Goal: Communication & Community: Connect with others

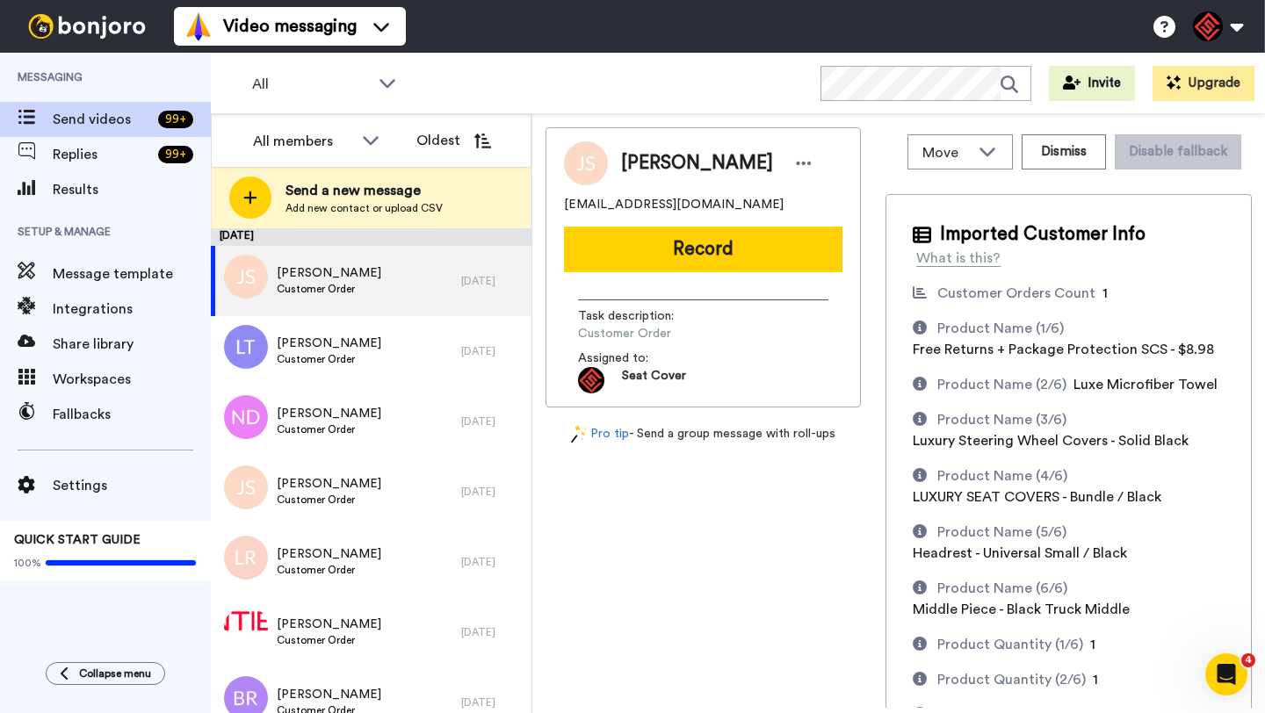
click at [652, 164] on span "[PERSON_NAME]" at bounding box center [697, 163] width 152 height 26
click at [652, 164] on span "Jeffrey Sanford" at bounding box center [697, 163] width 152 height 26
copy span "Jeffrey"
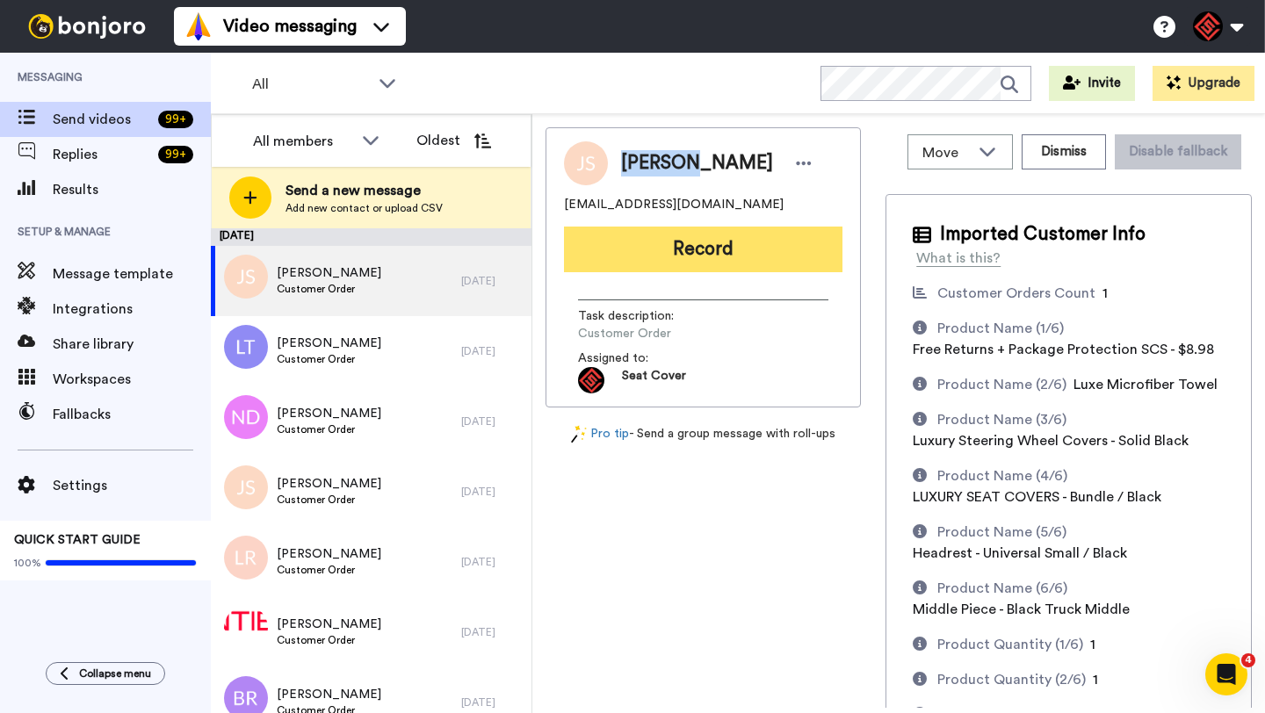
click at [701, 246] on button "Record" at bounding box center [703, 250] width 278 height 46
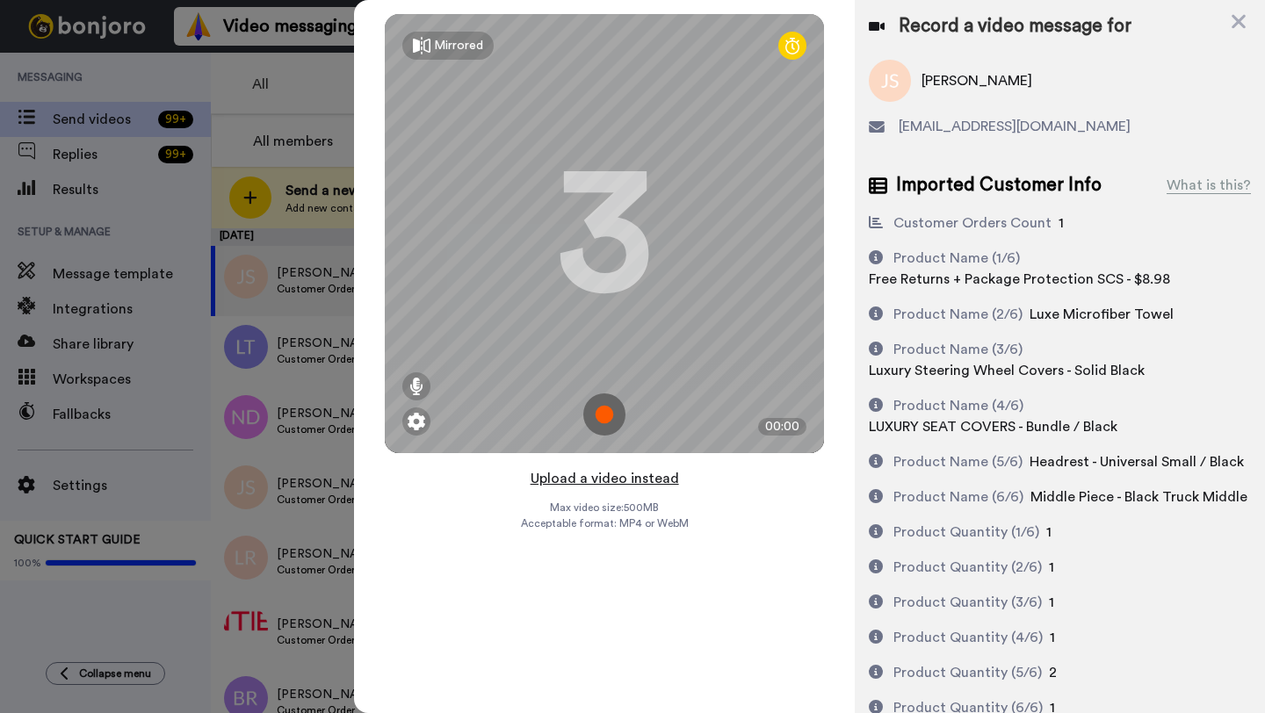
click at [598, 477] on button "Upload a video instead" at bounding box center [604, 478] width 159 height 23
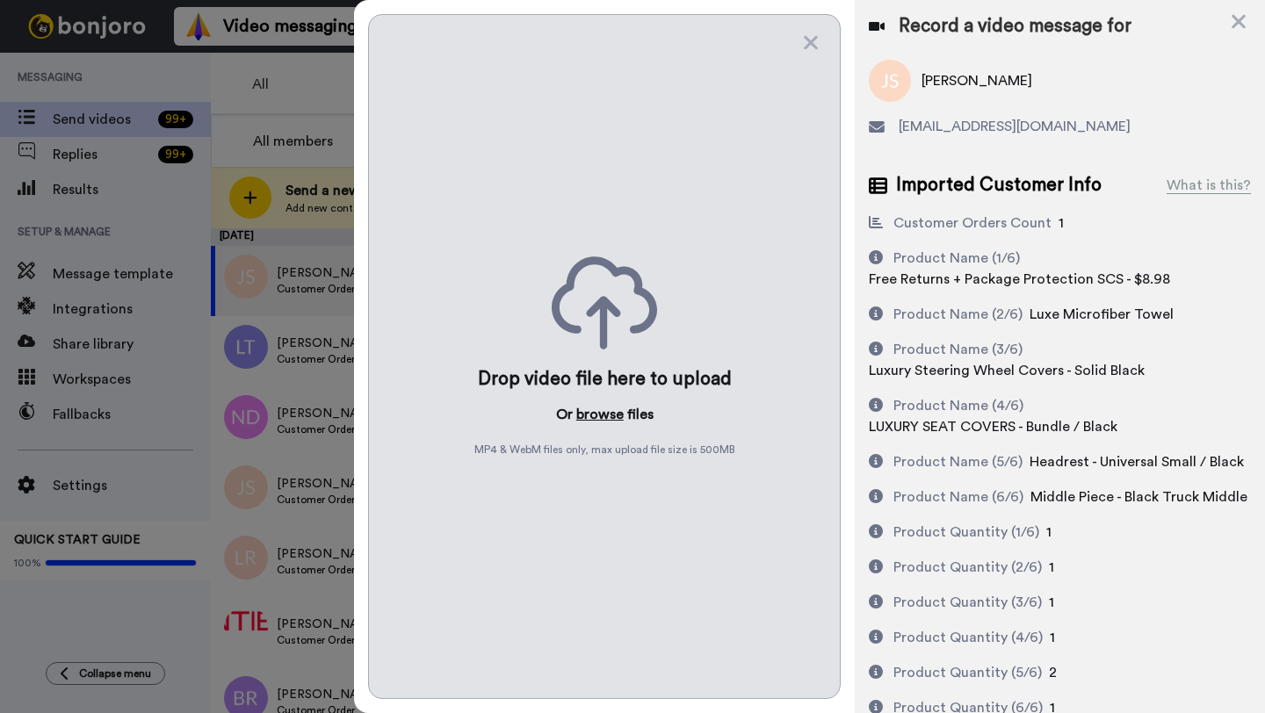
click at [599, 413] on button "browse" at bounding box center [599, 414] width 47 height 21
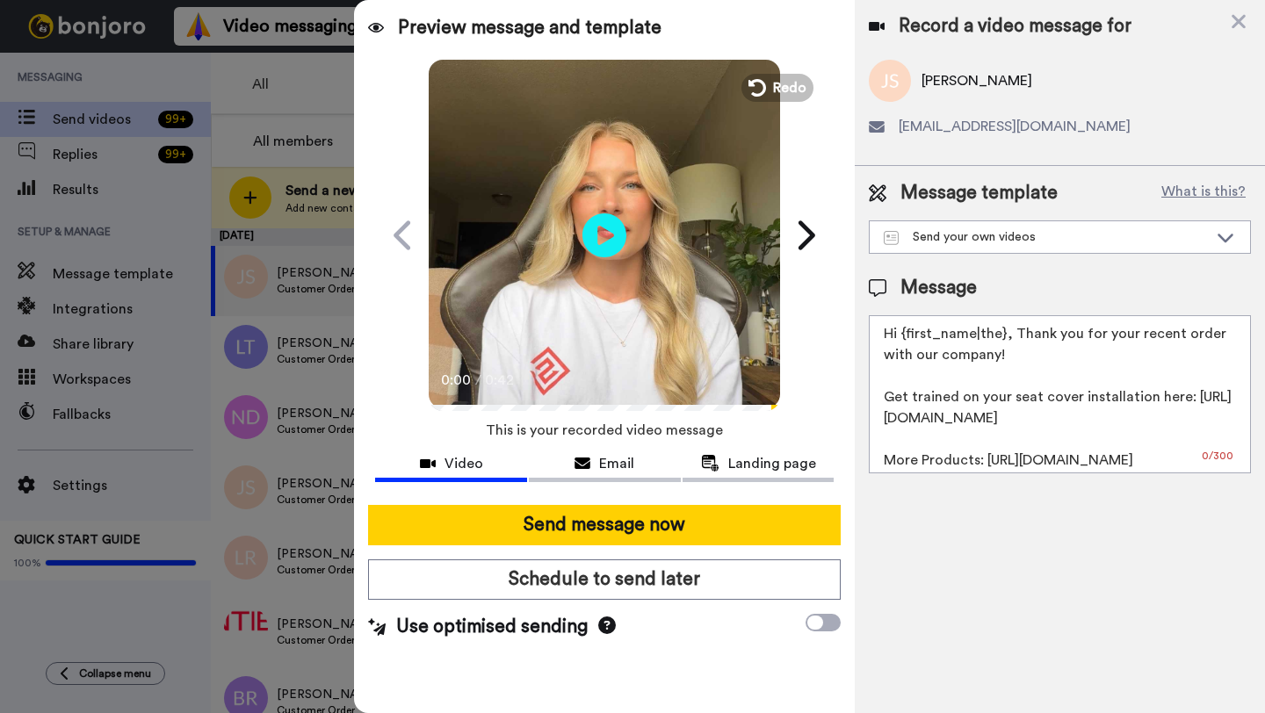
drag, startPoint x: 1000, startPoint y: 335, endPoint x: 911, endPoint y: 335, distance: 89.6
click at [911, 335] on textarea "Hi {first_name|the}, Thank you for your recent order with our company! Get trai…" at bounding box center [1060, 394] width 382 height 158
click at [906, 339] on textarea "Hi }, Thank you for your recent order with our company! Get trained on your sea…" at bounding box center [1060, 394] width 382 height 158
paste textarea "Jeffrey"
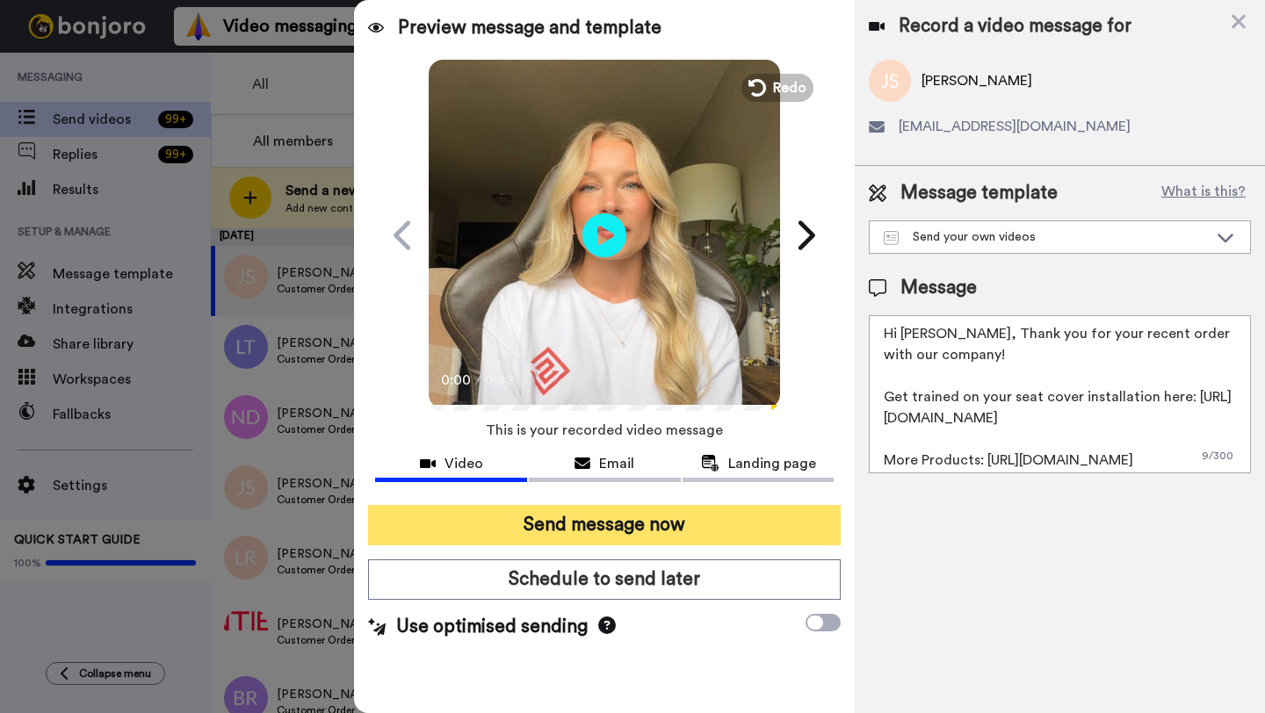
type textarea "Hi Jeffrey, Thank you for your recent order with our company! Get trained on yo…"
click at [714, 523] on button "Send message now" at bounding box center [604, 525] width 473 height 40
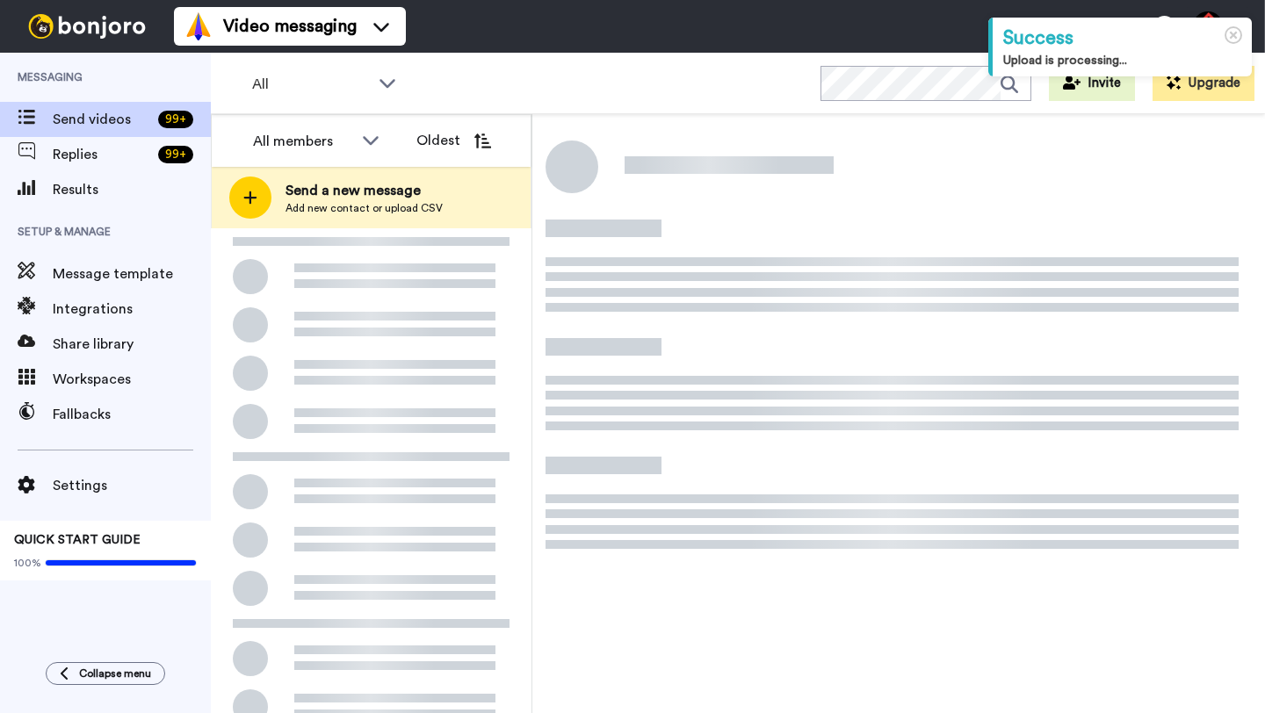
click at [458, 285] on div at bounding box center [371, 559] width 321 height 663
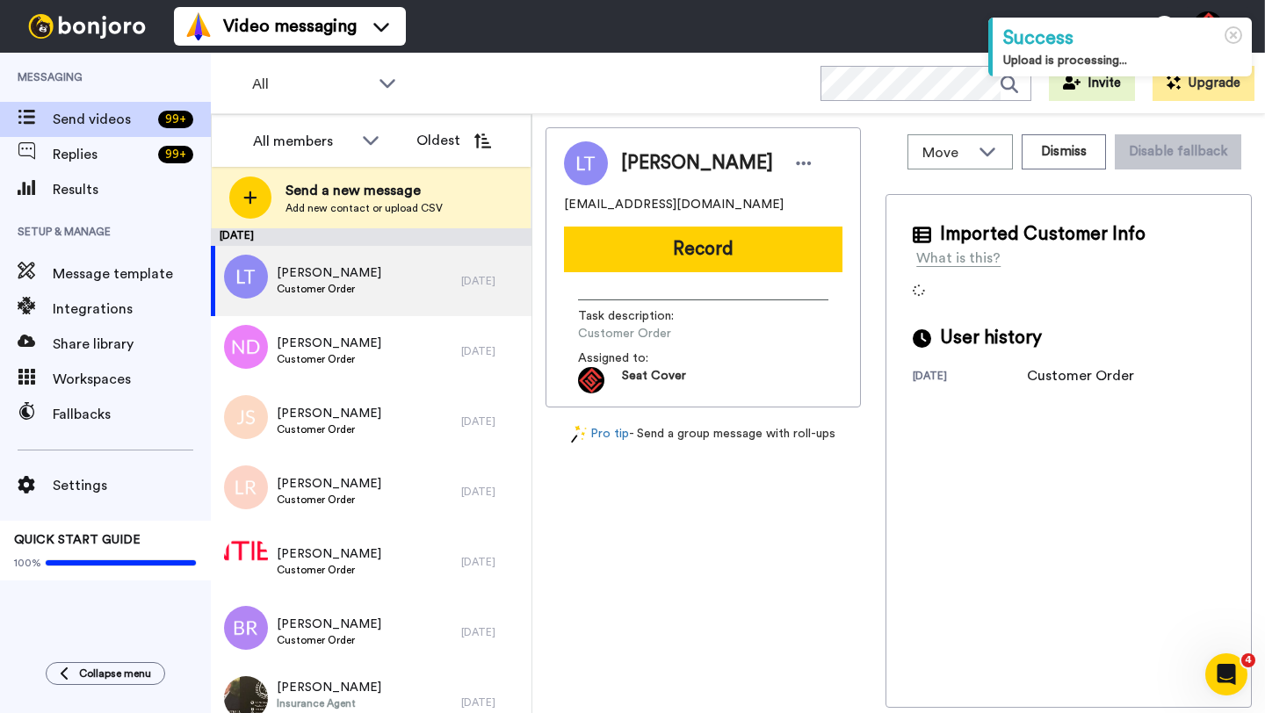
click at [640, 155] on span "[PERSON_NAME]" at bounding box center [697, 163] width 152 height 26
click at [640, 155] on span "Luke Thomas" at bounding box center [697, 163] width 152 height 26
copy span "Luke"
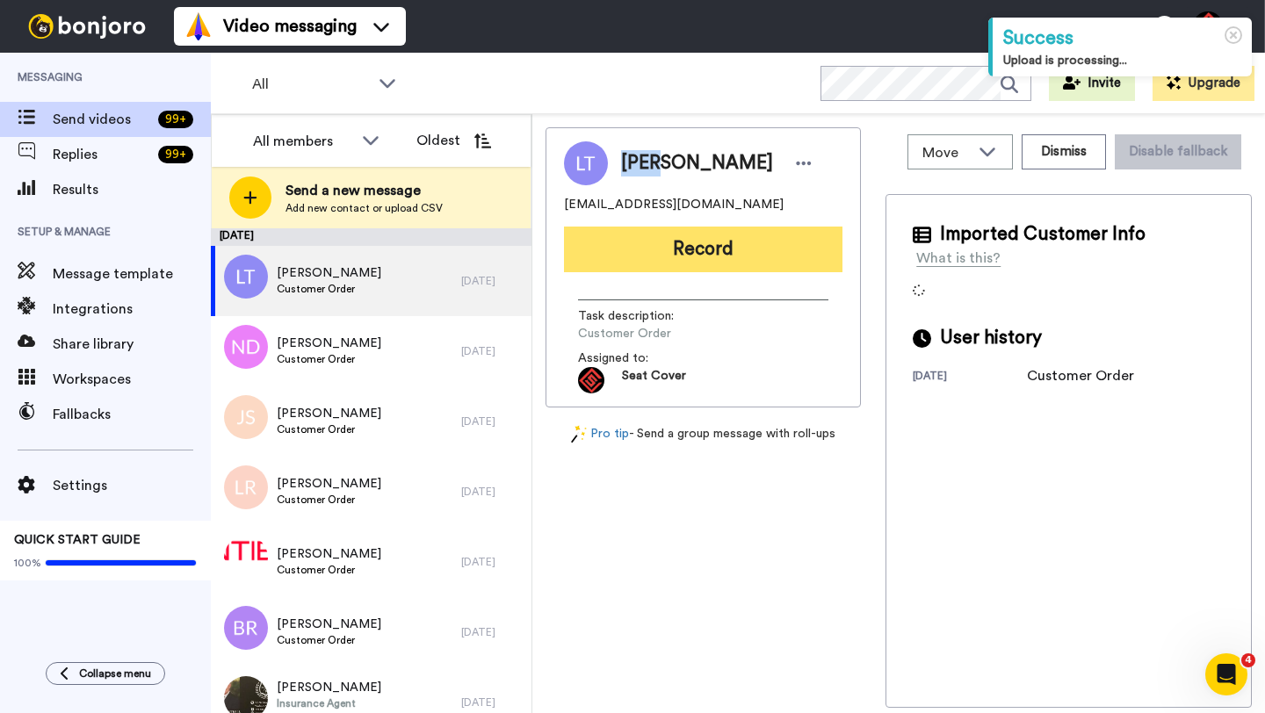
click at [677, 239] on button "Record" at bounding box center [703, 250] width 278 height 46
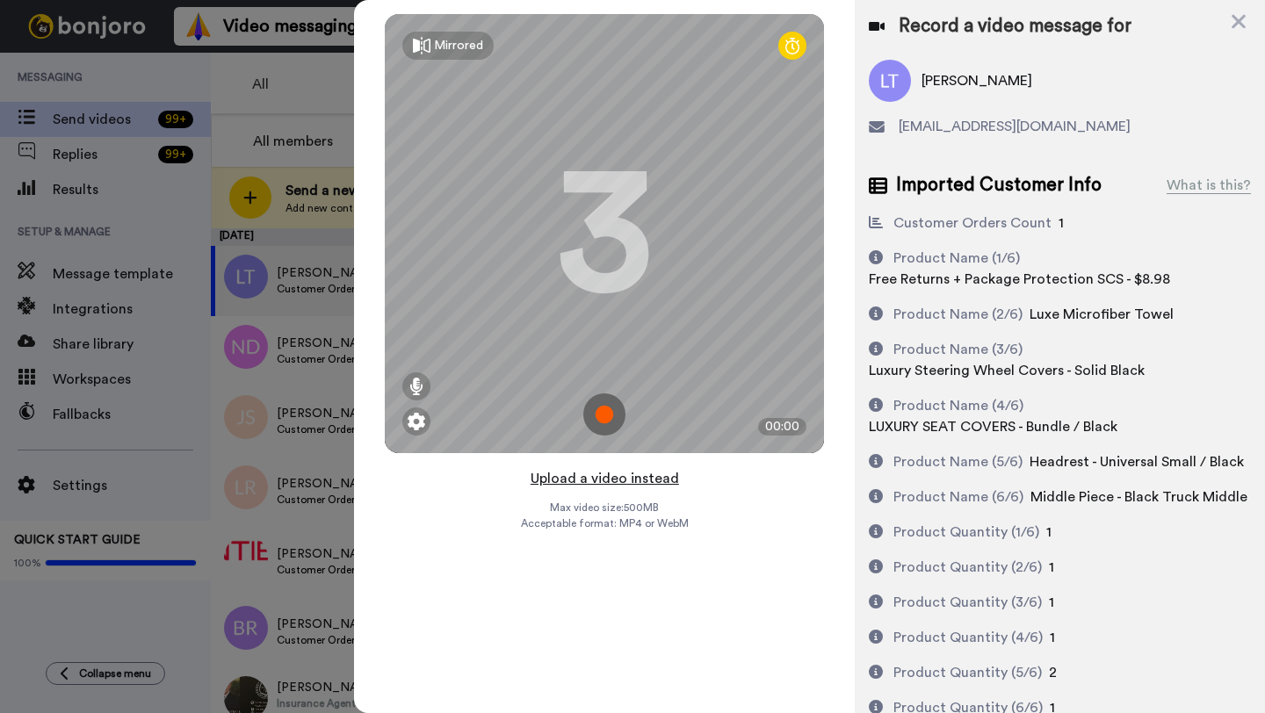
click at [596, 477] on button "Upload a video instead" at bounding box center [604, 478] width 159 height 23
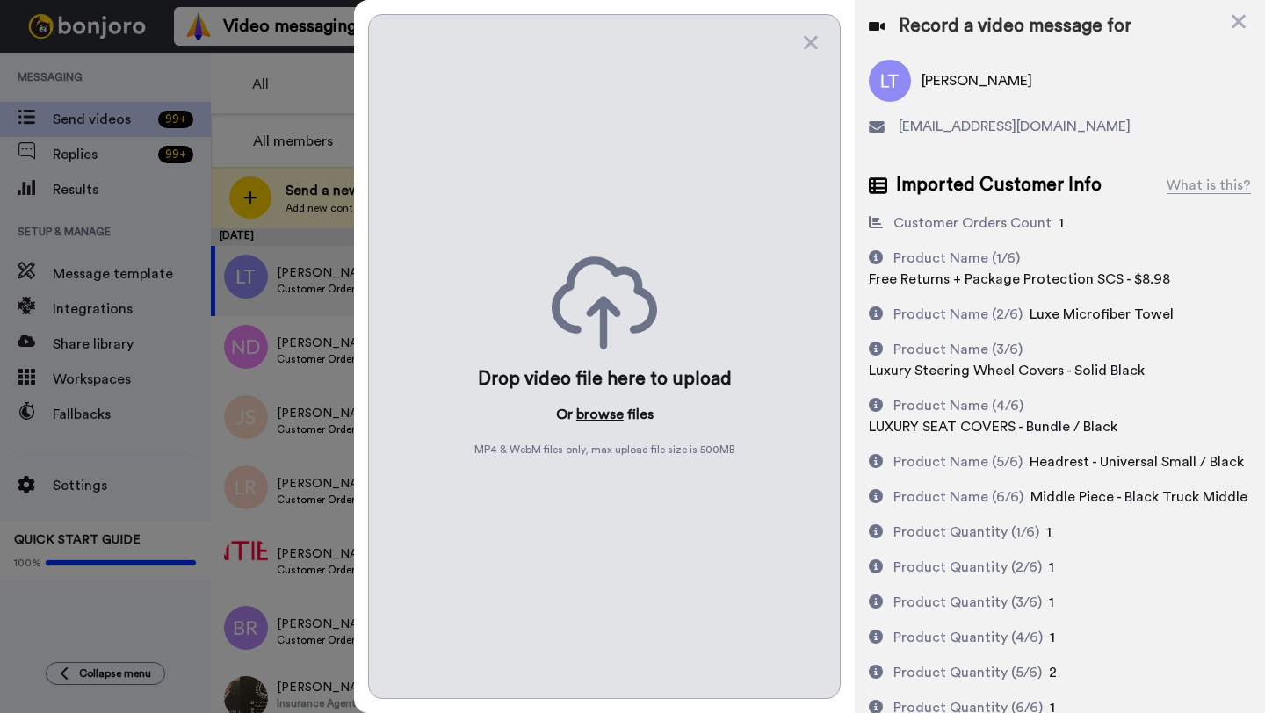
click at [594, 421] on button "browse" at bounding box center [599, 414] width 47 height 21
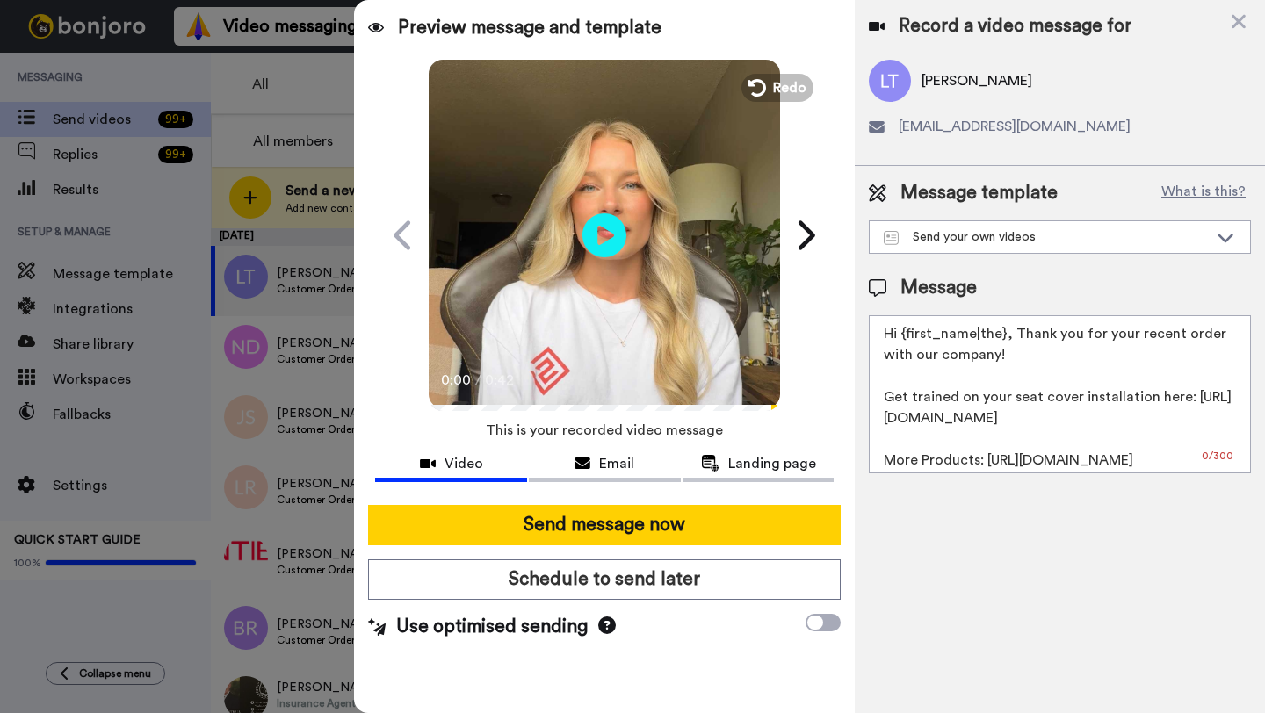
drag, startPoint x: 1003, startPoint y: 339, endPoint x: 908, endPoint y: 342, distance: 94.9
click at [908, 342] on textarea "Hi {first_name|the}, Thank you for your recent order with our company! Get trai…" at bounding box center [1060, 394] width 382 height 158
paste textarea "Luke"
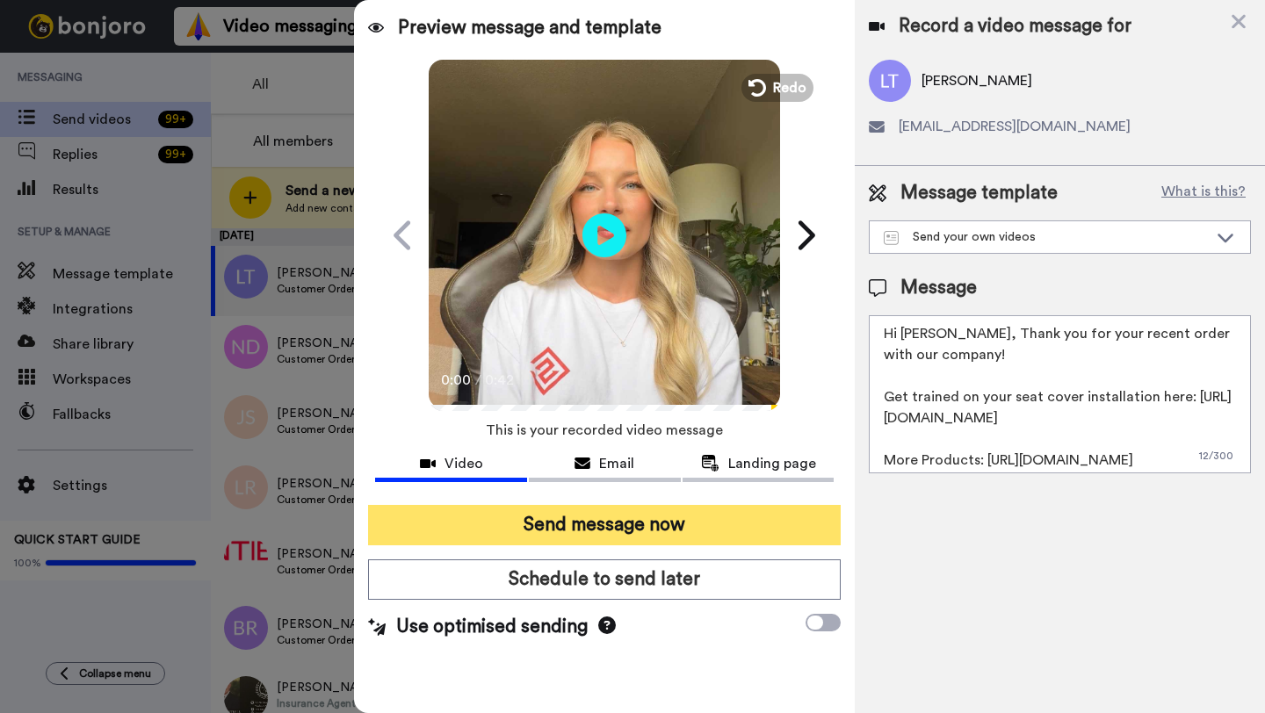
type textarea "Hi Luke, Thank you for your recent order with our company! Get trained on your …"
click at [680, 531] on button "Send message now" at bounding box center [604, 525] width 473 height 40
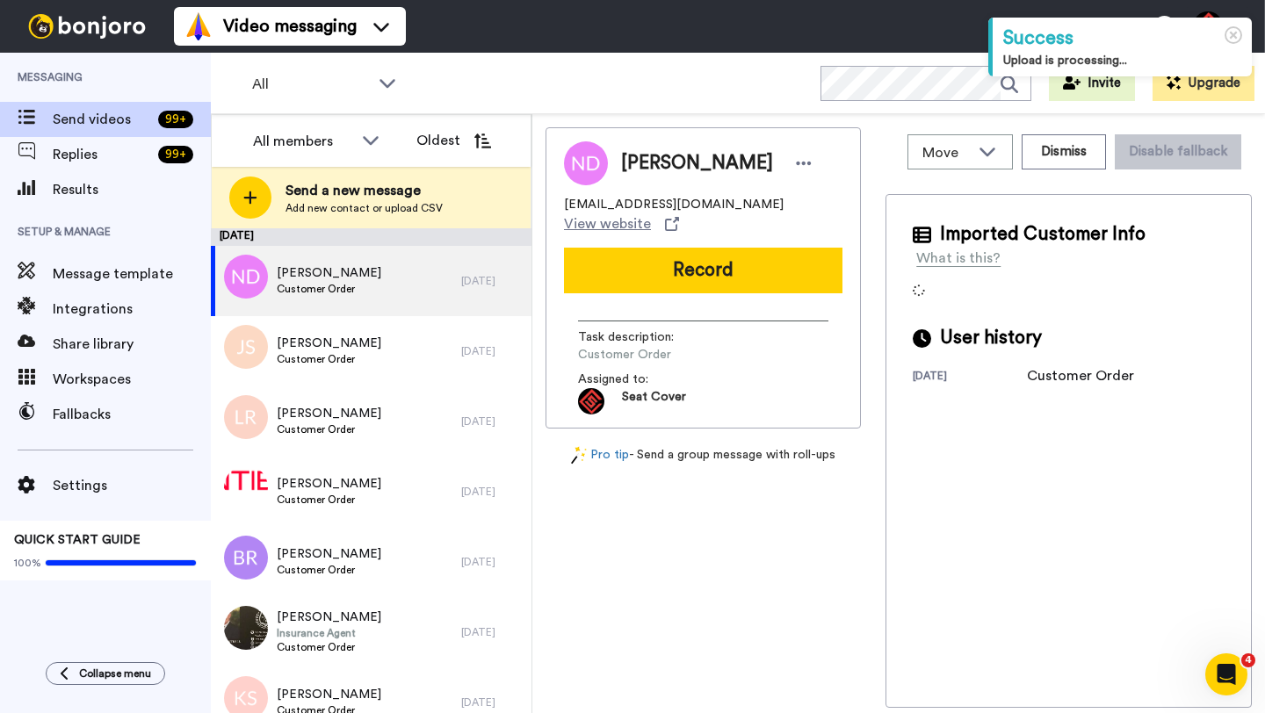
click at [645, 168] on span "[PERSON_NAME]" at bounding box center [697, 163] width 152 height 26
click at [645, 168] on span "Nick Dema" at bounding box center [697, 163] width 152 height 26
copy span "Nick"
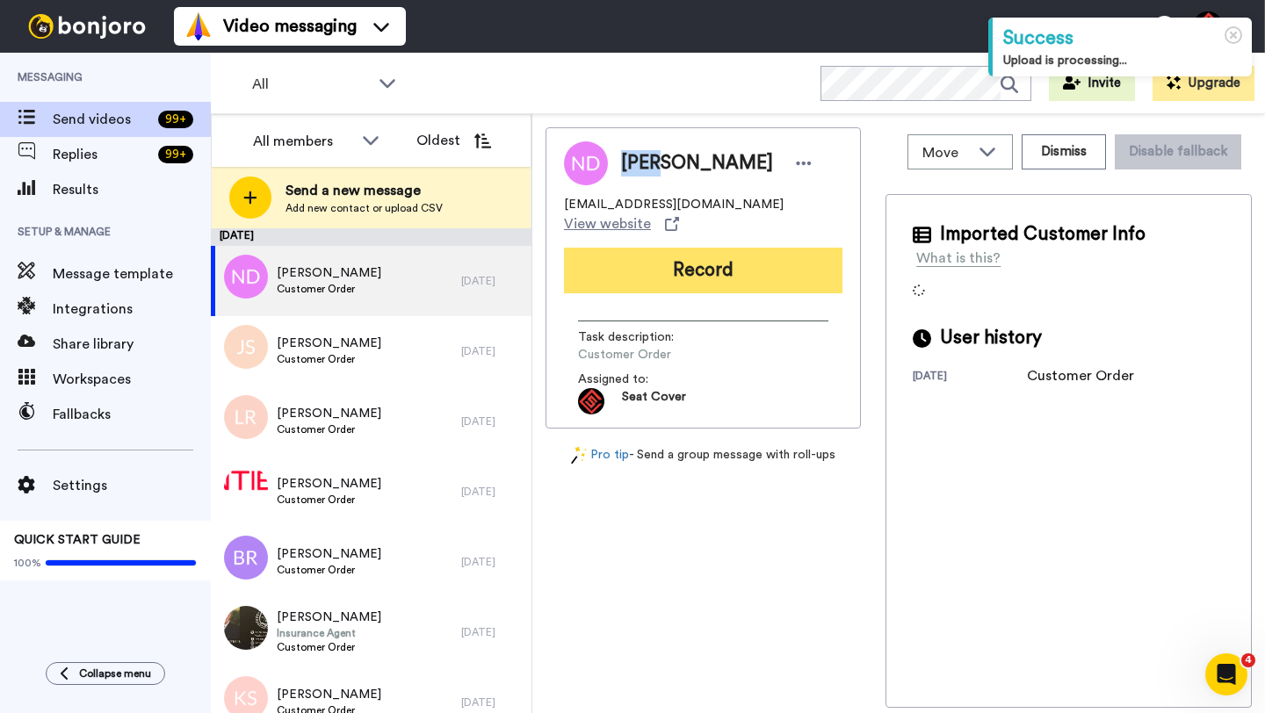
click at [682, 249] on button "Record" at bounding box center [703, 271] width 278 height 46
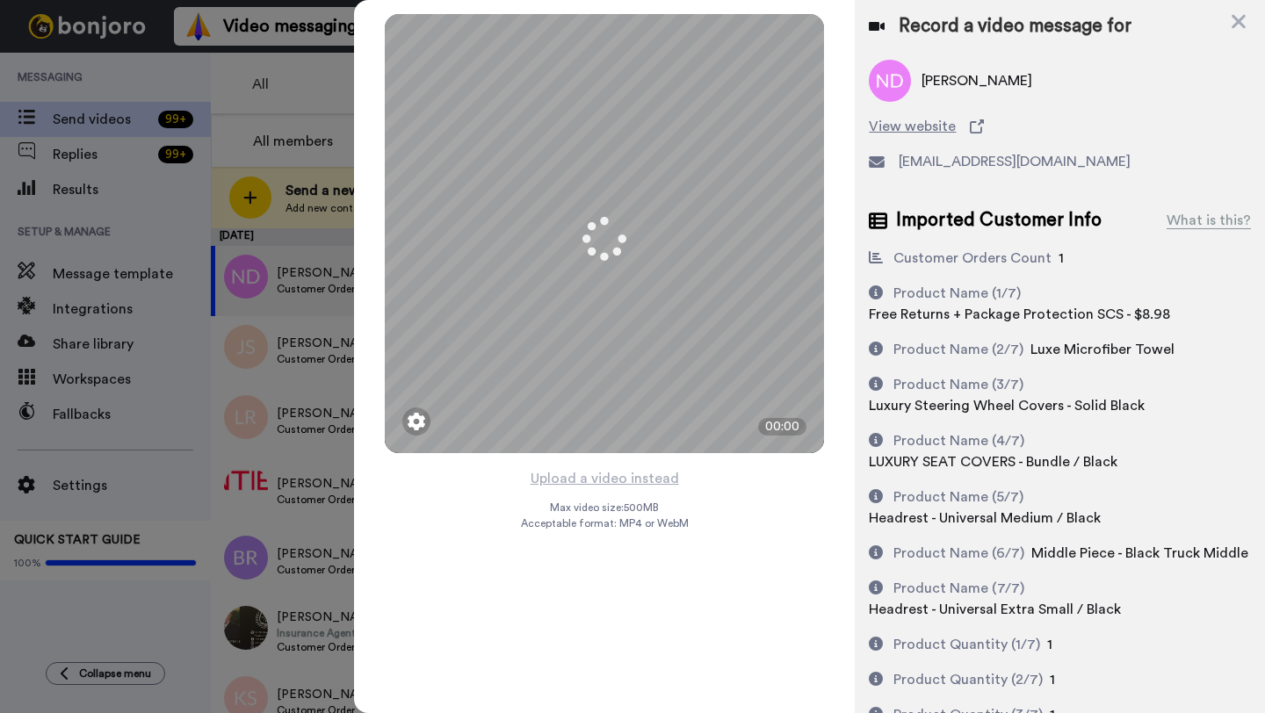
click at [609, 480] on button "Upload a video instead" at bounding box center [604, 478] width 159 height 23
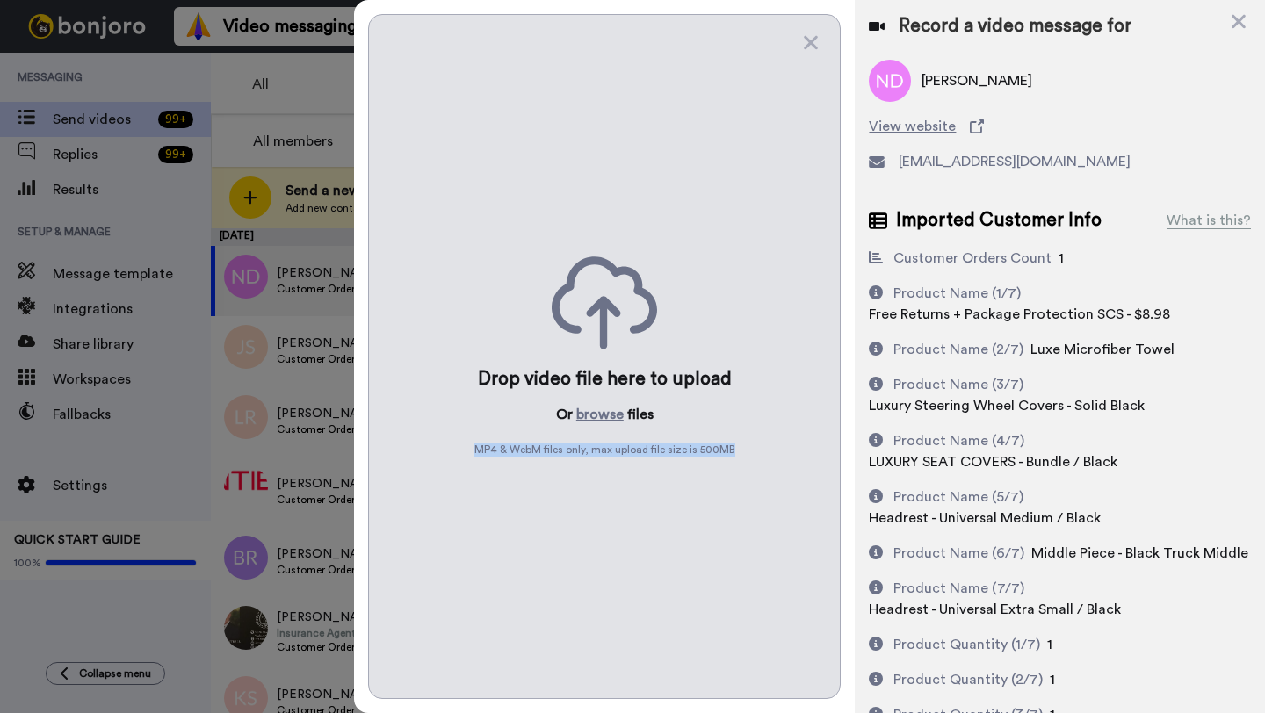
click at [609, 480] on div "Drop video file here to upload Or browse files MP4 & WebM files only, max uploa…" at bounding box center [604, 356] width 473 height 685
click at [602, 404] on button "browse" at bounding box center [599, 414] width 47 height 21
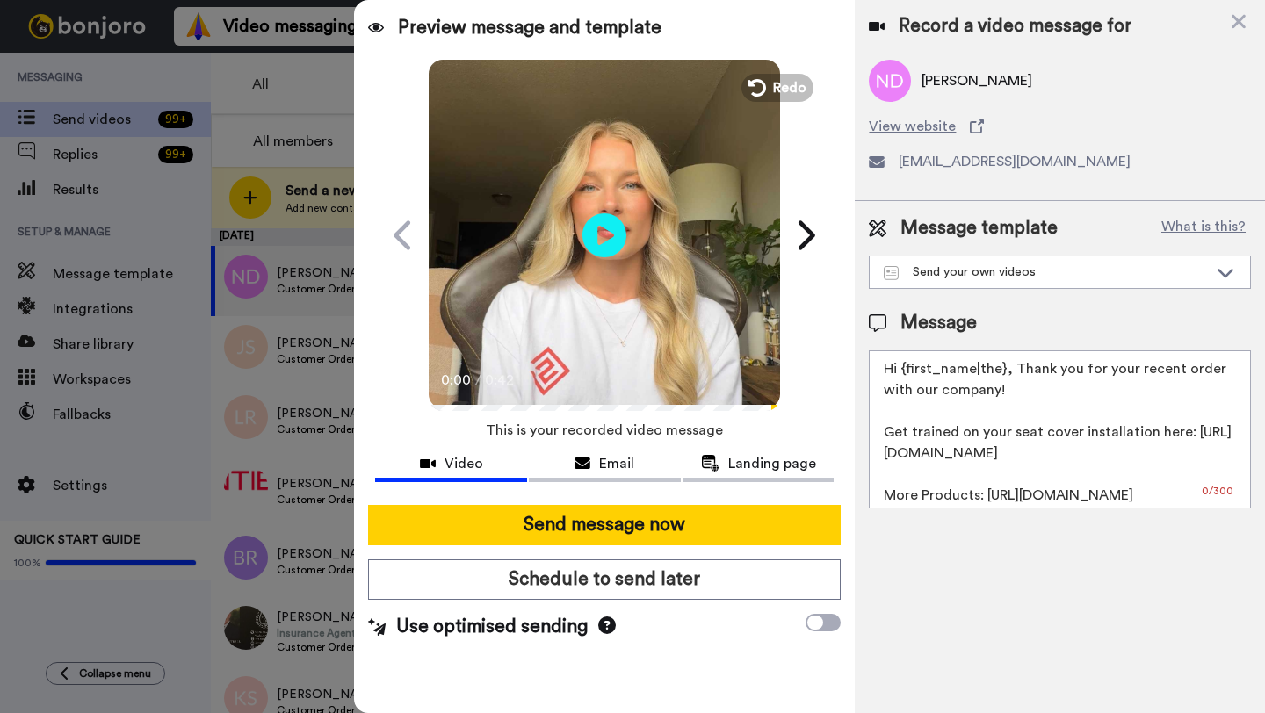
drag, startPoint x: 1002, startPoint y: 372, endPoint x: 907, endPoint y: 373, distance: 94.9
click at [907, 373] on textarea "Hi {first_name|the}, Thank you for your recent order with our company! Get trai…" at bounding box center [1060, 429] width 382 height 158
paste textarea "Nick"
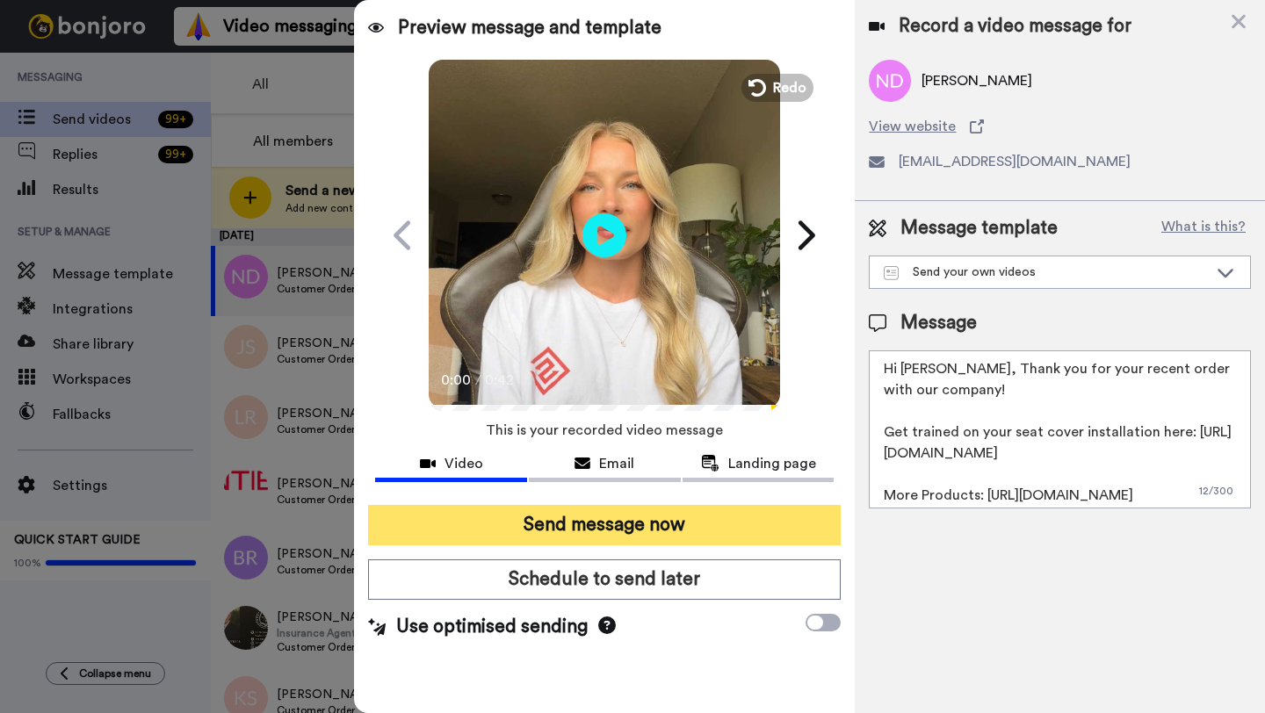
type textarea "Hi Nick, Thank you for your recent order with our company! Get trained on your …"
click at [683, 524] on button "Send message now" at bounding box center [604, 525] width 473 height 40
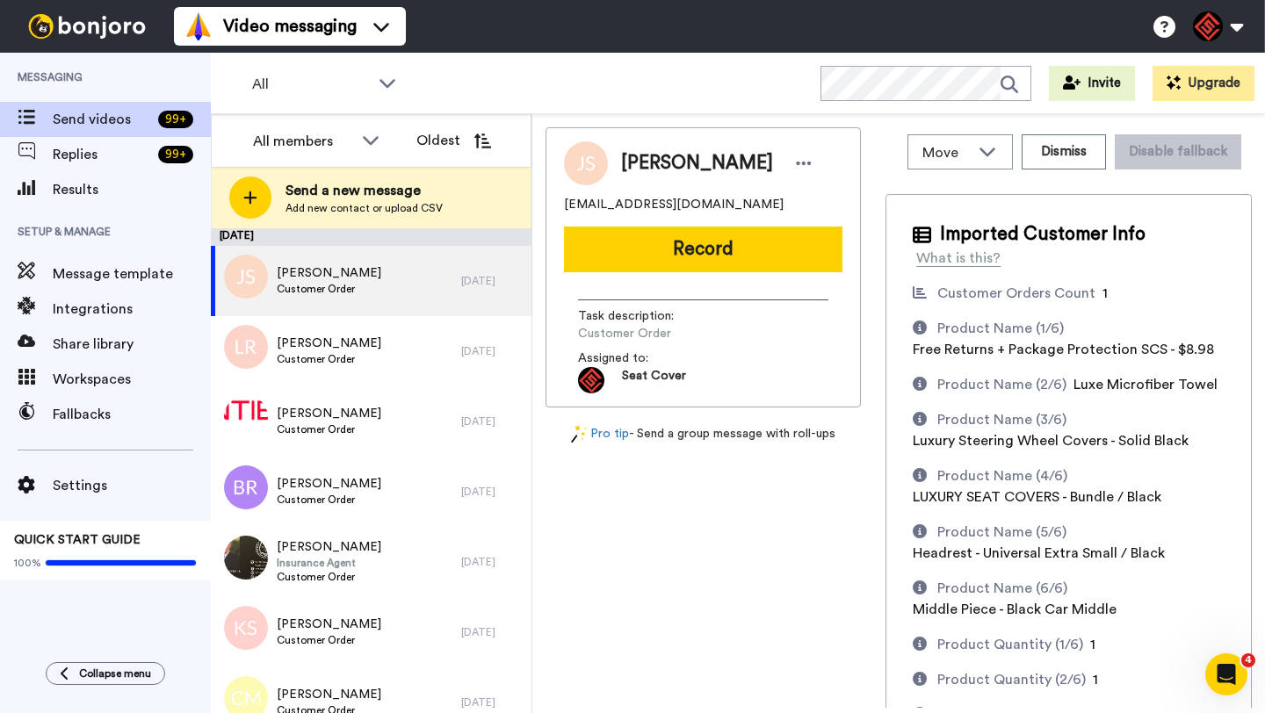
click at [653, 165] on span "[PERSON_NAME]" at bounding box center [697, 163] width 152 height 26
copy span "[PERSON_NAME]"
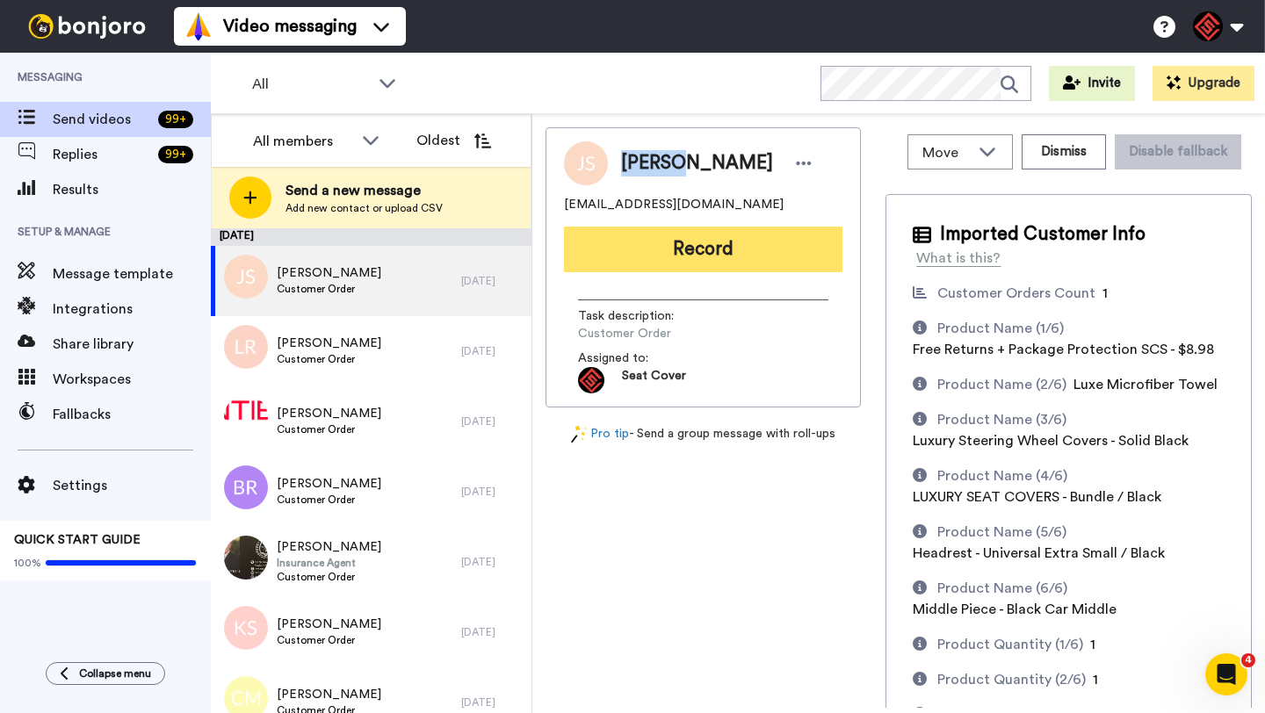
click at [702, 255] on button "Record" at bounding box center [703, 250] width 278 height 46
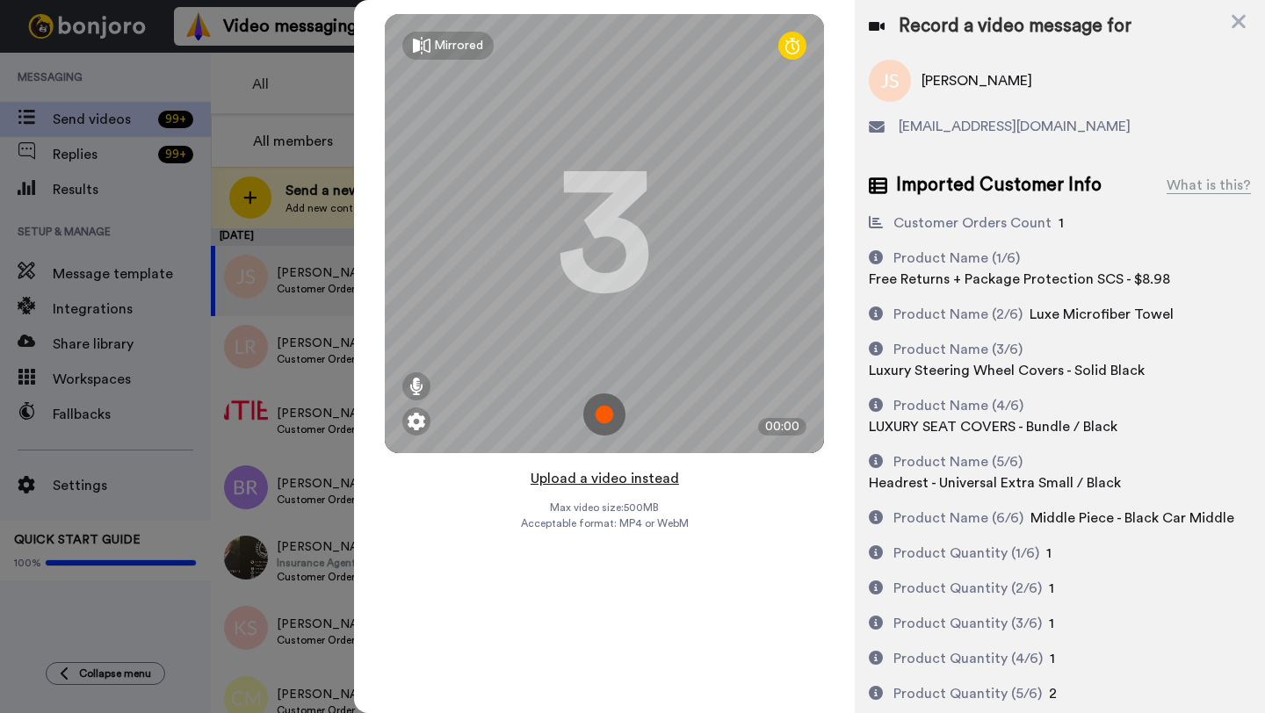
click at [612, 479] on button "Upload a video instead" at bounding box center [604, 478] width 159 height 23
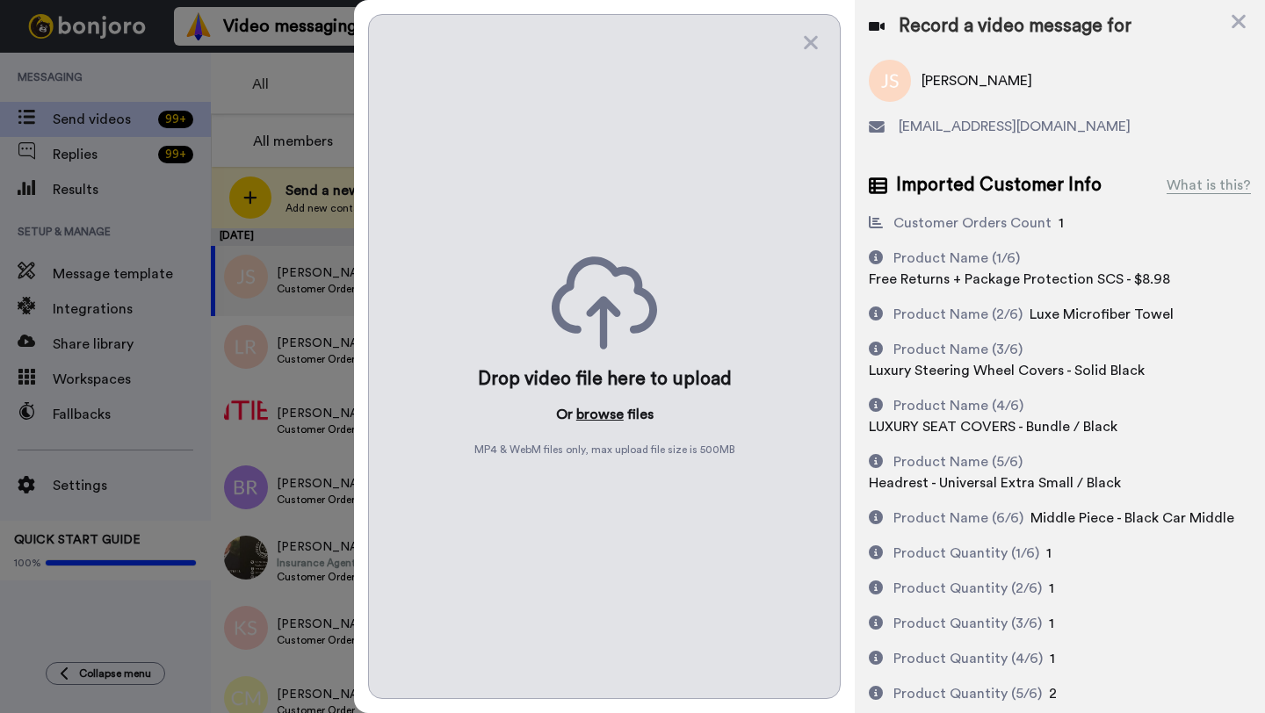
click at [611, 423] on button "browse" at bounding box center [599, 414] width 47 height 21
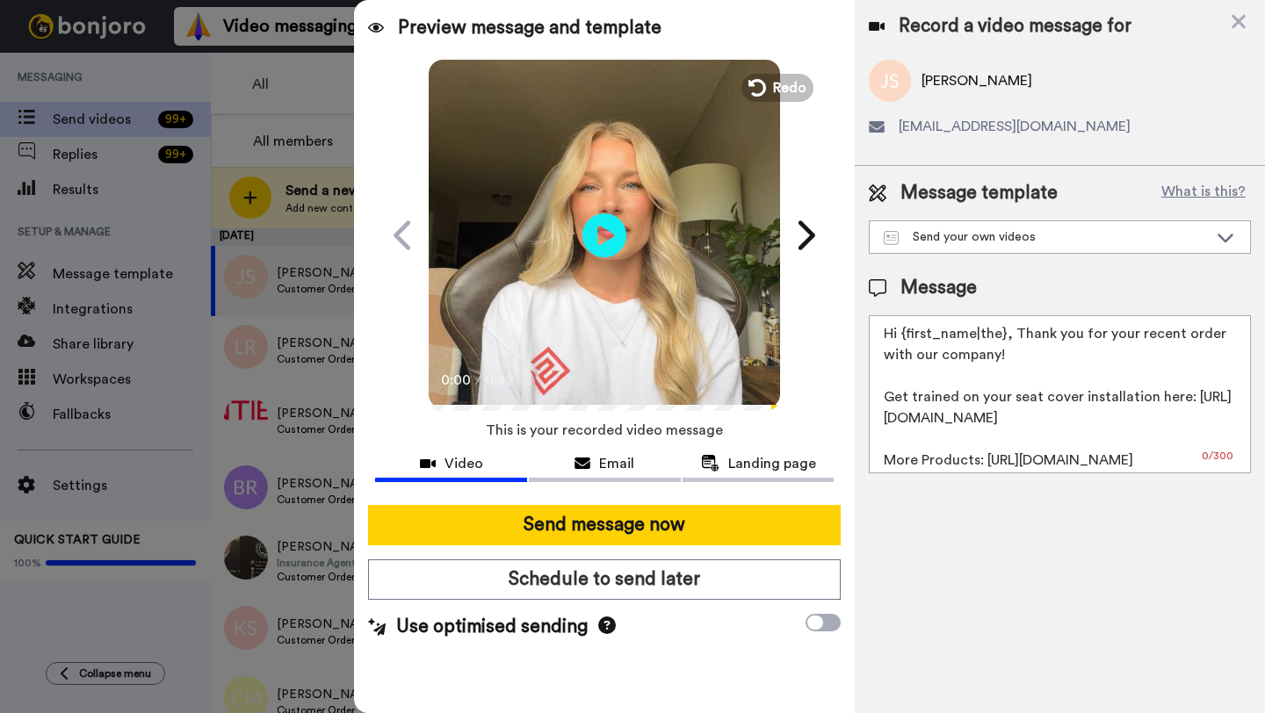
drag, startPoint x: 1002, startPoint y: 338, endPoint x: 900, endPoint y: 342, distance: 102.0
click at [900, 342] on textarea "Hi {first_name|the}, Thank you for your recent order with our company! Get trai…" at bounding box center [1060, 394] width 382 height 158
paste textarea "[PERSON_NAME]"
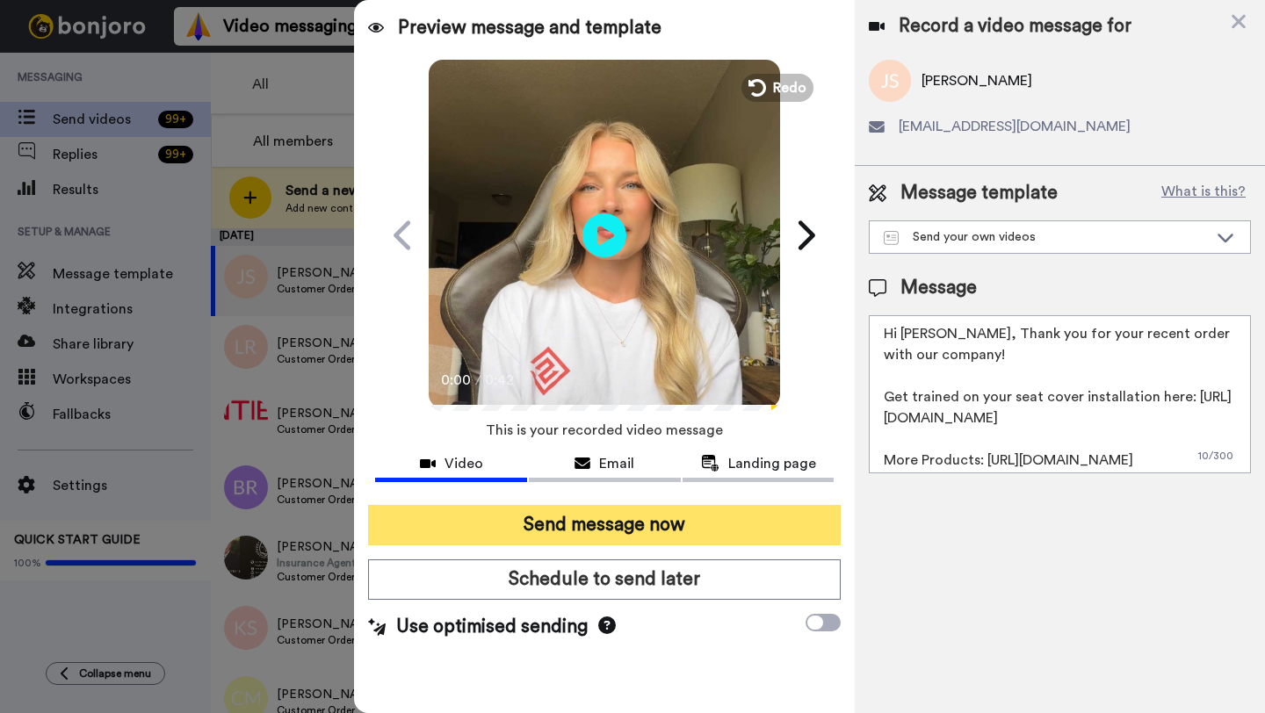
type textarea "Hi [PERSON_NAME], Thank you for your recent order with our company! Get trained…"
click at [745, 516] on button "Send message now" at bounding box center [604, 525] width 473 height 40
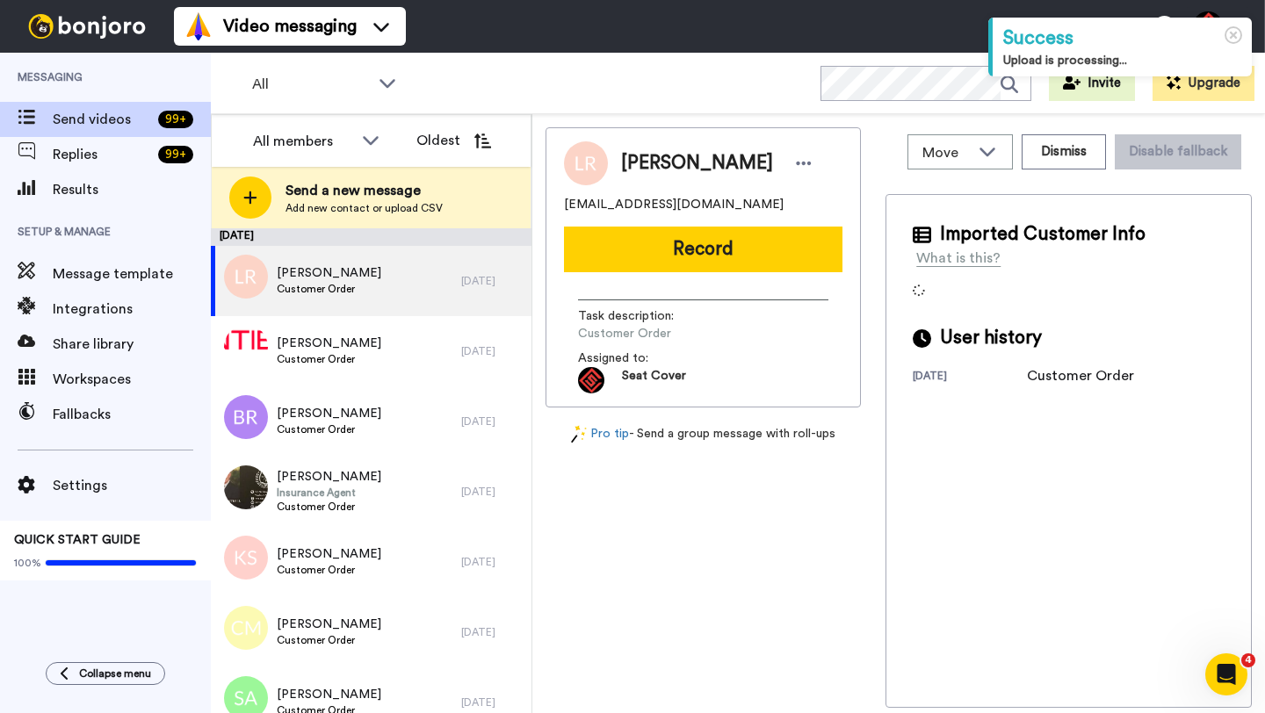
click at [639, 155] on span "[PERSON_NAME]" at bounding box center [697, 163] width 152 height 26
copy span "[PERSON_NAME]"
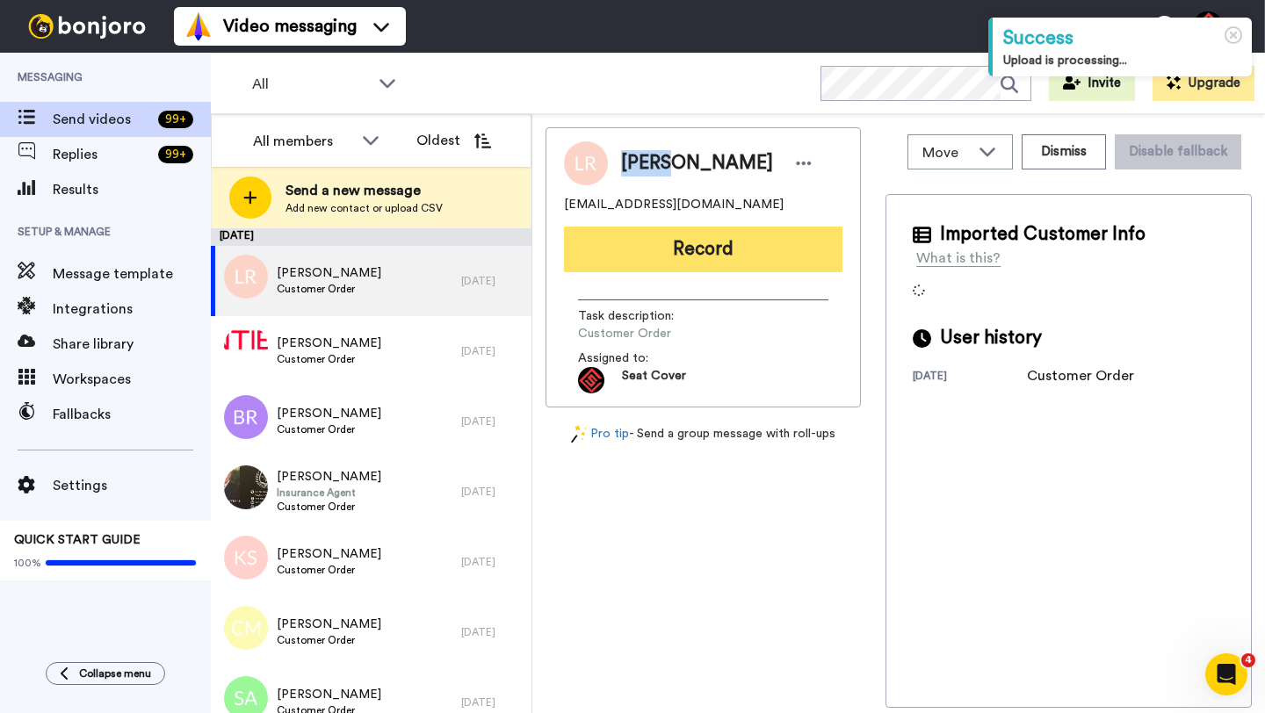
click at [687, 234] on button "Record" at bounding box center [703, 250] width 278 height 46
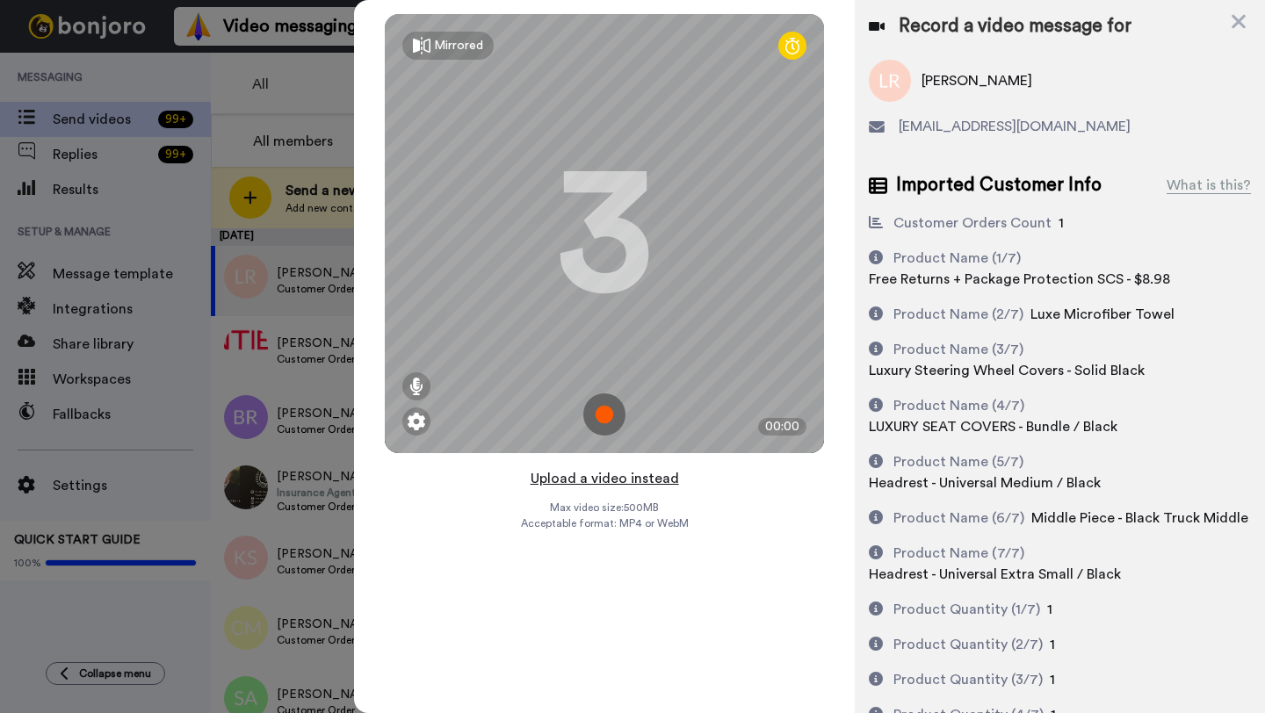
click at [596, 476] on button "Upload a video instead" at bounding box center [604, 478] width 159 height 23
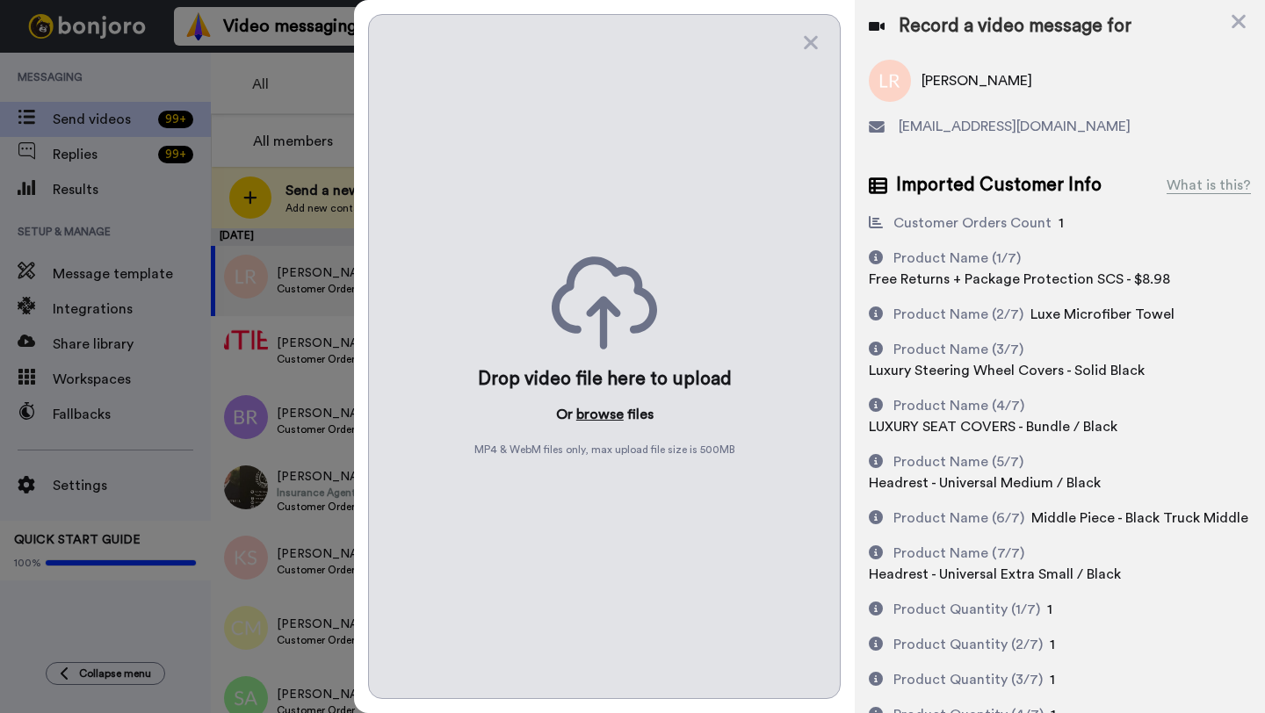
click at [600, 421] on button "browse" at bounding box center [599, 414] width 47 height 21
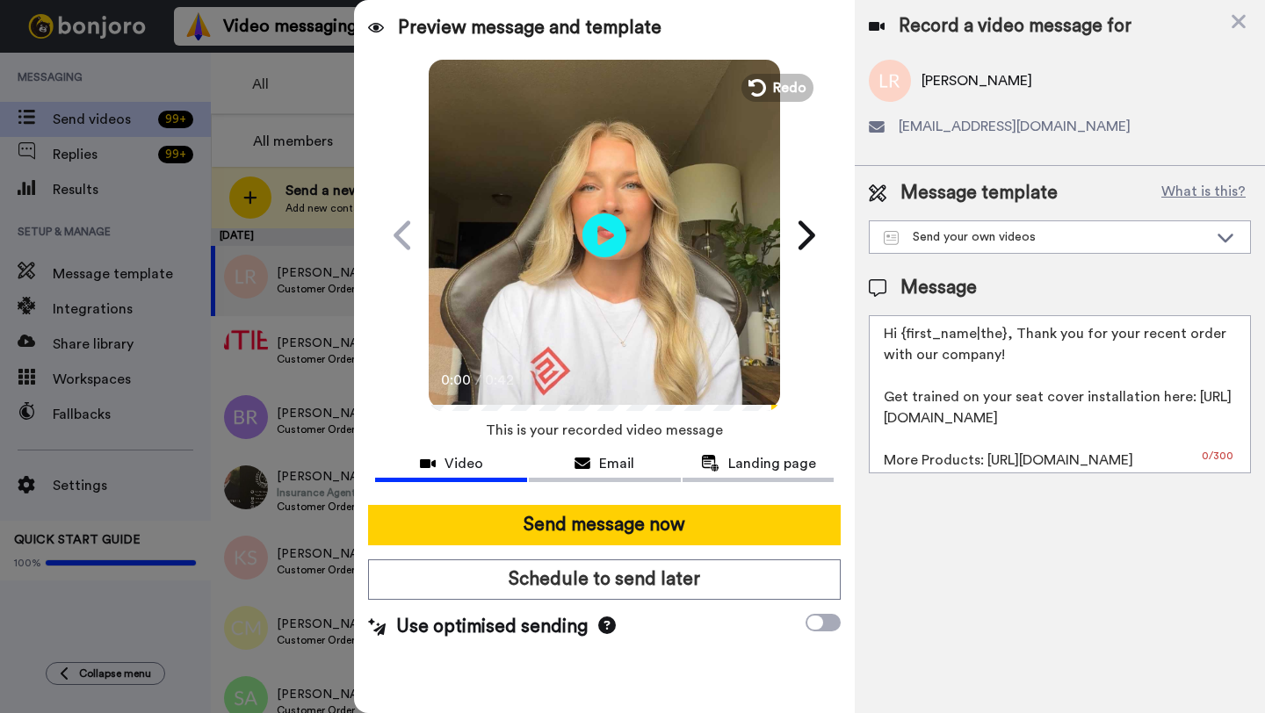
drag, startPoint x: 1003, startPoint y: 339, endPoint x: 906, endPoint y: 340, distance: 97.5
click at [906, 340] on textarea "Hi {first_name|the}, Thank you for your recent order with our company! Get trai…" at bounding box center [1060, 394] width 382 height 158
paste textarea "Lloyd"
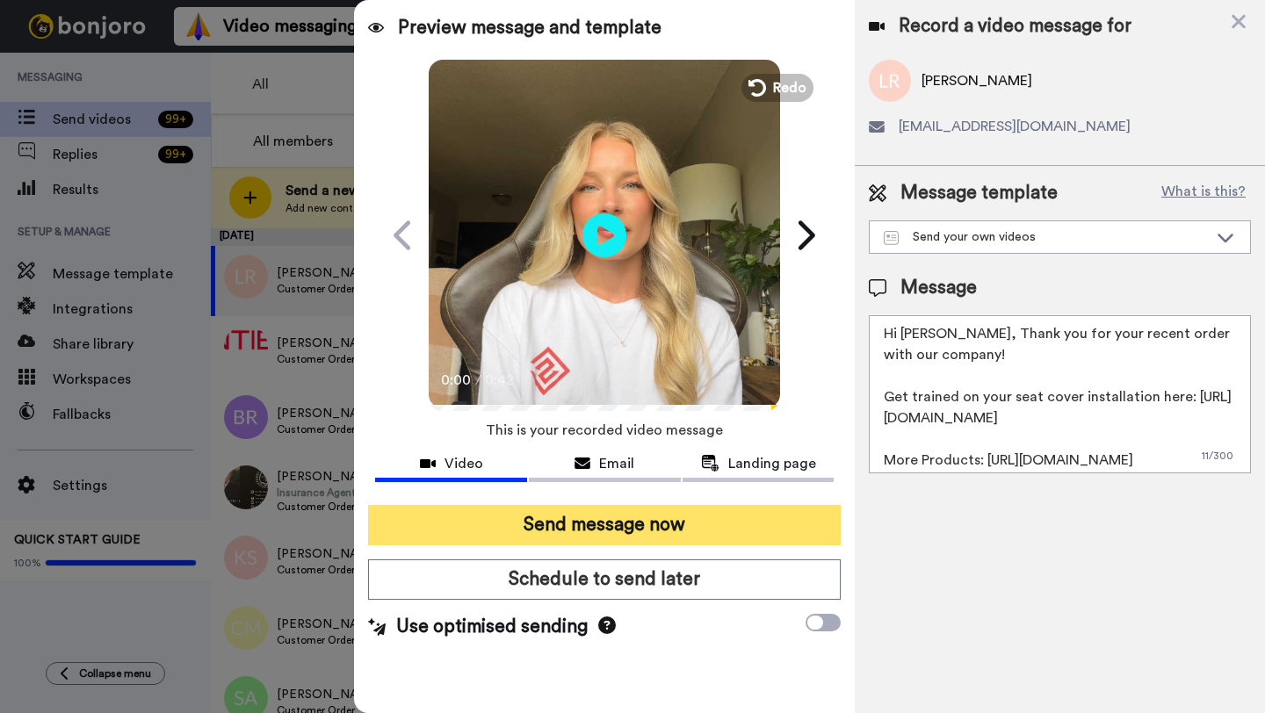
type textarea "Hi Lloyd, Thank you for your recent order with our company! Get trained on your…"
click at [624, 532] on button "Send message now" at bounding box center [604, 525] width 473 height 40
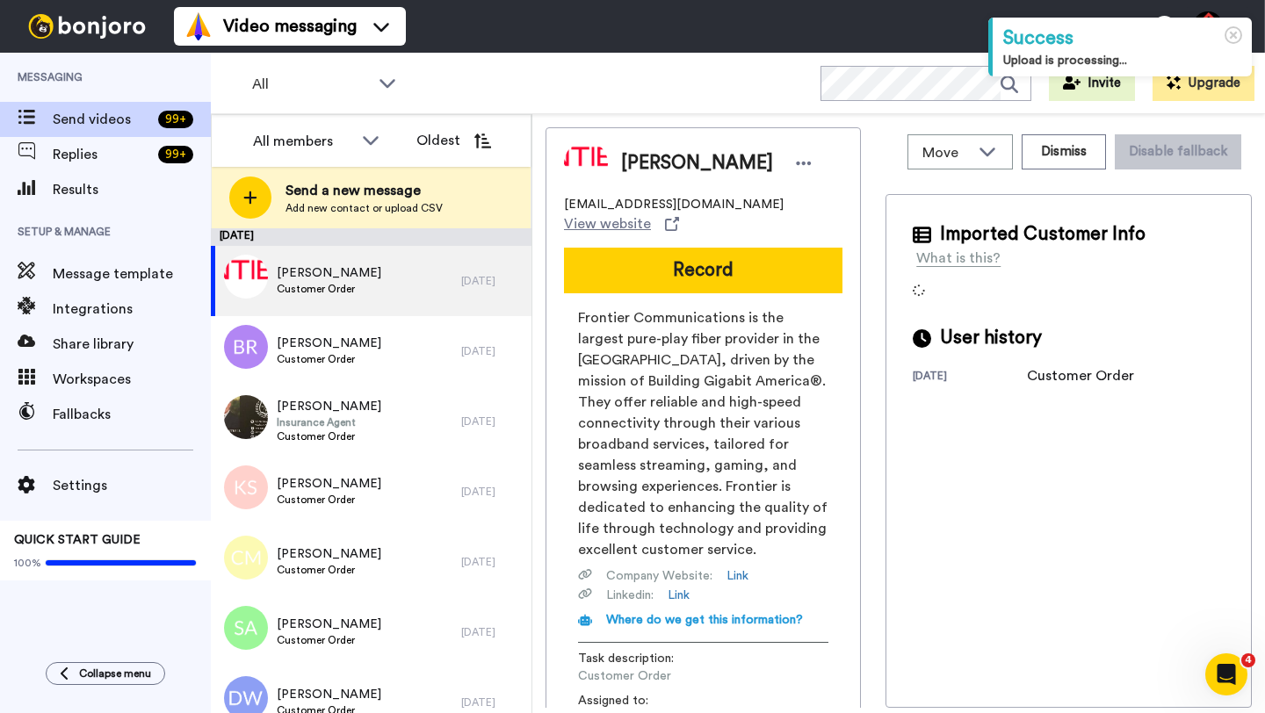
click at [654, 171] on span "Roger Greider" at bounding box center [697, 163] width 152 height 26
copy span "Roger"
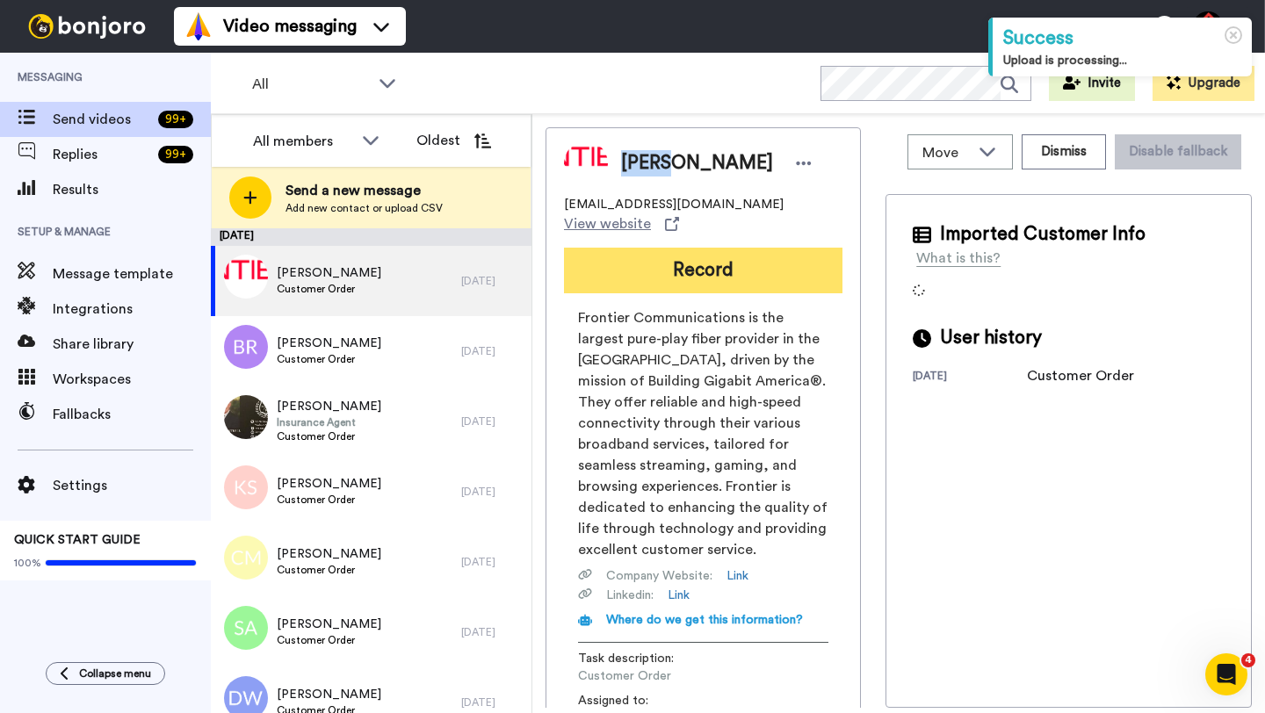
click at [682, 249] on button "Record" at bounding box center [703, 271] width 278 height 46
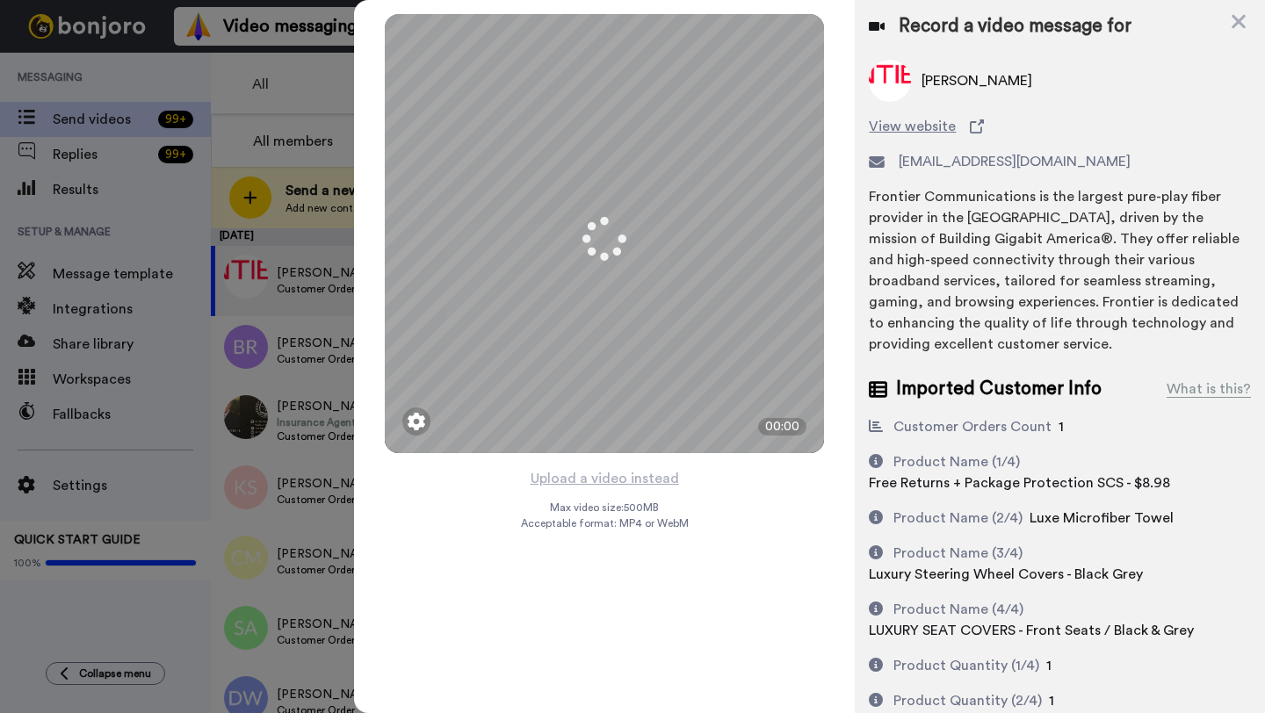
click at [601, 480] on button "Upload a video instead" at bounding box center [604, 478] width 159 height 23
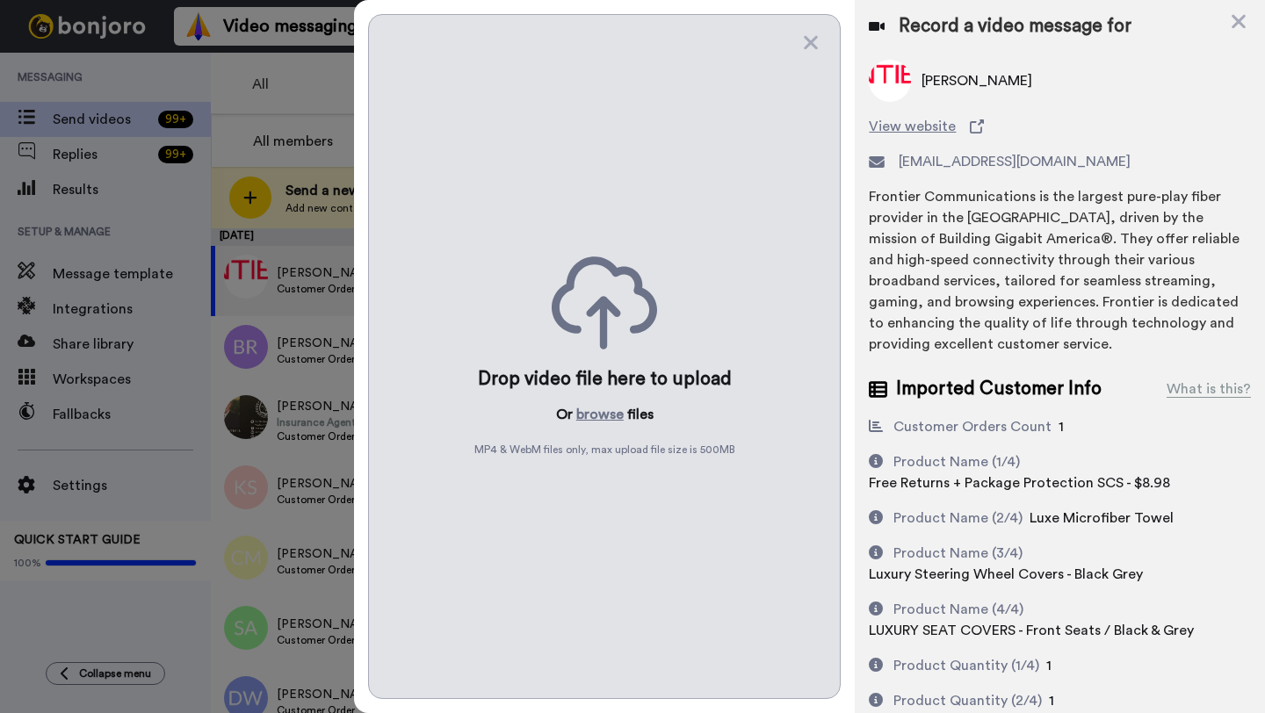
click at [601, 480] on div "Drop video file here to upload Or browse files MP4 & WebM files only, max uploa…" at bounding box center [604, 356] width 473 height 685
click at [595, 415] on button "browse" at bounding box center [599, 414] width 47 height 21
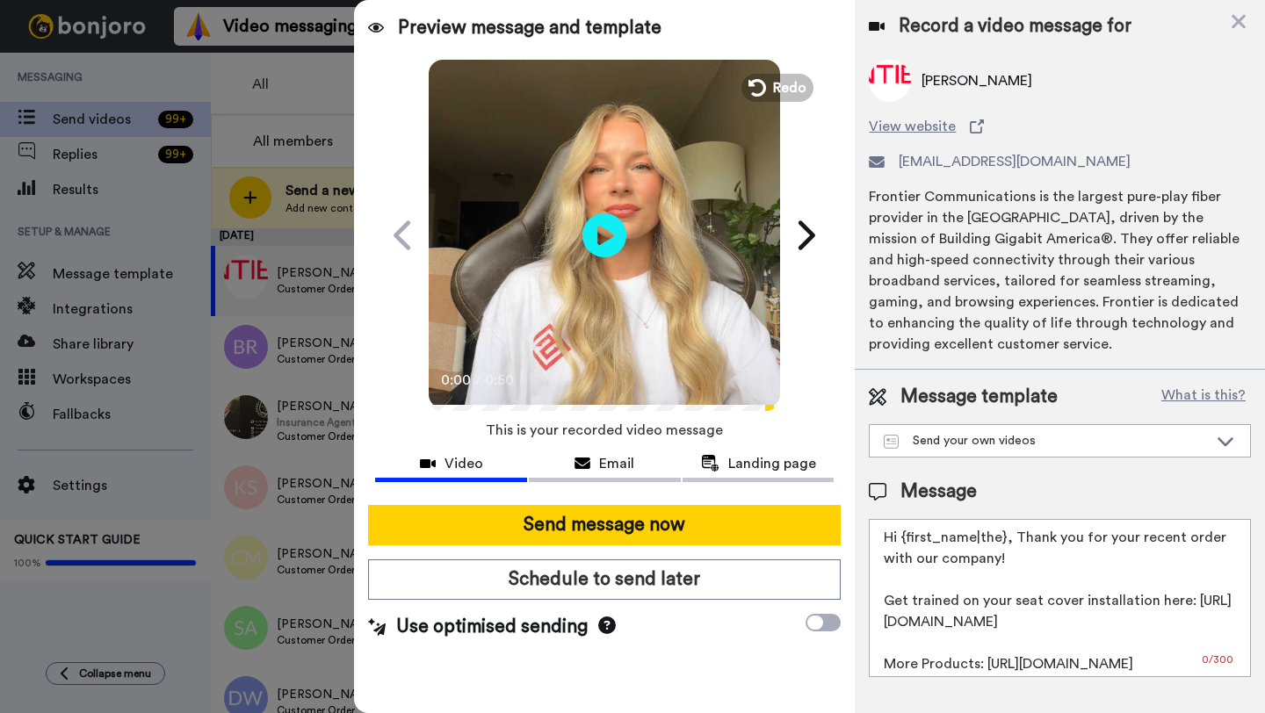
drag, startPoint x: 1003, startPoint y: 544, endPoint x: 902, endPoint y: 543, distance: 101.0
click at [902, 543] on textarea "Hi {first_name|the}, Thank you for your recent order with our company! Get trai…" at bounding box center [1060, 598] width 382 height 158
paste textarea "Roger"
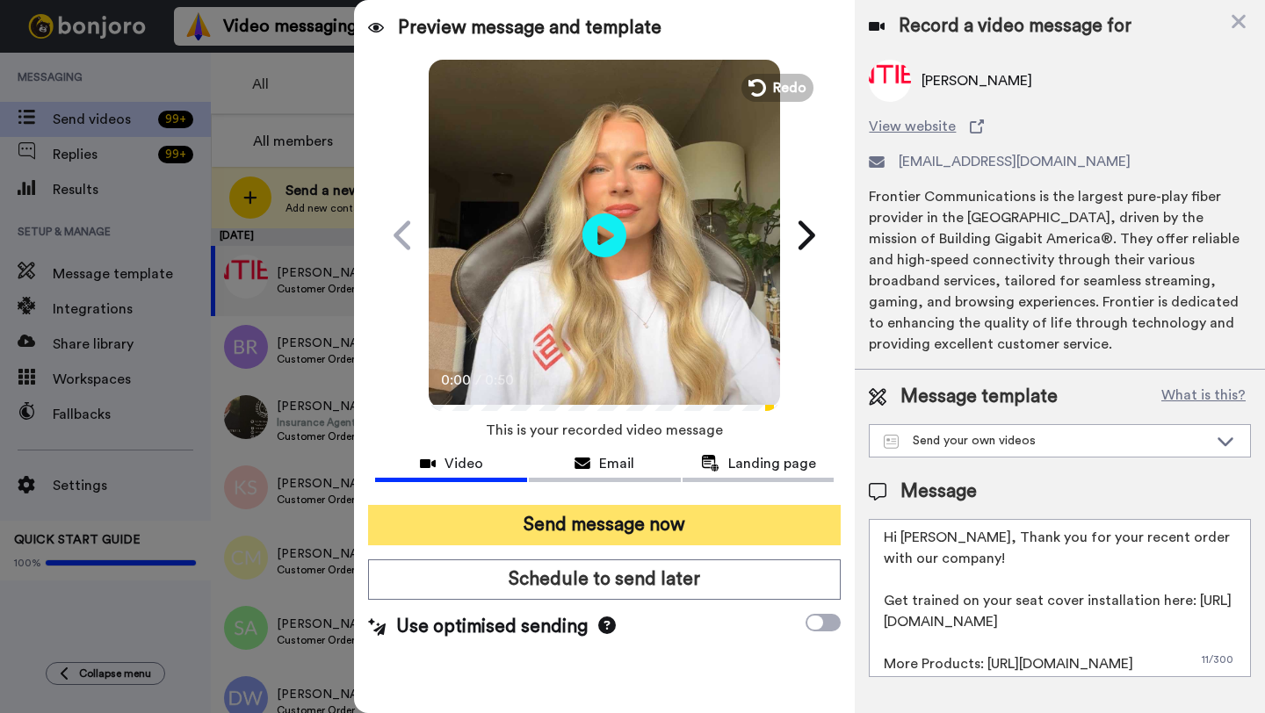
type textarea "Hi Roger, Thank you for your recent order with our company! Get trained on your…"
click at [604, 532] on button "Send message now" at bounding box center [604, 525] width 473 height 40
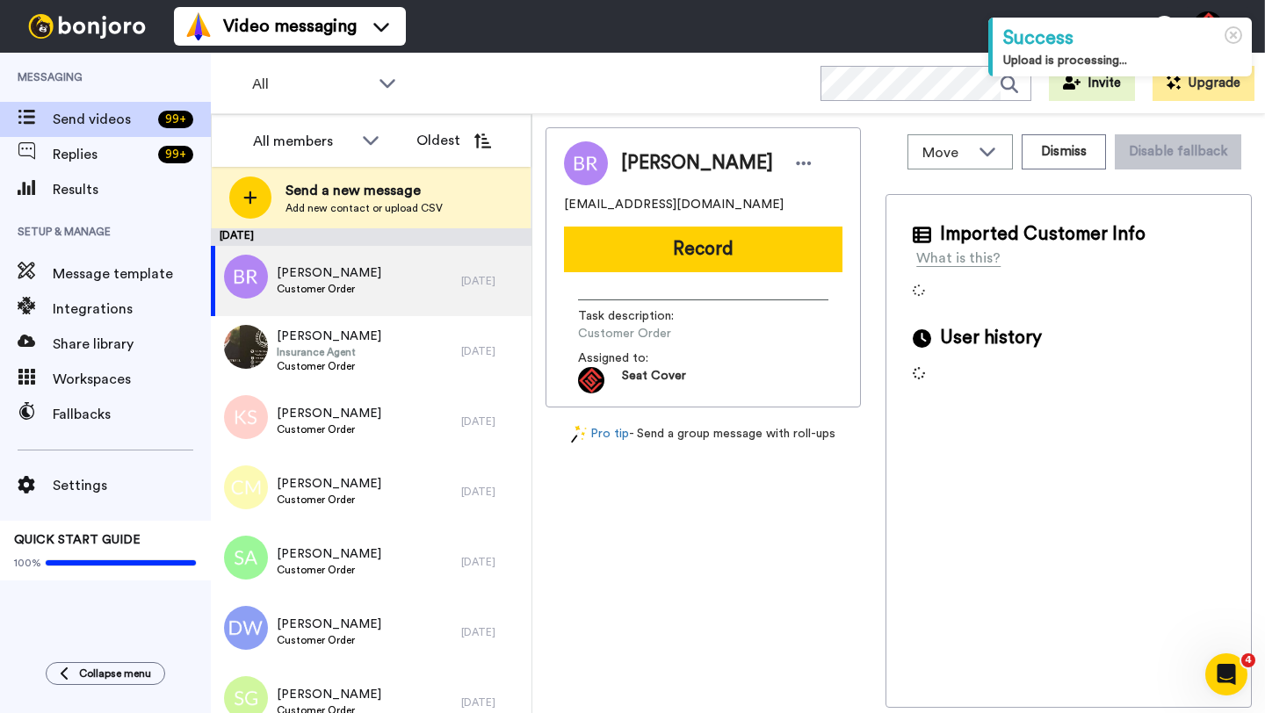
click at [639, 166] on span "[PERSON_NAME]" at bounding box center [697, 163] width 152 height 26
copy span "[PERSON_NAME]"
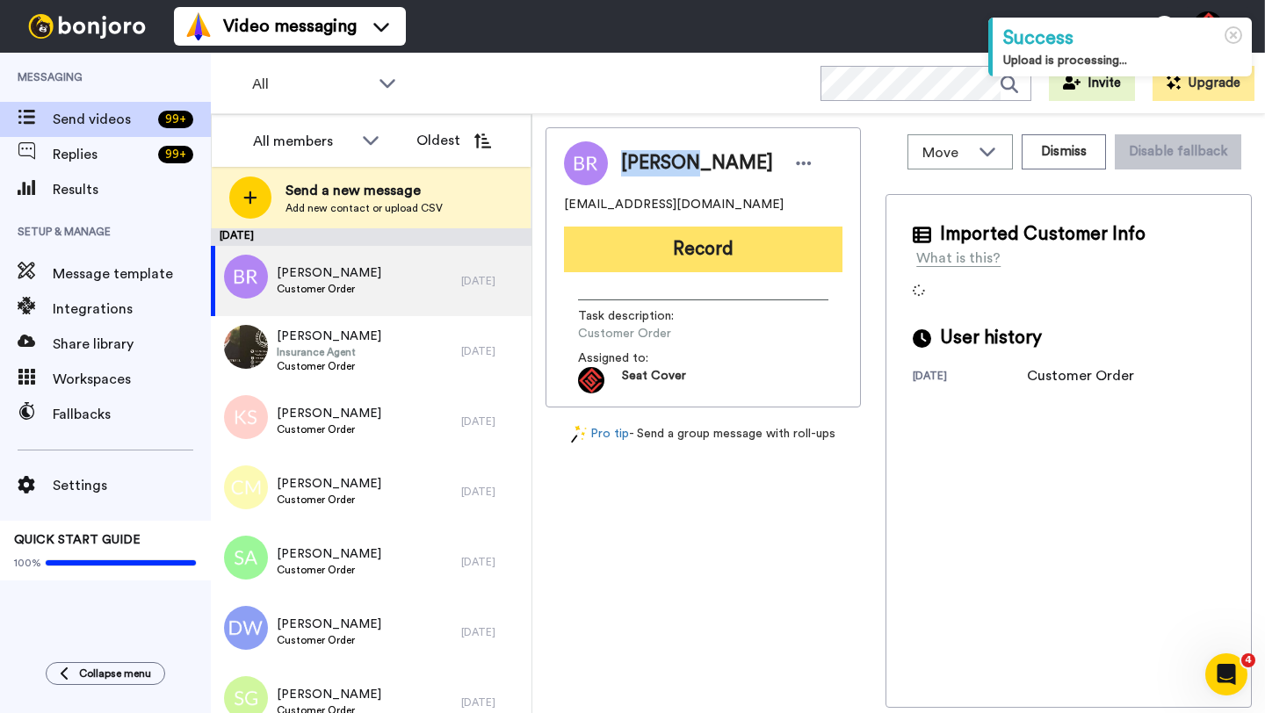
click at [704, 235] on button "Record" at bounding box center [703, 250] width 278 height 46
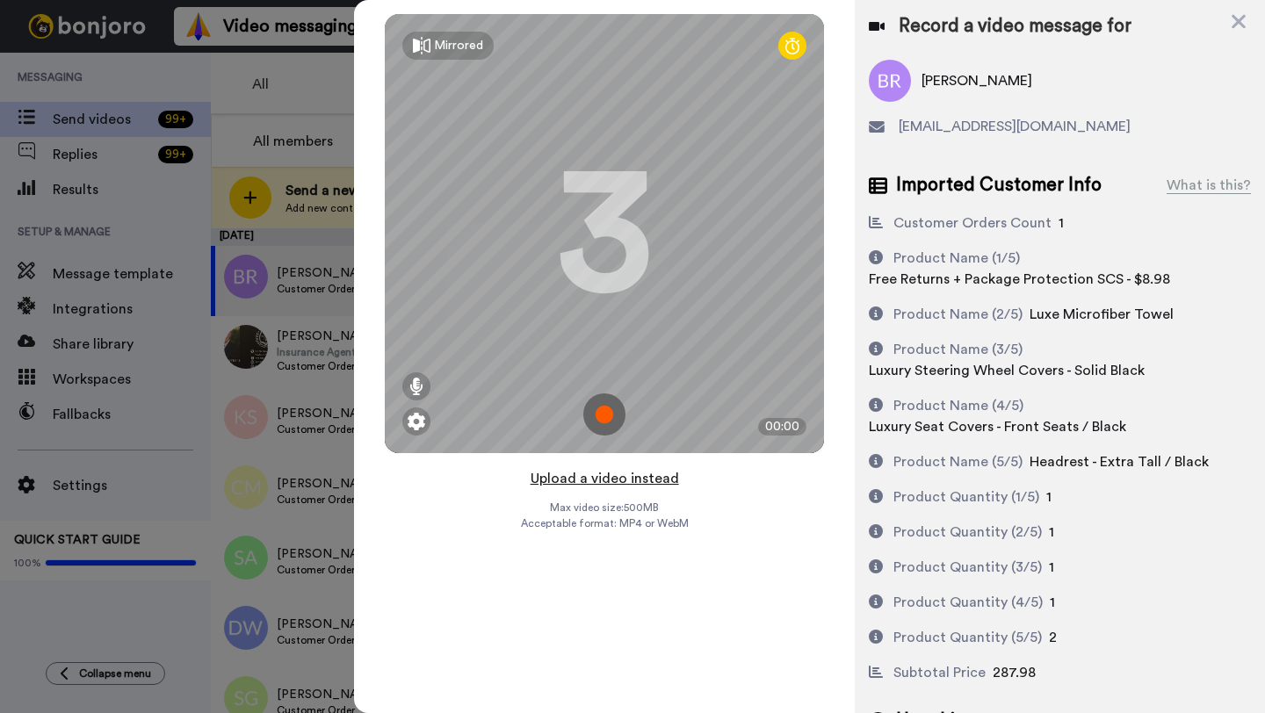
click at [601, 477] on button "Upload a video instead" at bounding box center [604, 478] width 159 height 23
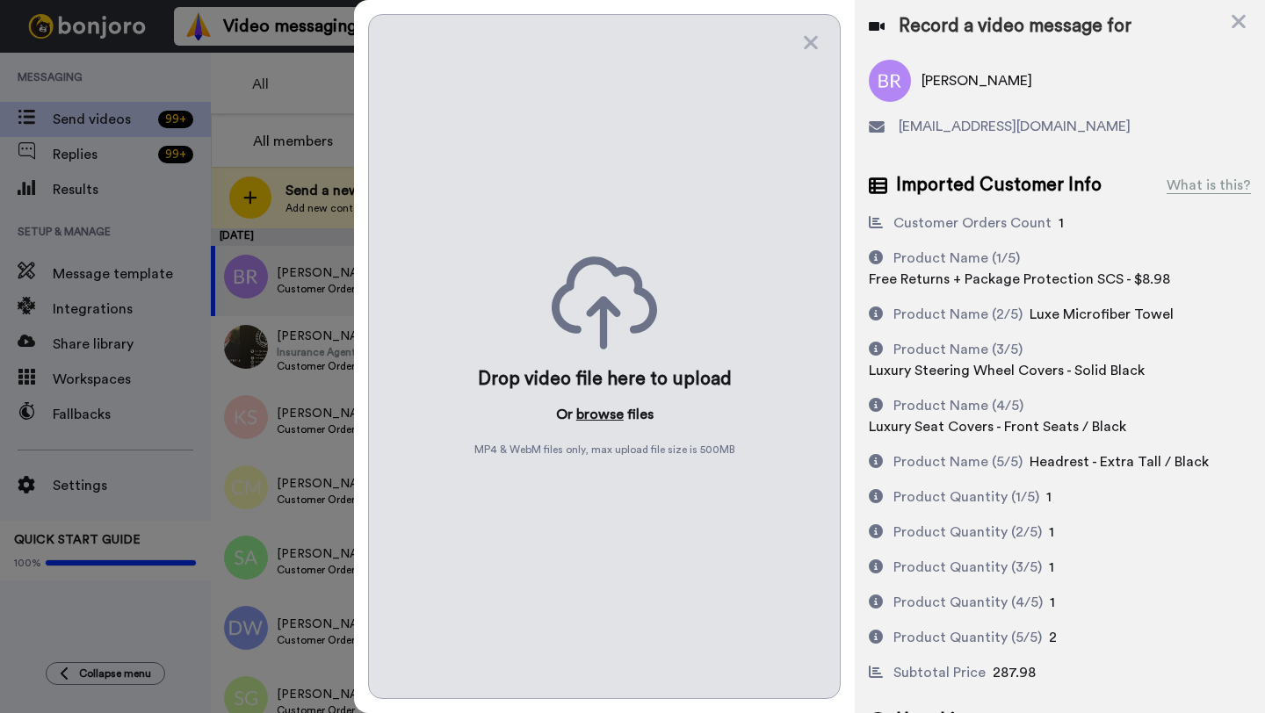
click at [594, 420] on button "browse" at bounding box center [599, 414] width 47 height 21
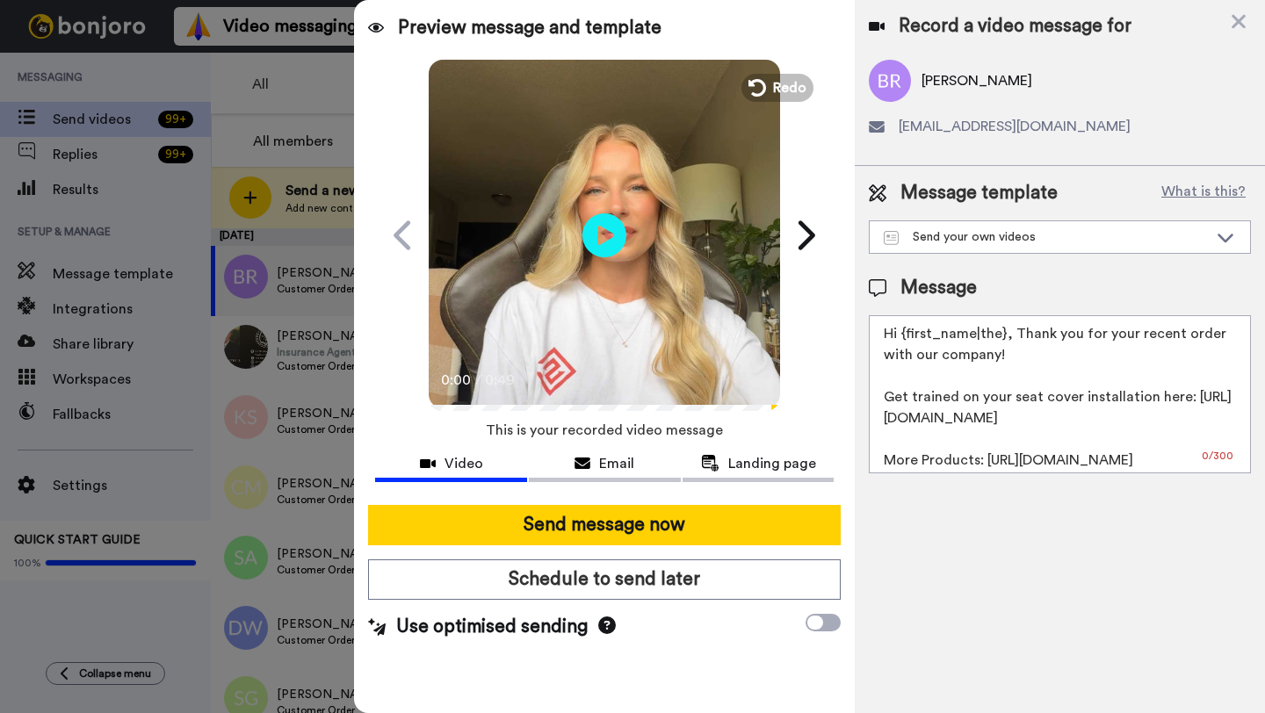
drag, startPoint x: 1003, startPoint y: 338, endPoint x: 900, endPoint y: 338, distance: 102.8
click at [900, 338] on textarea "Hi {first_name|the}, Thank you for your recent order with our company! Get trai…" at bounding box center [1060, 394] width 382 height 158
paste textarea "Brandon"
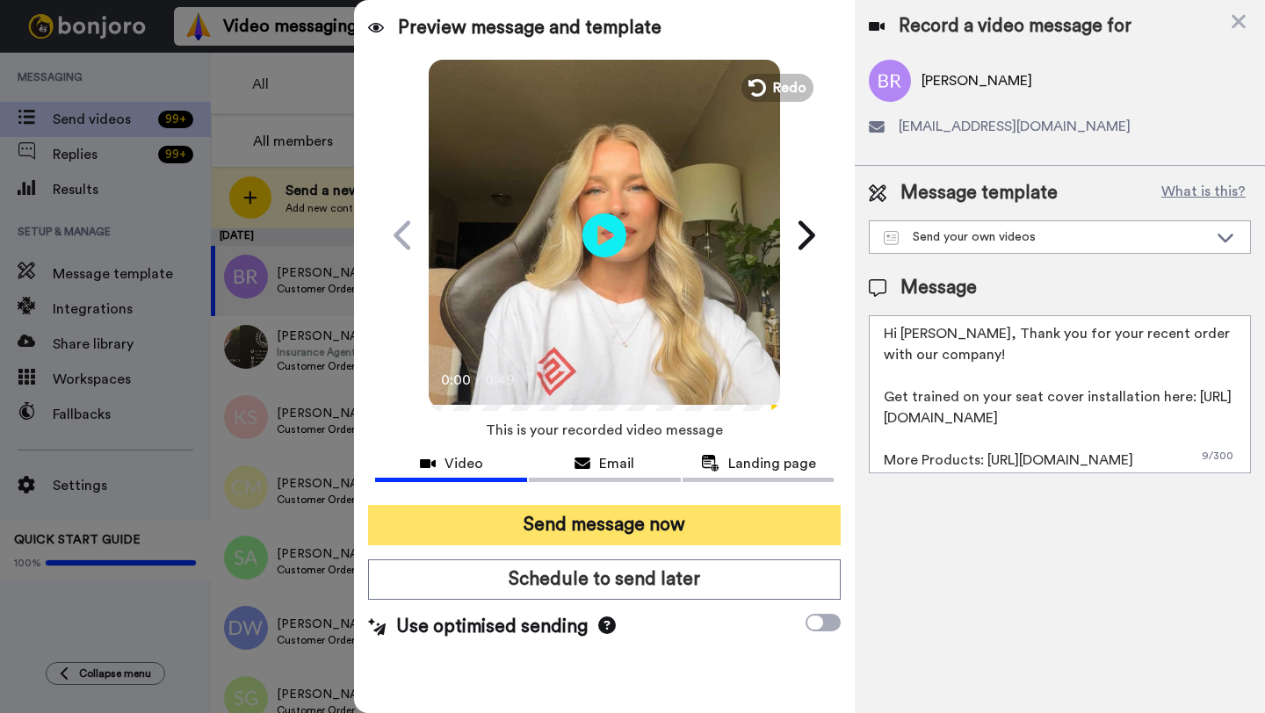
type textarea "Hi Brandon, Thank you for your recent order with our company! Get trained on yo…"
click at [656, 511] on button "Send message now" at bounding box center [604, 525] width 473 height 40
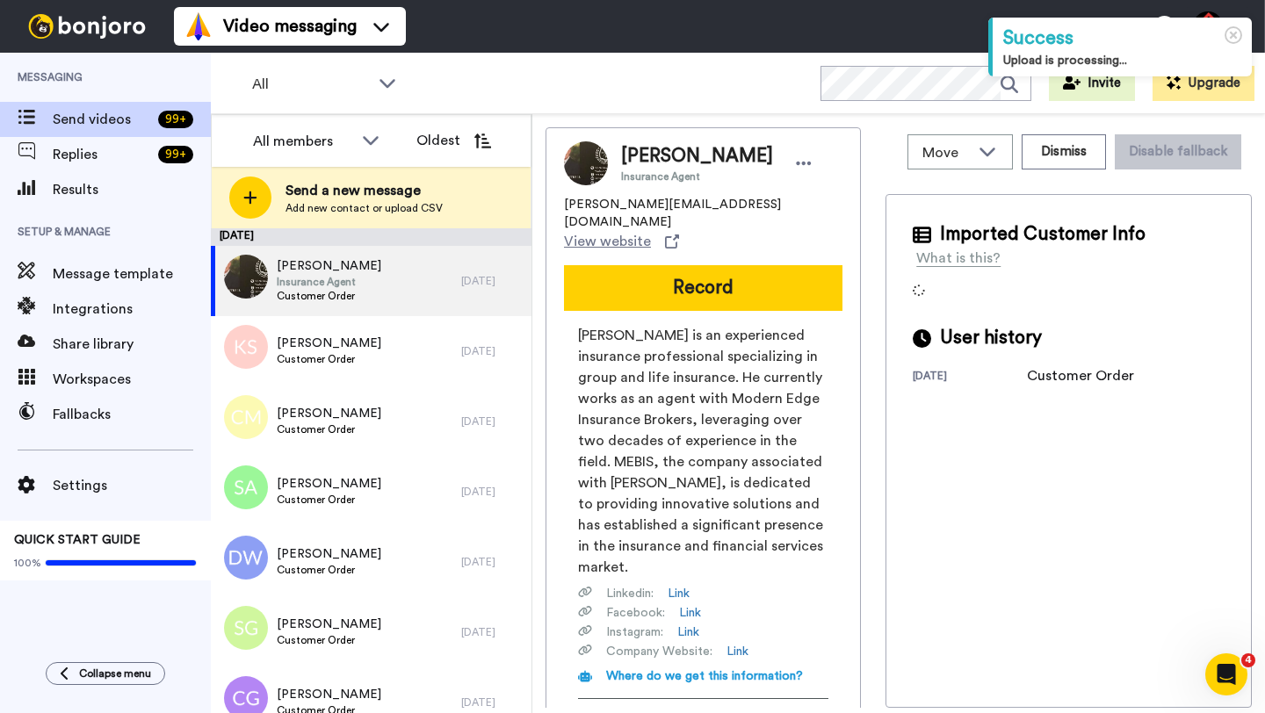
click at [647, 155] on span "[PERSON_NAME]" at bounding box center [697, 156] width 152 height 26
copy span "Darrin"
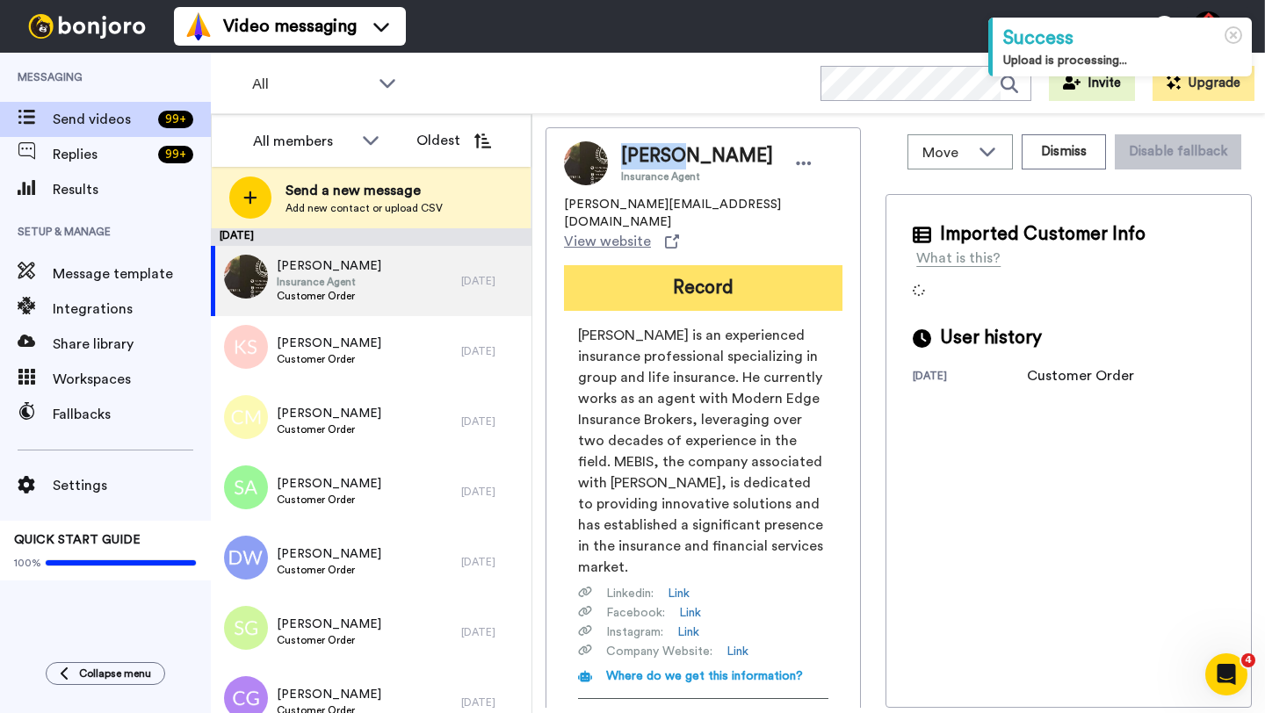
click at [672, 265] on button "Record" at bounding box center [703, 288] width 278 height 46
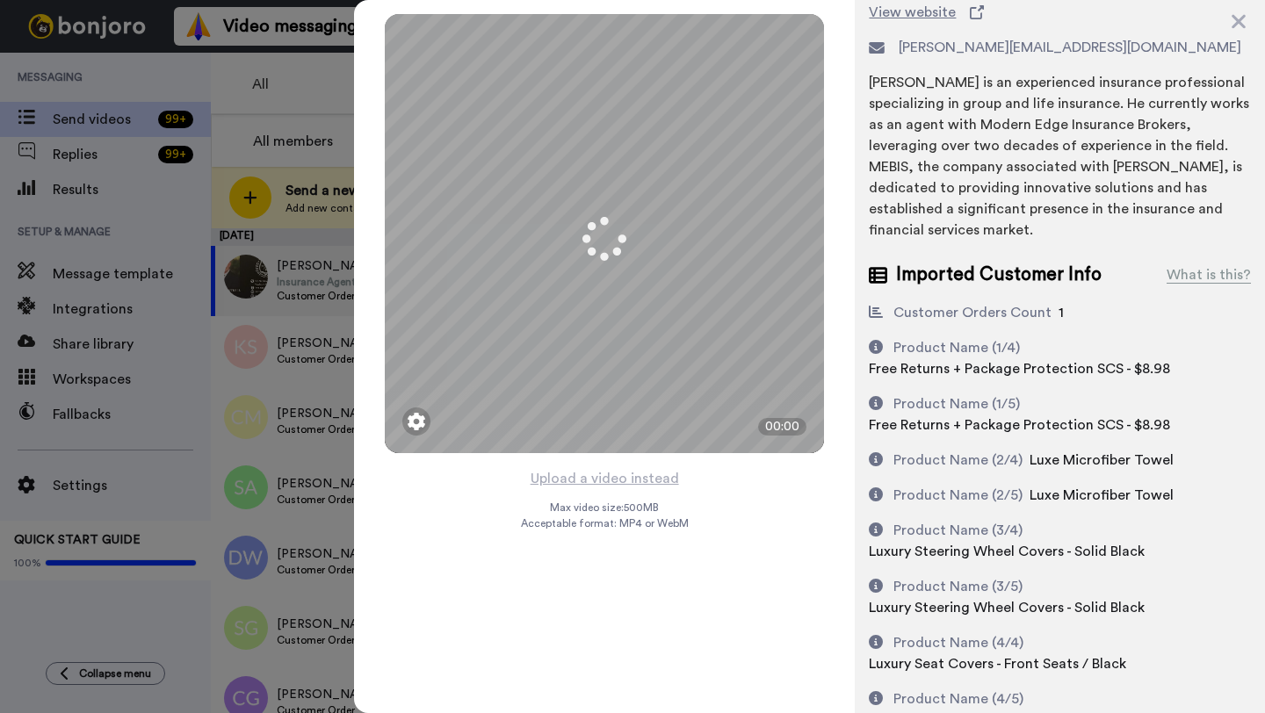
scroll to position [115, 0]
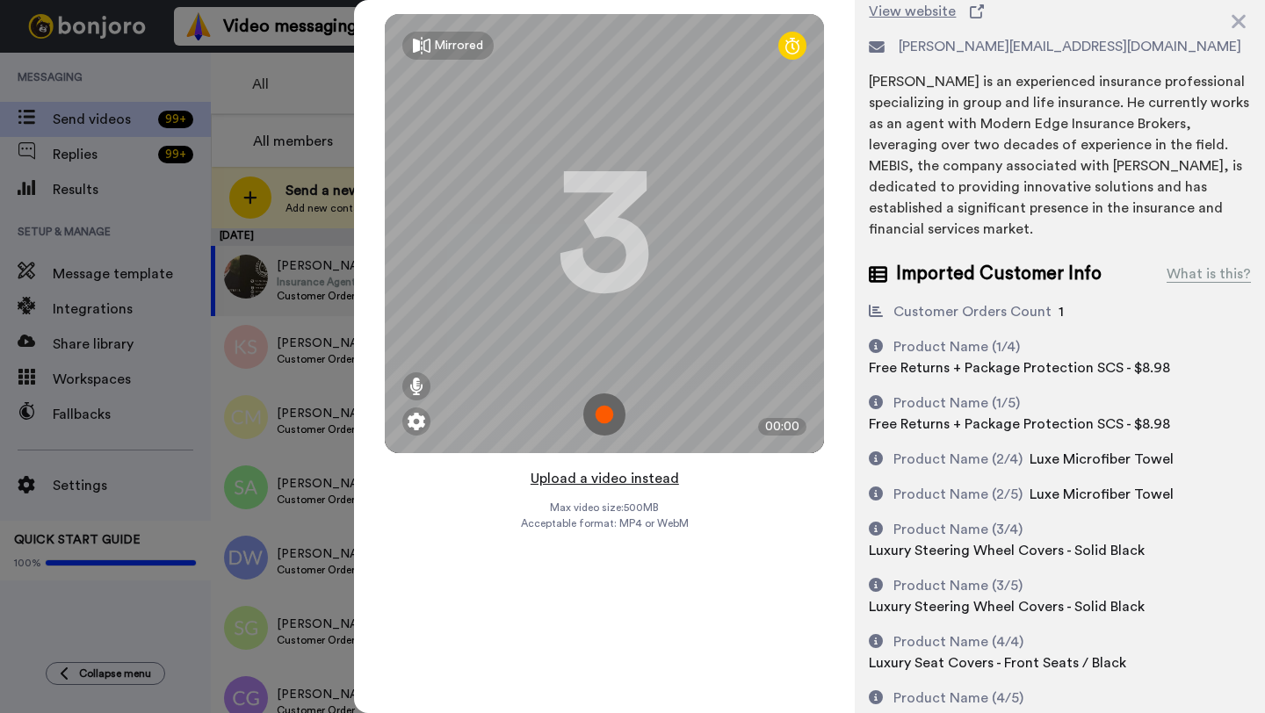
click at [596, 467] on button "Upload a video instead" at bounding box center [604, 478] width 159 height 23
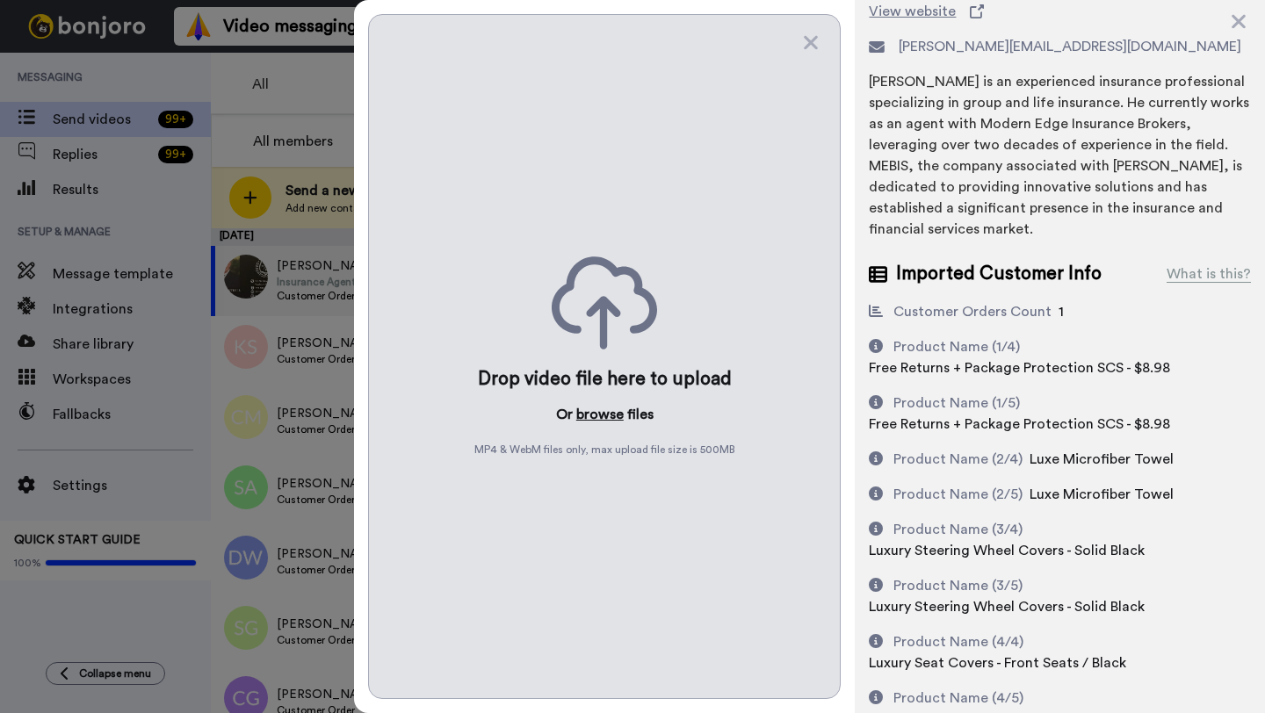
click at [603, 418] on button "browse" at bounding box center [599, 414] width 47 height 21
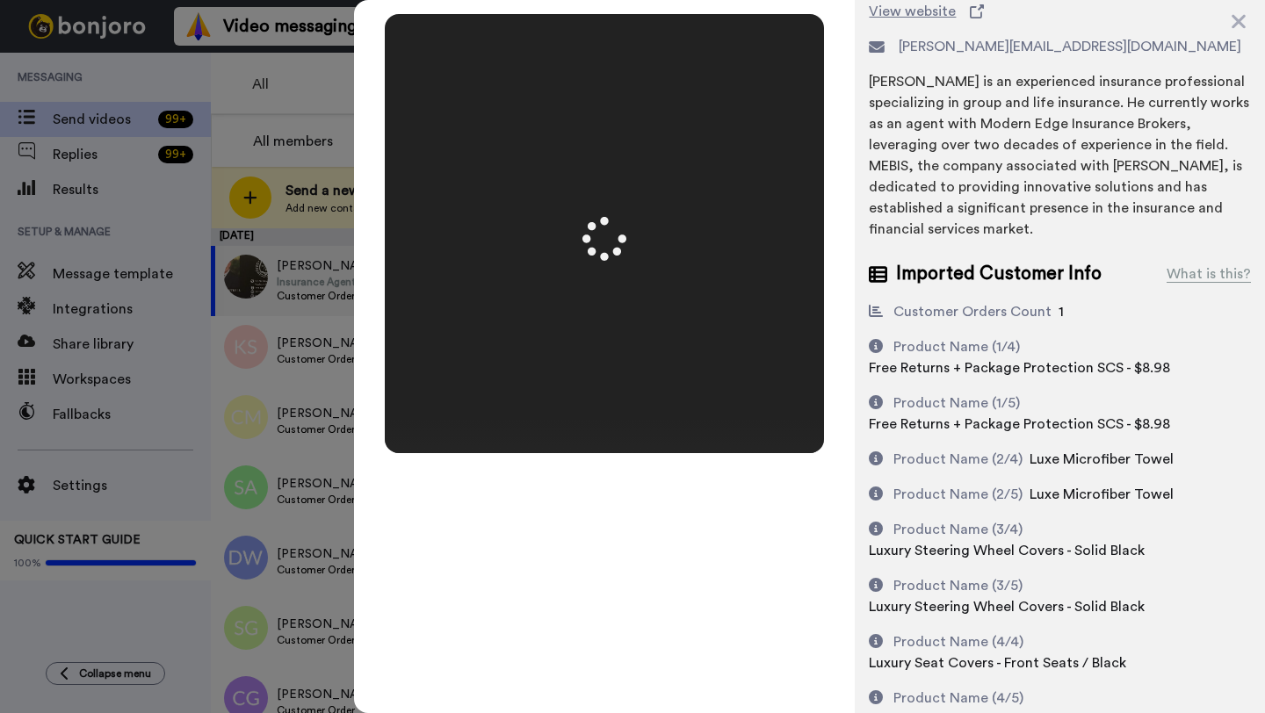
scroll to position [0, 0]
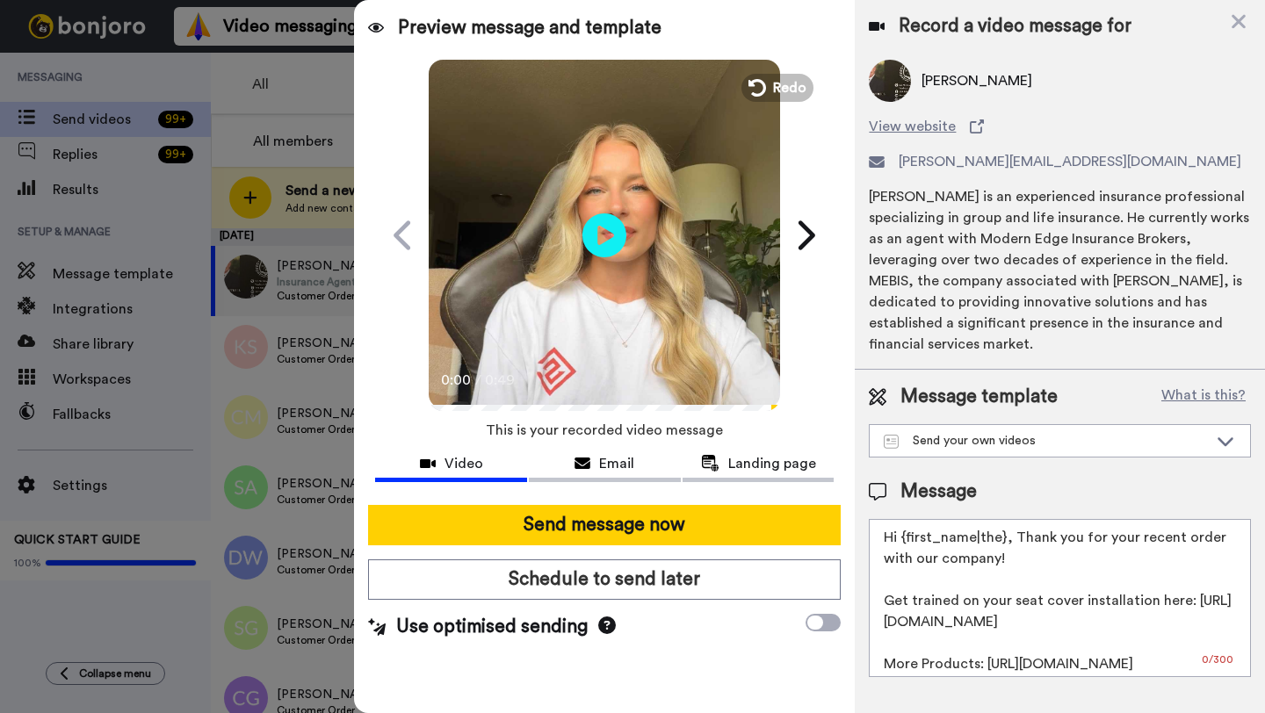
drag, startPoint x: 1003, startPoint y: 542, endPoint x: 903, endPoint y: 543, distance: 100.1
click at [903, 543] on textarea "Hi {first_name|the}, Thank you for your recent order with our company! Get trai…" at bounding box center [1060, 598] width 382 height 158
paste textarea "Darrin"
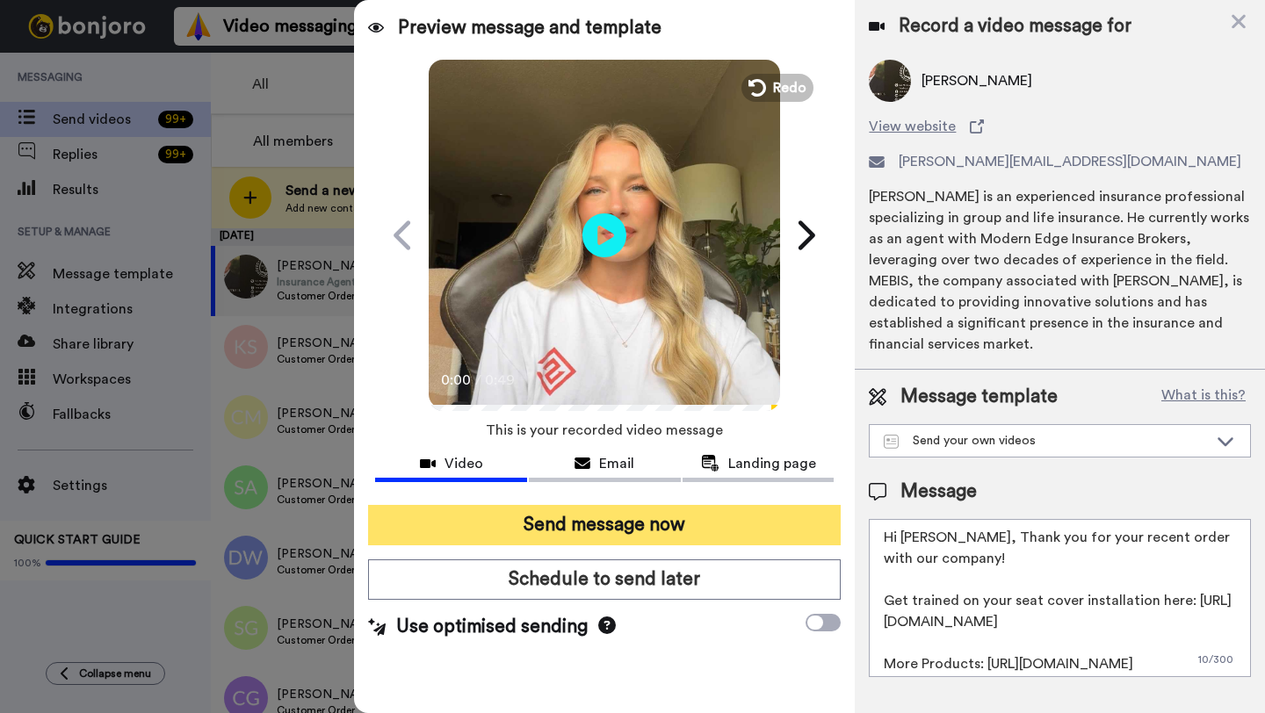
type textarea "Hi Darrin, Thank you for your recent order with our company! Get trained on you…"
click at [668, 531] on button "Send message now" at bounding box center [604, 525] width 473 height 40
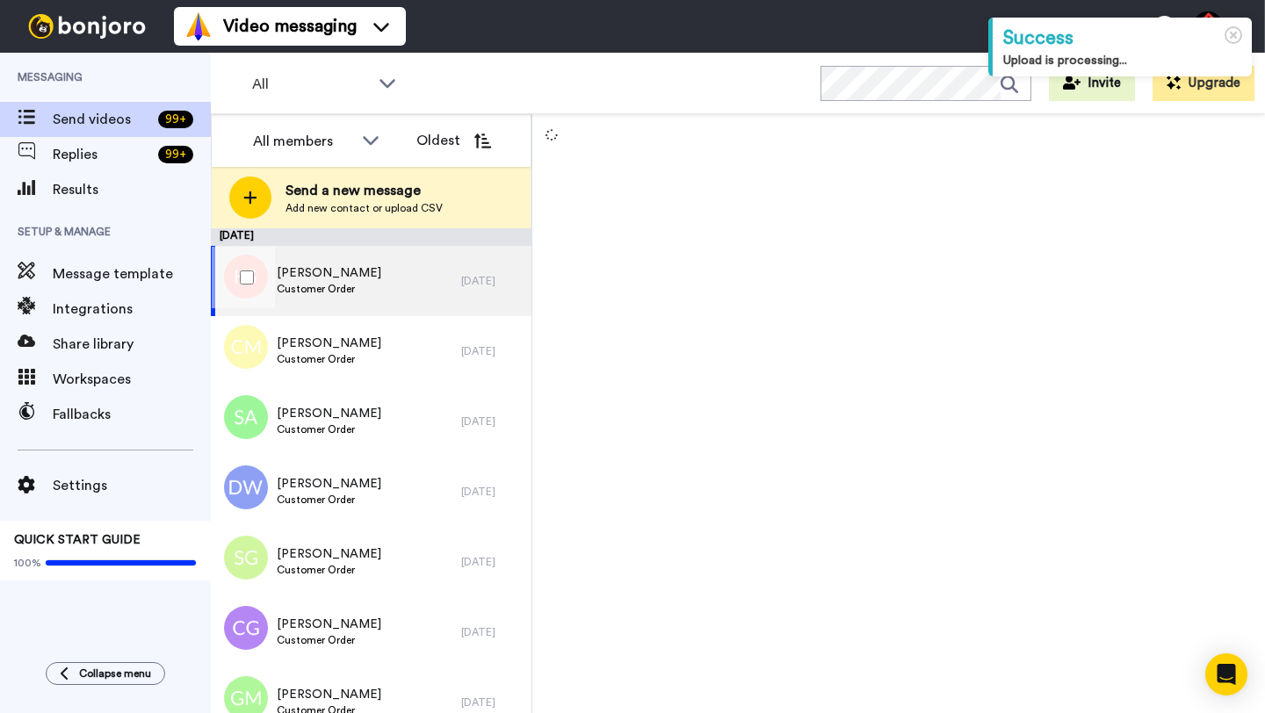
click at [425, 287] on div "[PERSON_NAME] Customer Order" at bounding box center [336, 281] width 250 height 70
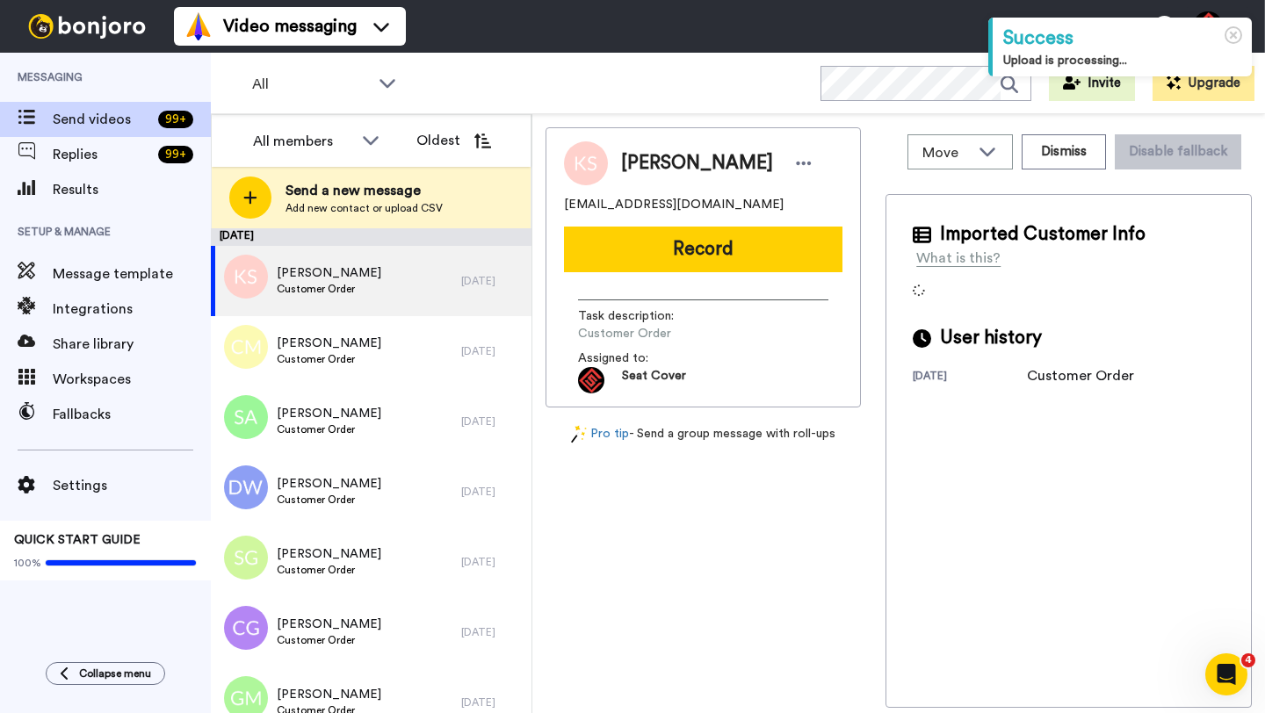
click at [652, 166] on span "[PERSON_NAME]" at bounding box center [697, 163] width 152 height 26
copy span "[PERSON_NAME]"
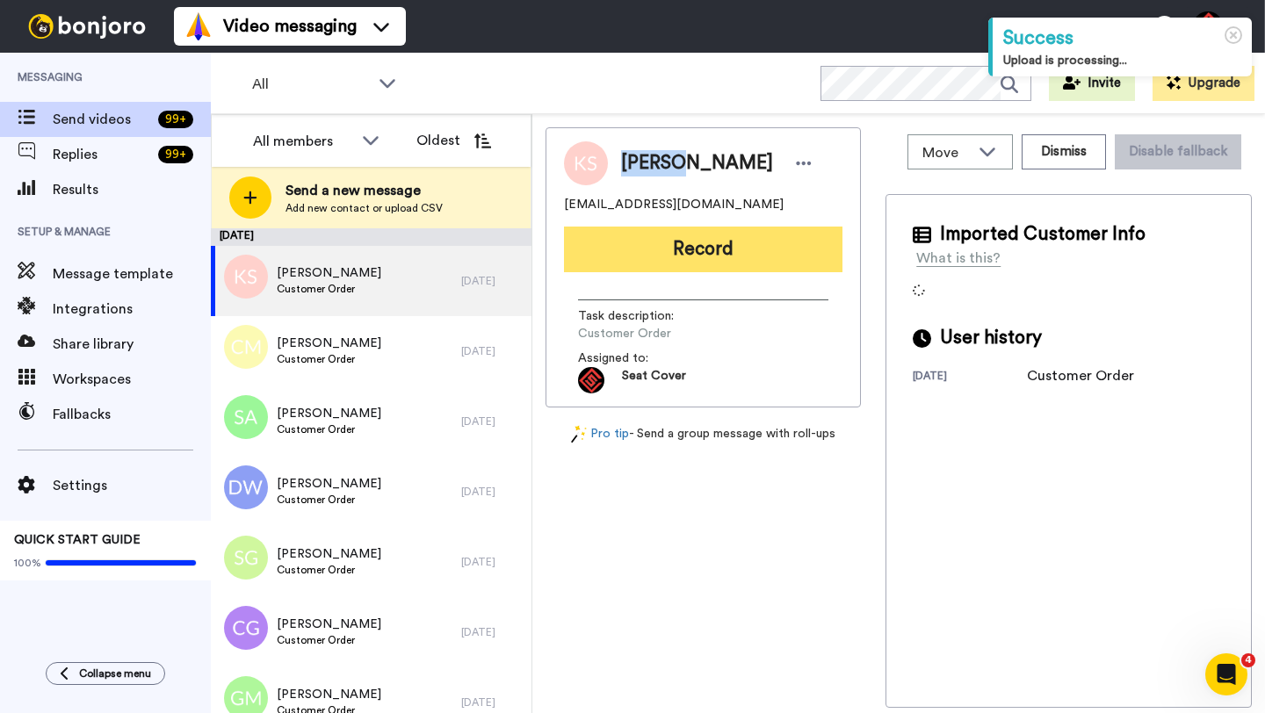
click at [676, 258] on button "Record" at bounding box center [703, 250] width 278 height 46
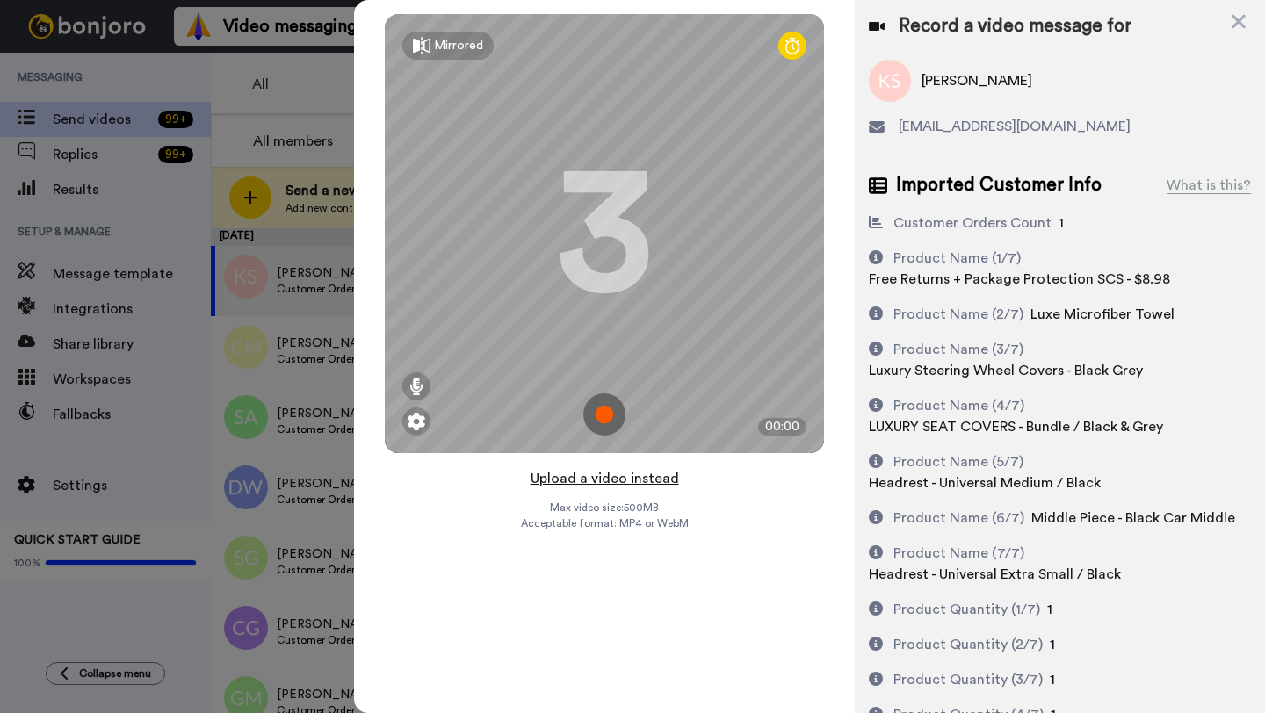
click at [609, 477] on button "Upload a video instead" at bounding box center [604, 478] width 159 height 23
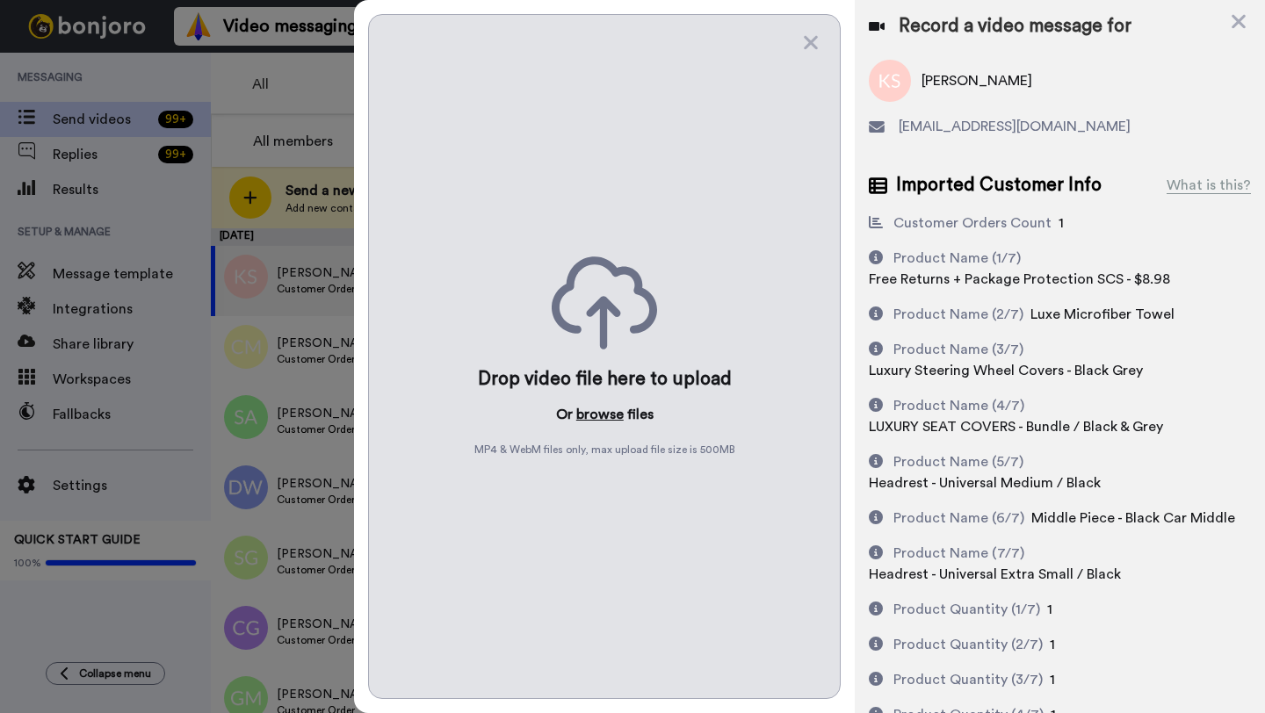
click at [595, 417] on button "browse" at bounding box center [599, 414] width 47 height 21
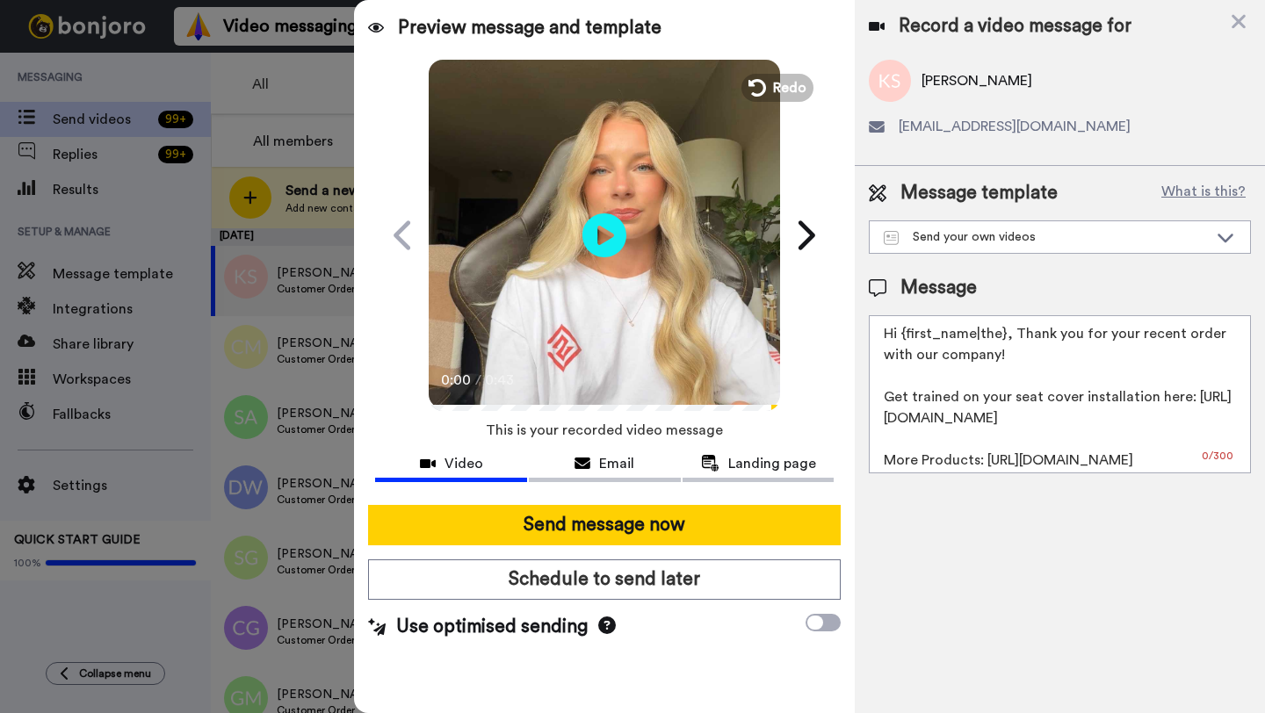
drag, startPoint x: 1002, startPoint y: 341, endPoint x: 901, endPoint y: 343, distance: 101.0
click at [901, 343] on textarea "Hi {first_name|the}, Thank you for your recent order with our company! Get trai…" at bounding box center [1060, 394] width 382 height 158
paste textarea "Kendra"
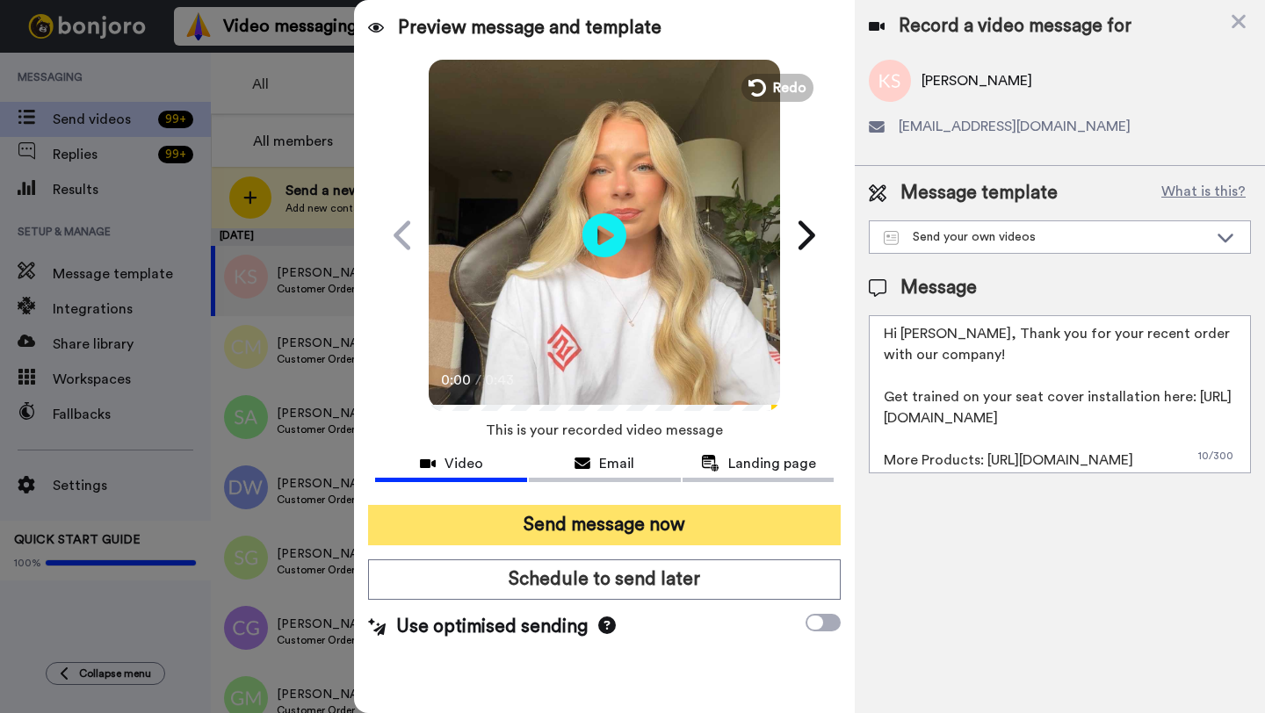
type textarea "Hi Kendra, Thank you for your recent order with our company! Get trained on you…"
click at [635, 531] on button "Send message now" at bounding box center [604, 525] width 473 height 40
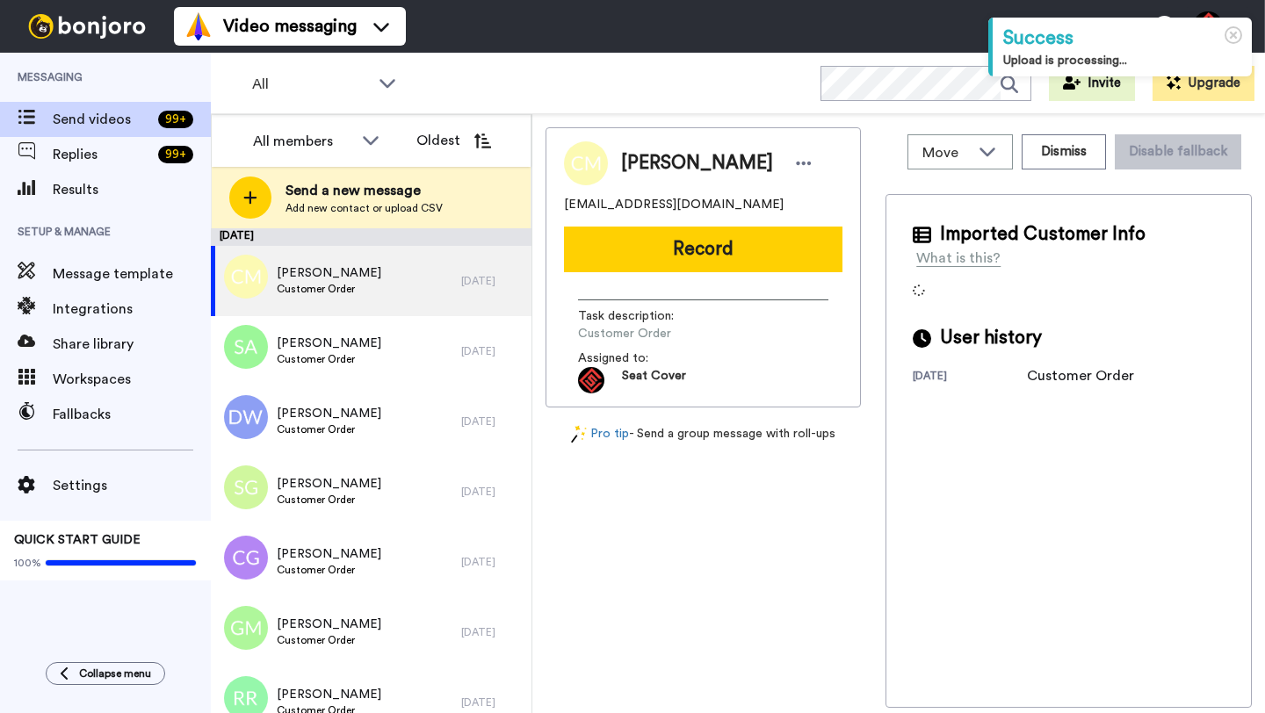
click at [652, 163] on span "[PERSON_NAME]" at bounding box center [697, 163] width 152 height 26
copy span "[PERSON_NAME]"
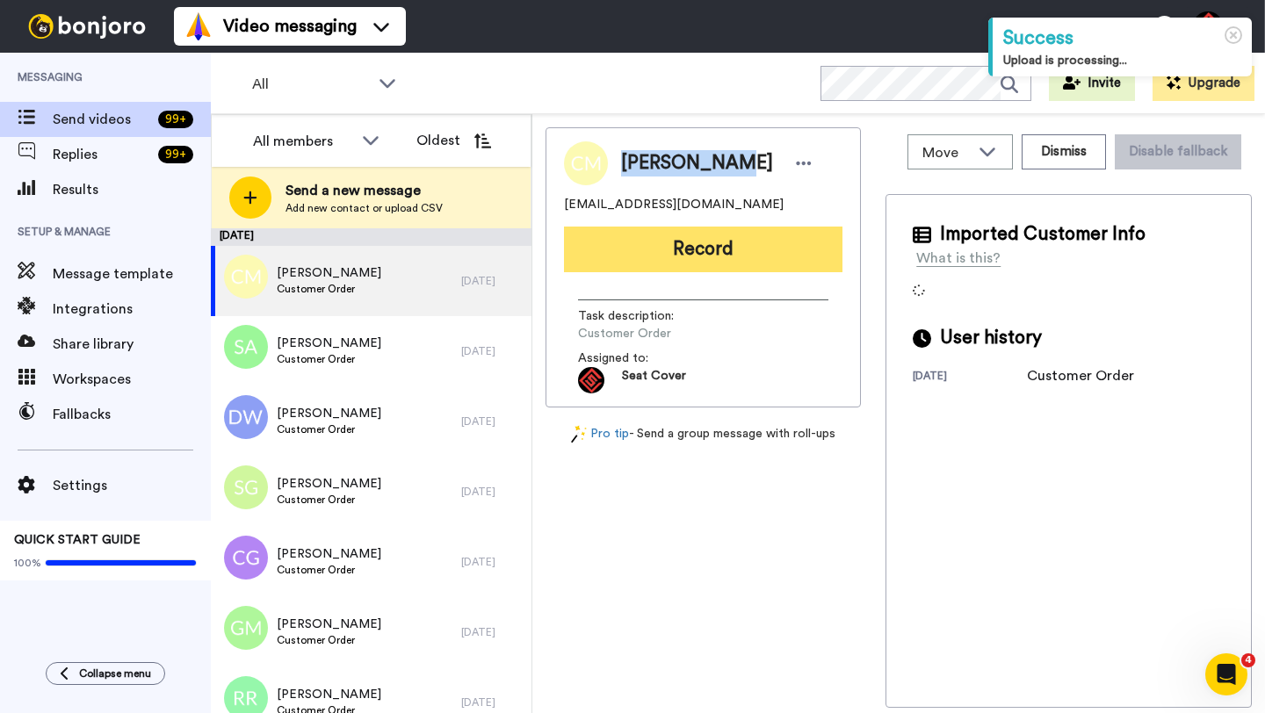
click at [691, 261] on button "Record" at bounding box center [703, 250] width 278 height 46
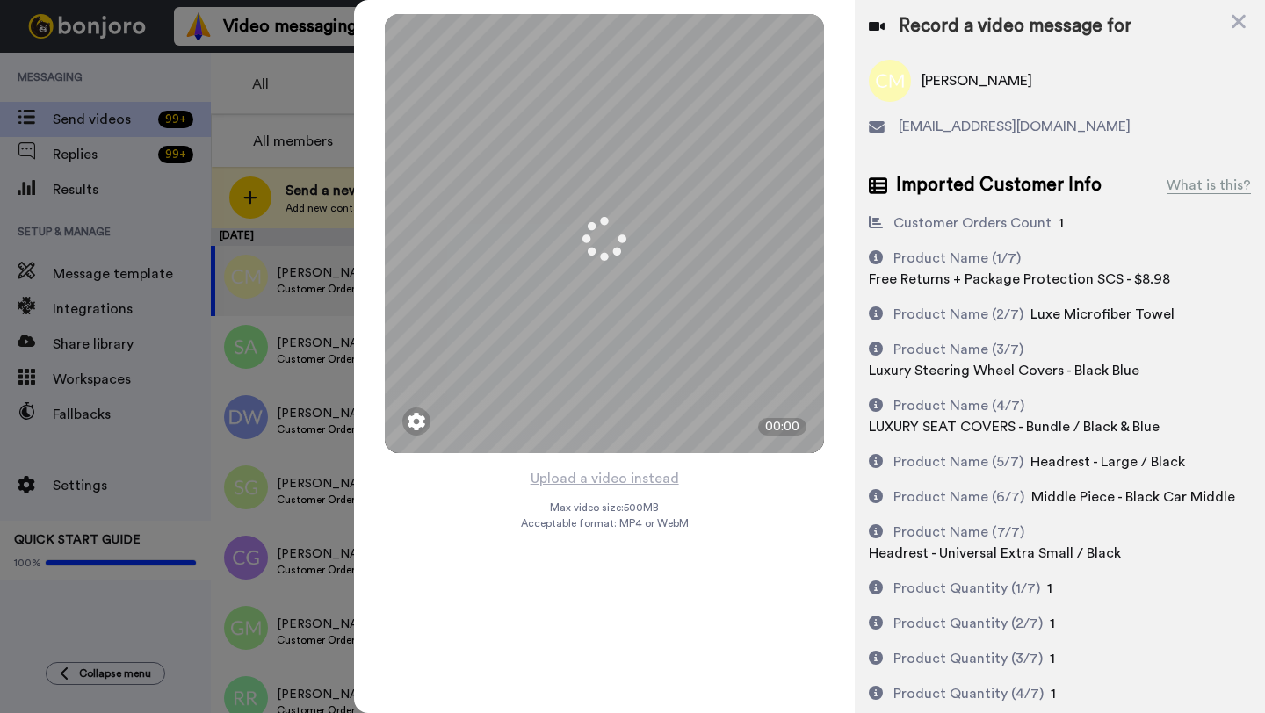
click at [605, 480] on button "Upload a video instead" at bounding box center [604, 478] width 159 height 23
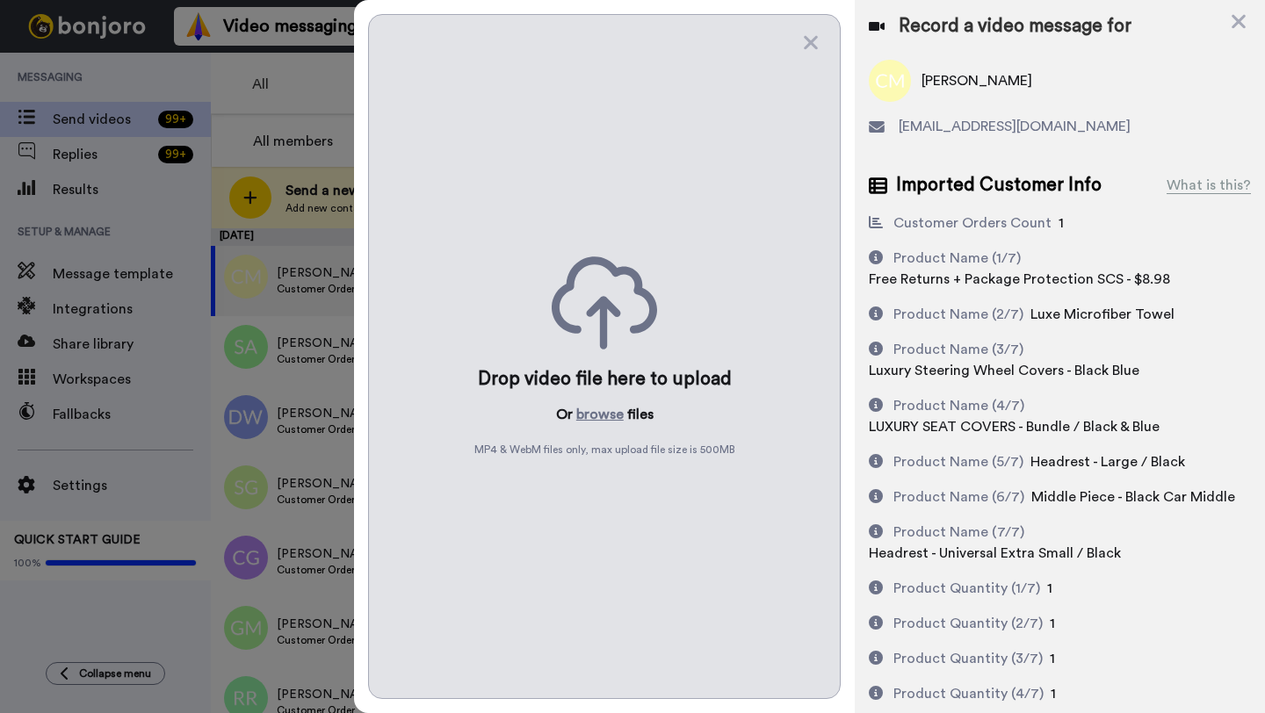
click at [605, 480] on div "Drop video file here to upload Or browse files MP4 & WebM files only, max uploa…" at bounding box center [604, 356] width 473 height 685
click at [605, 414] on button "browse" at bounding box center [599, 414] width 47 height 21
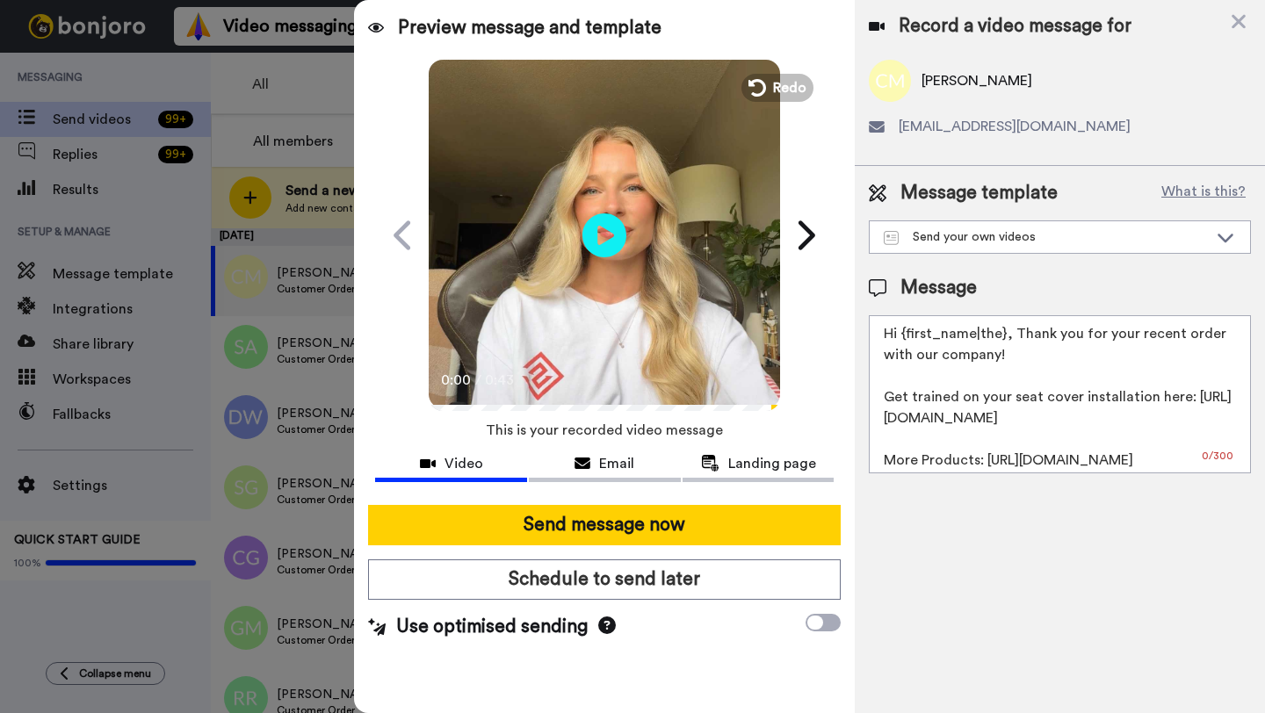
drag, startPoint x: 1003, startPoint y: 336, endPoint x: 903, endPoint y: 340, distance: 100.2
click at [903, 340] on textarea "Hi {first_name|the}, Thank you for your recent order with our company! Get trai…" at bounding box center [1060, 394] width 382 height 158
paste textarea "Christopher"
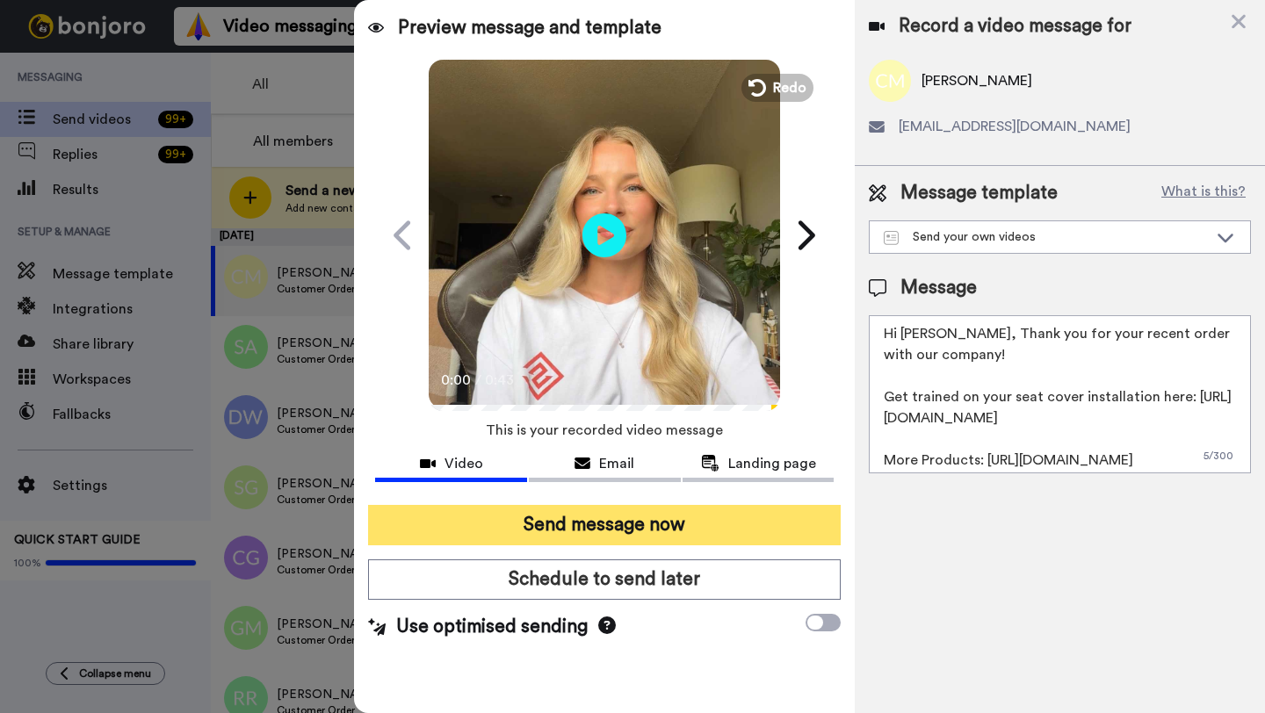
type textarea "Hi Christopher, Thank you for your recent order with our company! Get trained o…"
click at [654, 535] on button "Send message now" at bounding box center [604, 525] width 473 height 40
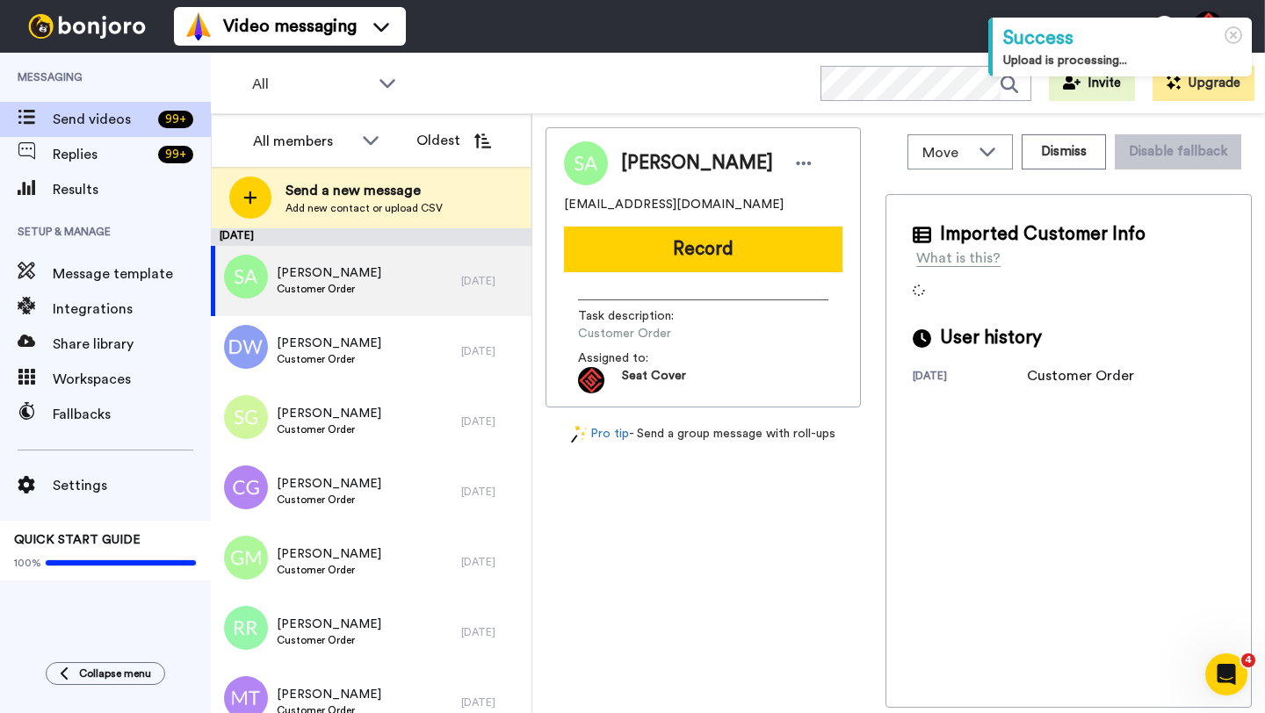
click at [641, 166] on span "[PERSON_NAME]" at bounding box center [697, 163] width 152 height 26
copy span "[PERSON_NAME]"
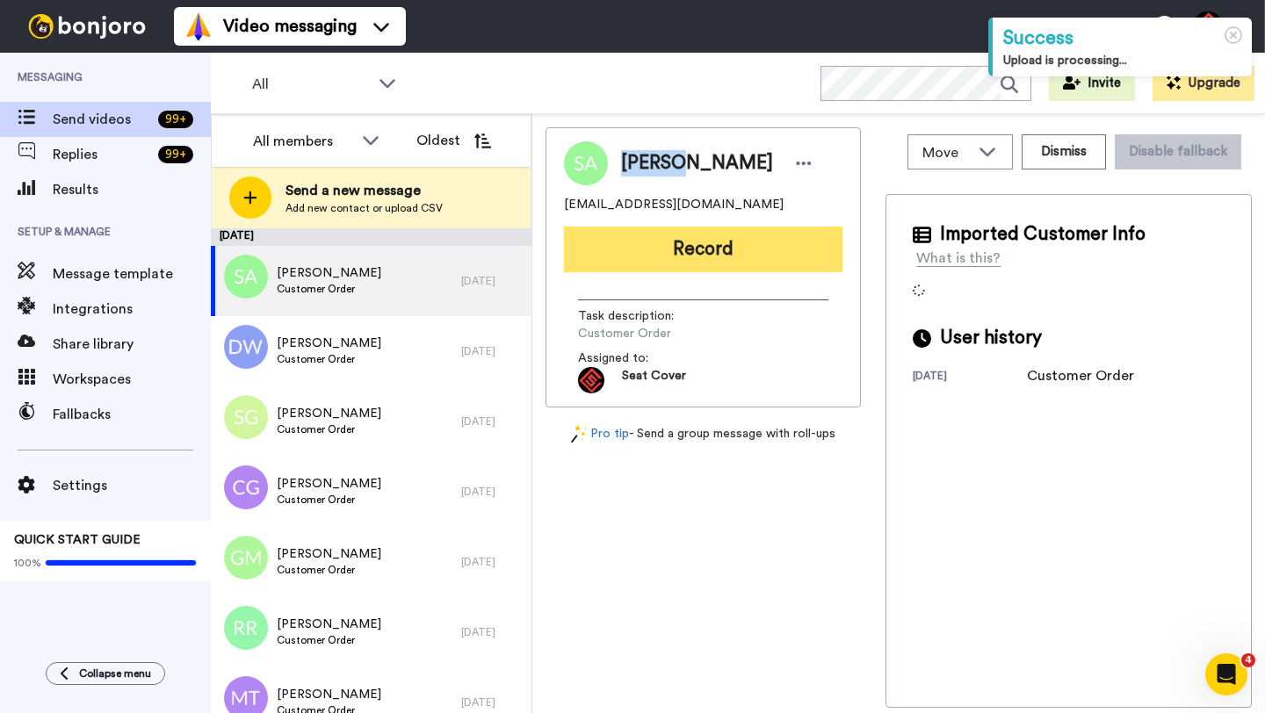
click at [686, 242] on button "Record" at bounding box center [703, 250] width 278 height 46
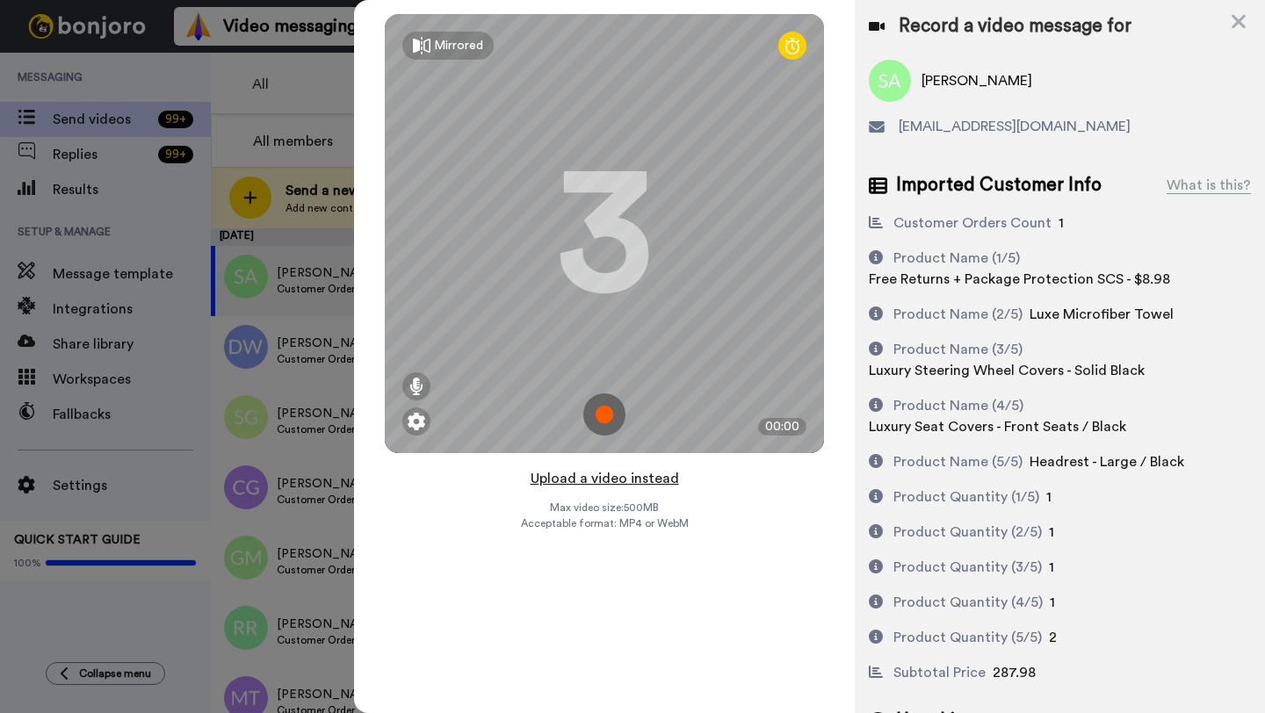
click at [601, 476] on button "Upload a video instead" at bounding box center [604, 478] width 159 height 23
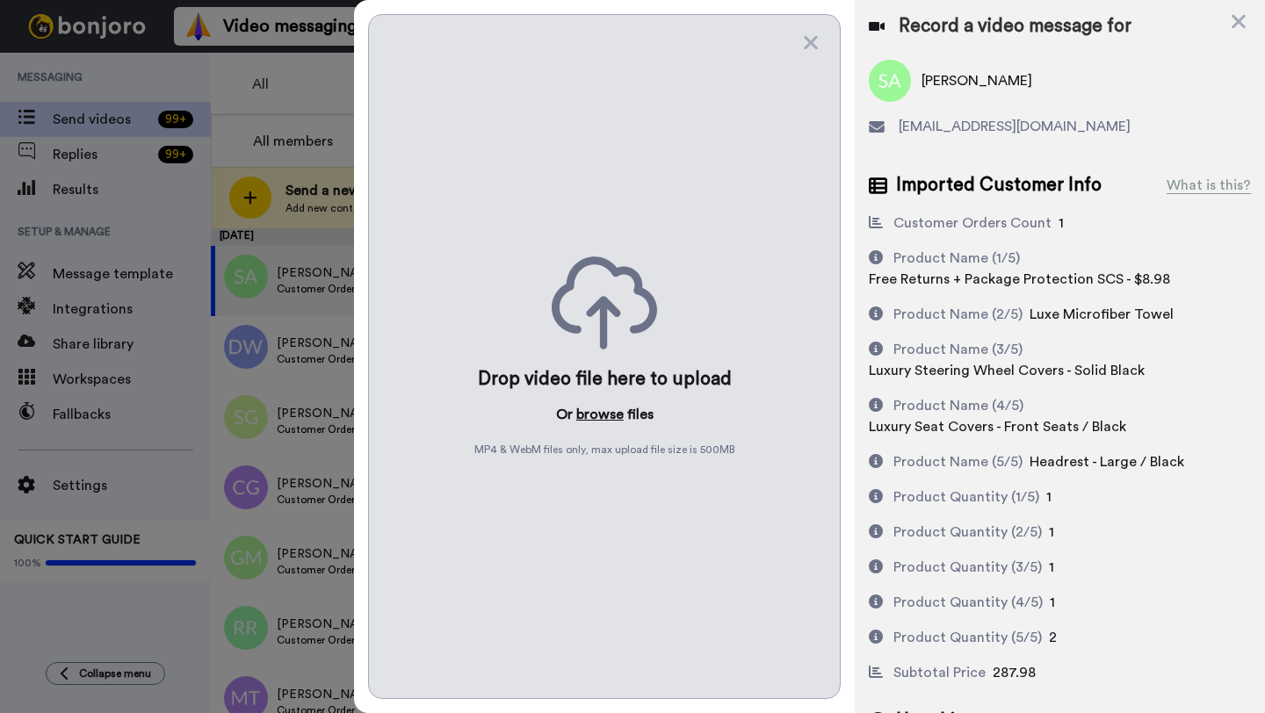
click at [592, 419] on button "browse" at bounding box center [599, 414] width 47 height 21
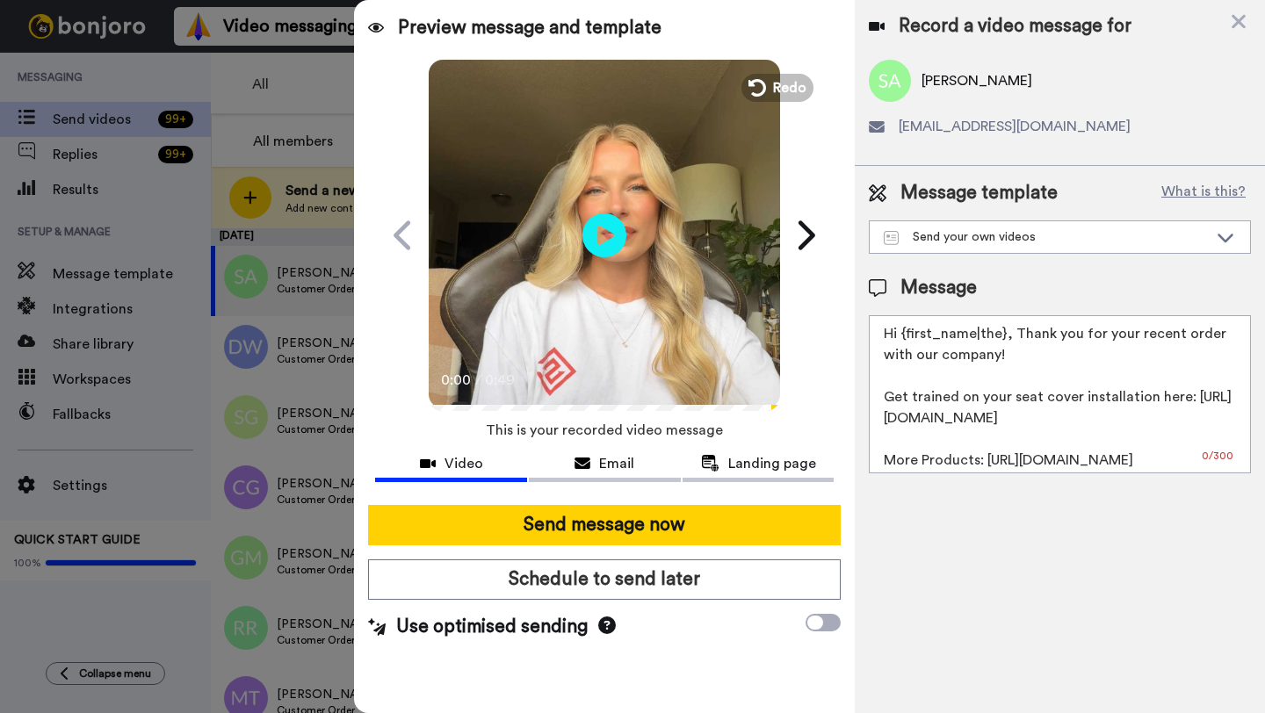
drag, startPoint x: 1004, startPoint y: 337, endPoint x: 906, endPoint y: 337, distance: 97.5
click at [906, 337] on textarea "Hi {first_name|the}, Thank you for your recent order with our company! Get trai…" at bounding box center [1060, 394] width 382 height 158
paste textarea "Stacey"
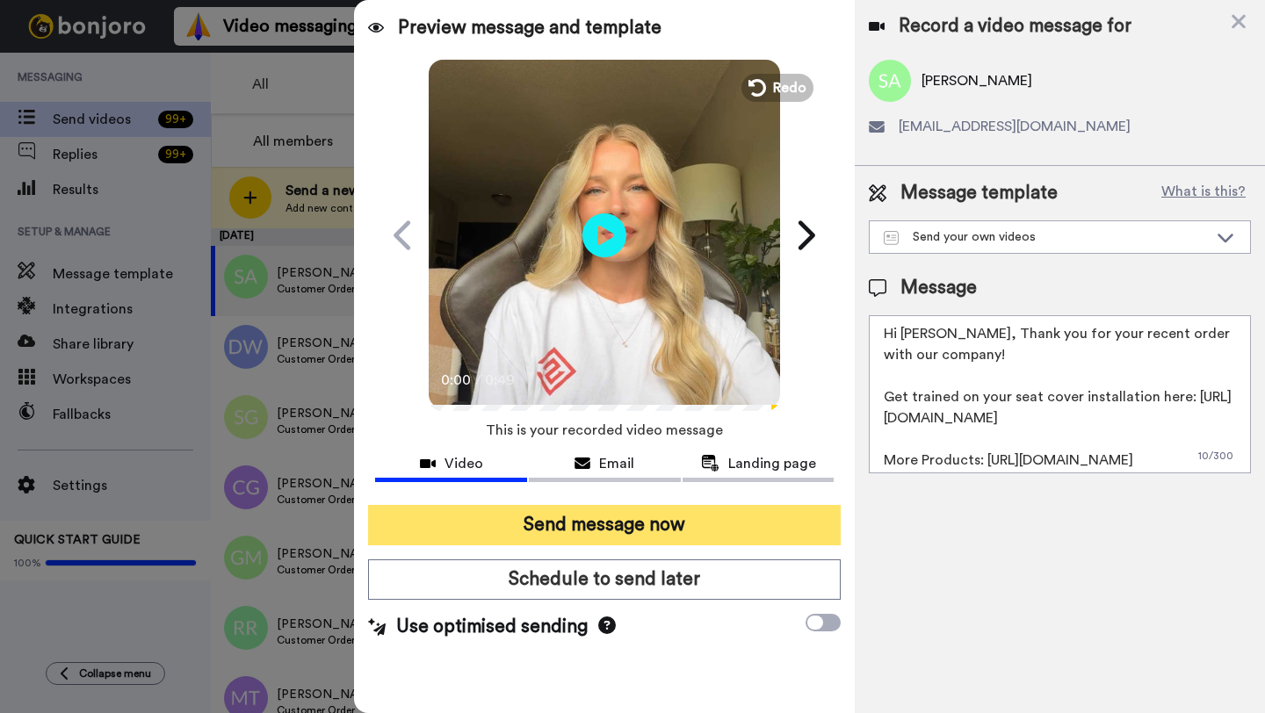
type textarea "Hi Stacey, Thank you for your recent order with our company! Get trained on you…"
click at [646, 528] on button "Send message now" at bounding box center [604, 525] width 473 height 40
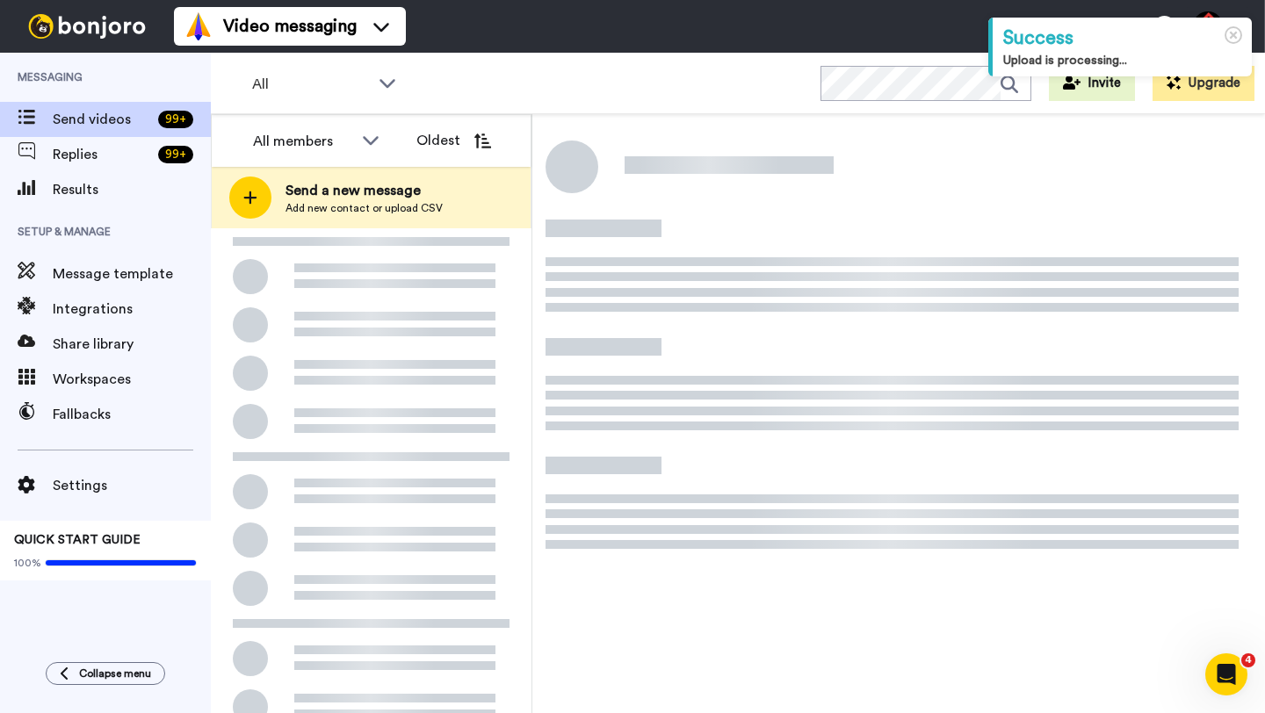
click at [432, 282] on div at bounding box center [371, 559] width 321 height 663
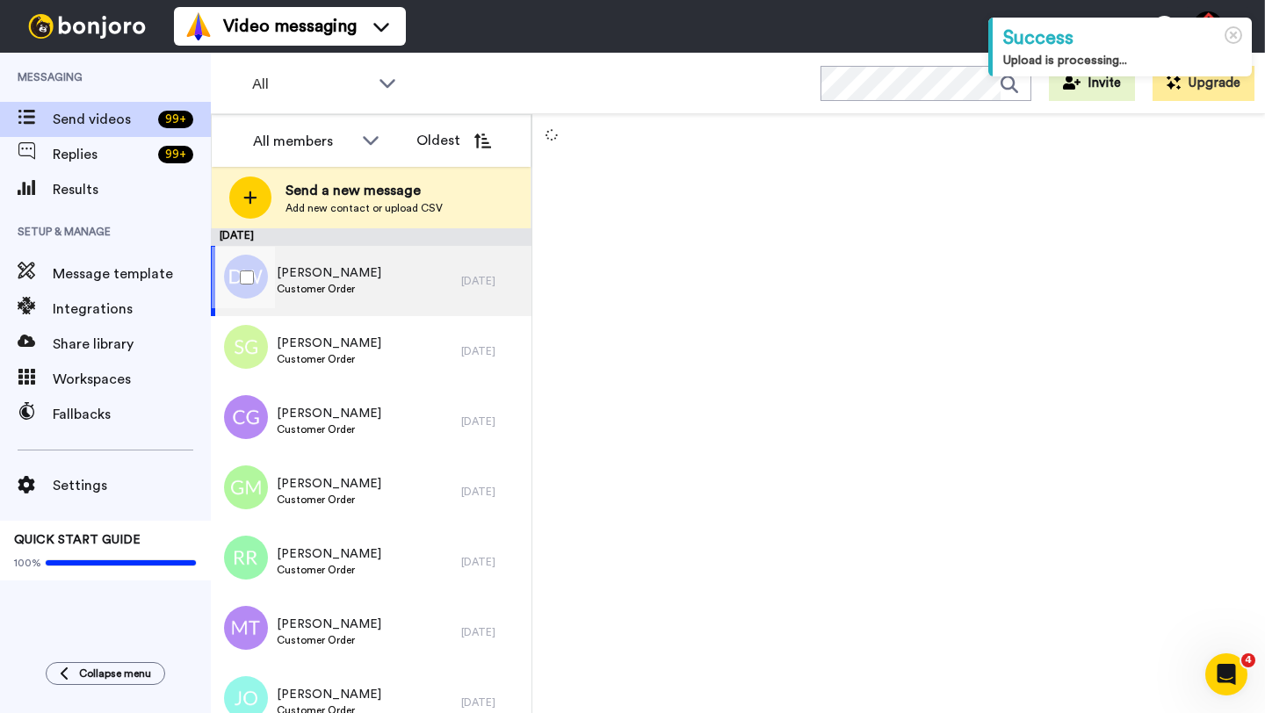
click at [454, 283] on div "[PERSON_NAME] Customer Order" at bounding box center [336, 281] width 250 height 70
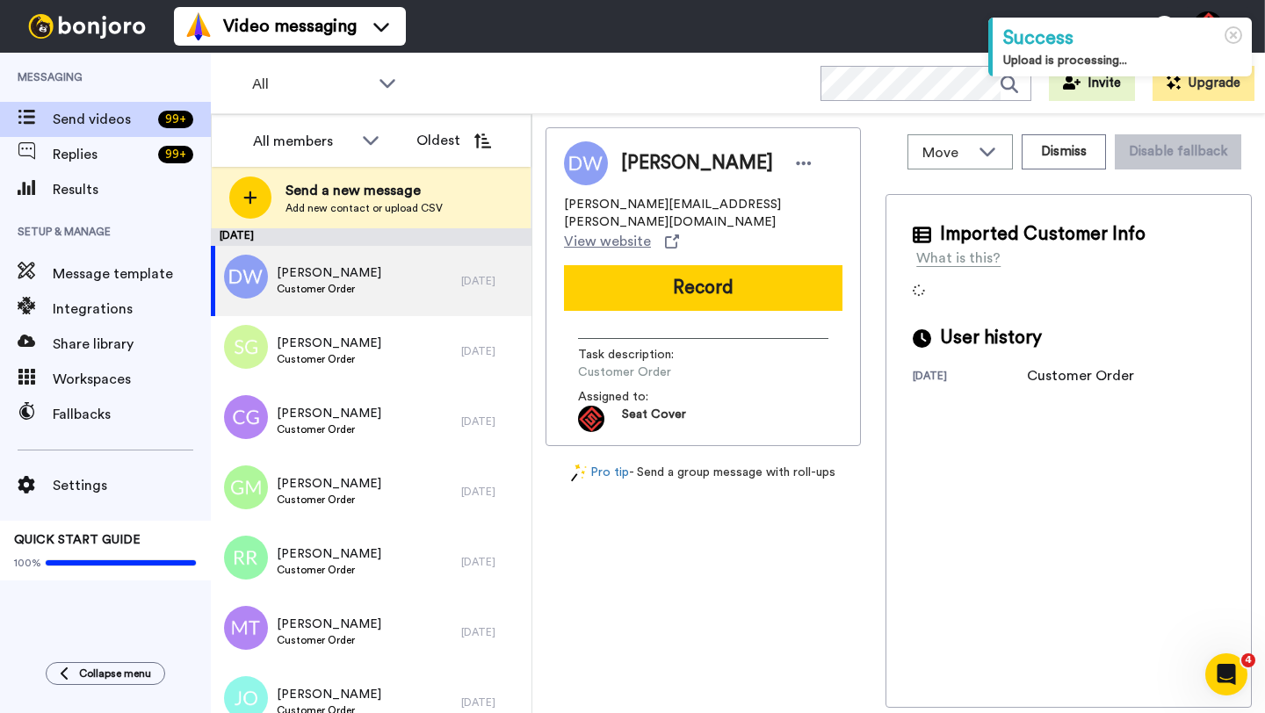
click at [651, 155] on span "[PERSON_NAME]" at bounding box center [697, 163] width 152 height 26
copy span "[PERSON_NAME]"
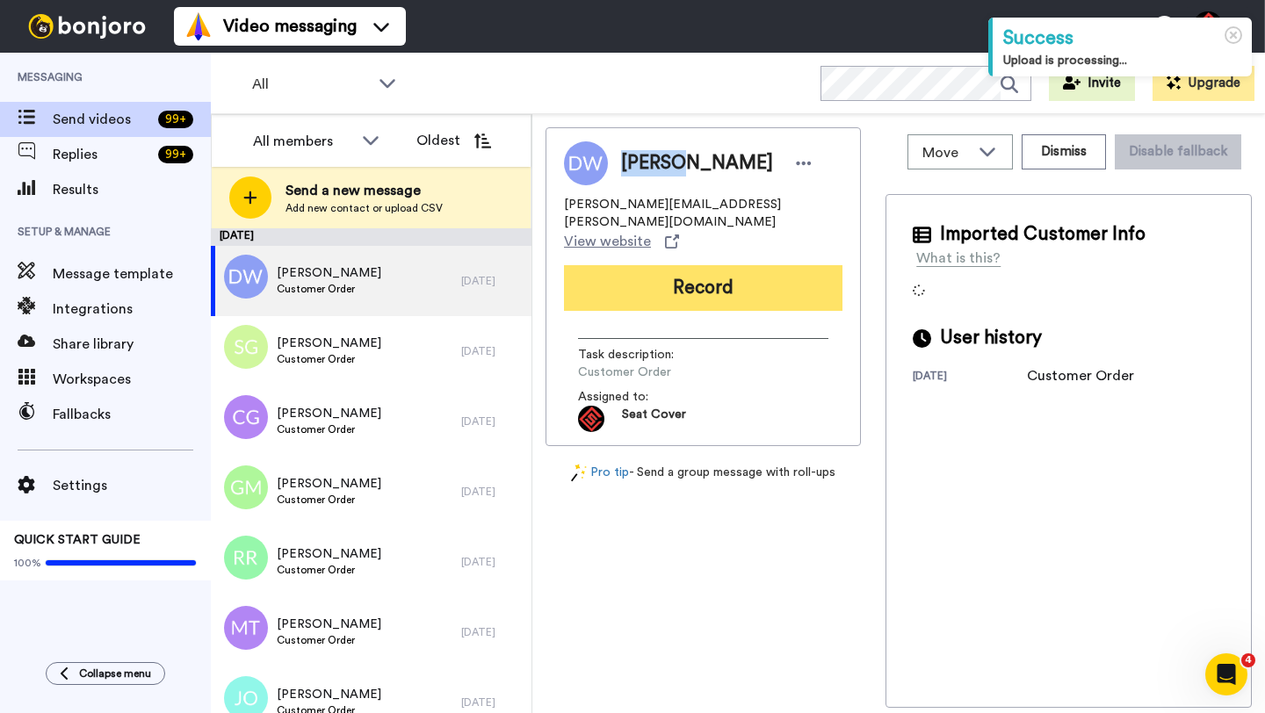
click at [690, 265] on button "Record" at bounding box center [703, 288] width 278 height 46
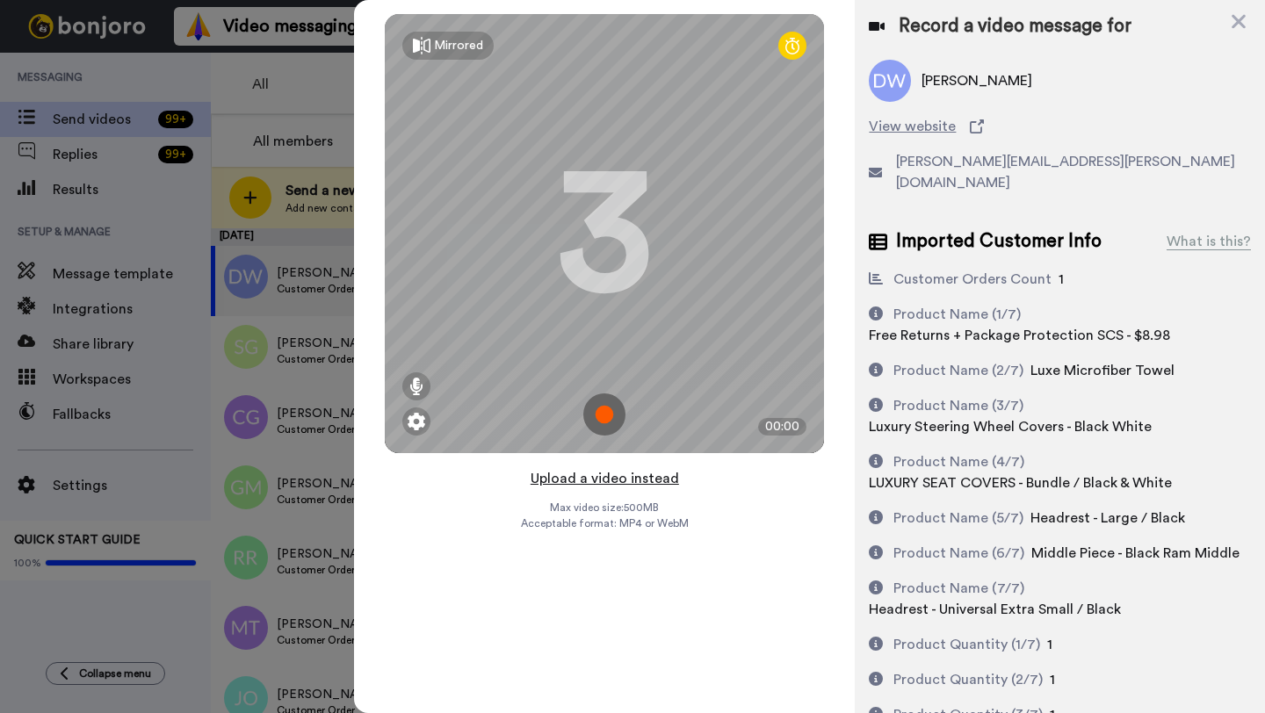
click at [597, 477] on button "Upload a video instead" at bounding box center [604, 478] width 159 height 23
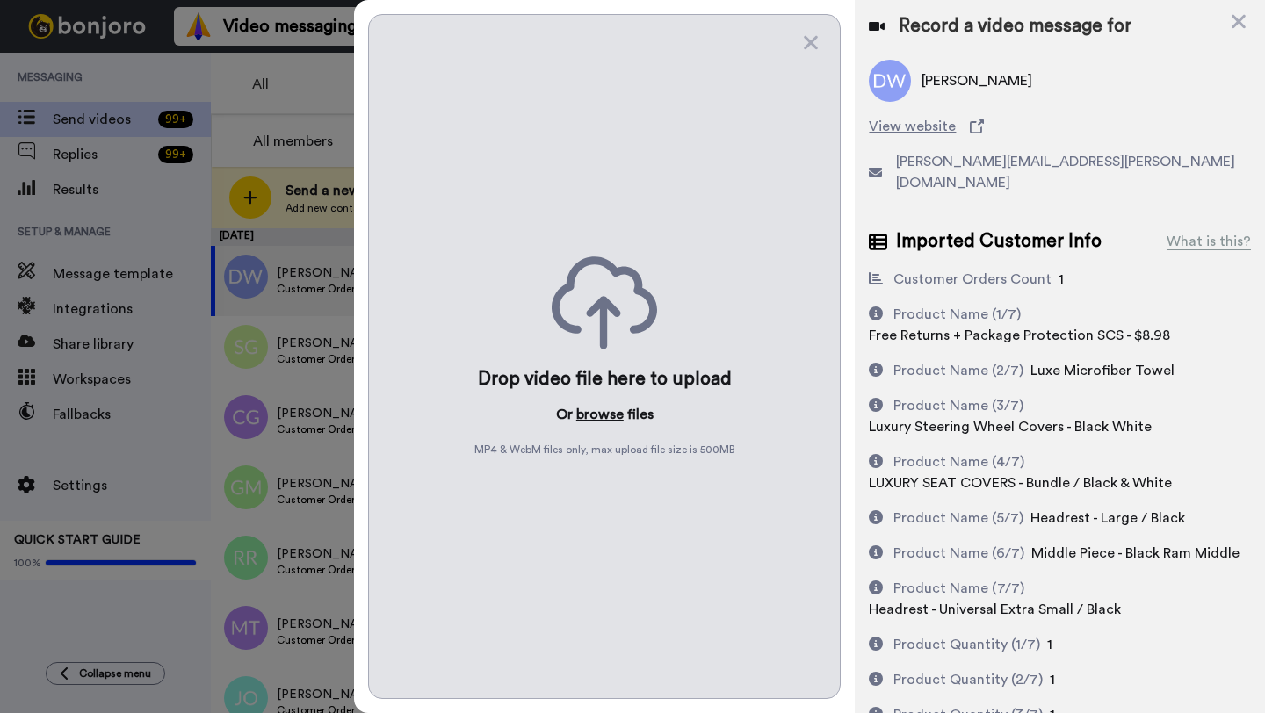
click at [595, 411] on button "browse" at bounding box center [599, 414] width 47 height 21
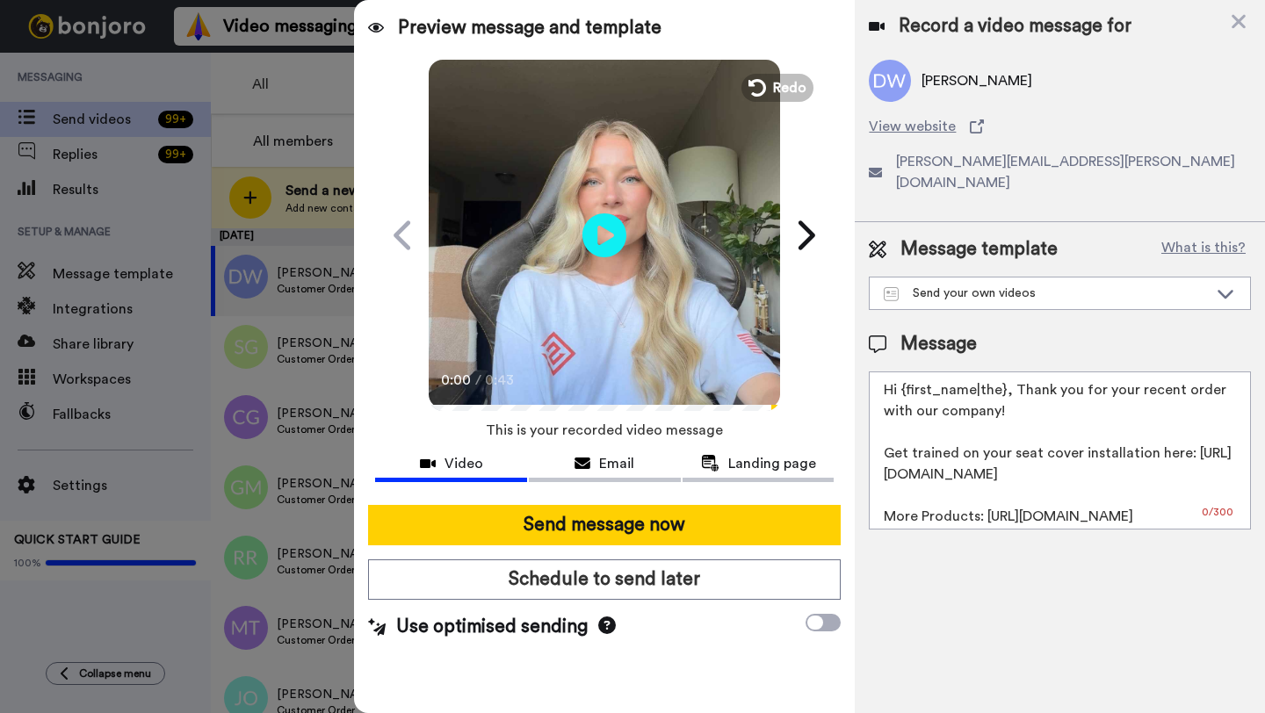
drag, startPoint x: 1006, startPoint y: 375, endPoint x: 901, endPoint y: 375, distance: 104.5
click at [901, 375] on textarea "Hi {first_name|the}, Thank you for your recent order with our company! Get trai…" at bounding box center [1060, 451] width 382 height 158
paste textarea "Daniel"
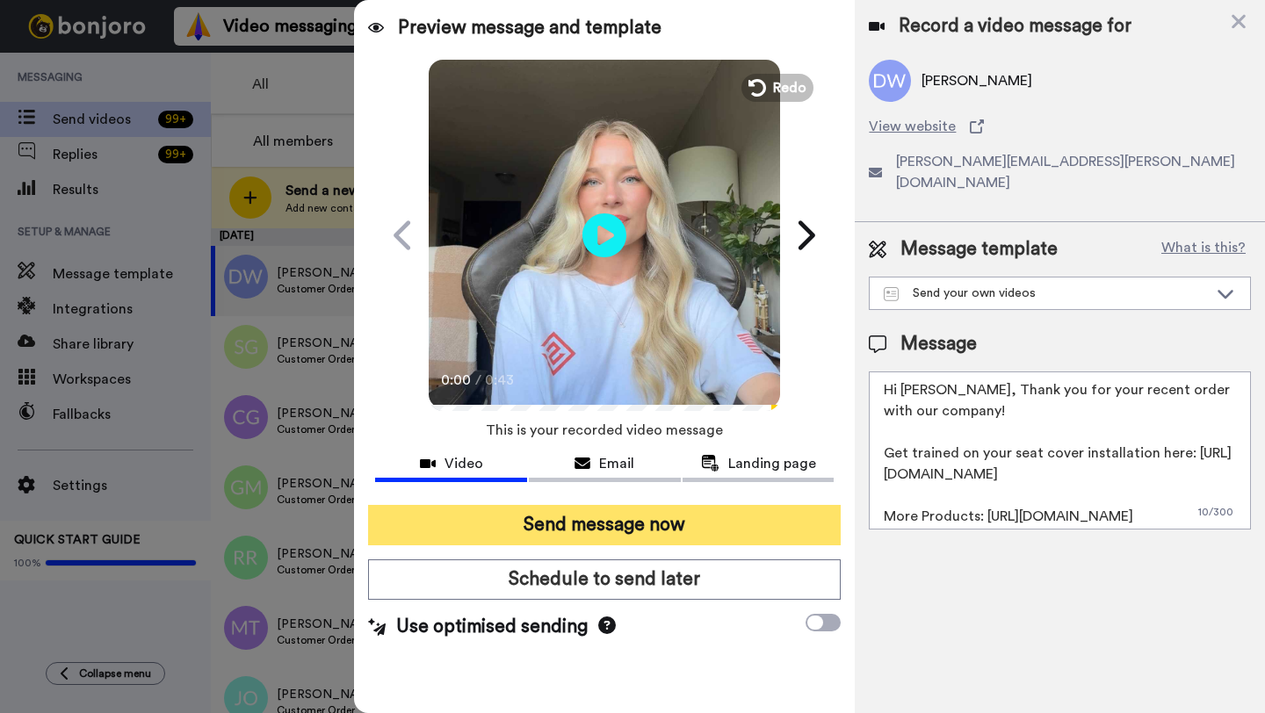
type textarea "Hi Daniel, Thank you for your recent order with our company! Get trained on you…"
click at [654, 516] on button "Send message now" at bounding box center [604, 525] width 473 height 40
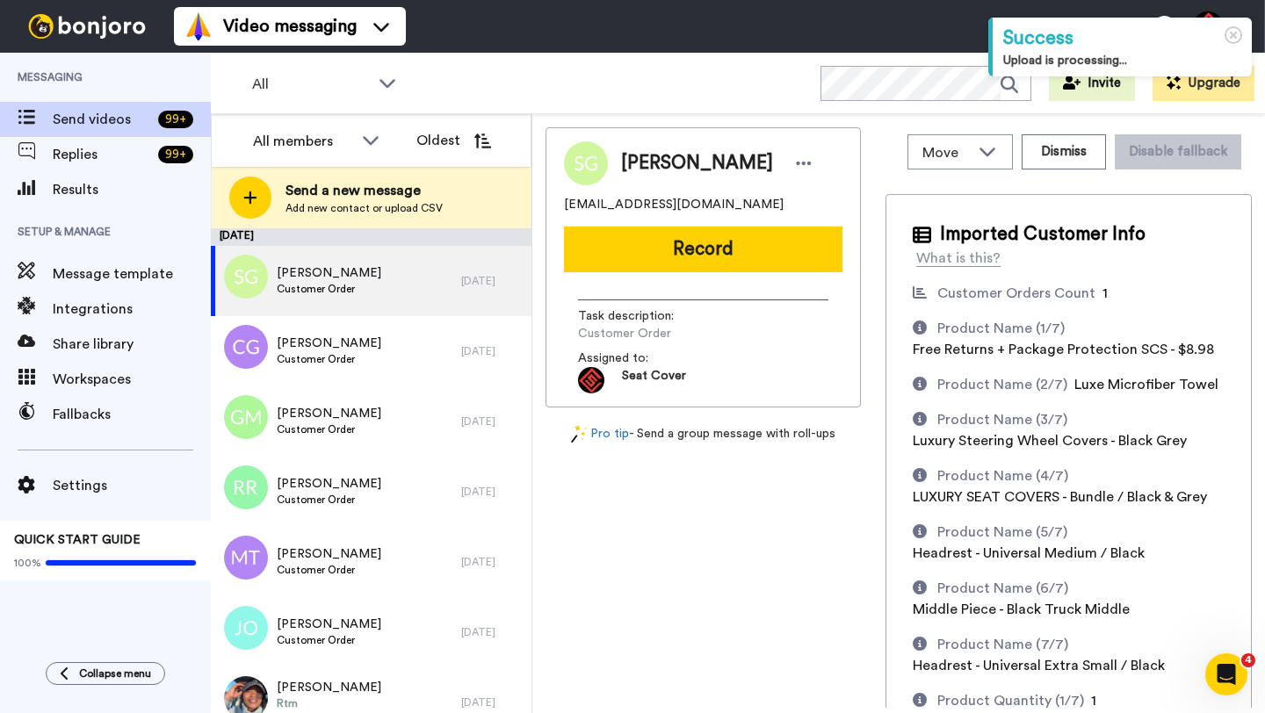
click at [642, 167] on span "Seth G Keehn" at bounding box center [697, 163] width 152 height 26
copy span "Seth"
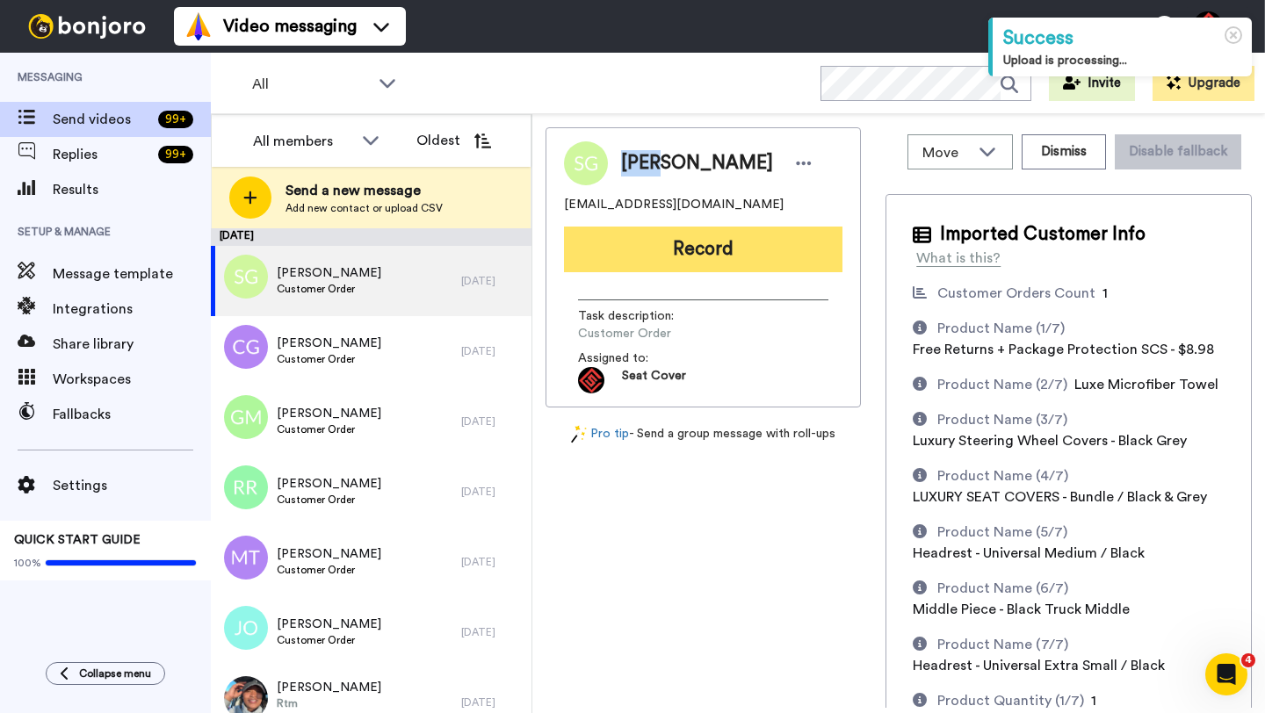
click at [694, 243] on button "Record" at bounding box center [703, 250] width 278 height 46
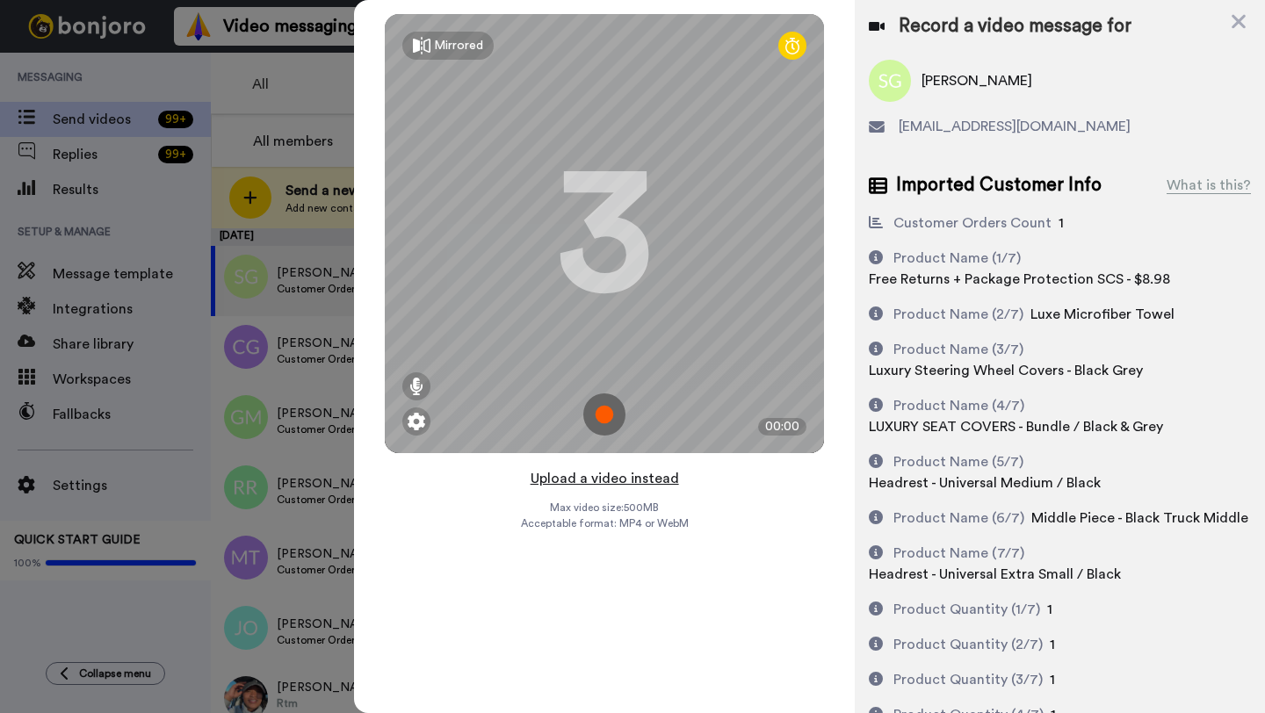
click at [593, 480] on button "Upload a video instead" at bounding box center [604, 478] width 159 height 23
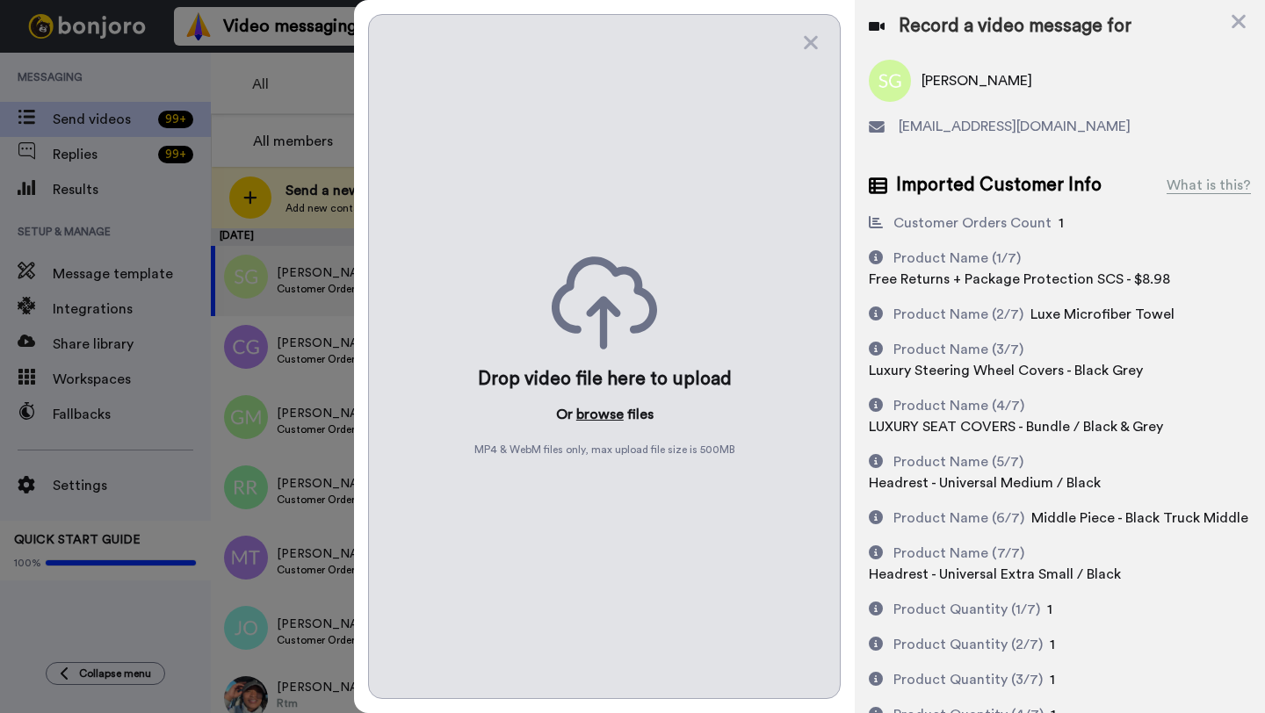
click at [595, 418] on button "browse" at bounding box center [599, 414] width 47 height 21
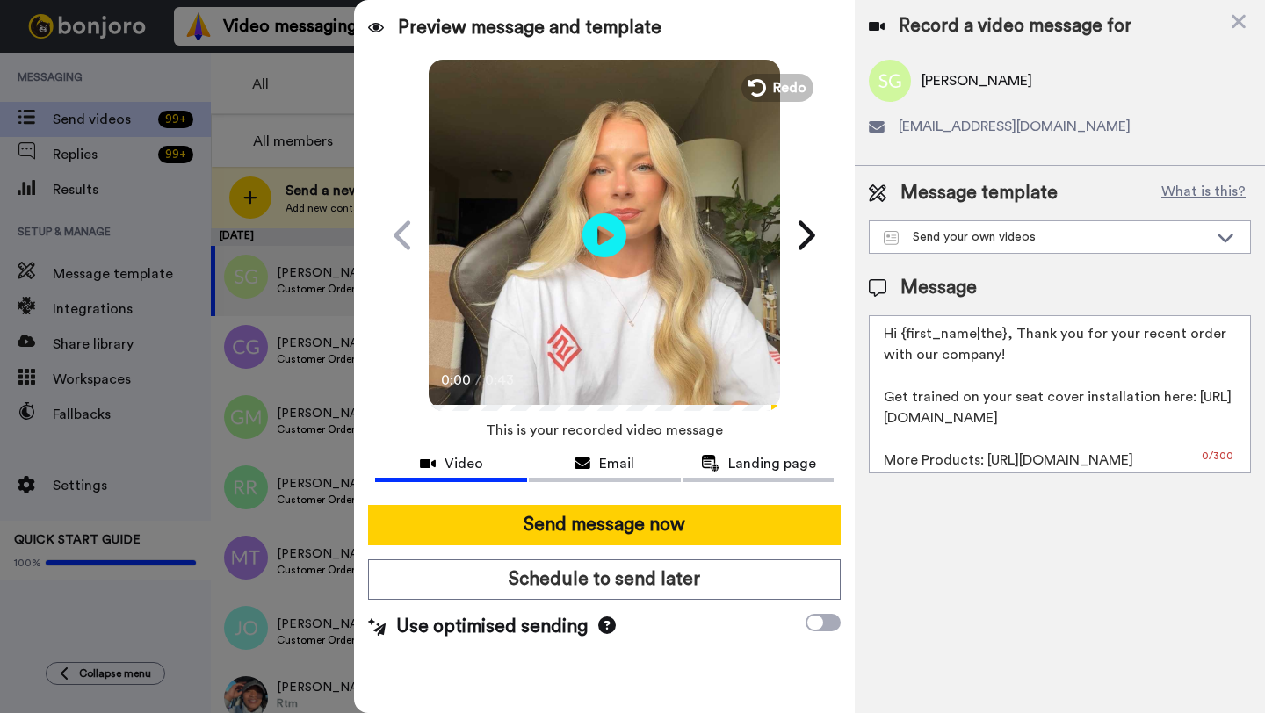
drag, startPoint x: 1000, startPoint y: 337, endPoint x: 902, endPoint y: 340, distance: 98.4
click at [902, 340] on textarea "Hi {first_name|the}, Thank you for your recent order with our company! Get trai…" at bounding box center [1060, 394] width 382 height 158
paste textarea "Seth"
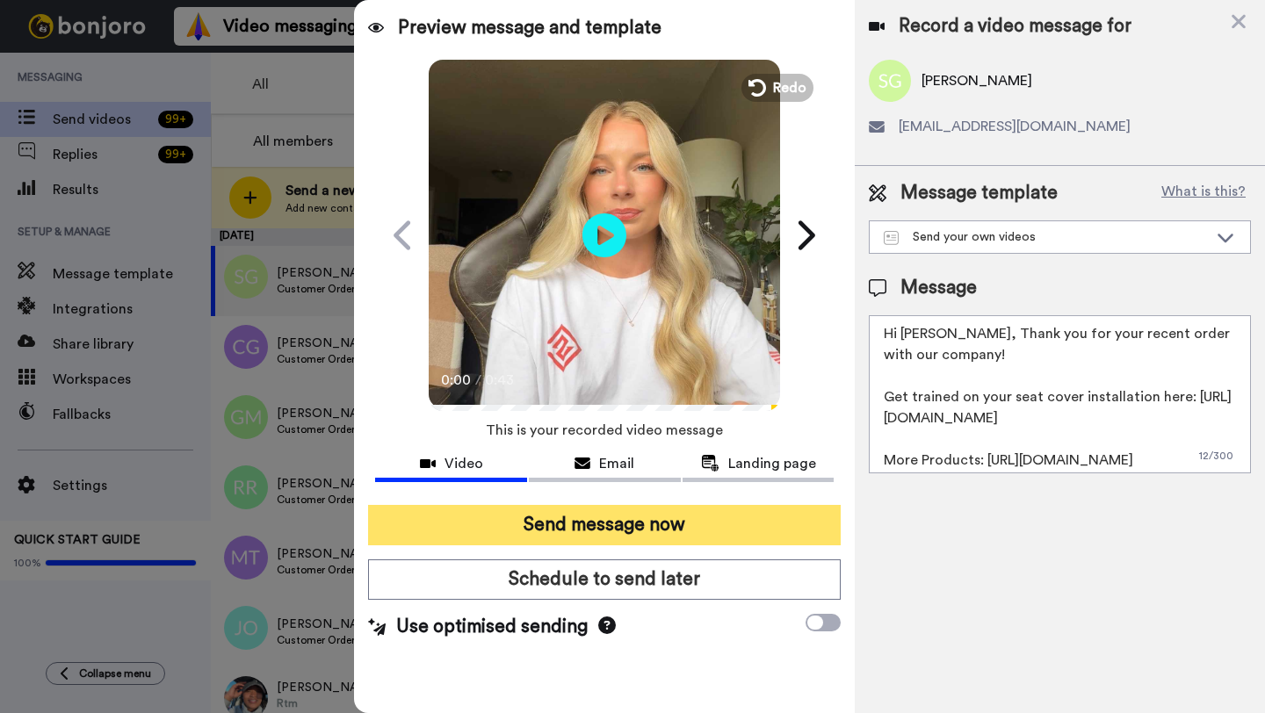
type textarea "Hi Seth, Thank you for your recent order with our company! Get trained on your …"
click at [698, 517] on button "Send message now" at bounding box center [604, 525] width 473 height 40
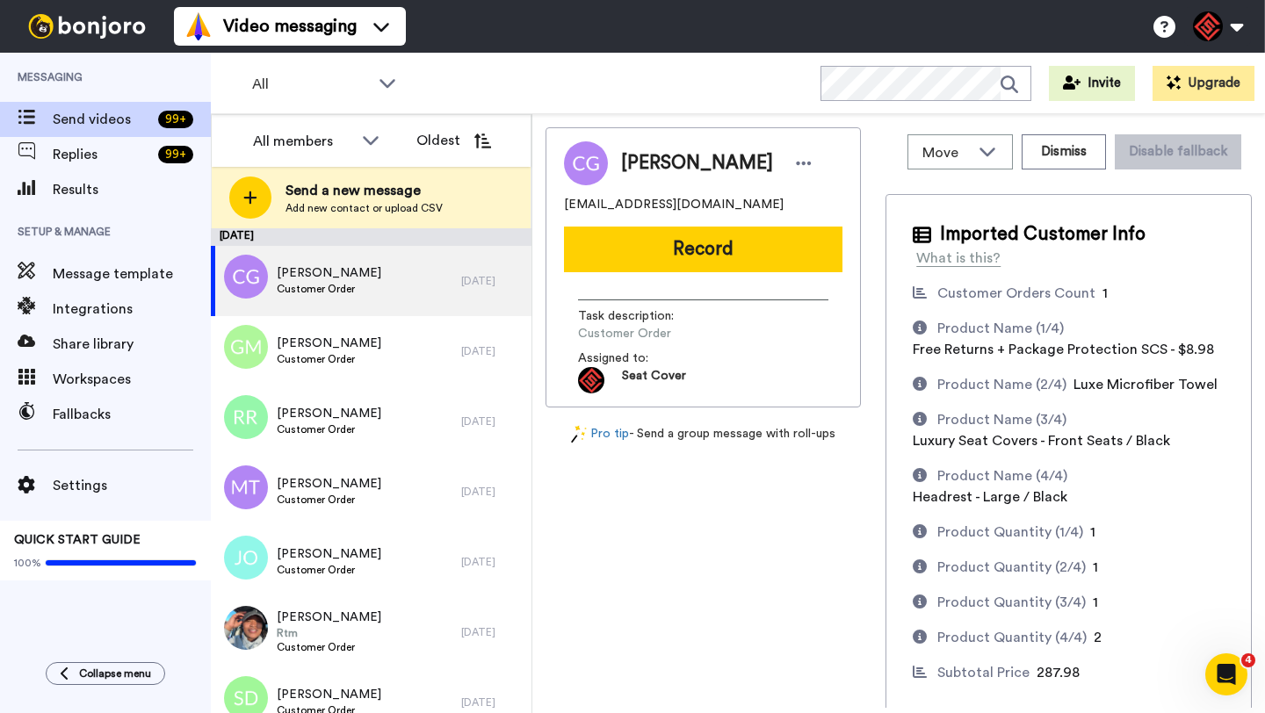
click at [647, 156] on span "[PERSON_NAME]" at bounding box center [697, 163] width 152 height 26
copy span "[PERSON_NAME]"
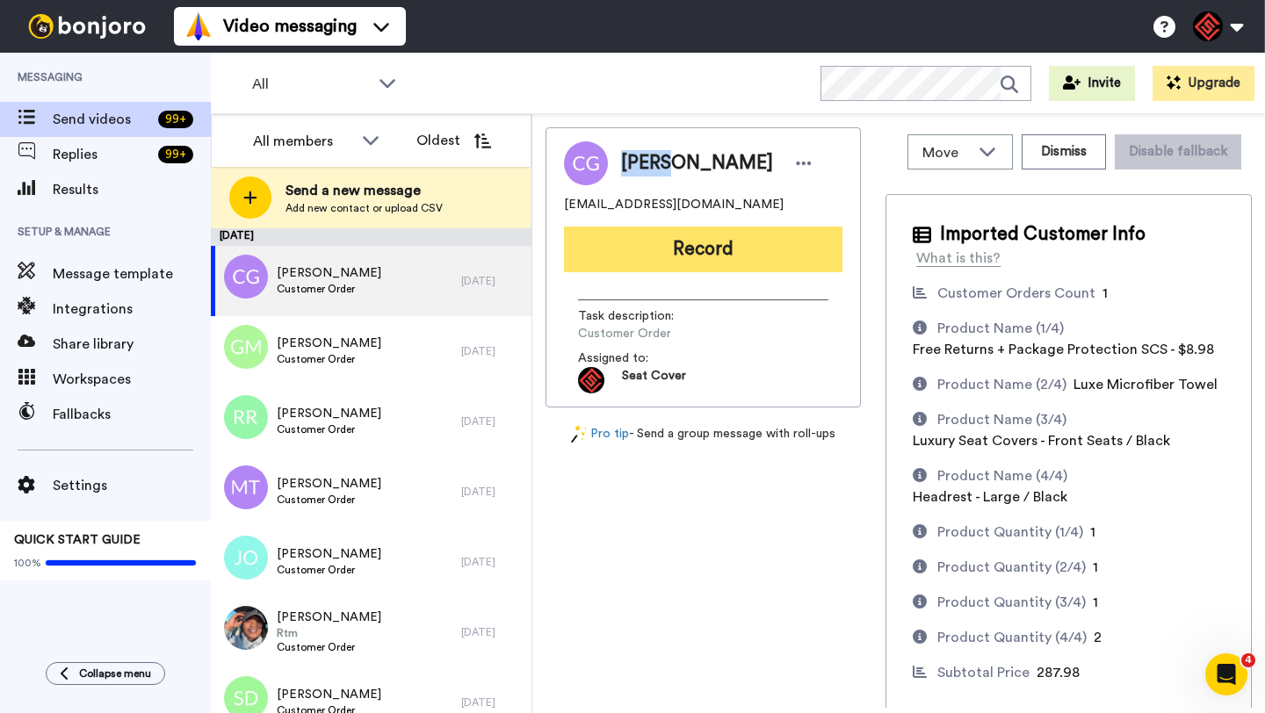
click at [705, 253] on button "Record" at bounding box center [703, 250] width 278 height 46
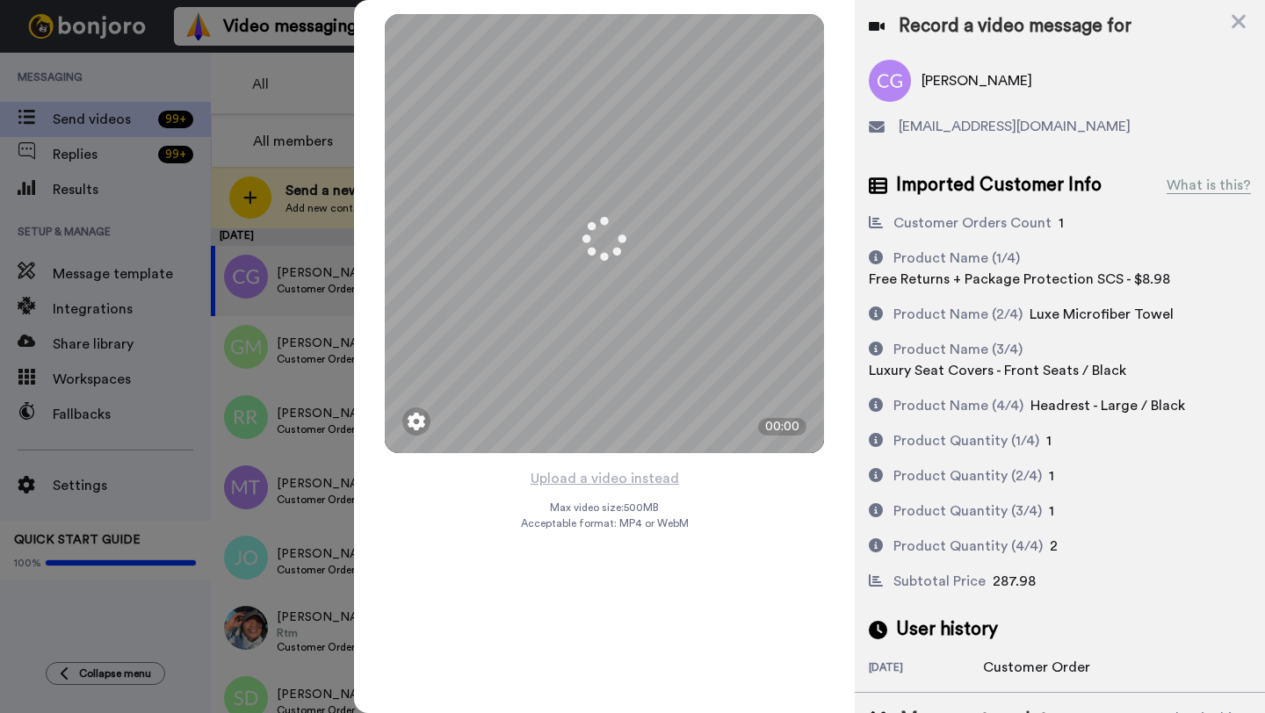
click at [612, 477] on button "Upload a video instead" at bounding box center [604, 478] width 159 height 23
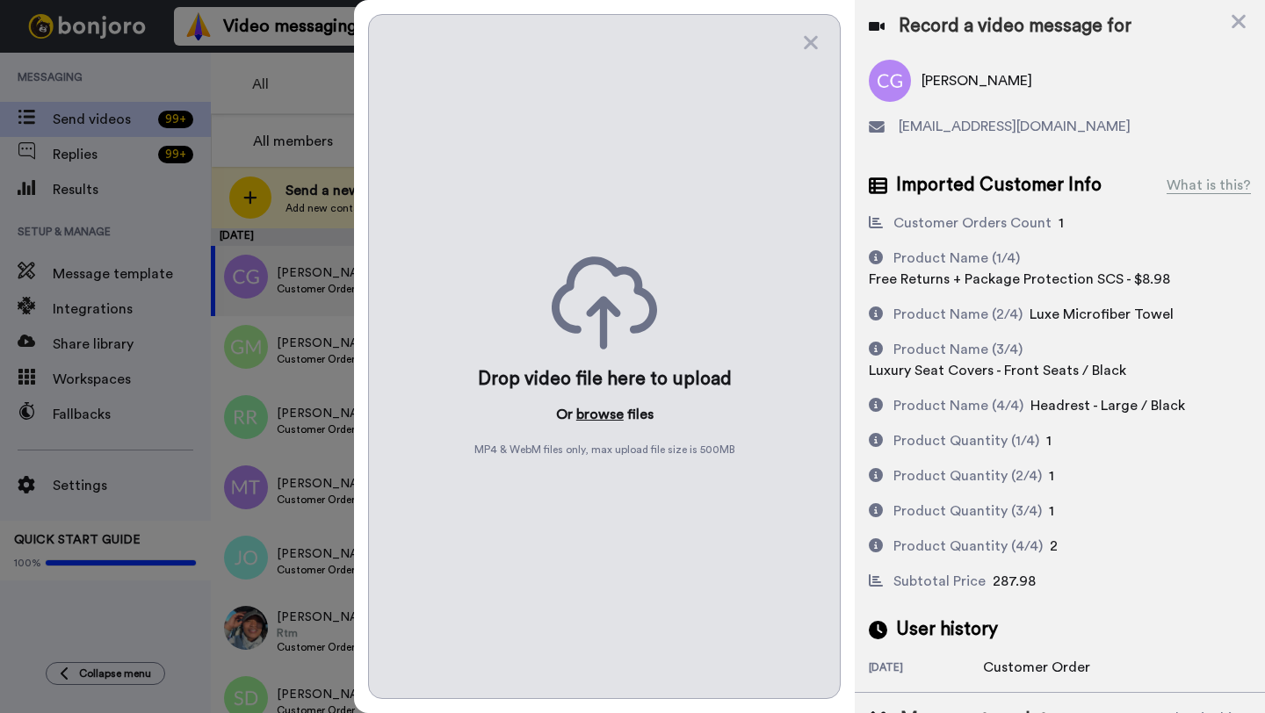
click at [602, 418] on button "browse" at bounding box center [599, 414] width 47 height 21
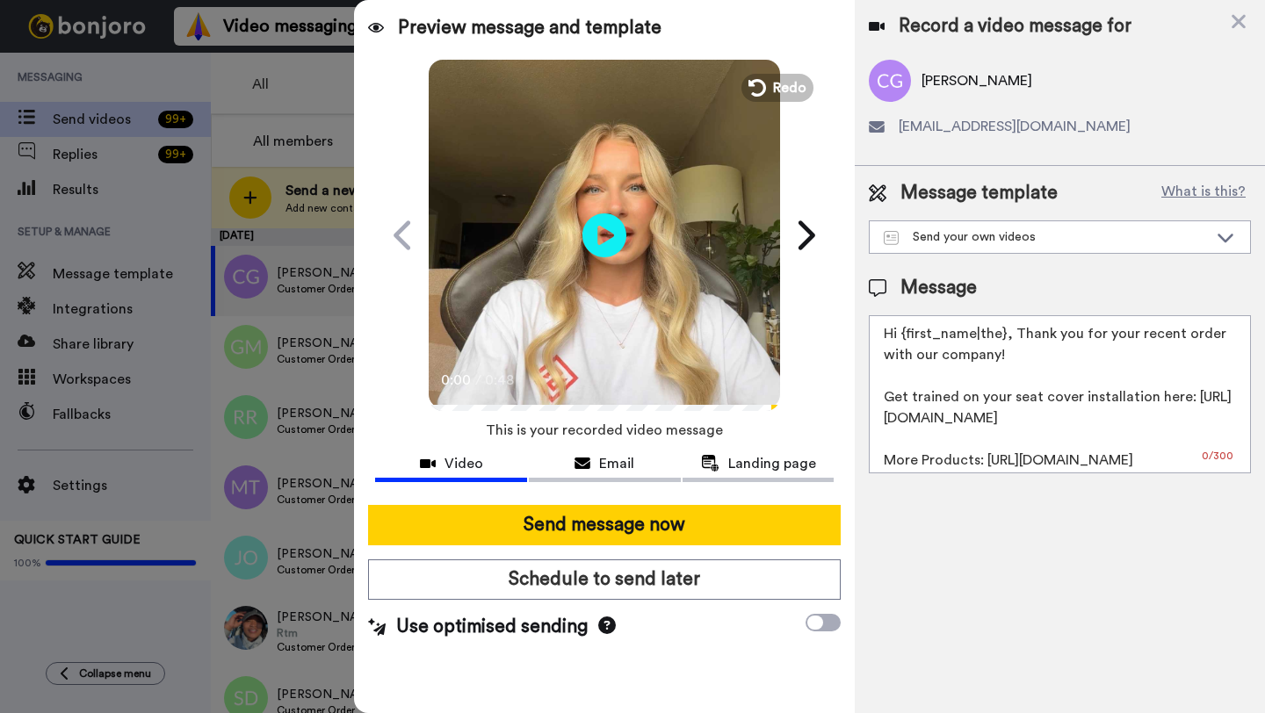
drag, startPoint x: 1002, startPoint y: 340, endPoint x: 902, endPoint y: 338, distance: 100.2
click at [902, 338] on textarea "Hi {first_name|the}, Thank you for your recent order with our company! Get trai…" at bounding box center [1060, 394] width 382 height 158
paste textarea "Corey"
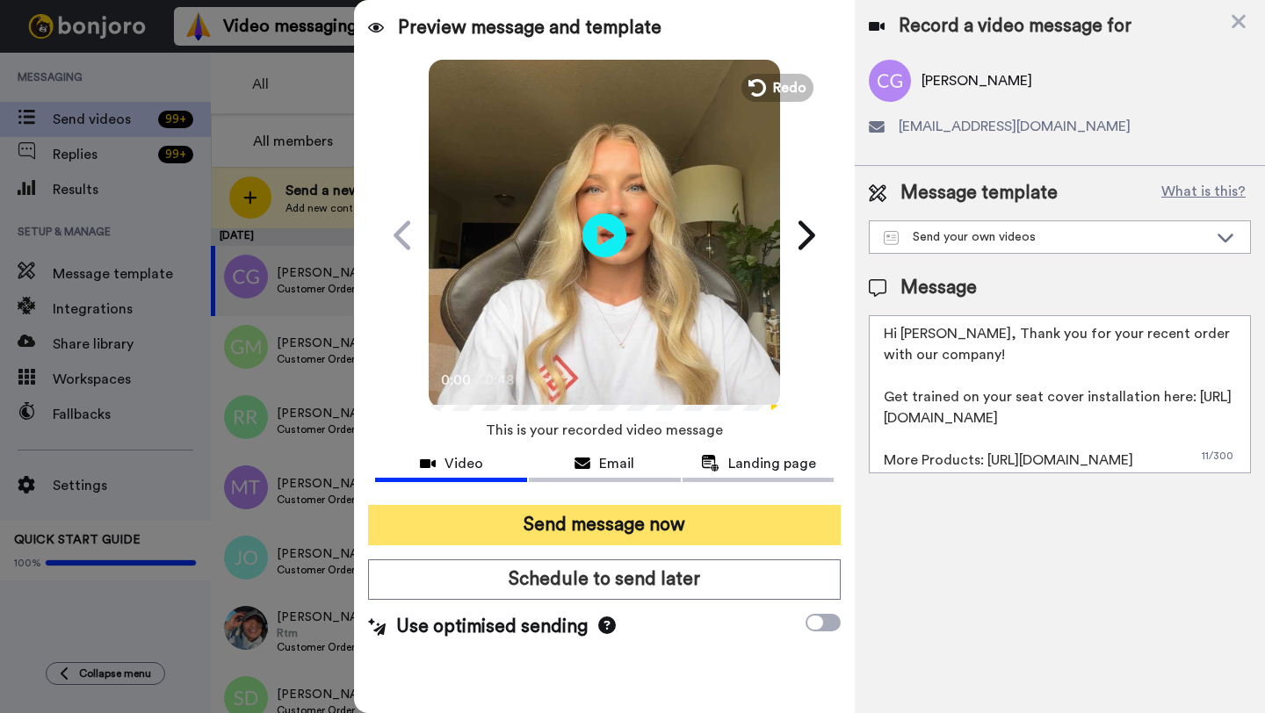
type textarea "Hi Corey, Thank you for your recent order with our company! Get trained on your…"
click at [659, 533] on button "Send message now" at bounding box center [604, 525] width 473 height 40
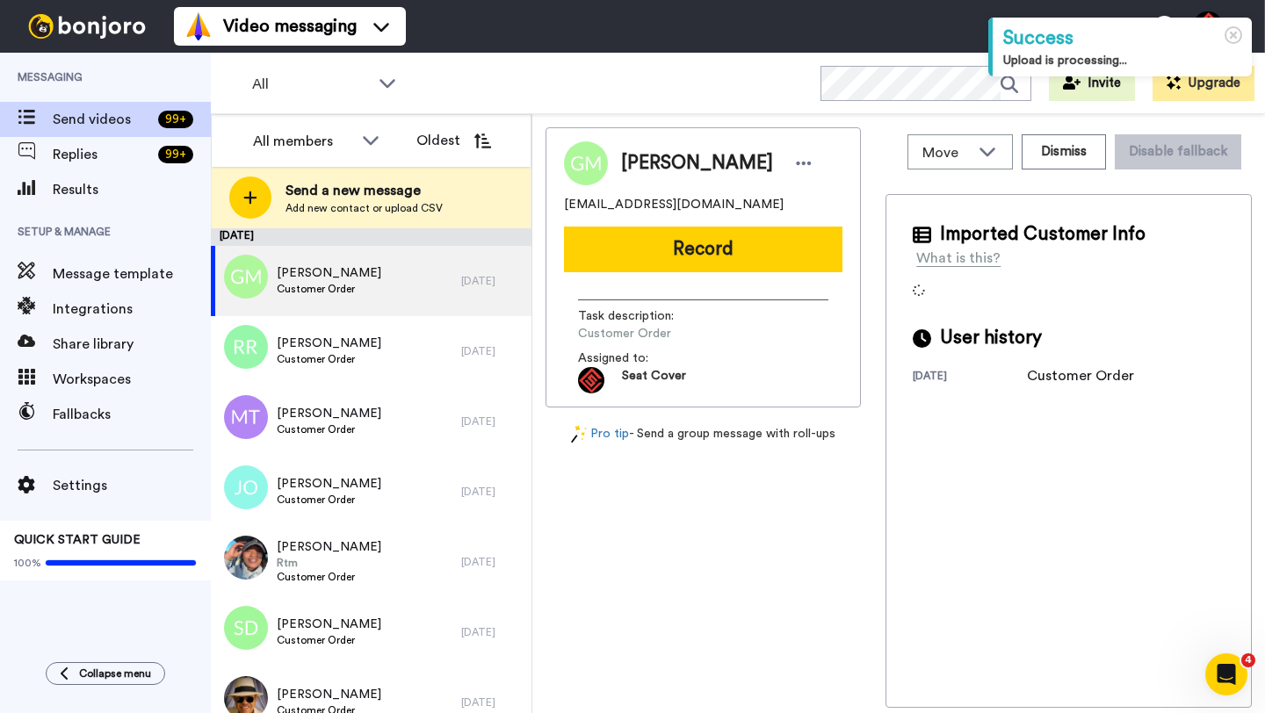
click at [641, 162] on span "[PERSON_NAME]" at bounding box center [697, 163] width 152 height 26
copy span "[PERSON_NAME]"
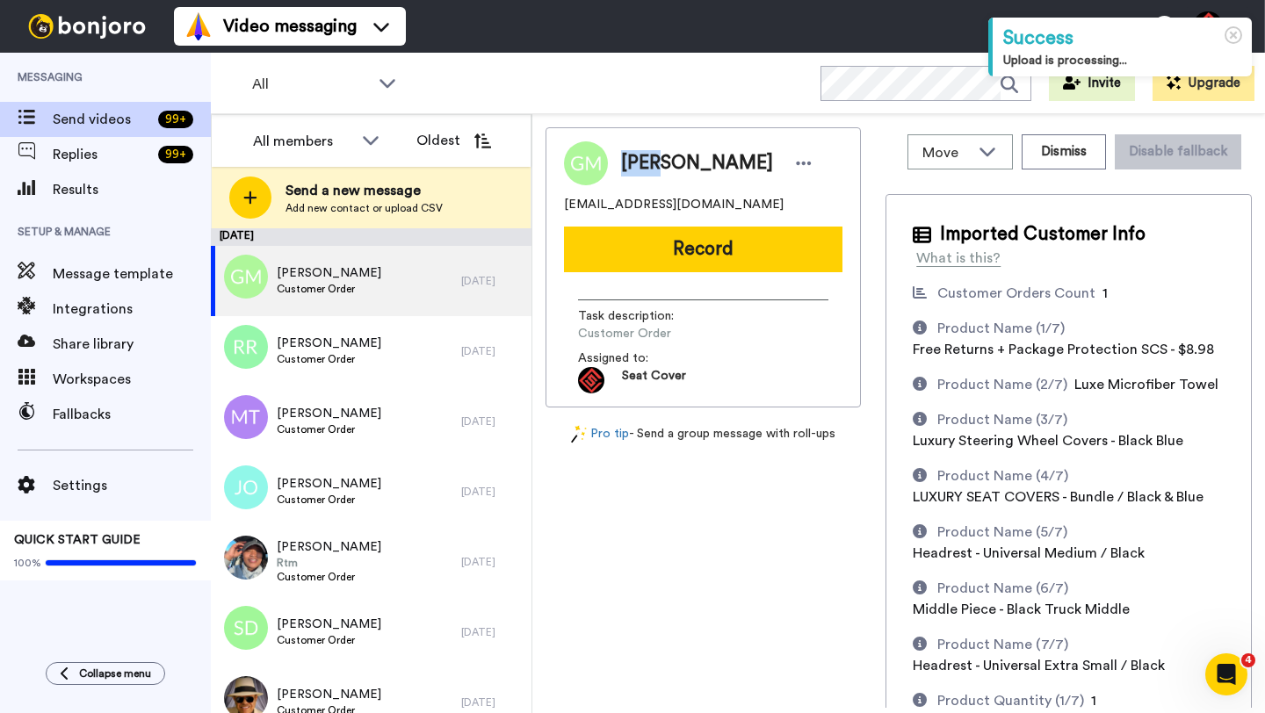
copy span "[PERSON_NAME]"
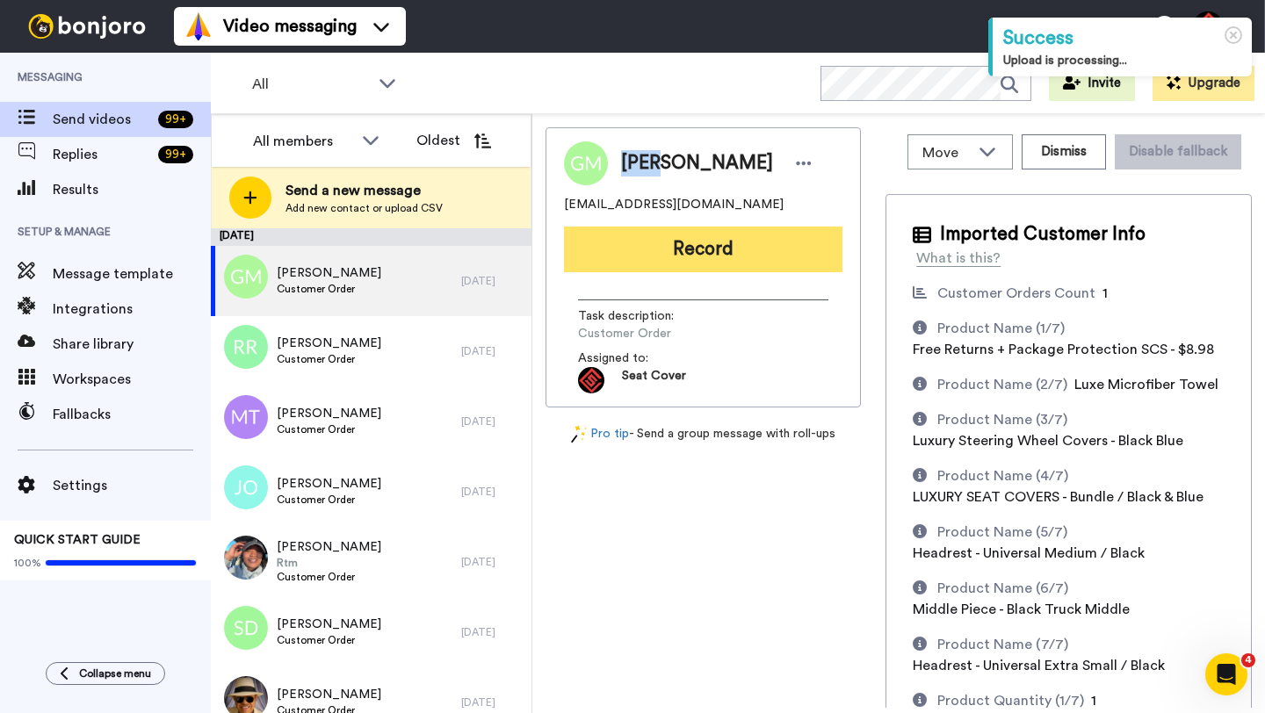
click at [695, 264] on button "Record" at bounding box center [703, 250] width 278 height 46
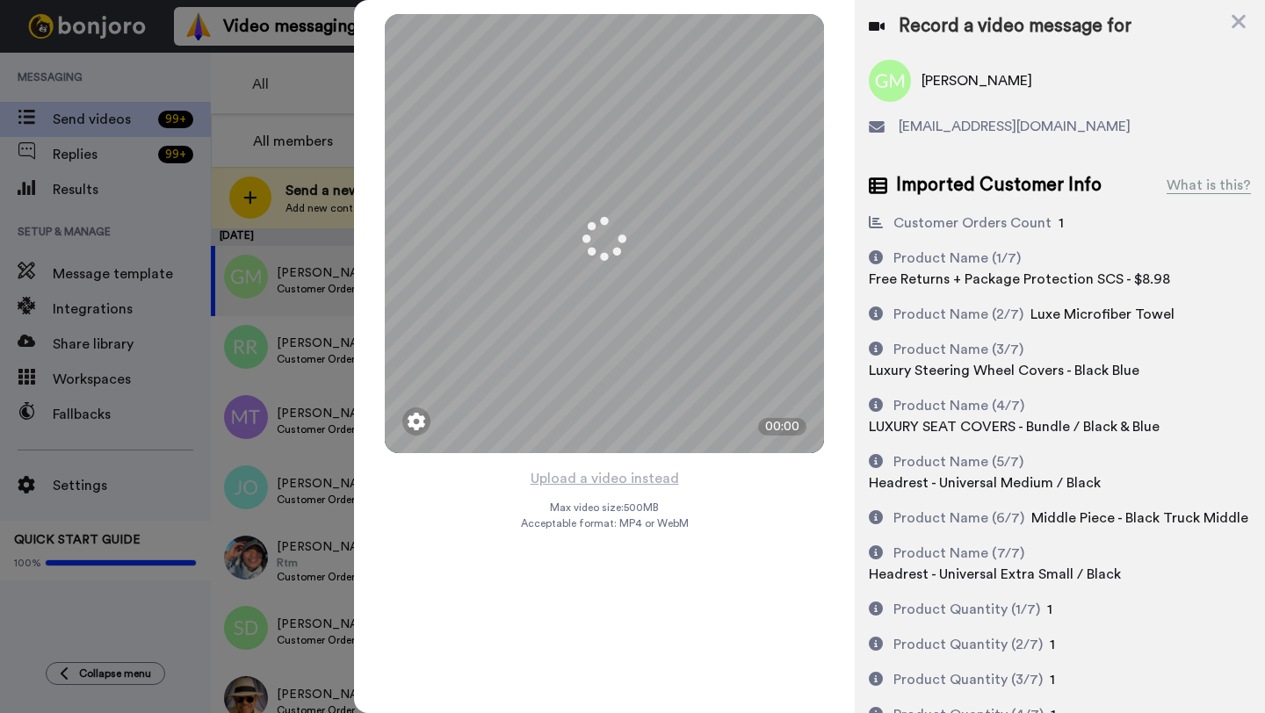
click at [589, 465] on div "Mirrored Redo 3 00:00" at bounding box center [604, 233] width 501 height 467
click at [591, 474] on button "Upload a video instead" at bounding box center [604, 478] width 159 height 23
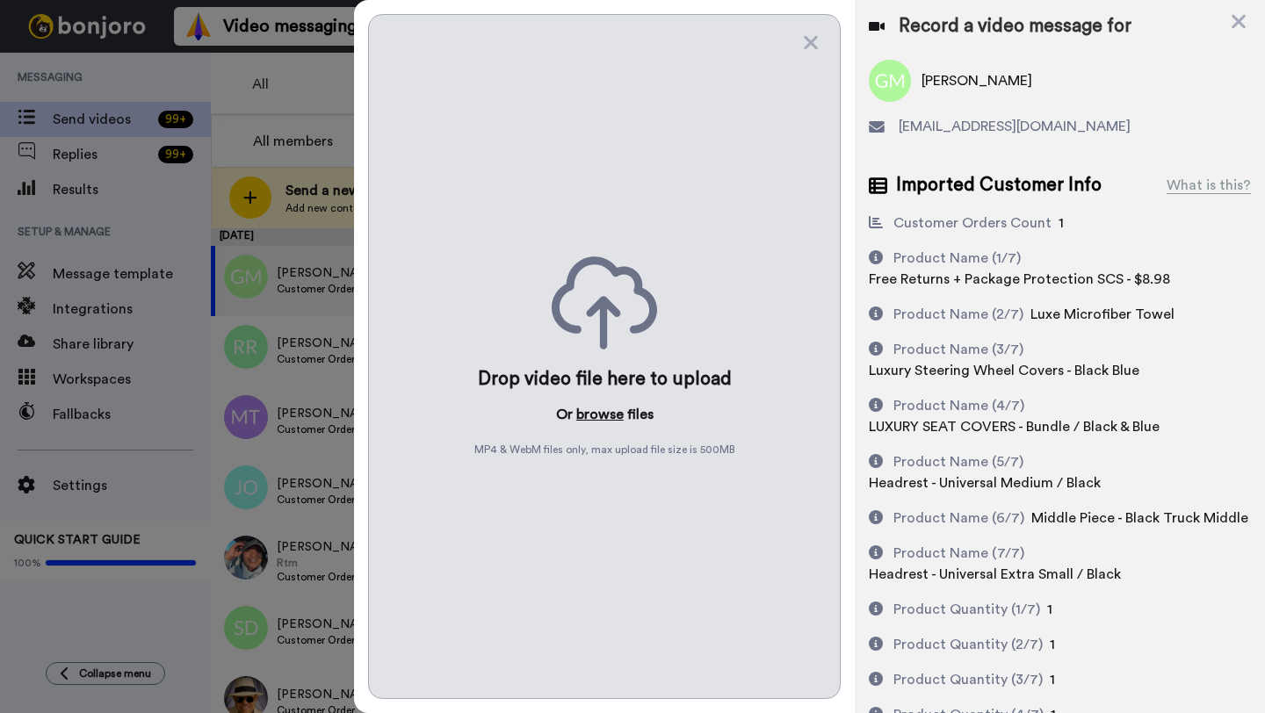
click at [603, 413] on button "browse" at bounding box center [599, 414] width 47 height 21
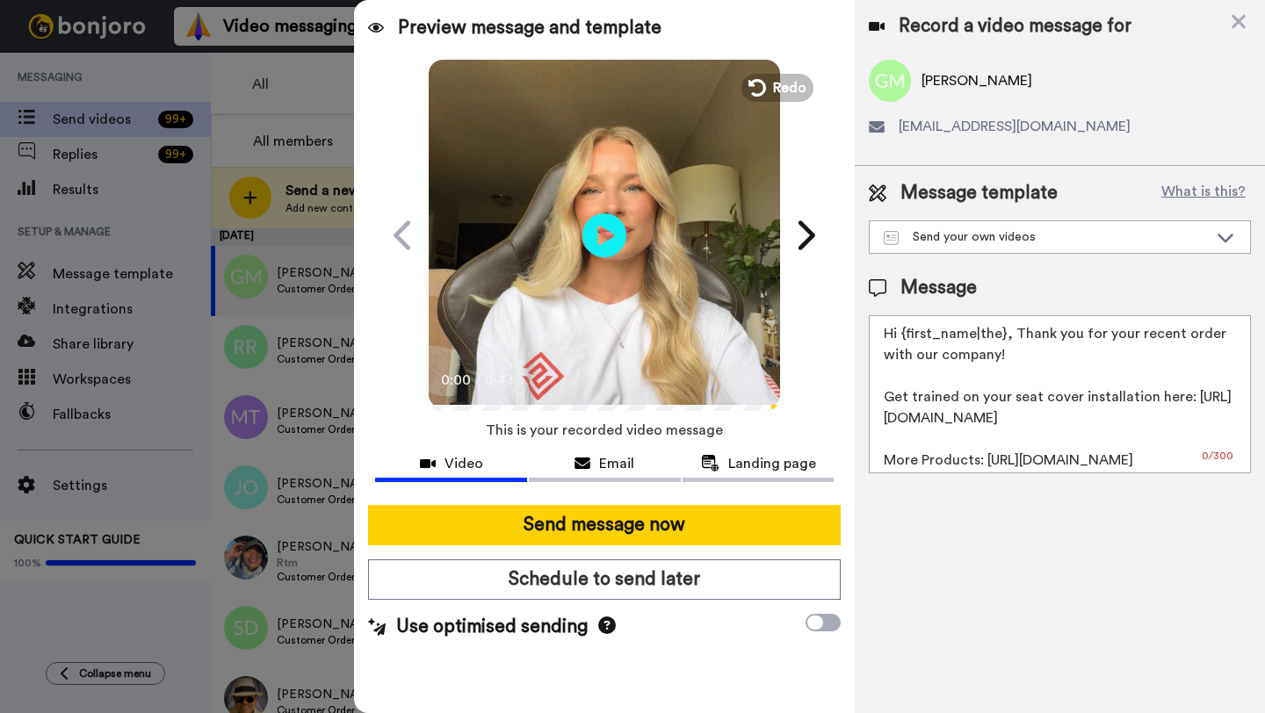
drag, startPoint x: 1002, startPoint y: 339, endPoint x: 902, endPoint y: 340, distance: 100.1
click at [902, 340] on textarea "Hi {first_name|the}, Thank you for your recent order with our company! Get trai…" at bounding box center [1060, 394] width 382 height 158
paste textarea "Gery"
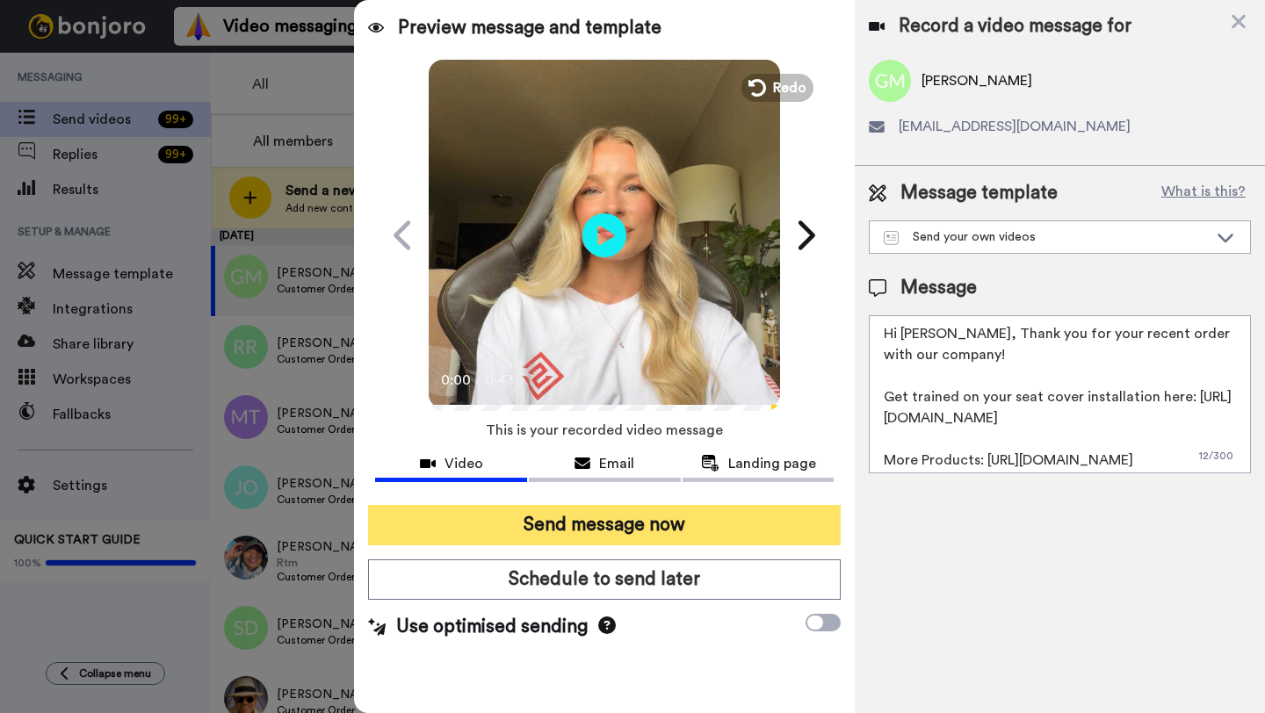
type textarea "Hi Gery, Thank you for your recent order with our company! Get trained on your …"
click at [617, 528] on button "Send message now" at bounding box center [604, 525] width 473 height 40
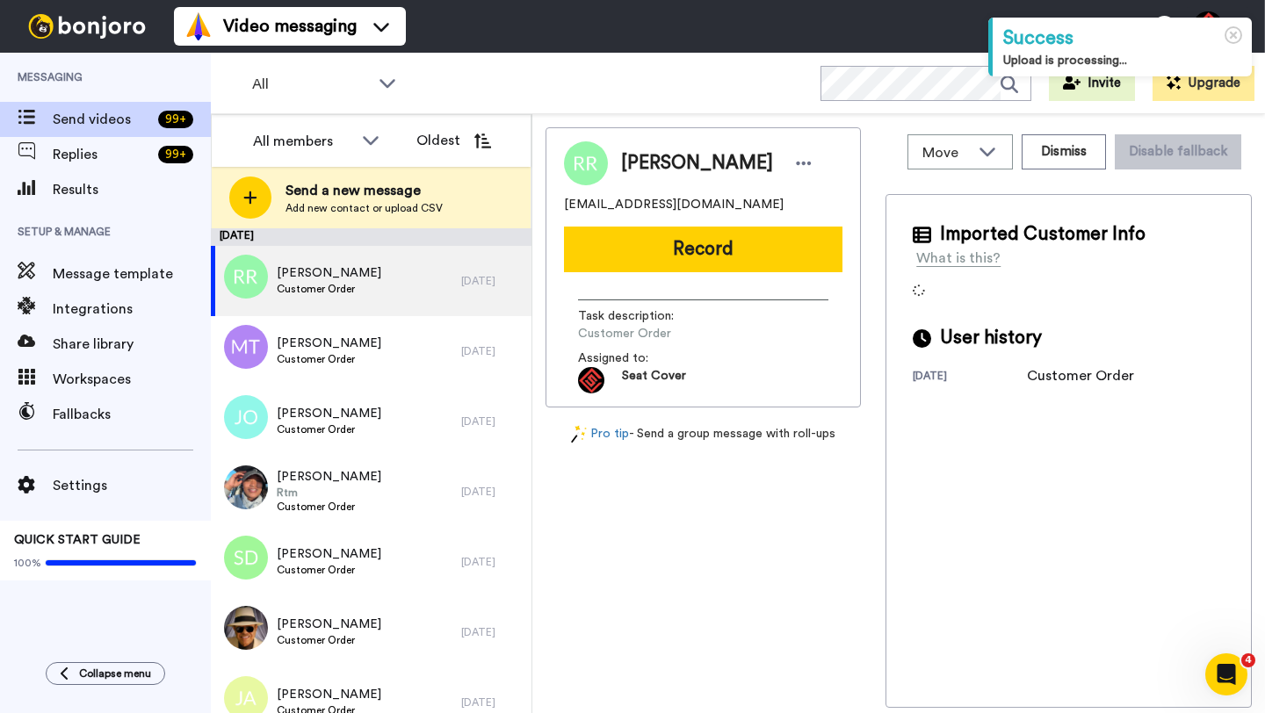
click at [646, 157] on span "Ryan Rosario Barrios" at bounding box center [697, 163] width 152 height 26
copy span "Ryan"
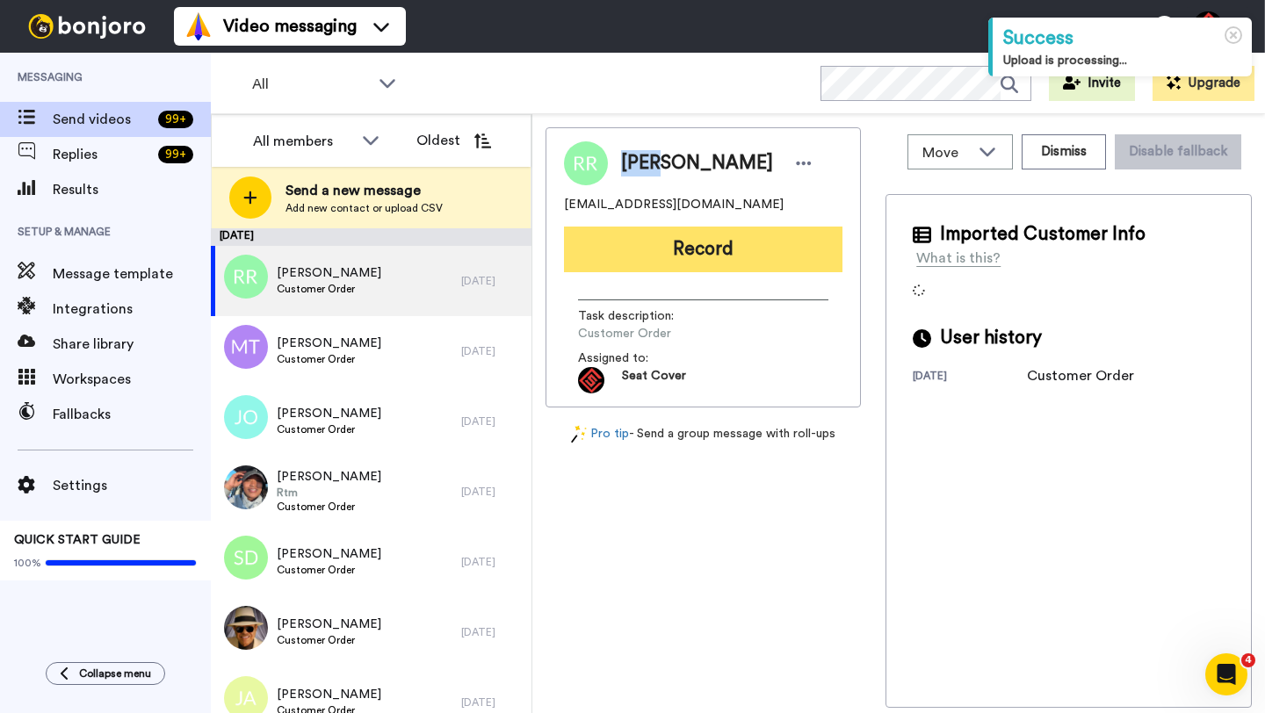
click at [698, 256] on button "Record" at bounding box center [703, 250] width 278 height 46
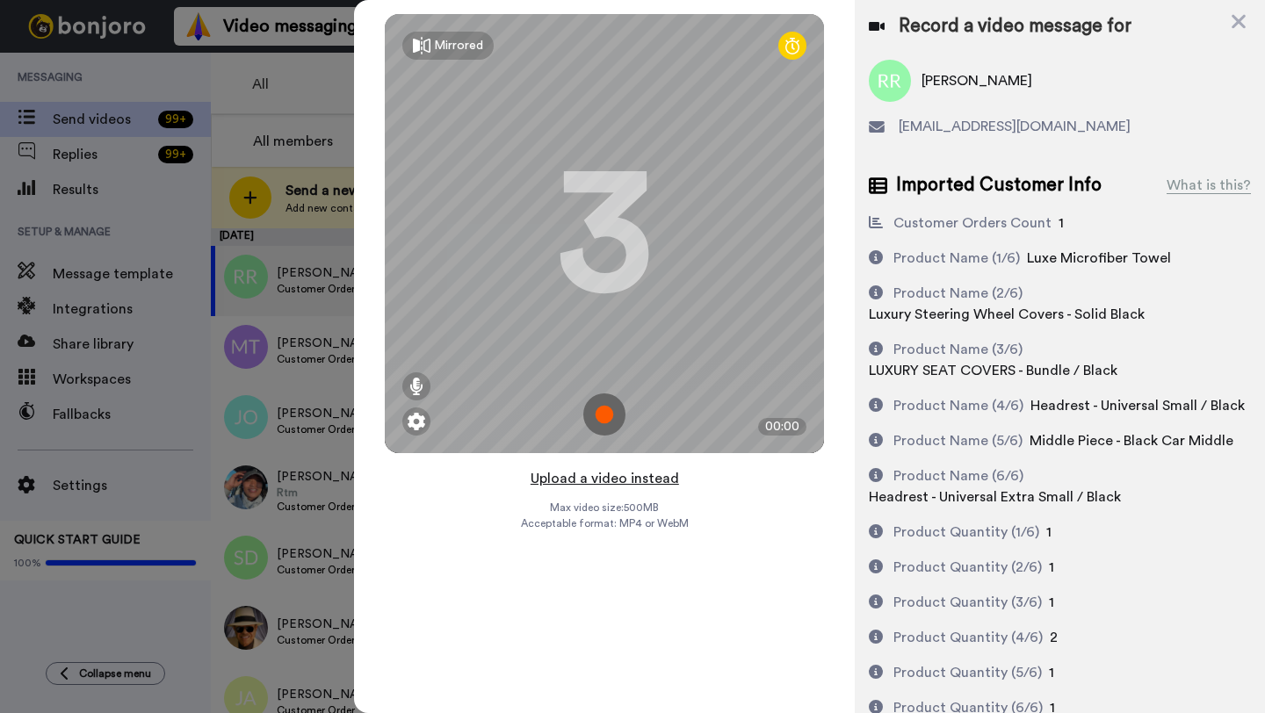
click at [603, 473] on button "Upload a video instead" at bounding box center [604, 478] width 159 height 23
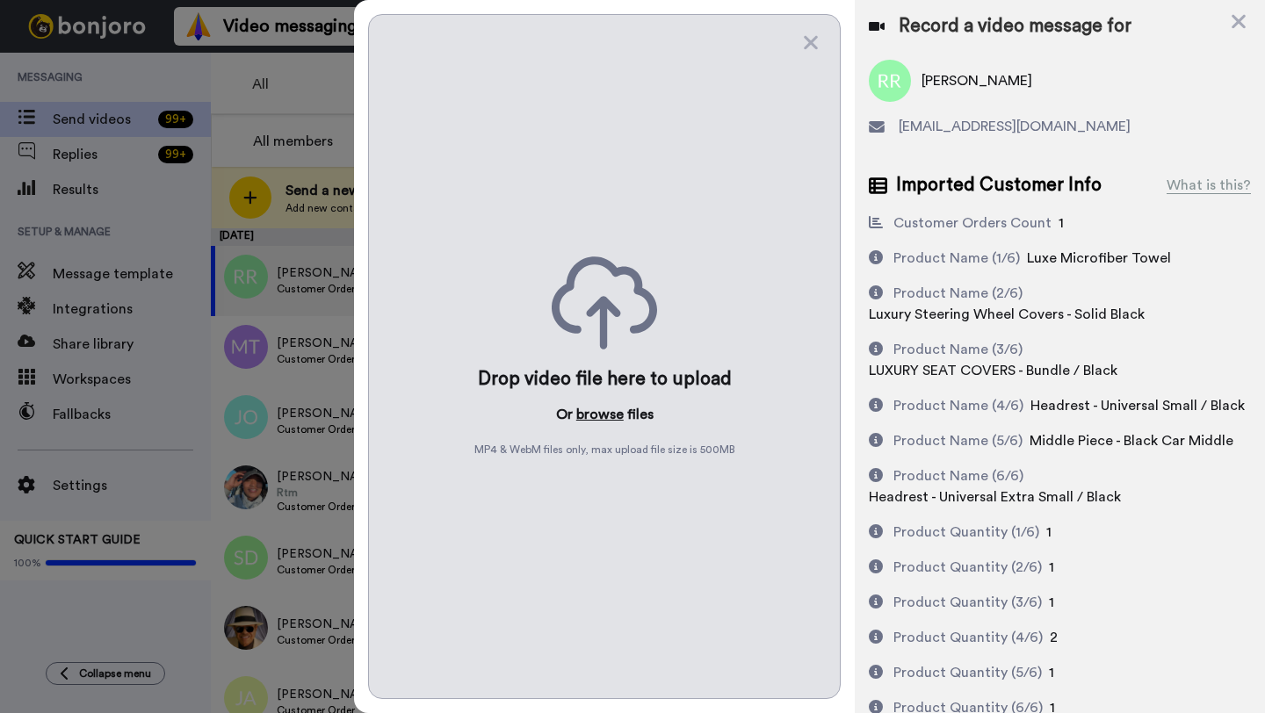
click at [596, 418] on button "browse" at bounding box center [599, 414] width 47 height 21
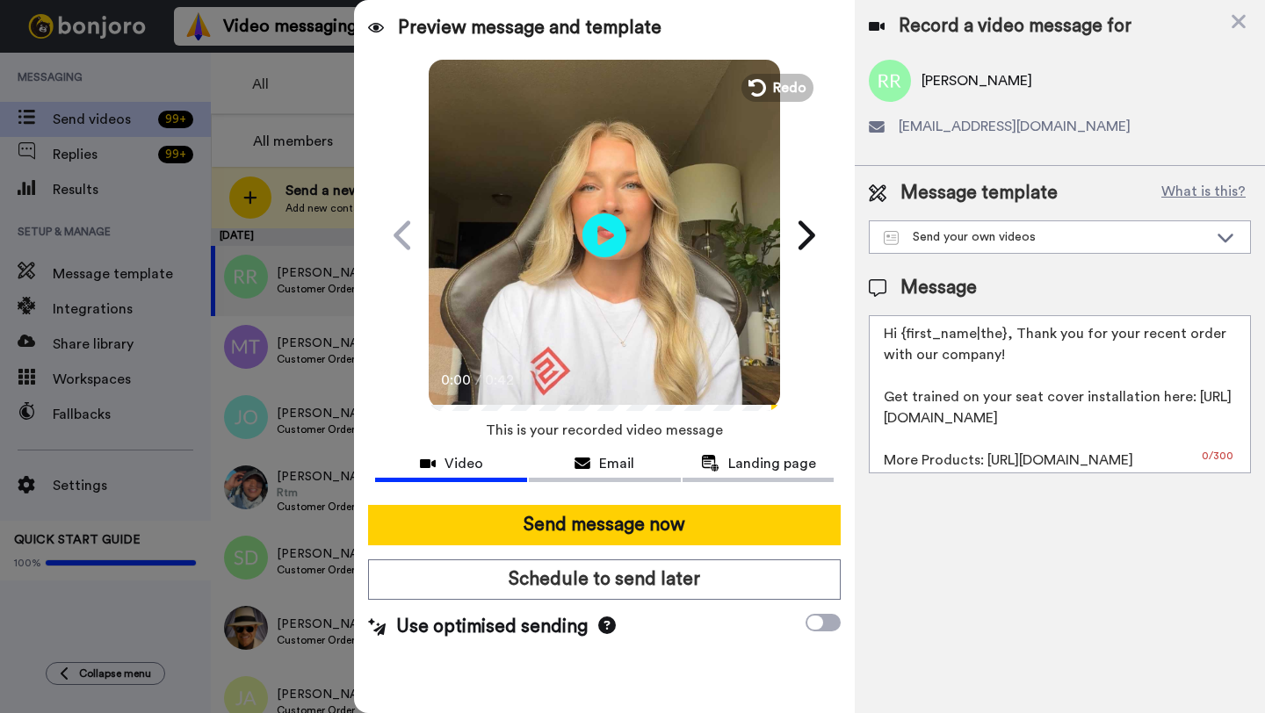
drag, startPoint x: 1003, startPoint y: 337, endPoint x: 906, endPoint y: 338, distance: 96.6
click at [906, 338] on textarea "Hi {first_name|the}, Thank you for your recent order with our company! Get trai…" at bounding box center [1060, 394] width 382 height 158
paste textarea "Ryan"
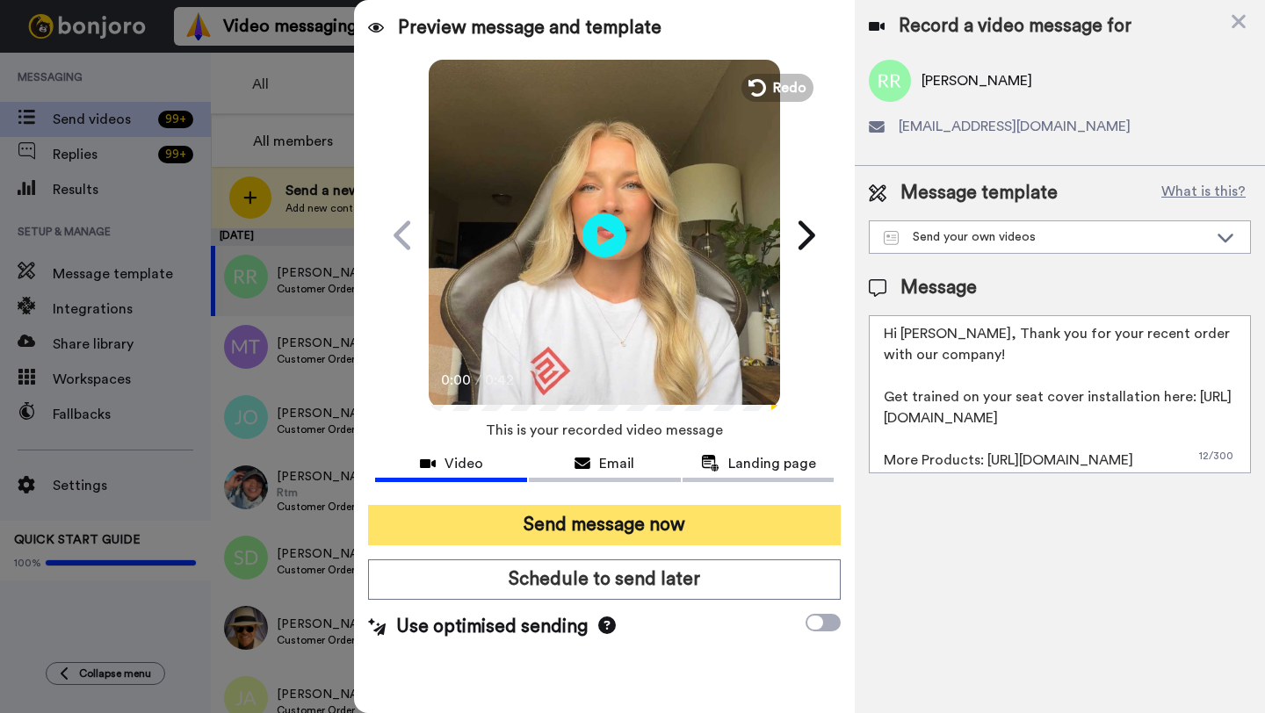
type textarea "Hi Ryan, Thank you for your recent order with our company! Get trained on your …"
click at [673, 516] on button "Send message now" at bounding box center [604, 525] width 473 height 40
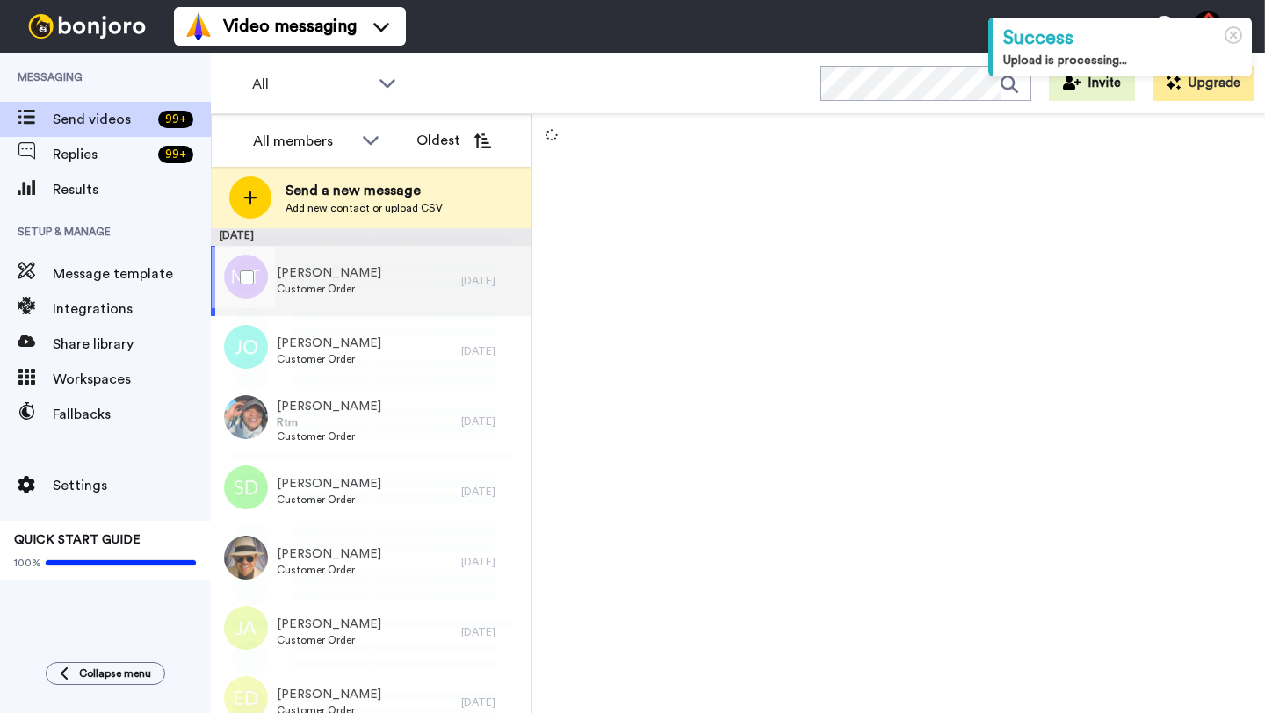
click at [433, 289] on div "Moises Tamayo Customer Order" at bounding box center [336, 281] width 250 height 70
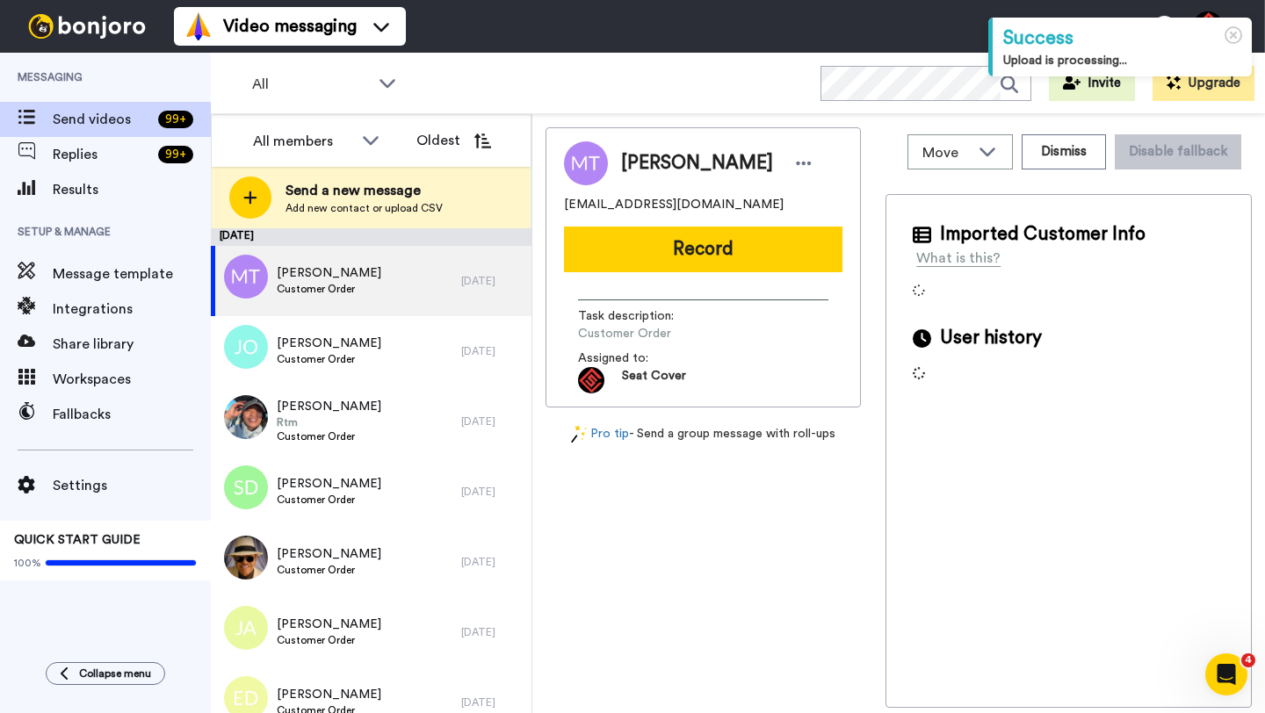
click at [650, 164] on span "Moises Tamayo" at bounding box center [697, 163] width 152 height 26
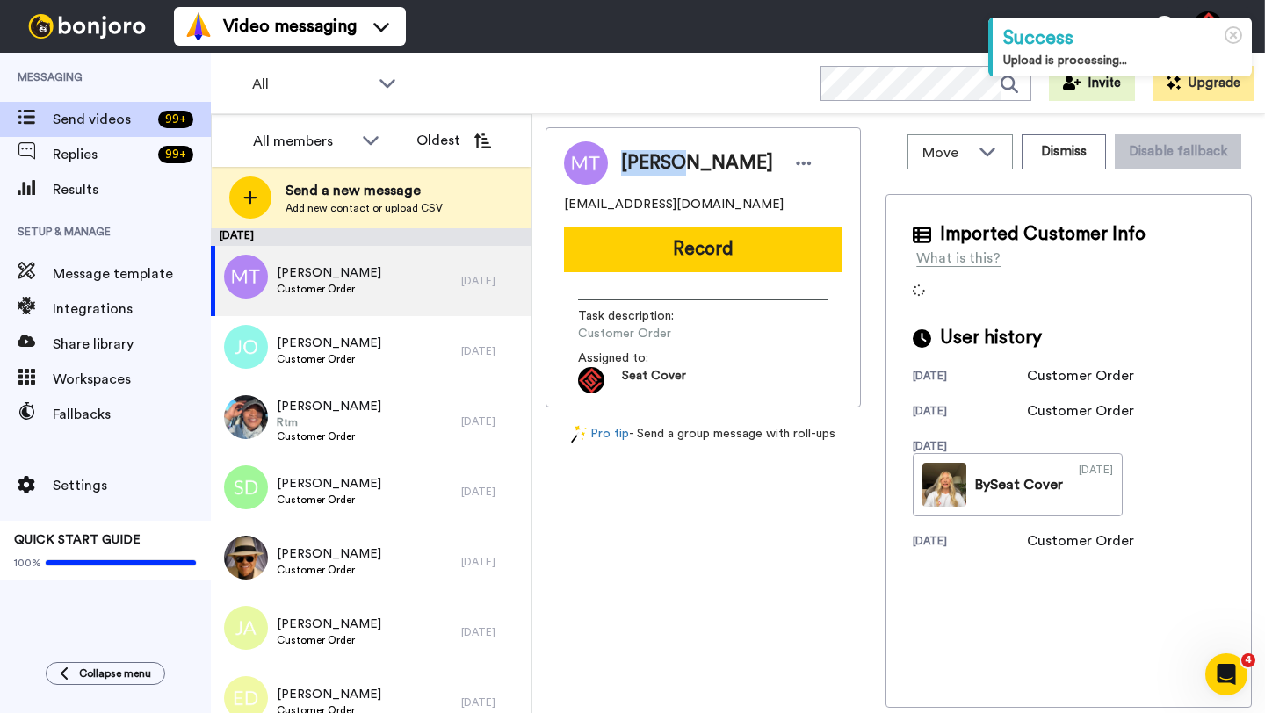
copy span "Moises"
click at [1067, 148] on button "Dismiss" at bounding box center [1064, 151] width 84 height 35
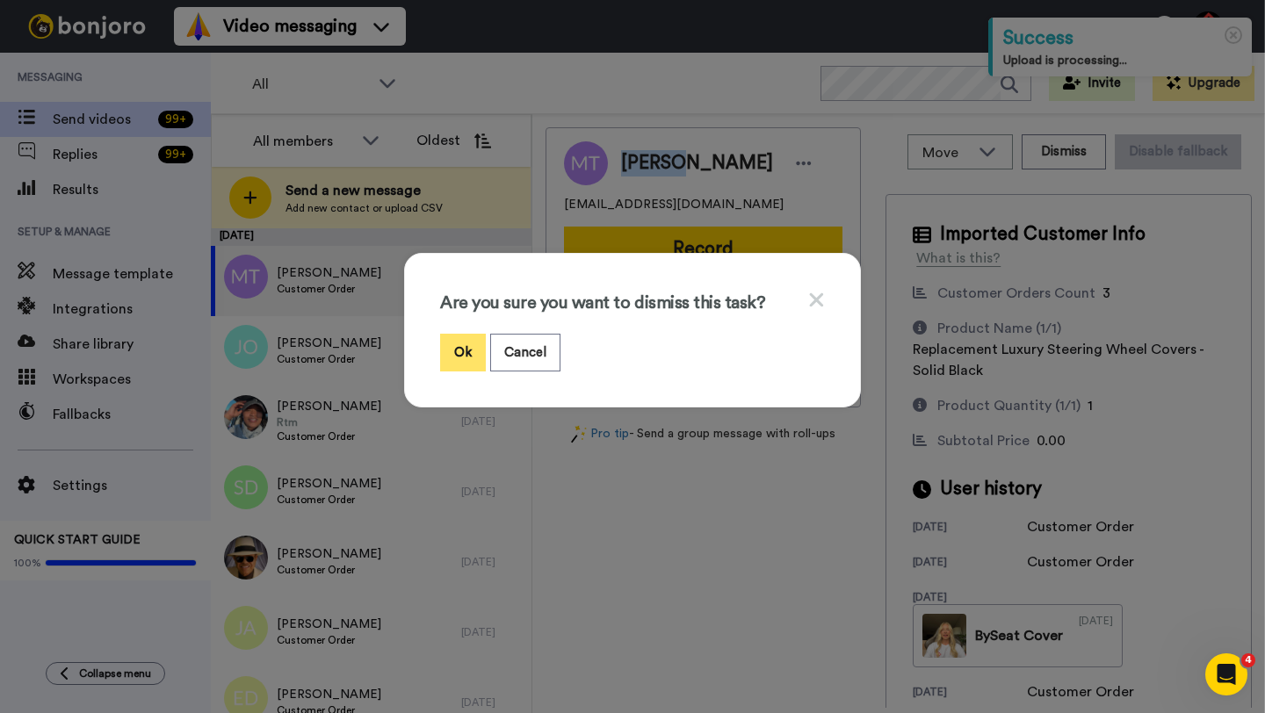
click at [444, 354] on button "Ok" at bounding box center [463, 353] width 46 height 38
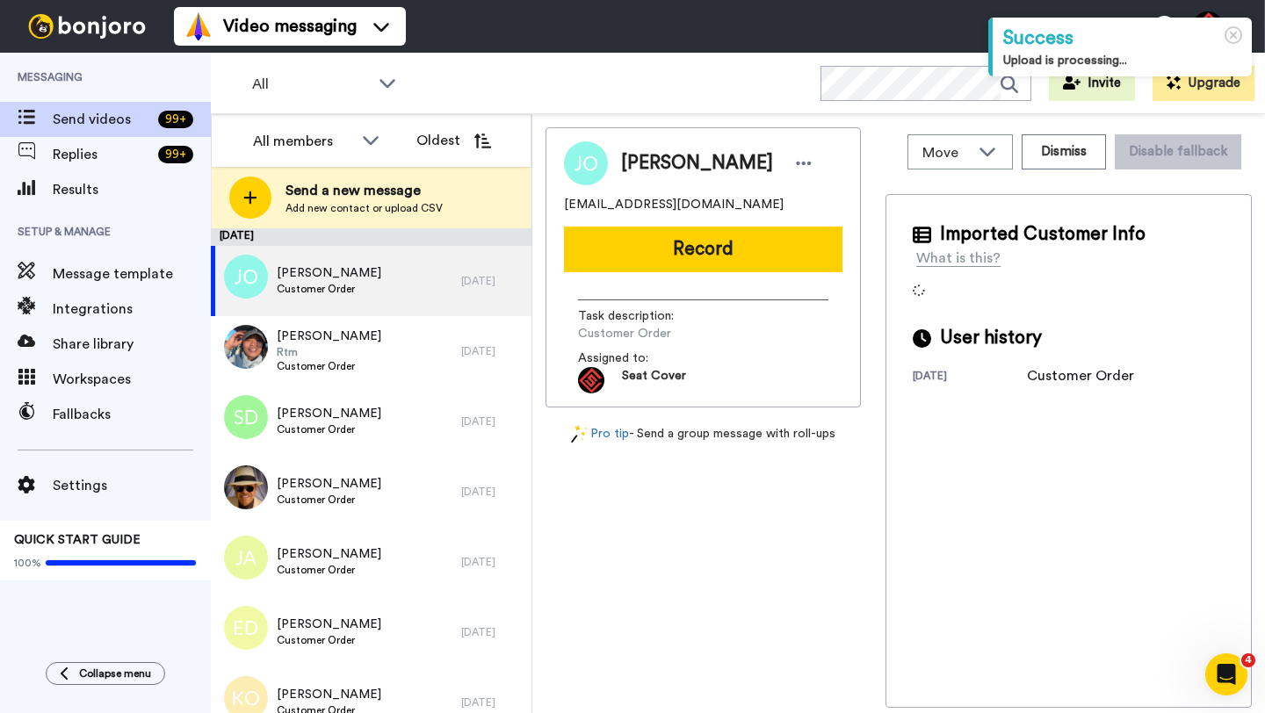
click at [635, 155] on span "James Oakley" at bounding box center [697, 163] width 152 height 26
copy span "James"
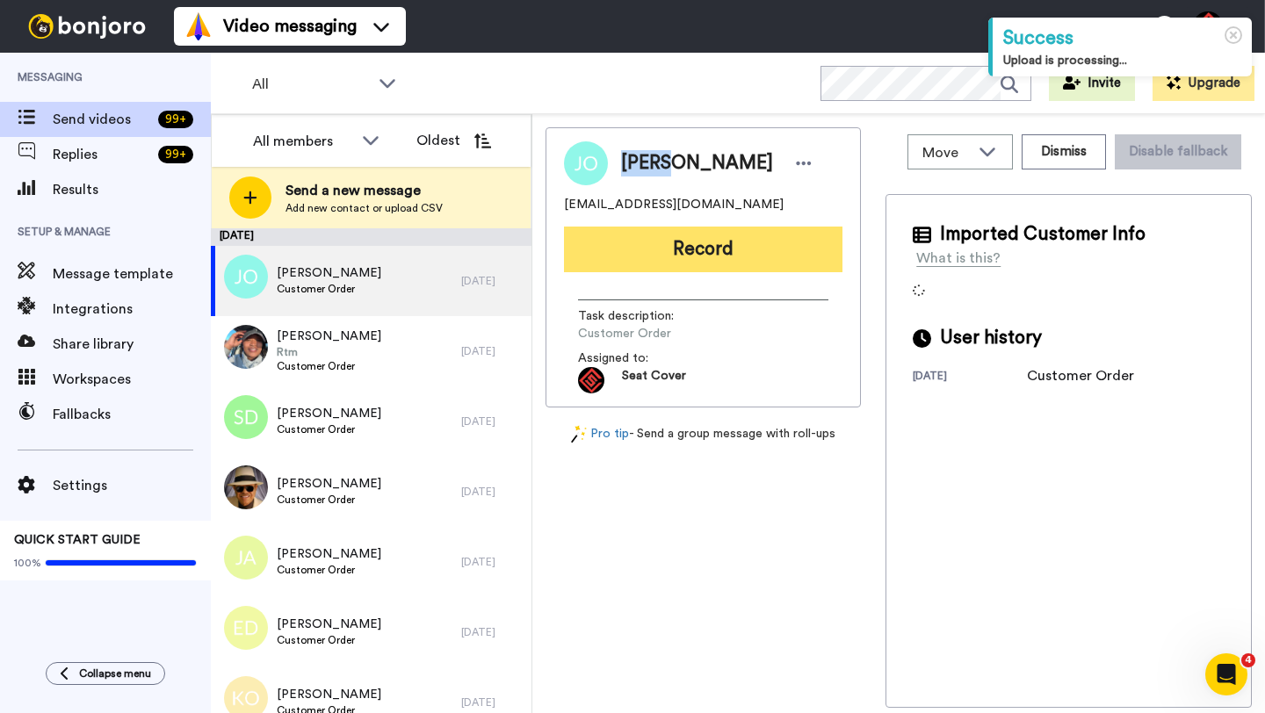
click at [702, 265] on button "Record" at bounding box center [703, 250] width 278 height 46
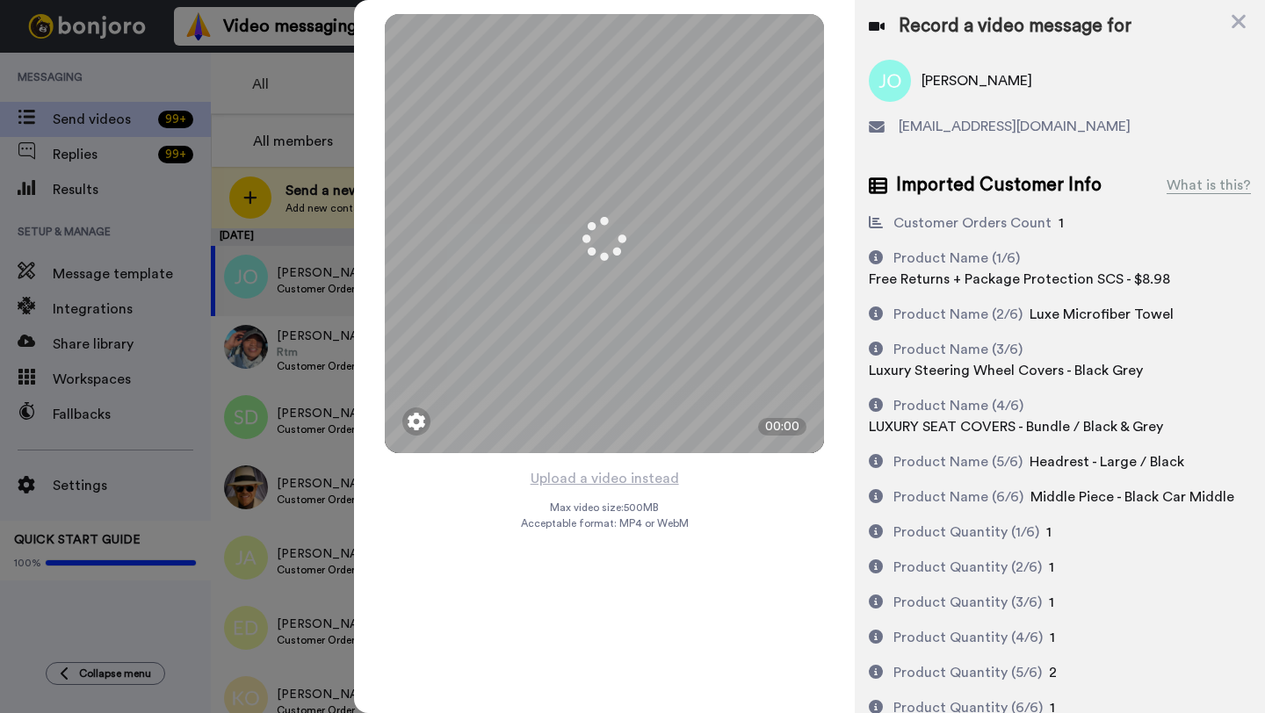
click at [602, 477] on button "Upload a video instead" at bounding box center [604, 478] width 159 height 23
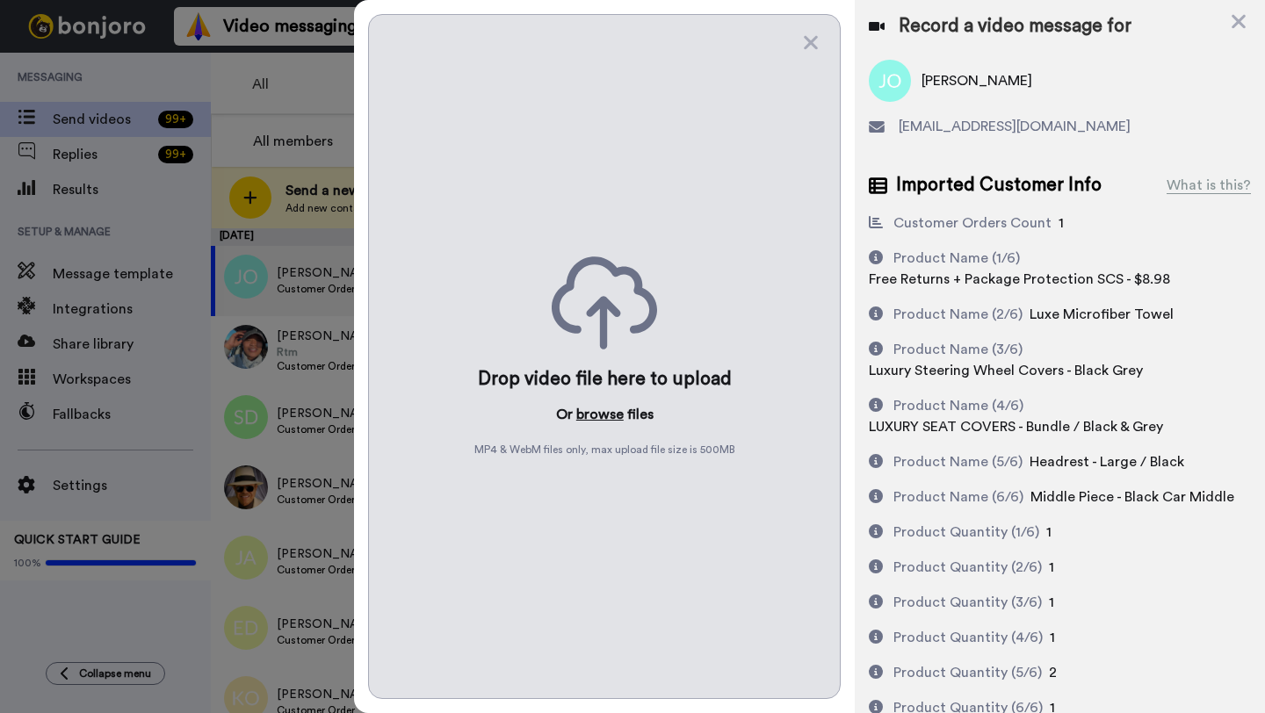
click at [600, 422] on button "browse" at bounding box center [599, 414] width 47 height 21
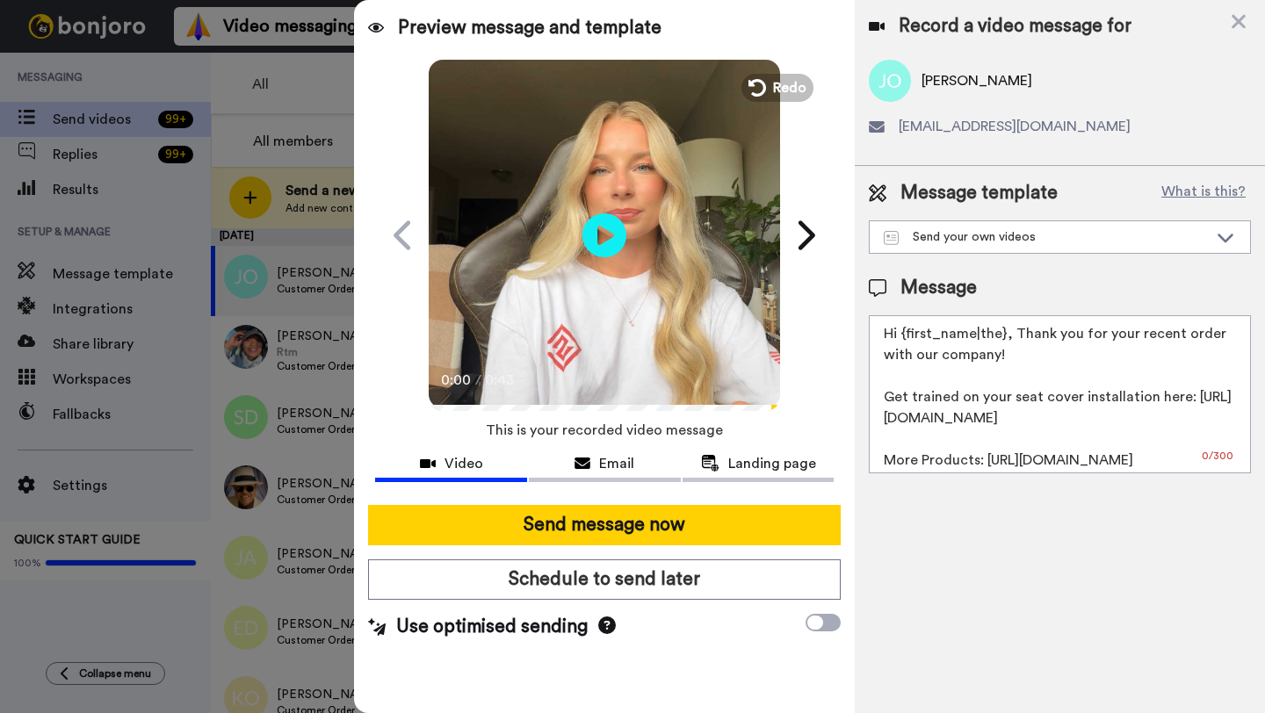
drag, startPoint x: 1000, startPoint y: 338, endPoint x: 902, endPoint y: 340, distance: 98.4
click at [902, 340] on textarea "Hi {first_name|the}, Thank you for your recent order with our company! Get trai…" at bounding box center [1060, 394] width 382 height 158
click at [906, 338] on textarea "Hi }, Thank you for your recent order with our company! Get trained on your sea…" at bounding box center [1060, 394] width 382 height 158
paste textarea "James"
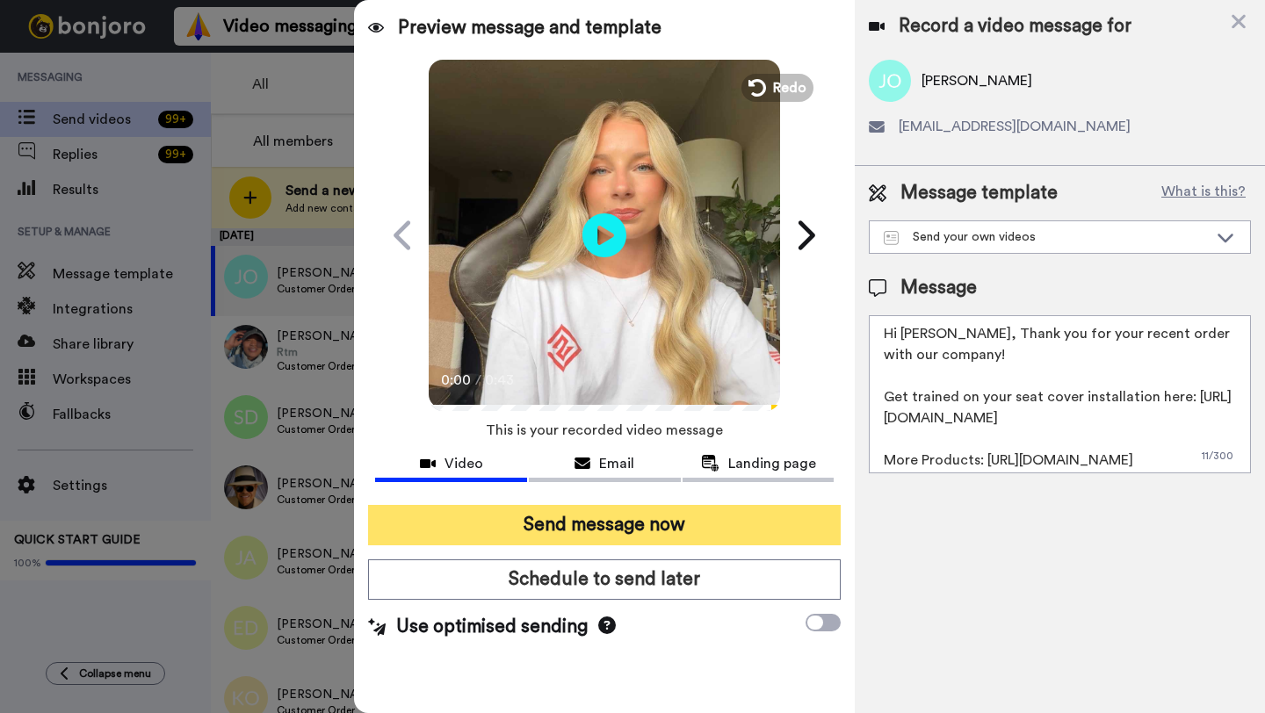
type textarea "Hi James, Thank you for your recent order with our company! Get trained on your…"
click at [706, 516] on button "Send message now" at bounding box center [604, 525] width 473 height 40
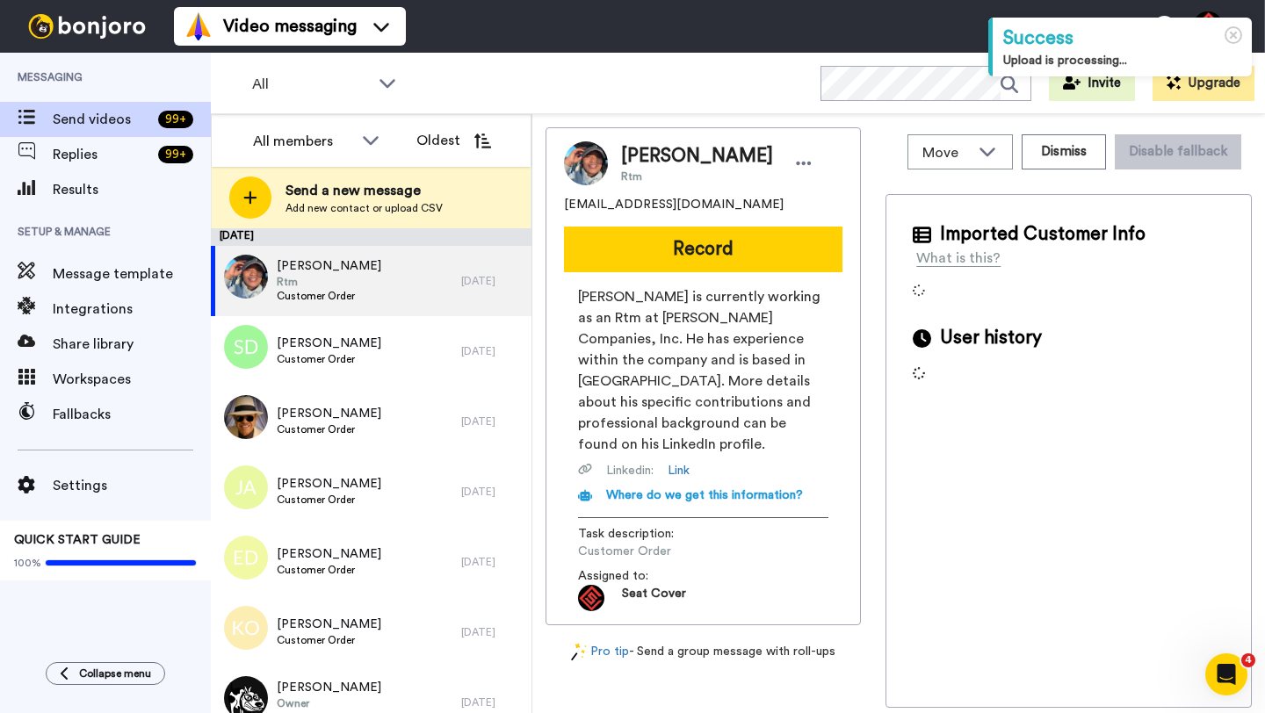
click at [639, 161] on span "[PERSON_NAME]" at bounding box center [697, 156] width 152 height 26
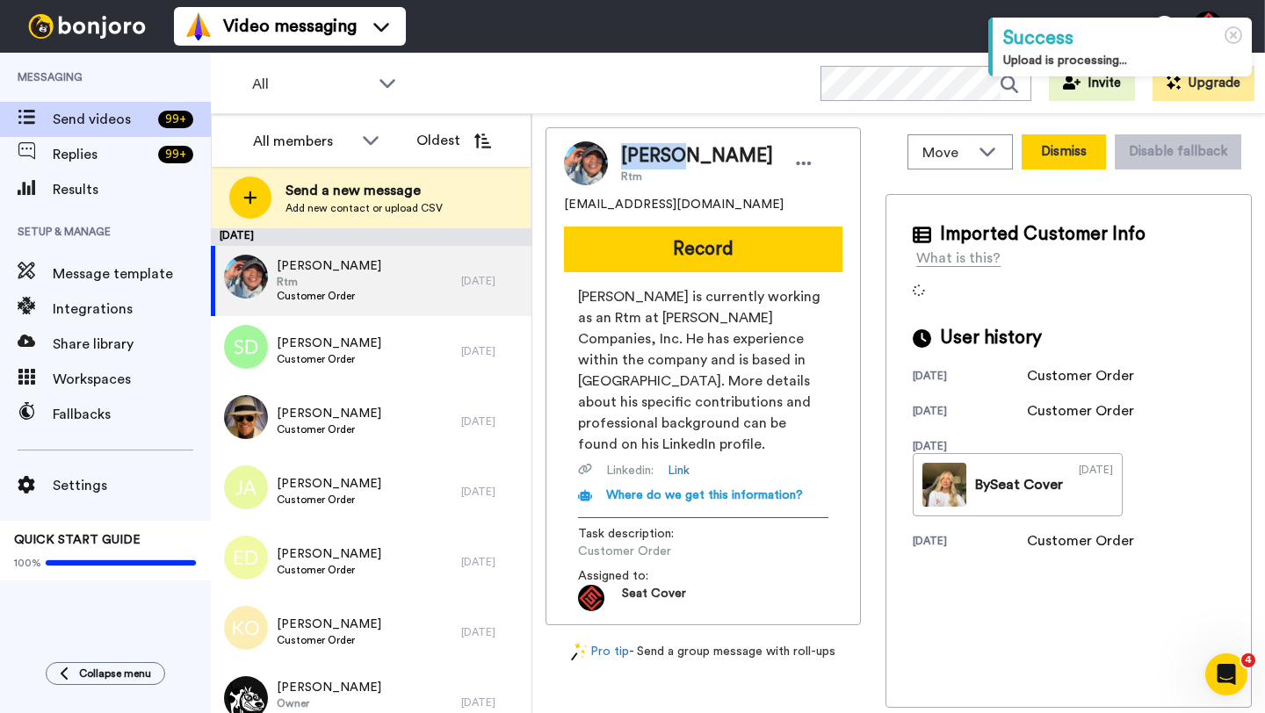
click at [1046, 156] on button "Dismiss" at bounding box center [1064, 151] width 84 height 35
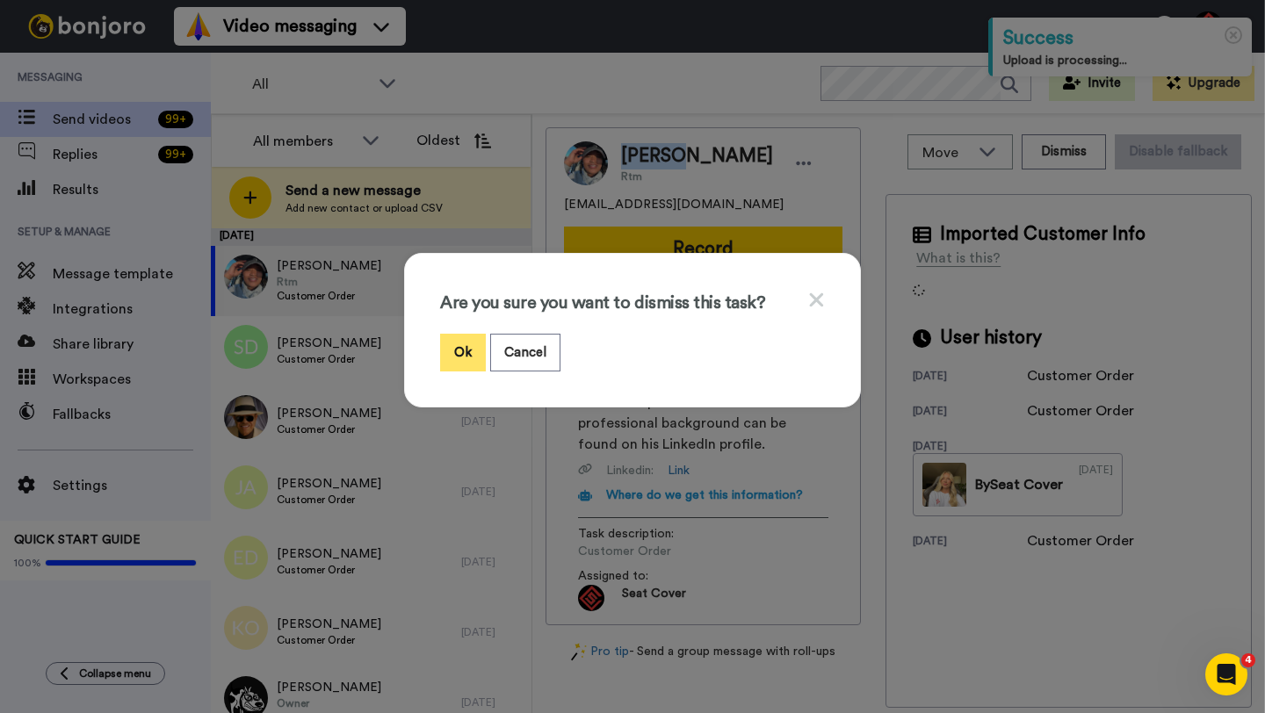
click at [463, 360] on button "Ok" at bounding box center [463, 353] width 46 height 38
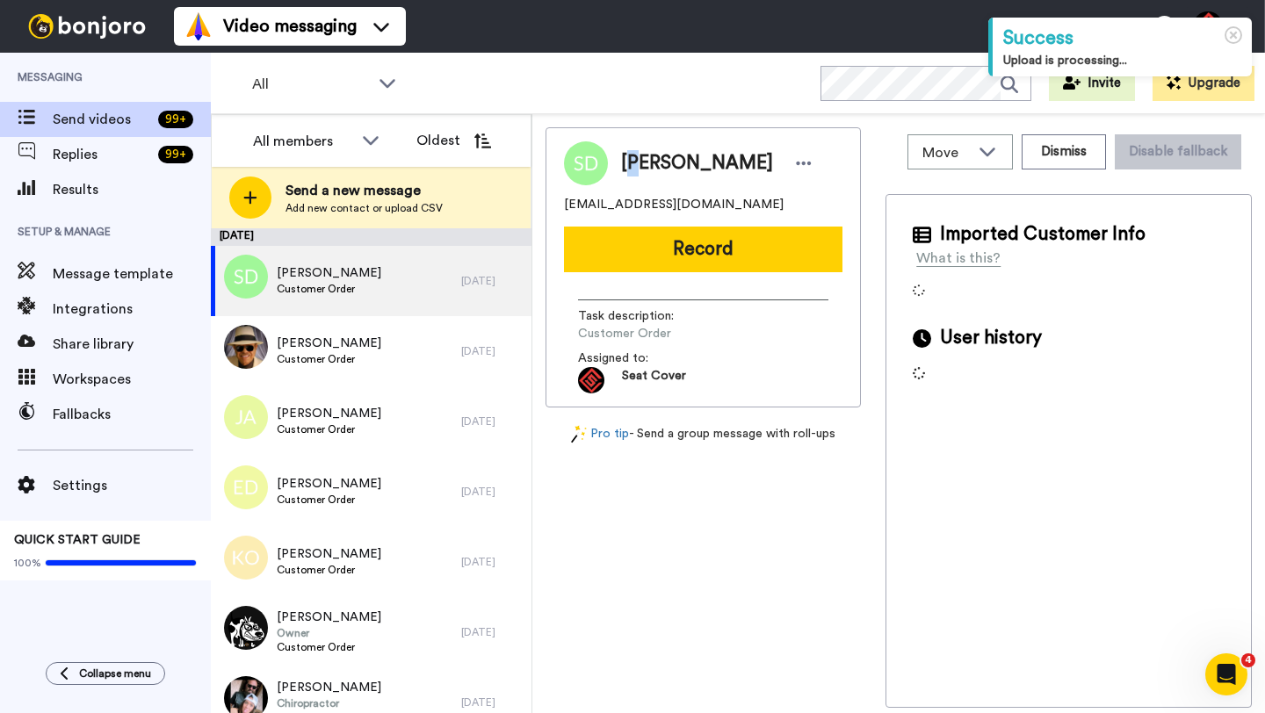
click at [636, 160] on span "Scott Depalo" at bounding box center [697, 163] width 152 height 26
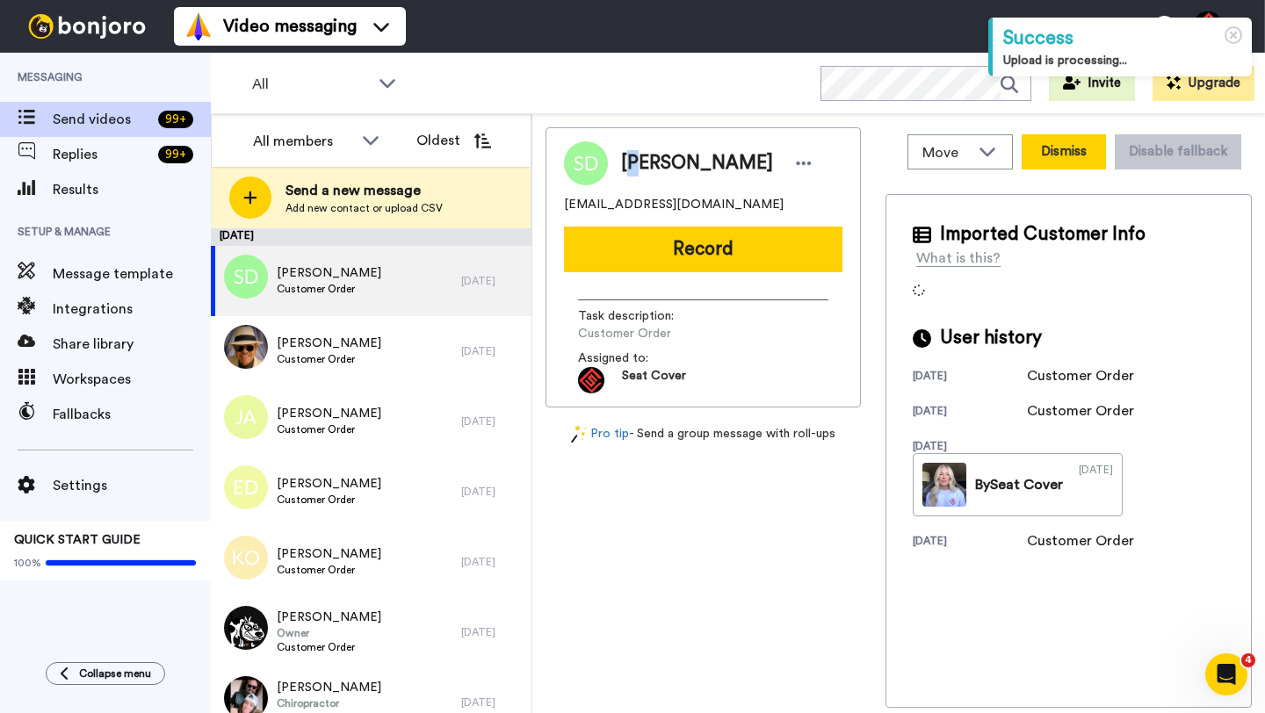
click at [1069, 148] on button "Dismiss" at bounding box center [1064, 151] width 84 height 35
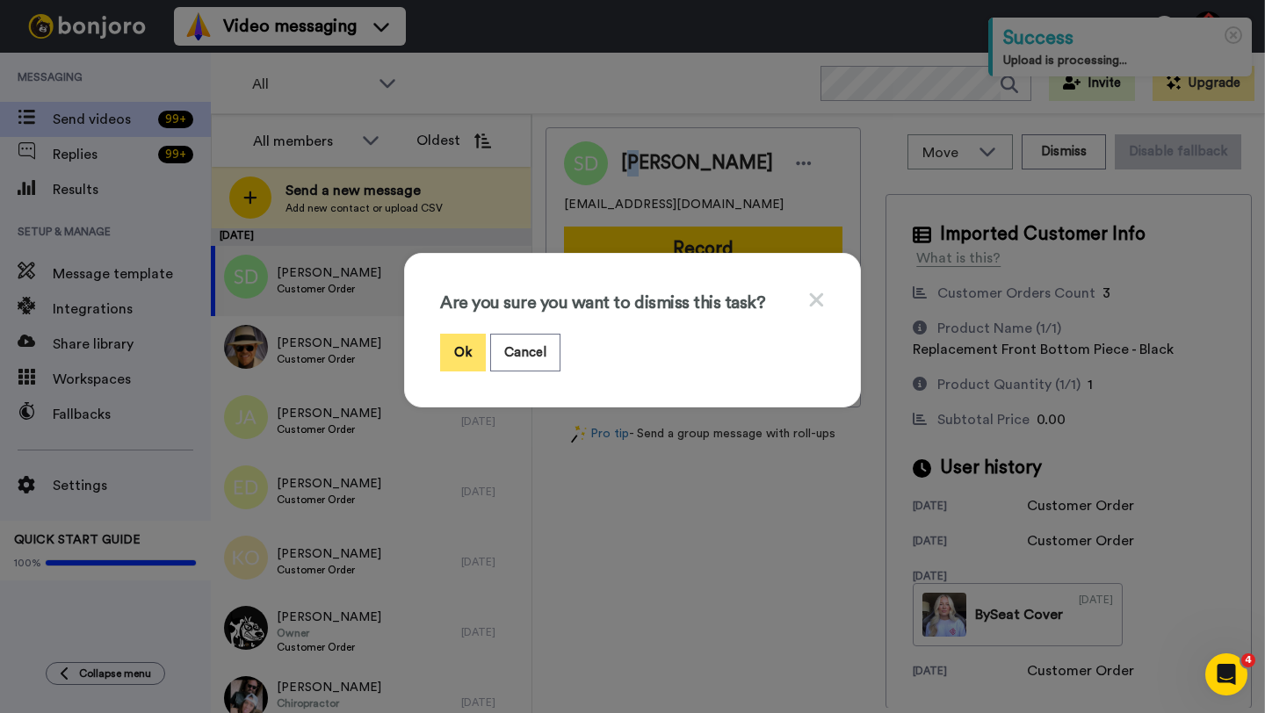
click at [460, 354] on button "Ok" at bounding box center [463, 353] width 46 height 38
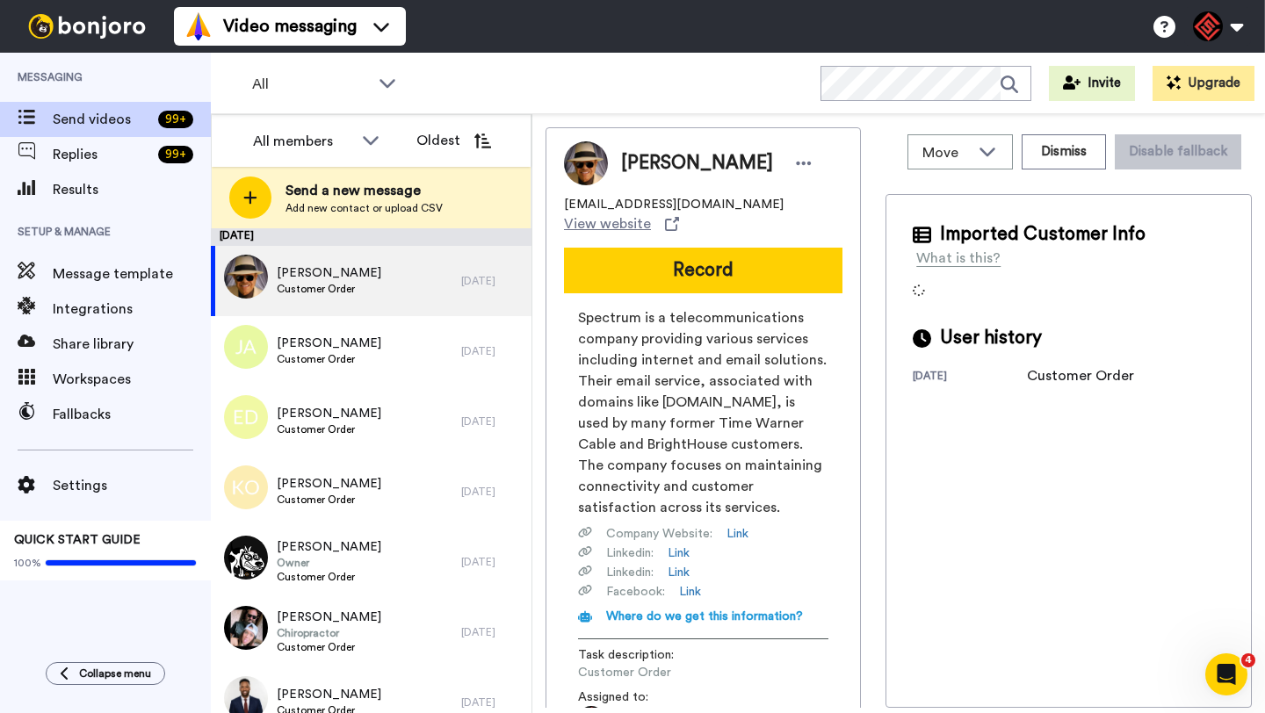
click at [641, 164] on span "David Perez" at bounding box center [697, 163] width 152 height 26
copy span "David"
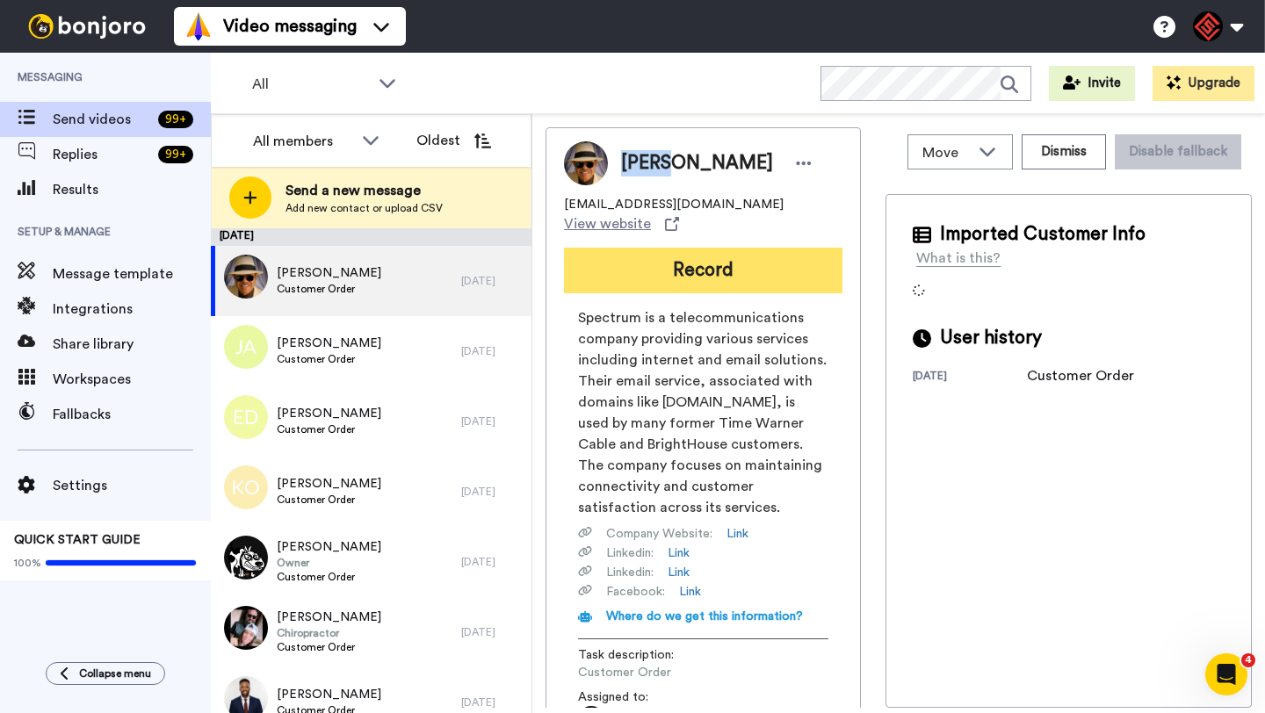
click at [714, 259] on button "Record" at bounding box center [703, 271] width 278 height 46
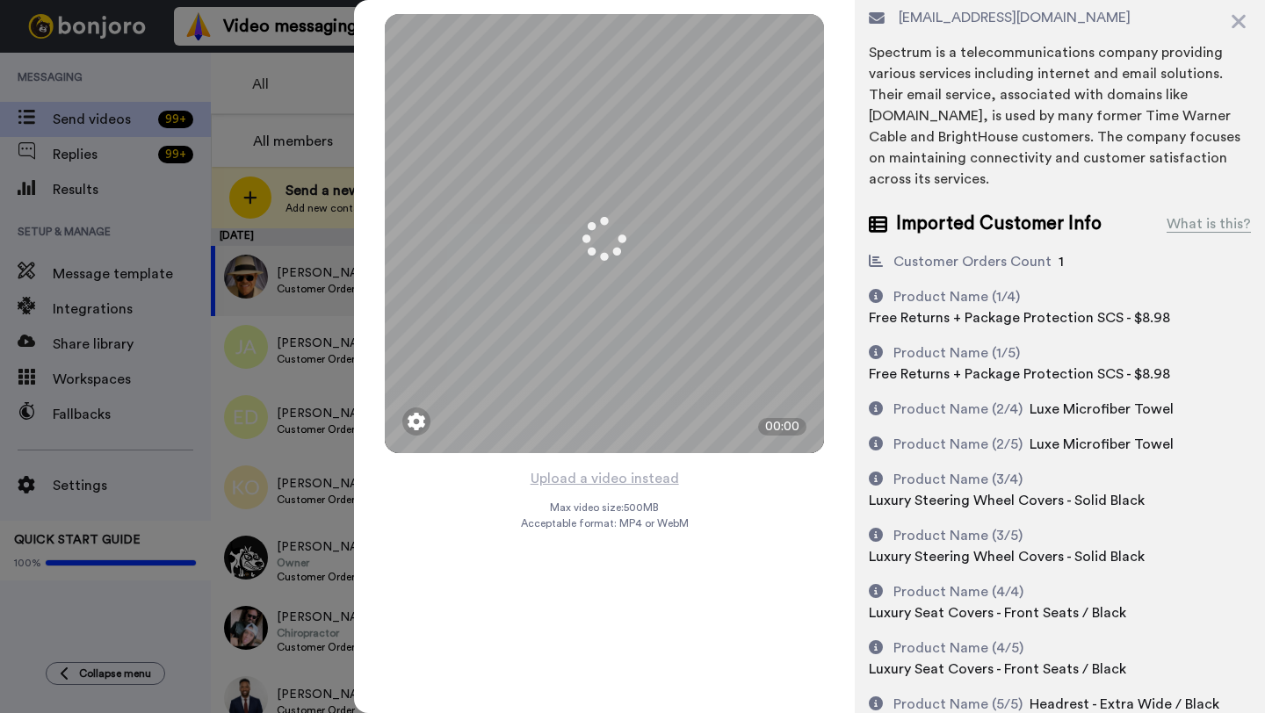
scroll to position [145, 0]
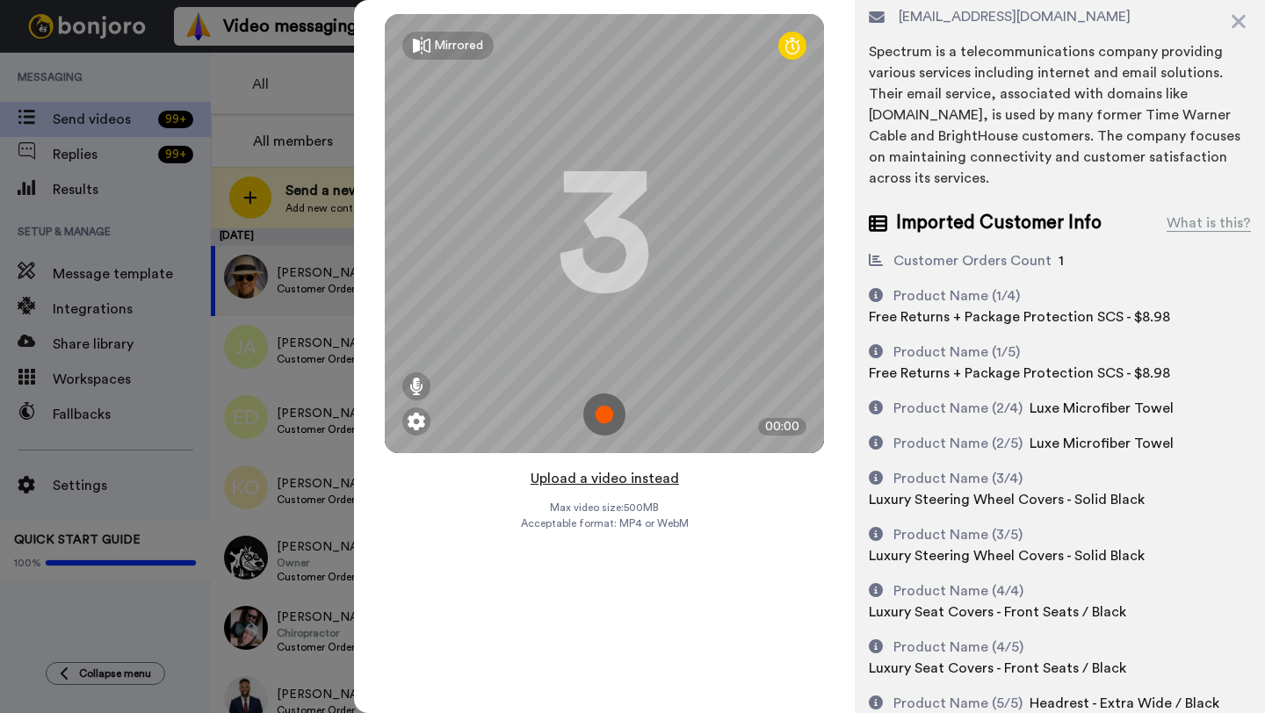
click at [597, 483] on button "Upload a video instead" at bounding box center [604, 478] width 159 height 23
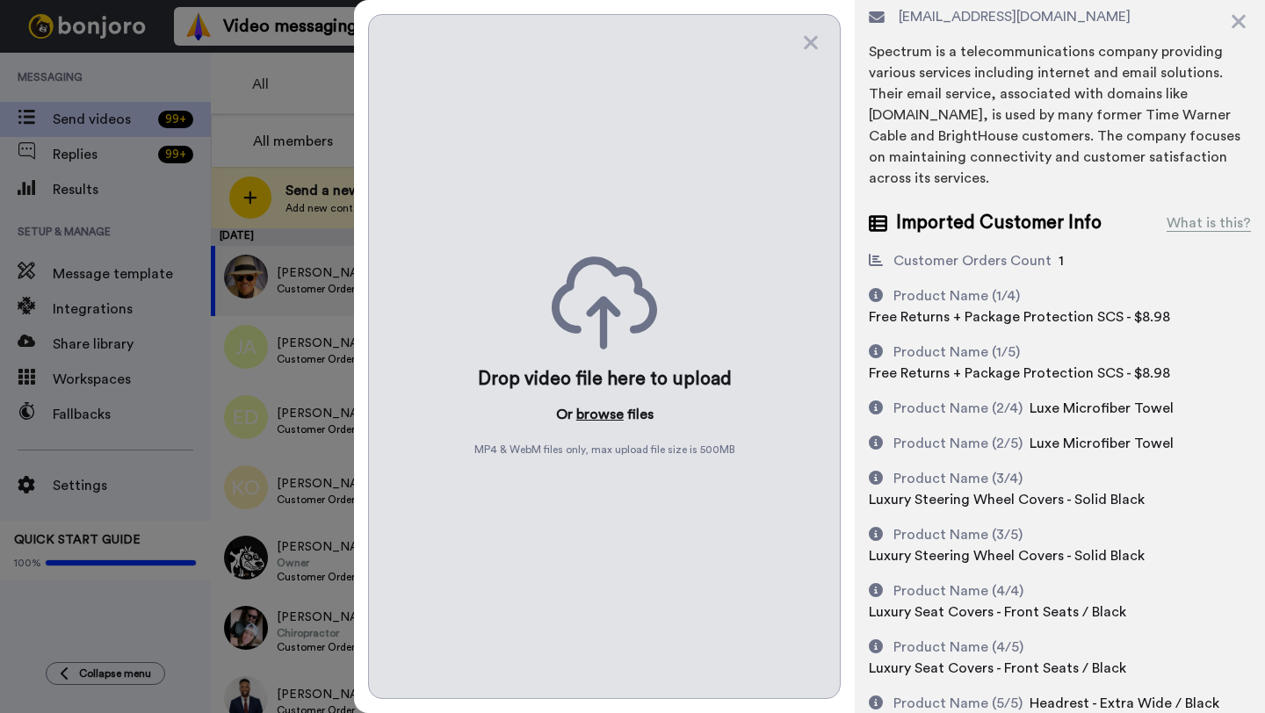
click at [593, 419] on button "browse" at bounding box center [599, 414] width 47 height 21
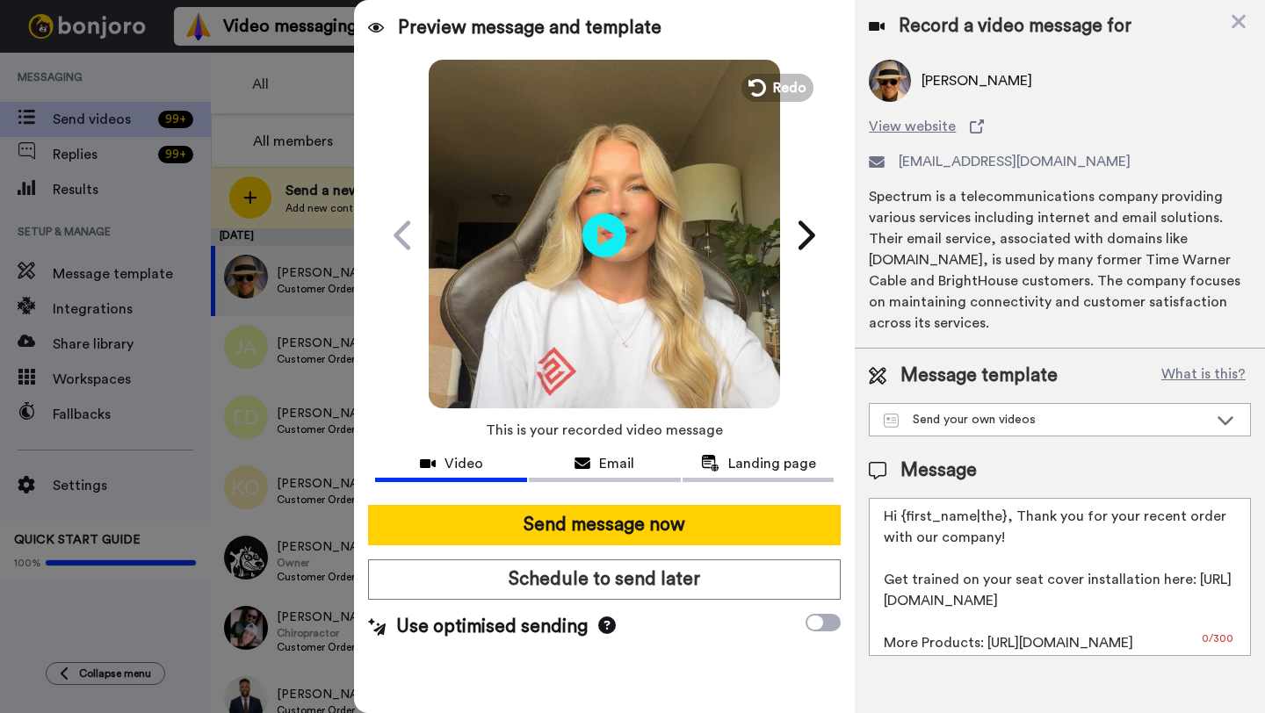
scroll to position [0, 0]
drag, startPoint x: 1002, startPoint y: 500, endPoint x: 905, endPoint y: 499, distance: 97.5
click at [905, 499] on textarea "Hi {first_name|the}, Thank you for your recent order with our company! Get trai…" at bounding box center [1060, 577] width 382 height 158
paste textarea "David"
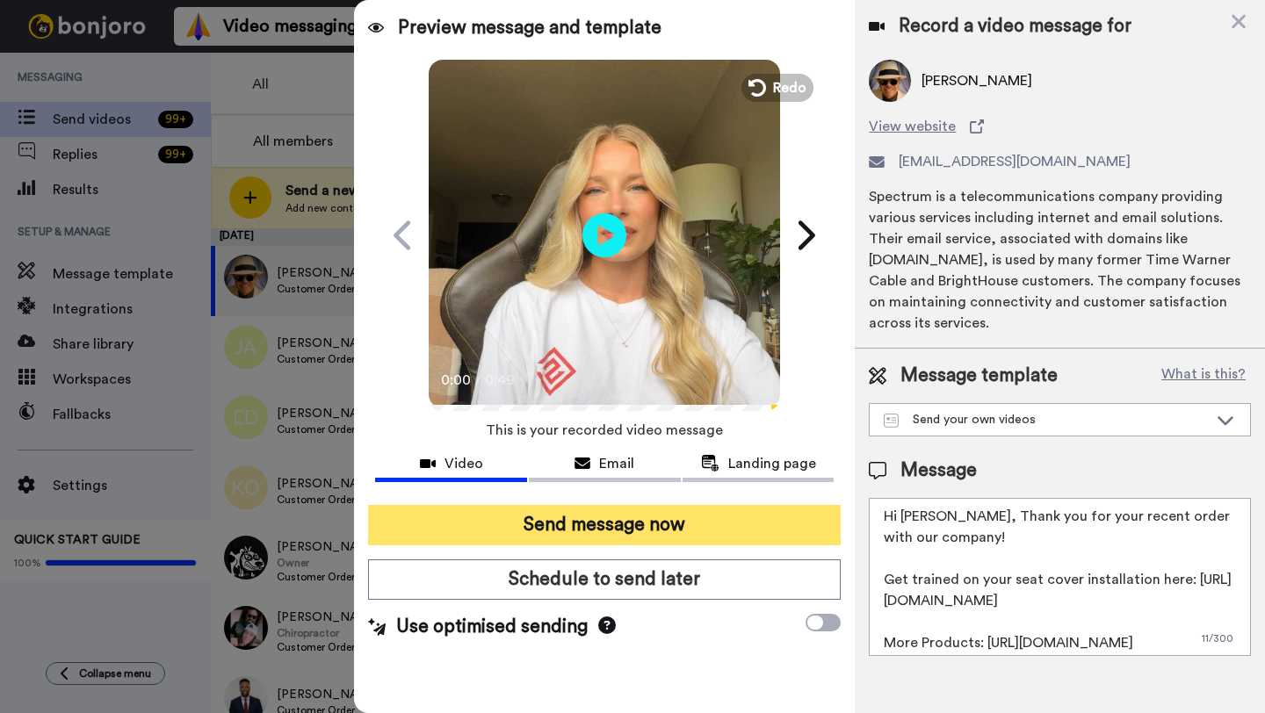
type textarea "Hi David, Thank you for your recent order with our company! Get trained on your…"
click at [716, 529] on button "Send message now" at bounding box center [604, 525] width 473 height 40
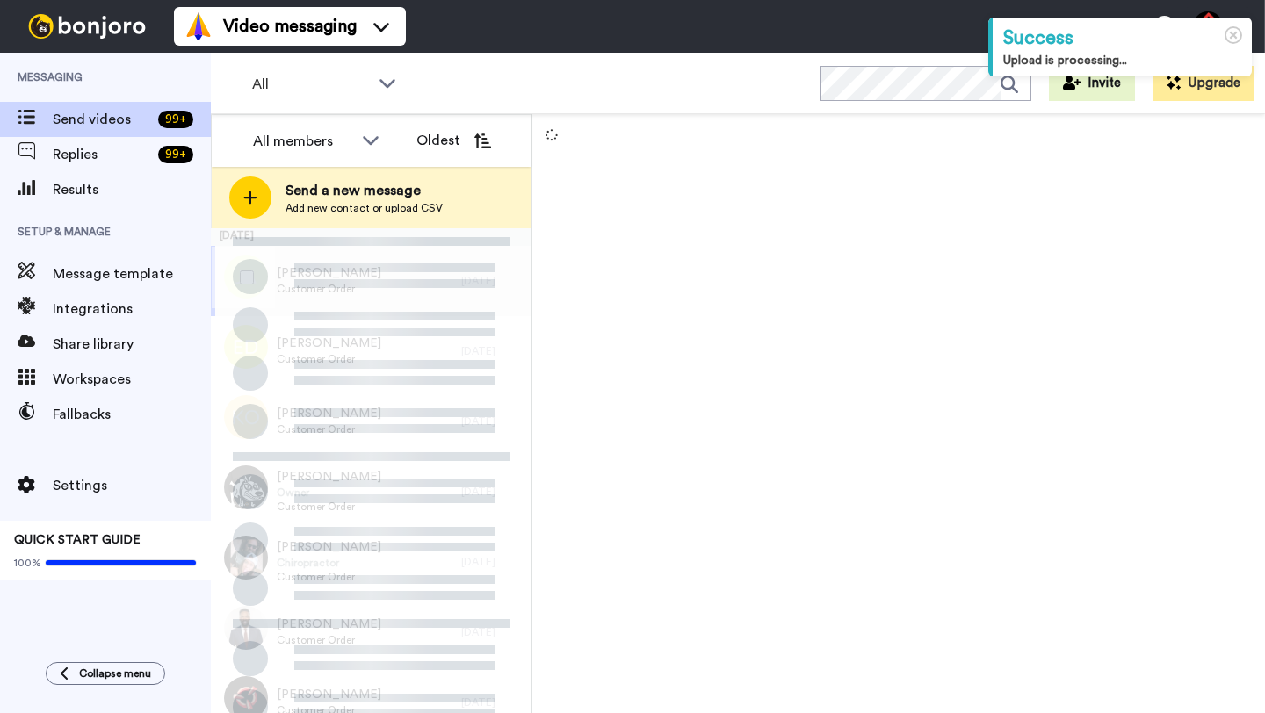
click at [447, 284] on div "[PERSON_NAME] Customer Order" at bounding box center [336, 281] width 250 height 70
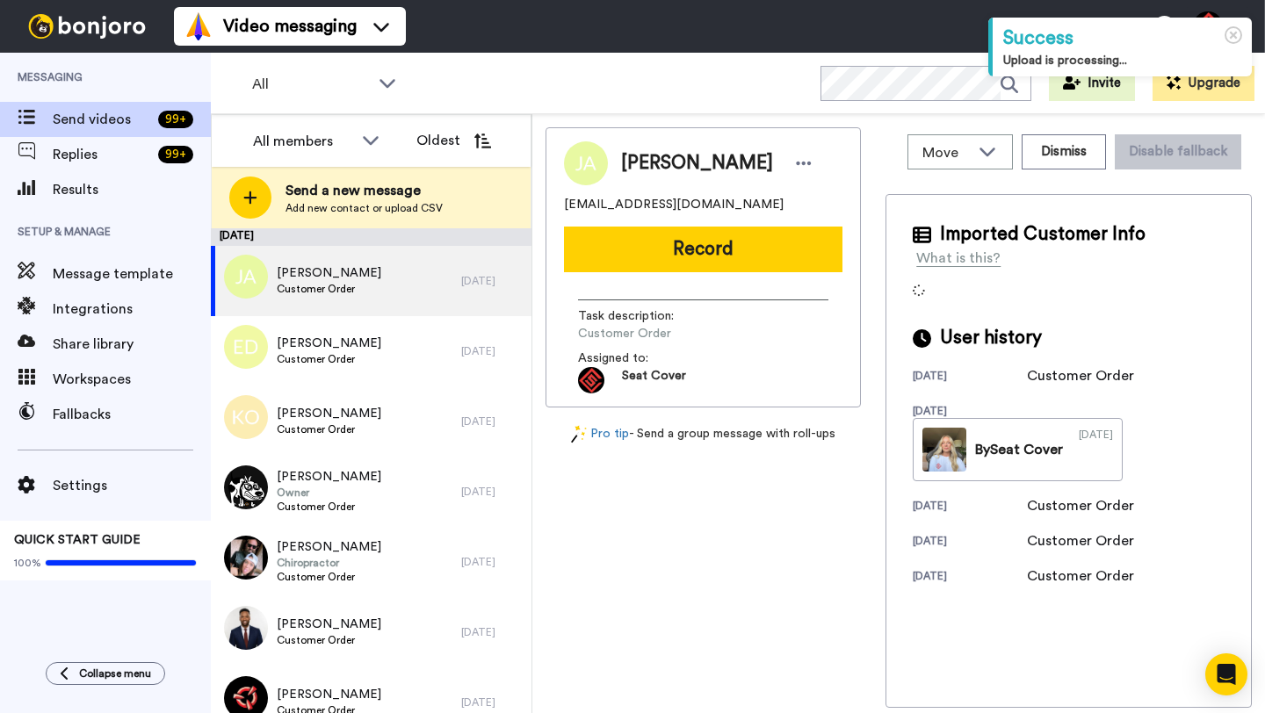
click at [643, 169] on span "[PERSON_NAME]" at bounding box center [697, 163] width 152 height 26
copy span "[PERSON_NAME]"
click at [1056, 158] on button "Dismiss" at bounding box center [1064, 151] width 84 height 35
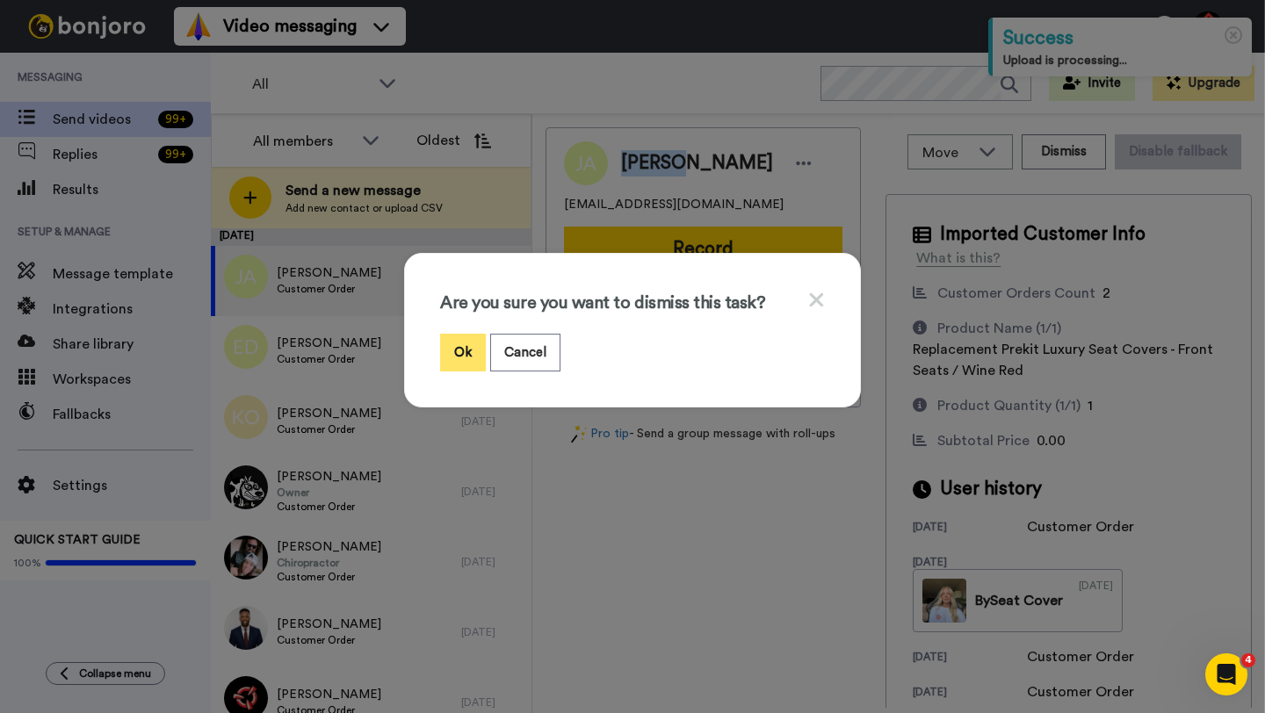
click at [456, 358] on button "Ok" at bounding box center [463, 353] width 46 height 38
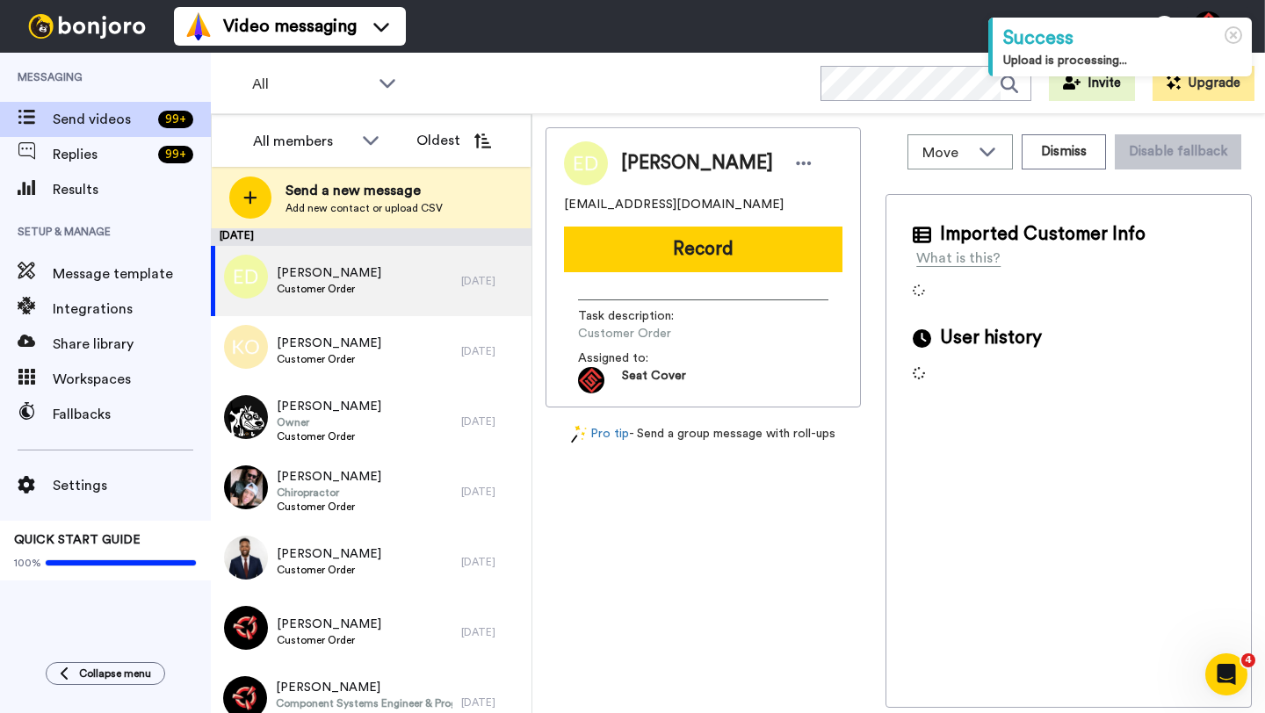
click at [643, 160] on span "[PERSON_NAME]" at bounding box center [697, 163] width 152 height 26
copy span "[PERSON_NAME]"
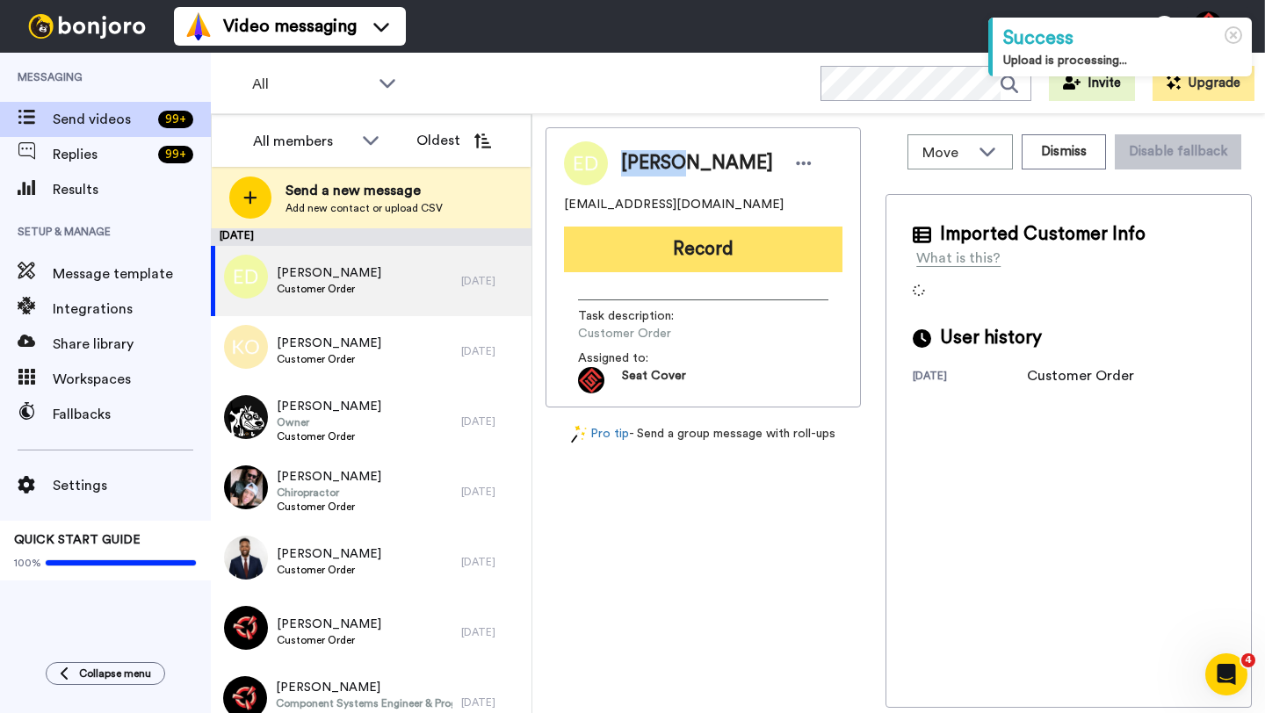
click at [693, 239] on button "Record" at bounding box center [703, 250] width 278 height 46
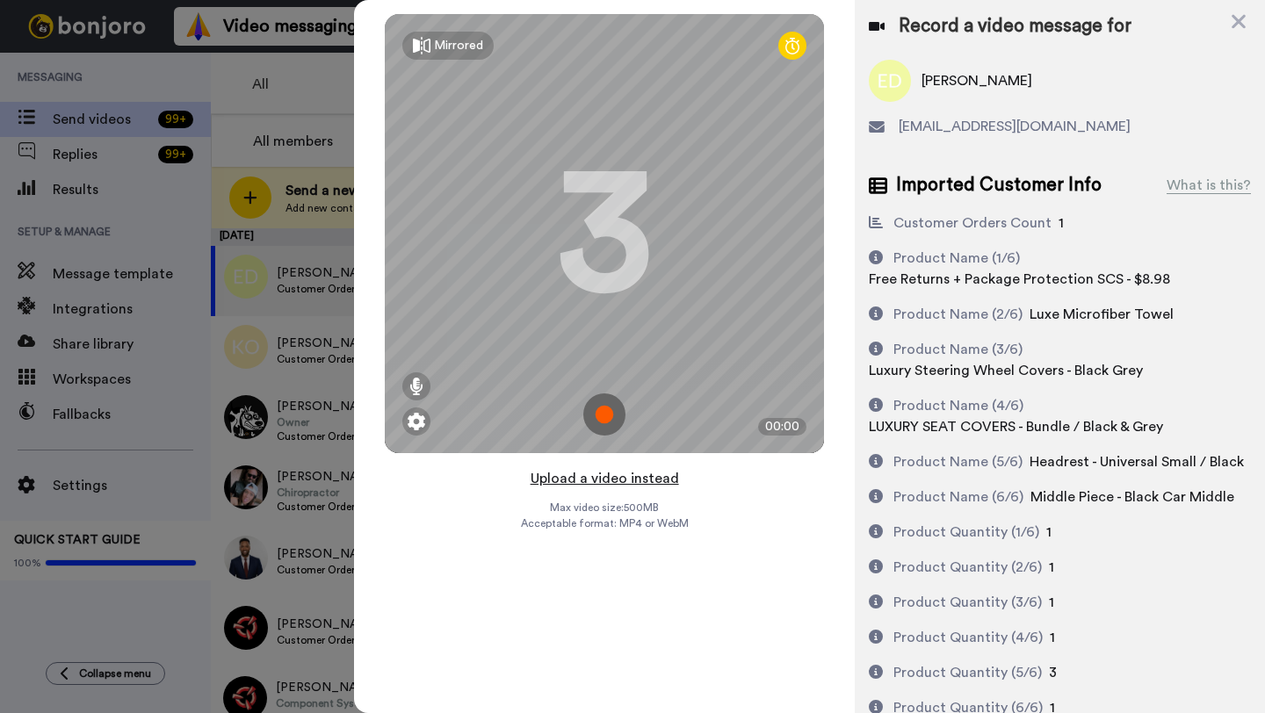
click at [599, 478] on button "Upload a video instead" at bounding box center [604, 478] width 159 height 23
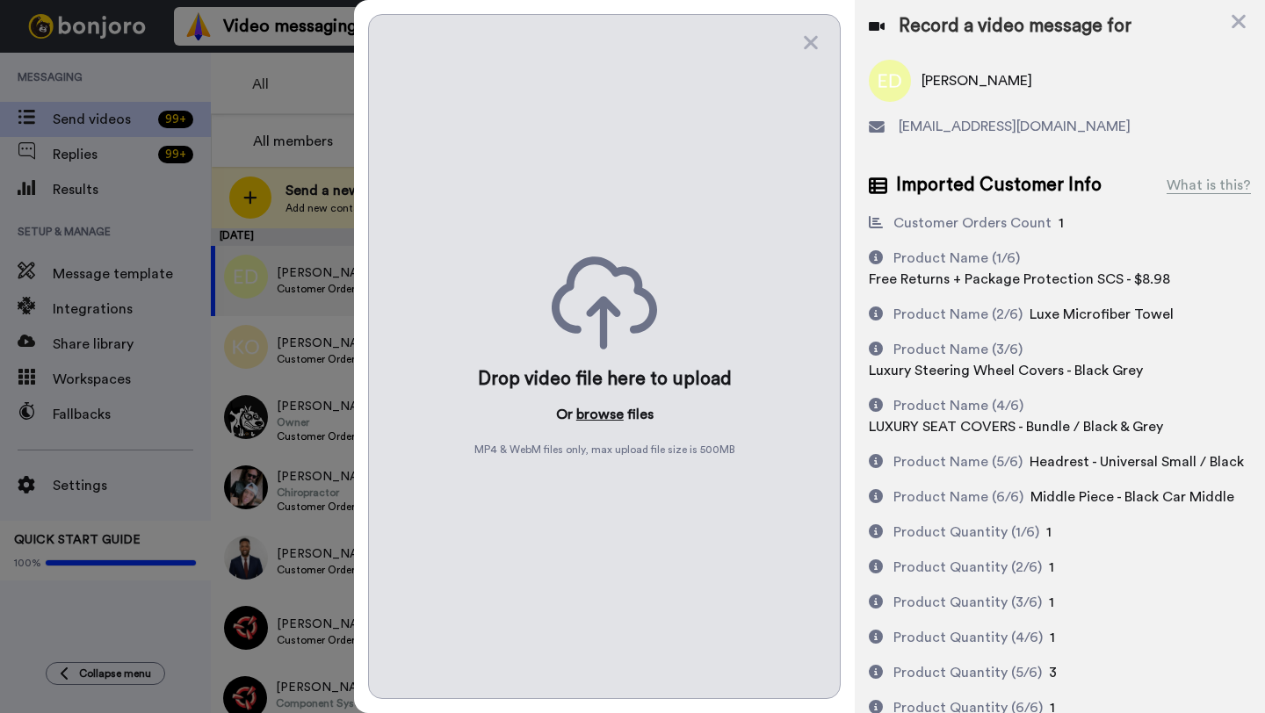
click at [598, 414] on button "browse" at bounding box center [599, 414] width 47 height 21
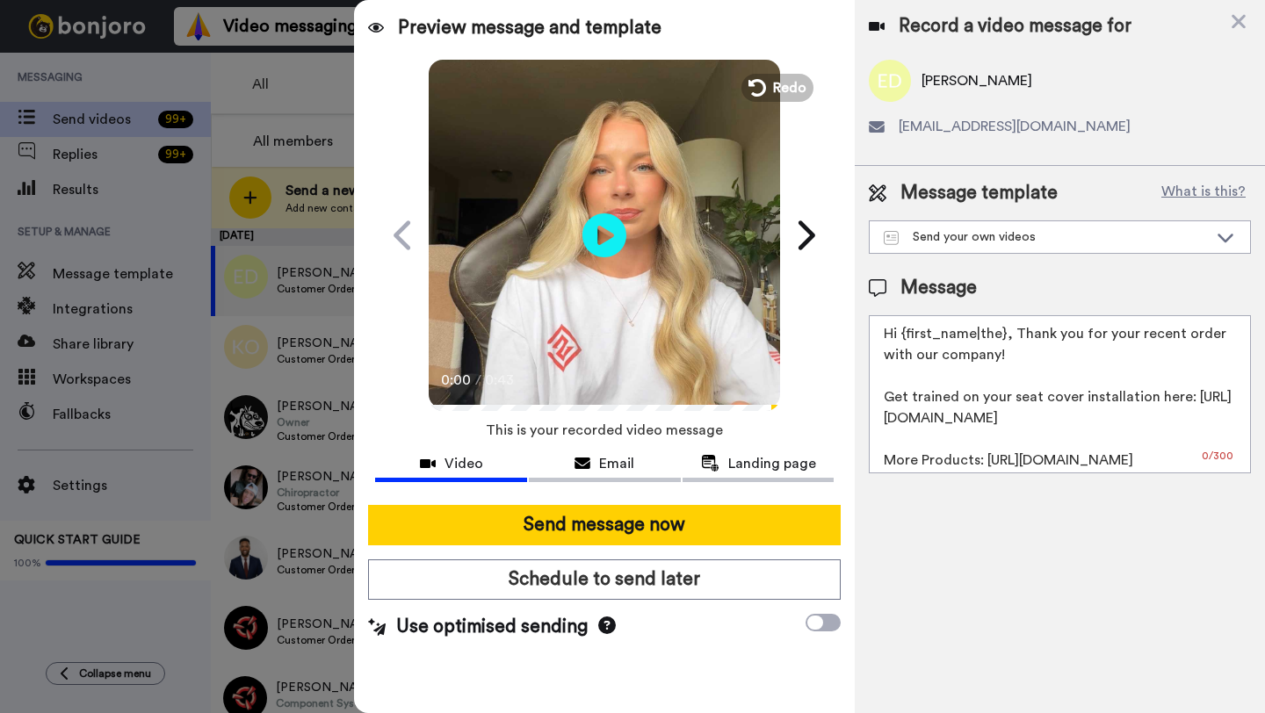
drag, startPoint x: 1003, startPoint y: 338, endPoint x: 902, endPoint y: 338, distance: 101.0
click at [902, 338] on textarea "Hi {first_name|the}, Thank you for your recent order with our company! Get trai…" at bounding box center [1060, 394] width 382 height 158
paste textarea "Evelyn"
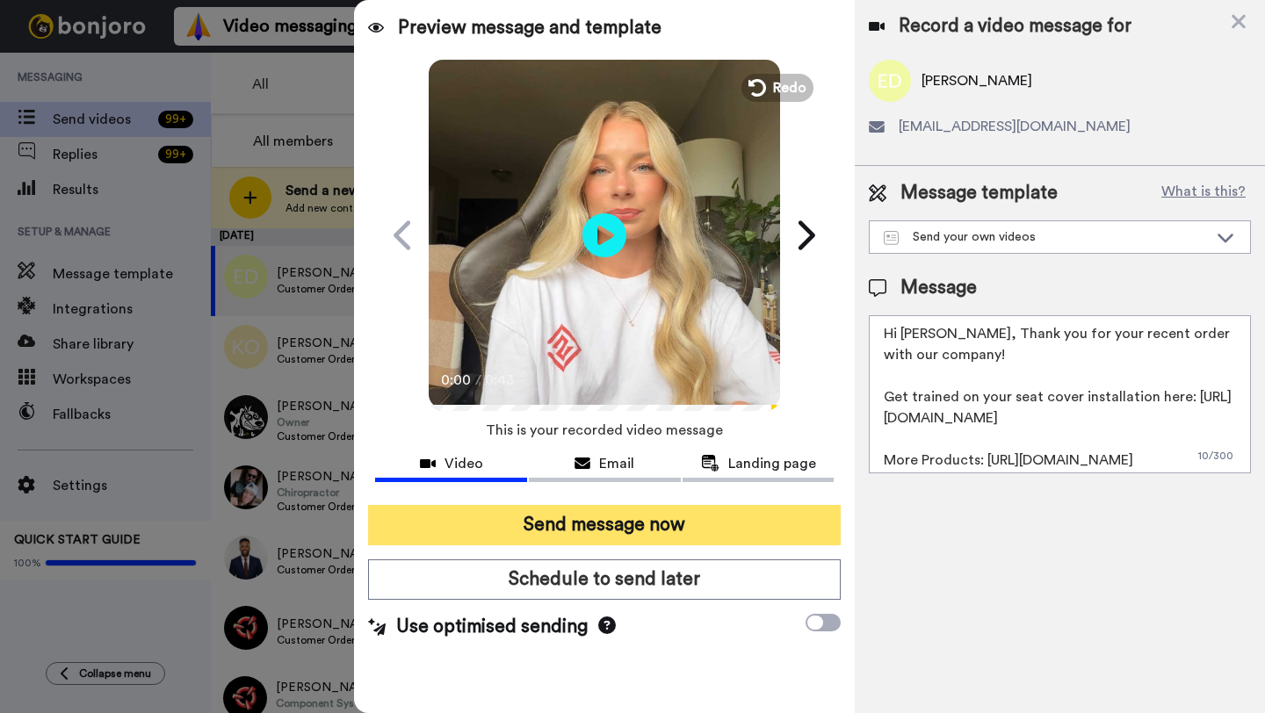
type textarea "Hi Evelyn, Thank you for your recent order with our company! Get trained on you…"
click at [586, 518] on button "Send message now" at bounding box center [604, 525] width 473 height 40
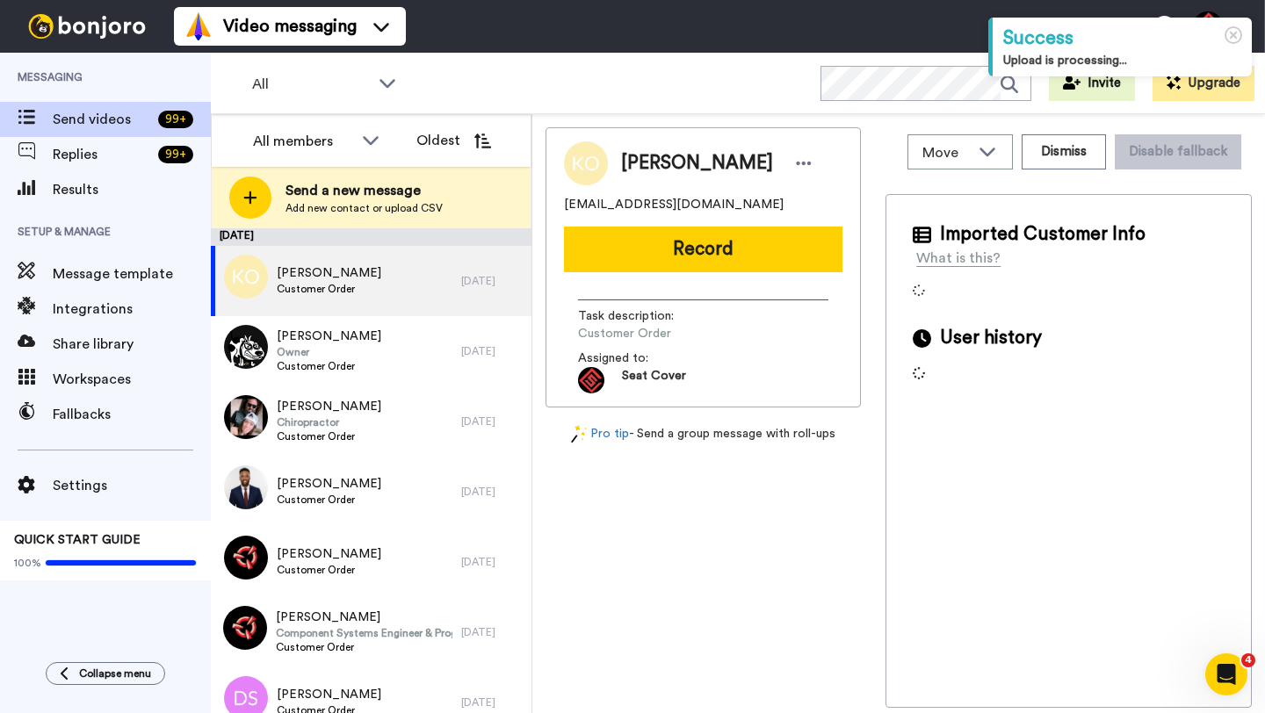
click at [658, 164] on span "[PERSON_NAME]" at bounding box center [697, 163] width 152 height 26
copy span "[PERSON_NAME]"
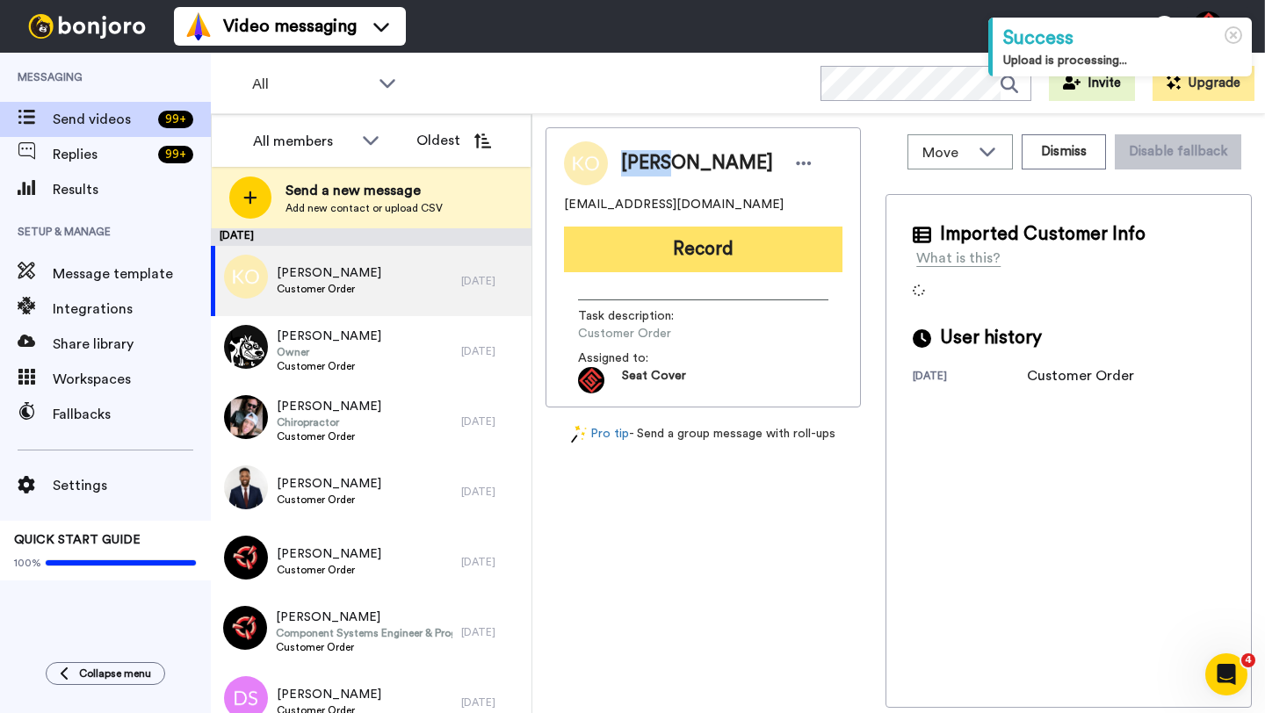
click at [736, 242] on button "Record" at bounding box center [703, 250] width 278 height 46
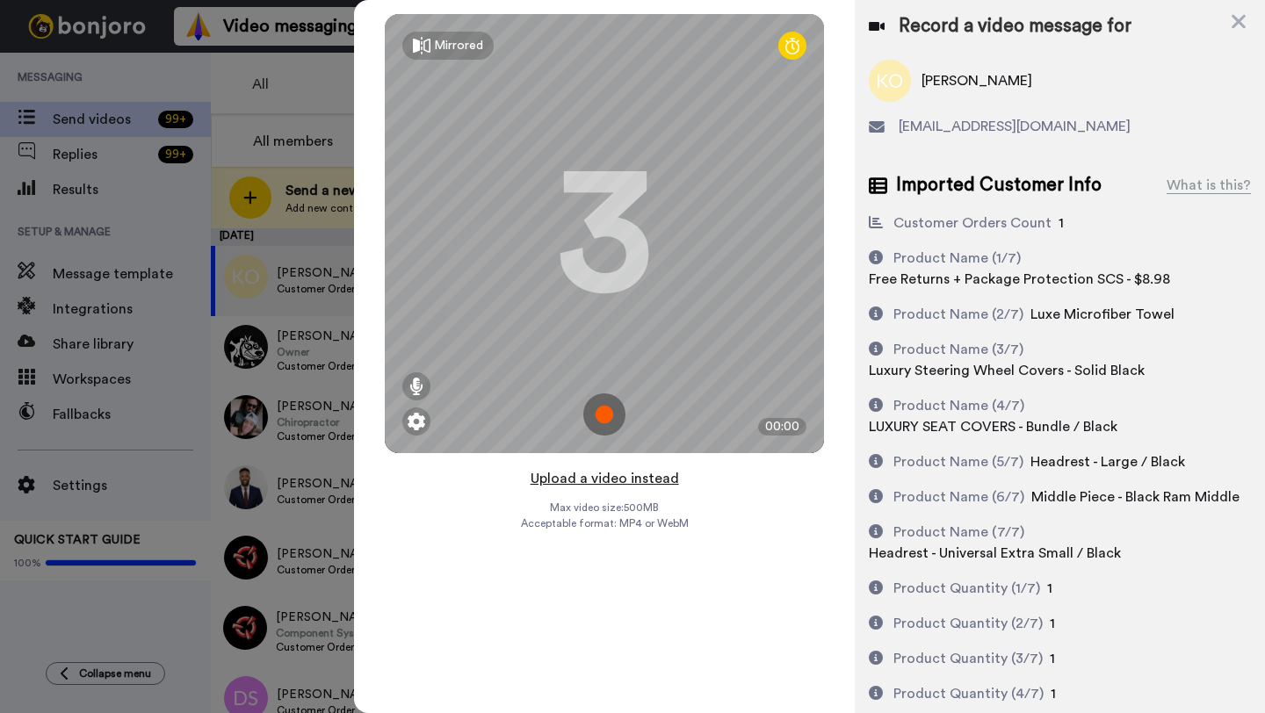
click at [603, 476] on button "Upload a video instead" at bounding box center [604, 478] width 159 height 23
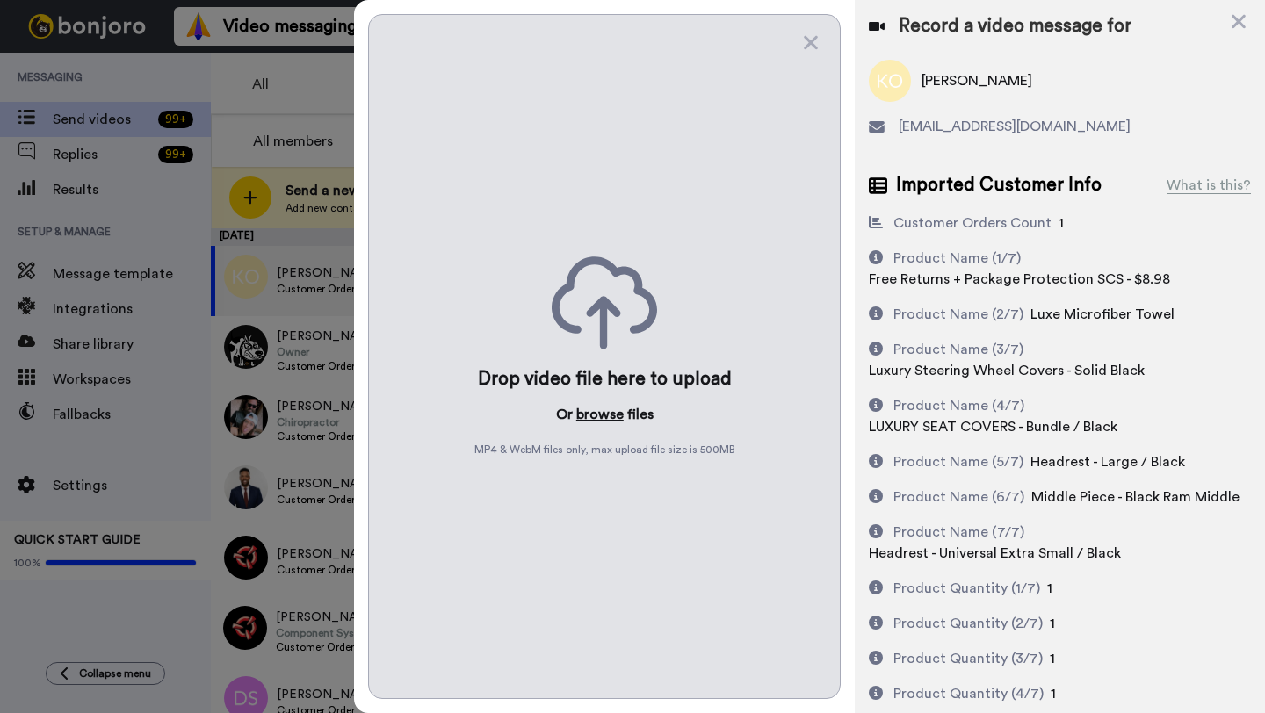
click at [596, 408] on button "browse" at bounding box center [599, 414] width 47 height 21
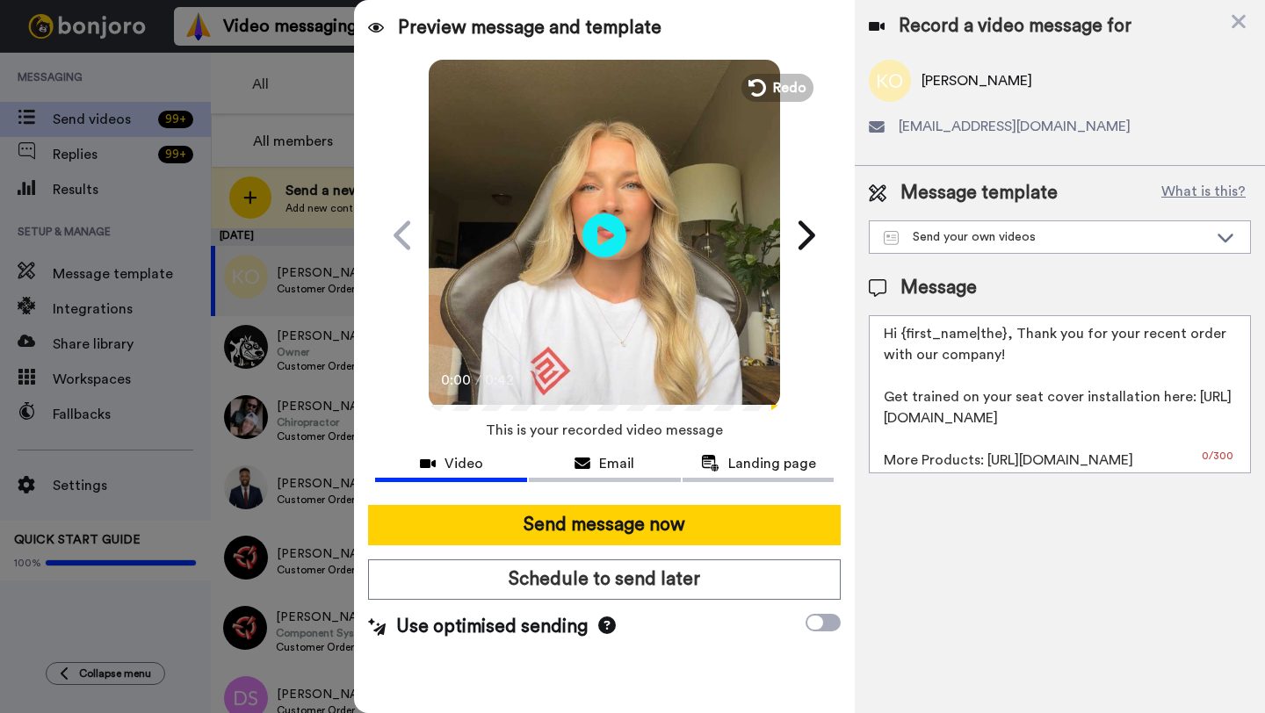
drag, startPoint x: 1005, startPoint y: 340, endPoint x: 894, endPoint y: 343, distance: 110.7
click at [894, 343] on textarea "Hi {first_name|the}, Thank you for your recent order with our company! Get trai…" at bounding box center [1060, 394] width 382 height 158
paste textarea "Kevin"
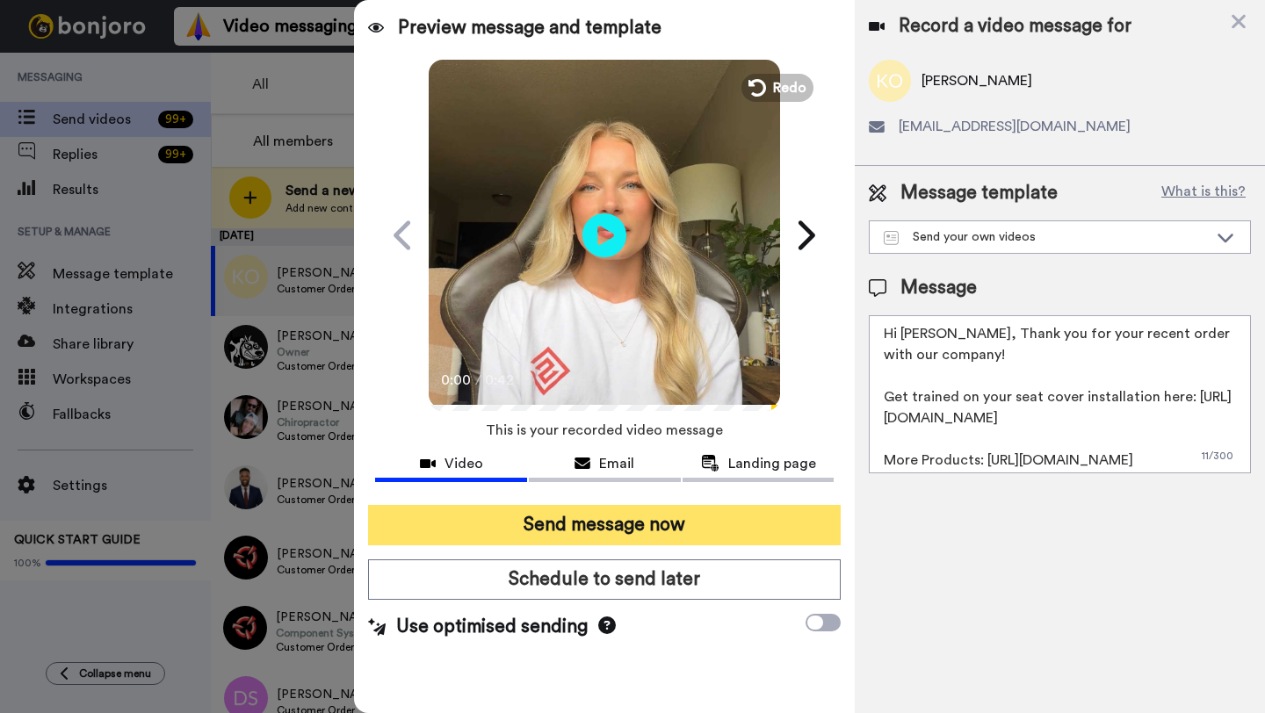
type textarea "Hi Kevin, Thank you for your recent order with our company! Get trained on your…"
click at [632, 534] on button "Send message now" at bounding box center [604, 525] width 473 height 40
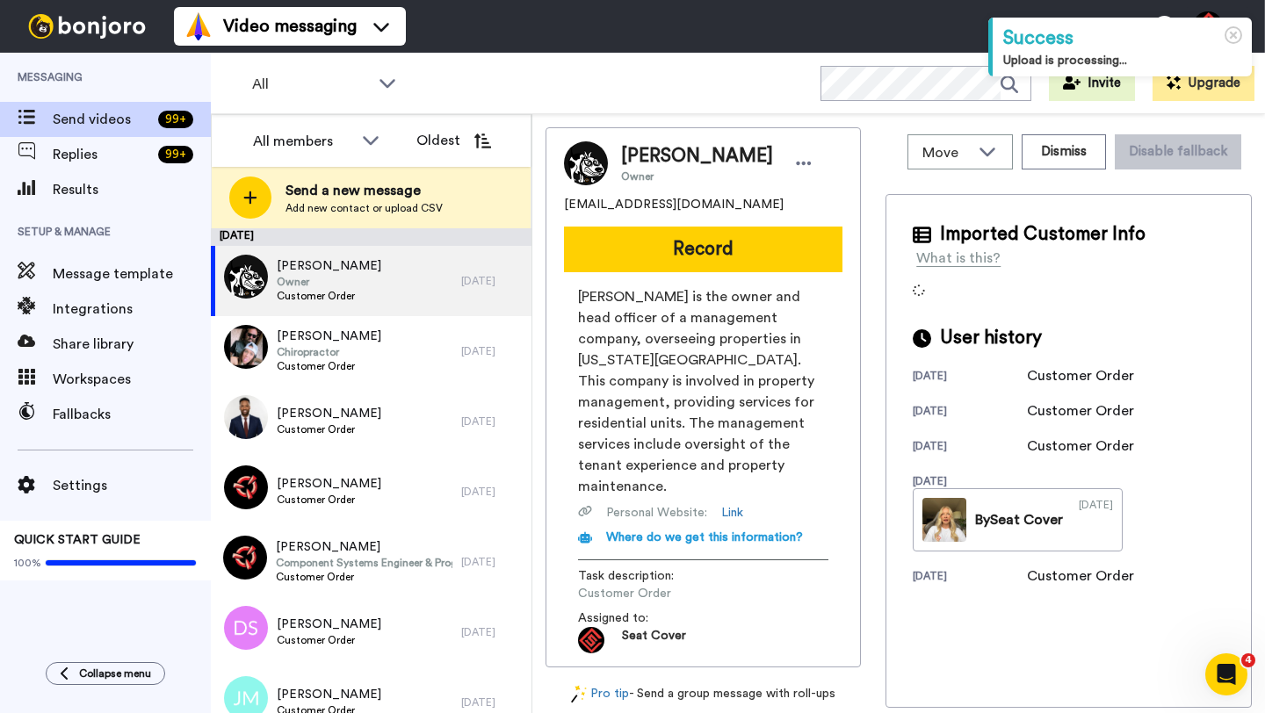
click at [638, 154] on span "[PERSON_NAME]" at bounding box center [697, 156] width 152 height 26
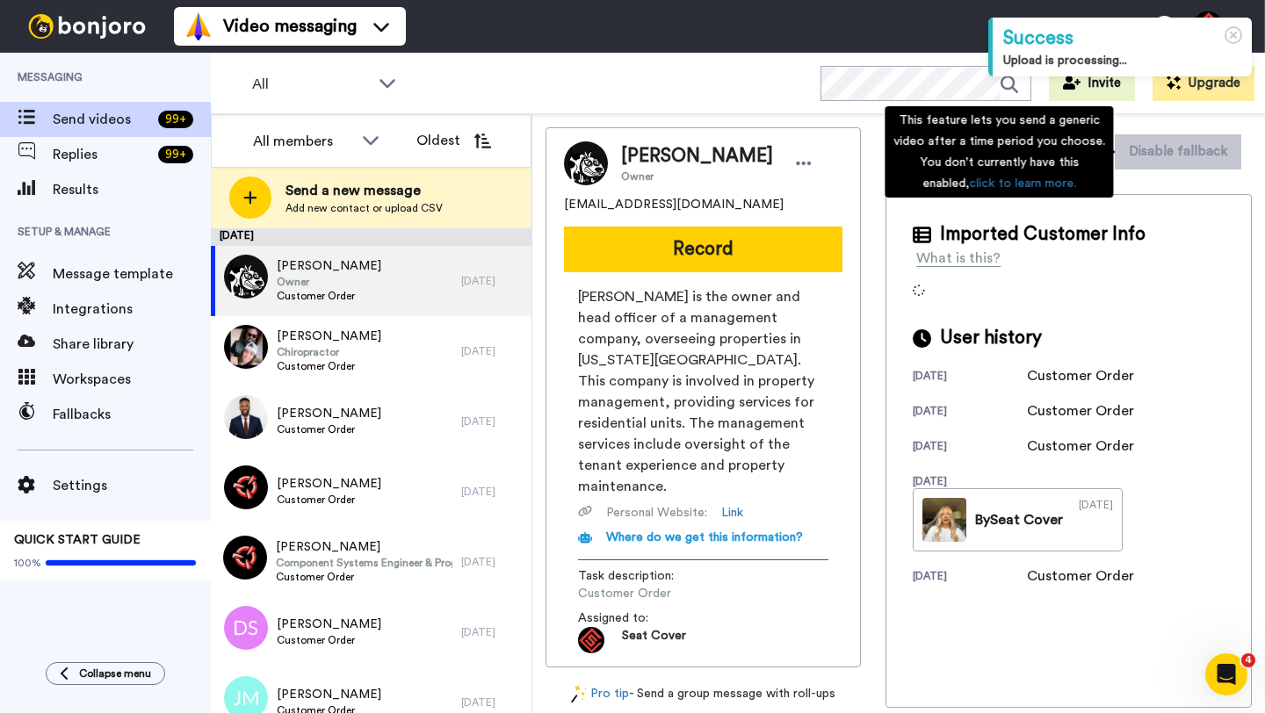
click at [1060, 150] on div "This feature lets you send a generic video after a time period you choose. You …" at bounding box center [999, 151] width 228 height 91
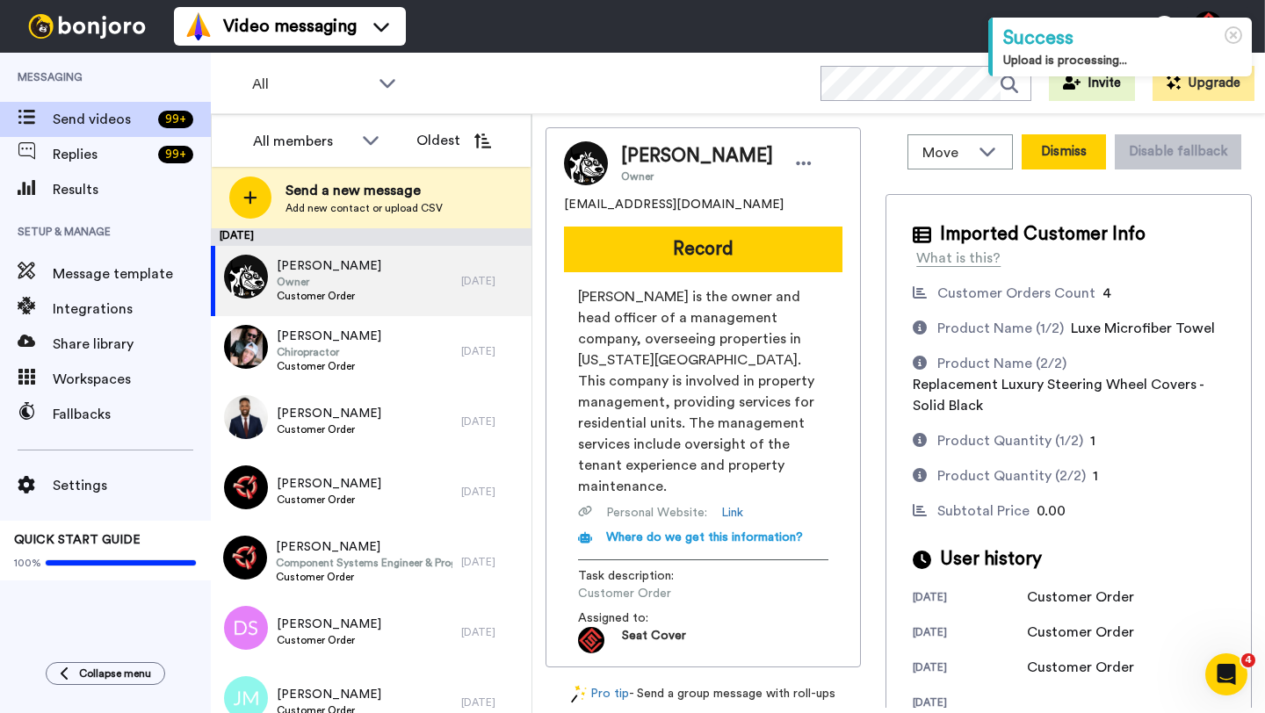
click at [1056, 161] on button "Dismiss" at bounding box center [1064, 151] width 84 height 35
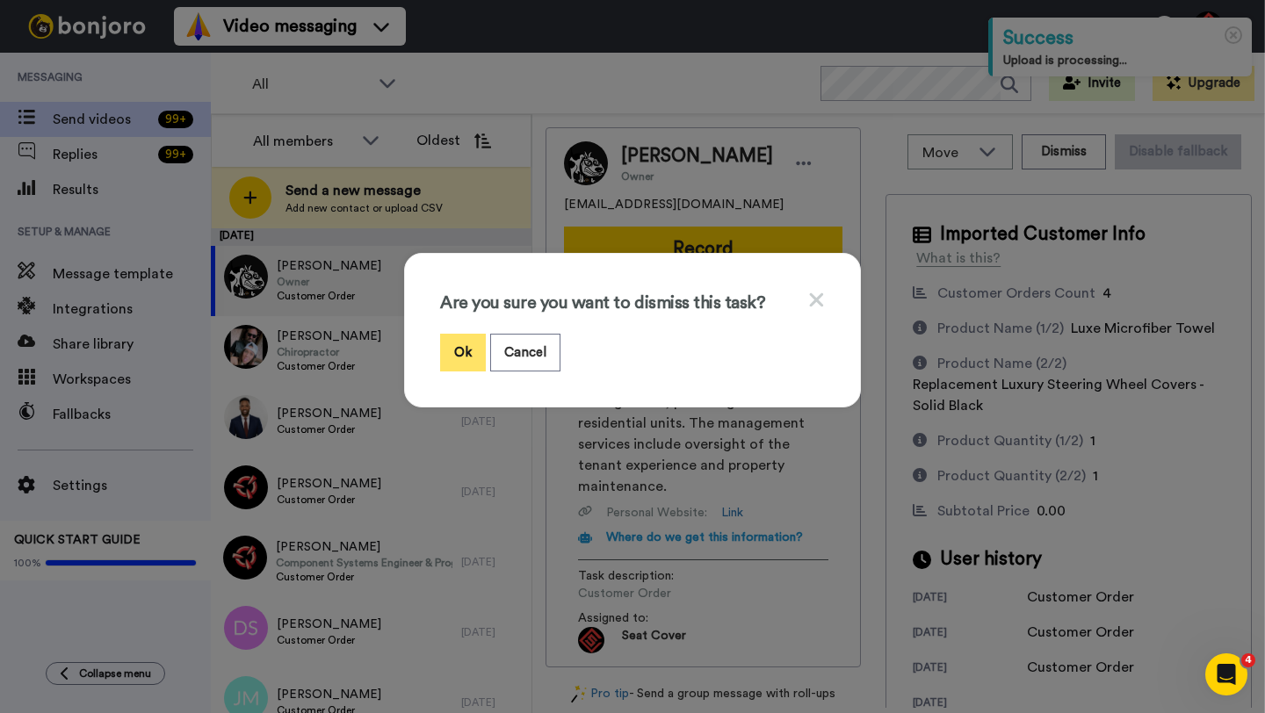
click at [453, 359] on button "Ok" at bounding box center [463, 353] width 46 height 38
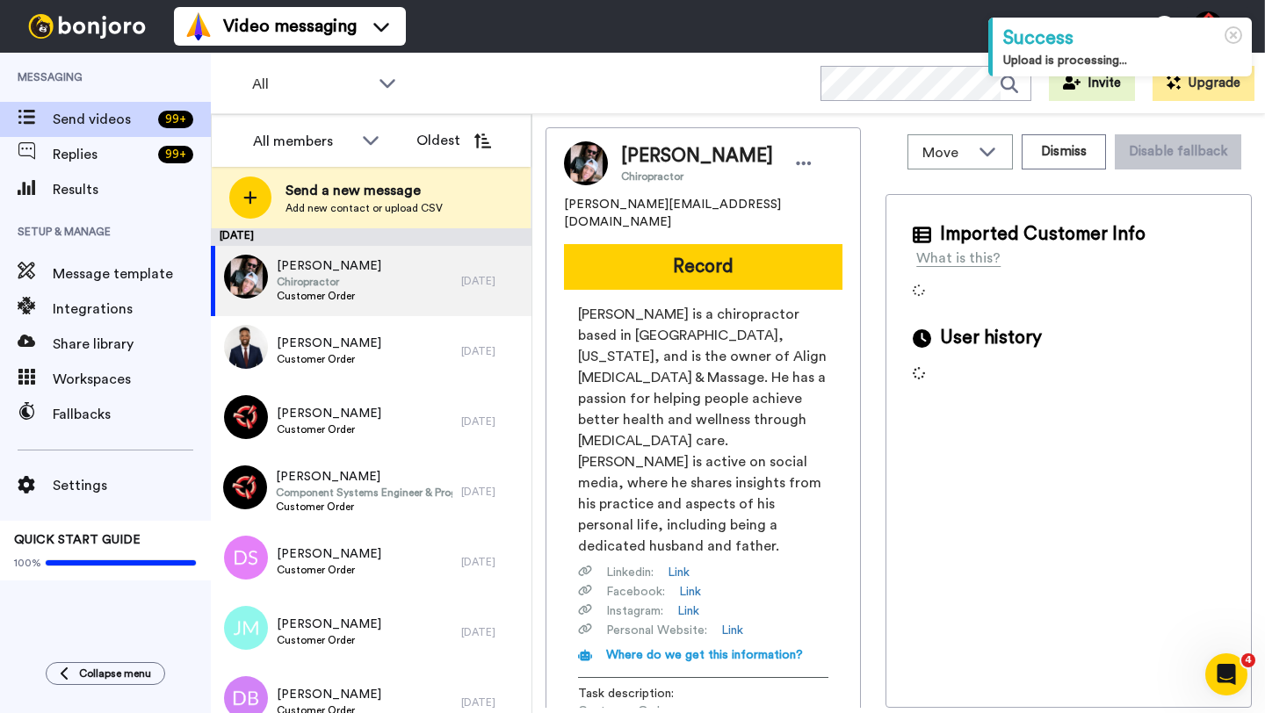
click at [651, 157] on span "Chad Bone" at bounding box center [697, 156] width 152 height 26
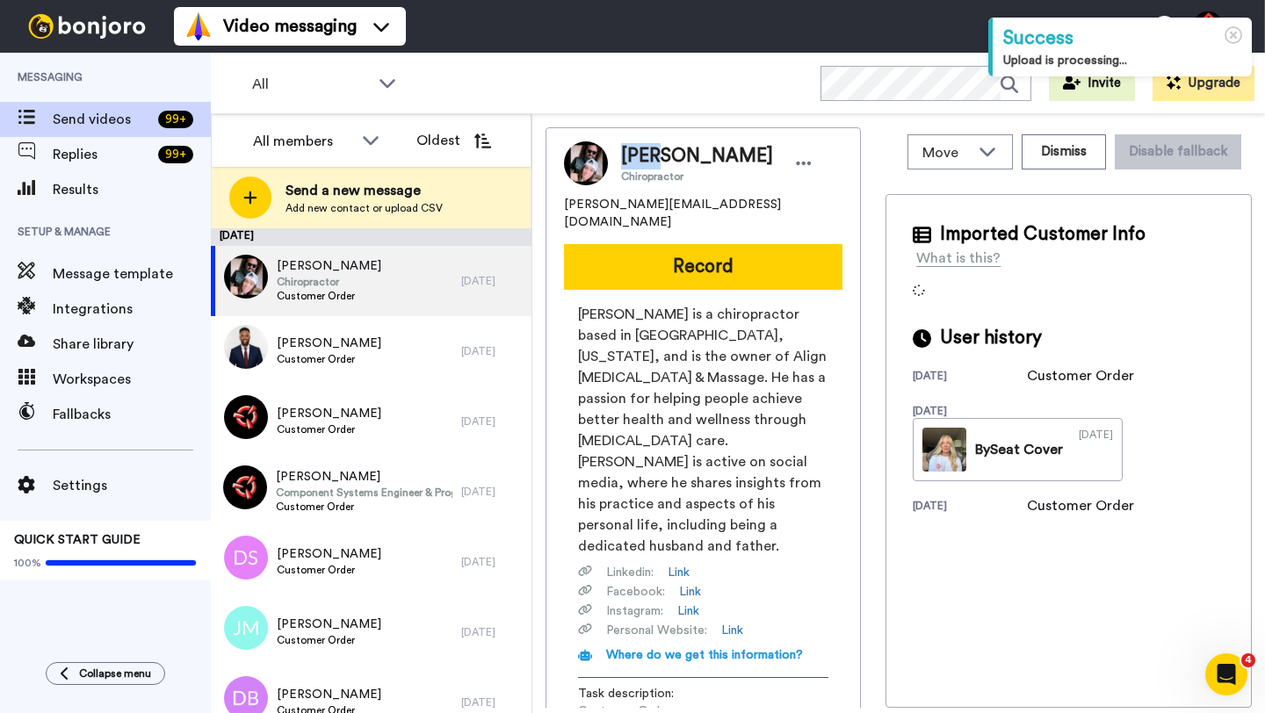
click at [651, 157] on span "Chad Bone" at bounding box center [697, 156] width 152 height 26
copy span "Chad"
click at [1037, 146] on button "Dismiss" at bounding box center [1064, 151] width 84 height 35
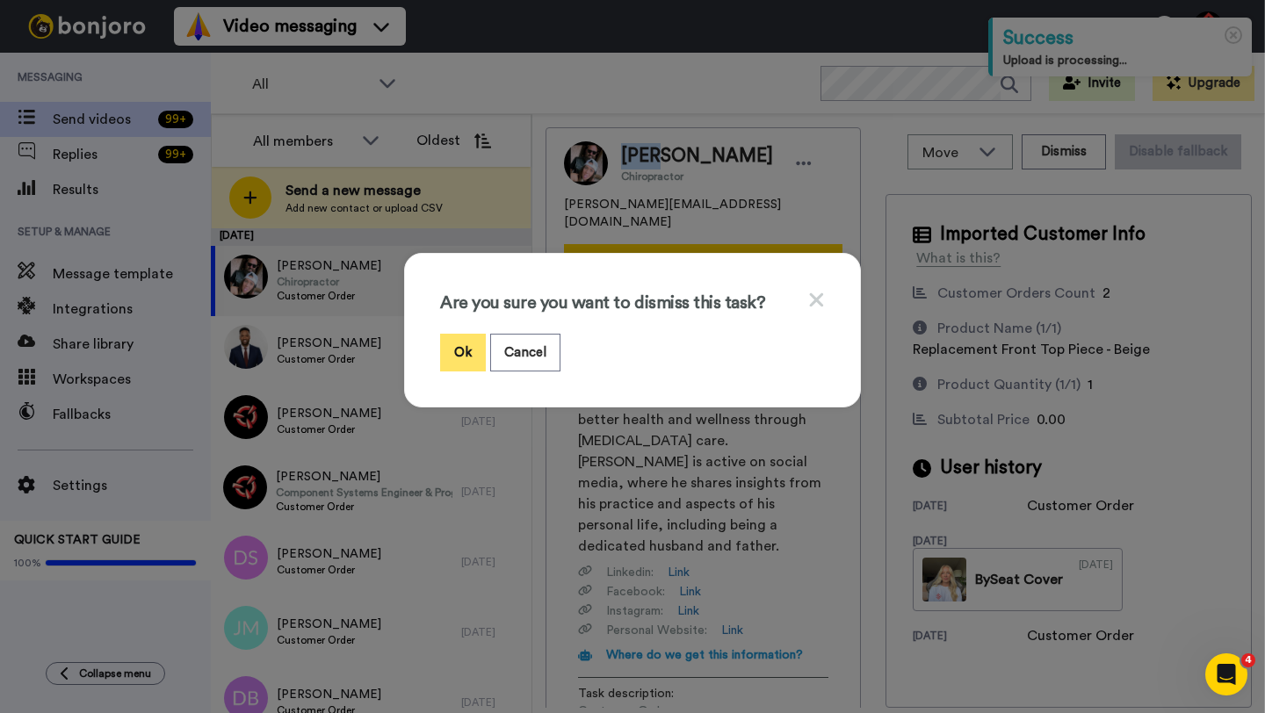
click at [457, 349] on button "Ok" at bounding box center [463, 353] width 46 height 38
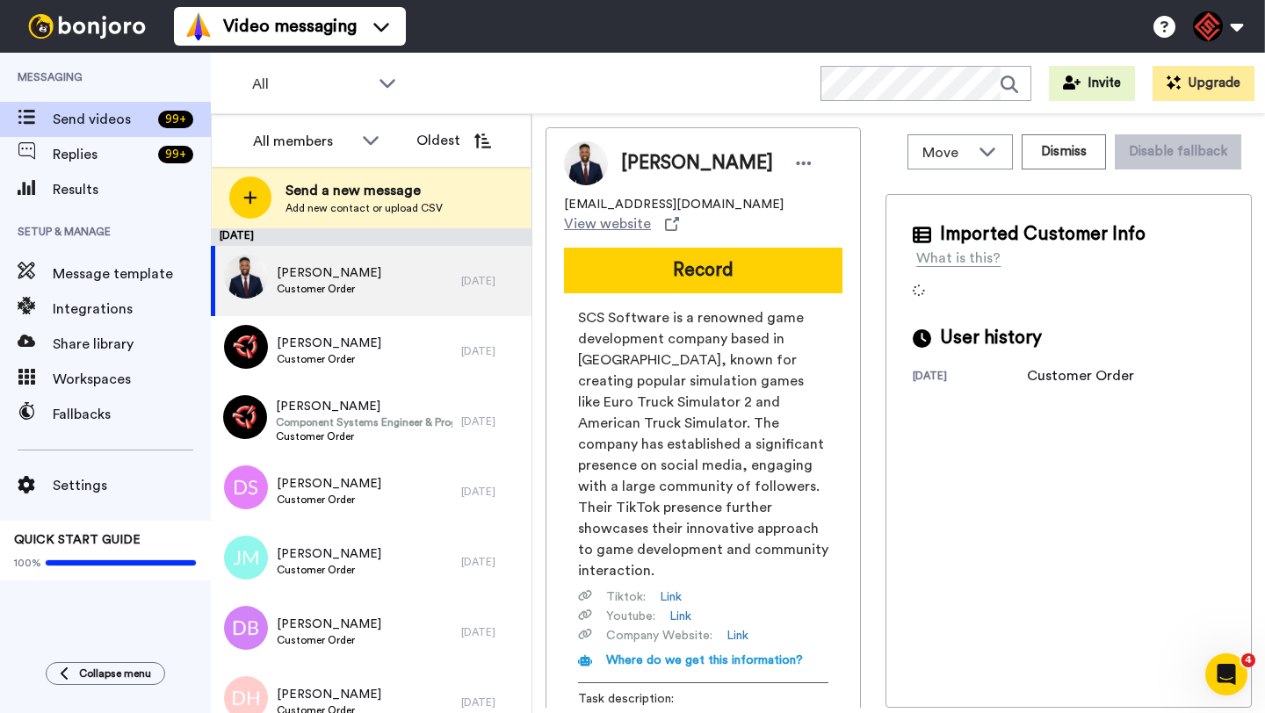
click at [646, 157] on span "Lawrence Jones" at bounding box center [697, 163] width 152 height 26
copy span "Lawrence"
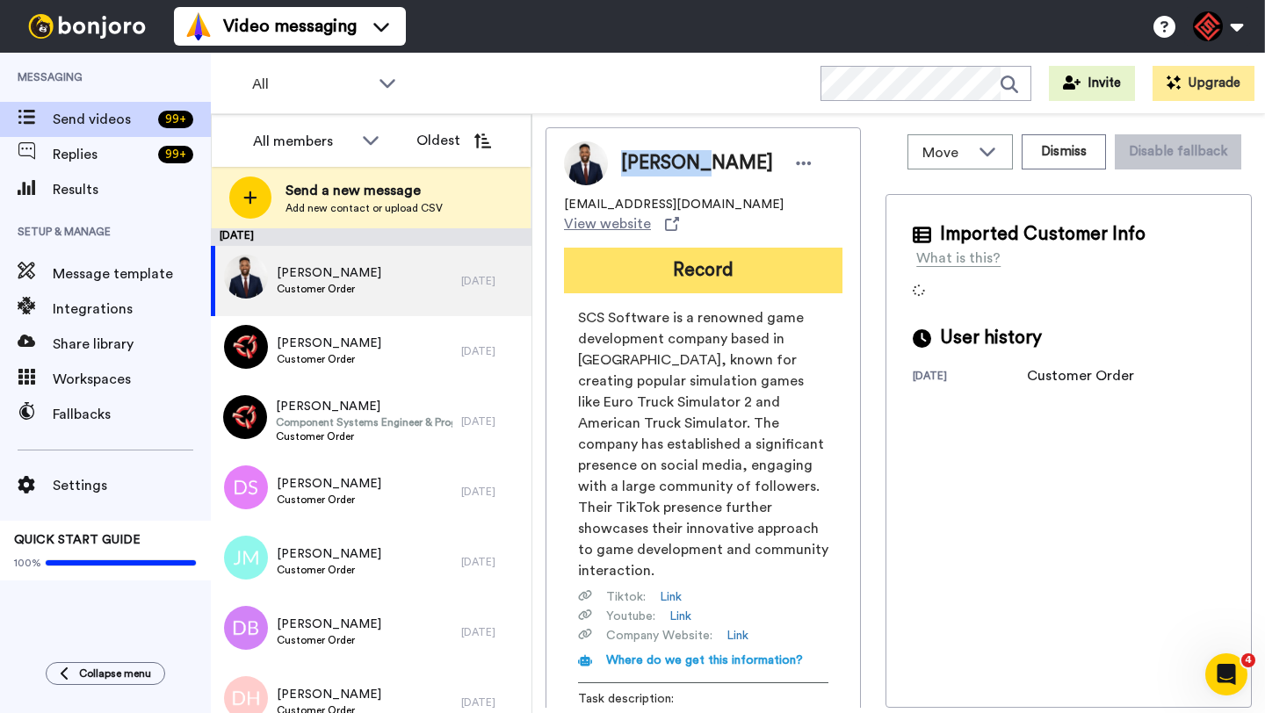
click at [765, 290] on button "Record" at bounding box center [703, 271] width 278 height 46
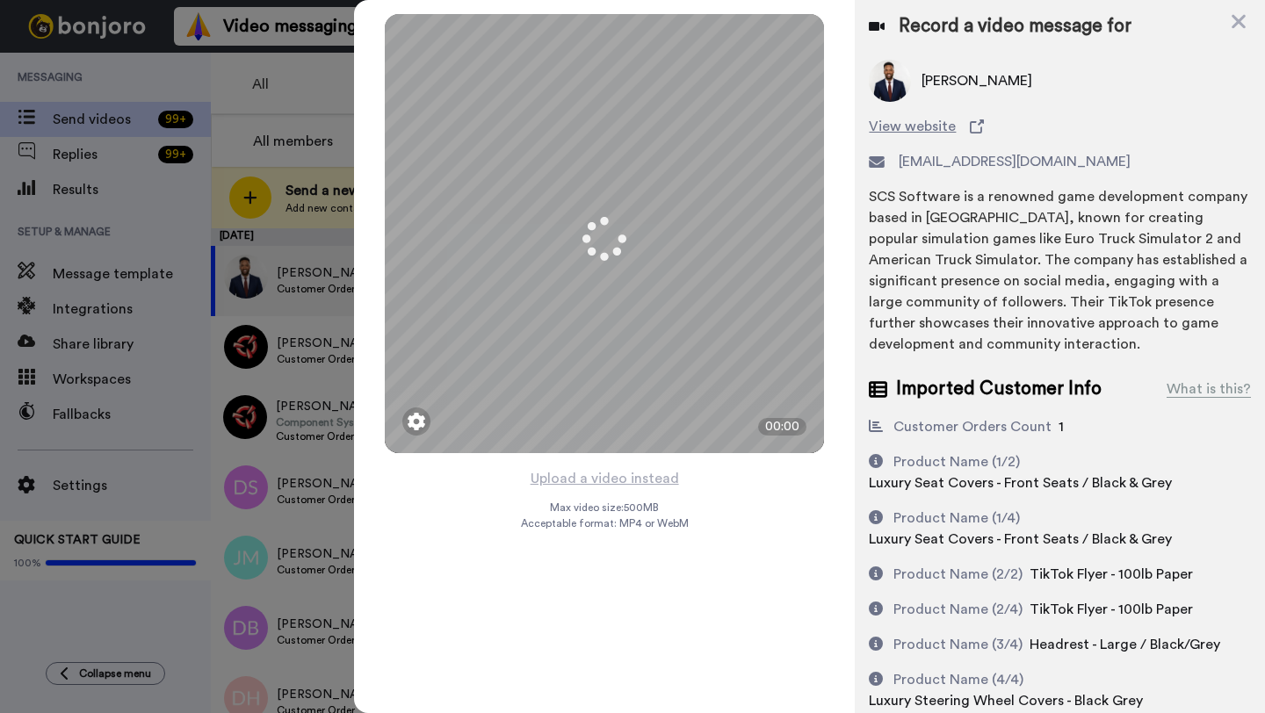
scroll to position [113, 0]
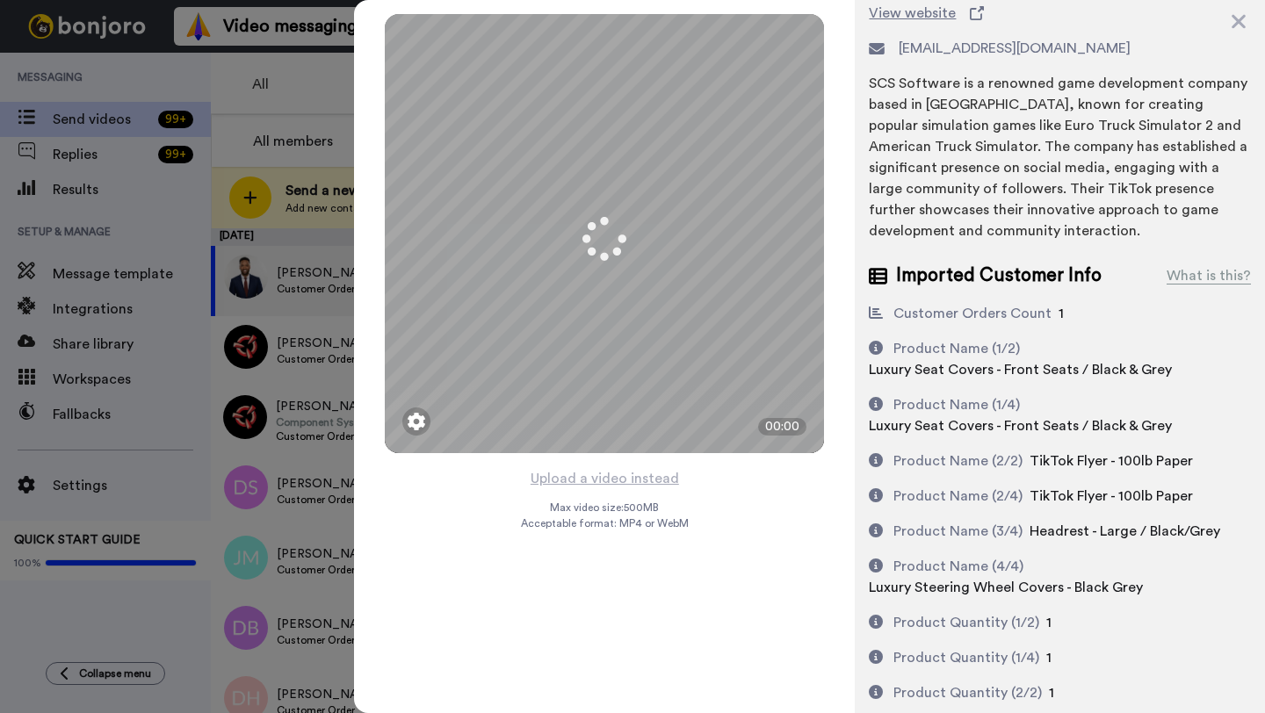
click at [602, 478] on button "Upload a video instead" at bounding box center [604, 478] width 159 height 23
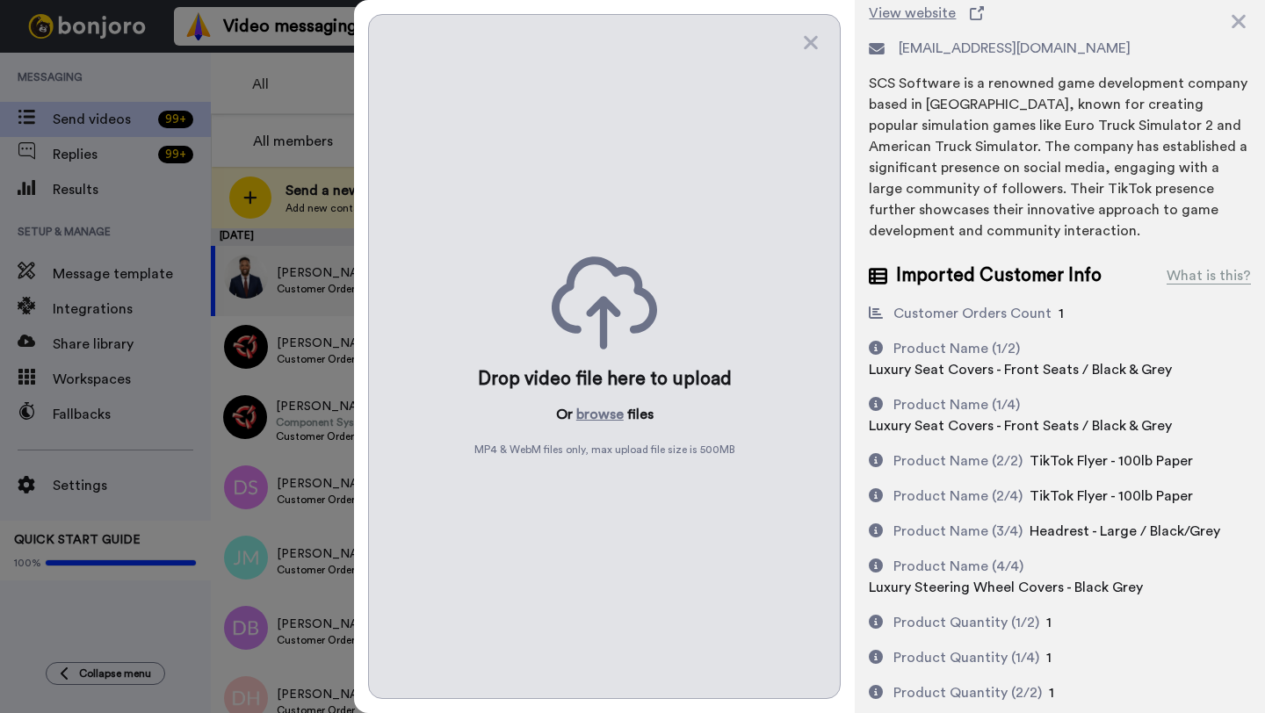
click at [602, 478] on div "Drop video file here to upload Or browse files MP4 & WebM files only, max uploa…" at bounding box center [604, 356] width 473 height 685
click at [599, 420] on button "browse" at bounding box center [599, 414] width 47 height 21
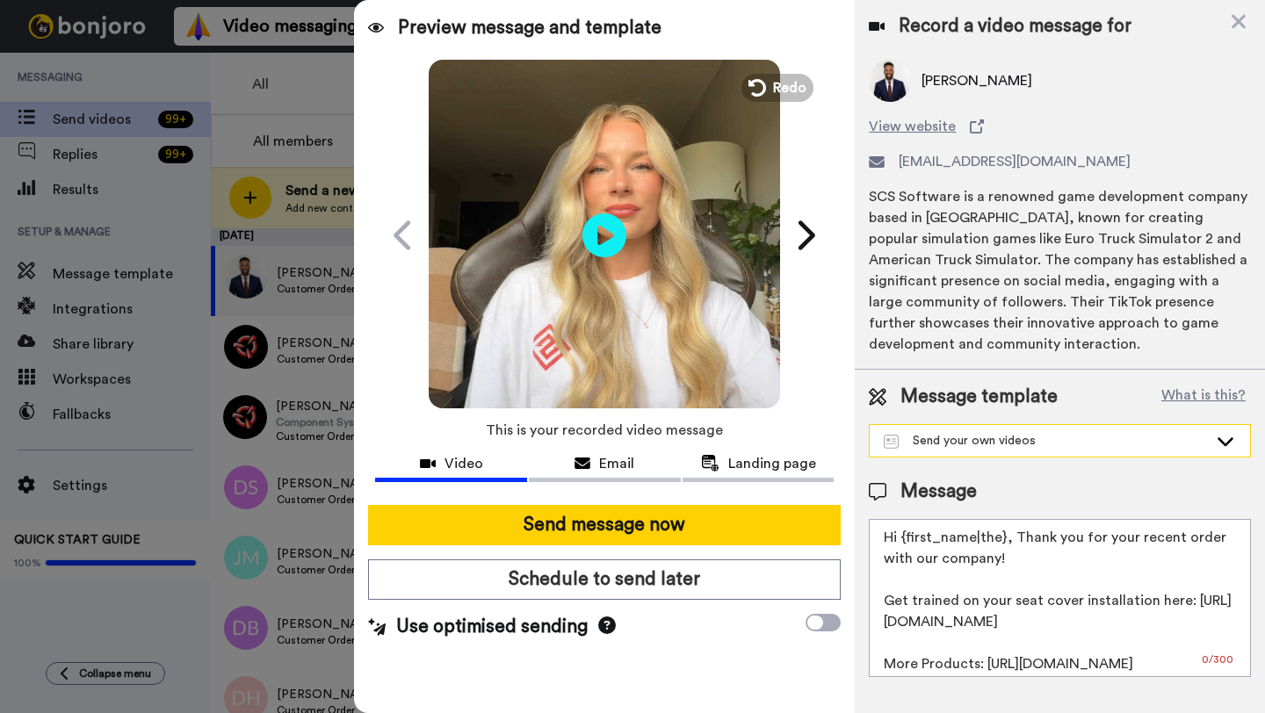
scroll to position [0, 0]
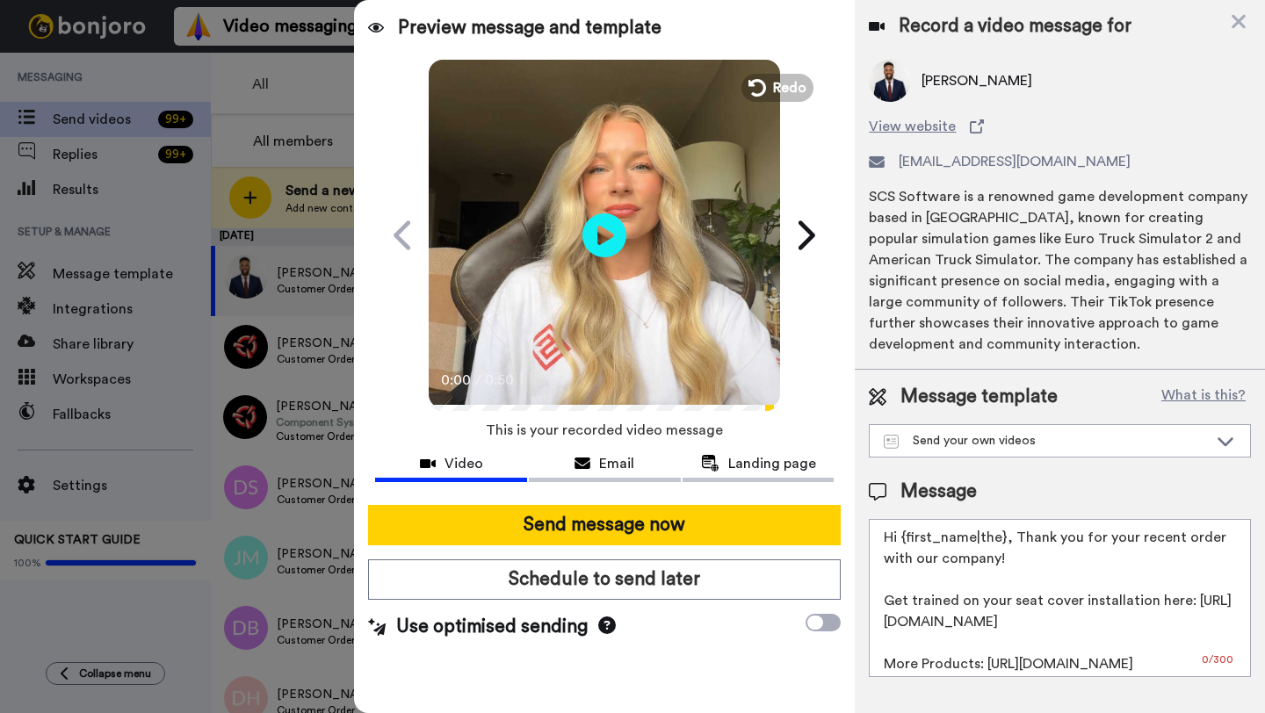
drag, startPoint x: 1001, startPoint y: 541, endPoint x: 902, endPoint y: 542, distance: 99.3
click at [902, 542] on textarea "Hi {first_name|the}, Thank you for your recent order with our company! Get trai…" at bounding box center [1060, 598] width 382 height 158
paste textarea "Lawrence"
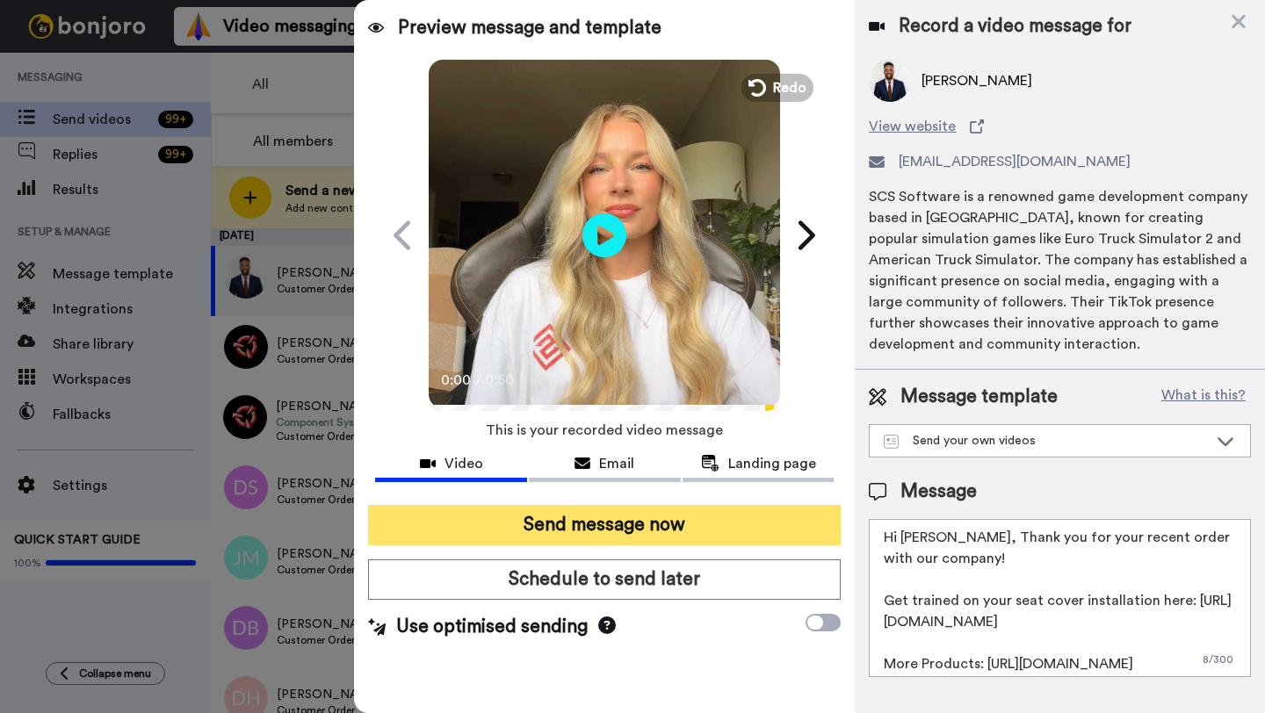
type textarea "Hi Lawrence, Thank you for your recent order with our company! Get trained on y…"
click at [658, 531] on button "Send message now" at bounding box center [604, 525] width 473 height 40
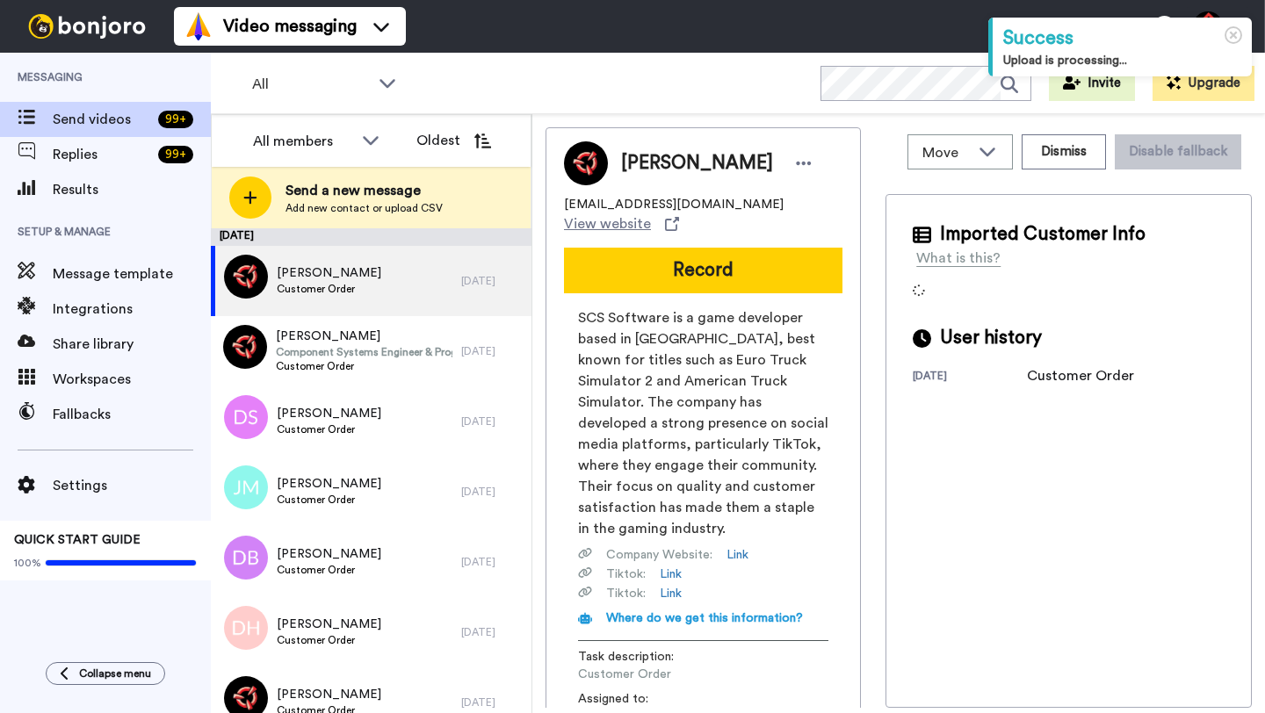
click at [639, 163] on span "[PERSON_NAME]" at bounding box center [697, 163] width 152 height 26
click at [639, 163] on span "Sven Laine" at bounding box center [697, 163] width 152 height 26
copy span "Sven"
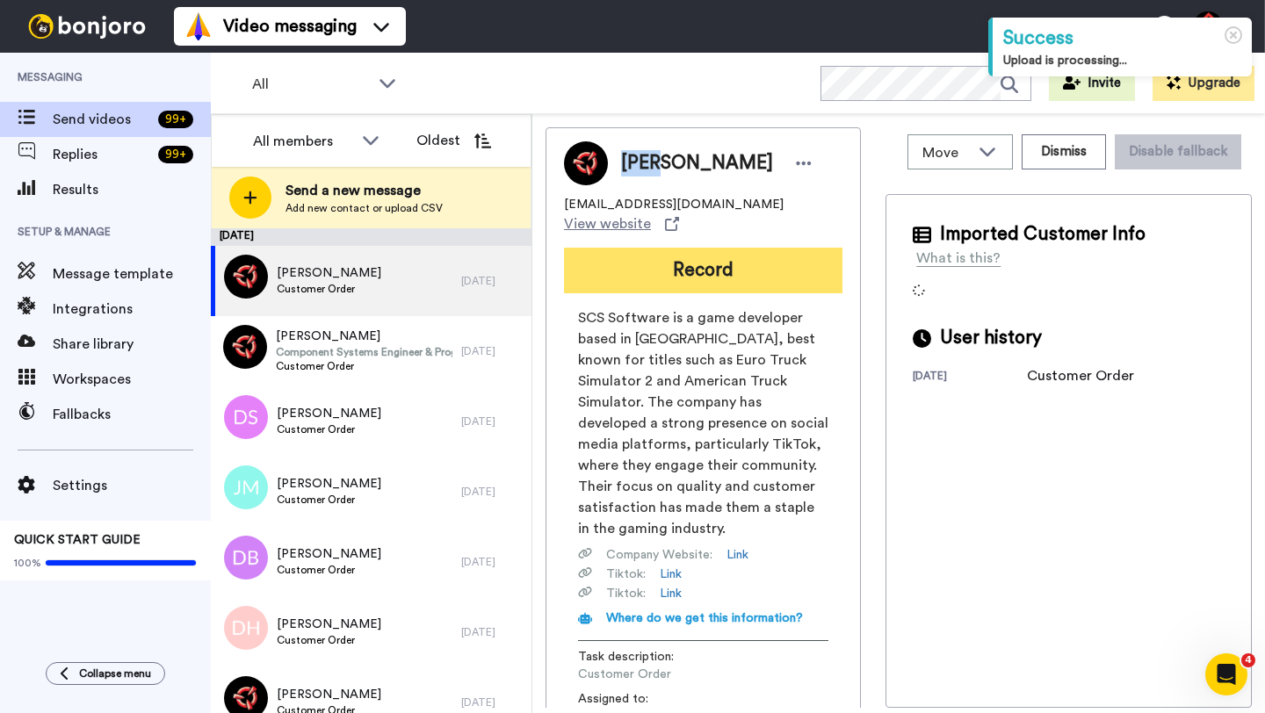
click at [715, 269] on button "Record" at bounding box center [703, 271] width 278 height 46
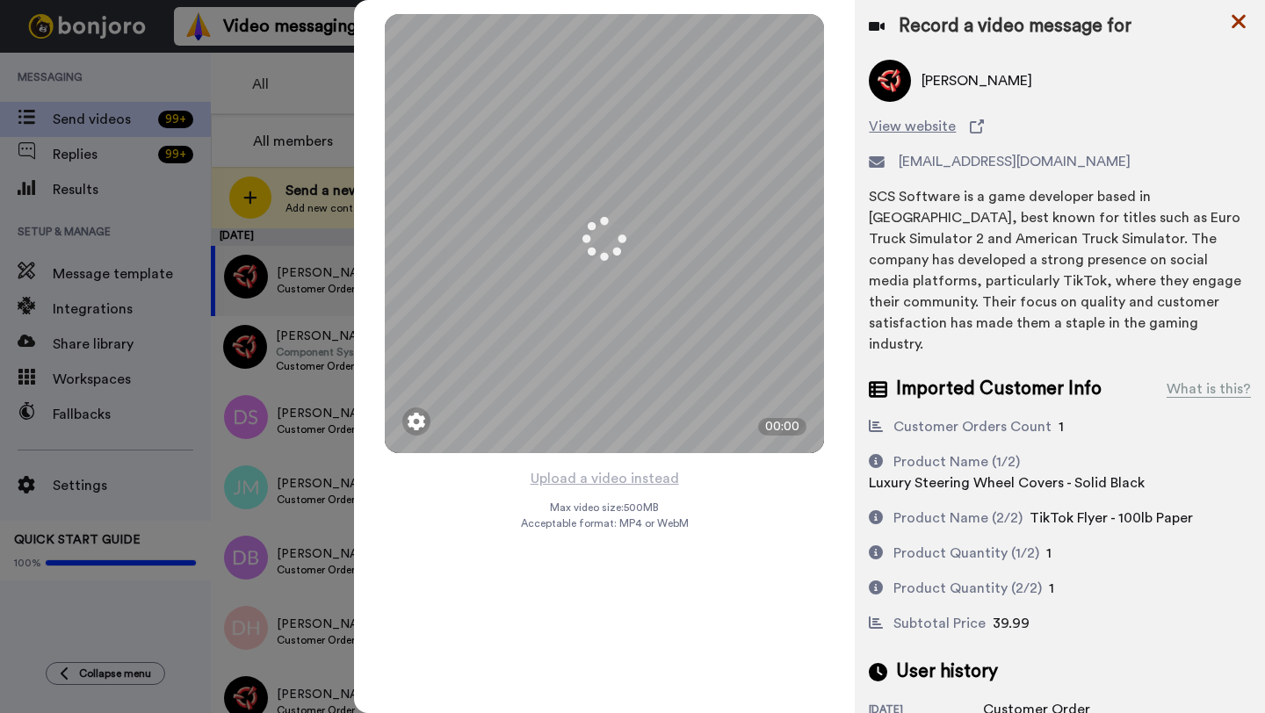
click at [1239, 22] on icon at bounding box center [1238, 22] width 14 height 14
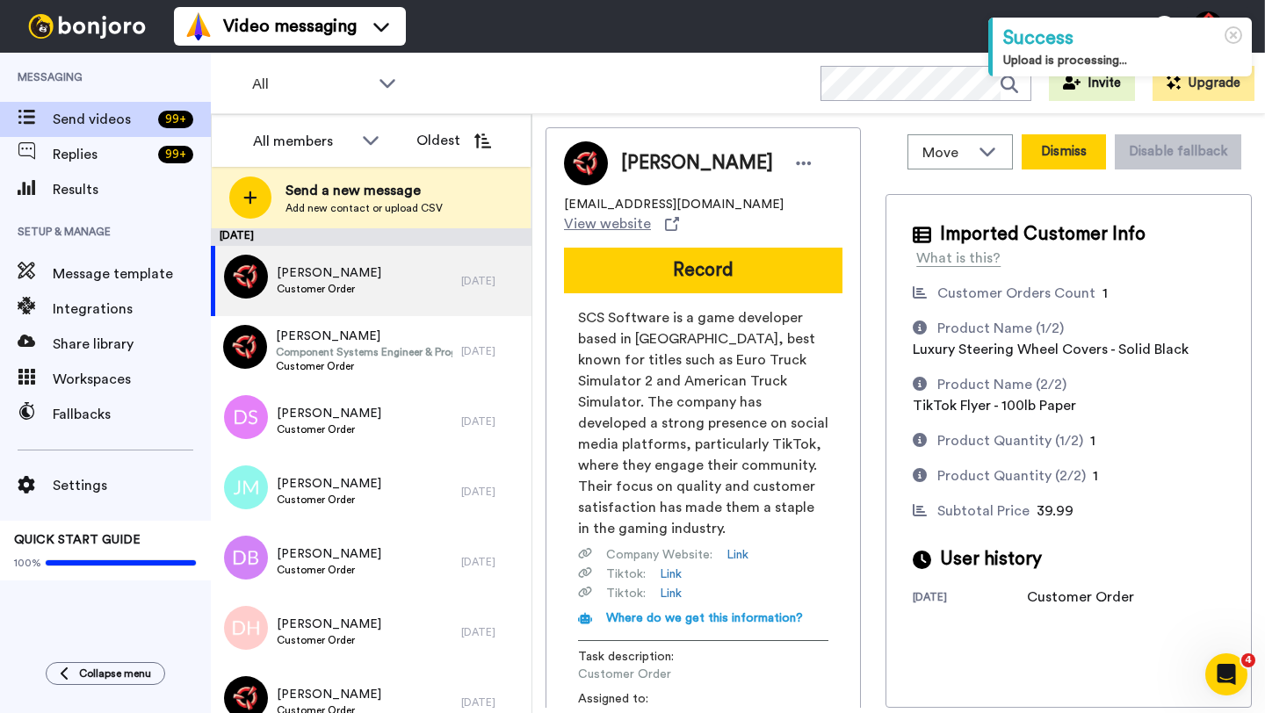
click at [1106, 150] on button "Dismiss" at bounding box center [1064, 151] width 84 height 35
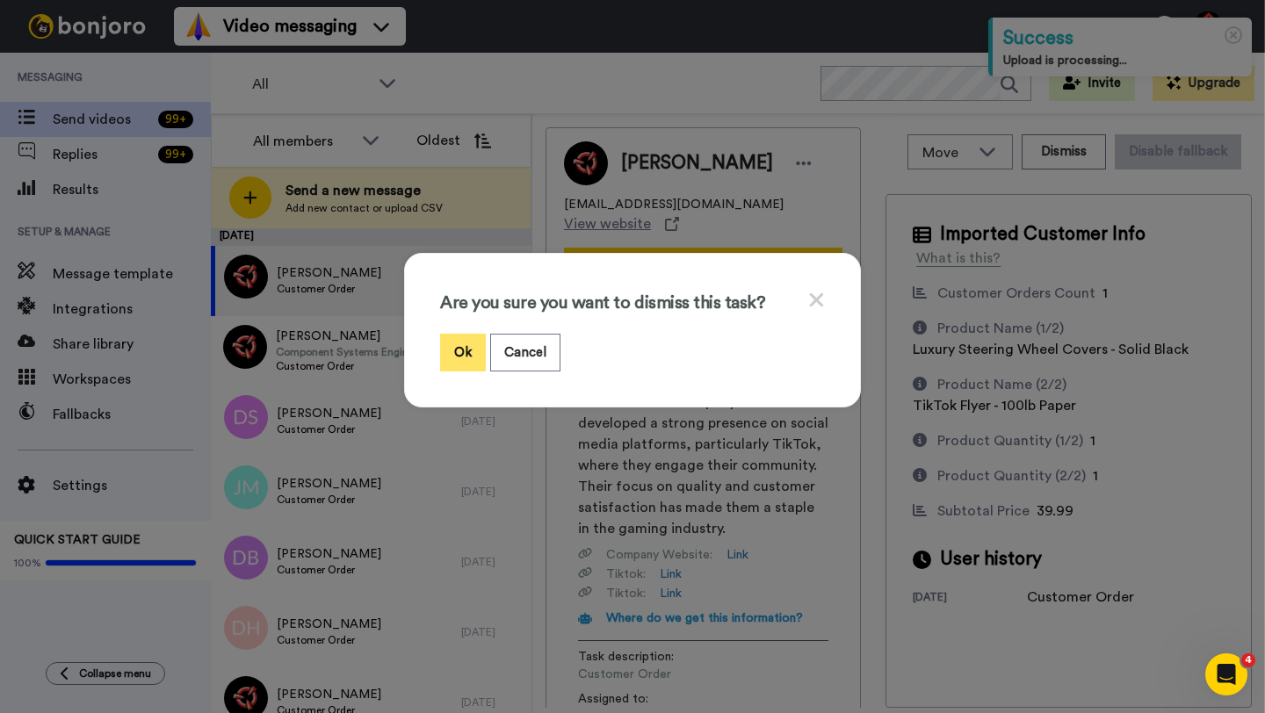
click at [468, 349] on button "Ok" at bounding box center [463, 353] width 46 height 38
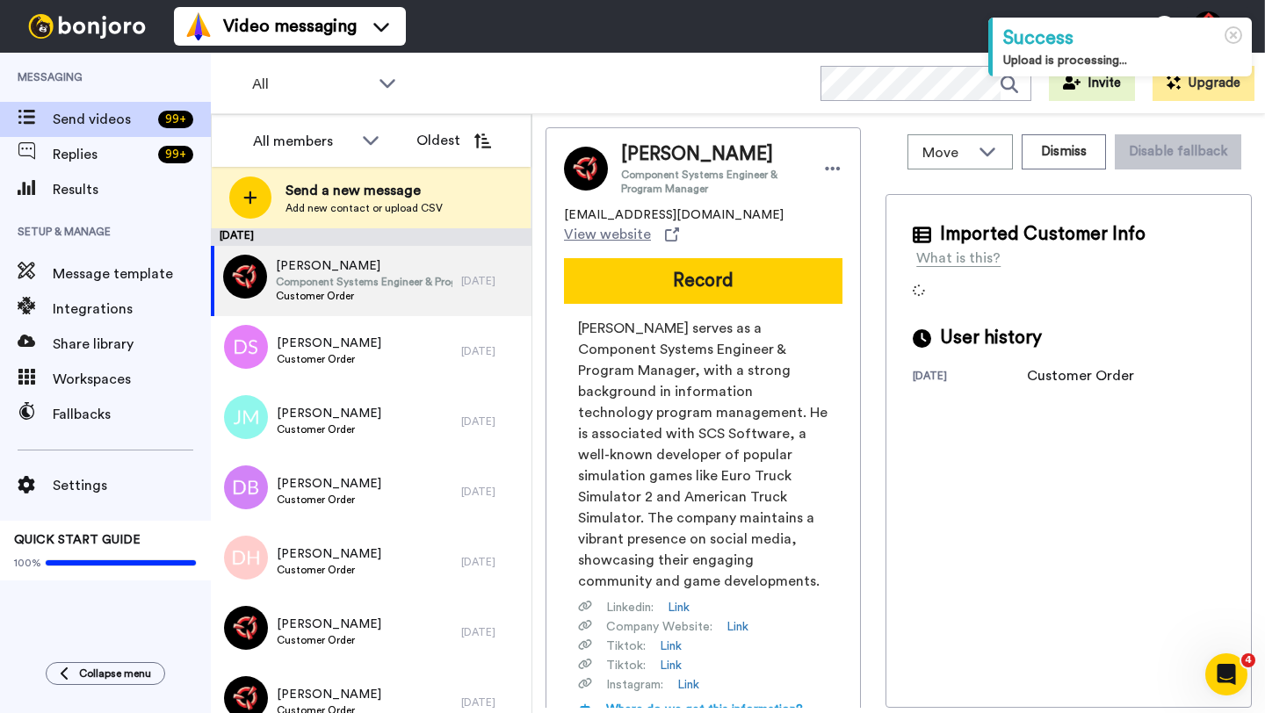
click at [641, 151] on span "Dan Balash" at bounding box center [713, 154] width 184 height 26
copy span "Dan"
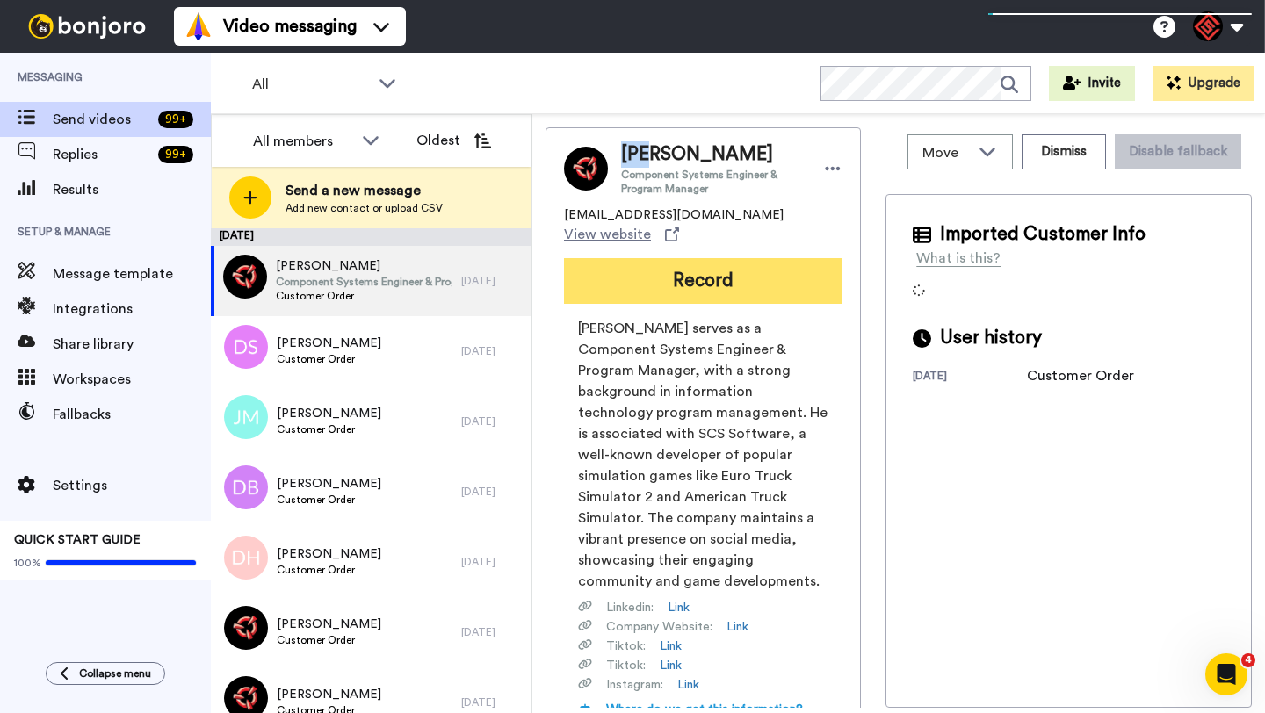
click at [696, 278] on button "Record" at bounding box center [703, 281] width 278 height 46
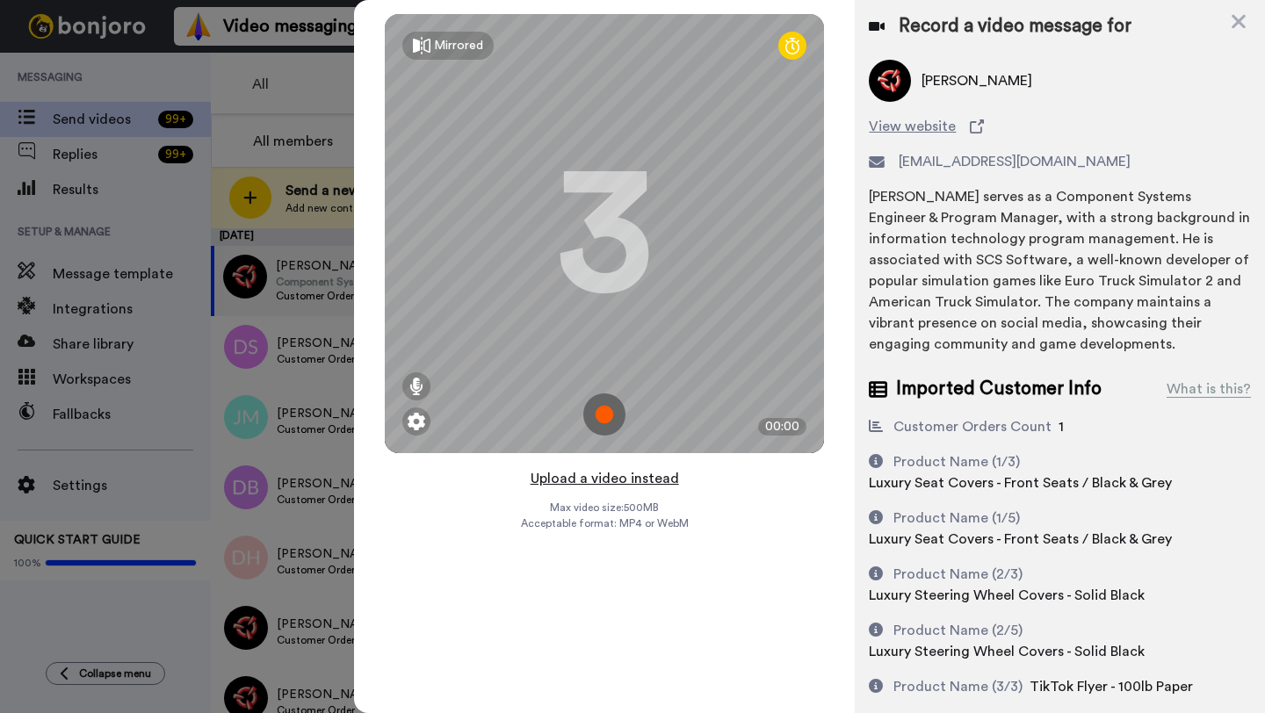
click at [596, 480] on button "Upload a video instead" at bounding box center [604, 478] width 159 height 23
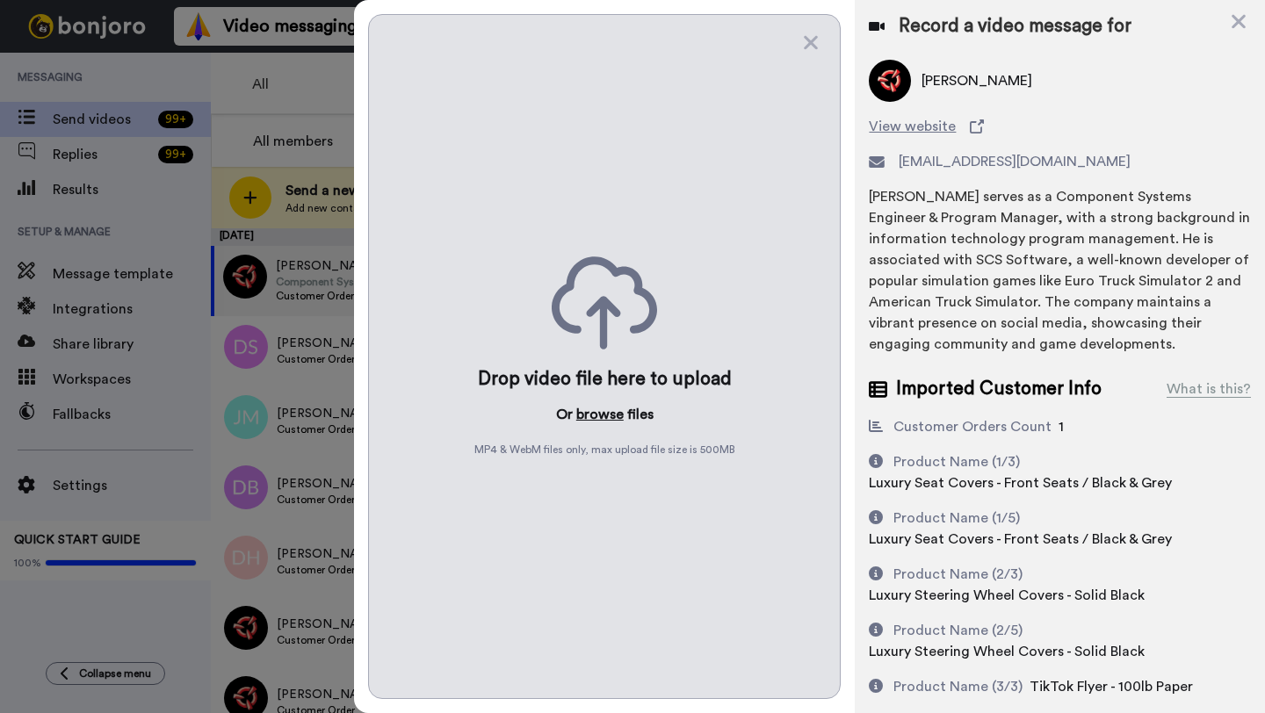
click at [601, 417] on button "browse" at bounding box center [599, 414] width 47 height 21
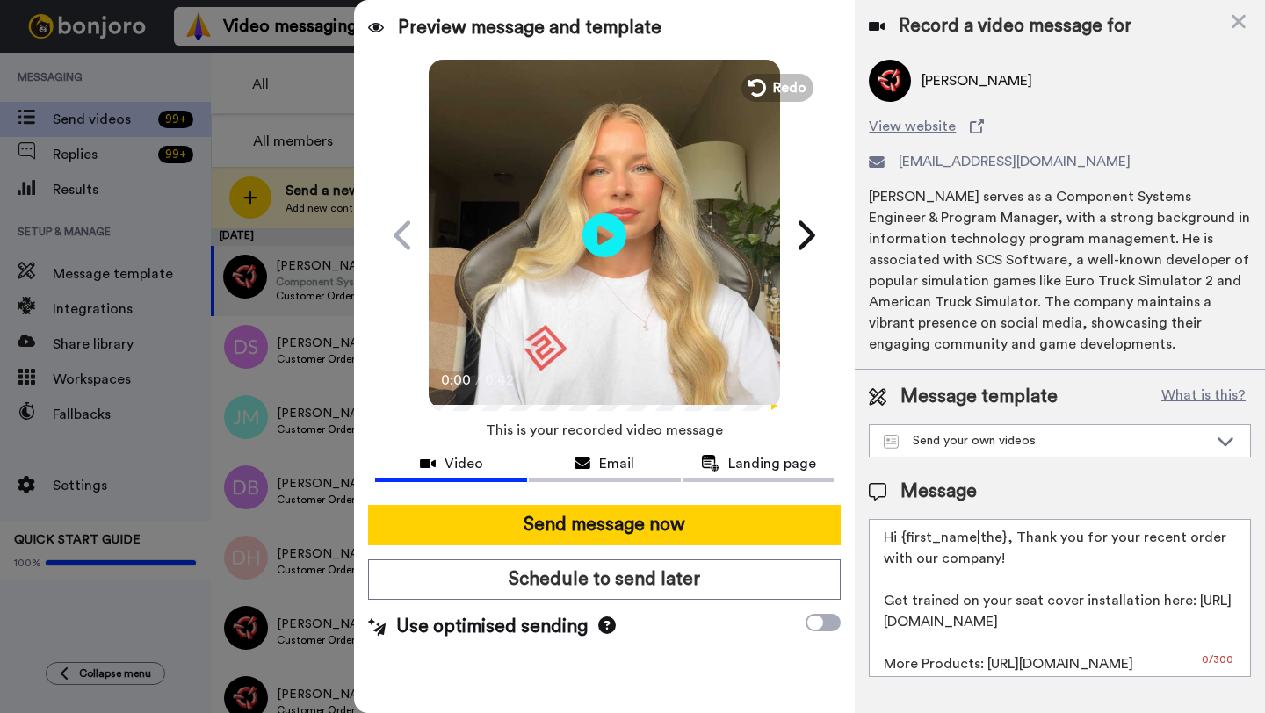
drag, startPoint x: 1003, startPoint y: 545, endPoint x: 905, endPoint y: 545, distance: 98.4
click at [905, 545] on textarea "Hi {first_name|the}, Thank you for your recent order with our company! Get trai…" at bounding box center [1060, 598] width 382 height 158
paste textarea "Dan"
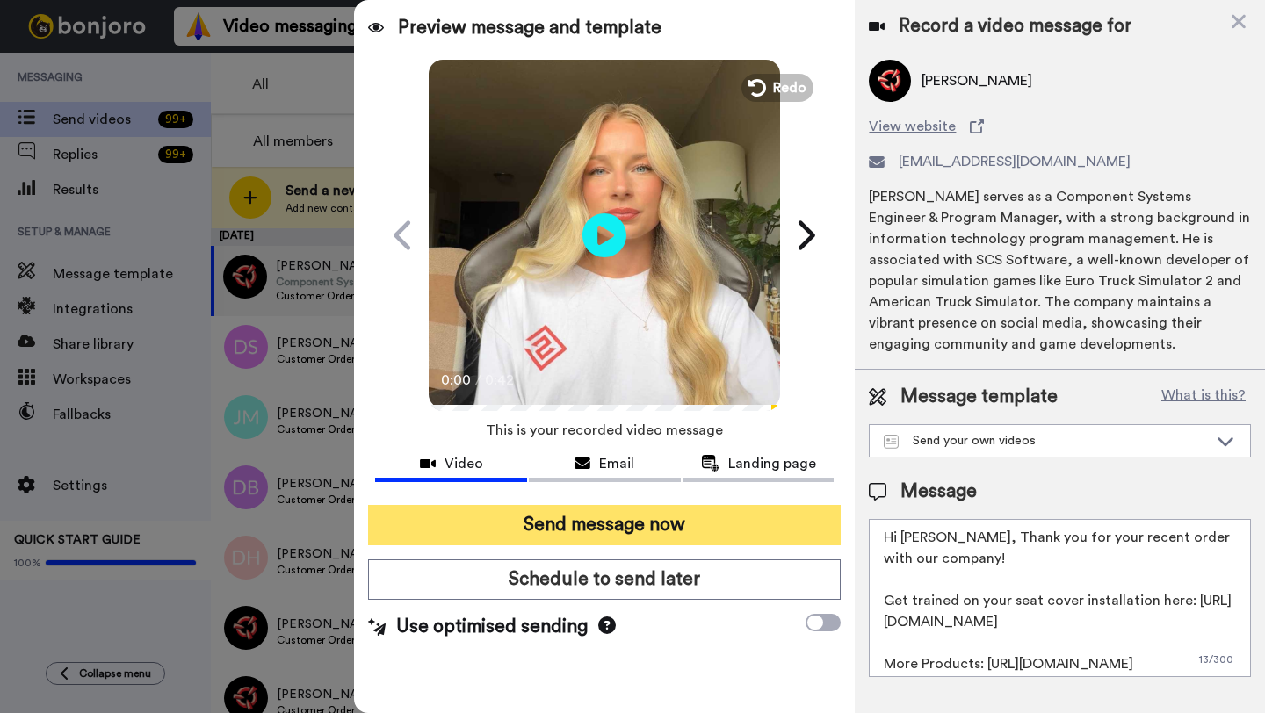
type textarea "Hi Dan, Thank you for your recent order with our company! Get trained on your s…"
click at [772, 525] on button "Send message now" at bounding box center [604, 525] width 473 height 40
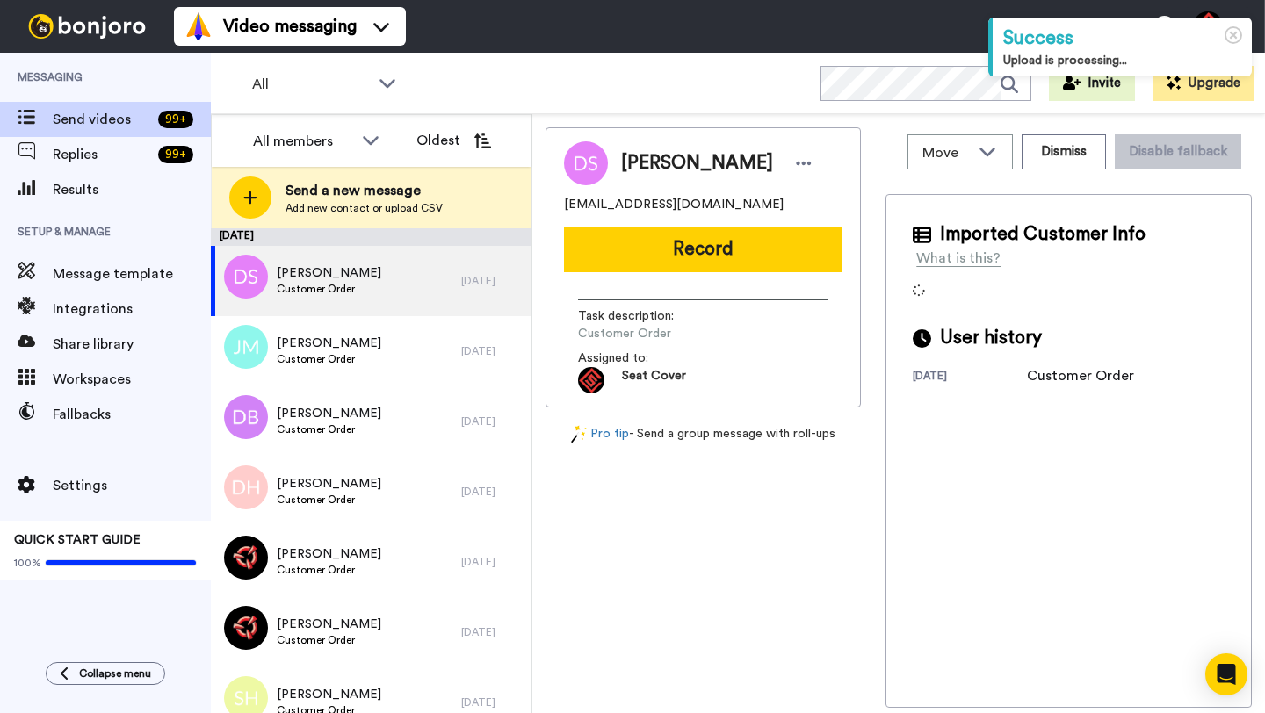
click at [645, 163] on span "[PERSON_NAME]" at bounding box center [697, 163] width 152 height 26
copy span "[PERSON_NAME]"
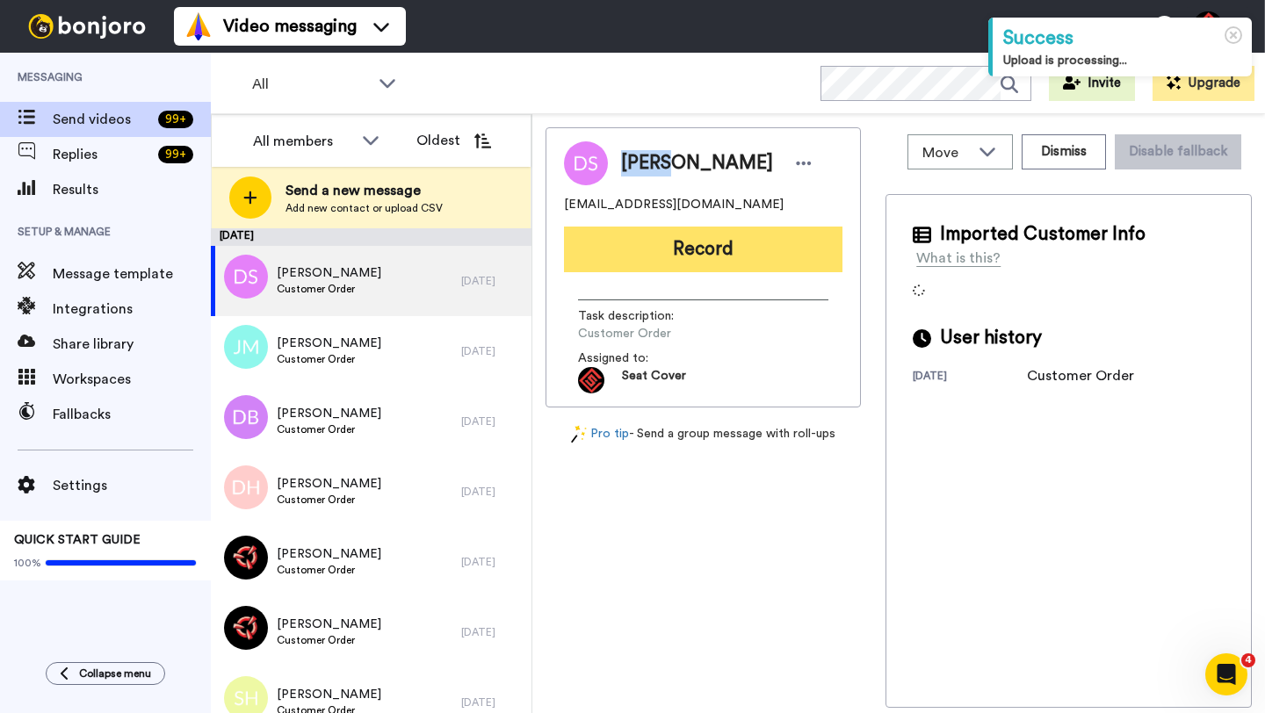
click at [679, 231] on button "Record" at bounding box center [703, 250] width 278 height 46
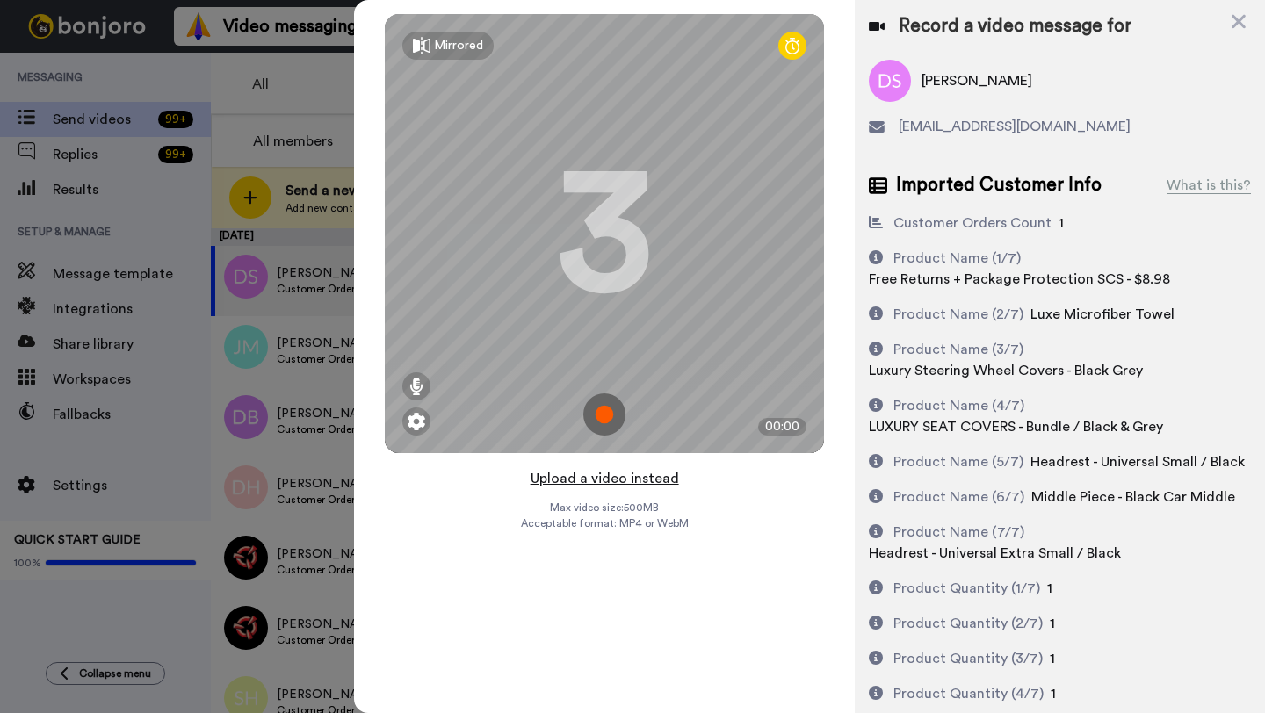
click at [596, 476] on button "Upload a video instead" at bounding box center [604, 478] width 159 height 23
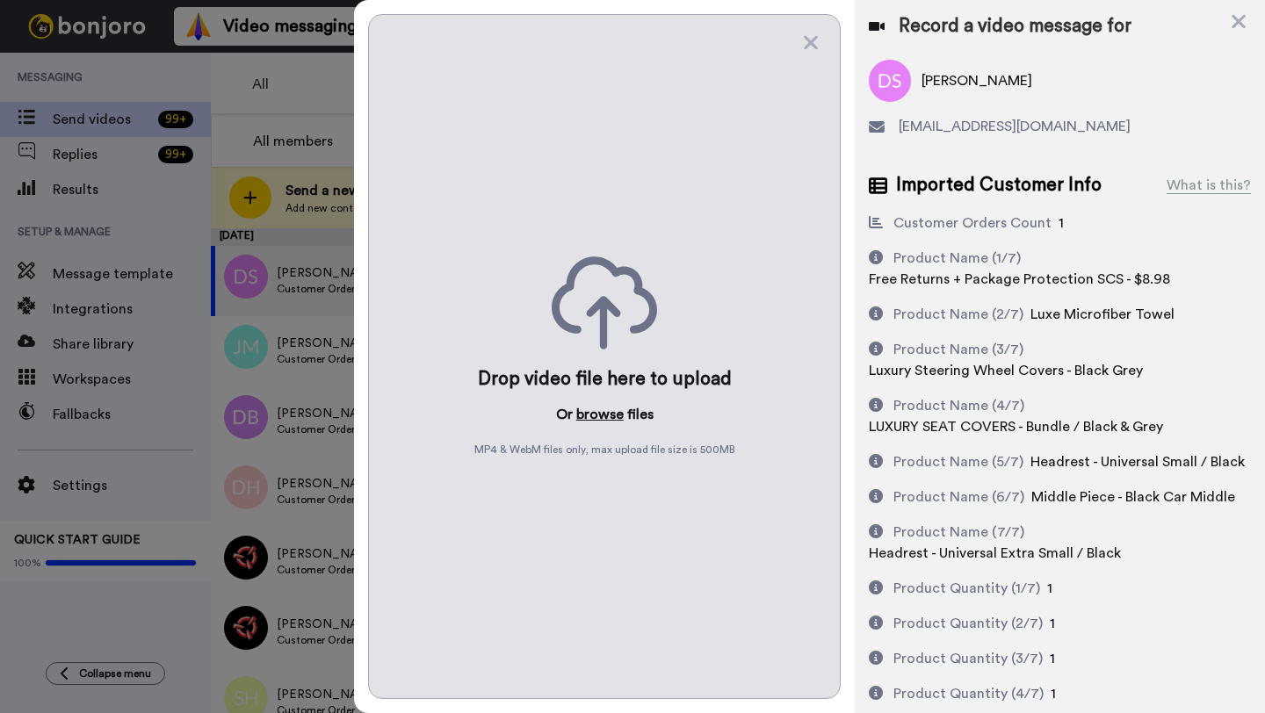
click at [596, 410] on button "browse" at bounding box center [599, 414] width 47 height 21
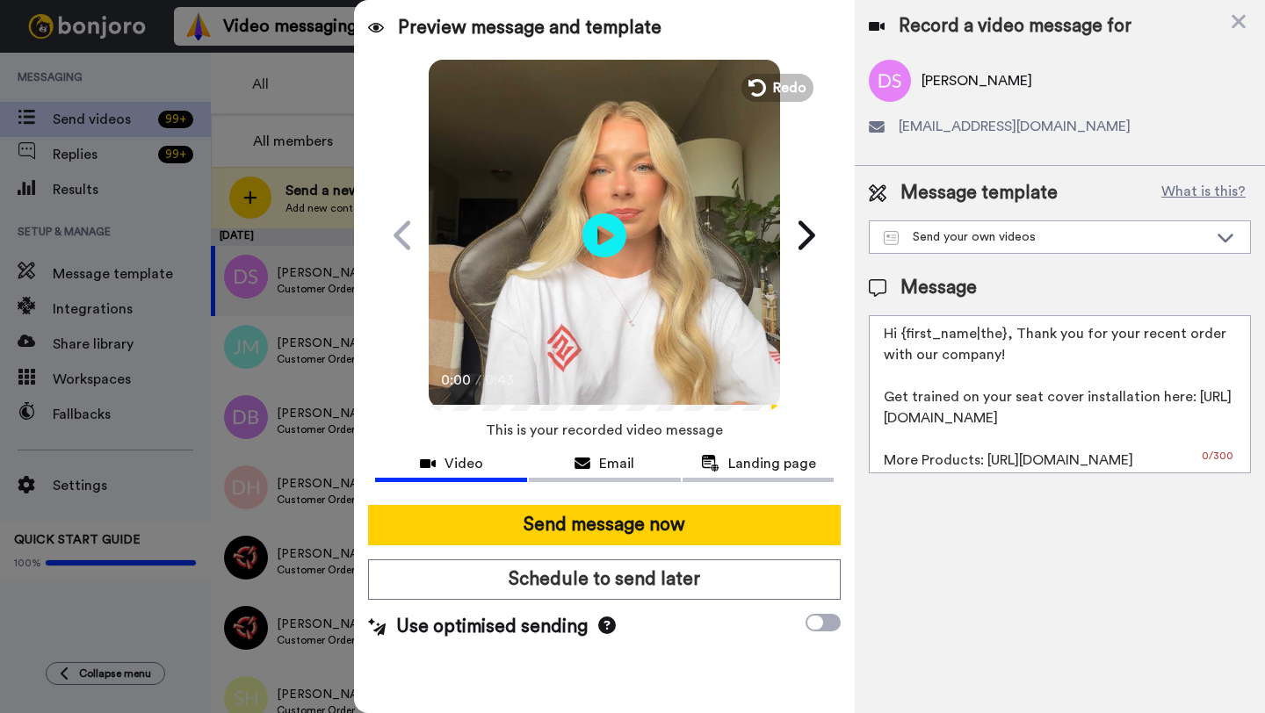
drag, startPoint x: 1003, startPoint y: 342, endPoint x: 903, endPoint y: 340, distance: 100.2
click at [903, 340] on textarea "Hi {first_name|the}, Thank you for your recent order with our company! Get trai…" at bounding box center [1060, 394] width 382 height 158
paste textarea "[PERSON_NAME]"
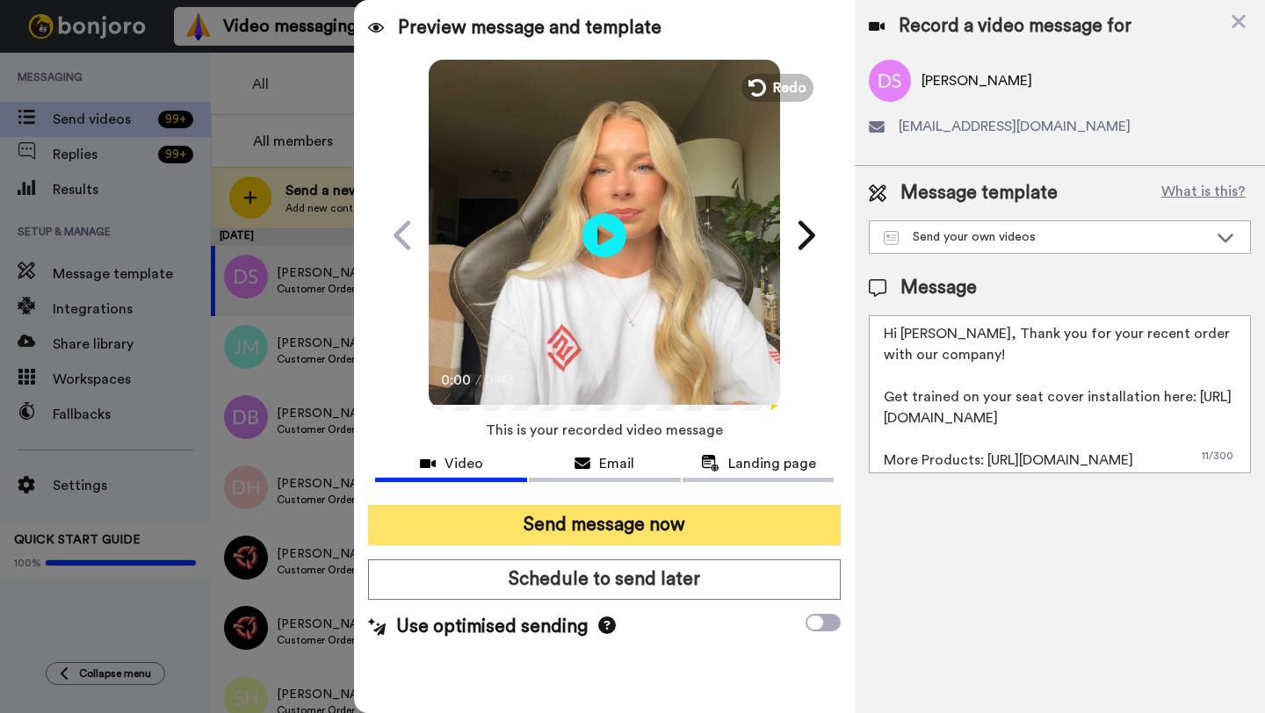
type textarea "Hi [PERSON_NAME], Thank you for your recent order with our company! Get trained…"
click at [618, 537] on button "Send message now" at bounding box center [604, 525] width 473 height 40
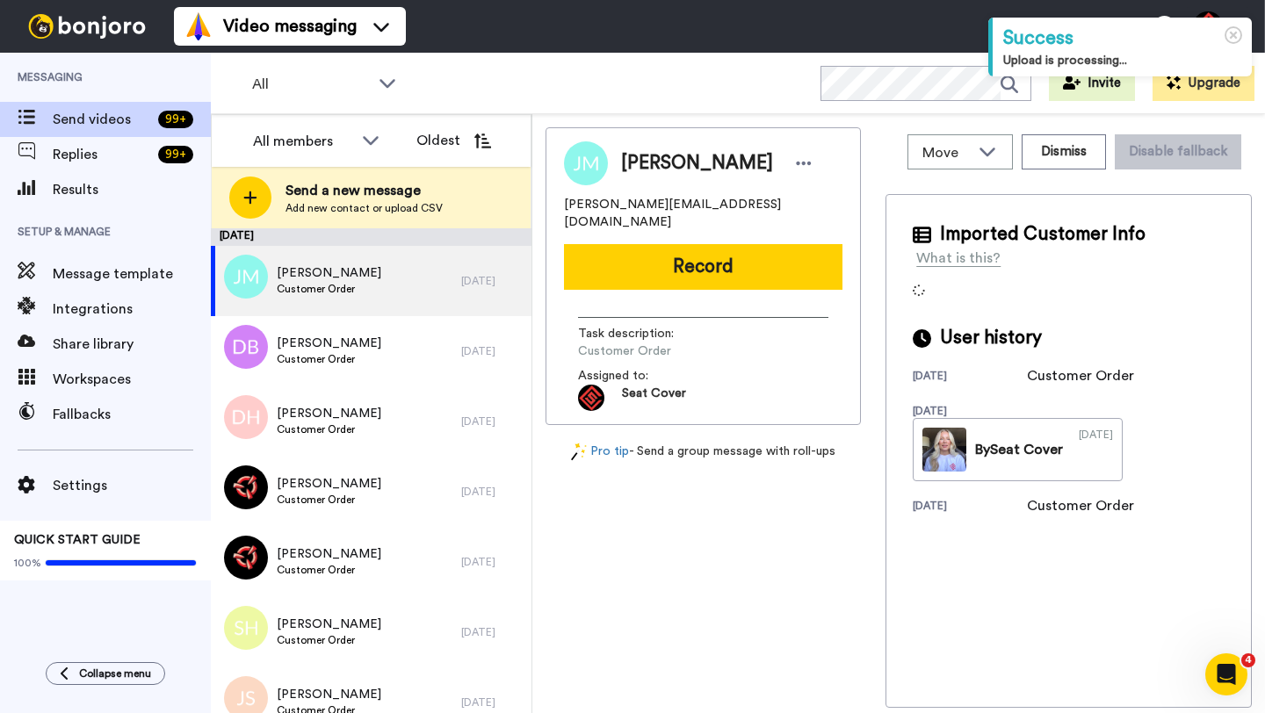
click at [635, 163] on span "Jim McBain" at bounding box center [697, 163] width 152 height 26
click at [1060, 144] on button "Dismiss" at bounding box center [1064, 151] width 84 height 35
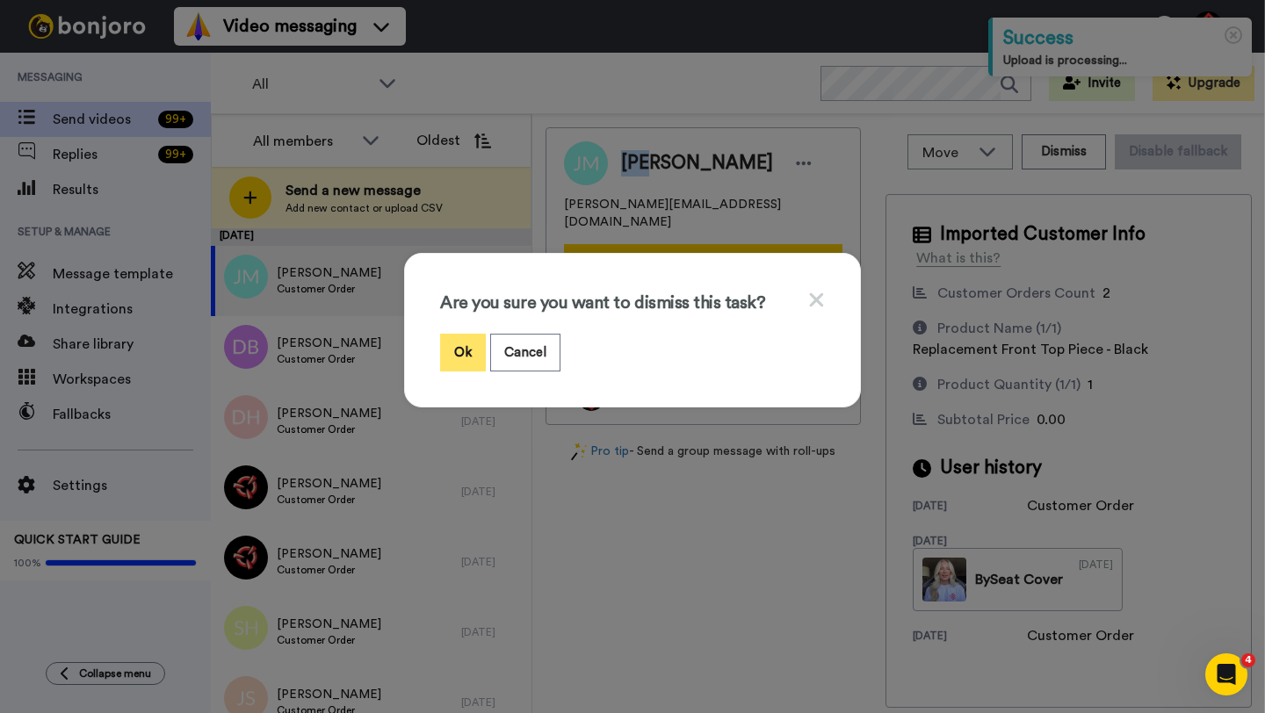
click at [470, 349] on button "Ok" at bounding box center [463, 353] width 46 height 38
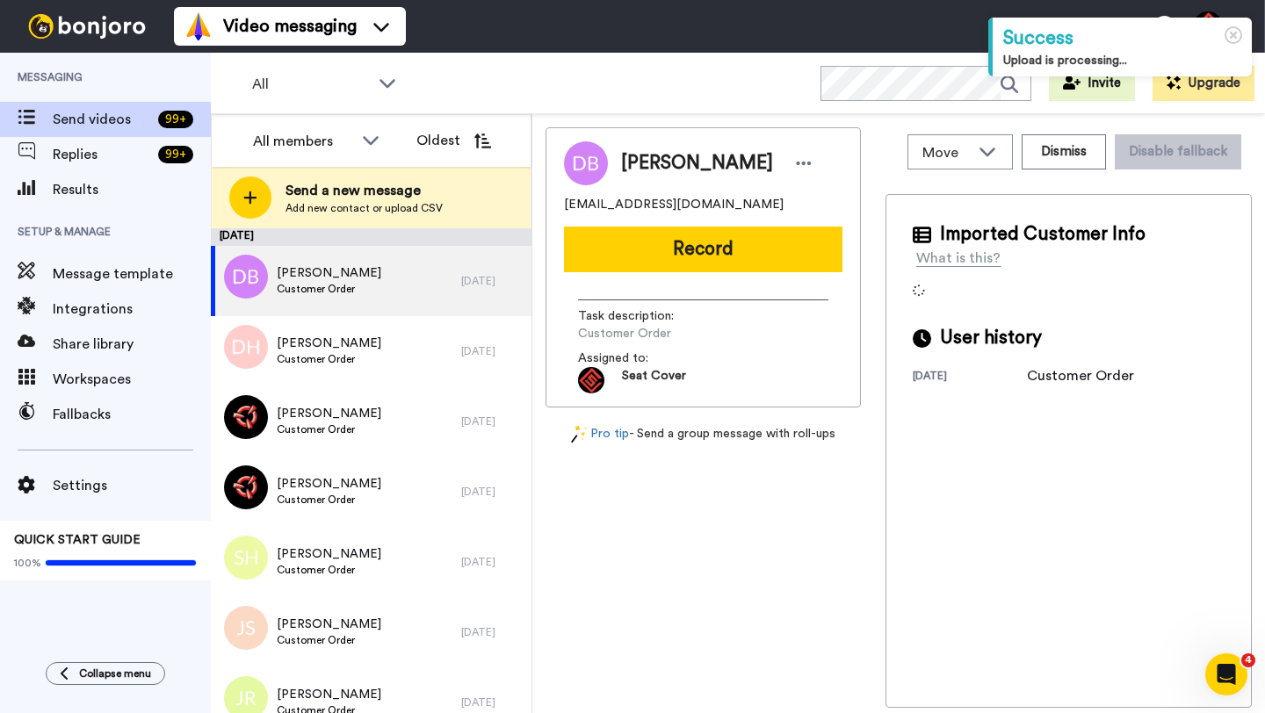
click at [649, 165] on span "Daniel Bjork" at bounding box center [697, 163] width 152 height 26
copy span "Daniel"
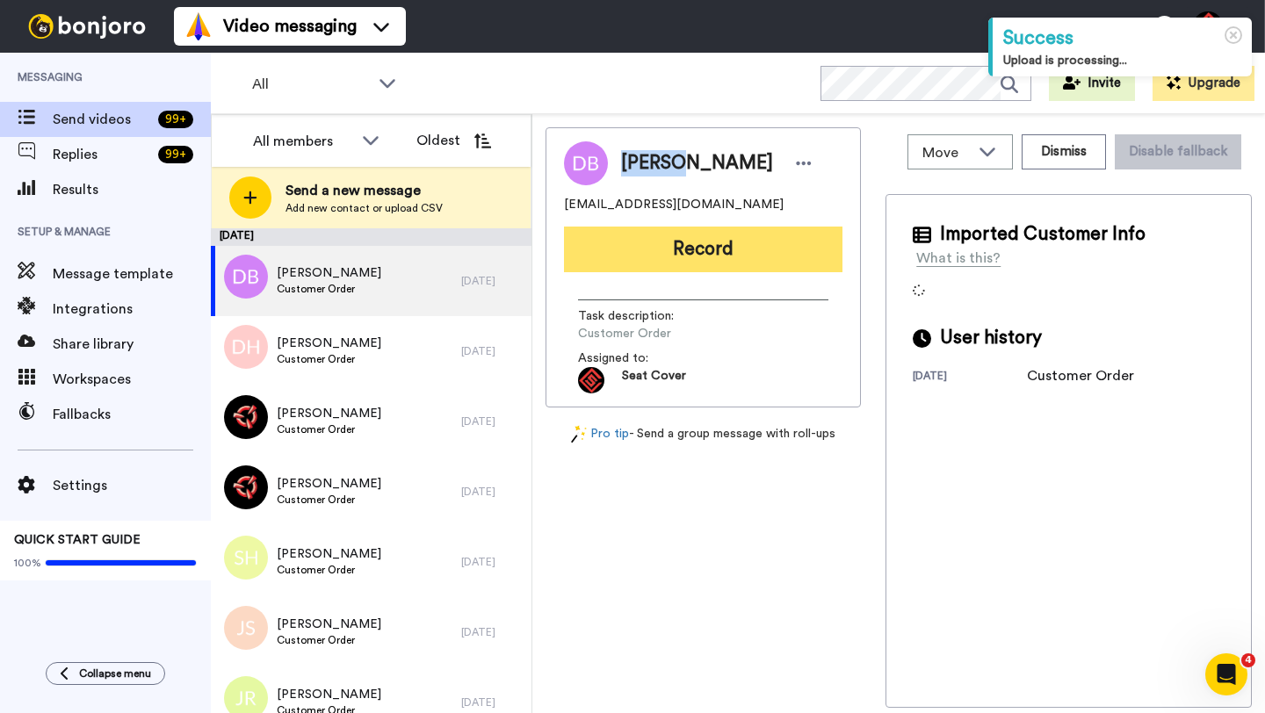
click at [697, 245] on button "Record" at bounding box center [703, 250] width 278 height 46
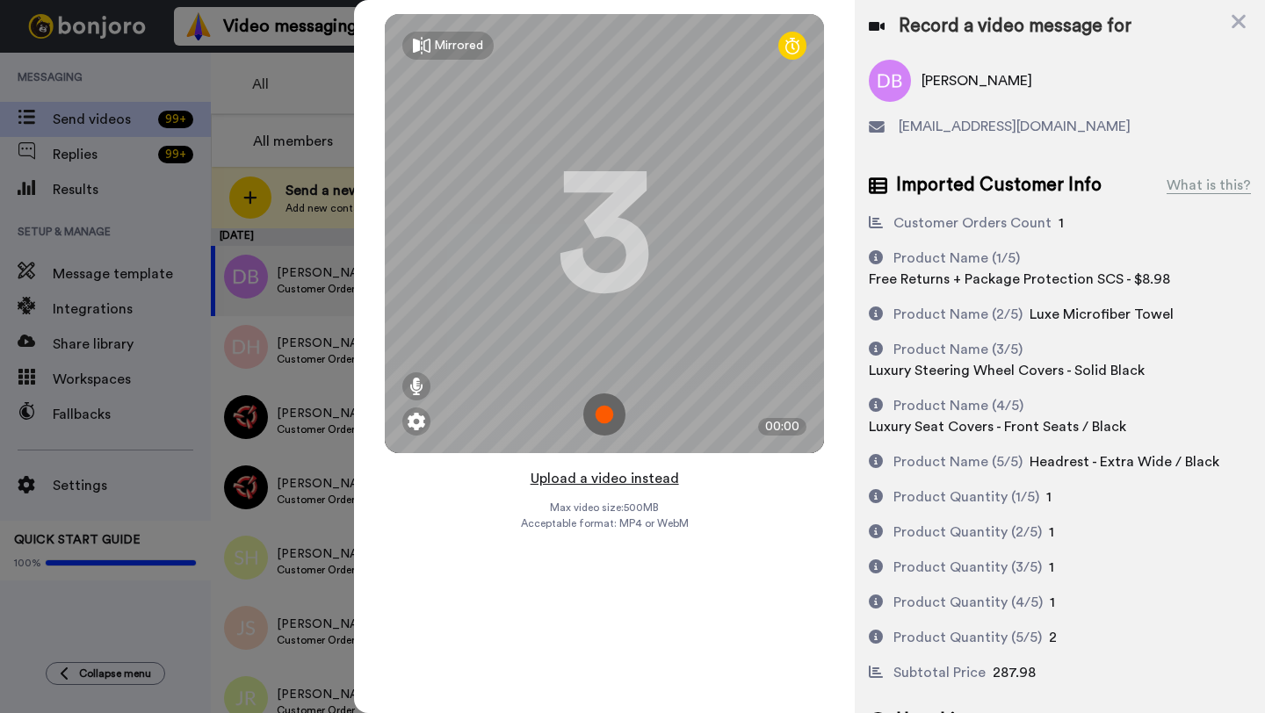
click at [604, 477] on button "Upload a video instead" at bounding box center [604, 478] width 159 height 23
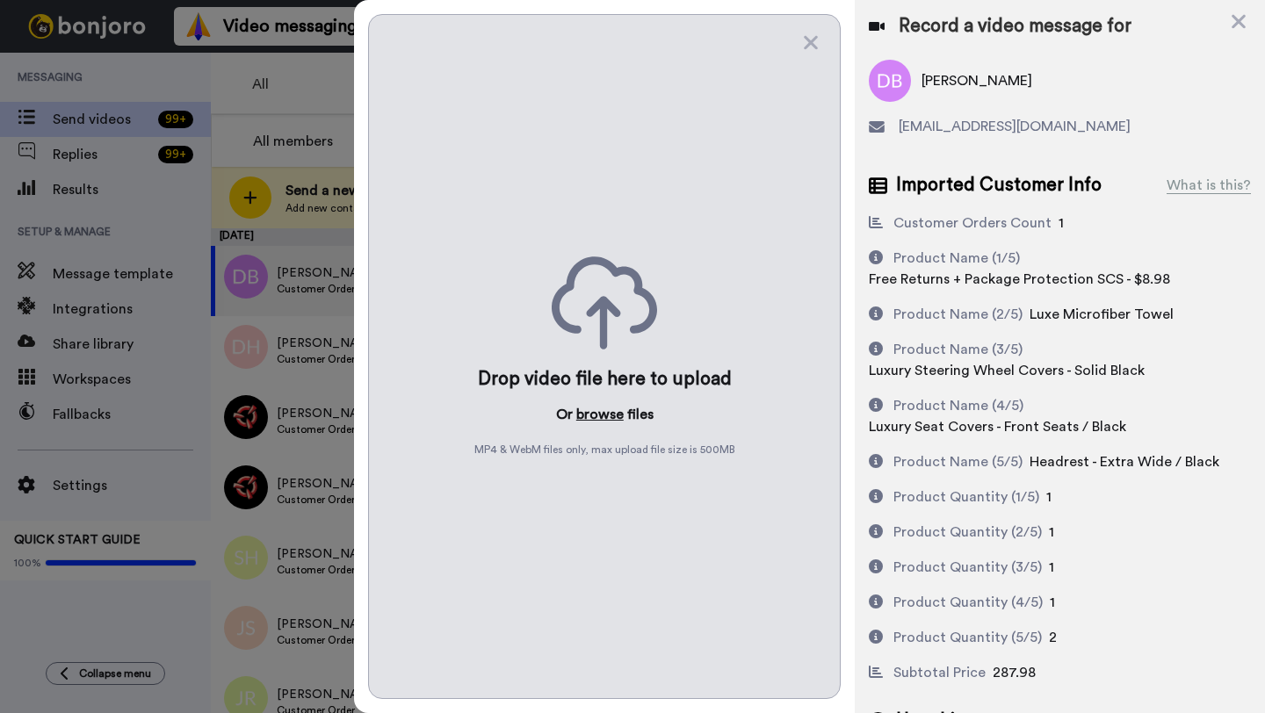
click at [597, 412] on button "browse" at bounding box center [599, 414] width 47 height 21
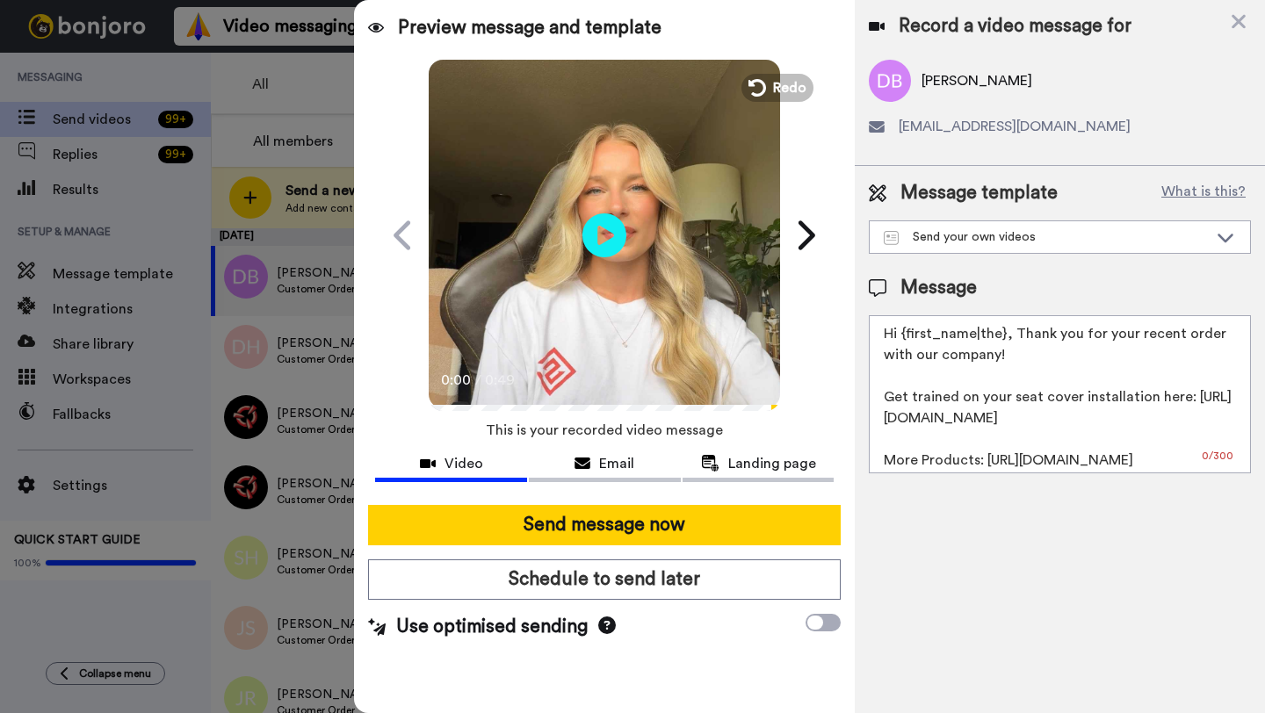
drag, startPoint x: 1001, startPoint y: 338, endPoint x: 906, endPoint y: 337, distance: 94.9
click at [906, 337] on textarea "Hi {first_name|the}, Thank you for your recent order with our company! Get trai…" at bounding box center [1060, 394] width 382 height 158
paste textarea "Daniel"
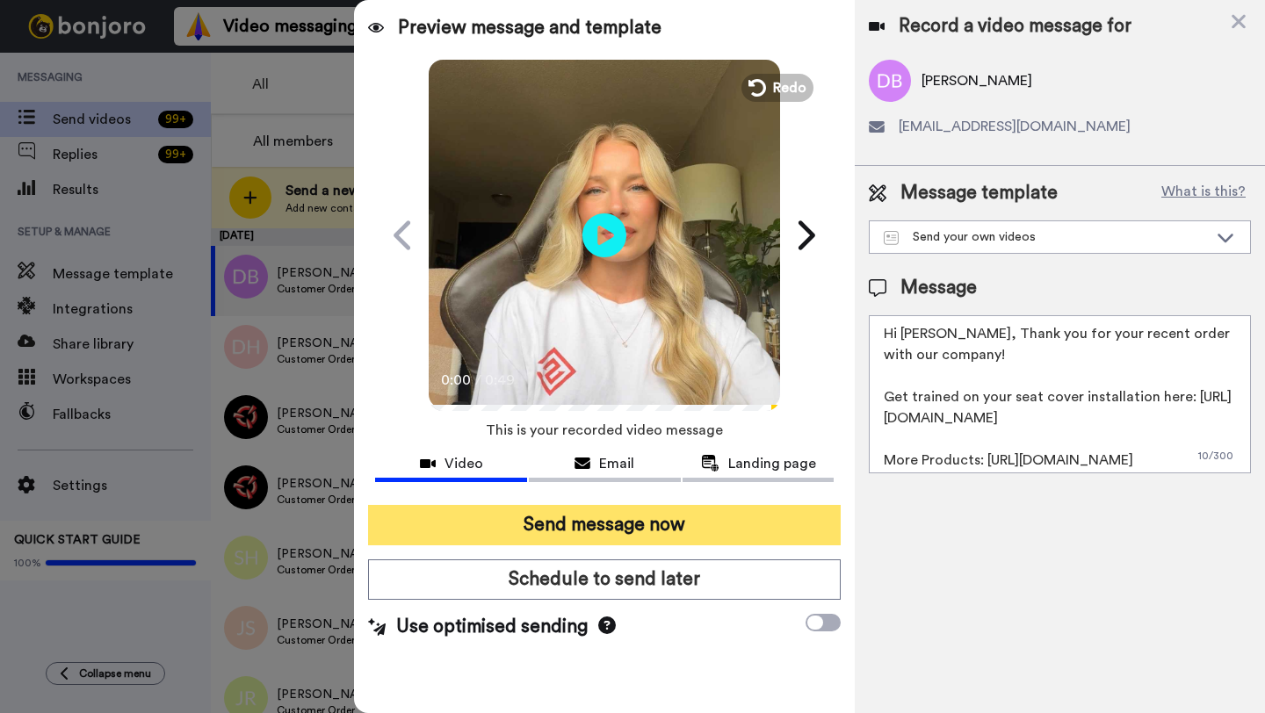
type textarea "Hi Daniel, Thank you for your recent order with our company! Get trained on you…"
click at [656, 538] on button "Send message now" at bounding box center [604, 525] width 473 height 40
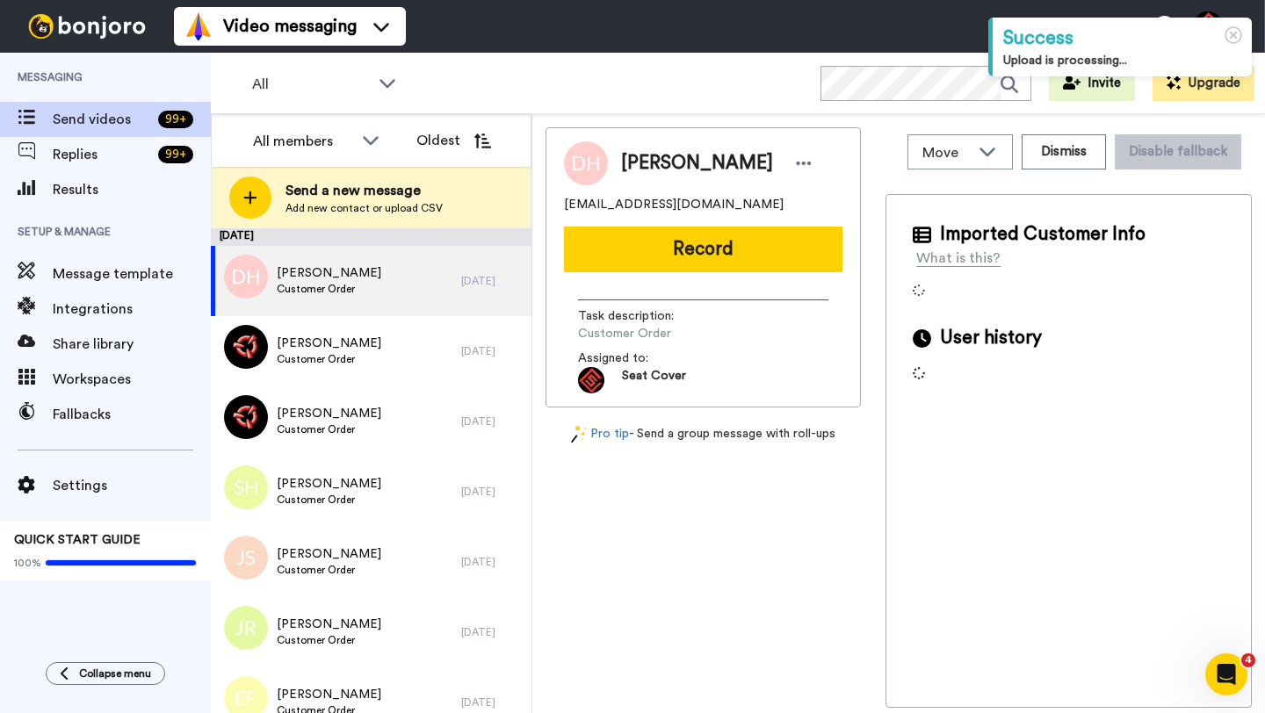
click at [636, 160] on span "[PERSON_NAME]" at bounding box center [697, 163] width 152 height 26
click at [636, 160] on span "David Hatch" at bounding box center [697, 163] width 152 height 26
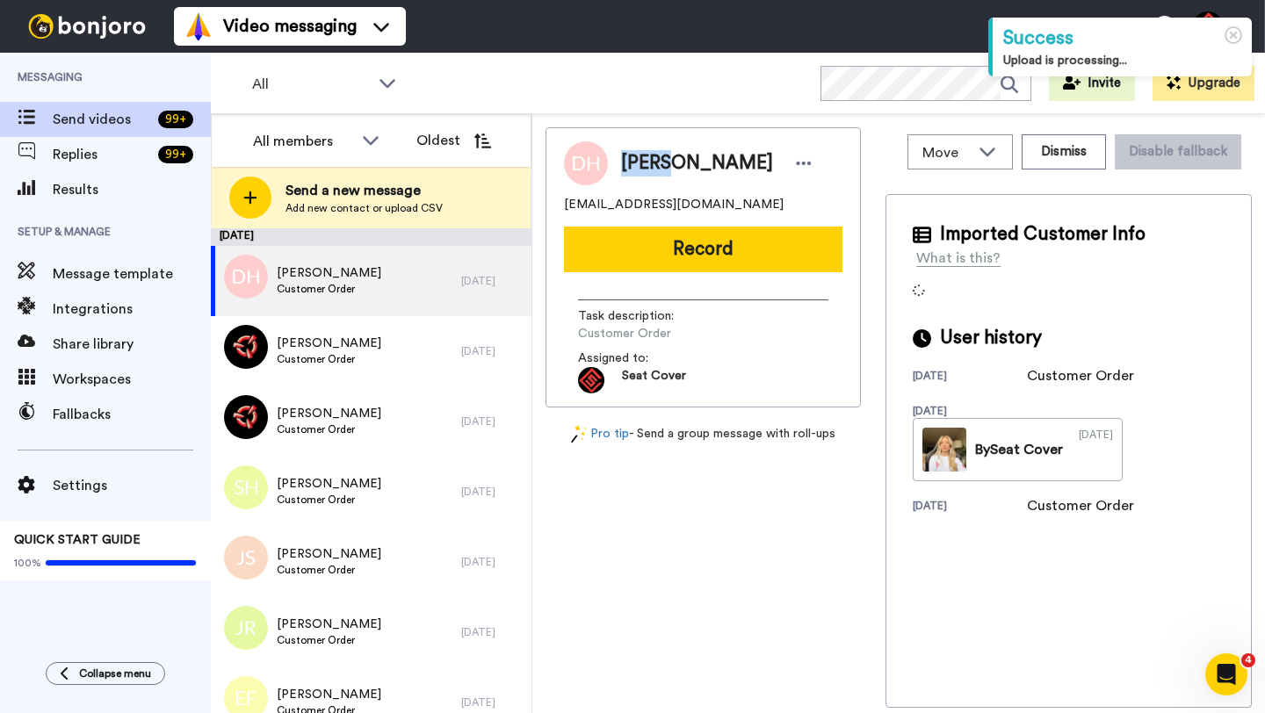
copy span "David"
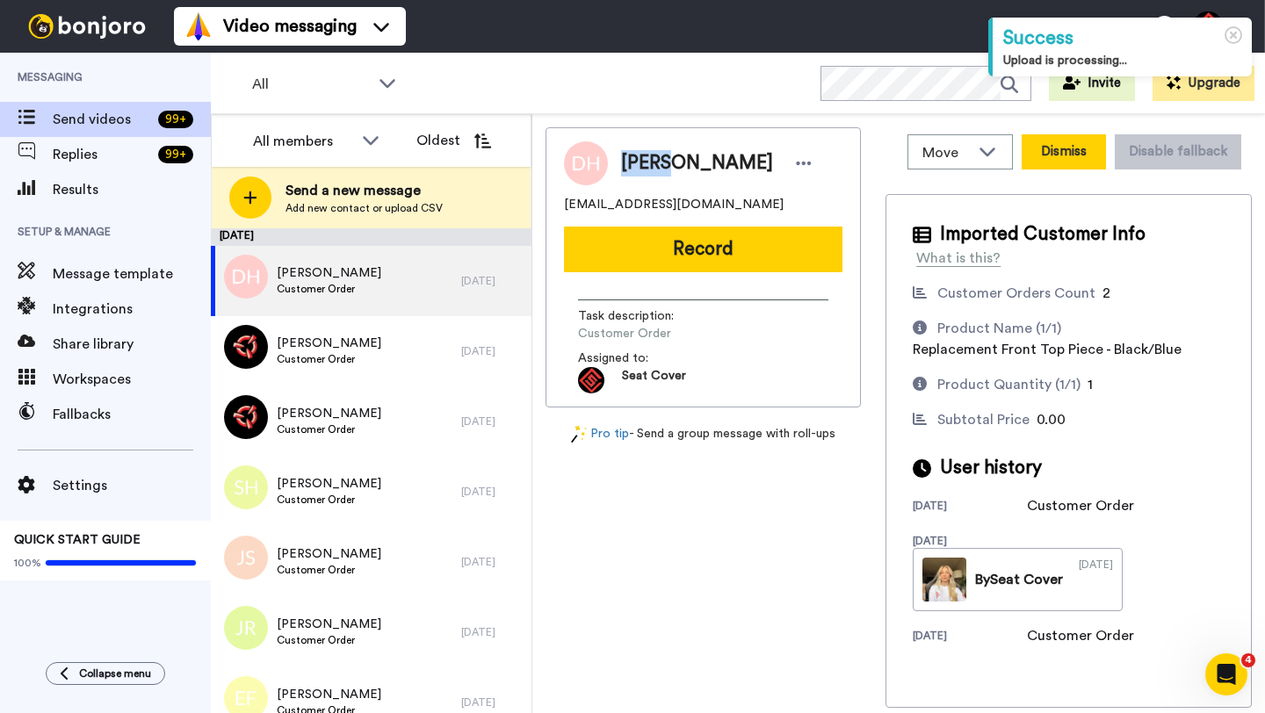
click at [1049, 159] on button "Dismiss" at bounding box center [1064, 151] width 84 height 35
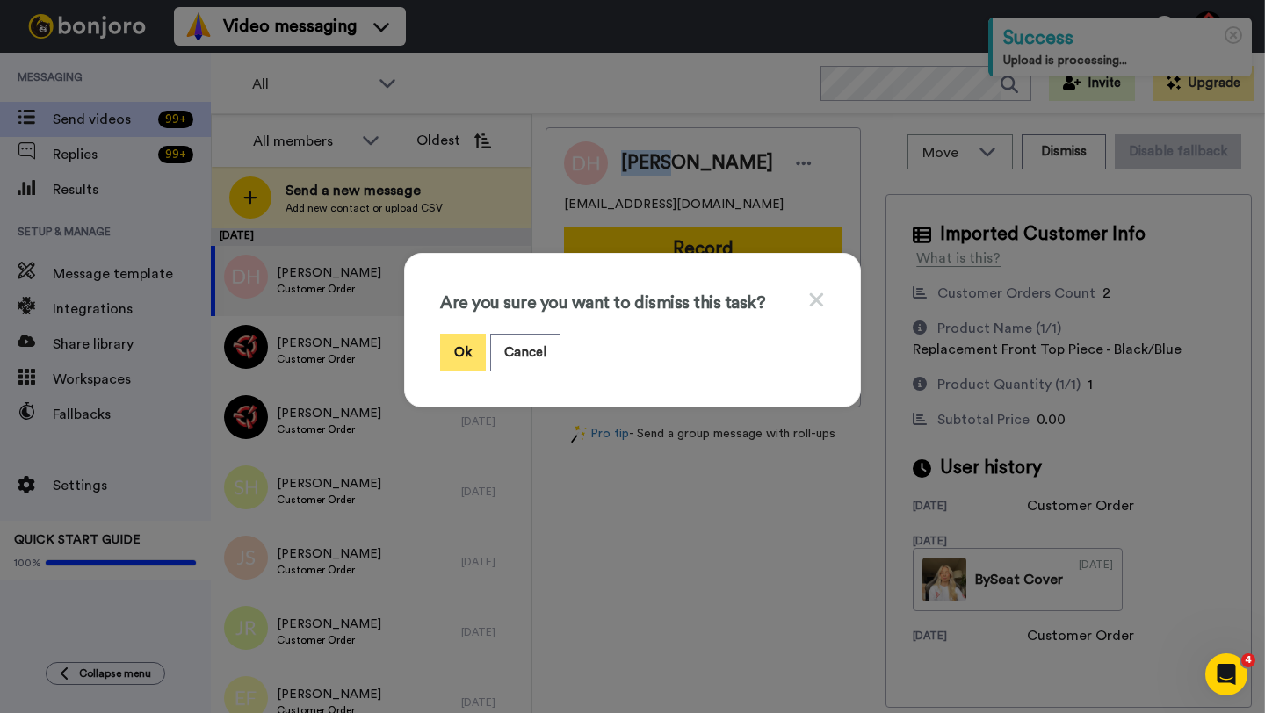
click at [459, 359] on button "Ok" at bounding box center [463, 353] width 46 height 38
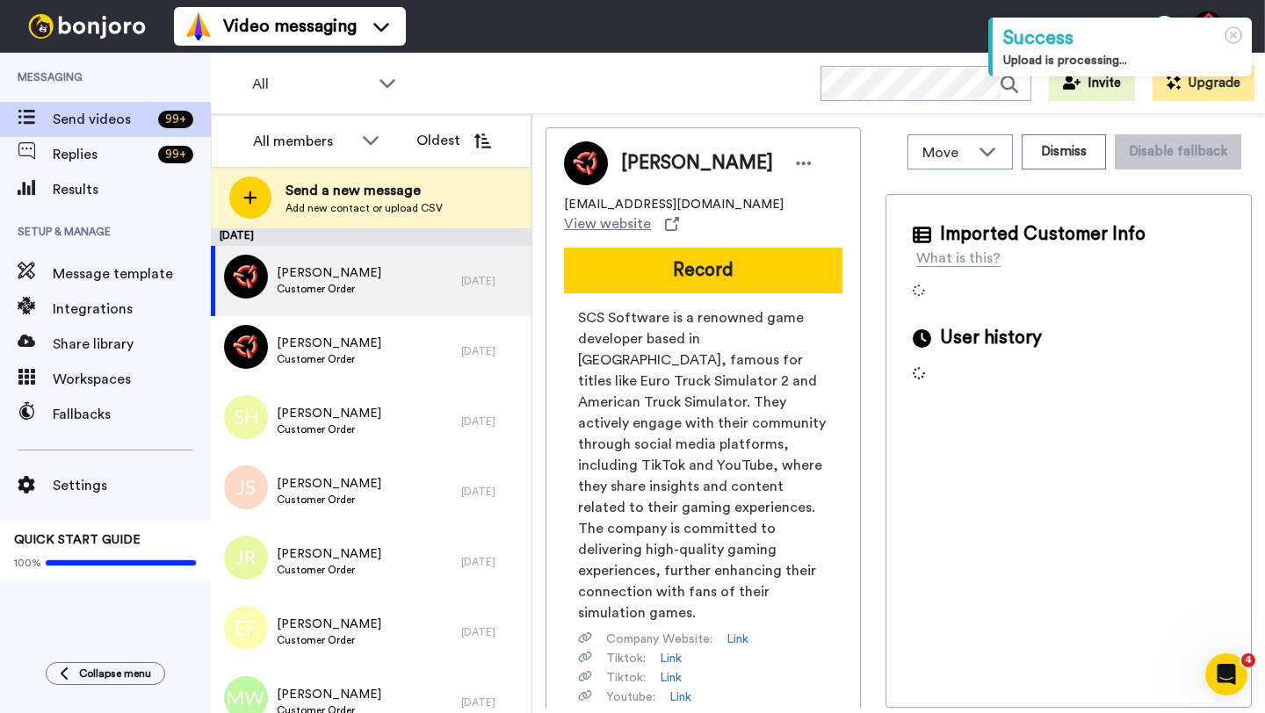
click at [648, 157] on span "Gary Phillips" at bounding box center [697, 163] width 152 height 26
copy span "Gary"
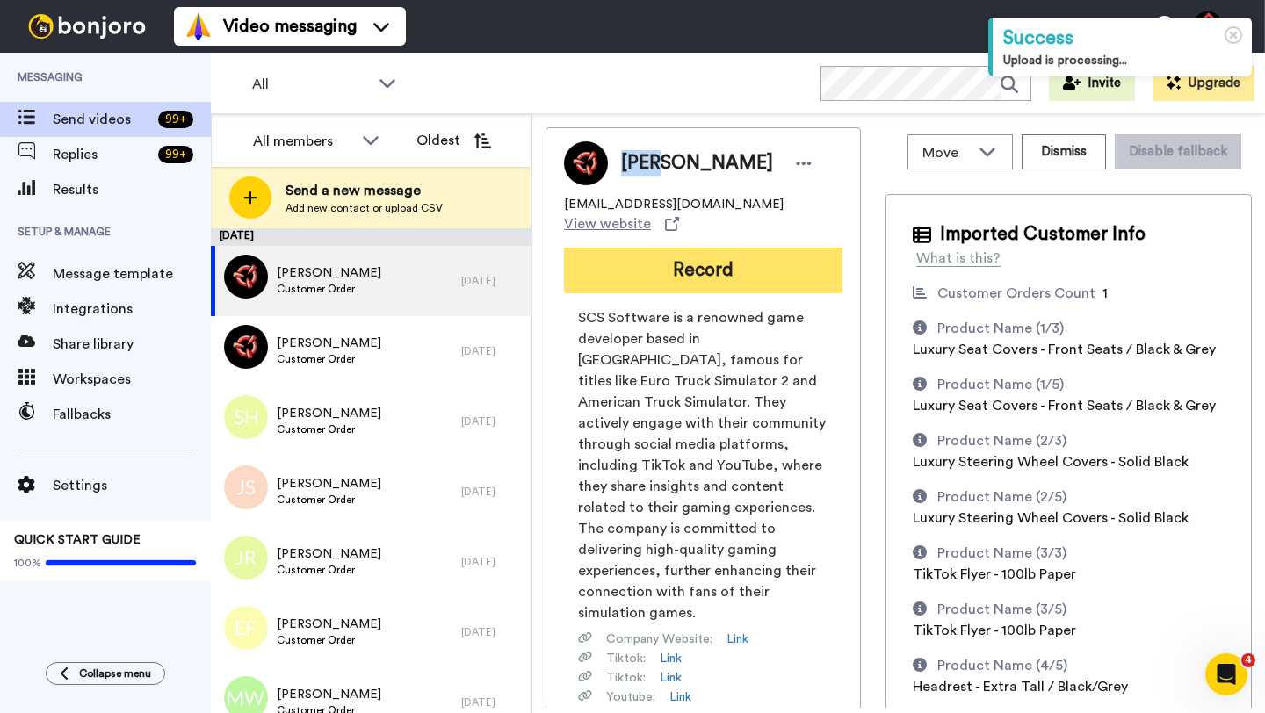
click at [756, 278] on button "Record" at bounding box center [703, 271] width 278 height 46
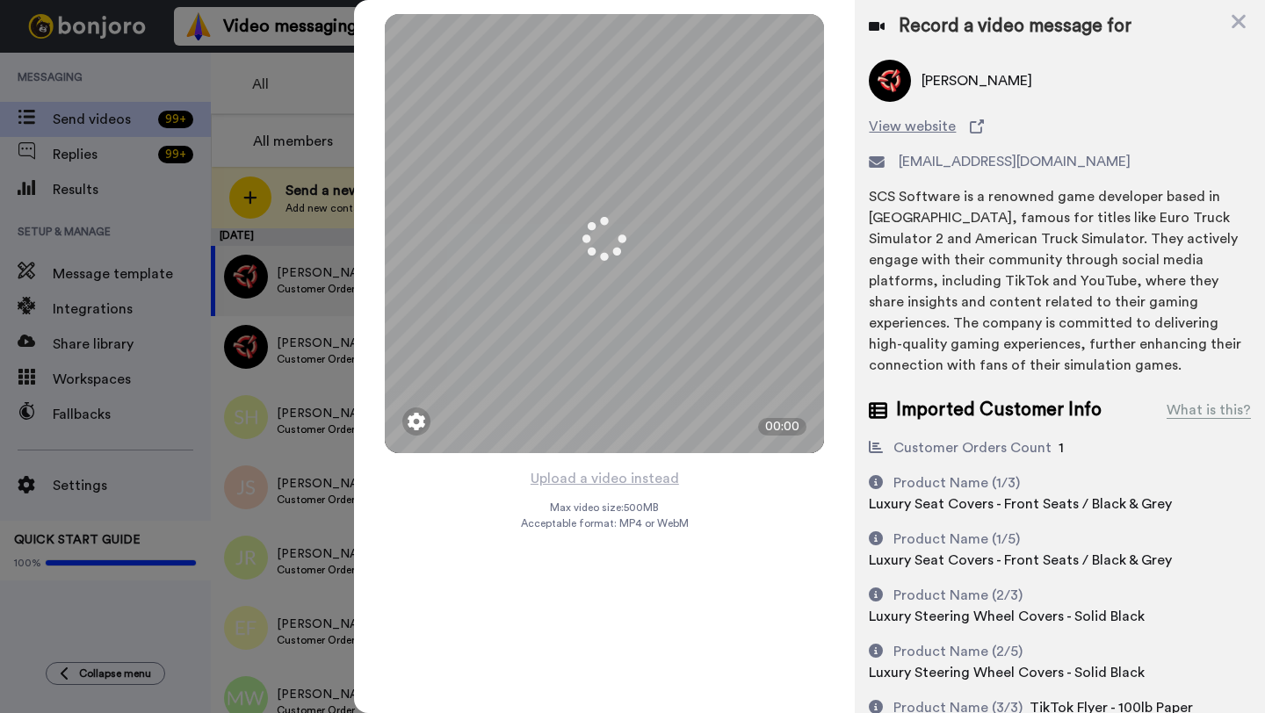
scroll to position [51, 0]
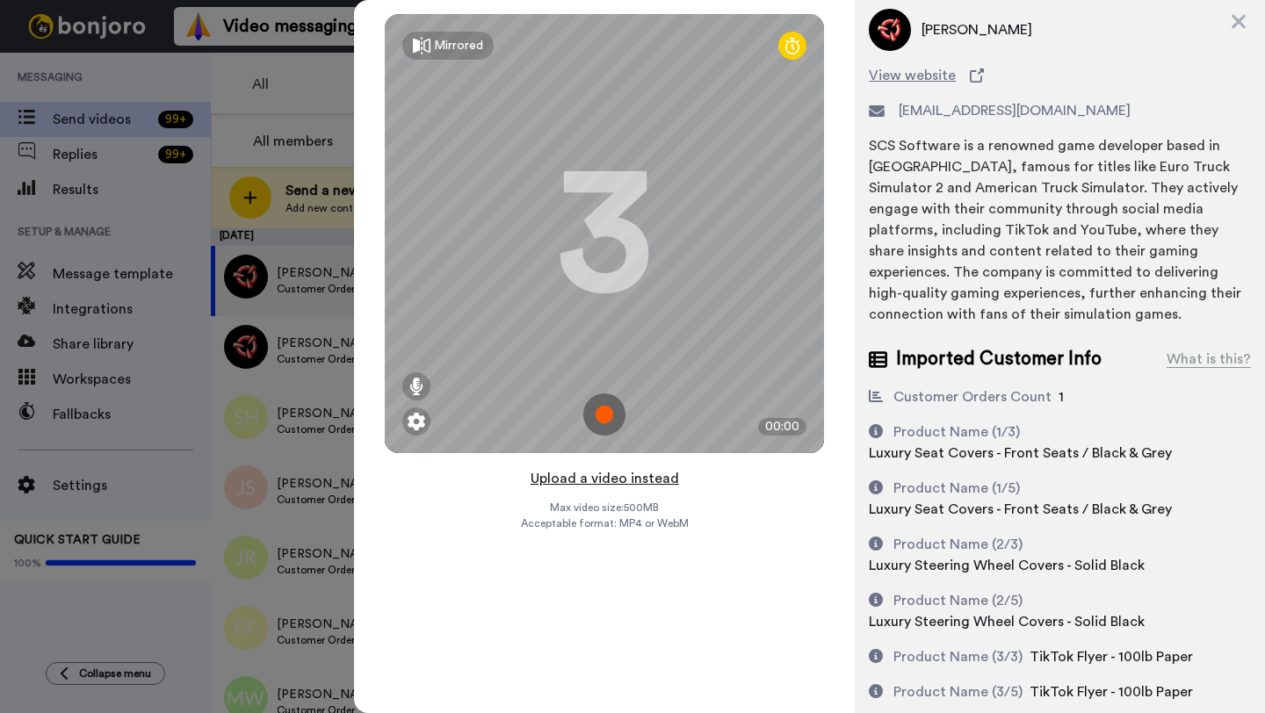
click at [601, 478] on button "Upload a video instead" at bounding box center [604, 478] width 159 height 23
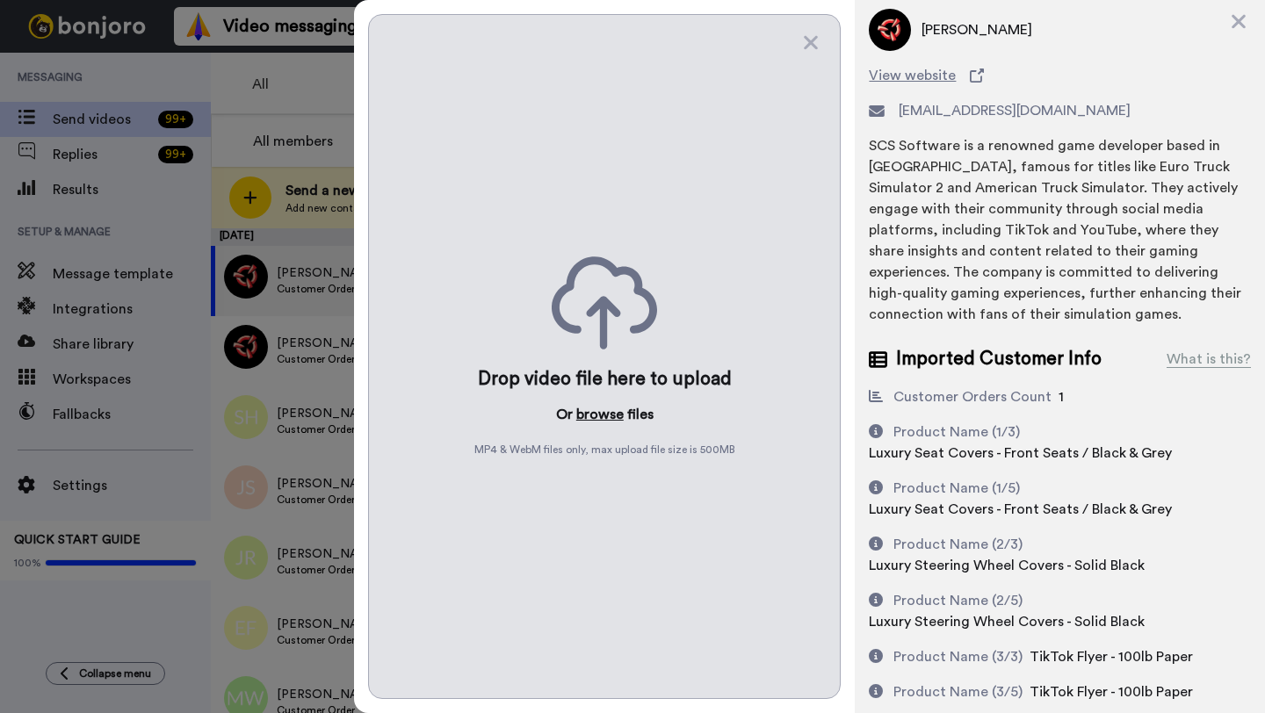
click at [593, 419] on button "browse" at bounding box center [599, 414] width 47 height 21
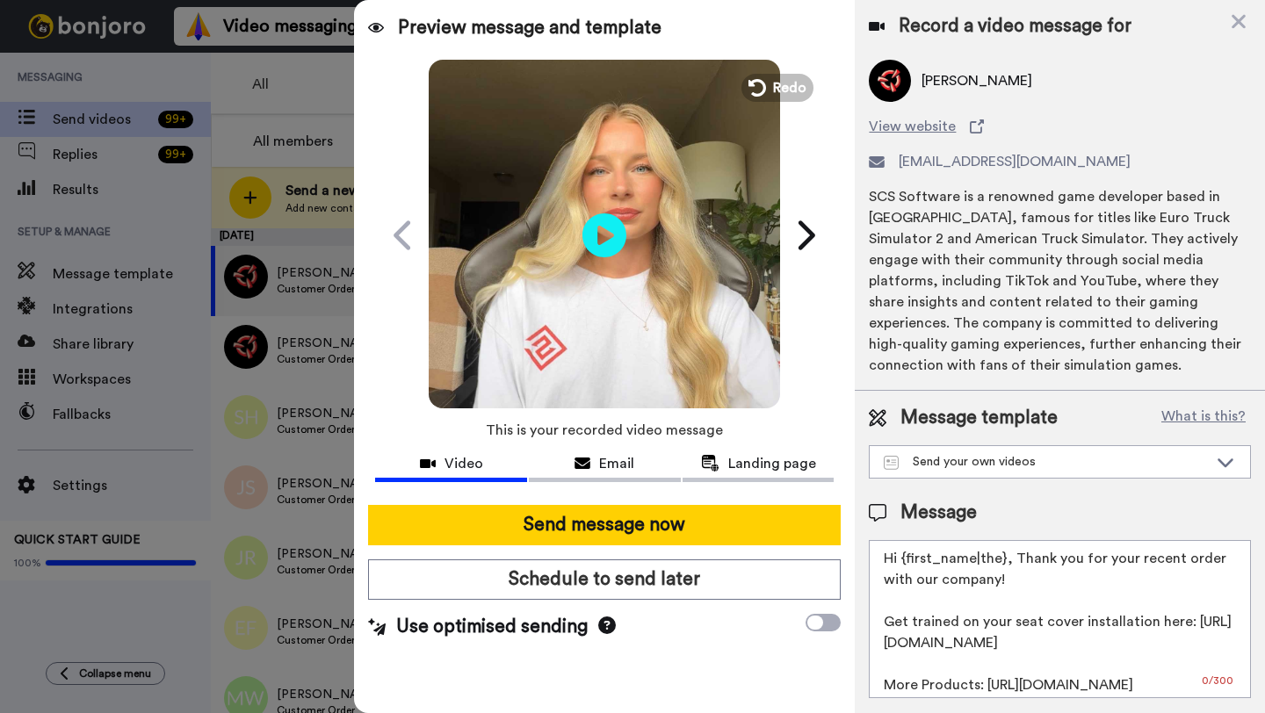
scroll to position [0, 0]
drag, startPoint x: 1003, startPoint y: 564, endPoint x: 898, endPoint y: 563, distance: 105.4
click at [898, 563] on textarea "Hi {first_name|the}, Thank you for your recent order with our company! Get trai…" at bounding box center [1060, 619] width 382 height 158
paste textarea "Gary"
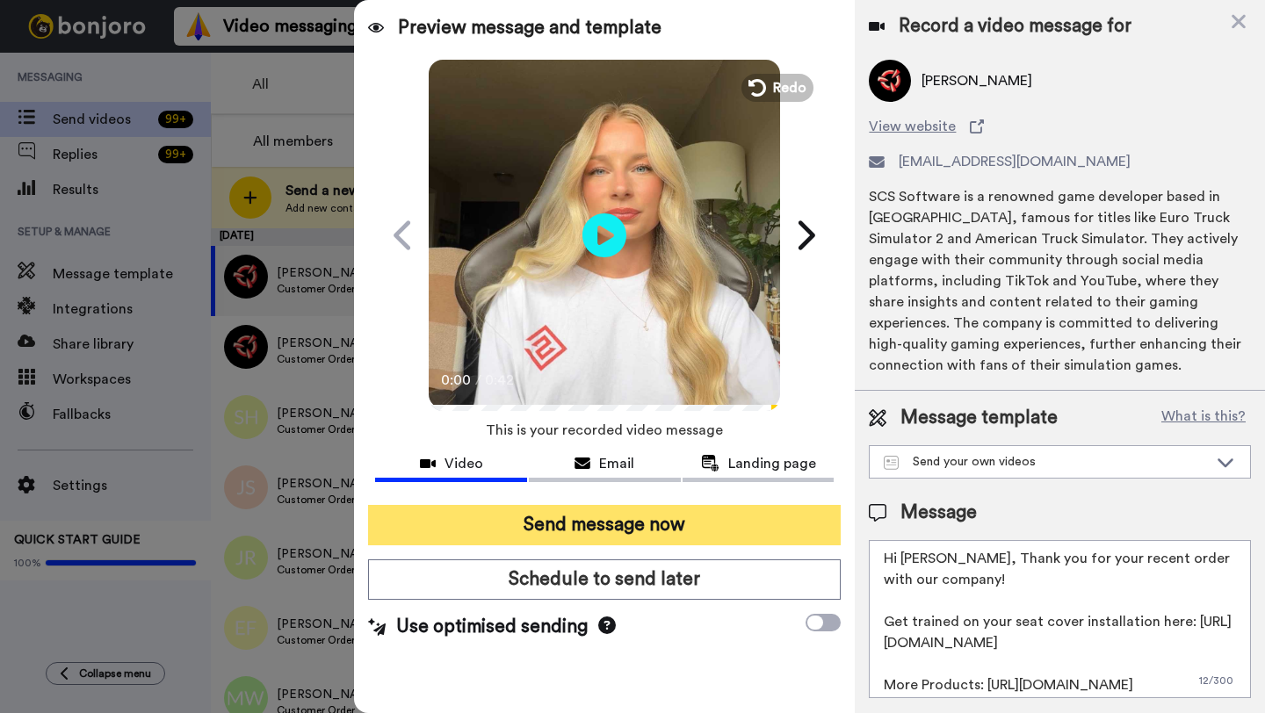
type textarea "Hi Gary, Thank you for your recent order with our company! Get trained on your …"
click at [713, 543] on button "Send message now" at bounding box center [604, 525] width 473 height 40
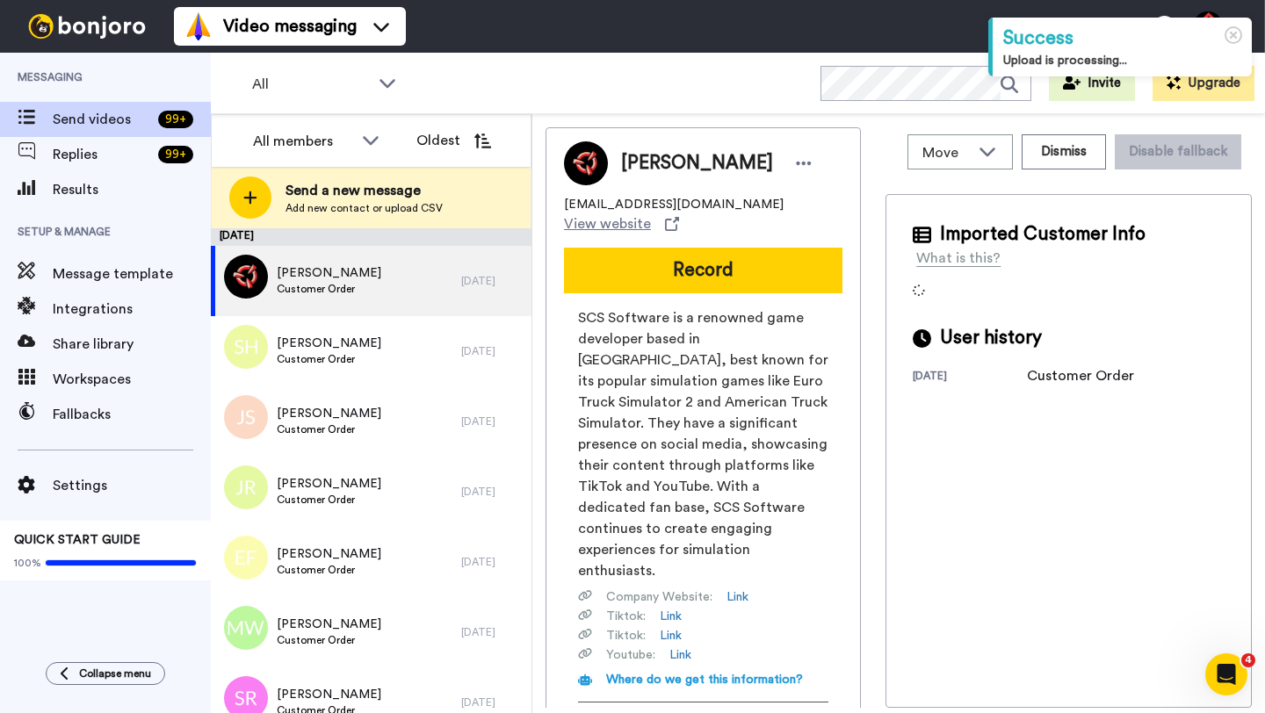
click at [641, 160] on span "[PERSON_NAME]" at bounding box center [697, 163] width 152 height 26
copy span "[PERSON_NAME]"
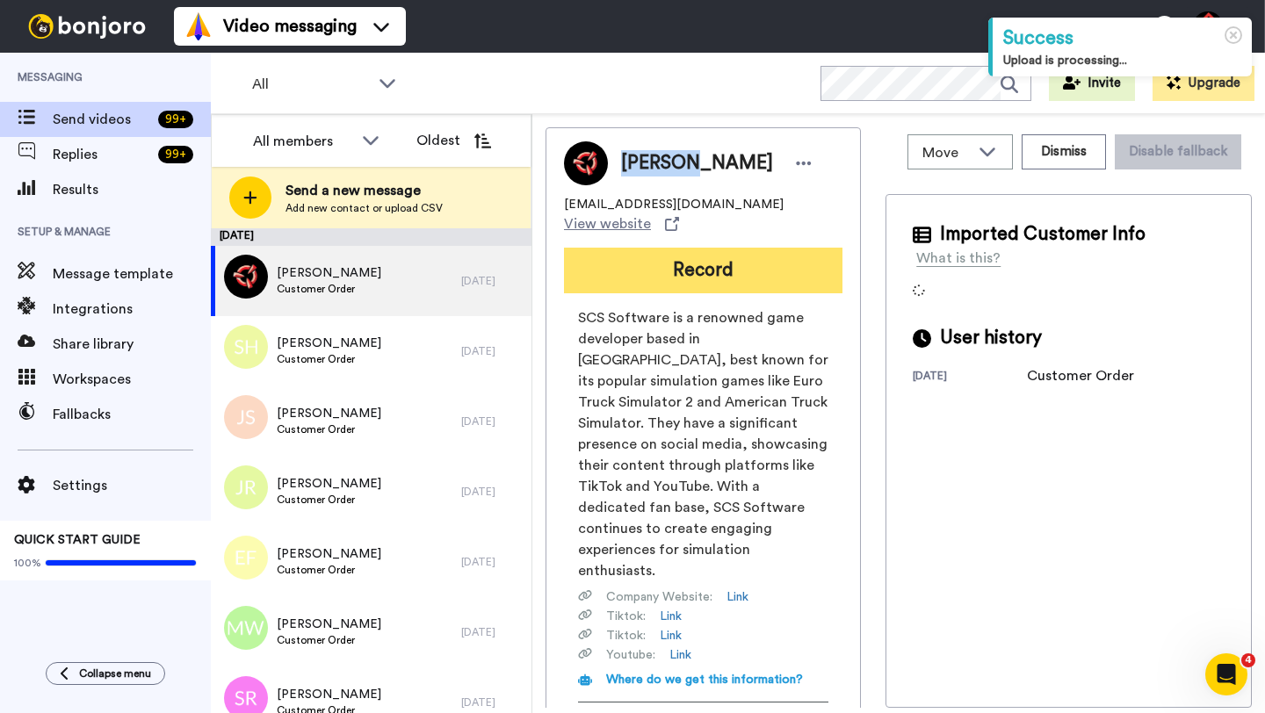
click at [711, 251] on button "Record" at bounding box center [703, 271] width 278 height 46
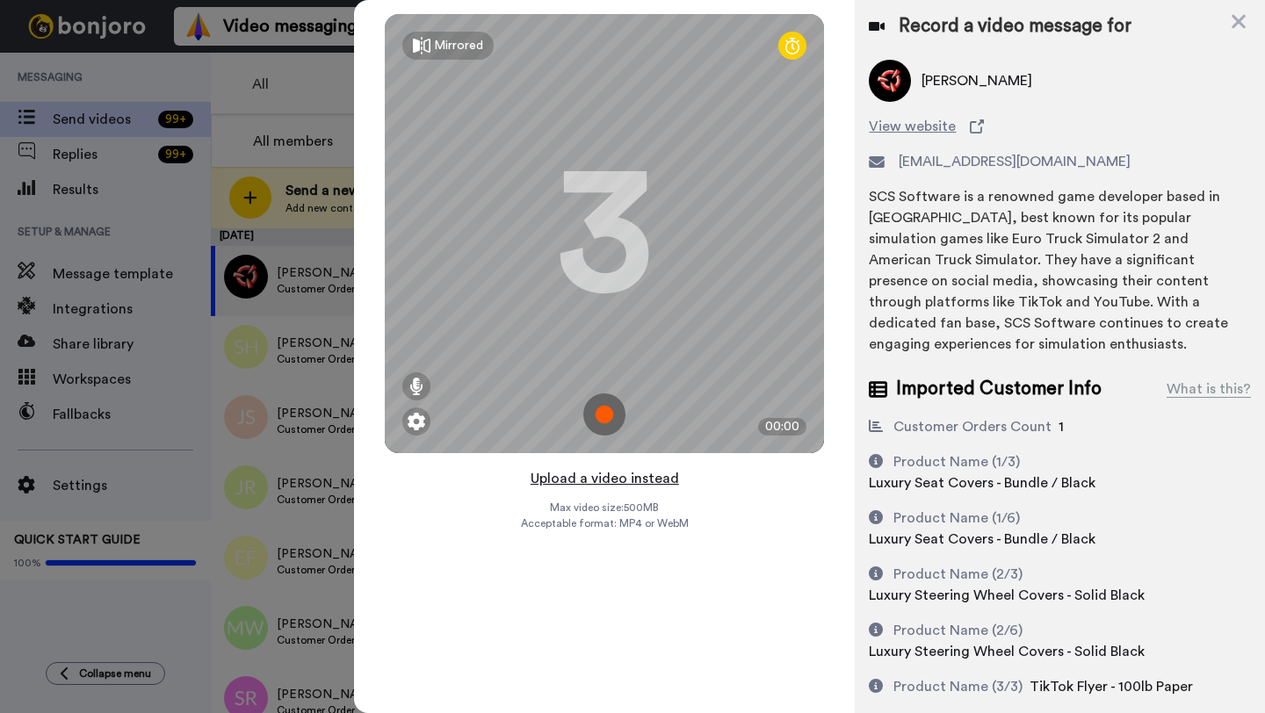
click at [598, 481] on button "Upload a video instead" at bounding box center [604, 478] width 159 height 23
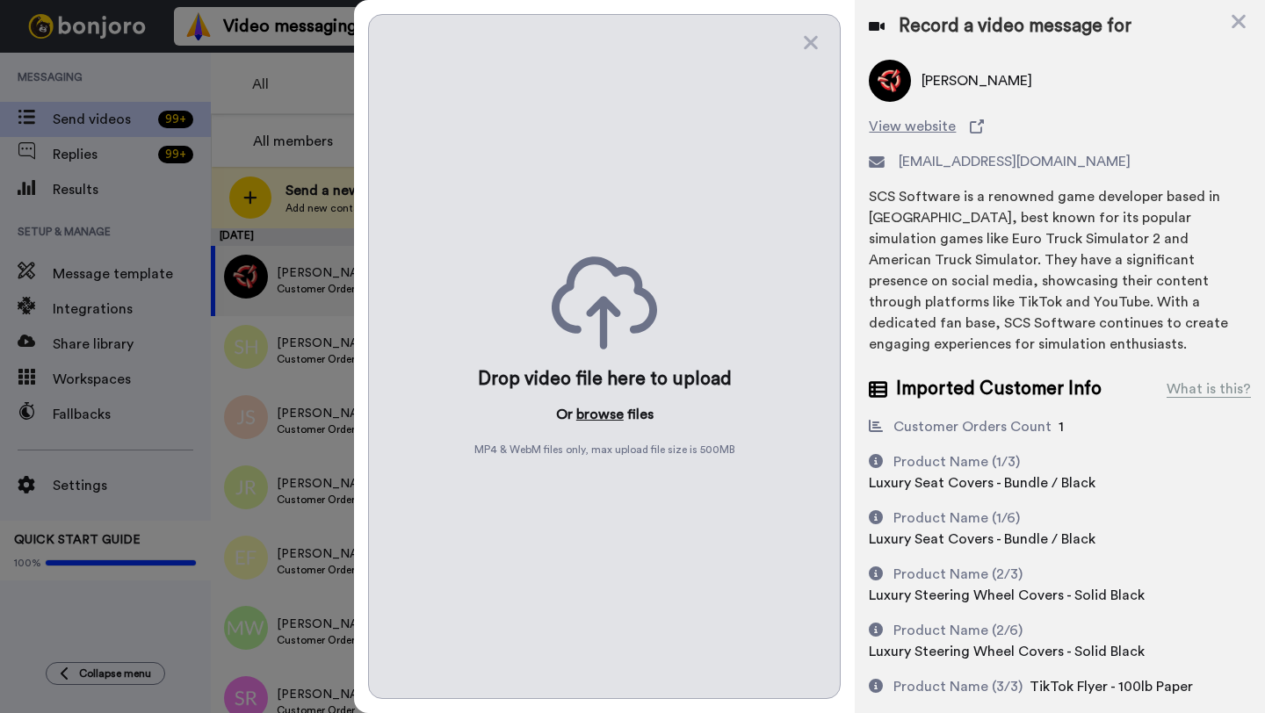
click at [603, 420] on button "browse" at bounding box center [599, 414] width 47 height 21
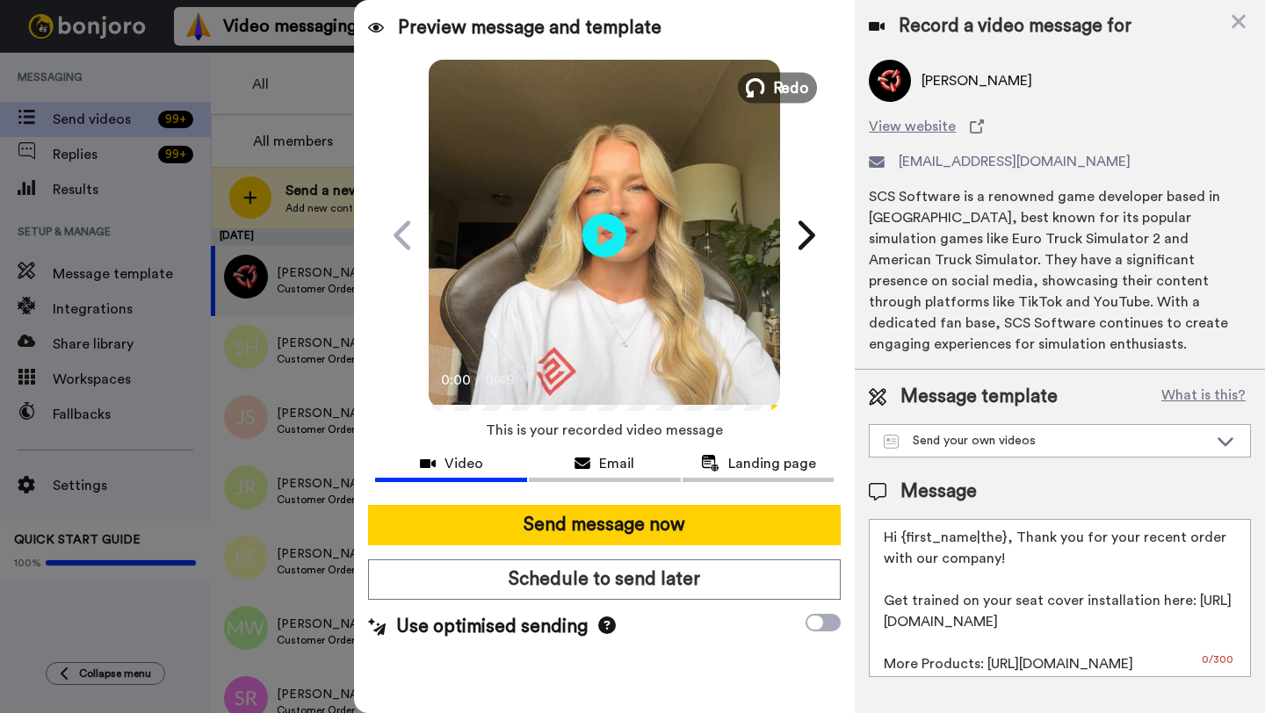
click at [791, 86] on span "Redo" at bounding box center [791, 87] width 37 height 23
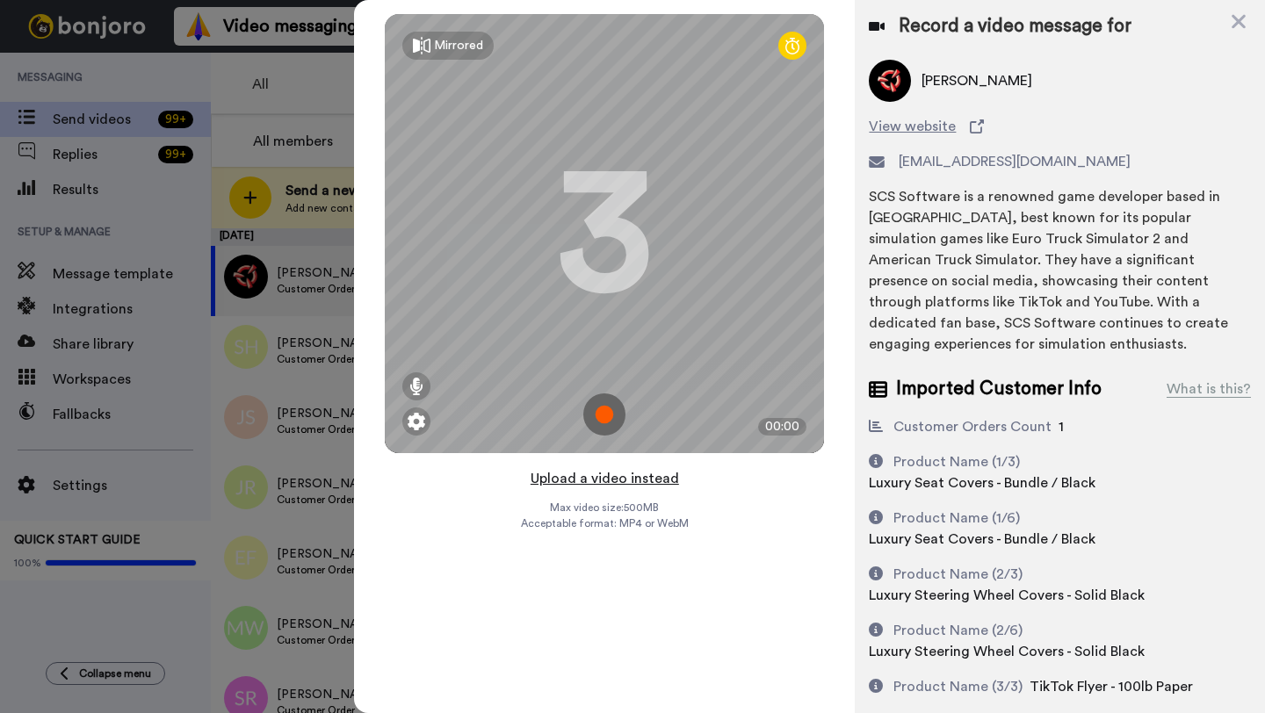
click at [603, 480] on button "Upload a video instead" at bounding box center [604, 478] width 159 height 23
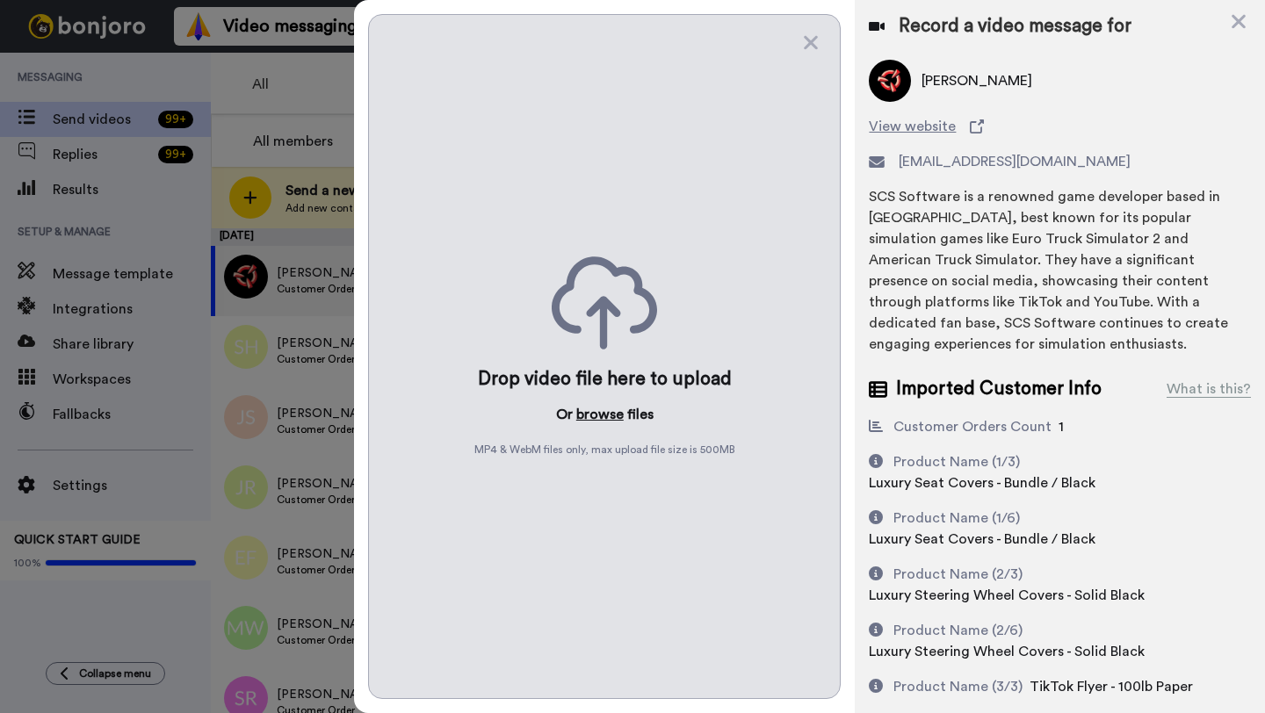
click at [599, 414] on button "browse" at bounding box center [599, 414] width 47 height 21
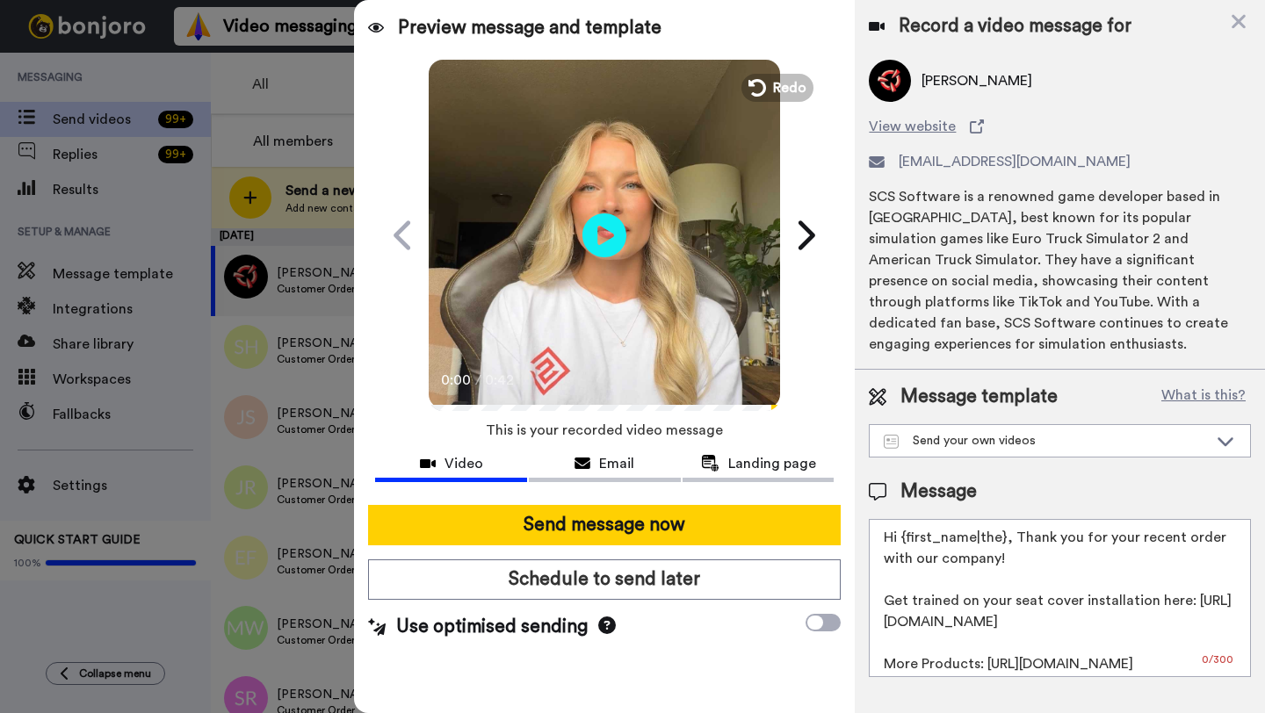
drag, startPoint x: 1002, startPoint y: 519, endPoint x: 907, endPoint y: 517, distance: 94.9
click at [907, 519] on textarea "Hi {first_name|the}, Thank you for your recent order with our company! Get trai…" at bounding box center [1060, 598] width 382 height 158
paste textarea "Jarrett"
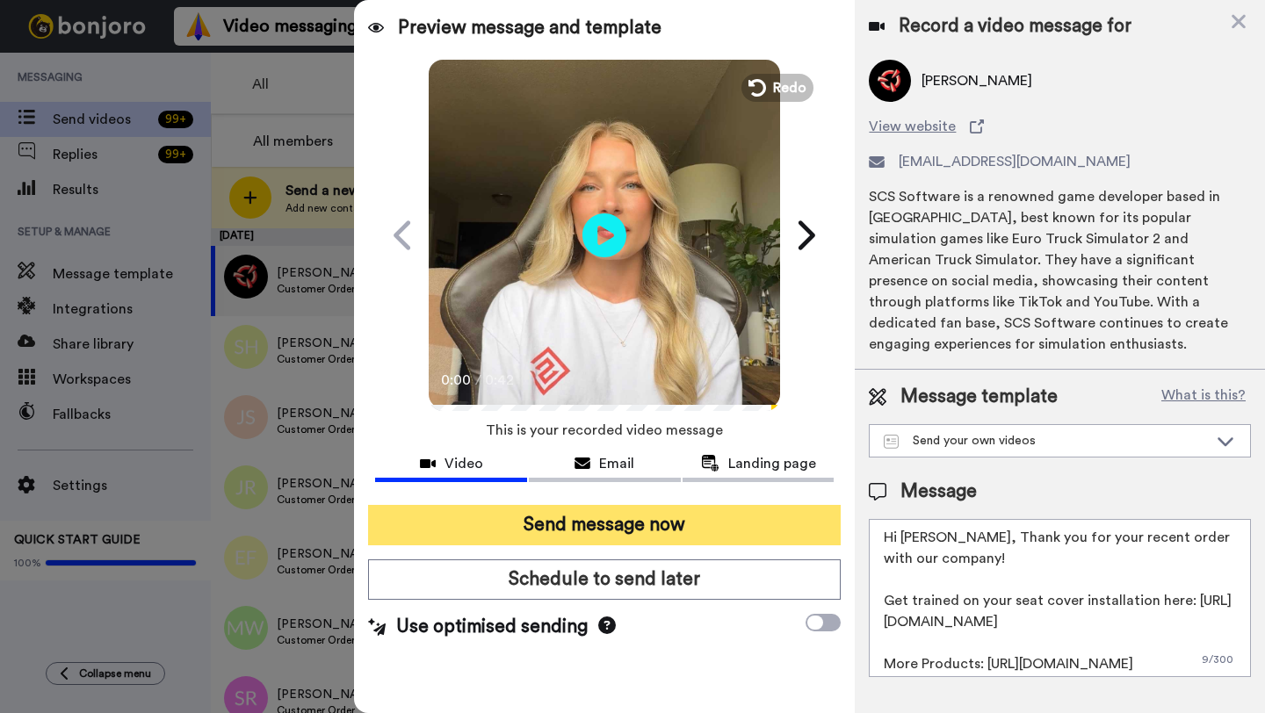
type textarea "Hi Jarrett, Thank you for your recent order with our company! Get trained on yo…"
click at [753, 514] on button "Send message now" at bounding box center [604, 525] width 473 height 40
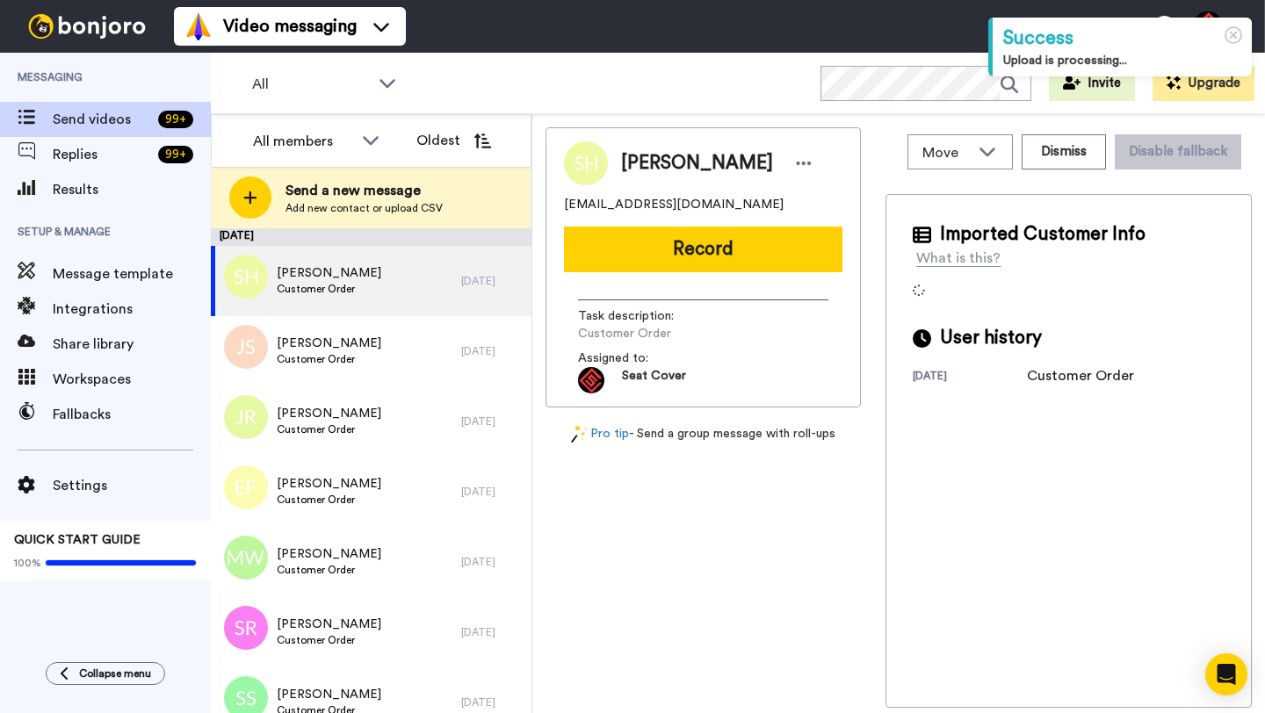
click at [657, 172] on span "[PERSON_NAME]" at bounding box center [697, 163] width 152 height 26
copy span "[PERSON_NAME]"
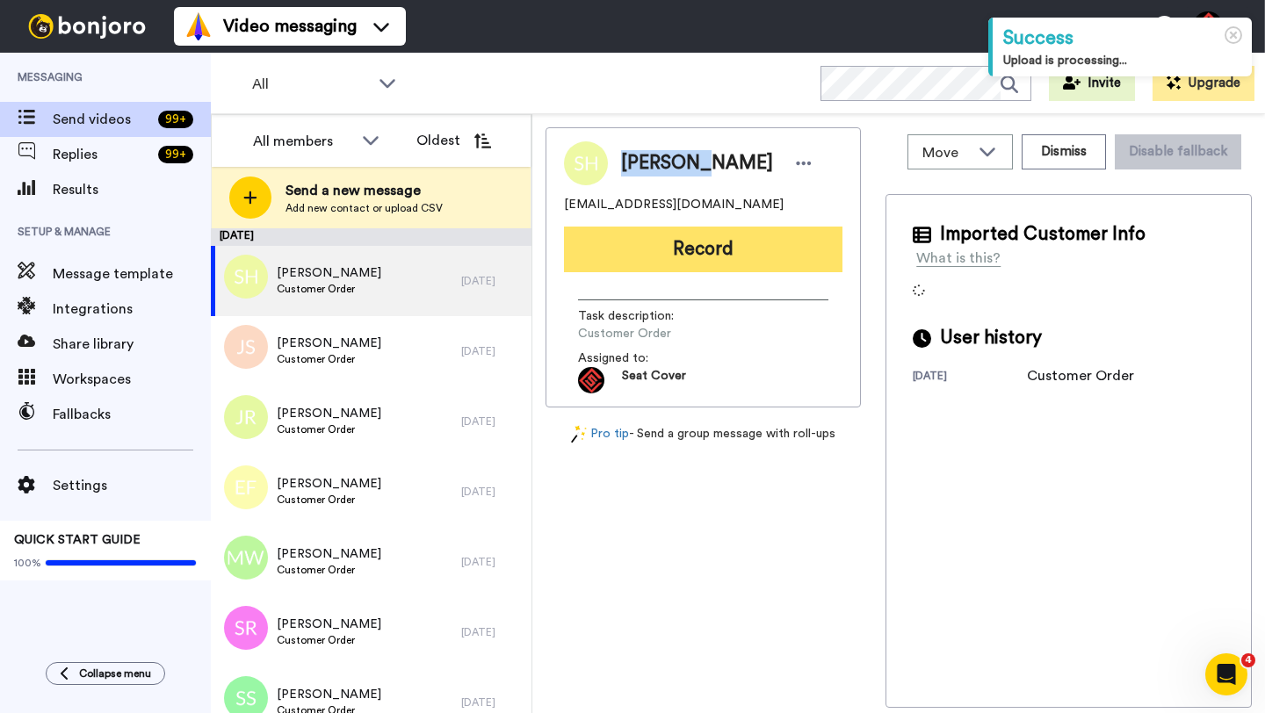
click at [687, 236] on button "Record" at bounding box center [703, 250] width 278 height 46
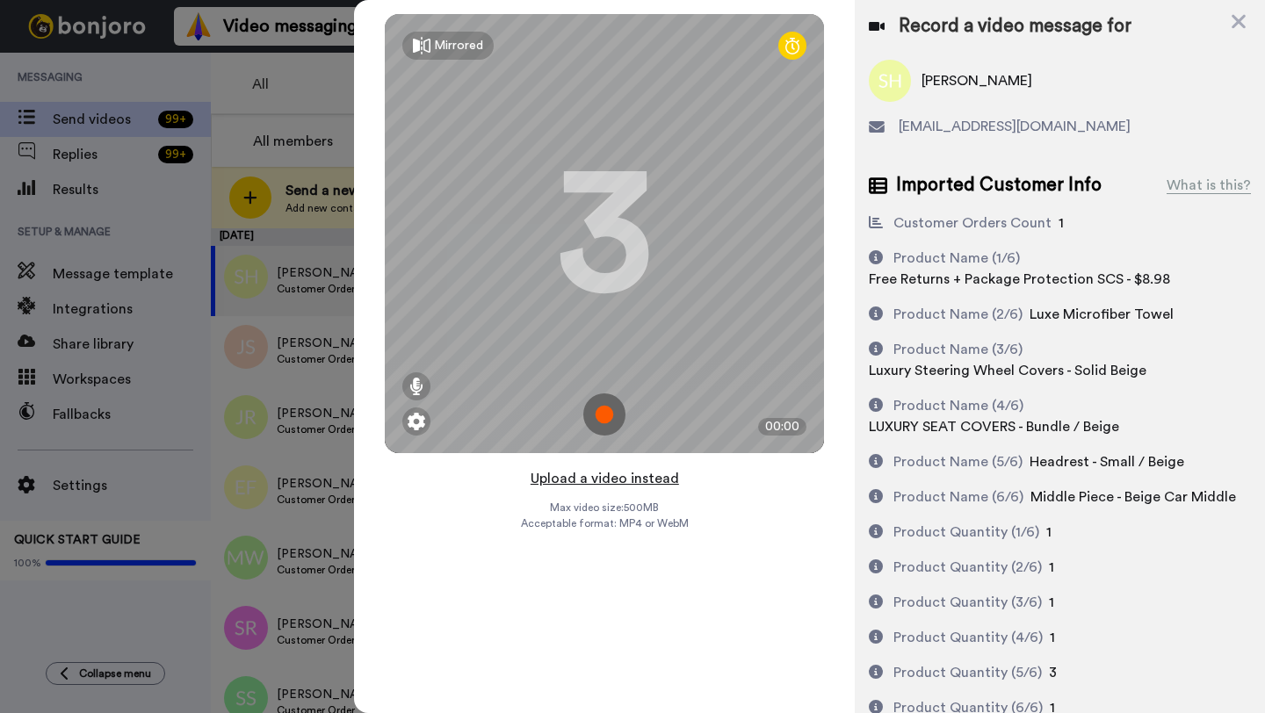
click at [601, 477] on button "Upload a video instead" at bounding box center [604, 478] width 159 height 23
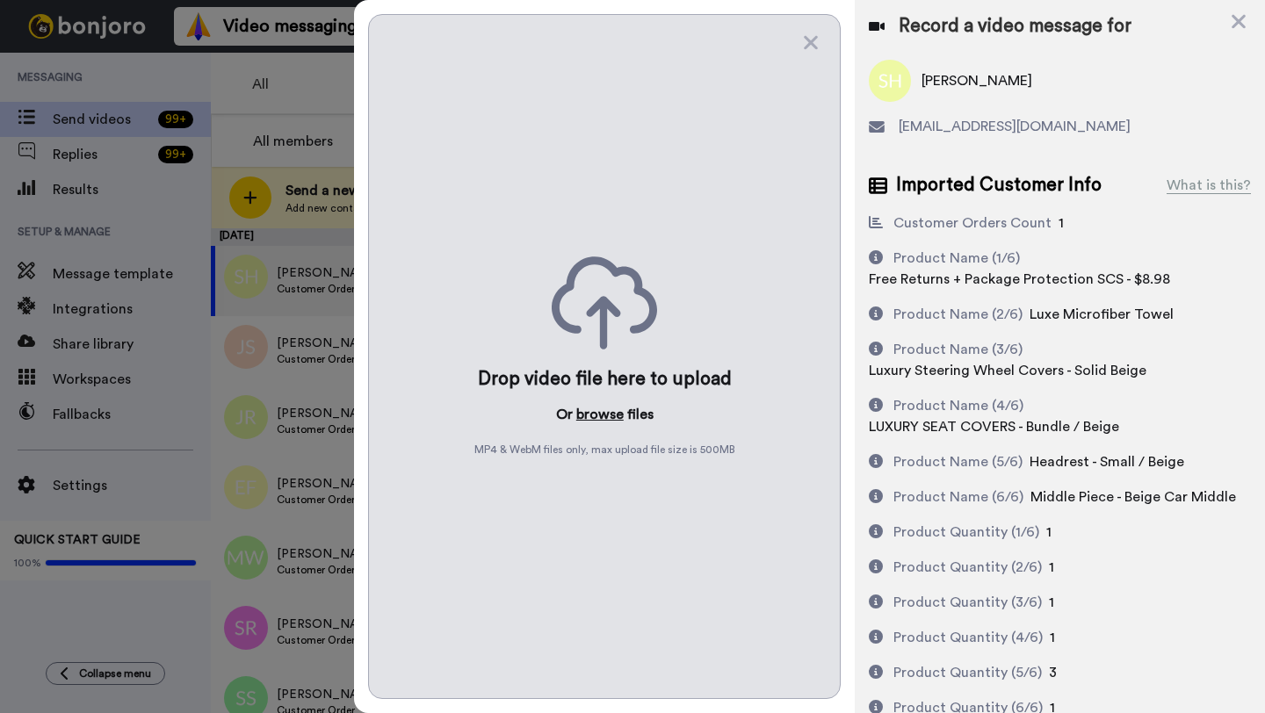
click at [598, 415] on button "browse" at bounding box center [599, 414] width 47 height 21
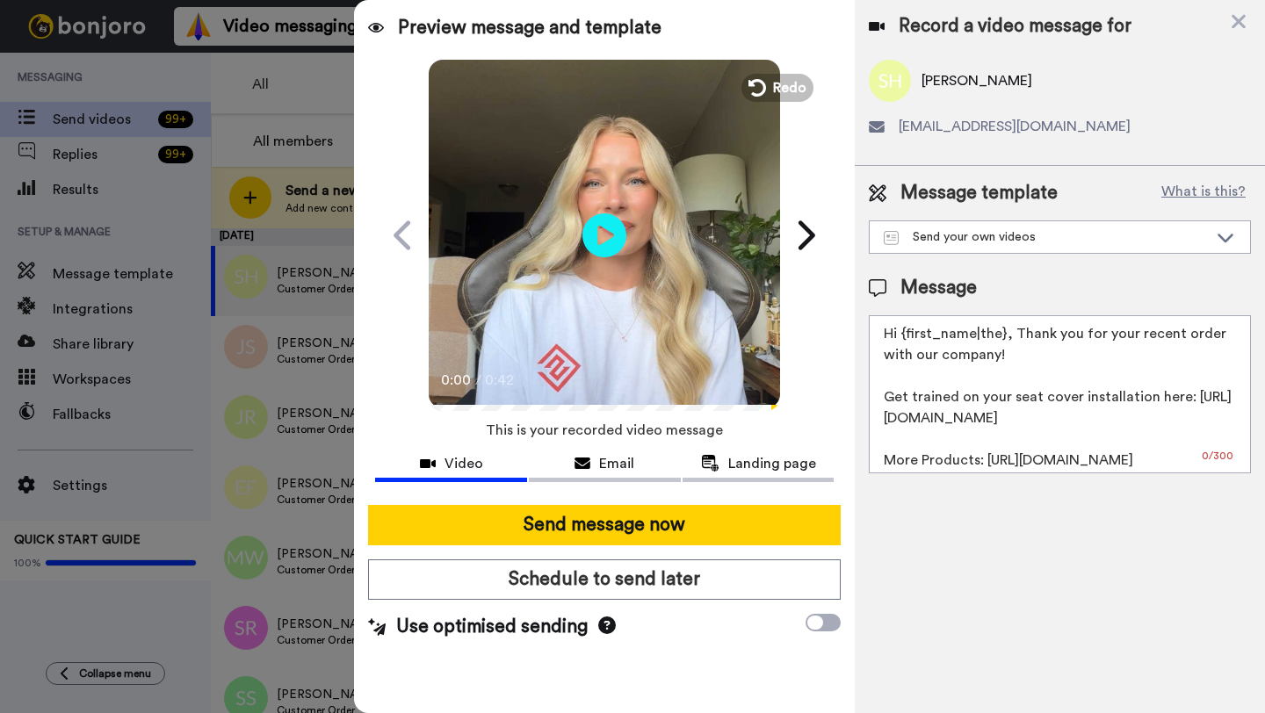
drag, startPoint x: 1006, startPoint y: 336, endPoint x: 898, endPoint y: 343, distance: 108.3
click at [898, 343] on textarea "Hi {first_name|the}, Thank you for your recent order with our company! Get trai…" at bounding box center [1060, 394] width 382 height 158
paste textarea "Sarajane"
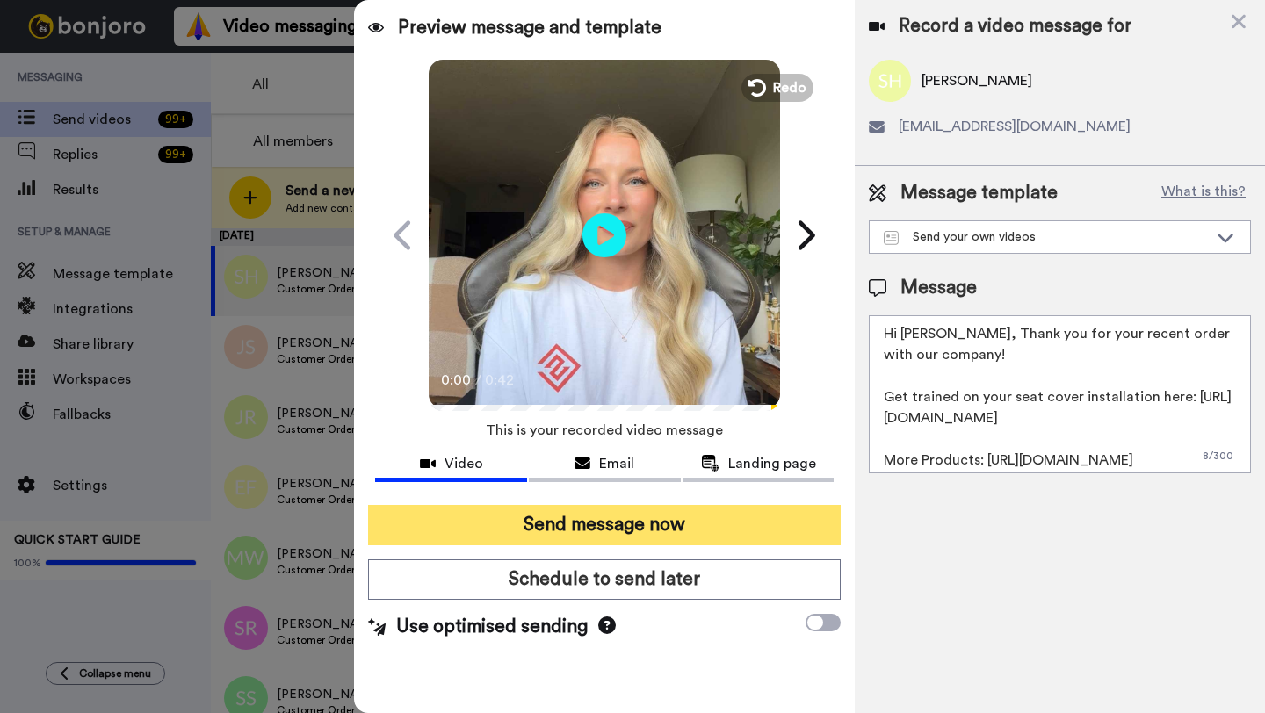
type textarea "Hi Sarajane, Thank you for your recent order with our company! Get trained on y…"
click at [667, 527] on button "Send message now" at bounding box center [604, 525] width 473 height 40
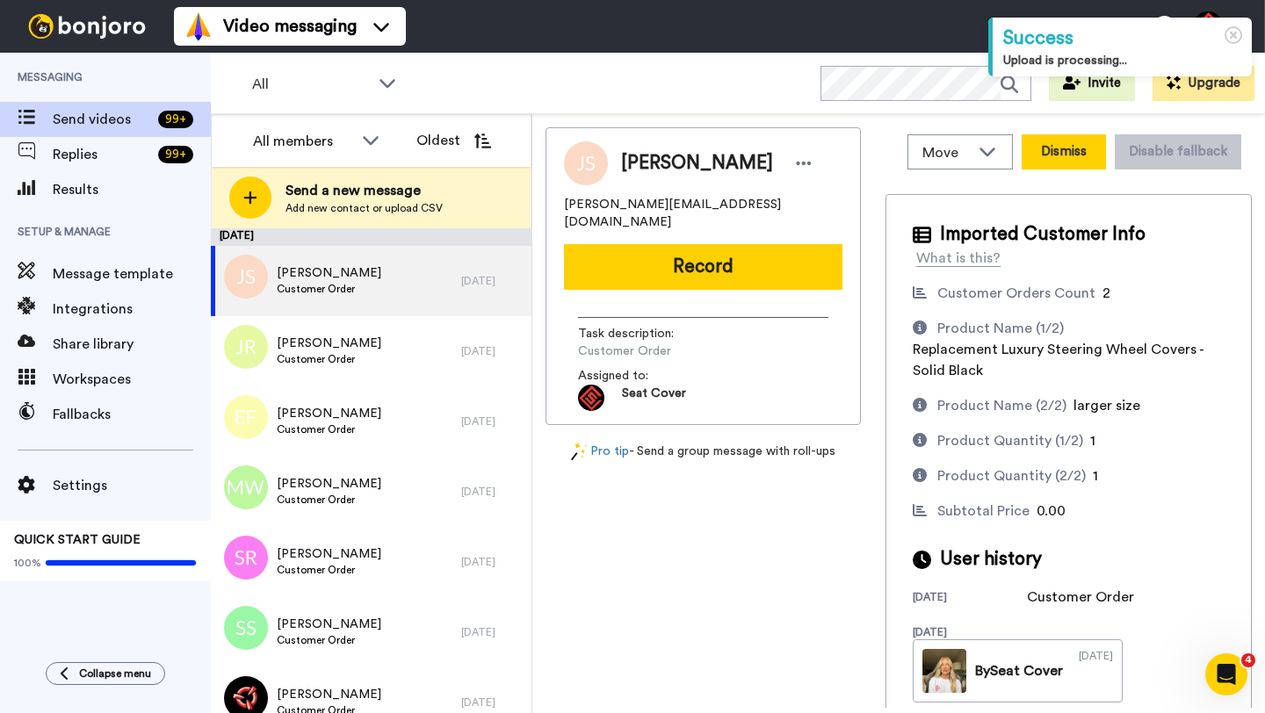
click at [1051, 166] on button "Dismiss" at bounding box center [1064, 151] width 84 height 35
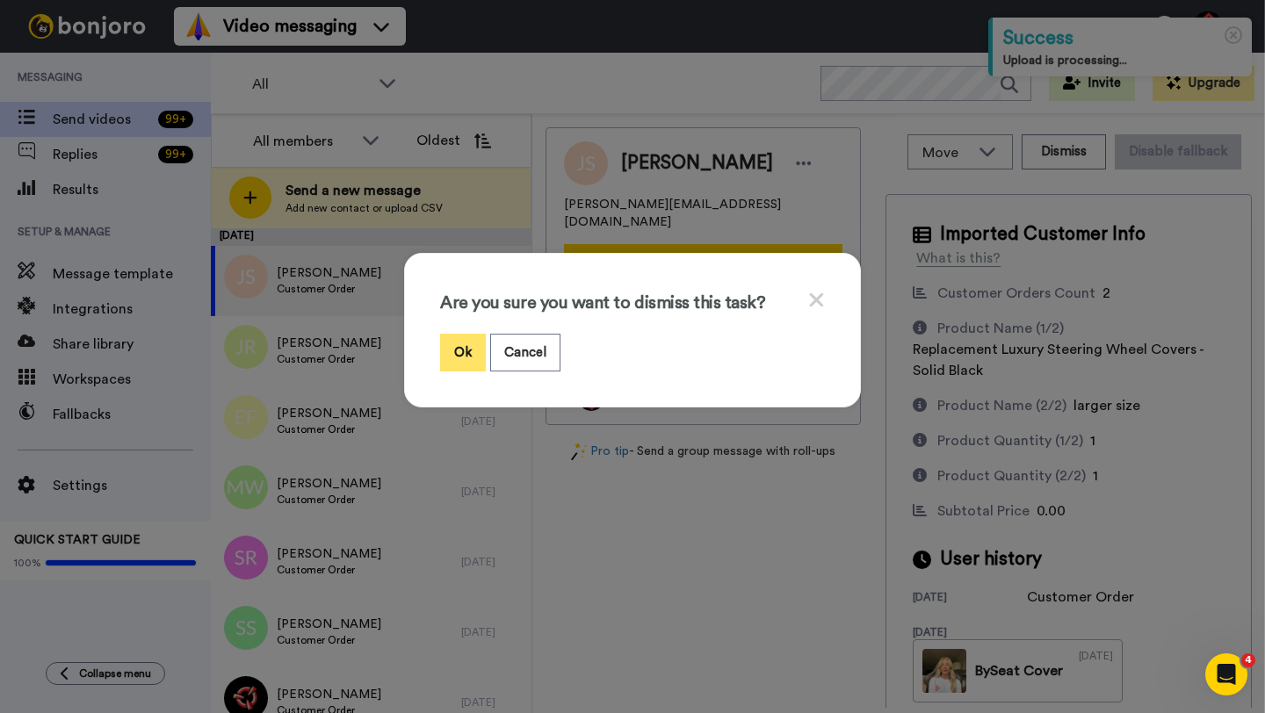
click at [454, 362] on button "Ok" at bounding box center [463, 353] width 46 height 38
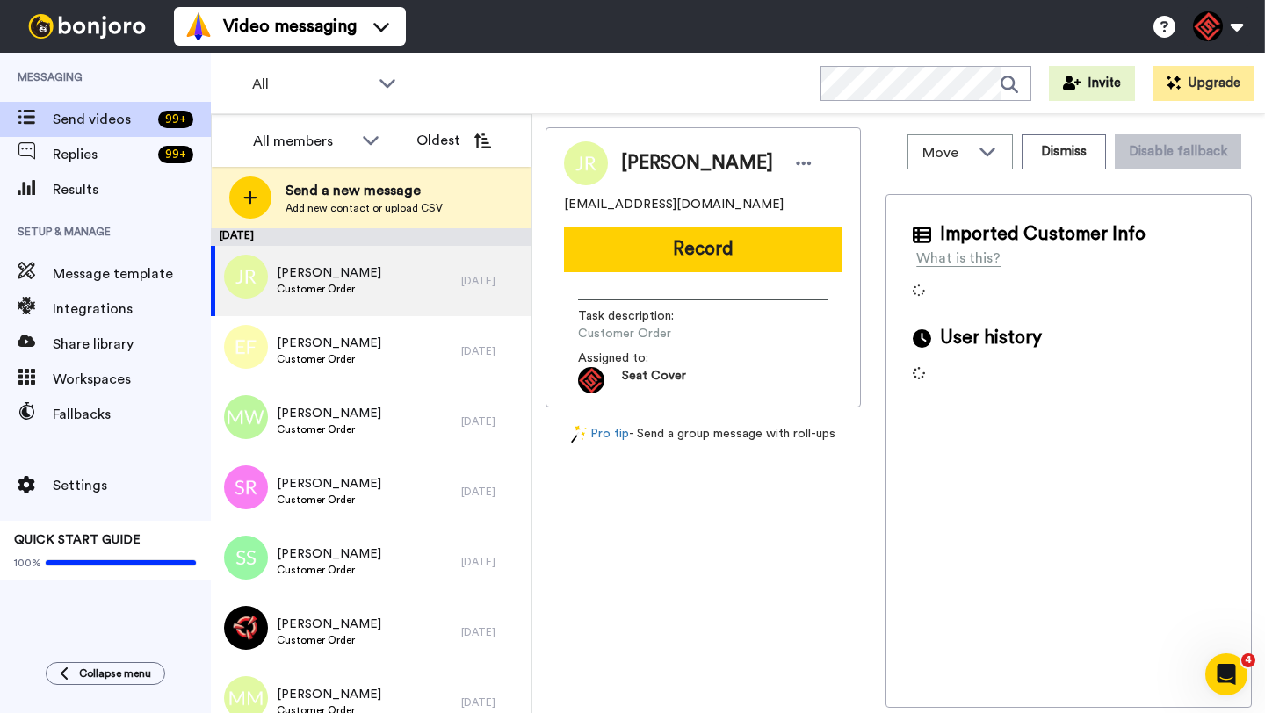
click at [639, 166] on span "Jeff Raban" at bounding box center [697, 163] width 152 height 26
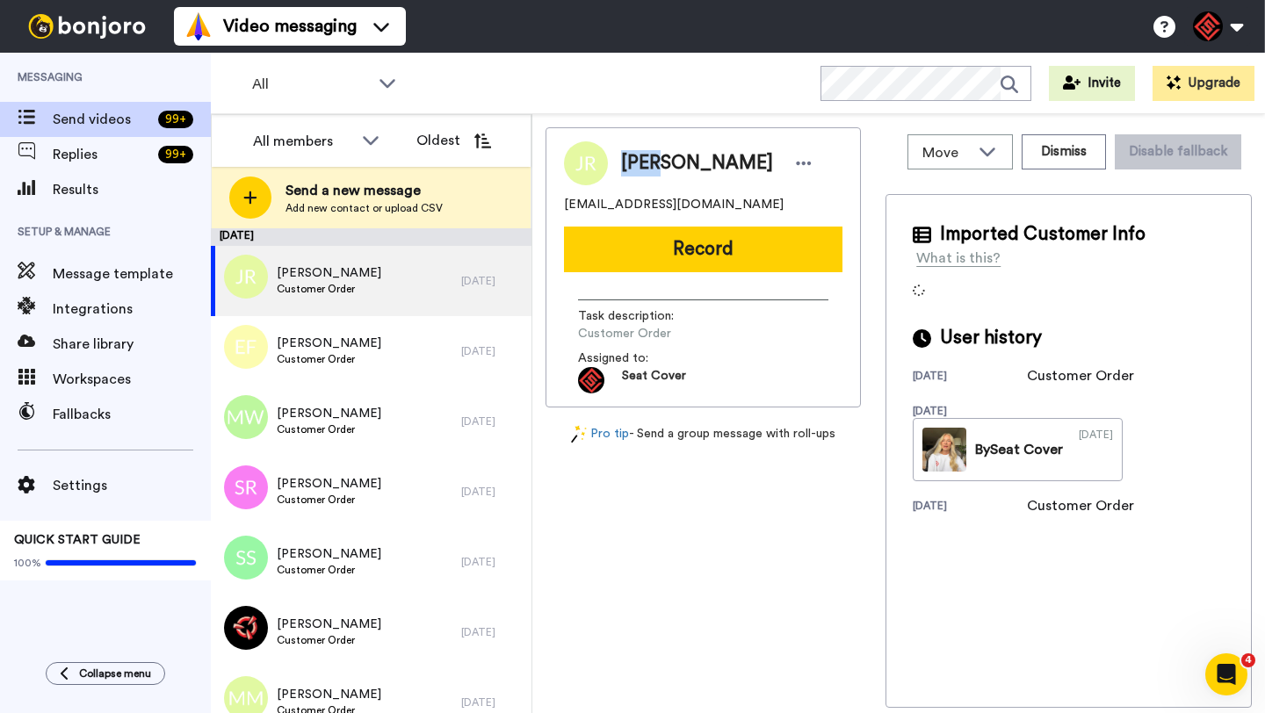
copy span "Jeff"
click at [1067, 150] on button "Dismiss" at bounding box center [1064, 151] width 84 height 35
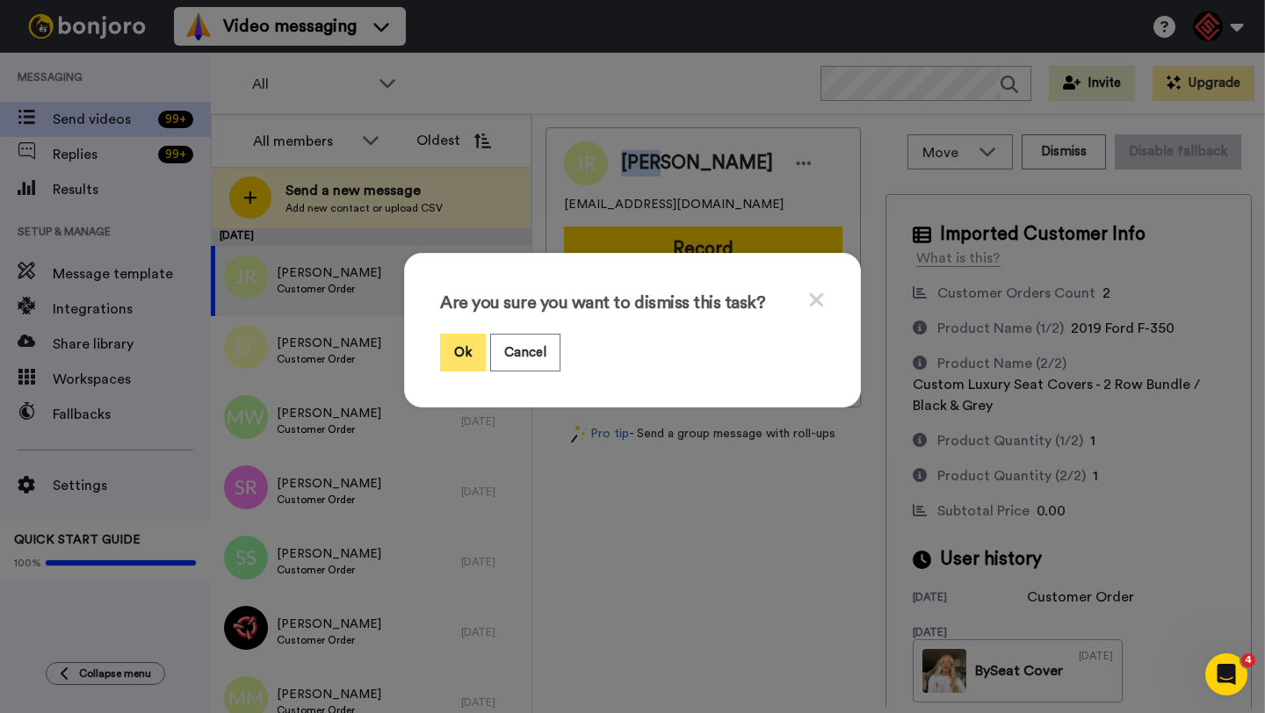
click at [466, 358] on button "Ok" at bounding box center [463, 353] width 46 height 38
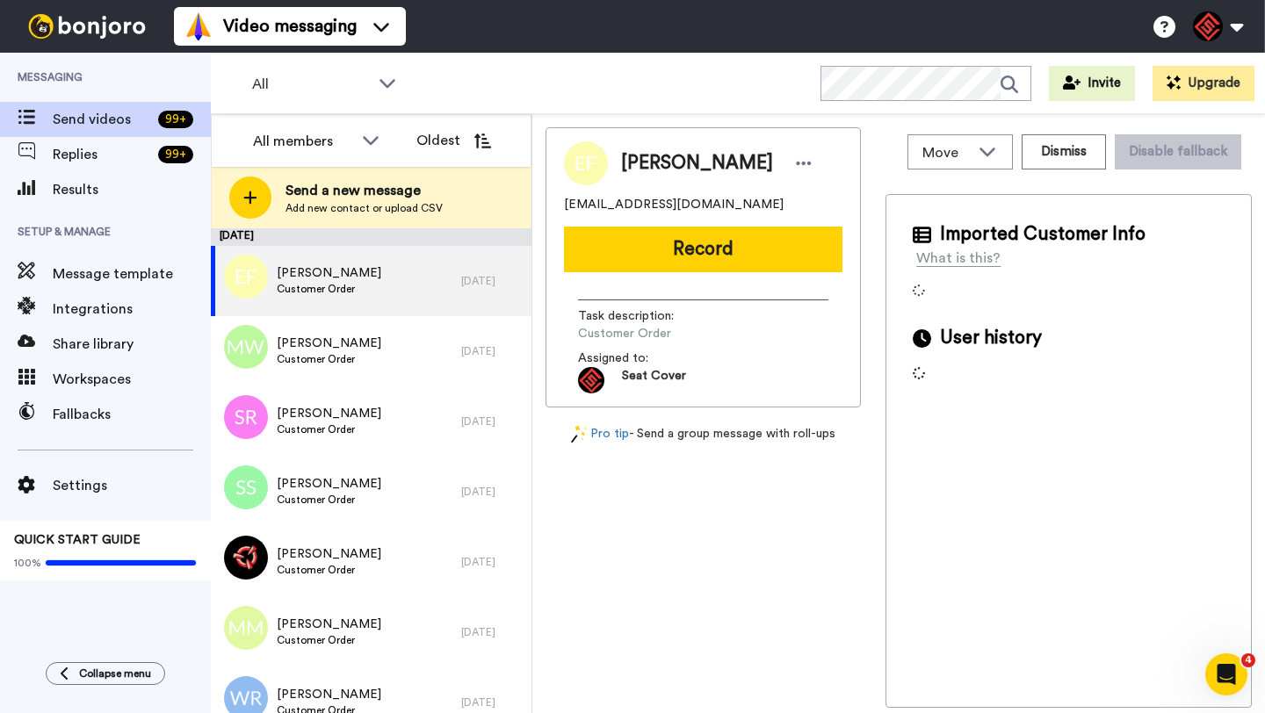
click at [635, 154] on span "Eric Fielden" at bounding box center [697, 163] width 152 height 26
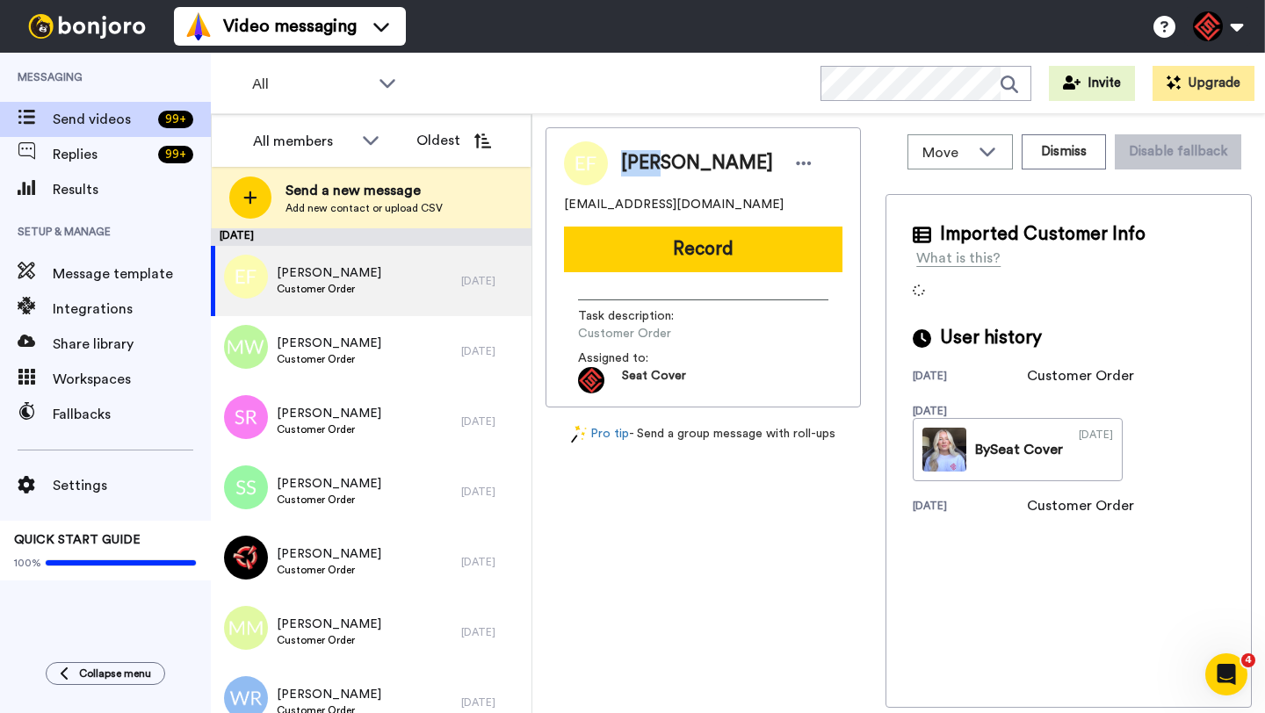
copy span "Eric"
click at [1087, 151] on button "Dismiss" at bounding box center [1064, 151] width 84 height 35
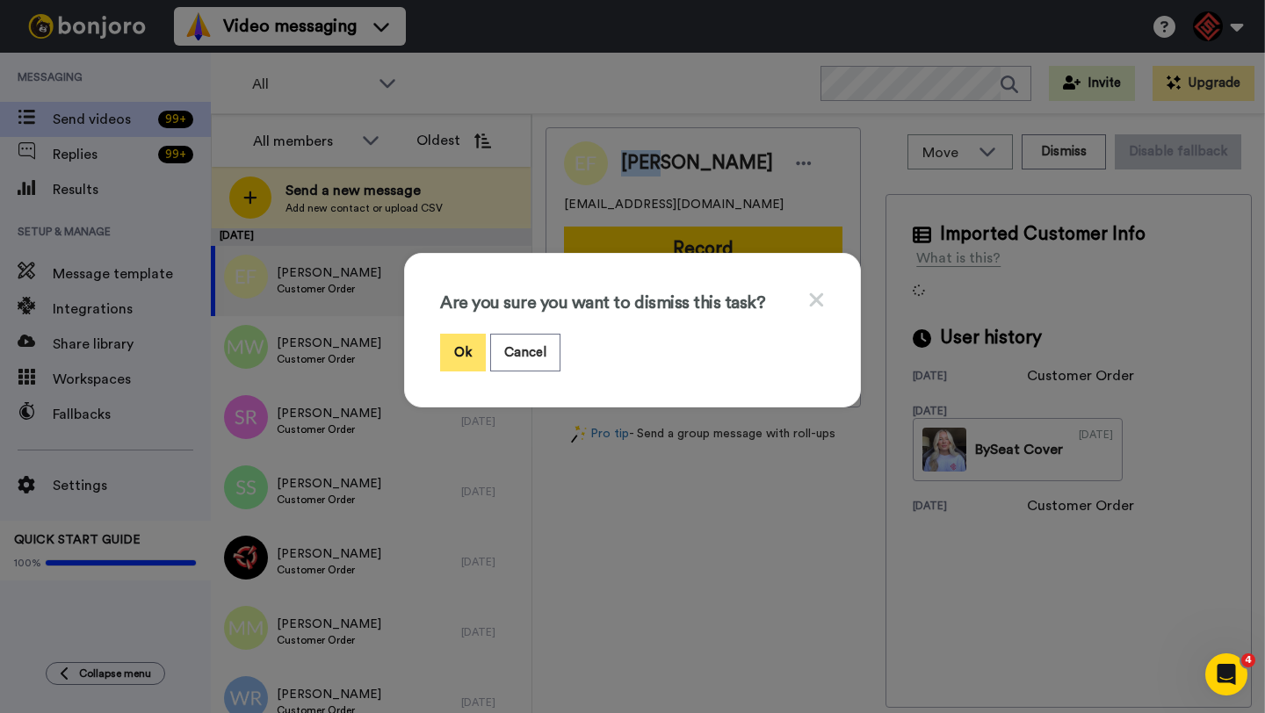
click at [458, 351] on button "Ok" at bounding box center [463, 353] width 46 height 38
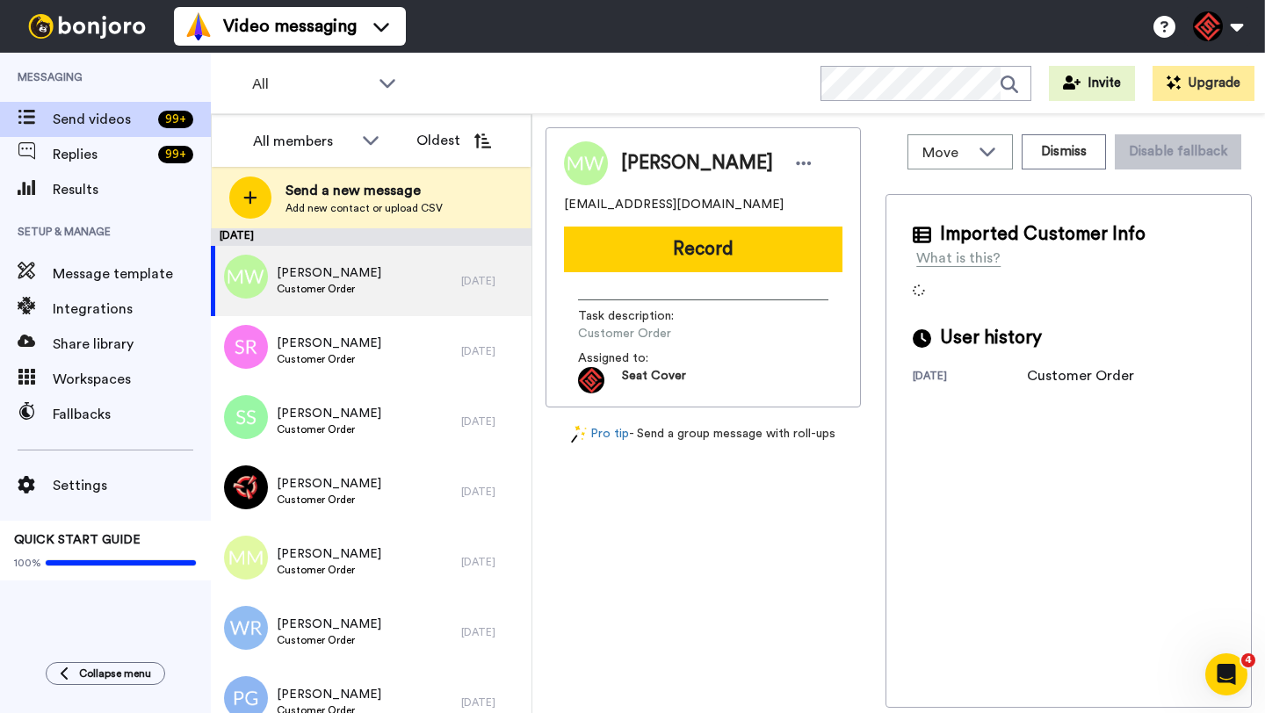
click at [643, 158] on span "Matthew Westbrook" at bounding box center [697, 163] width 152 height 26
copy span "Matthew"
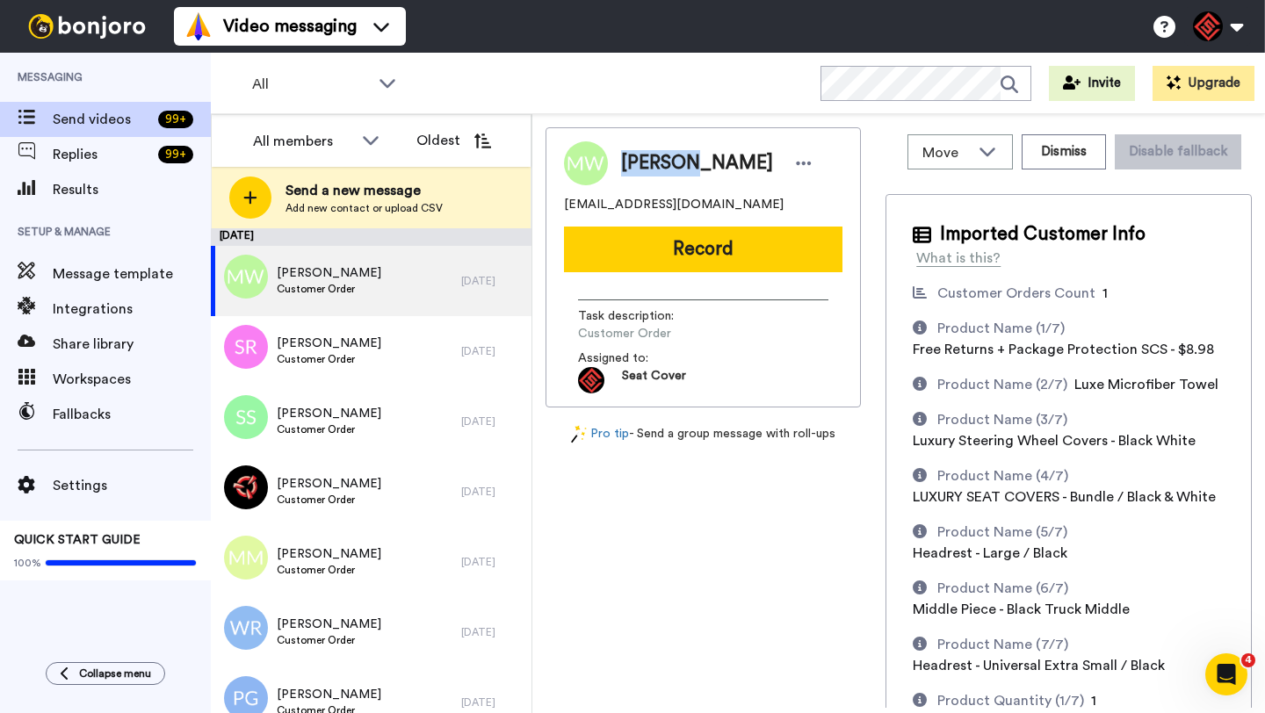
copy span "Matthew"
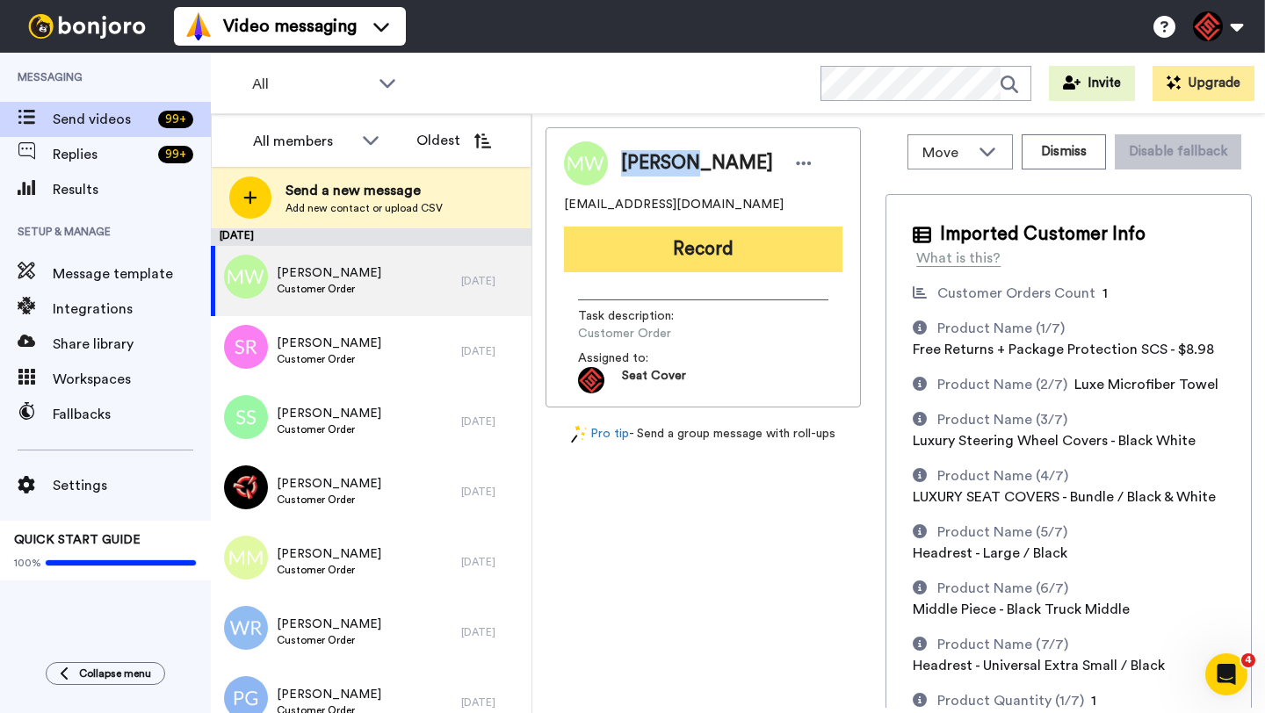
click at [689, 245] on button "Record" at bounding box center [703, 250] width 278 height 46
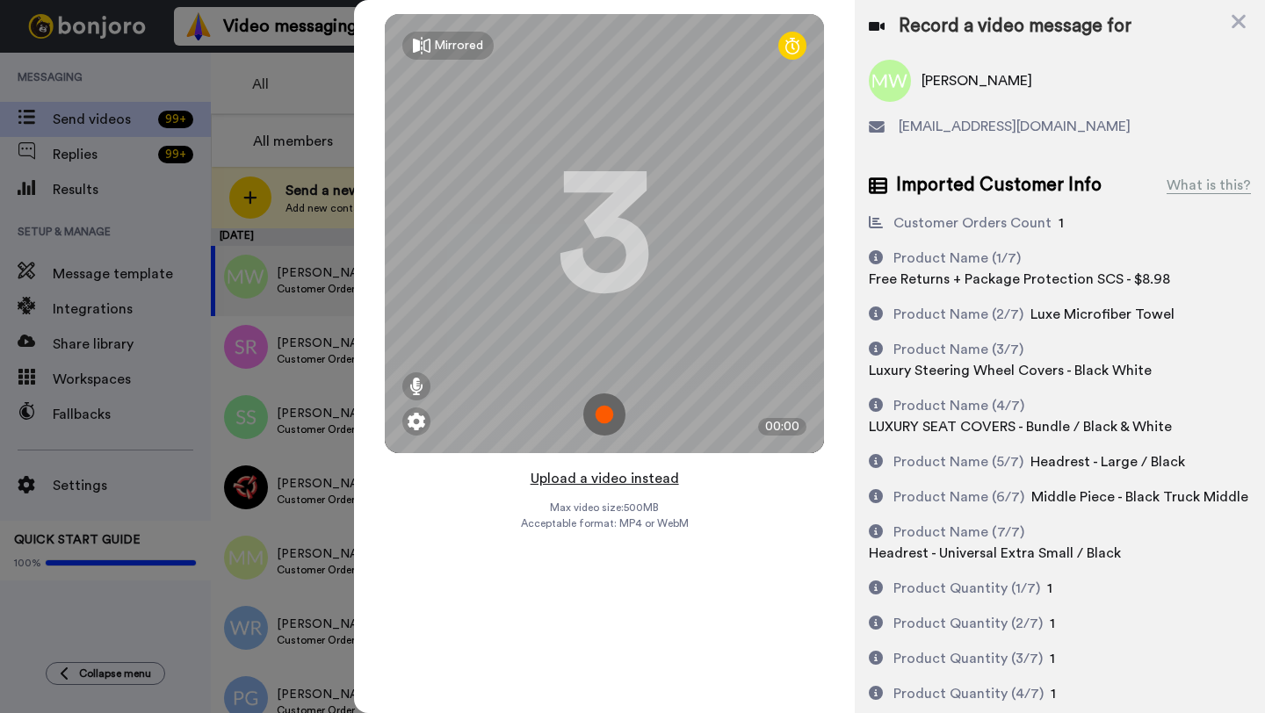
click at [591, 480] on button "Upload a video instead" at bounding box center [604, 478] width 159 height 23
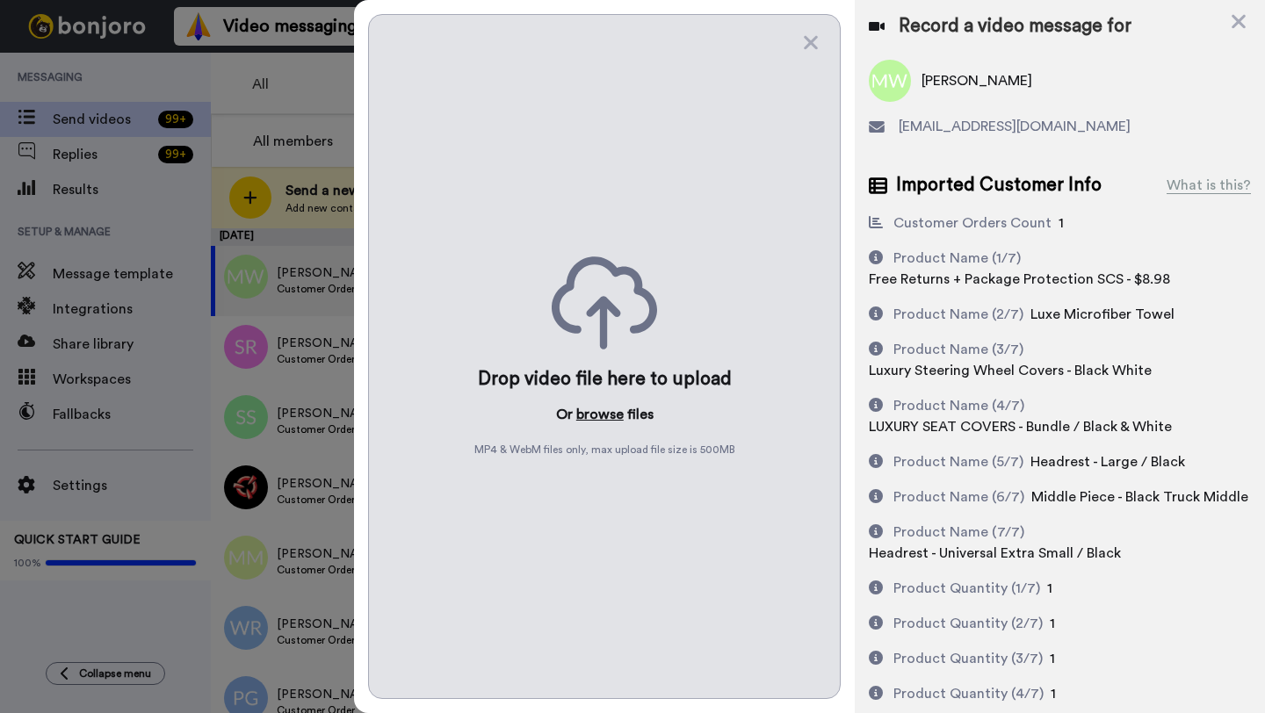
click at [594, 420] on button "browse" at bounding box center [599, 414] width 47 height 21
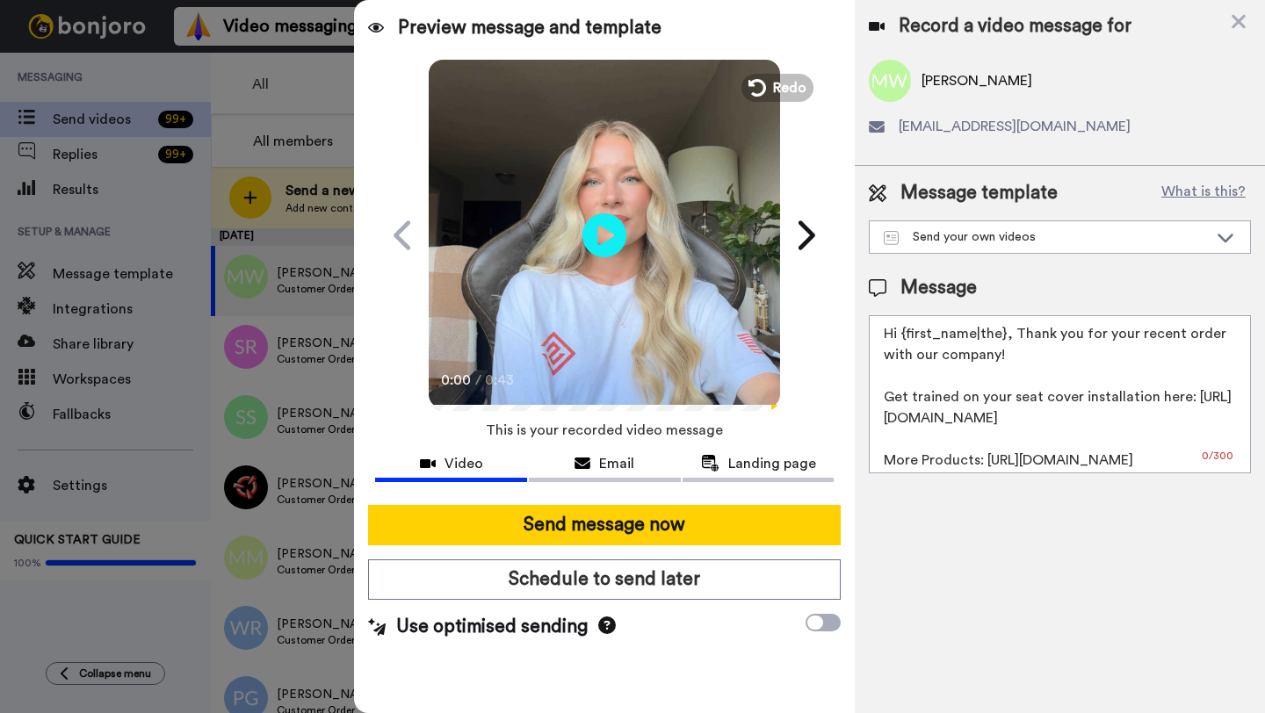
drag, startPoint x: 1000, startPoint y: 338, endPoint x: 902, endPoint y: 339, distance: 98.4
click at [902, 339] on textarea "Hi {first_name|the}, Thank you for your recent order with our company! Get trai…" at bounding box center [1060, 394] width 382 height 158
paste textarea "Matthew"
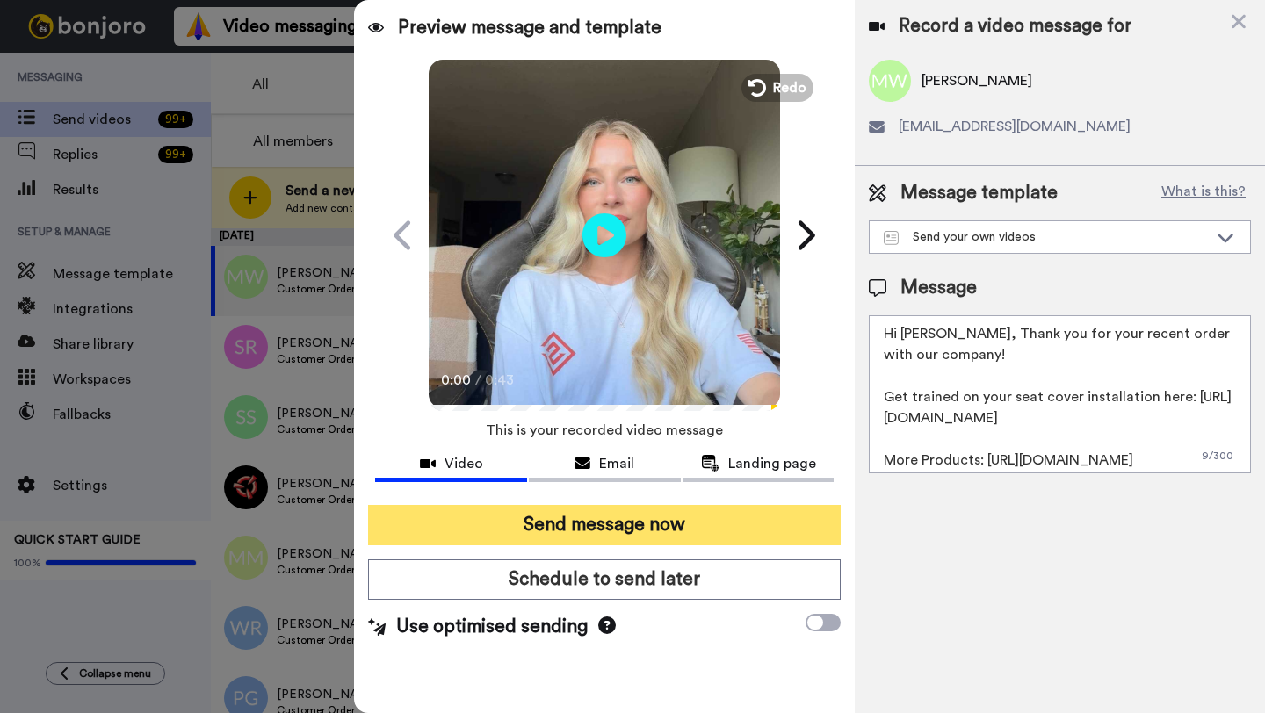
type textarea "Hi Matthew, Thank you for your recent order with our company! Get trained on yo…"
click at [644, 534] on button "Send message now" at bounding box center [604, 525] width 473 height 40
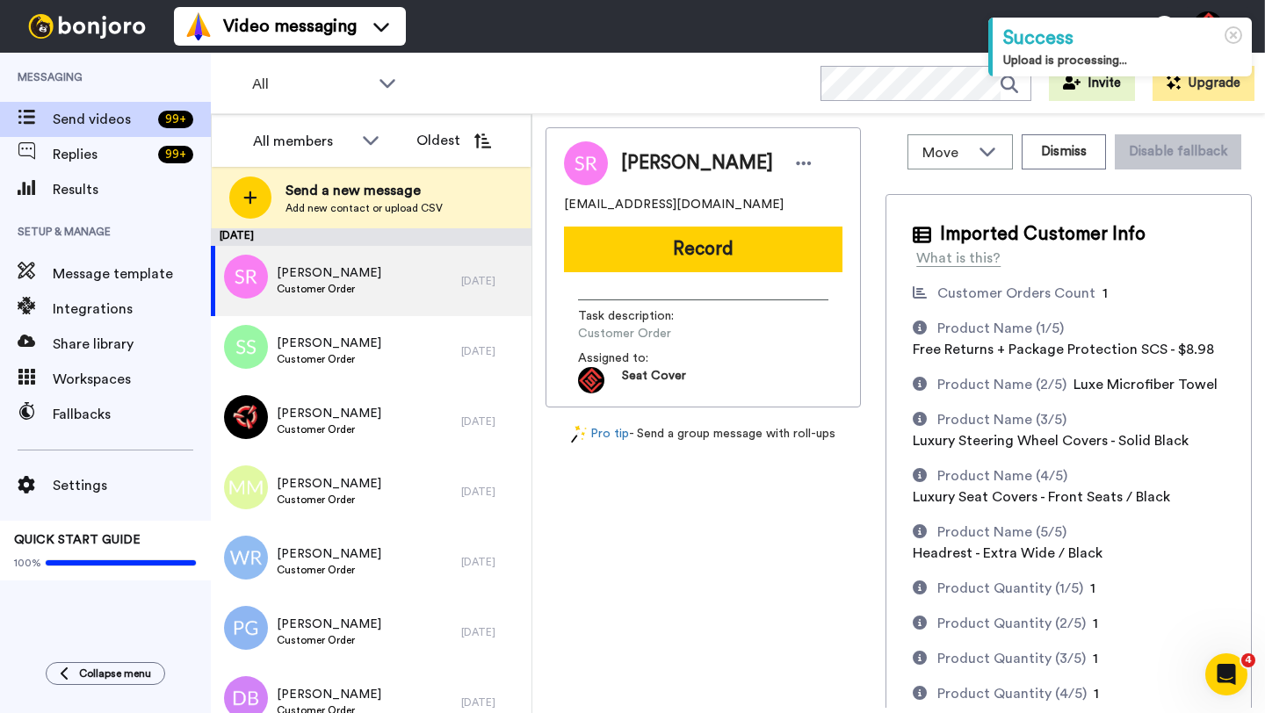
click at [643, 169] on span "Steven Roberts" at bounding box center [697, 163] width 152 height 26
copy span "Steven"
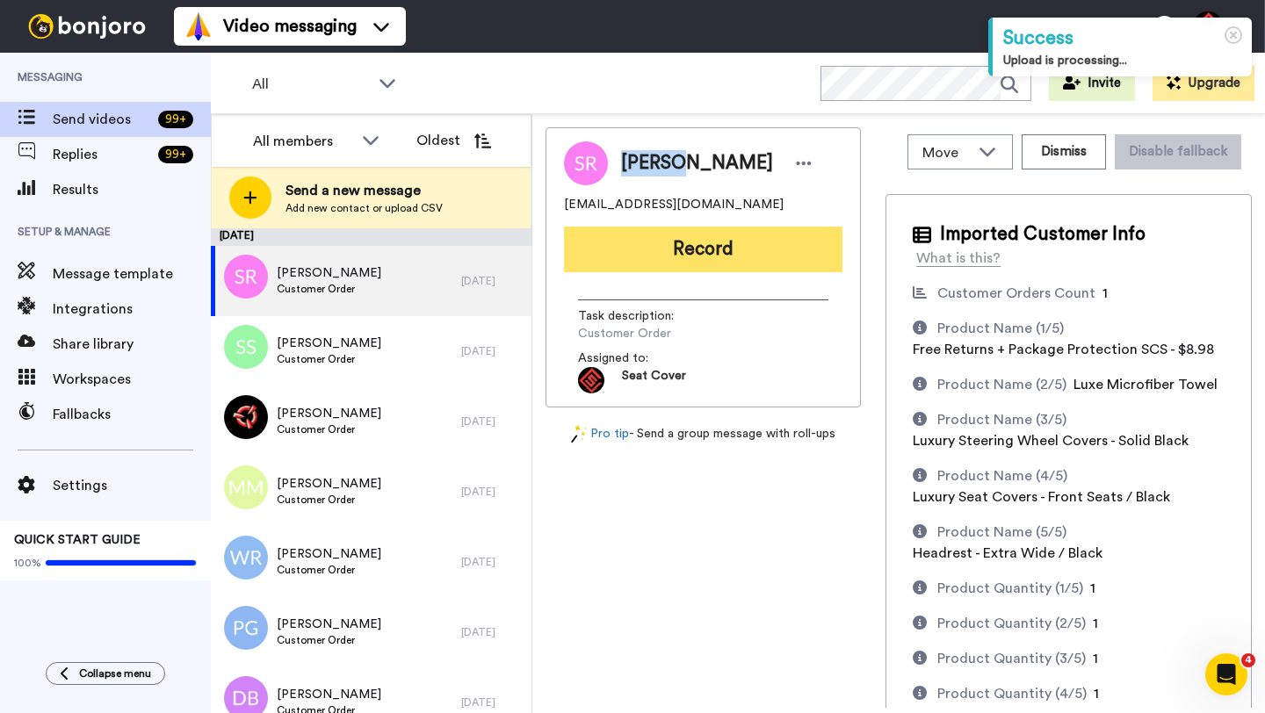
click at [709, 249] on button "Record" at bounding box center [703, 250] width 278 height 46
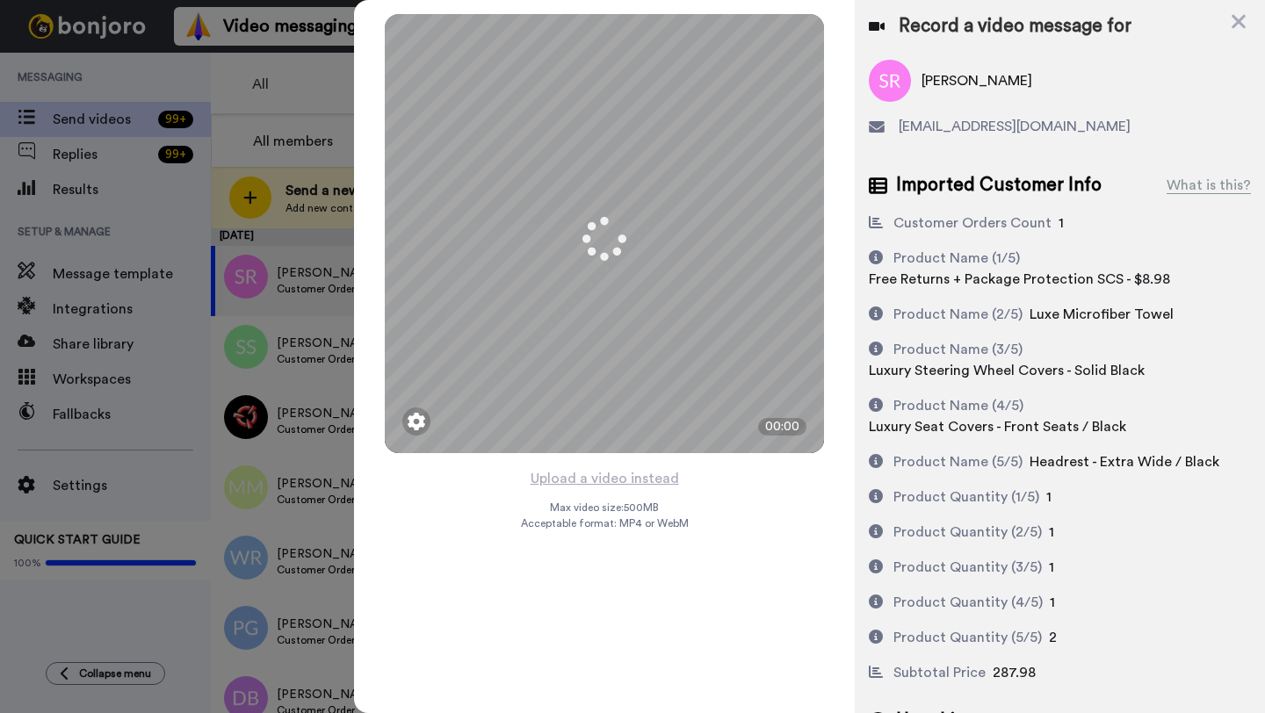
click at [597, 481] on button "Upload a video instead" at bounding box center [604, 478] width 159 height 23
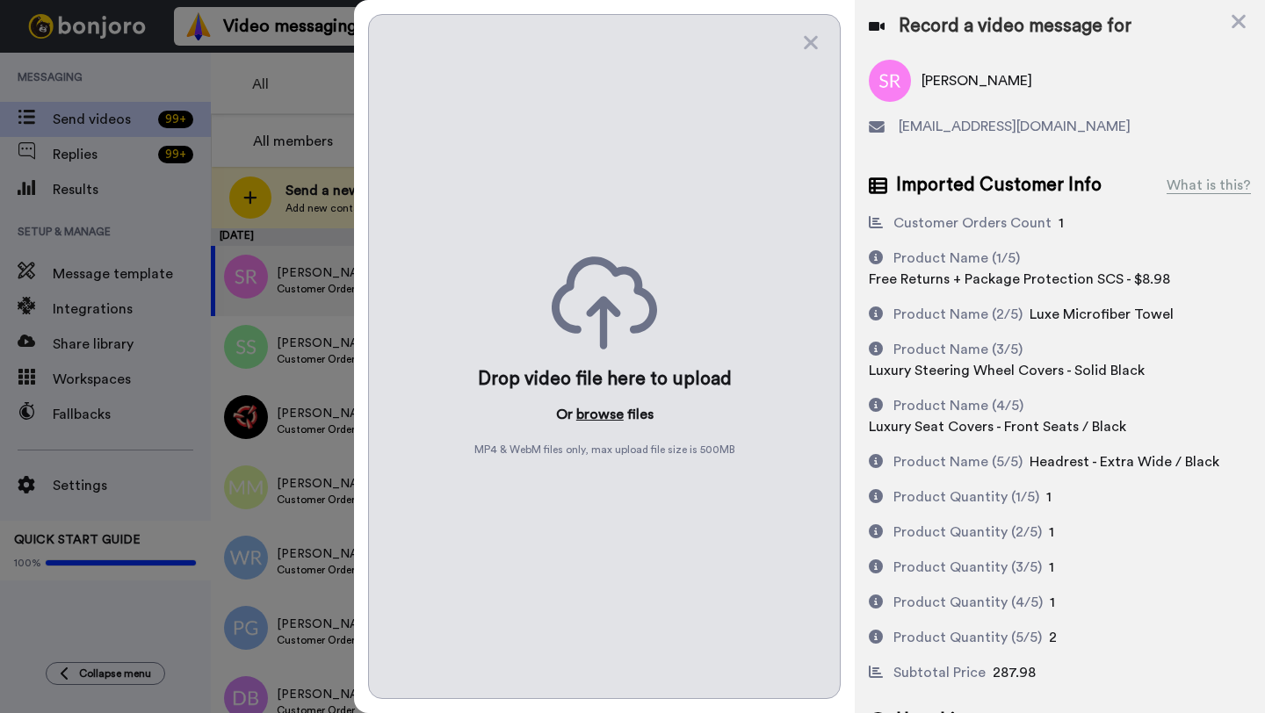
click at [593, 414] on button "browse" at bounding box center [599, 414] width 47 height 21
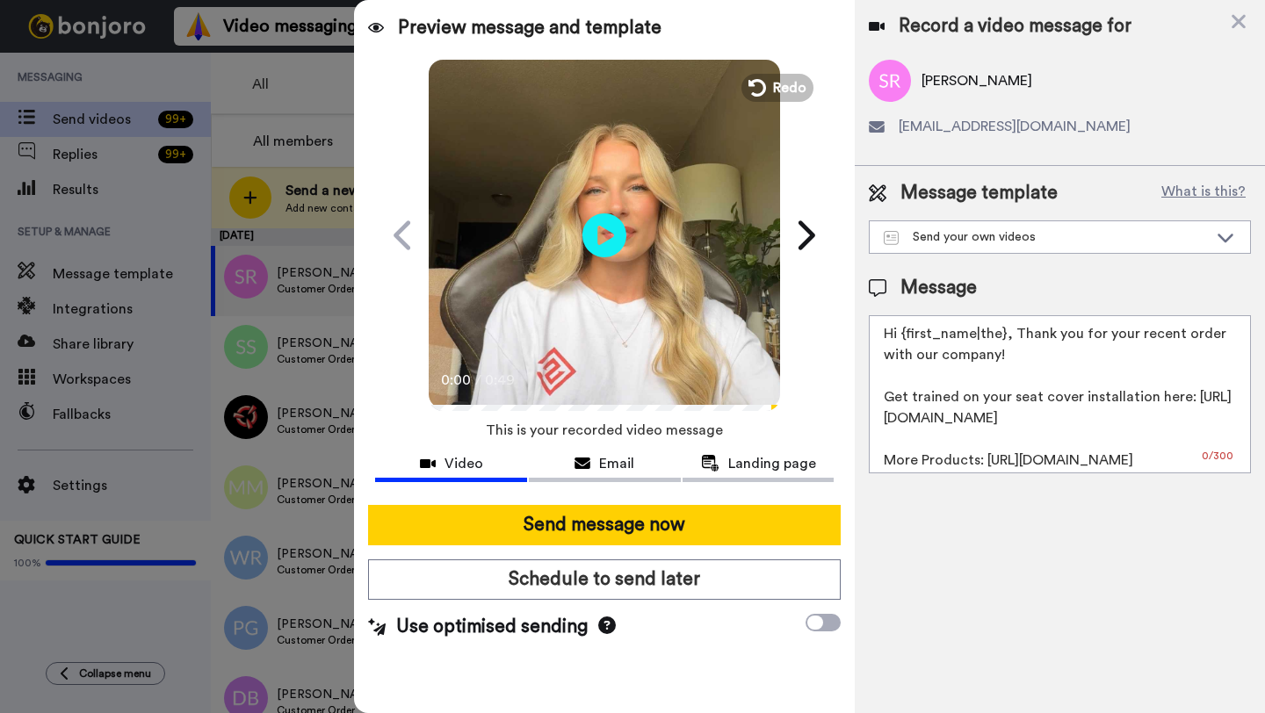
drag, startPoint x: 1003, startPoint y: 335, endPoint x: 902, endPoint y: 335, distance: 101.0
click at [902, 335] on textarea "Hi {first_name|the}, Thank you for your recent order with our company! Get trai…" at bounding box center [1060, 394] width 382 height 158
paste textarea "Steven"
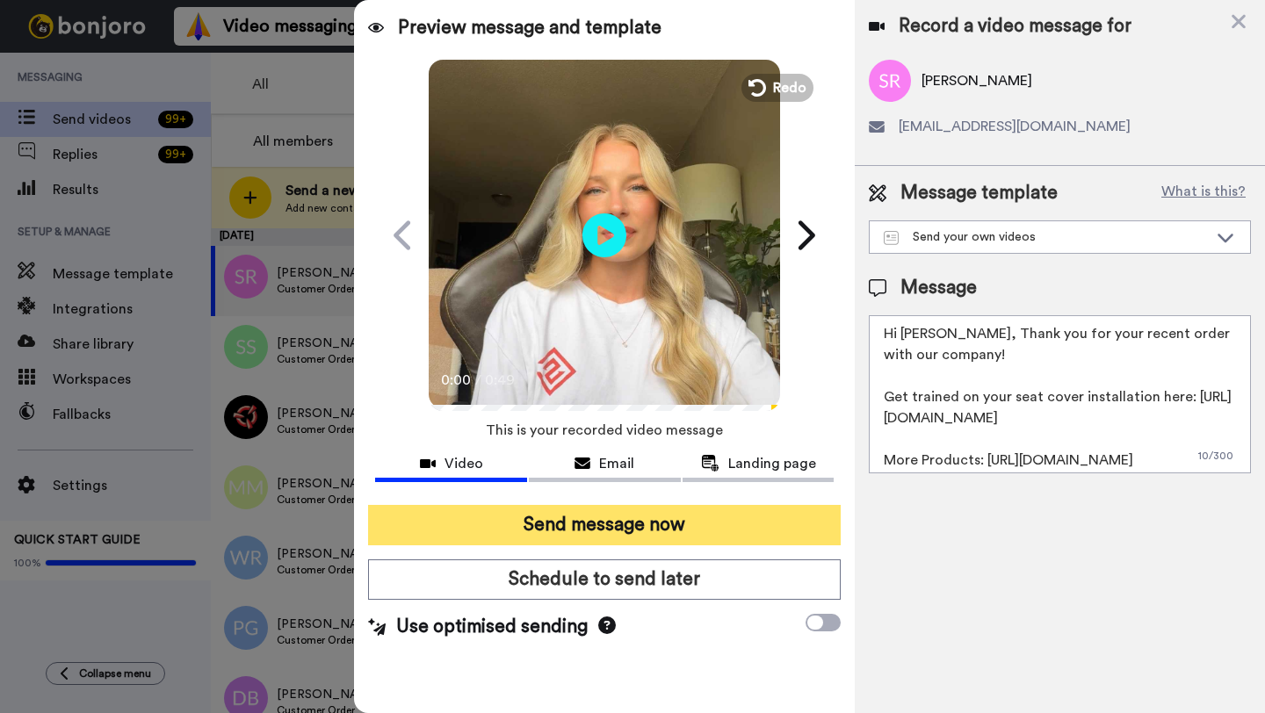
type textarea "Hi Steven, Thank you for your recent order with our company! Get trained on you…"
click at [638, 518] on button "Send message now" at bounding box center [604, 525] width 473 height 40
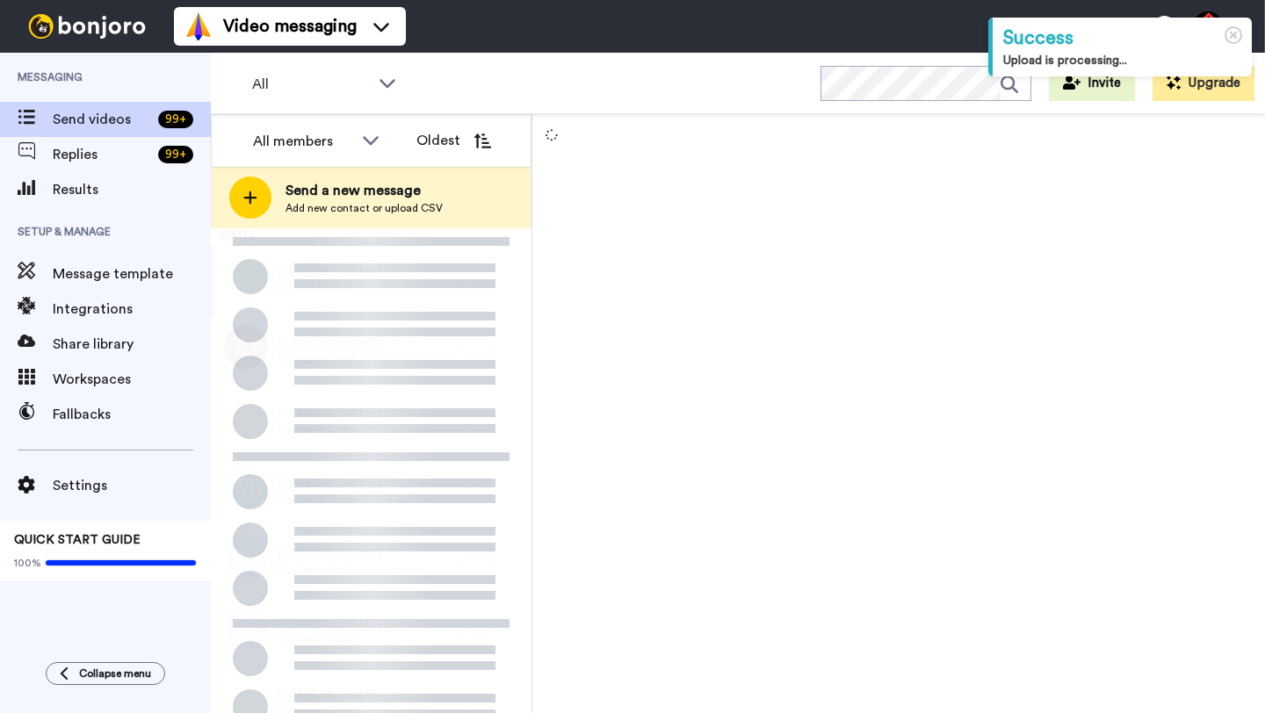
click at [388, 279] on div "[PERSON_NAME] Customer Order" at bounding box center [336, 281] width 250 height 70
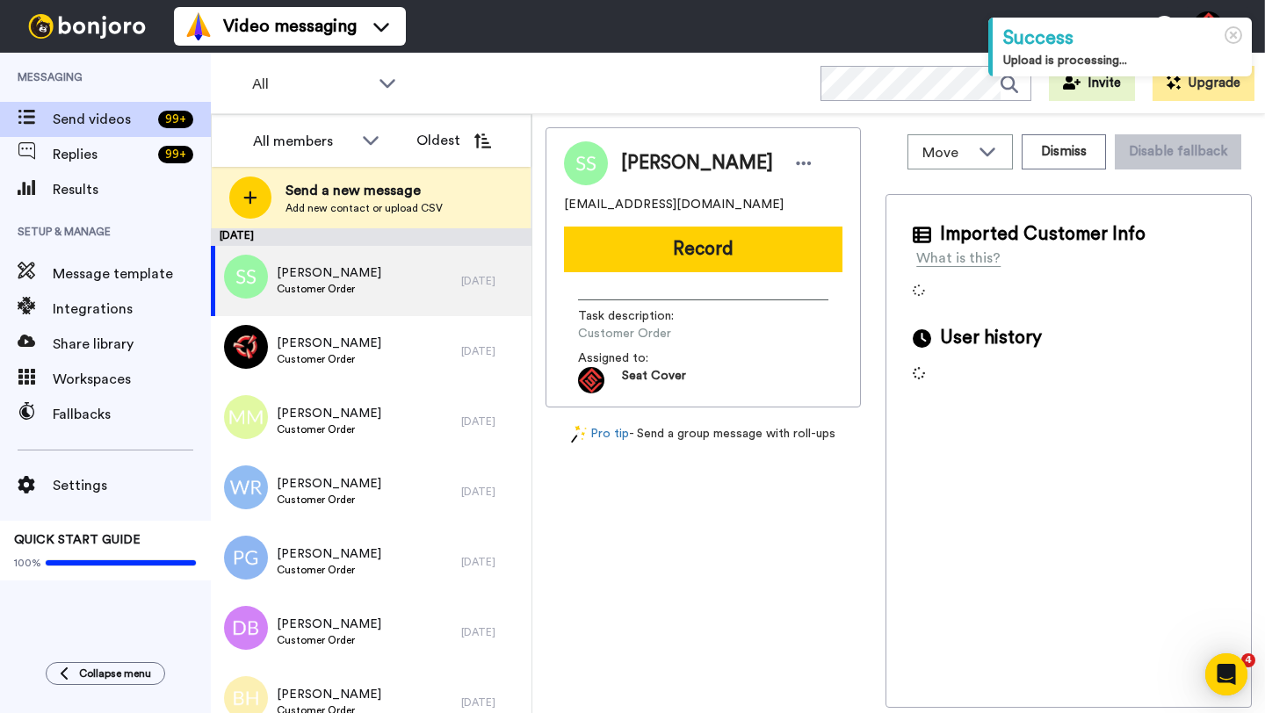
click at [639, 170] on span "[PERSON_NAME]" at bounding box center [697, 163] width 152 height 26
copy span "[PERSON_NAME]"
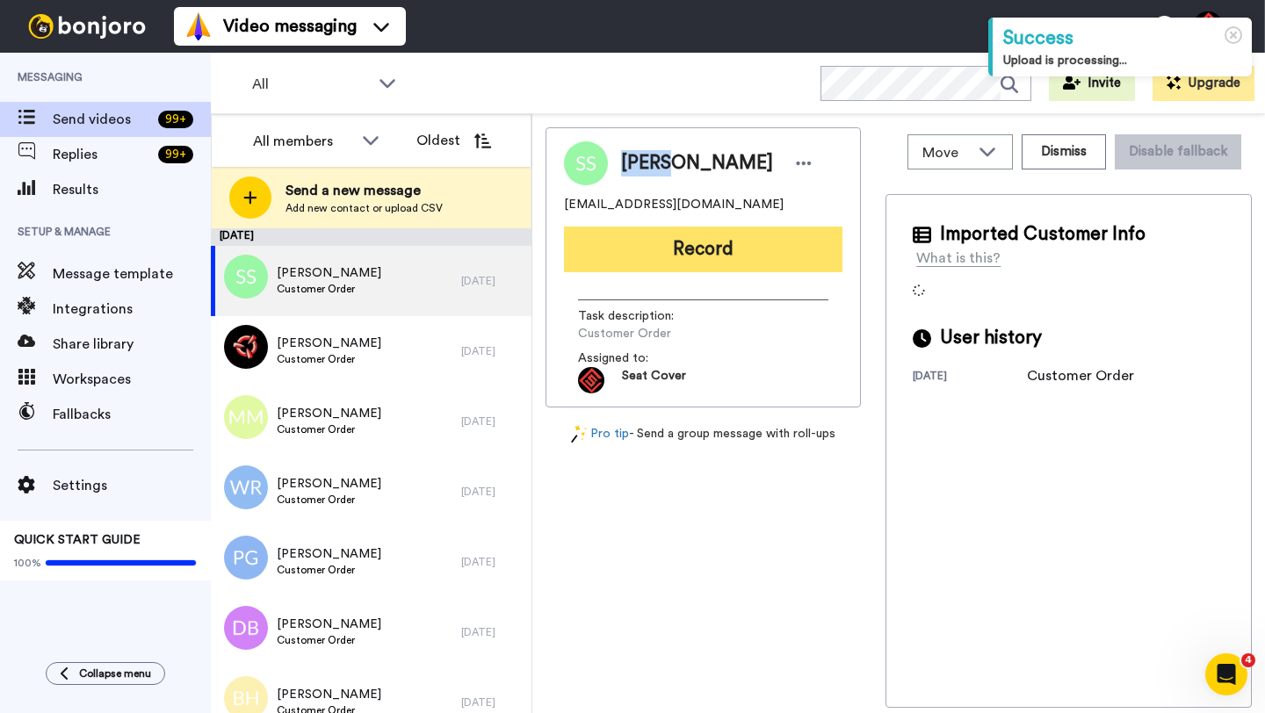
click at [682, 245] on button "Record" at bounding box center [703, 250] width 278 height 46
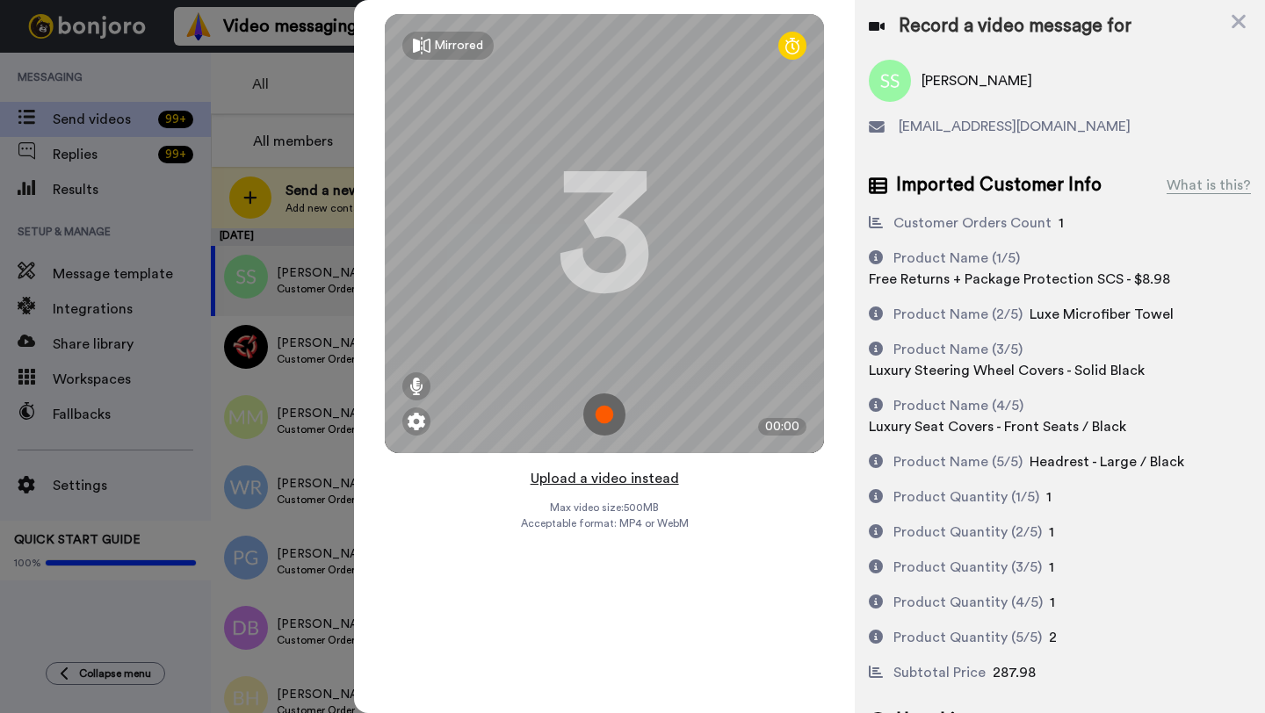
click at [603, 478] on button "Upload a video instead" at bounding box center [604, 478] width 159 height 23
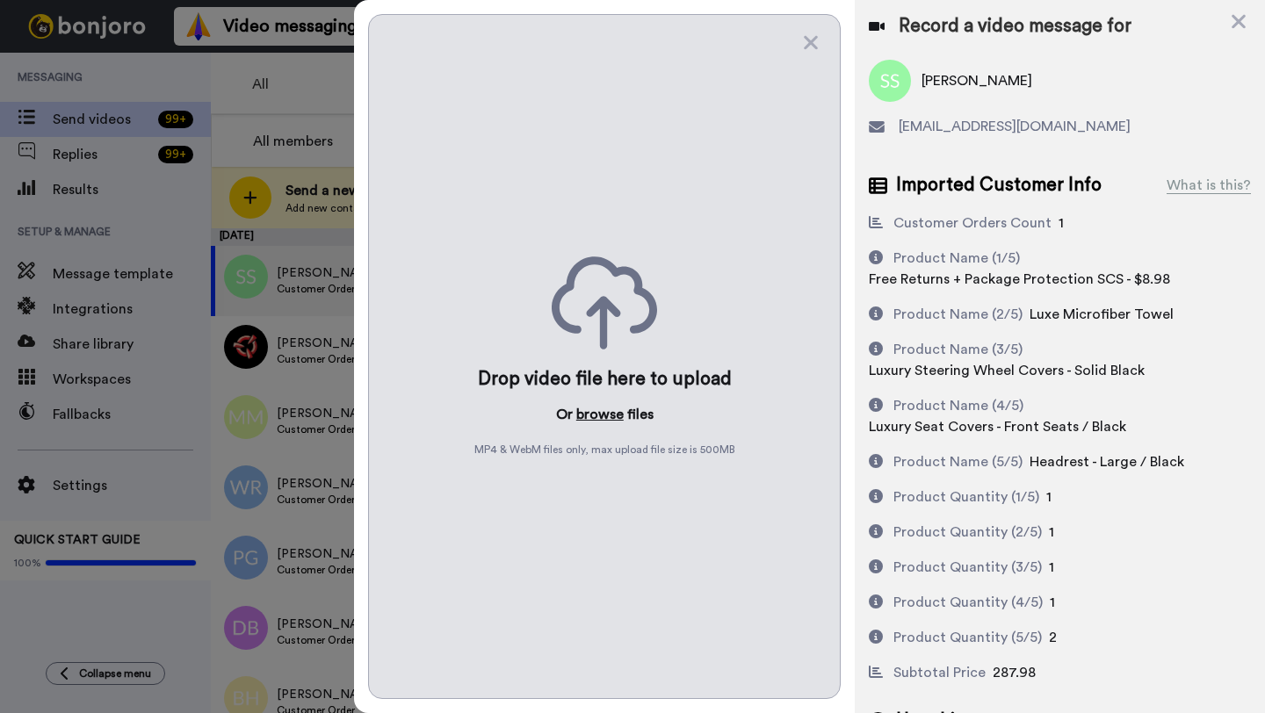
click at [589, 416] on button "browse" at bounding box center [599, 414] width 47 height 21
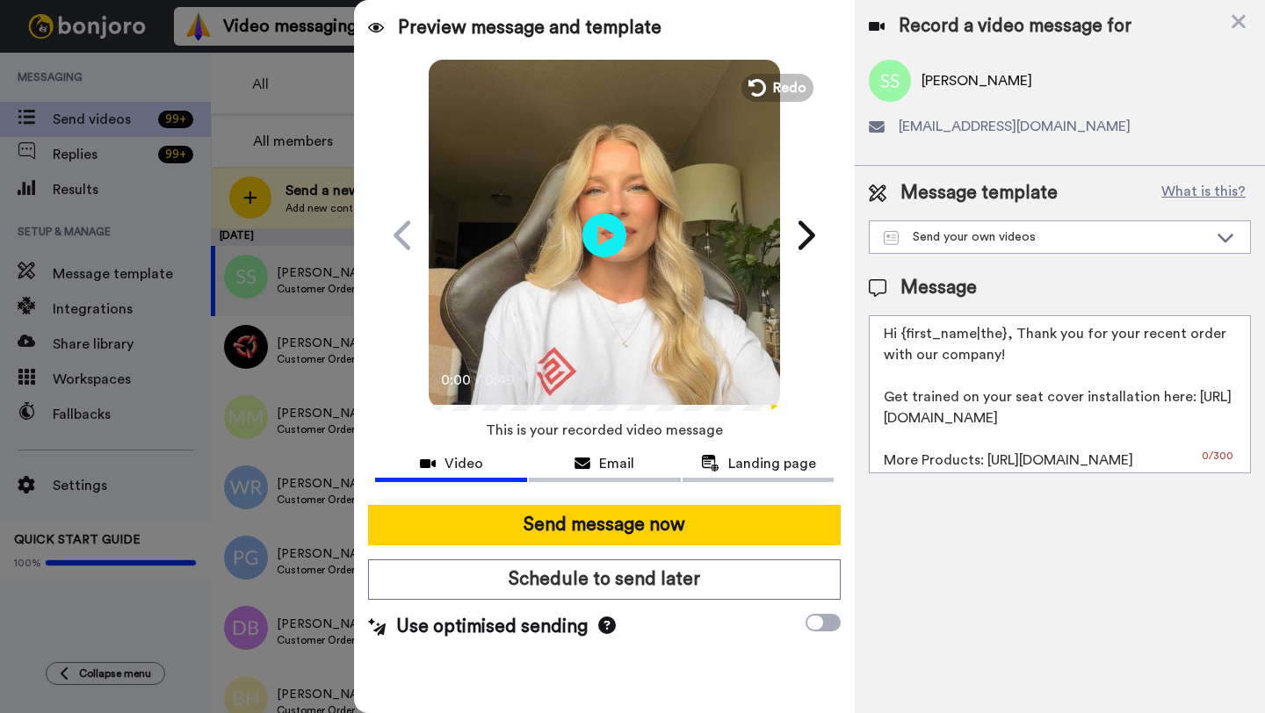
drag, startPoint x: 1003, startPoint y: 339, endPoint x: 901, endPoint y: 343, distance: 102.0
click at [901, 343] on textarea "Hi {first_name|the}, Thank you for your recent order with our company! Get trai…" at bounding box center [1060, 394] width 382 height 158
paste textarea "Susan"
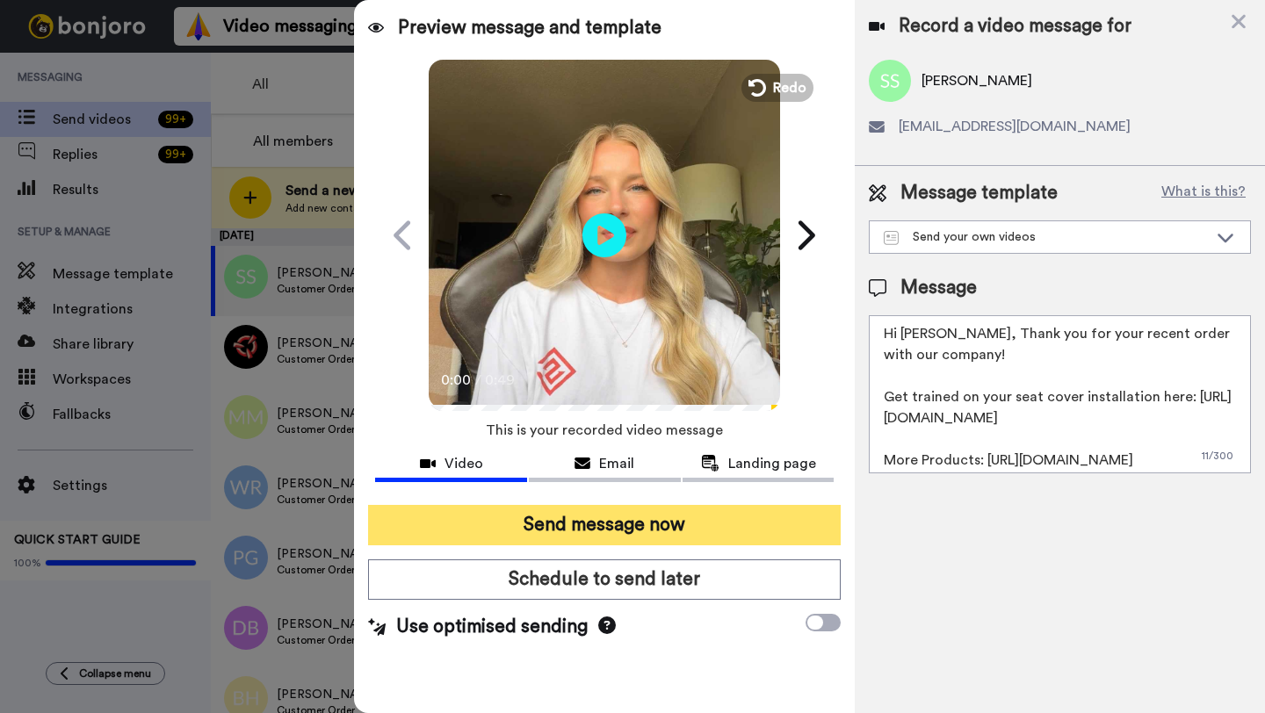
type textarea "Hi Susan, Thank you for your recent order with our company! Get trained on your…"
click at [608, 538] on button "Send message now" at bounding box center [604, 525] width 473 height 40
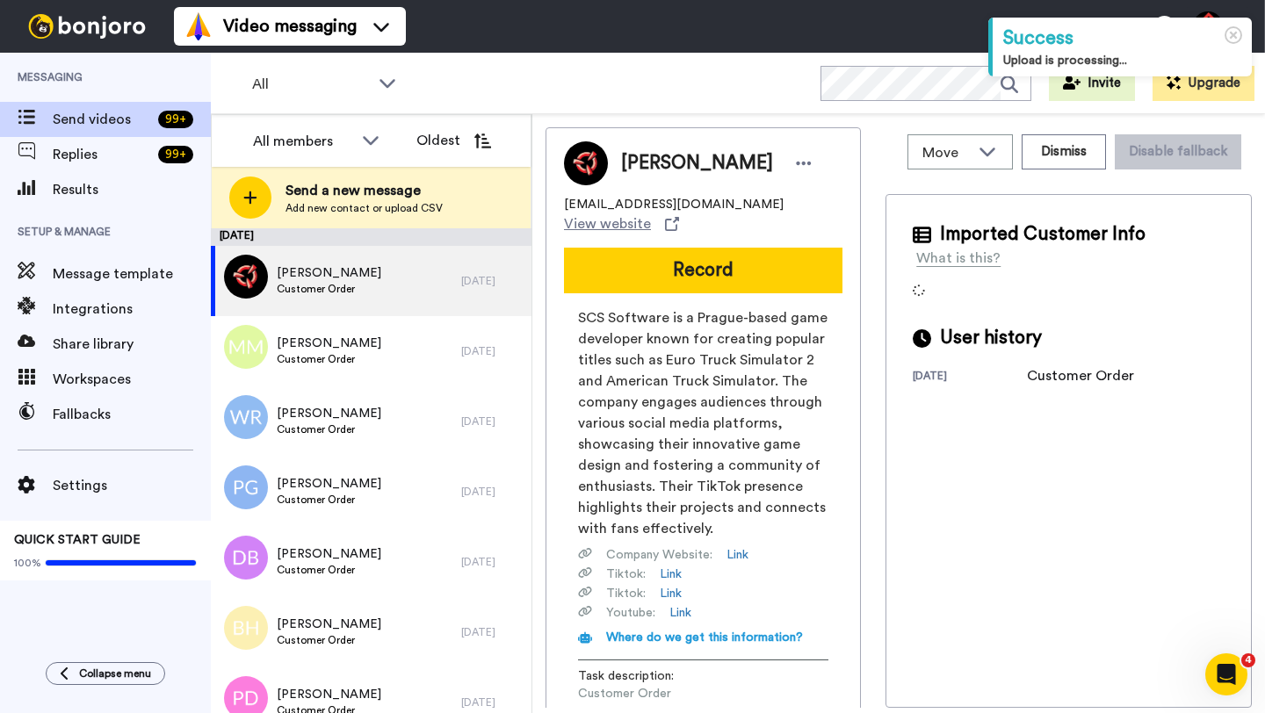
click at [646, 158] on span "[PERSON_NAME]" at bounding box center [697, 163] width 152 height 26
copy span "[PERSON_NAME]"
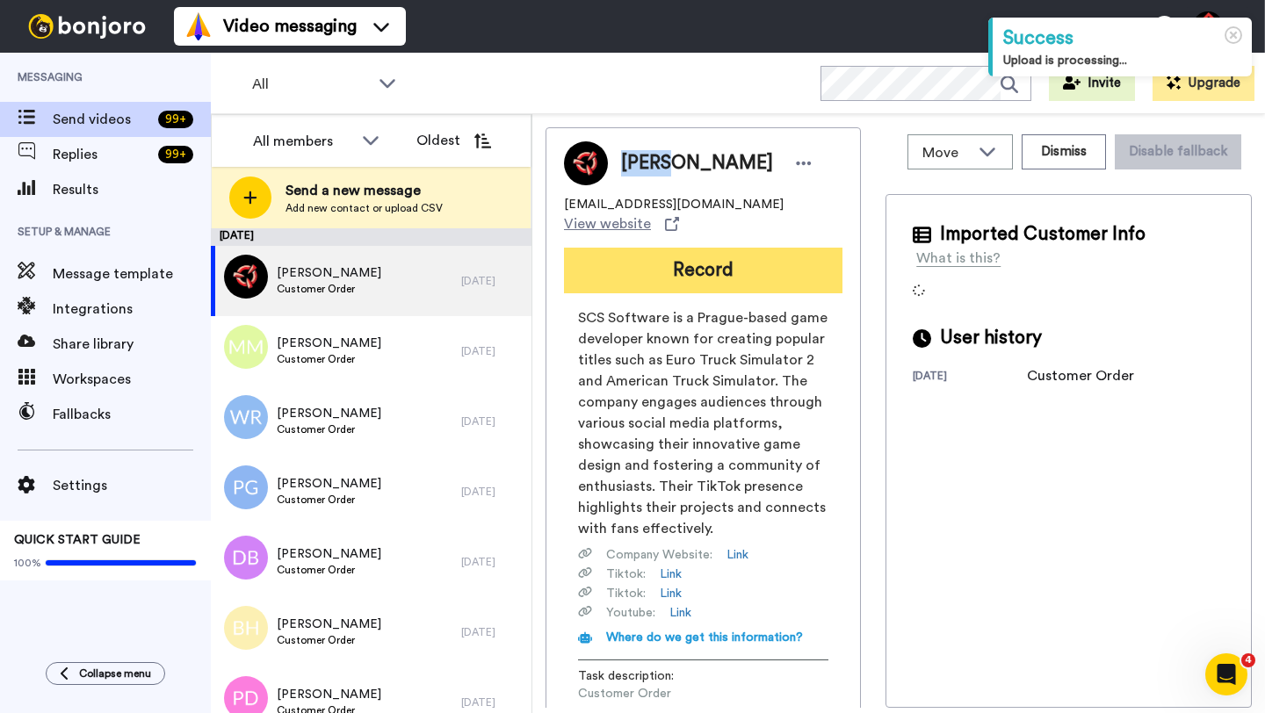
click at [665, 277] on button "Record" at bounding box center [703, 271] width 278 height 46
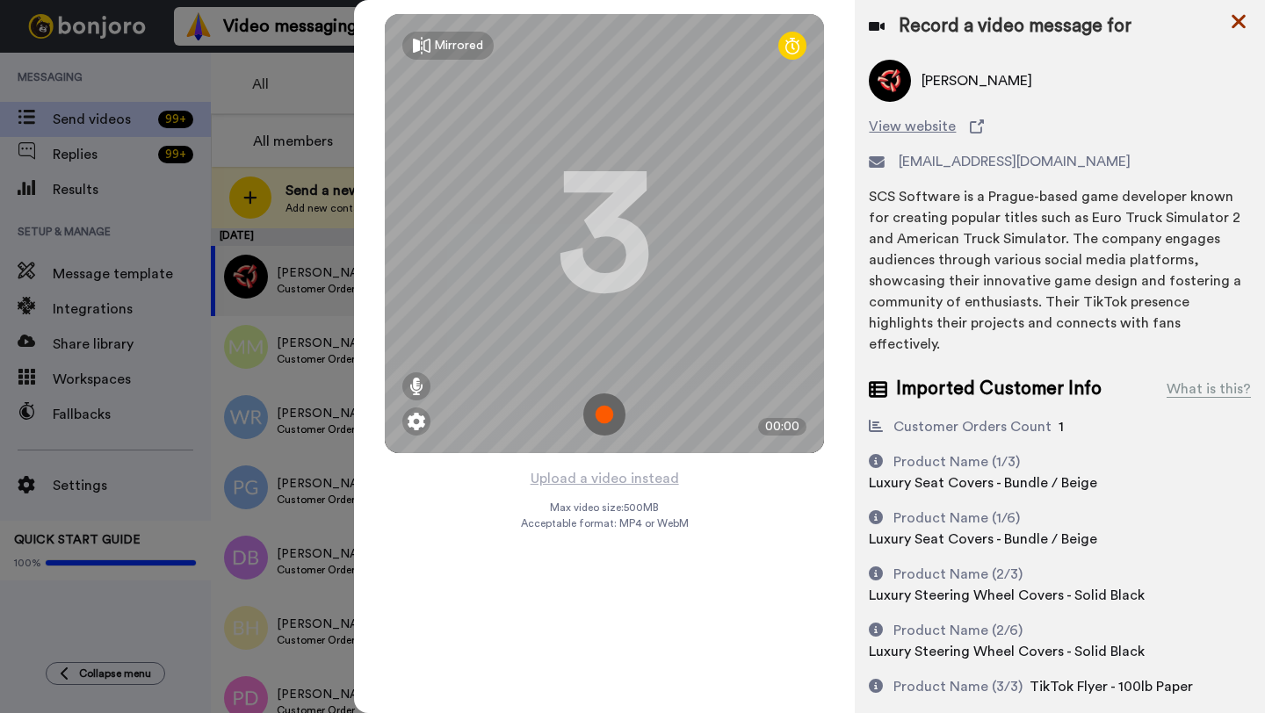
click at [1230, 31] on icon at bounding box center [1239, 22] width 18 height 22
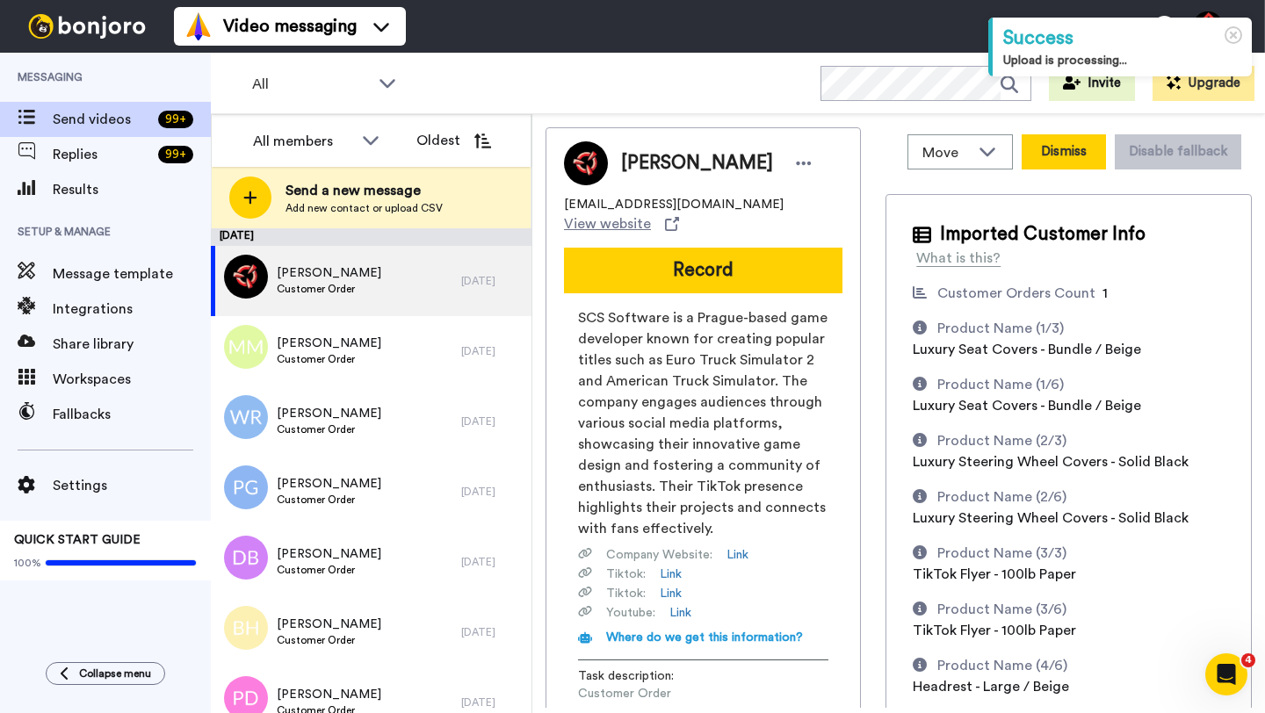
click at [1106, 144] on button "Dismiss" at bounding box center [1064, 151] width 84 height 35
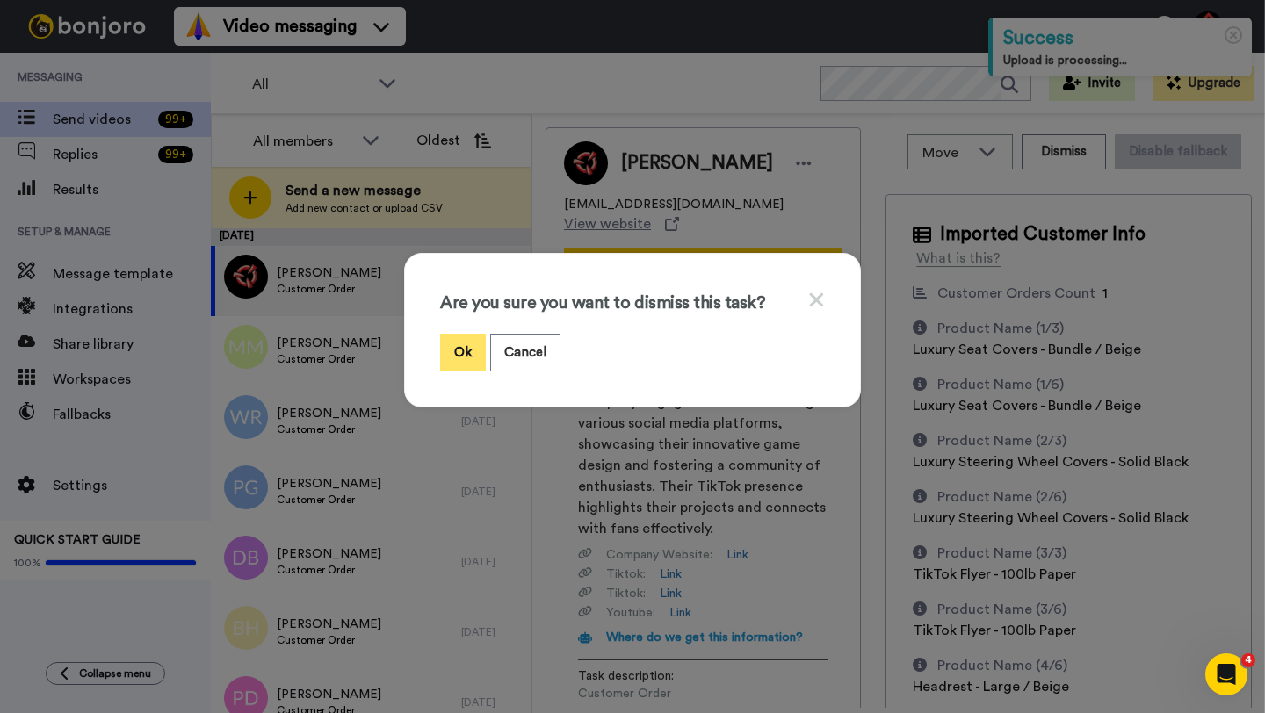
click at [463, 357] on button "Ok" at bounding box center [463, 353] width 46 height 38
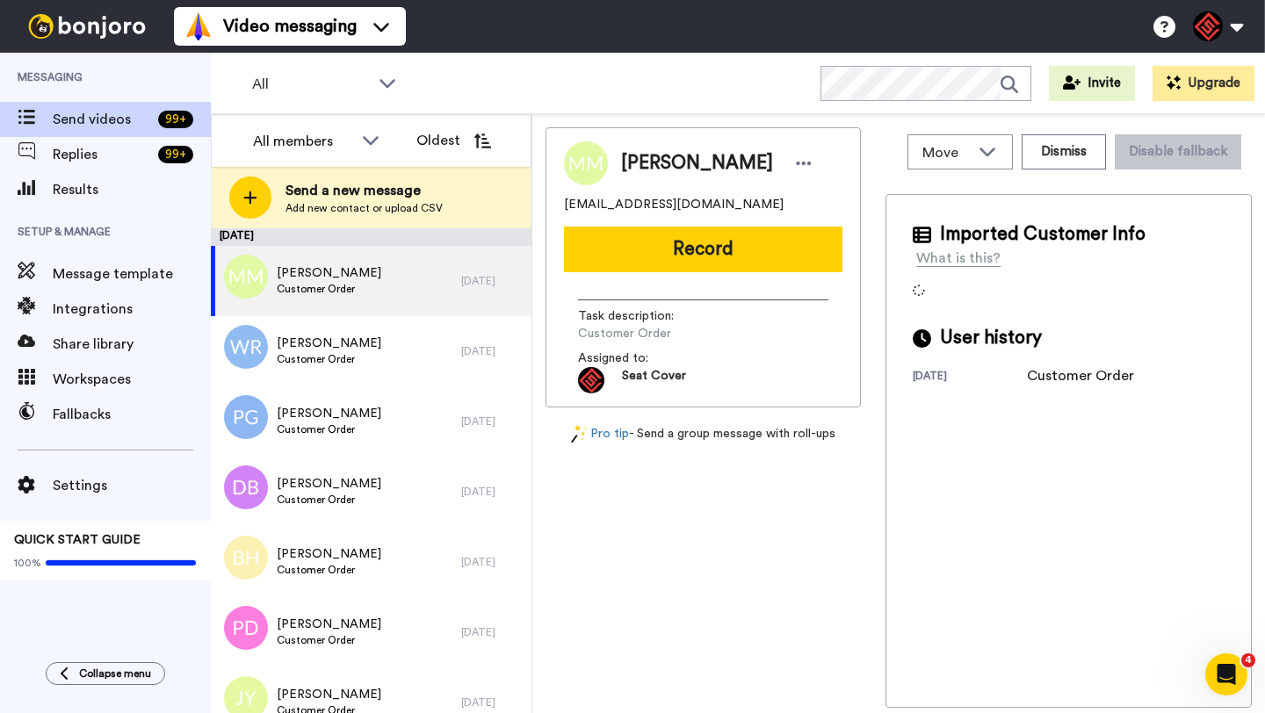
click at [647, 150] on span "Marlene Mukhopadhyay" at bounding box center [697, 163] width 152 height 26
copy span "Marlene"
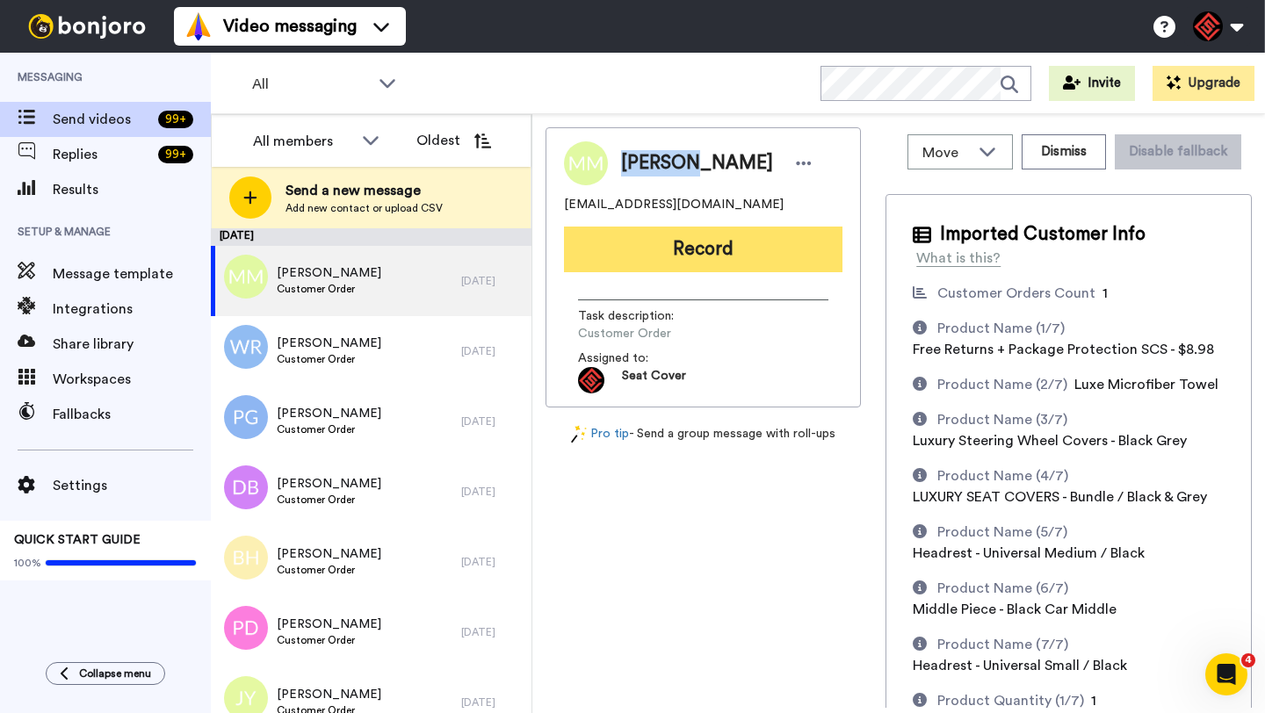
click at [658, 257] on button "Record" at bounding box center [703, 250] width 278 height 46
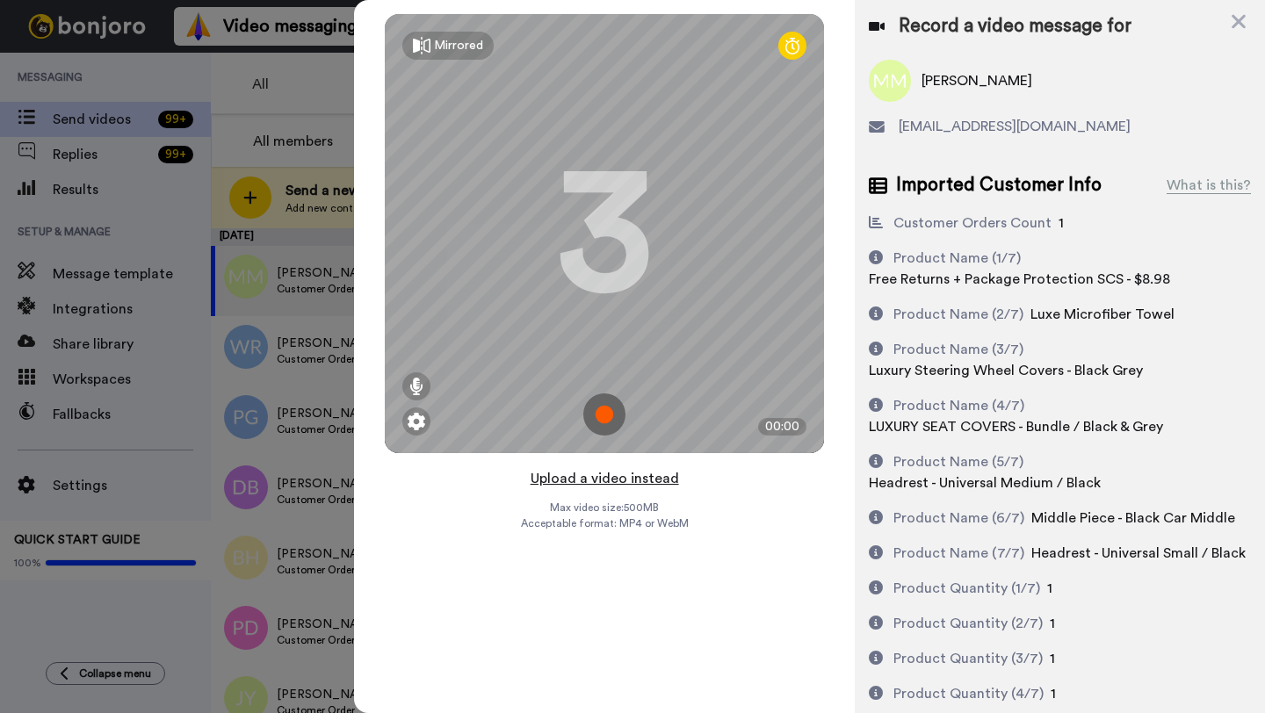
click at [597, 479] on button "Upload a video instead" at bounding box center [604, 478] width 159 height 23
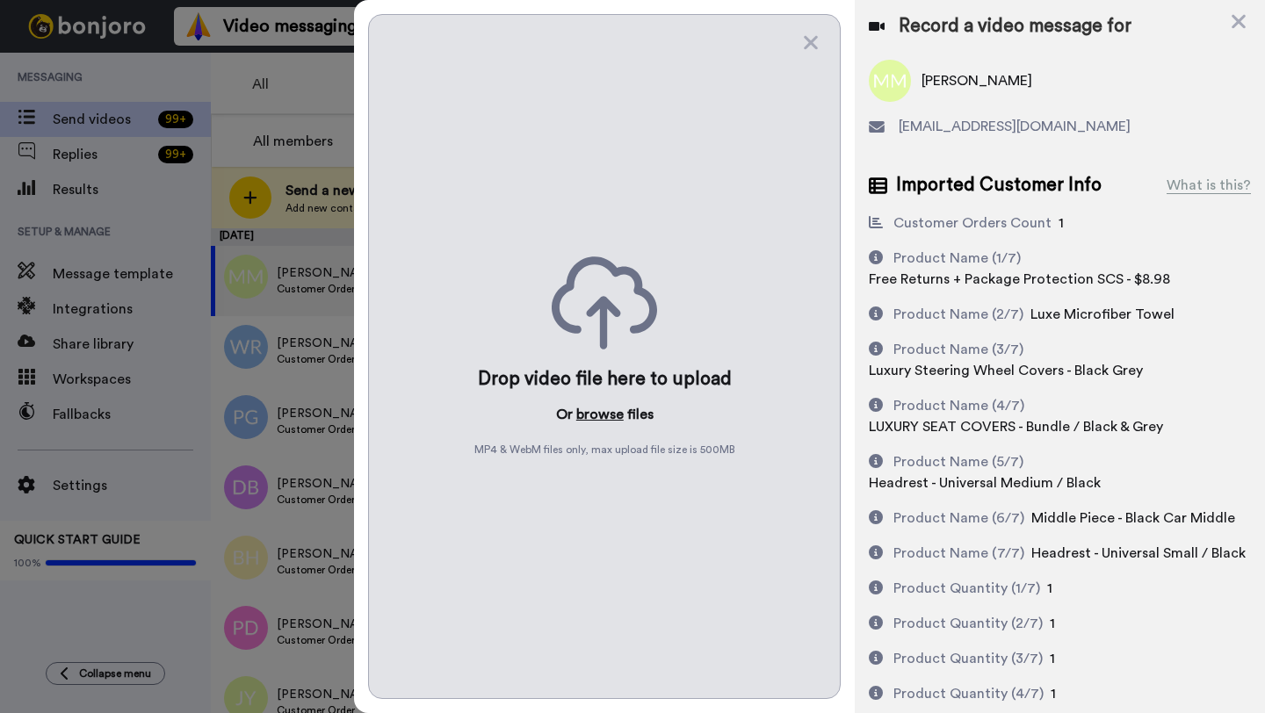
click at [590, 410] on button "browse" at bounding box center [599, 414] width 47 height 21
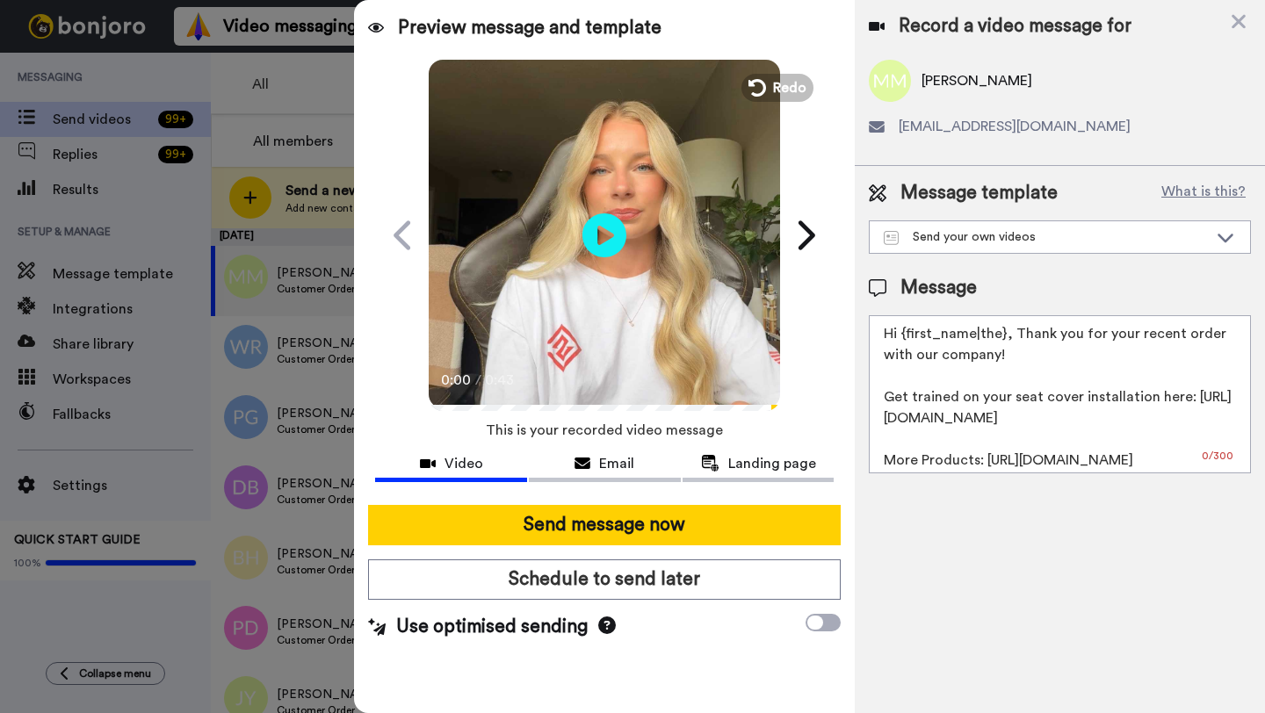
drag, startPoint x: 1003, startPoint y: 336, endPoint x: 903, endPoint y: 339, distance: 100.2
click at [903, 339] on textarea "Hi {first_name|the}, Thank you for your recent order with our company! Get trai…" at bounding box center [1060, 394] width 382 height 158
paste textarea "Marlene"
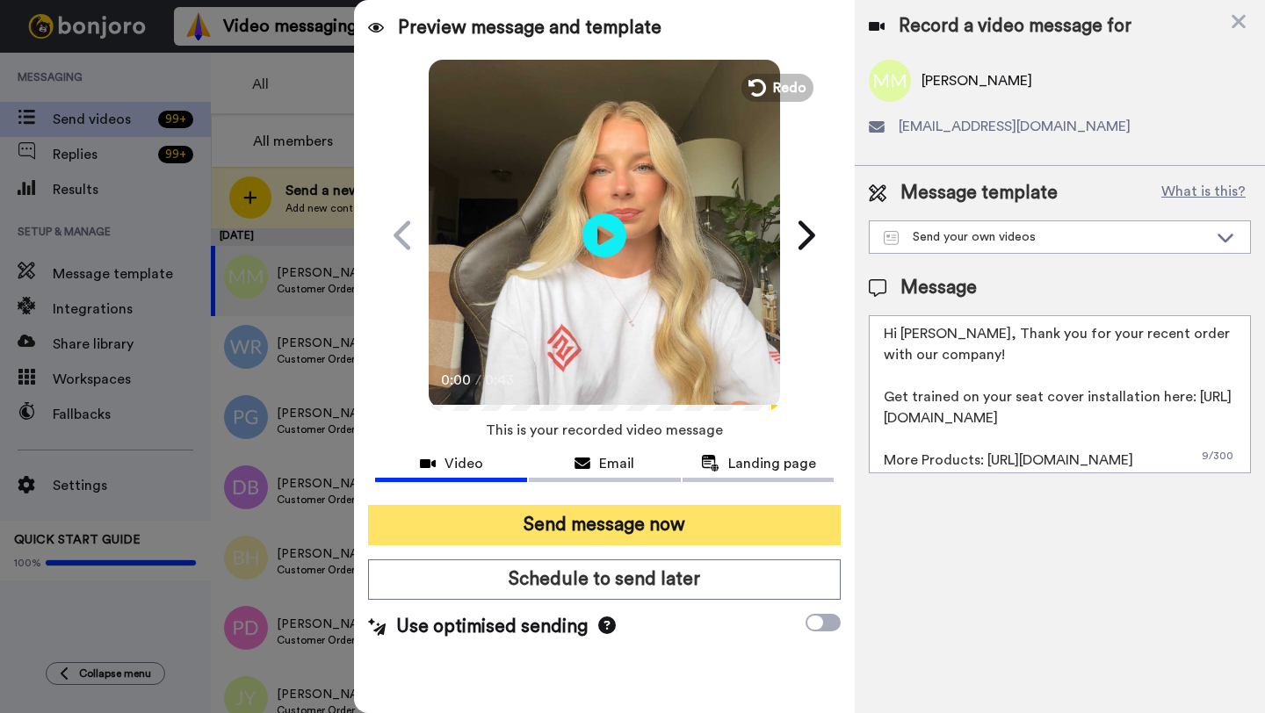
type textarea "Hi Marlene, Thank you for your recent order with our company! Get trained on yo…"
click at [660, 533] on button "Send message now" at bounding box center [604, 525] width 473 height 40
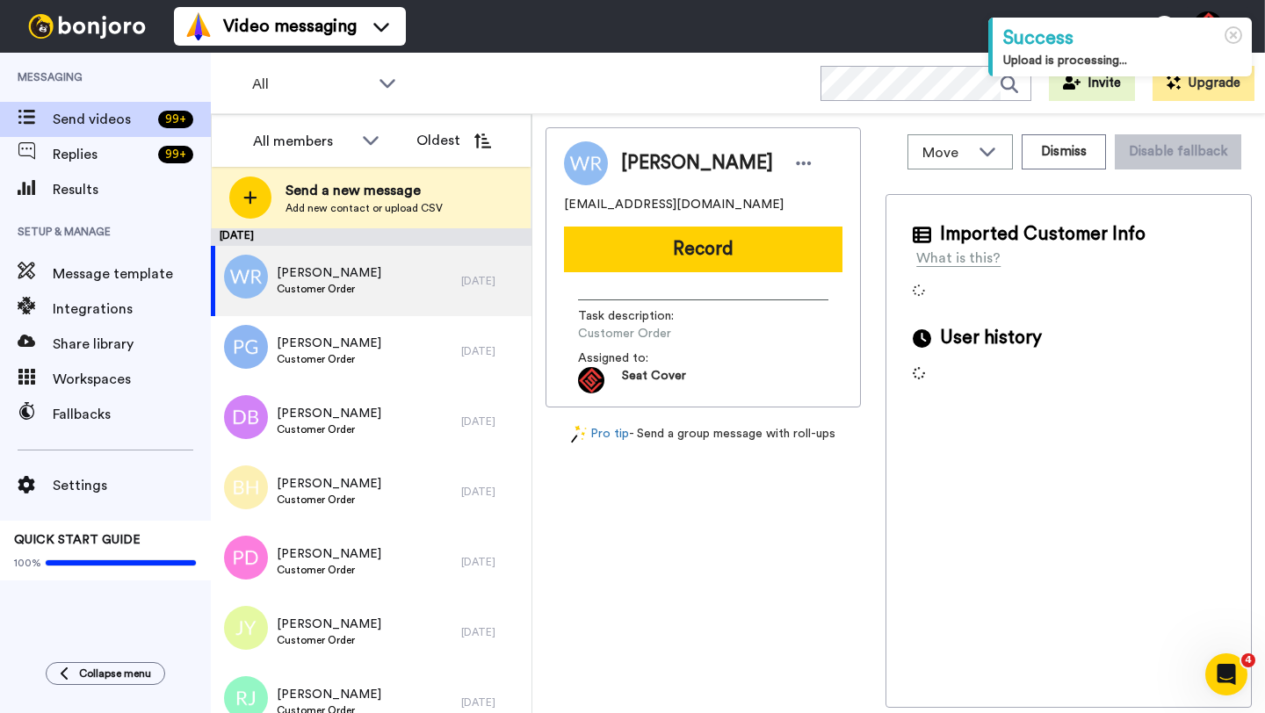
click at [642, 165] on span "[PERSON_NAME]" at bounding box center [697, 163] width 152 height 26
copy span "[PERSON_NAME]"
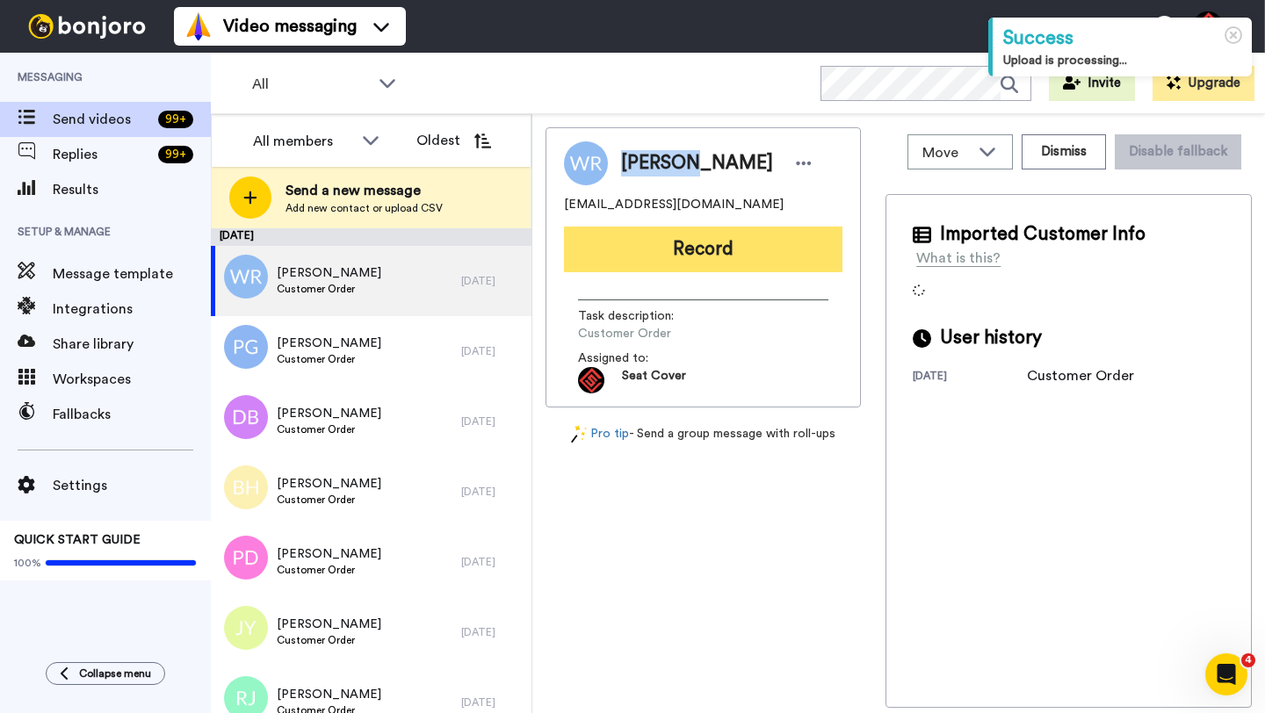
click at [660, 239] on button "Record" at bounding box center [703, 250] width 278 height 46
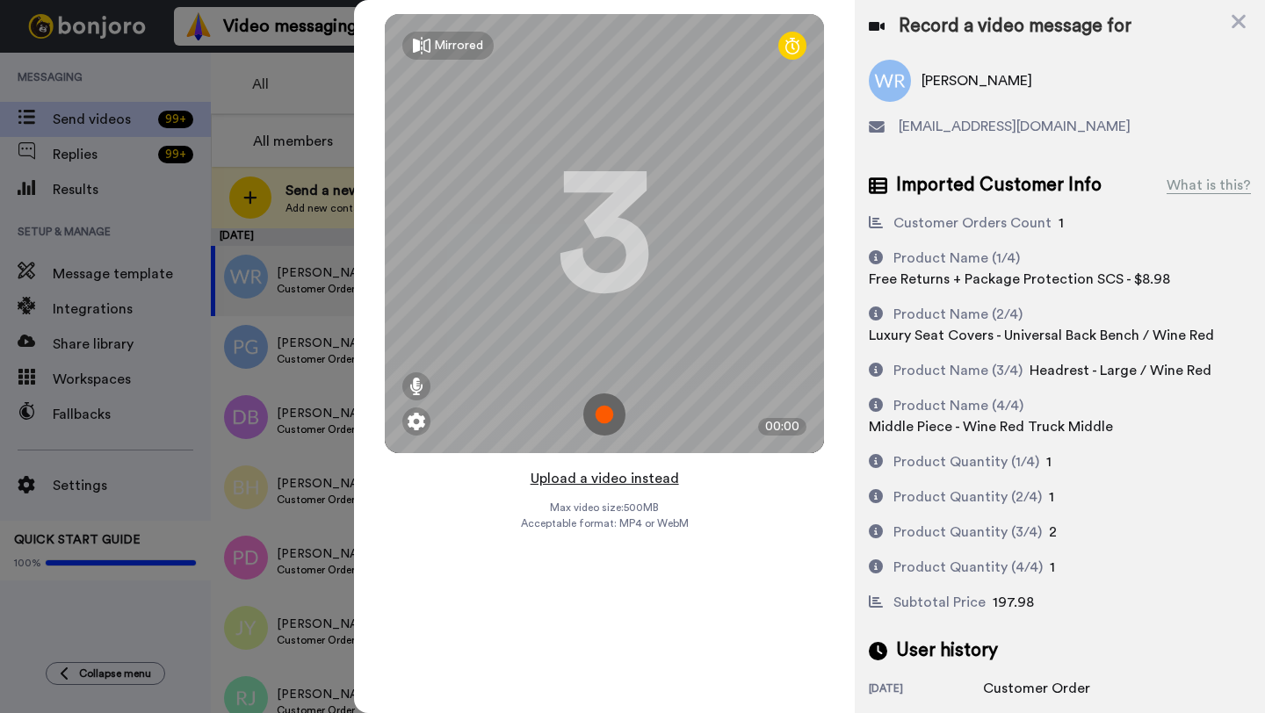
click at [594, 478] on button "Upload a video instead" at bounding box center [604, 478] width 159 height 23
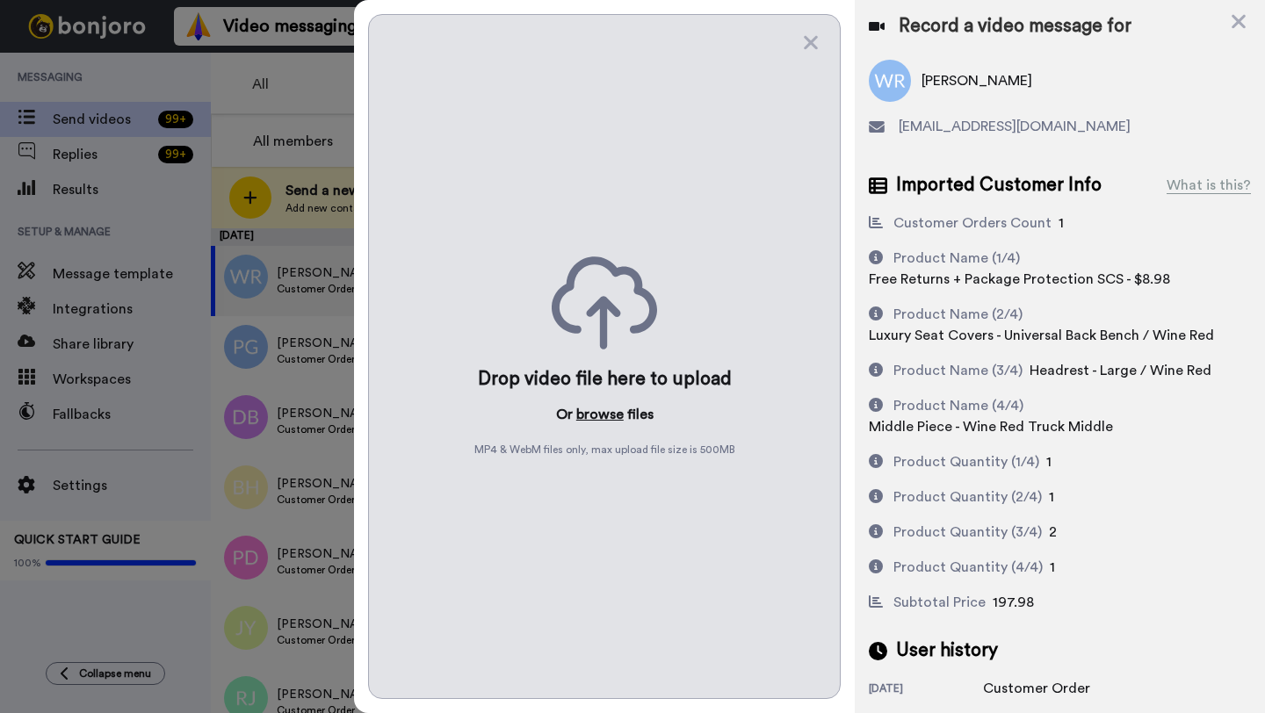
click at [589, 419] on button "browse" at bounding box center [599, 414] width 47 height 21
click at [1253, 20] on div "Record a video message for William Rollins rollinsbilly@gmail.com Imported Cust…" at bounding box center [1060, 356] width 410 height 713
click at [1235, 22] on icon at bounding box center [1239, 22] width 18 height 22
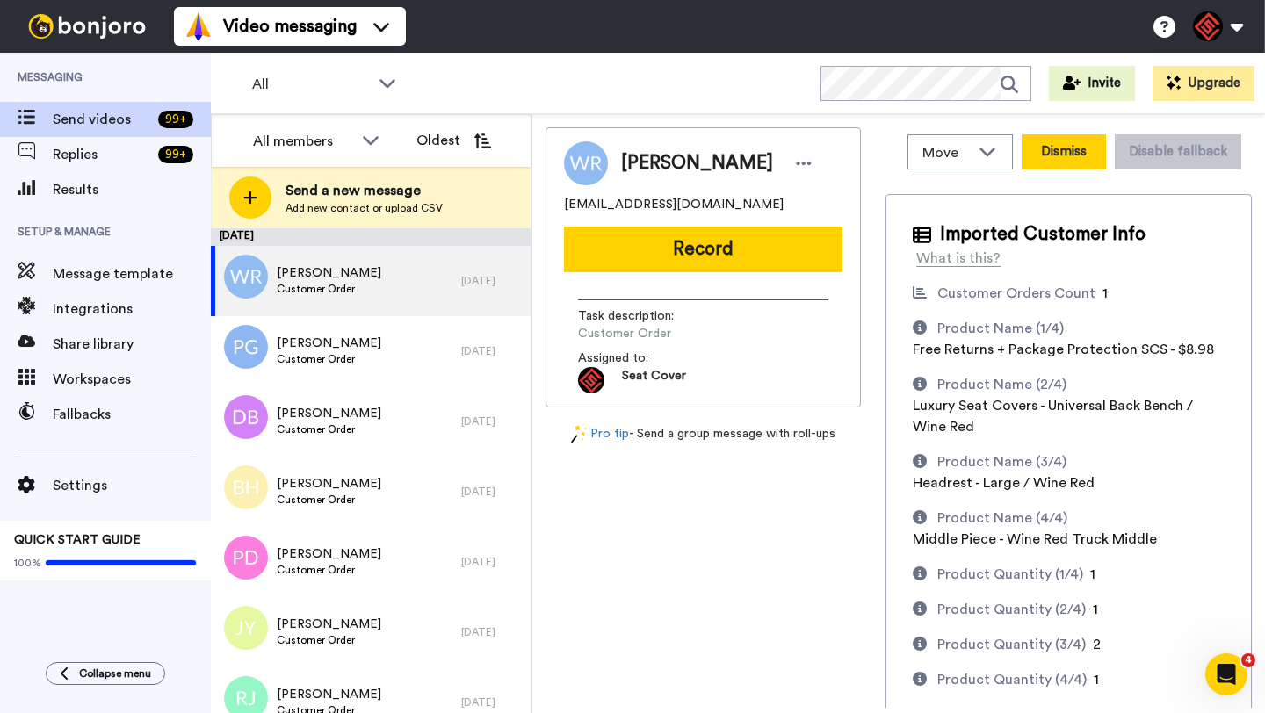
click at [1074, 151] on button "Dismiss" at bounding box center [1064, 151] width 84 height 35
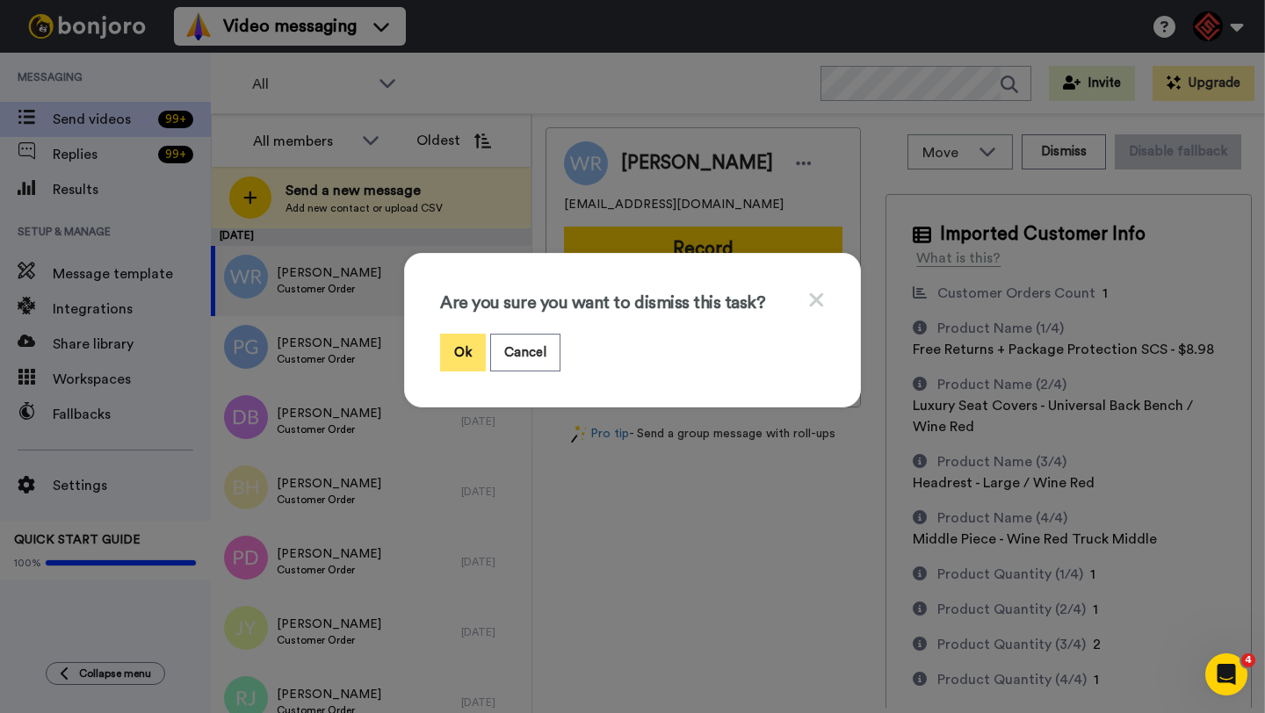
click at [454, 349] on button "Ok" at bounding box center [463, 353] width 46 height 38
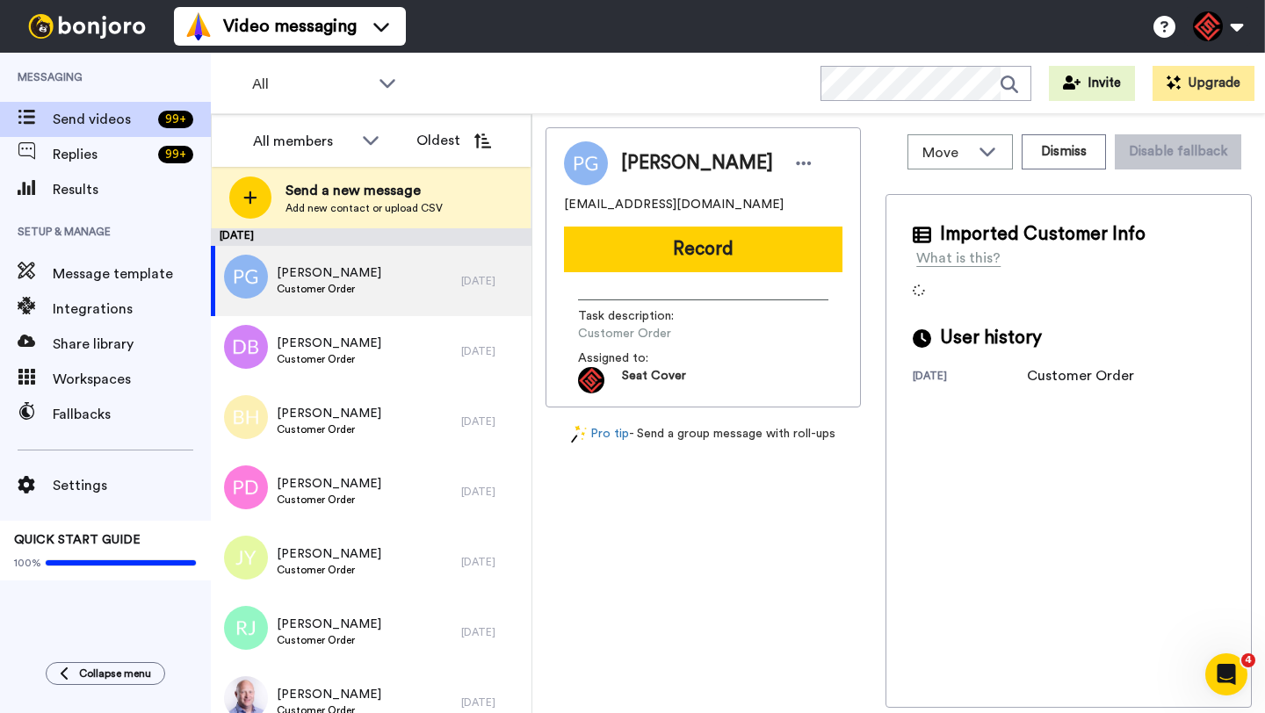
click at [641, 169] on span "Pedro Garcia" at bounding box center [697, 163] width 152 height 26
copy span "Pedro"
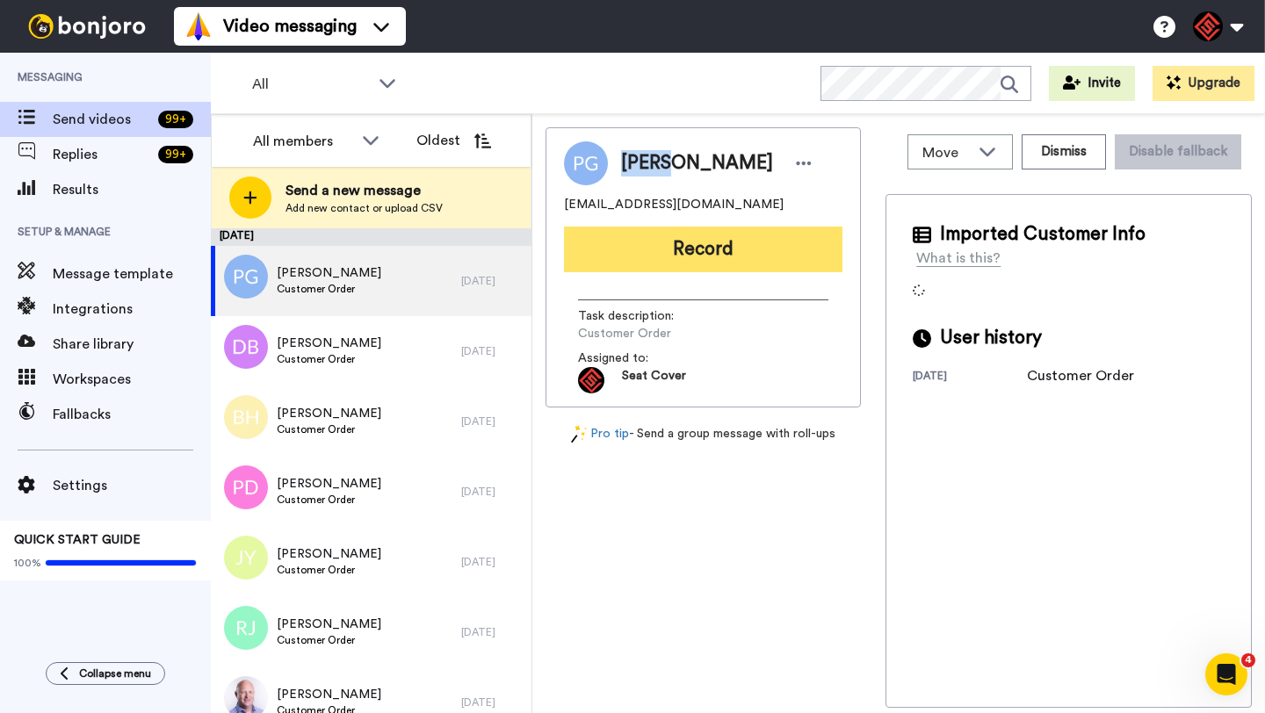
click at [666, 242] on button "Record" at bounding box center [703, 250] width 278 height 46
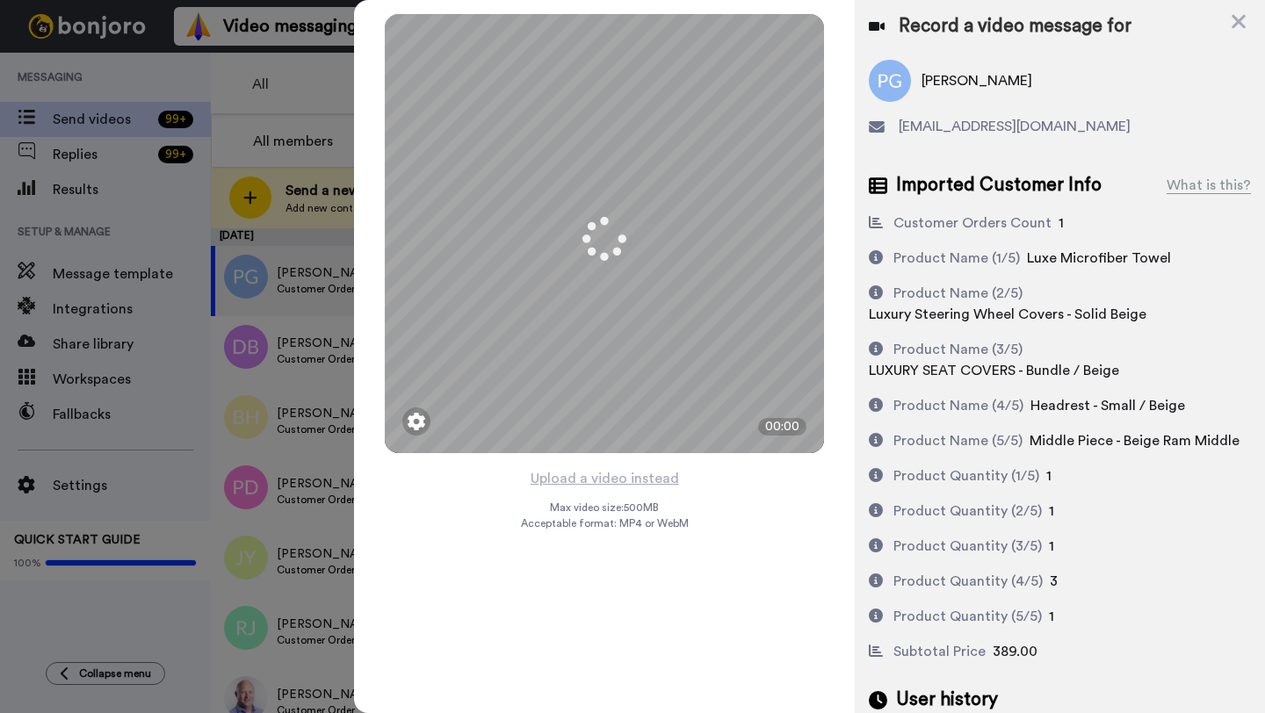
click at [601, 480] on button "Upload a video instead" at bounding box center [604, 478] width 159 height 23
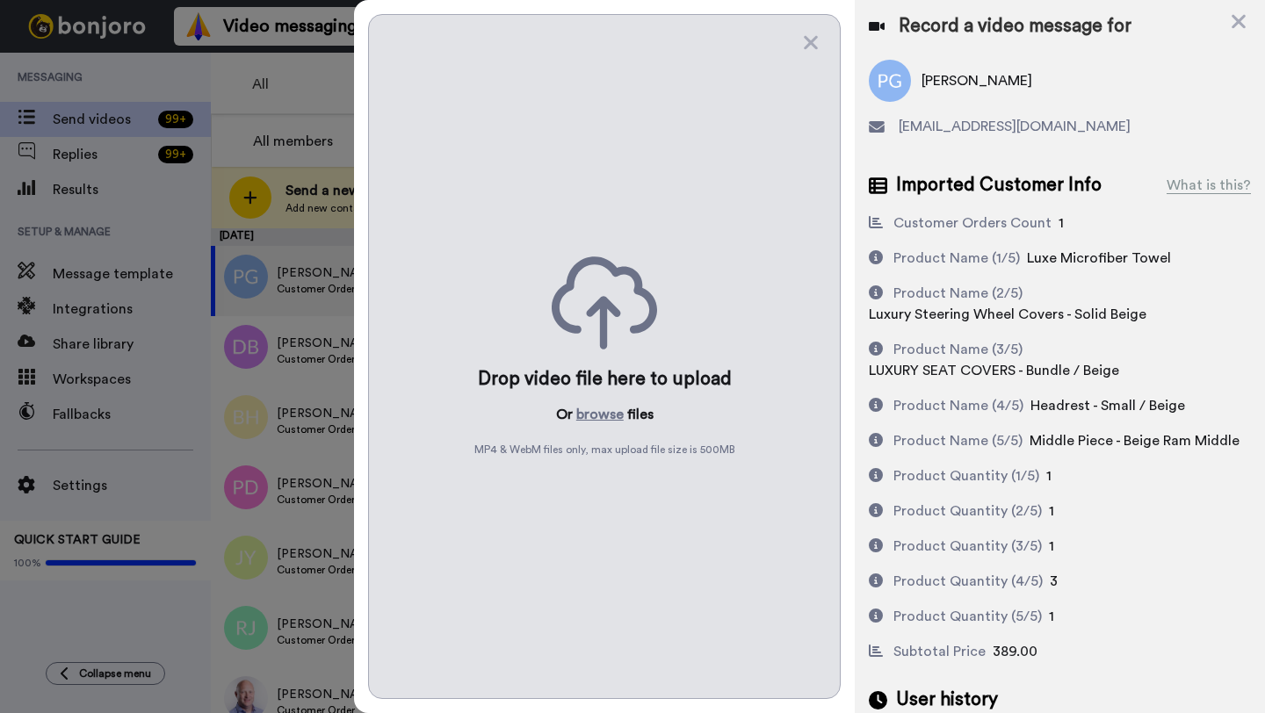
click at [601, 480] on div "Drop video file here to upload Or browse files MP4 & WebM files only, max uploa…" at bounding box center [604, 356] width 473 height 685
click at [601, 414] on button "browse" at bounding box center [599, 414] width 47 height 21
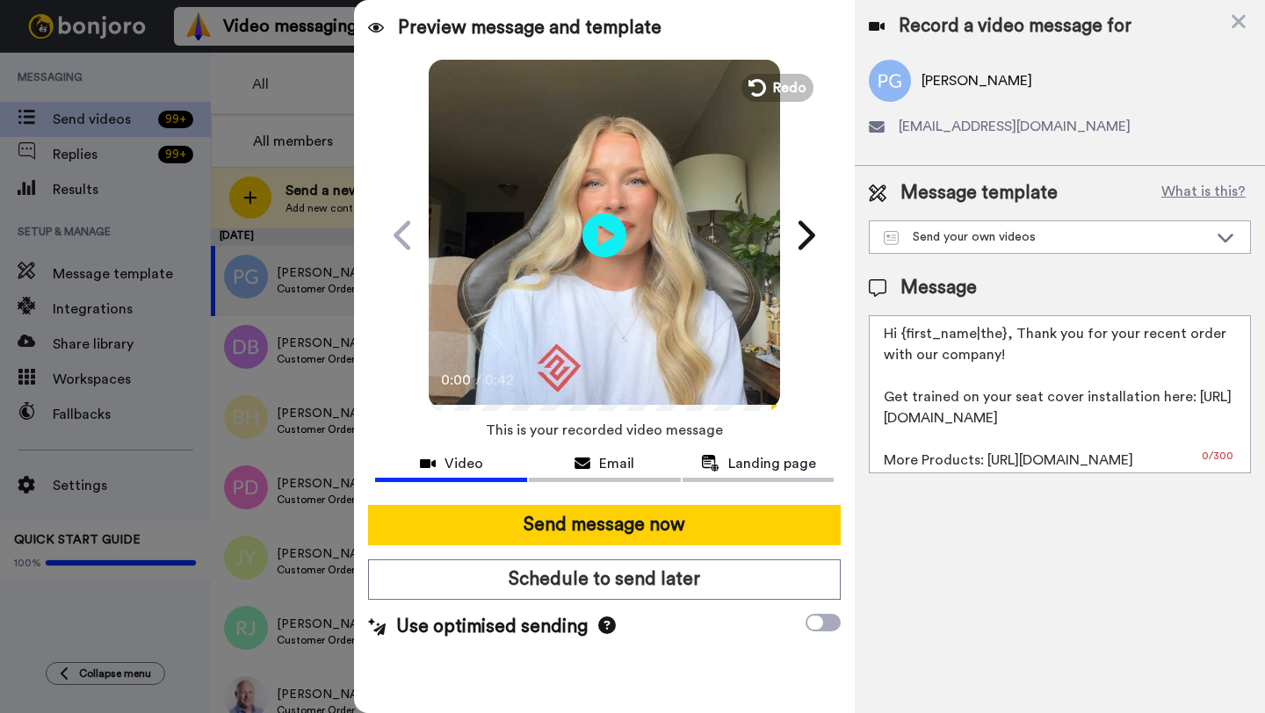
drag, startPoint x: 1004, startPoint y: 339, endPoint x: 898, endPoint y: 342, distance: 106.3
click at [898, 342] on textarea "Hi {first_name|the}, Thank you for your recent order with our company! Get trai…" at bounding box center [1060, 394] width 382 height 158
paste textarea "Pedro"
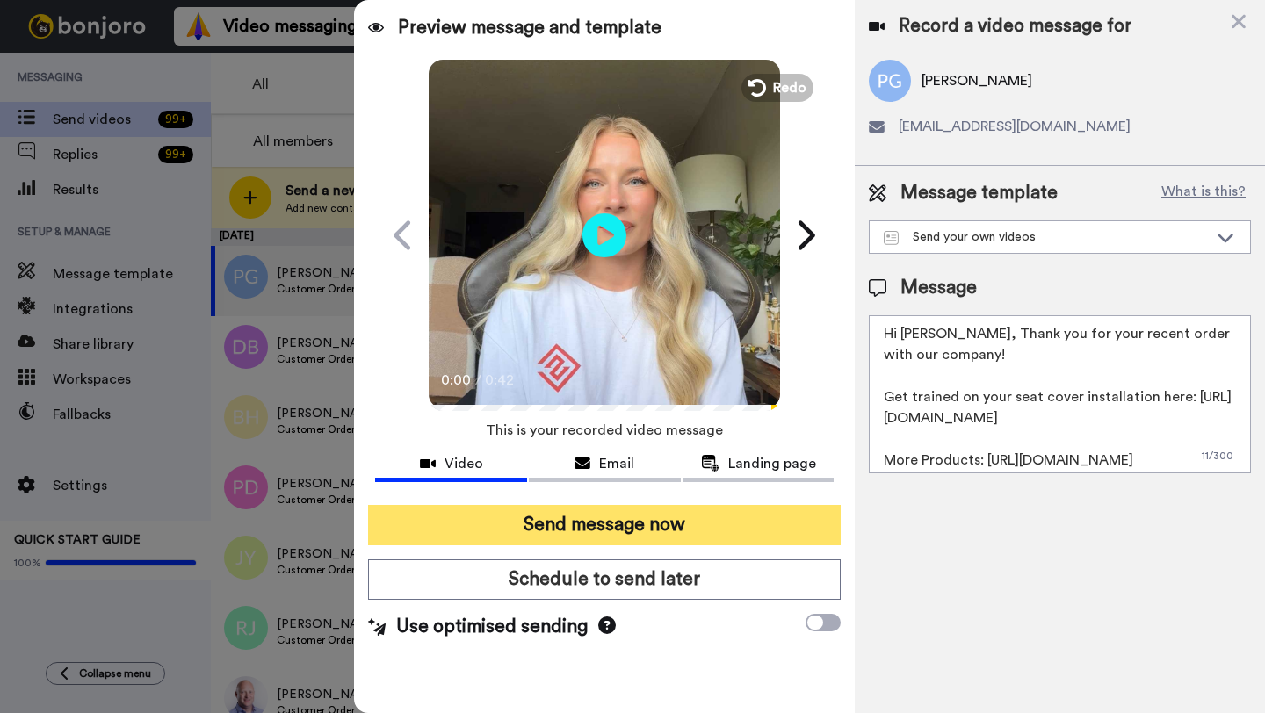
type textarea "Hi Pedro, Thank you for your recent order with our company! Get trained on your…"
click at [675, 522] on button "Send message now" at bounding box center [604, 525] width 473 height 40
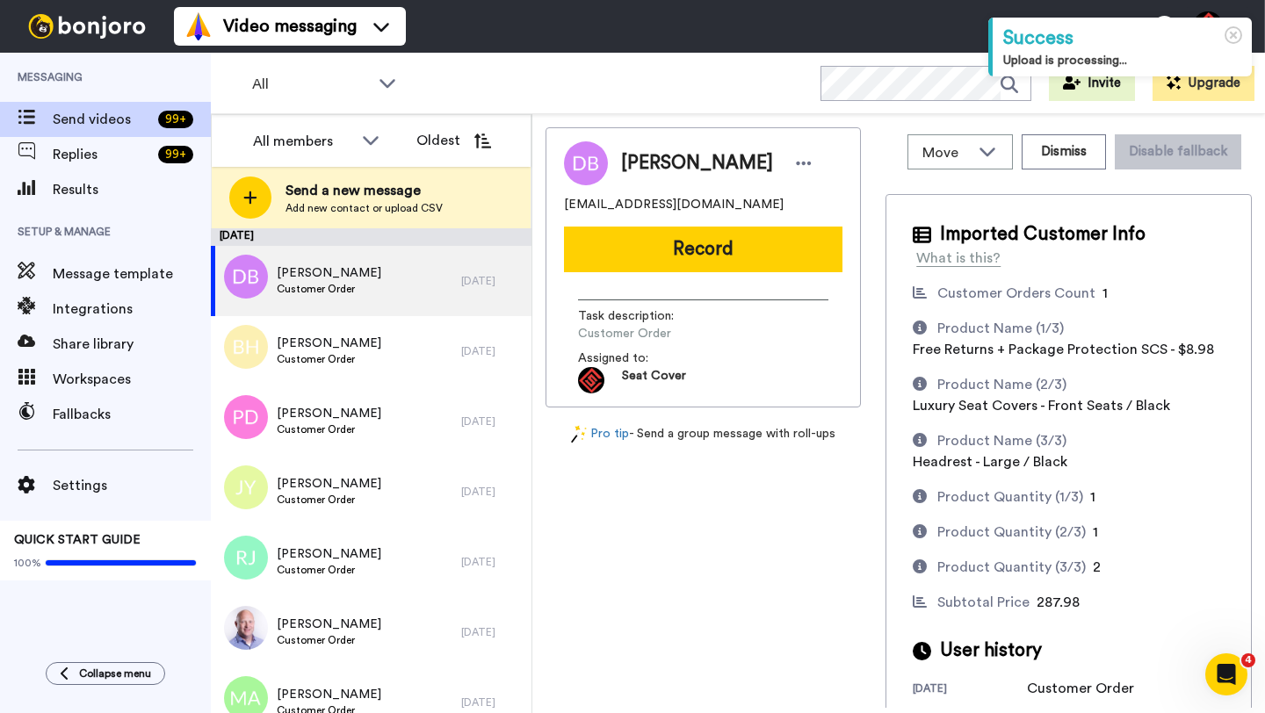
click at [653, 170] on span "[PERSON_NAME]" at bounding box center [697, 163] width 152 height 26
copy span "[PERSON_NAME]"
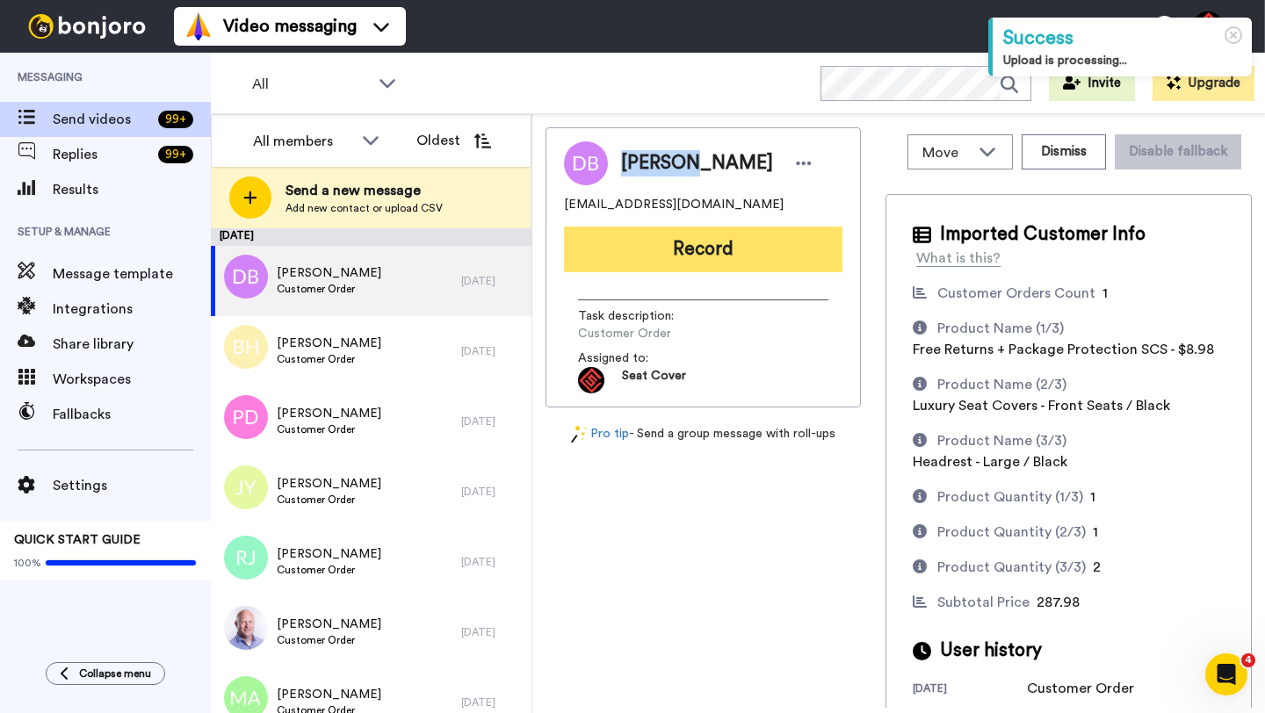
click at [696, 268] on button "Record" at bounding box center [703, 250] width 278 height 46
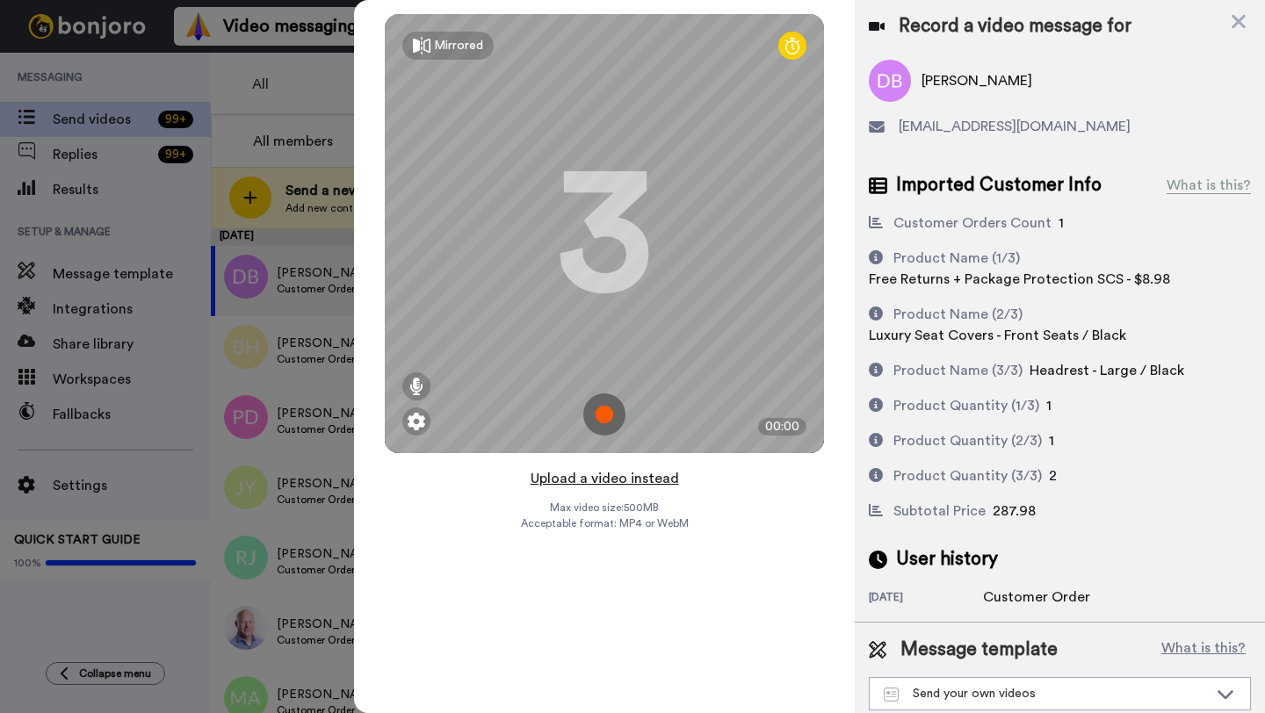
click at [582, 482] on button "Upload a video instead" at bounding box center [604, 478] width 159 height 23
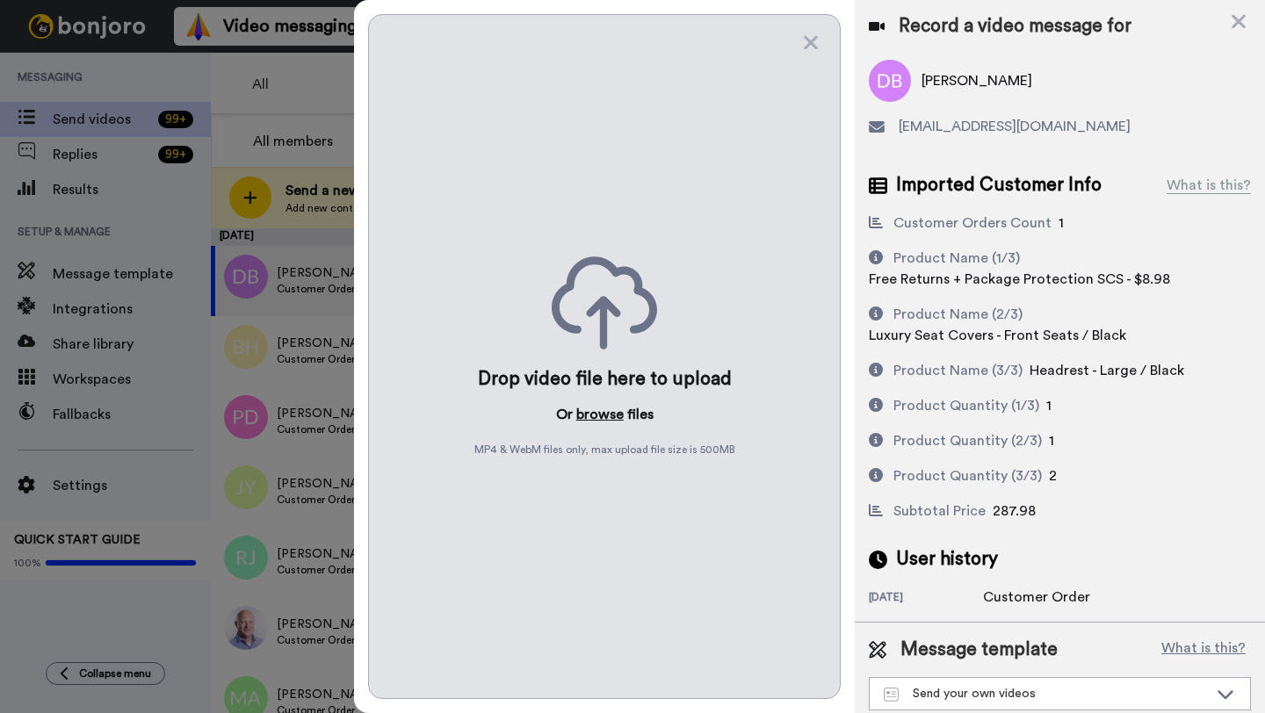
click at [584, 422] on button "browse" at bounding box center [599, 414] width 47 height 21
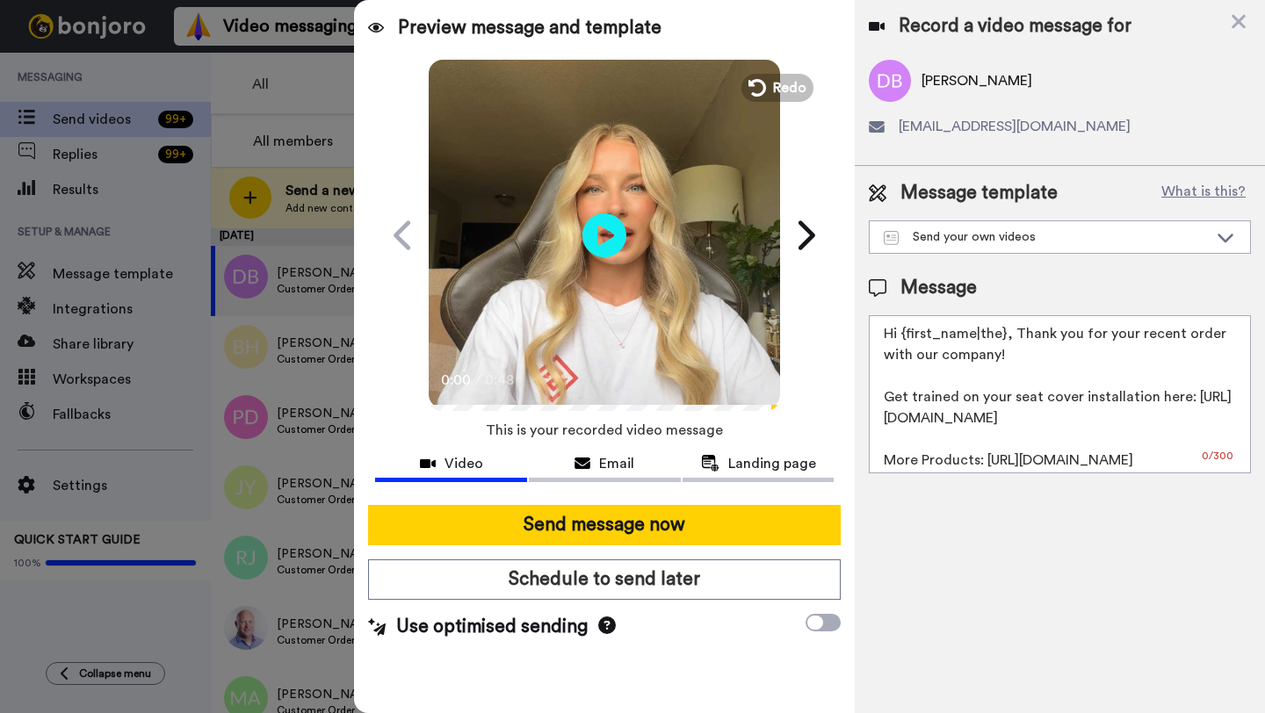
drag, startPoint x: 1004, startPoint y: 337, endPoint x: 905, endPoint y: 338, distance: 99.3
click at [905, 338] on textarea "Hi {first_name|the}, Thank you for your recent order with our company! Get trai…" at bounding box center [1060, 394] width 382 height 158
paste textarea "[PERSON_NAME]"
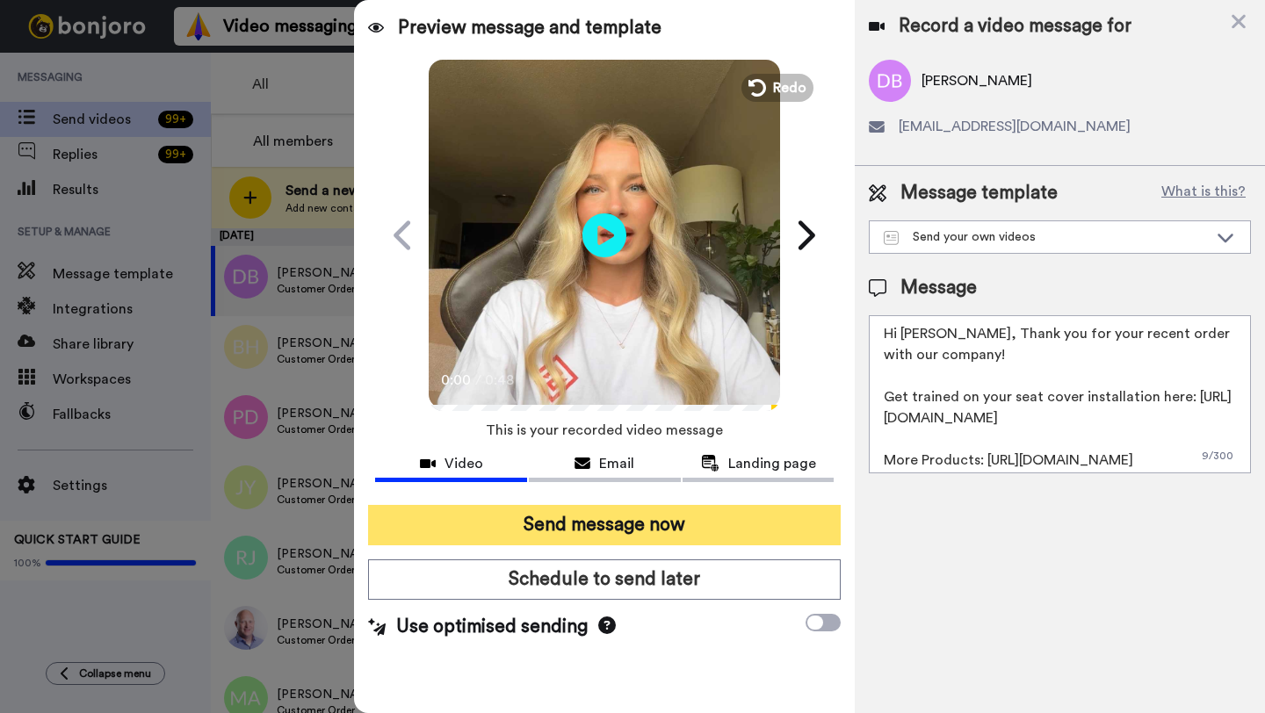
type textarea "Hi [PERSON_NAME], Thank you for your recent order with our company! Get trained…"
click at [659, 516] on button "Send message now" at bounding box center [604, 525] width 473 height 40
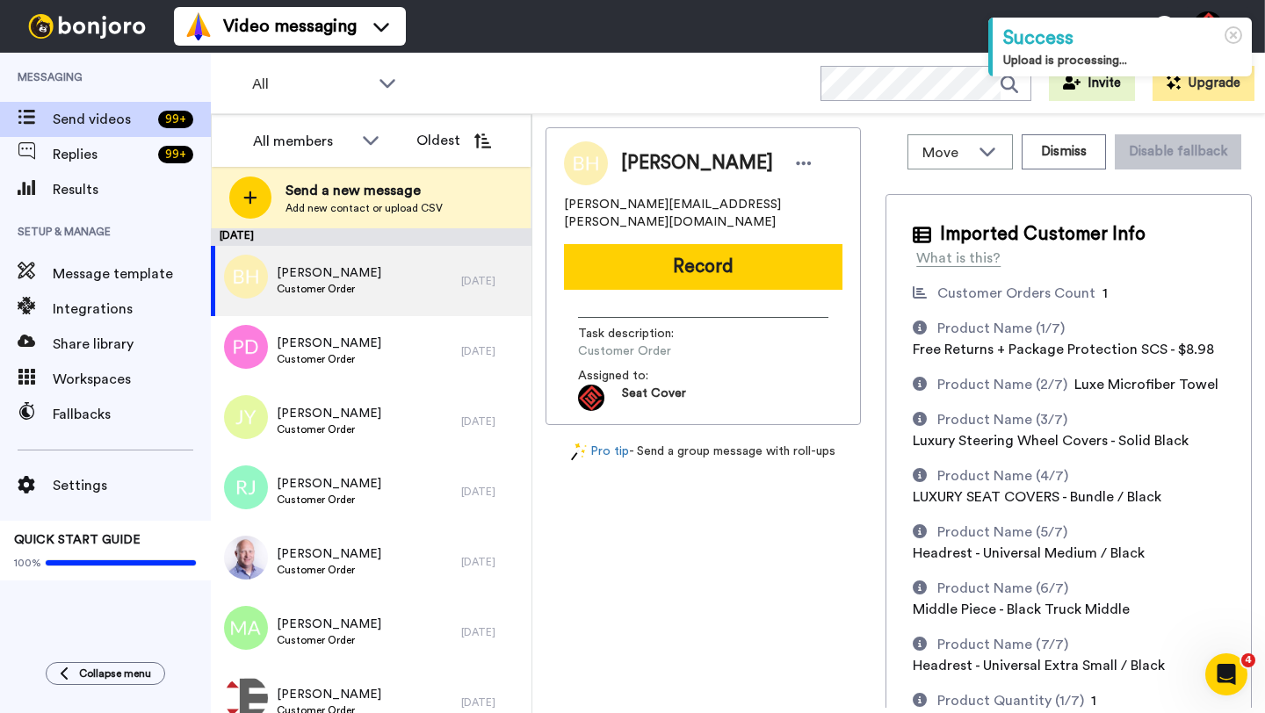
click at [650, 171] on span "Bryan Hinojosa" at bounding box center [697, 163] width 152 height 26
copy span "Bryan"
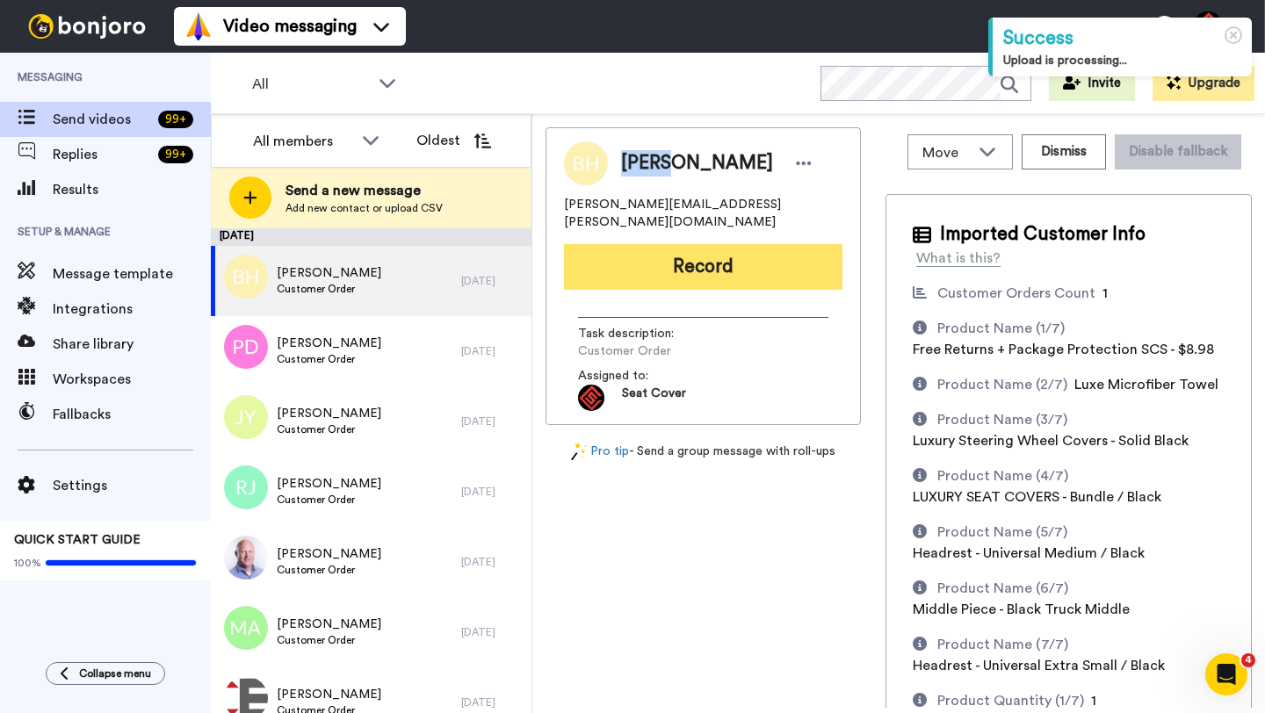
click at [673, 264] on button "Record" at bounding box center [703, 267] width 278 height 46
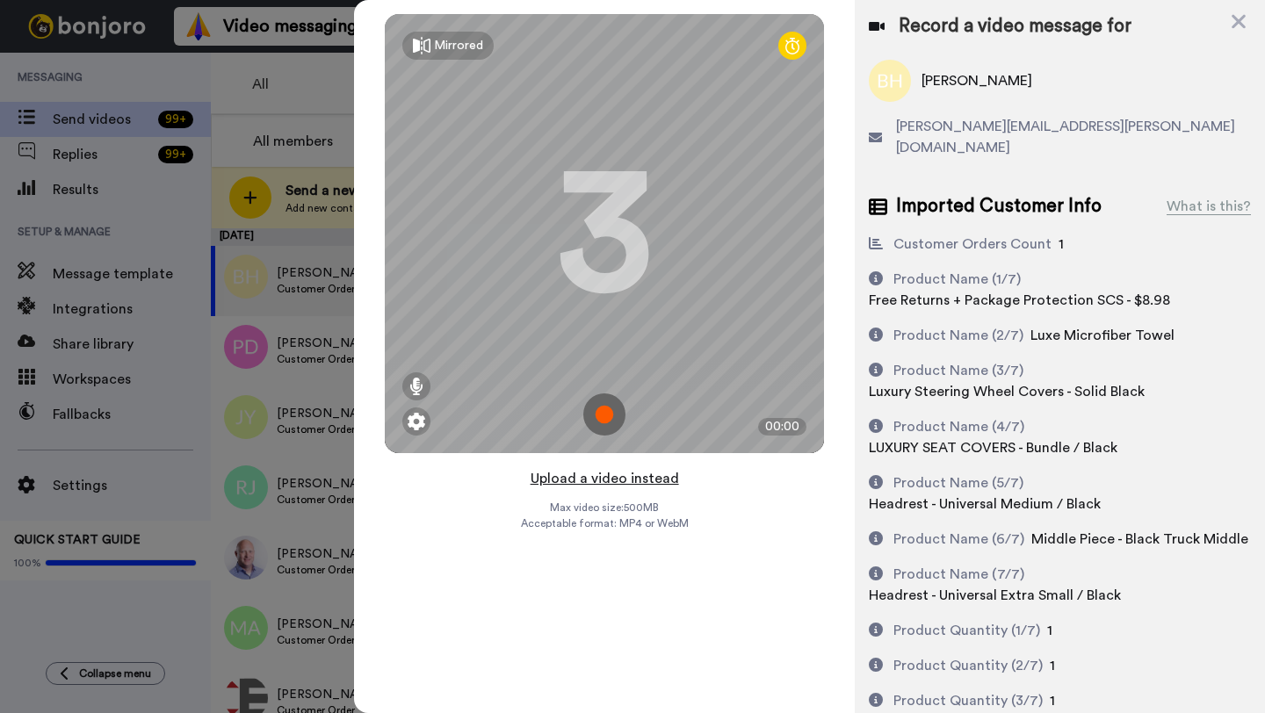
click at [588, 478] on button "Upload a video instead" at bounding box center [604, 478] width 159 height 23
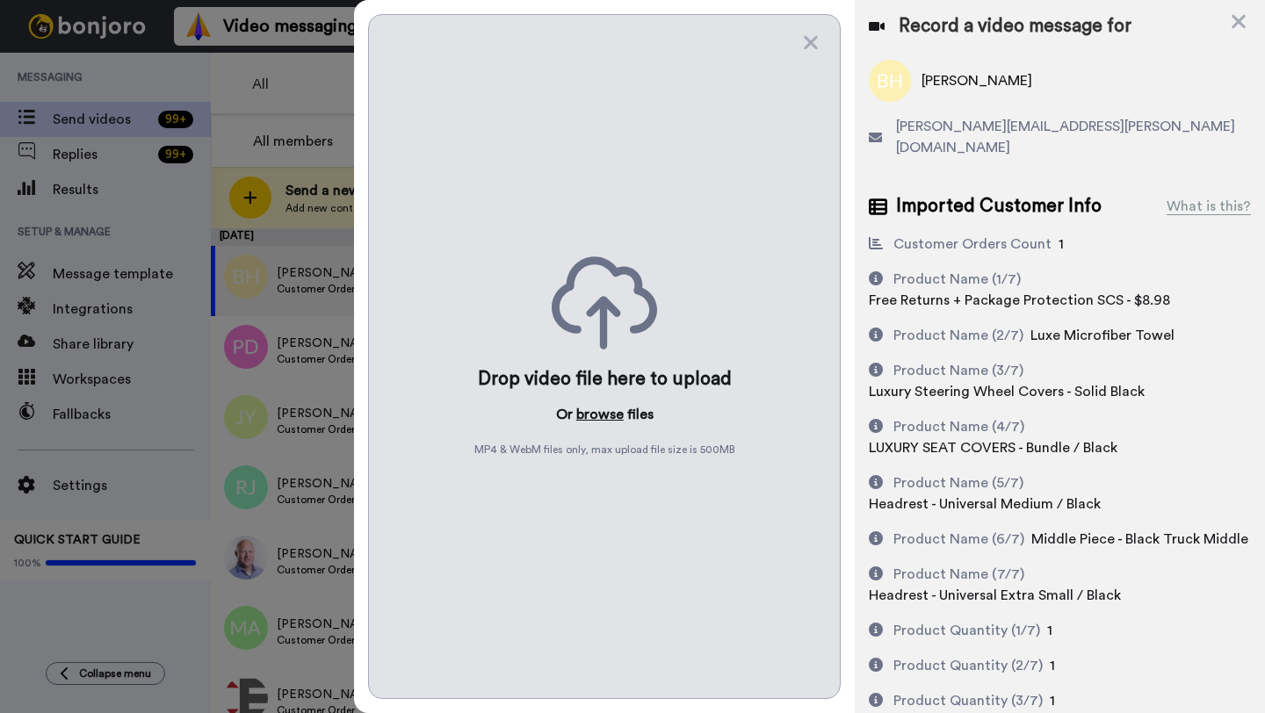
click at [593, 421] on button "browse" at bounding box center [599, 414] width 47 height 21
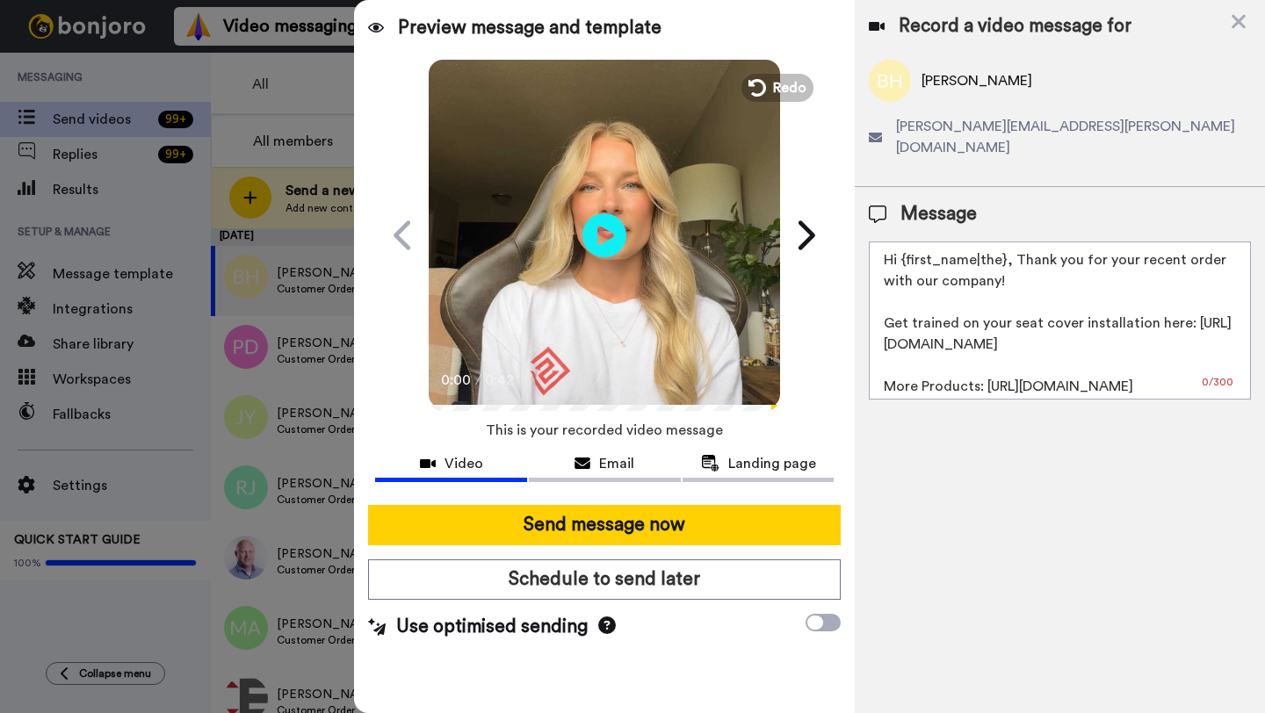
drag, startPoint x: 1003, startPoint y: 246, endPoint x: 901, endPoint y: 247, distance: 101.9
click at [901, 247] on textarea "Hi {first_name|the}, Thank you for your recent order with our company! Get trai…" at bounding box center [1060, 321] width 382 height 158
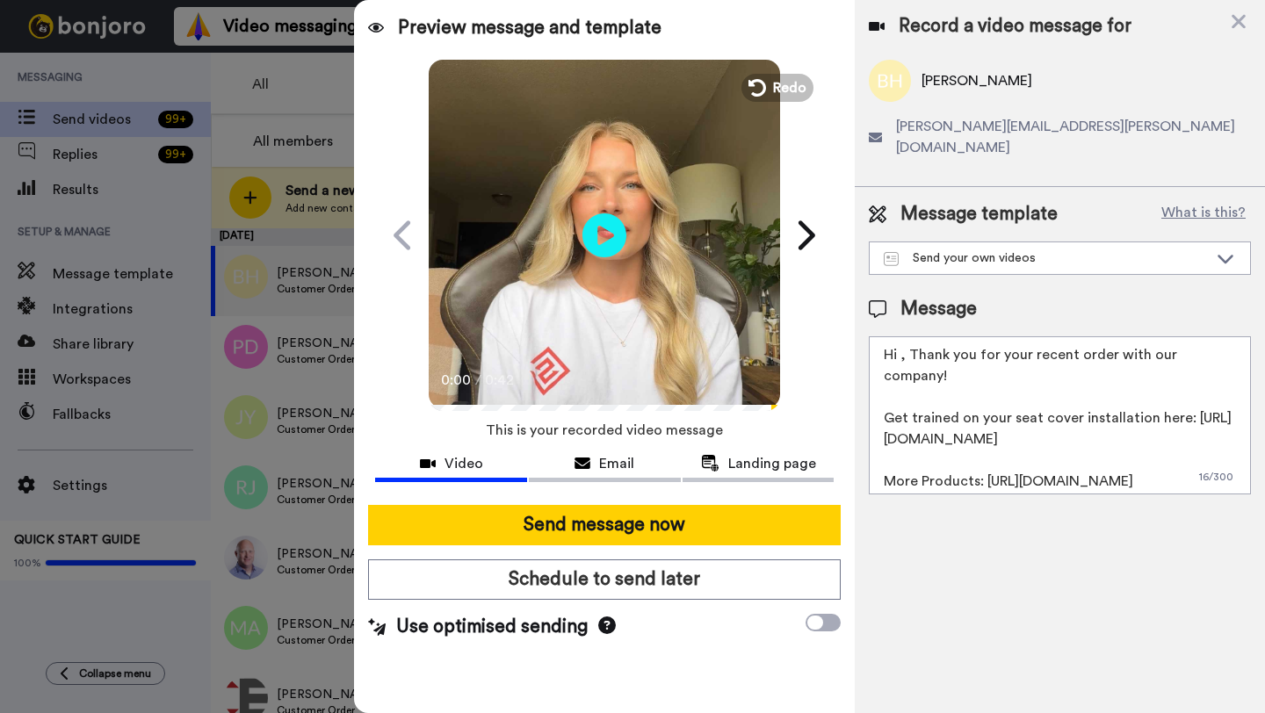
paste textarea "Bryan"
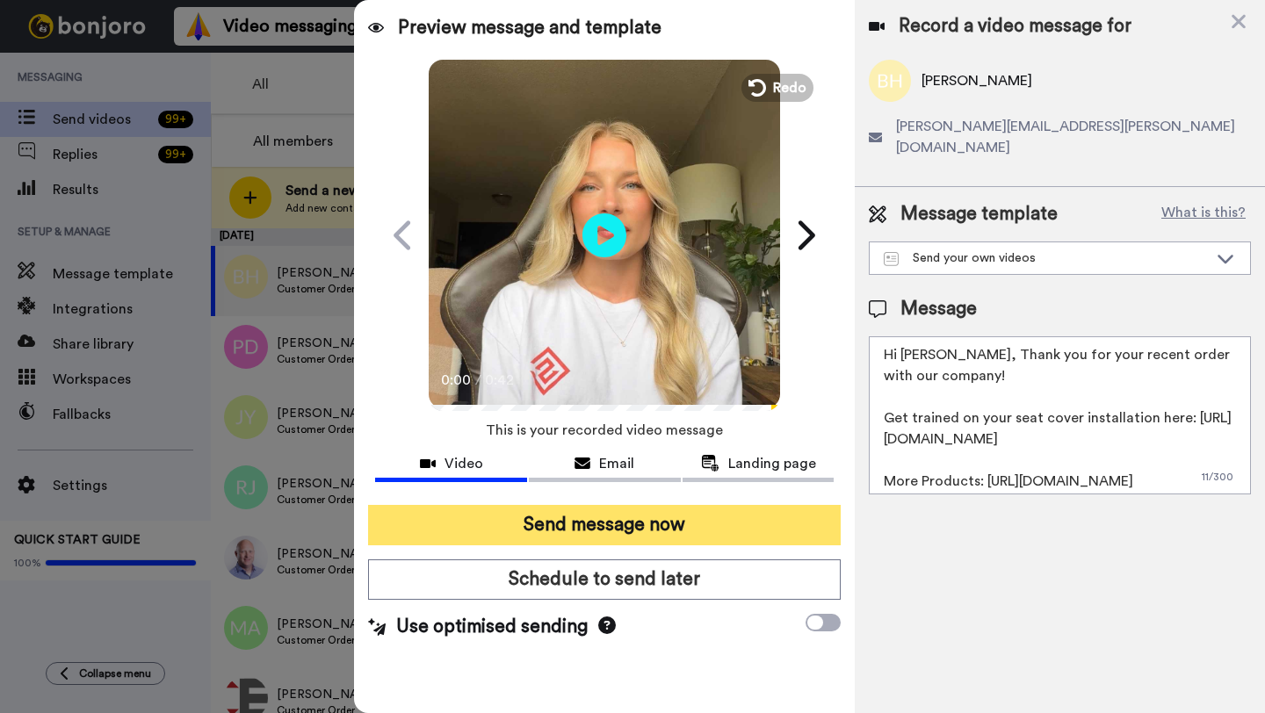
type textarea "Hi Bryan, Thank you for your recent order with our company! Get trained on your…"
click at [633, 526] on button "Send message now" at bounding box center [604, 525] width 473 height 40
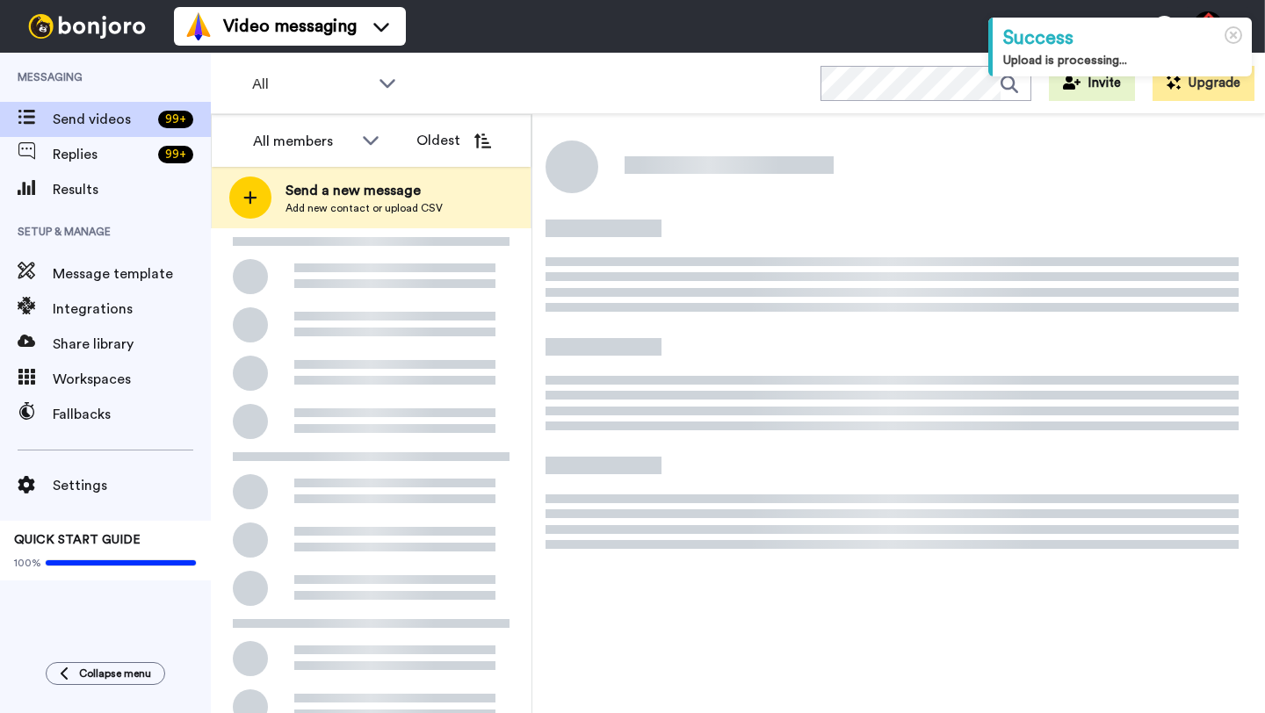
click at [419, 300] on div at bounding box center [371, 559] width 321 height 663
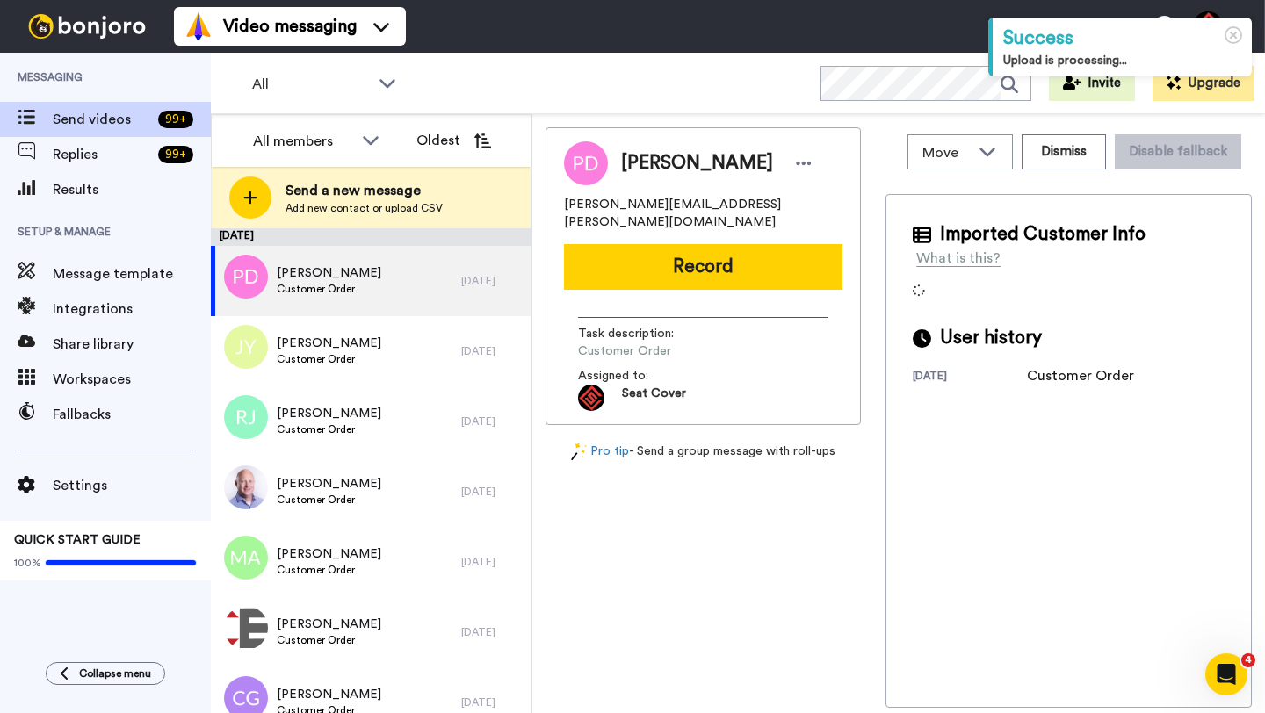
click at [648, 163] on span "[PERSON_NAME]" at bounding box center [697, 163] width 152 height 26
copy span "[PERSON_NAME]"
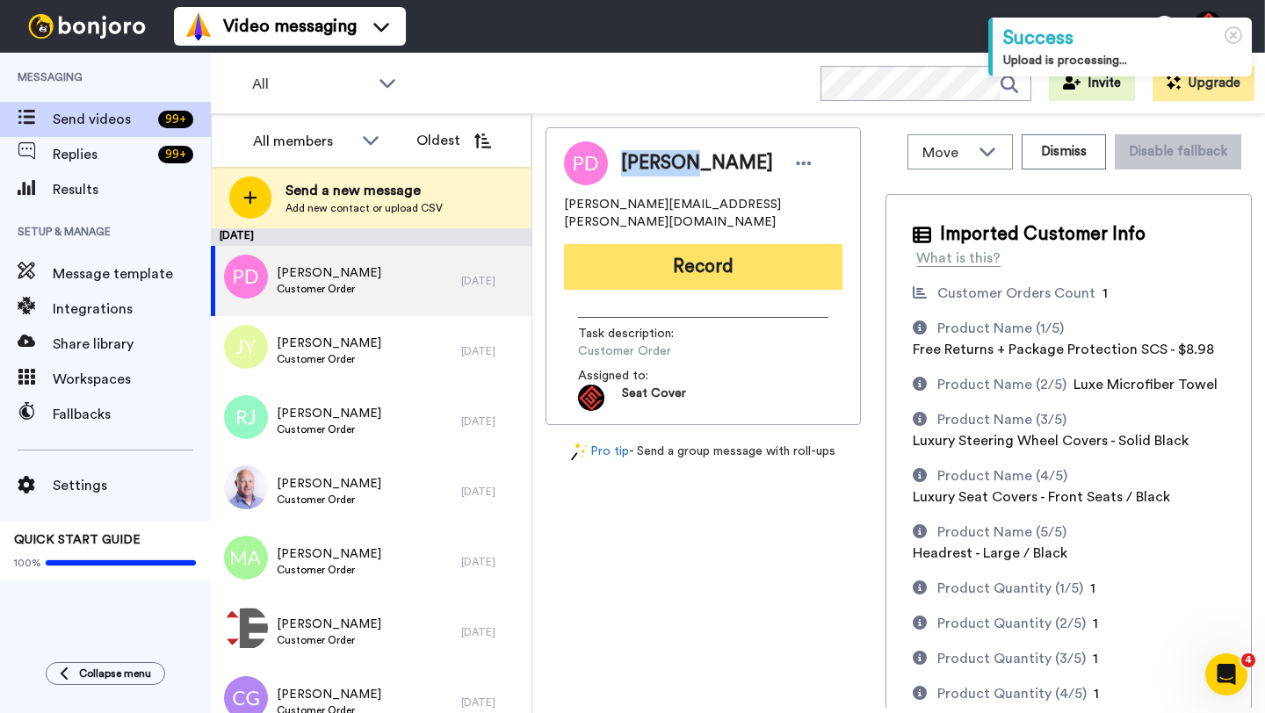
click at [668, 257] on button "Record" at bounding box center [703, 267] width 278 height 46
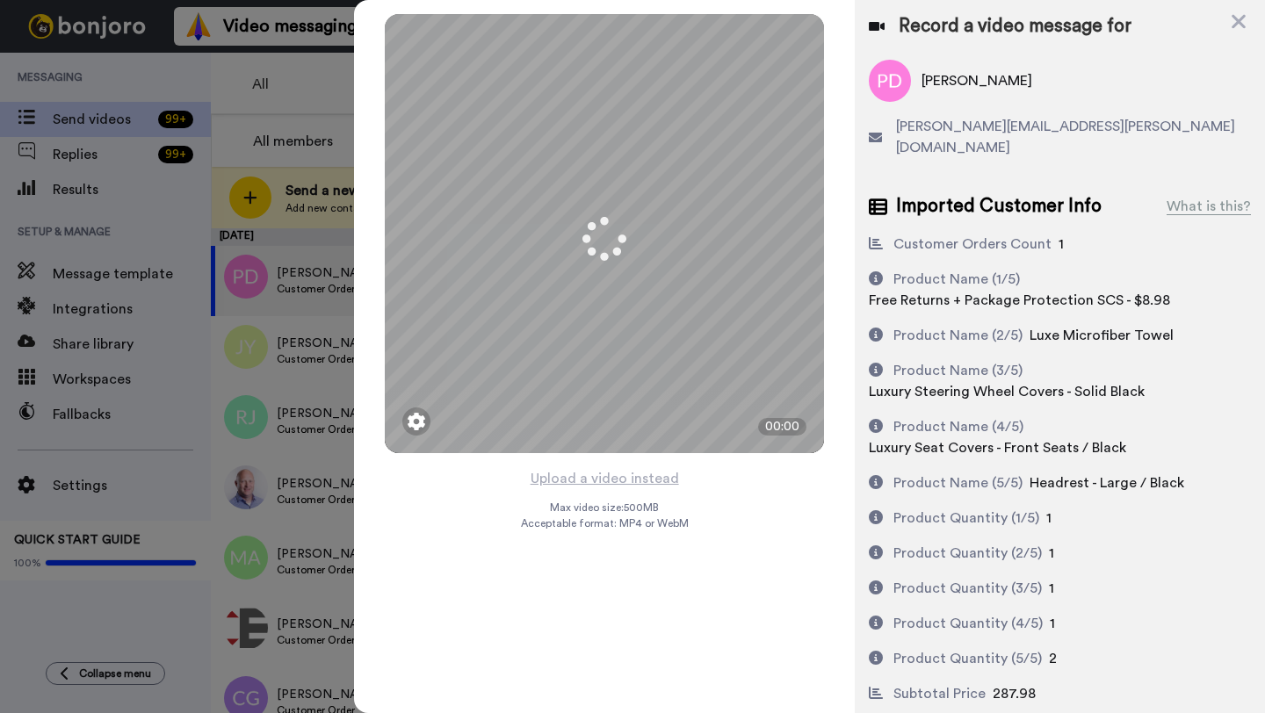
click at [596, 479] on button "Upload a video instead" at bounding box center [604, 478] width 159 height 23
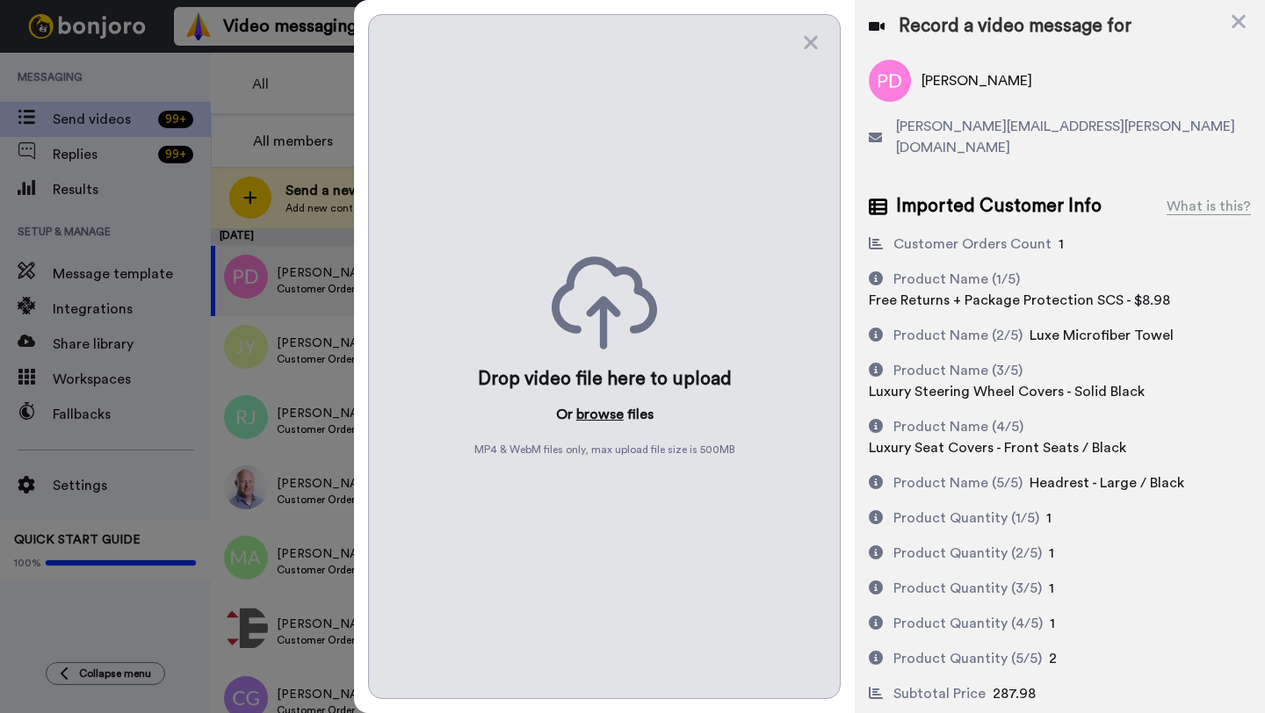
click at [594, 418] on button "browse" at bounding box center [599, 414] width 47 height 21
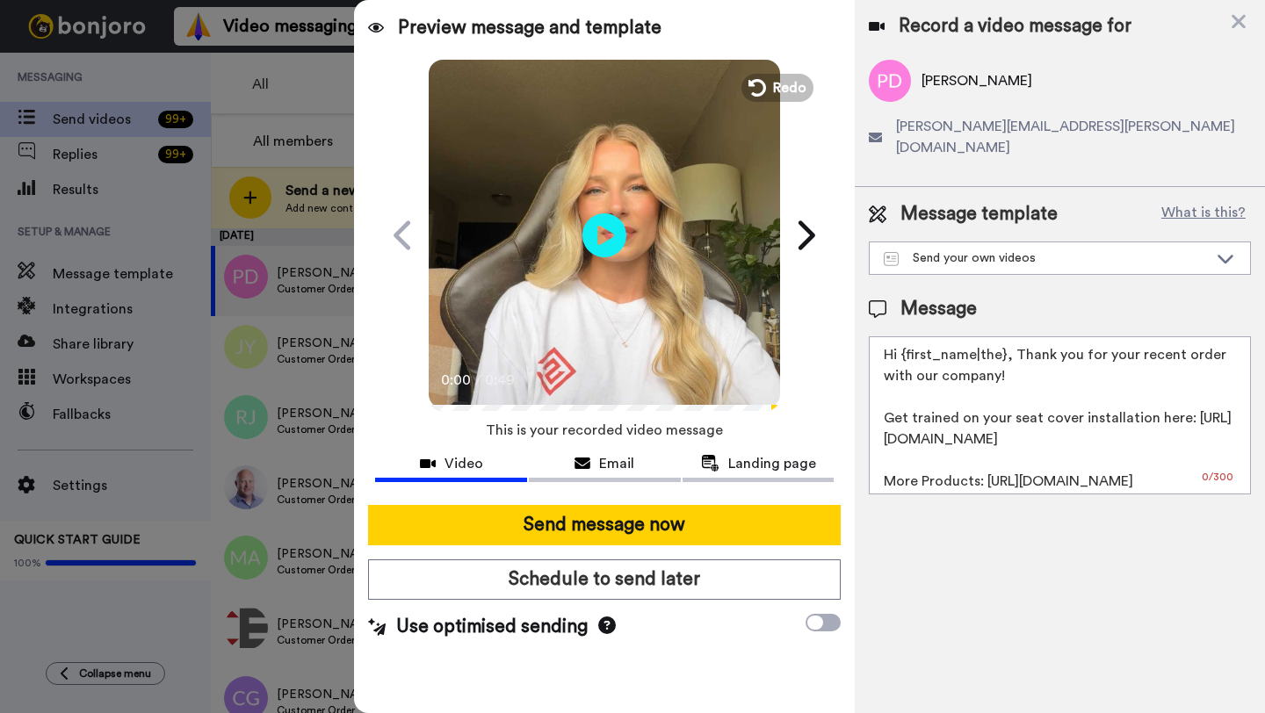
drag, startPoint x: 1003, startPoint y: 338, endPoint x: 906, endPoint y: 340, distance: 97.5
click at [906, 340] on textarea "Hi {first_name|the}, Thank you for your recent order with our company! Get trai…" at bounding box center [1060, 415] width 382 height 158
paste textarea "[PERSON_NAME]"
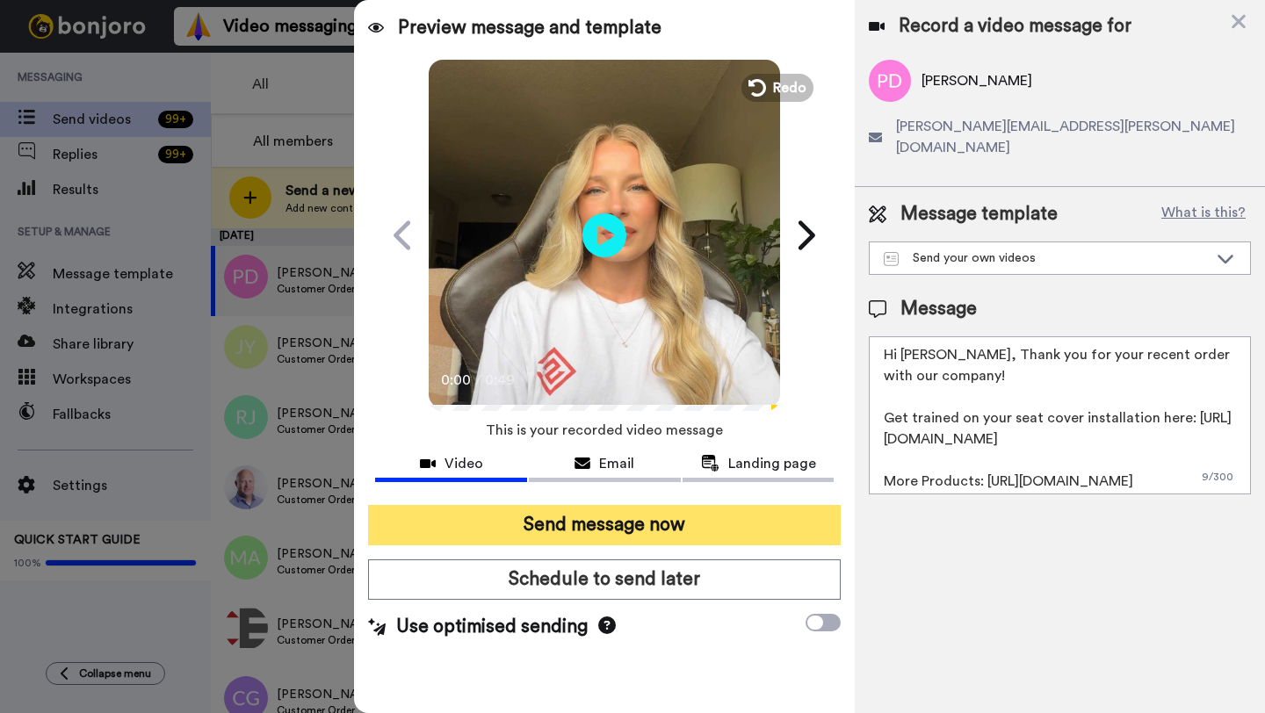
type textarea "Hi [PERSON_NAME], Thank you for your recent order with our company! Get trained…"
click at [584, 534] on button "Send message now" at bounding box center [604, 525] width 473 height 40
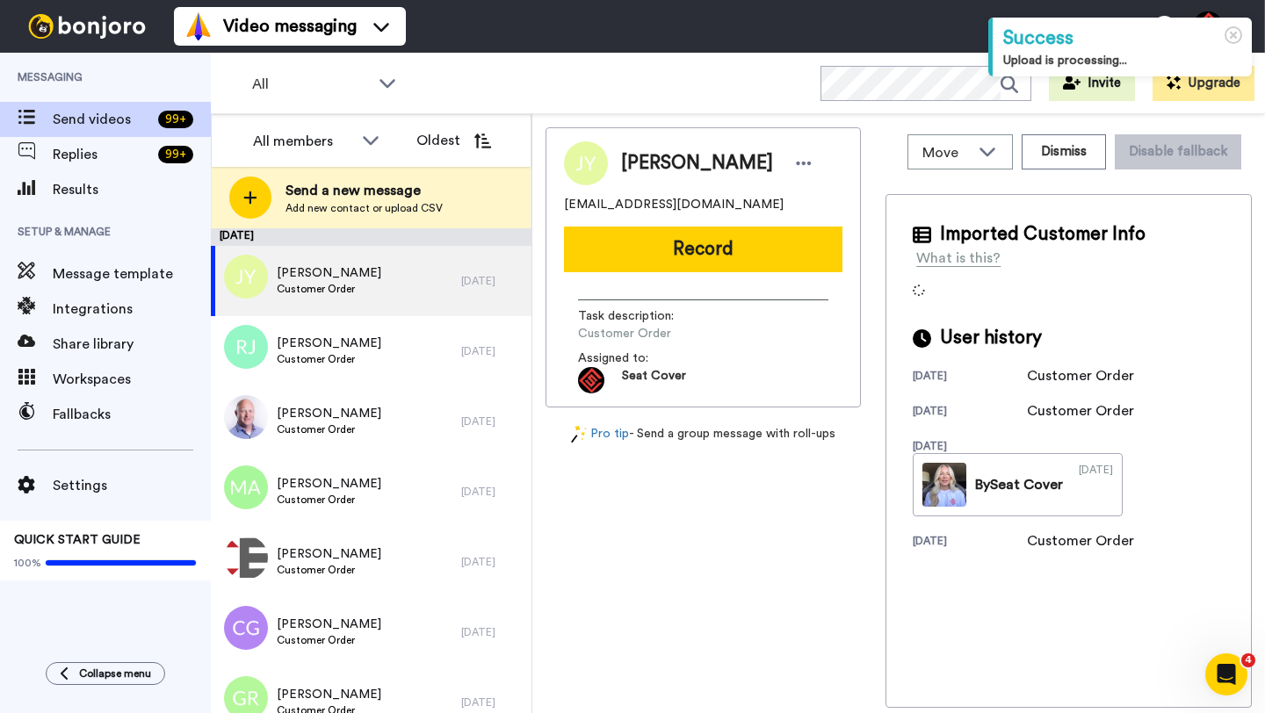
click at [647, 166] on span "John Ybarra" at bounding box center [697, 163] width 152 height 26
click at [1057, 161] on button "Dismiss" at bounding box center [1064, 151] width 84 height 35
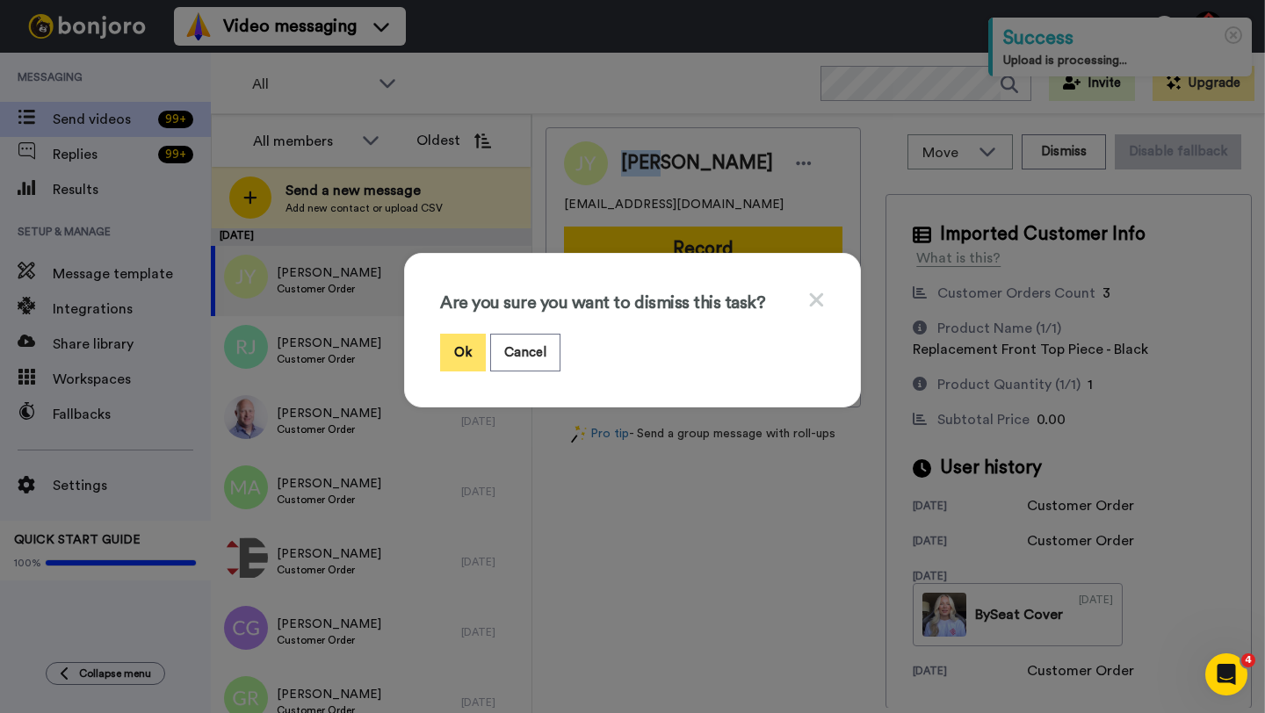
click at [459, 357] on button "Ok" at bounding box center [463, 353] width 46 height 38
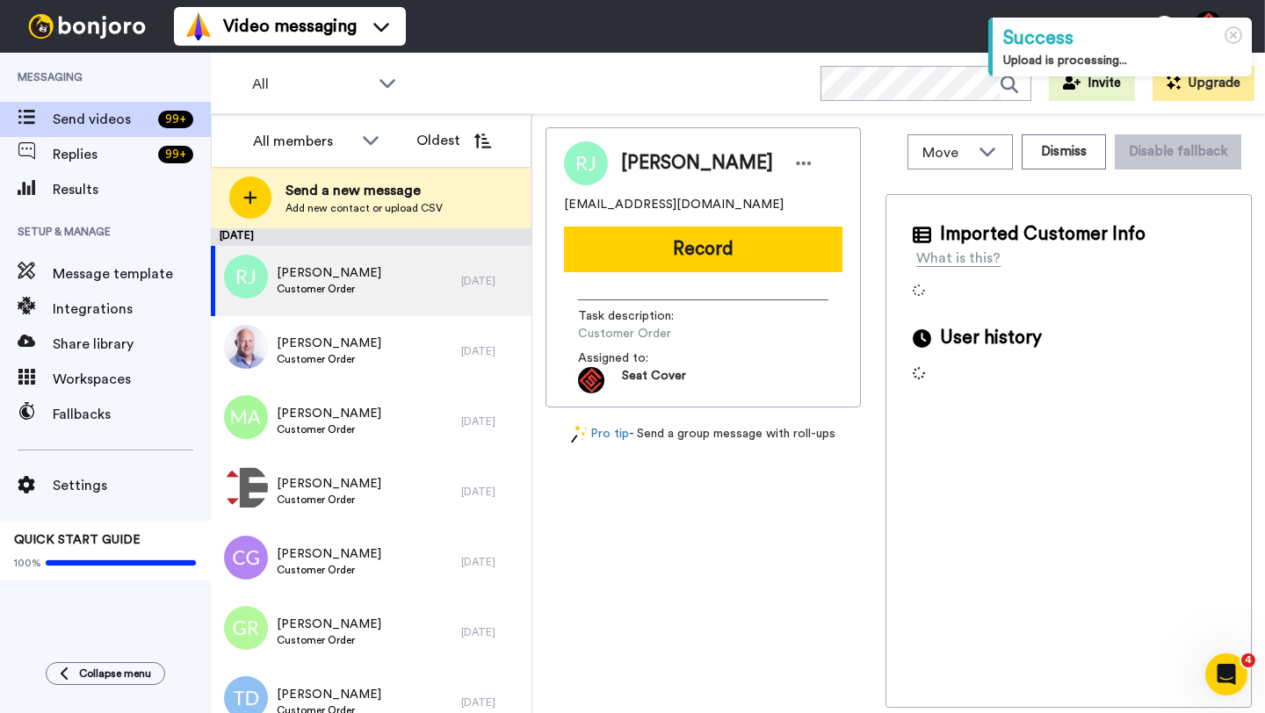
click at [652, 159] on span "Robert Jones" at bounding box center [697, 163] width 152 height 26
copy span "Robert"
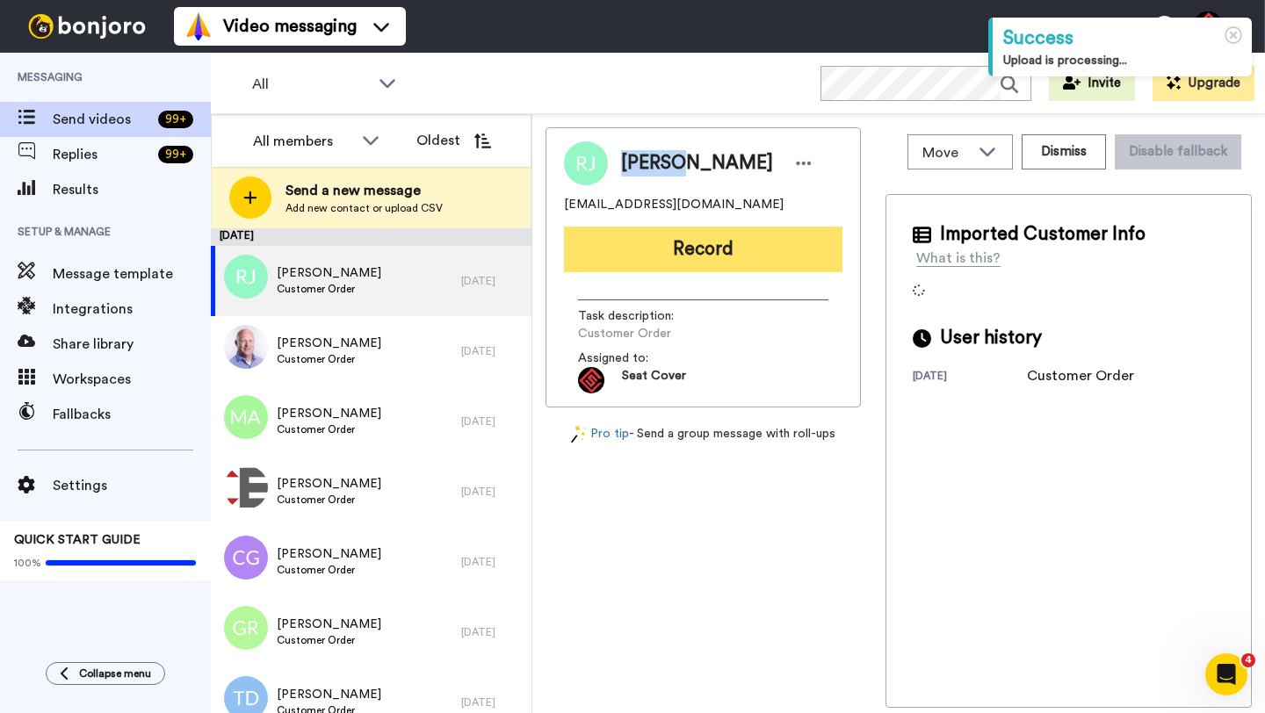
click at [711, 257] on button "Record" at bounding box center [703, 250] width 278 height 46
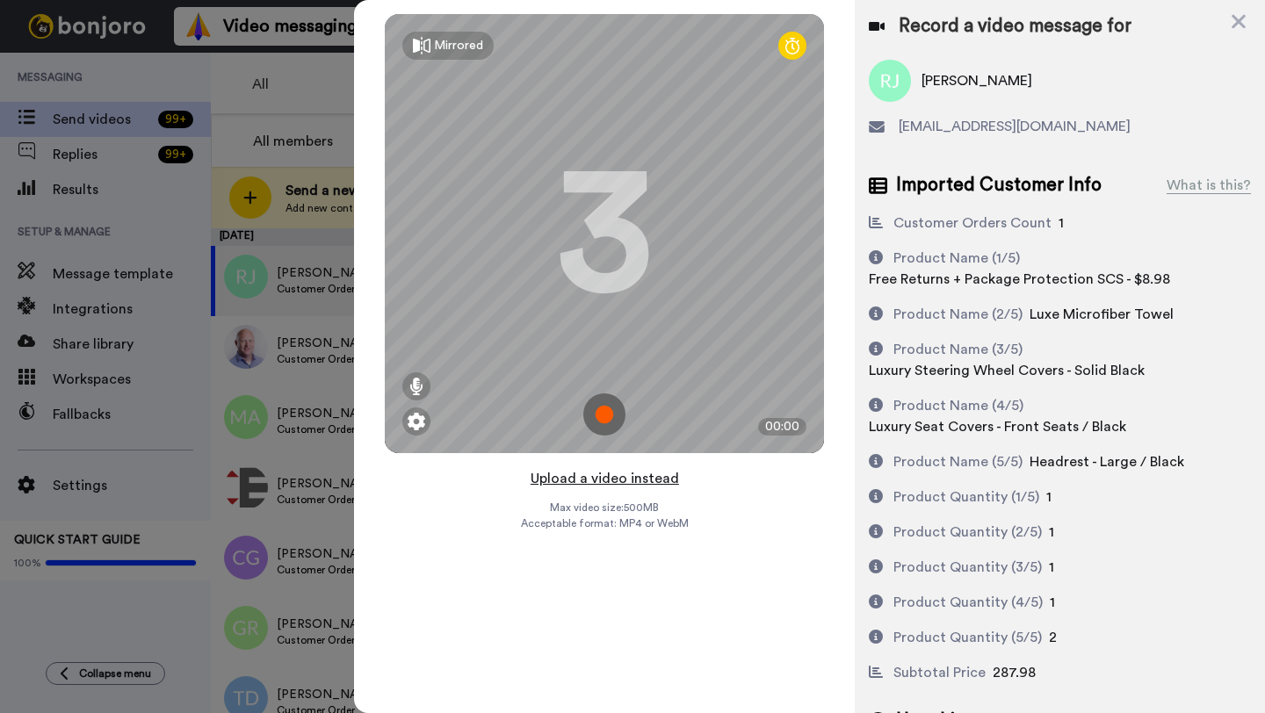
click at [595, 479] on button "Upload a video instead" at bounding box center [604, 478] width 159 height 23
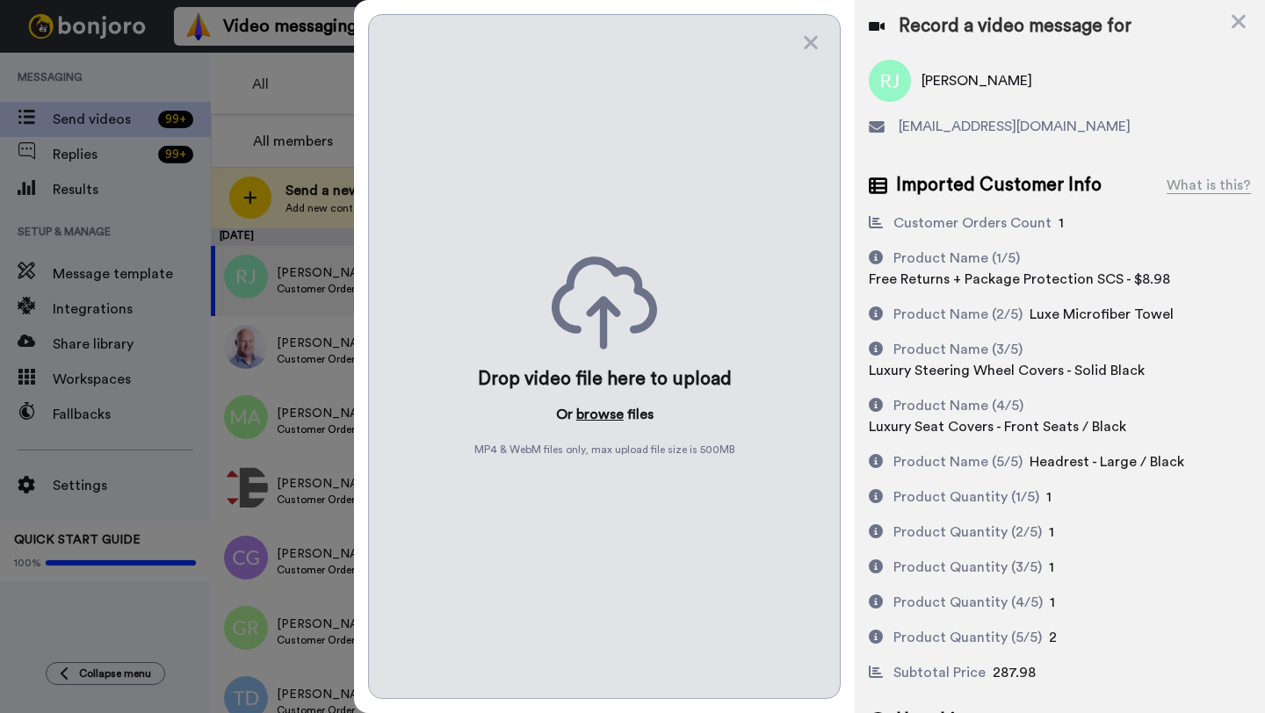
click at [600, 419] on button "browse" at bounding box center [599, 414] width 47 height 21
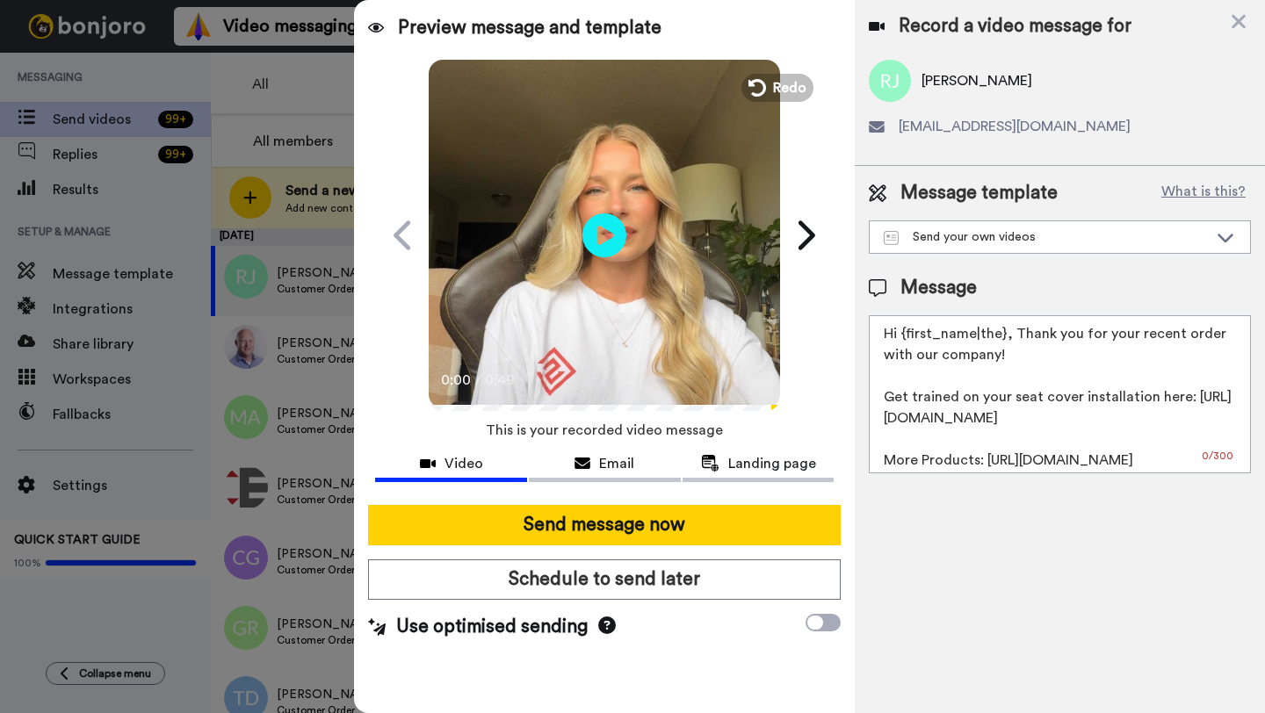
drag, startPoint x: 1002, startPoint y: 340, endPoint x: 902, endPoint y: 337, distance: 100.2
click at [902, 337] on textarea "Hi {first_name|the}, Thank you for your recent order with our company! Get trai…" at bounding box center [1060, 394] width 382 height 158
paste textarea "Robert"
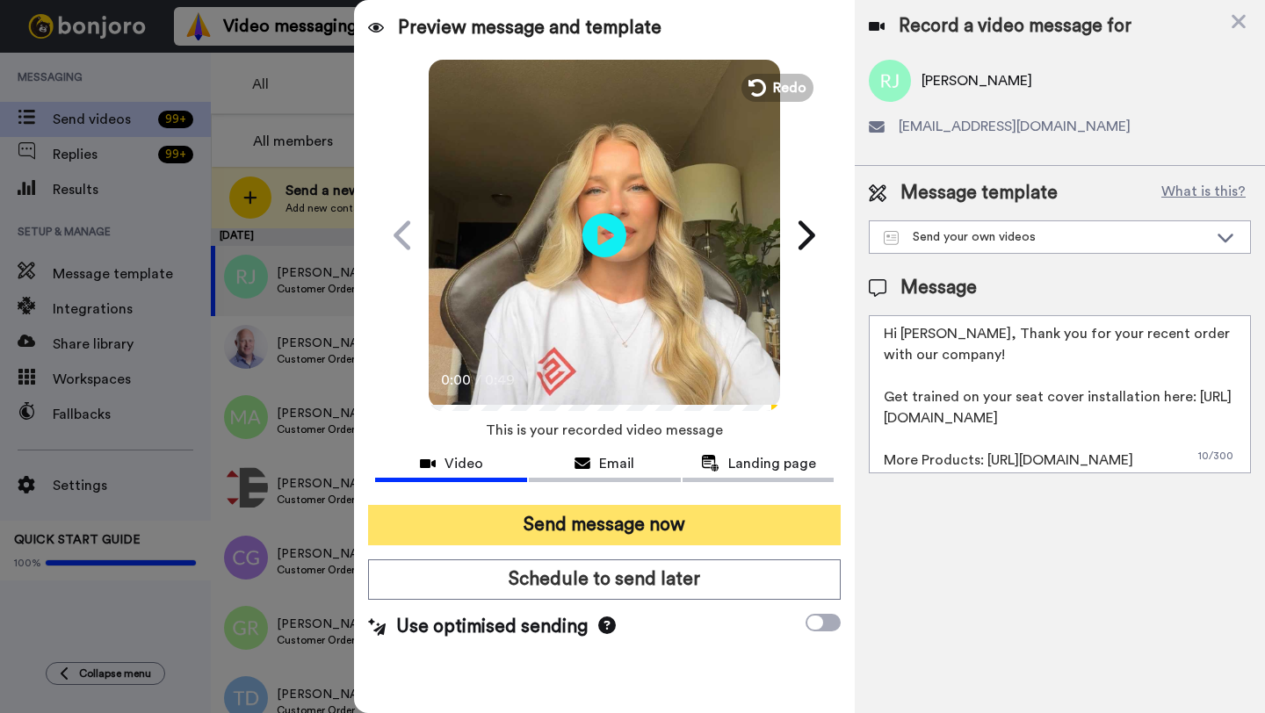
type textarea "Hi Robert, Thank you for your recent order with our company! Get trained on you…"
click at [681, 519] on button "Send message now" at bounding box center [604, 525] width 473 height 40
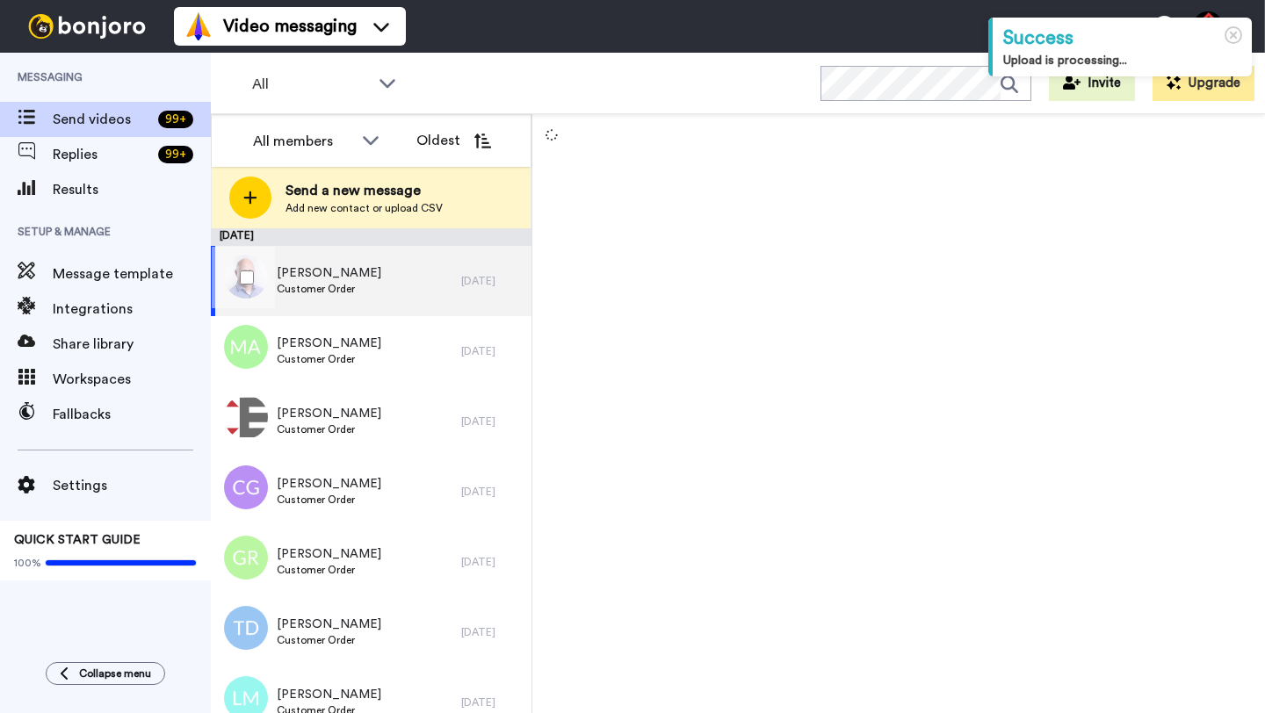
click at [465, 296] on div "[PERSON_NAME] Customer Order [DATE]" at bounding box center [371, 281] width 321 height 70
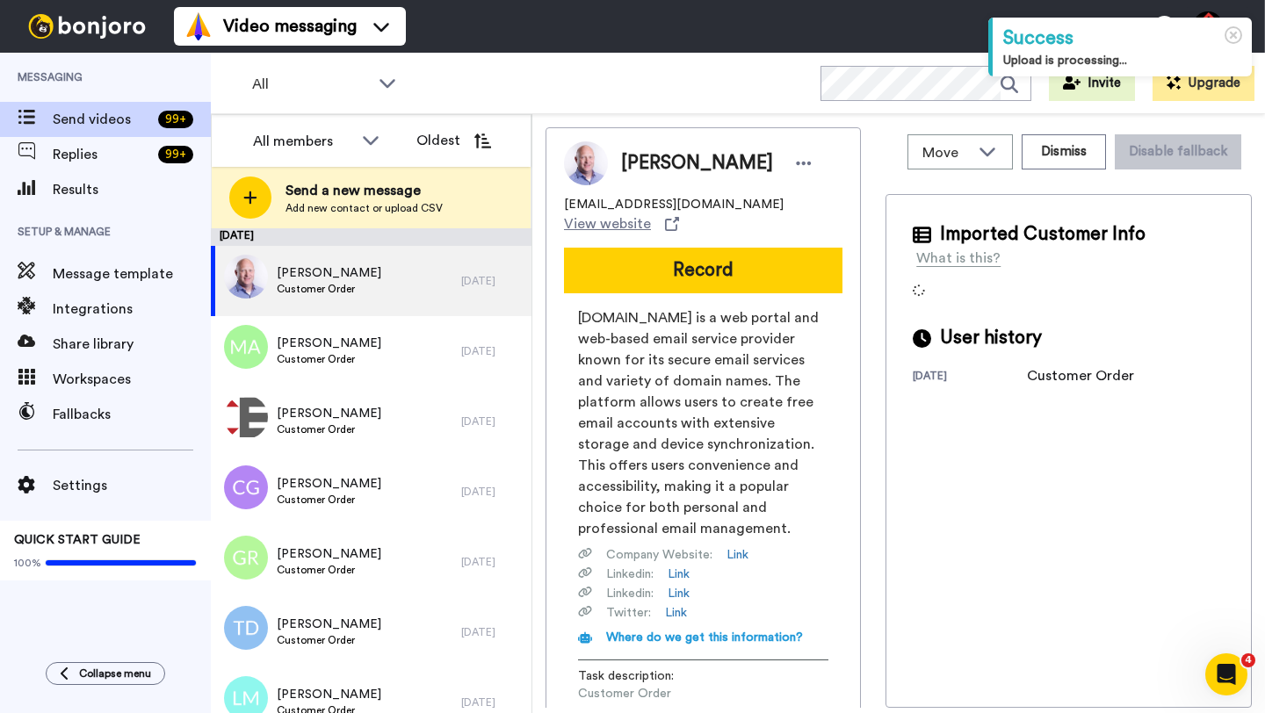
click at [640, 151] on span "[PERSON_NAME]" at bounding box center [697, 163] width 152 height 26
copy span "[PERSON_NAME]"
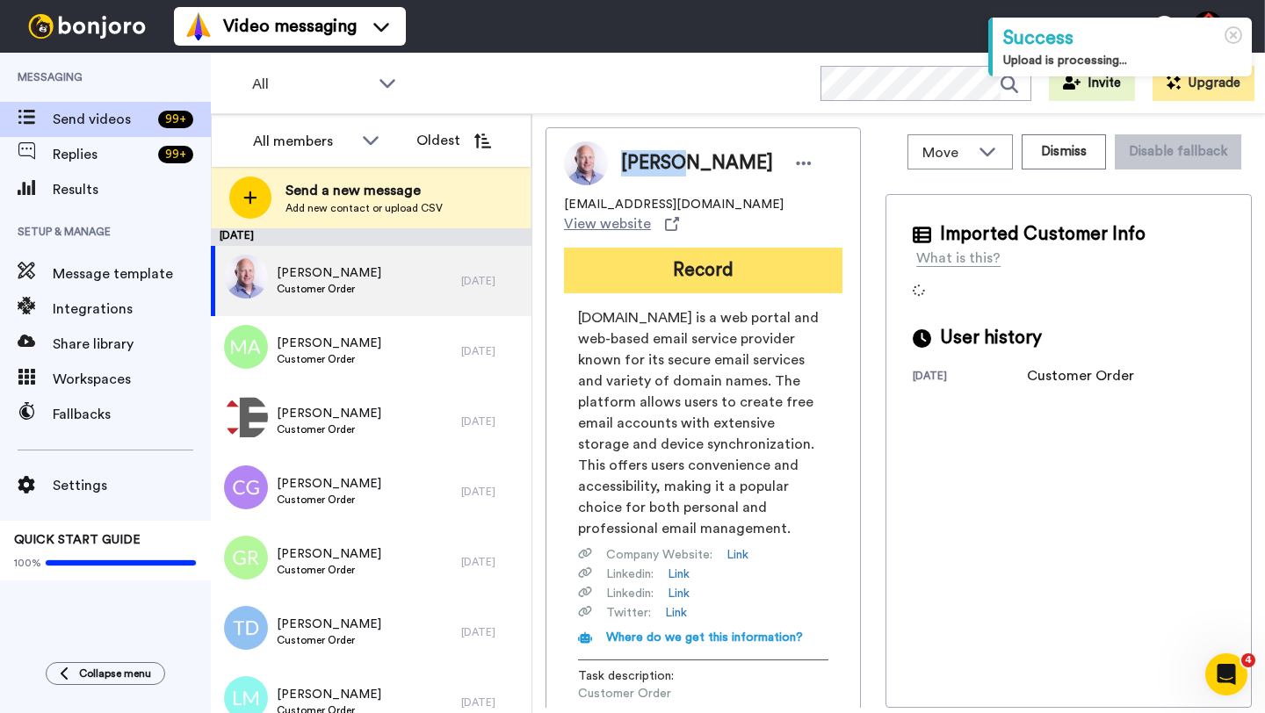
click at [675, 248] on button "Record" at bounding box center [703, 271] width 278 height 46
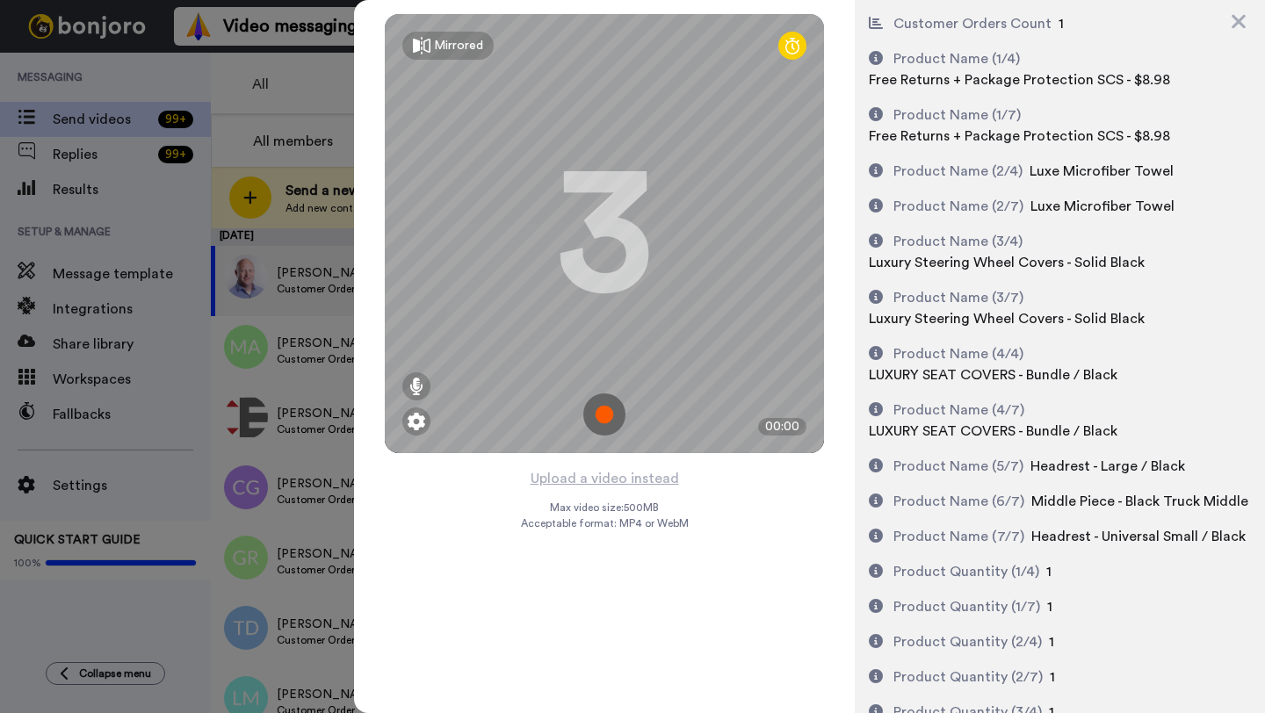
scroll to position [358, 0]
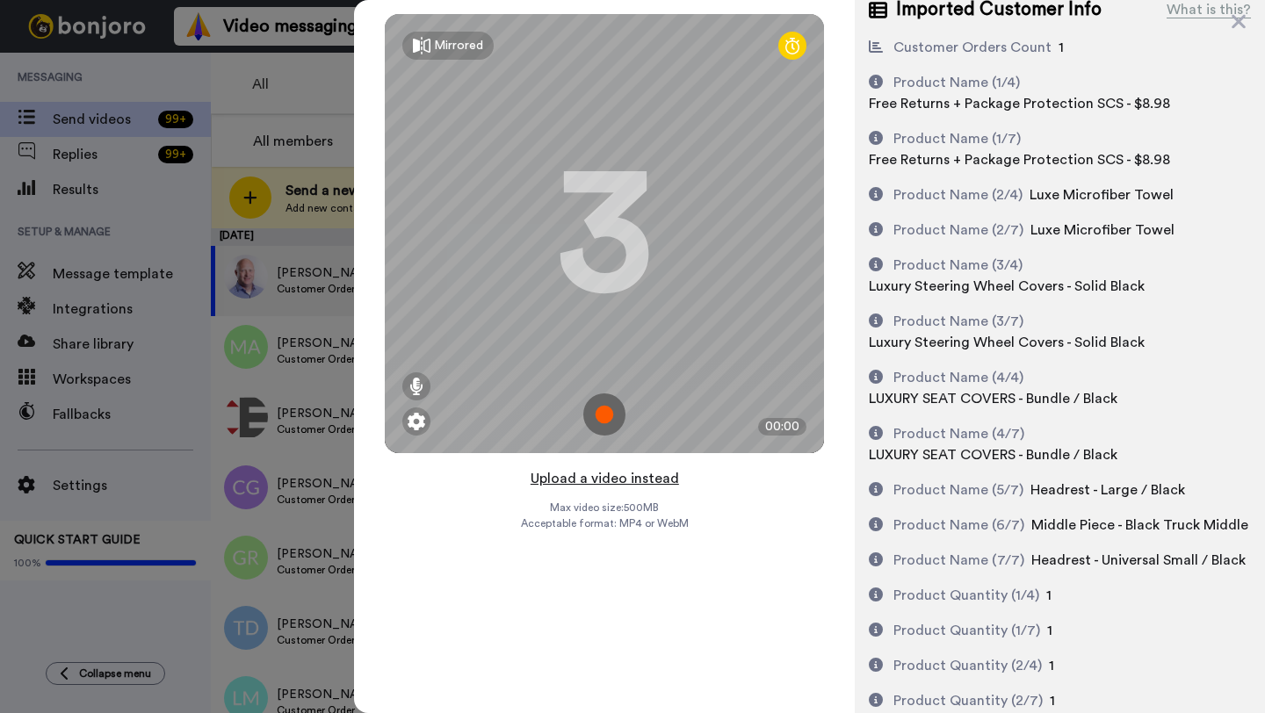
click at [610, 476] on button "Upload a video instead" at bounding box center [604, 478] width 159 height 23
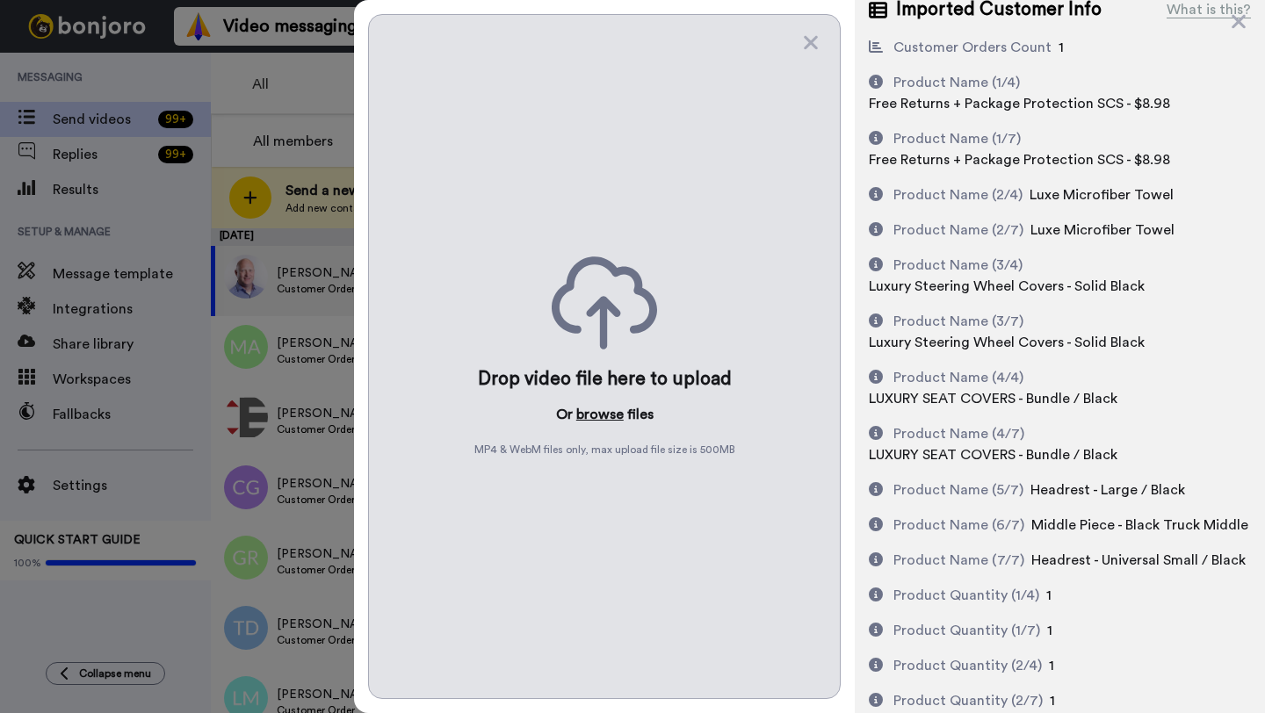
click at [599, 415] on button "browse" at bounding box center [599, 414] width 47 height 21
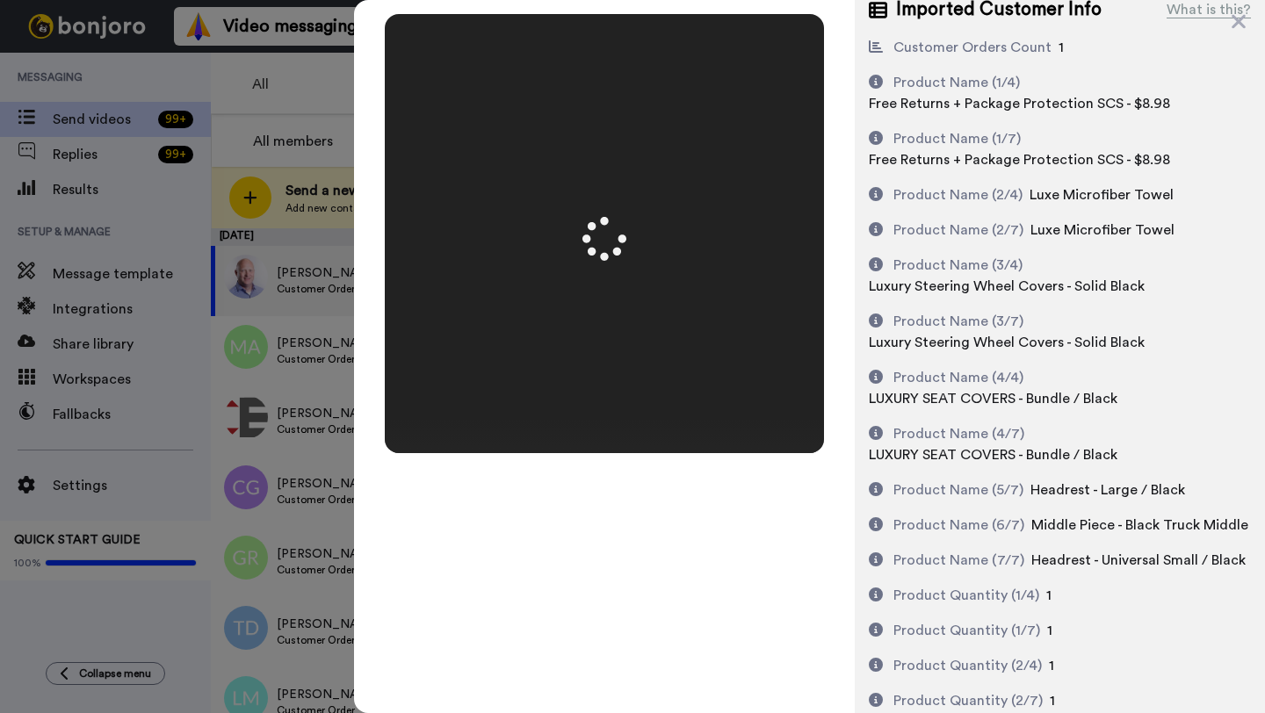
scroll to position [0, 0]
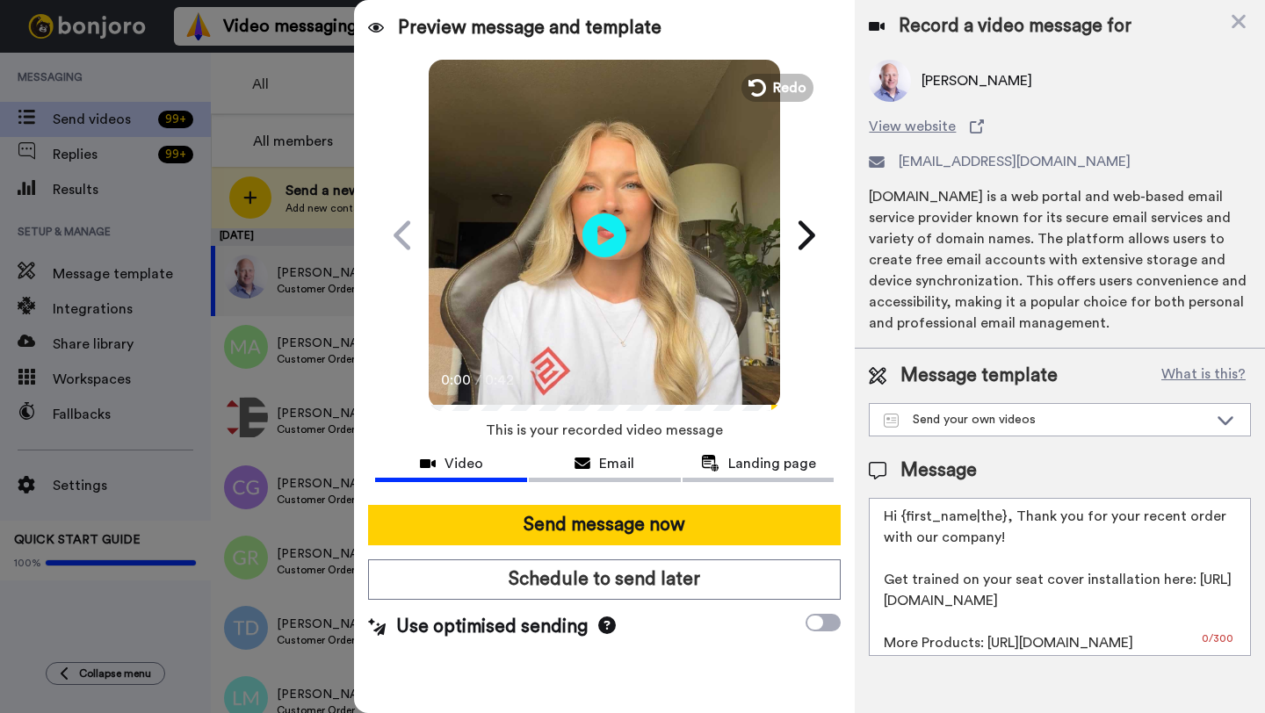
drag, startPoint x: 1004, startPoint y: 520, endPoint x: 905, endPoint y: 520, distance: 99.3
click at [905, 520] on textarea "Hi {first_name|the}, Thank you for your recent order with our company! Get trai…" at bounding box center [1060, 577] width 382 height 158
paste textarea "Donald"
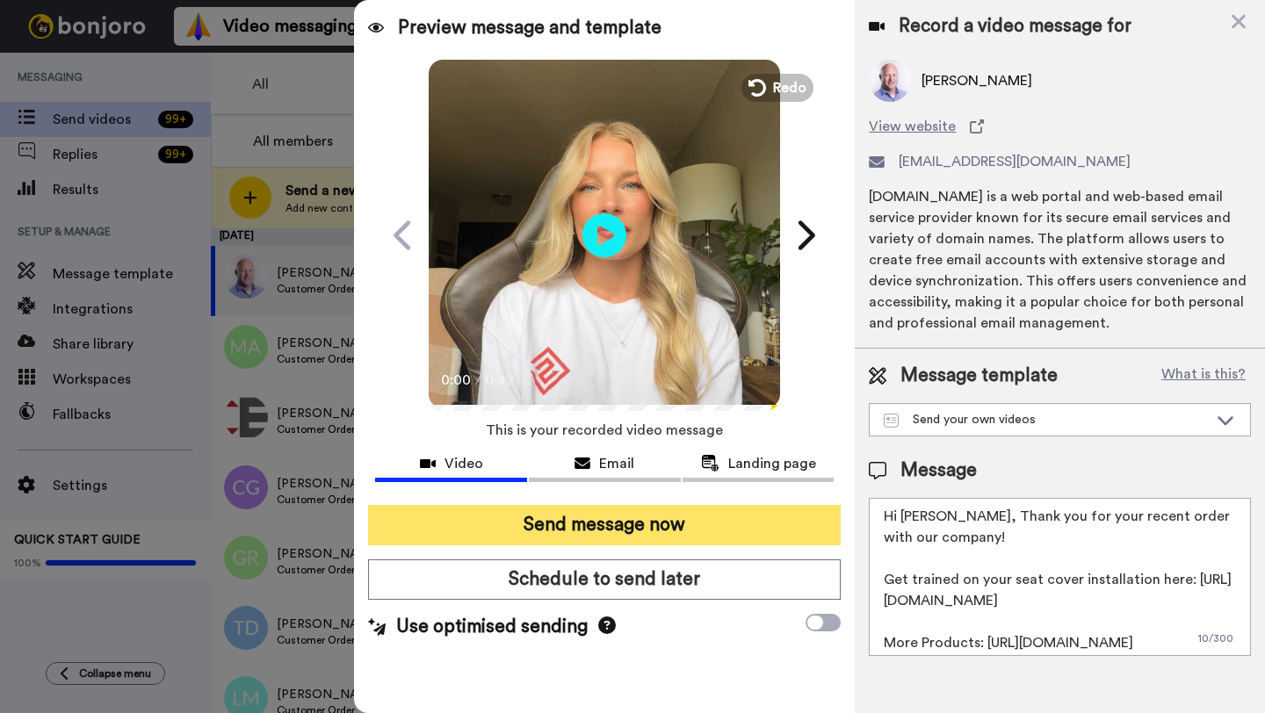
type textarea "Hi Donald, Thank you for your recent order with our company! Get trained on you…"
click at [652, 537] on button "Send message now" at bounding box center [604, 525] width 473 height 40
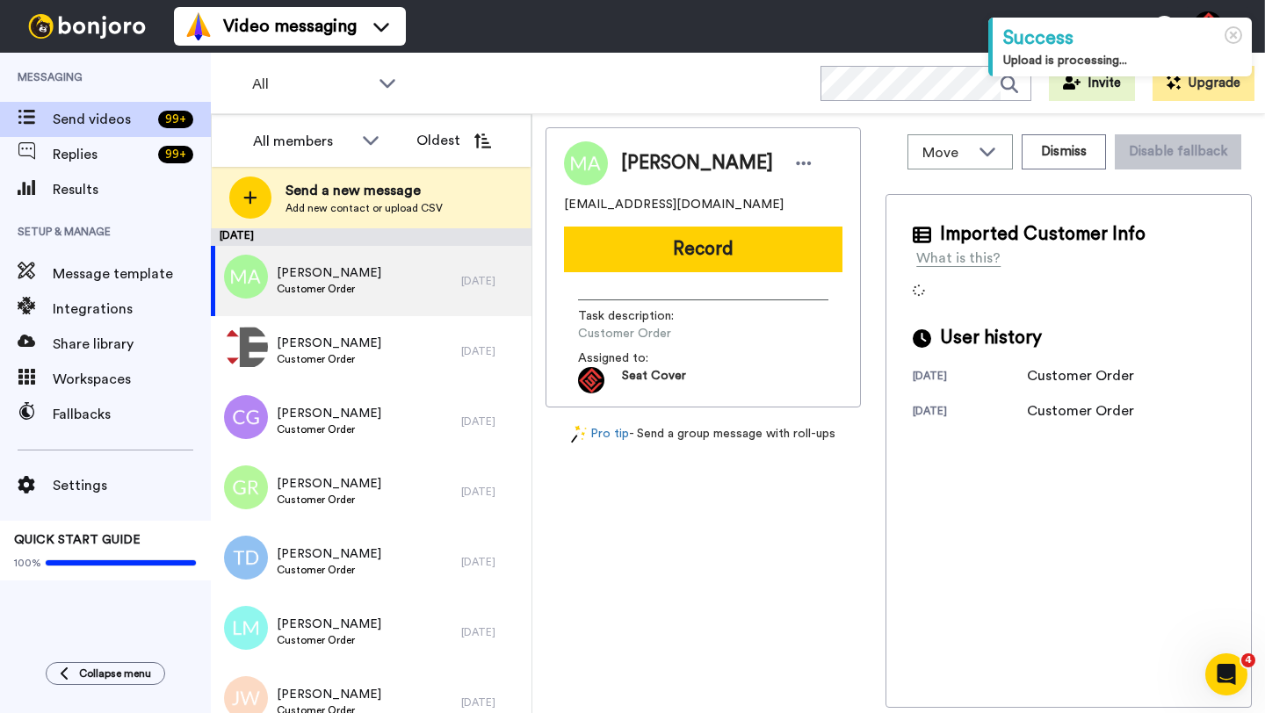
click at [652, 165] on span "Michael Amburgey" at bounding box center [697, 163] width 152 height 26
copy span "Michael"
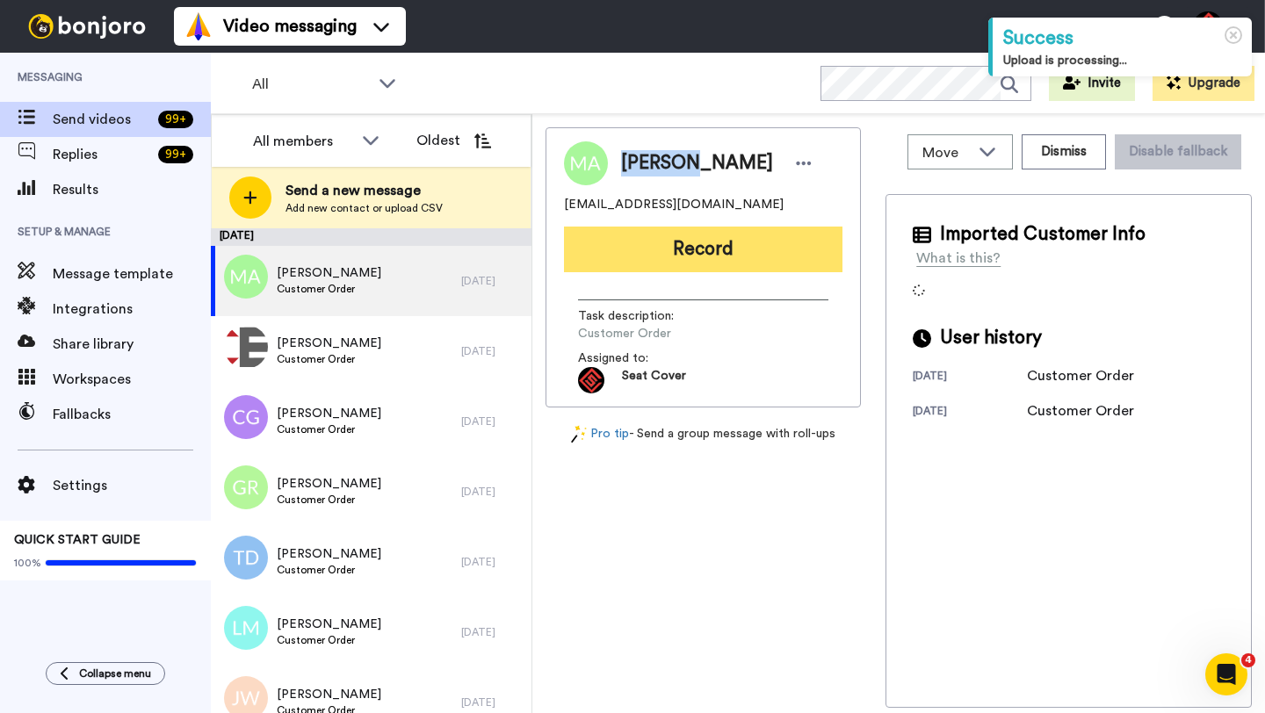
click at [670, 261] on button "Record" at bounding box center [703, 250] width 278 height 46
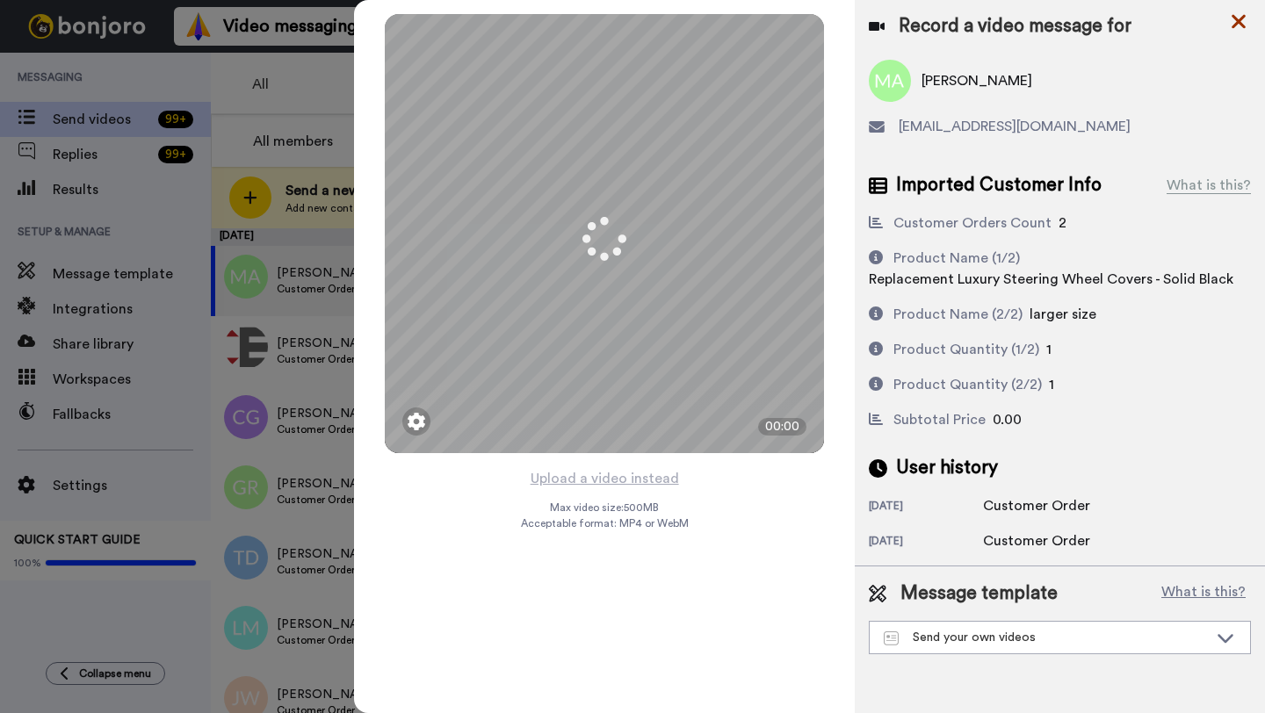
click at [1231, 25] on icon at bounding box center [1239, 22] width 18 height 22
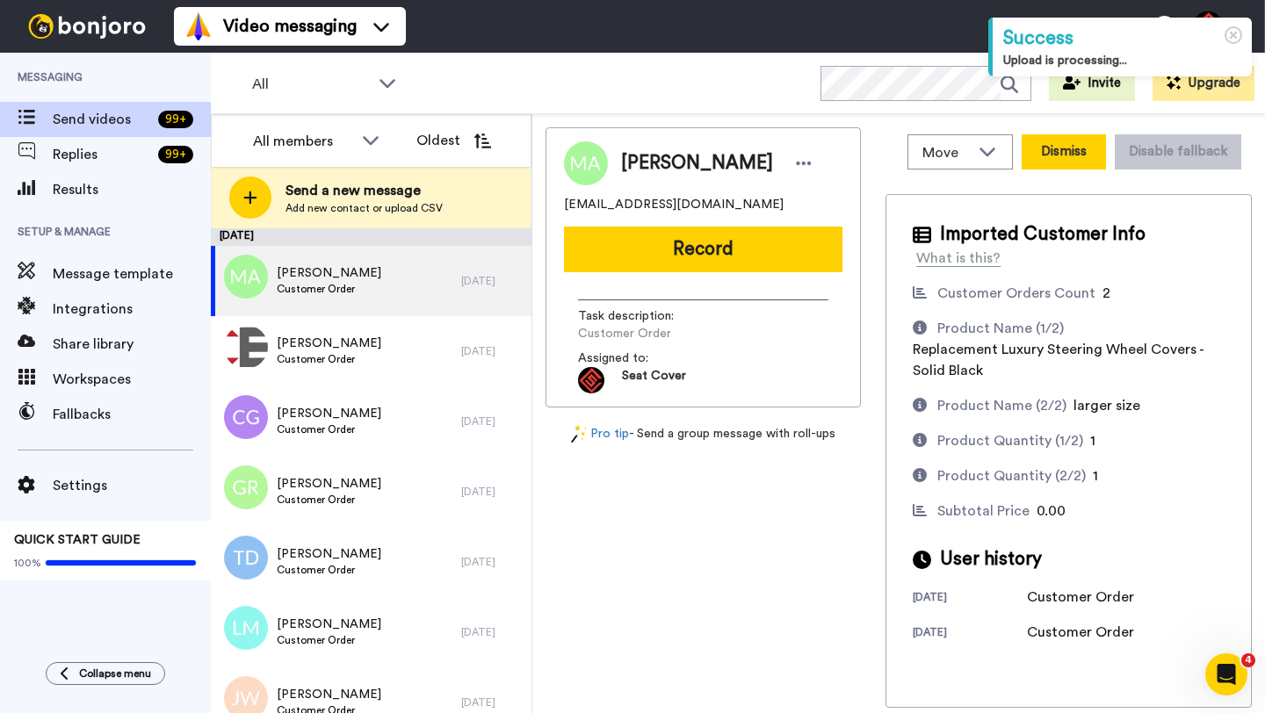
click at [1061, 163] on button "Dismiss" at bounding box center [1064, 151] width 84 height 35
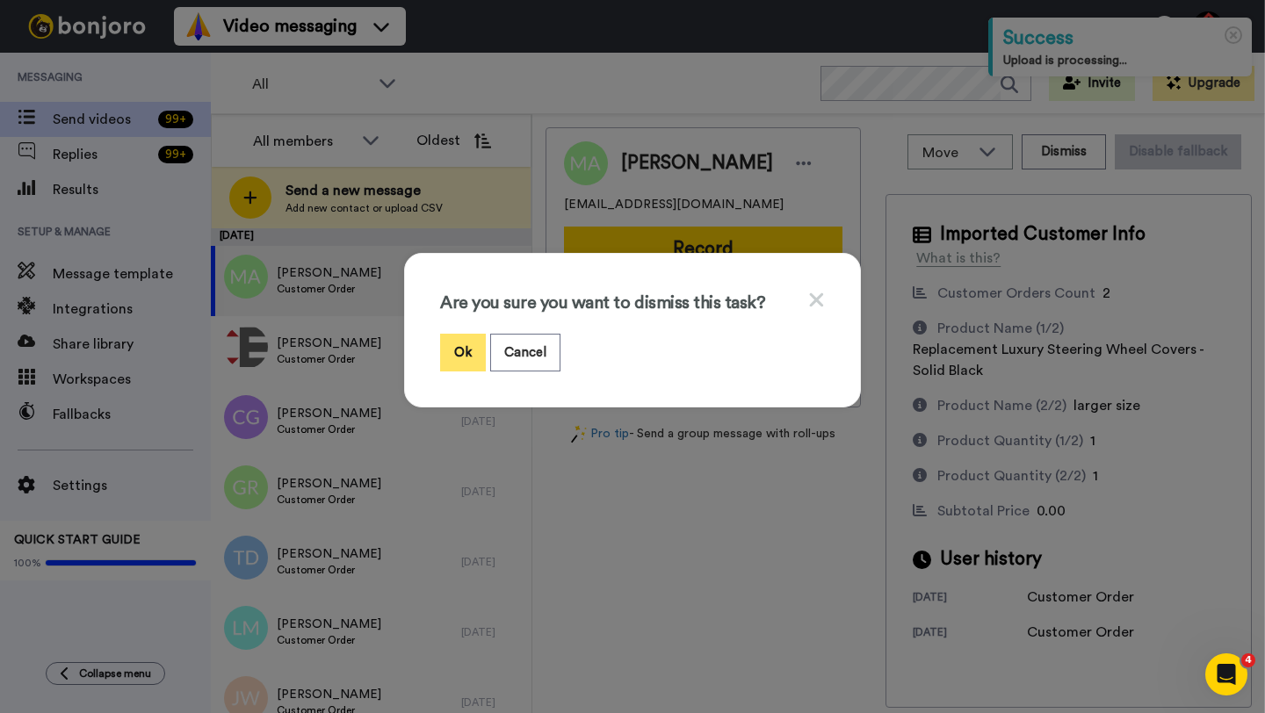
click at [458, 357] on button "Ok" at bounding box center [463, 353] width 46 height 38
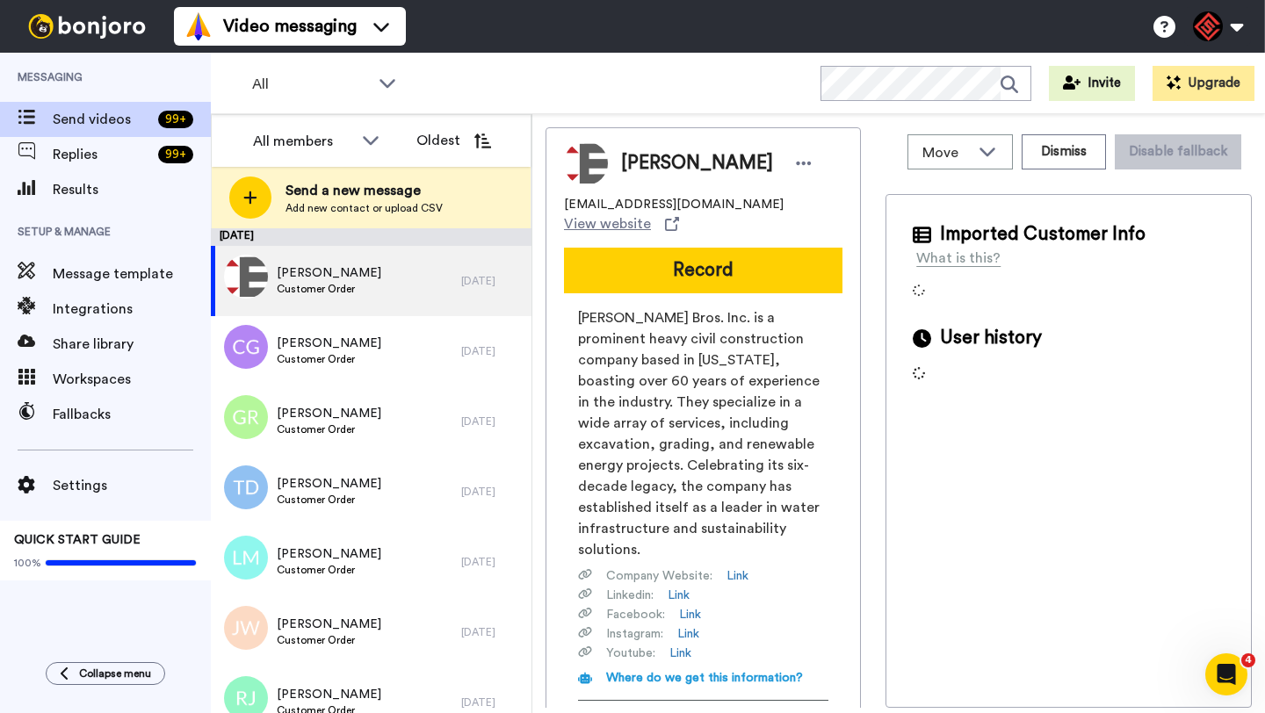
click at [646, 165] on span "Donald Jones" at bounding box center [697, 163] width 152 height 26
copy span "Donald"
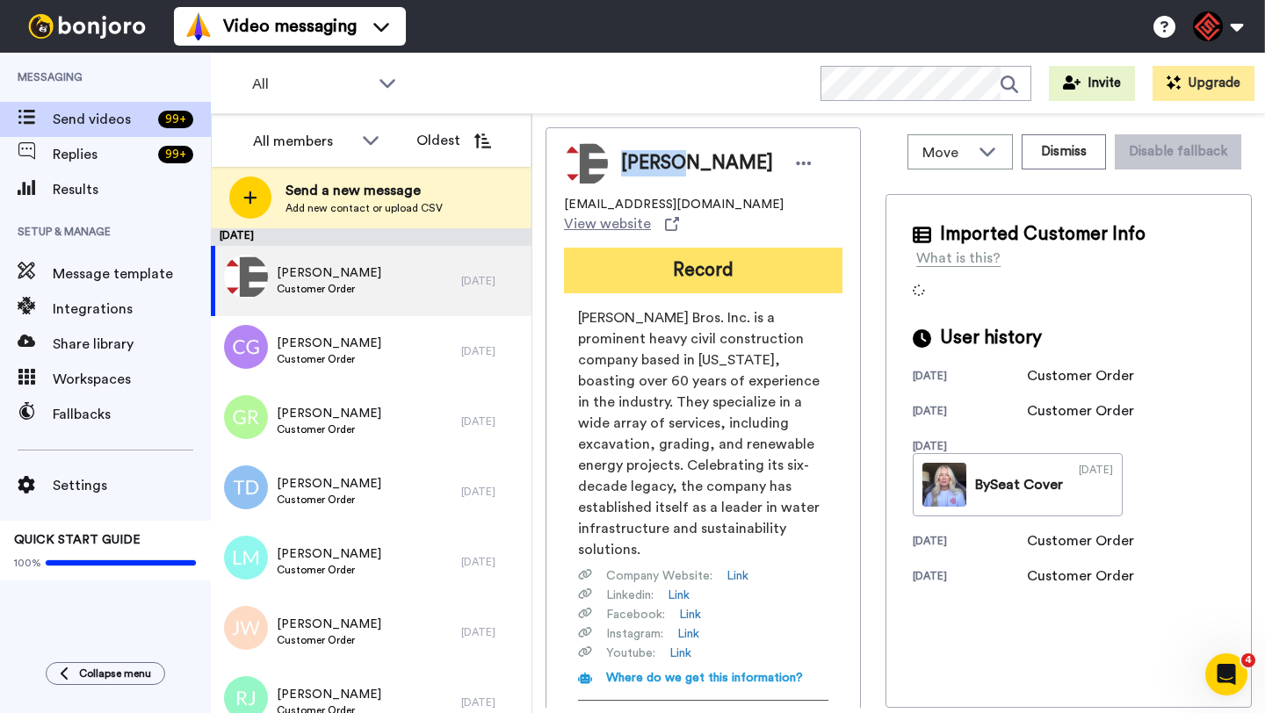
click at [697, 272] on button "Record" at bounding box center [703, 271] width 278 height 46
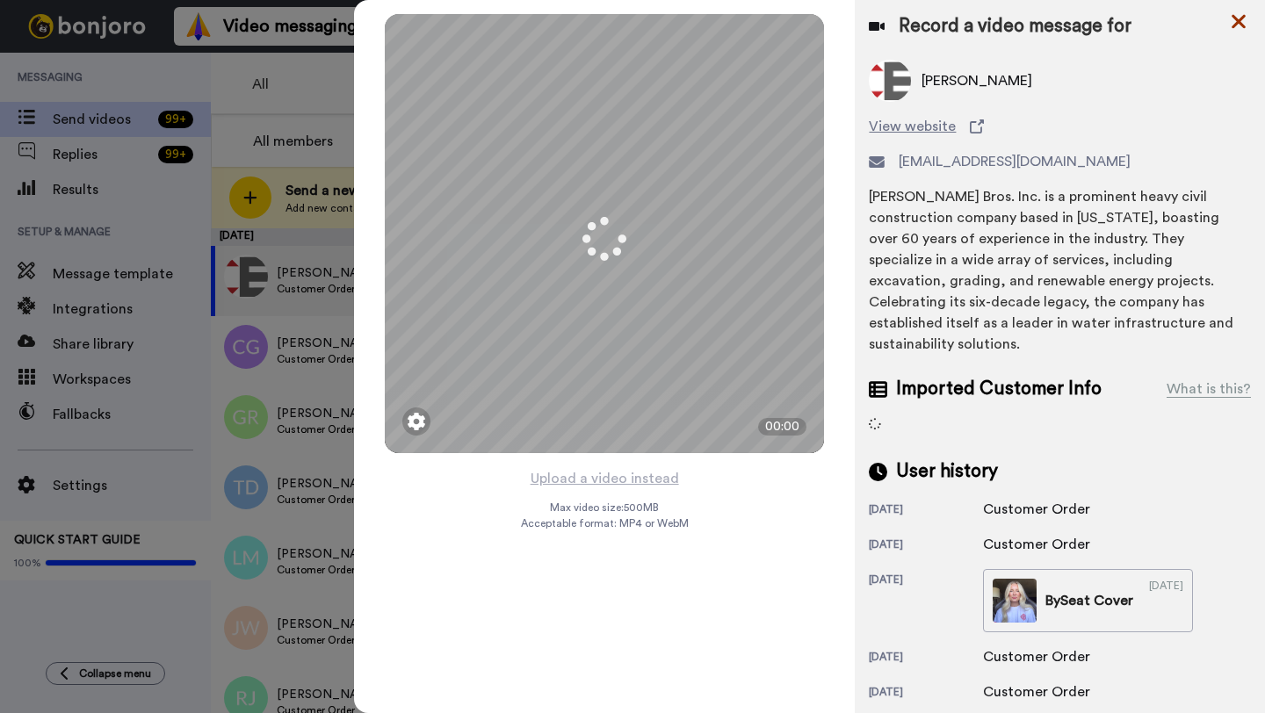
click at [1238, 29] on icon at bounding box center [1239, 22] width 18 height 22
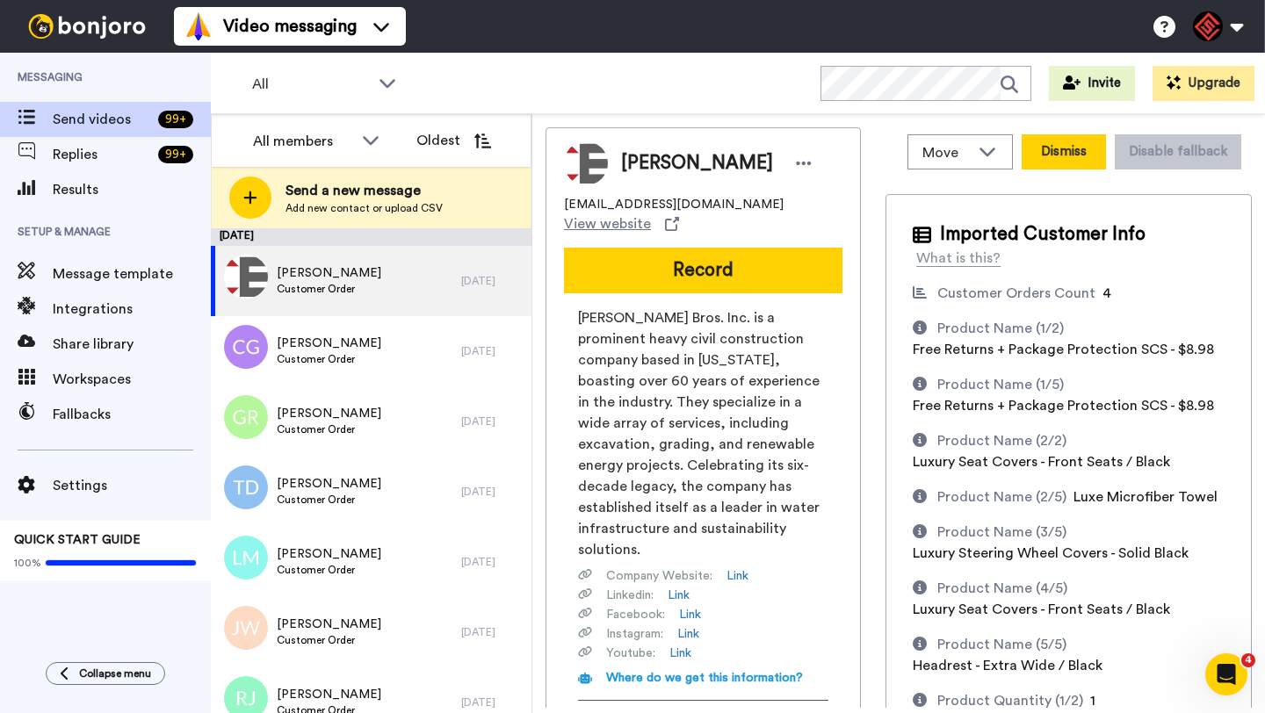
click at [1069, 150] on button "Dismiss" at bounding box center [1064, 151] width 84 height 35
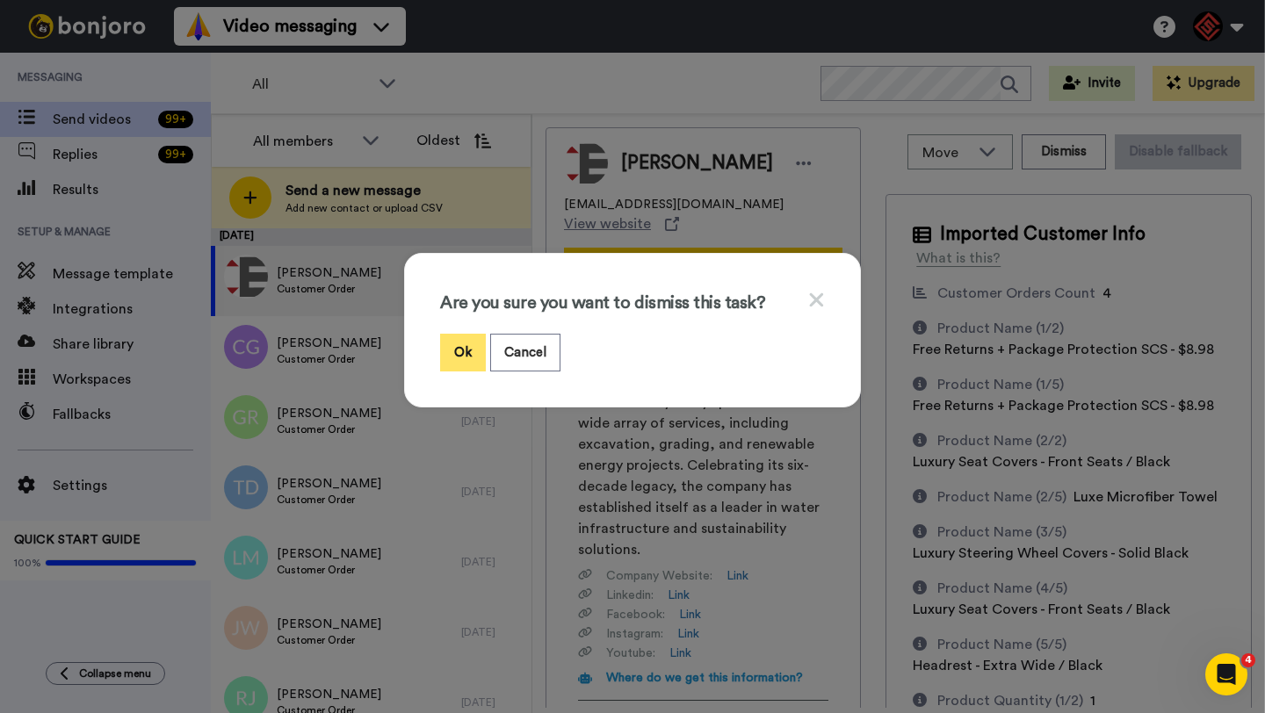
click at [451, 357] on button "Ok" at bounding box center [463, 353] width 46 height 38
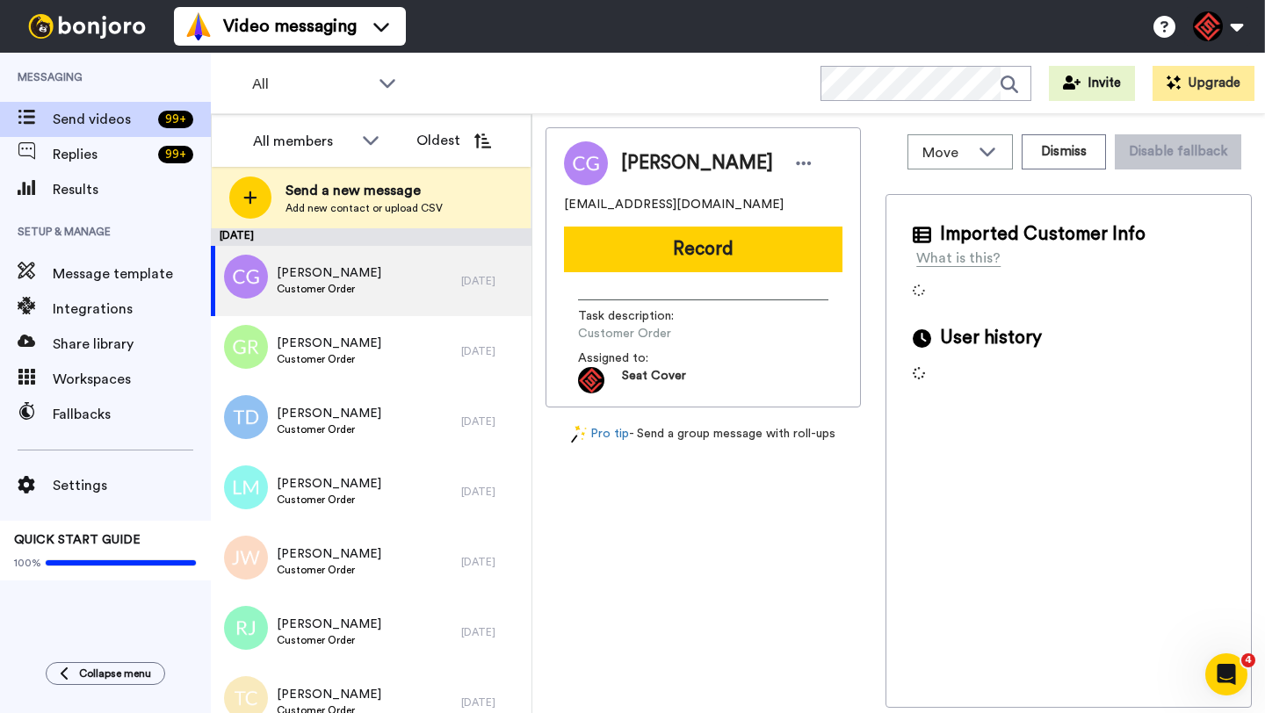
click at [654, 155] on span "Chad Glasscock" at bounding box center [697, 163] width 152 height 26
copy span "Chad"
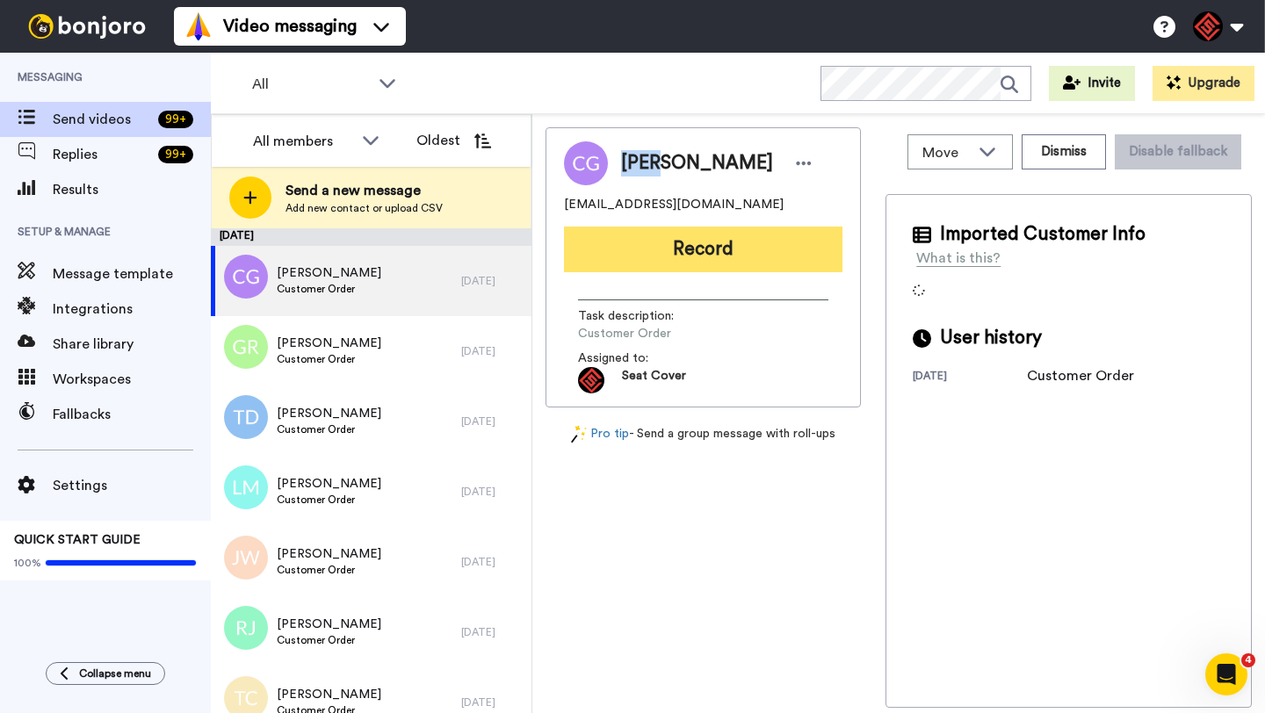
click at [692, 260] on button "Record" at bounding box center [703, 250] width 278 height 46
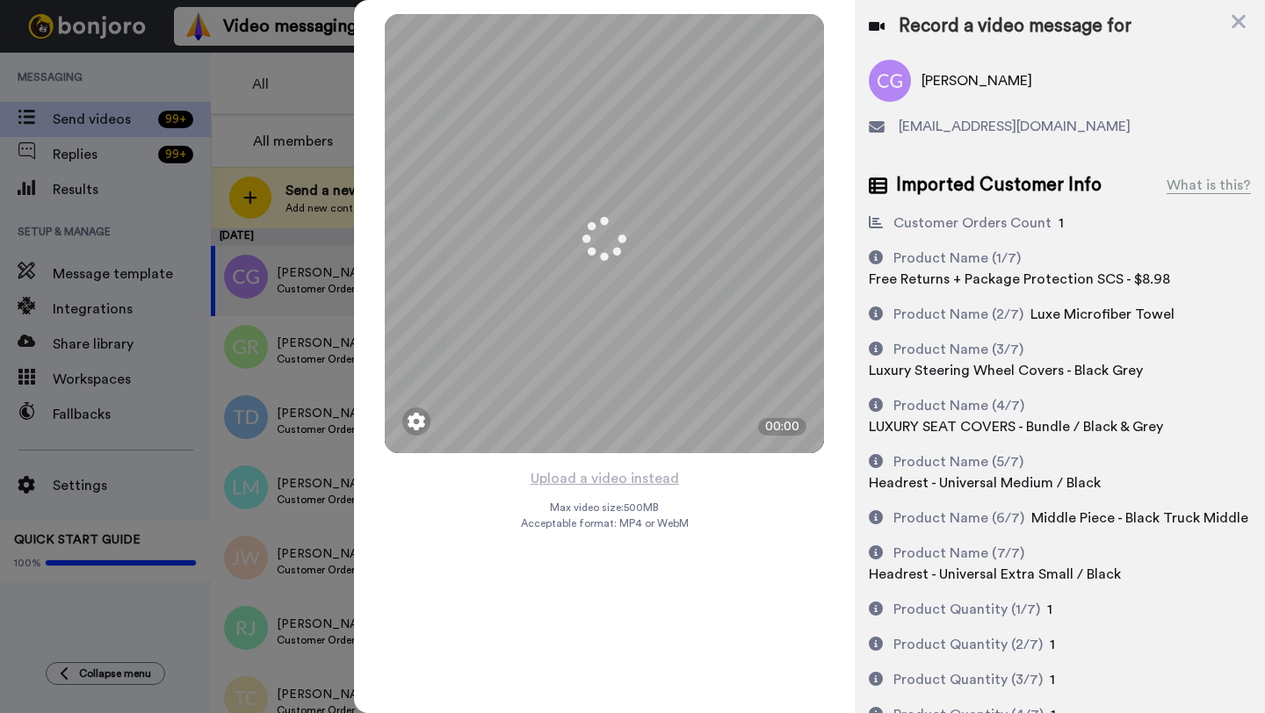
click at [597, 488] on button "Upload a video instead" at bounding box center [604, 478] width 159 height 23
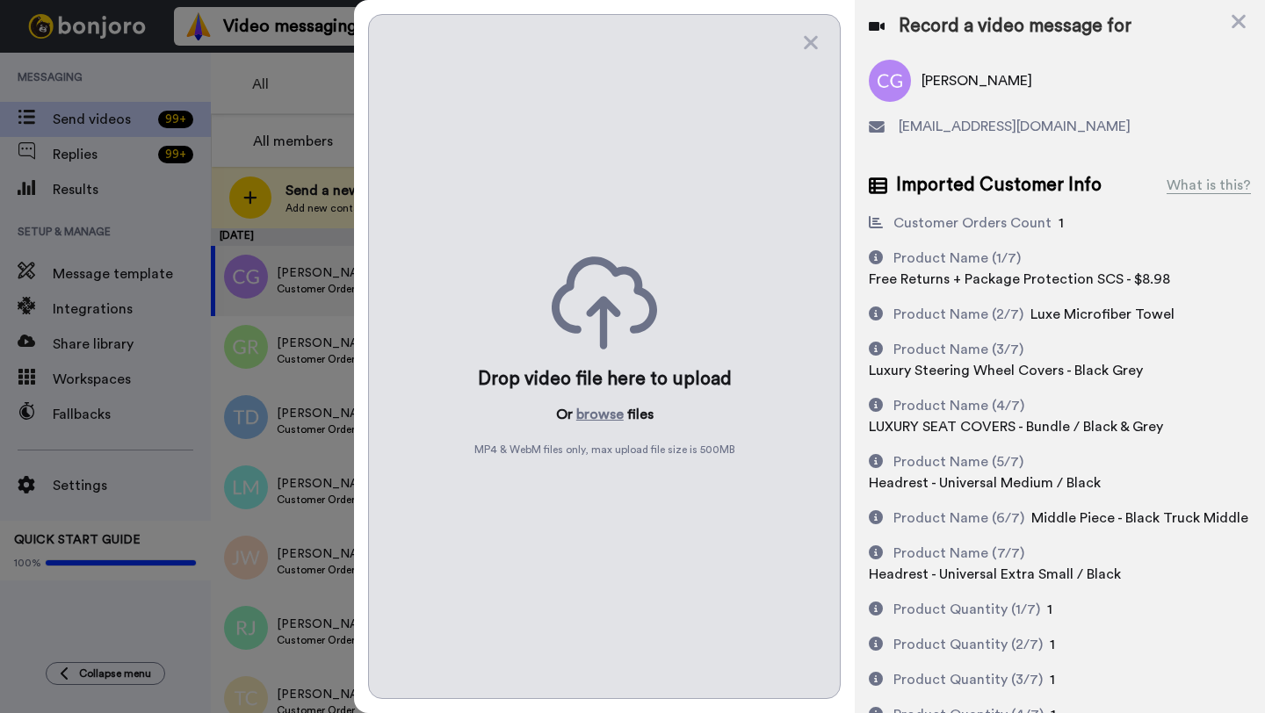
click at [596, 480] on div "Drop video file here to upload Or browse files MP4 & WebM files only, max uploa…" at bounding box center [604, 356] width 473 height 685
click at [597, 415] on button "browse" at bounding box center [599, 414] width 47 height 21
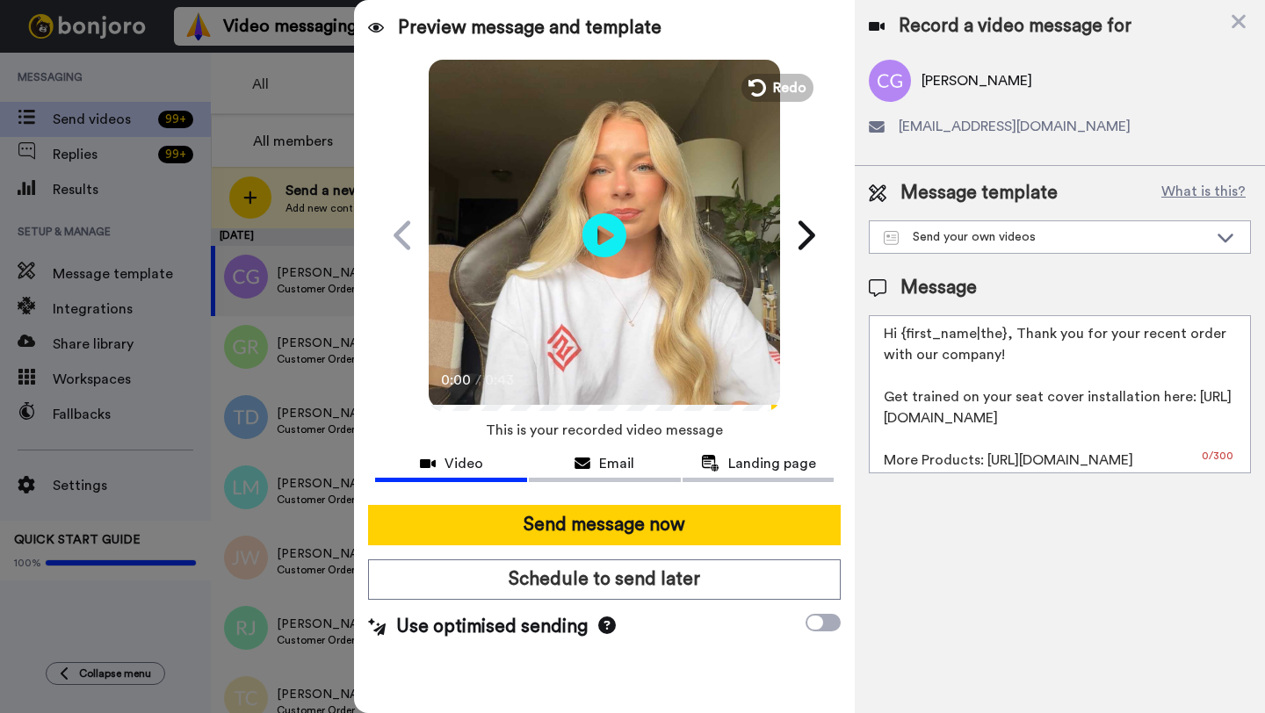
drag, startPoint x: 1008, startPoint y: 337, endPoint x: 899, endPoint y: 342, distance: 109.0
click at [899, 342] on textarea "Hi {first_name|the}, Thank you for your recent order with our company! Get trai…" at bounding box center [1060, 394] width 382 height 158
paste textarea "Chad"
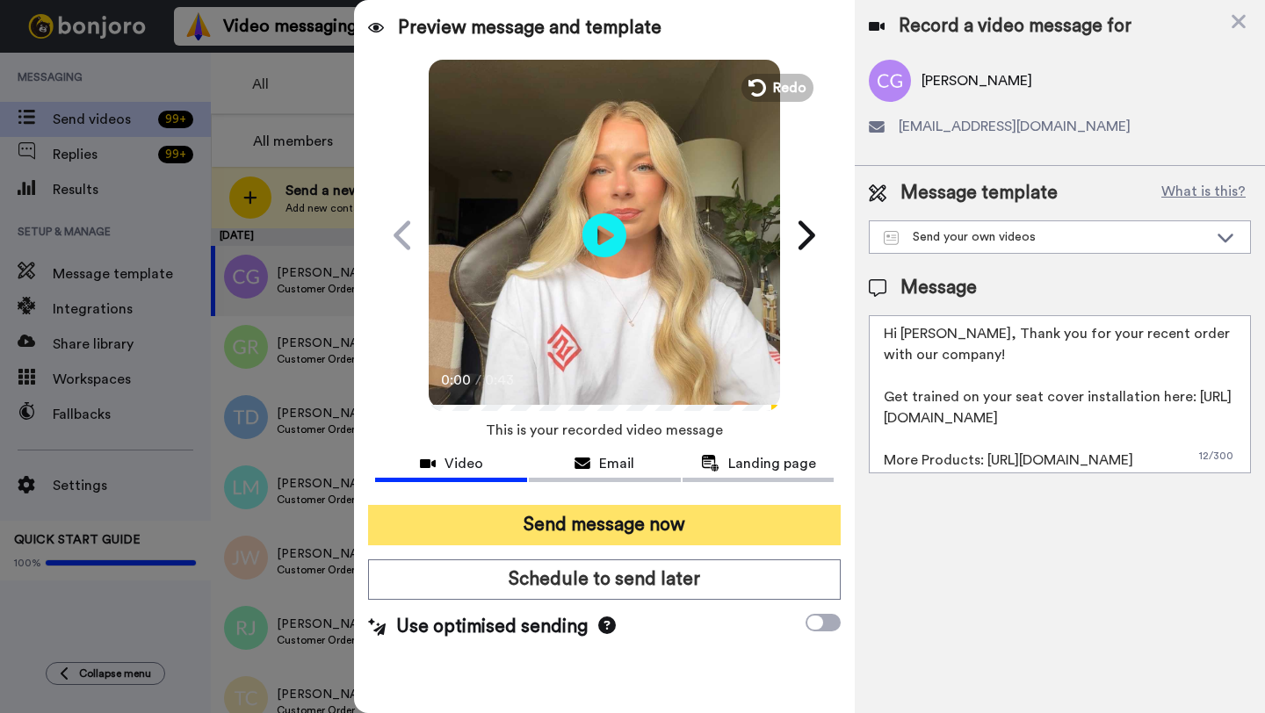
type textarea "Hi Chad, Thank you for your recent order with our company! Get trained on your …"
click at [683, 512] on button "Send message now" at bounding box center [604, 525] width 473 height 40
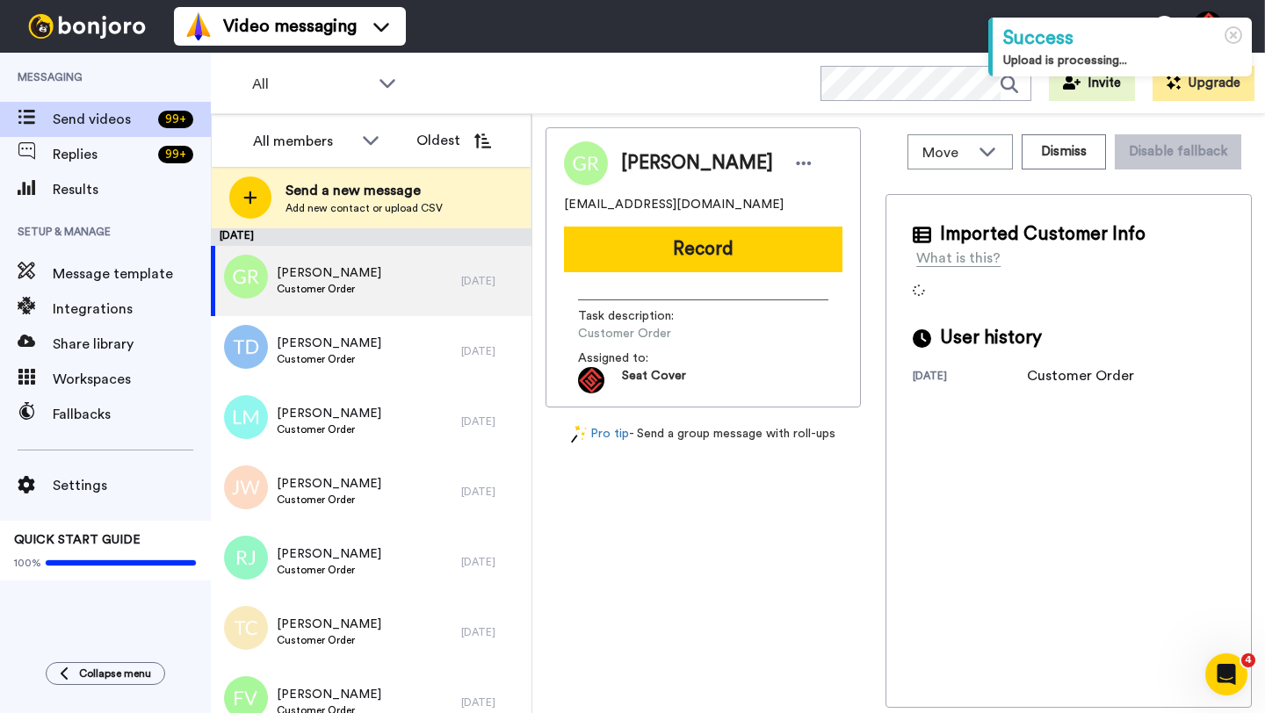
click at [634, 170] on span "[PERSON_NAME]" at bounding box center [697, 163] width 152 height 26
copy span "[PERSON_NAME]"
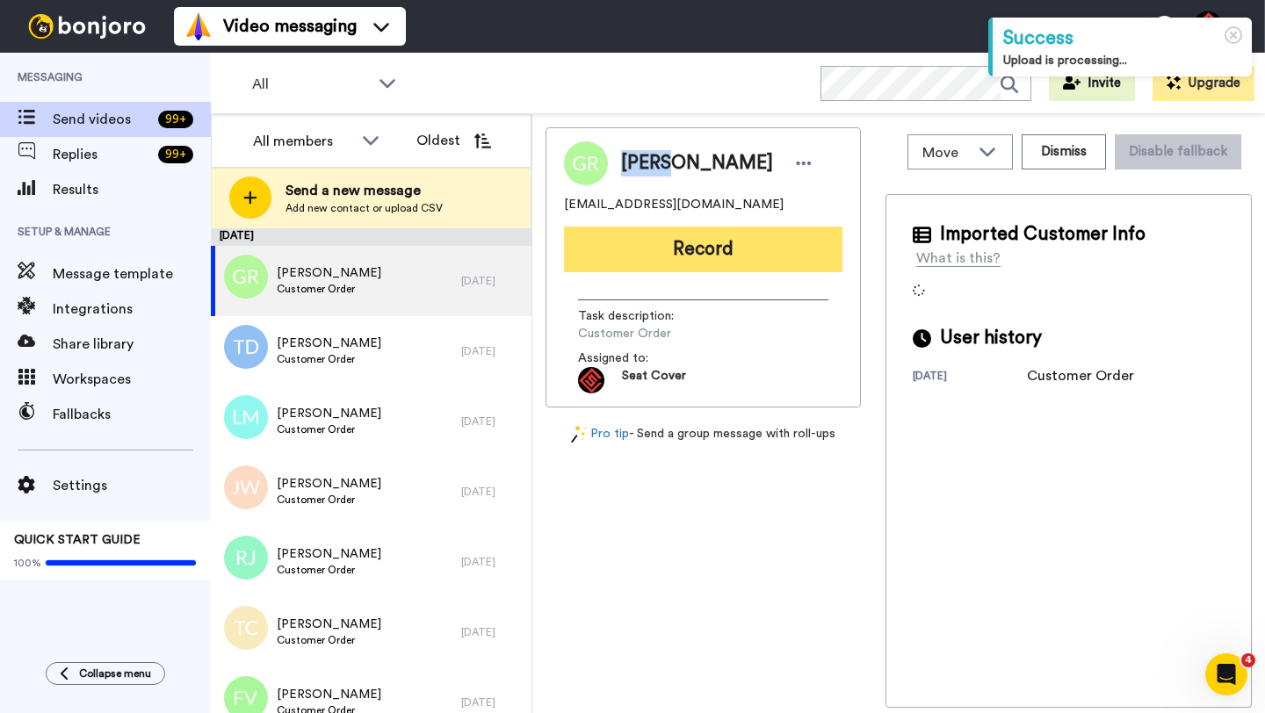
click at [655, 259] on button "Record" at bounding box center [703, 250] width 278 height 46
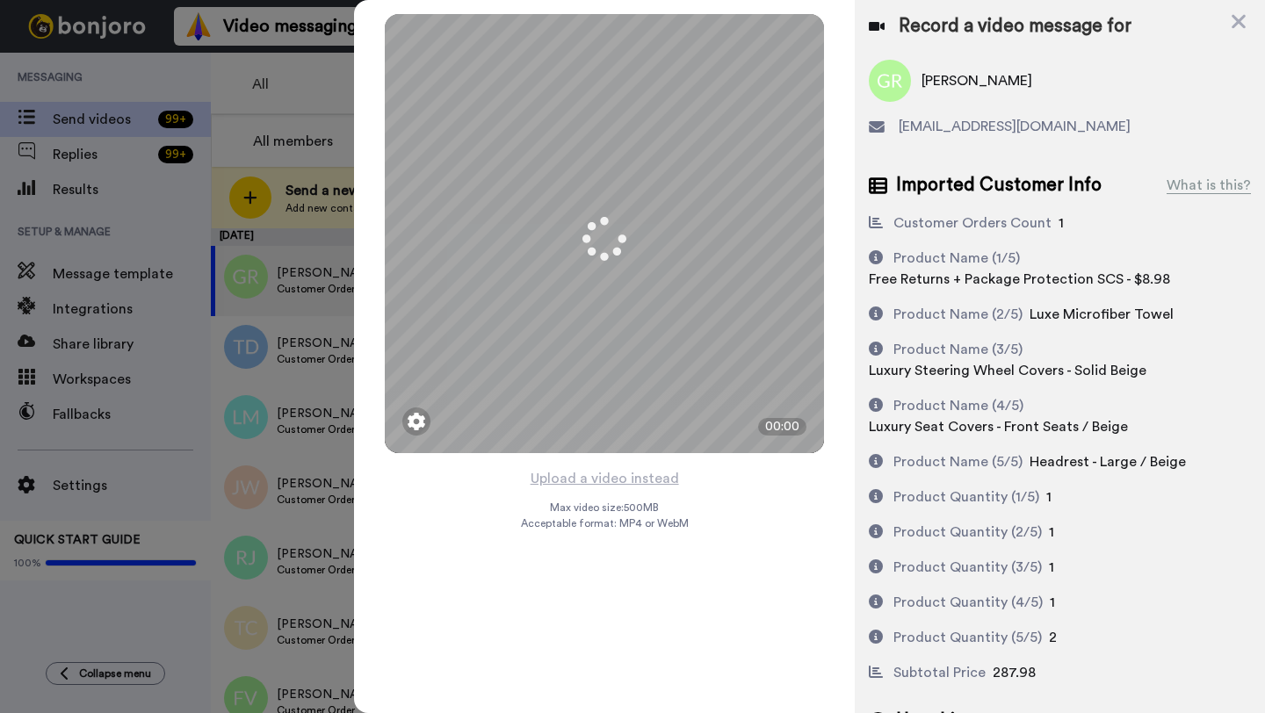
click at [598, 477] on button "Upload a video instead" at bounding box center [604, 478] width 159 height 23
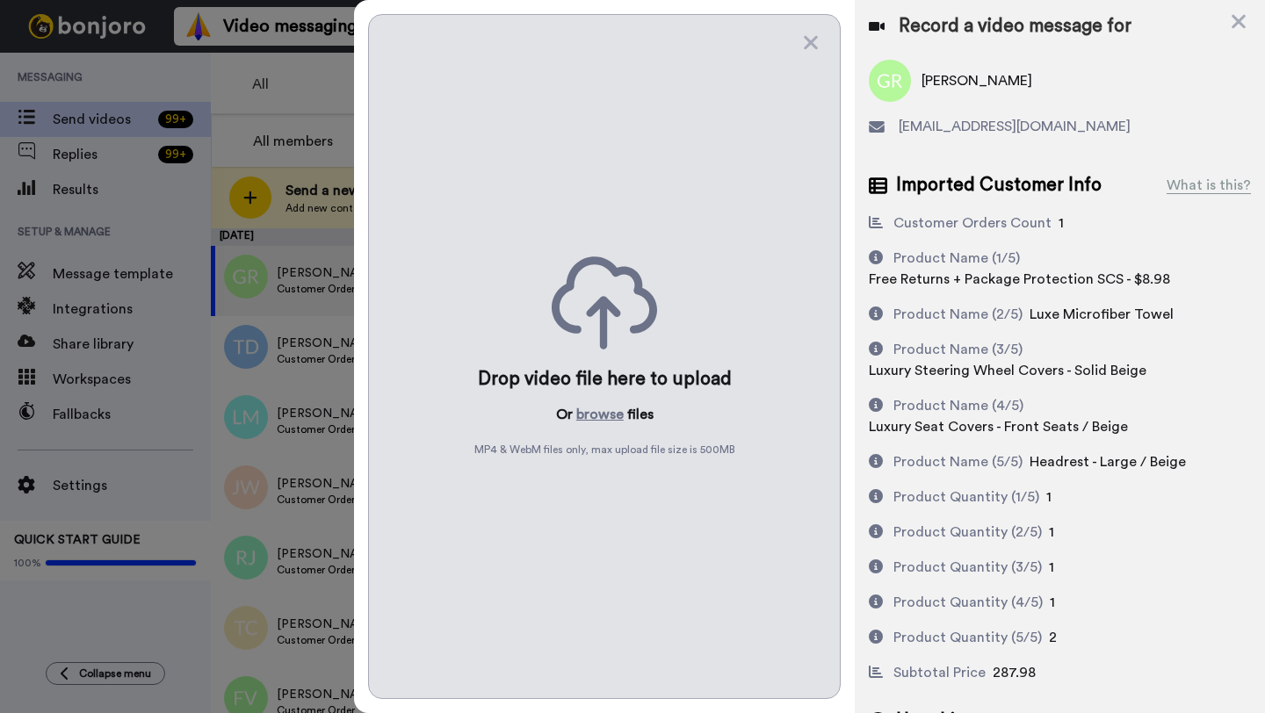
click at [596, 426] on div "Drop video file here to upload Or browse files MP4 & WebM files only, max uploa…" at bounding box center [604, 356] width 473 height 685
click at [596, 421] on button "browse" at bounding box center [599, 414] width 47 height 21
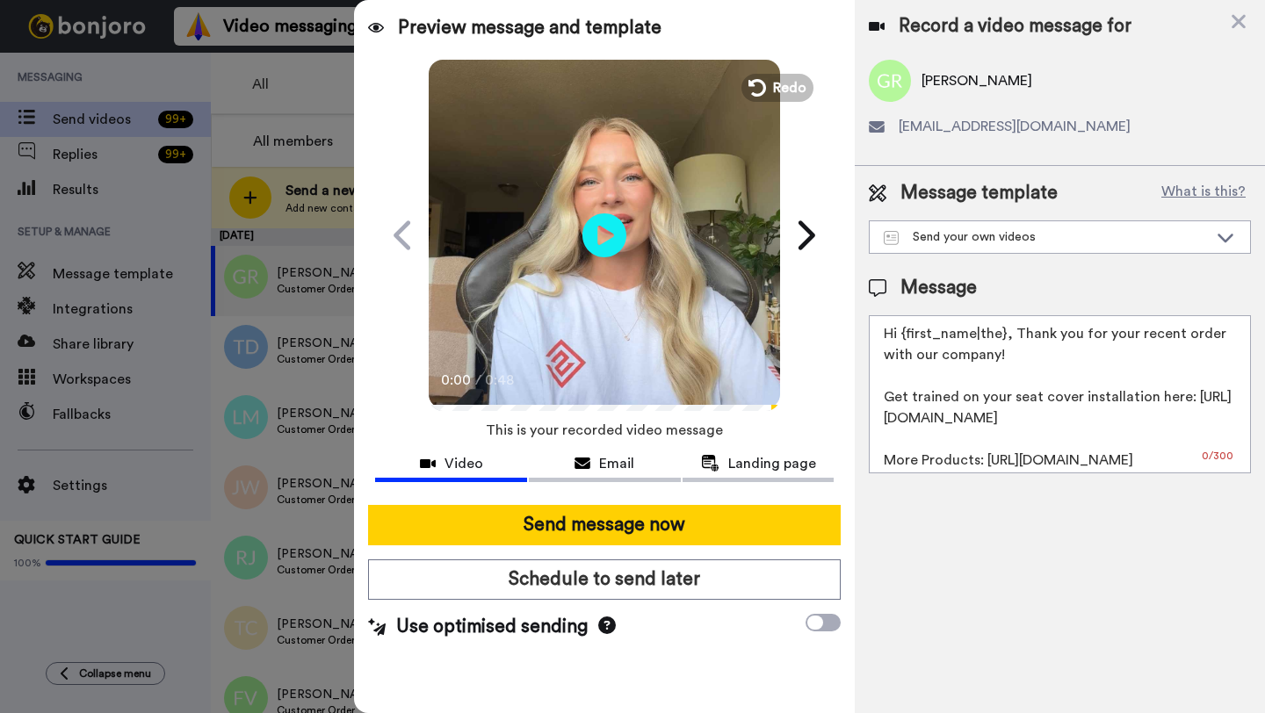
drag, startPoint x: 1004, startPoint y: 342, endPoint x: 899, endPoint y: 342, distance: 105.4
click at [899, 342] on textarea "Hi {first_name|the}, Thank you for your recent order with our company! Get trai…" at bounding box center [1060, 394] width 382 height 158
paste textarea "Geoff"
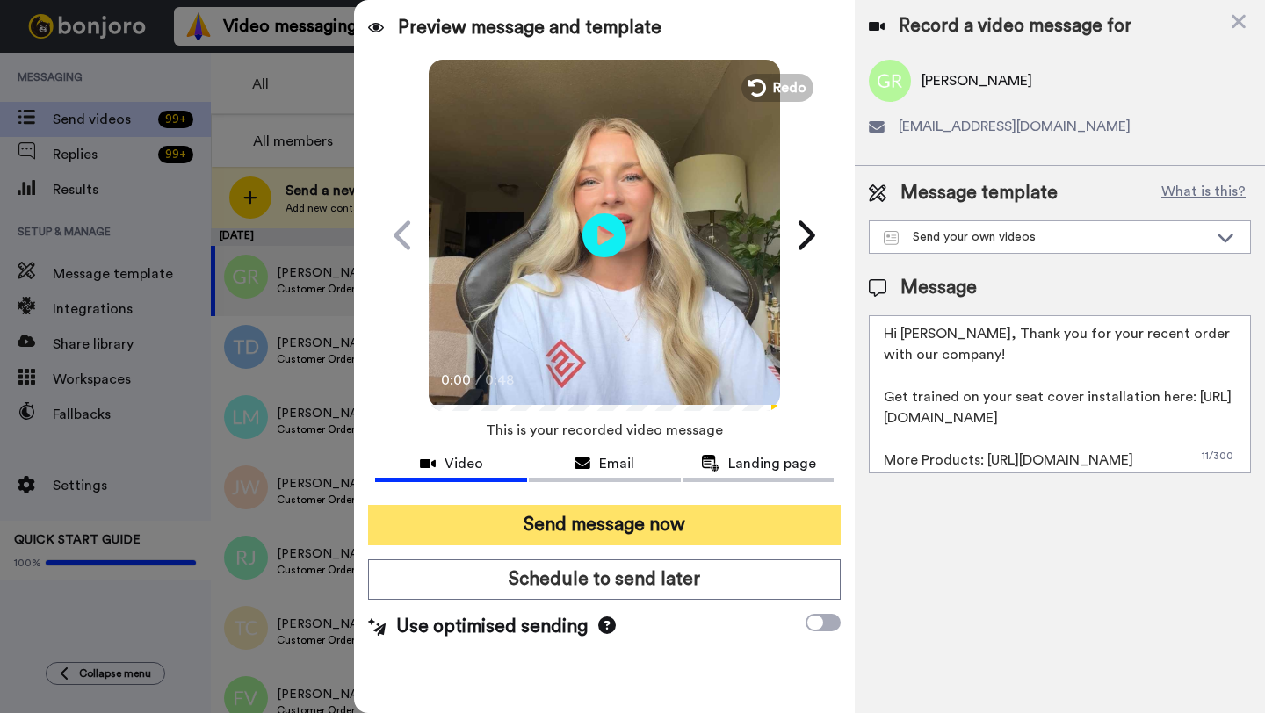
type textarea "Hi Geoff, Thank you for your recent order with our company! Get trained on your…"
click at [654, 519] on button "Send message now" at bounding box center [604, 525] width 473 height 40
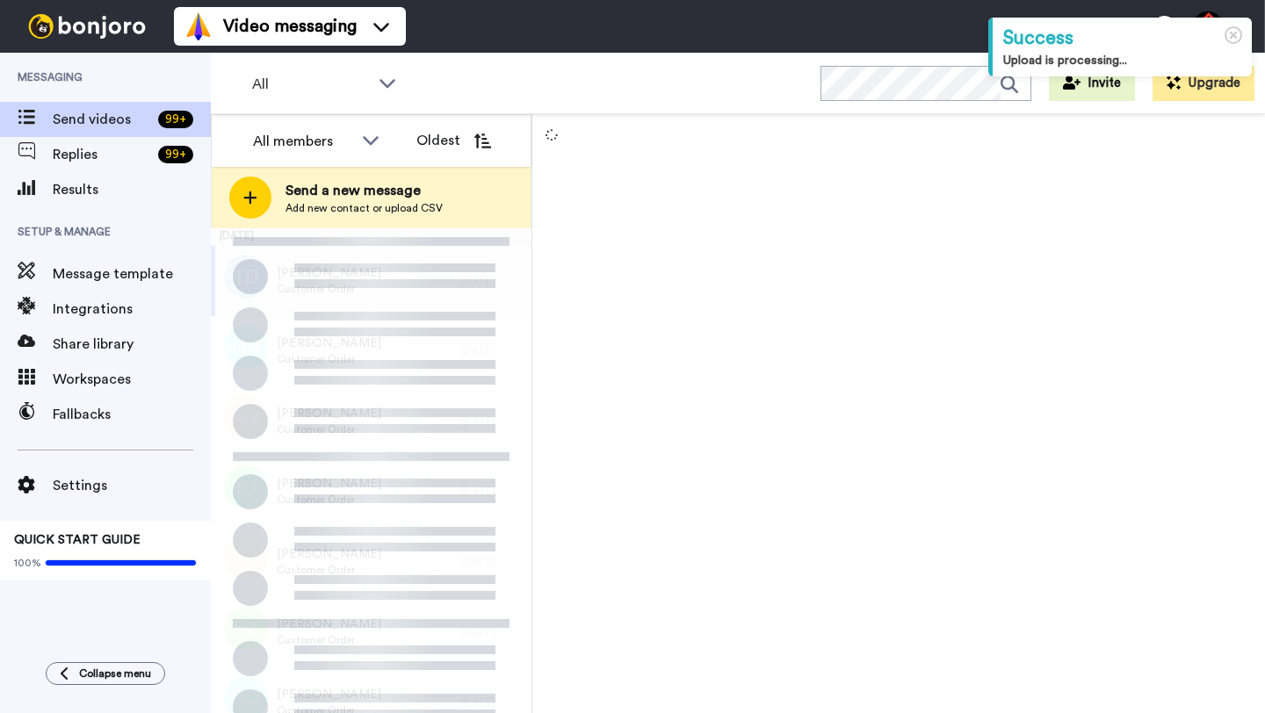
click at [466, 279] on div "[DATE]" at bounding box center [491, 281] width 61 height 14
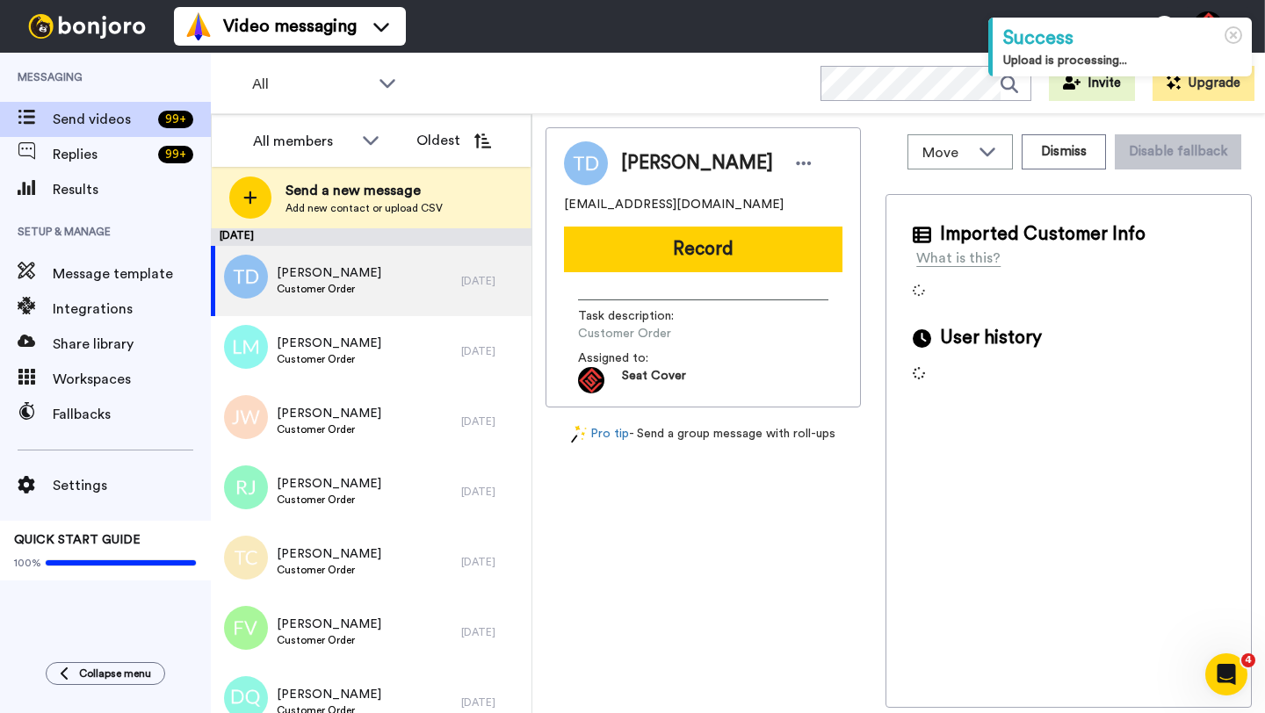
click at [639, 165] on span "[PERSON_NAME]" at bounding box center [697, 163] width 152 height 26
copy span "[PERSON_NAME]"
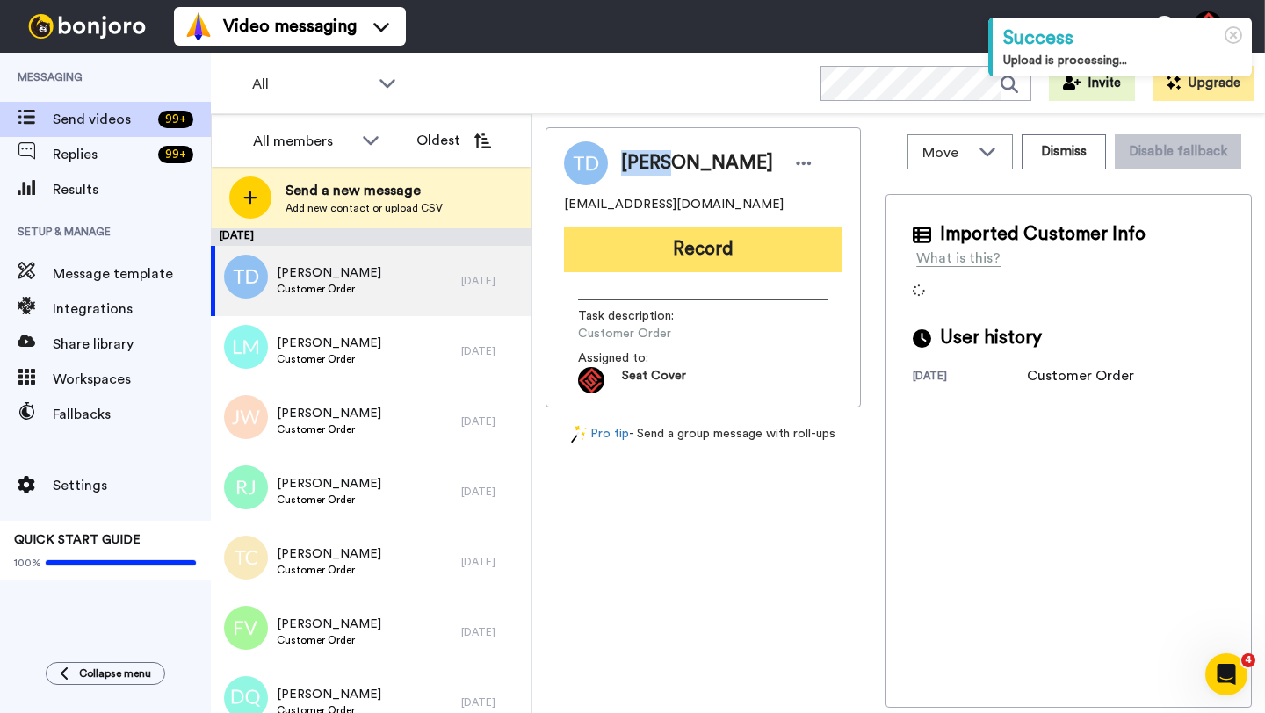
click at [668, 230] on button "Record" at bounding box center [703, 250] width 278 height 46
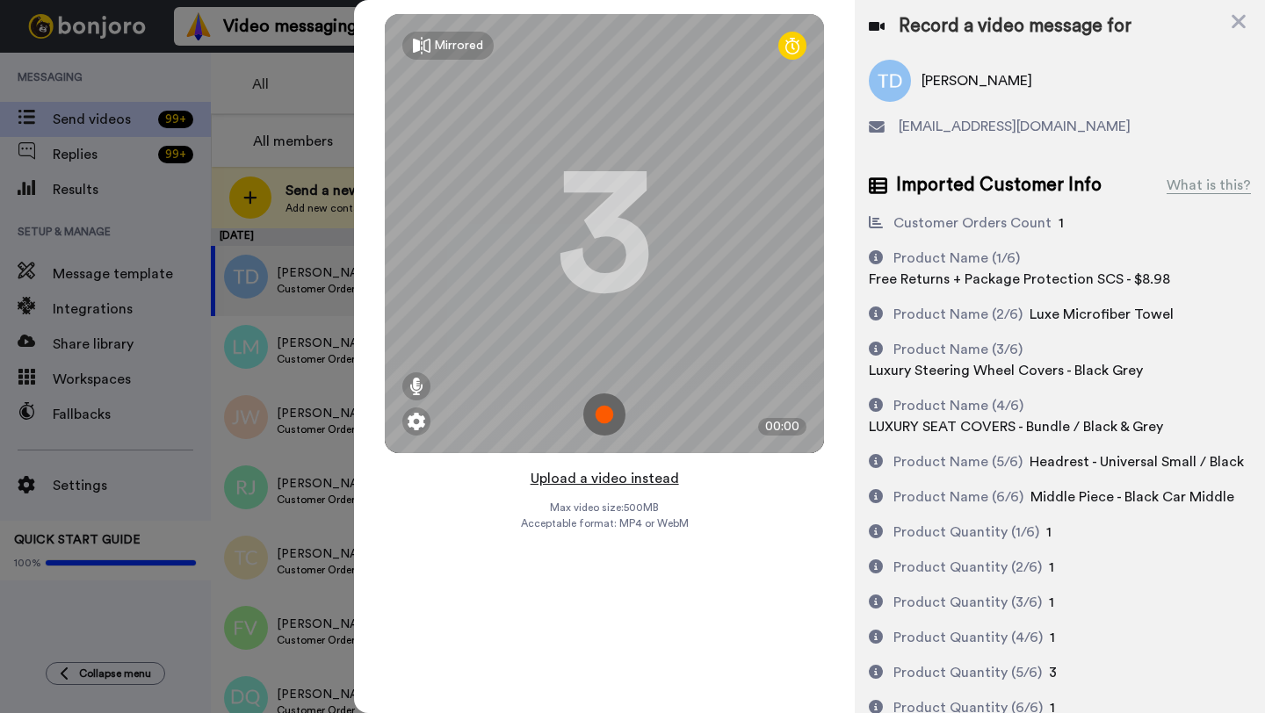
click at [597, 478] on button "Upload a video instead" at bounding box center [604, 478] width 159 height 23
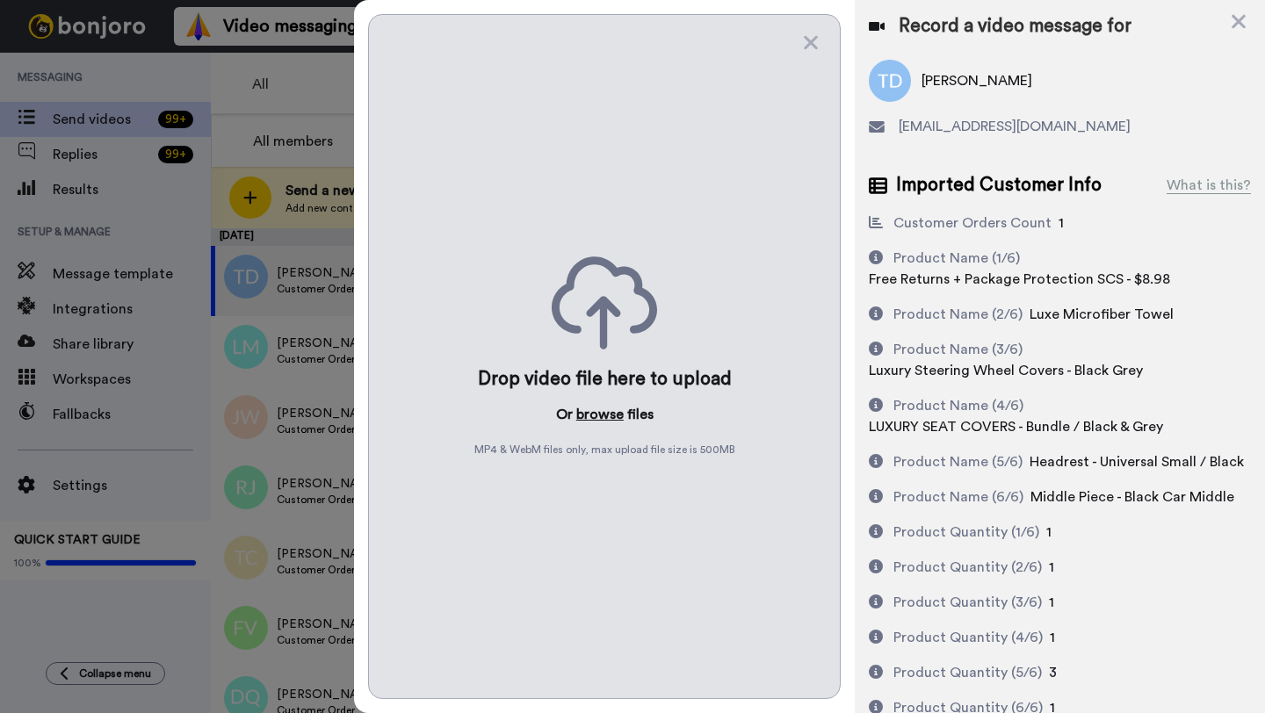
click at [590, 415] on button "browse" at bounding box center [599, 414] width 47 height 21
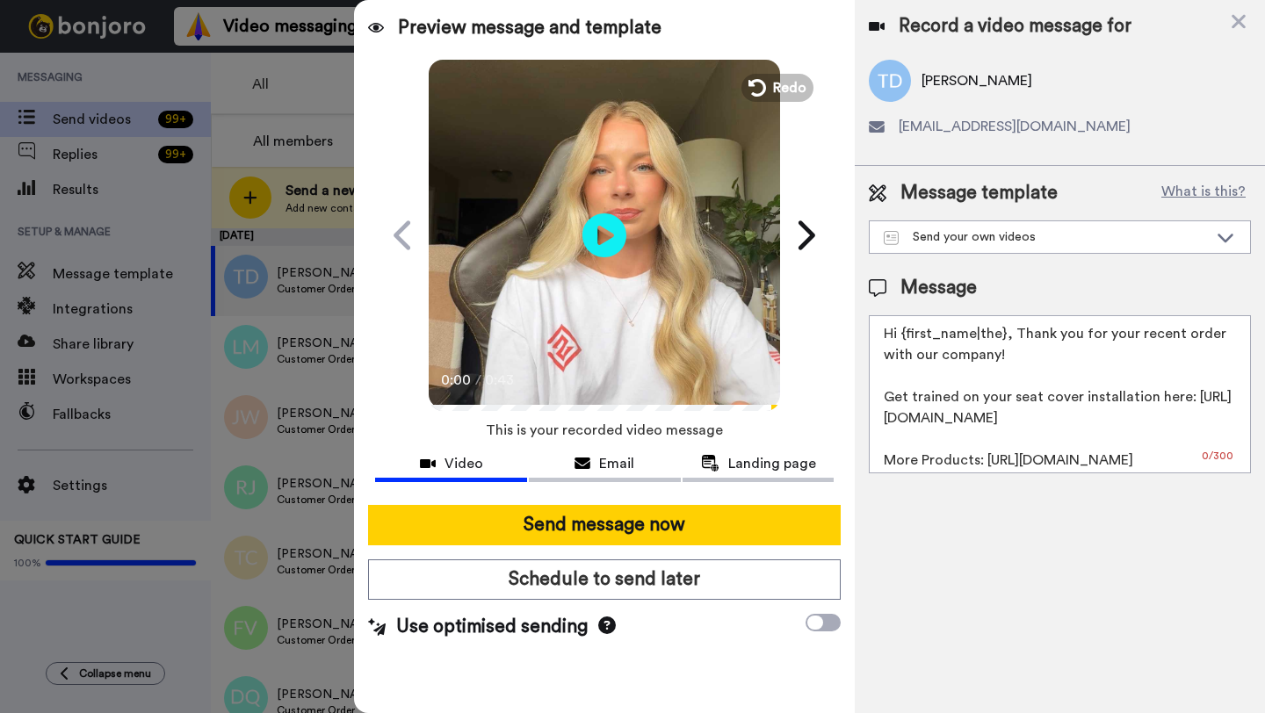
drag, startPoint x: 1006, startPoint y: 336, endPoint x: 902, endPoint y: 336, distance: 103.7
click at [902, 336] on textarea "Hi {first_name|the}, Thank you for your recent order with our company! Get trai…" at bounding box center [1060, 394] width 382 height 158
paste textarea "[PERSON_NAME]"
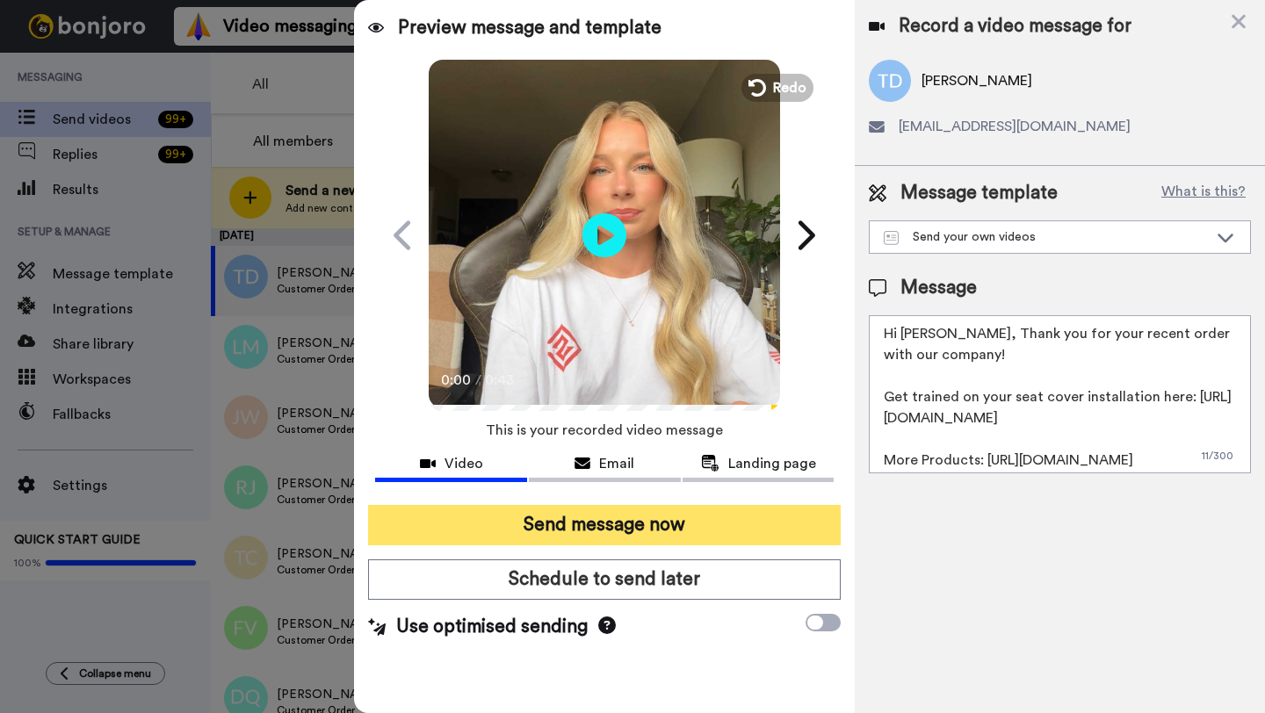
type textarea "Hi [PERSON_NAME], Thank you for your recent order with our company! Get trained…"
click at [698, 522] on button "Send message now" at bounding box center [604, 525] width 473 height 40
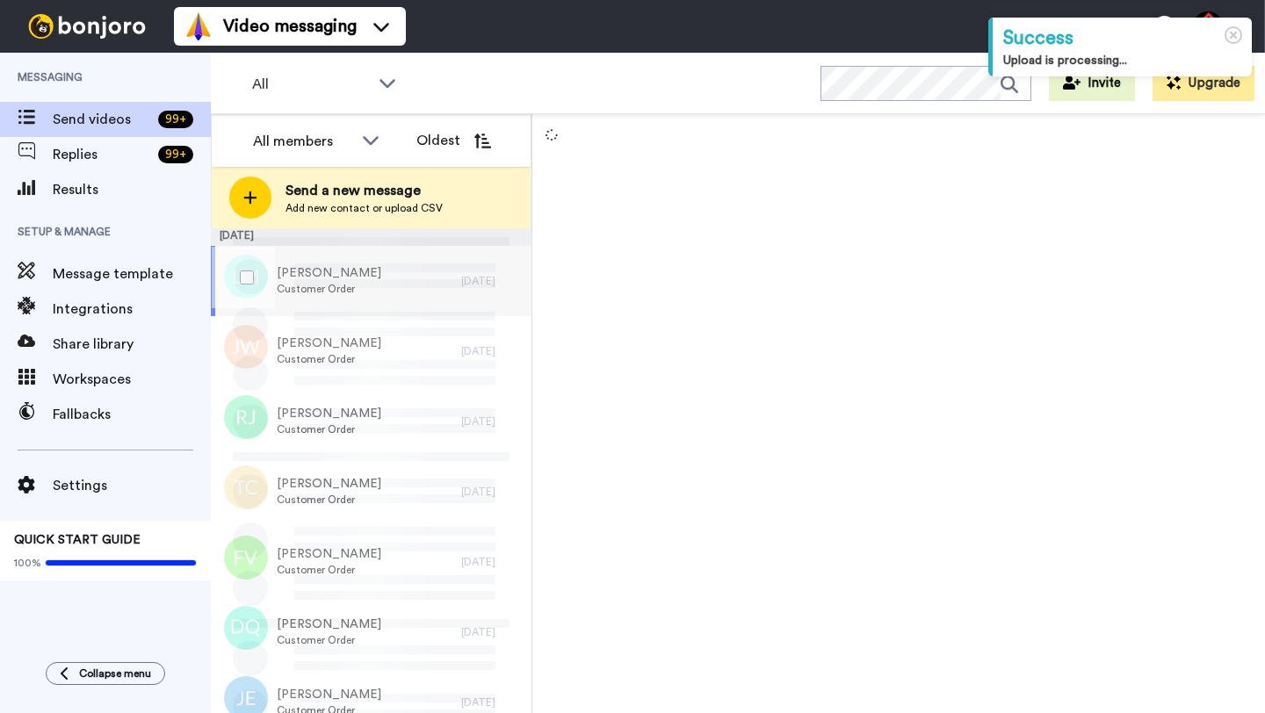
click at [414, 291] on div "[PERSON_NAME] Customer Order" at bounding box center [336, 281] width 250 height 70
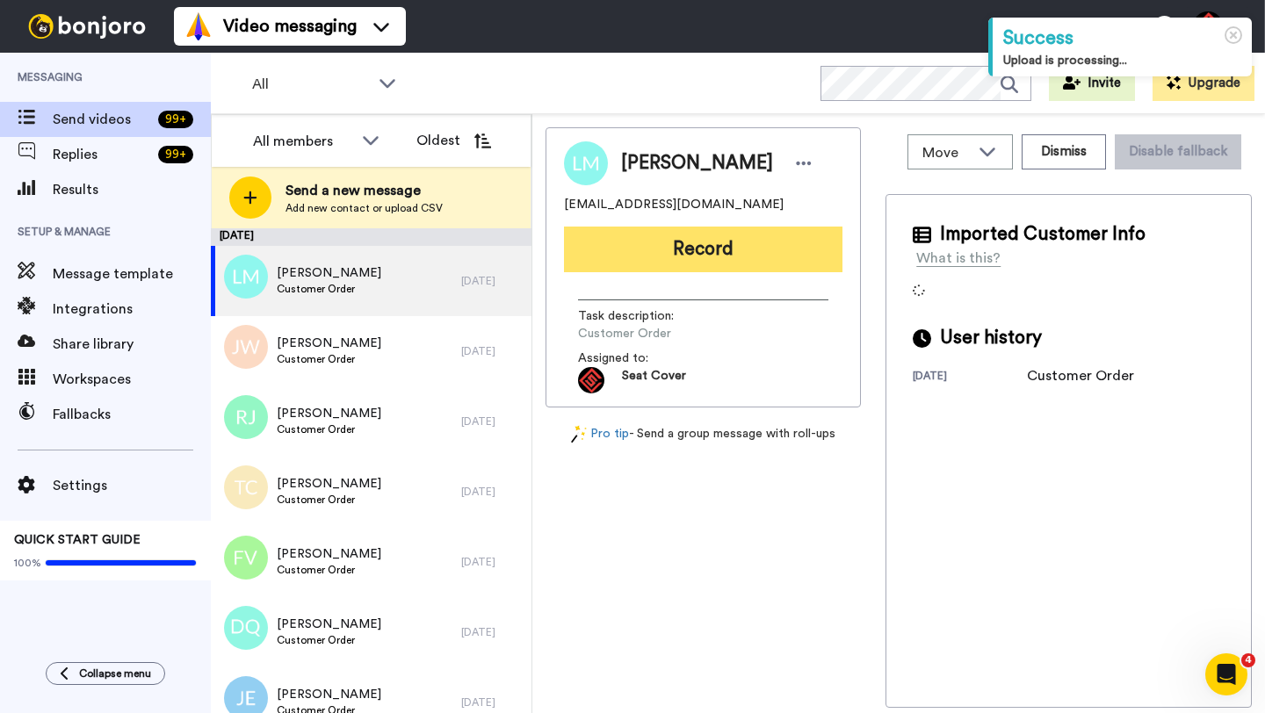
click at [717, 256] on button "Record" at bounding box center [703, 250] width 278 height 46
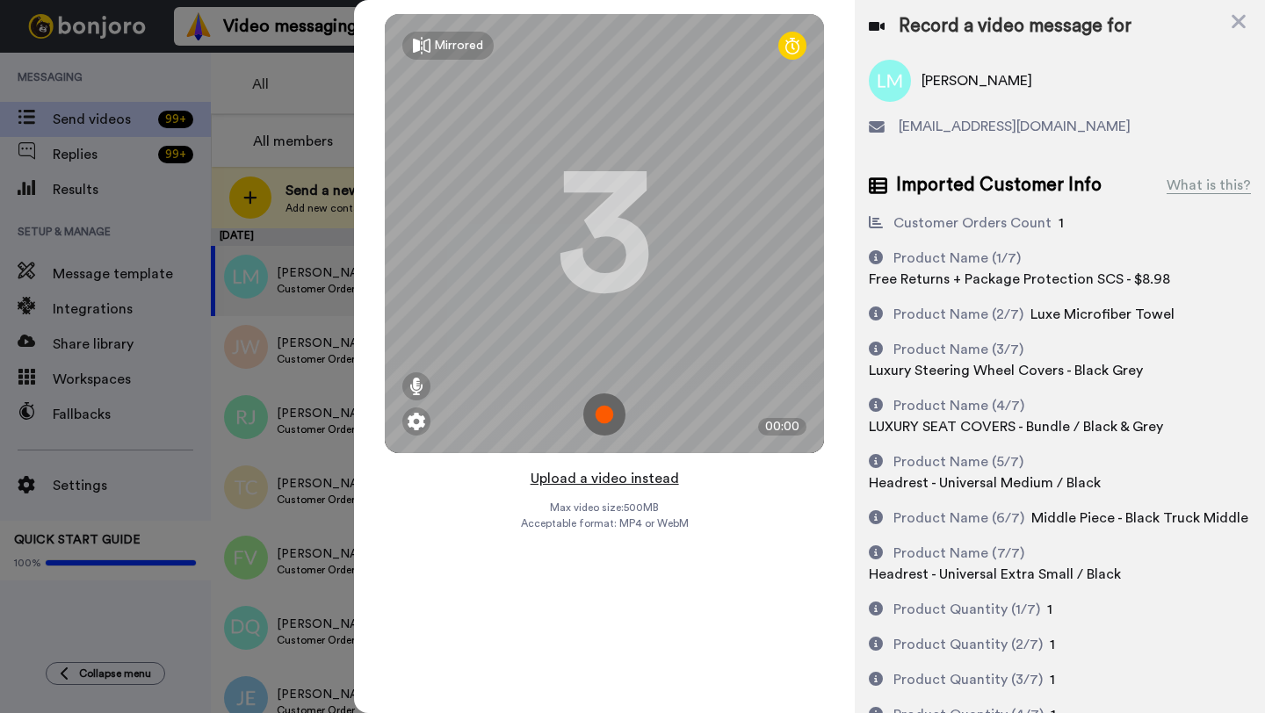
click at [604, 475] on button "Upload a video instead" at bounding box center [604, 478] width 159 height 23
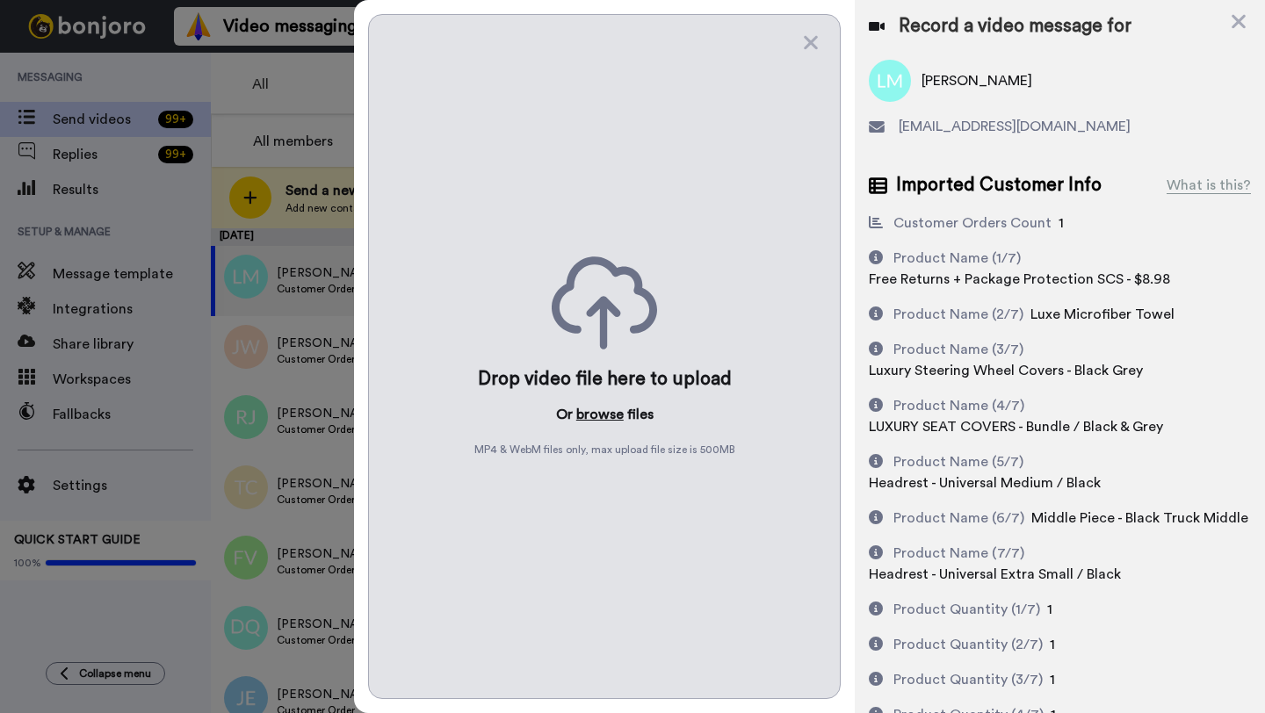
click at [595, 415] on button "browse" at bounding box center [599, 414] width 47 height 21
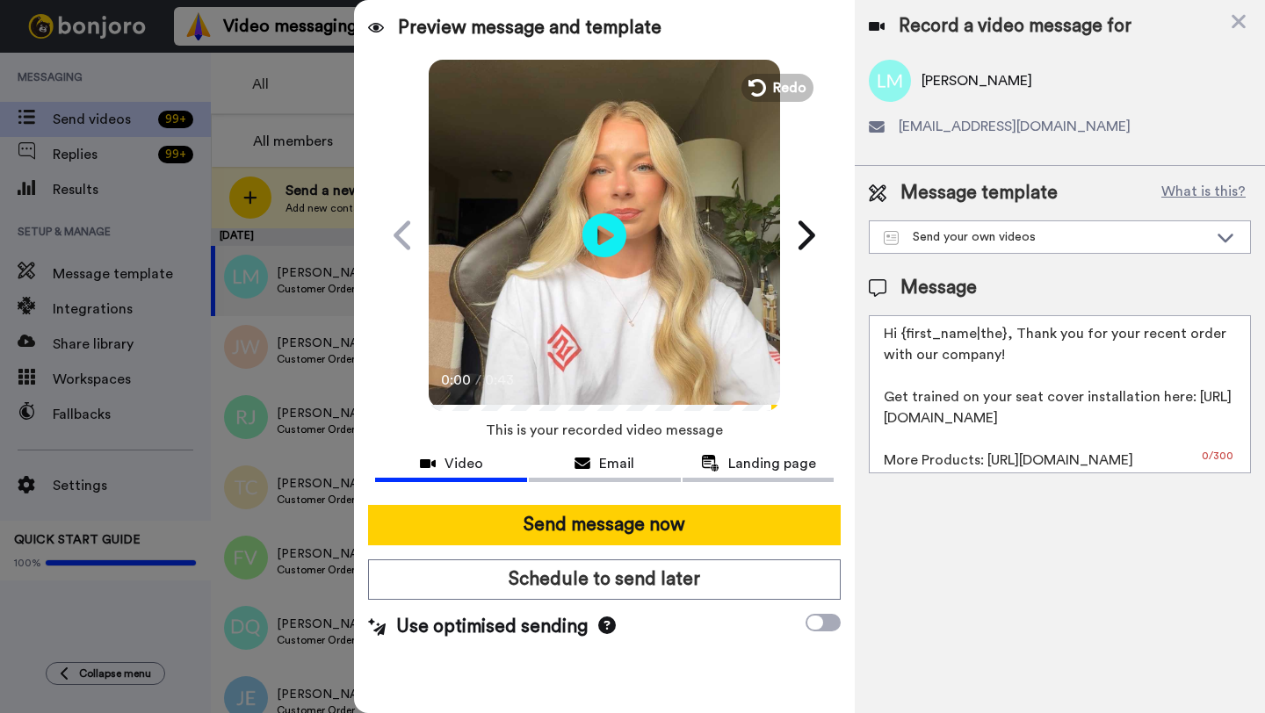
drag, startPoint x: 1004, startPoint y: 338, endPoint x: 905, endPoint y: 336, distance: 99.3
click at [905, 336] on textarea "Hi {first_name|the}, Thank you for your recent order with our company! Get trai…" at bounding box center [1060, 394] width 382 height 158
paste textarea "[PERSON_NAME]"
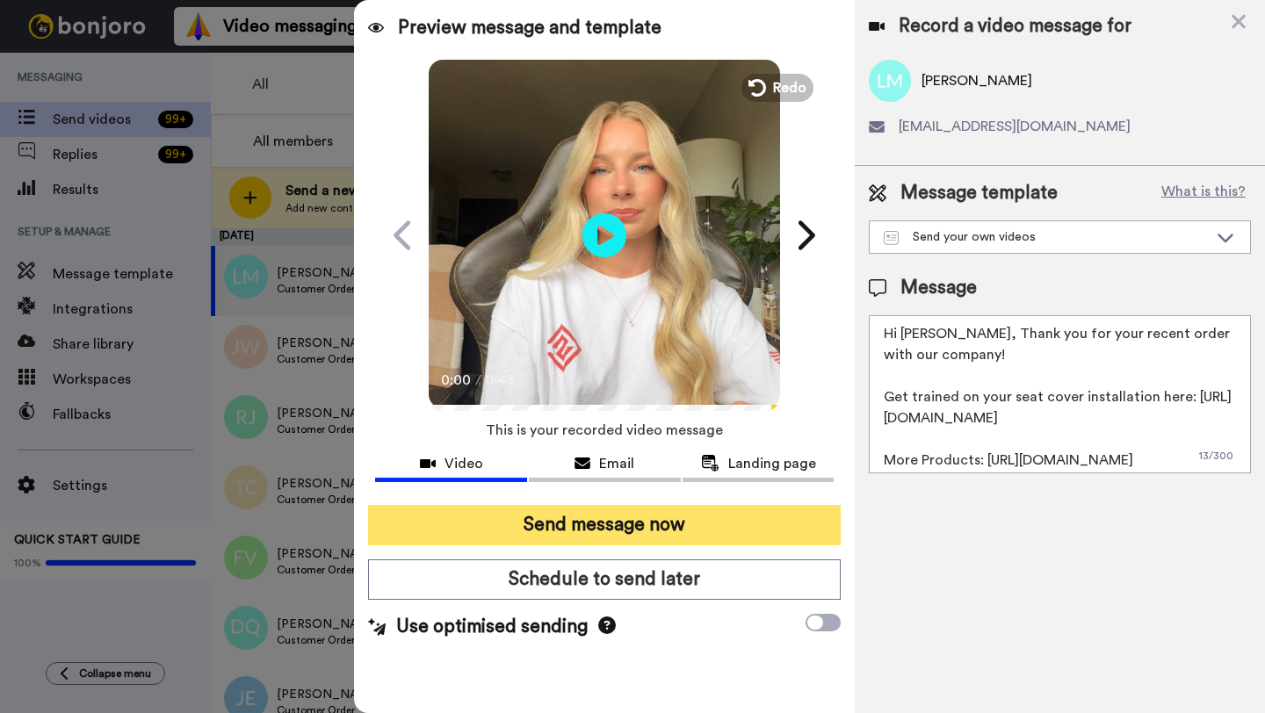
type textarea "Hi [PERSON_NAME], Thank you for your recent order with our company! Get trained…"
click at [550, 525] on button "Send message now" at bounding box center [604, 525] width 473 height 40
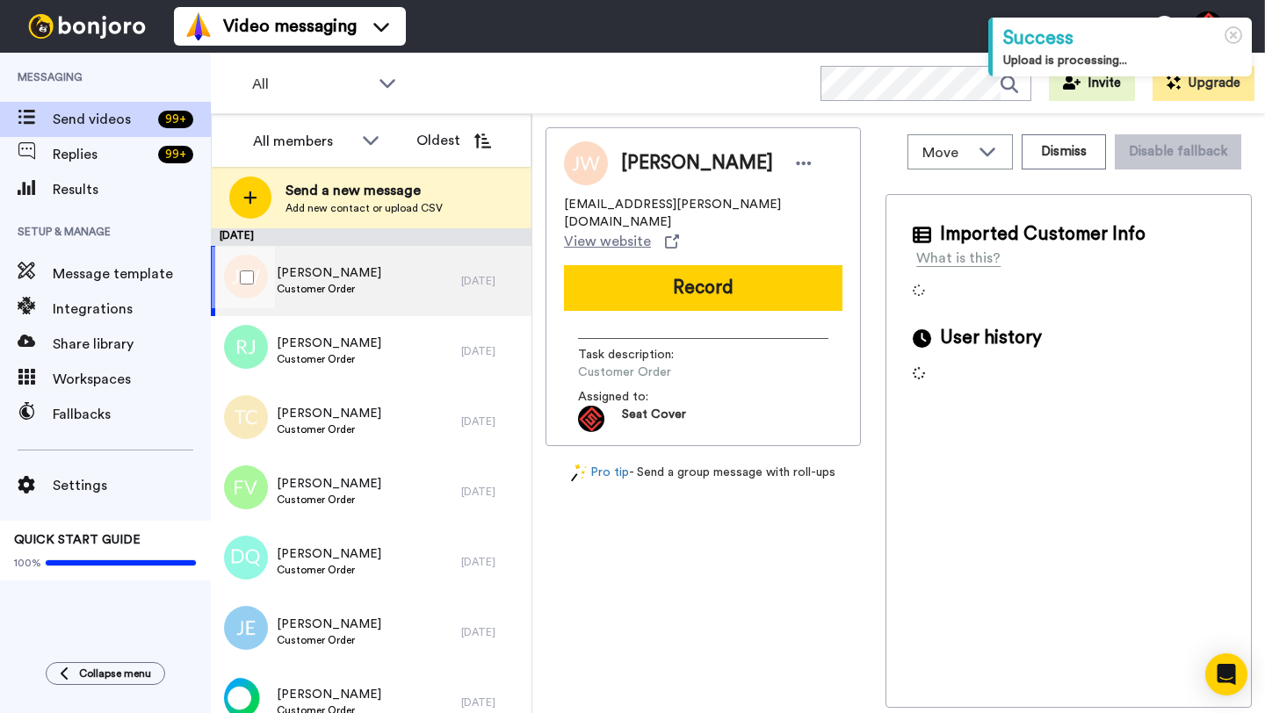
click at [424, 285] on div "[PERSON_NAME] Customer Order" at bounding box center [336, 281] width 250 height 70
click at [638, 163] on span "Julie Whitehill" at bounding box center [697, 163] width 152 height 26
copy span "Julie"
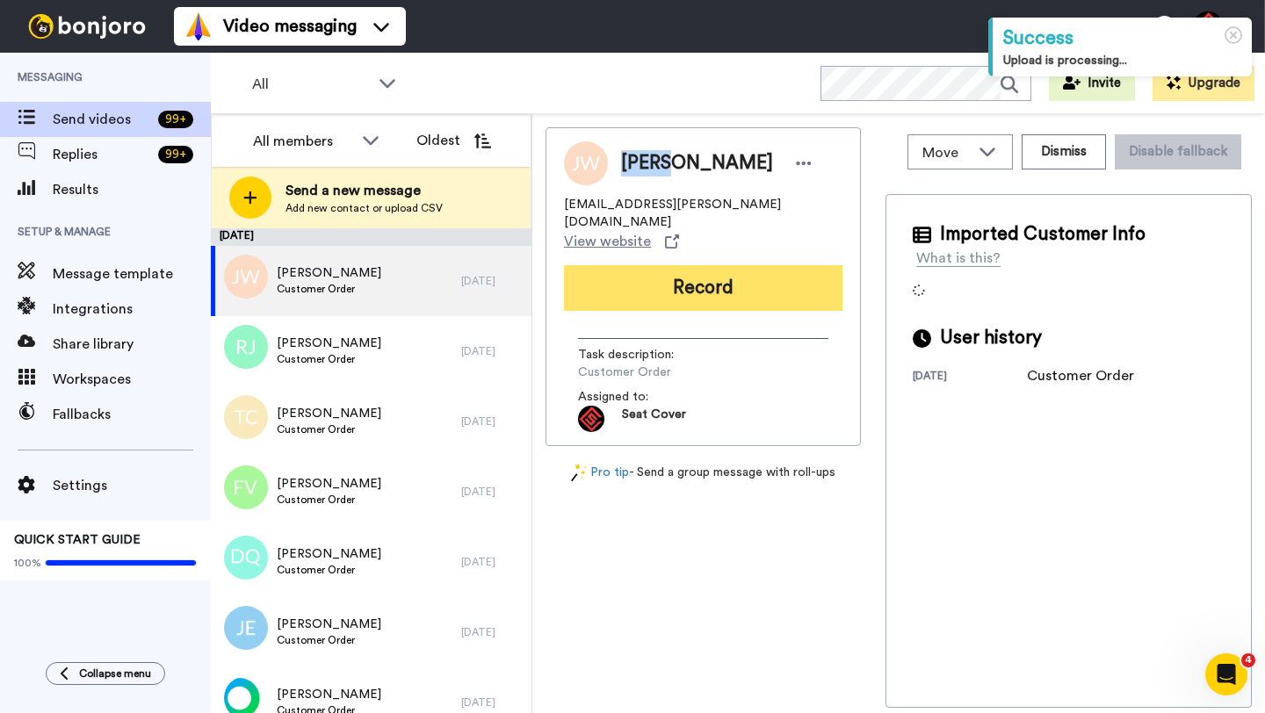
click at [661, 265] on button "Record" at bounding box center [703, 288] width 278 height 46
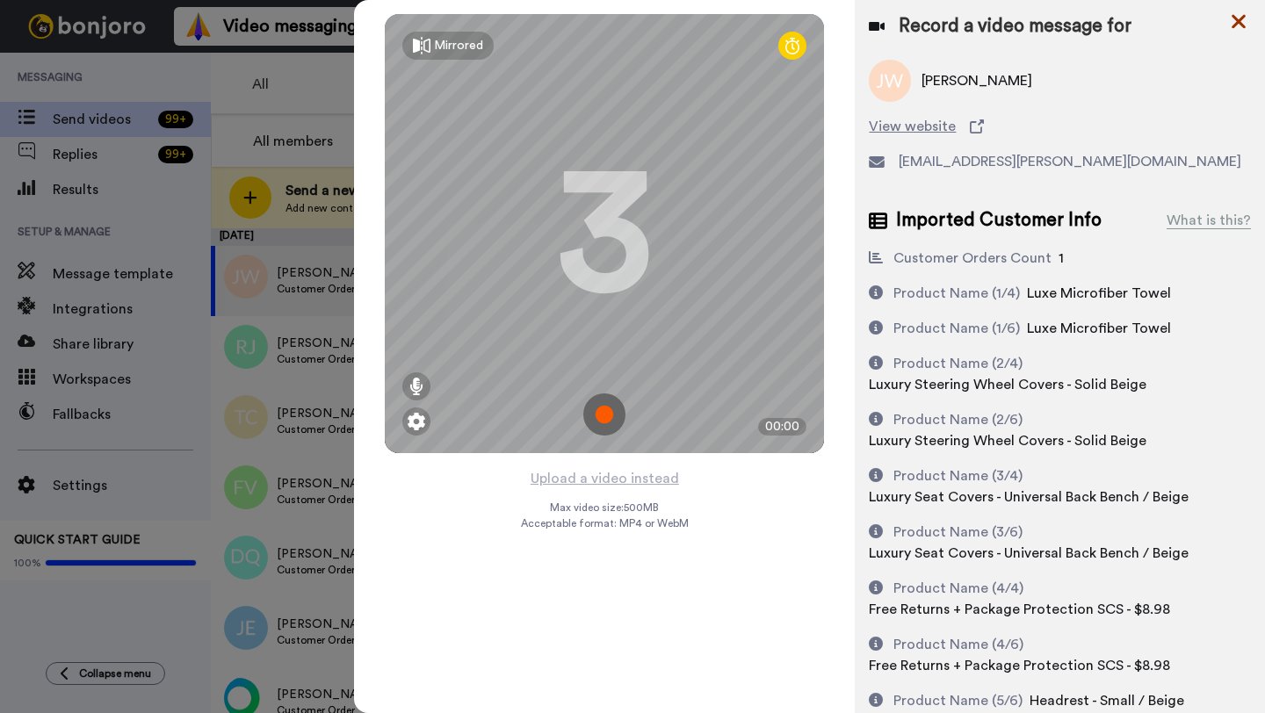
click at [1242, 24] on icon at bounding box center [1238, 22] width 14 height 14
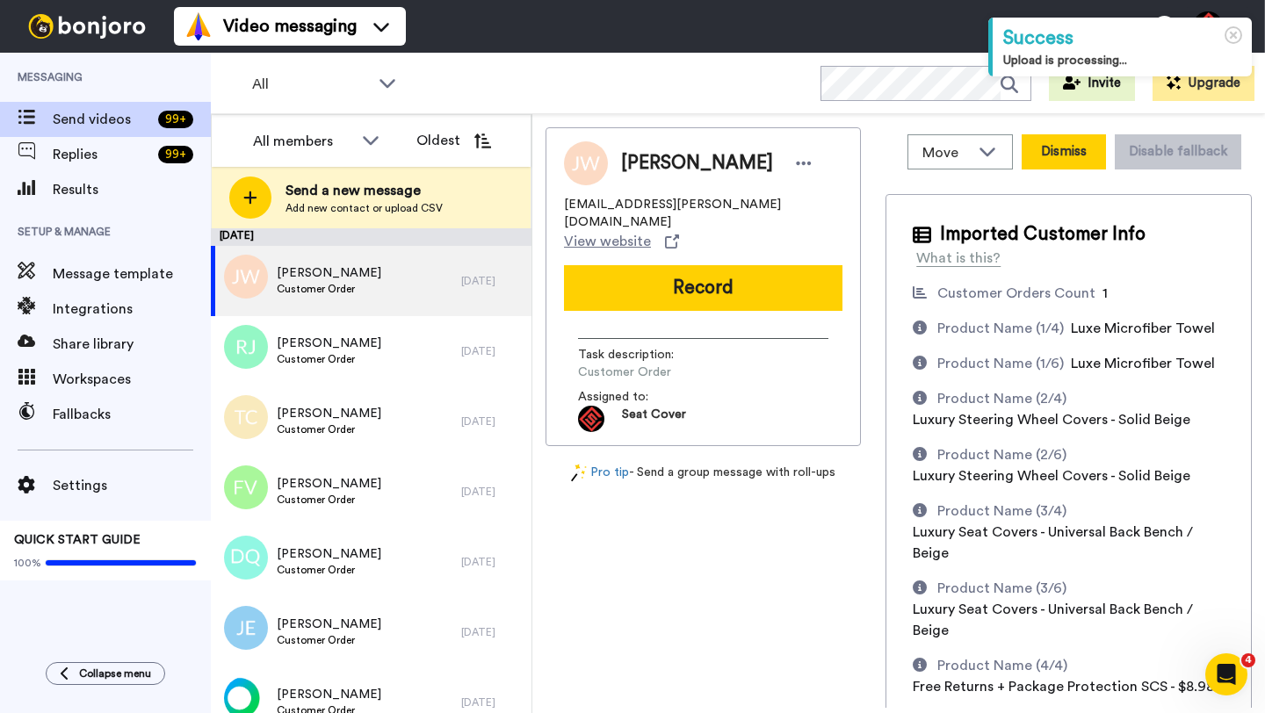
click at [1053, 163] on button "Dismiss" at bounding box center [1064, 151] width 84 height 35
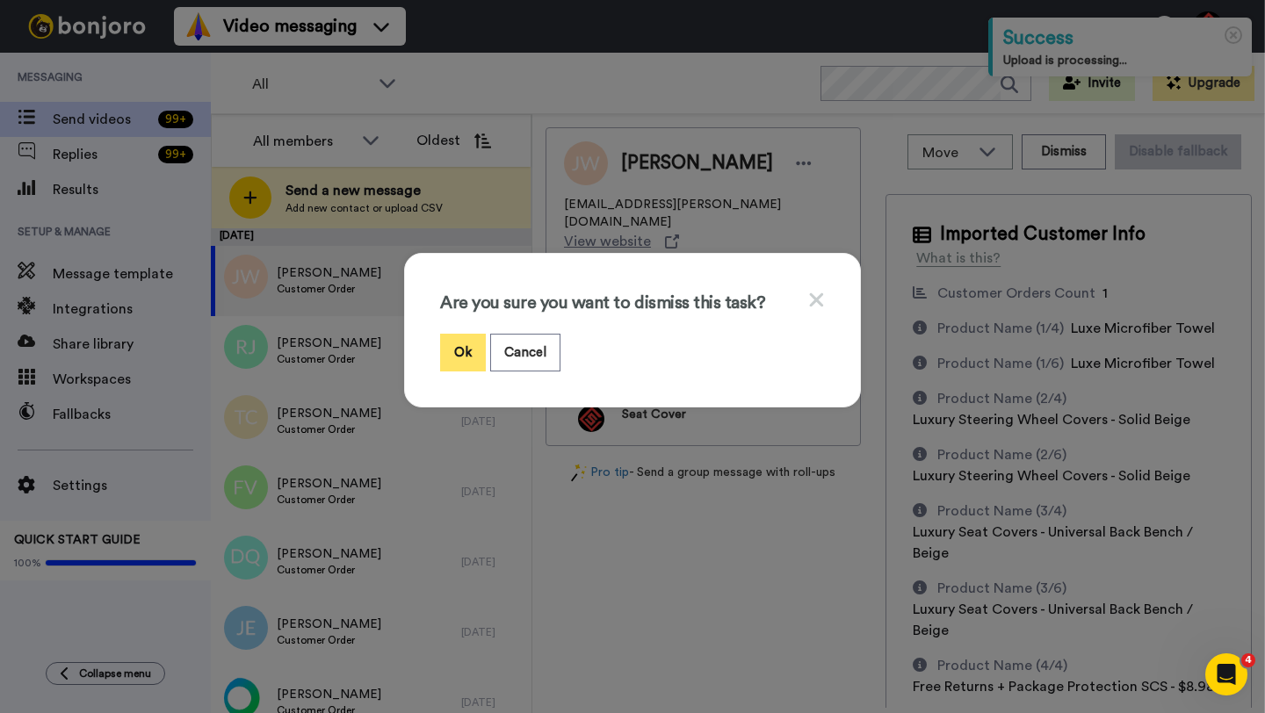
click at [458, 350] on button "Ok" at bounding box center [463, 353] width 46 height 38
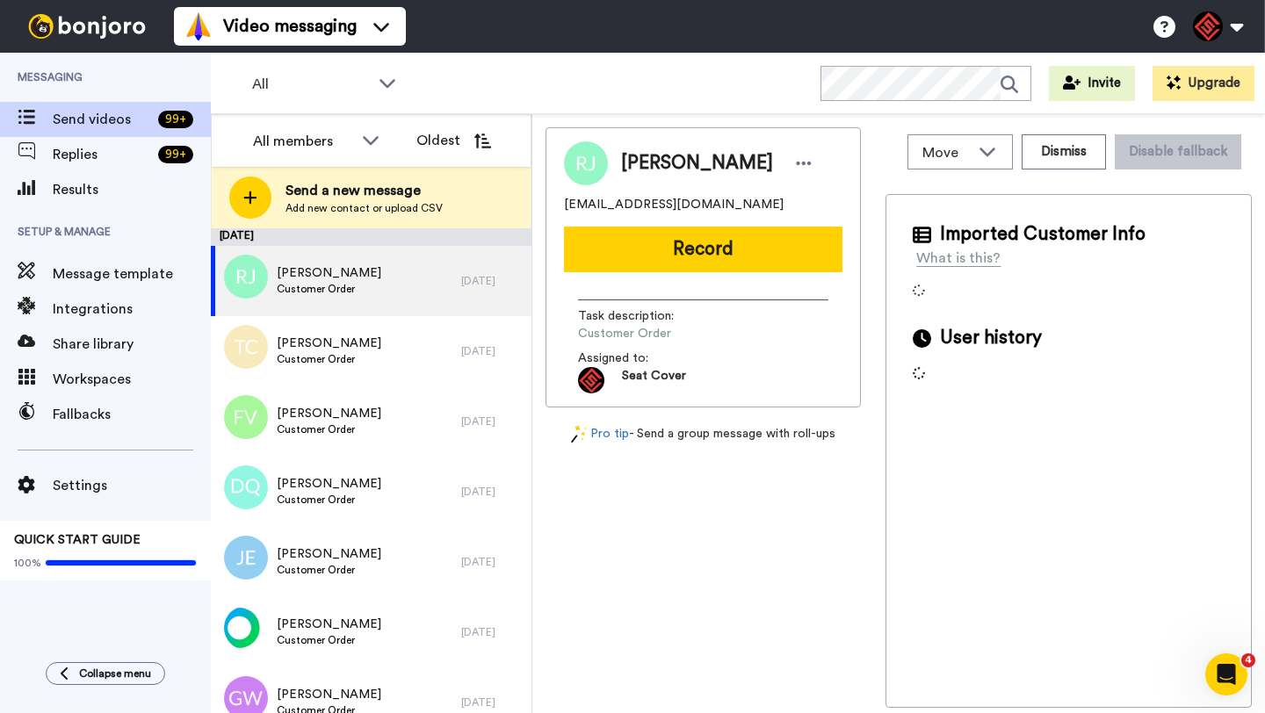
click at [640, 157] on span "Rich Jensen" at bounding box center [697, 163] width 152 height 26
copy span "Rich"
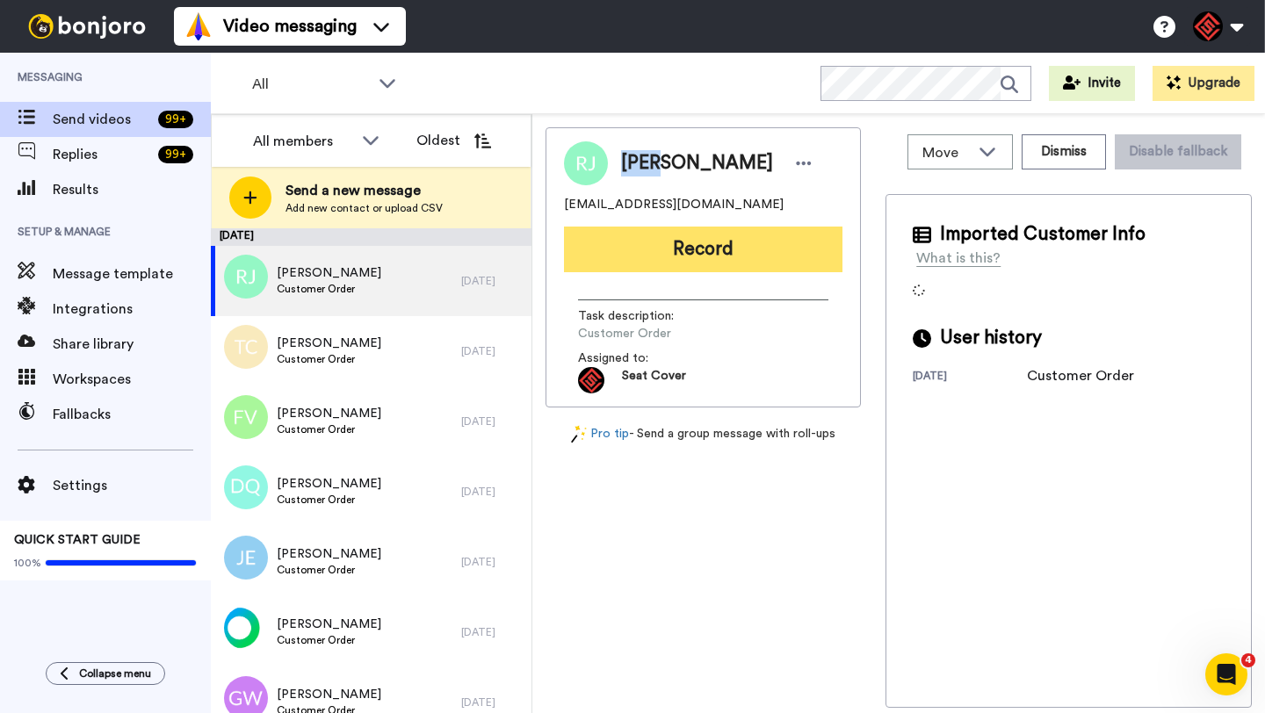
click at [670, 262] on button "Record" at bounding box center [703, 250] width 278 height 46
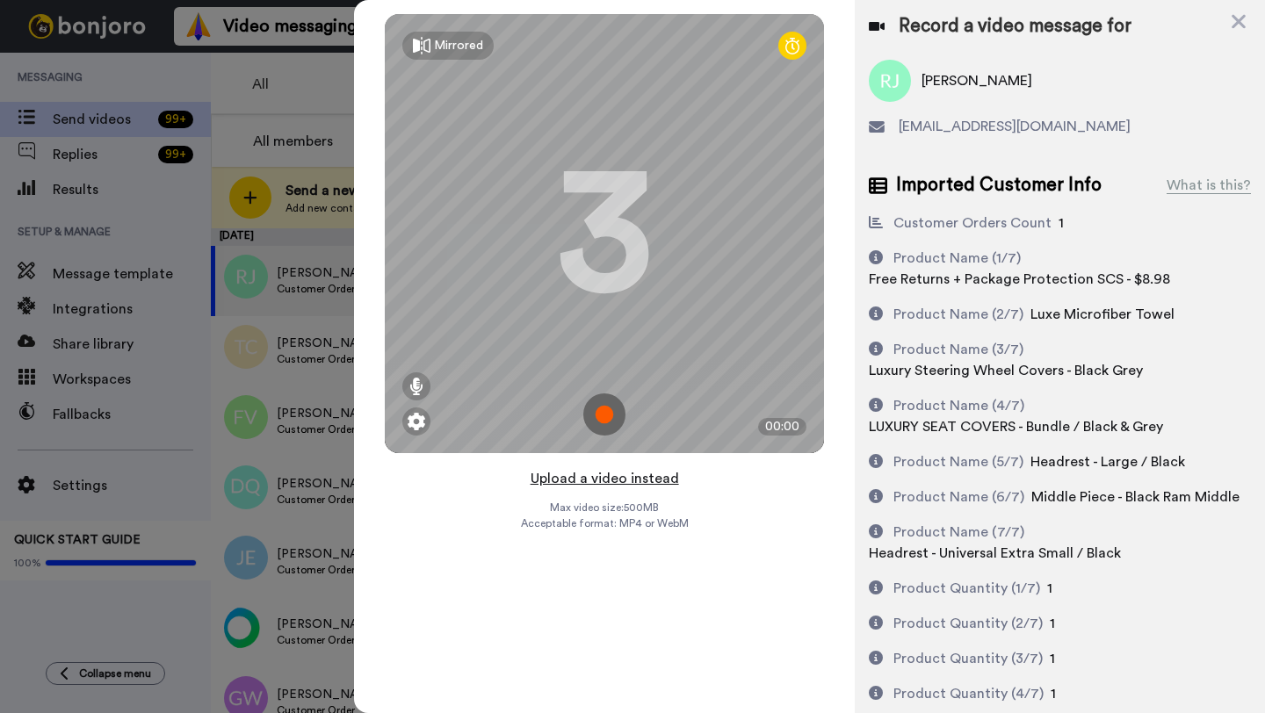
click at [599, 478] on button "Upload a video instead" at bounding box center [604, 478] width 159 height 23
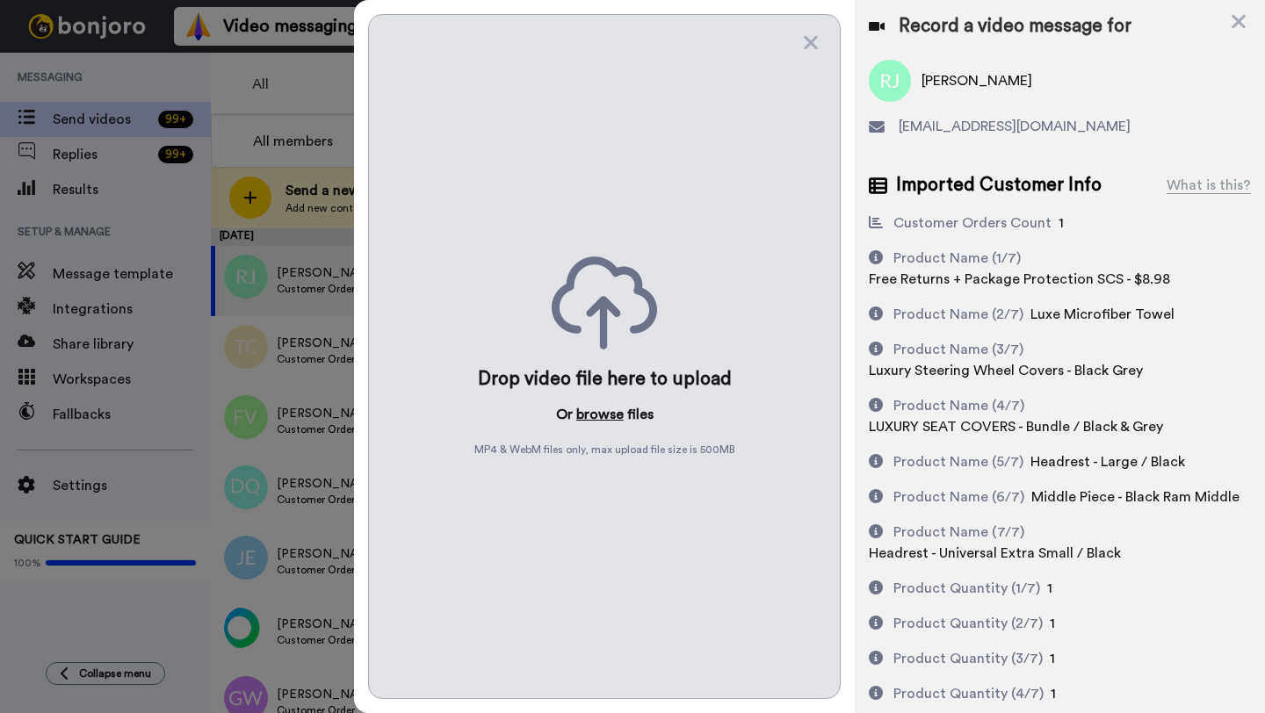
click at [602, 413] on button "browse" at bounding box center [599, 414] width 47 height 21
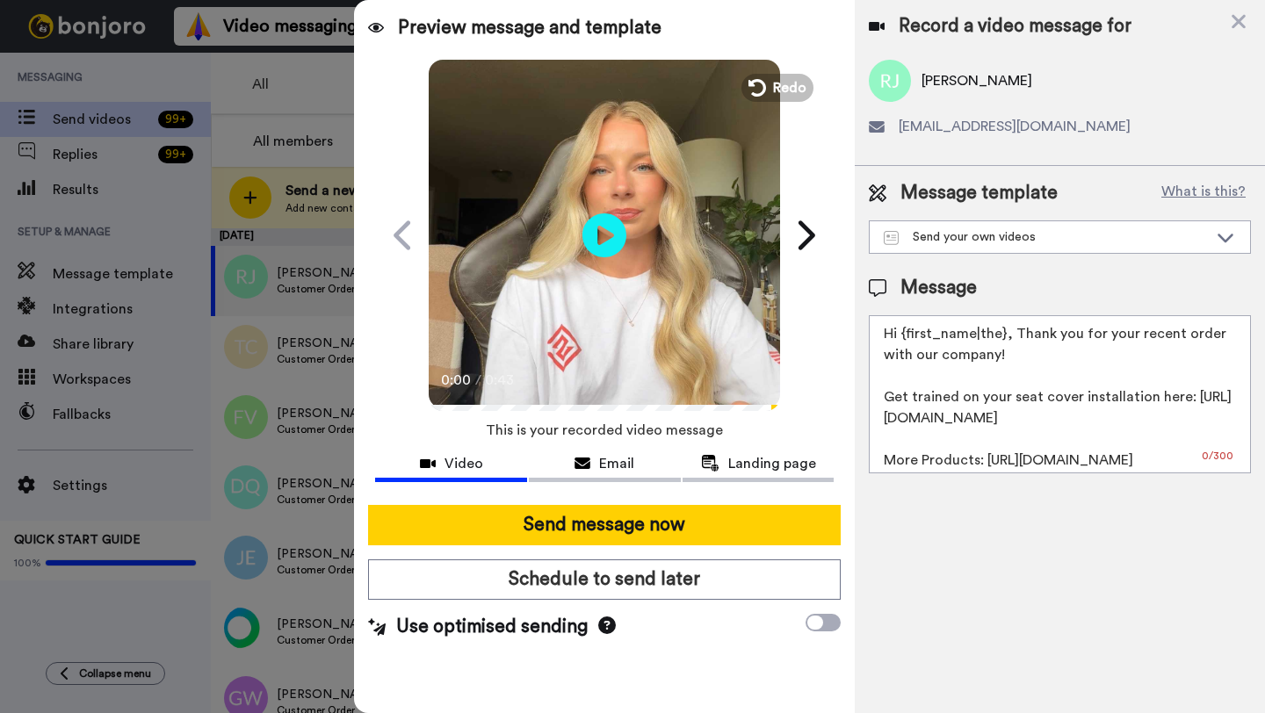
drag, startPoint x: 1004, startPoint y: 340, endPoint x: 901, endPoint y: 342, distance: 102.8
click at [901, 342] on textarea "Hi {first_name|the}, Thank you for your recent order with our company! Get trai…" at bounding box center [1060, 394] width 382 height 158
paste textarea "Rich"
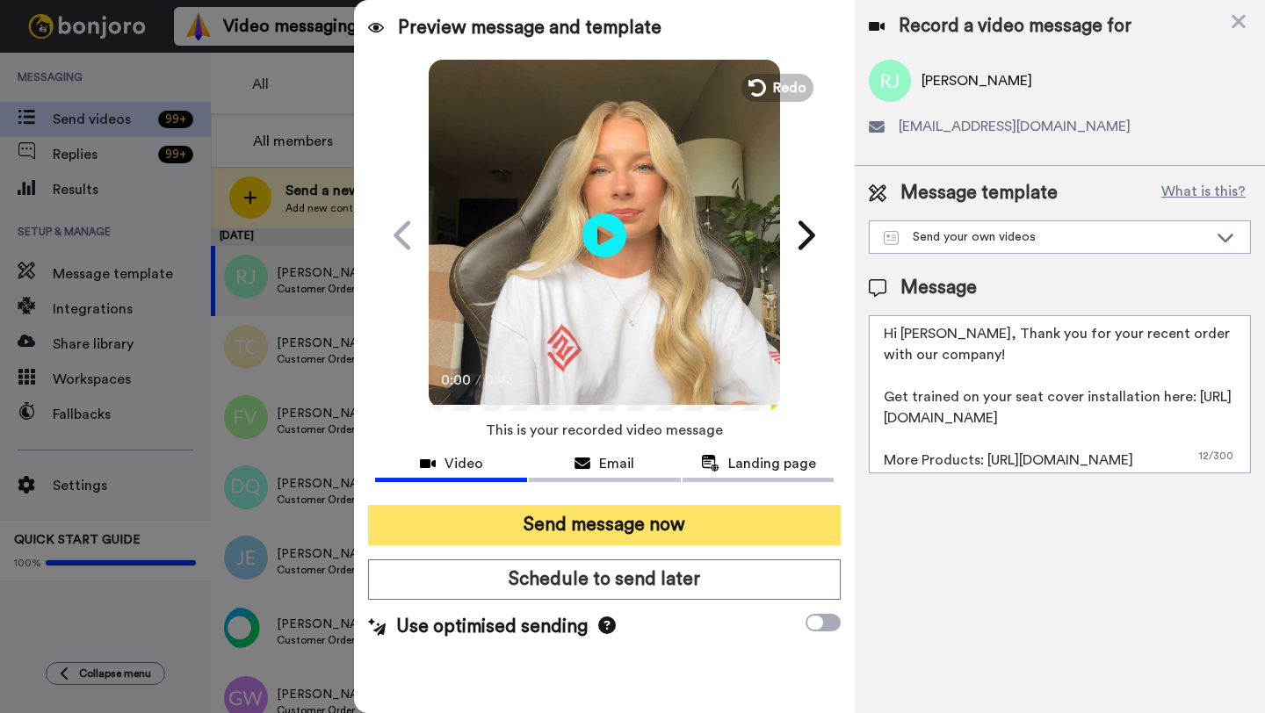
type textarea "Hi Rich, Thank you for your recent order with our company! Get trained on your …"
click at [662, 513] on button "Send message now" at bounding box center [604, 525] width 473 height 40
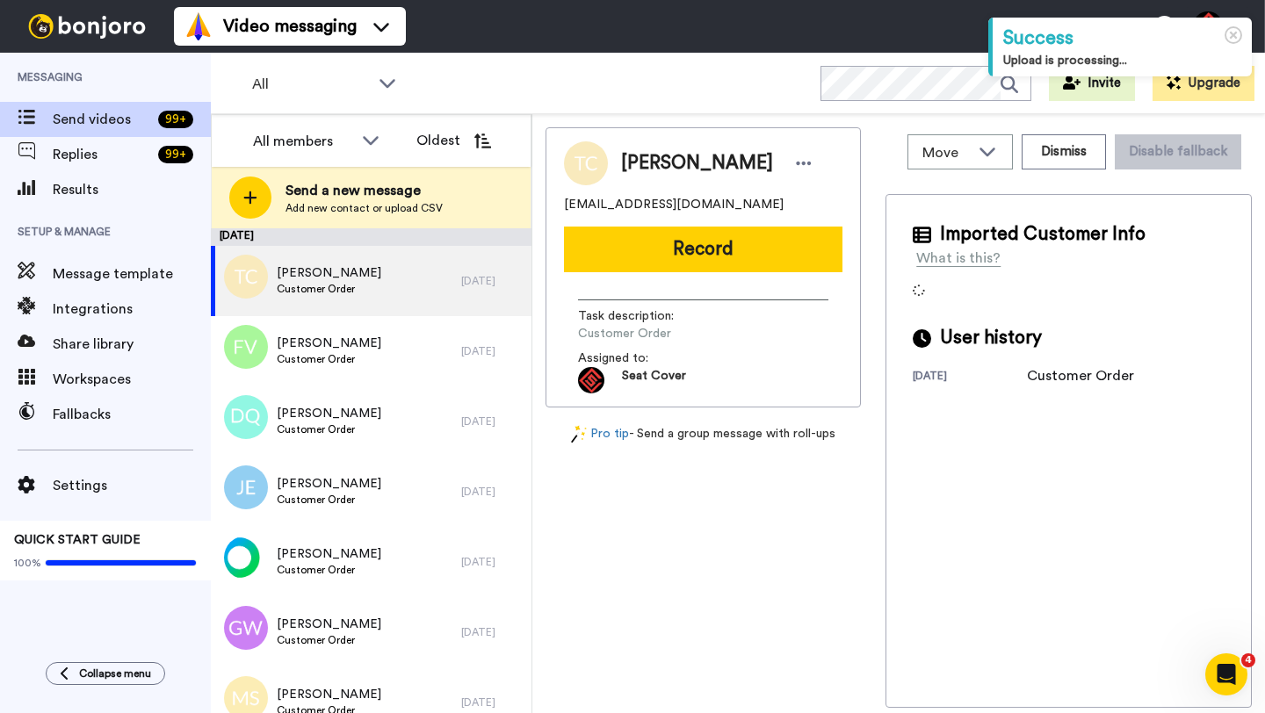
click at [639, 157] on span "Tony Carpenter" at bounding box center [697, 163] width 152 height 26
copy span "Tony"
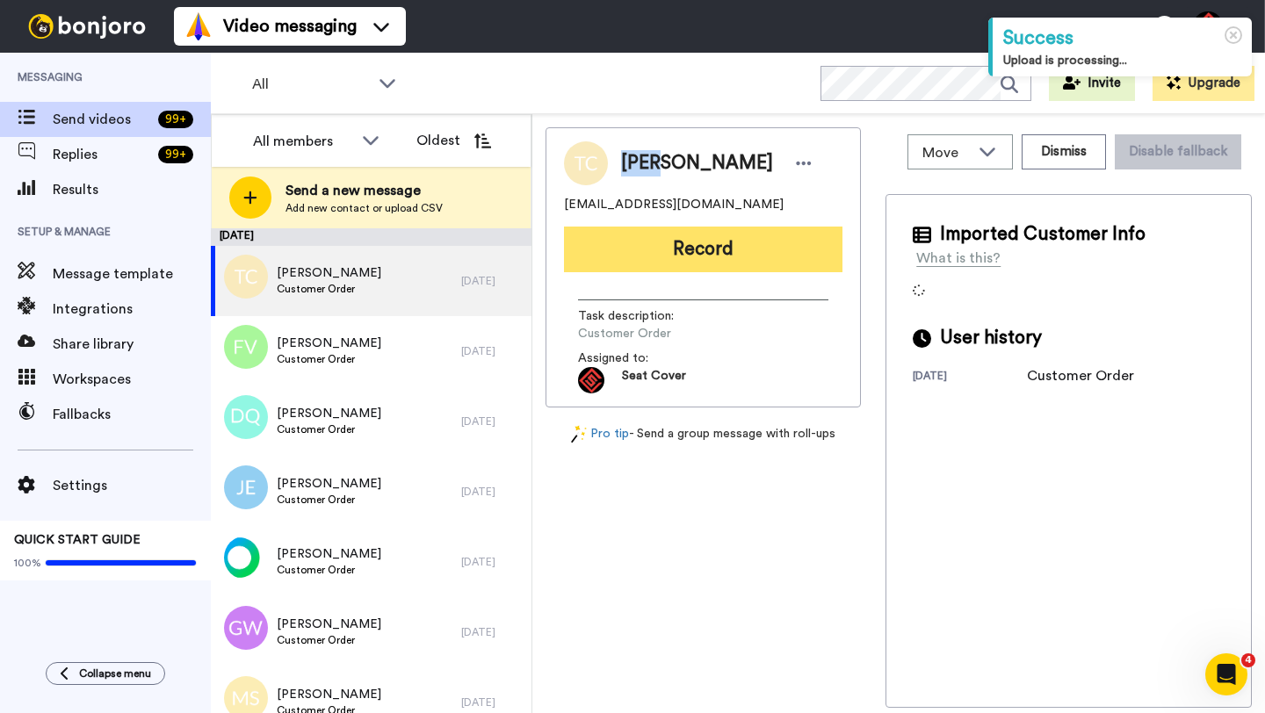
click at [665, 259] on button "Record" at bounding box center [703, 250] width 278 height 46
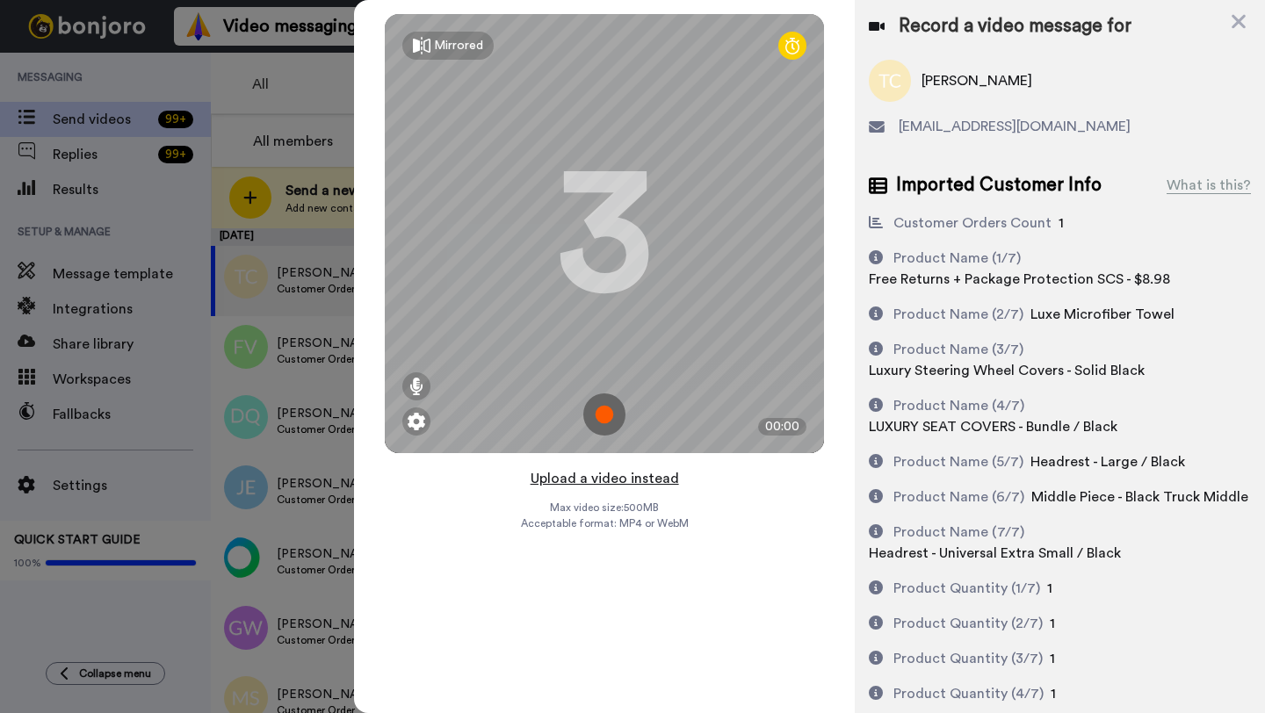
click at [610, 480] on button "Upload a video instead" at bounding box center [604, 478] width 159 height 23
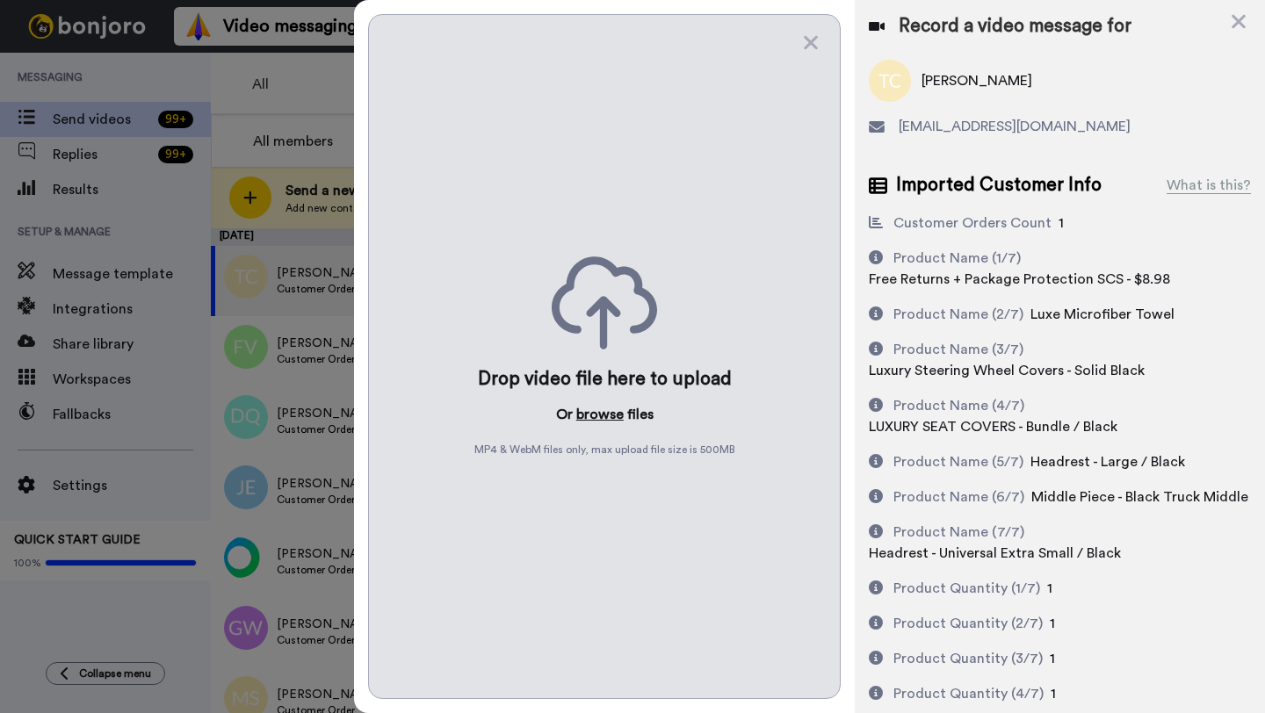
click at [603, 415] on button "browse" at bounding box center [599, 414] width 47 height 21
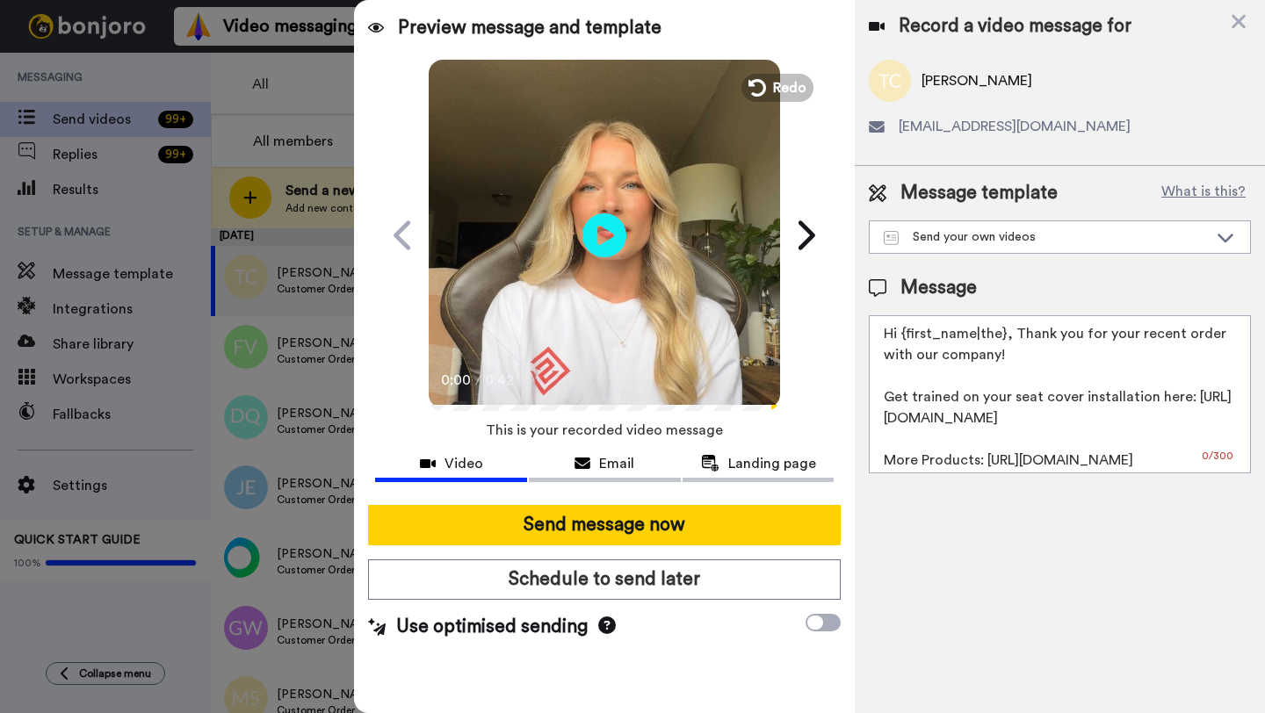
drag, startPoint x: 1001, startPoint y: 338, endPoint x: 900, endPoint y: 341, distance: 101.0
click at [900, 341] on textarea "Hi {first_name|the}, Thank you for your recent order with our company! Get trai…" at bounding box center [1060, 394] width 382 height 158
paste textarea "Tony"
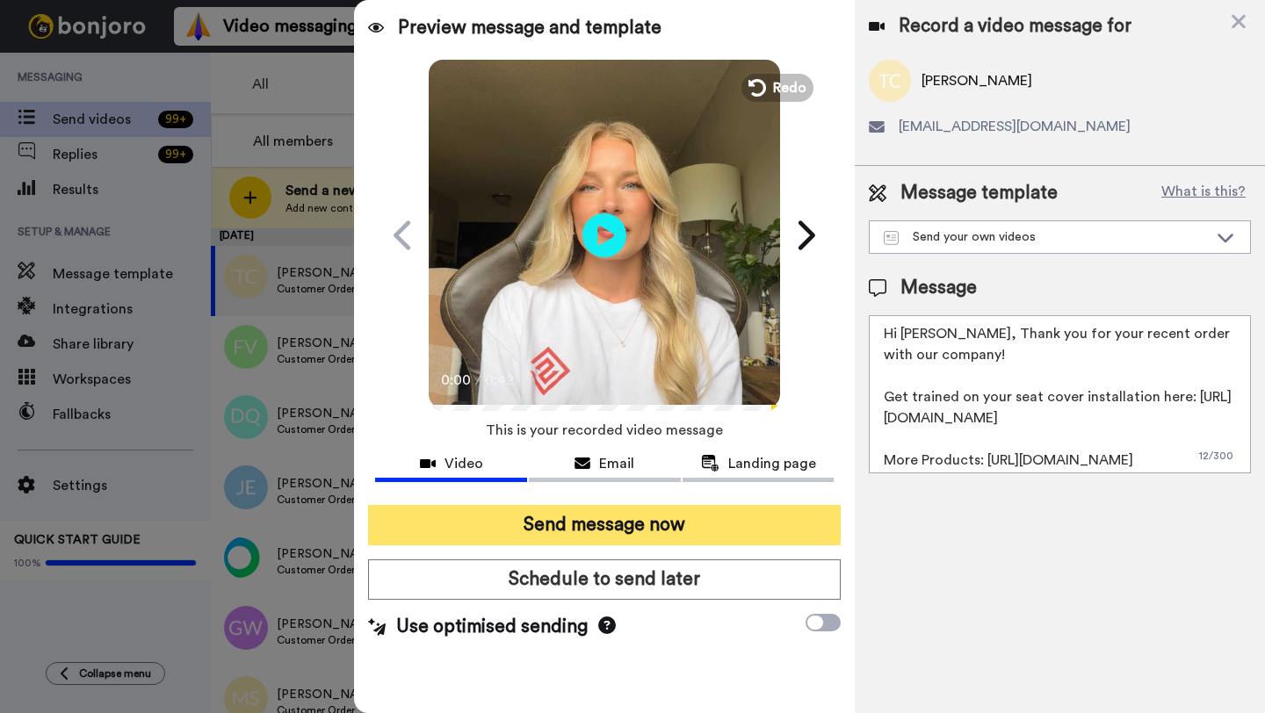
type textarea "Hi Tony, Thank you for your recent order with our company! Get trained on your …"
click at [628, 526] on button "Send message now" at bounding box center [604, 525] width 473 height 40
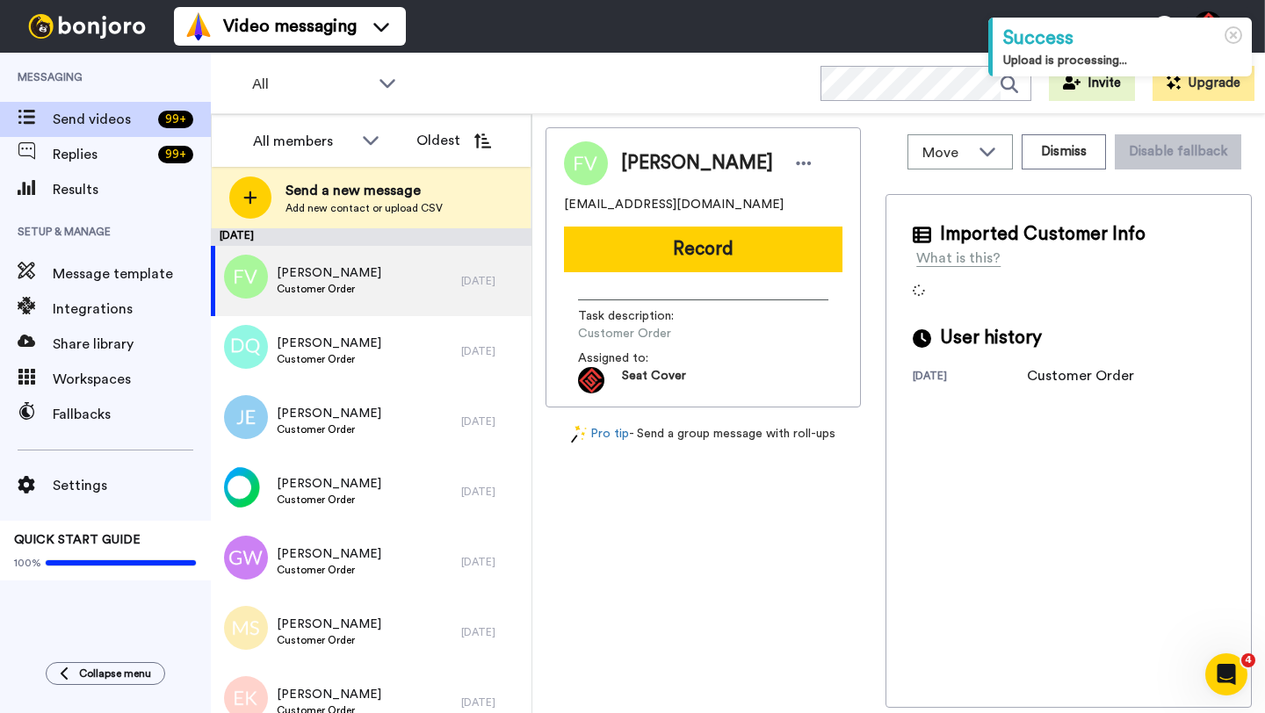
click at [639, 168] on span "[PERSON_NAME]" at bounding box center [697, 163] width 152 height 26
copy span "Fonzi"
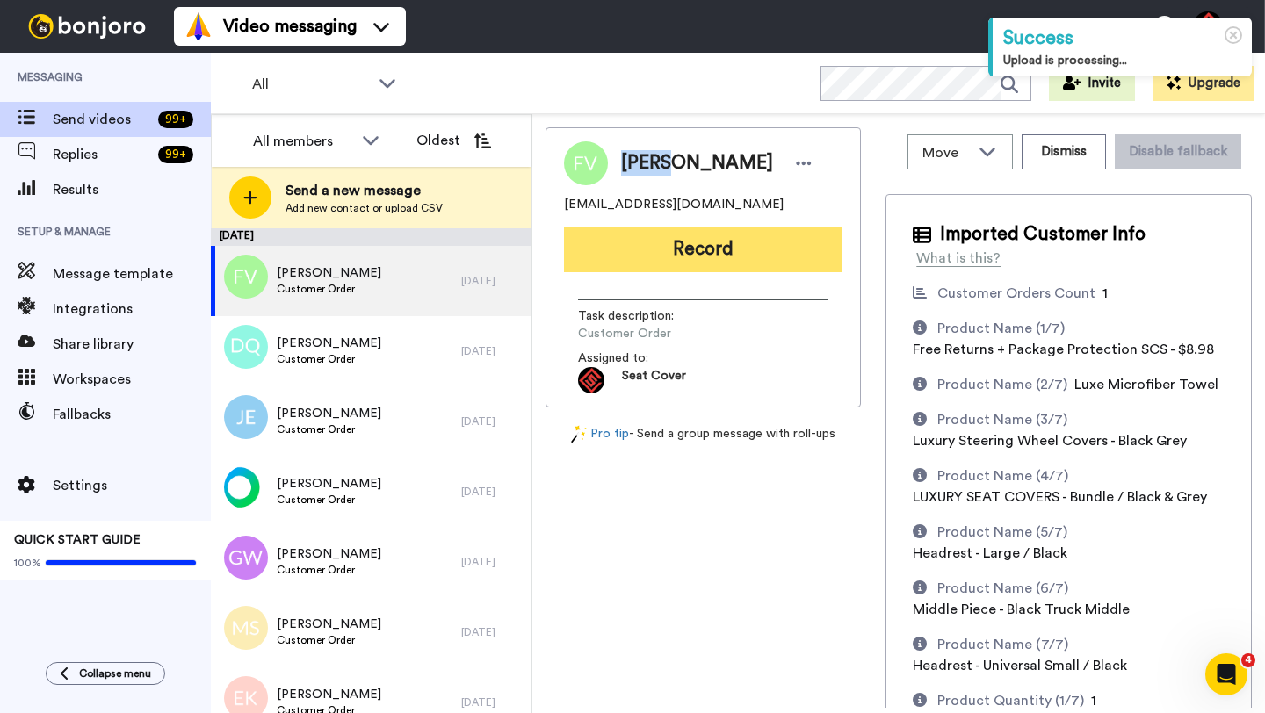
click at [679, 240] on button "Record" at bounding box center [703, 250] width 278 height 46
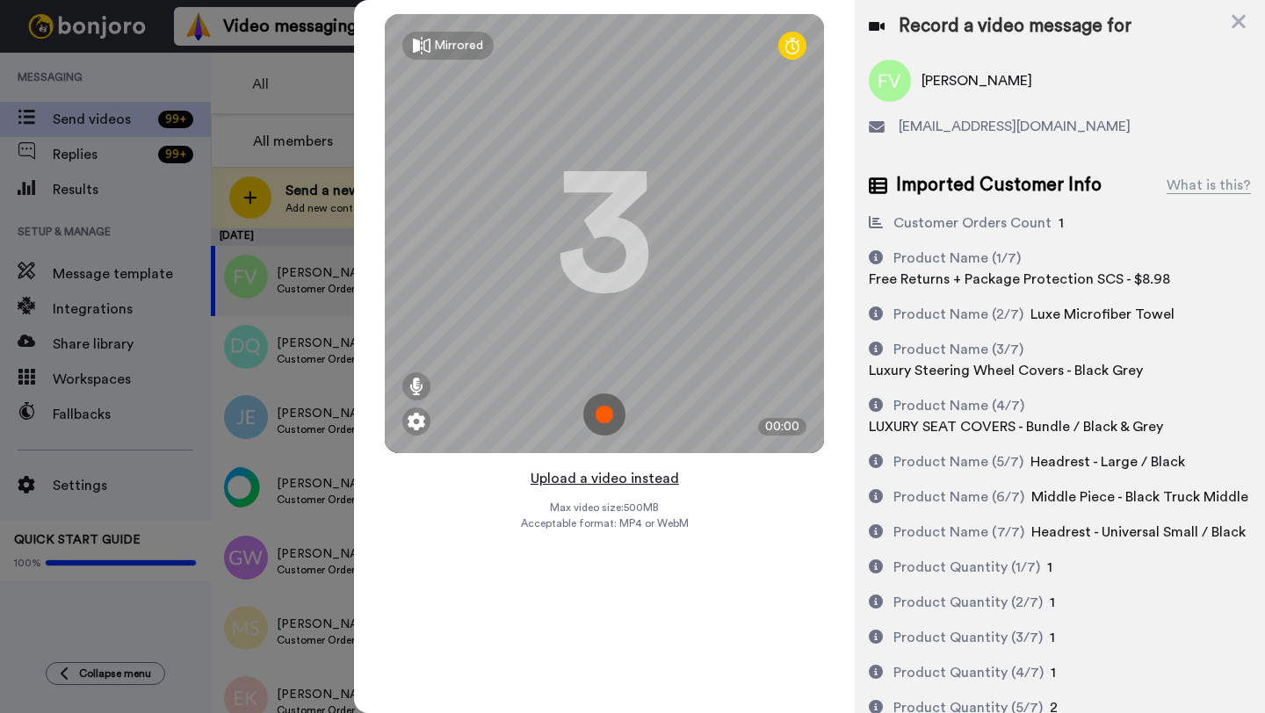
click at [604, 476] on button "Upload a video instead" at bounding box center [604, 478] width 159 height 23
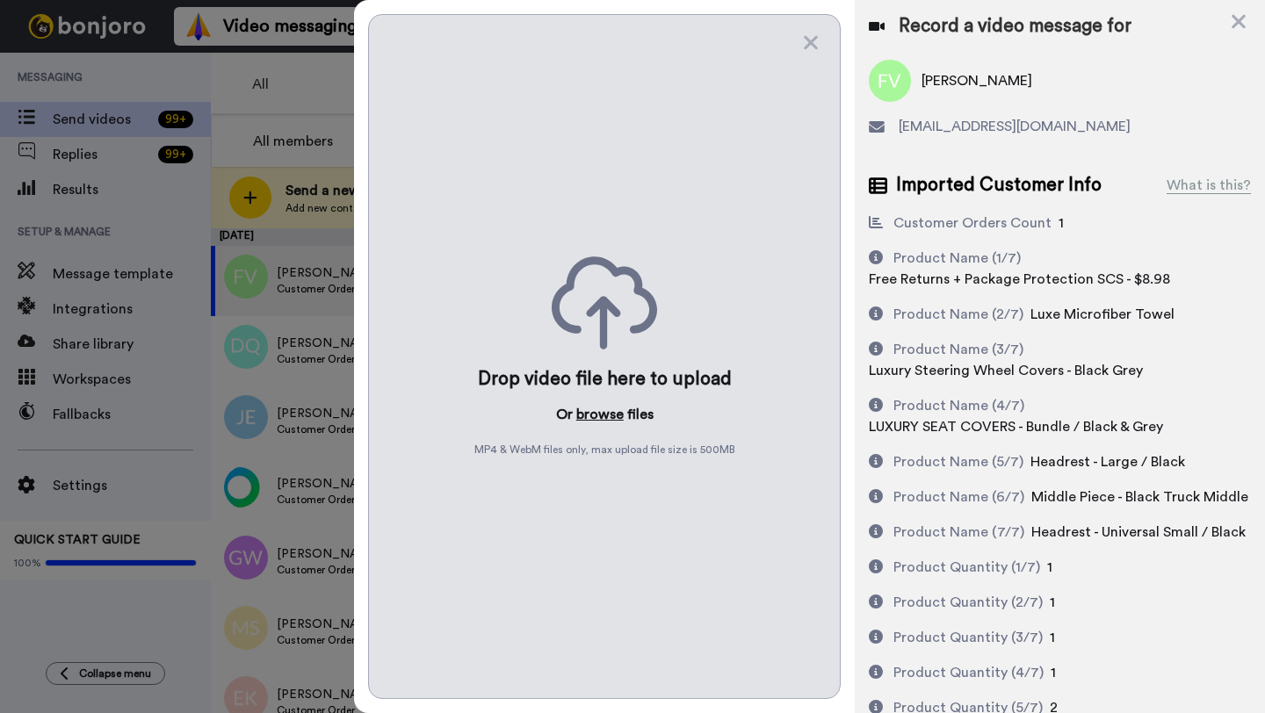
click at [600, 414] on button "browse" at bounding box center [599, 414] width 47 height 21
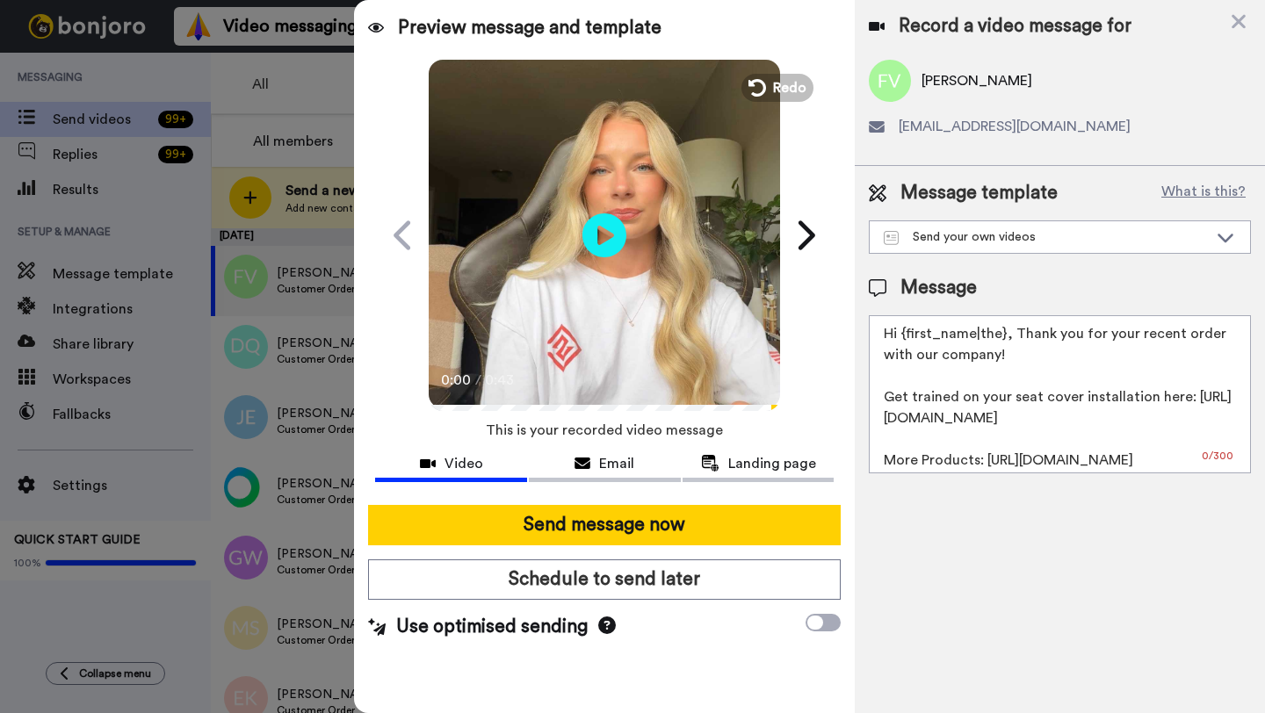
drag, startPoint x: 1003, startPoint y: 337, endPoint x: 903, endPoint y: 337, distance: 100.1
click at [903, 337] on textarea "Hi {first_name|the}, Thank you for your recent order with our company! Get trai…" at bounding box center [1060, 394] width 382 height 158
paste textarea "Fonzi"
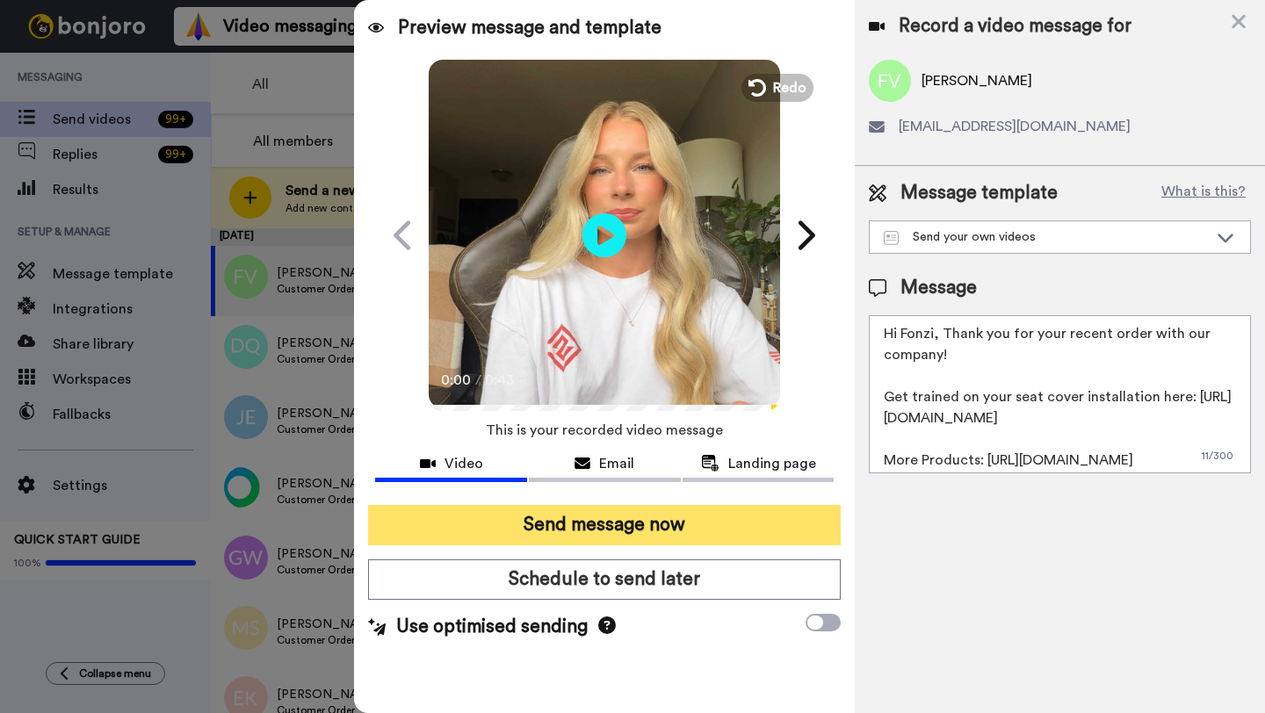
type textarea "Hi Fonzi, Thank you for your recent order with our company! Get trained on your…"
click at [680, 513] on button "Send message now" at bounding box center [604, 525] width 473 height 40
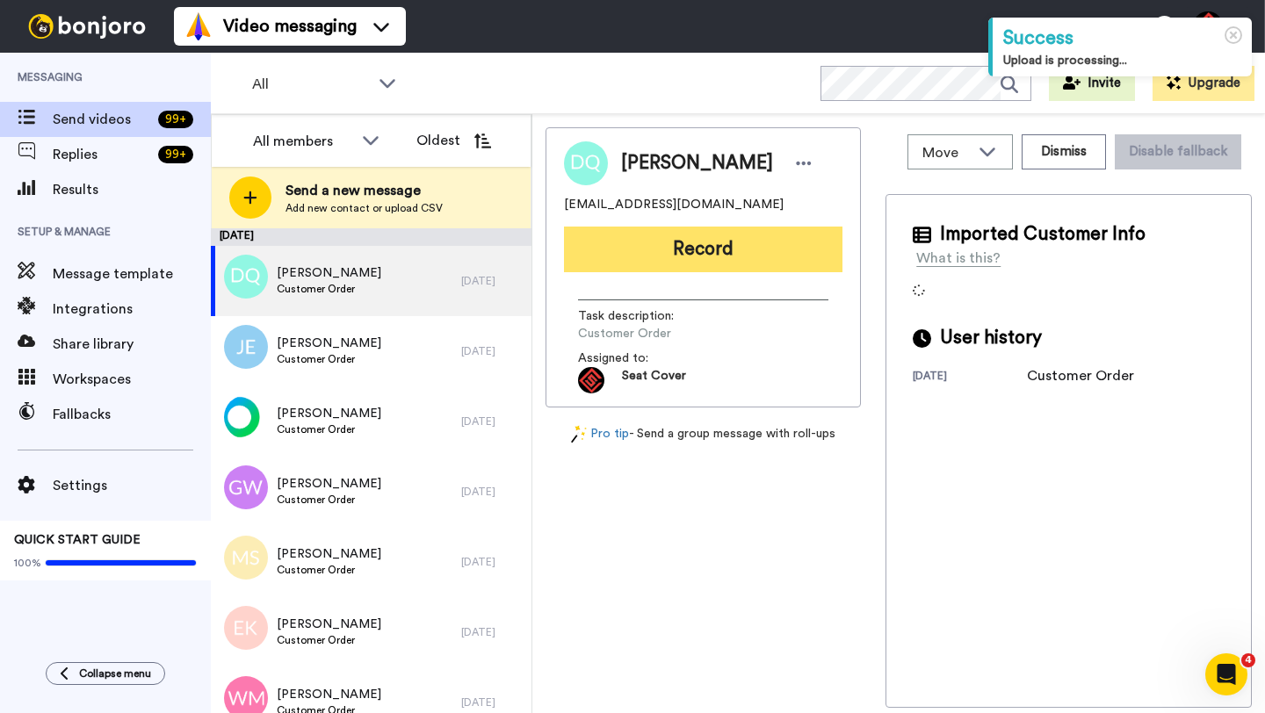
click at [690, 258] on button "Record" at bounding box center [703, 250] width 278 height 46
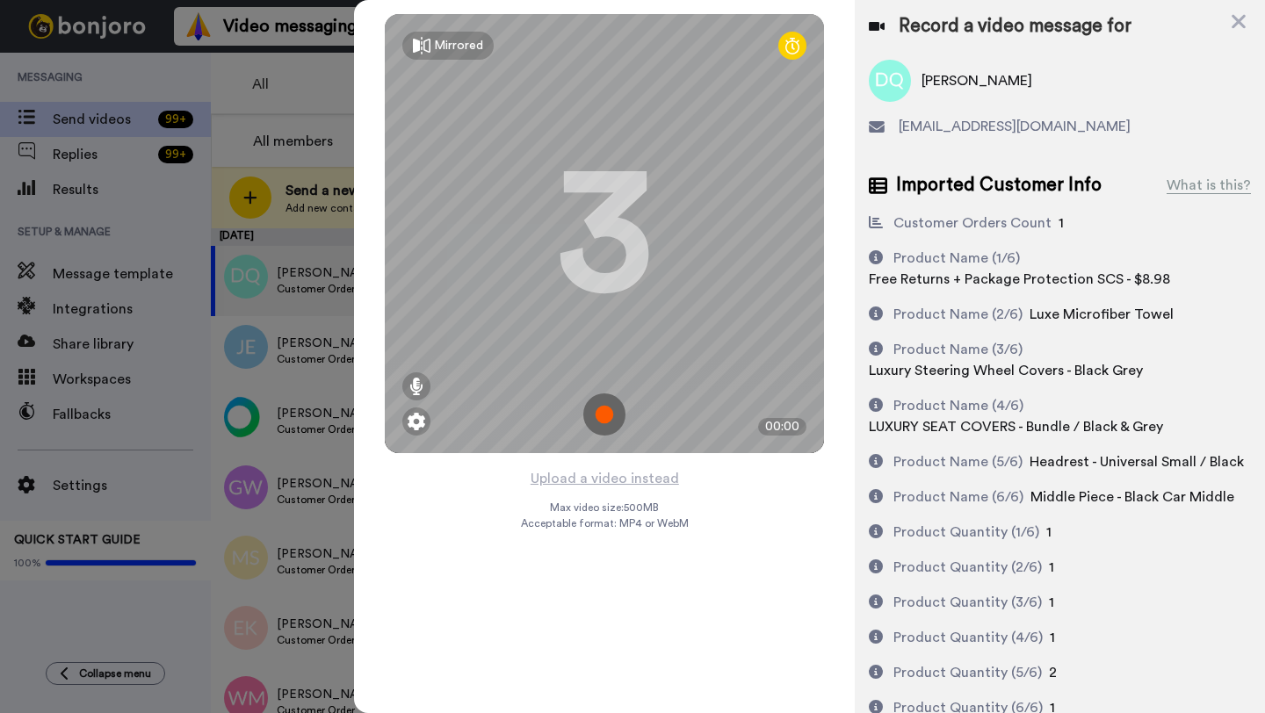
click at [610, 462] on div "Mirrored Redo 3 00:00" at bounding box center [604, 233] width 501 height 467
click at [608, 475] on button "Upload a video instead" at bounding box center [604, 478] width 159 height 23
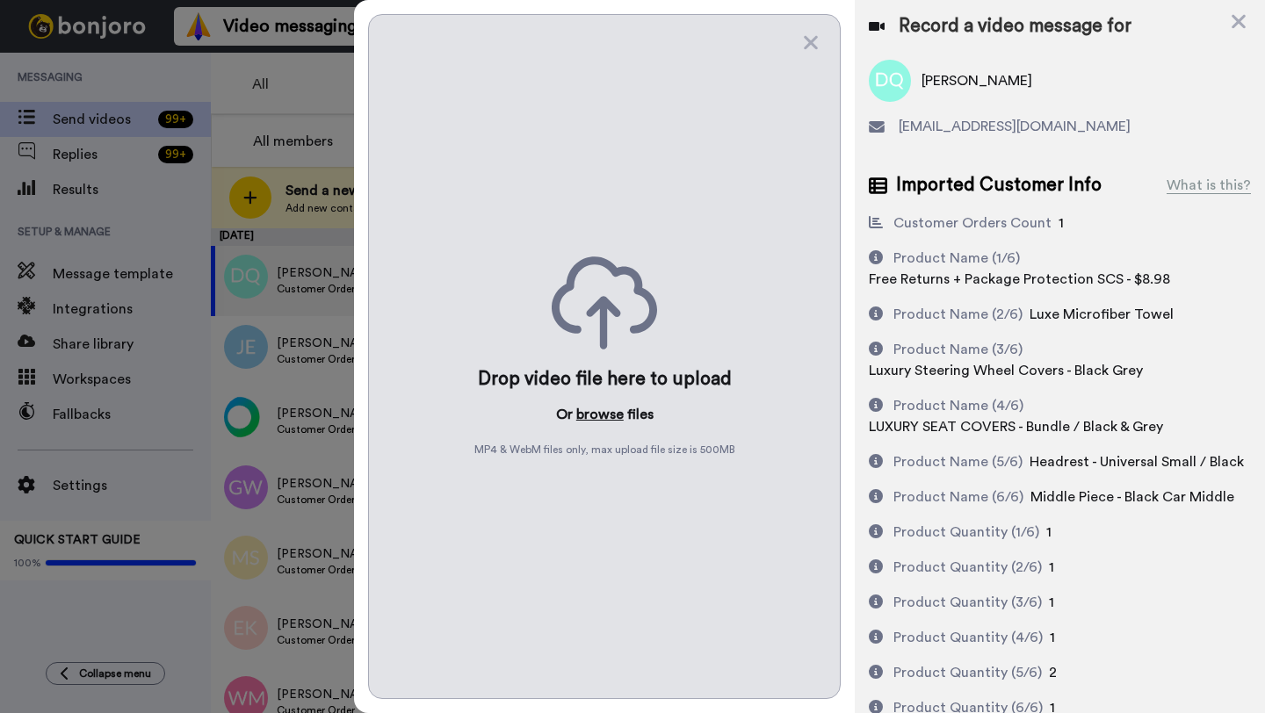
click at [606, 413] on button "browse" at bounding box center [599, 414] width 47 height 21
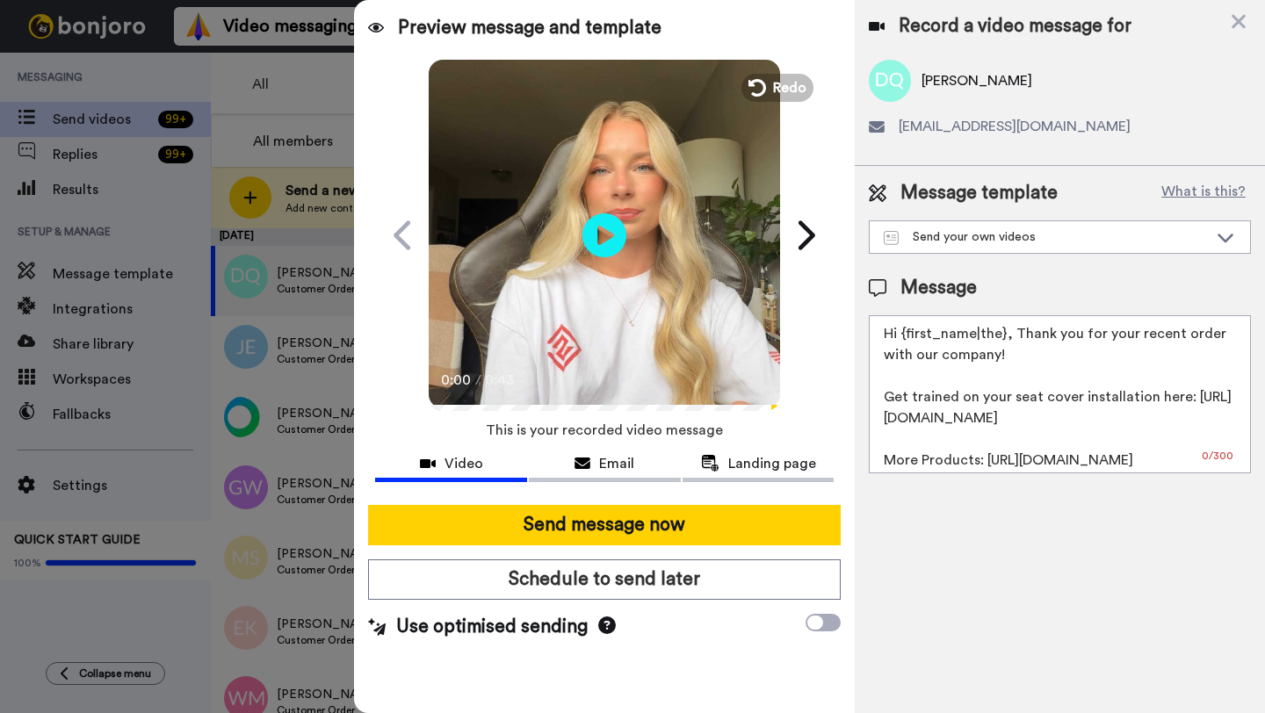
drag, startPoint x: 1001, startPoint y: 339, endPoint x: 902, endPoint y: 340, distance: 99.3
click at [902, 340] on textarea "Hi {first_name|the}, Thank you for your recent order with our company! Get trai…" at bounding box center [1060, 394] width 382 height 158
paste textarea "Fonzi"
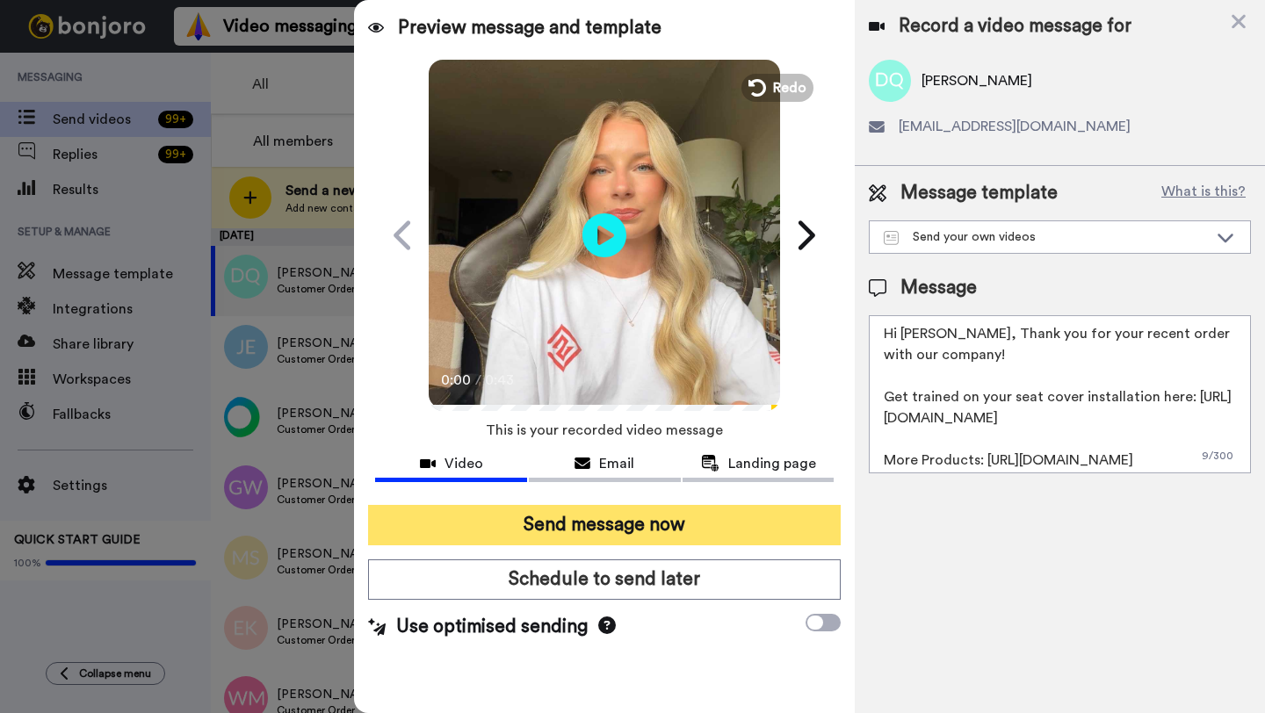
type textarea "Hi Deborah, Thank you for your recent order with our company! Get trained on yo…"
click at [596, 522] on button "Send message now" at bounding box center [604, 525] width 473 height 40
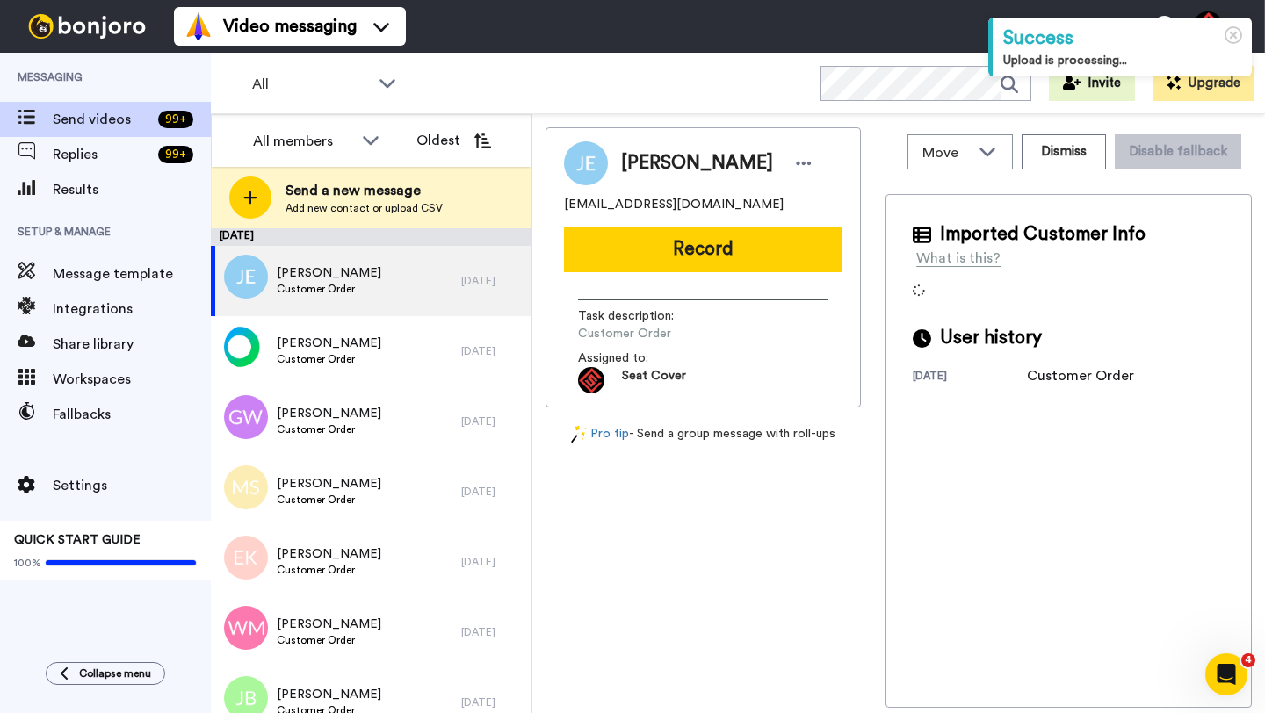
click at [649, 163] on span "[PERSON_NAME]" at bounding box center [697, 163] width 152 height 26
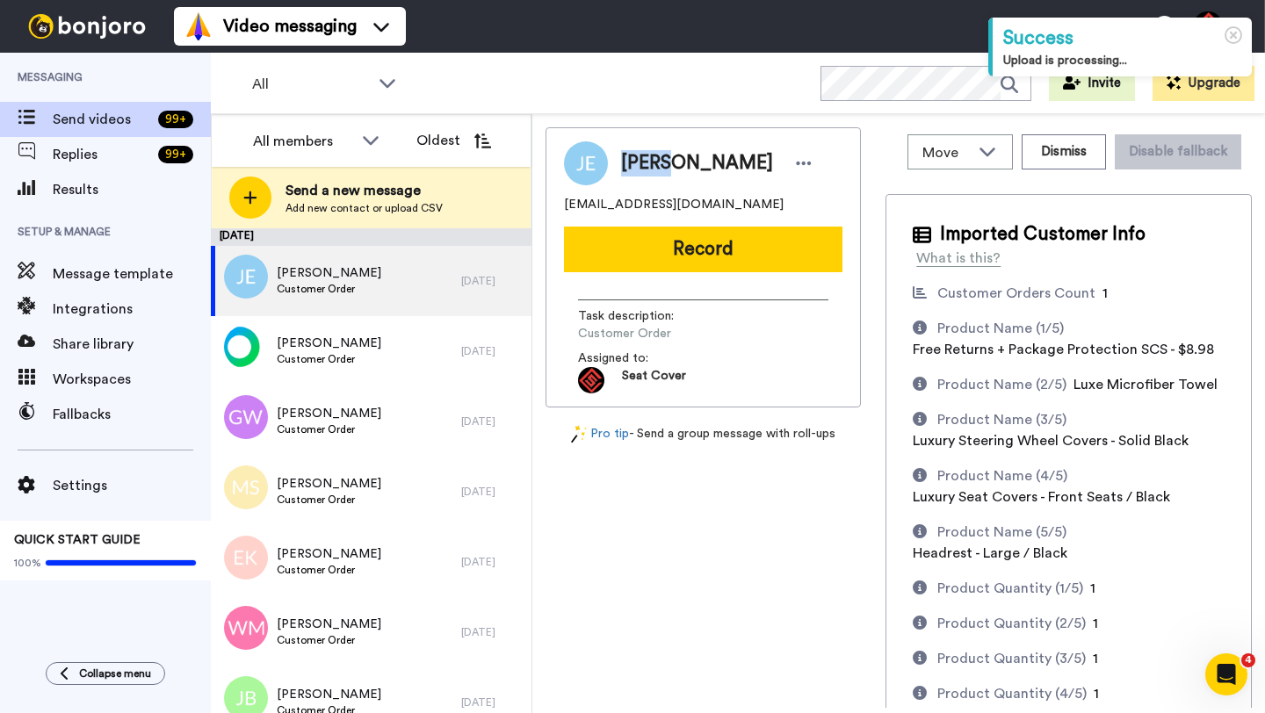
copy span "James"
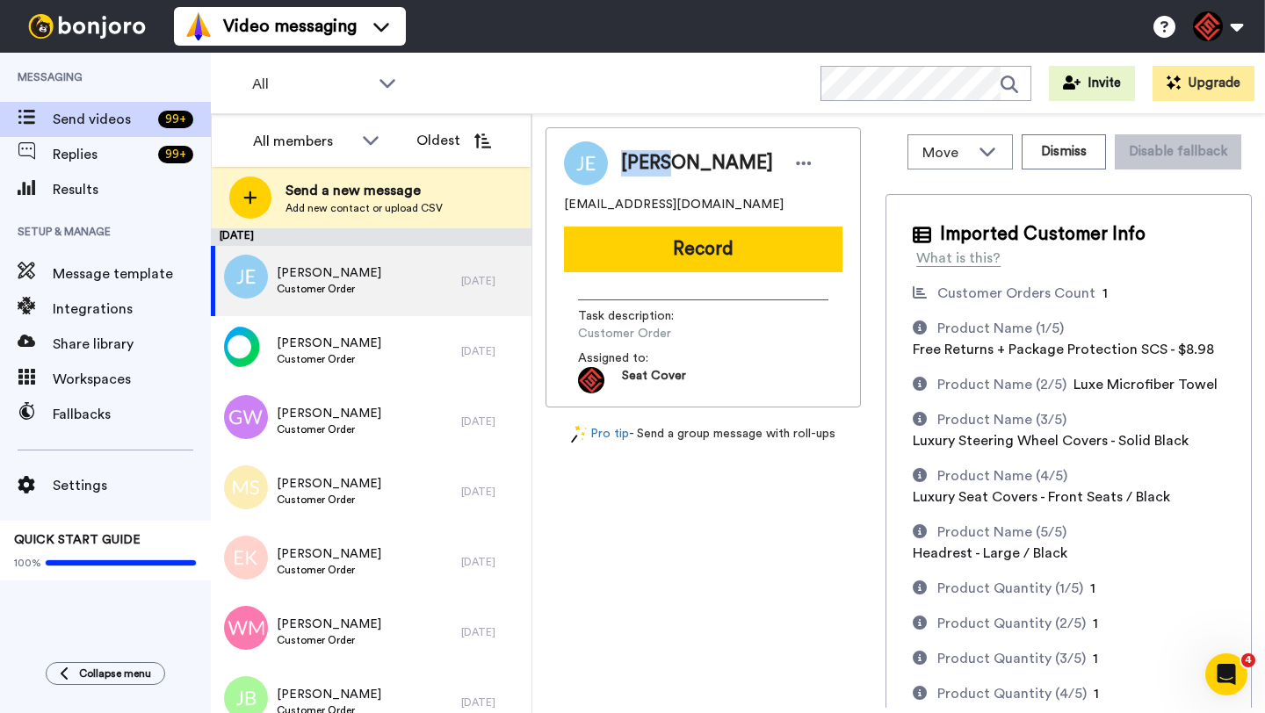
copy span "James"
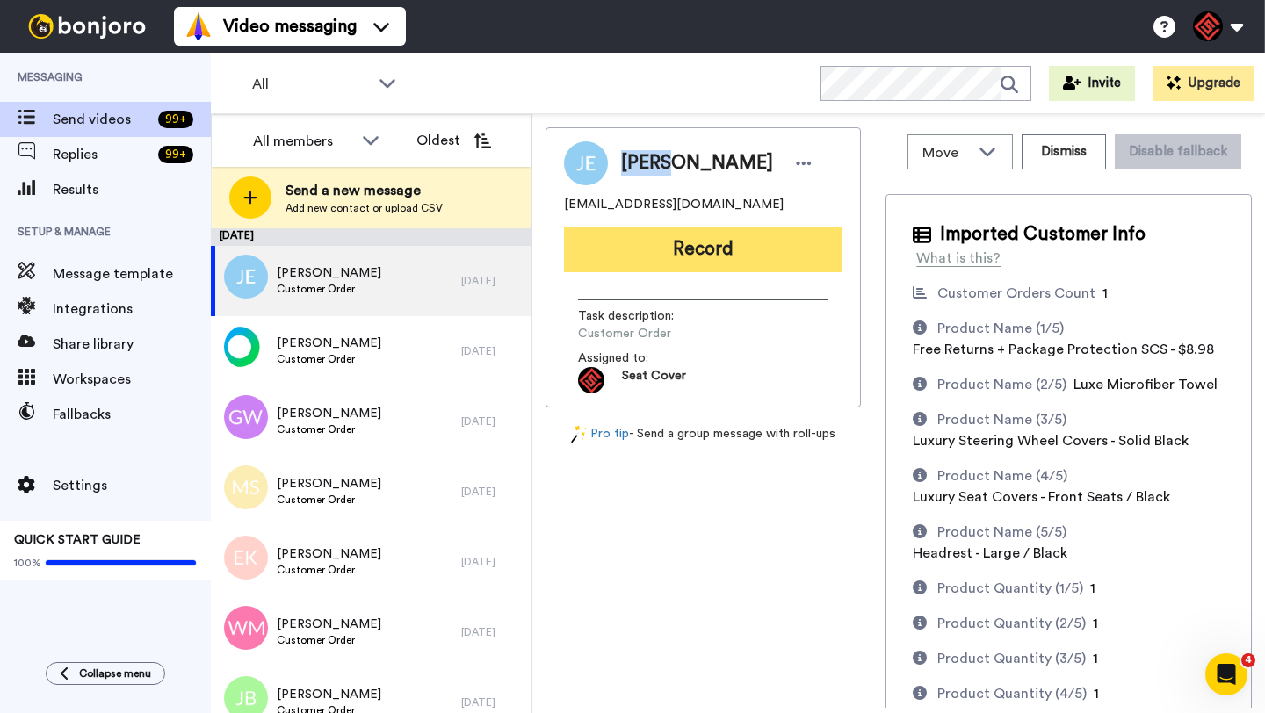
click at [683, 256] on button "Record" at bounding box center [703, 250] width 278 height 46
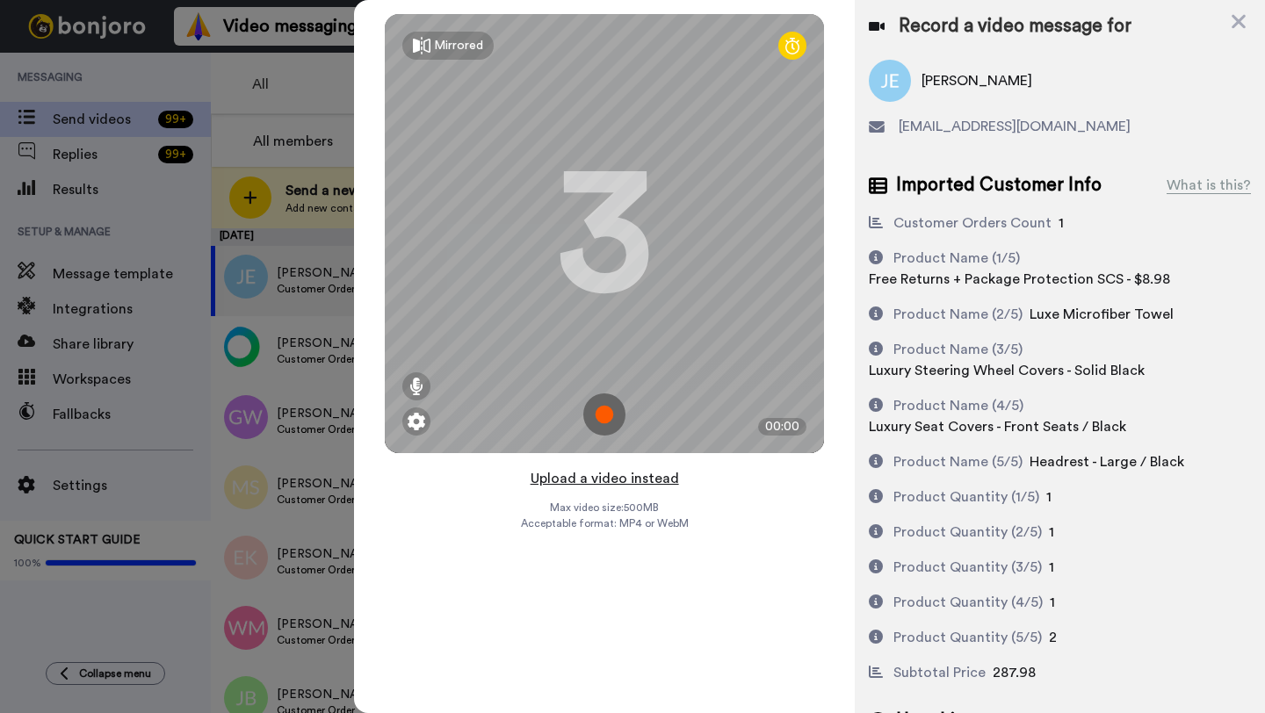
click at [594, 475] on button "Upload a video instead" at bounding box center [604, 478] width 159 height 23
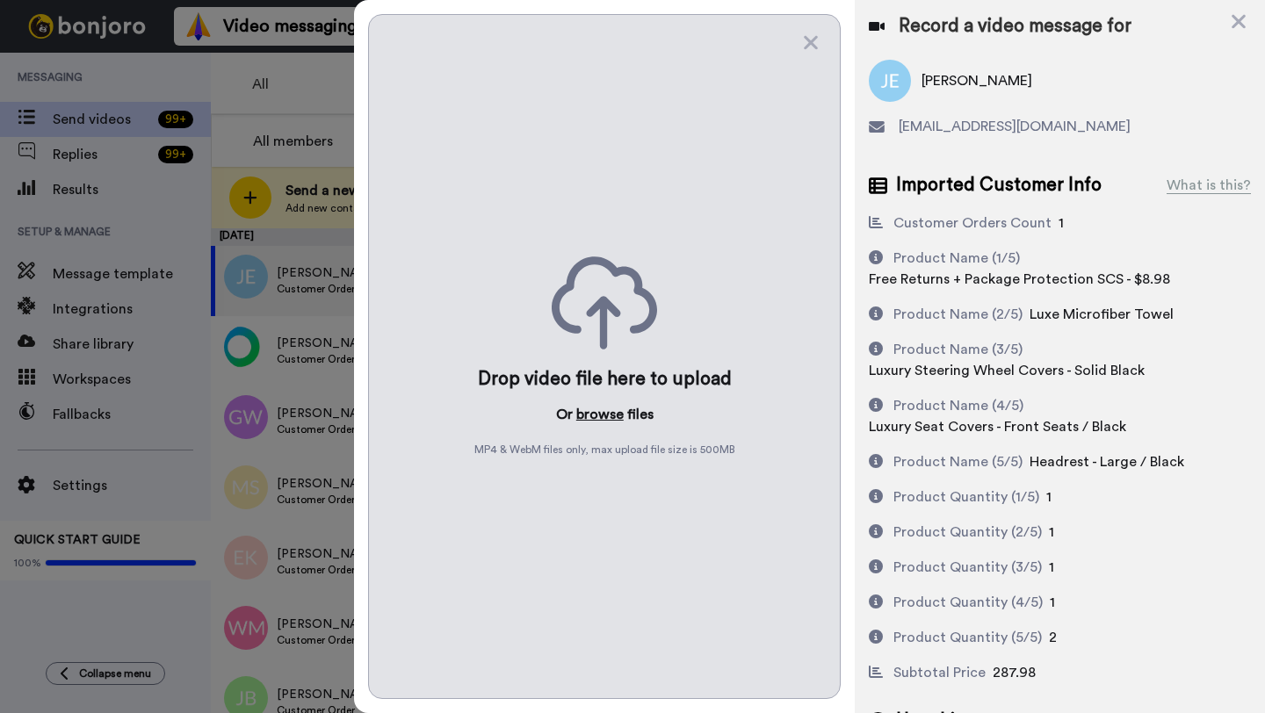
click at [603, 417] on button "browse" at bounding box center [599, 414] width 47 height 21
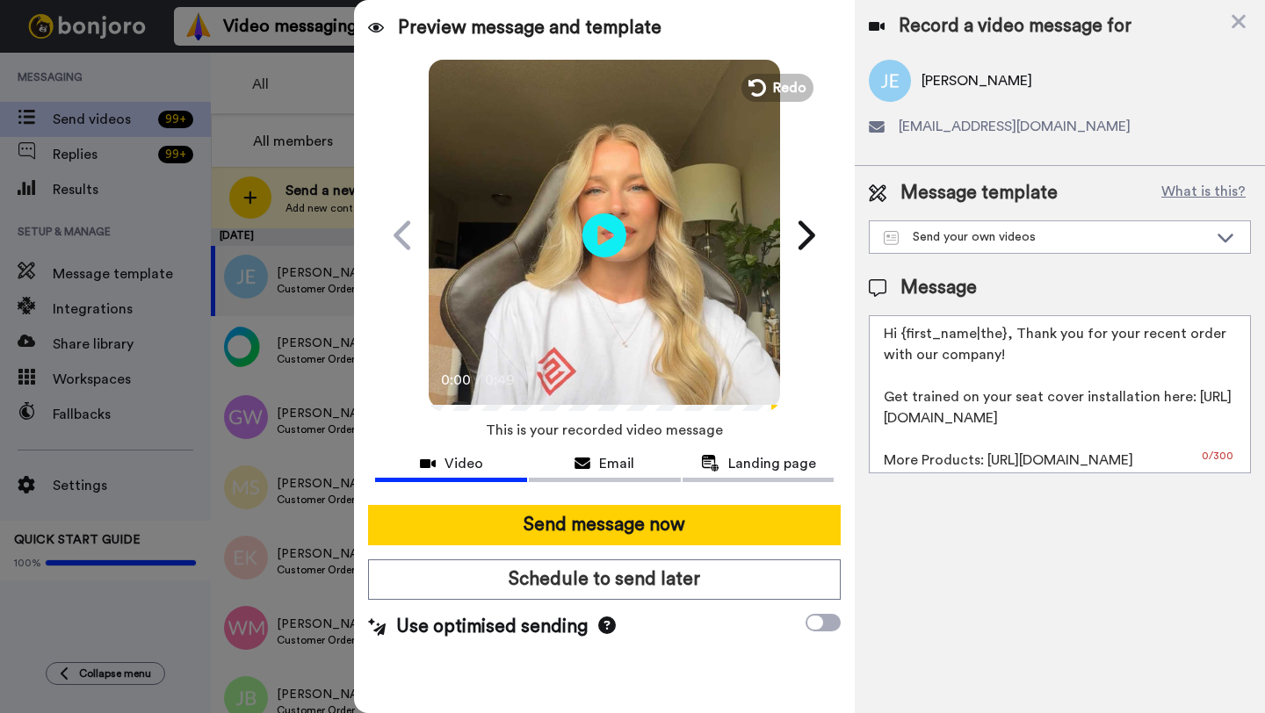
drag, startPoint x: 1002, startPoint y: 339, endPoint x: 908, endPoint y: 334, distance: 94.1
click at [908, 334] on textarea "Hi {first_name|the}, Thank you for your recent order with our company! Get trai…" at bounding box center [1060, 394] width 382 height 158
paste textarea "James"
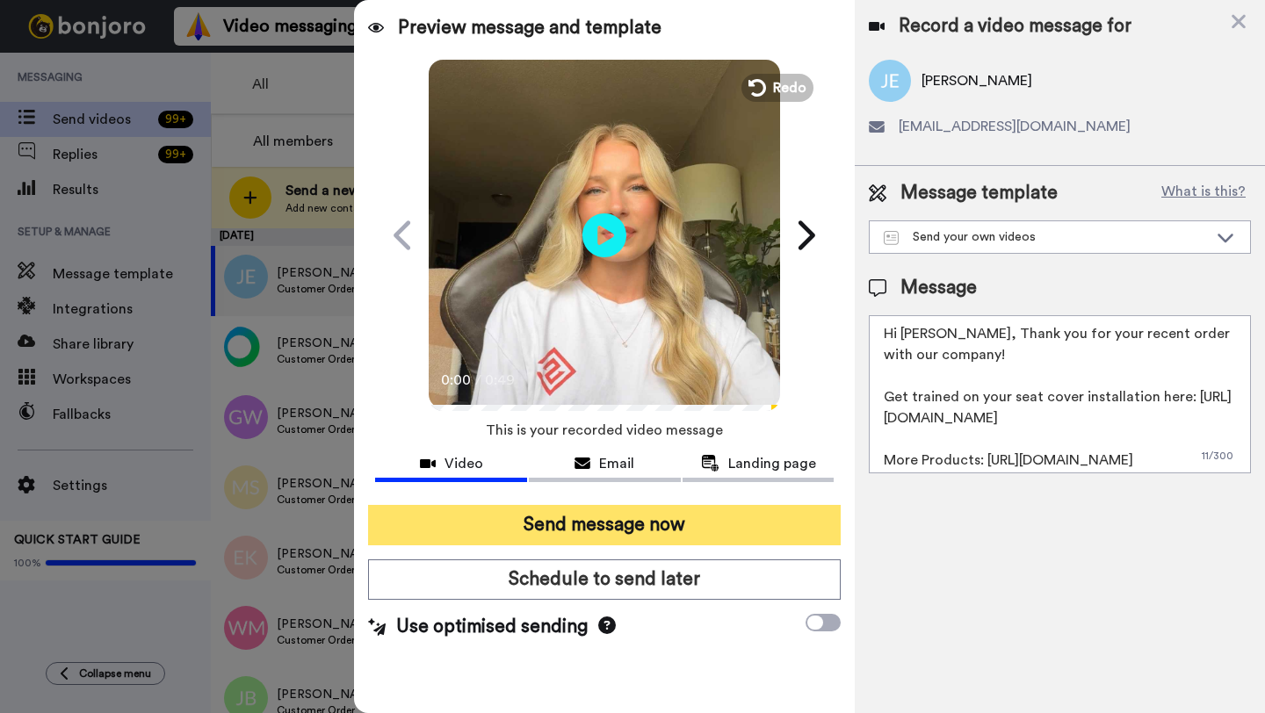
type textarea "Hi James, Thank you for your recent order with our company! Get trained on your…"
click at [605, 522] on button "Send message now" at bounding box center [604, 525] width 473 height 40
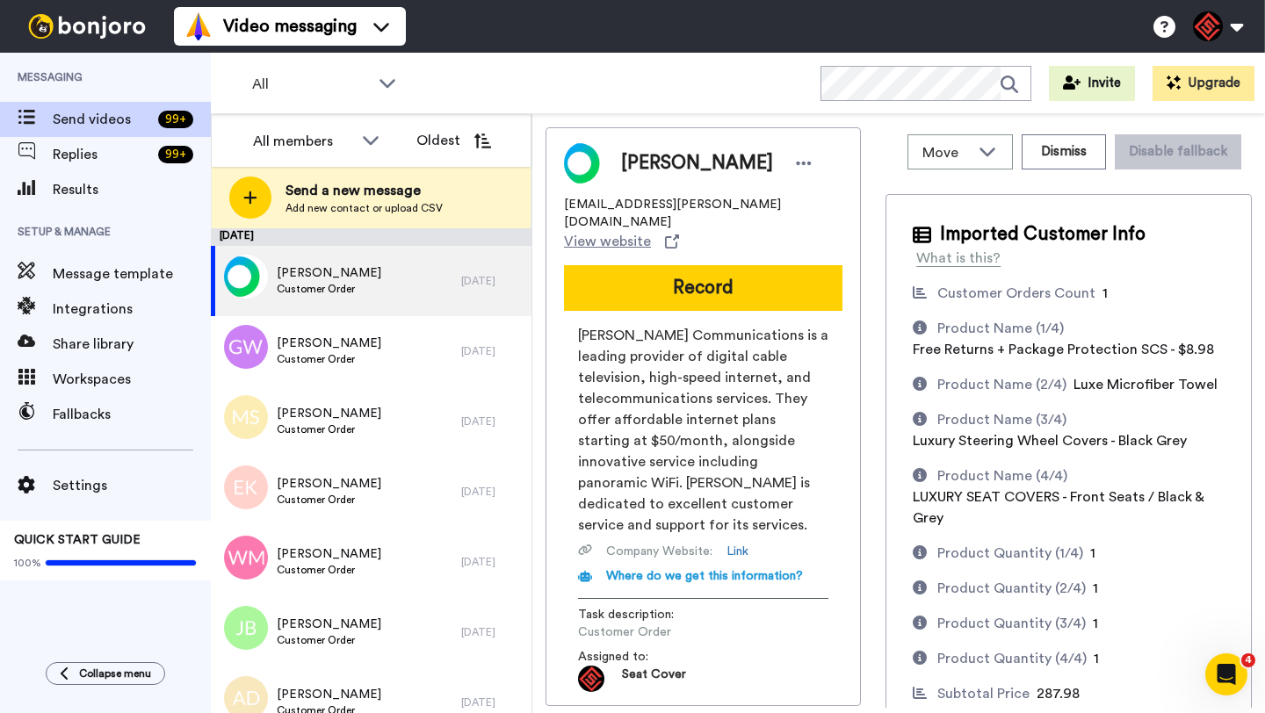
click at [644, 154] on span "[PERSON_NAME]" at bounding box center [697, 163] width 152 height 26
copy span "[PERSON_NAME]"
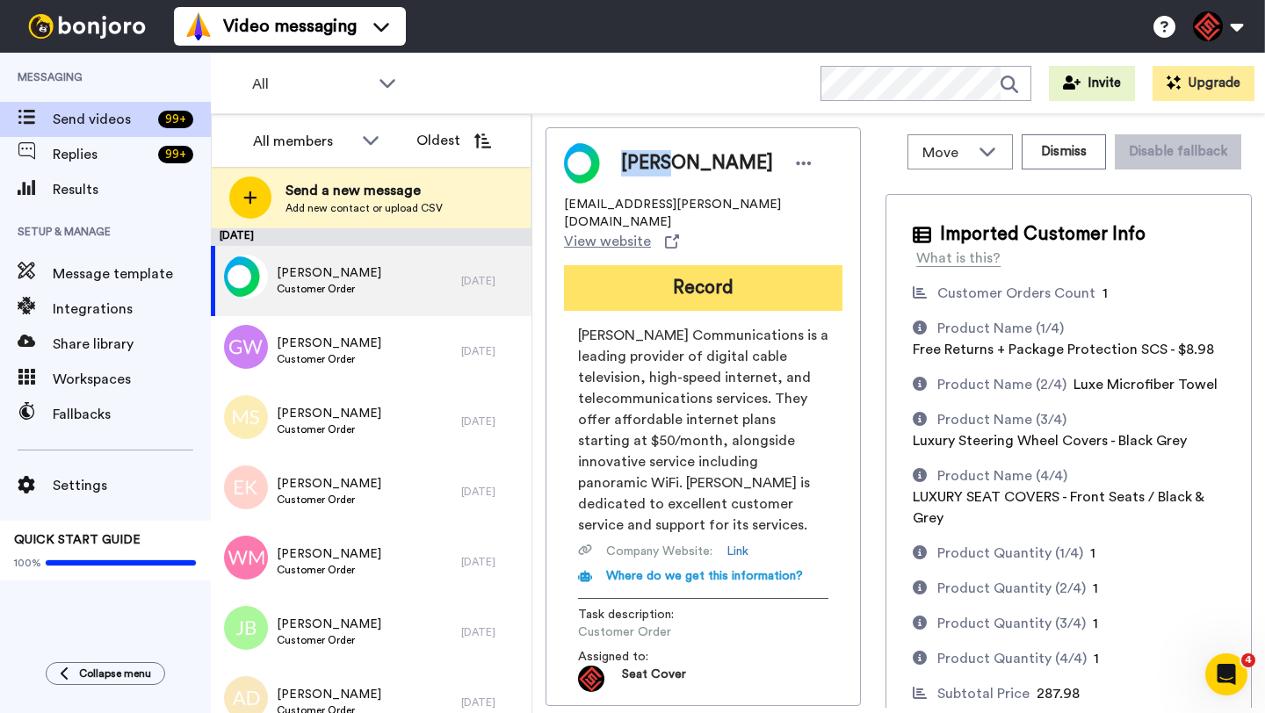
click at [654, 265] on button "Record" at bounding box center [703, 288] width 278 height 46
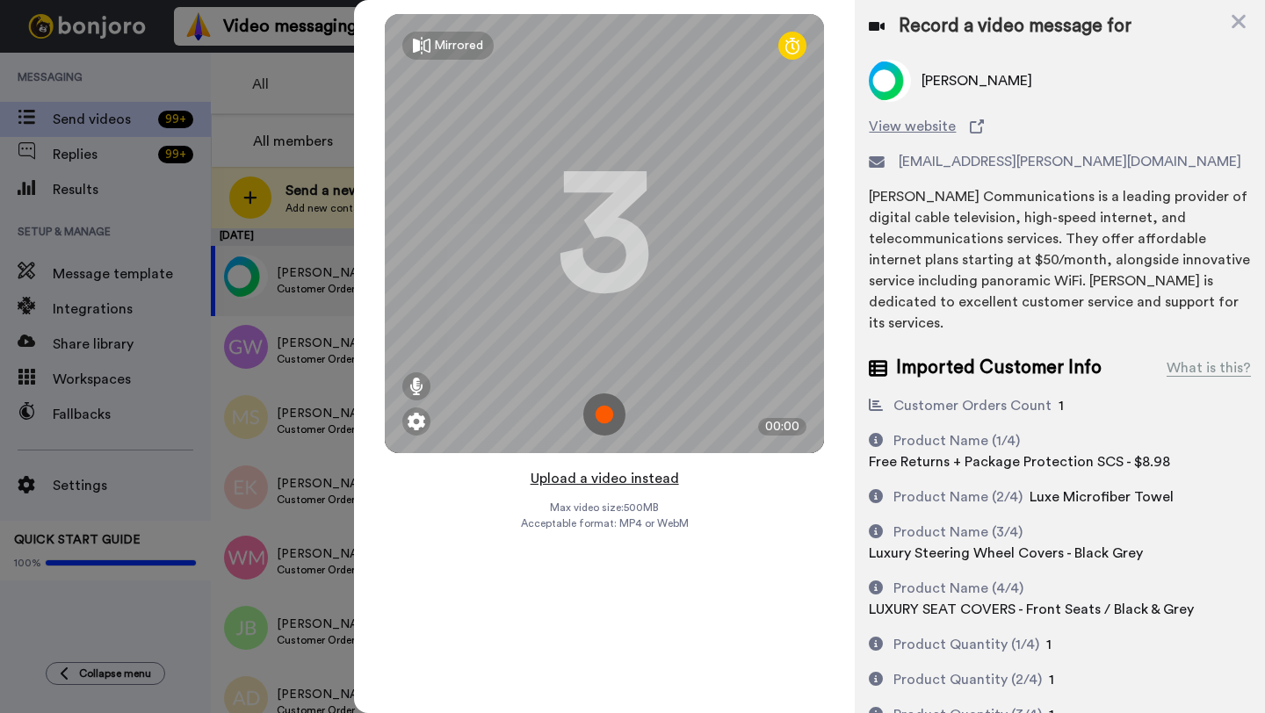
click at [603, 474] on button "Upload a video instead" at bounding box center [604, 478] width 159 height 23
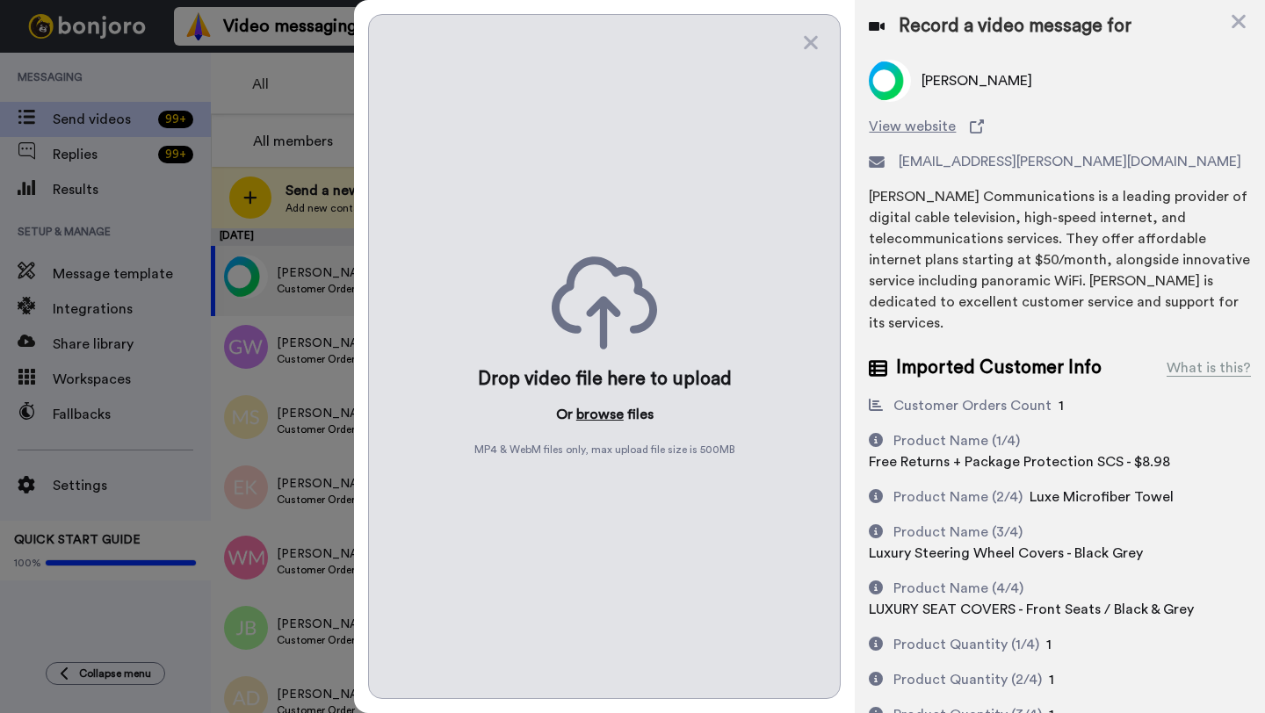
click at [599, 404] on button "browse" at bounding box center [599, 414] width 47 height 21
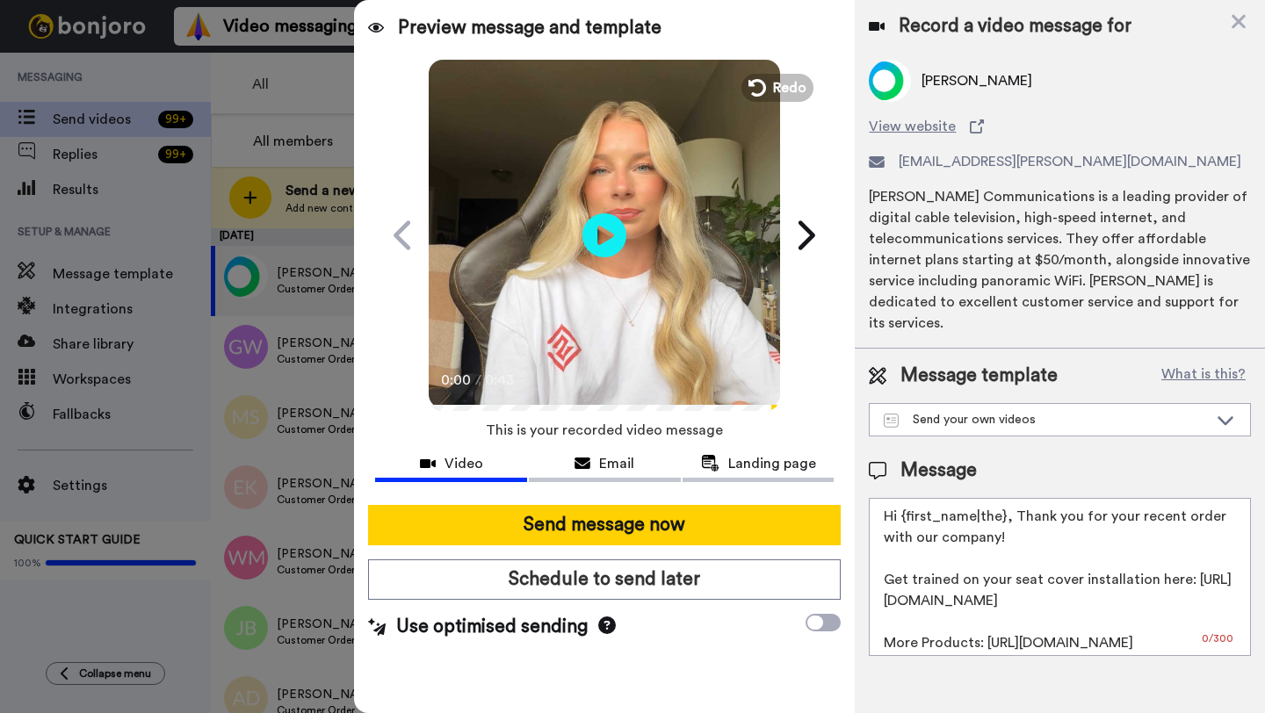
drag, startPoint x: 1004, startPoint y: 497, endPoint x: 899, endPoint y: 497, distance: 105.4
click at [899, 498] on textarea "Hi {first_name|the}, Thank you for your recent order with our company! Get trai…" at bounding box center [1060, 577] width 382 height 158
paste textarea "Peter"
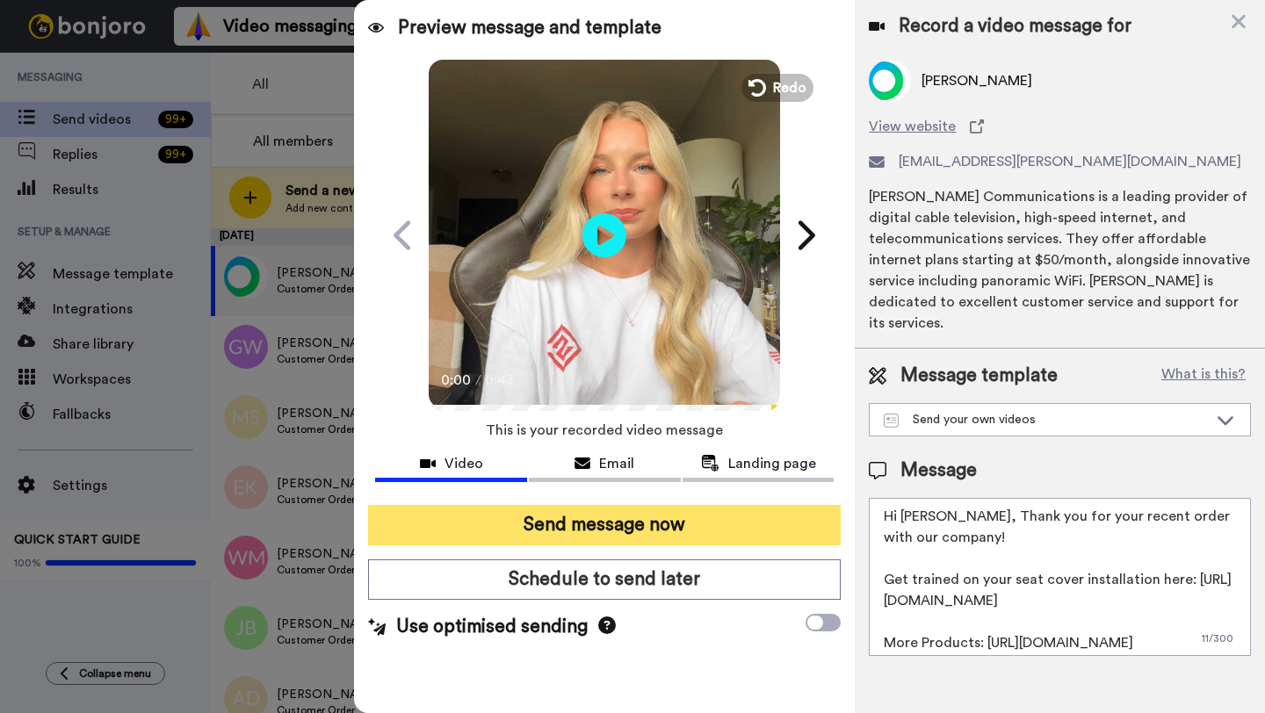
type textarea "Hi Peter, Thank you for your recent order with our company! Get trained on your…"
click at [676, 529] on button "Send message now" at bounding box center [604, 525] width 473 height 40
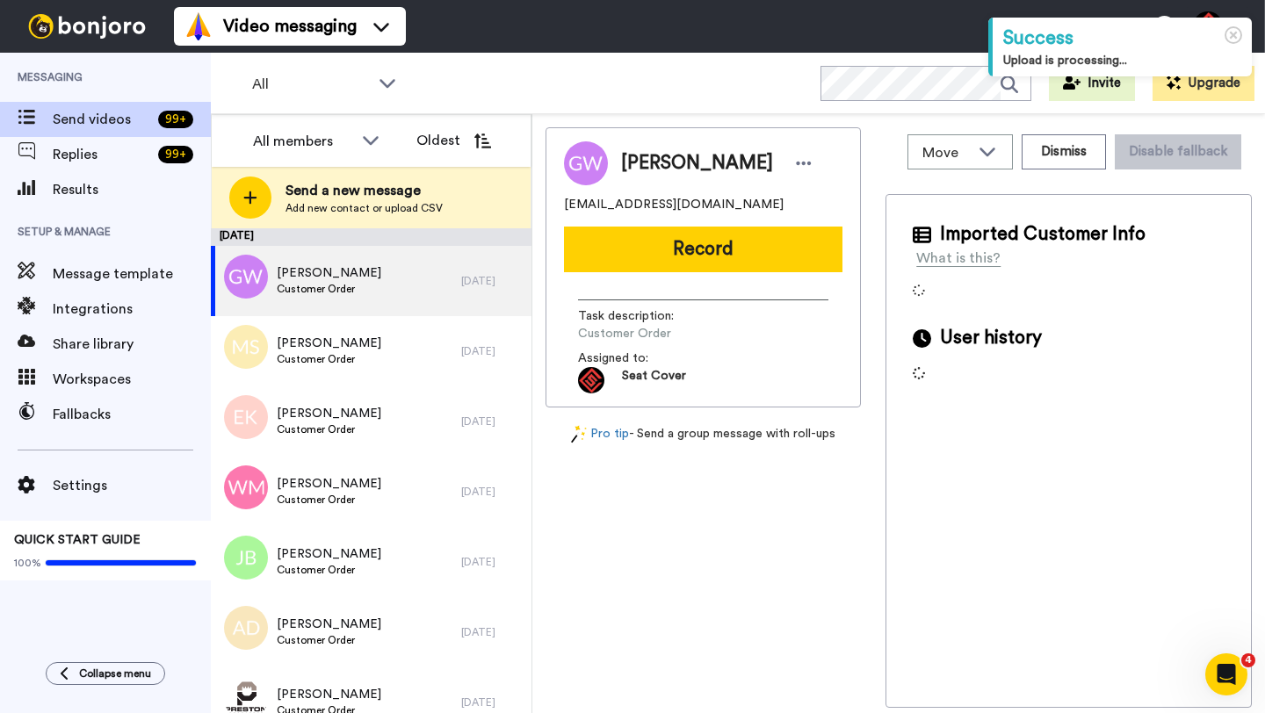
click at [643, 162] on span "[PERSON_NAME]" at bounding box center [697, 163] width 152 height 26
copy span "[PERSON_NAME]"
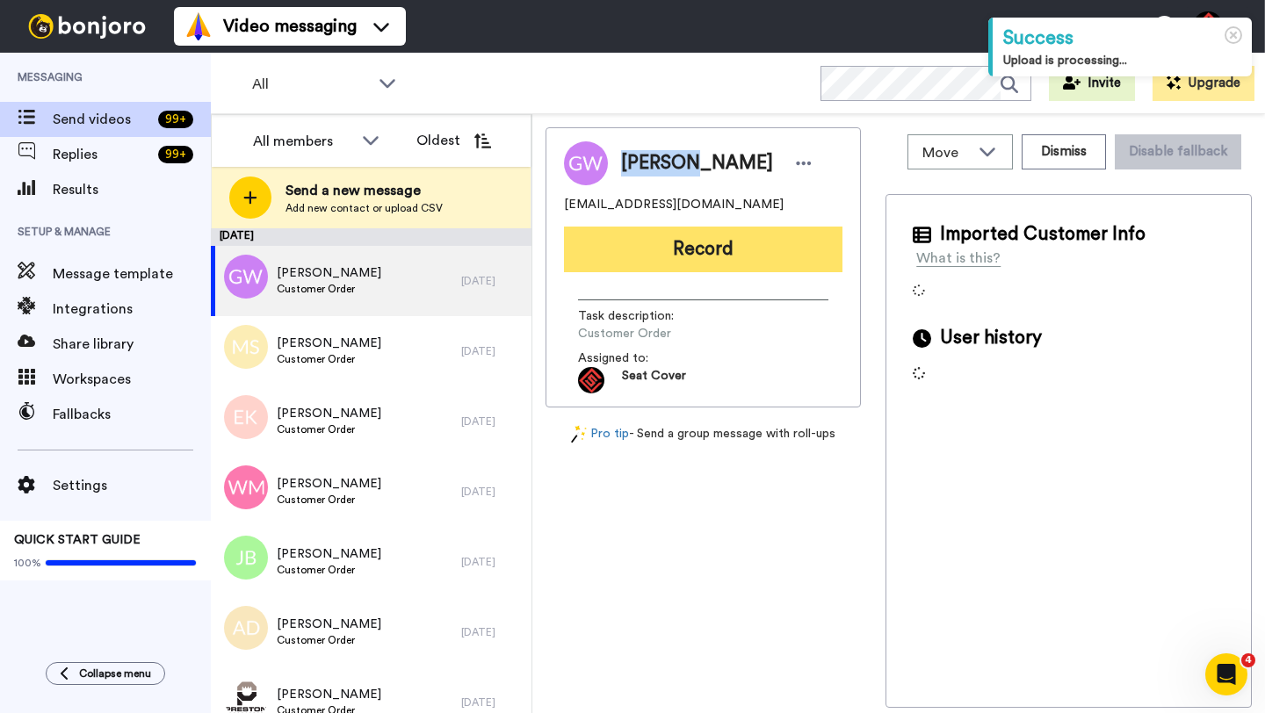
click at [656, 244] on button "Record" at bounding box center [703, 250] width 278 height 46
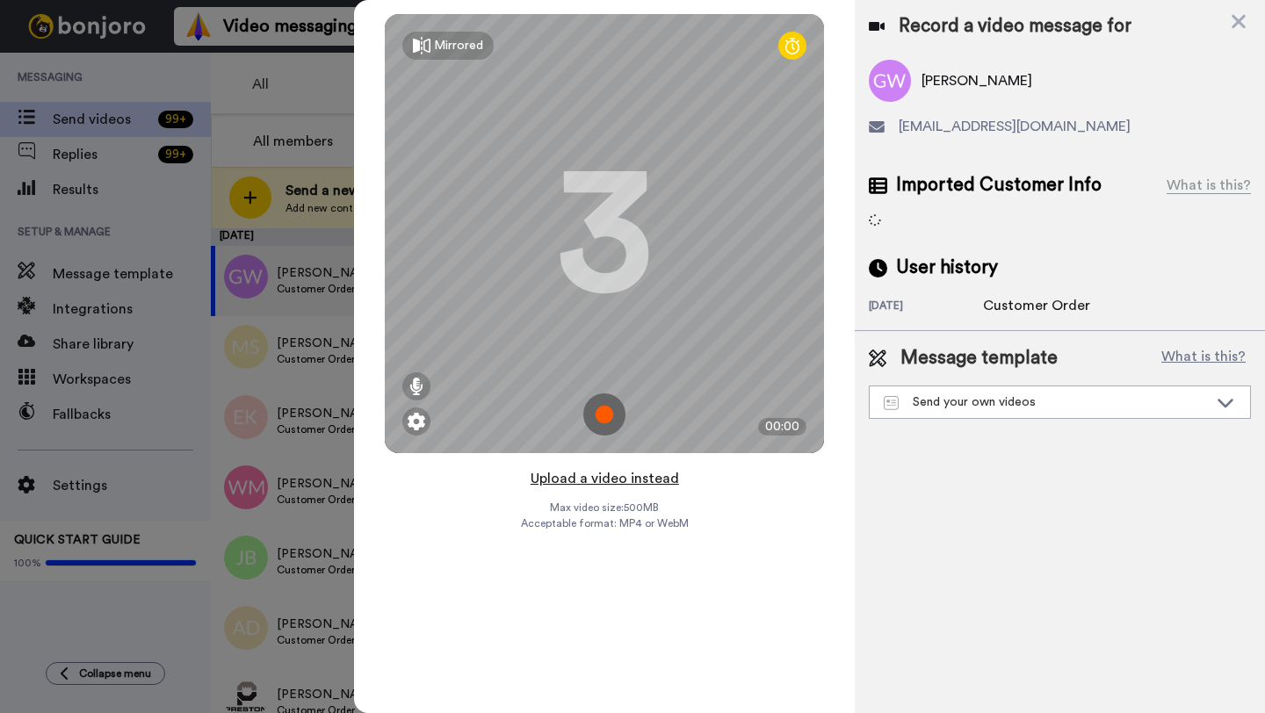
click at [599, 477] on button "Upload a video instead" at bounding box center [604, 478] width 159 height 23
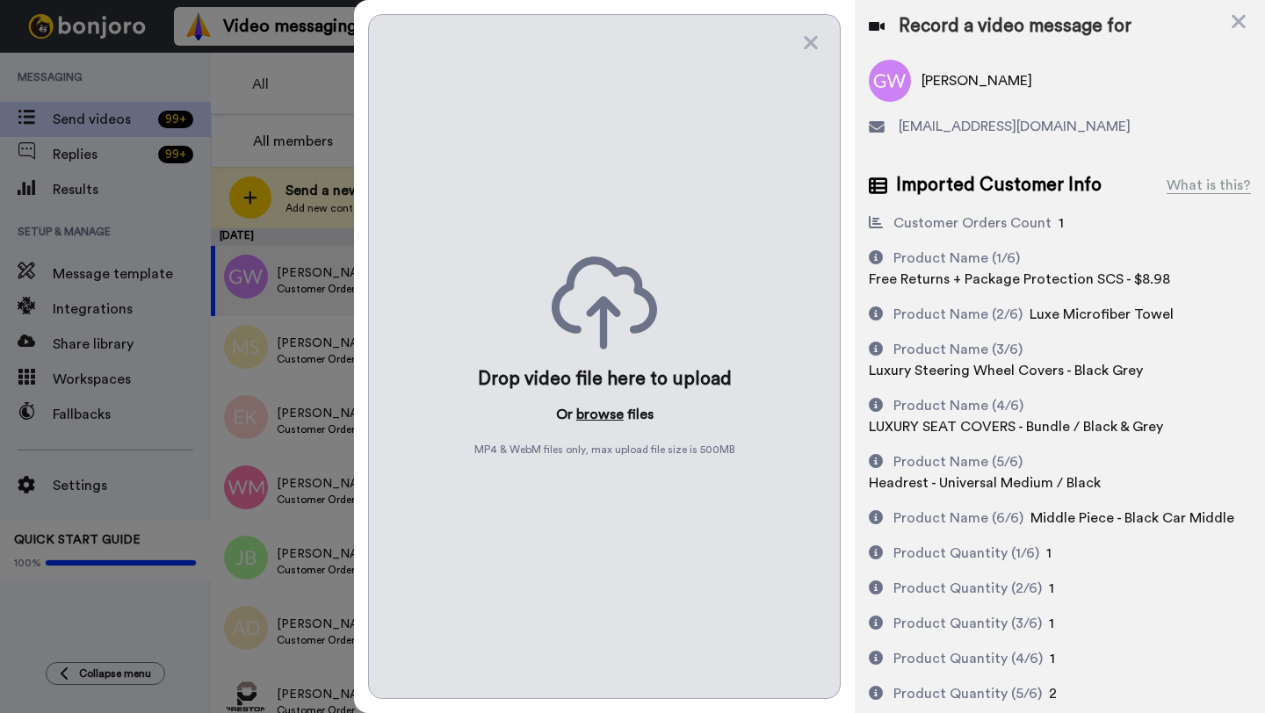
click at [596, 406] on button "browse" at bounding box center [599, 414] width 47 height 21
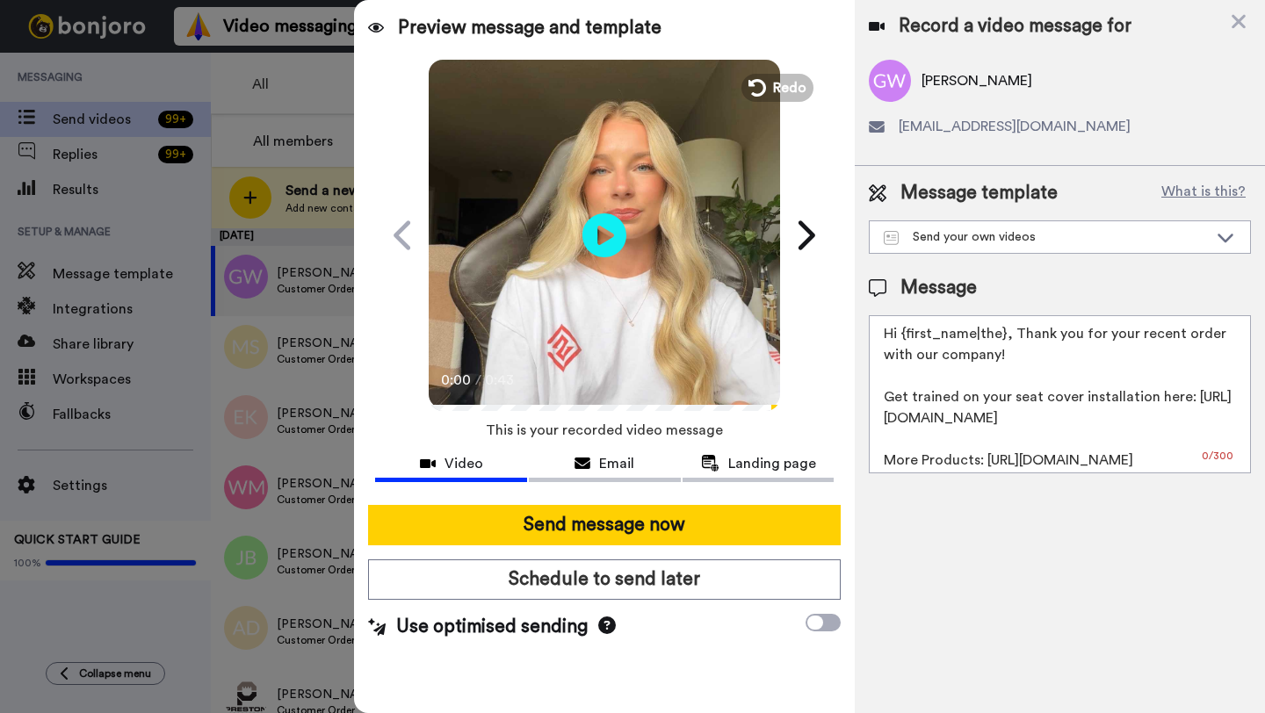
drag, startPoint x: 1004, startPoint y: 338, endPoint x: 908, endPoint y: 338, distance: 95.7
click at [908, 338] on textarea "Hi {first_name|the}, Thank you for your recent order with our company! Get trai…" at bounding box center [1060, 394] width 382 height 158
paste textarea "Gregory"
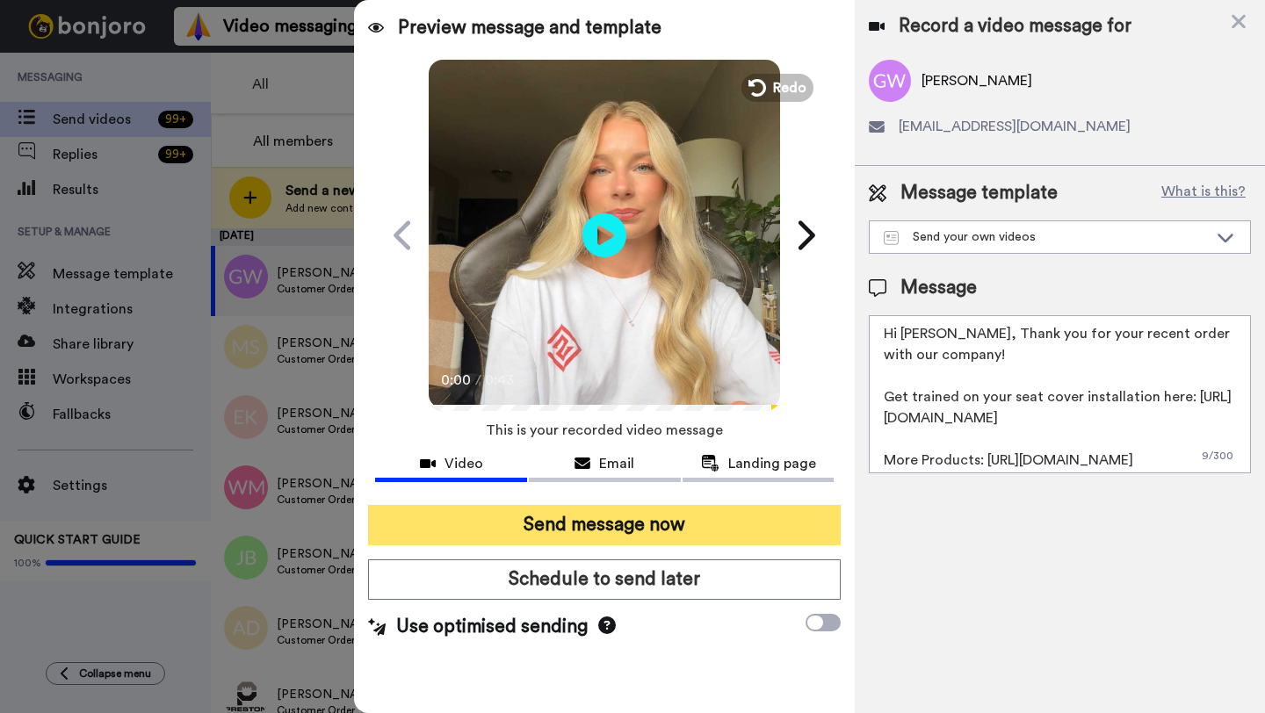
type textarea "Hi Gregory, Thank you for your recent order with our company! Get trained on yo…"
click at [647, 540] on button "Send message now" at bounding box center [604, 525] width 473 height 40
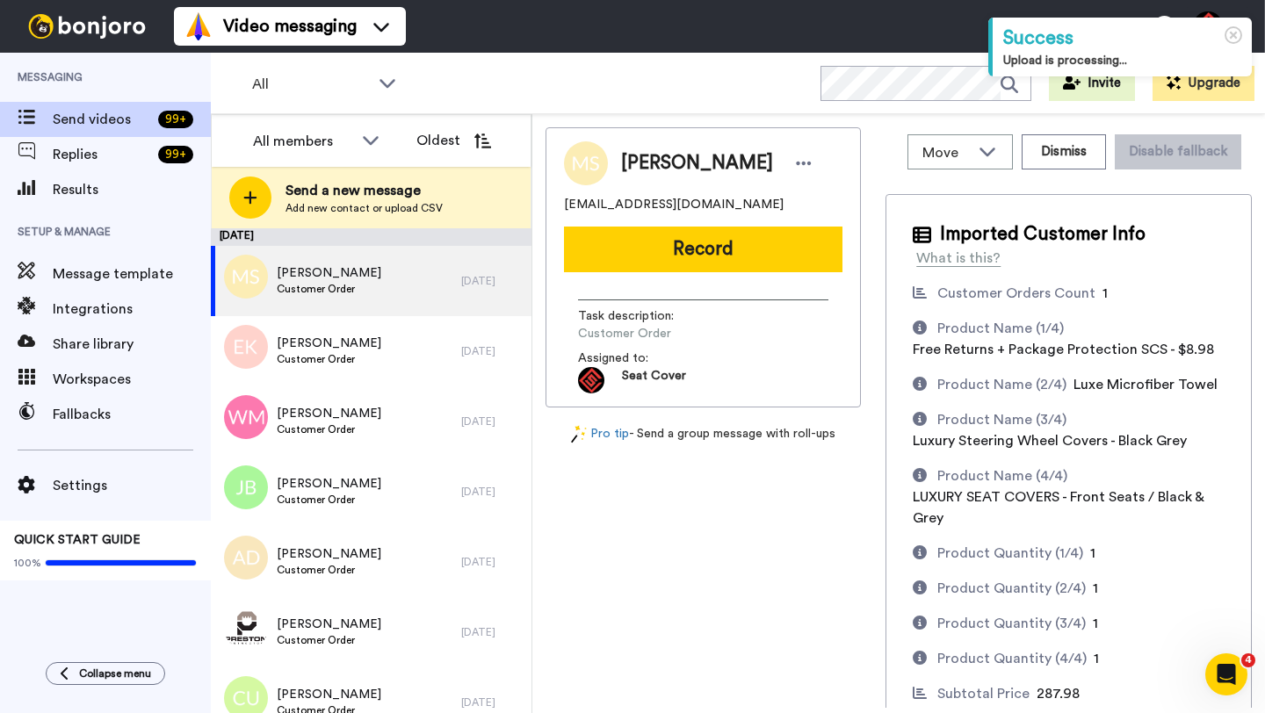
click at [644, 163] on span "[PERSON_NAME]" at bounding box center [697, 163] width 152 height 26
copy span "[PERSON_NAME]"
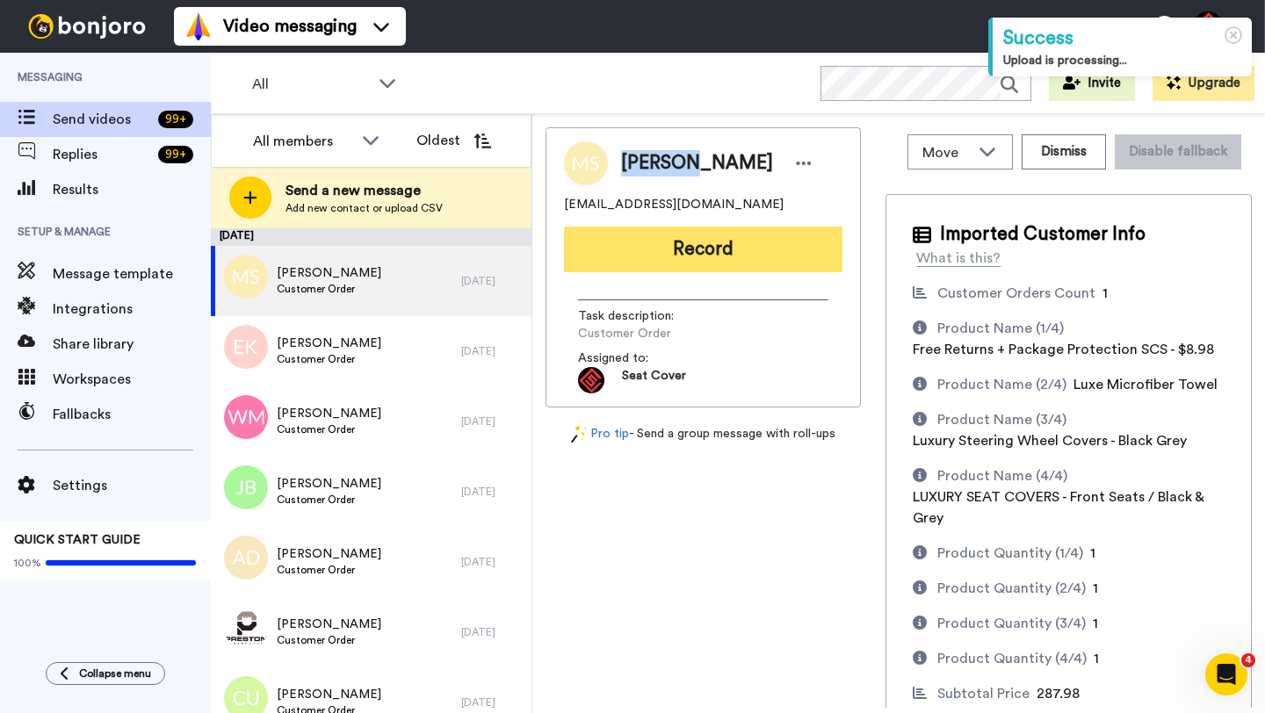
click at [707, 271] on button "Record" at bounding box center [703, 250] width 278 height 46
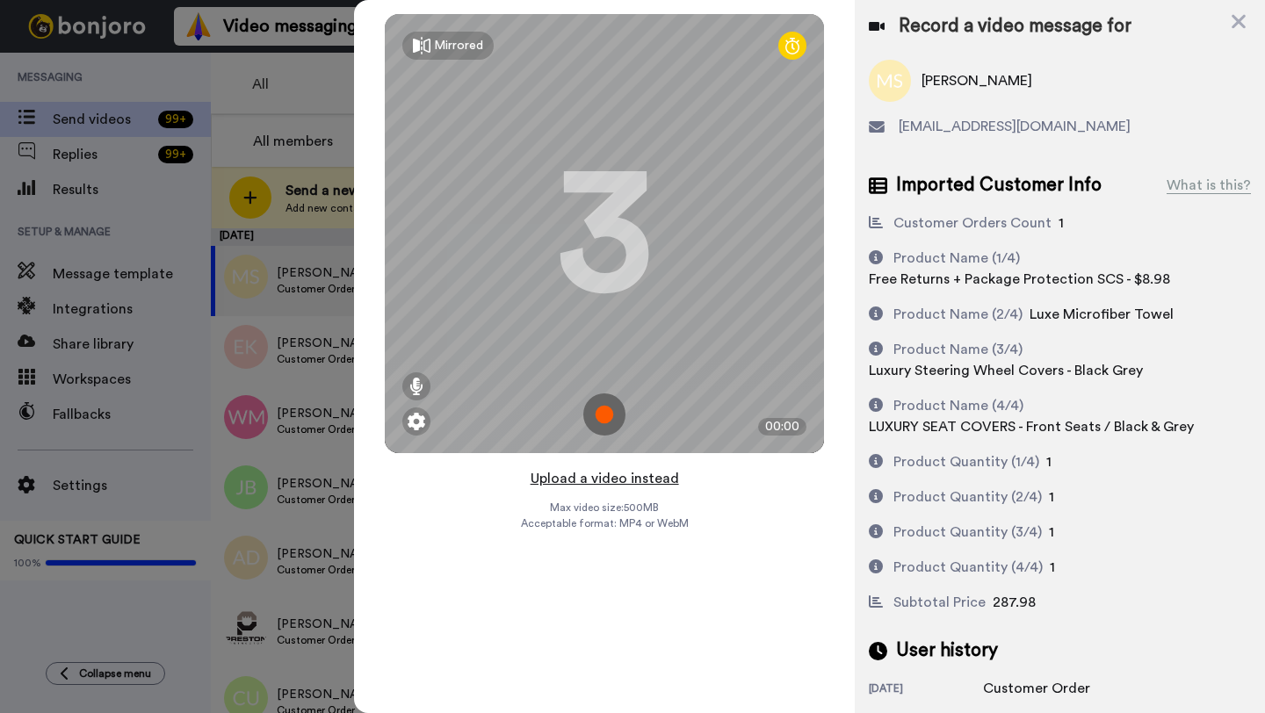
click at [600, 478] on button "Upload a video instead" at bounding box center [604, 478] width 159 height 23
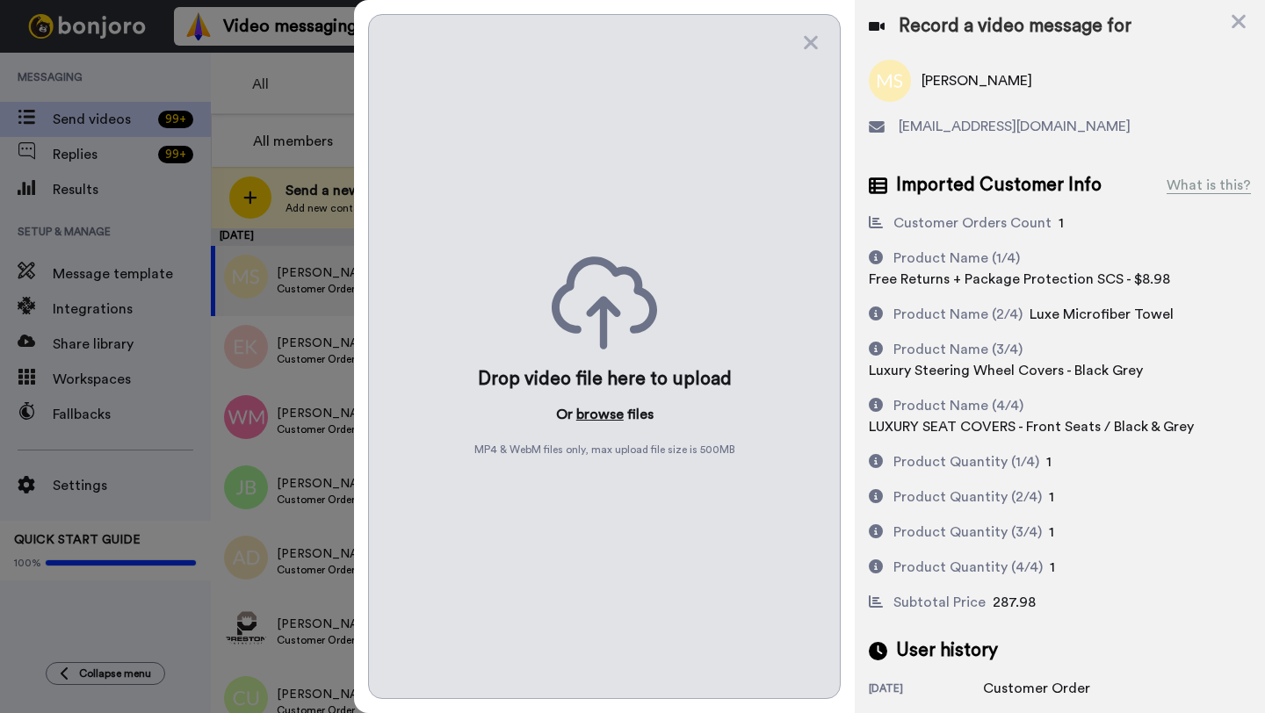
click at [594, 420] on button "browse" at bounding box center [599, 414] width 47 height 21
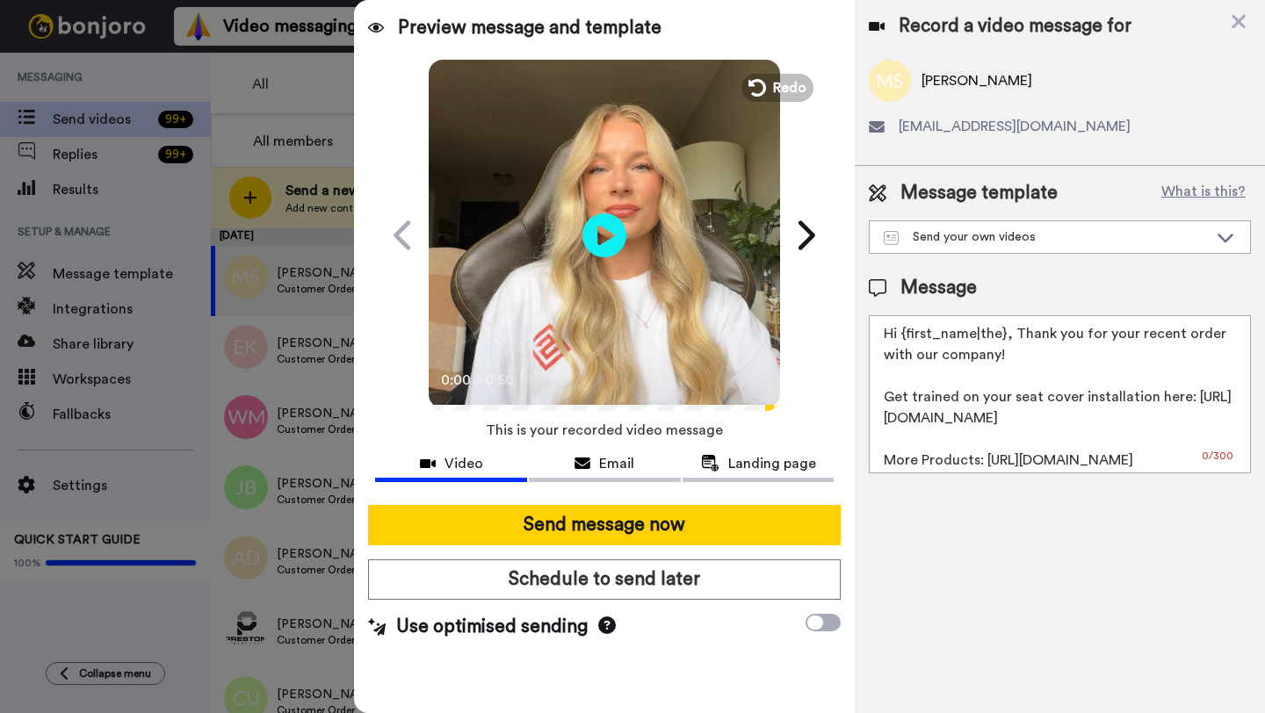
drag, startPoint x: 1000, startPoint y: 337, endPoint x: 952, endPoint y: 335, distance: 47.5
click at [952, 335] on textarea "Hi {first_name|the}, Thank you for your recent order with our company! Get trai…" at bounding box center [1060, 394] width 382 height 158
drag, startPoint x: 1003, startPoint y: 337, endPoint x: 899, endPoint y: 337, distance: 103.6
click at [899, 337] on textarea "Hi {first_name|the}, Thank you for your recent order with our company! Get trai…" at bounding box center [1060, 394] width 382 height 158
paste textarea "Matthew"
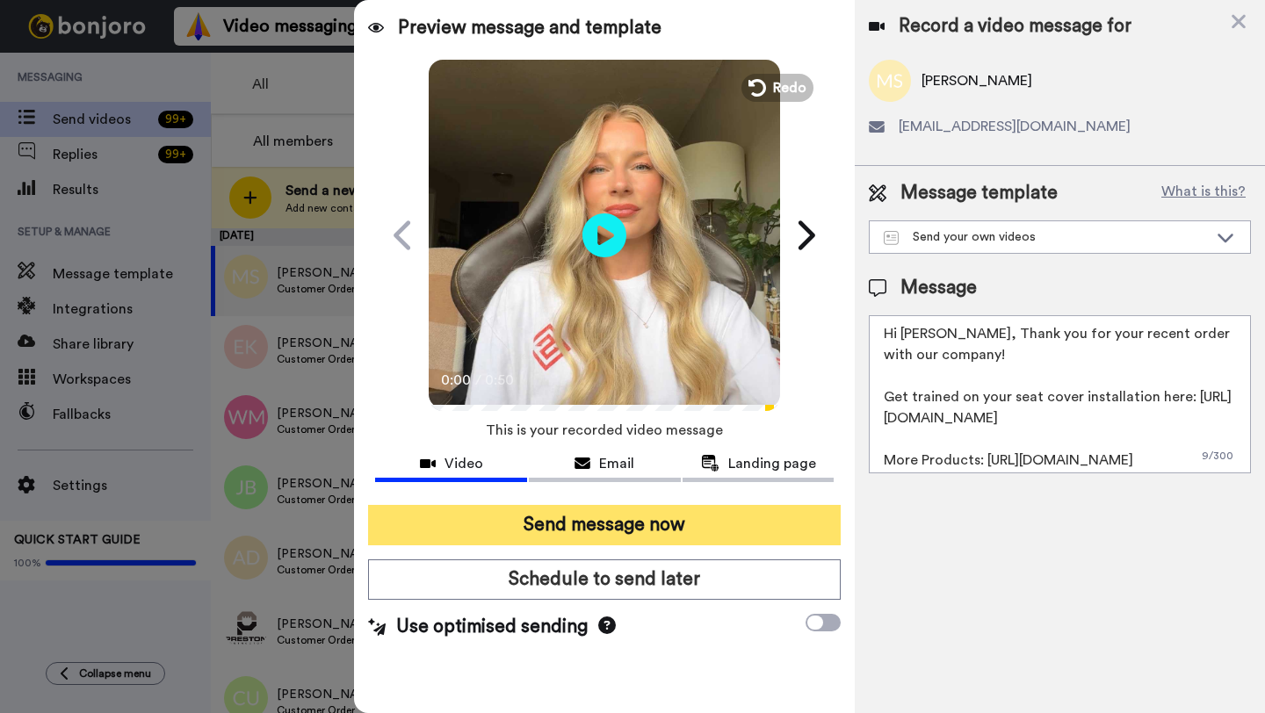
type textarea "Hi Matthew, Thank you for your recent order with our company! Get trained on yo…"
click at [596, 540] on button "Send message now" at bounding box center [604, 525] width 473 height 40
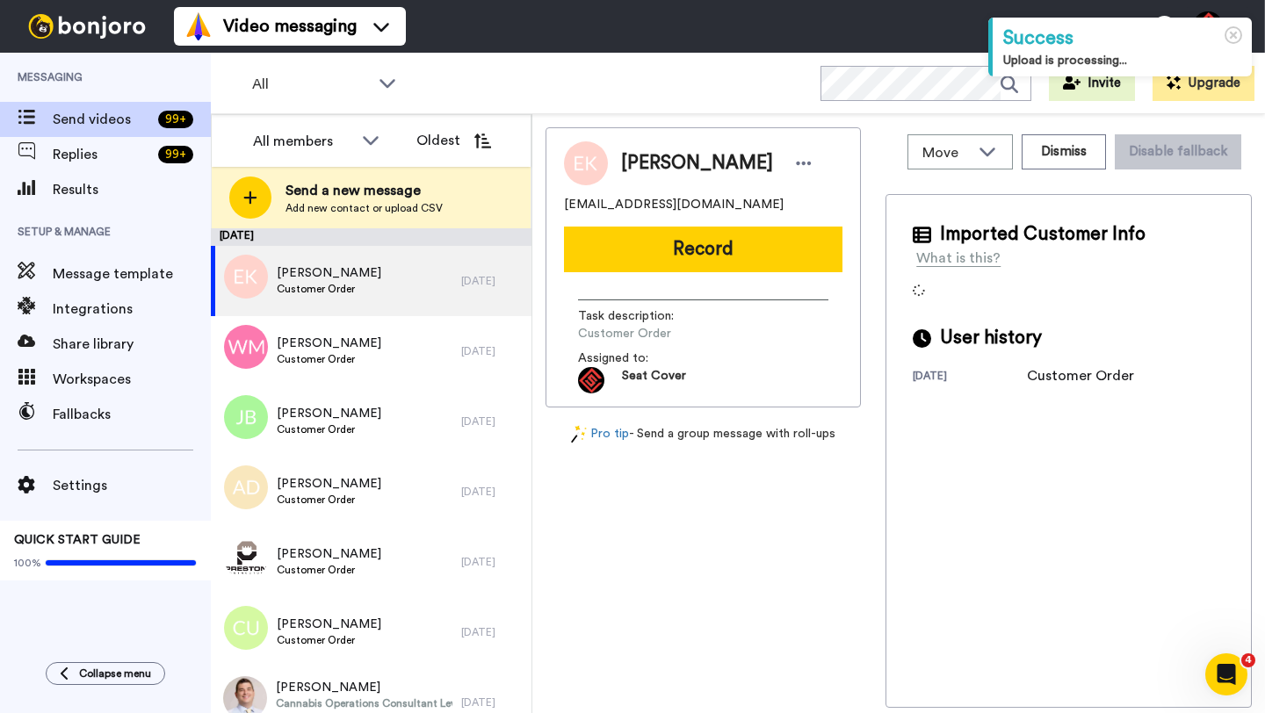
click at [635, 167] on span "[PERSON_NAME]" at bounding box center [697, 163] width 152 height 26
copy span "Eroy"
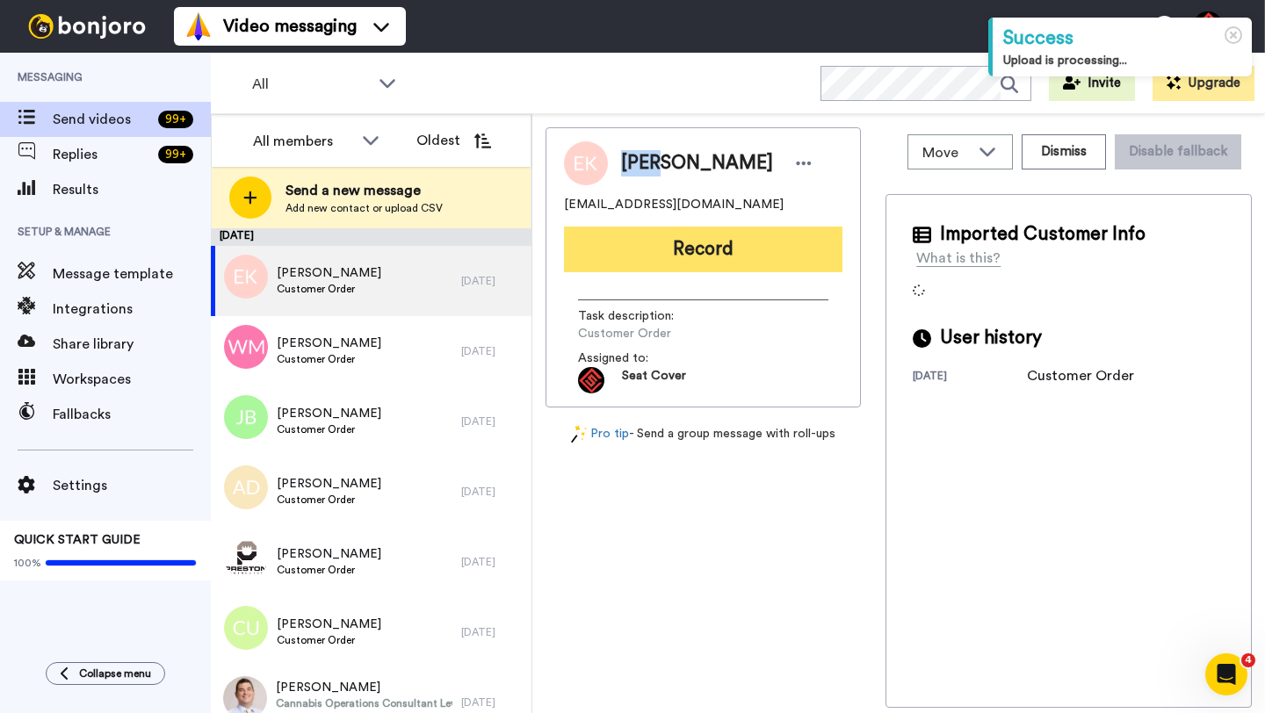
click at [672, 240] on button "Record" at bounding box center [703, 250] width 278 height 46
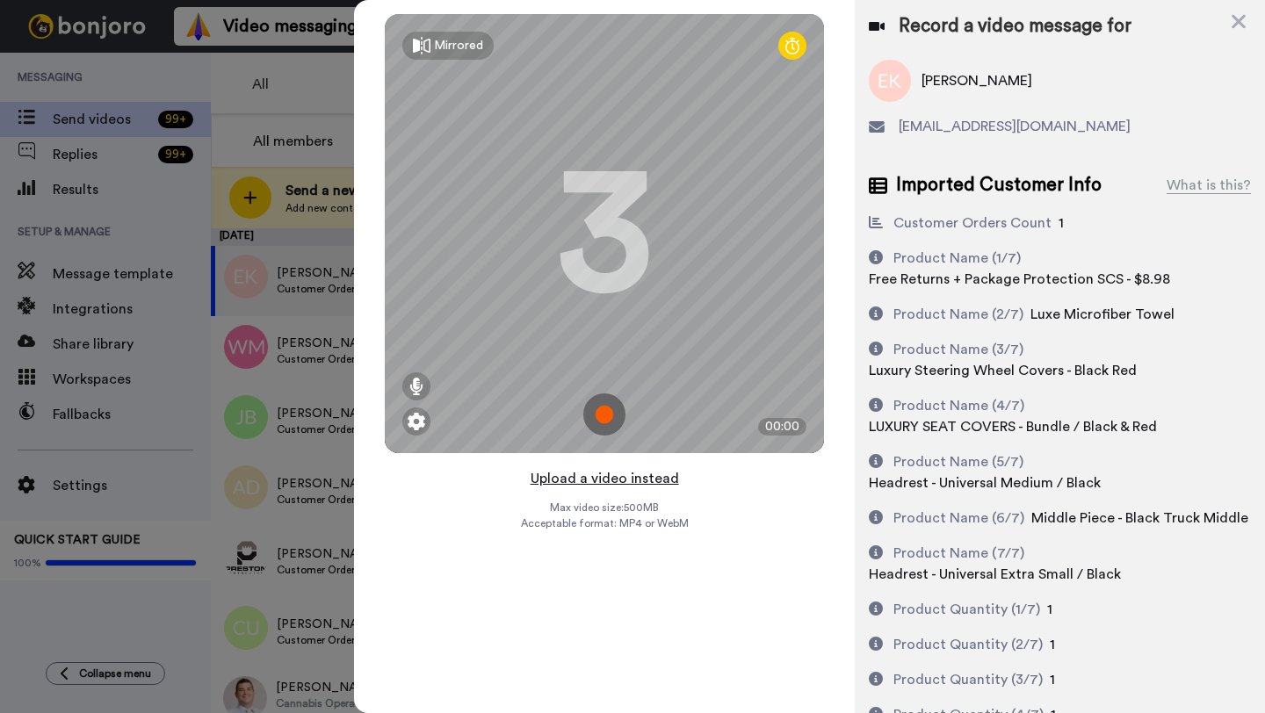
click at [589, 481] on button "Upload a video instead" at bounding box center [604, 478] width 159 height 23
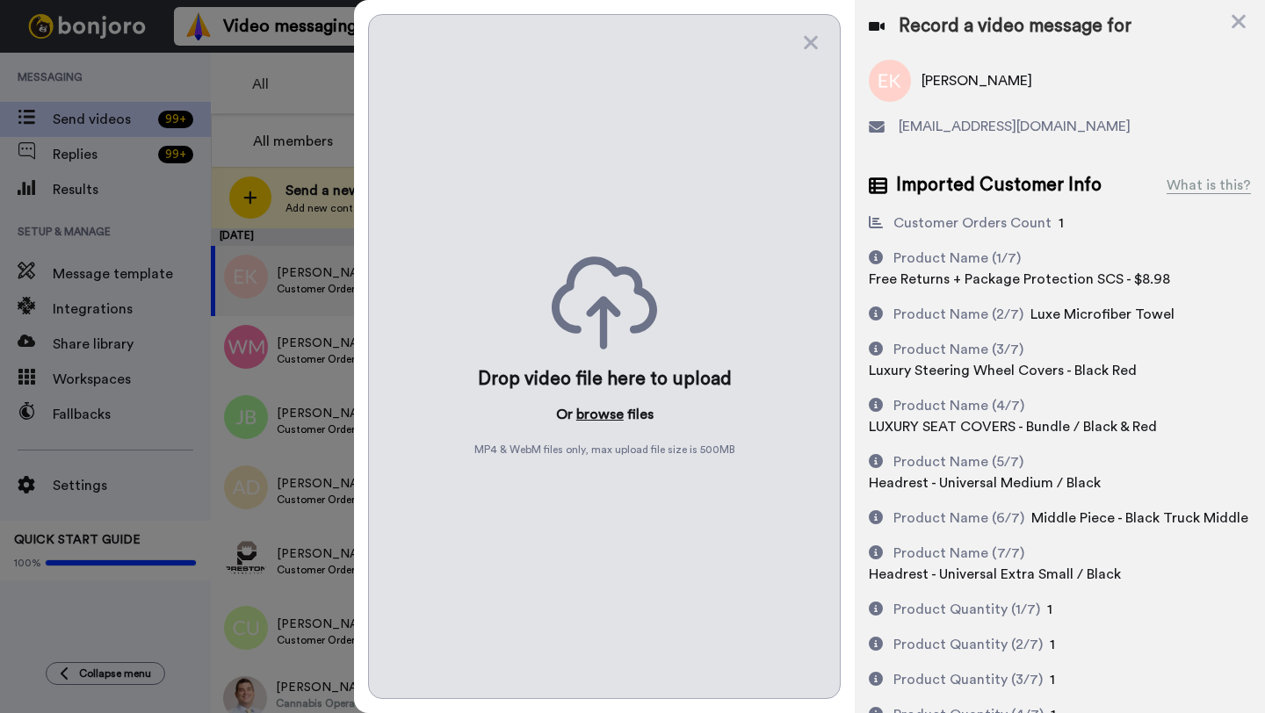
click at [616, 411] on button "browse" at bounding box center [599, 414] width 47 height 21
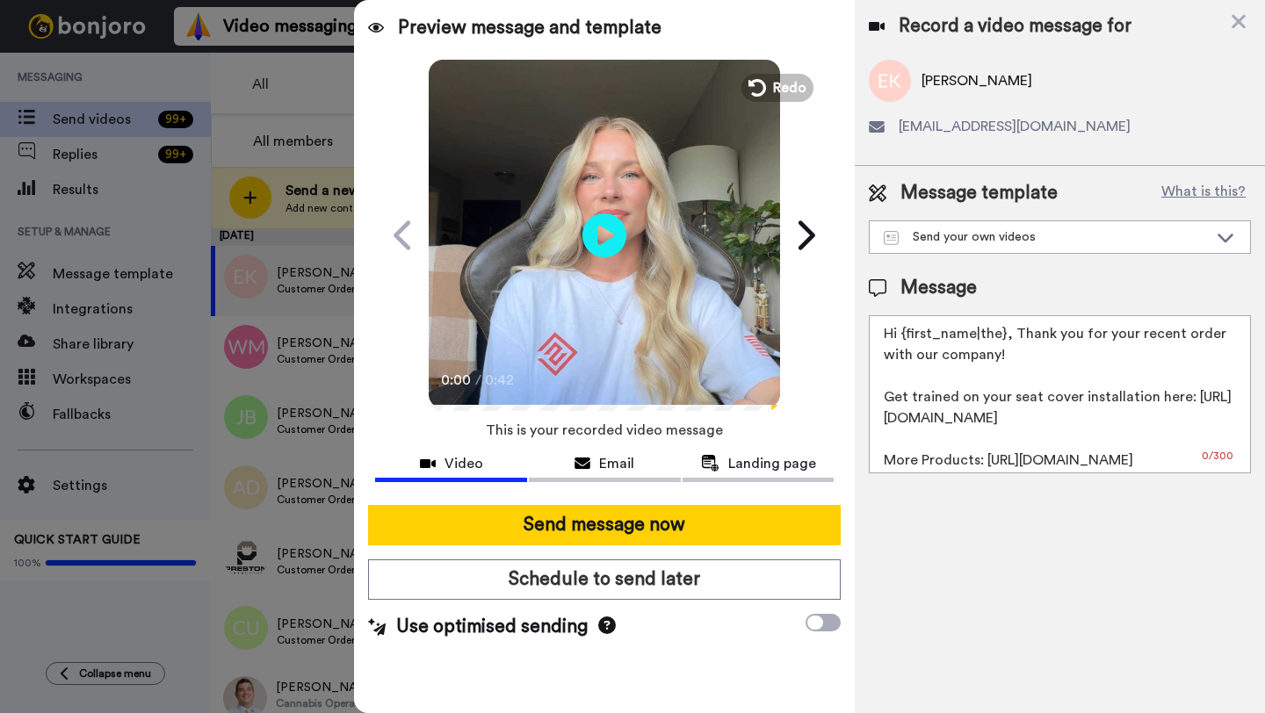
drag, startPoint x: 1004, startPoint y: 341, endPoint x: 902, endPoint y: 341, distance: 101.9
click at [902, 341] on textarea "Hi {first_name|the}, Thank you for your recent order with our company! Get trai…" at bounding box center [1060, 394] width 382 height 158
paste textarea "Eroy"
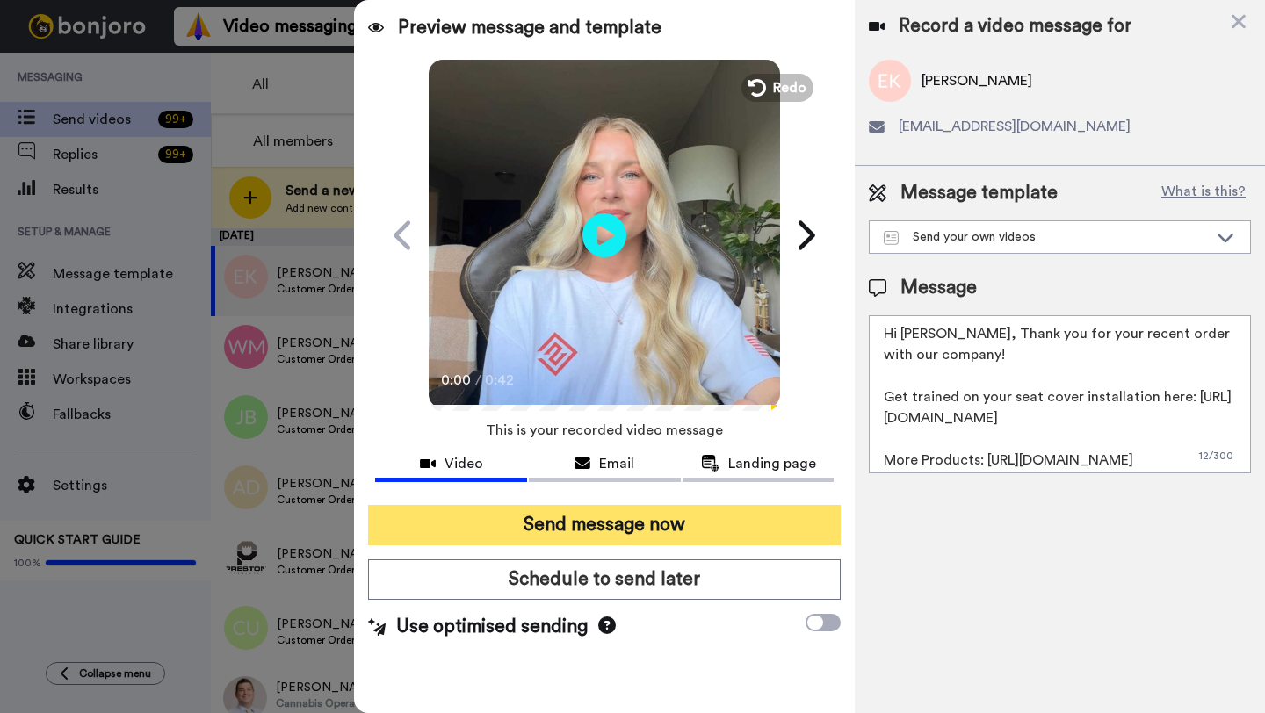
type textarea "Hi Eroy, Thank you for your recent order with our company! Get trained on your …"
click at [645, 506] on button "Send message now" at bounding box center [604, 525] width 473 height 40
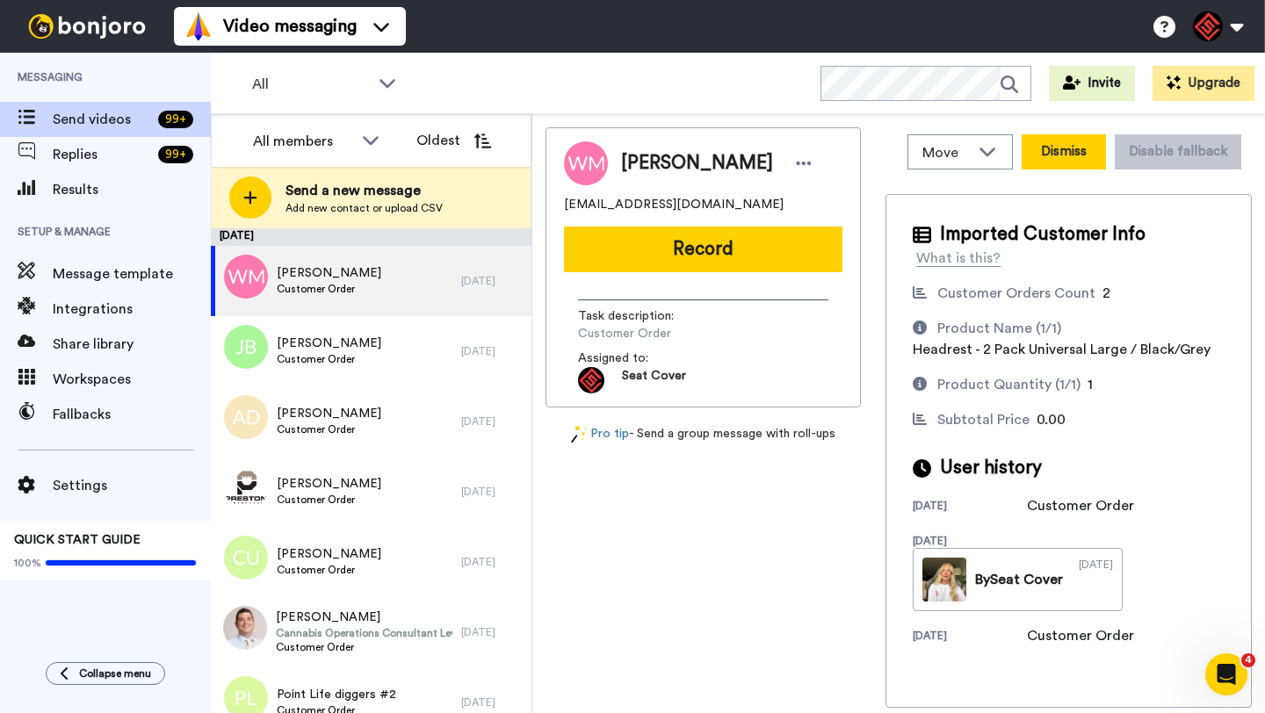
click at [1038, 161] on button "Dismiss" at bounding box center [1064, 151] width 84 height 35
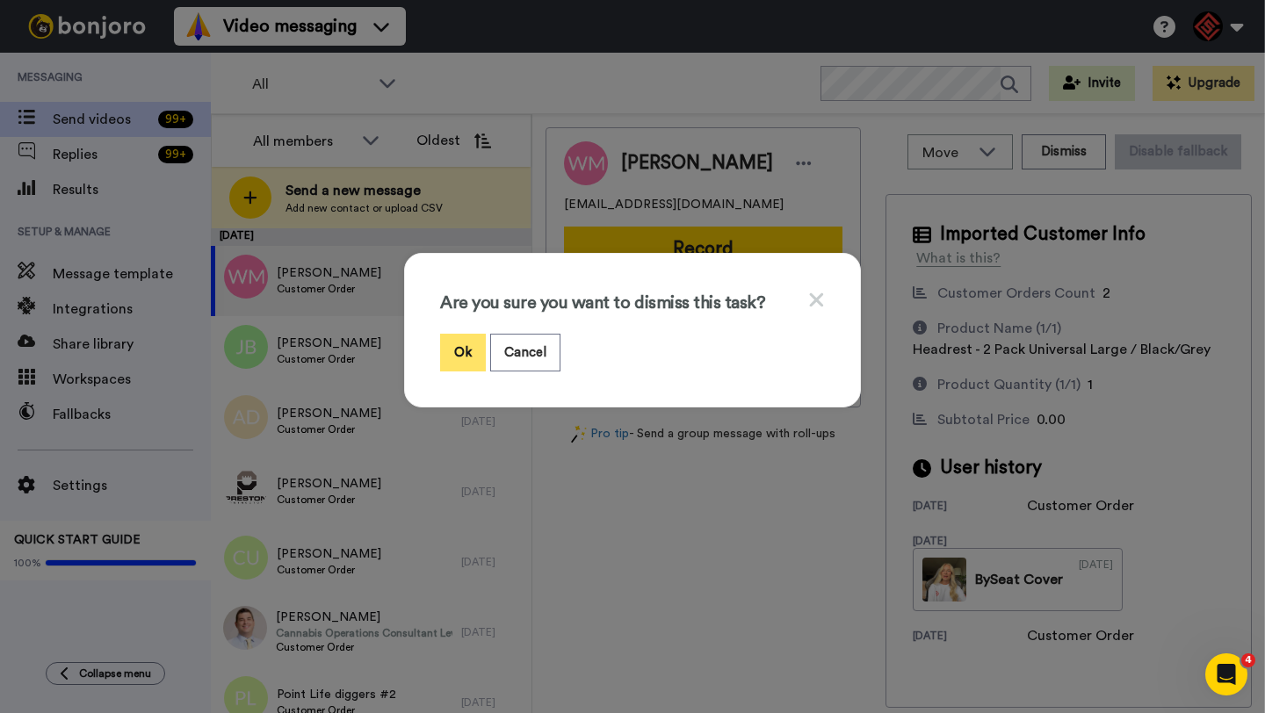
click at [460, 350] on button "Ok" at bounding box center [463, 353] width 46 height 38
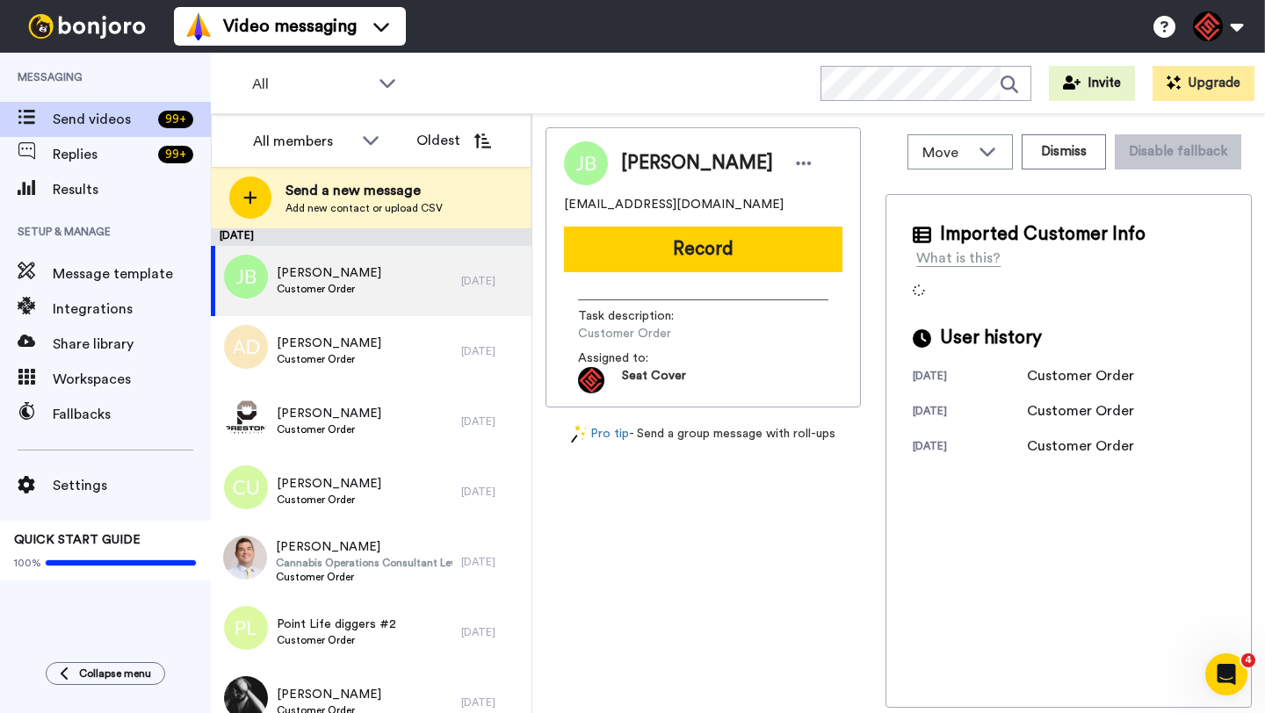
click at [636, 169] on span "Jonathan Bush" at bounding box center [697, 163] width 152 height 26
copy span "Jonathan"
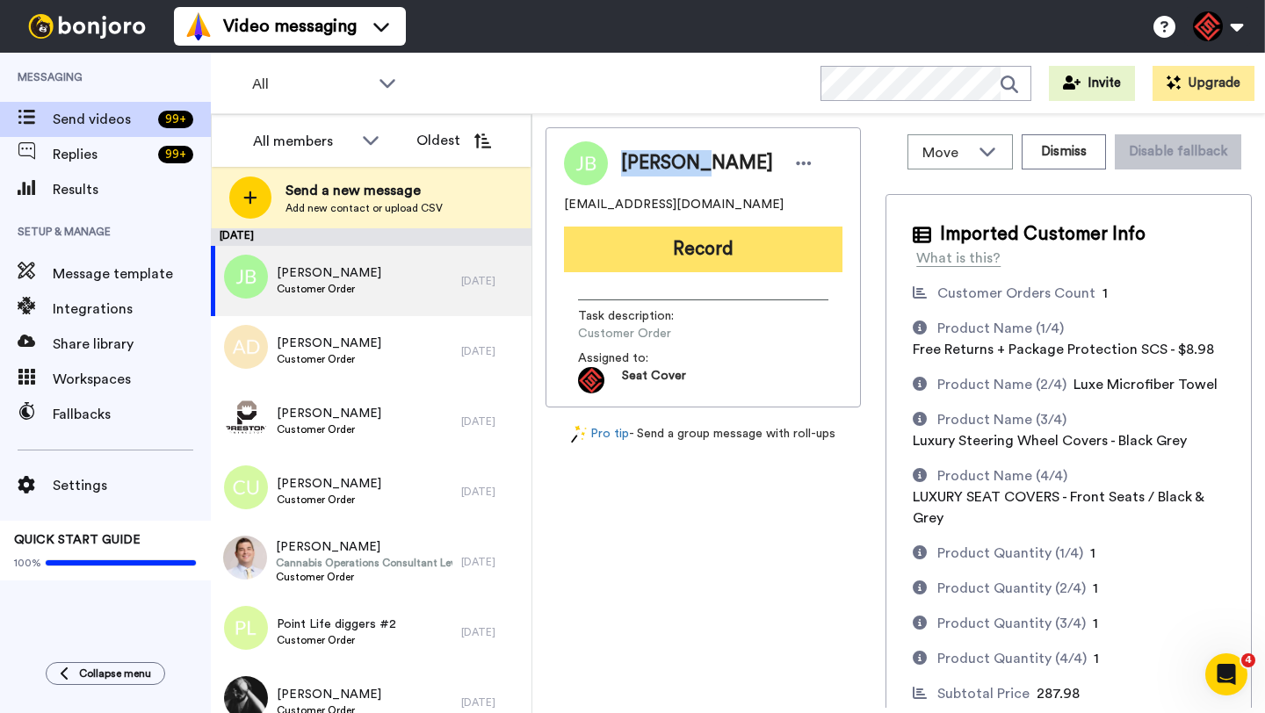
click at [743, 242] on button "Record" at bounding box center [703, 250] width 278 height 46
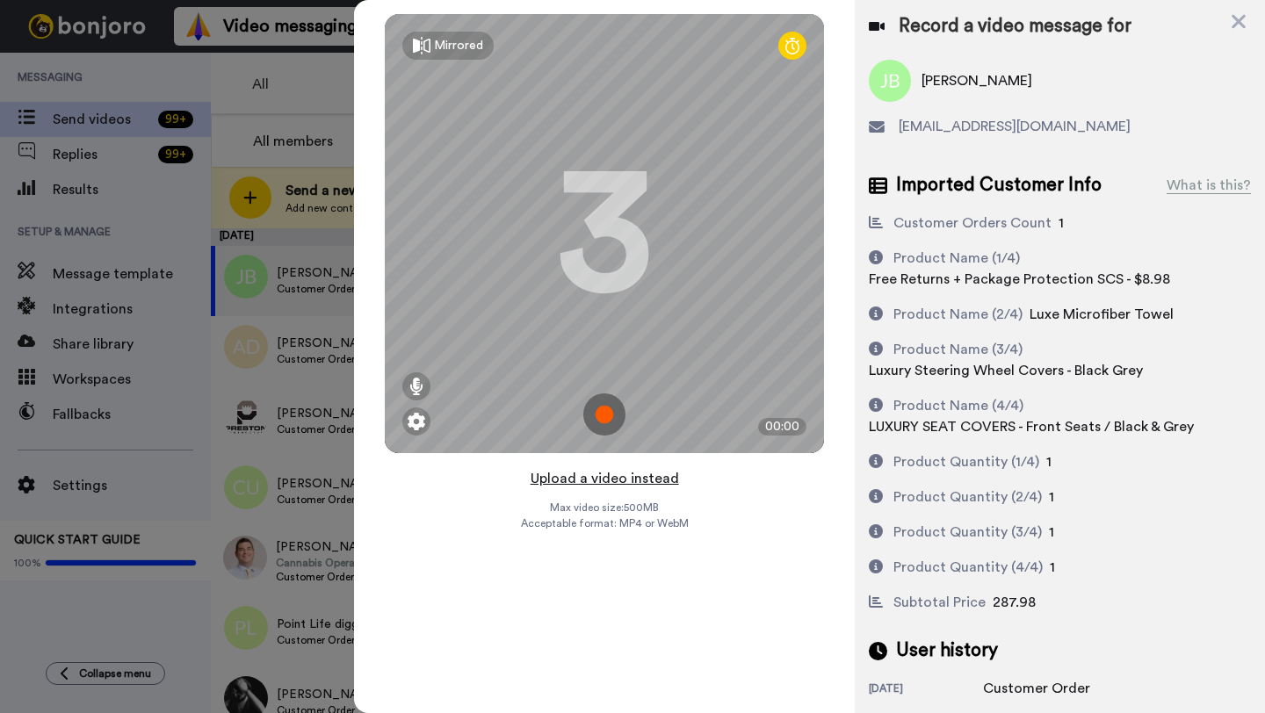
click at [593, 476] on button "Upload a video instead" at bounding box center [604, 478] width 159 height 23
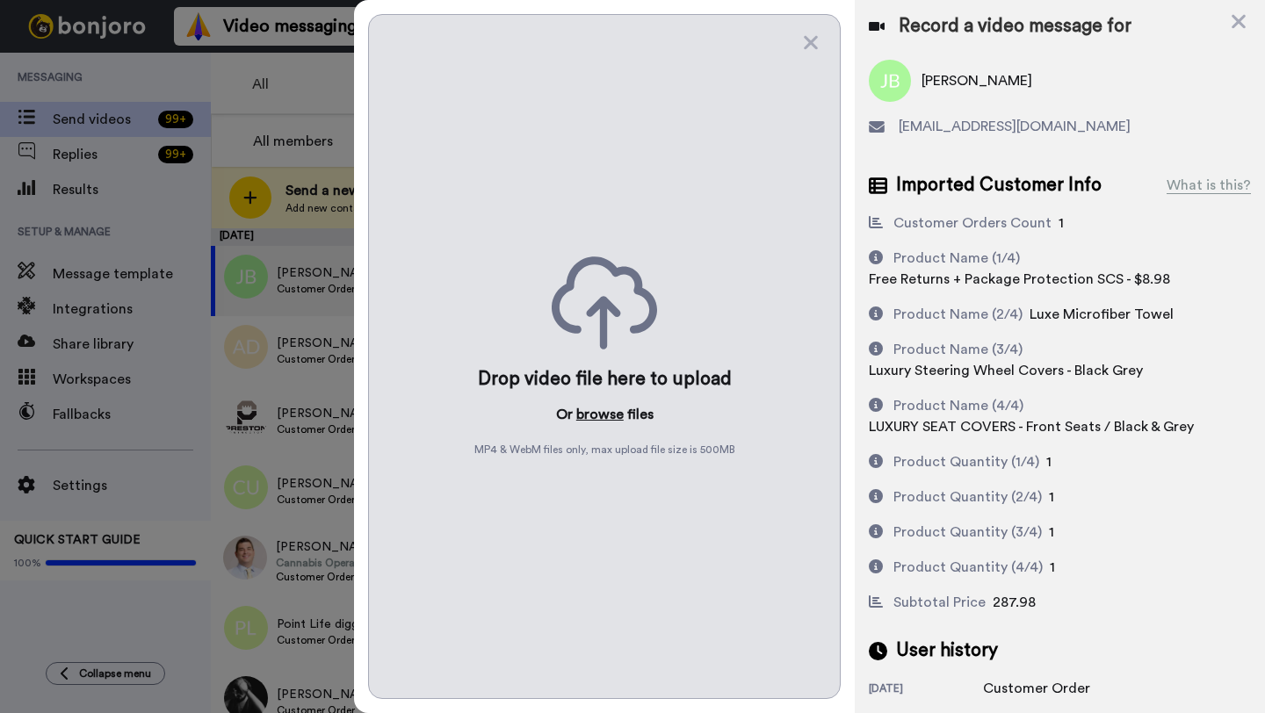
click at [593, 423] on button "browse" at bounding box center [599, 414] width 47 height 21
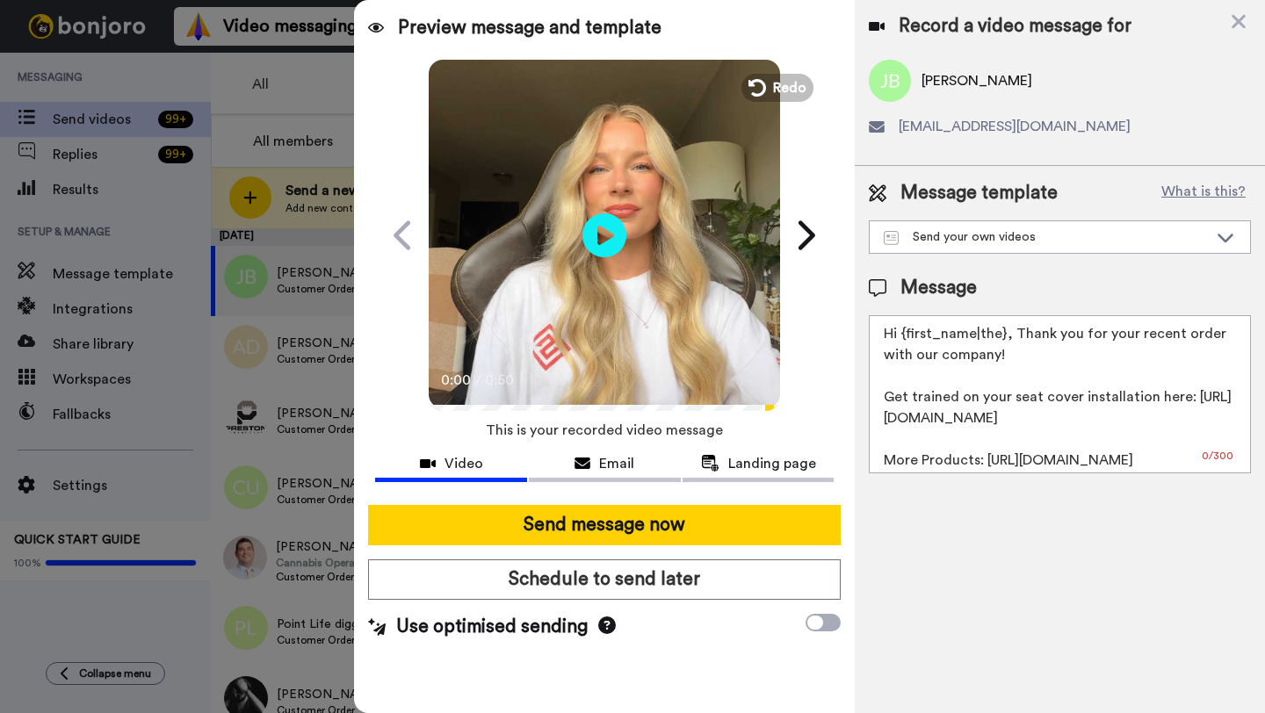
drag, startPoint x: 1004, startPoint y: 336, endPoint x: 903, endPoint y: 338, distance: 101.0
click at [903, 338] on textarea "Hi {first_name|the}, Thank you for your recent order with our company! Get trai…" at bounding box center [1060, 394] width 382 height 158
paste textarea "Jonathan"
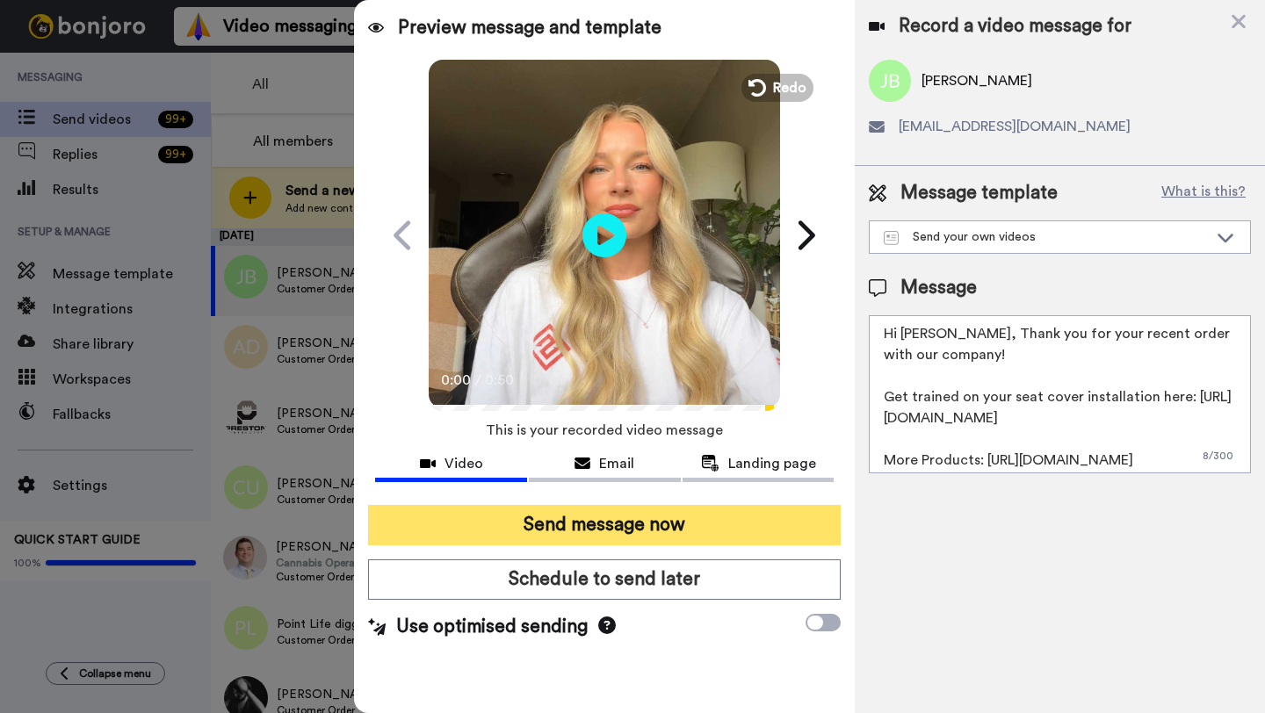
type textarea "Hi Jonathan, Thank you for your recent order with our company! Get trained on y…"
click at [625, 508] on button "Send message now" at bounding box center [604, 525] width 473 height 40
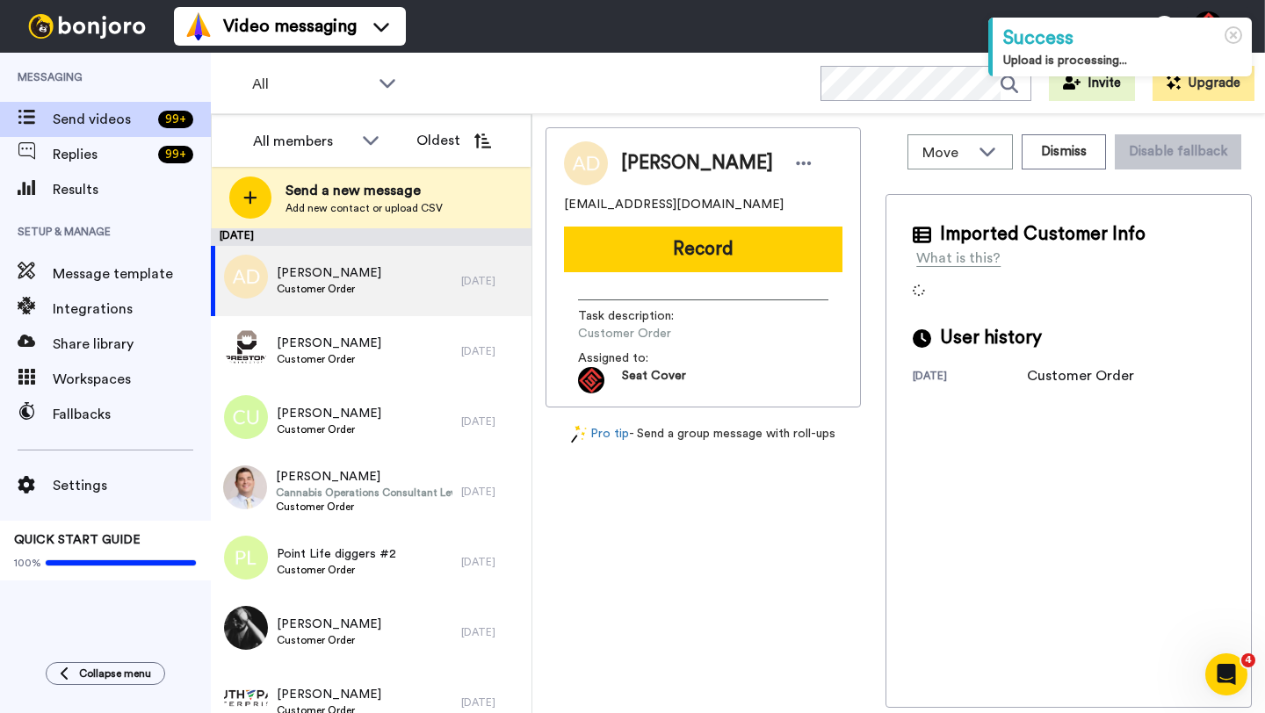
click at [633, 166] on span "Aaron Dutton" at bounding box center [697, 163] width 152 height 26
copy span "Aaron"
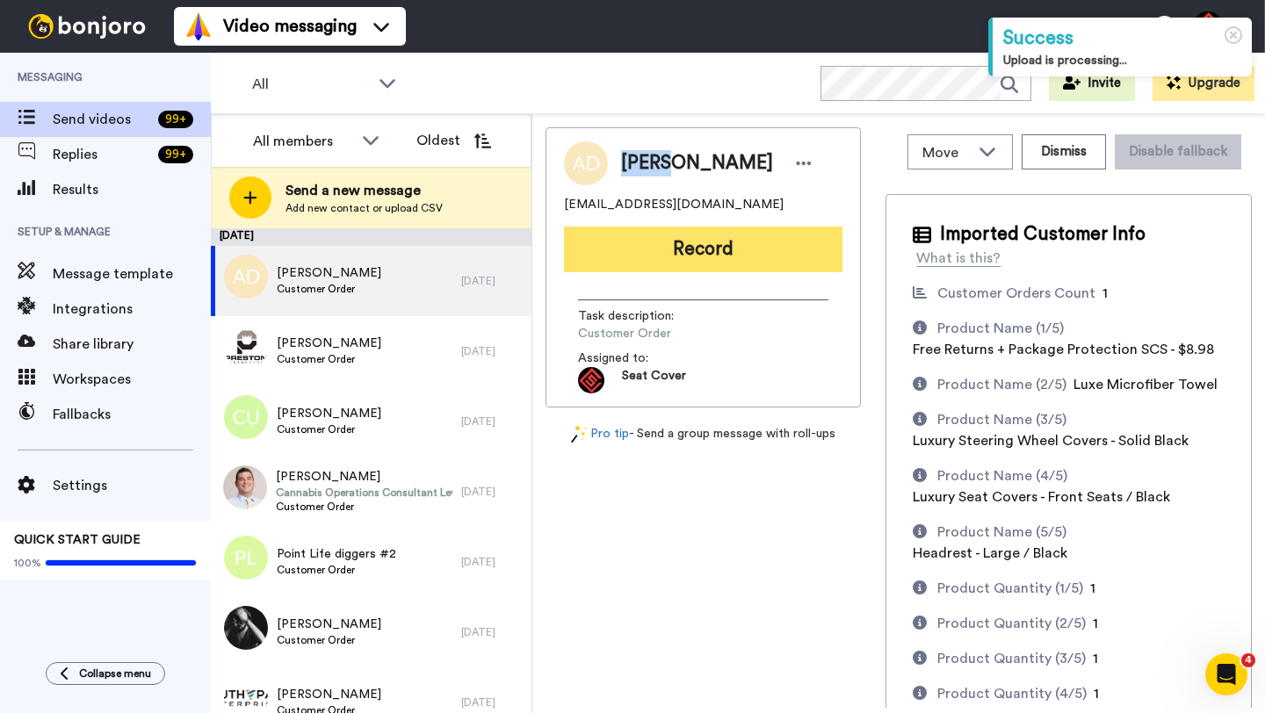
click at [675, 245] on button "Record" at bounding box center [703, 250] width 278 height 46
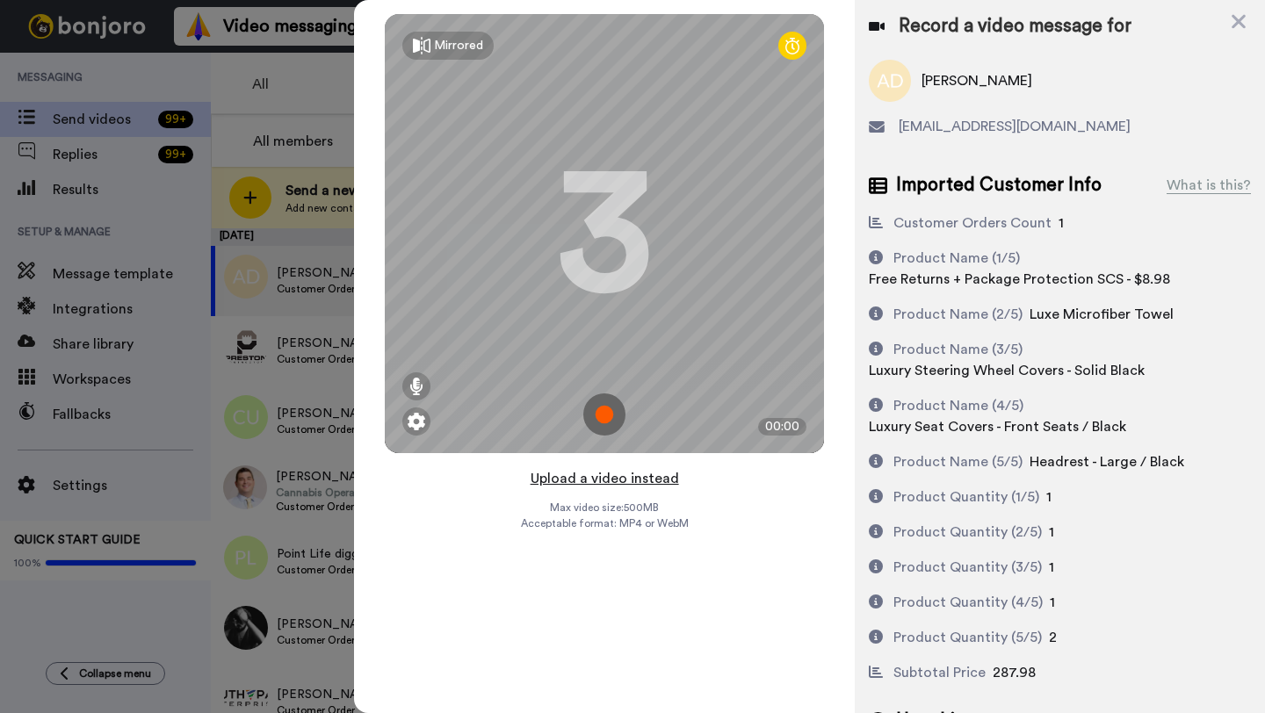
click at [606, 476] on button "Upload a video instead" at bounding box center [604, 478] width 159 height 23
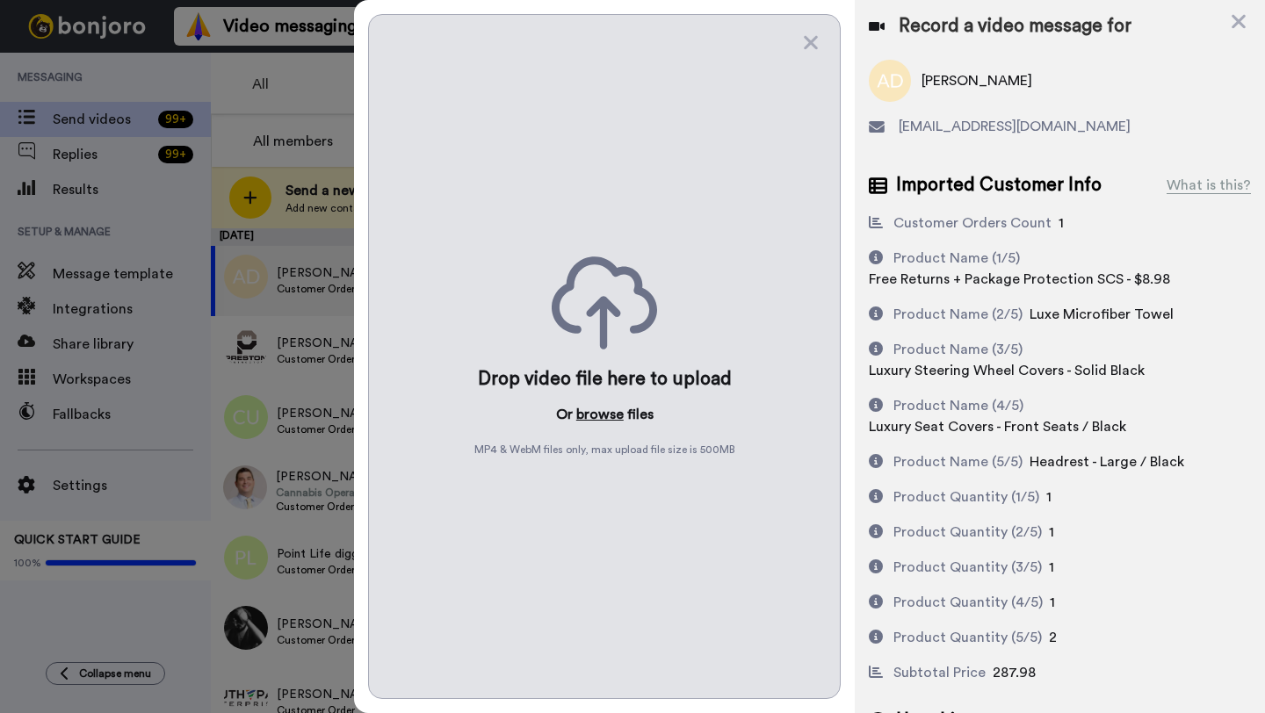
click at [608, 408] on button "browse" at bounding box center [599, 414] width 47 height 21
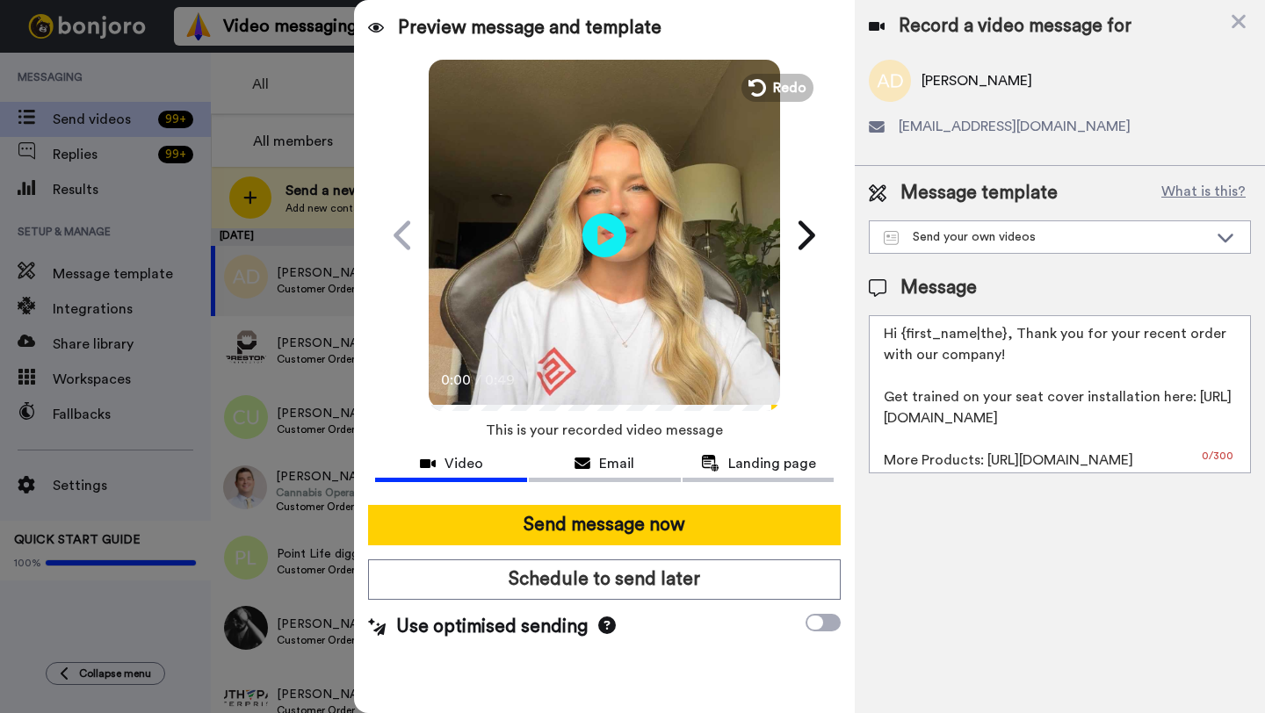
drag, startPoint x: 1004, startPoint y: 338, endPoint x: 902, endPoint y: 336, distance: 101.9
click at [902, 336] on textarea "Hi {first_name|the}, Thank you for your recent order with our company! Get trai…" at bounding box center [1060, 394] width 382 height 158
paste textarea "Aaron"
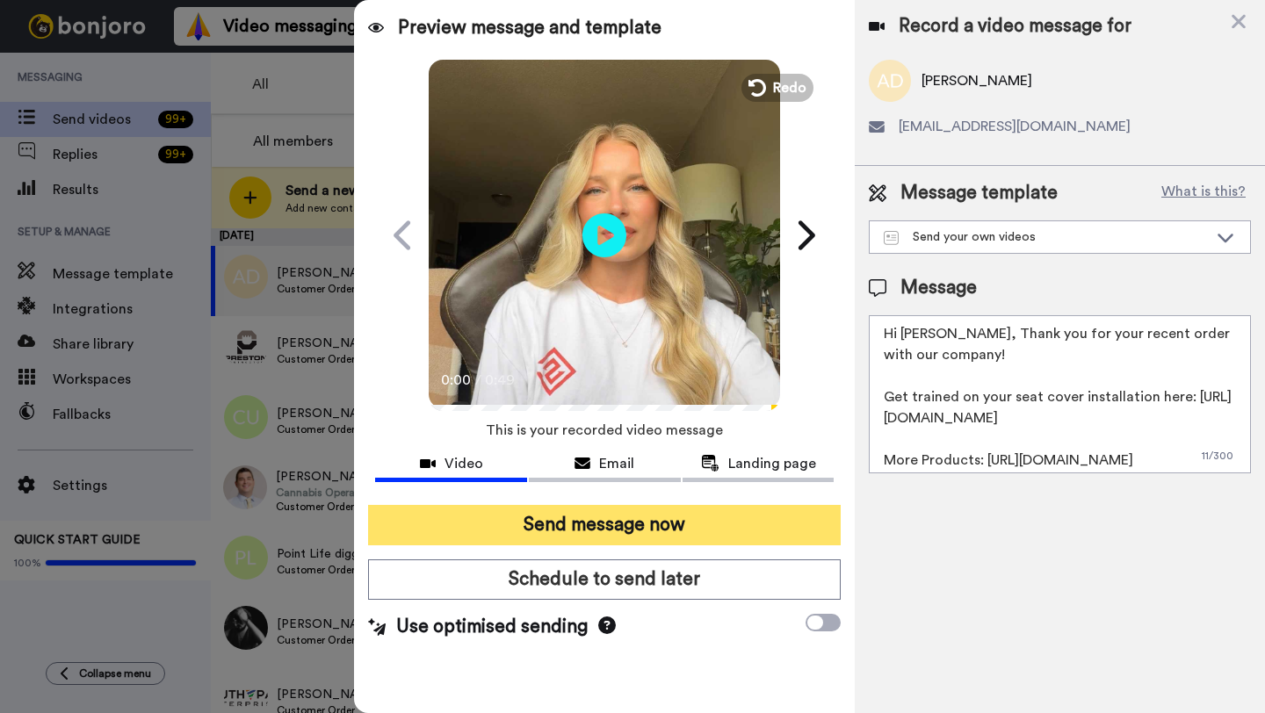
type textarea "Hi Aaron, Thank you for your recent order with our company! Get trained on your…"
click at [618, 512] on button "Send message now" at bounding box center [604, 525] width 473 height 40
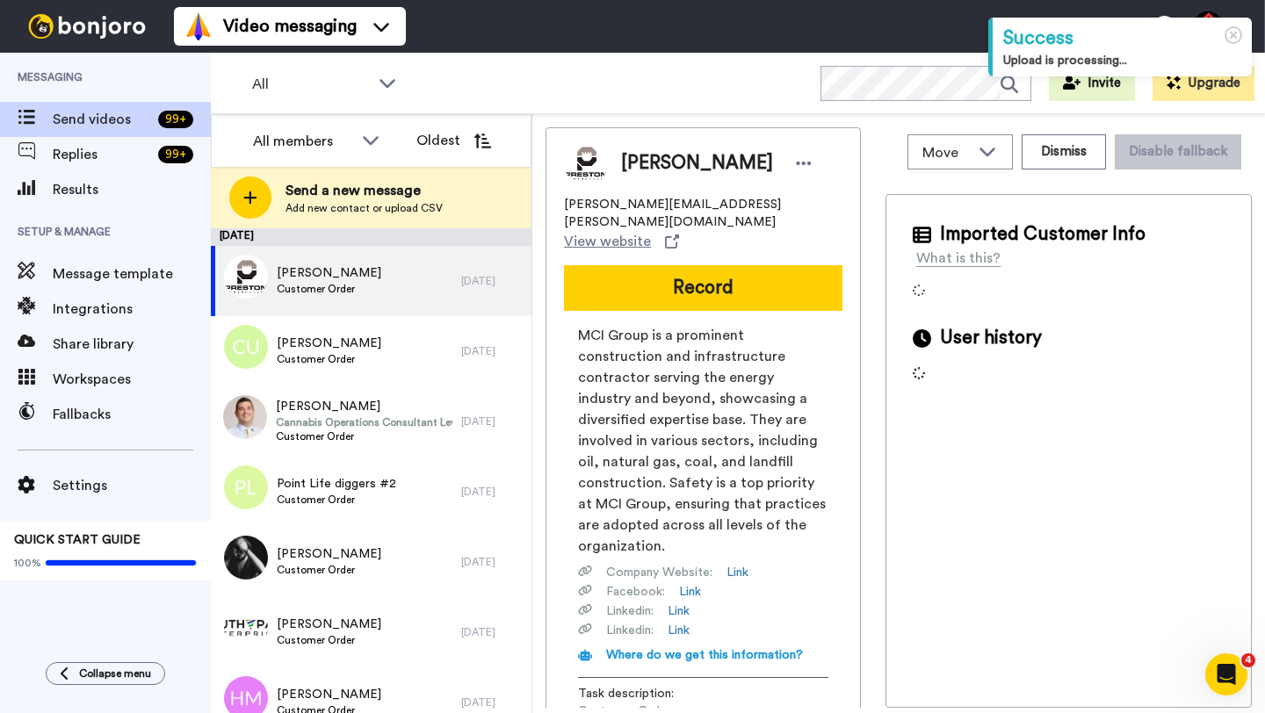
click at [638, 161] on span "[PERSON_NAME]" at bounding box center [697, 163] width 152 height 26
copy span "[PERSON_NAME]"
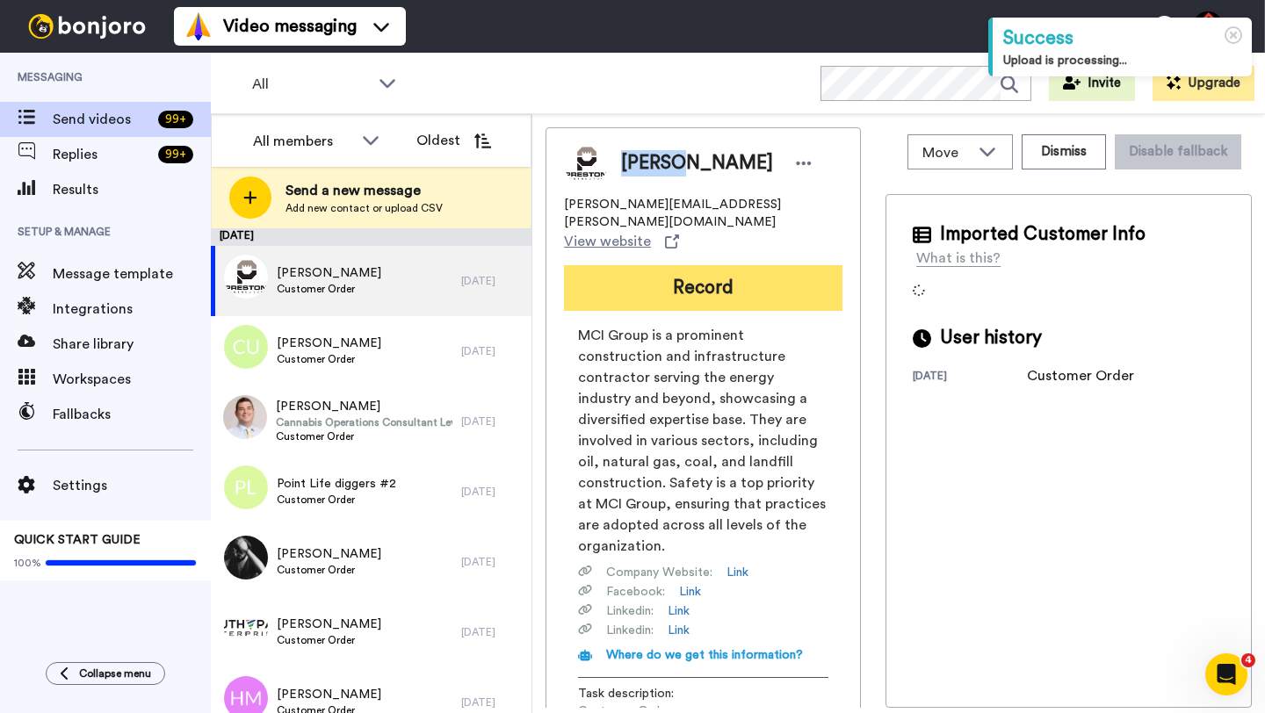
click at [675, 265] on button "Record" at bounding box center [703, 288] width 278 height 46
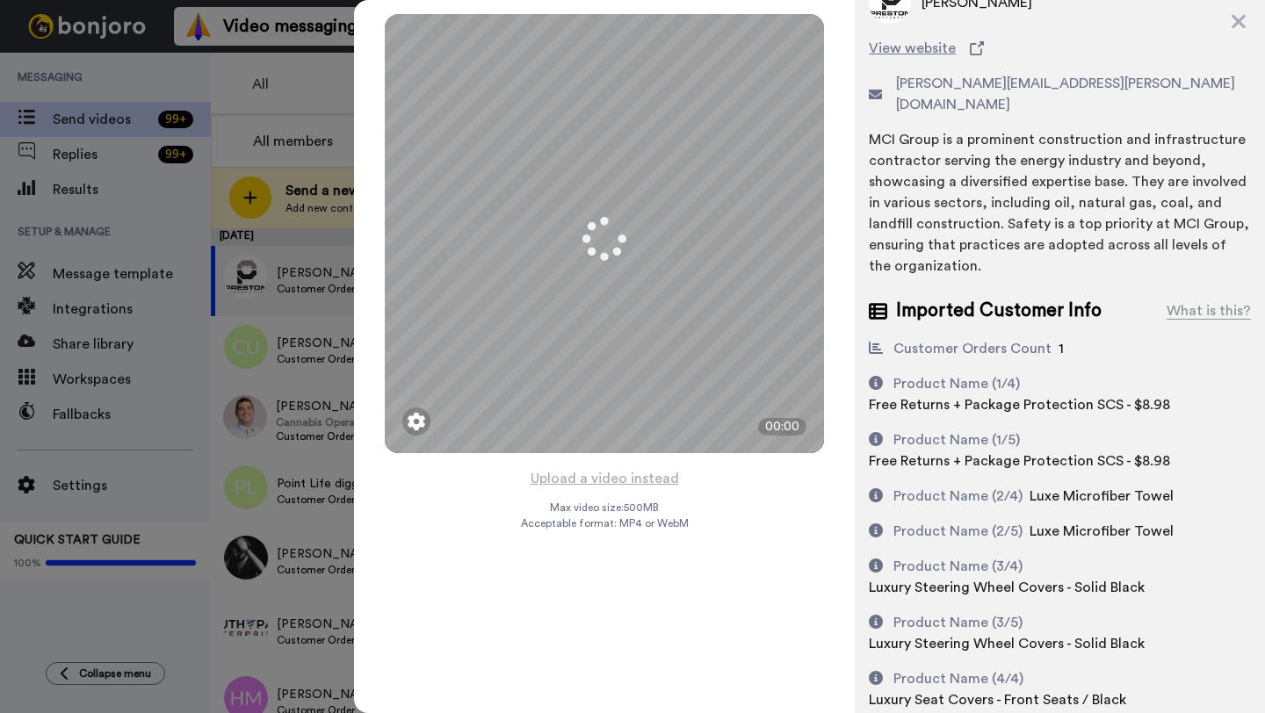
scroll to position [131, 0]
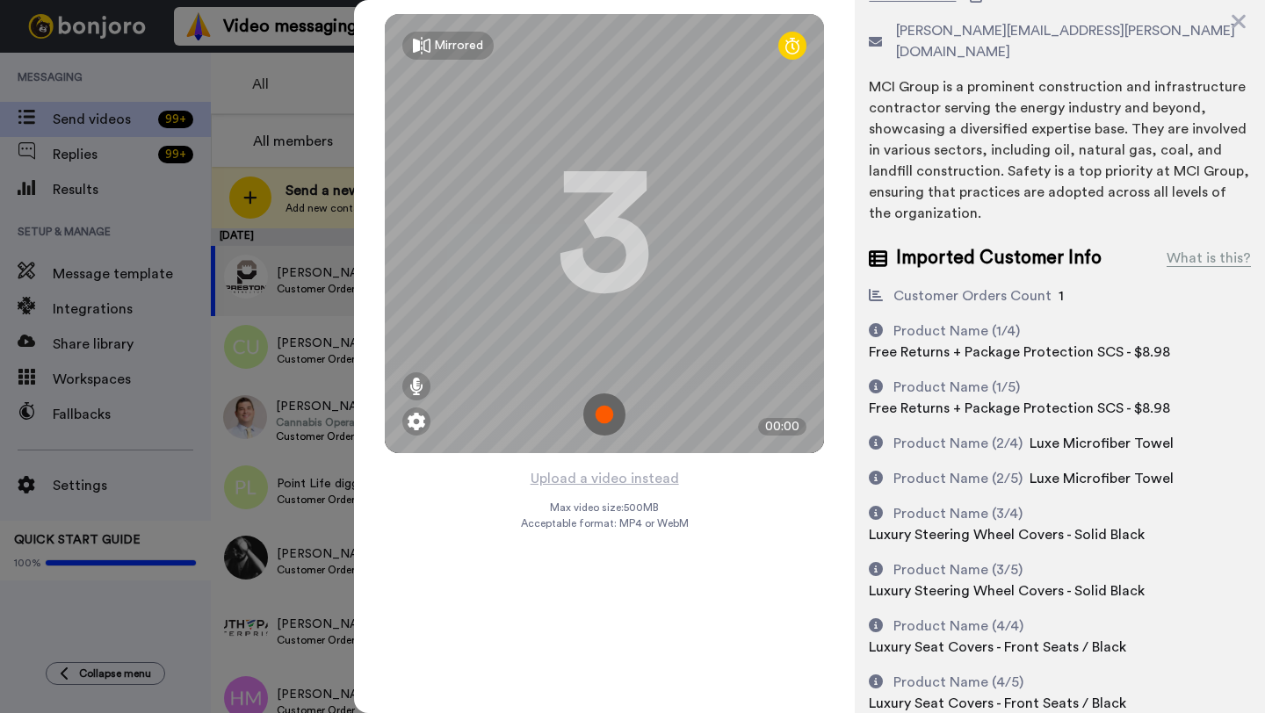
click at [633, 466] on div "Mirrored Redo 3 00:00" at bounding box center [604, 233] width 501 height 467
click at [603, 478] on button "Upload a video instead" at bounding box center [604, 478] width 159 height 23
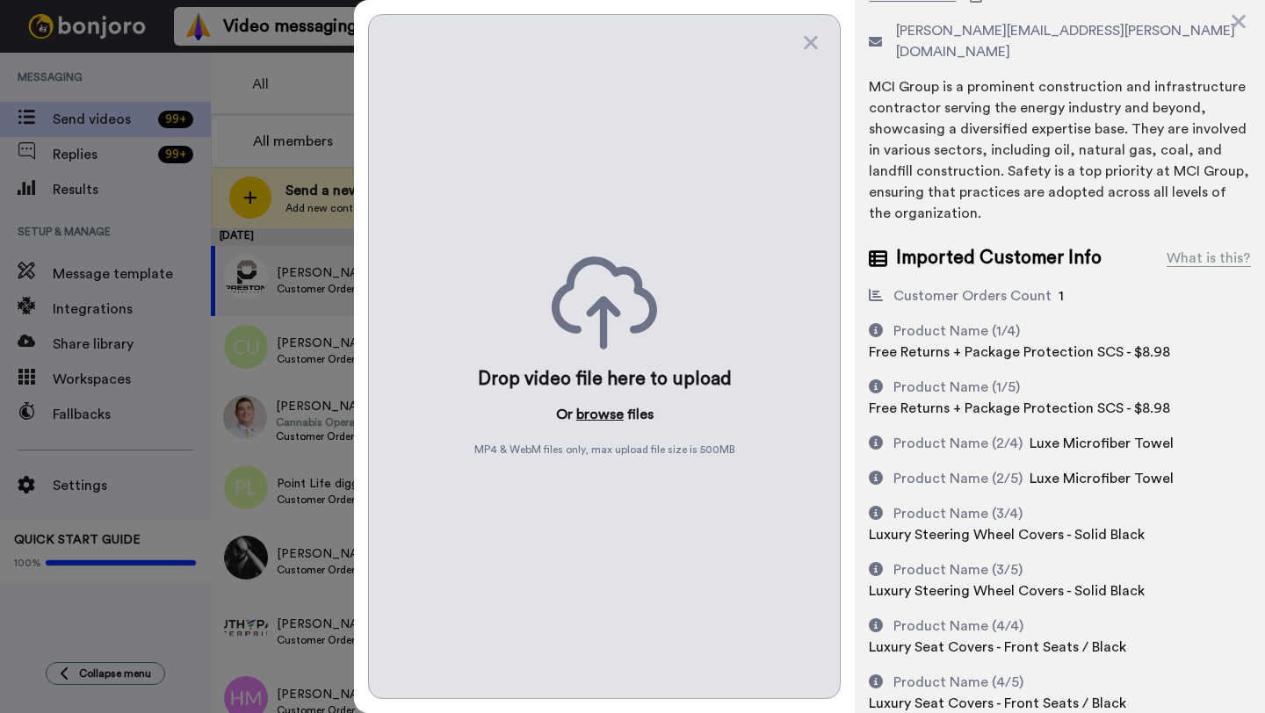
click at [599, 418] on button "browse" at bounding box center [599, 414] width 47 height 21
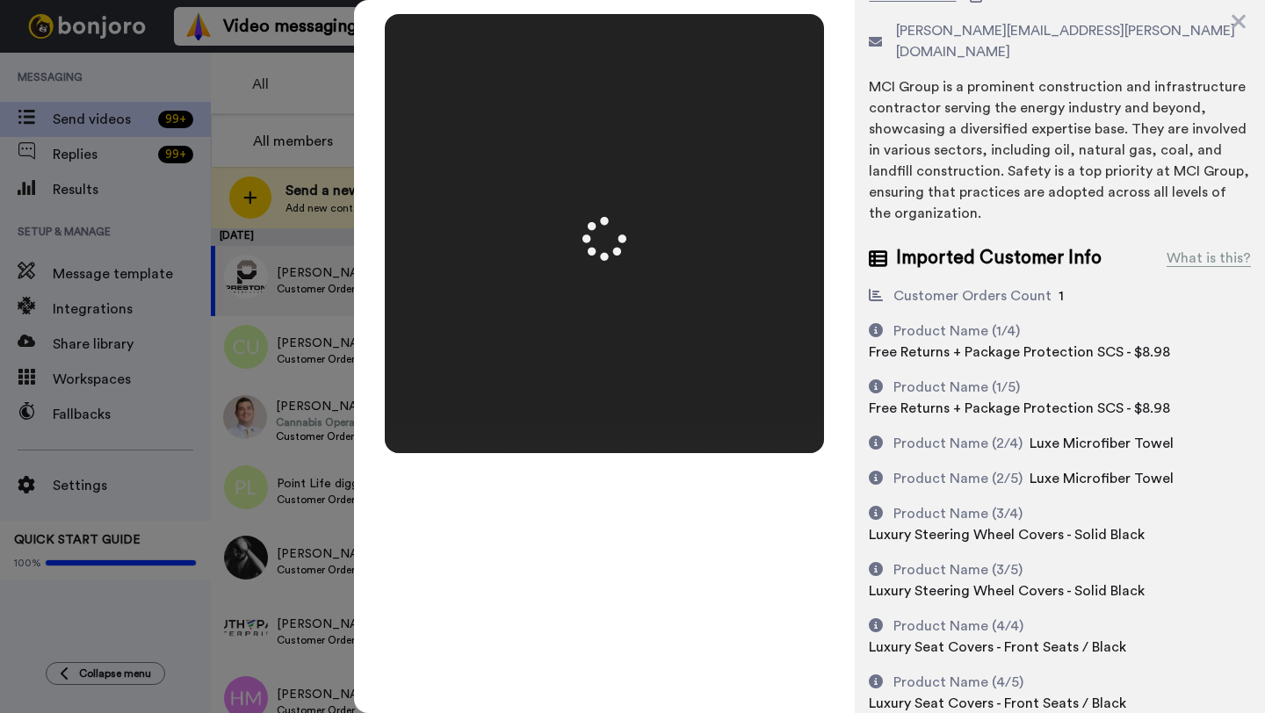
scroll to position [0, 0]
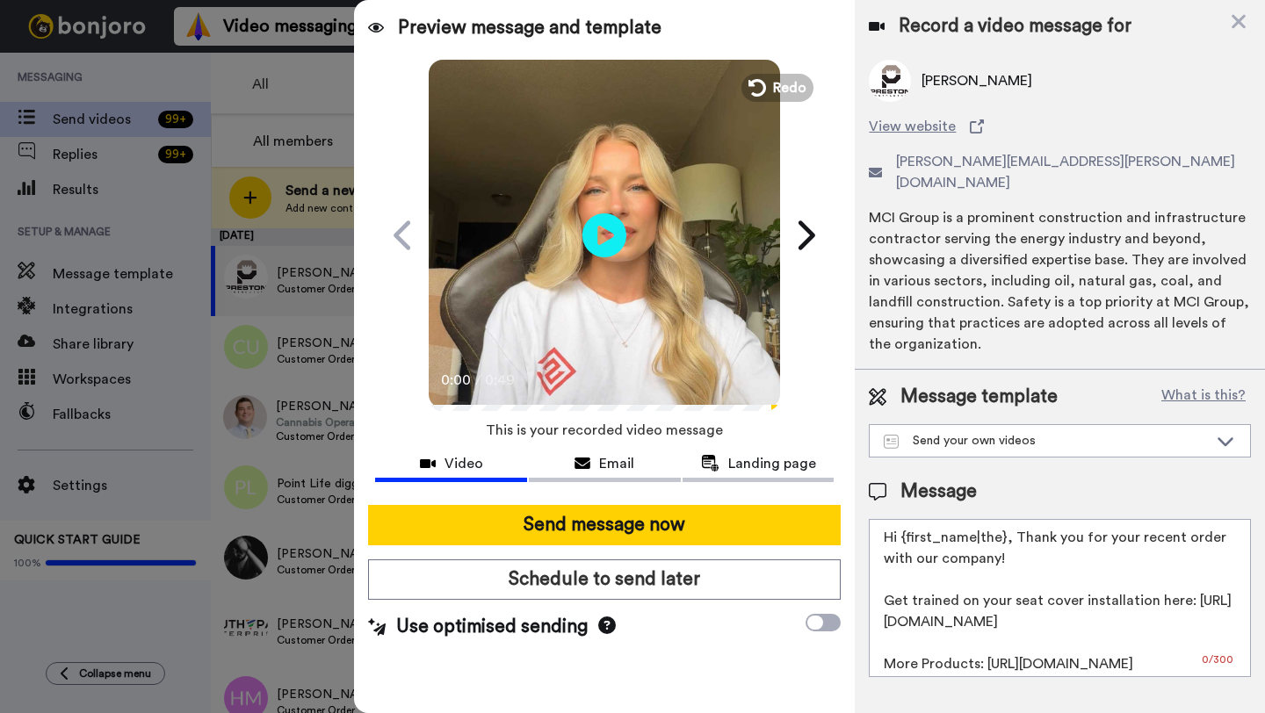
drag, startPoint x: 1001, startPoint y: 521, endPoint x: 907, endPoint y: 522, distance: 94.0
click at [907, 522] on textarea "Hi {first_name|the}, Thank you for your recent order with our company! Get trai…" at bounding box center [1060, 598] width 382 height 158
paste textarea "Joseph"
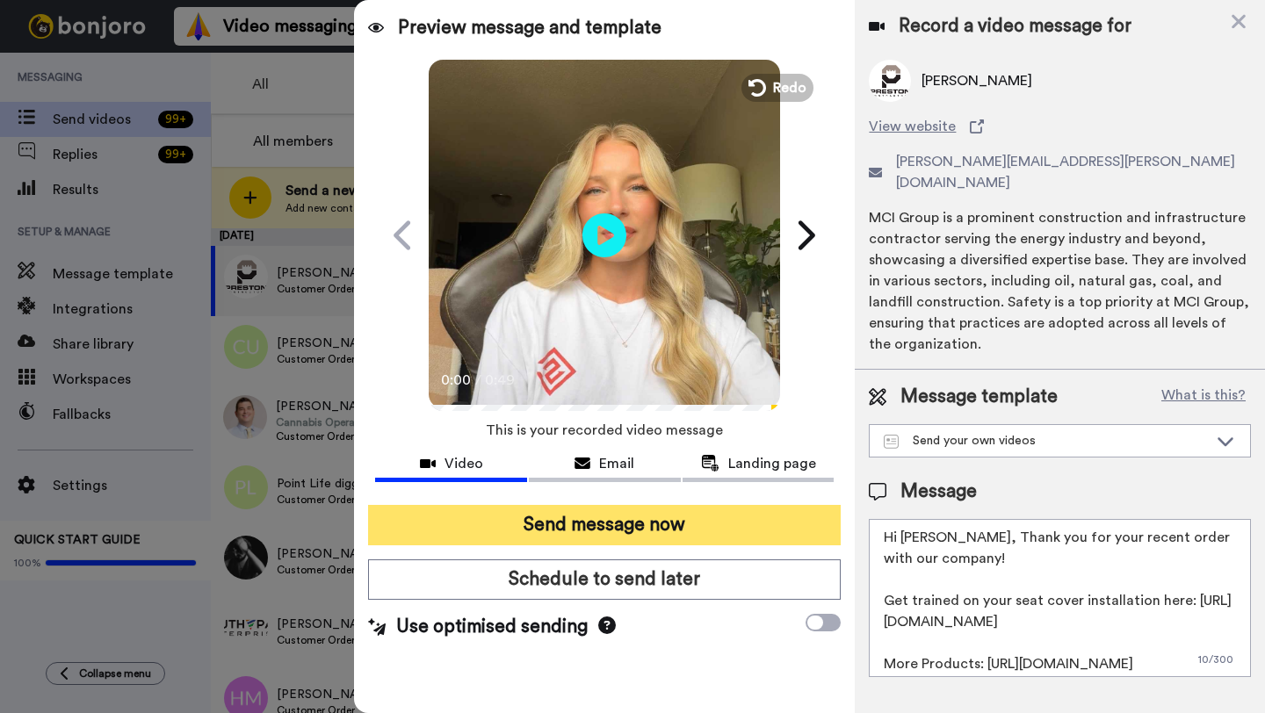
type textarea "Hi Joseph, Thank you for your recent order with our company! Get trained on you…"
click at [637, 545] on div "Send message now Schedule to send later Use optimised sending" at bounding box center [604, 572] width 501 height 163
click at [629, 527] on button "Send message now" at bounding box center [604, 525] width 473 height 40
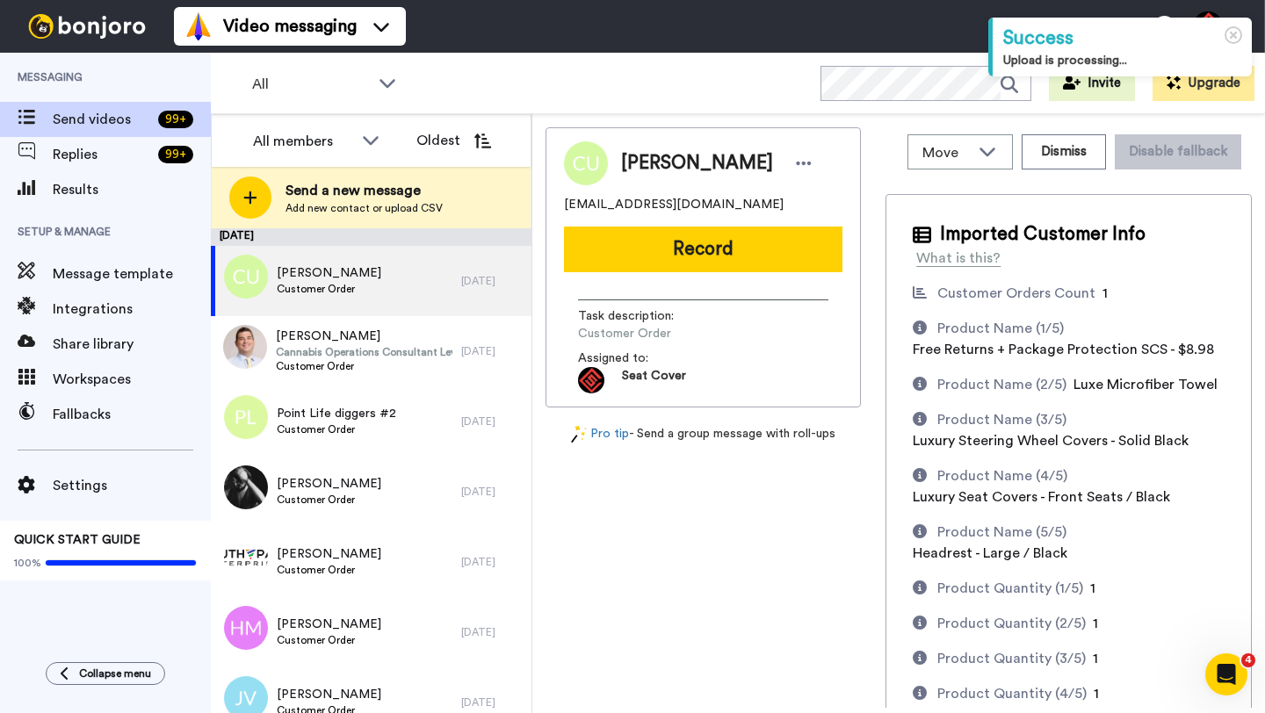
click at [639, 170] on span "Caden Upton" at bounding box center [697, 163] width 152 height 26
copy span "Caden"
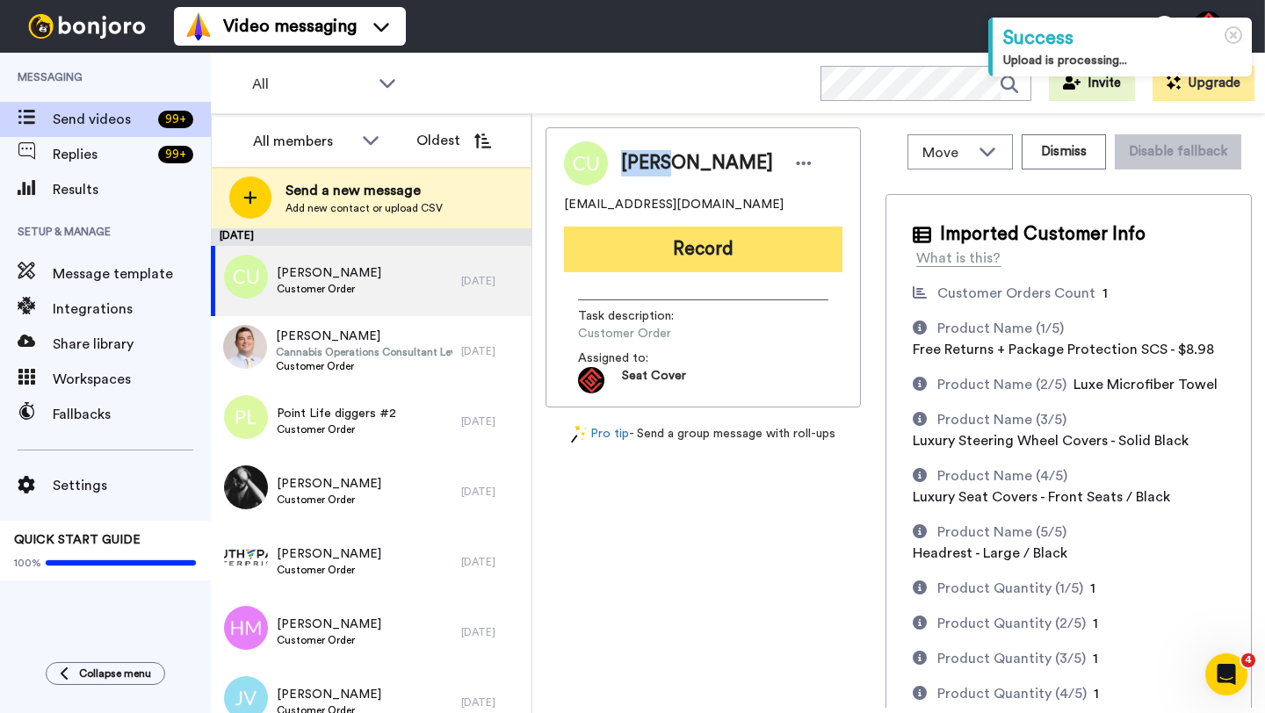
click at [686, 246] on button "Record" at bounding box center [703, 250] width 278 height 46
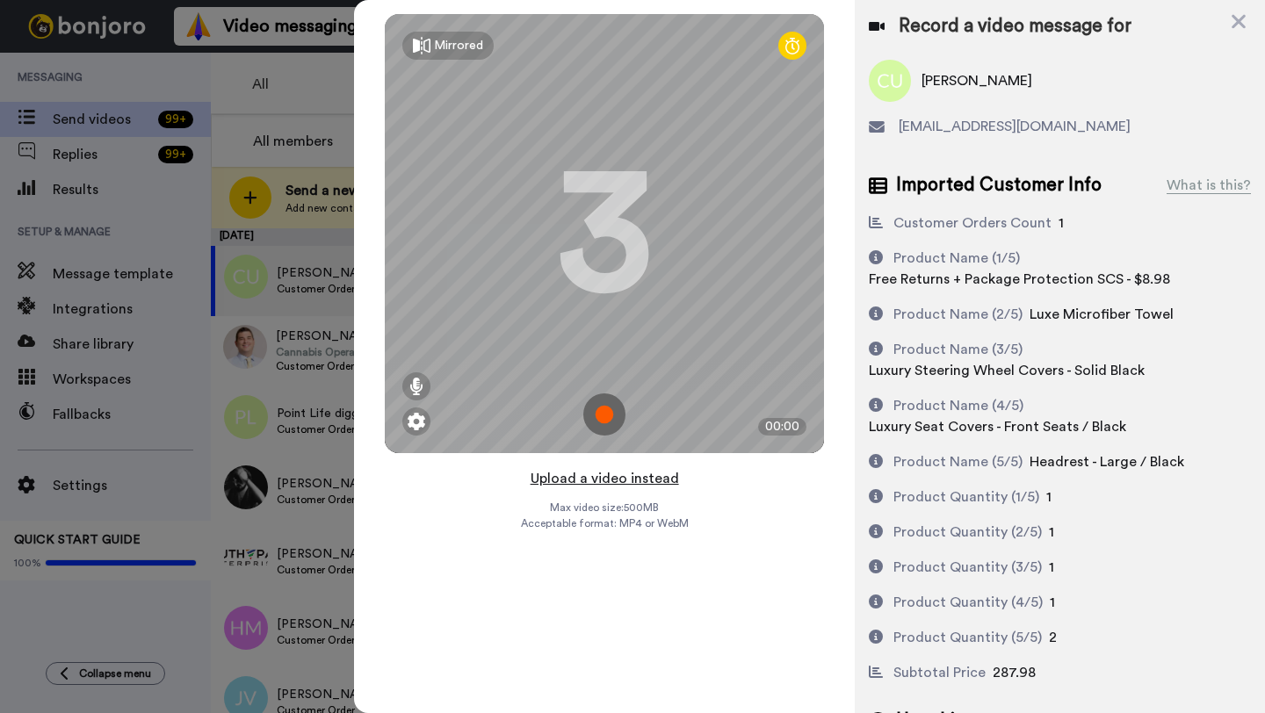
click at [590, 479] on button "Upload a video instead" at bounding box center [604, 478] width 159 height 23
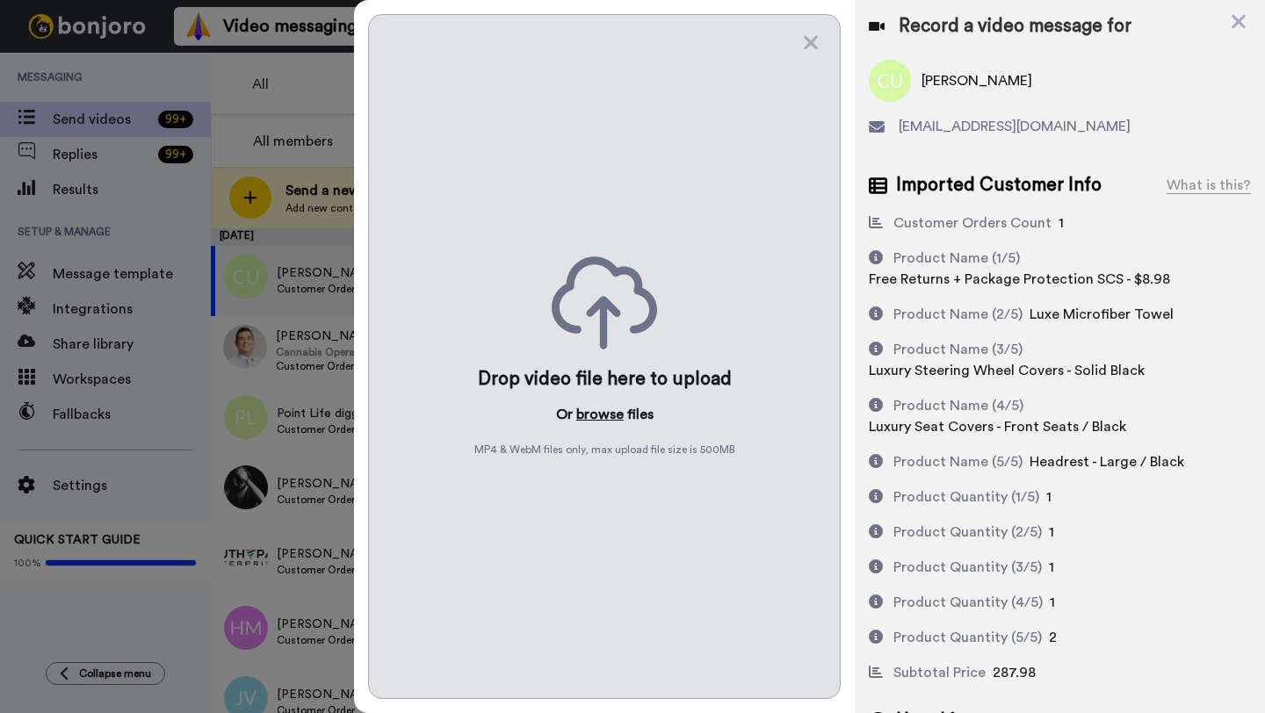
click at [599, 419] on button "browse" at bounding box center [599, 414] width 47 height 21
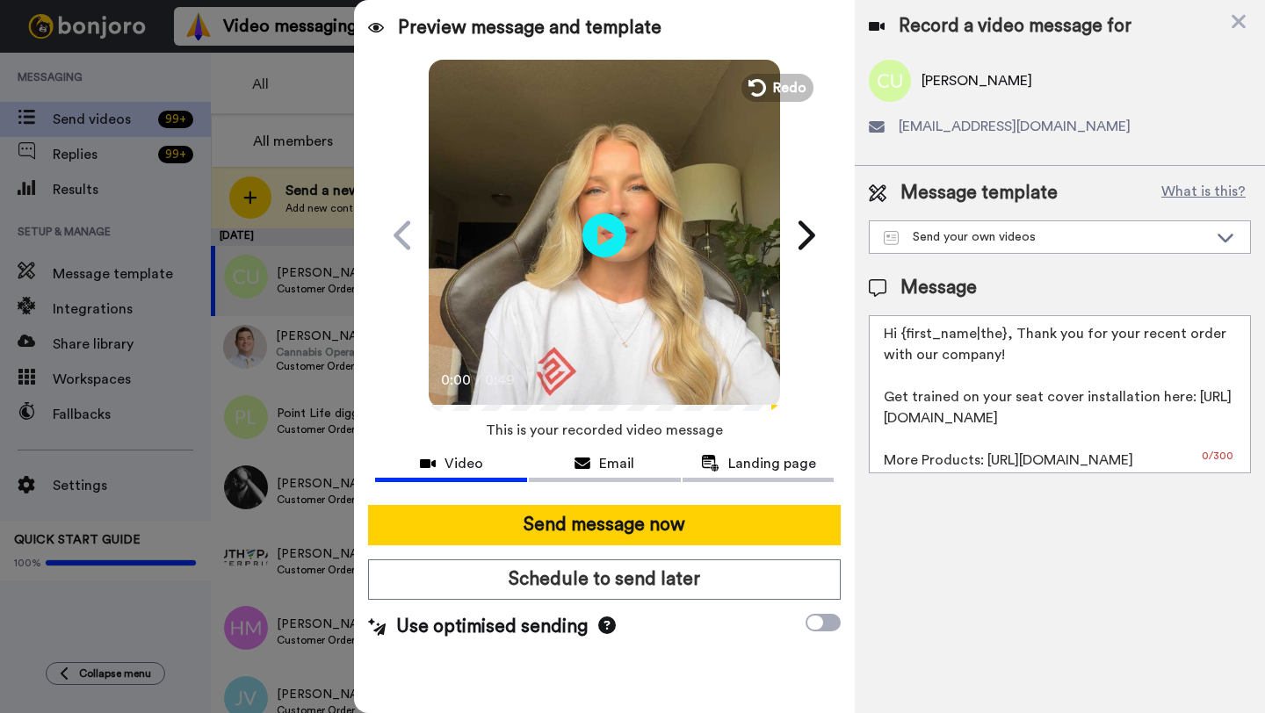
drag, startPoint x: 1003, startPoint y: 338, endPoint x: 899, endPoint y: 341, distance: 103.7
click at [899, 341] on textarea "Hi {first_name|the}, Thank you for your recent order with our company! Get trai…" at bounding box center [1060, 394] width 382 height 158
paste textarea "Caden"
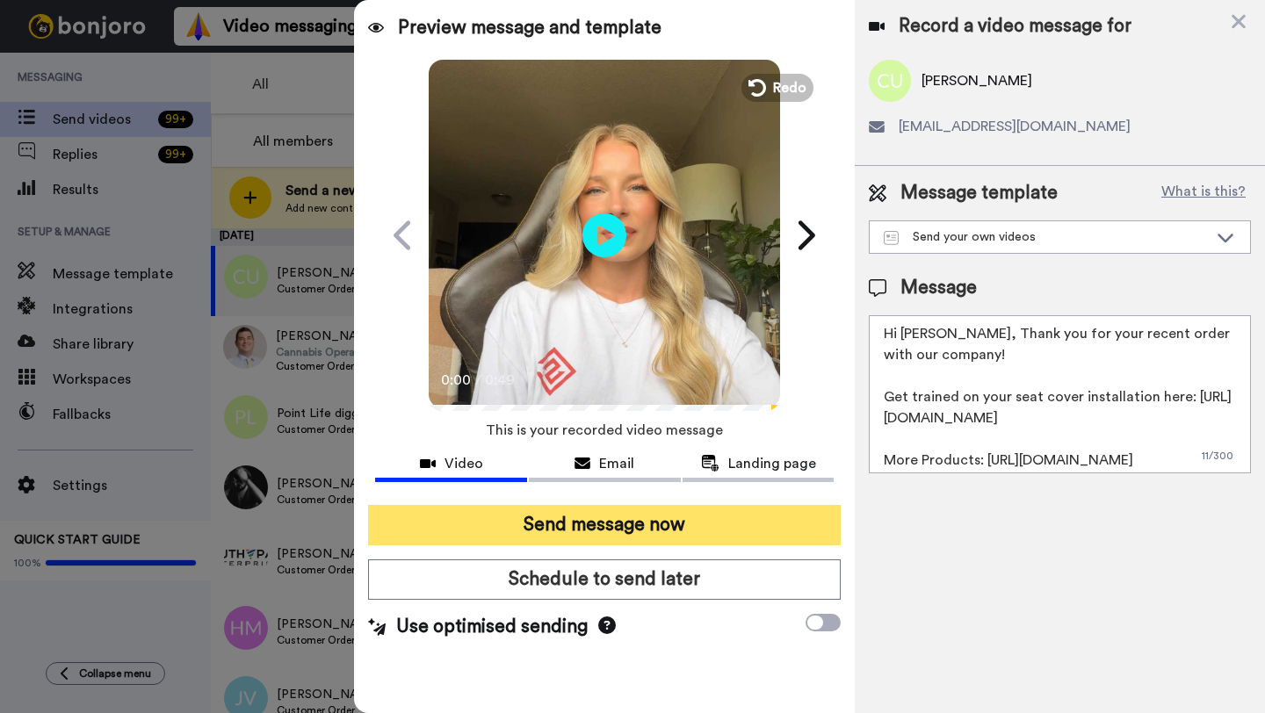
type textarea "Hi Caden, Thank you for your recent order with our company! Get trained on your…"
click at [627, 533] on button "Send message now" at bounding box center [604, 525] width 473 height 40
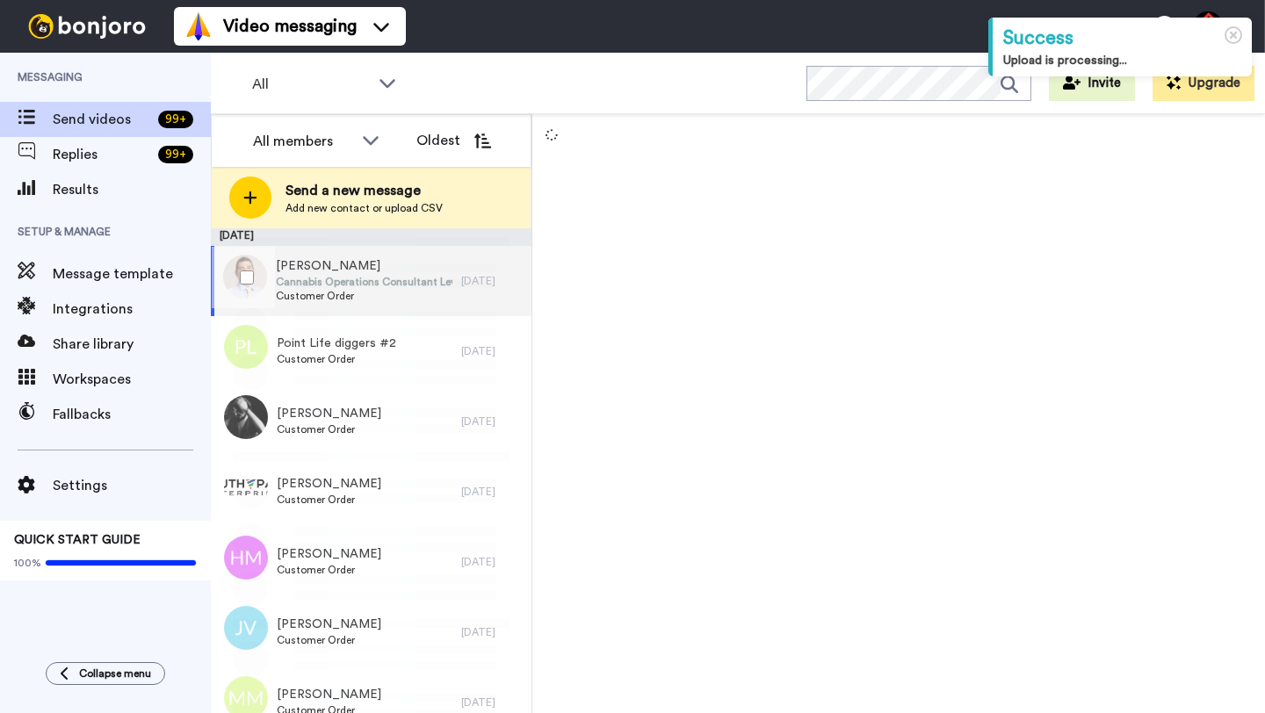
click at [376, 295] on span "Customer Order" at bounding box center [364, 296] width 177 height 14
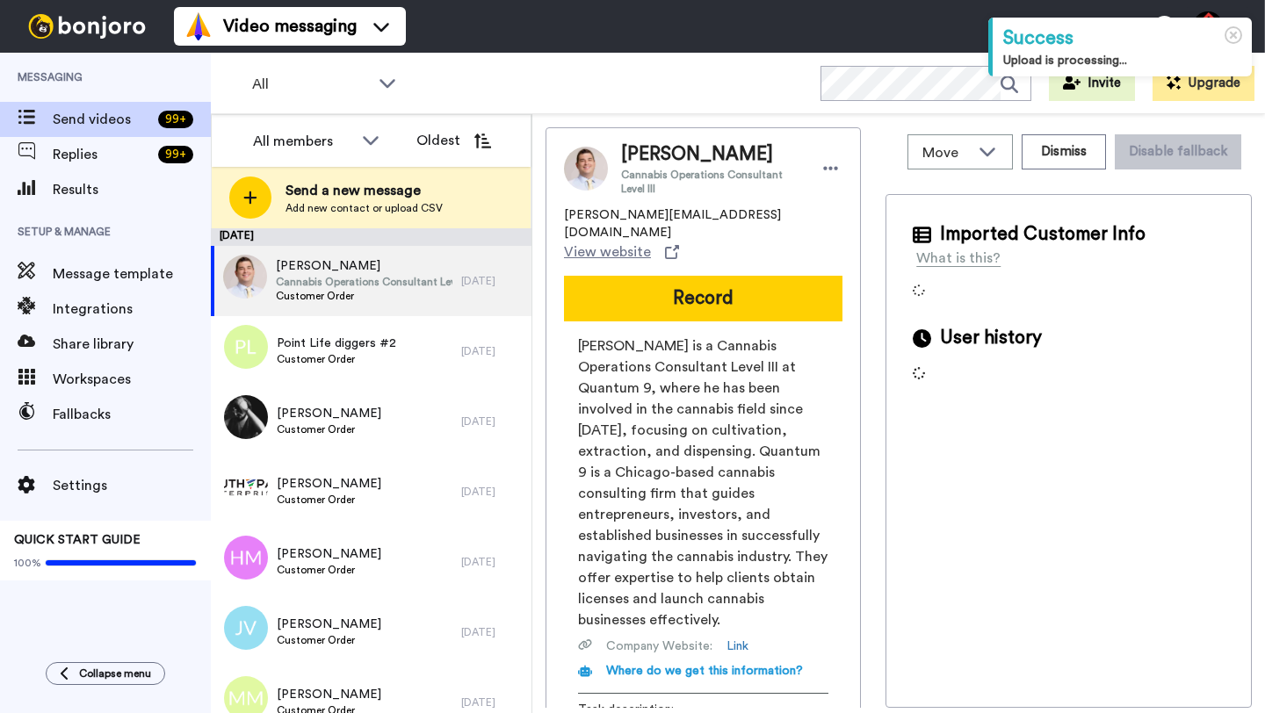
click at [648, 155] on span "[PERSON_NAME]" at bounding box center [711, 154] width 180 height 26
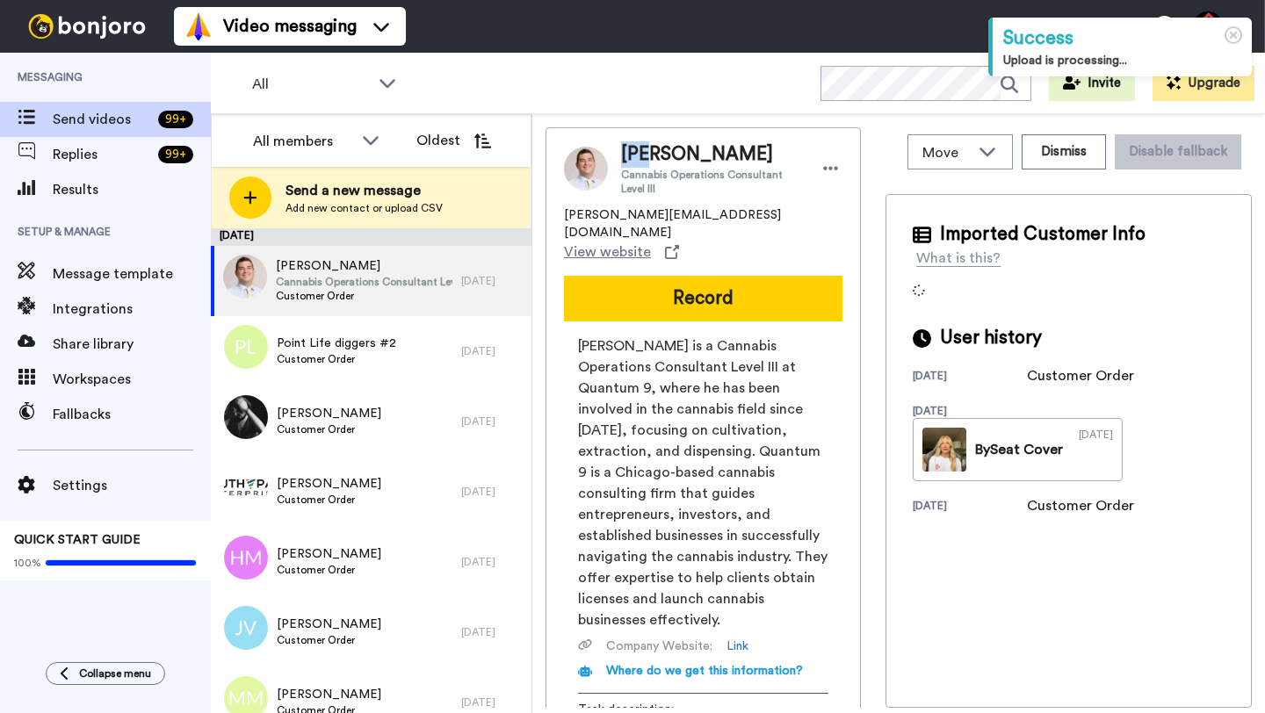
click at [648, 155] on span "[PERSON_NAME]" at bounding box center [711, 154] width 180 height 26
copy span "[PERSON_NAME]"
click at [1046, 159] on button "Dismiss" at bounding box center [1064, 151] width 84 height 35
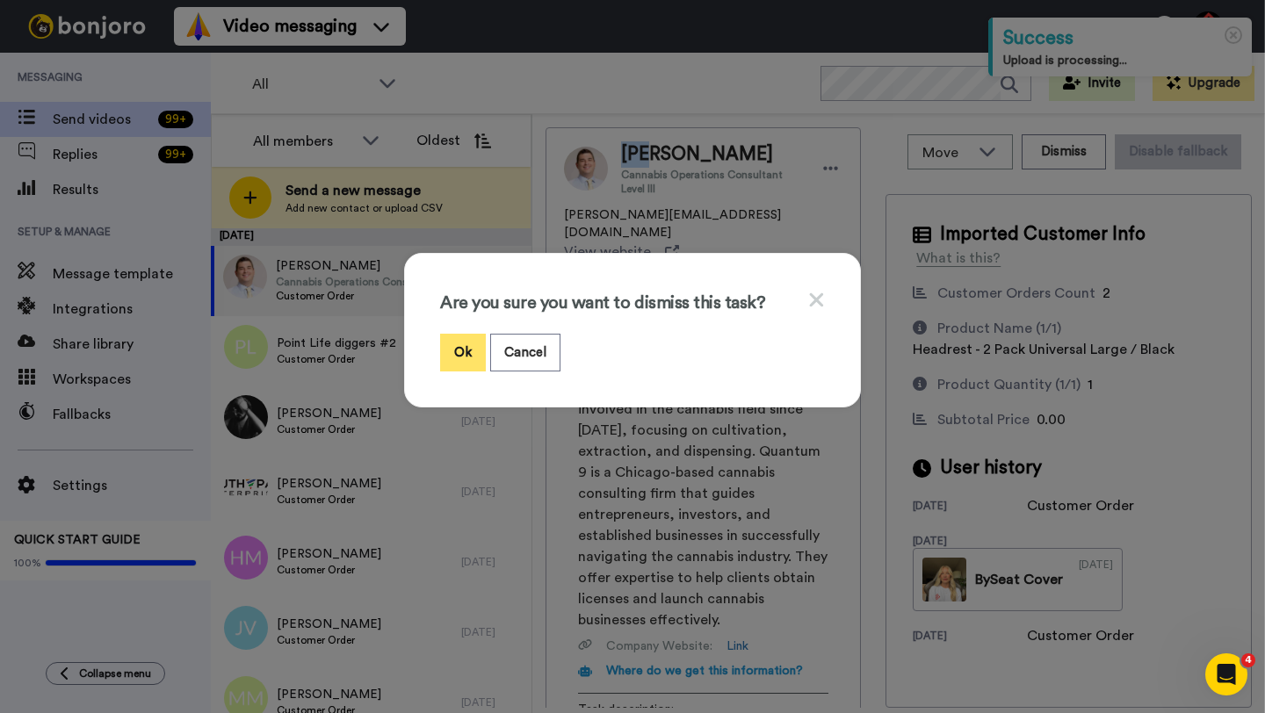
click at [451, 358] on button "Ok" at bounding box center [463, 353] width 46 height 38
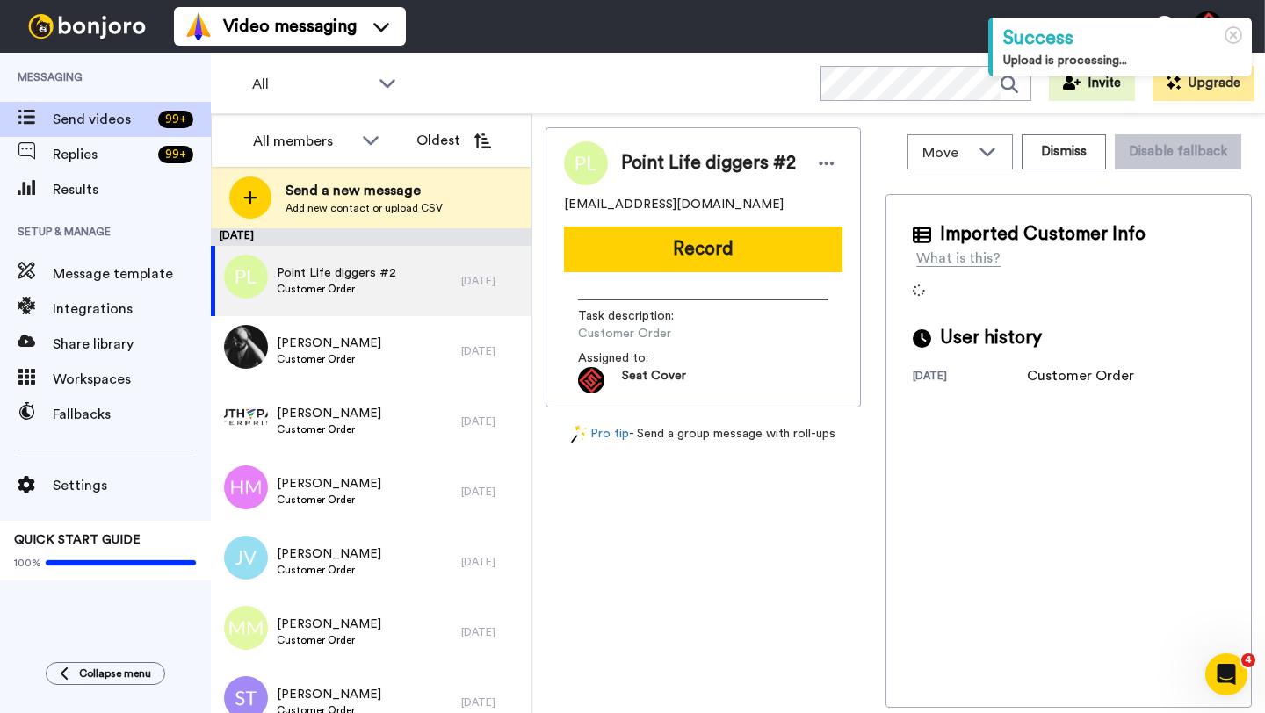
click at [637, 167] on span "Point Life diggers #2" at bounding box center [708, 163] width 175 height 26
copy span "Point"
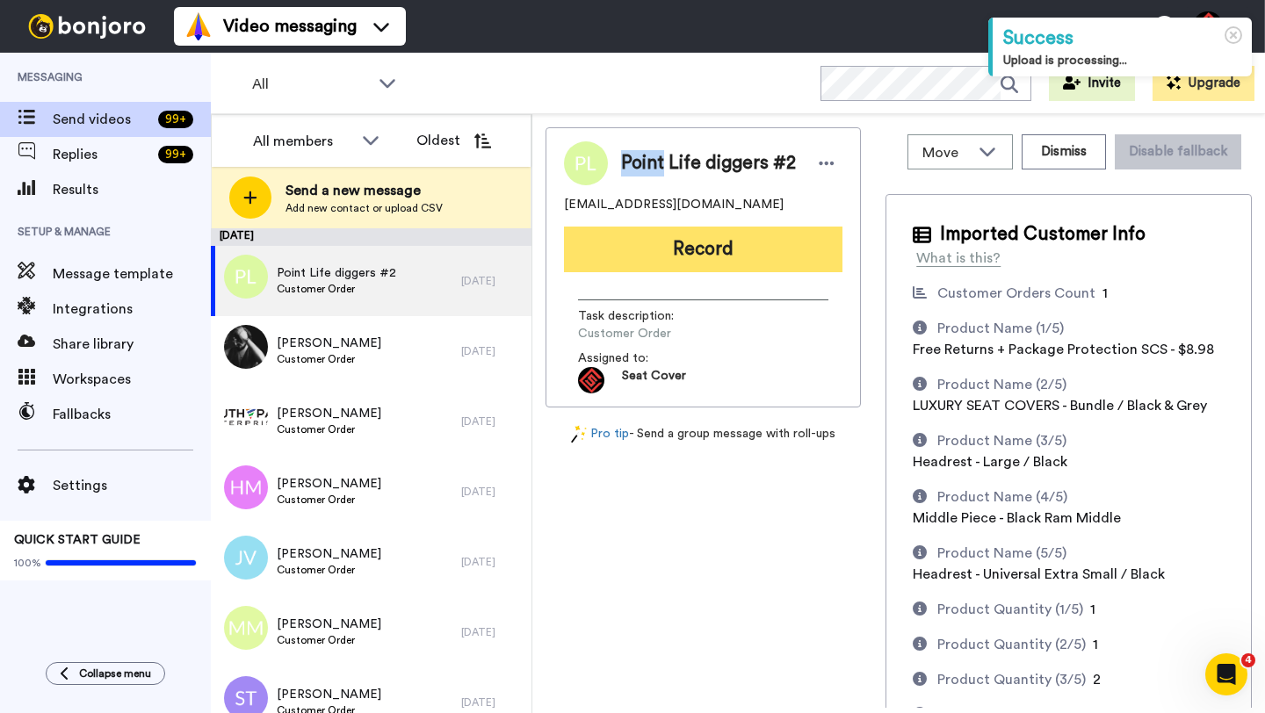
click at [655, 245] on button "Record" at bounding box center [703, 250] width 278 height 46
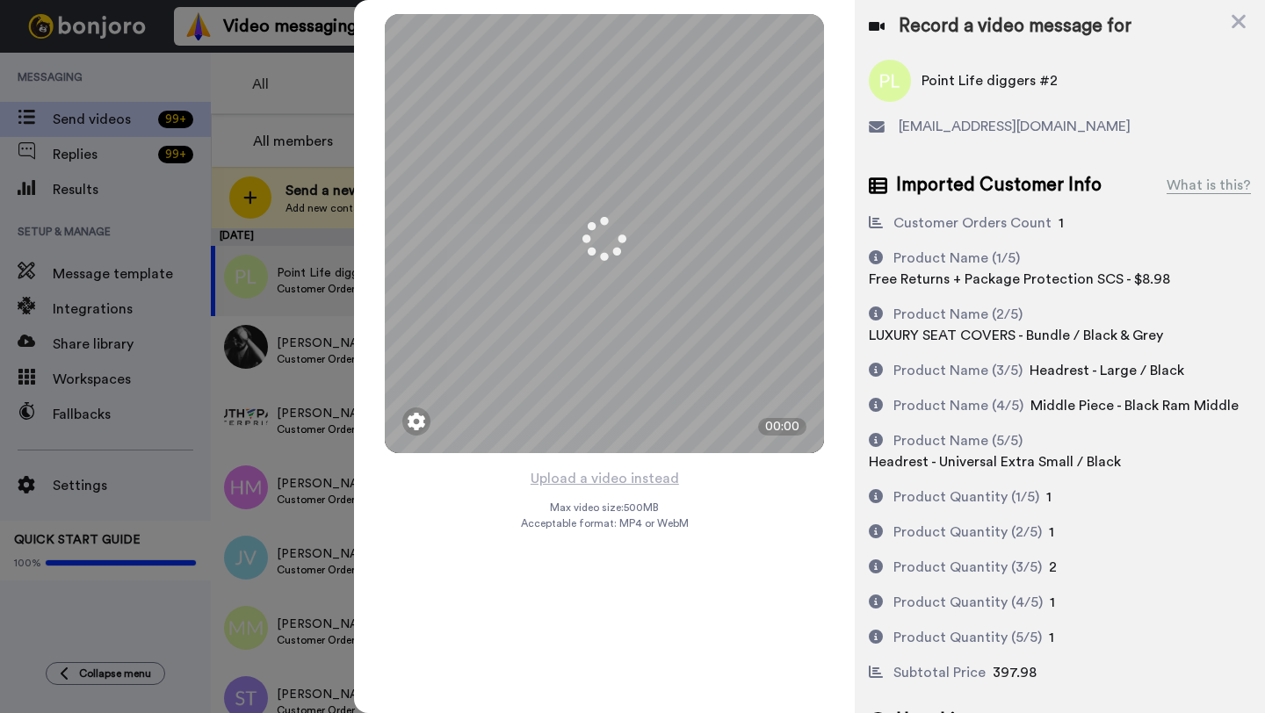
click at [588, 480] on button "Upload a video instead" at bounding box center [604, 478] width 159 height 23
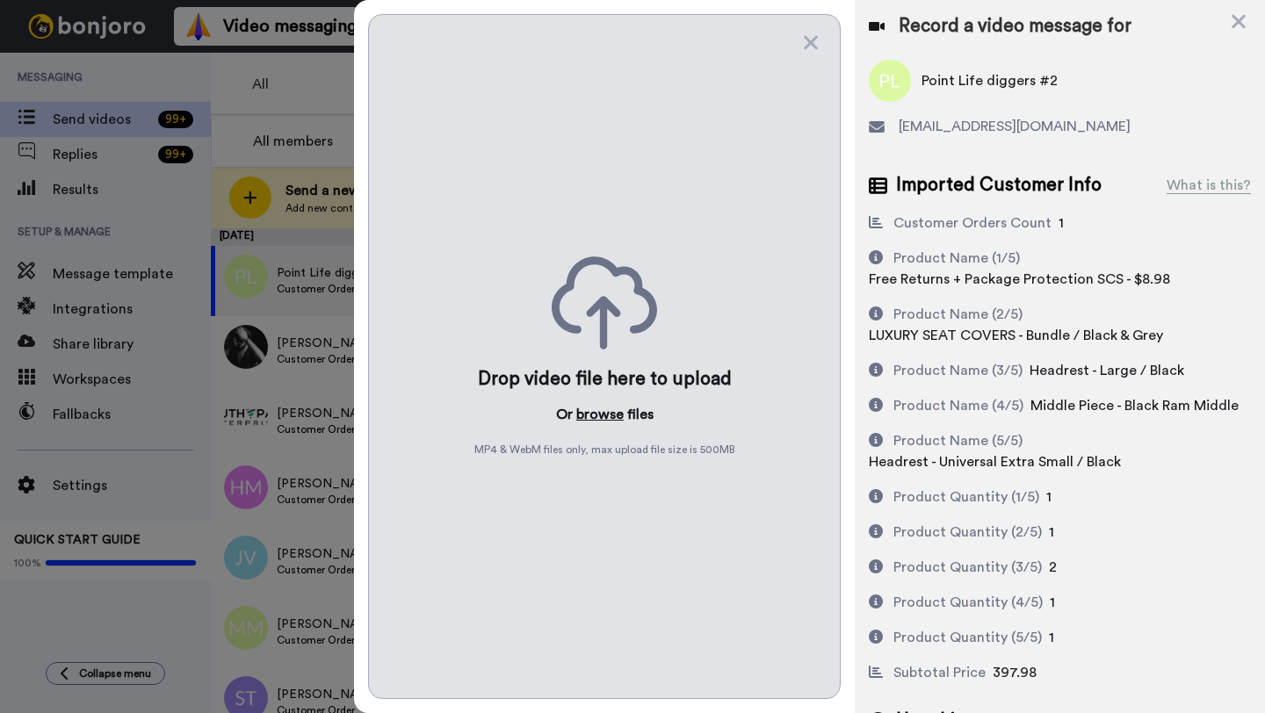
click at [589, 420] on button "browse" at bounding box center [599, 414] width 47 height 21
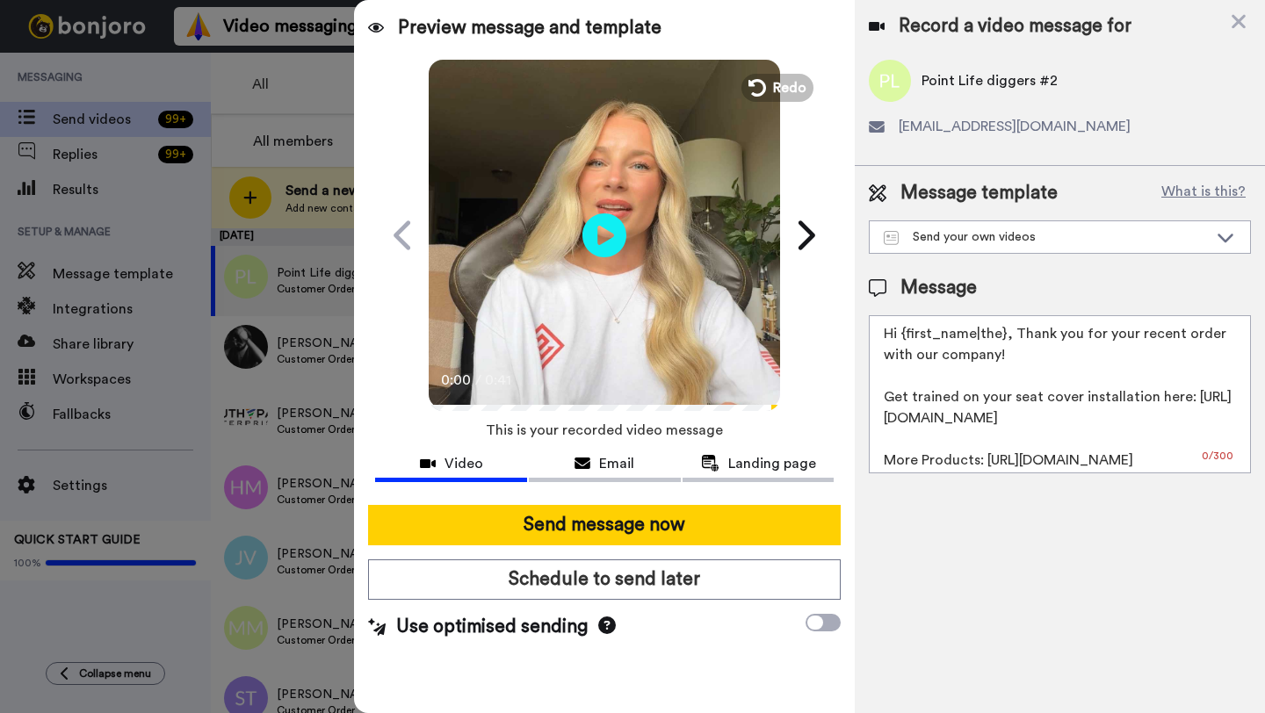
drag, startPoint x: 1004, startPoint y: 338, endPoint x: 904, endPoint y: 337, distance: 100.1
click at [904, 337] on textarea "Hi {first_name|the}, Thank you for your recent order with our company! Get trai…" at bounding box center [1060, 394] width 382 height 158
paste textarea "Point"
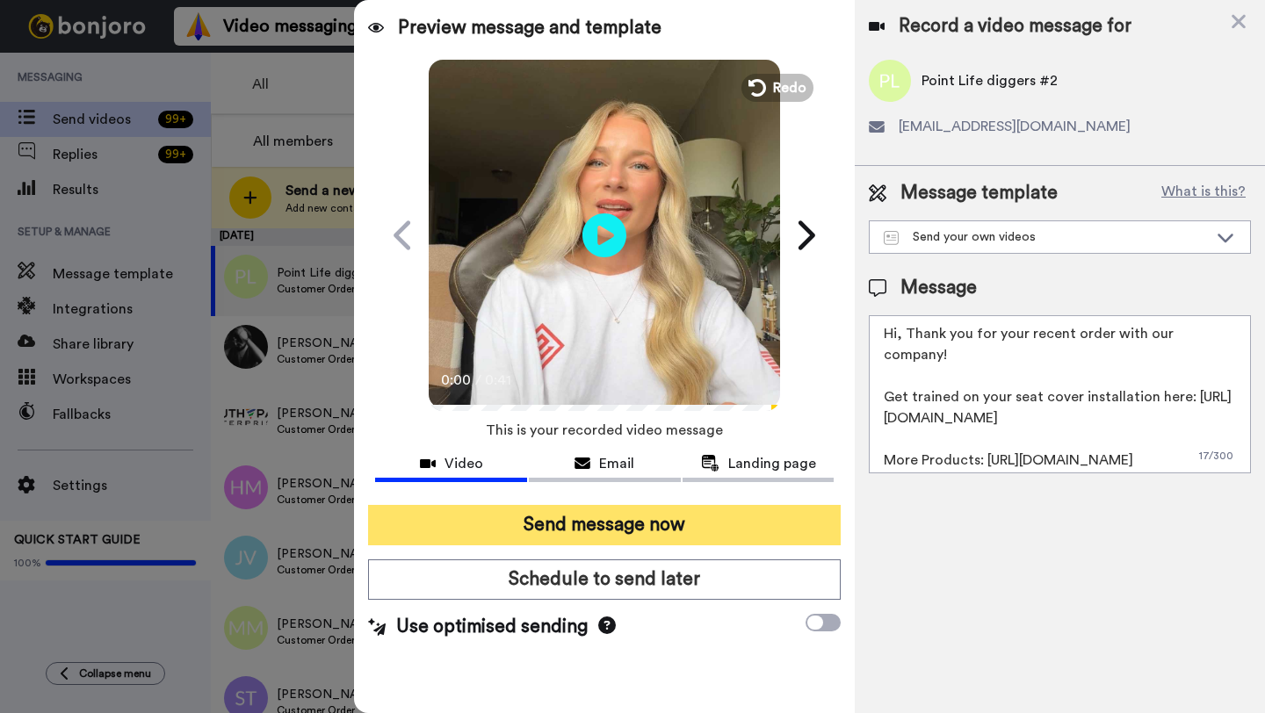
type textarea "Hi, Thank you for your recent order with our company! Get trained on your seat …"
click at [573, 528] on button "Send message now" at bounding box center [604, 525] width 473 height 40
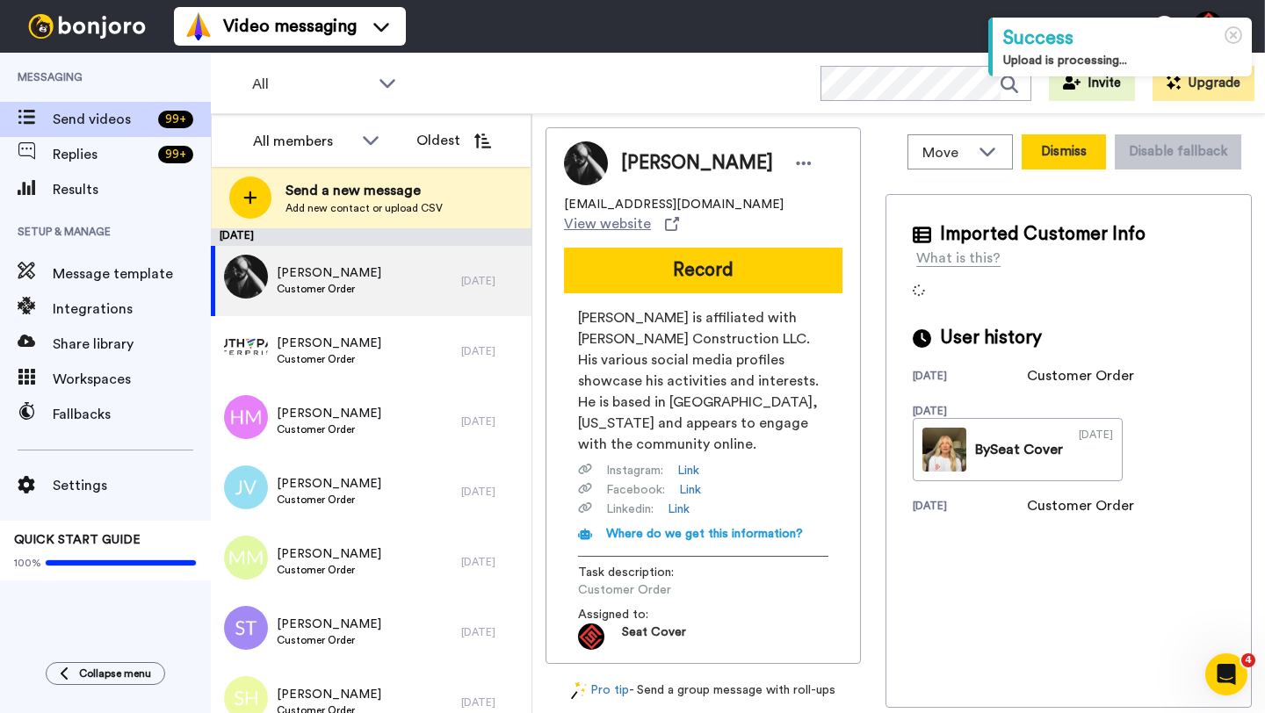
click at [1046, 148] on button "Dismiss" at bounding box center [1064, 151] width 84 height 35
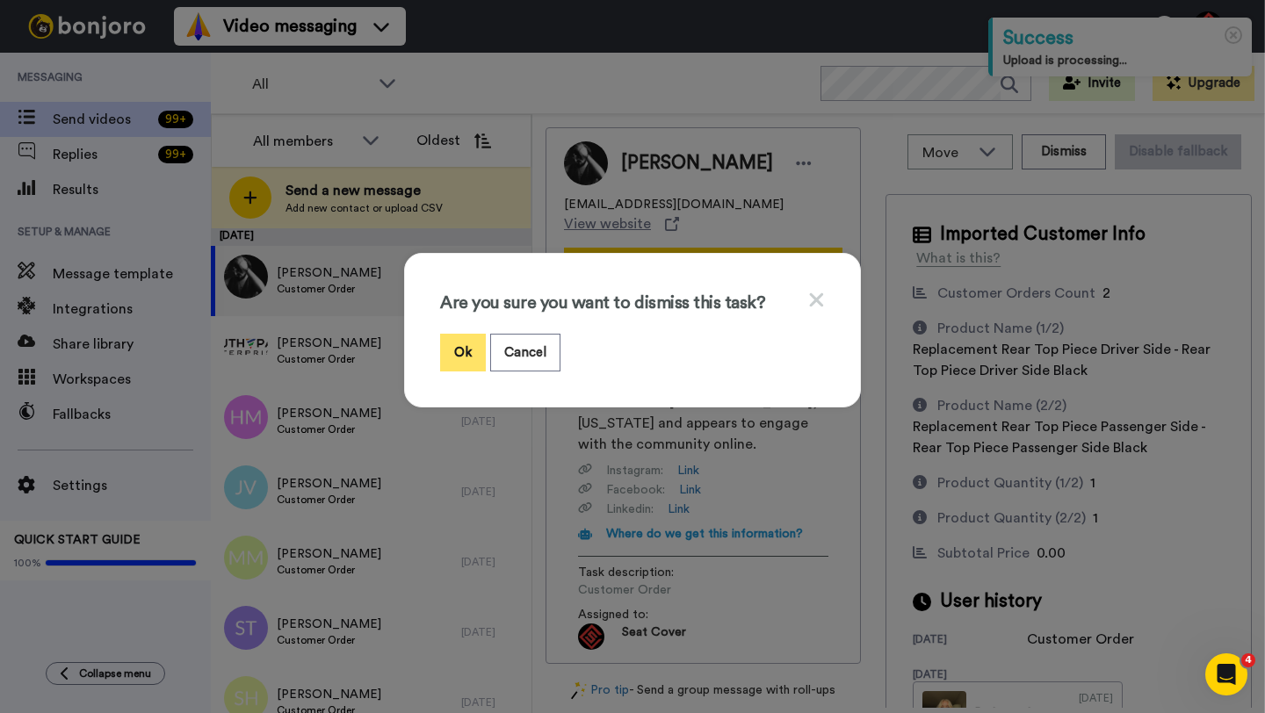
click at [469, 358] on button "Ok" at bounding box center [463, 353] width 46 height 38
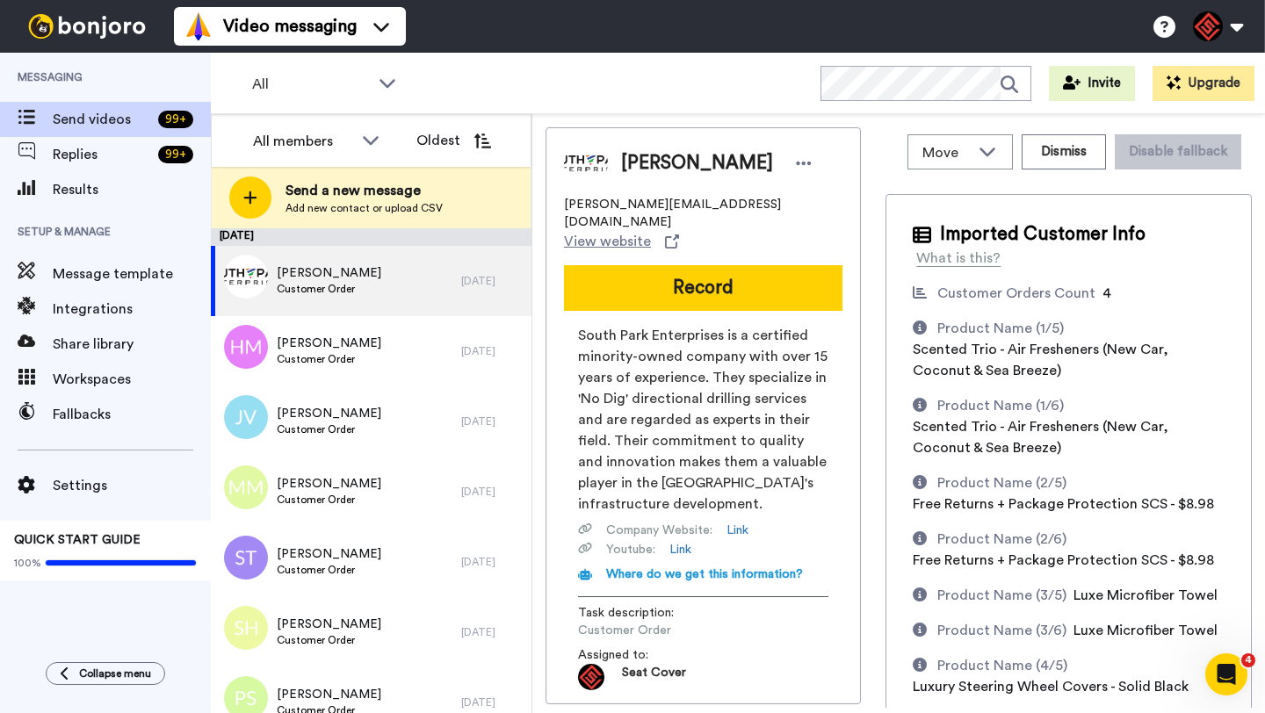
click at [651, 165] on span "[PERSON_NAME]" at bounding box center [697, 163] width 152 height 26
copy span "Horacio"
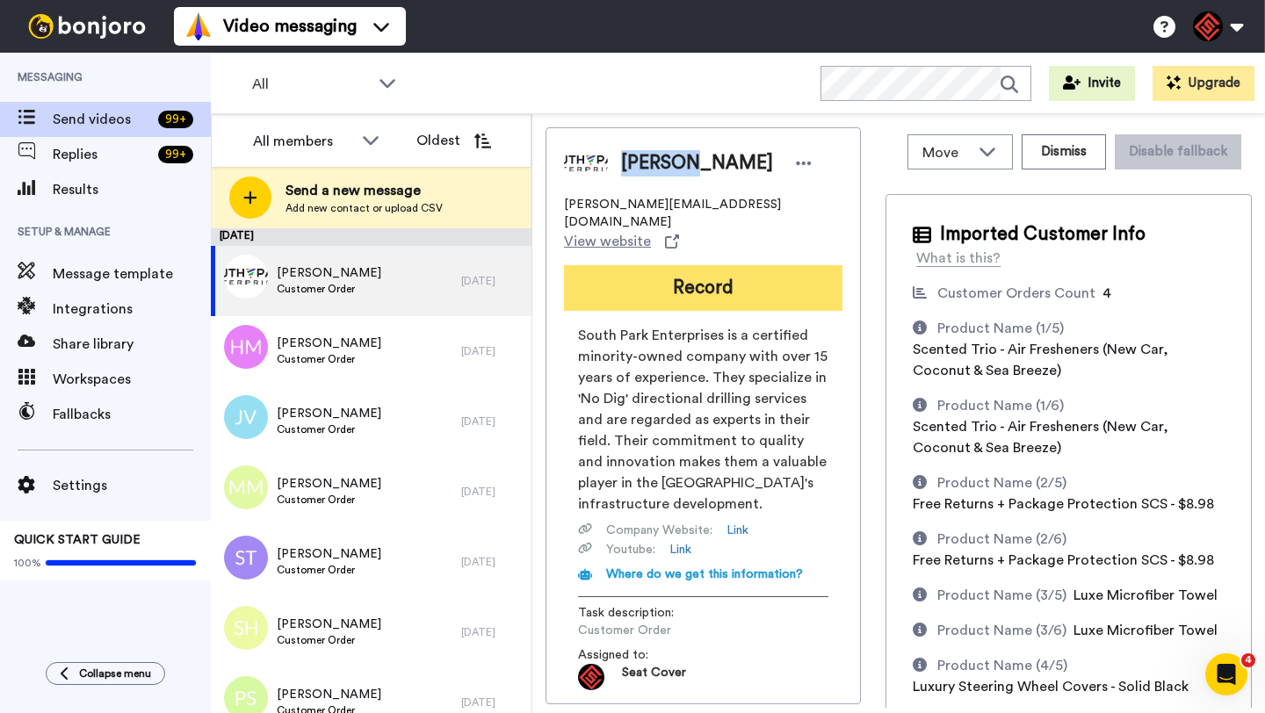
click at [705, 271] on button "Record" at bounding box center [703, 288] width 278 height 46
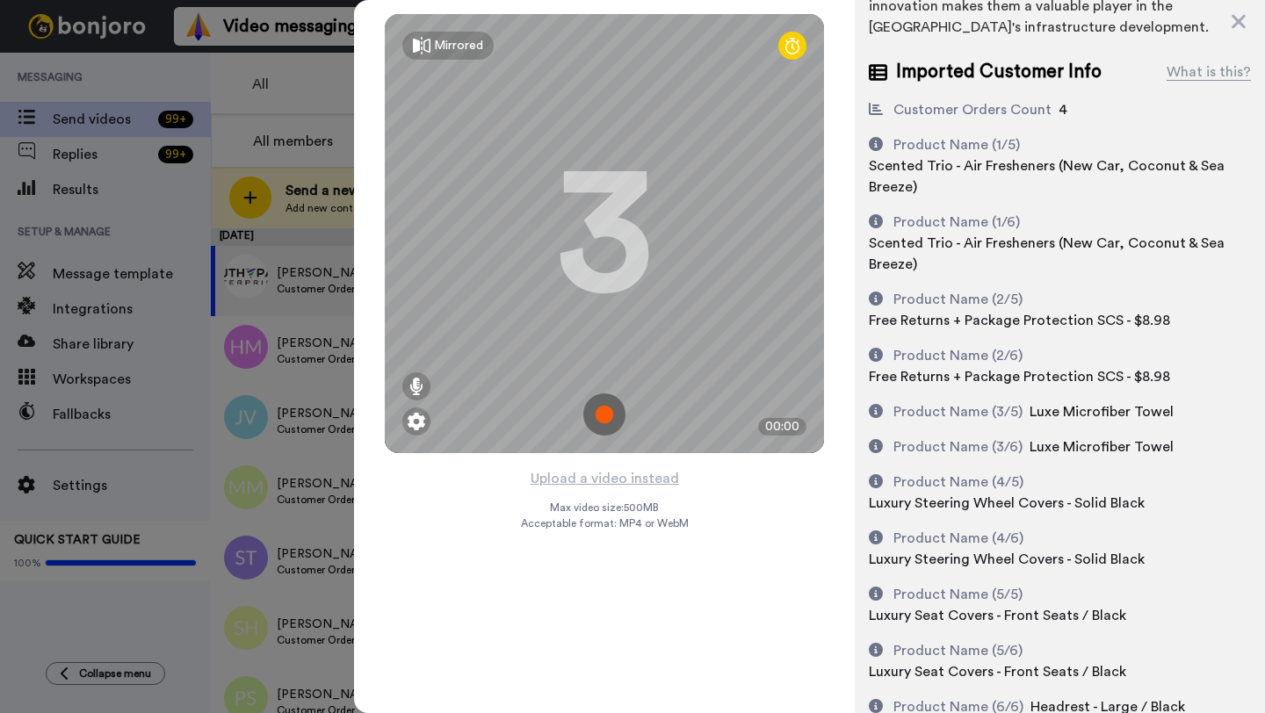
scroll to position [298, 0]
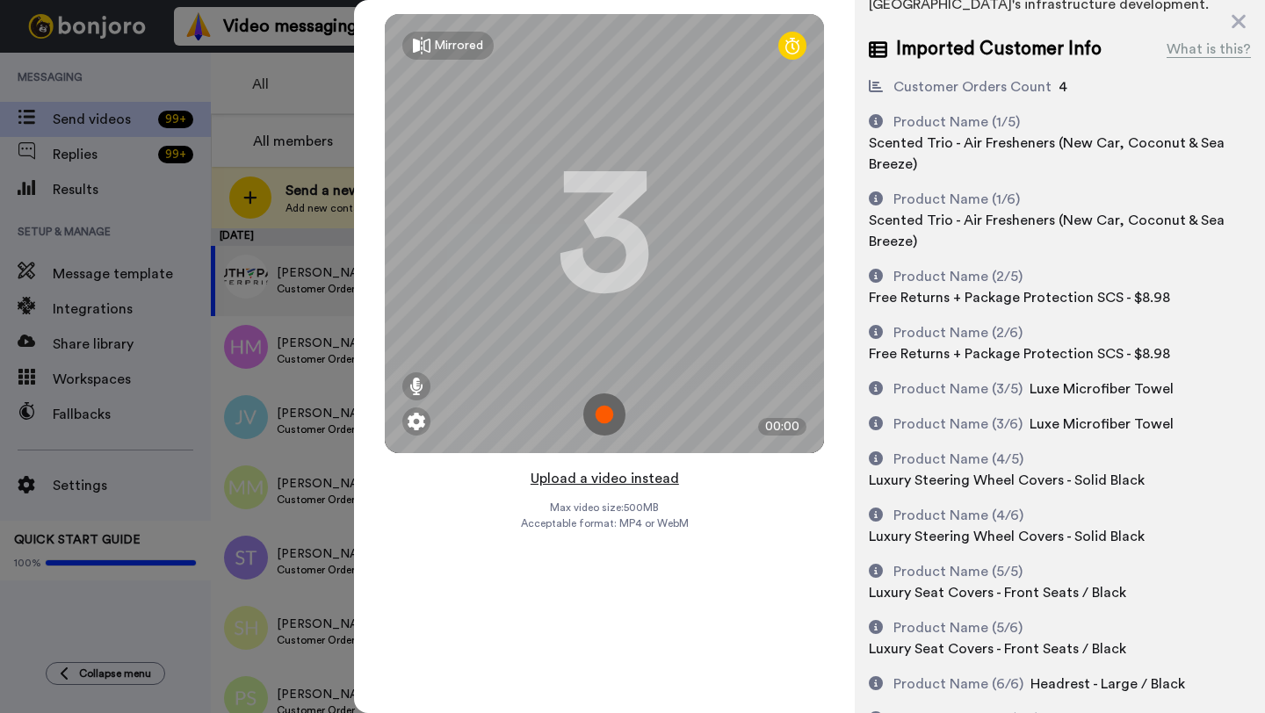
click at [616, 480] on button "Upload a video instead" at bounding box center [604, 478] width 159 height 23
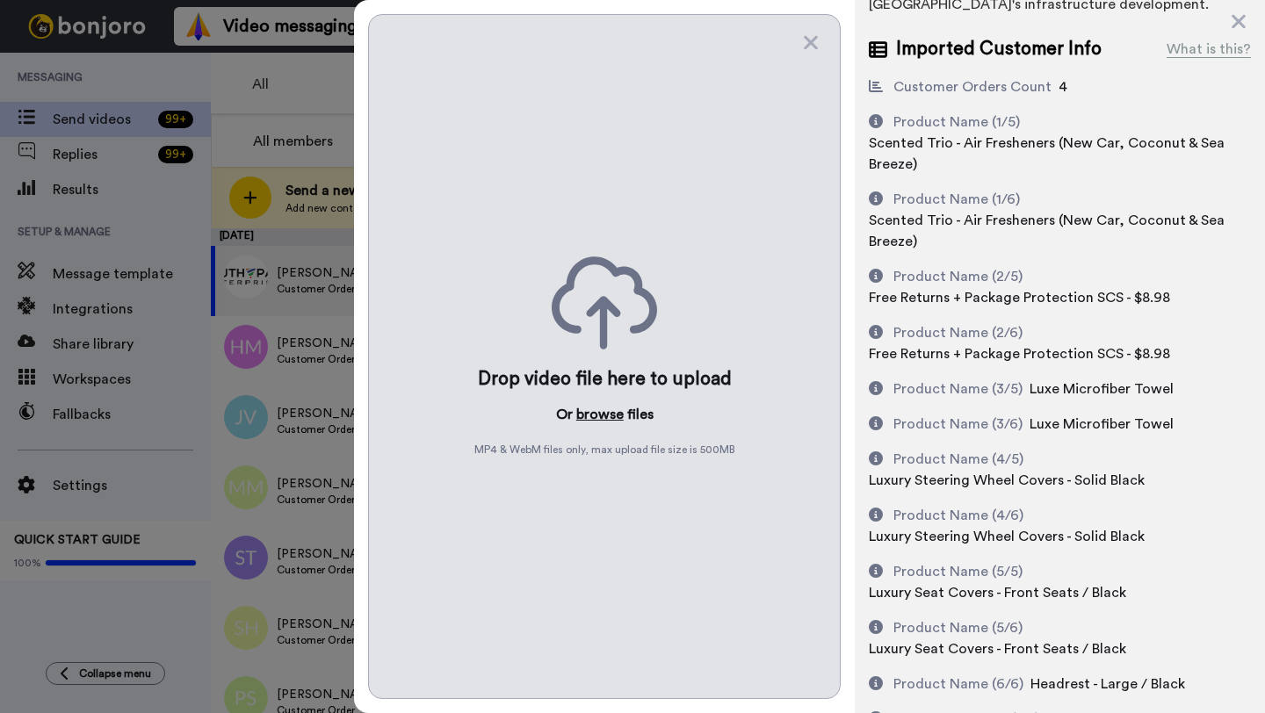
click at [600, 419] on button "browse" at bounding box center [599, 414] width 47 height 21
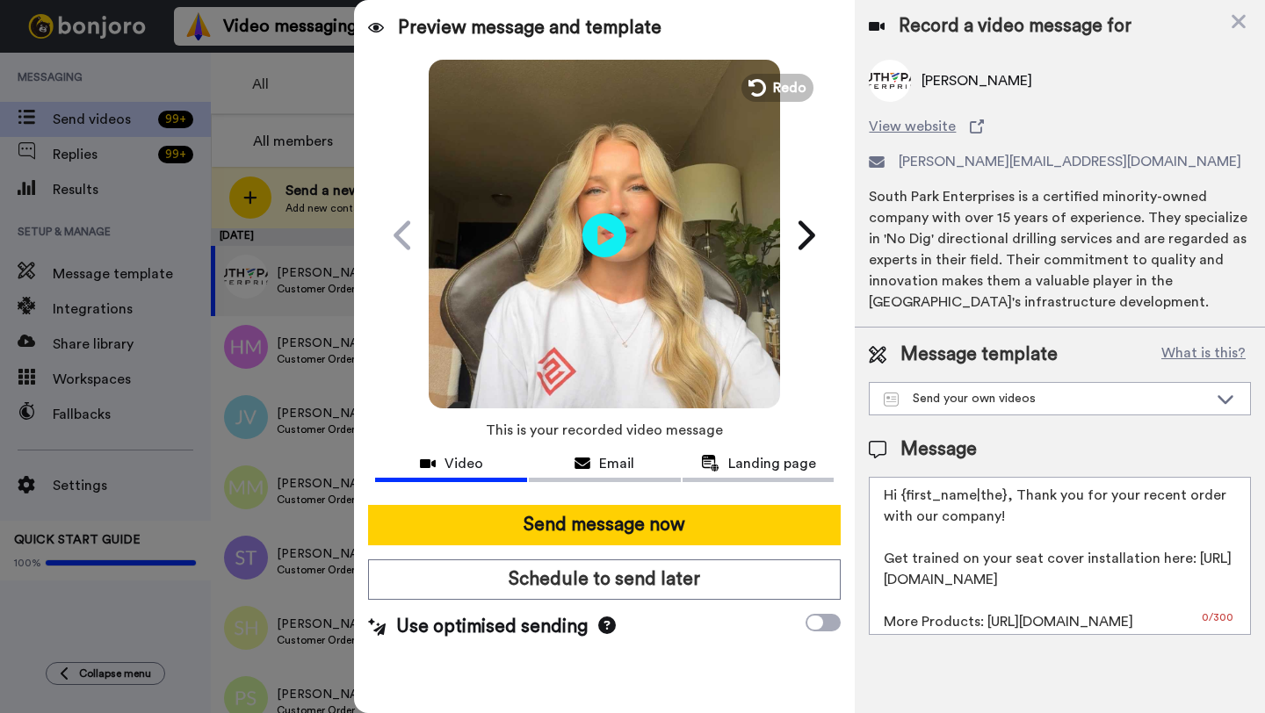
scroll to position [0, 0]
drag, startPoint x: 1001, startPoint y: 500, endPoint x: 900, endPoint y: 498, distance: 101.0
click at [900, 498] on textarea "Hi {first_name|the}, Thank you for your recent order with our company! Get trai…" at bounding box center [1060, 556] width 382 height 158
paste textarea "Horacio"
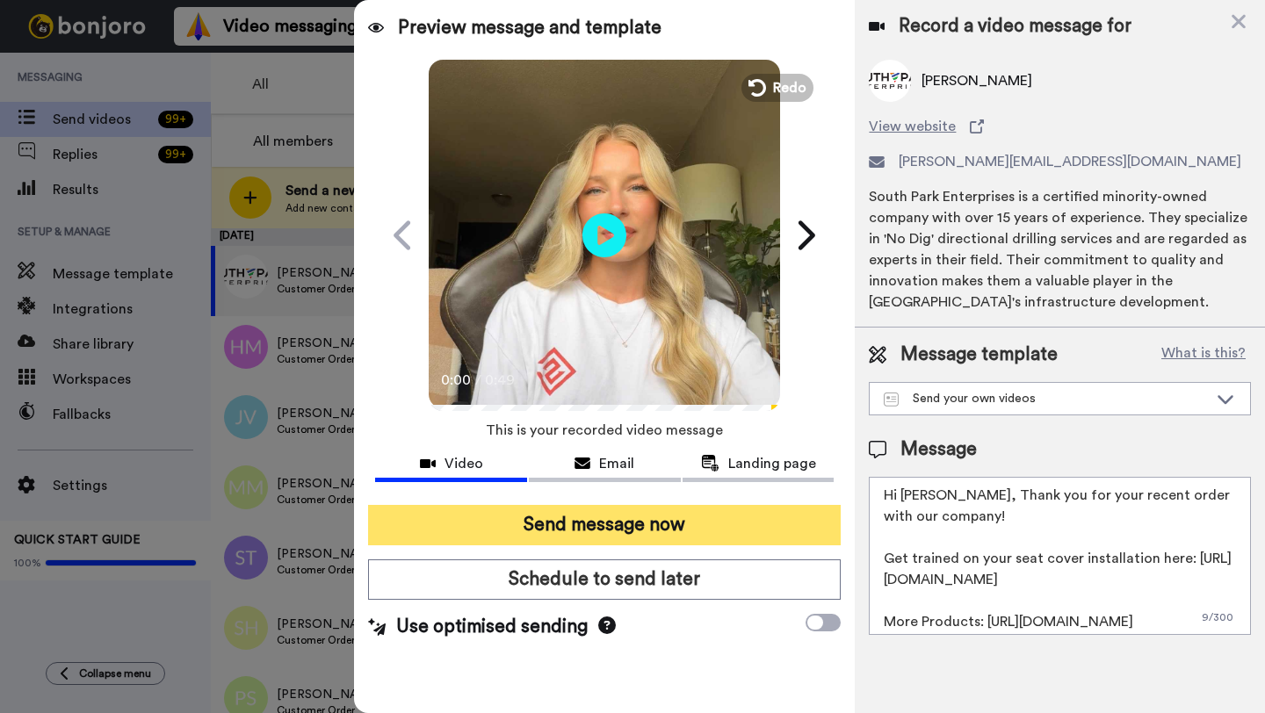
type textarea "Hi Horacio, Thank you for your recent order with our company! Get trained on yo…"
click at [711, 542] on button "Send message now" at bounding box center [604, 525] width 473 height 40
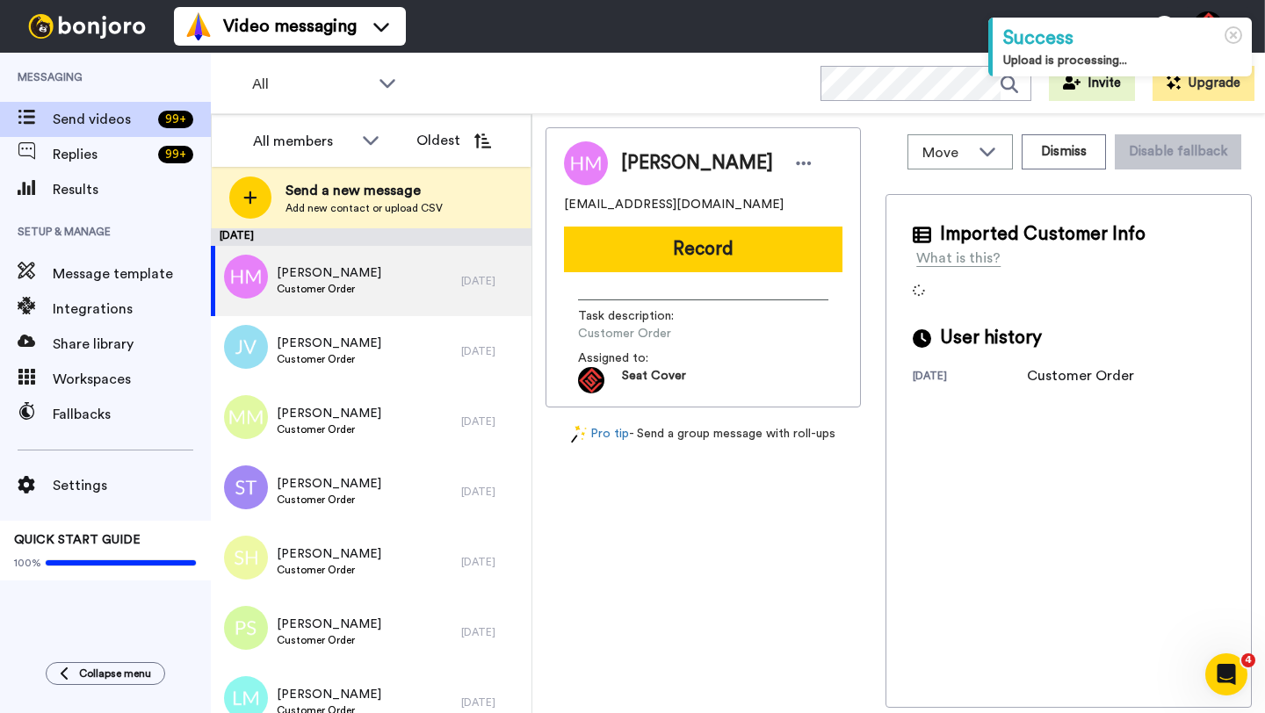
click at [652, 165] on span "[PERSON_NAME]" at bounding box center [697, 163] width 152 height 26
copy span "[PERSON_NAME]"
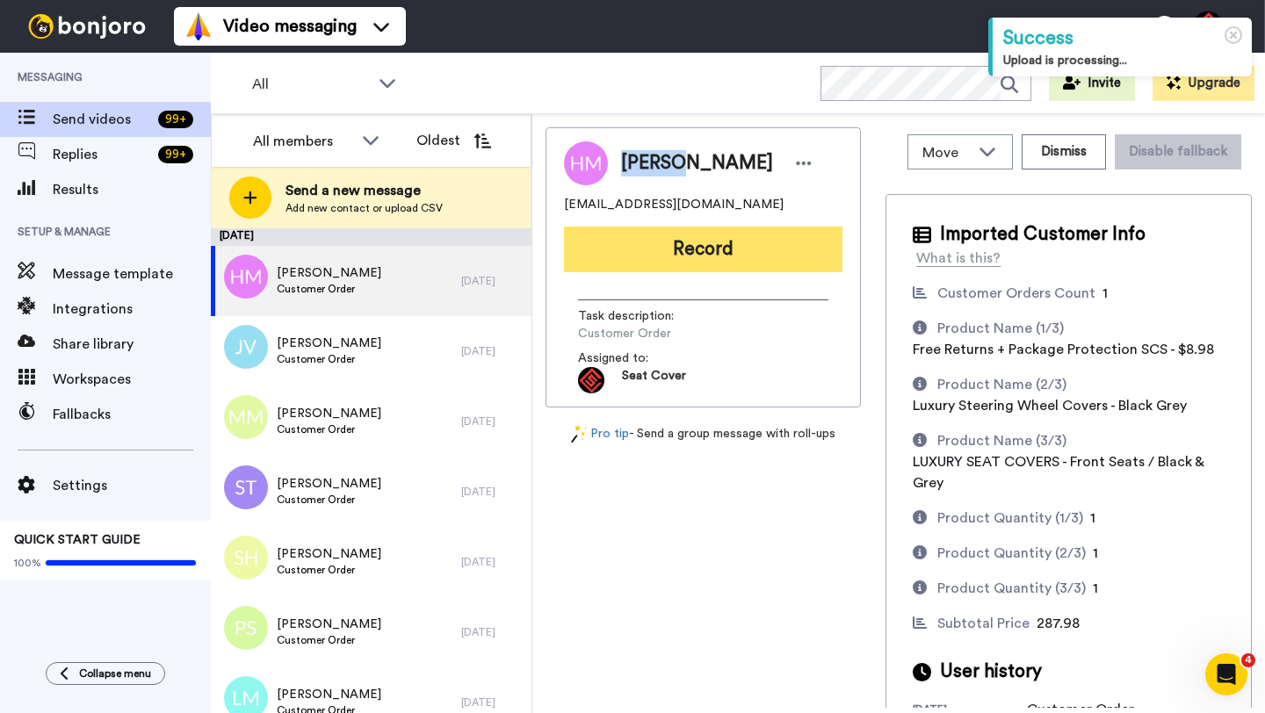
click at [662, 234] on button "Record" at bounding box center [703, 250] width 278 height 46
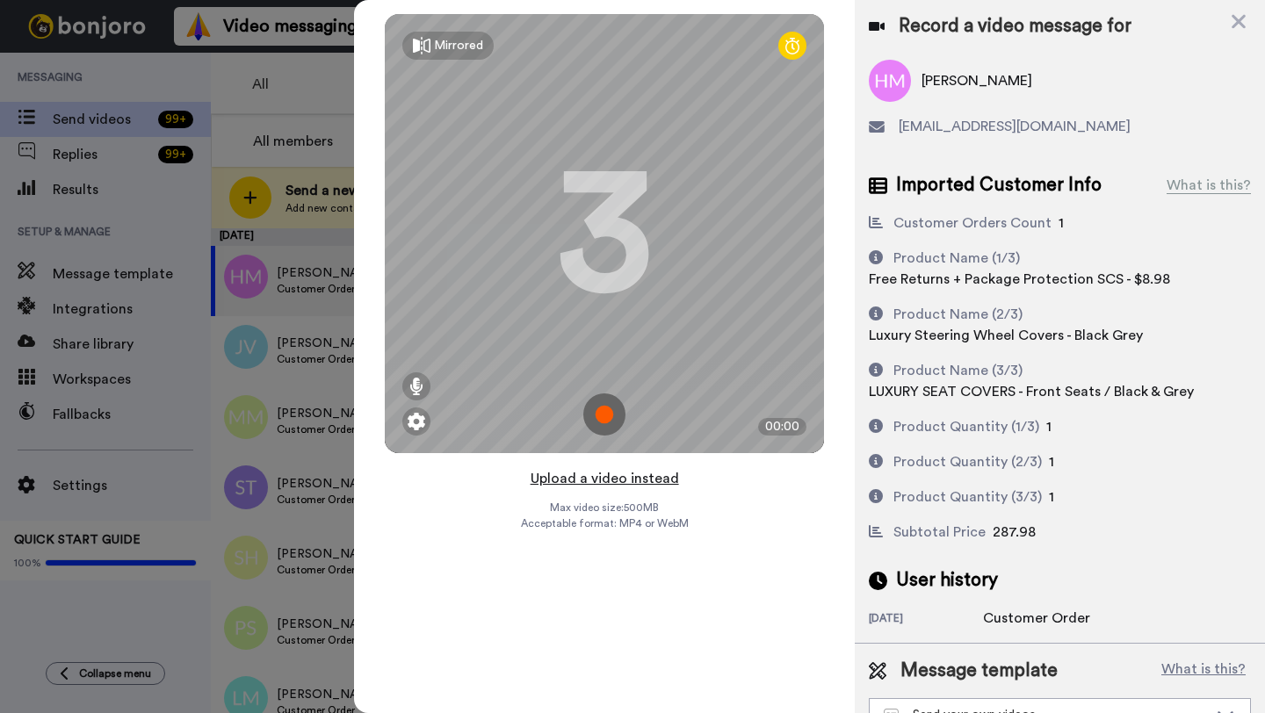
click at [595, 477] on button "Upload a video instead" at bounding box center [604, 478] width 159 height 23
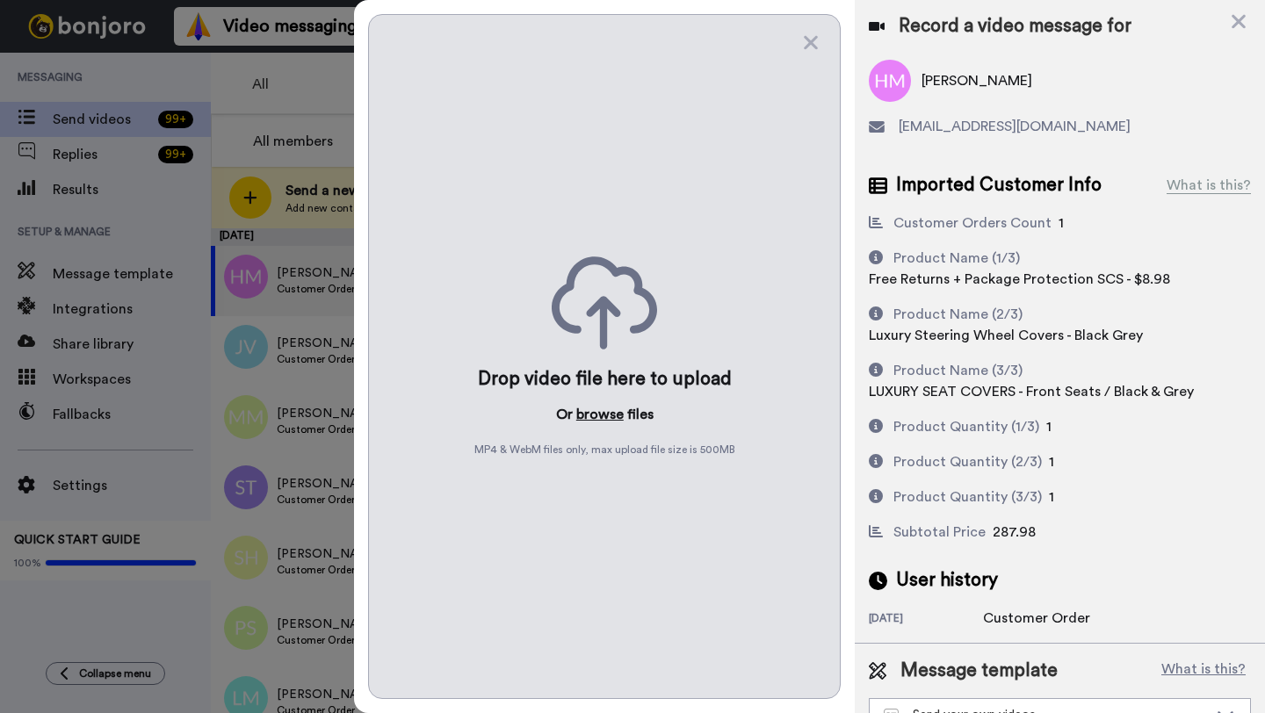
click at [591, 421] on button "browse" at bounding box center [599, 414] width 47 height 21
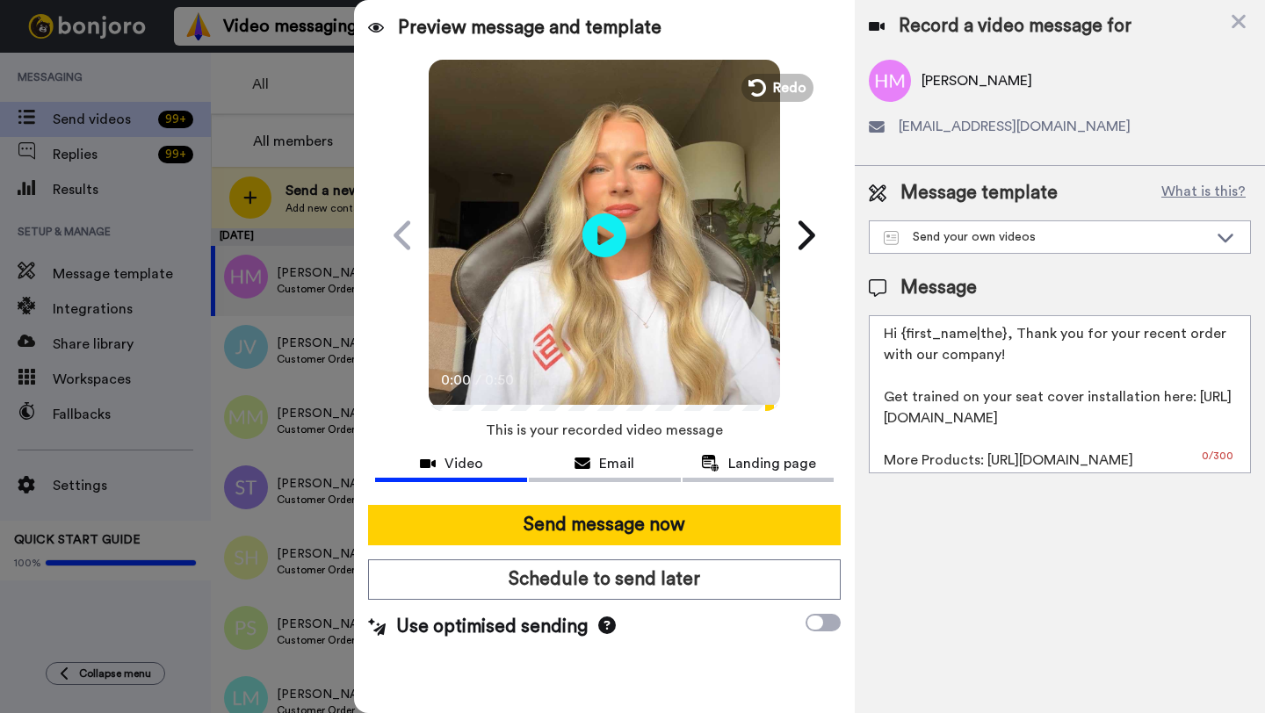
drag, startPoint x: 1003, startPoint y: 338, endPoint x: 904, endPoint y: 338, distance: 99.3
click at [904, 338] on textarea "Hi {first_name|the}, Thank you for your recent order with our company! Get trai…" at bounding box center [1060, 394] width 382 height 158
paste textarea "Howard"
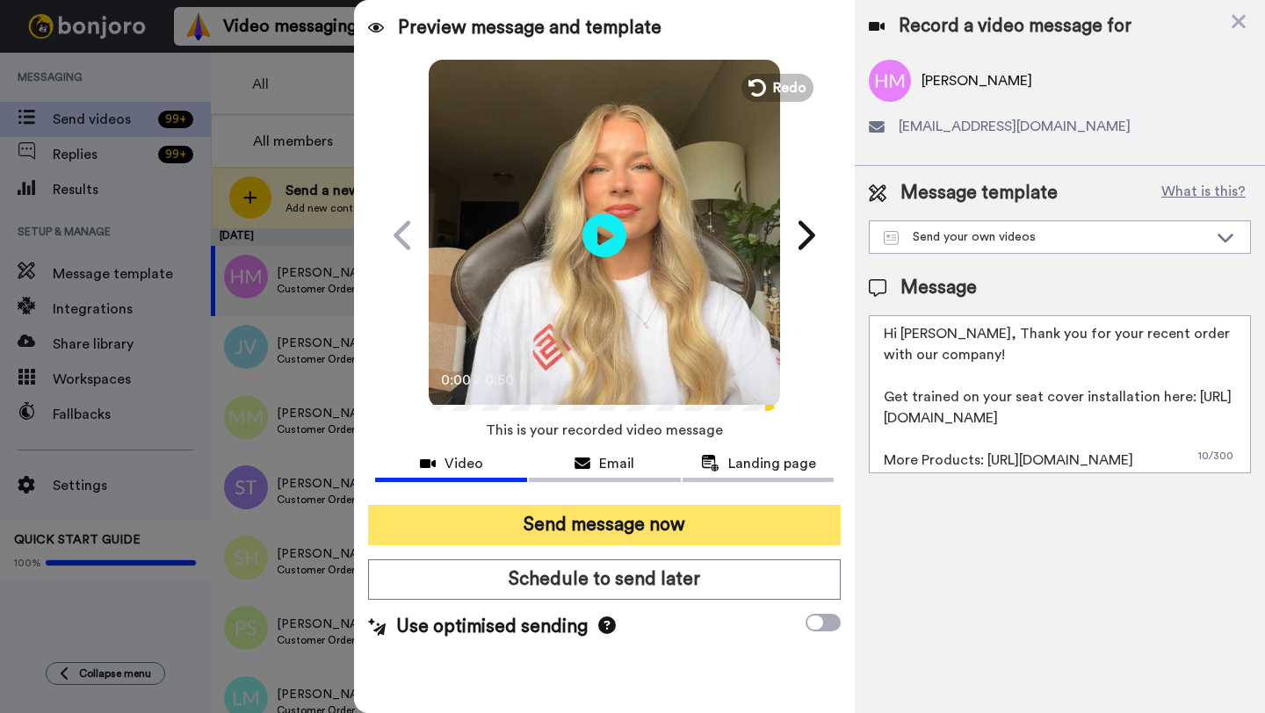
type textarea "Hi Howard, Thank you for your recent order with our company! Get trained on you…"
click at [603, 526] on button "Send message now" at bounding box center [604, 525] width 473 height 40
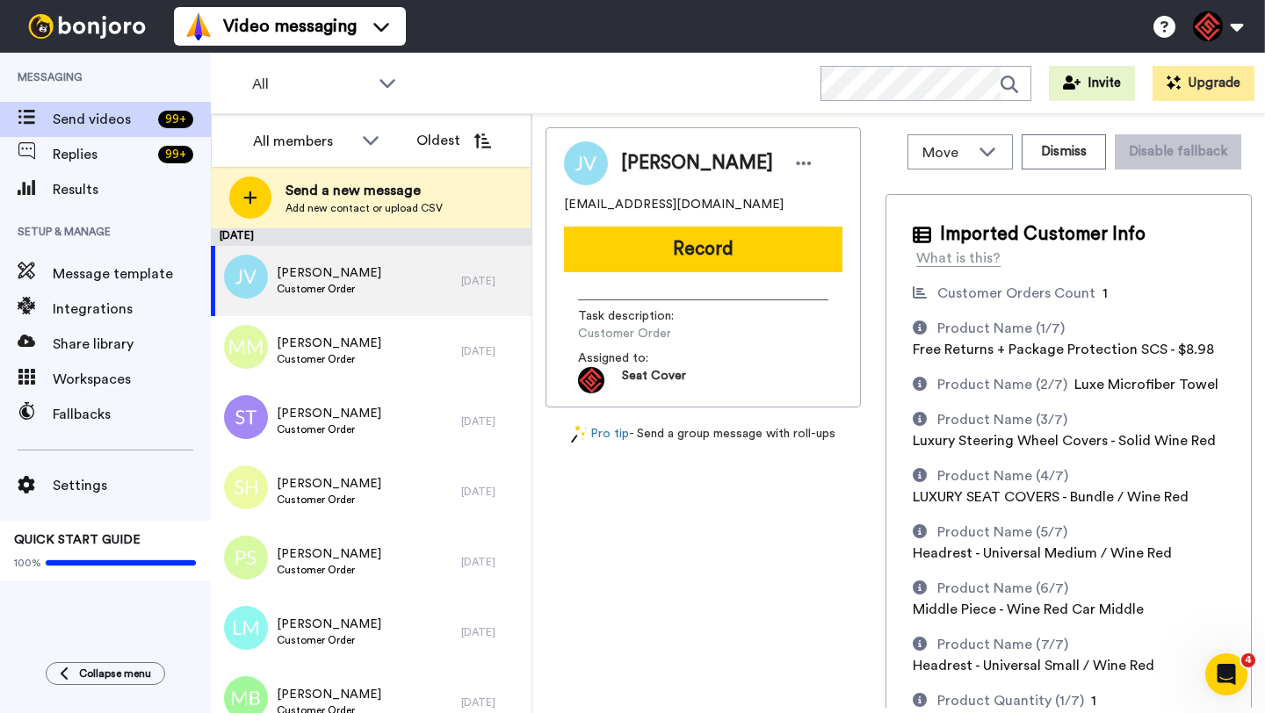
click at [639, 163] on span "[PERSON_NAME]" at bounding box center [697, 163] width 152 height 26
copy span "[PERSON_NAME]"
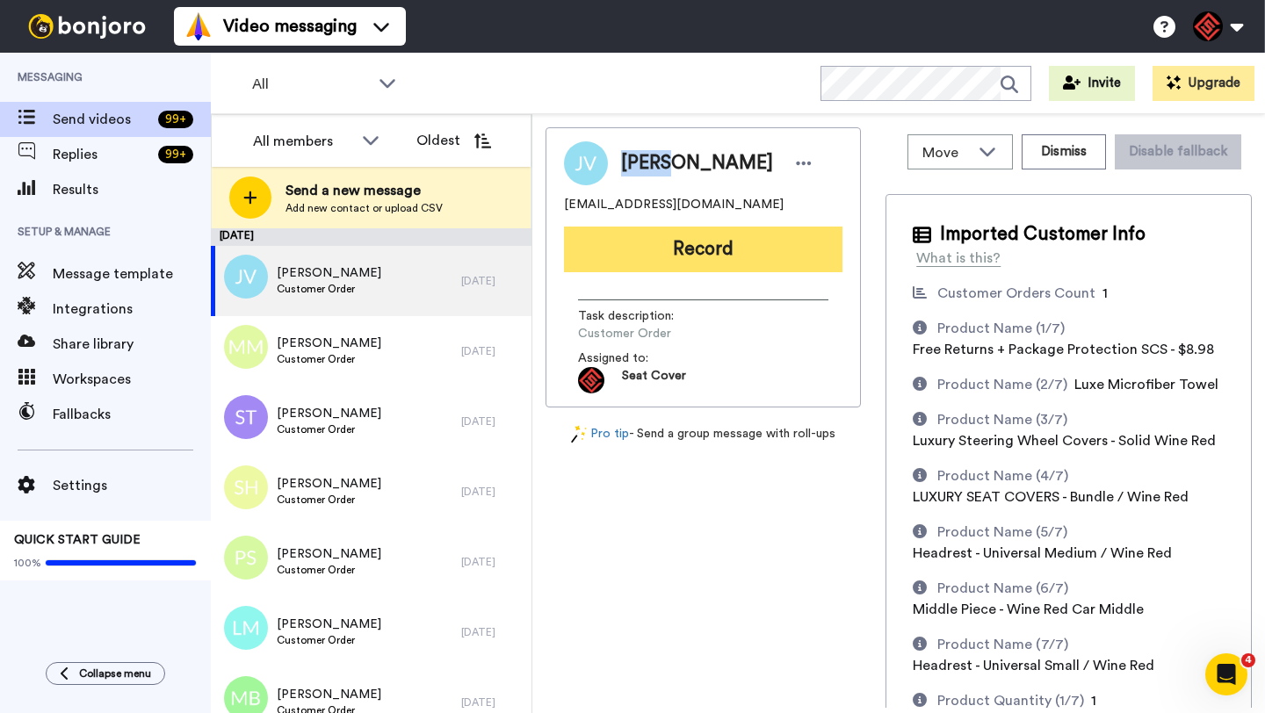
click at [707, 239] on button "Record" at bounding box center [703, 250] width 278 height 46
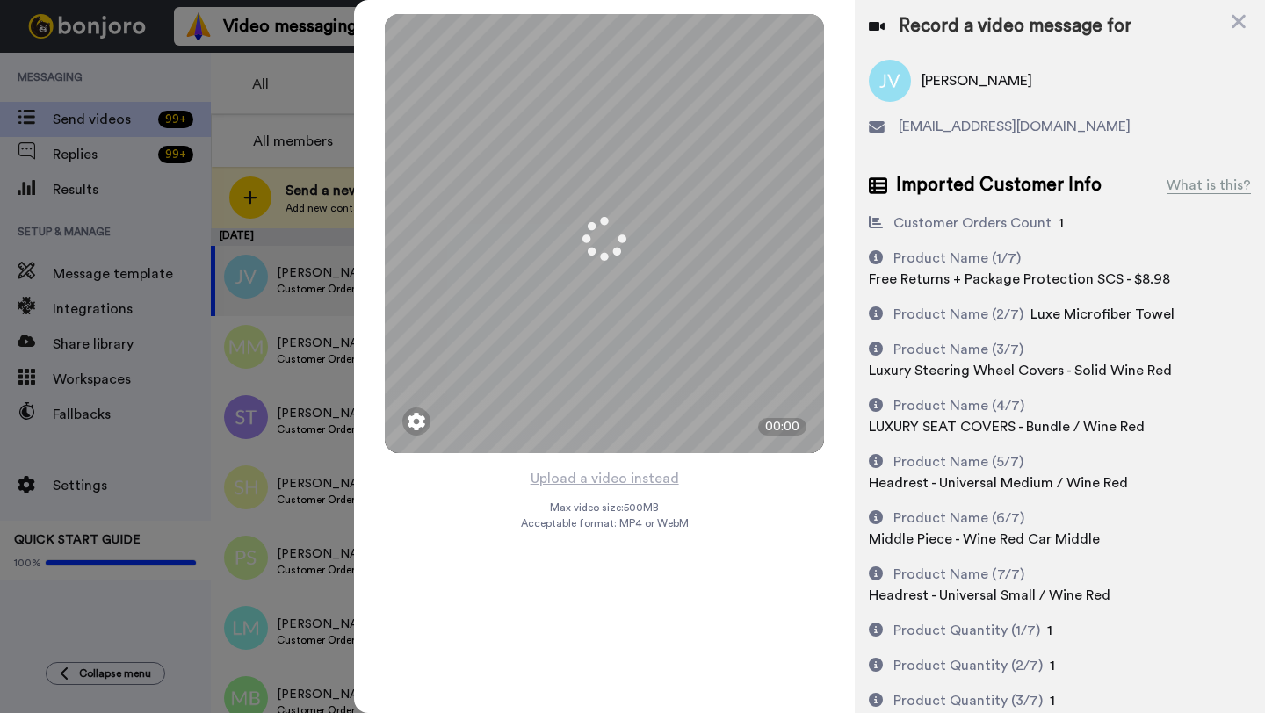
click at [604, 478] on button "Upload a video instead" at bounding box center [604, 478] width 159 height 23
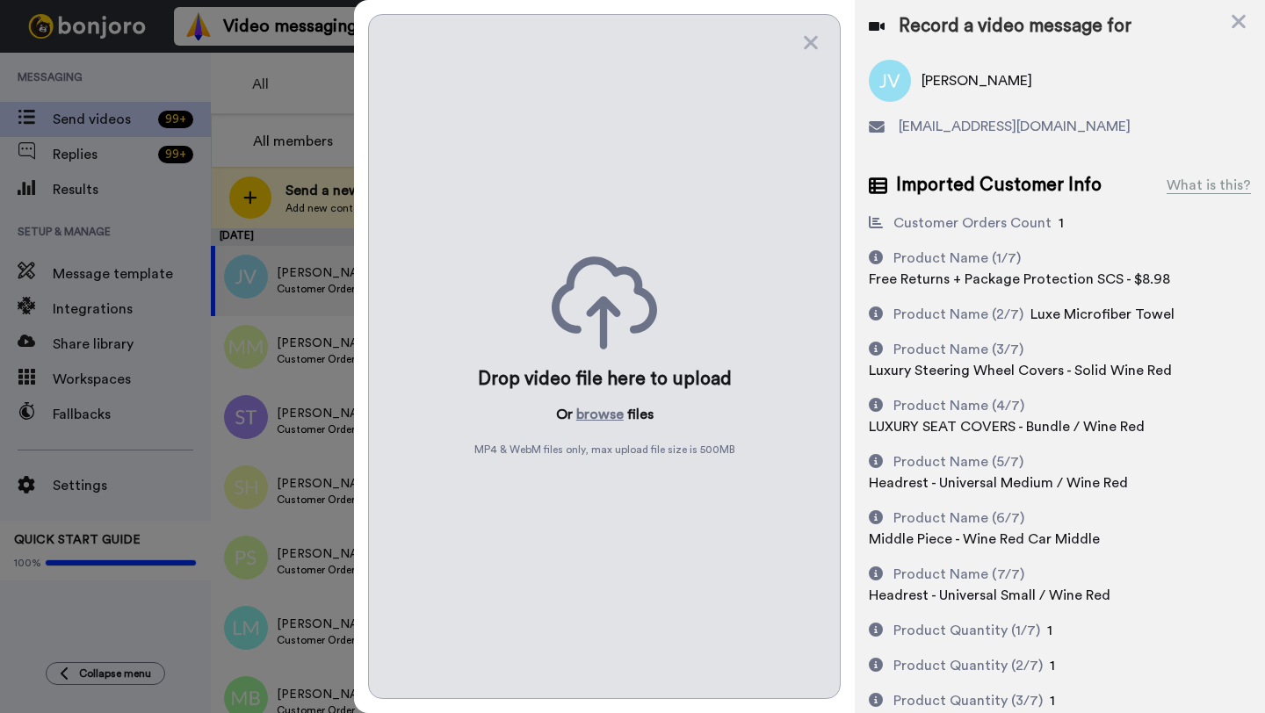
click at [596, 426] on div "Drop video file here to upload Or browse files MP4 & WebM files only, max uploa…" at bounding box center [604, 356] width 473 height 685
click at [596, 415] on button "browse" at bounding box center [599, 414] width 47 height 21
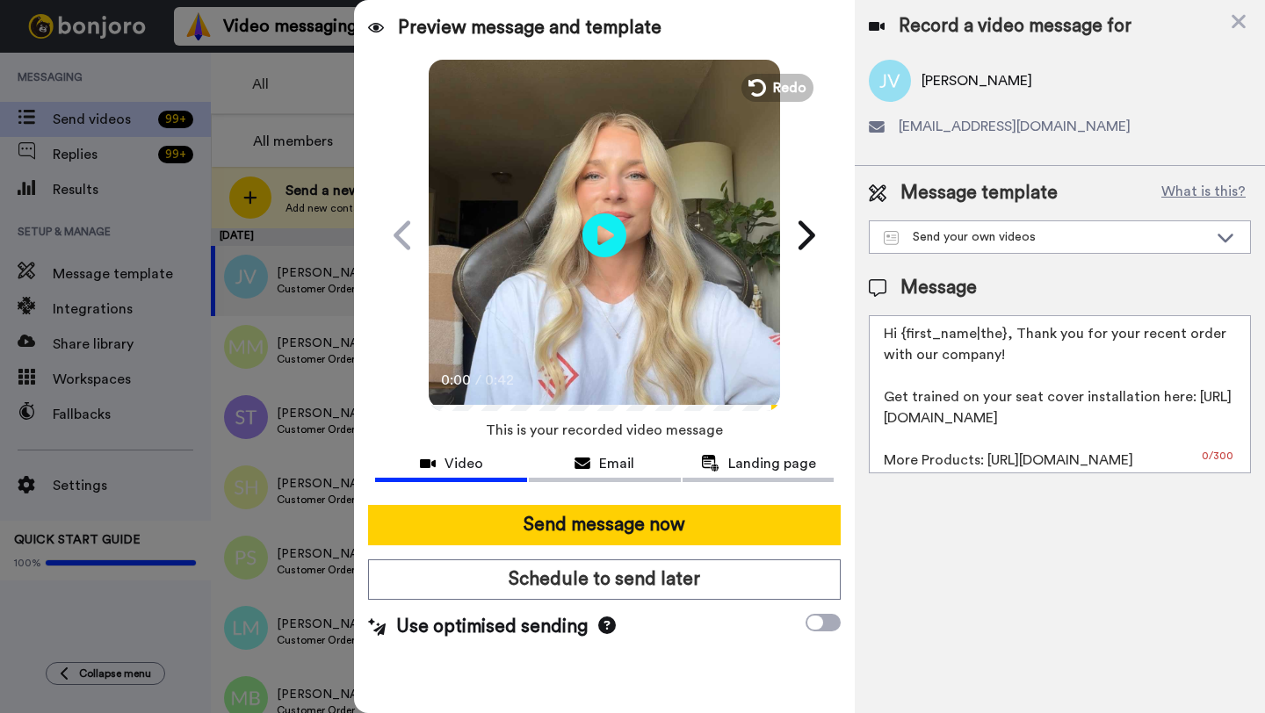
drag, startPoint x: 1002, startPoint y: 337, endPoint x: 904, endPoint y: 338, distance: 98.4
click at [904, 338] on textarea "Hi {first_name|the}, Thank you for your recent order with our company! Get trai…" at bounding box center [1060, 394] width 382 height 158
paste textarea "Julio"
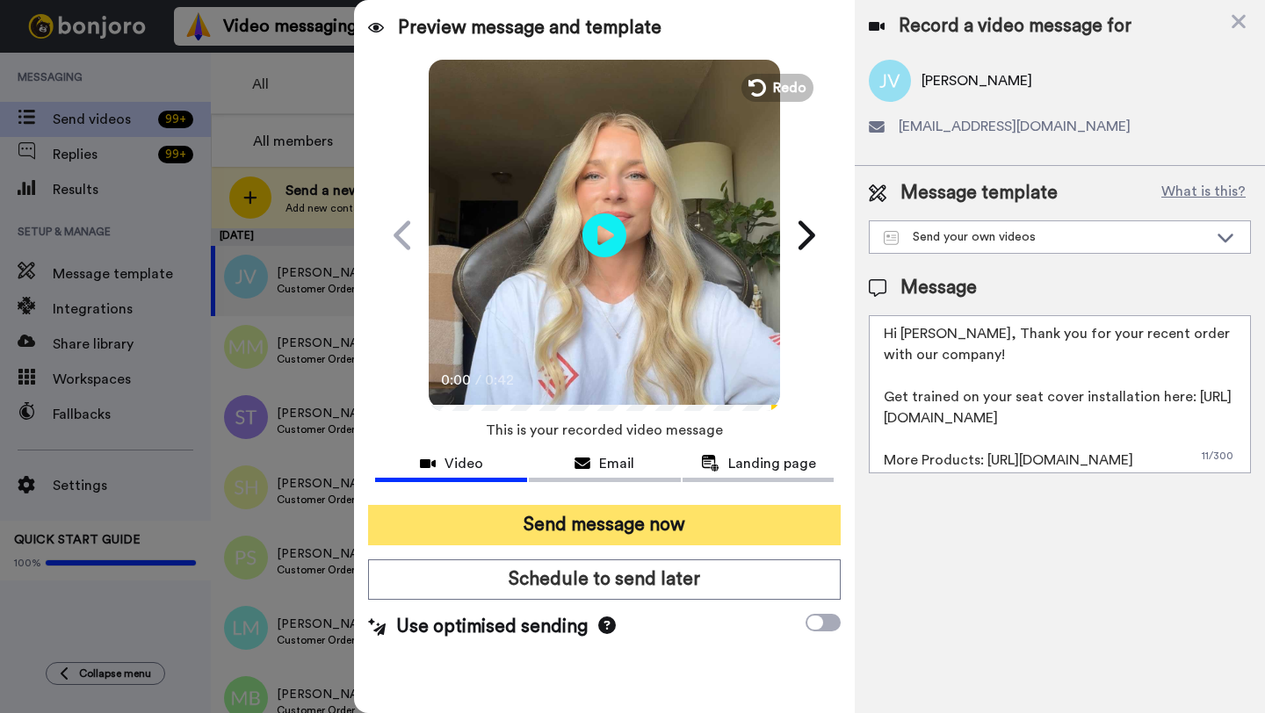
type textarea "Hi Julio, Thank you for your recent order with our company! Get trained on your…"
click at [620, 526] on button "Send message now" at bounding box center [604, 525] width 473 height 40
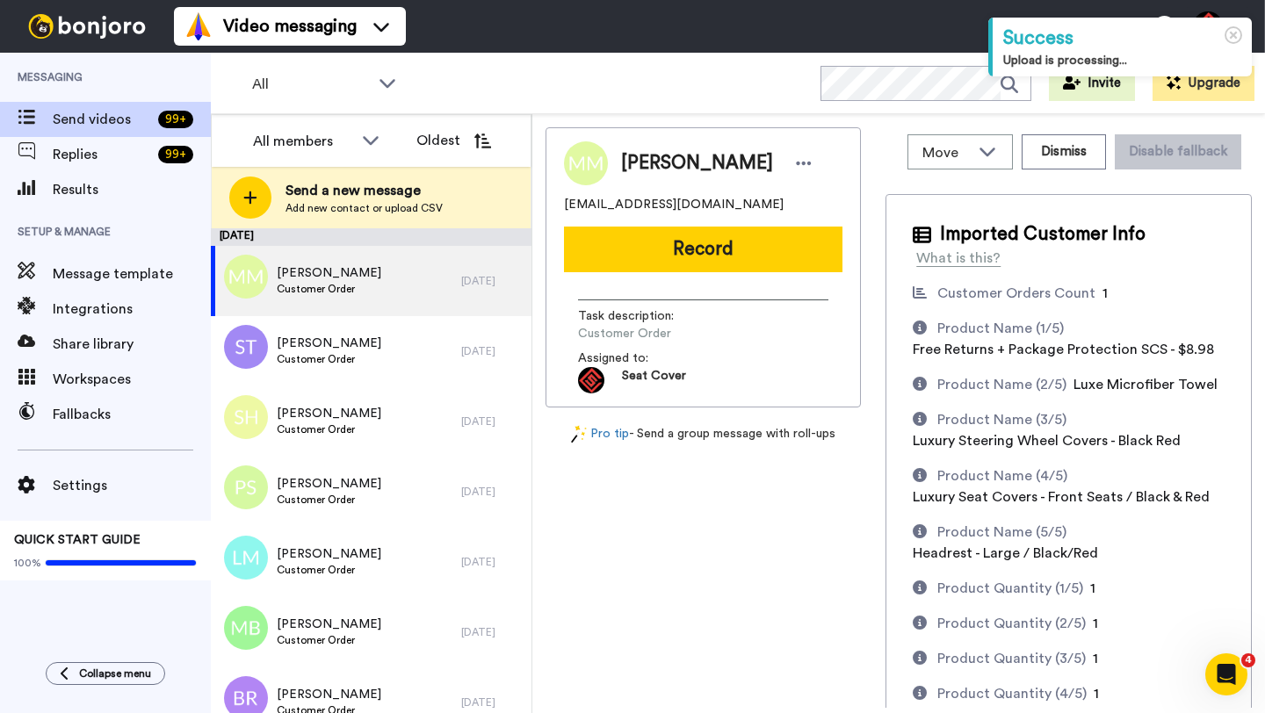
click at [642, 161] on span "[PERSON_NAME]" at bounding box center [697, 163] width 152 height 26
click at [642, 161] on span "Mandy Martes" at bounding box center [697, 163] width 152 height 26
copy span "Mandy"
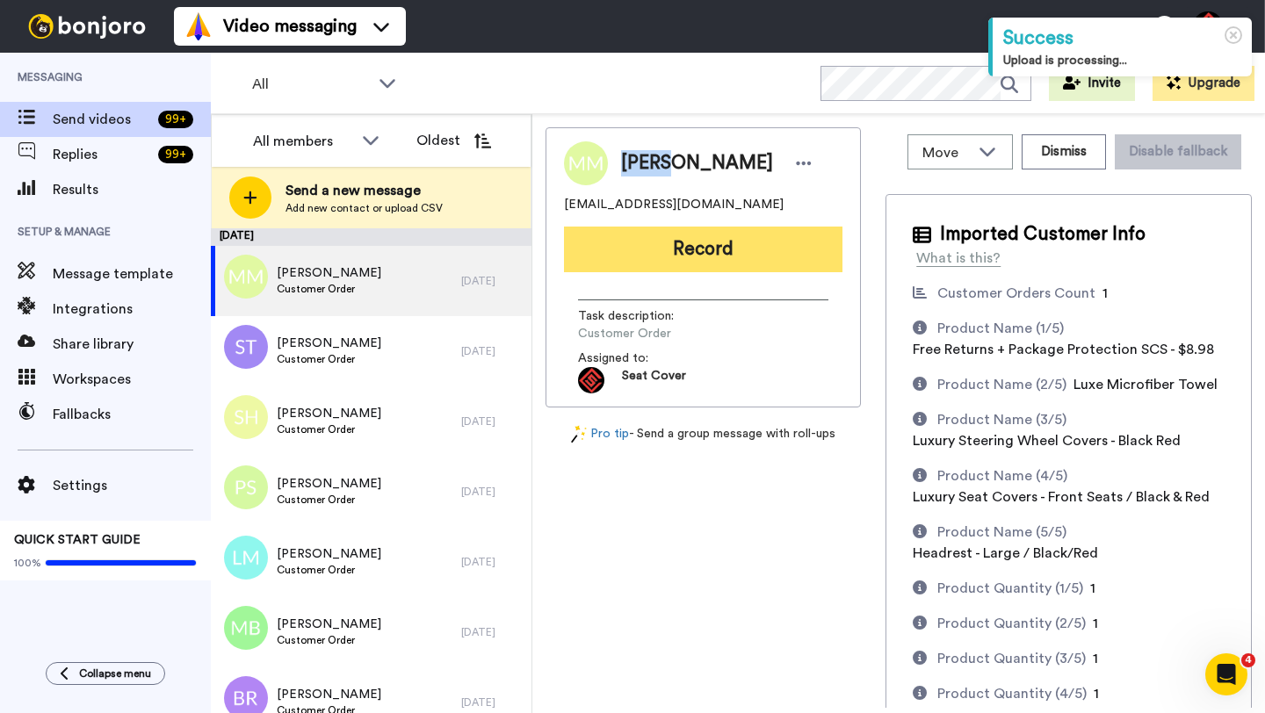
click at [672, 263] on button "Record" at bounding box center [703, 250] width 278 height 46
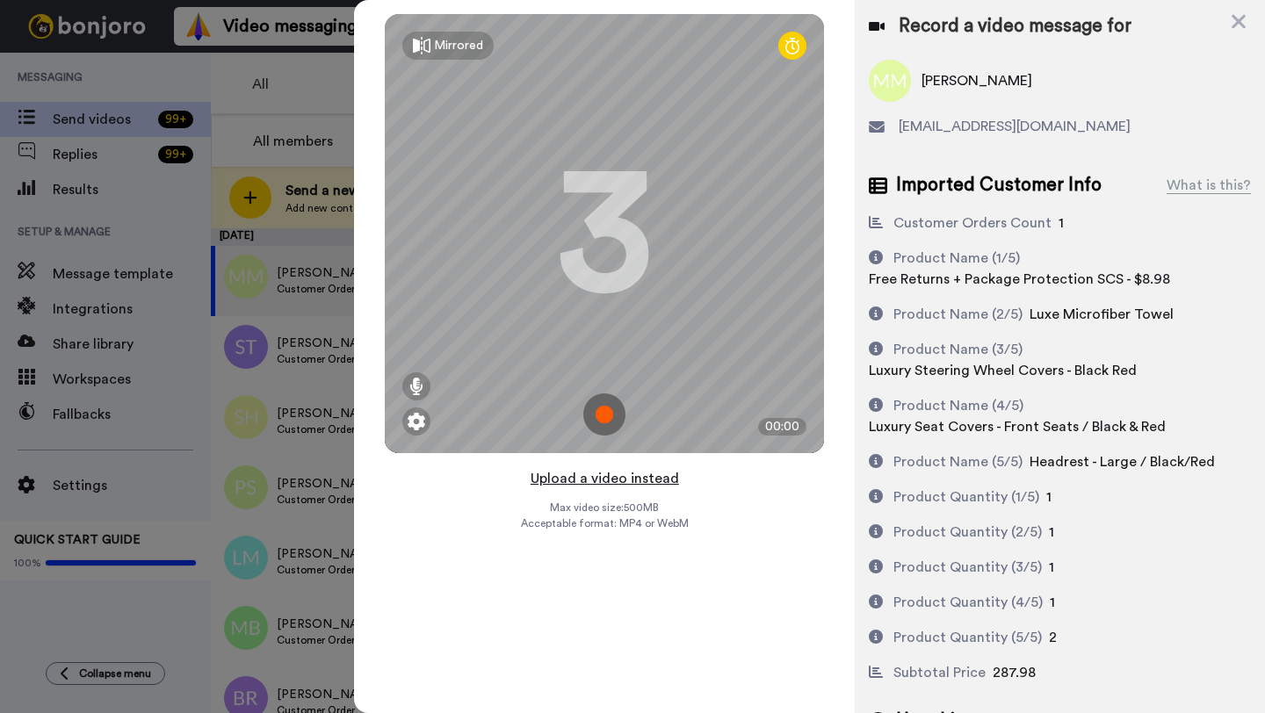
click at [594, 477] on button "Upload a video instead" at bounding box center [604, 478] width 159 height 23
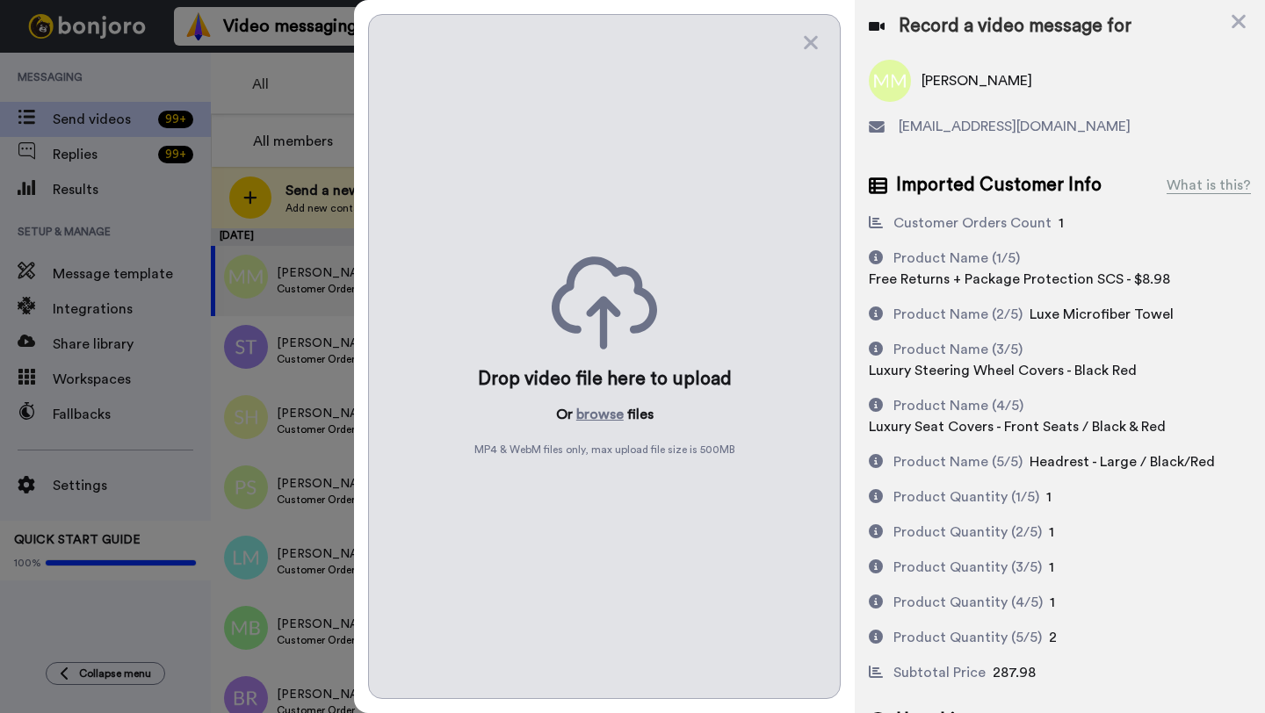
click at [598, 399] on div "Drop video file here to upload Or browse files MP4 & WebM files only, max uploa…" at bounding box center [604, 356] width 473 height 685
click at [598, 408] on button "browse" at bounding box center [599, 414] width 47 height 21
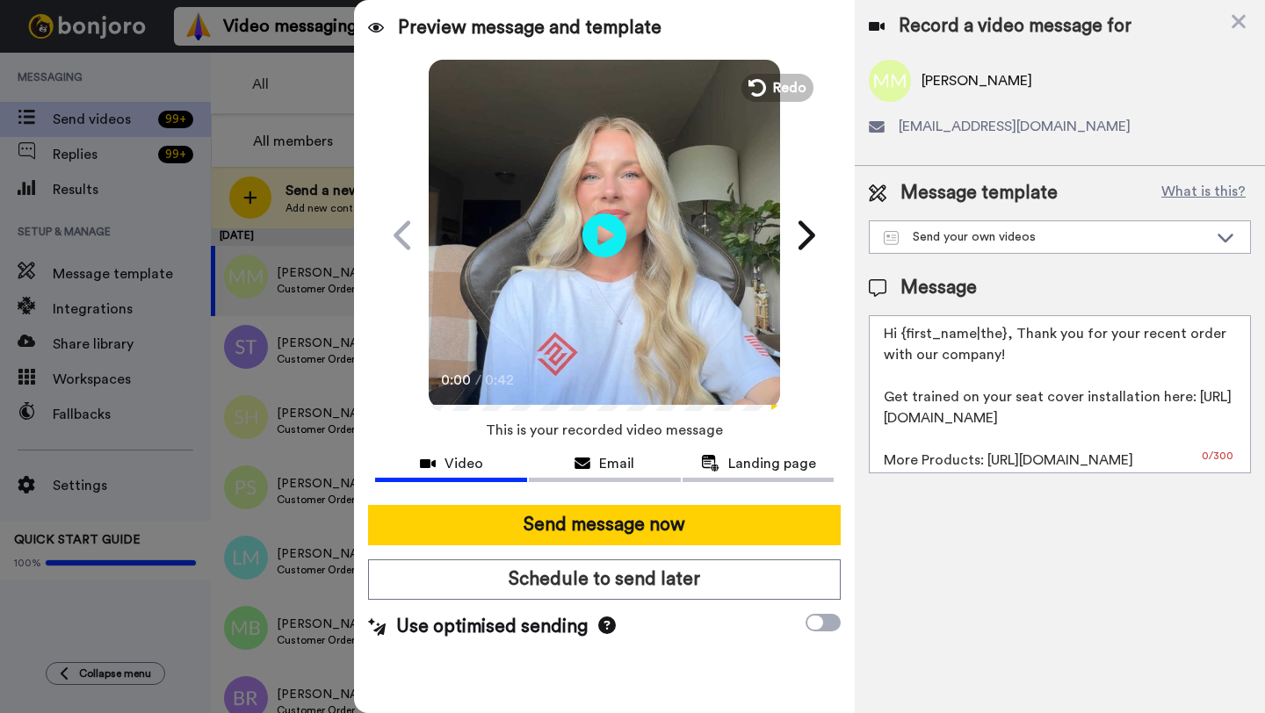
drag, startPoint x: 1004, startPoint y: 336, endPoint x: 898, endPoint y: 335, distance: 106.3
click at [898, 335] on textarea "Hi {first_name|the}, Thank you for your recent order with our company! Get trai…" at bounding box center [1060, 394] width 382 height 158
paste textarea "Mandy"
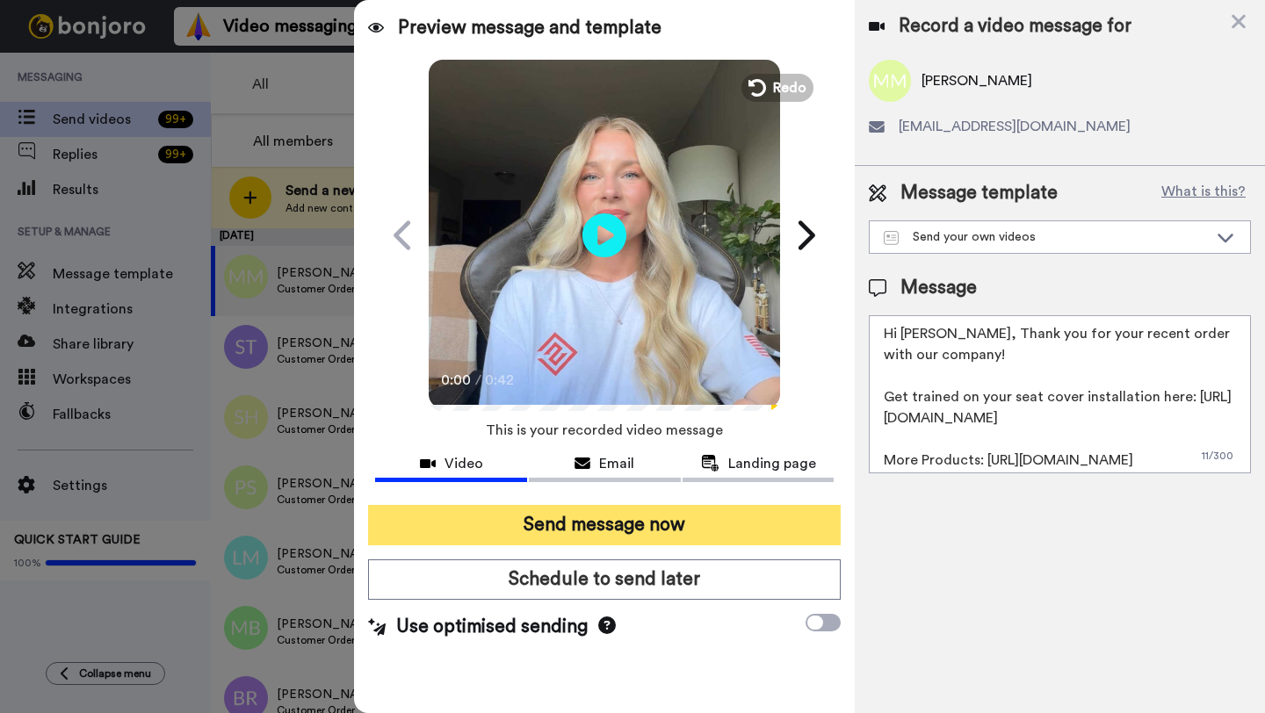
type textarea "Hi Mandy, Thank you for your recent order with our company! Get trained on your…"
click at [660, 534] on button "Send message now" at bounding box center [604, 525] width 473 height 40
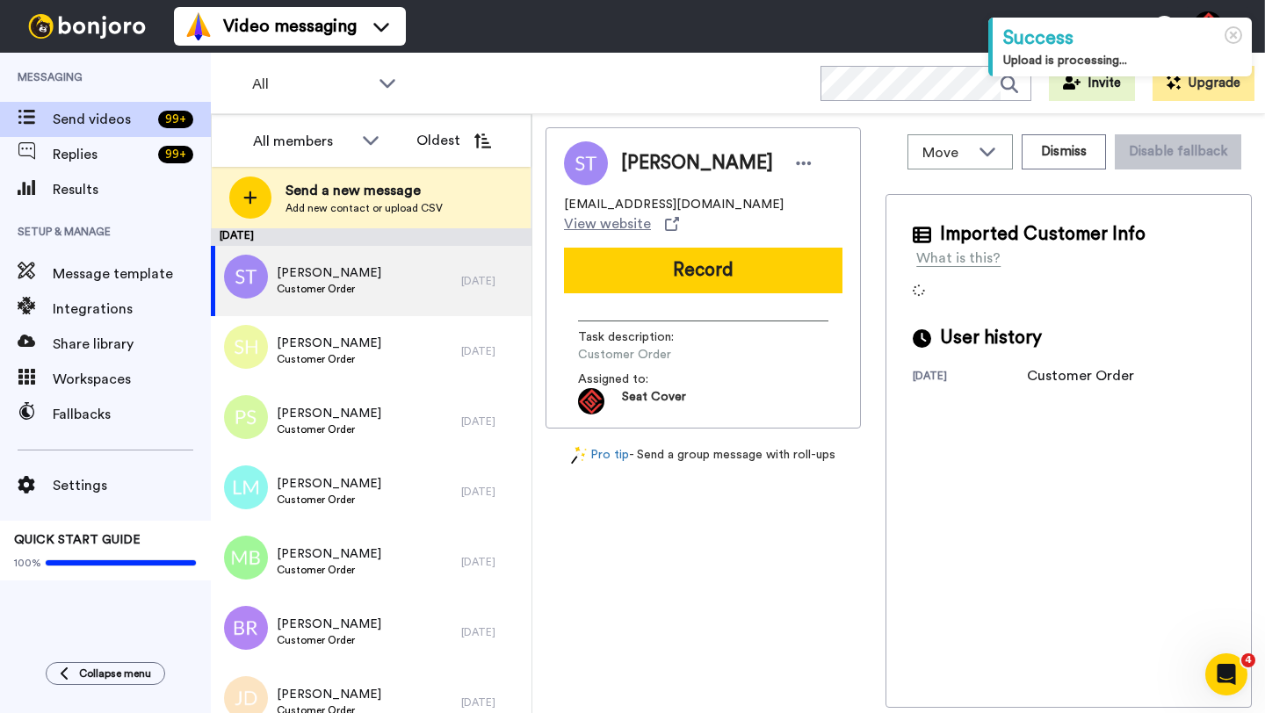
click at [638, 164] on span "[PERSON_NAME]" at bounding box center [697, 163] width 152 height 26
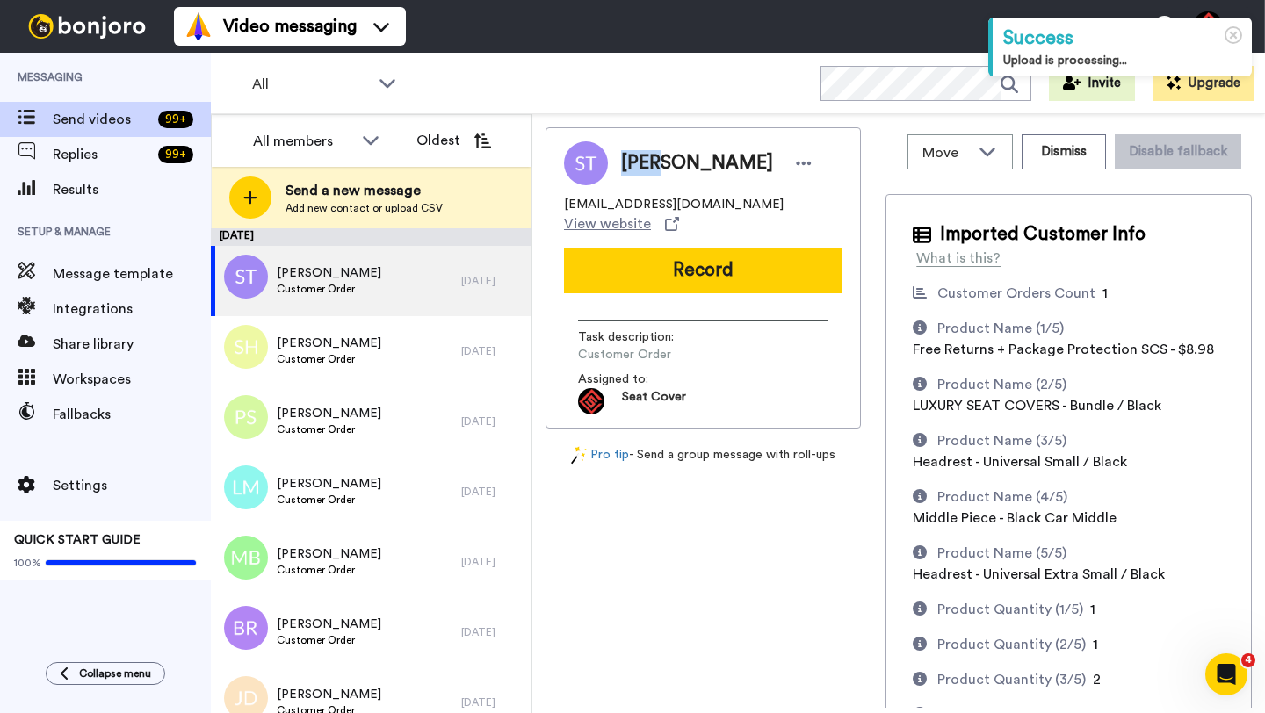
copy span "[PERSON_NAME]"
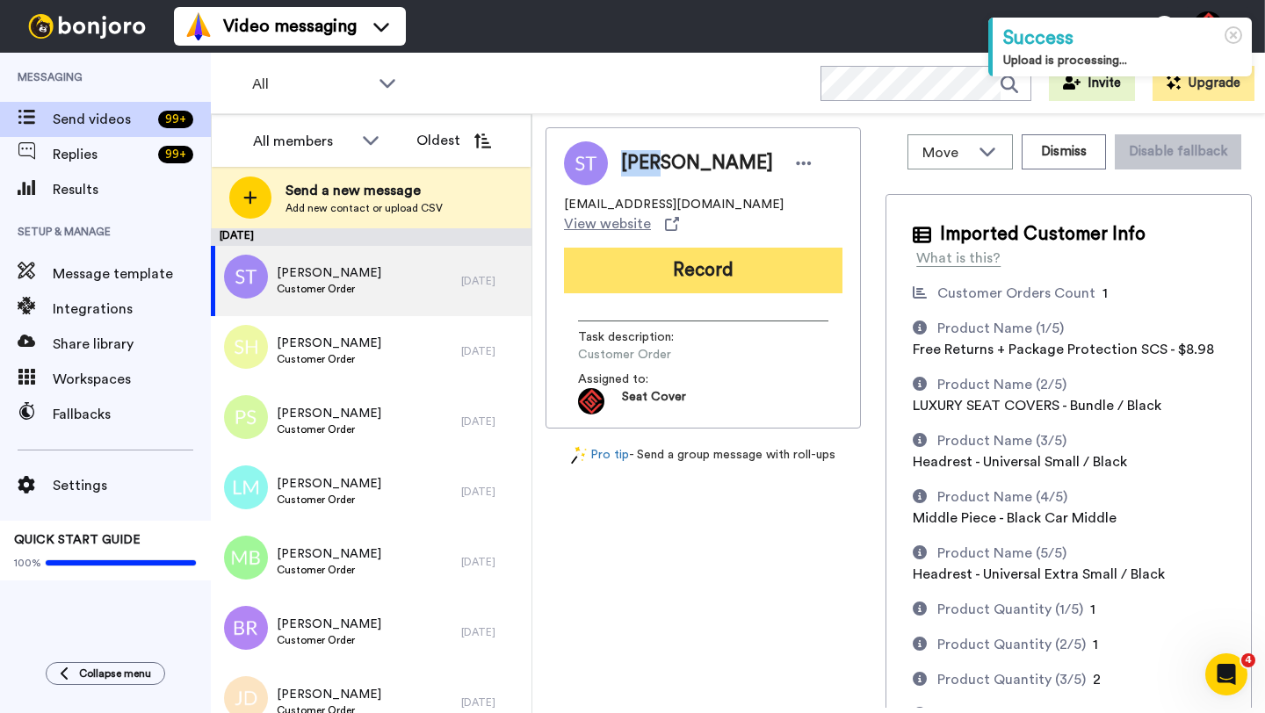
click at [658, 248] on button "Record" at bounding box center [703, 271] width 278 height 46
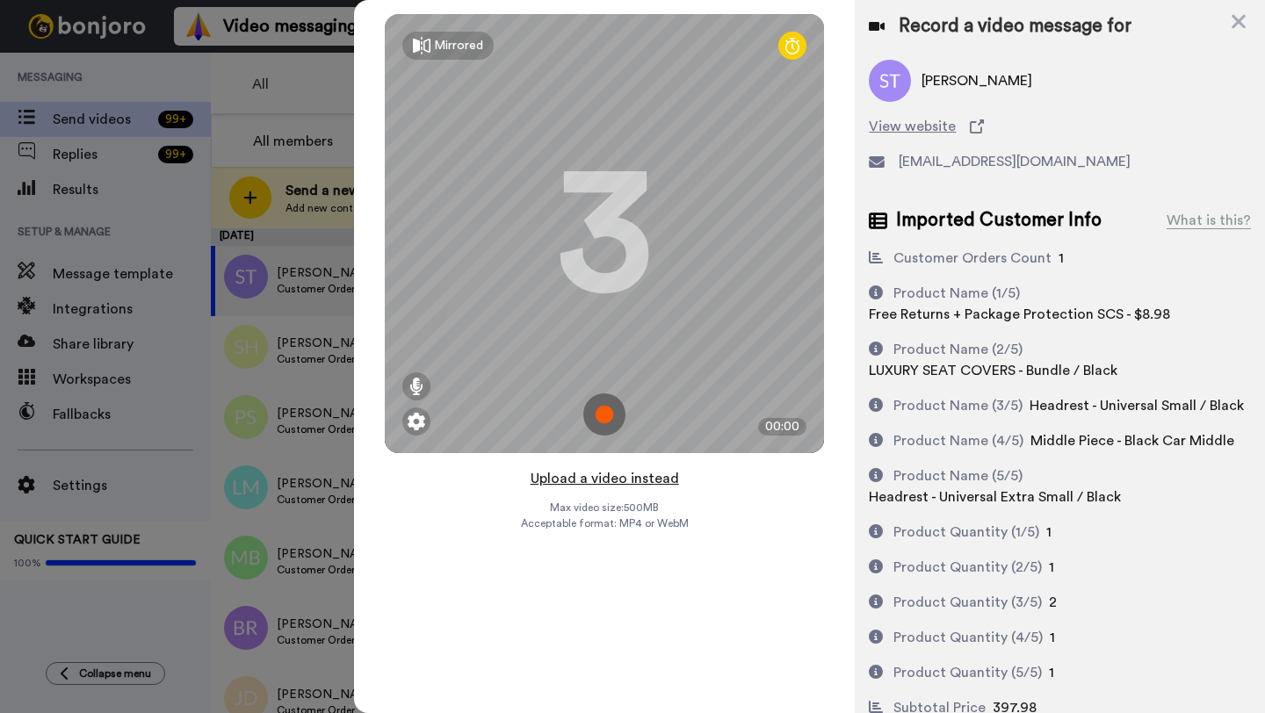
click at [596, 480] on button "Upload a video instead" at bounding box center [604, 478] width 159 height 23
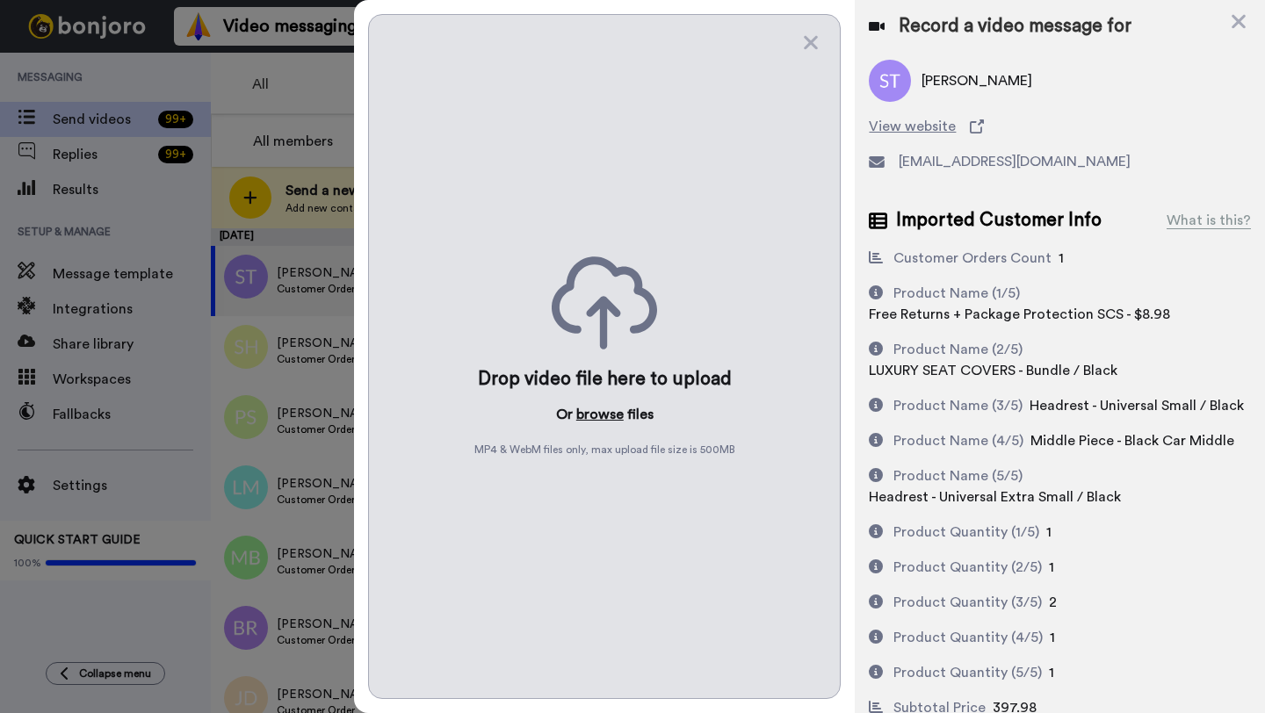
click at [605, 412] on button "browse" at bounding box center [599, 414] width 47 height 21
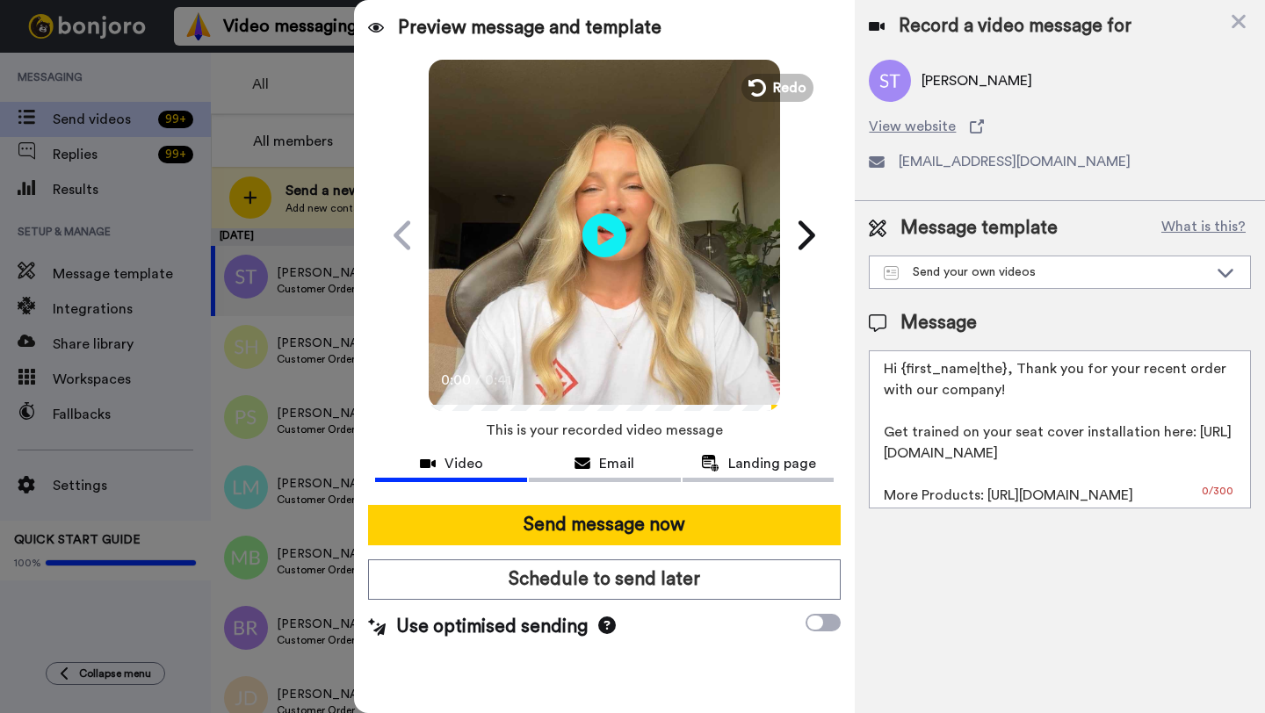
drag, startPoint x: 1005, startPoint y: 373, endPoint x: 898, endPoint y: 373, distance: 107.2
click at [898, 373] on textarea "Hi {first_name|the}, Thank you for your recent order with our company! Get trai…" at bounding box center [1060, 429] width 382 height 158
paste textarea "Sean"
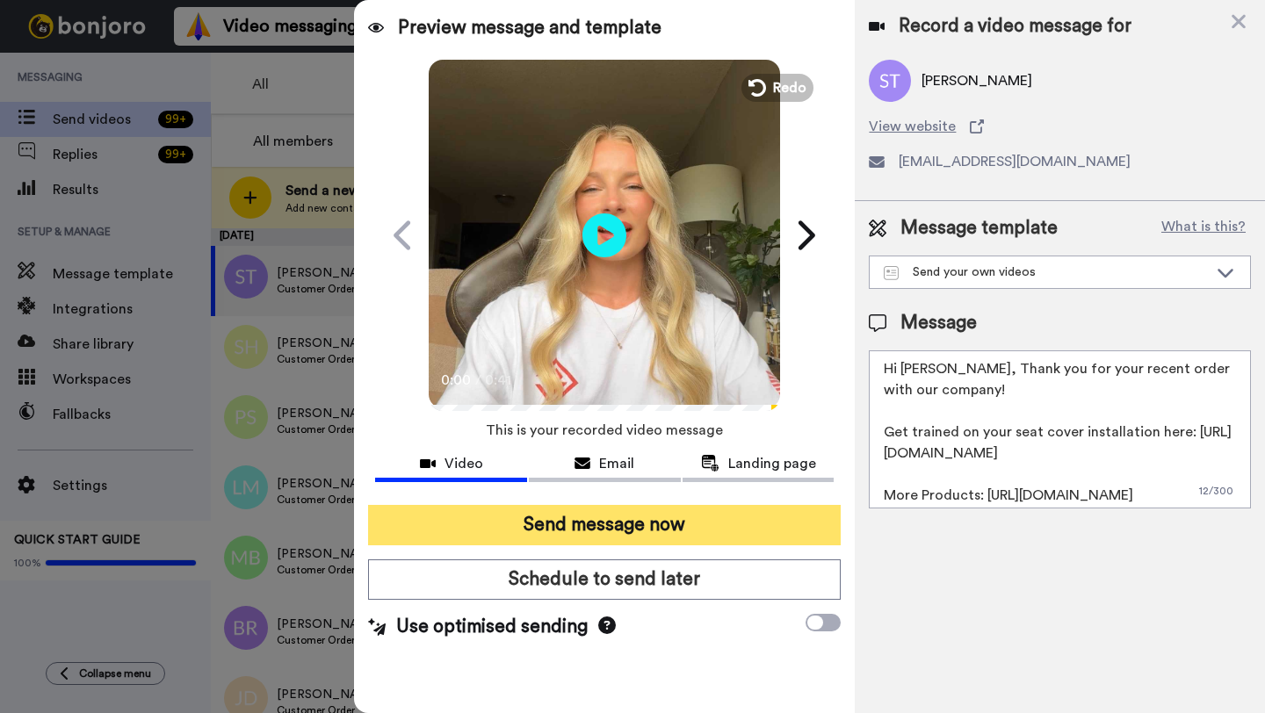
type textarea "Hi Sean, Thank you for your recent order with our company! Get trained on your …"
click at [659, 524] on button "Send message now" at bounding box center [604, 525] width 473 height 40
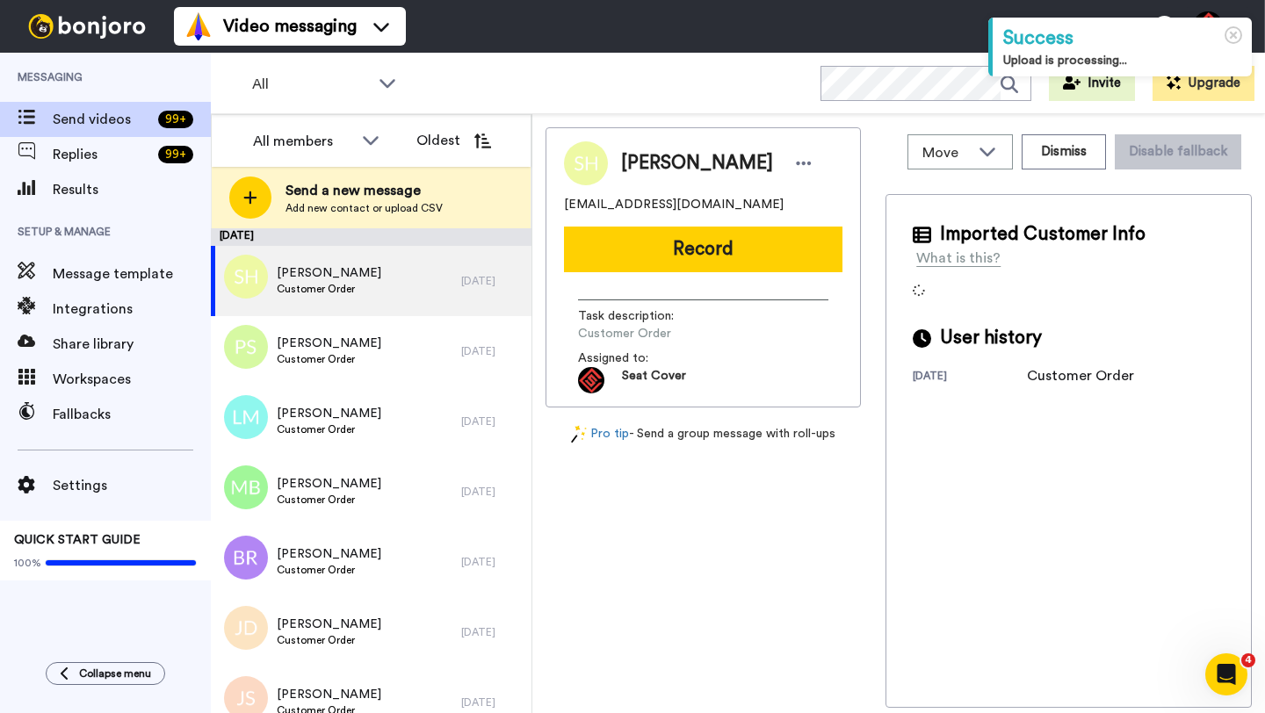
click at [639, 158] on span "[PERSON_NAME]" at bounding box center [697, 163] width 152 height 26
copy span "[PERSON_NAME]"
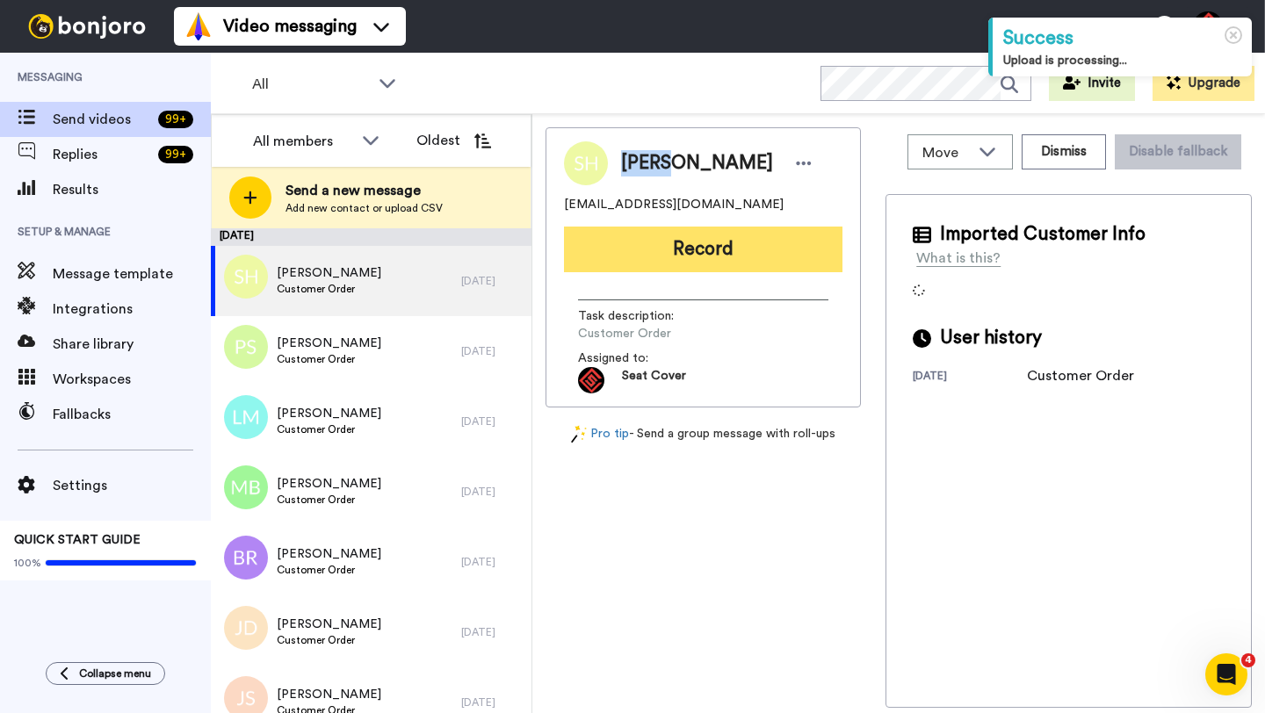
click at [680, 261] on button "Record" at bounding box center [703, 250] width 278 height 46
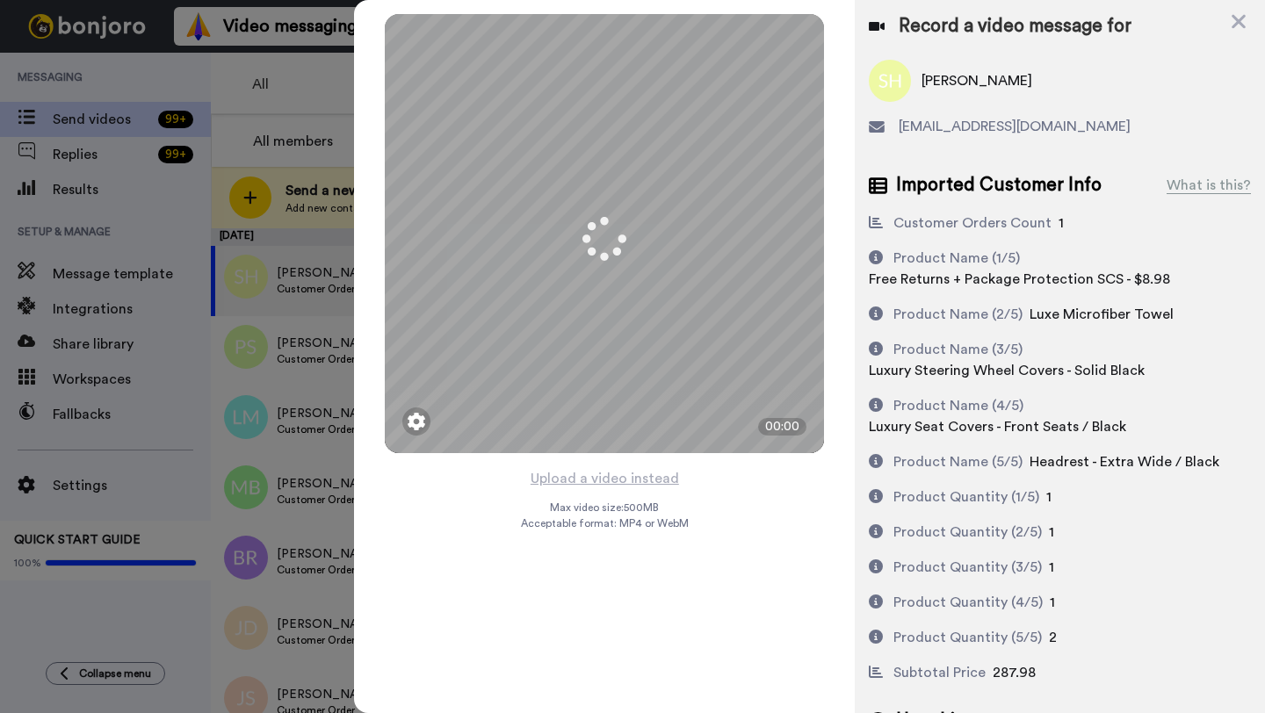
click at [612, 480] on button "Upload a video instead" at bounding box center [604, 478] width 159 height 23
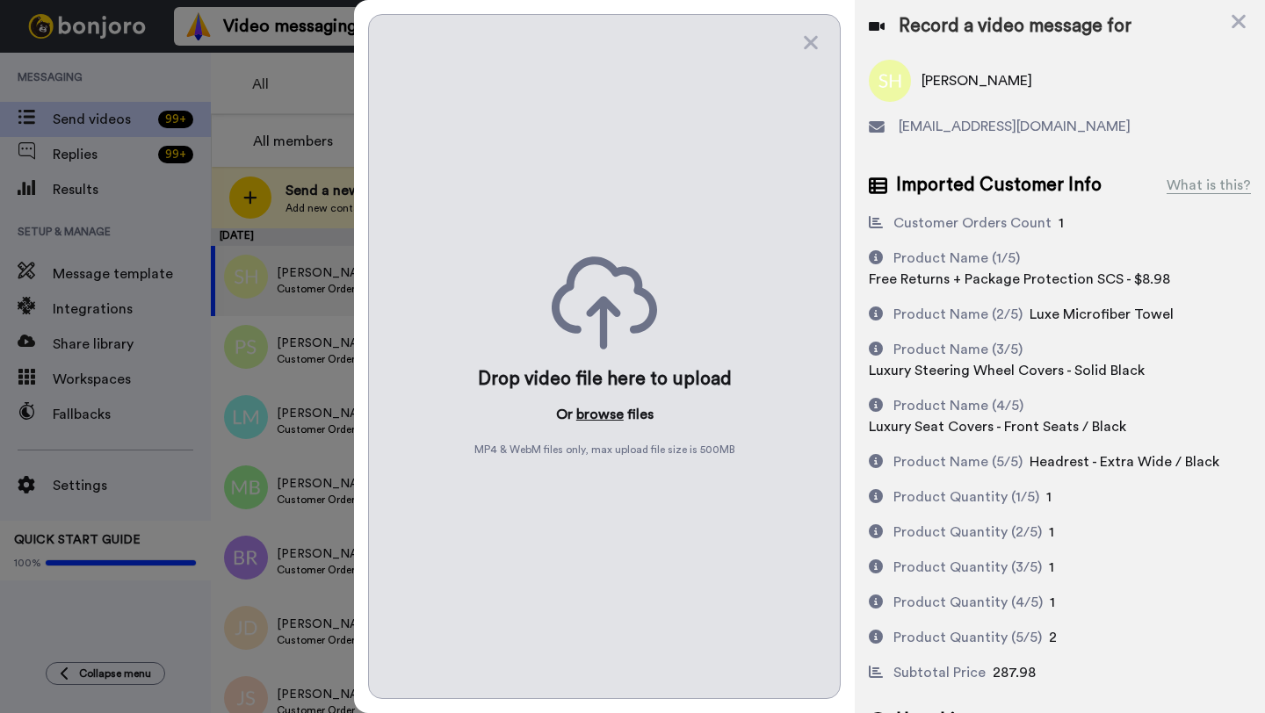
click at [599, 413] on button "browse" at bounding box center [599, 414] width 47 height 21
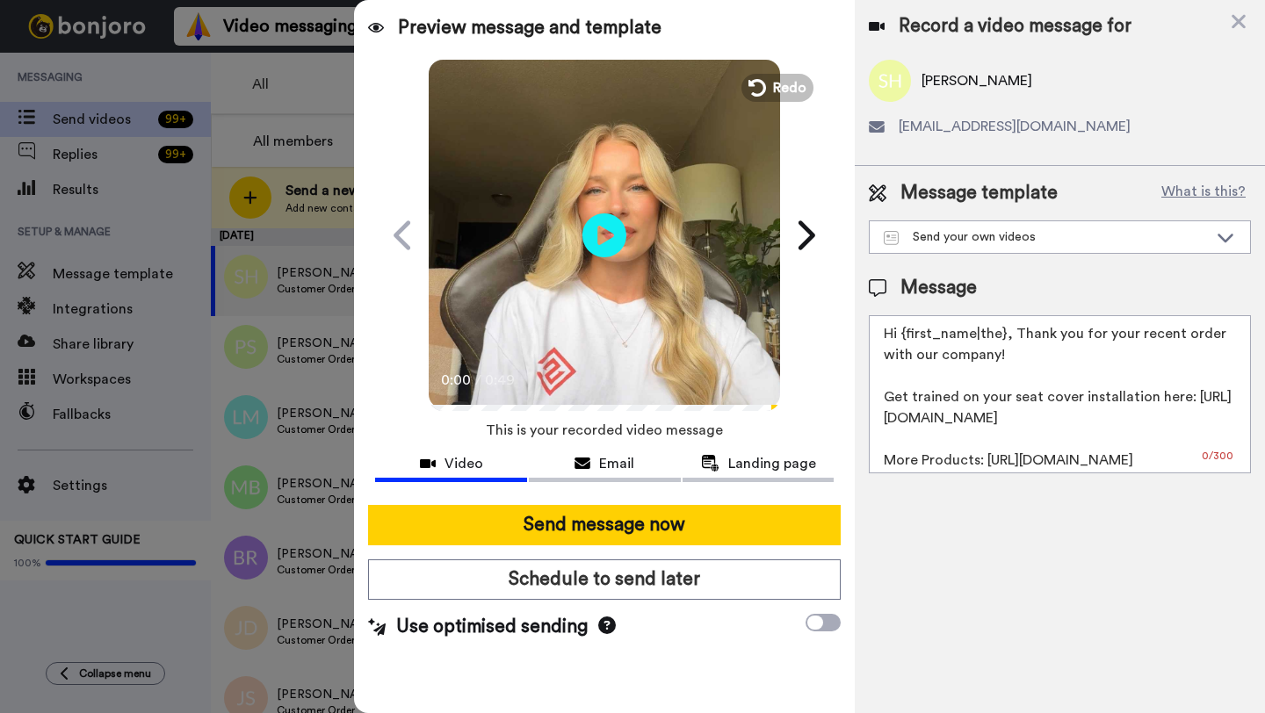
drag, startPoint x: 1002, startPoint y: 336, endPoint x: 903, endPoint y: 336, distance: 99.3
click at [903, 336] on textarea "Hi {first_name|the}, Thank you for your recent order with our company! Get trai…" at bounding box center [1060, 394] width 382 height 158
paste textarea "Scott"
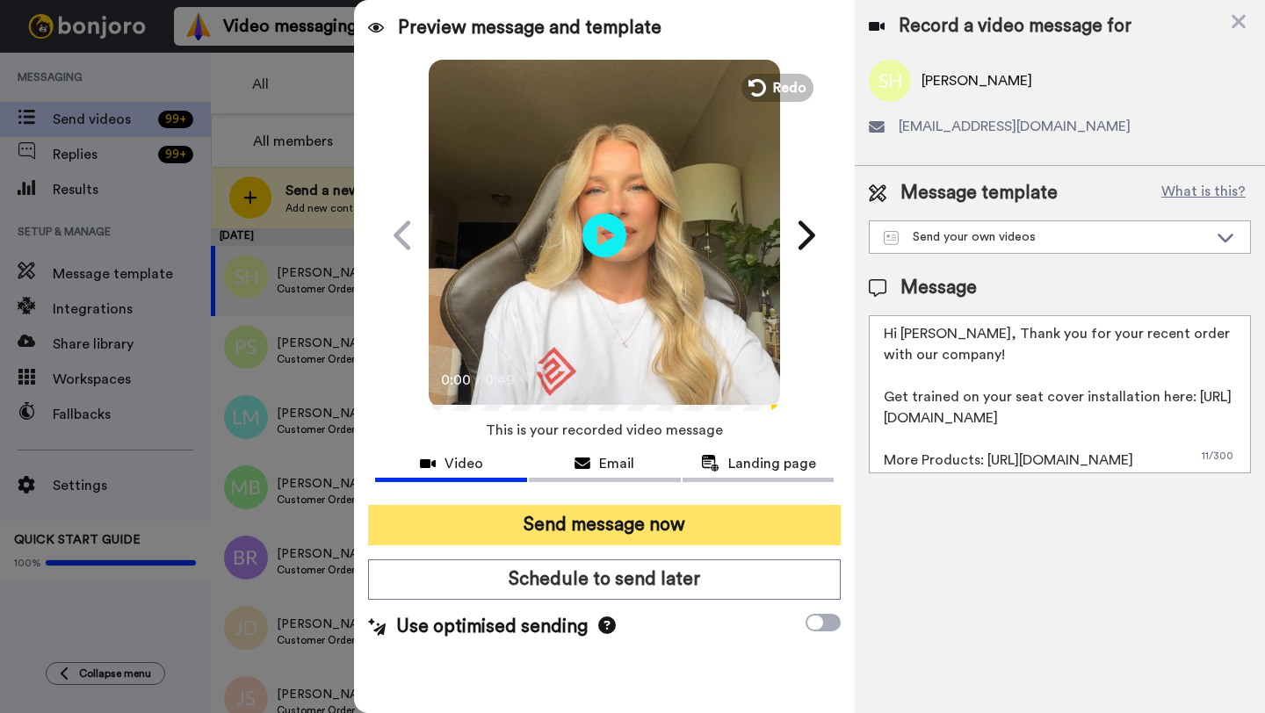
type textarea "Hi Scott, Thank you for your recent order with our company! Get trained on your…"
click at [666, 526] on button "Send message now" at bounding box center [604, 525] width 473 height 40
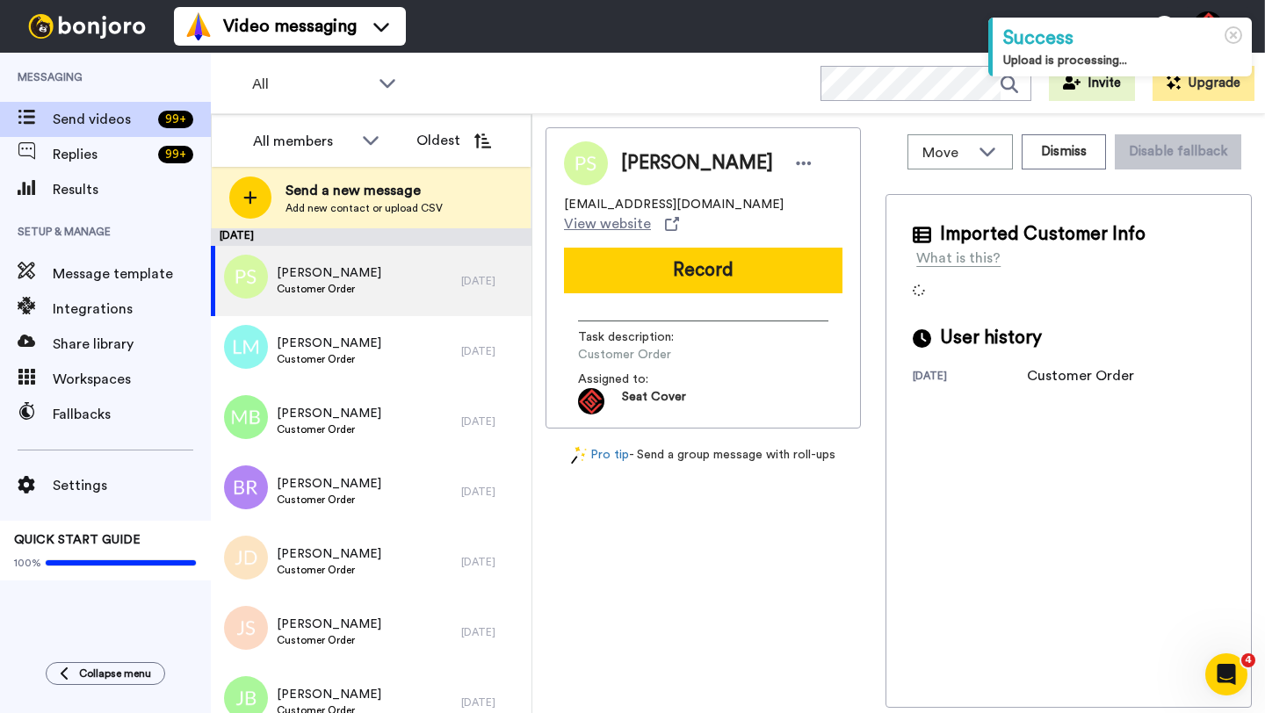
click at [634, 163] on span "[PERSON_NAME]" at bounding box center [697, 163] width 152 height 26
copy span "[PERSON_NAME]"
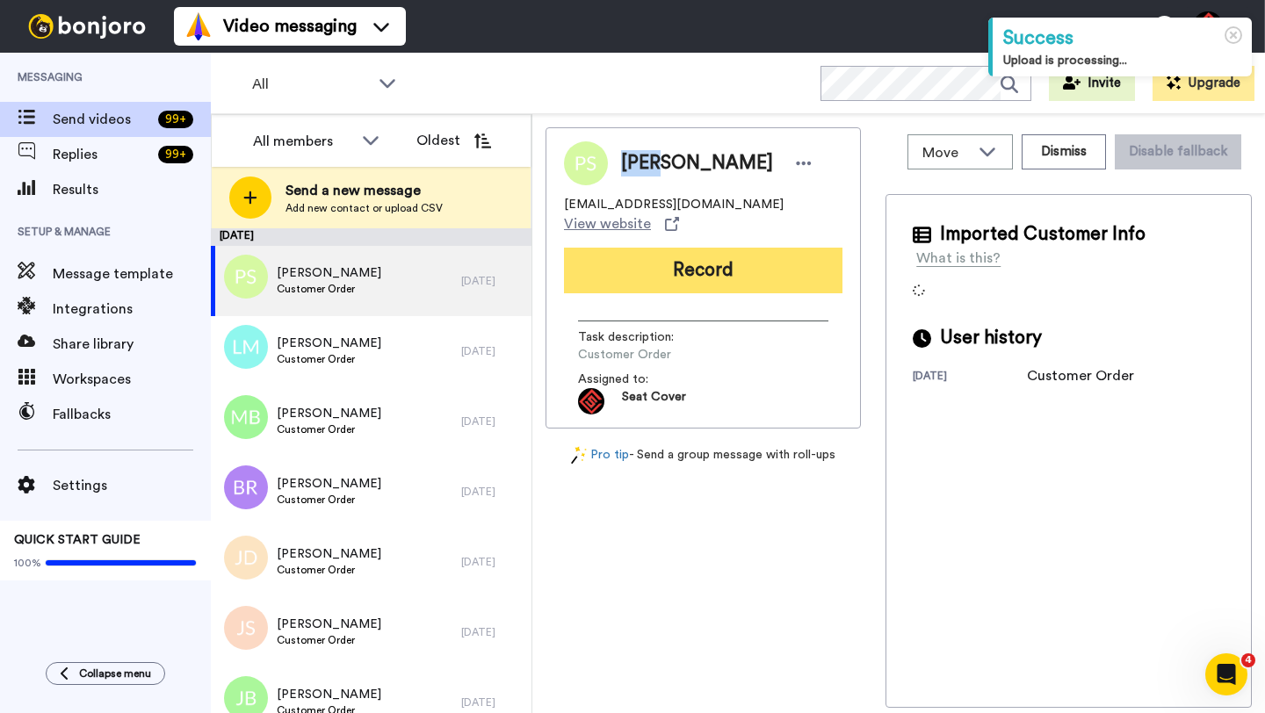
click at [665, 248] on button "Record" at bounding box center [703, 271] width 278 height 46
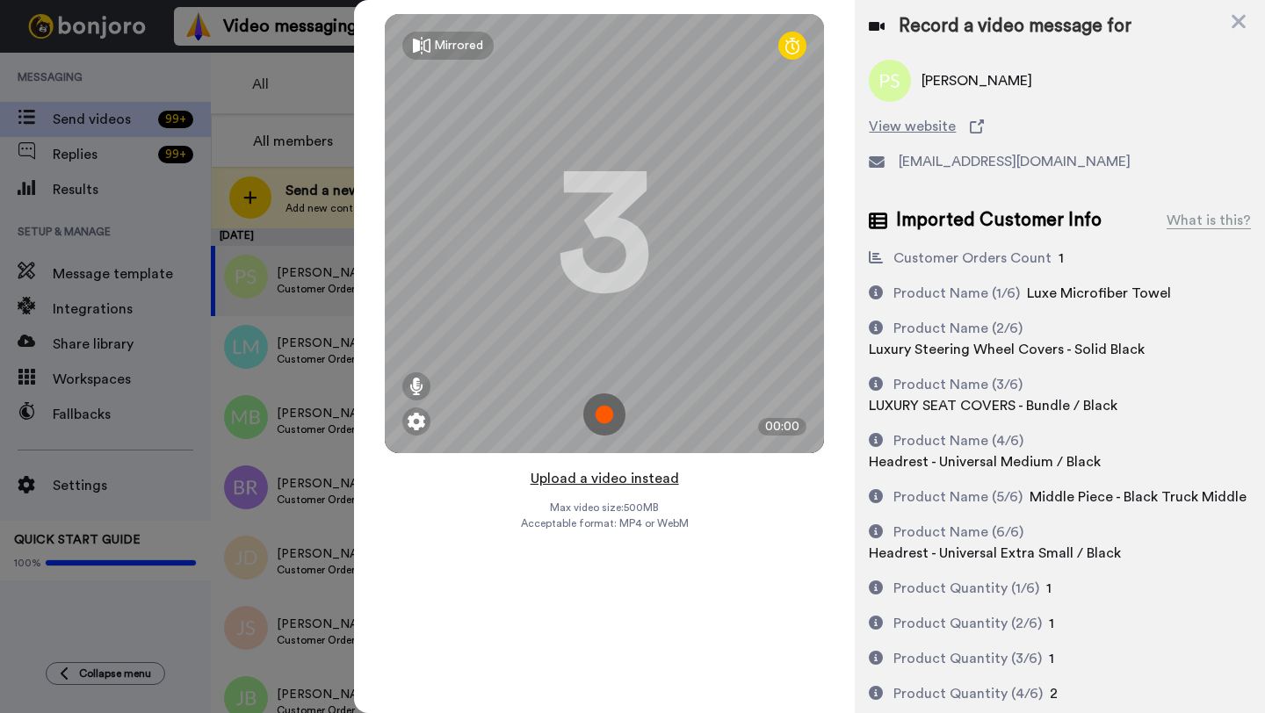
click at [598, 478] on button "Upload a video instead" at bounding box center [604, 478] width 159 height 23
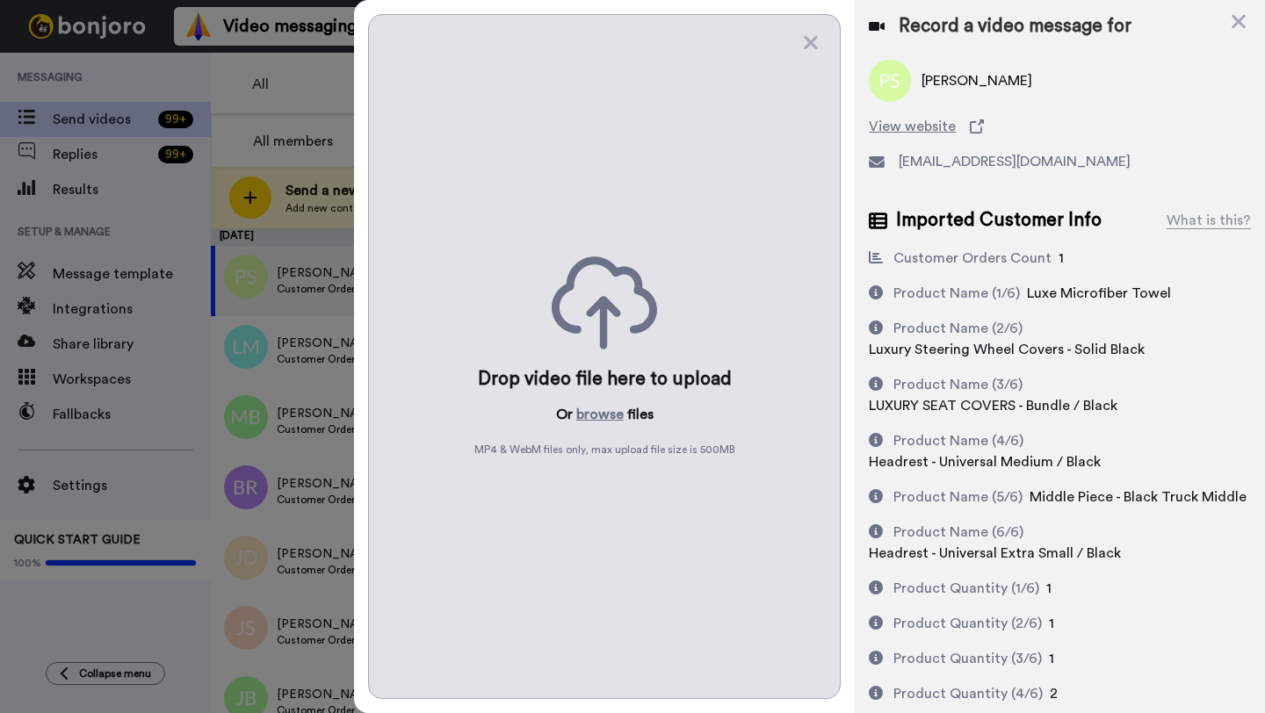
click at [601, 426] on div "Drop video file here to upload Or browse files MP4 & WebM files only, max uploa…" at bounding box center [604, 356] width 473 height 685
click at [599, 415] on button "browse" at bounding box center [599, 414] width 47 height 21
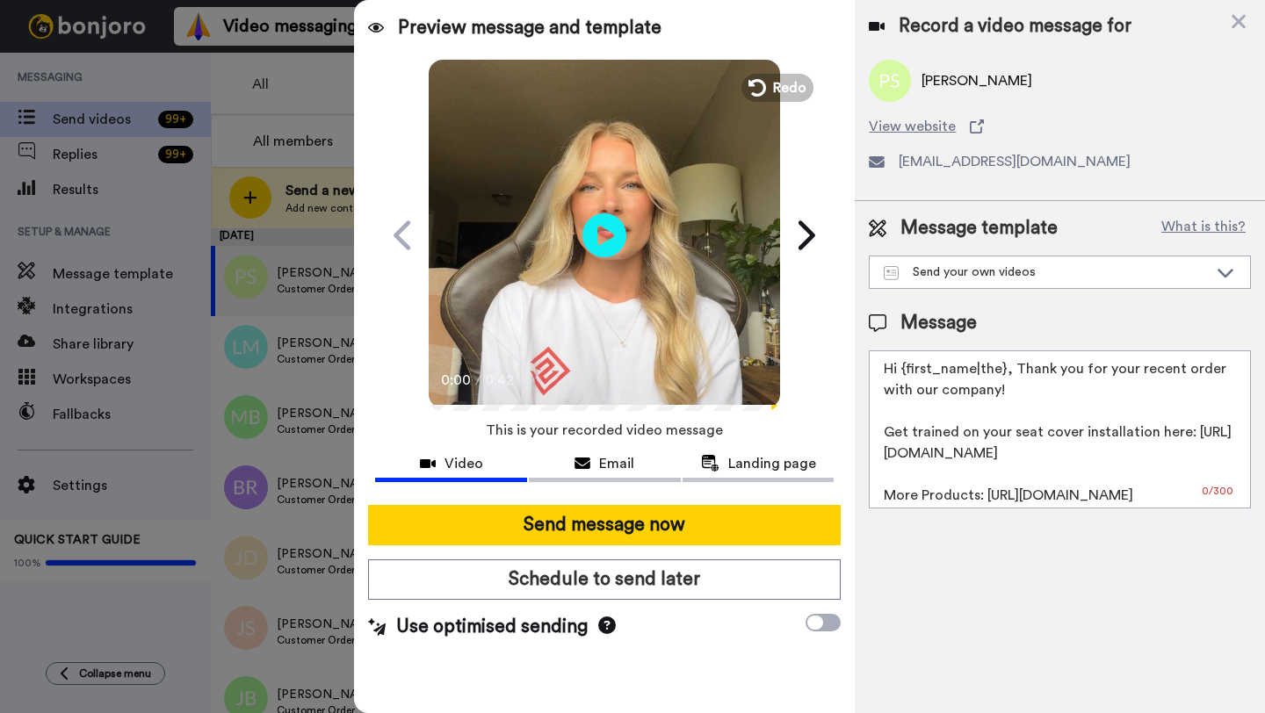
drag, startPoint x: 1004, startPoint y: 374, endPoint x: 899, endPoint y: 374, distance: 105.4
click at [899, 374] on textarea "Hi {first_name|the}, Thank you for your recent order with our company! Get trai…" at bounding box center [1060, 429] width 382 height 158
paste textarea "Paul"
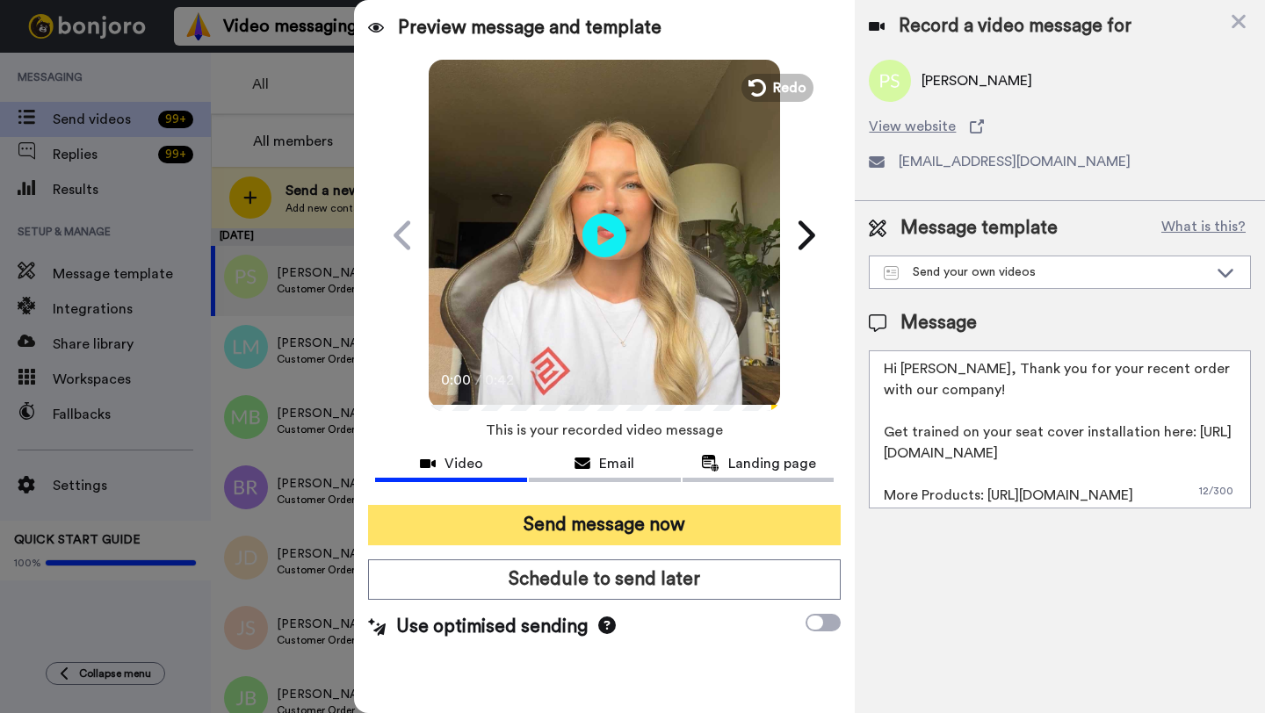
type textarea "Hi Paul, Thank you for your recent order with our company! Get trained on your …"
click at [686, 518] on button "Send message now" at bounding box center [604, 525] width 473 height 40
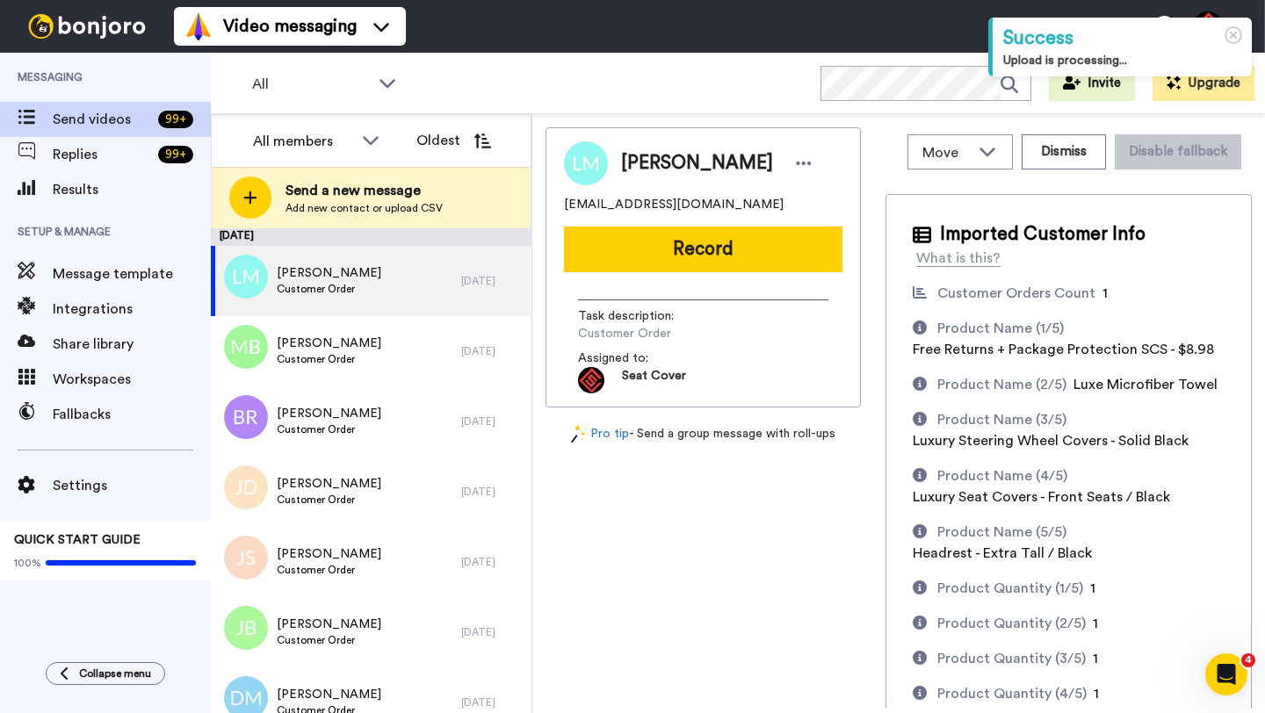
click at [637, 159] on span "[PERSON_NAME]" at bounding box center [697, 163] width 152 height 26
copy span "Levi"
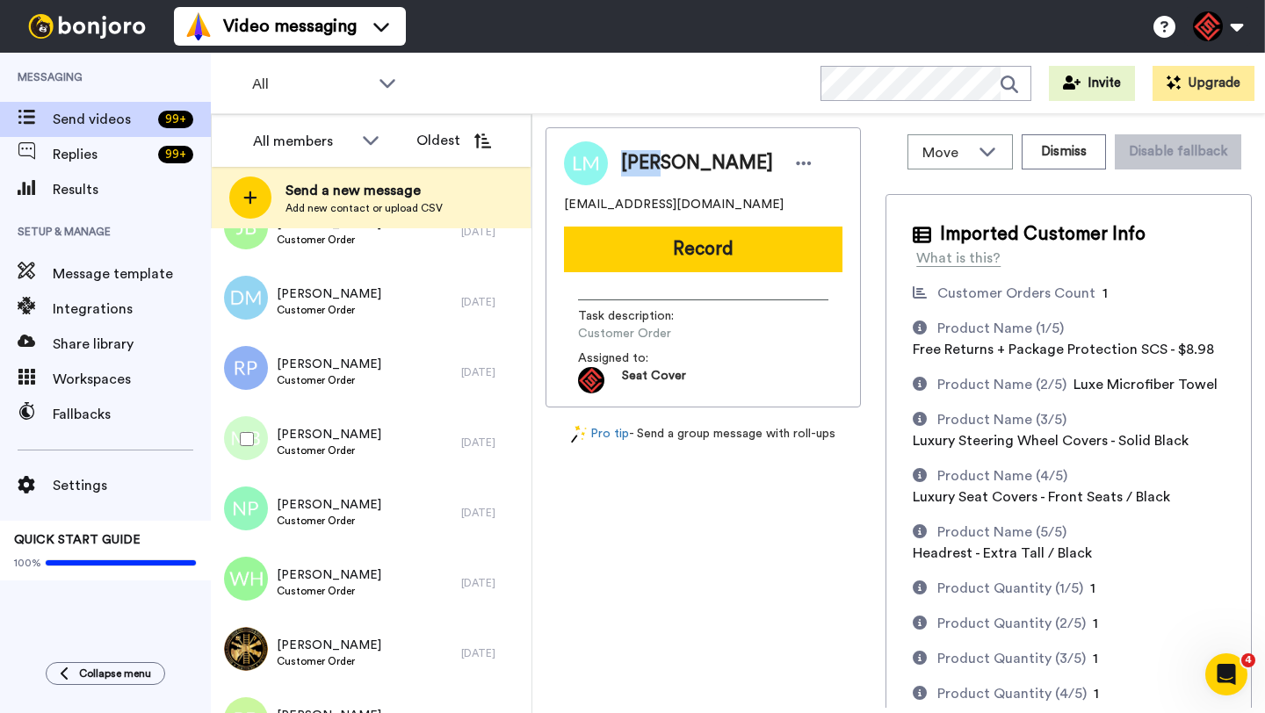
scroll to position [428, 0]
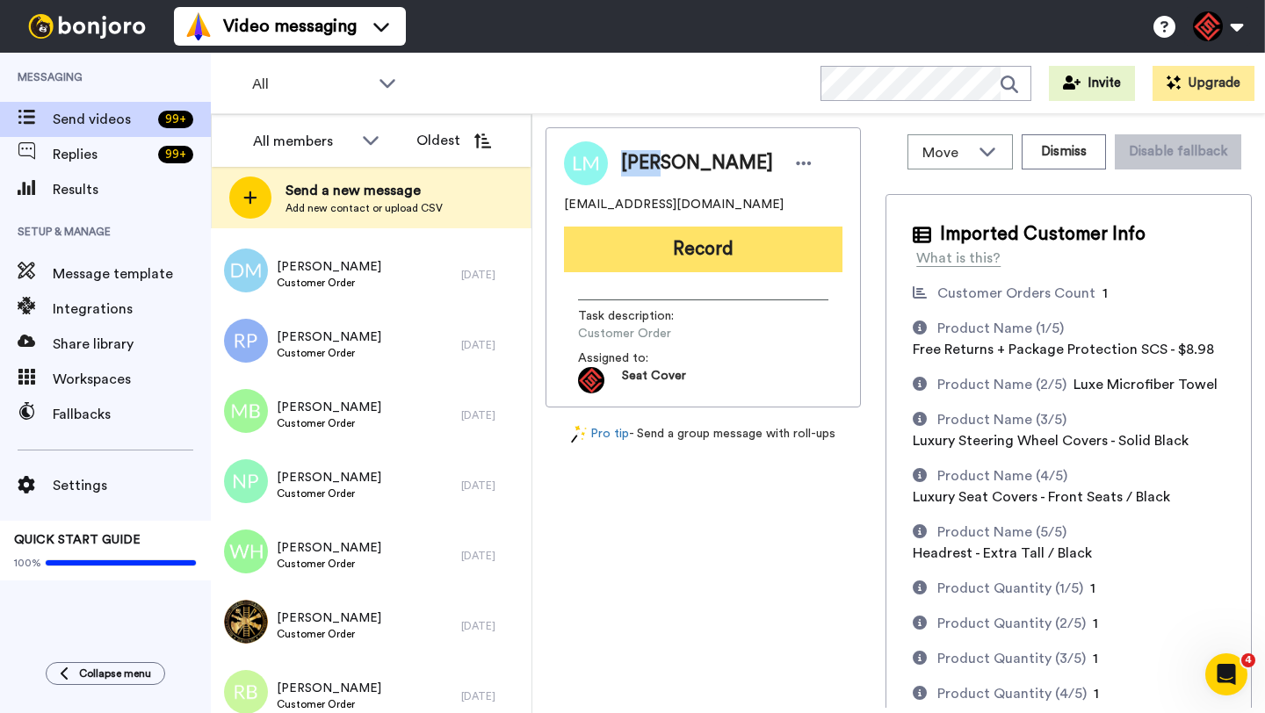
copy span "Levi"
click at [658, 264] on button "Record" at bounding box center [703, 250] width 278 height 46
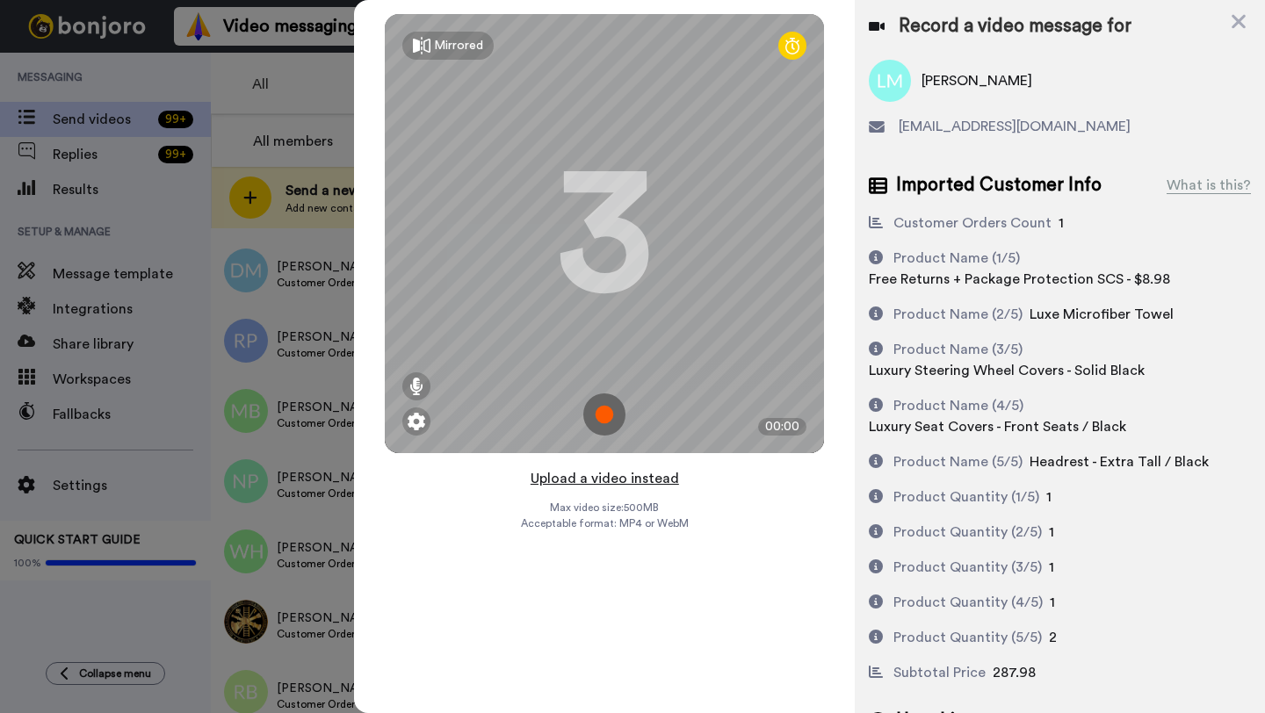
click at [598, 480] on button "Upload a video instead" at bounding box center [604, 478] width 159 height 23
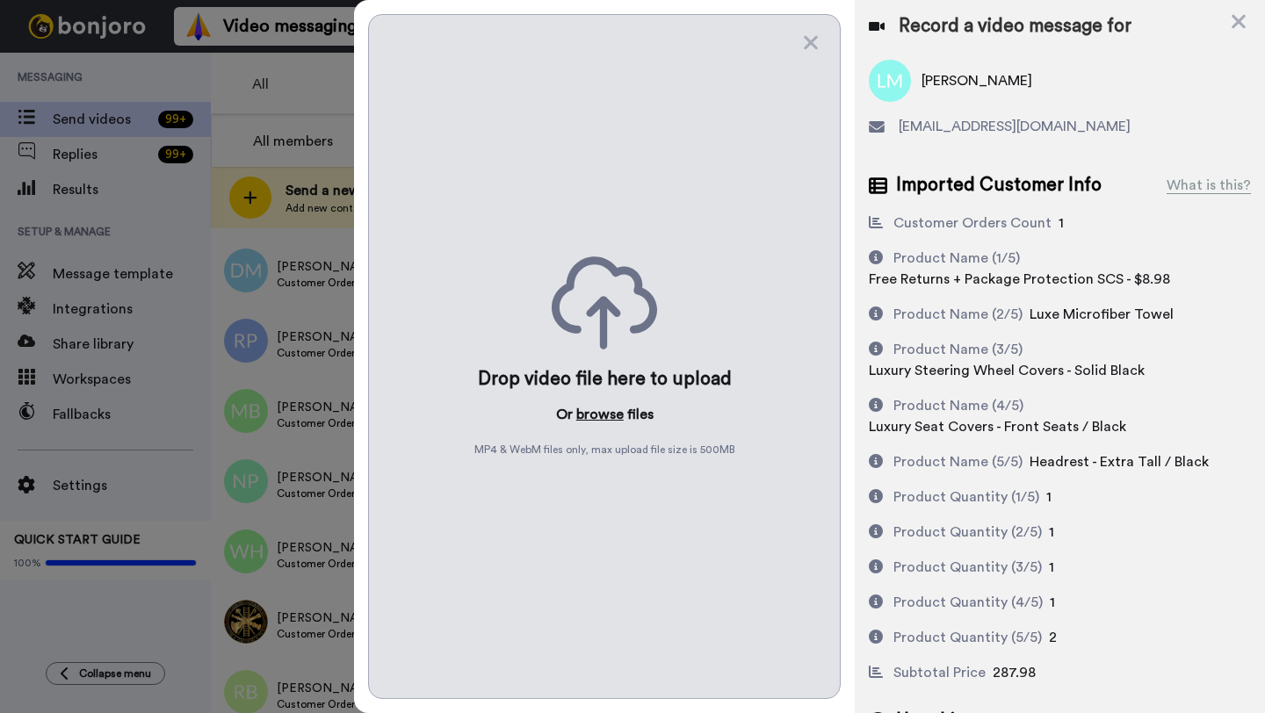
click at [596, 423] on button "browse" at bounding box center [599, 414] width 47 height 21
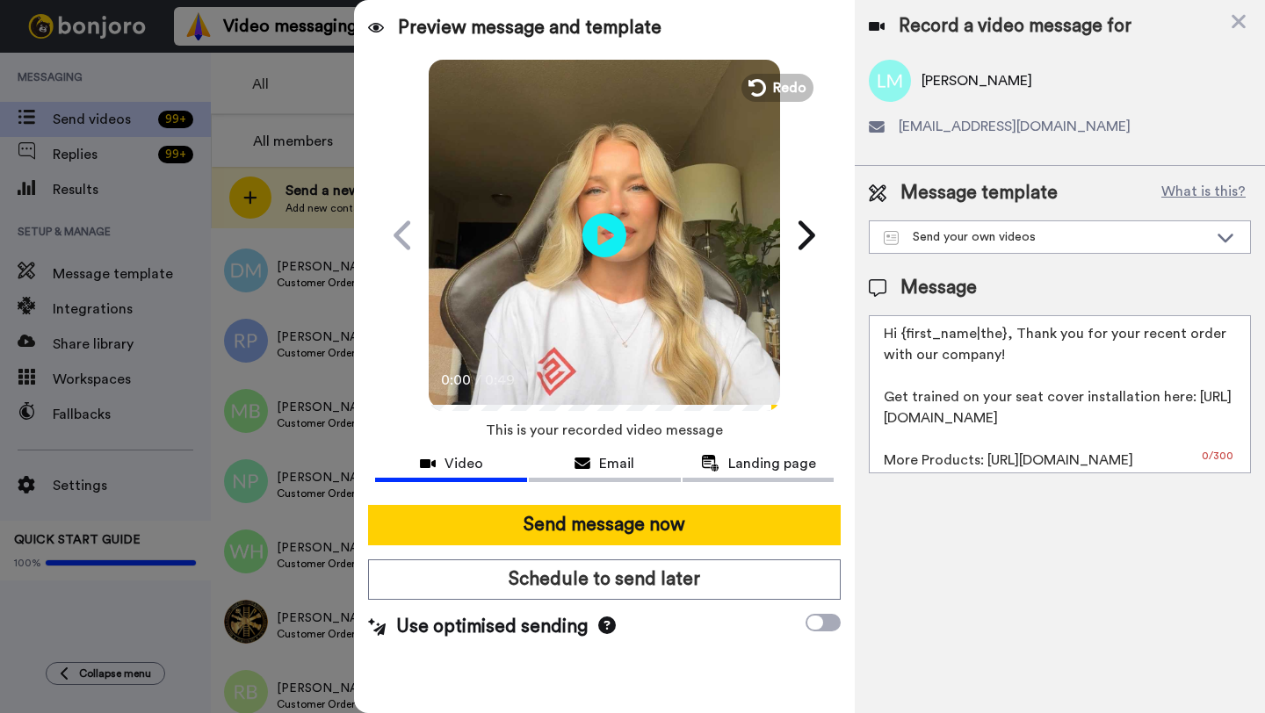
drag, startPoint x: 1004, startPoint y: 335, endPoint x: 898, endPoint y: 335, distance: 106.3
click at [898, 335] on textarea "Hi {first_name|the}, Thank you for your recent order with our company! Get trai…" at bounding box center [1060, 394] width 382 height 158
paste textarea "Levi"
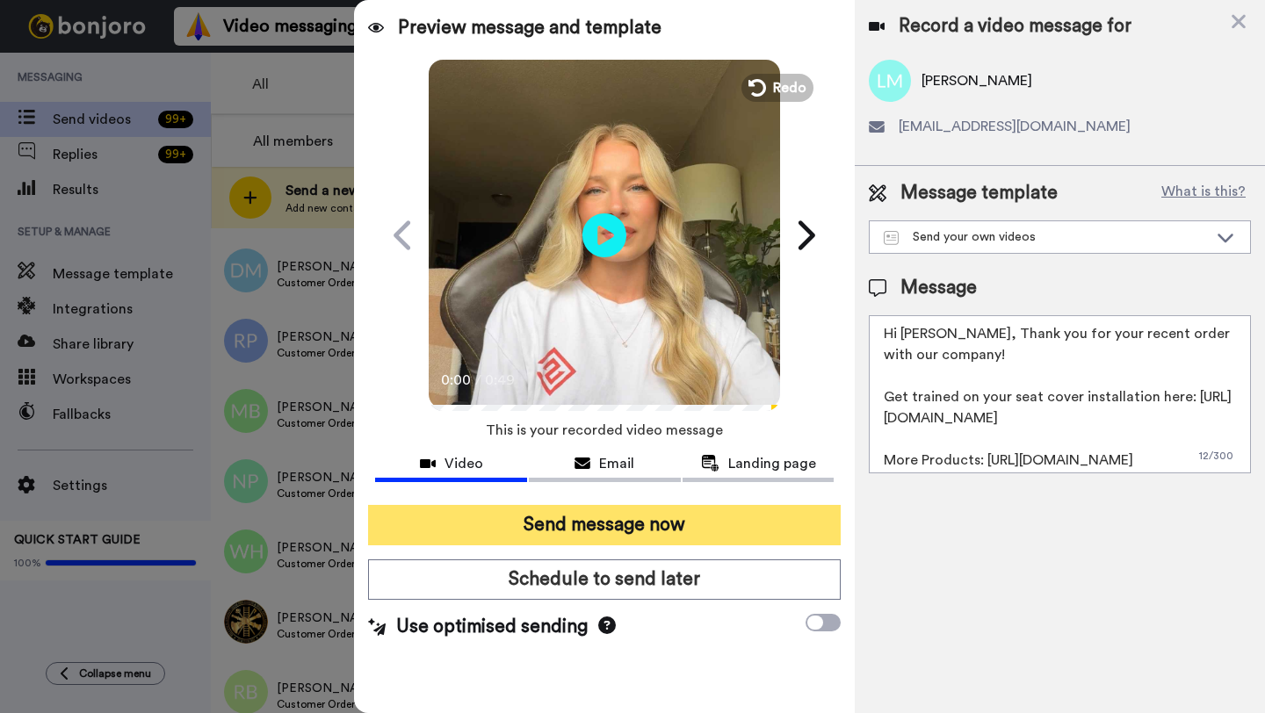
type textarea "Hi Levi, Thank you for your recent order with our company! Get trained on your …"
click at [677, 522] on button "Send message now" at bounding box center [604, 525] width 473 height 40
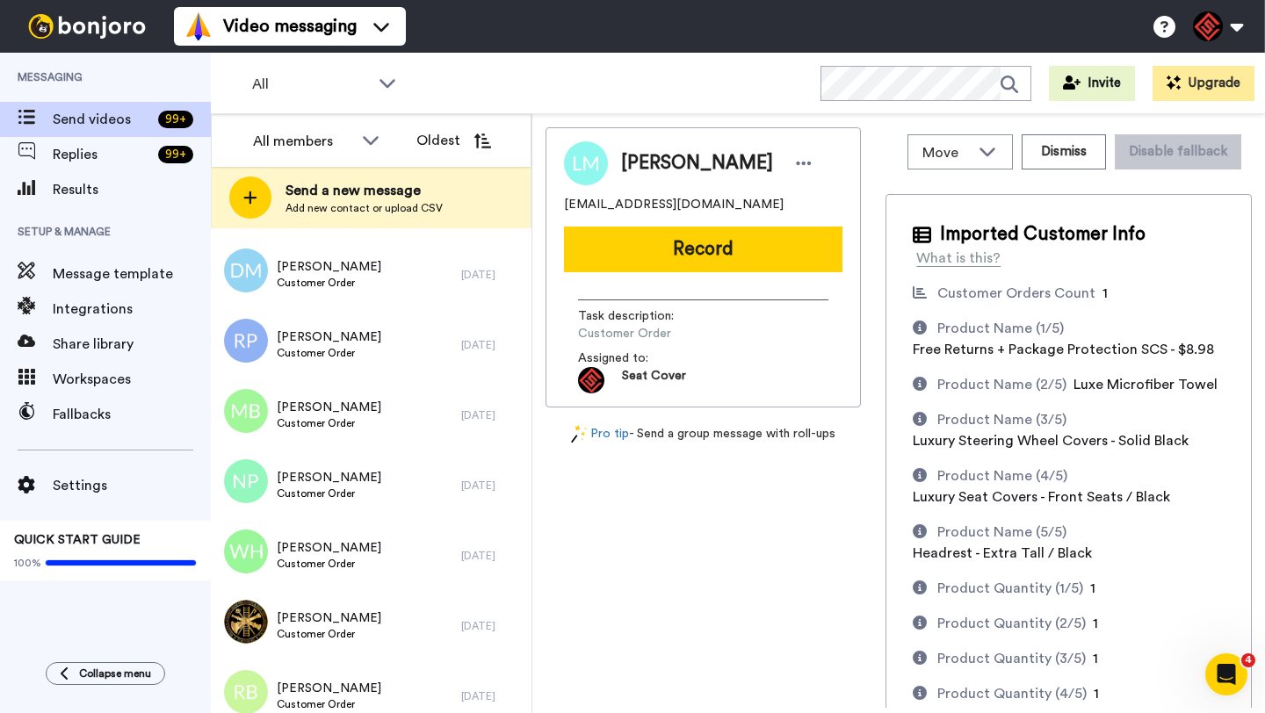
scroll to position [0, 0]
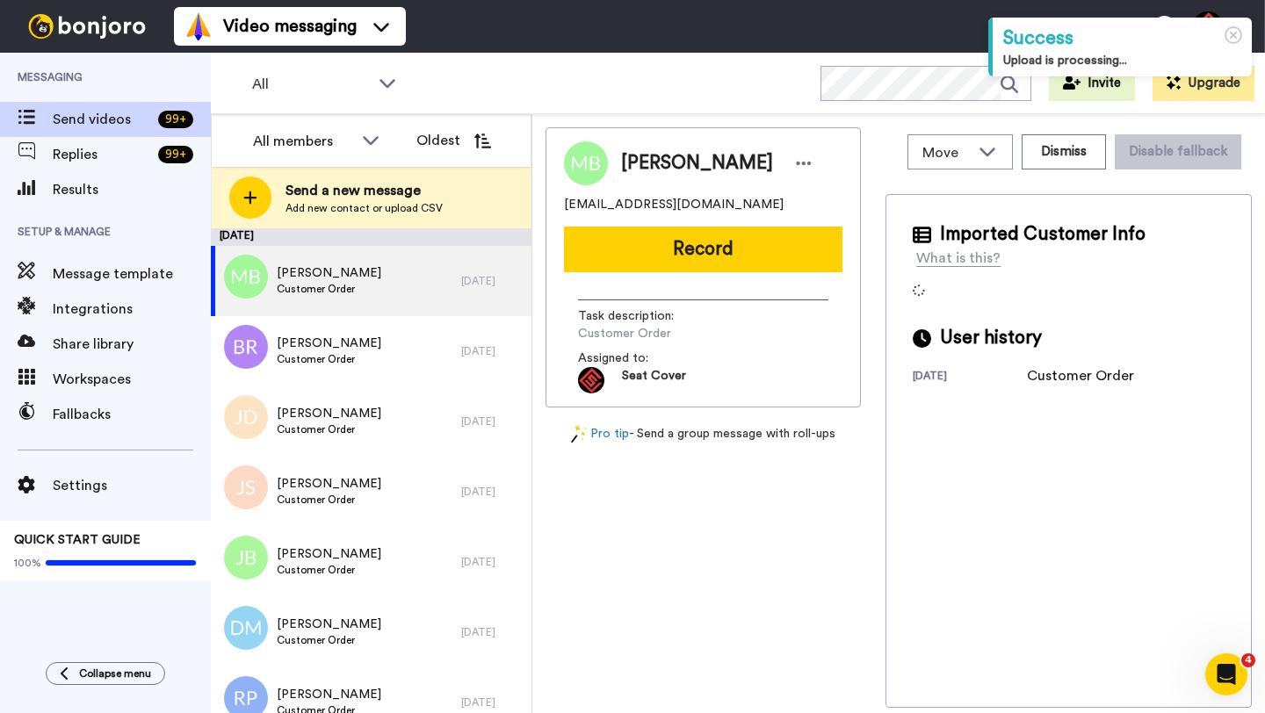
click at [639, 165] on span "[PERSON_NAME]" at bounding box center [697, 163] width 152 height 26
copy span "[PERSON_NAME]"
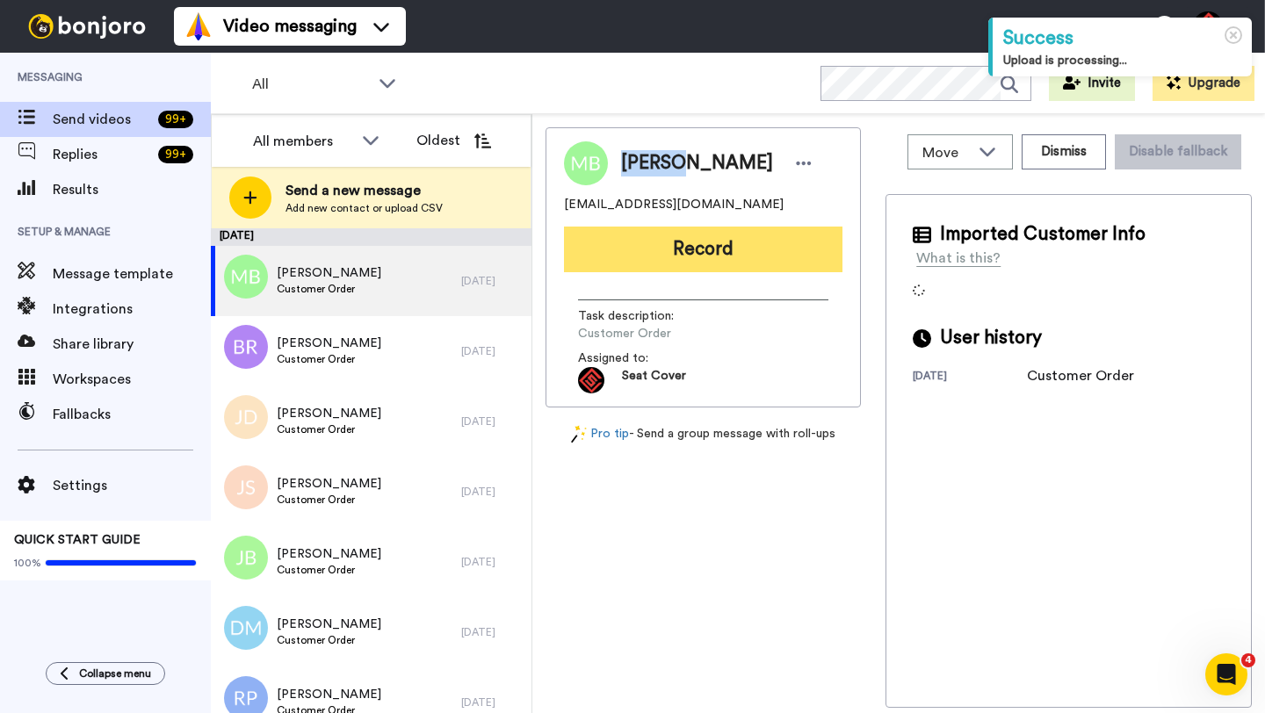
click at [667, 230] on button "Record" at bounding box center [703, 250] width 278 height 46
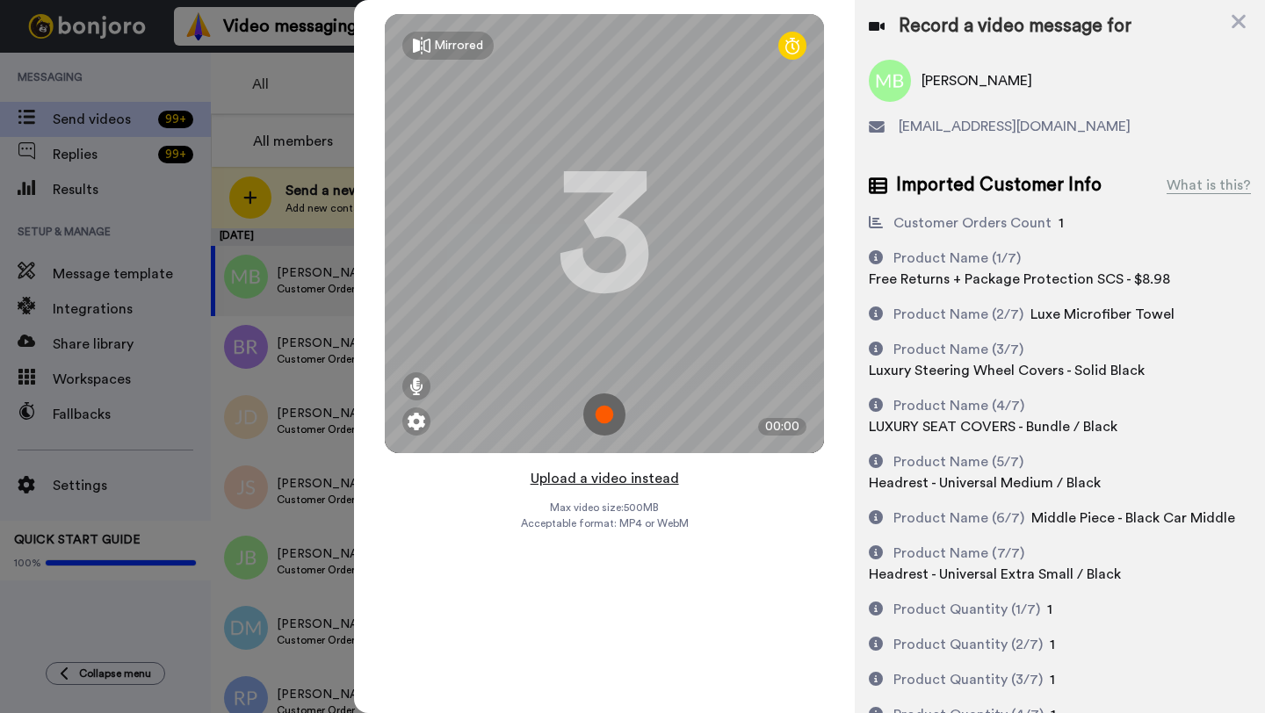
click at [596, 478] on button "Upload a video instead" at bounding box center [604, 478] width 159 height 23
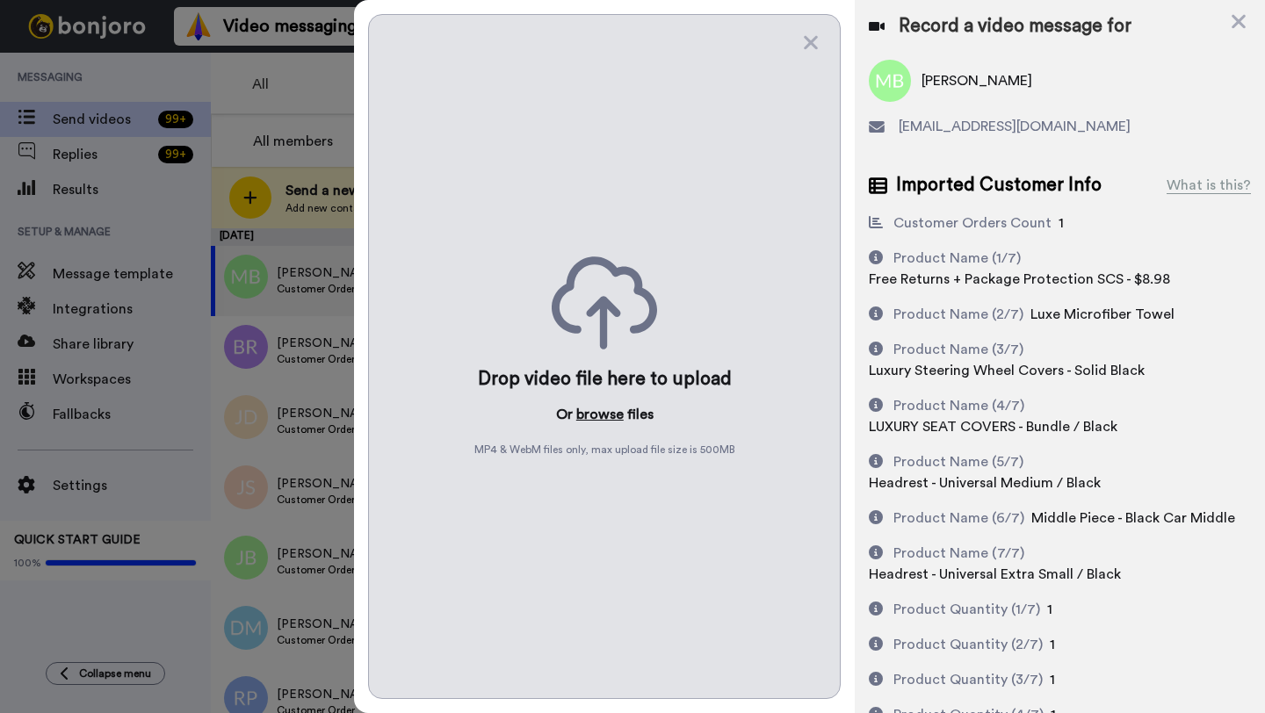
click at [597, 418] on button "browse" at bounding box center [599, 414] width 47 height 21
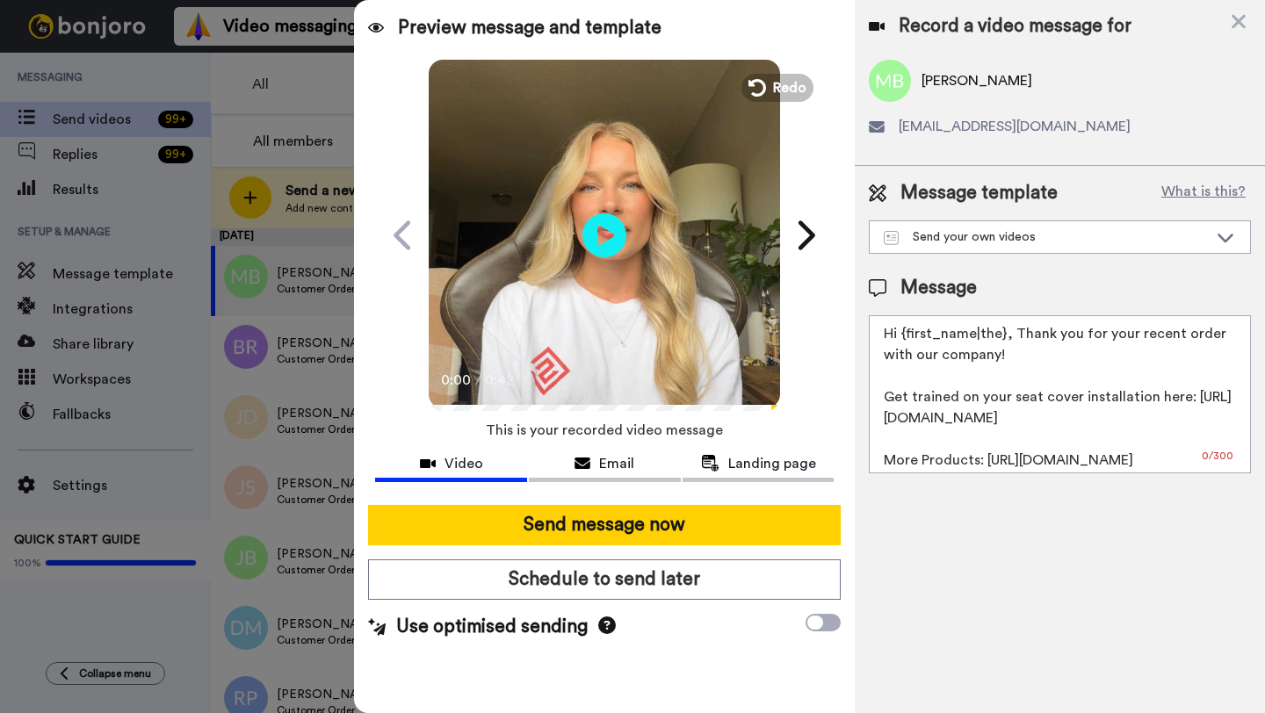
drag, startPoint x: 1000, startPoint y: 336, endPoint x: 904, endPoint y: 336, distance: 96.6
click at [904, 336] on textarea "Hi {first_name|the}, Thank you for your recent order with our company! Get trai…" at bounding box center [1060, 394] width 382 height 158
paste textarea "Marcus"
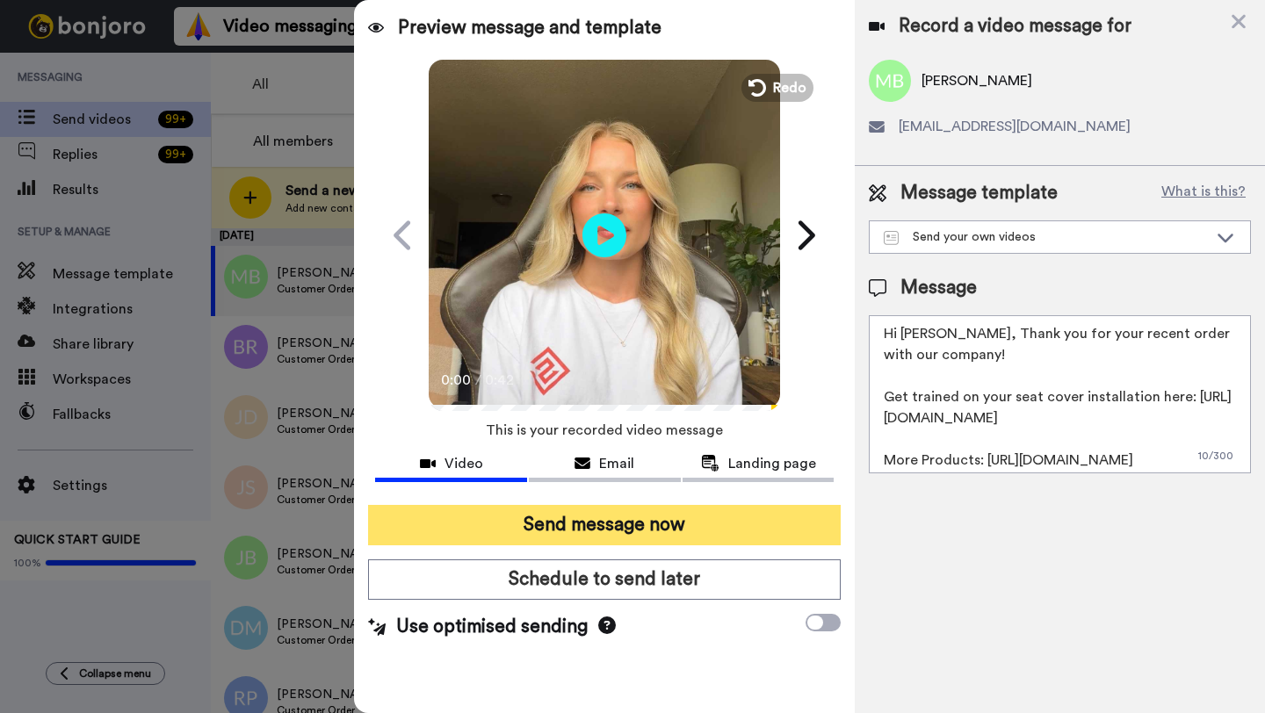
type textarea "Hi Marcus, Thank you for your recent order with our company! Get trained on you…"
click at [662, 508] on button "Send message now" at bounding box center [604, 525] width 473 height 40
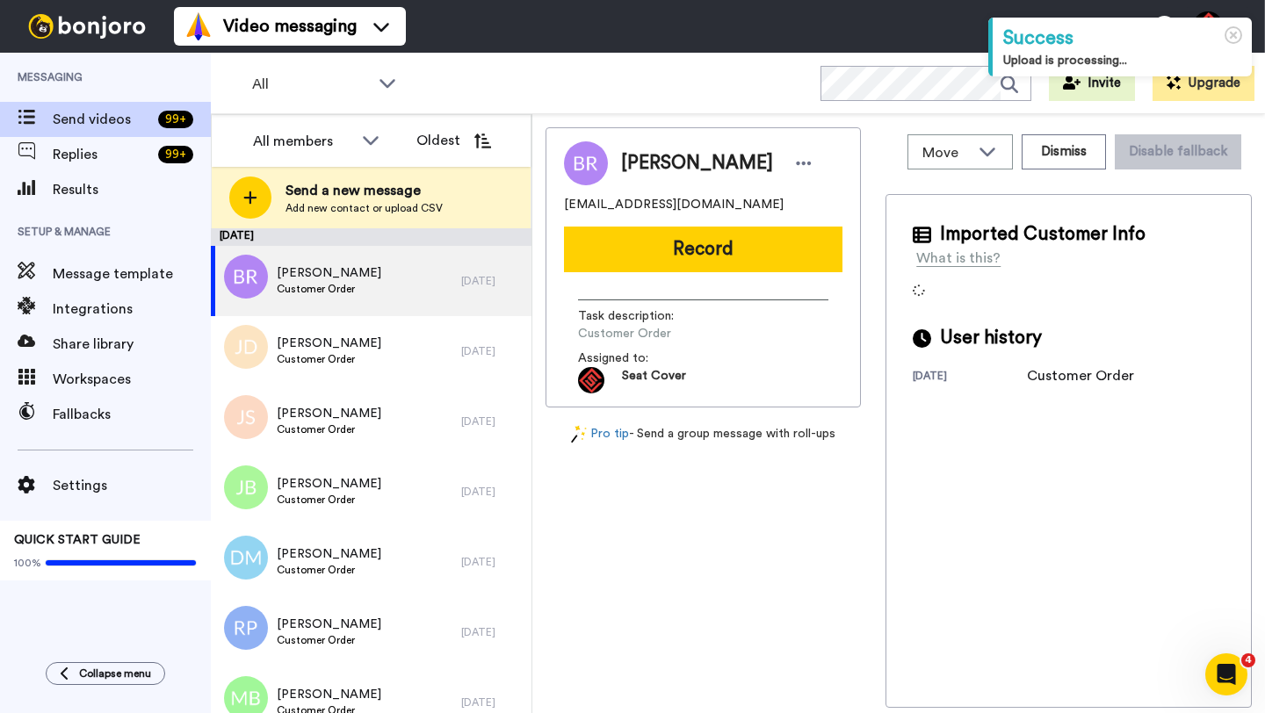
click at [640, 168] on span "[PERSON_NAME]" at bounding box center [697, 163] width 152 height 26
copy span "[PERSON_NAME]"
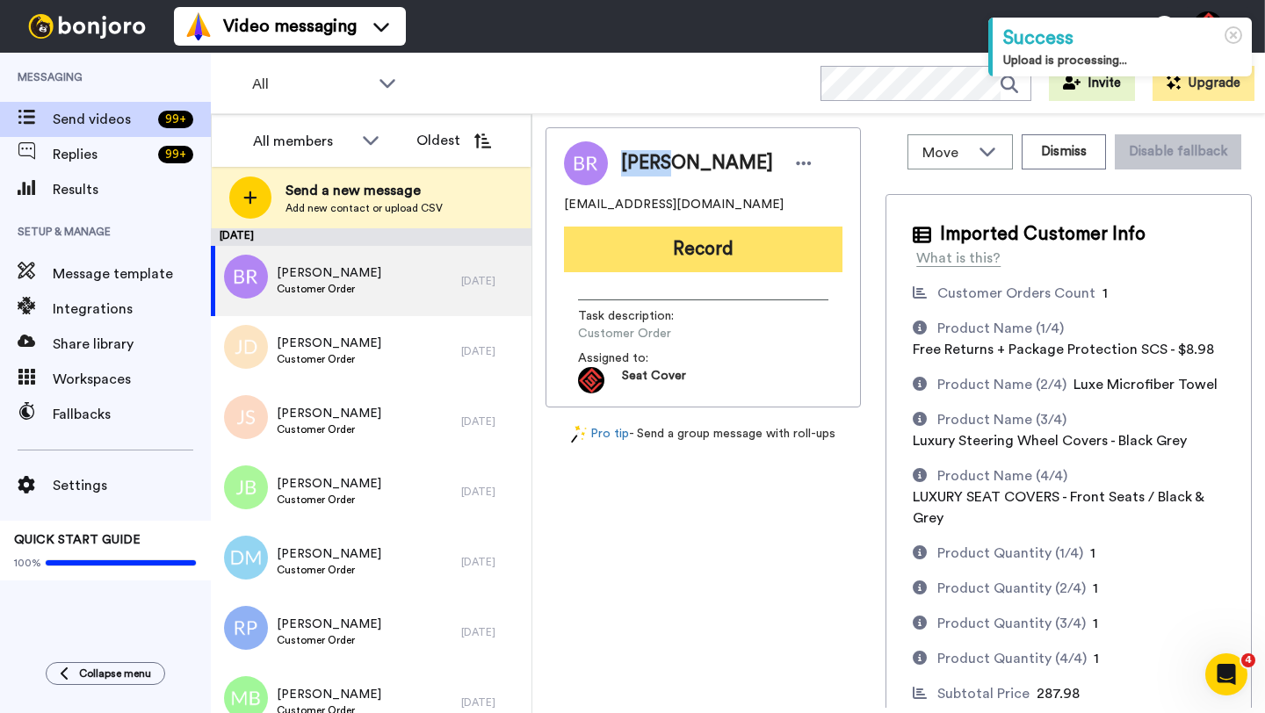
click at [666, 255] on button "Record" at bounding box center [703, 250] width 278 height 46
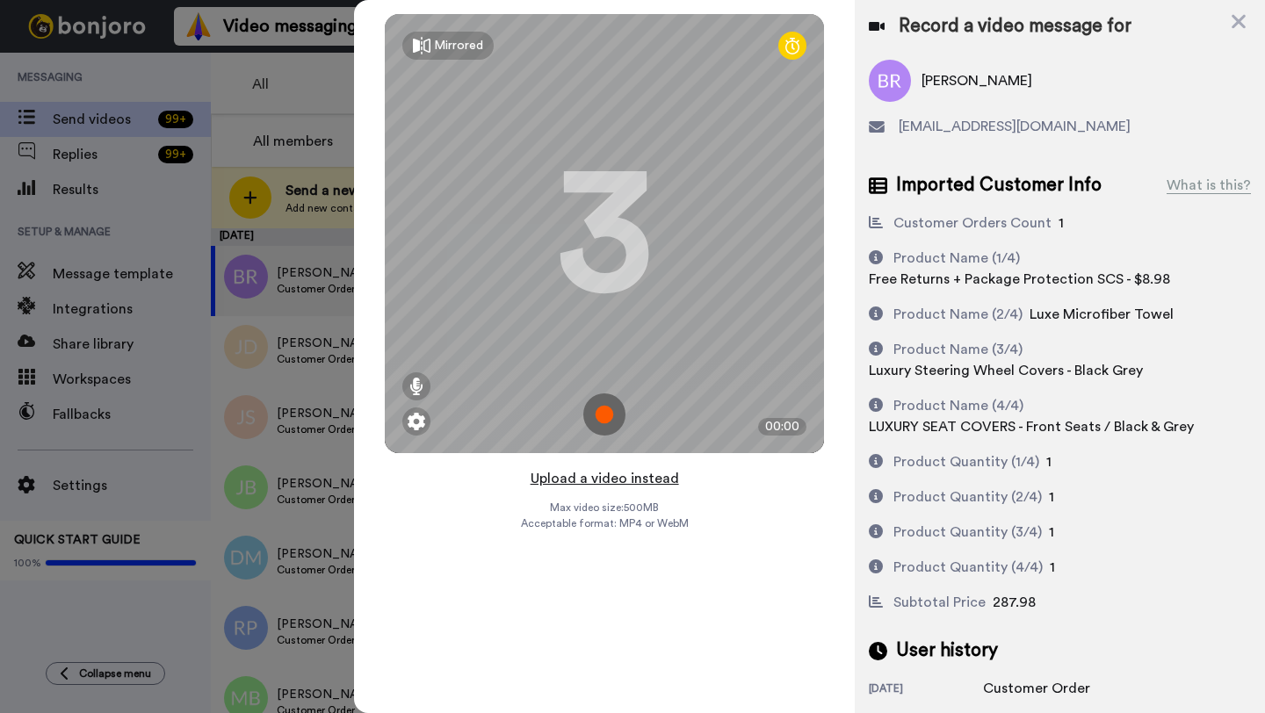
click at [605, 471] on button "Upload a video instead" at bounding box center [604, 478] width 159 height 23
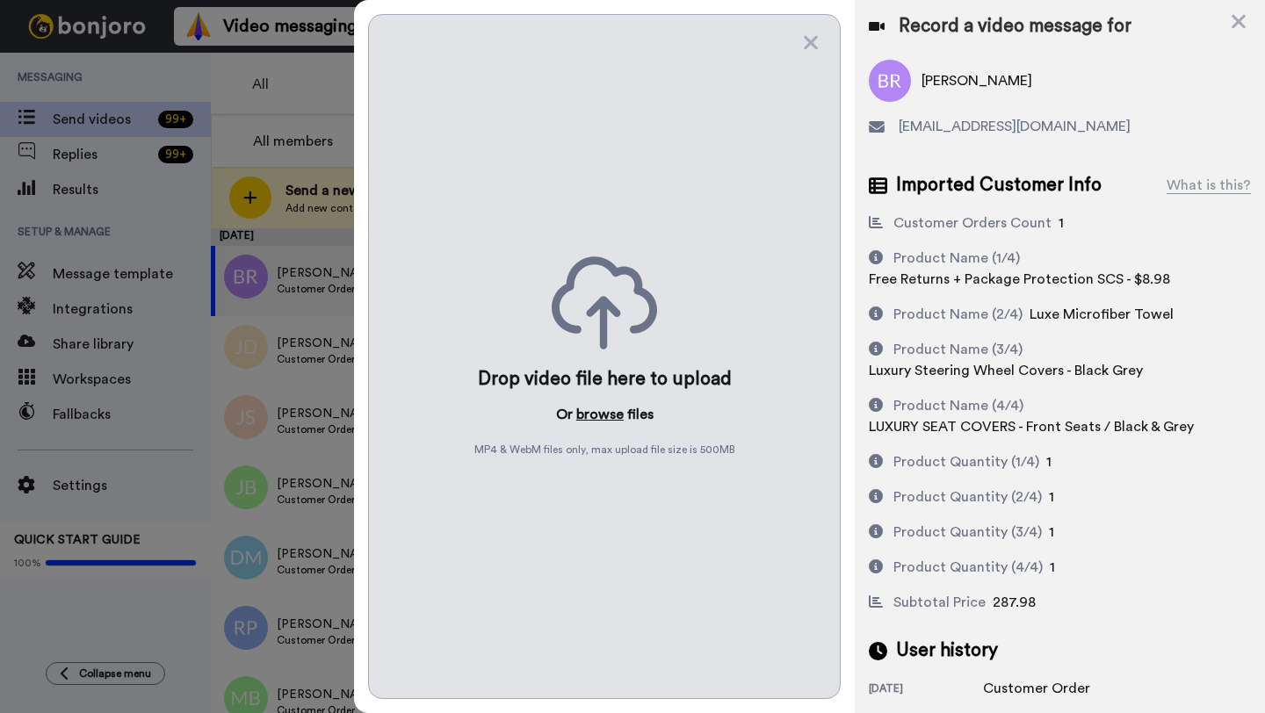
click at [609, 406] on button "browse" at bounding box center [599, 414] width 47 height 21
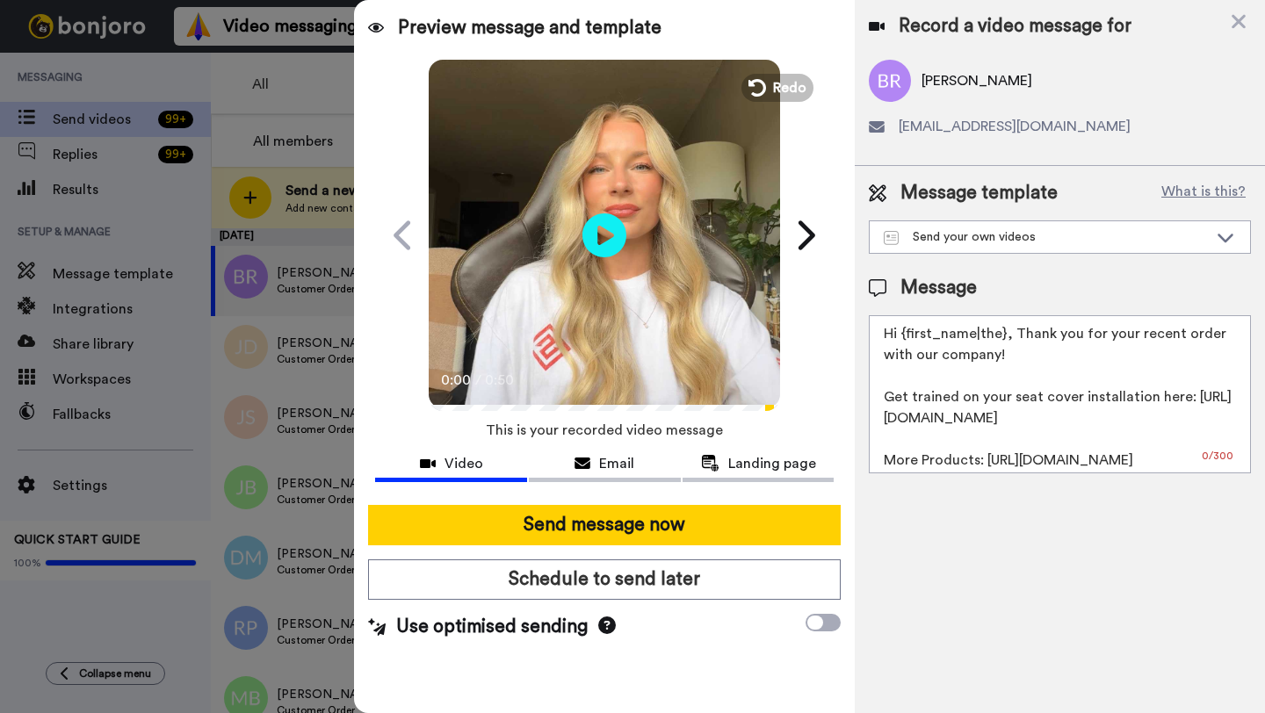
drag, startPoint x: 1003, startPoint y: 339, endPoint x: 901, endPoint y: 338, distance: 101.9
click at [901, 338] on textarea "Hi {first_name|the}, Thank you for your recent order with our company! Get trai…" at bounding box center [1060, 394] width 382 height 158
paste textarea "Brett"
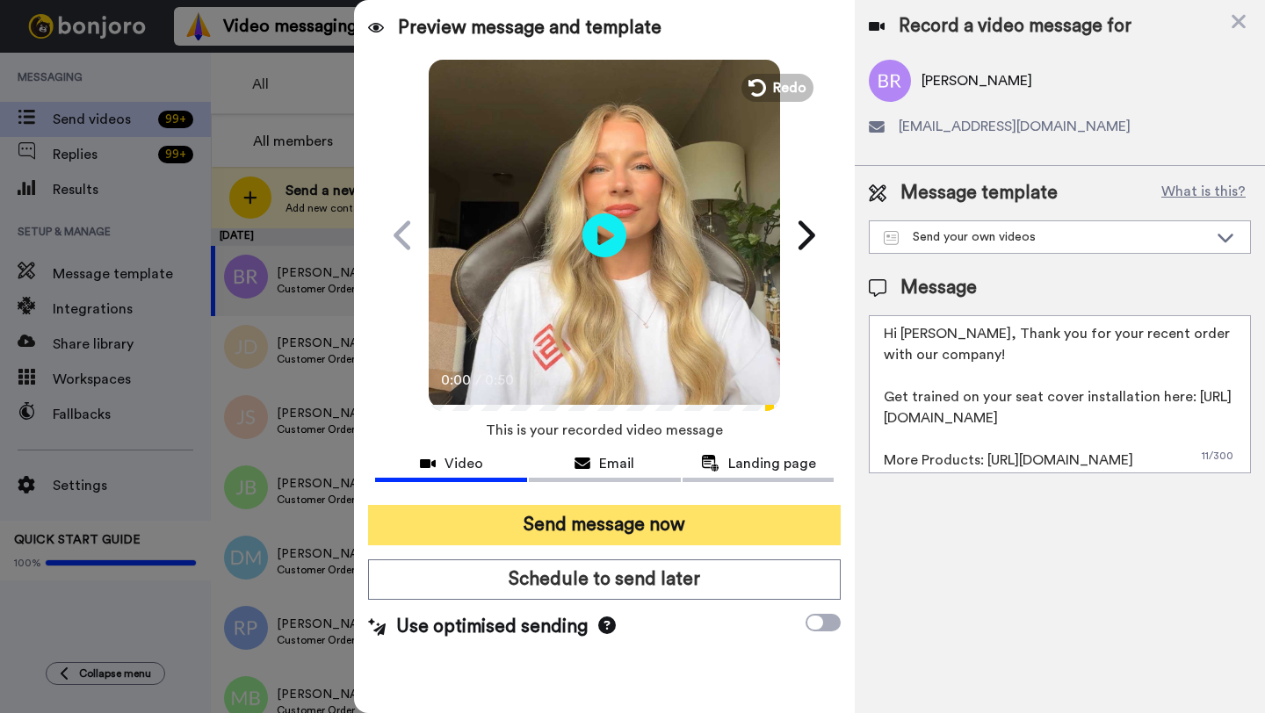
type textarea "Hi Brett, Thank you for your recent order with our company! Get trained on your…"
click at [650, 511] on button "Send message now" at bounding box center [604, 525] width 473 height 40
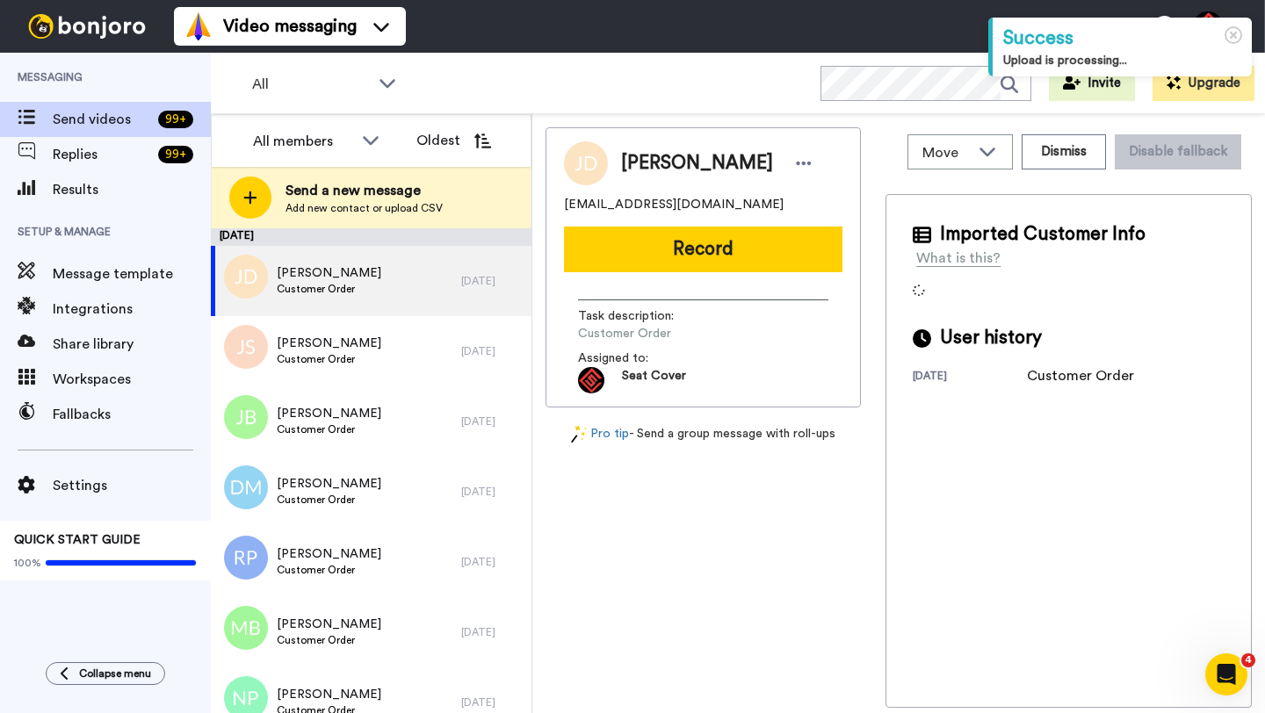
click at [648, 172] on span "Jordan Dobson" at bounding box center [697, 163] width 152 height 26
copy span "Jordan"
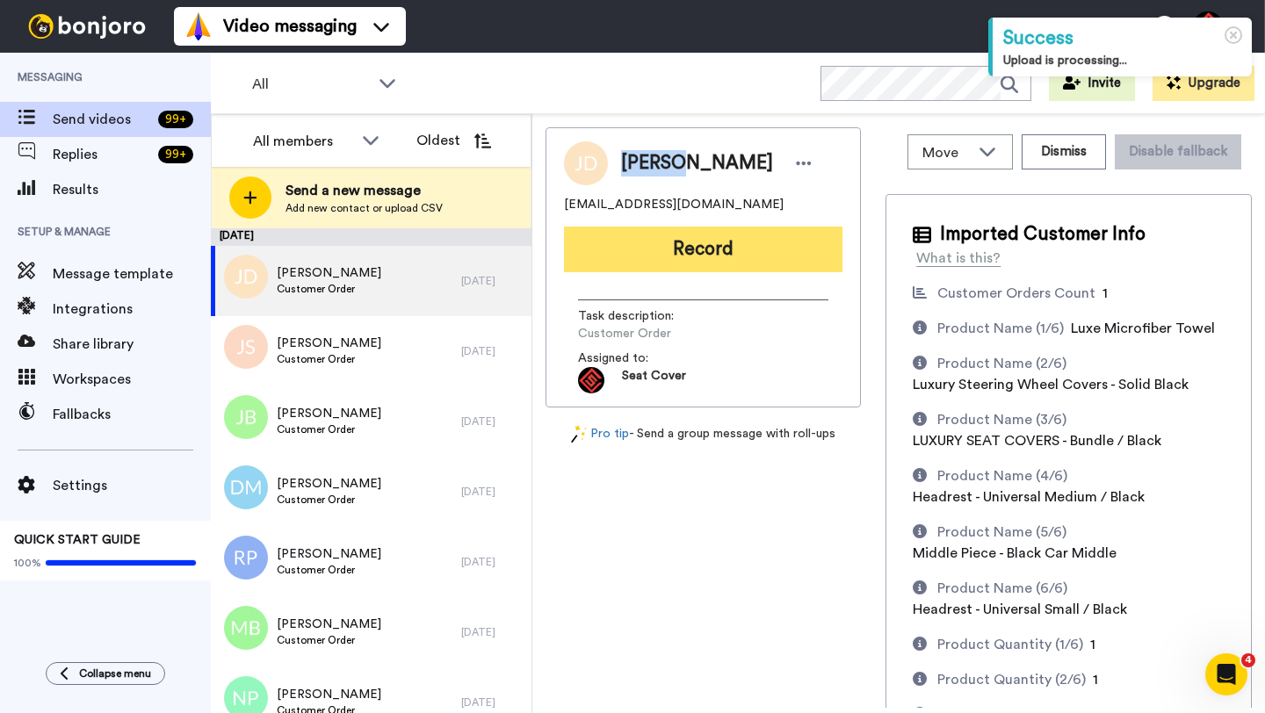
click at [668, 236] on button "Record" at bounding box center [703, 250] width 278 height 46
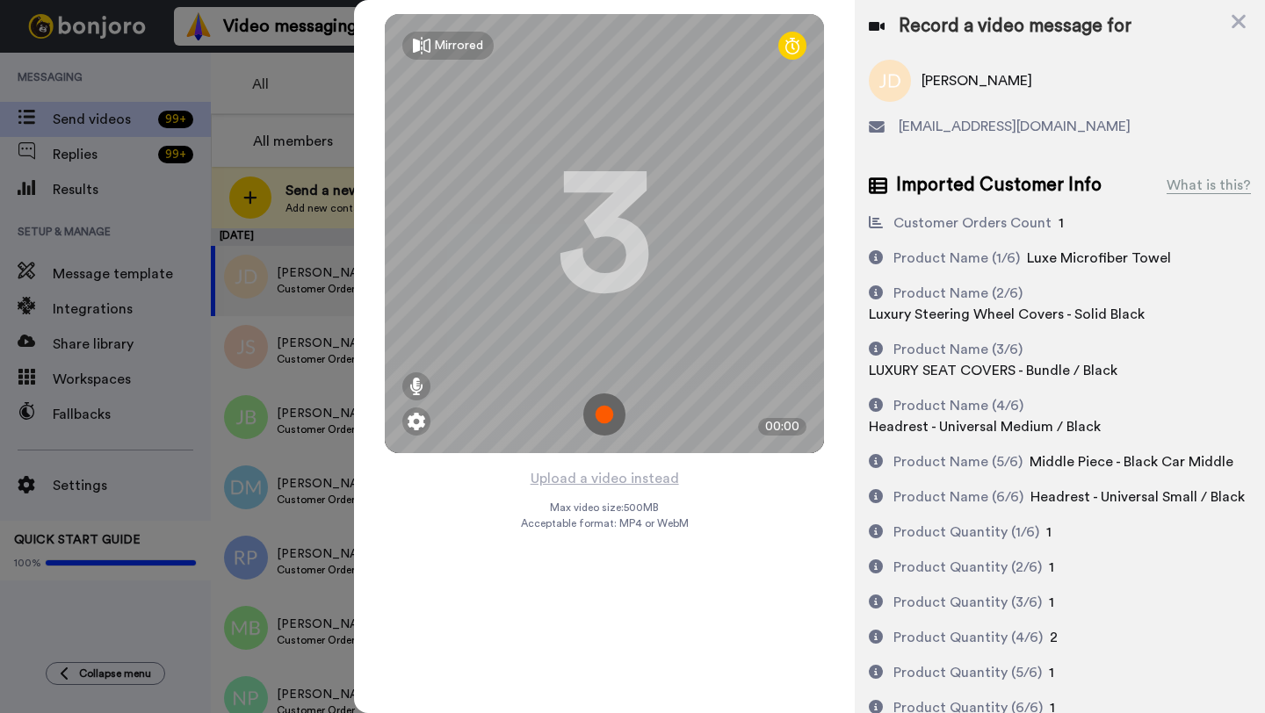
click at [602, 466] on div "Mirrored Redo 3 00:00" at bounding box center [604, 233] width 501 height 467
click at [597, 477] on button "Upload a video instead" at bounding box center [604, 478] width 159 height 23
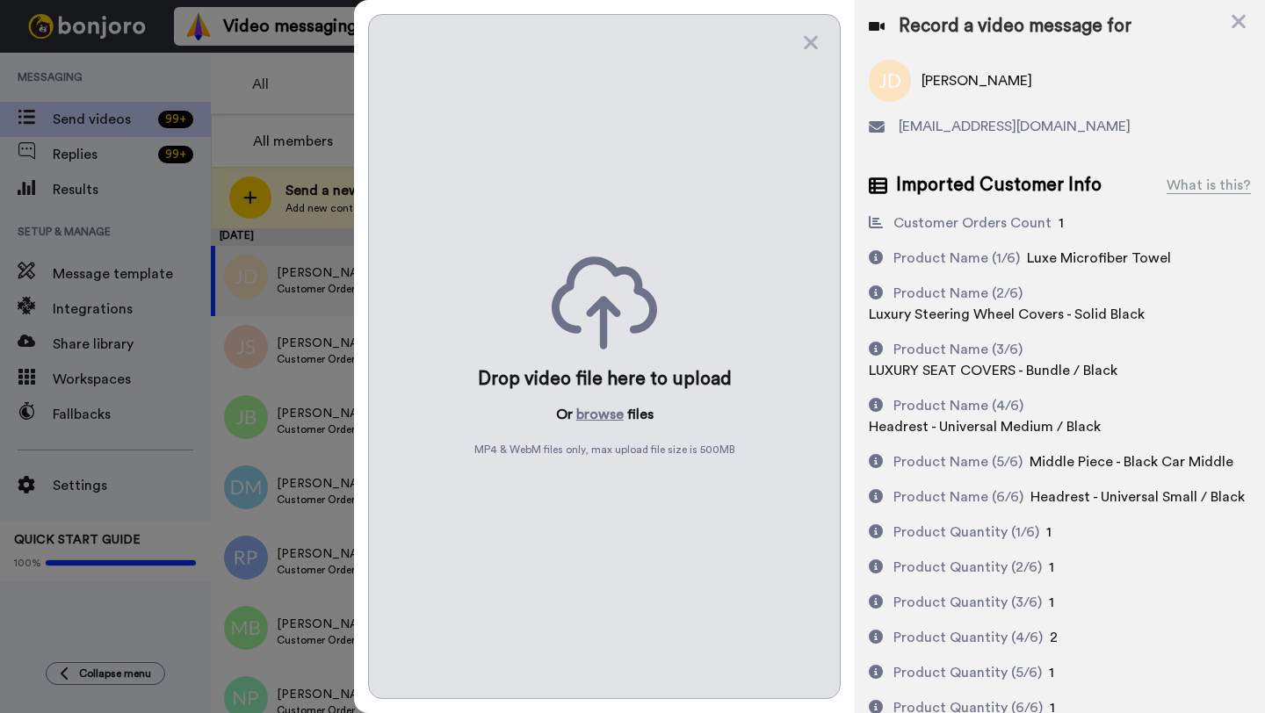
click at [608, 399] on div "Drop video file here to upload Or browse files MP4 & WebM files only, max uploa…" at bounding box center [604, 356] width 473 height 685
click at [602, 410] on button "browse" at bounding box center [599, 414] width 47 height 21
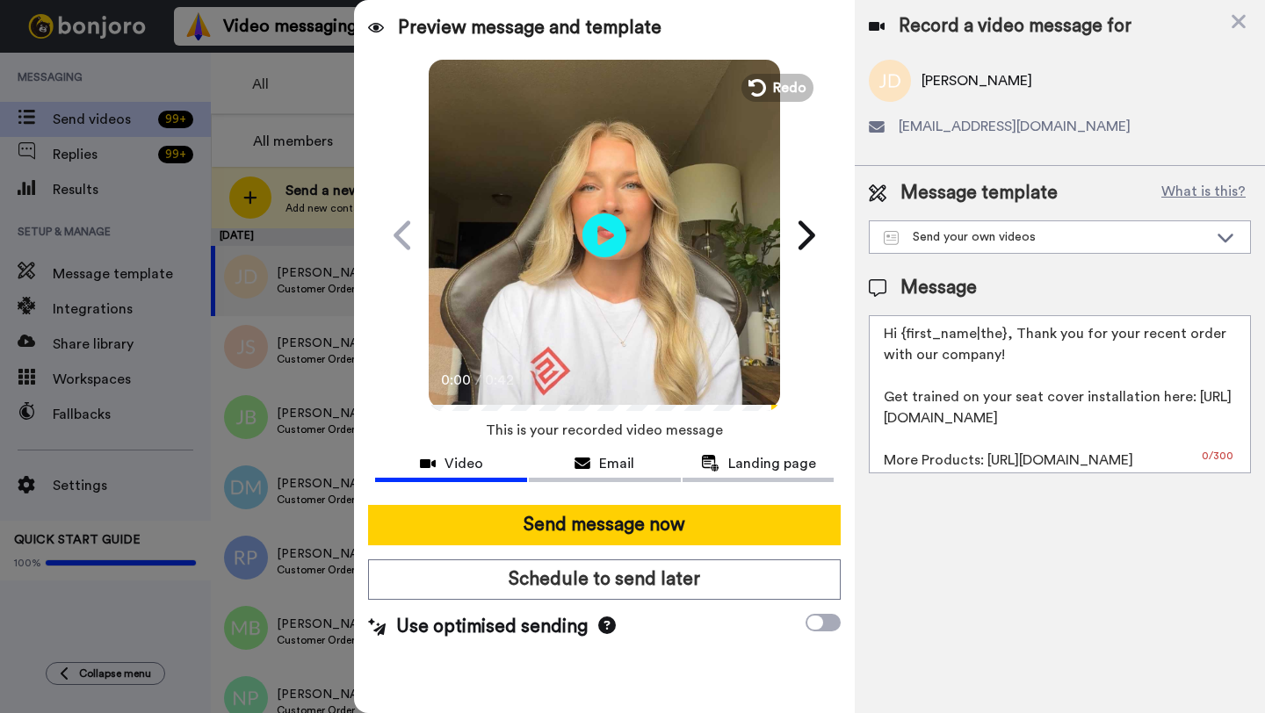
drag, startPoint x: 1003, startPoint y: 336, endPoint x: 902, endPoint y: 336, distance: 101.0
click at [902, 336] on textarea "Hi {first_name|the}, Thank you for your recent order with our company! Get trai…" at bounding box center [1060, 394] width 382 height 158
paste textarea "Jordan"
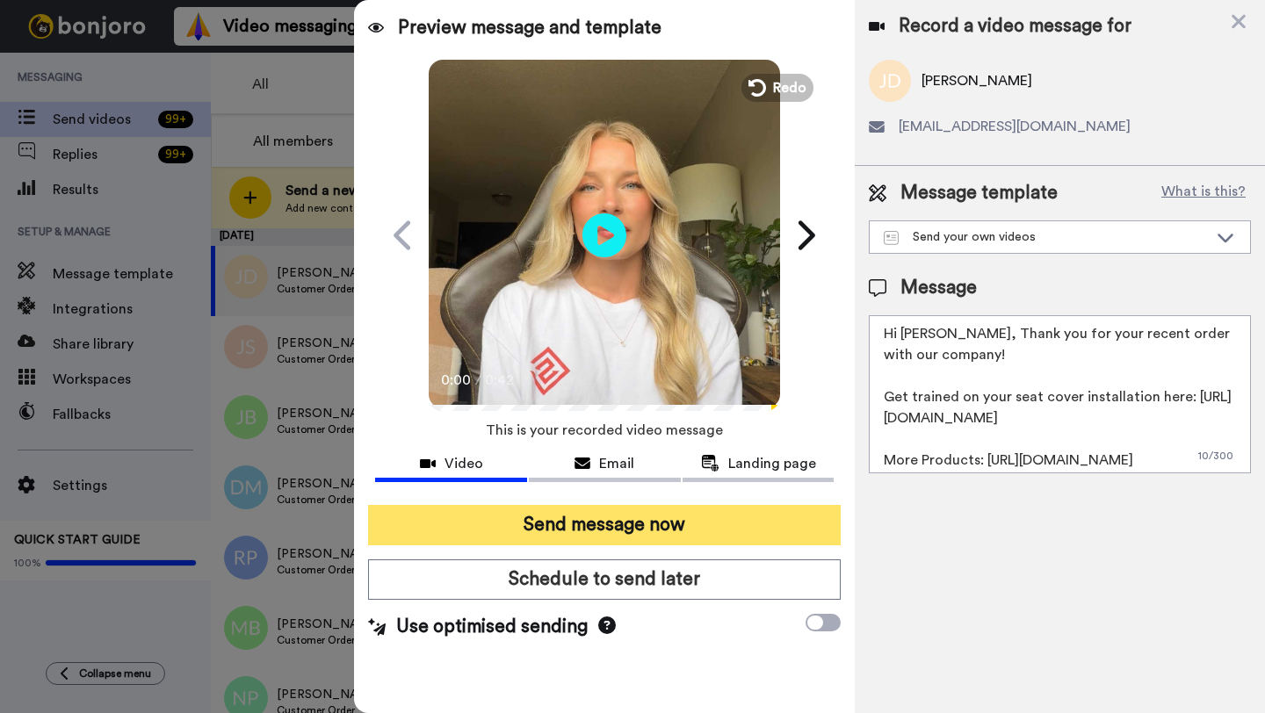
type textarea "Hi Jordan, Thank you for your recent order with our company! Get trained on you…"
click at [597, 522] on button "Send message now" at bounding box center [604, 525] width 473 height 40
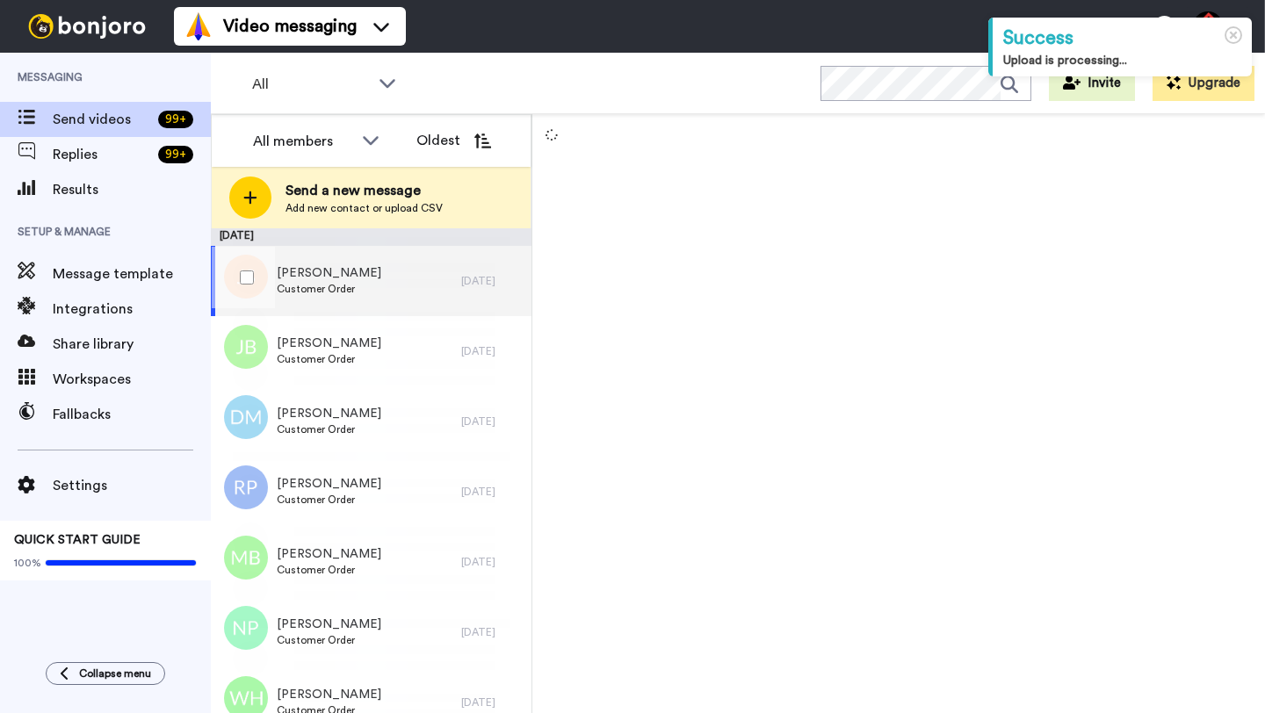
click at [392, 272] on div "Jeremiah Soto Customer Order" at bounding box center [336, 281] width 250 height 70
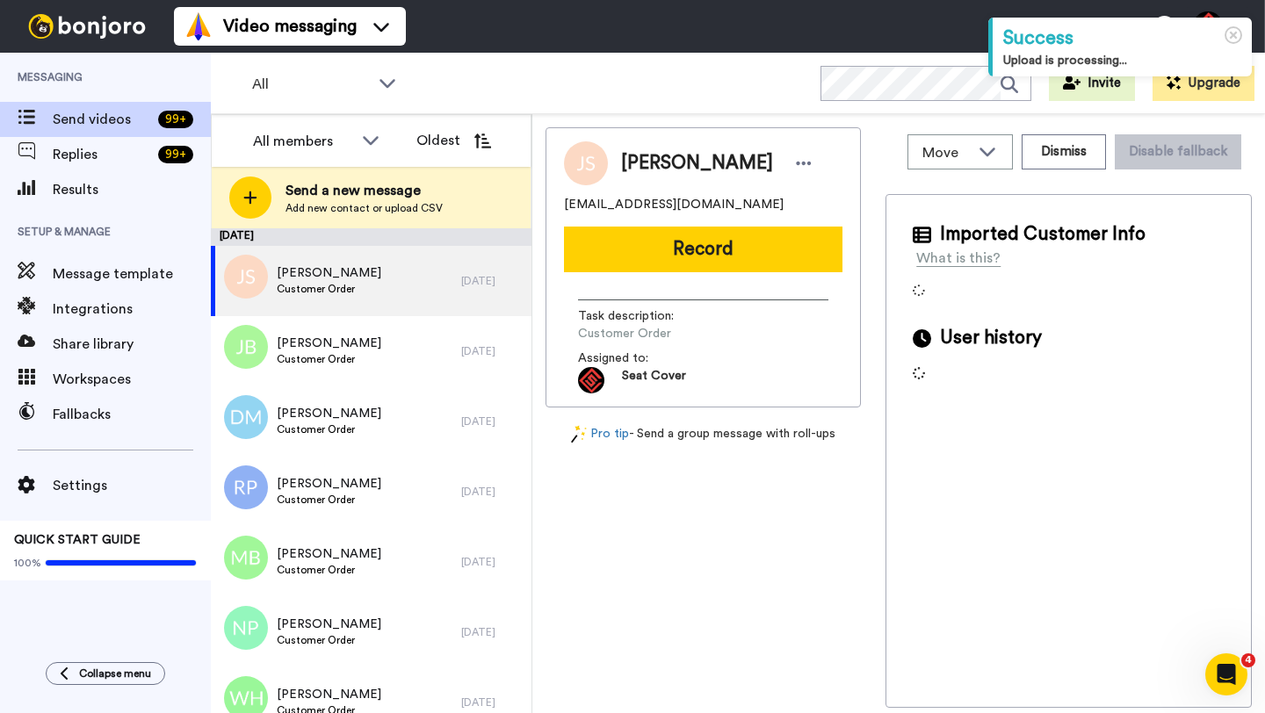
click at [657, 166] on span "Jeremiah Soto" at bounding box center [697, 163] width 152 height 26
copy span "Jeremiah"
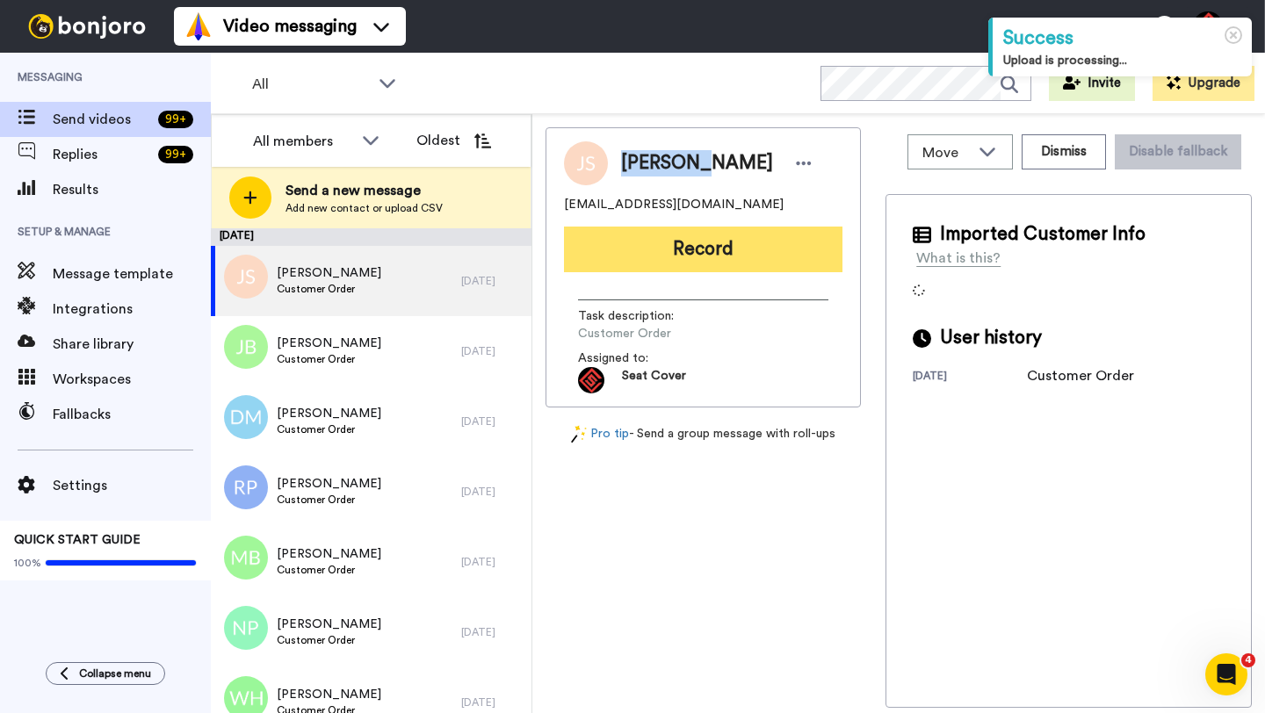
click at [690, 252] on button "Record" at bounding box center [703, 250] width 278 height 46
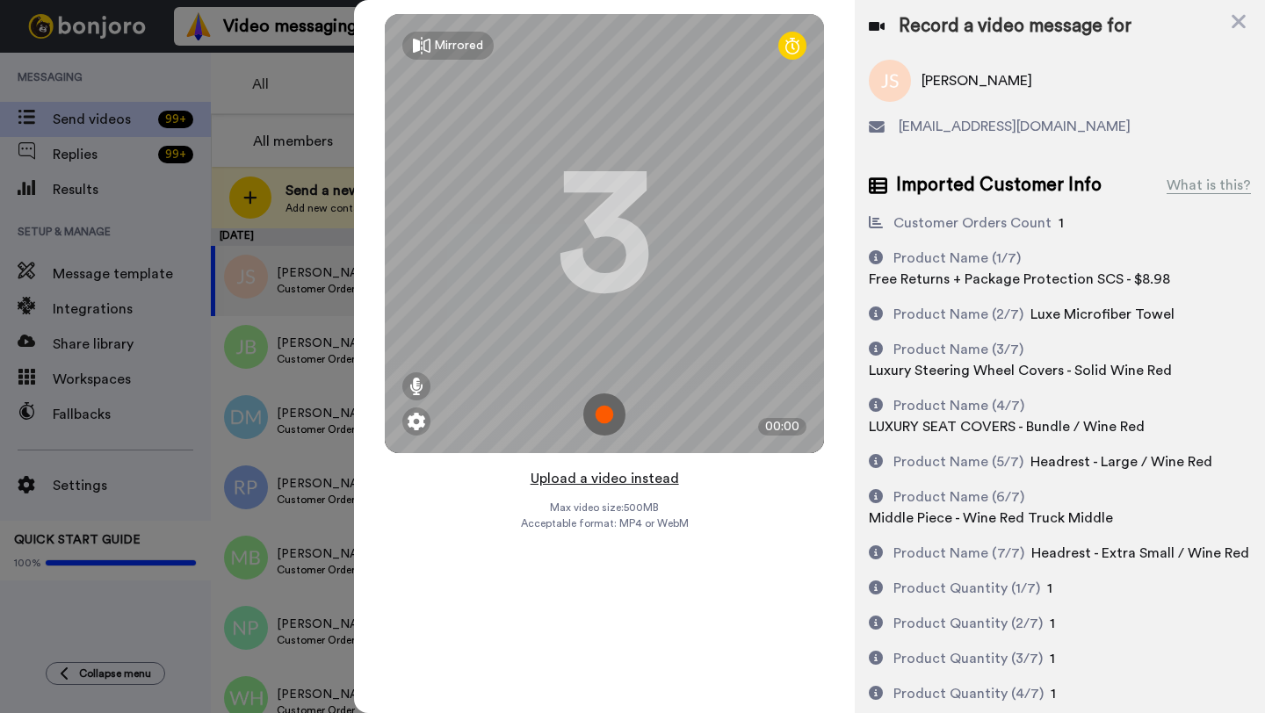
click at [597, 473] on button "Upload a video instead" at bounding box center [604, 478] width 159 height 23
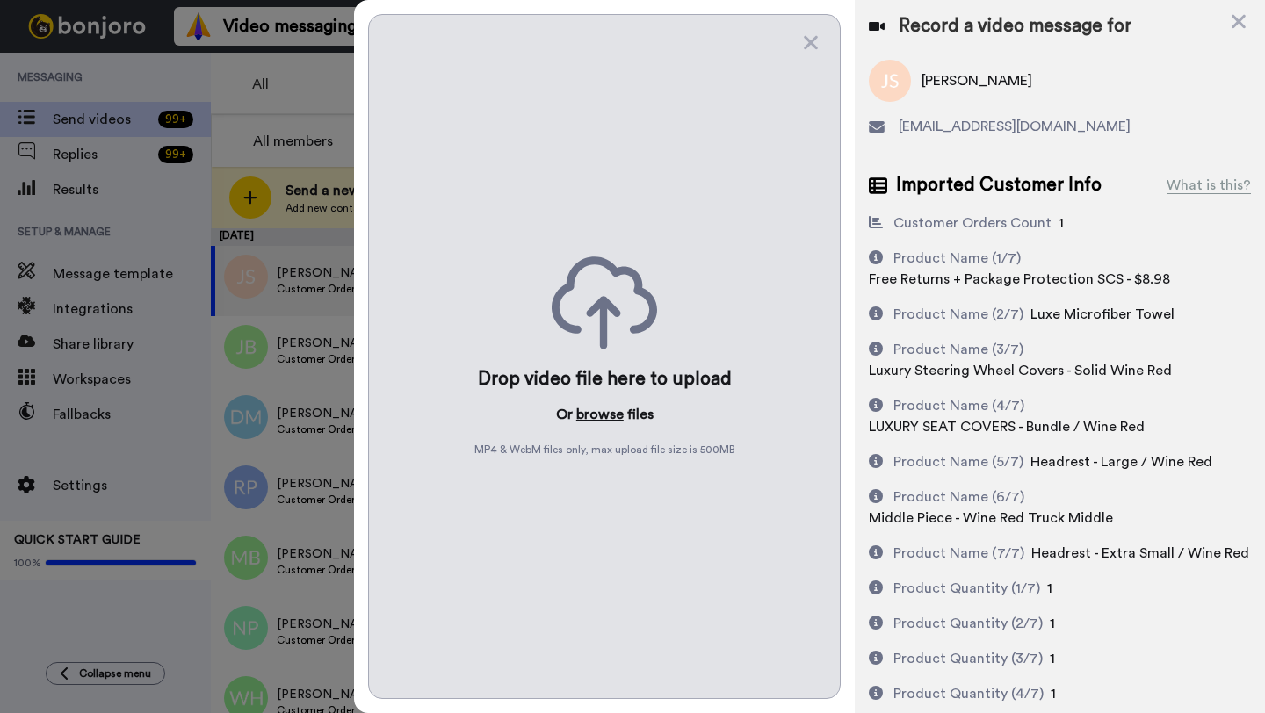
click at [603, 410] on button "browse" at bounding box center [599, 414] width 47 height 21
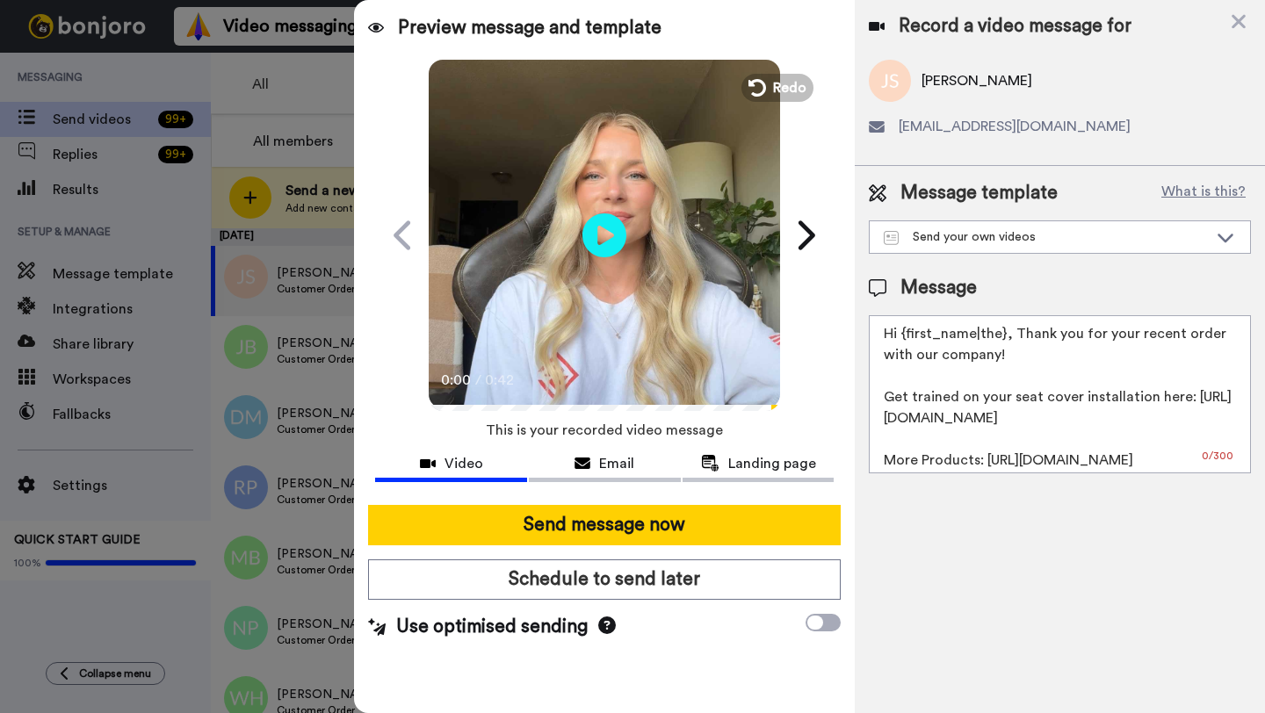
drag, startPoint x: 1005, startPoint y: 339, endPoint x: 906, endPoint y: 339, distance: 98.4
click at [906, 339] on textarea "Hi {first_name|the}, Thank you for your recent order with our company! Get trai…" at bounding box center [1060, 394] width 382 height 158
paste textarea "Jeremiah"
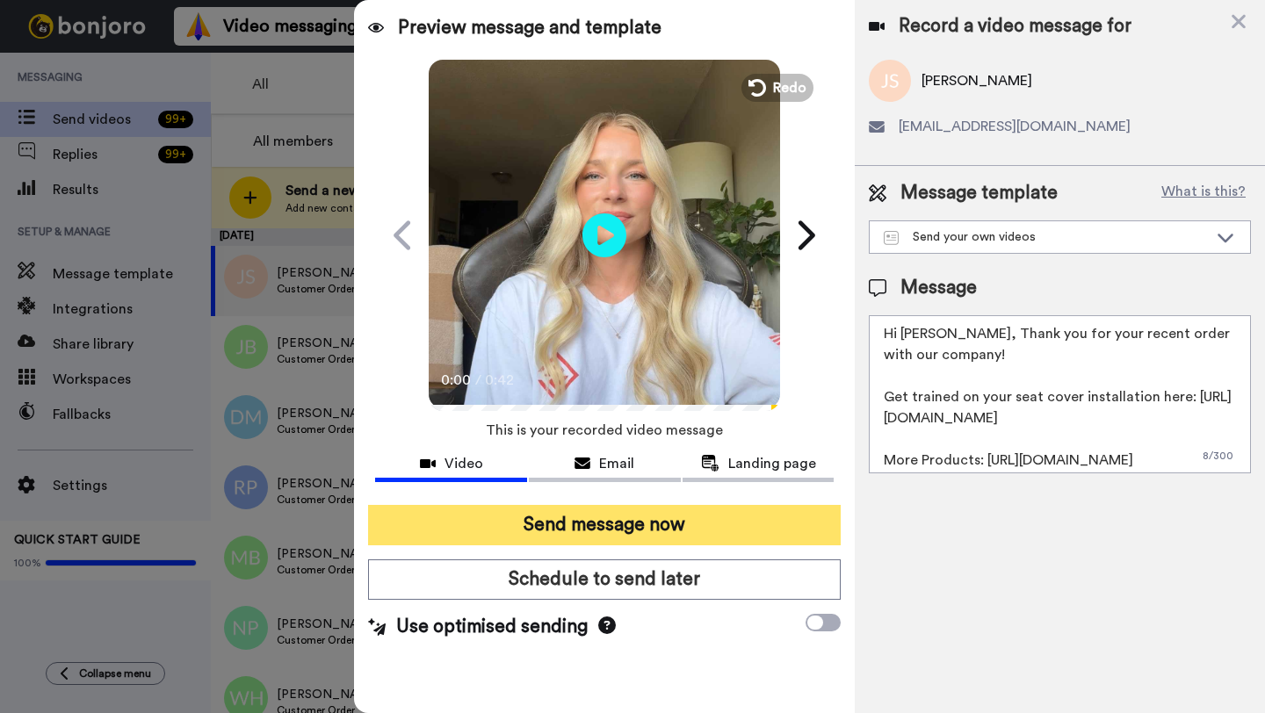
type textarea "Hi Jeremiah, Thank you for your recent order with our company! Get trained on y…"
click at [670, 516] on button "Send message now" at bounding box center [604, 525] width 473 height 40
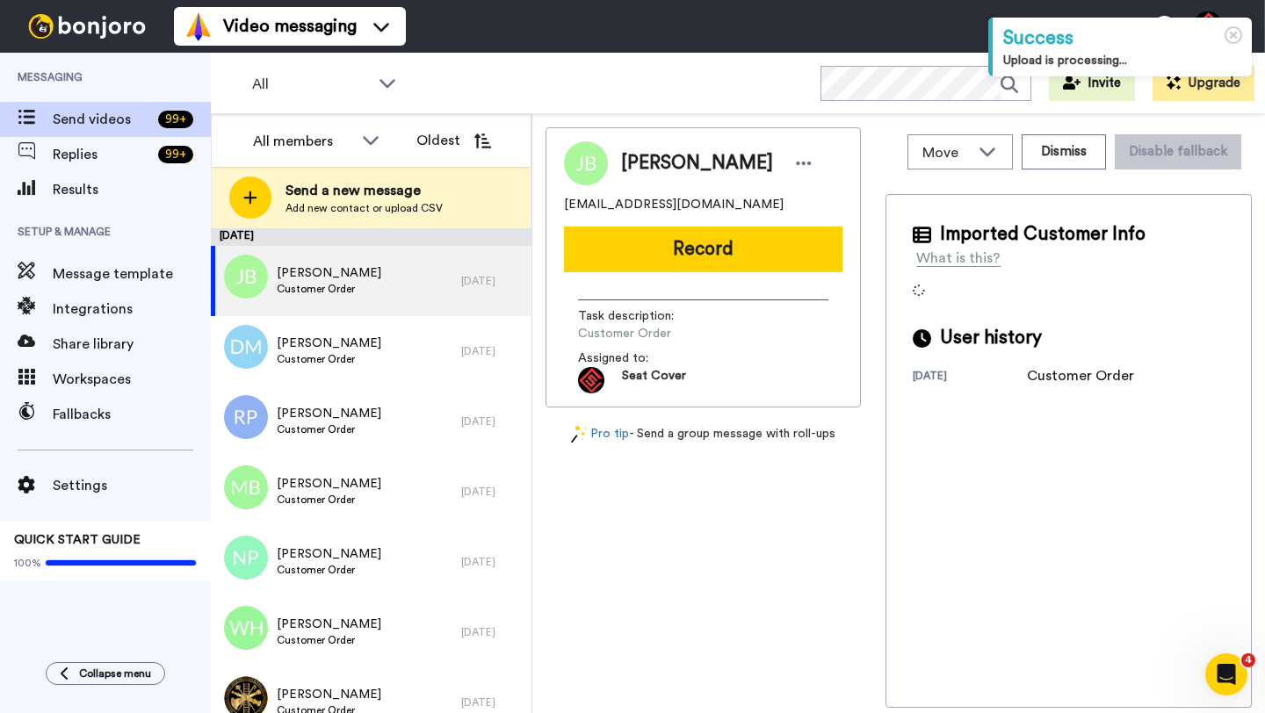
click at [652, 163] on span "[PERSON_NAME]" at bounding box center [697, 163] width 152 height 26
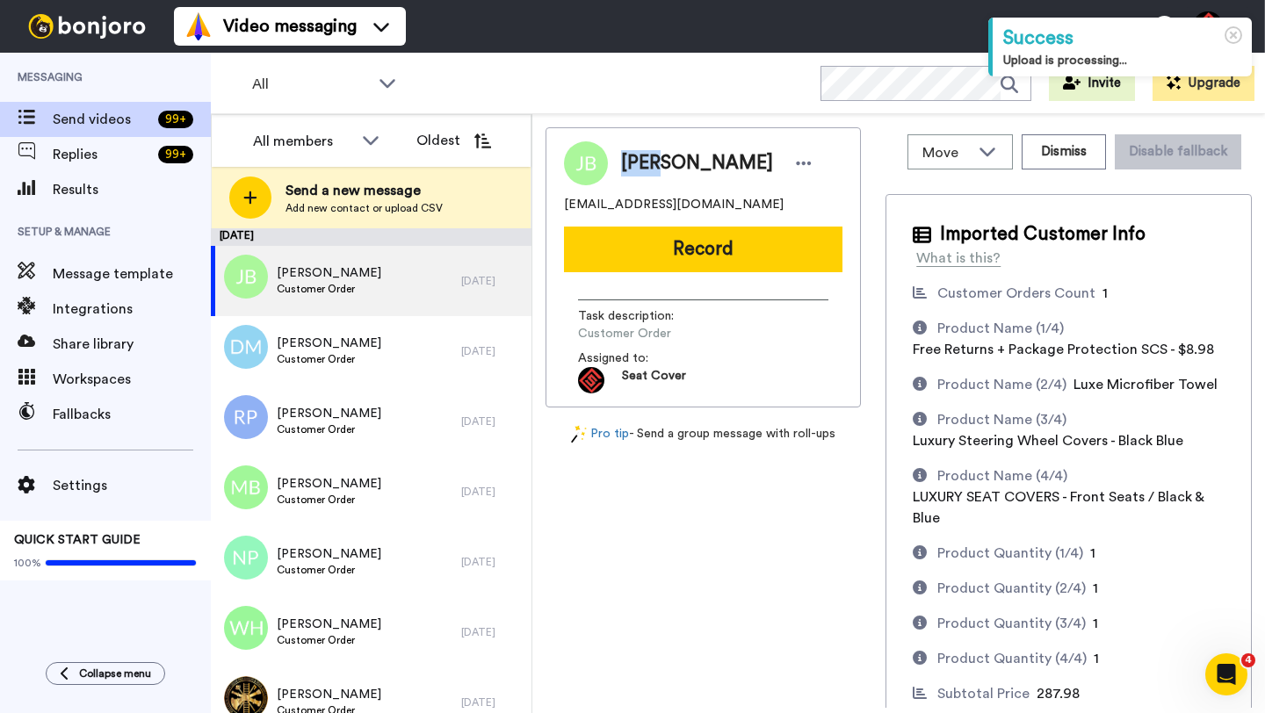
copy span "[PERSON_NAME]"
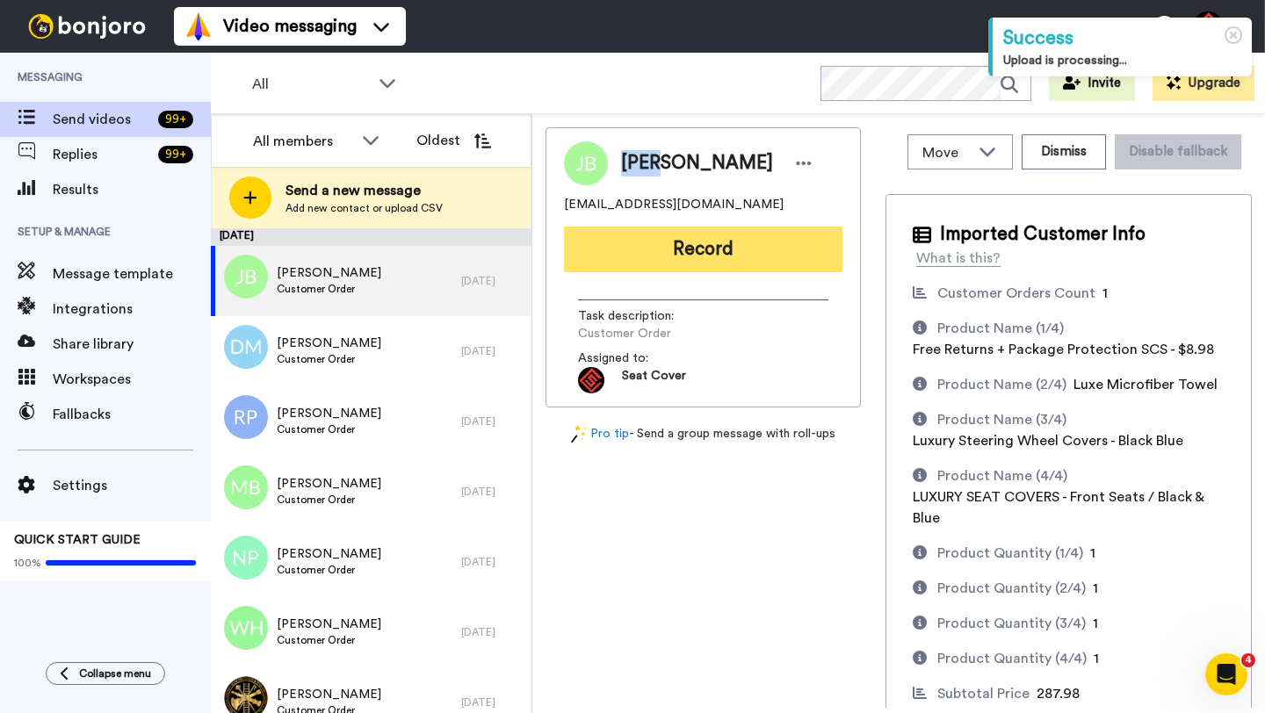
click at [664, 244] on button "Record" at bounding box center [703, 250] width 278 height 46
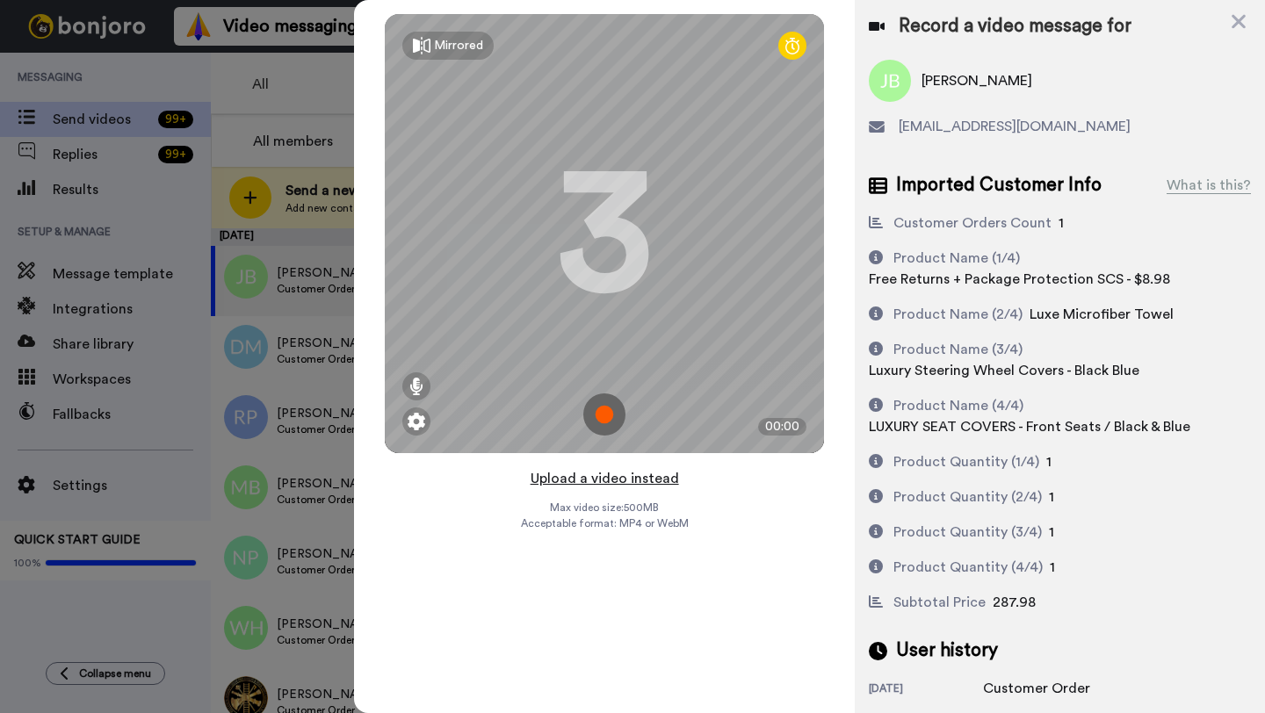
click at [589, 482] on button "Upload a video instead" at bounding box center [604, 478] width 159 height 23
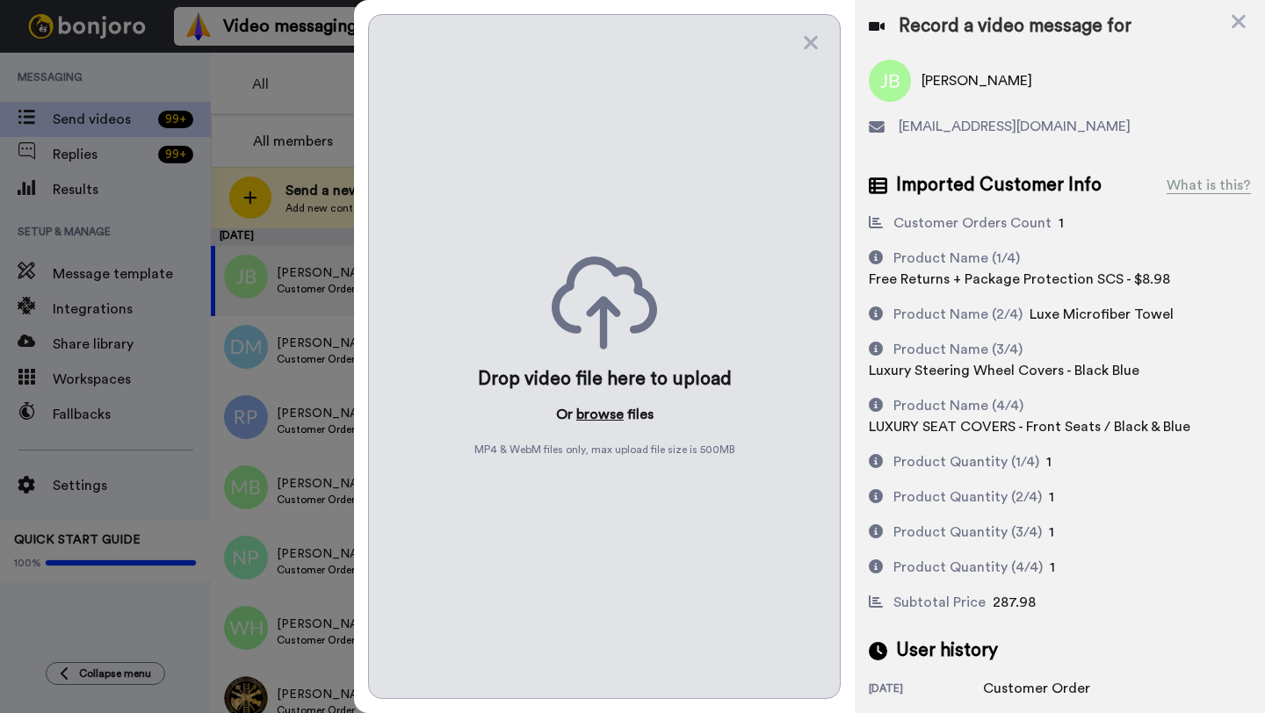
click at [604, 420] on button "browse" at bounding box center [599, 414] width 47 height 21
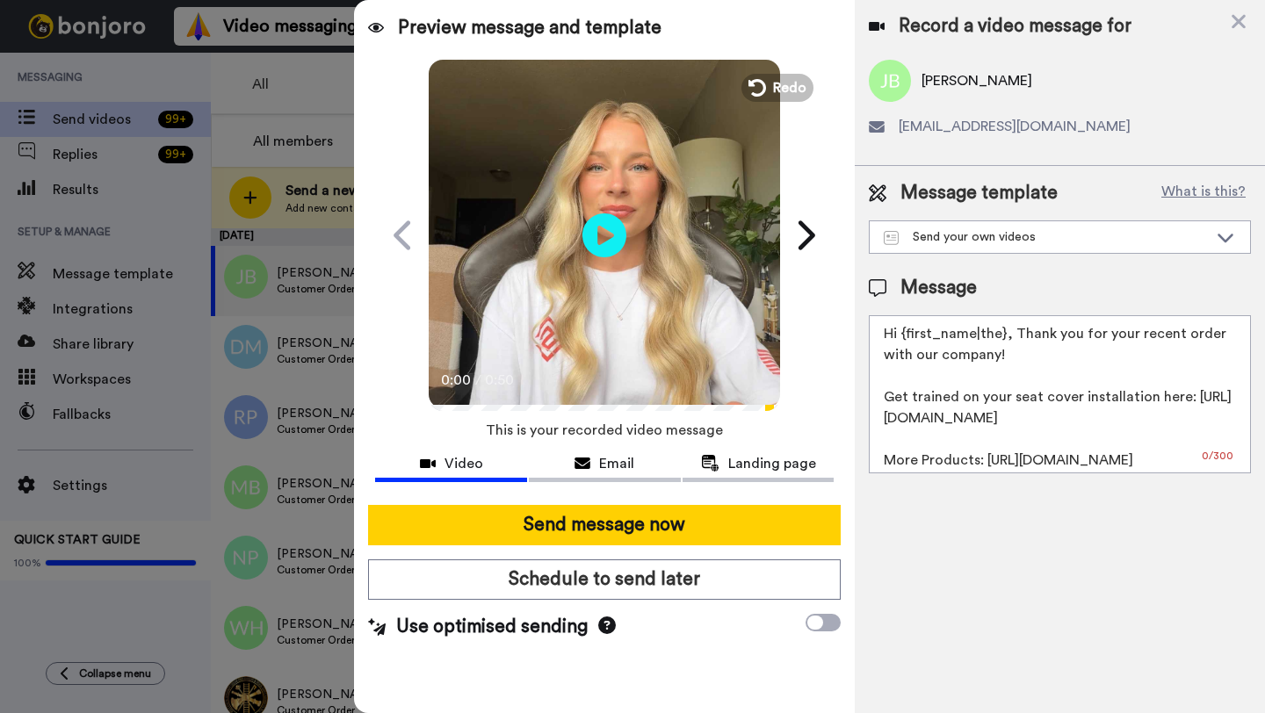
drag, startPoint x: 1004, startPoint y: 337, endPoint x: 900, endPoint y: 340, distance: 103.7
click at [900, 340] on textarea "Hi {first_name|the}, Thank you for your recent order with our company! Get trai…" at bounding box center [1060, 394] width 382 height 158
paste textarea "[PERSON_NAME]"
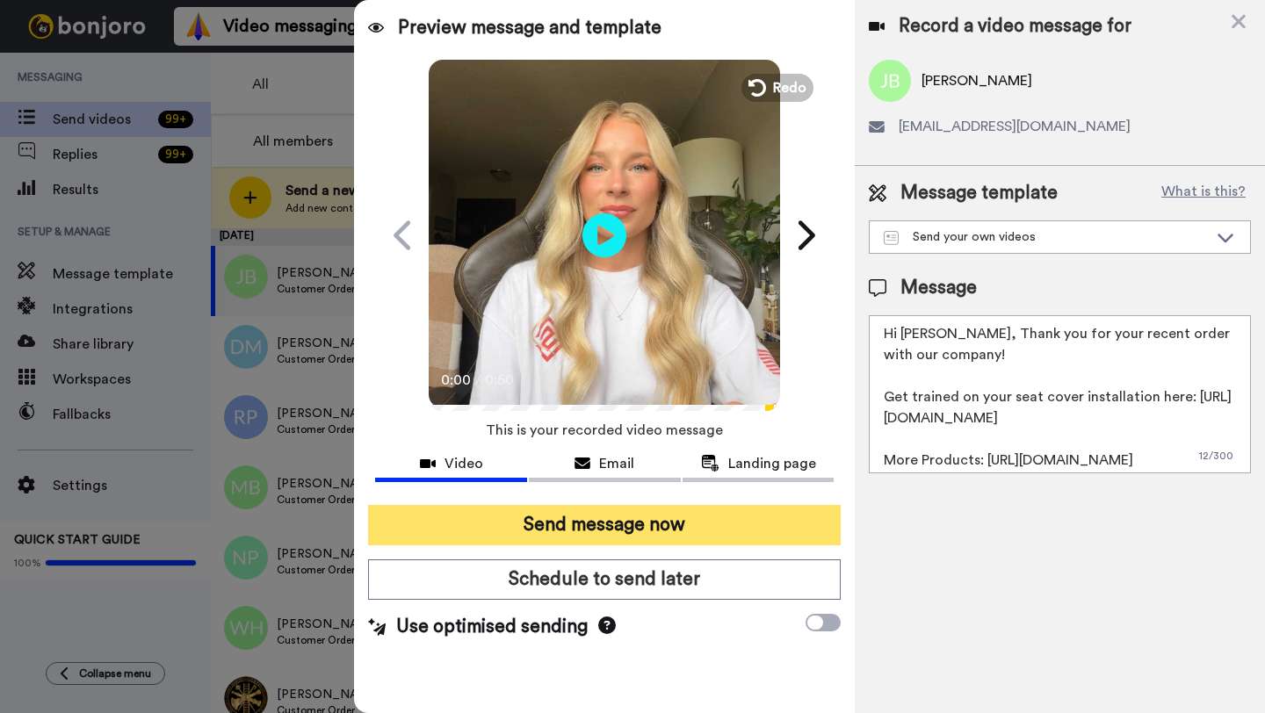
type textarea "Hi [PERSON_NAME], Thank you for your recent order with our company! Get trained…"
click at [619, 515] on button "Send message now" at bounding box center [604, 525] width 473 height 40
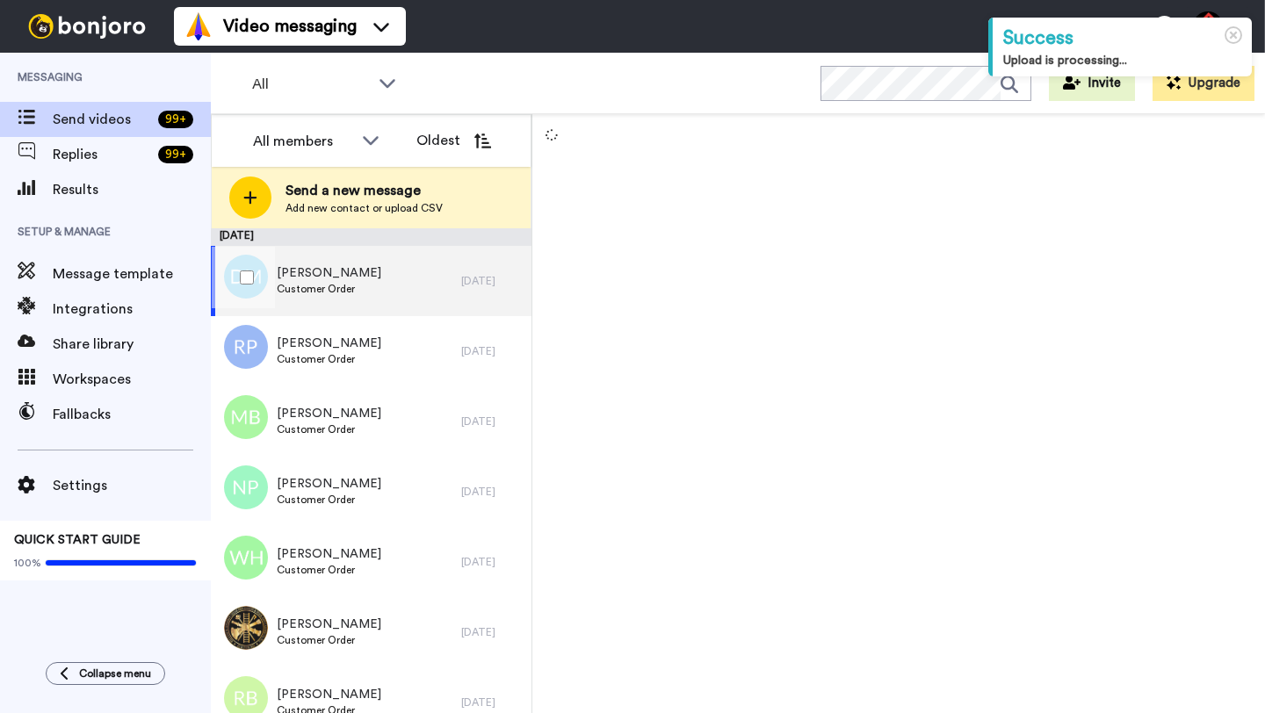
click at [458, 284] on div "Dennis Moran Customer Order" at bounding box center [336, 281] width 250 height 70
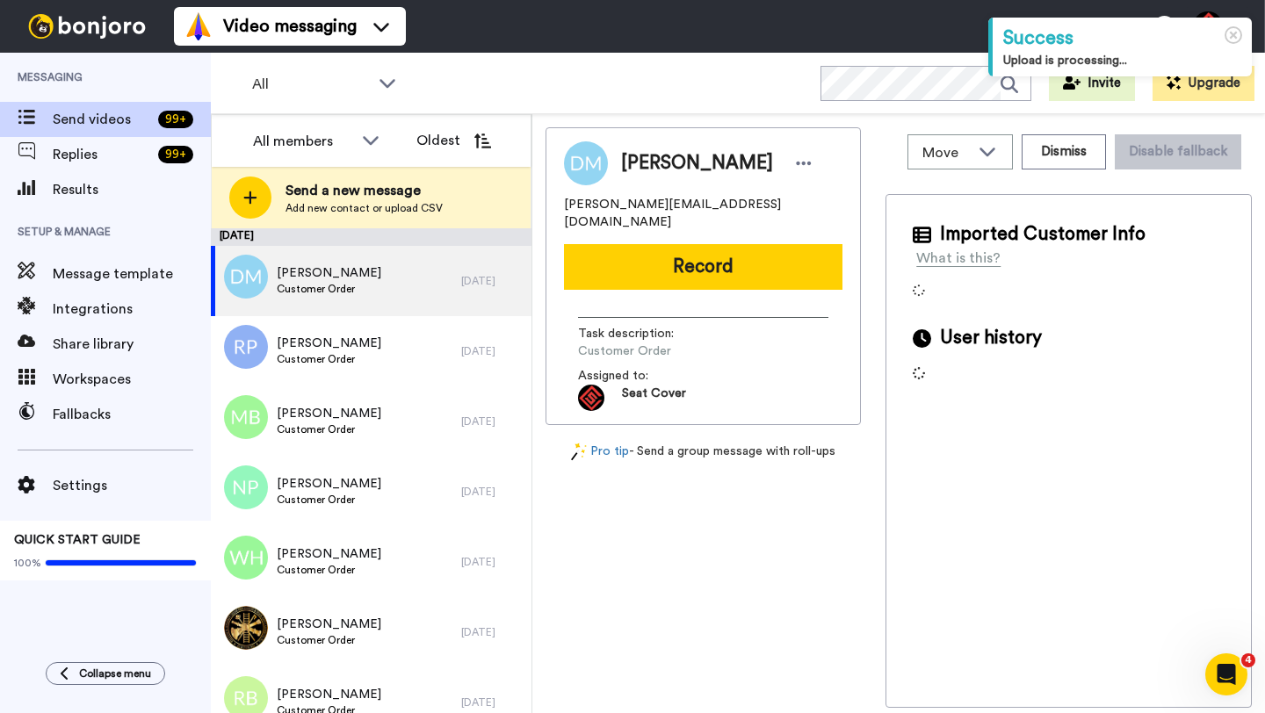
click at [635, 163] on span "Dennis Moran" at bounding box center [697, 163] width 152 height 26
copy span "Dennis"
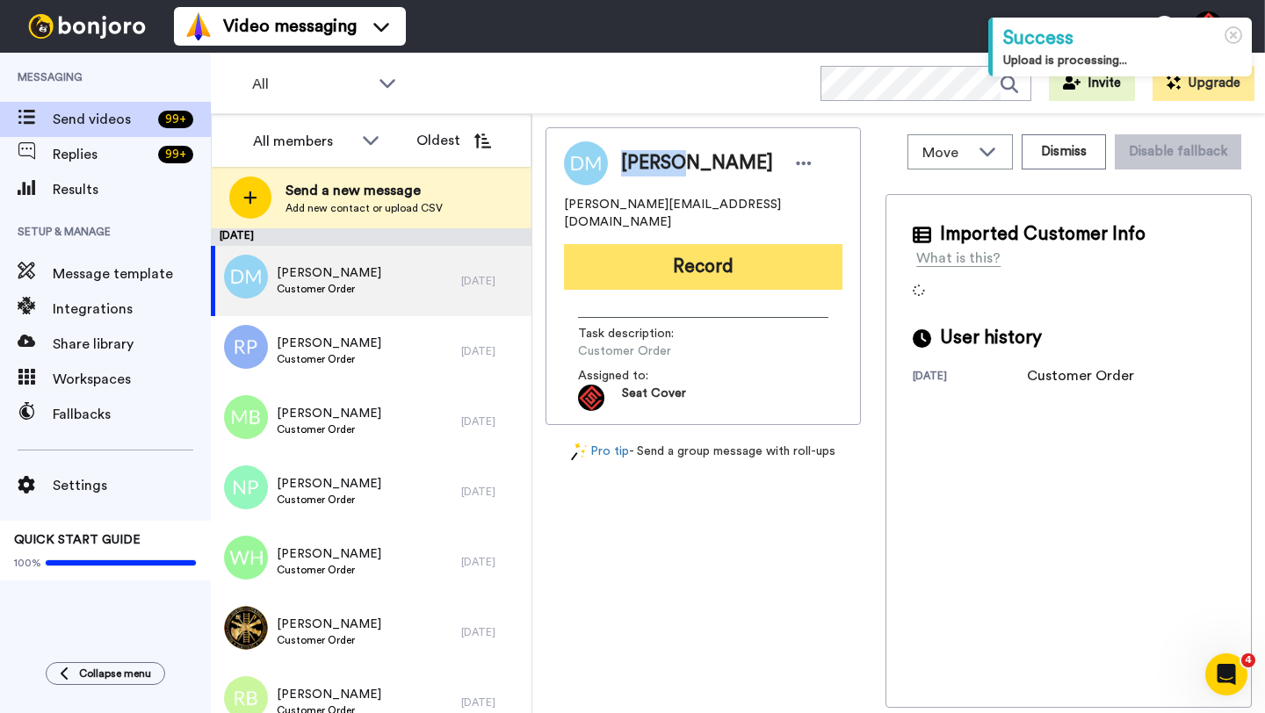
click at [709, 244] on button "Record" at bounding box center [703, 267] width 278 height 46
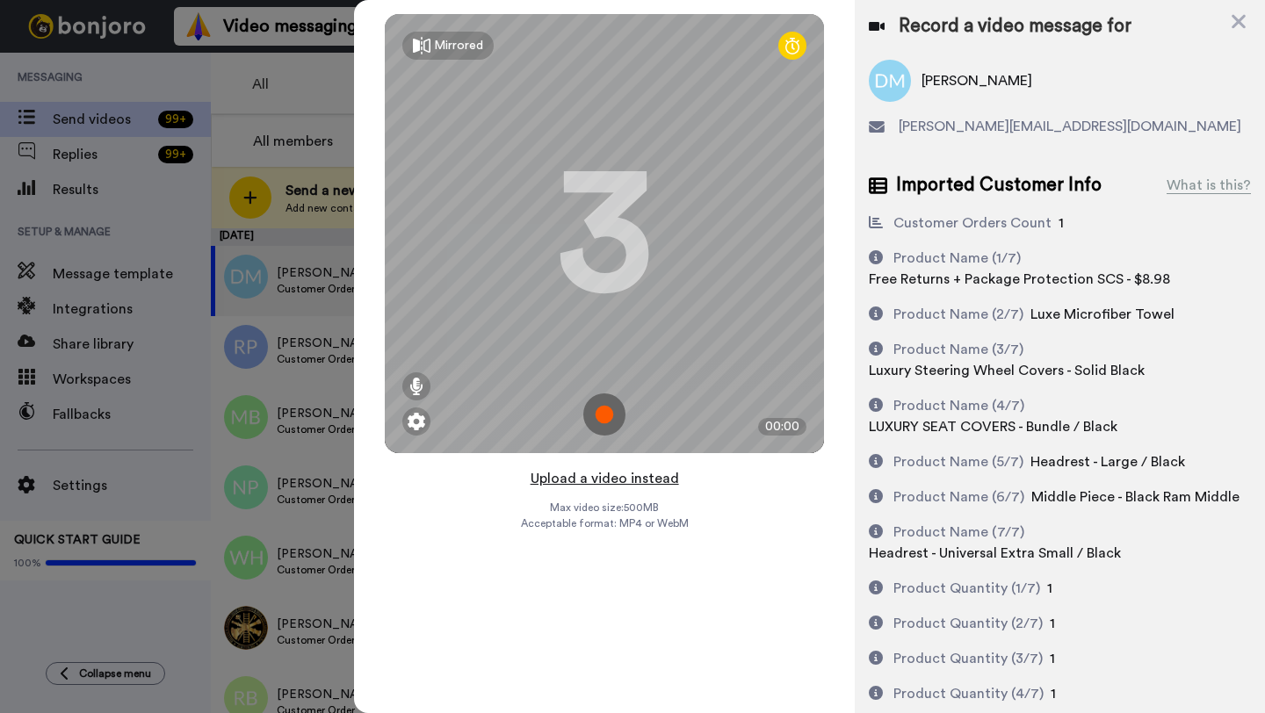
click at [599, 479] on button "Upload a video instead" at bounding box center [604, 478] width 159 height 23
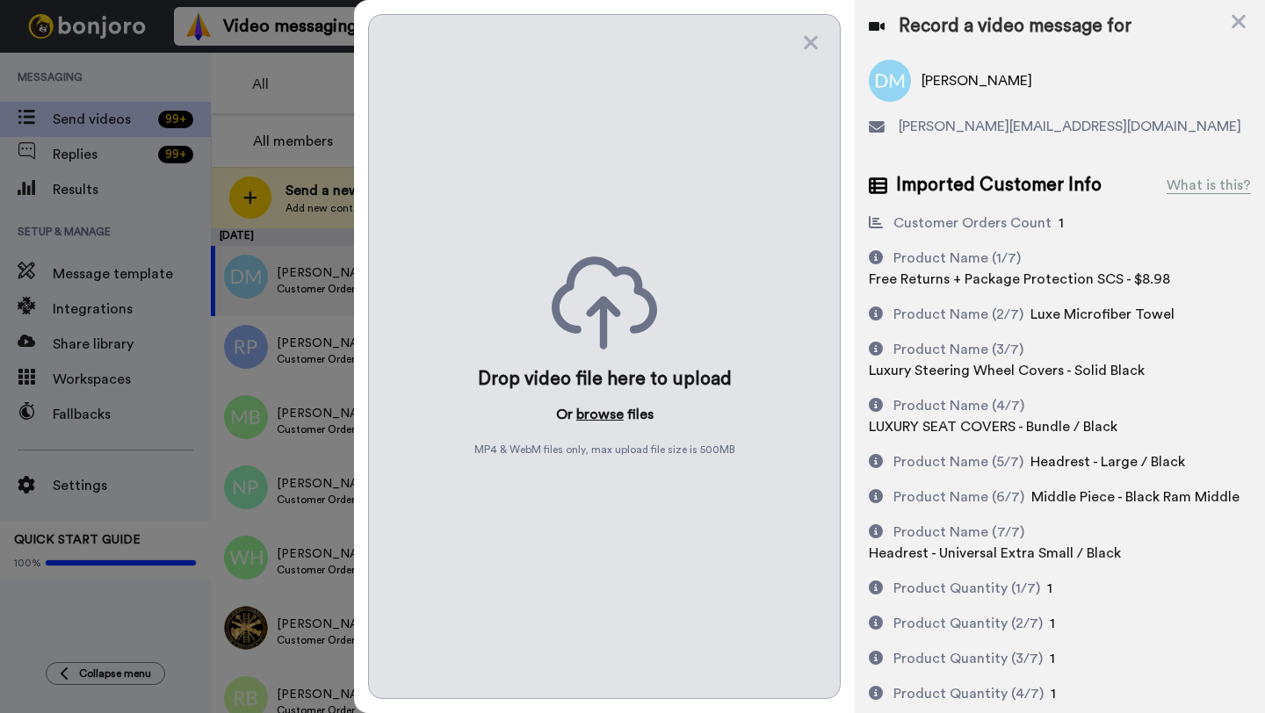
click at [596, 417] on button "browse" at bounding box center [599, 414] width 47 height 21
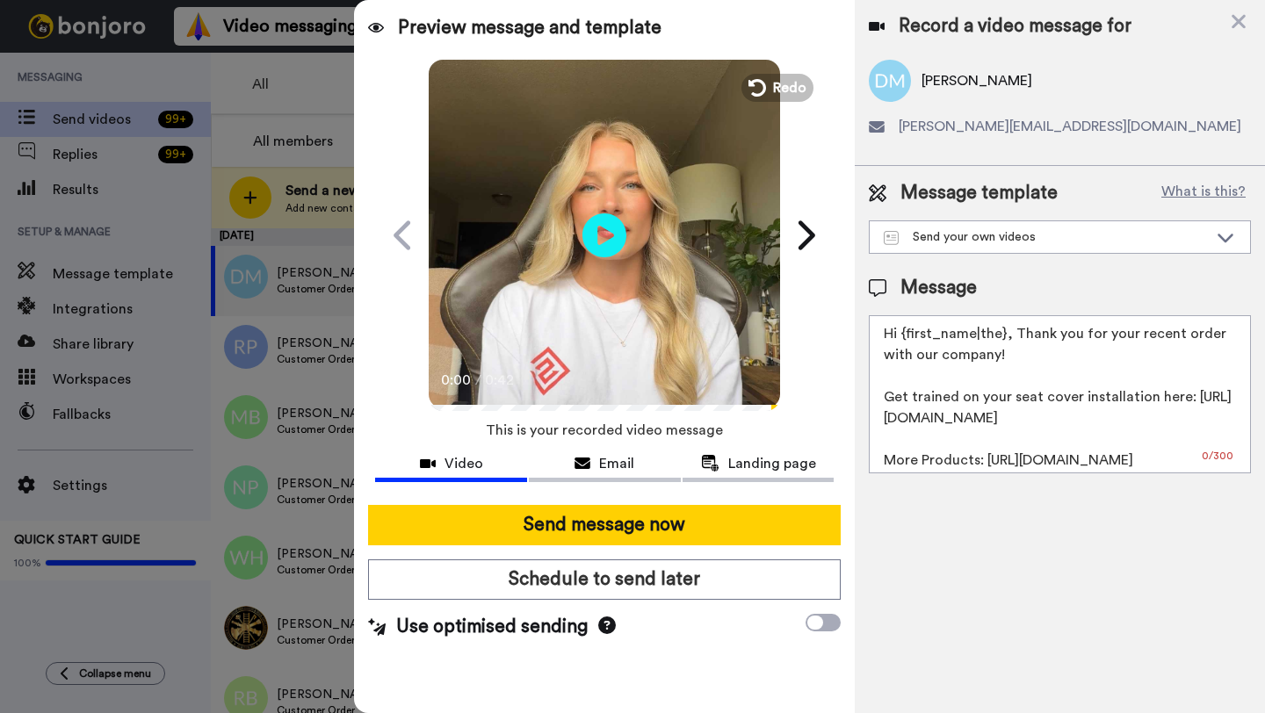
drag, startPoint x: 1003, startPoint y: 336, endPoint x: 905, endPoint y: 336, distance: 98.4
click at [905, 336] on textarea "Hi {first_name|the}, Thank you for your recent order with our company! Get trai…" at bounding box center [1060, 394] width 382 height 158
paste textarea "Dennis"
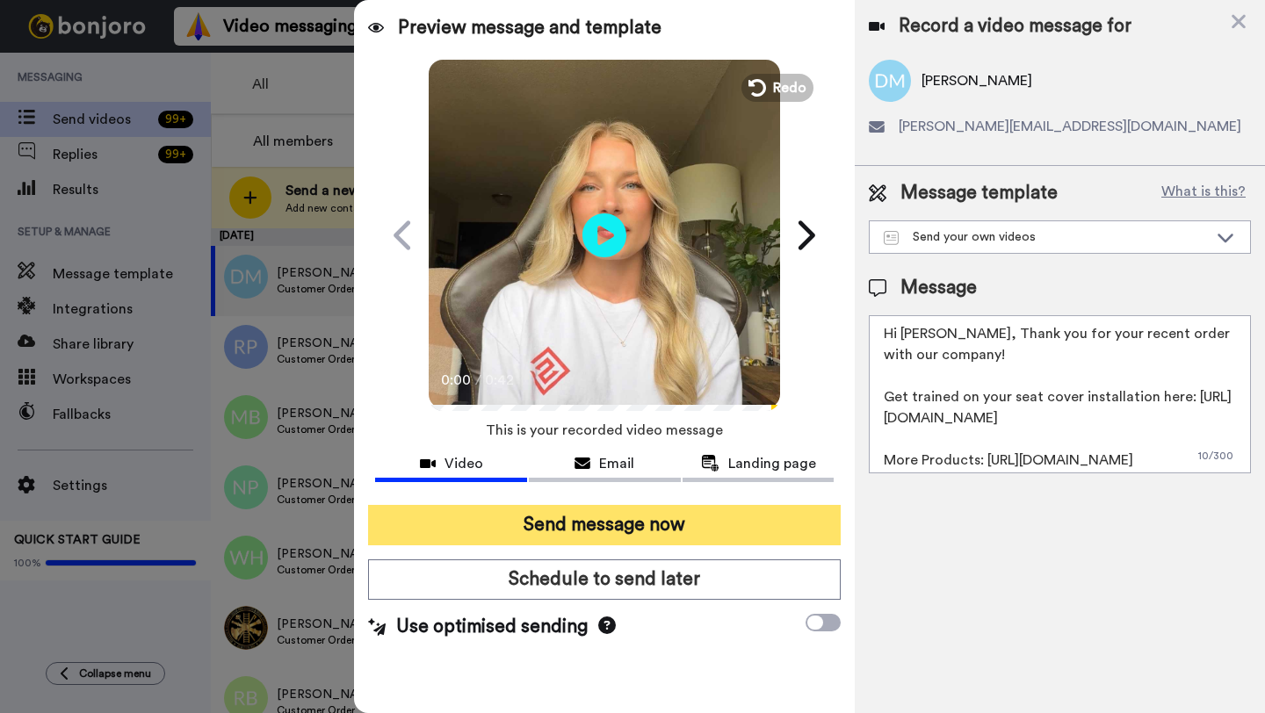
type textarea "Hi Dennis, Thank you for your recent order with our company! Get trained on you…"
click at [679, 516] on button "Send message now" at bounding box center [604, 525] width 473 height 40
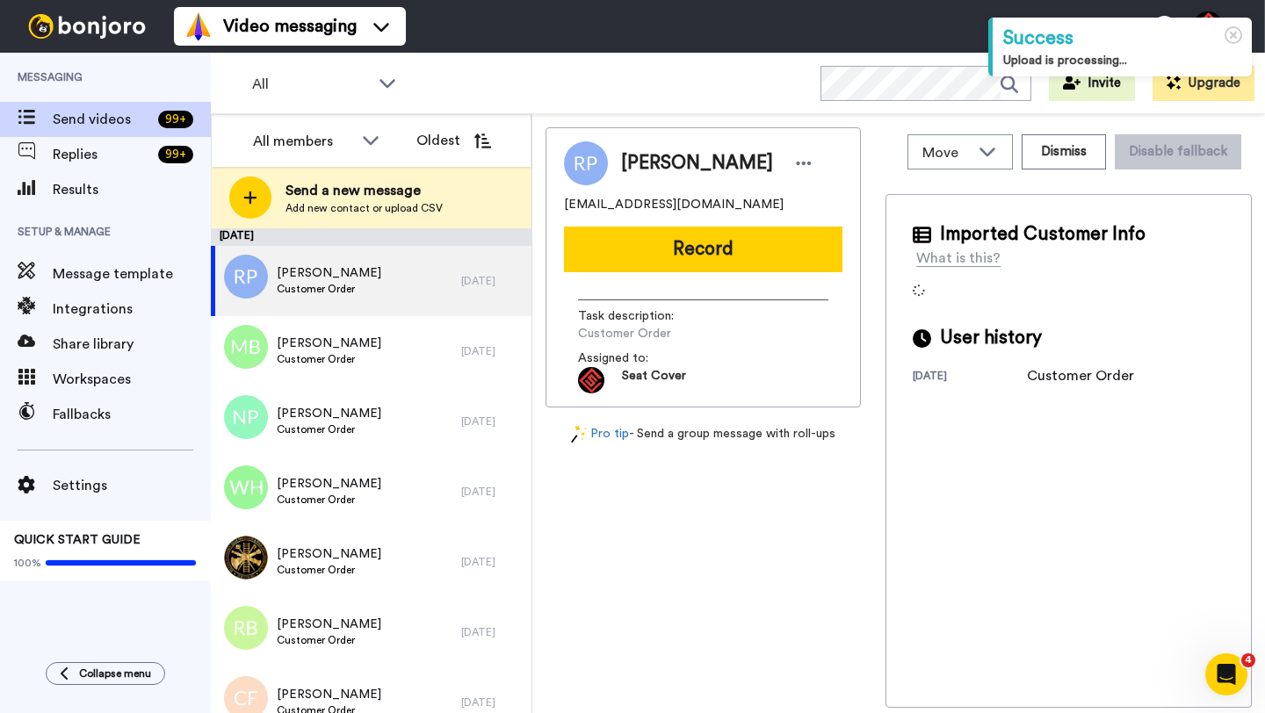
click at [650, 159] on span "[PERSON_NAME]" at bounding box center [697, 163] width 152 height 26
click at [650, 159] on span "Robert Papadem II" at bounding box center [697, 163] width 152 height 26
copy span "Robert"
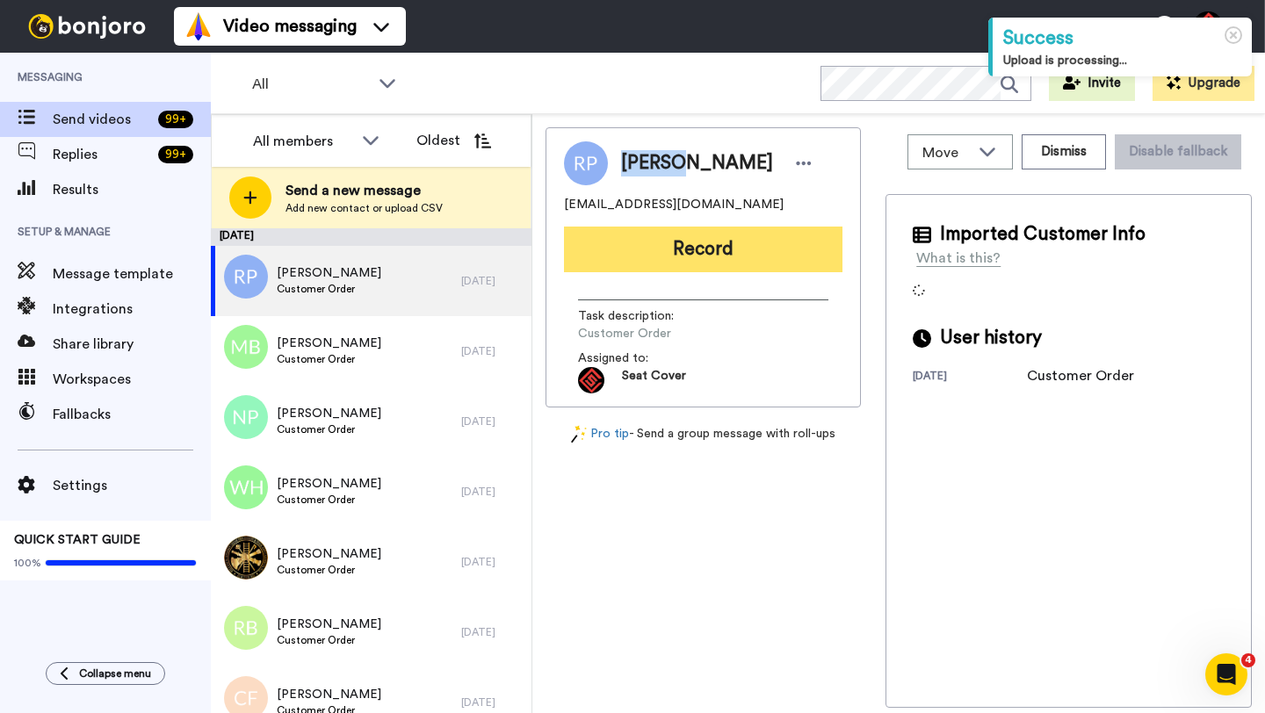
click at [700, 243] on button "Record" at bounding box center [703, 250] width 278 height 46
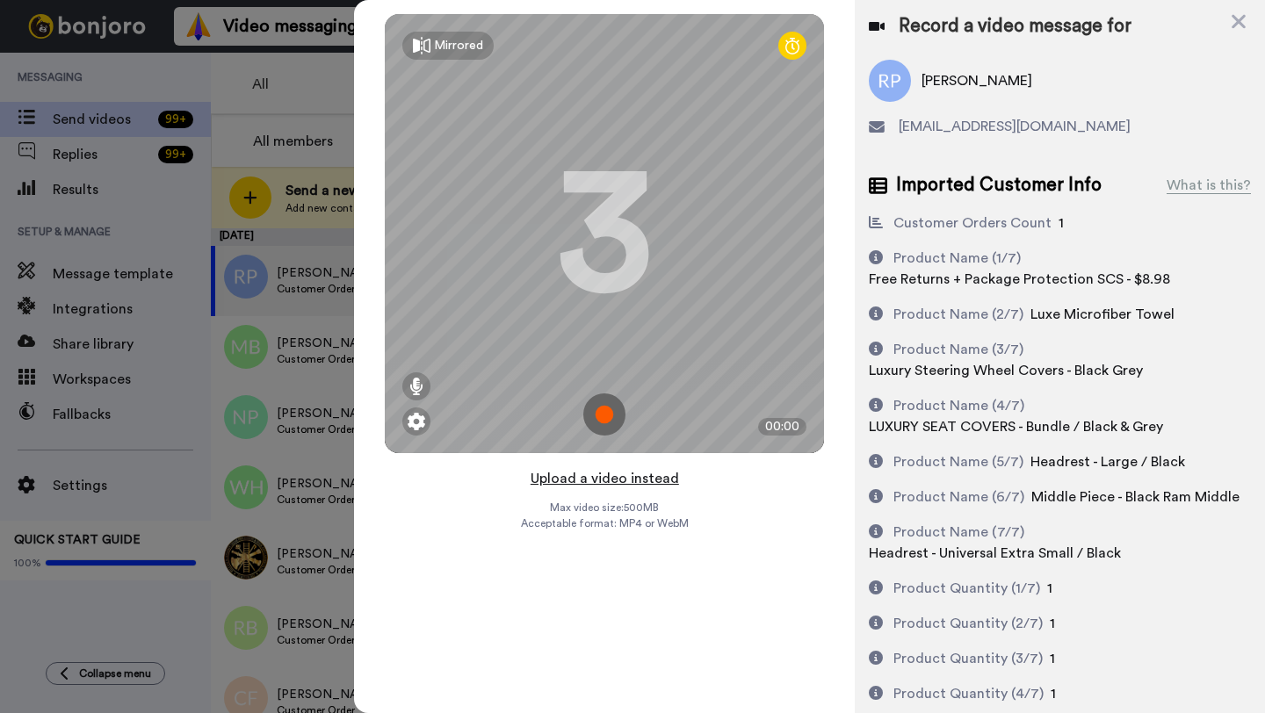
click at [610, 477] on button "Upload a video instead" at bounding box center [604, 478] width 159 height 23
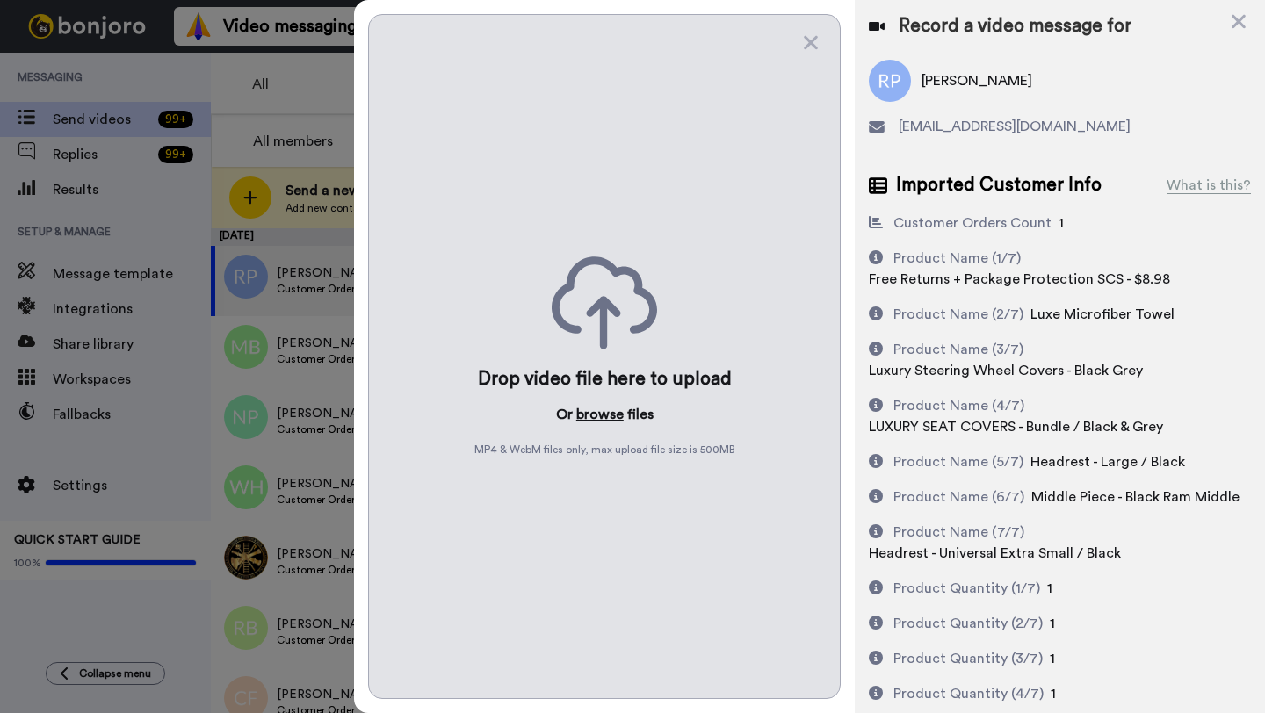
click at [606, 407] on button "browse" at bounding box center [599, 414] width 47 height 21
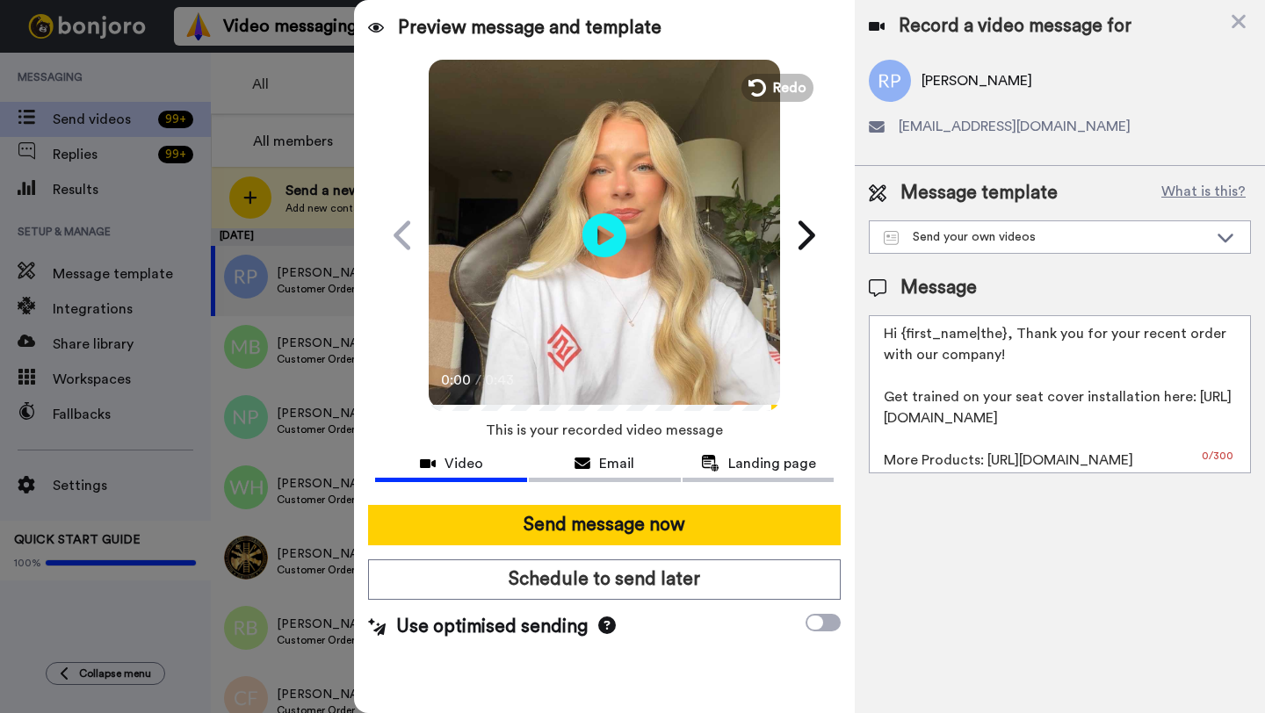
drag, startPoint x: 1002, startPoint y: 341, endPoint x: 901, endPoint y: 339, distance: 101.0
click at [901, 339] on textarea "Hi {first_name|the}, Thank you for your recent order with our company! Get trai…" at bounding box center [1060, 394] width 382 height 158
paste textarea "Robert"
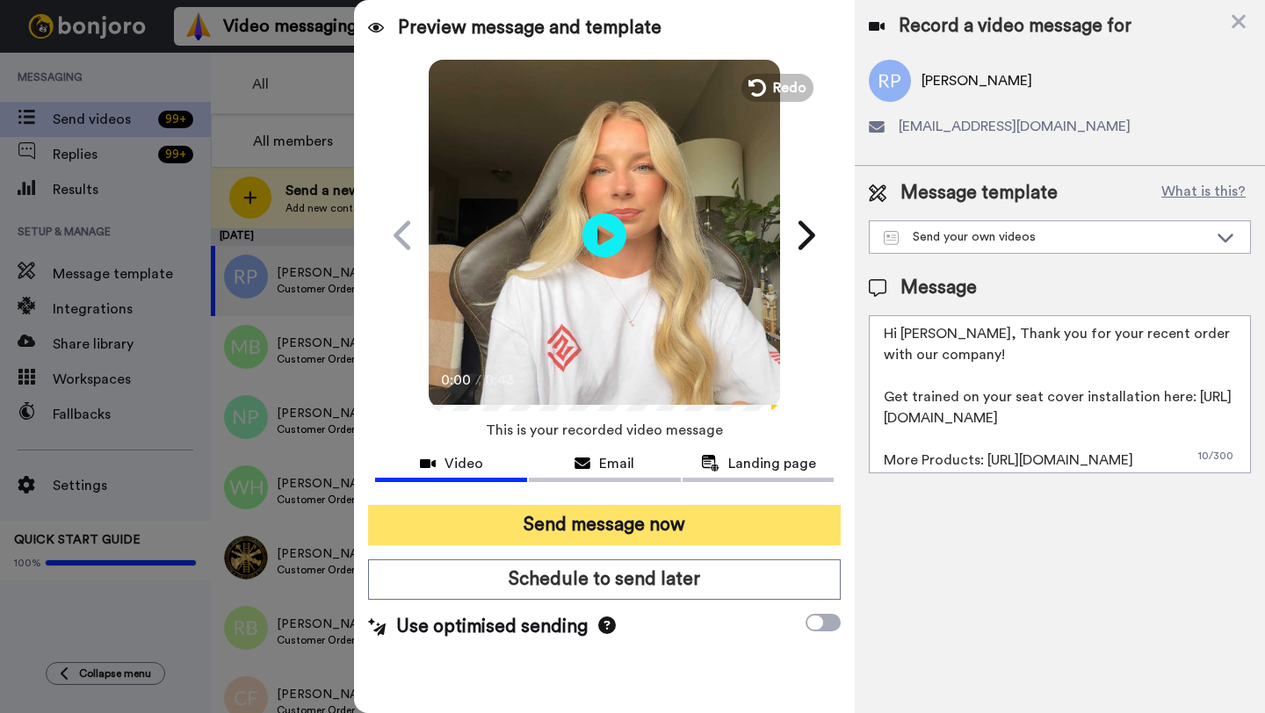
type textarea "Hi Robert, Thank you for your recent order with our company! Get trained on you…"
click at [654, 518] on button "Send message now" at bounding box center [604, 525] width 473 height 40
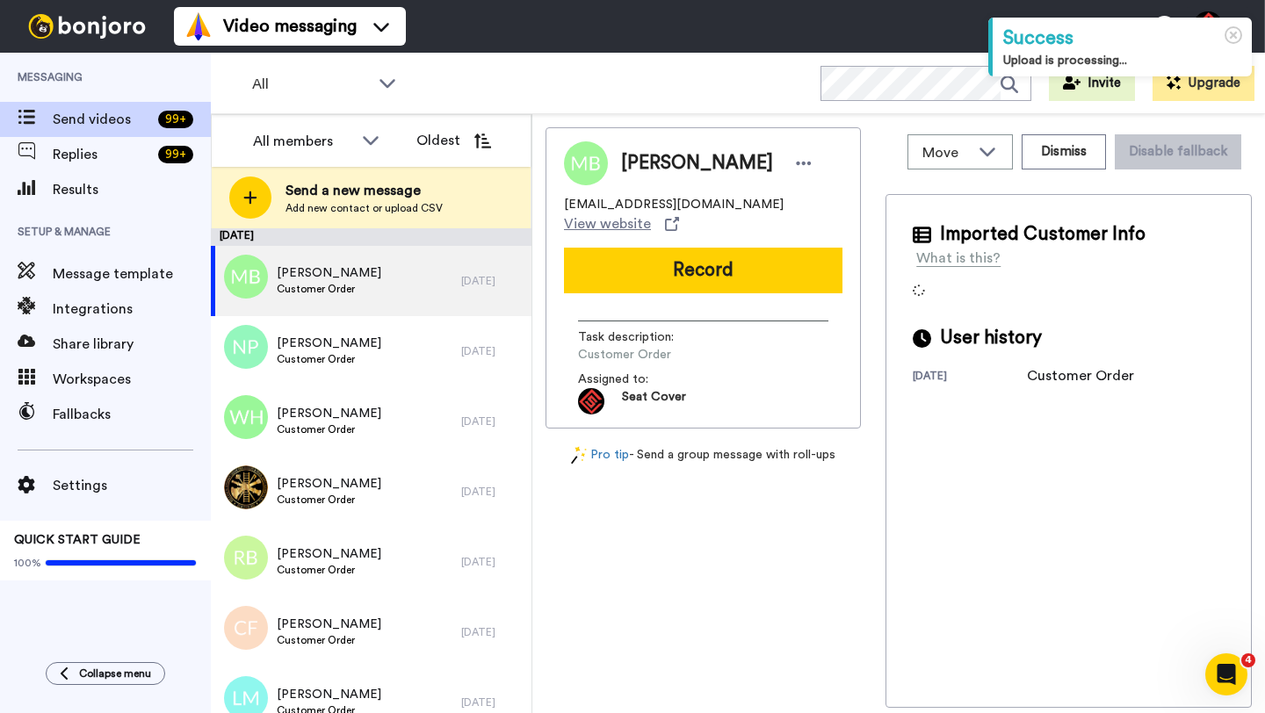
click at [649, 161] on span "[PERSON_NAME]" at bounding box center [697, 163] width 152 height 26
copy span "[PERSON_NAME]"
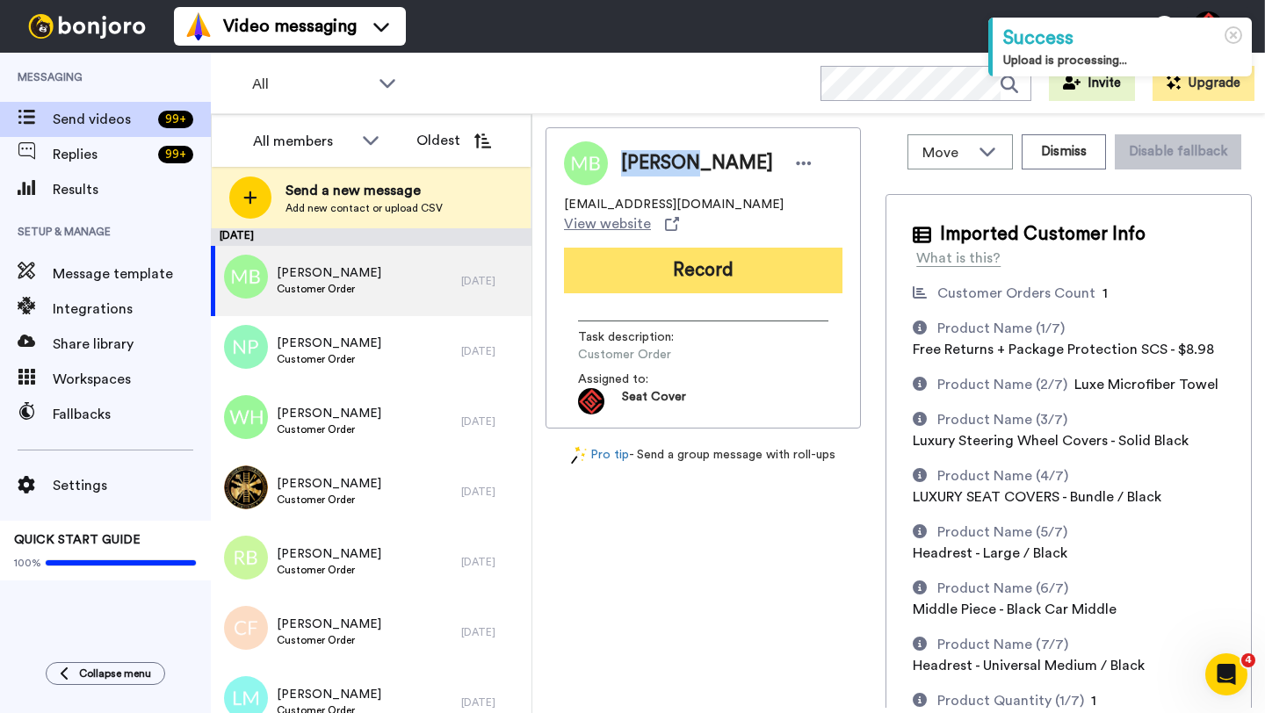
click at [688, 265] on button "Record" at bounding box center [703, 271] width 278 height 46
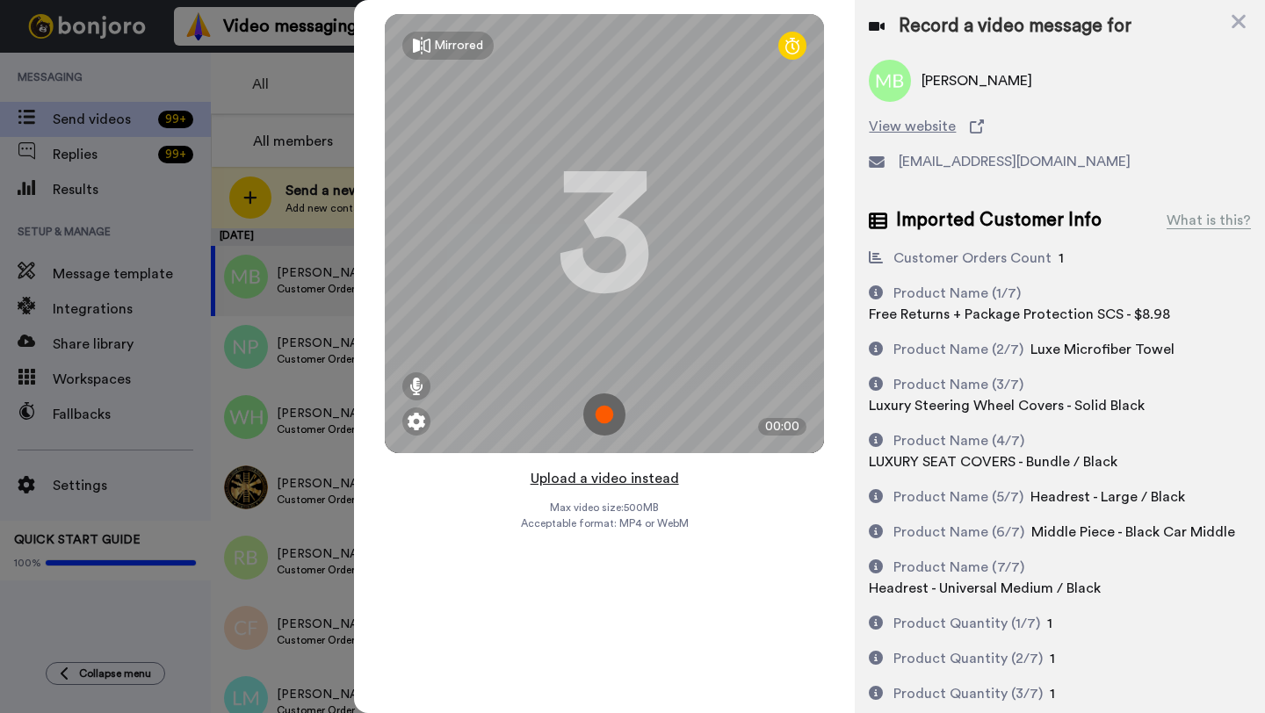
click at [601, 477] on button "Upload a video instead" at bounding box center [604, 478] width 159 height 23
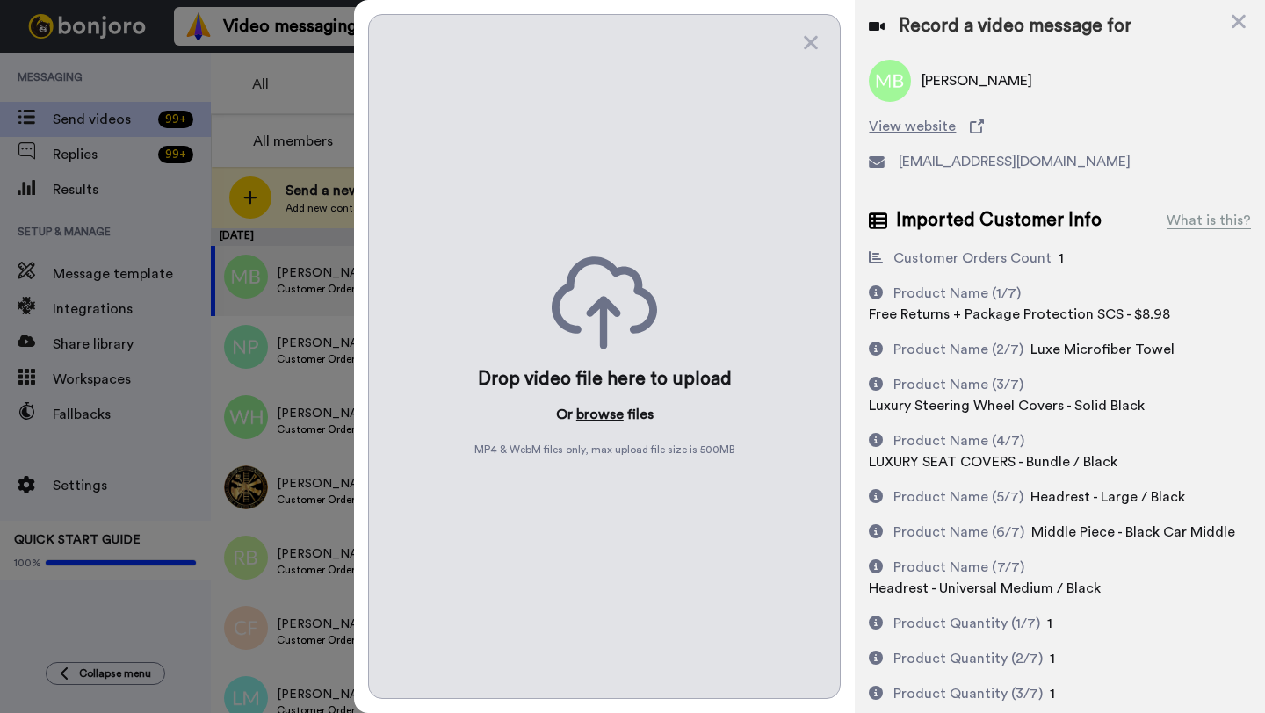
click at [599, 416] on button "browse" at bounding box center [599, 414] width 47 height 21
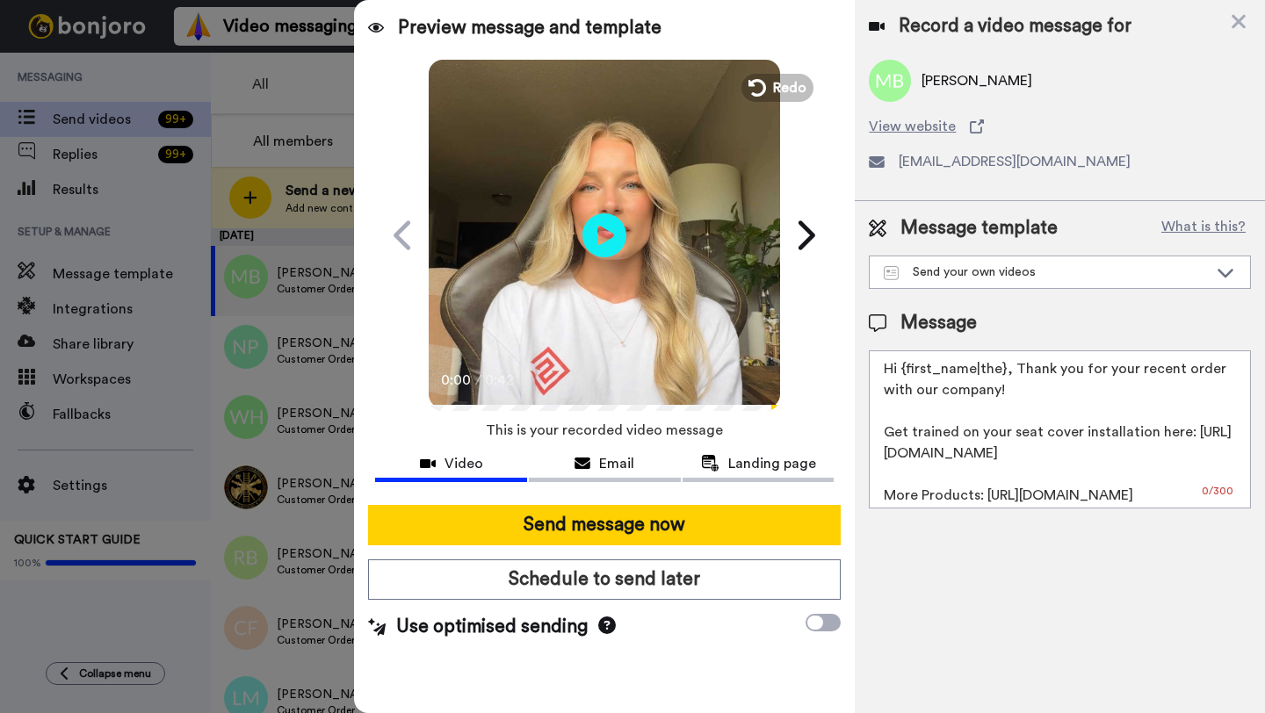
drag, startPoint x: 1001, startPoint y: 371, endPoint x: 907, endPoint y: 372, distance: 94.0
click at [907, 372] on textarea "Hi {first_name|the}, Thank you for your recent order with our company! Get trai…" at bounding box center [1060, 429] width 382 height 158
paste textarea "Miranda"
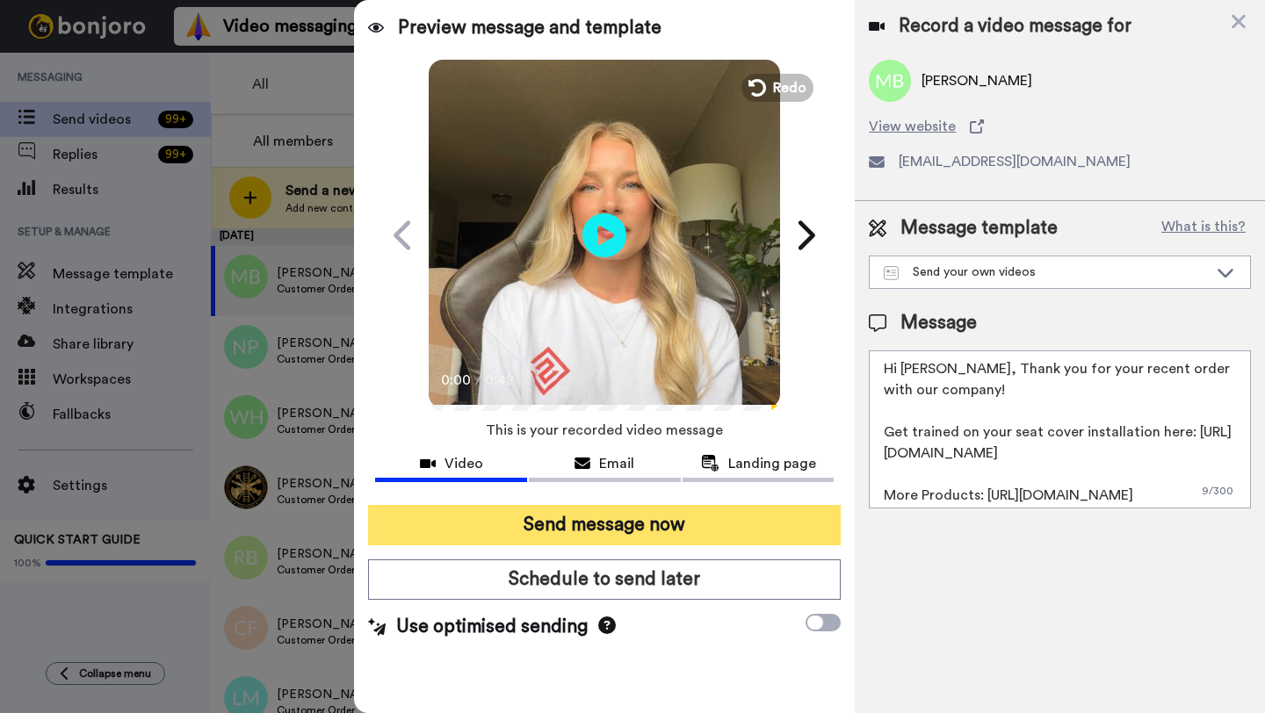
type textarea "Hi Miranda, Thank you for your recent order with our company! Get trained on yo…"
click at [682, 535] on button "Send message now" at bounding box center [604, 525] width 473 height 40
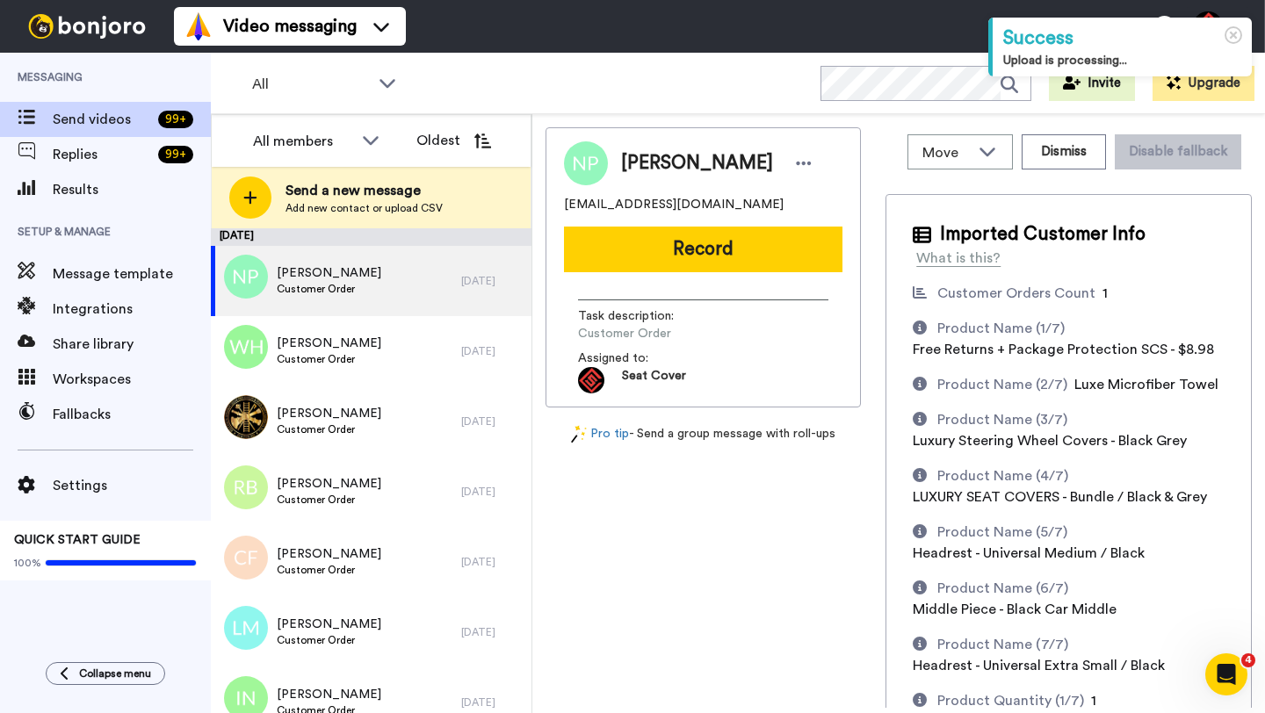
click at [651, 171] on span "Nicky Pietrantuono" at bounding box center [697, 163] width 152 height 26
copy span "Nicky"
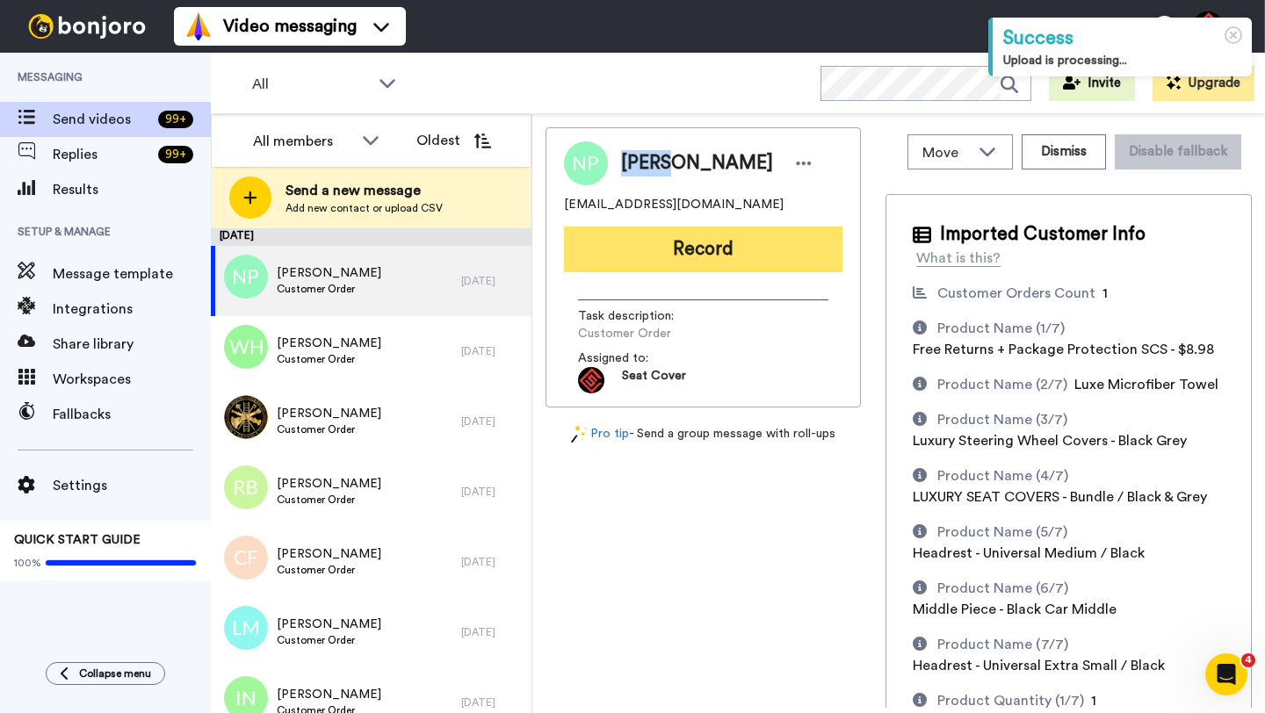
click at [681, 257] on button "Record" at bounding box center [703, 250] width 278 height 46
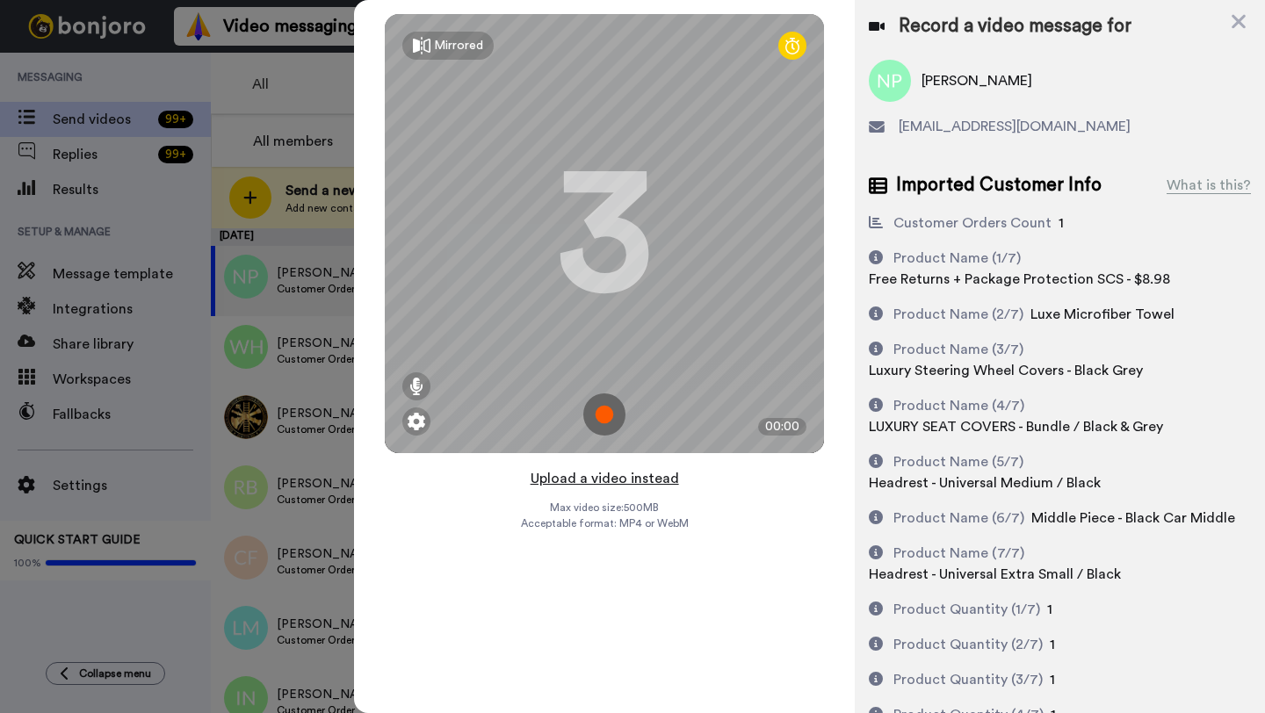
click at [596, 478] on button "Upload a video instead" at bounding box center [604, 478] width 159 height 23
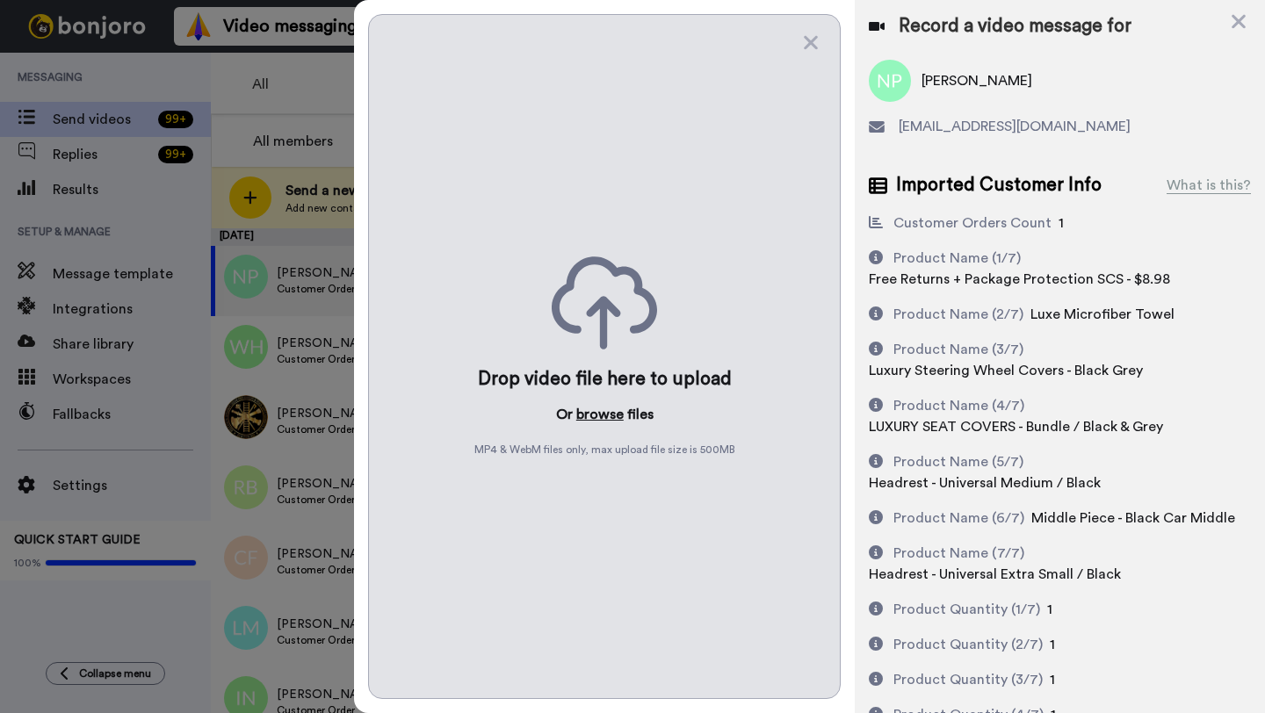
click at [596, 415] on button "browse" at bounding box center [599, 414] width 47 height 21
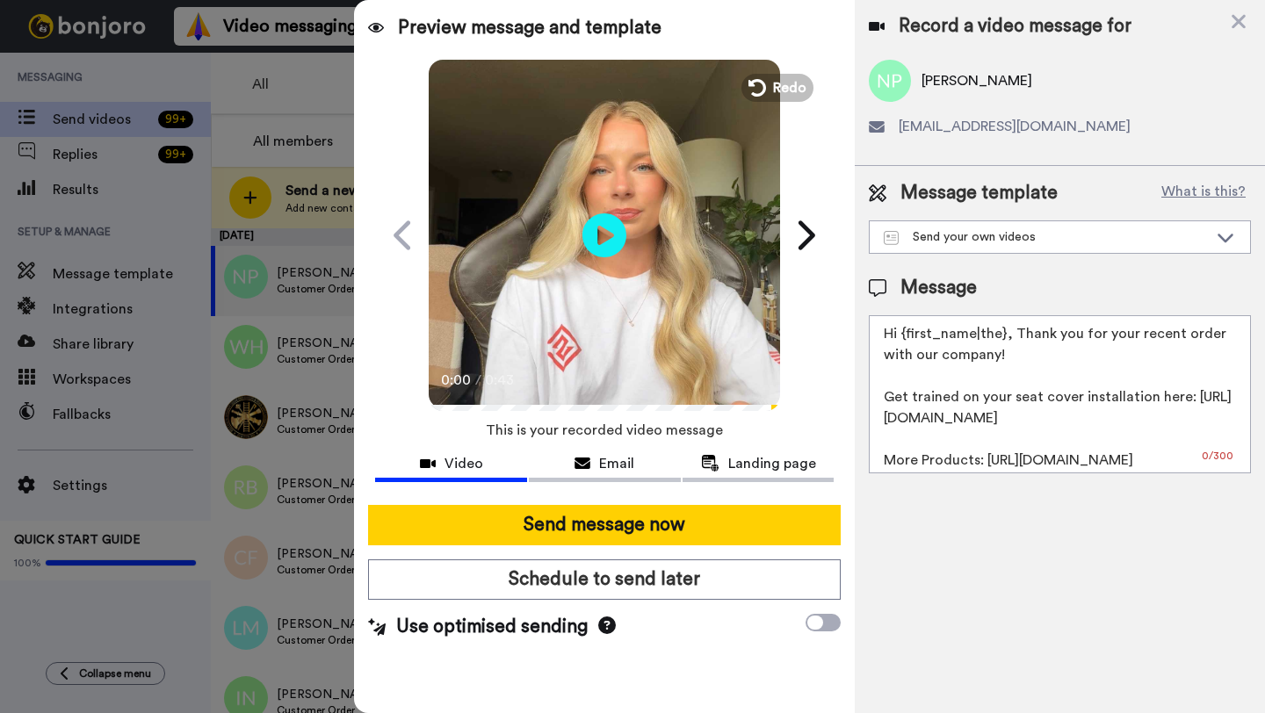
drag, startPoint x: 1004, startPoint y: 339, endPoint x: 904, endPoint y: 339, distance: 100.1
click at [904, 339] on textarea "Hi {first_name|the}, Thank you for your recent order with our company! Get trai…" at bounding box center [1060, 394] width 382 height 158
paste textarea "Nicky"
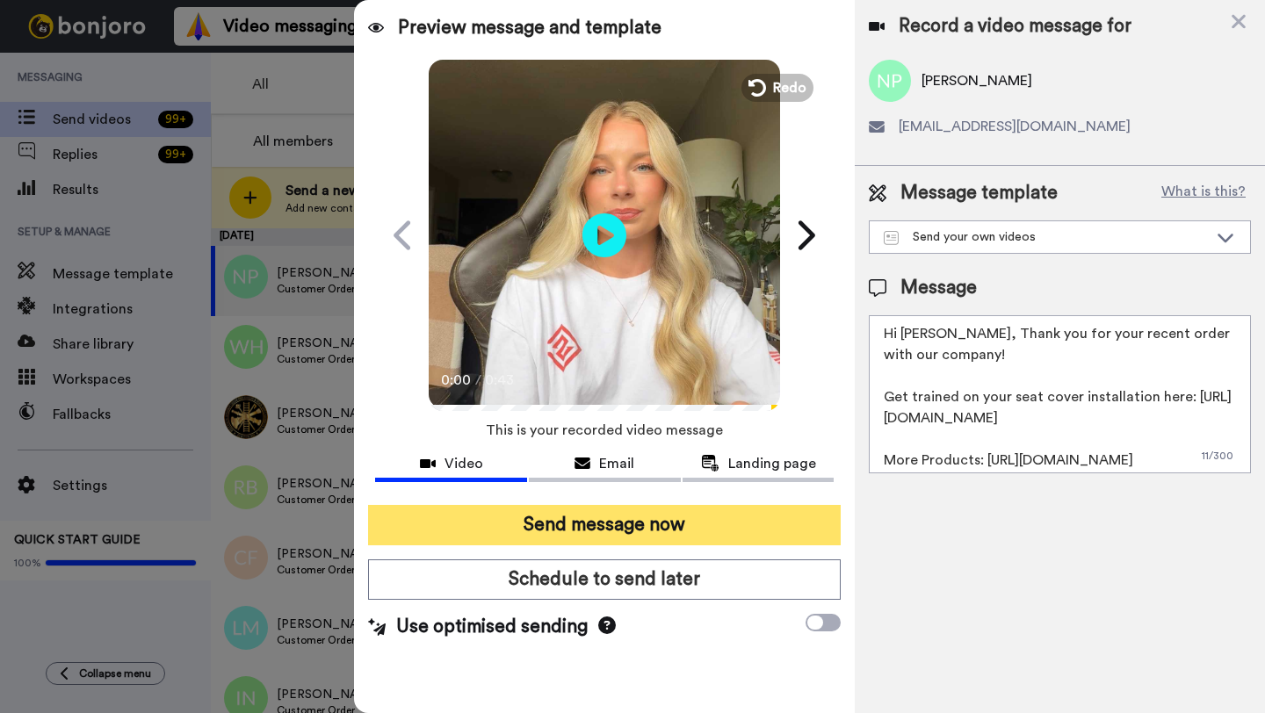
type textarea "Hi Nicky, Thank you for your recent order with our company! Get trained on your…"
click at [691, 532] on button "Send message now" at bounding box center [604, 525] width 473 height 40
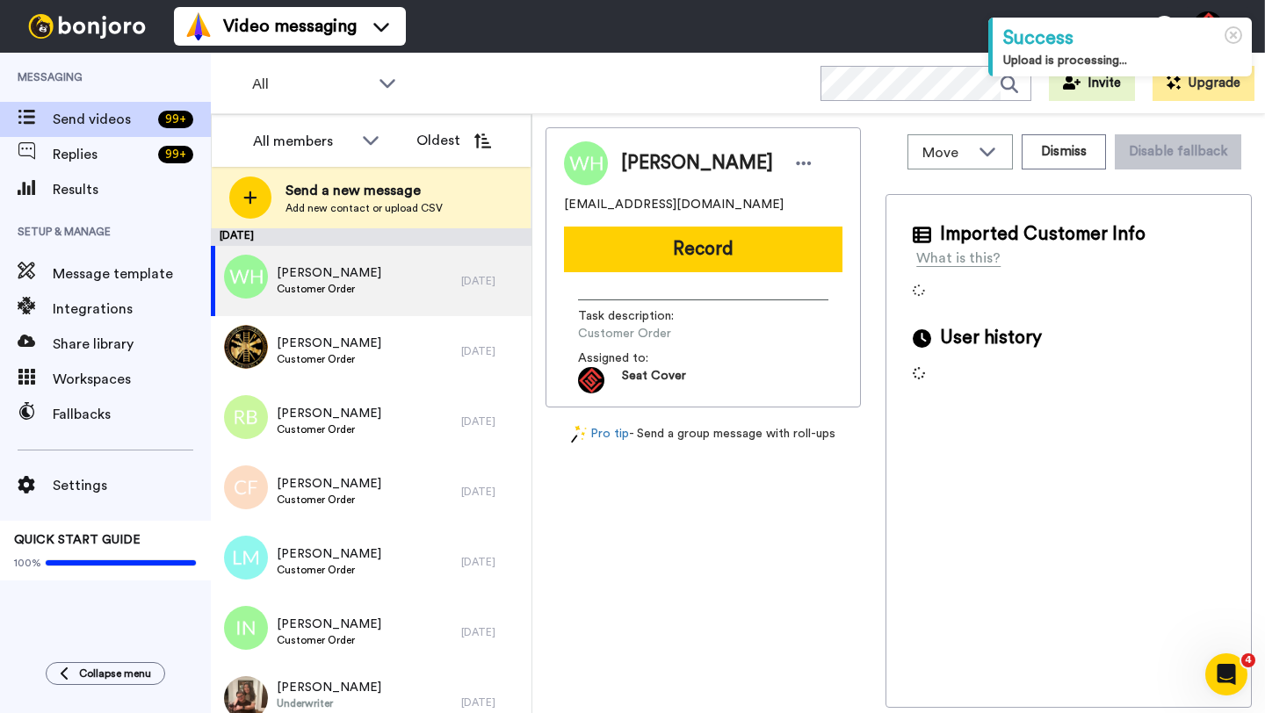
click at [644, 162] on span "[PERSON_NAME]" at bounding box center [697, 163] width 152 height 26
click at [644, 162] on span "William Hudson" at bounding box center [697, 163] width 152 height 26
copy span "William"
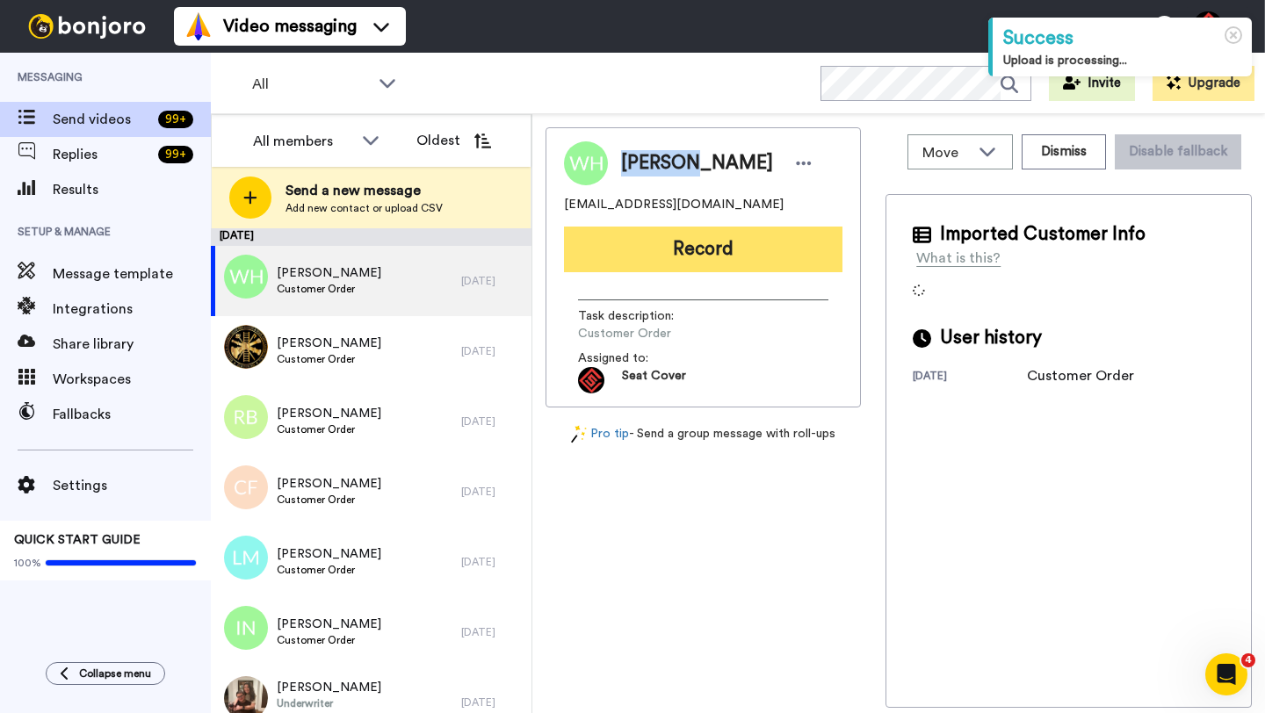
click at [668, 228] on button "Record" at bounding box center [703, 250] width 278 height 46
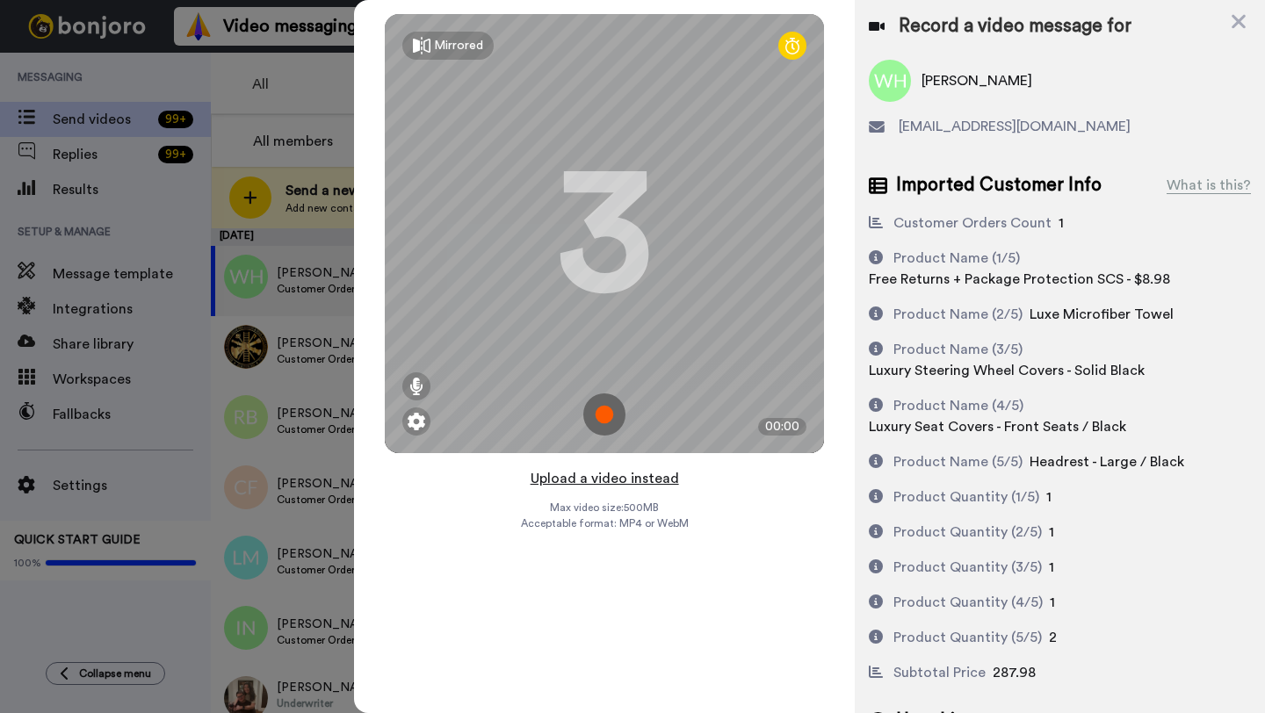
click at [597, 476] on button "Upload a video instead" at bounding box center [604, 478] width 159 height 23
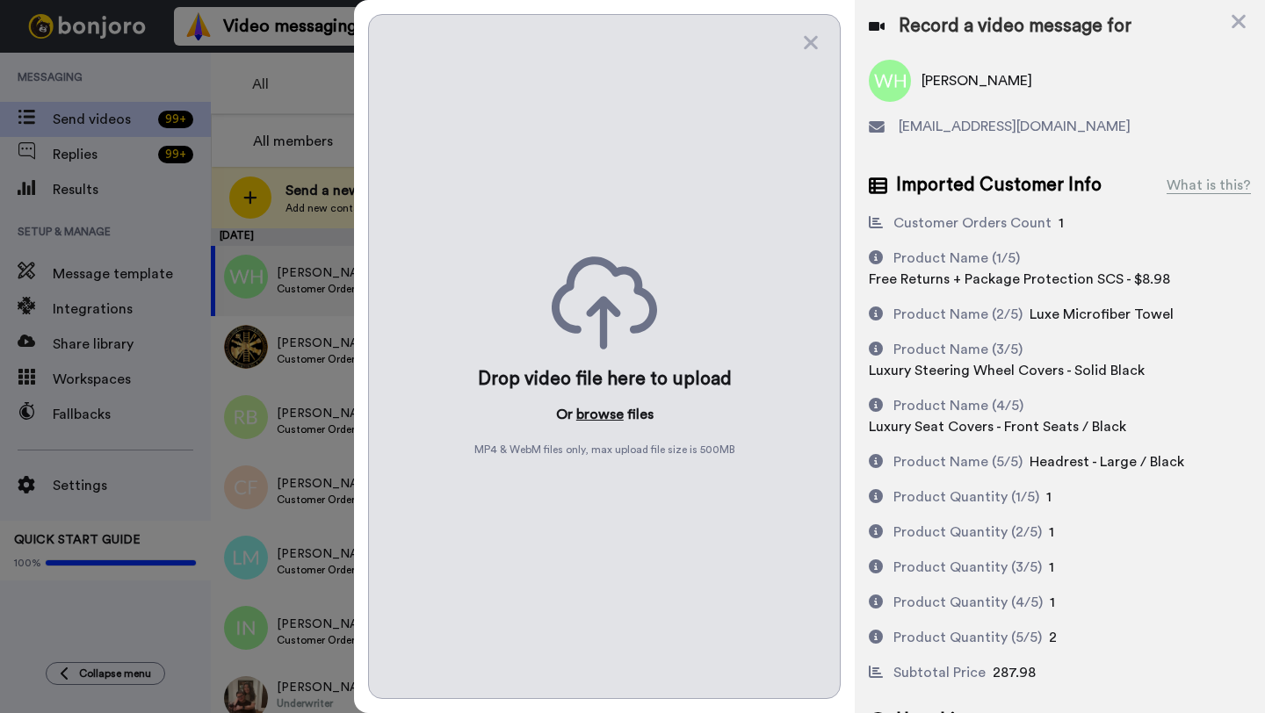
click at [599, 415] on button "browse" at bounding box center [599, 414] width 47 height 21
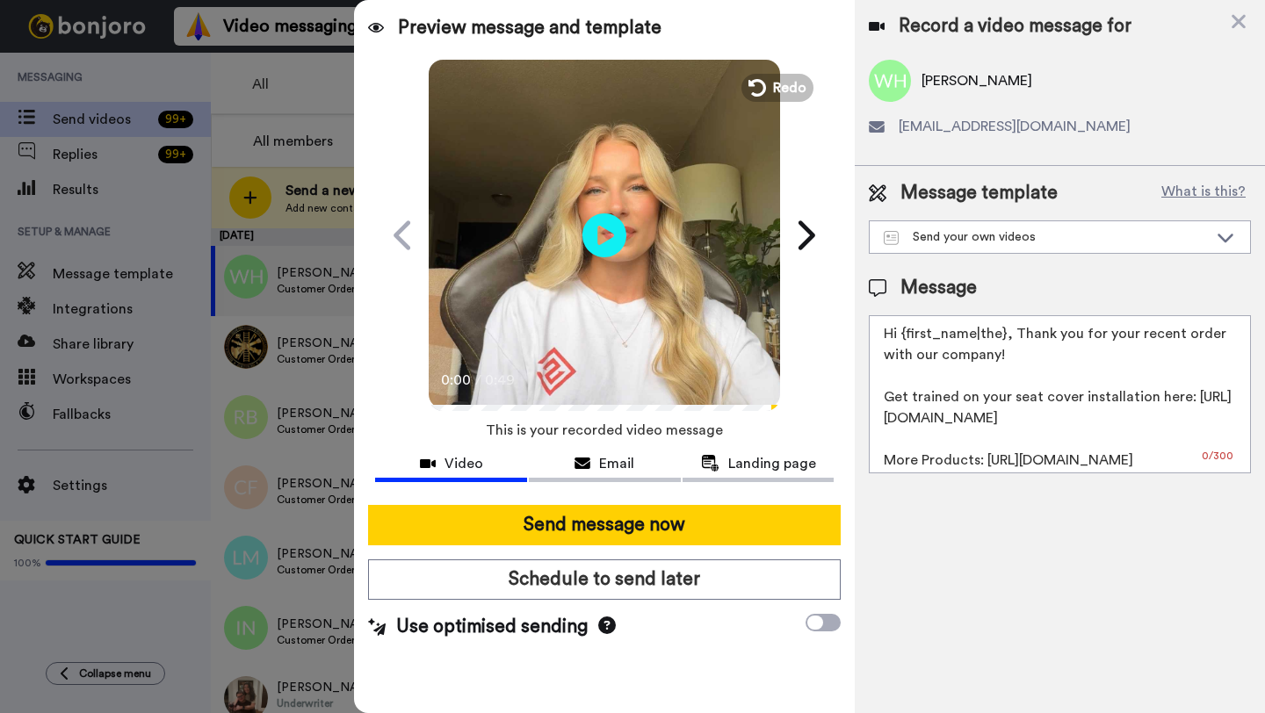
drag, startPoint x: 1003, startPoint y: 339, endPoint x: 903, endPoint y: 338, distance: 100.1
click at [903, 338] on textarea "Hi {first_name|the}, Thank you for your recent order with our company! Get trai…" at bounding box center [1060, 394] width 382 height 158
paste textarea "William"
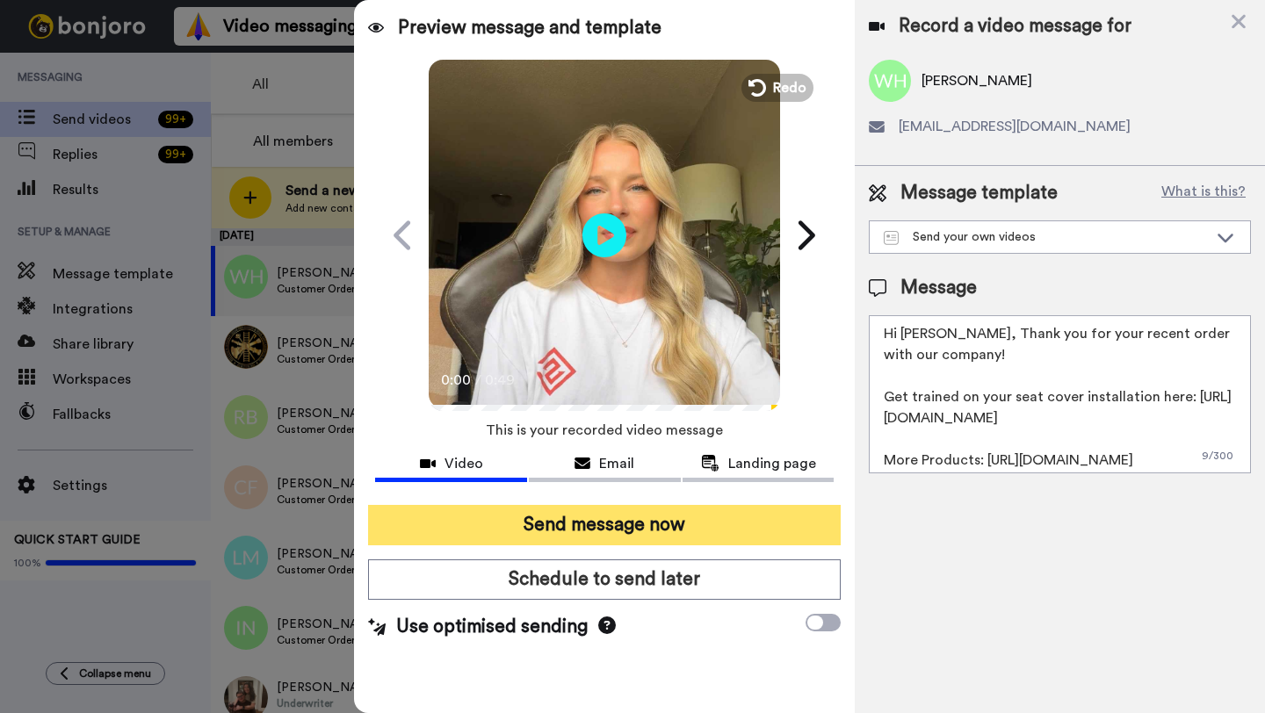
type textarea "Hi William, Thank you for your recent order with our company! Get trained on yo…"
click at [648, 542] on button "Send message now" at bounding box center [604, 525] width 473 height 40
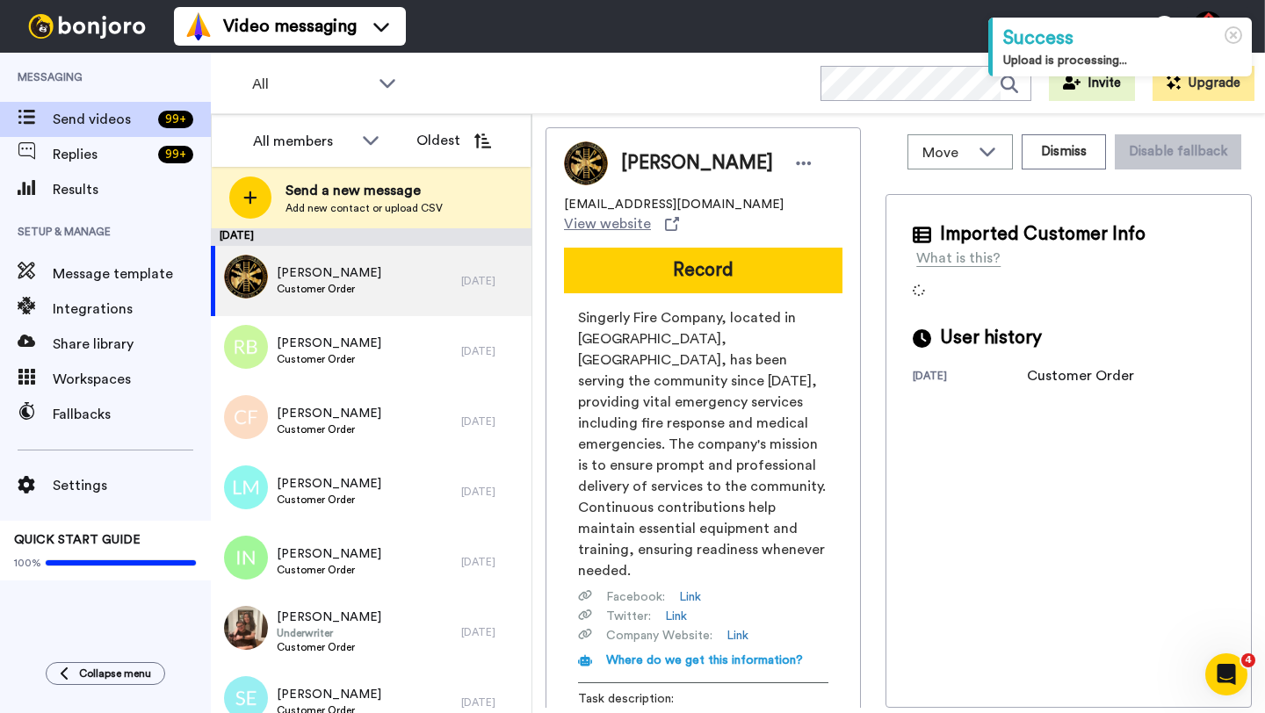
click at [643, 165] on span "[PERSON_NAME]" at bounding box center [697, 163] width 152 height 26
copy span "[PERSON_NAME]"
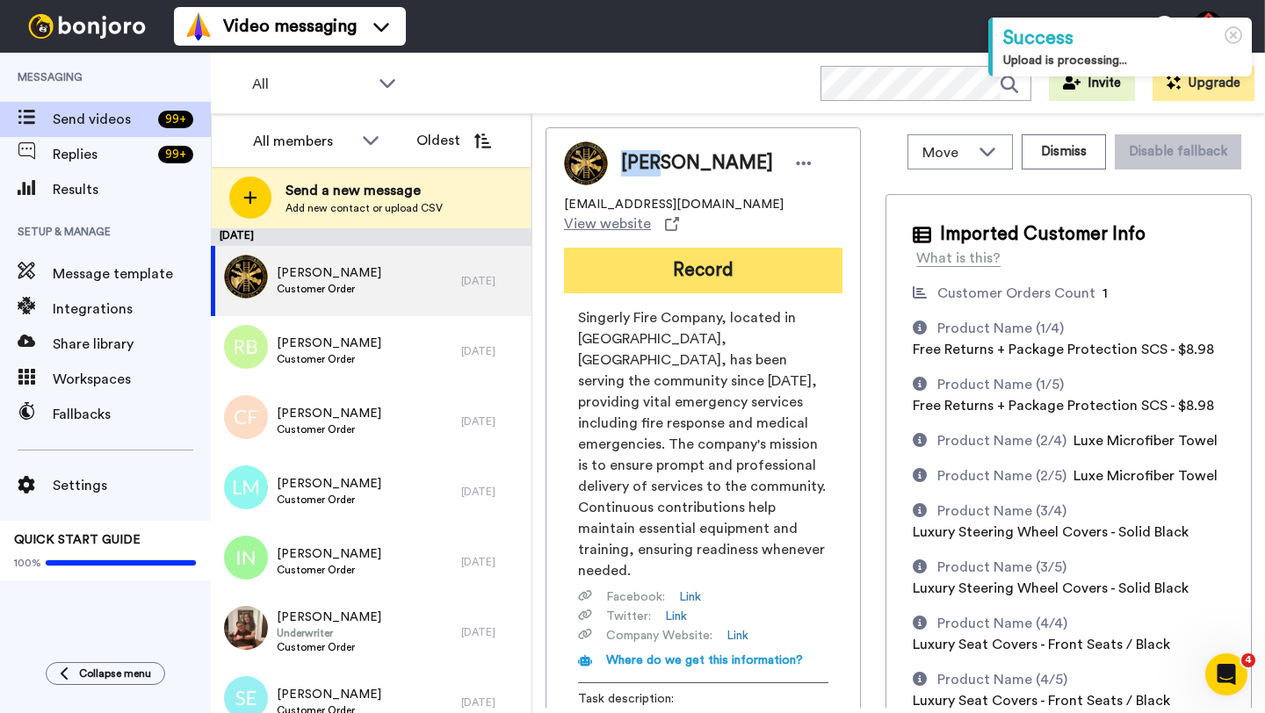
click at [687, 265] on button "Record" at bounding box center [703, 271] width 278 height 46
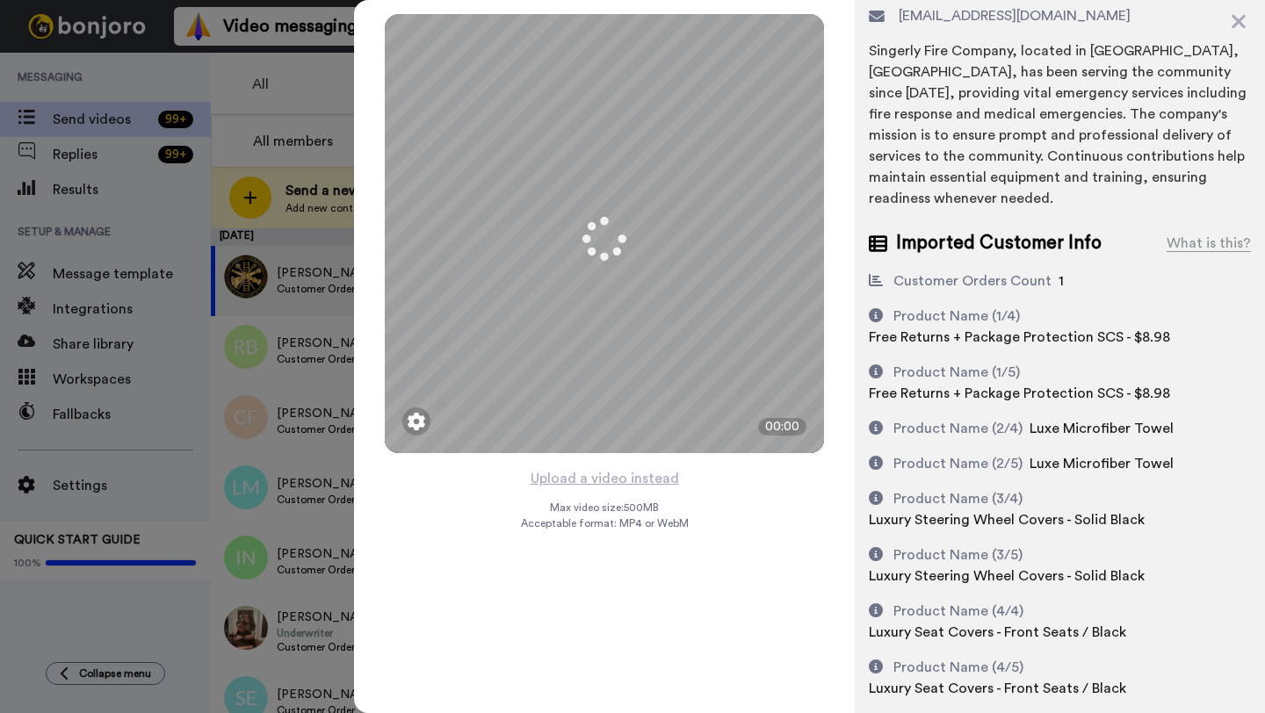
scroll to position [147, 0]
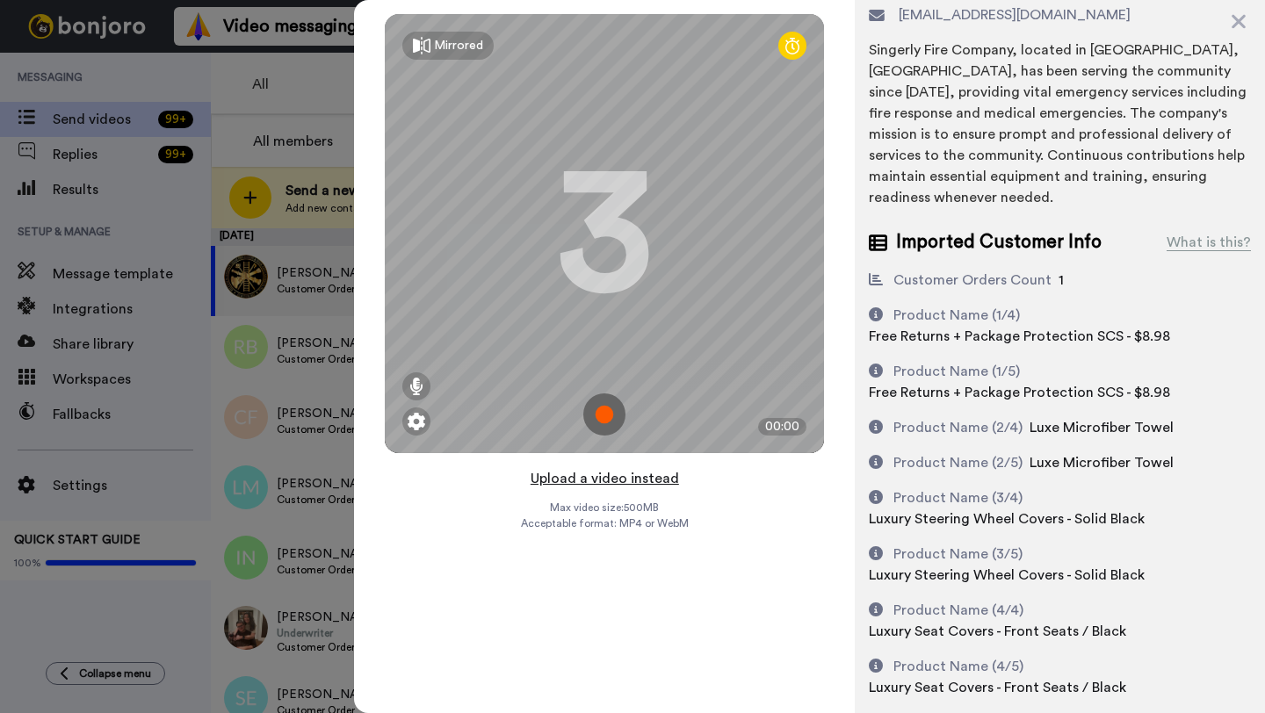
click at [610, 479] on button "Upload a video instead" at bounding box center [604, 478] width 159 height 23
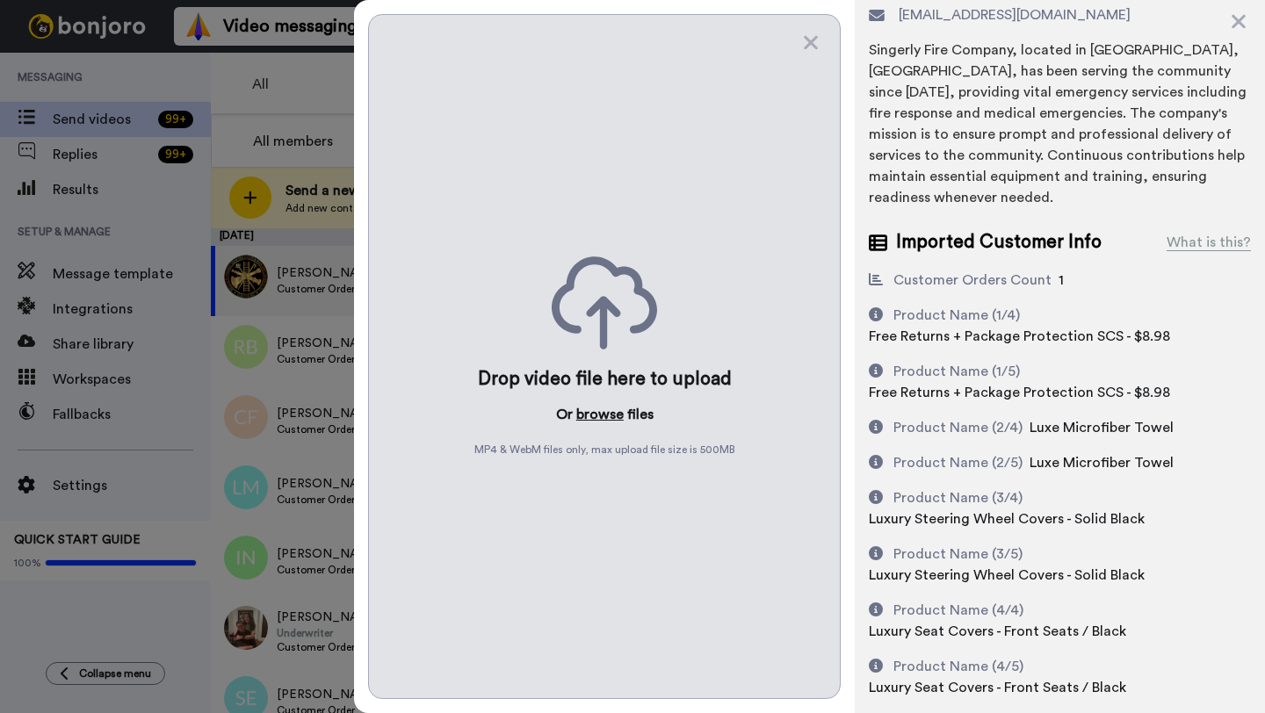
click at [598, 416] on button "browse" at bounding box center [599, 414] width 47 height 21
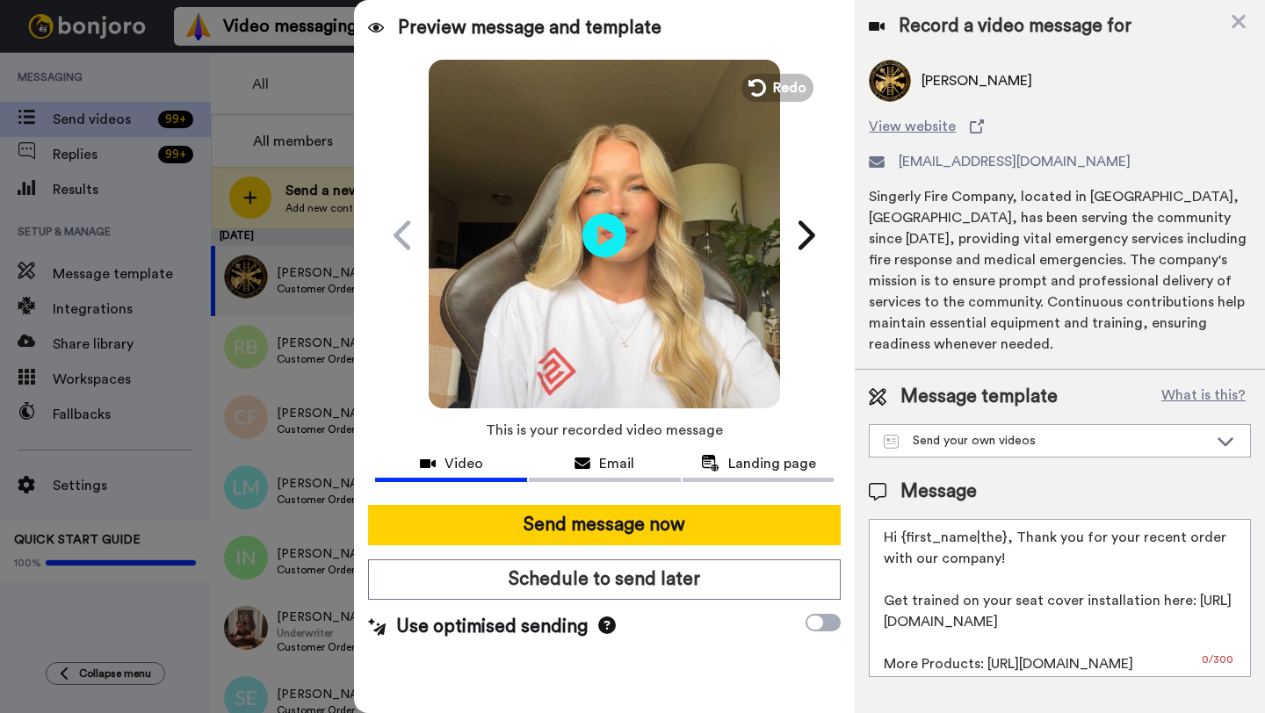
scroll to position [0, 0]
drag, startPoint x: 1003, startPoint y: 521, endPoint x: 909, endPoint y: 521, distance: 94.0
click at [909, 521] on textarea "Hi {first_name|the}, Thank you for your recent order with our company! Get trai…" at bounding box center [1060, 598] width 382 height 158
paste textarea "Gary"
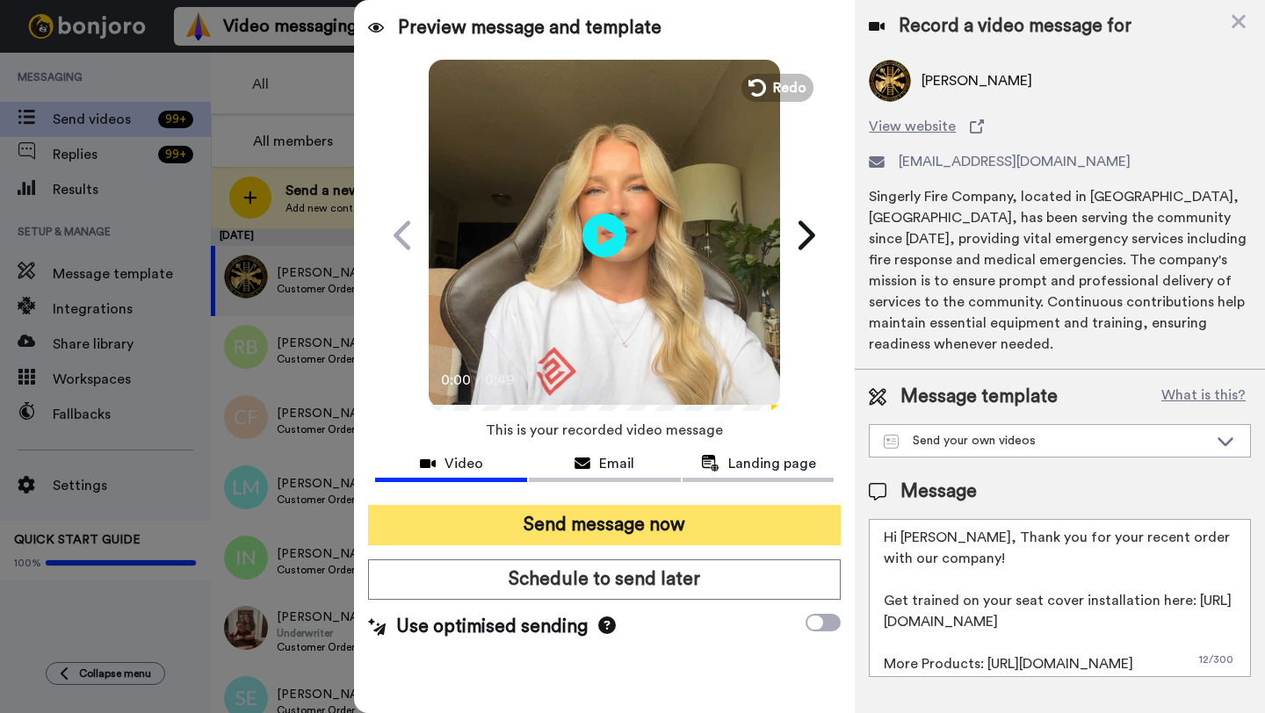
type textarea "Hi Gary, Thank you for your recent order with our company! Get trained on your …"
click at [743, 524] on button "Send message now" at bounding box center [604, 525] width 473 height 40
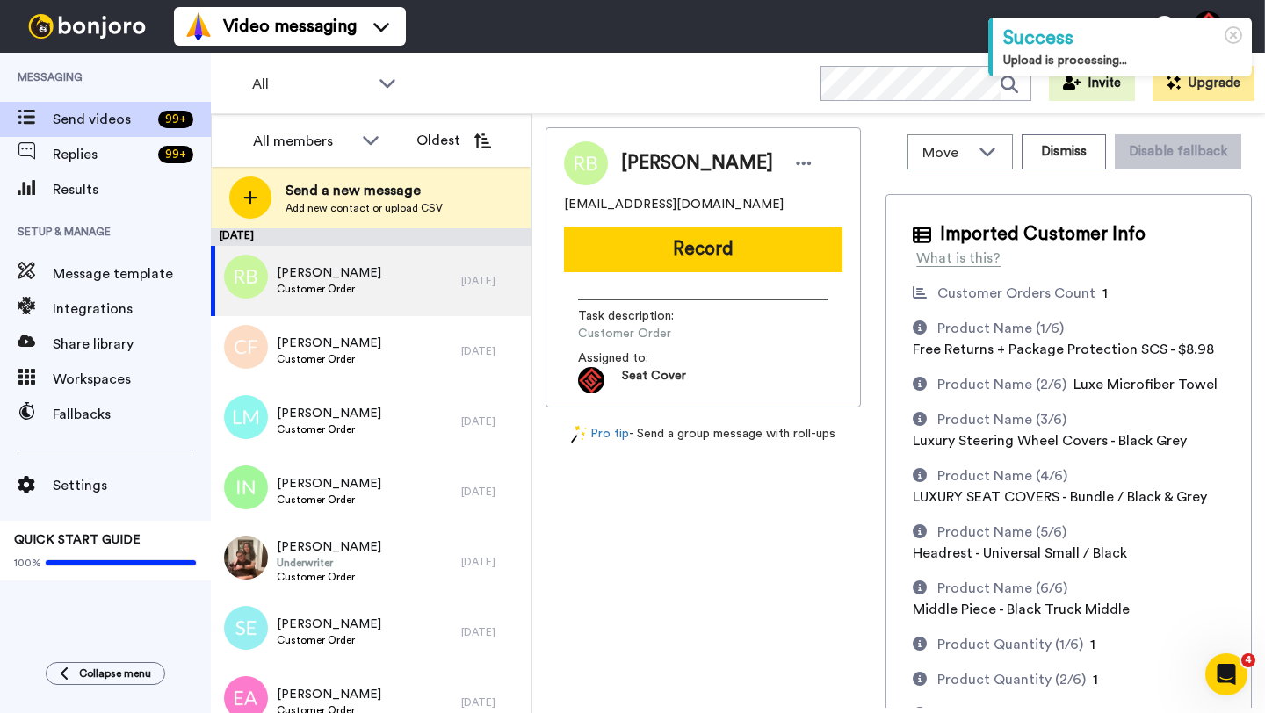
click at [636, 162] on span "[PERSON_NAME]" at bounding box center [697, 163] width 152 height 26
copy span "[PERSON_NAME]"
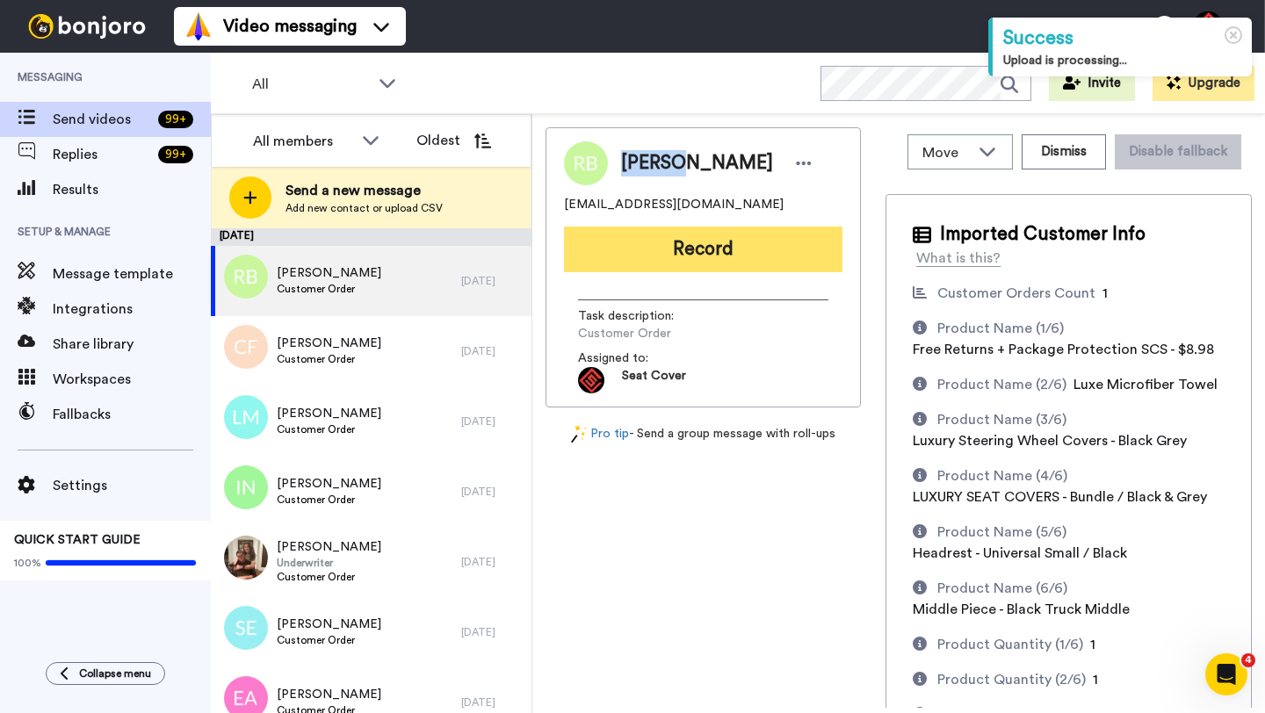
click at [686, 253] on button "Record" at bounding box center [703, 250] width 278 height 46
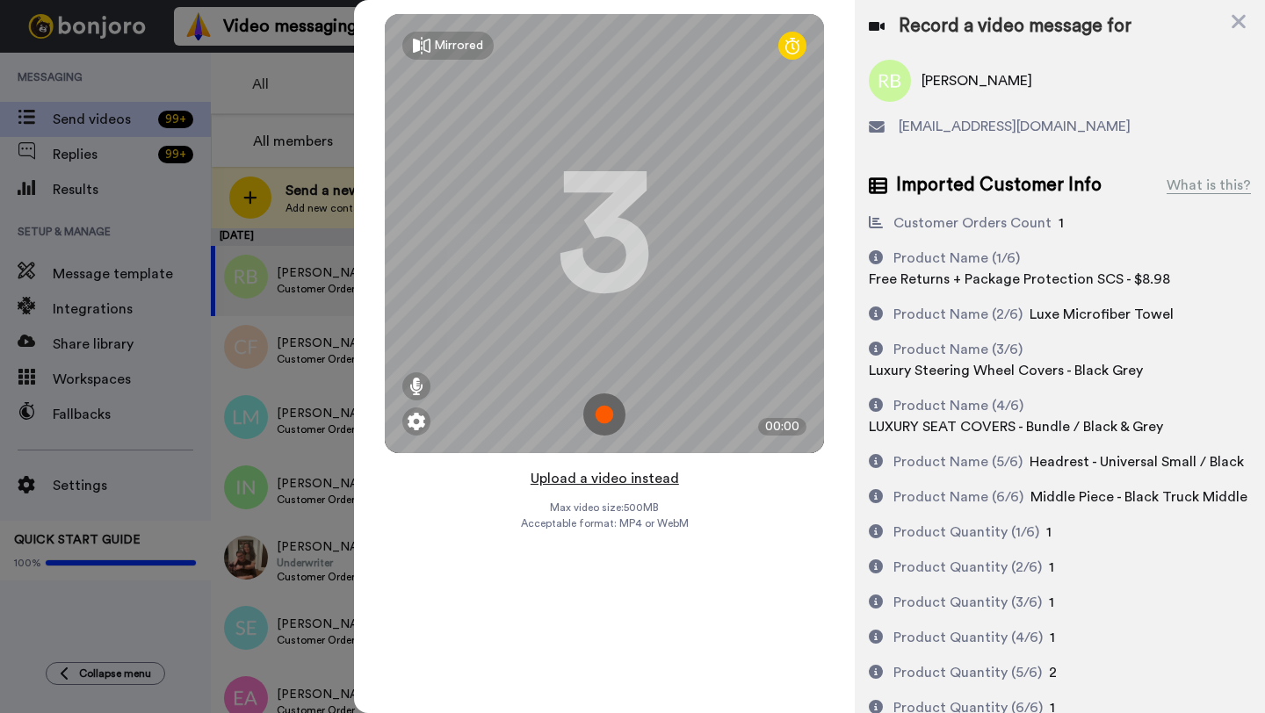
click at [590, 482] on button "Upload a video instead" at bounding box center [604, 478] width 159 height 23
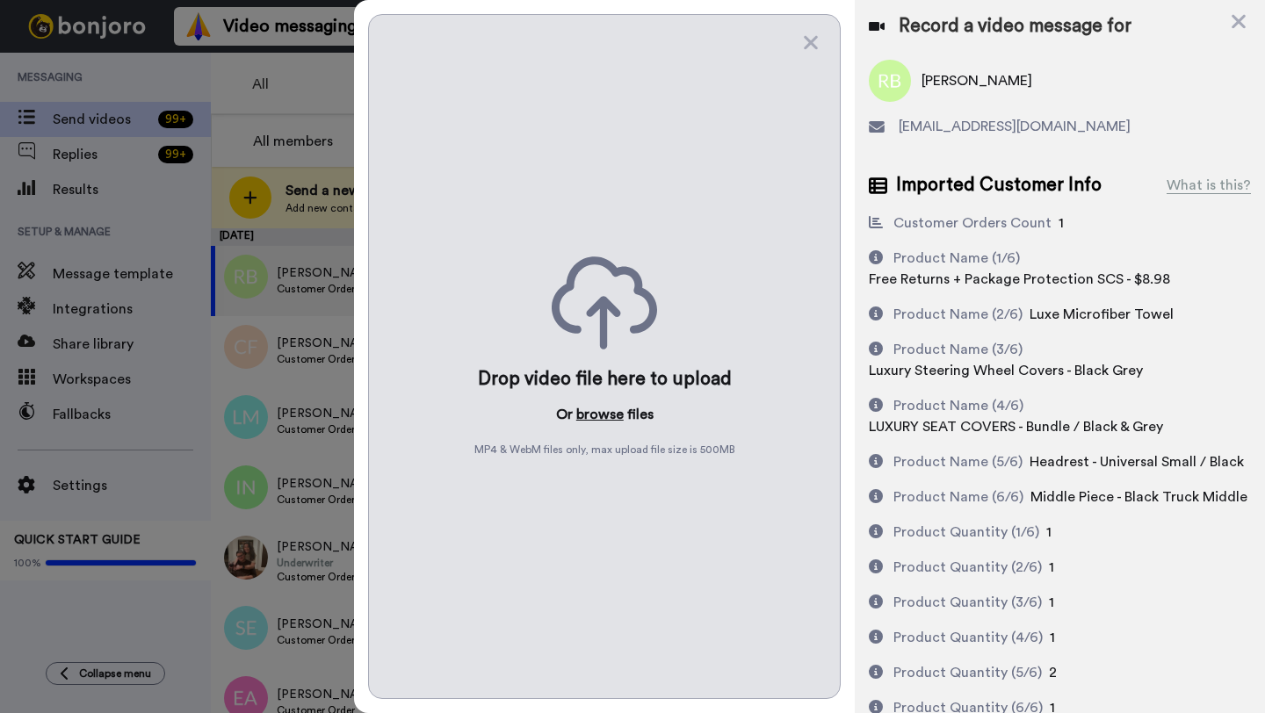
click at [585, 421] on button "browse" at bounding box center [599, 414] width 47 height 21
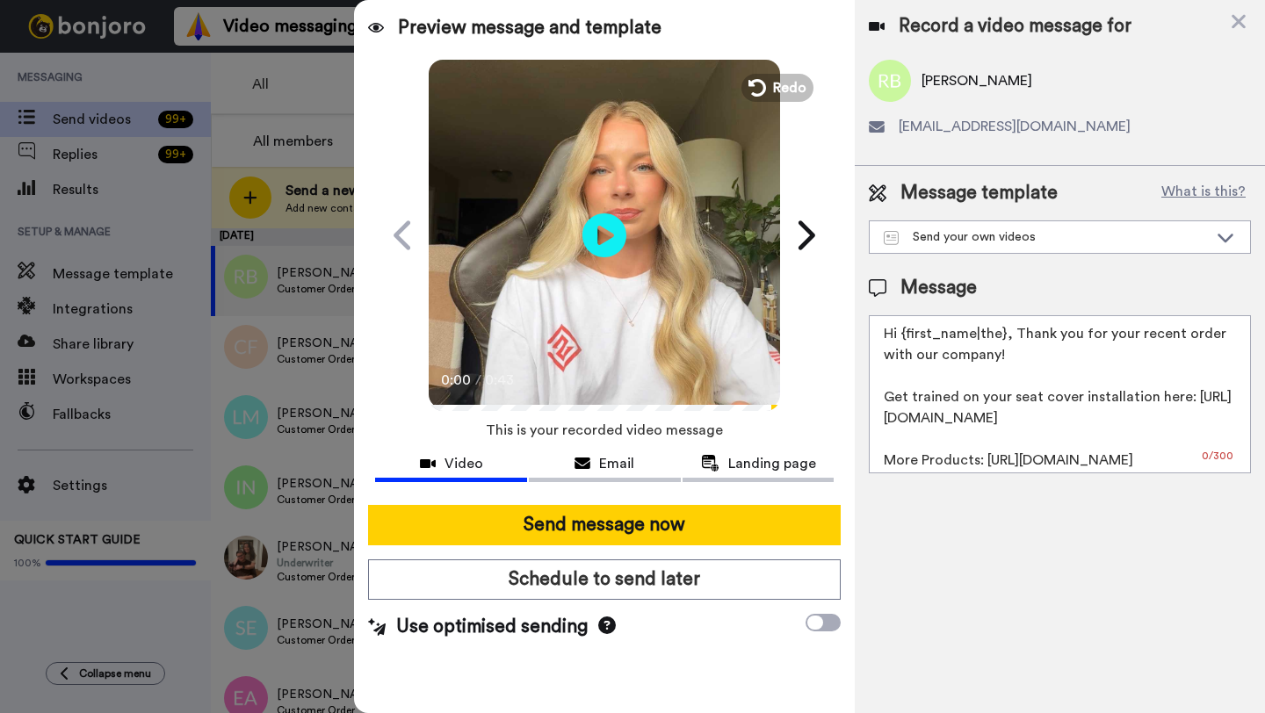
drag, startPoint x: 1004, startPoint y: 341, endPoint x: 897, endPoint y: 341, distance: 107.2
click at [897, 341] on textarea "Hi {first_name|the}, Thank you for your recent order with our company! Get trai…" at bounding box center [1060, 394] width 382 height 158
paste textarea "Ronald"
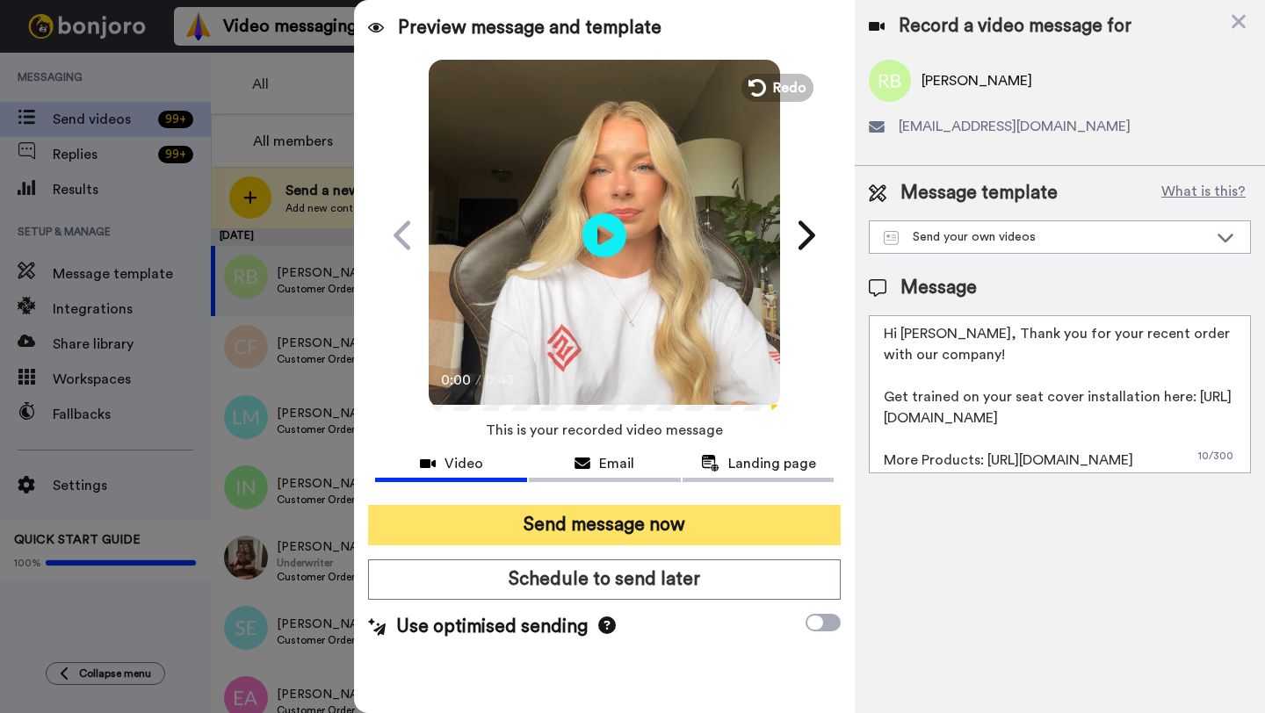
type textarea "Hi Ronald, Thank you for your recent order with our company! Get trained on you…"
click at [641, 529] on button "Send message now" at bounding box center [604, 525] width 473 height 40
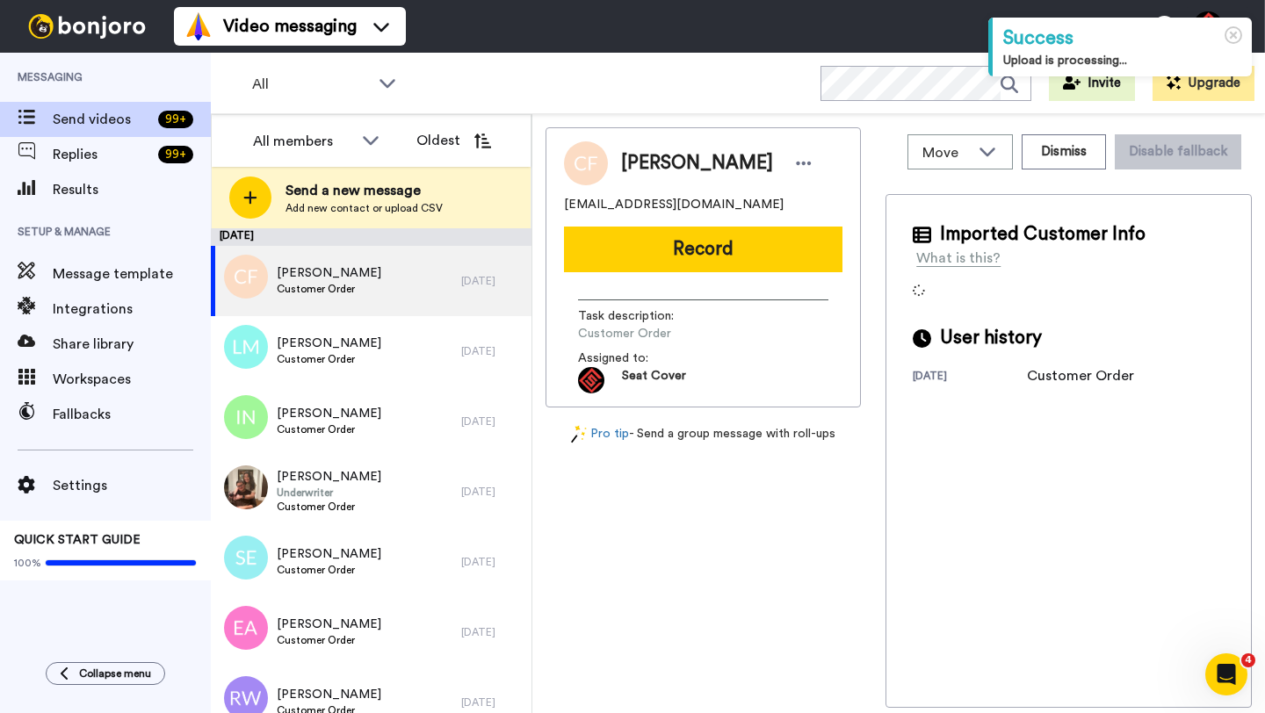
click at [641, 165] on span "[PERSON_NAME]" at bounding box center [697, 163] width 152 height 26
click at [641, 165] on span "Carl Foust" at bounding box center [697, 163] width 152 height 26
copy span "Carl"
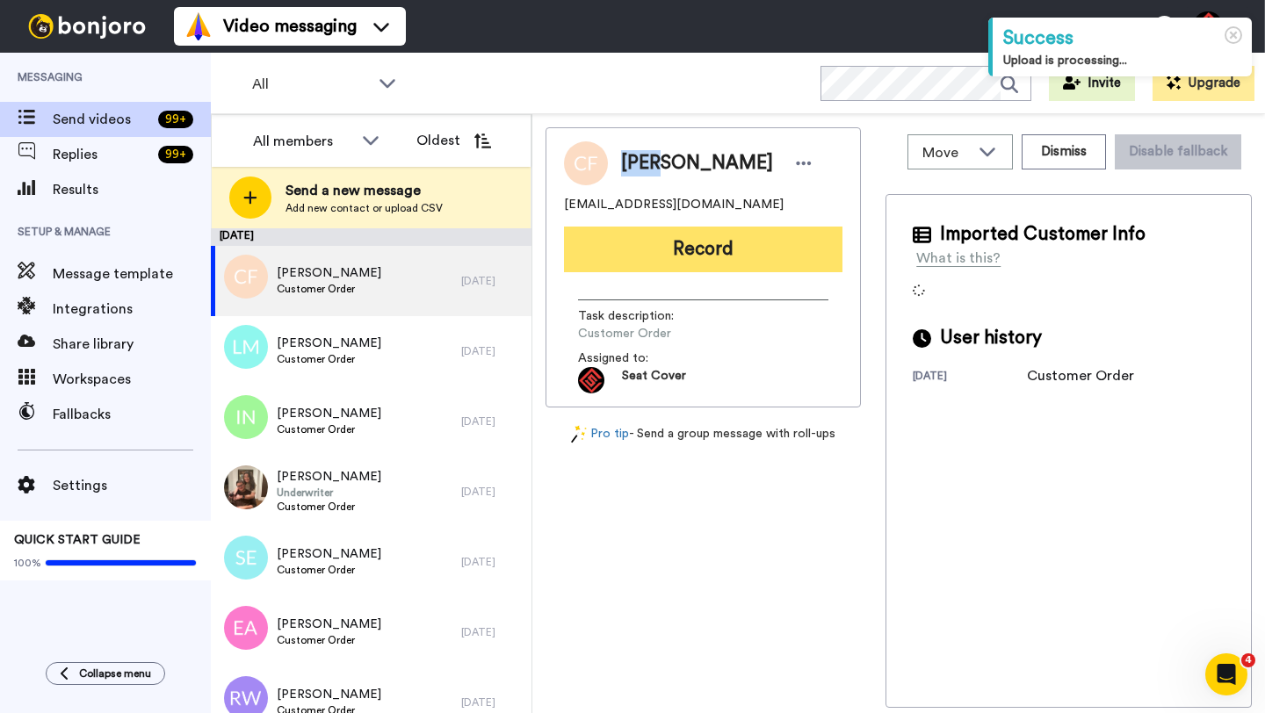
click at [671, 249] on button "Record" at bounding box center [703, 250] width 278 height 46
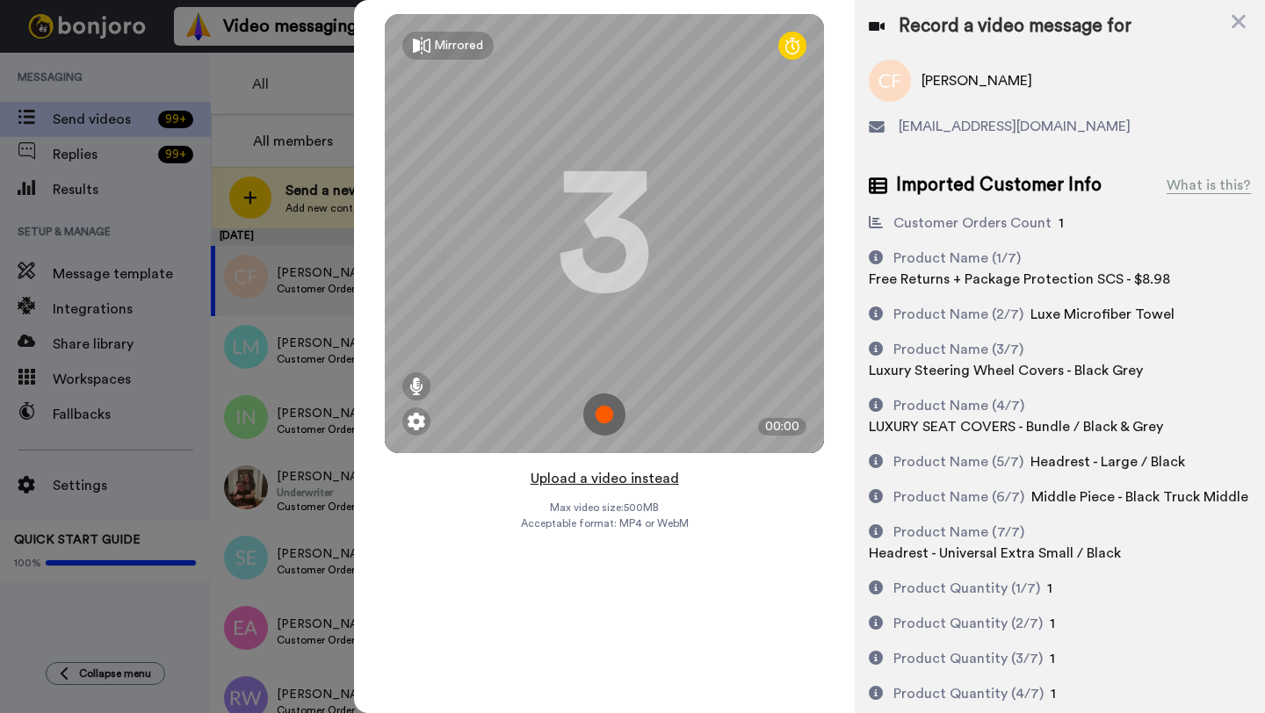
click at [604, 476] on button "Upload a video instead" at bounding box center [604, 478] width 159 height 23
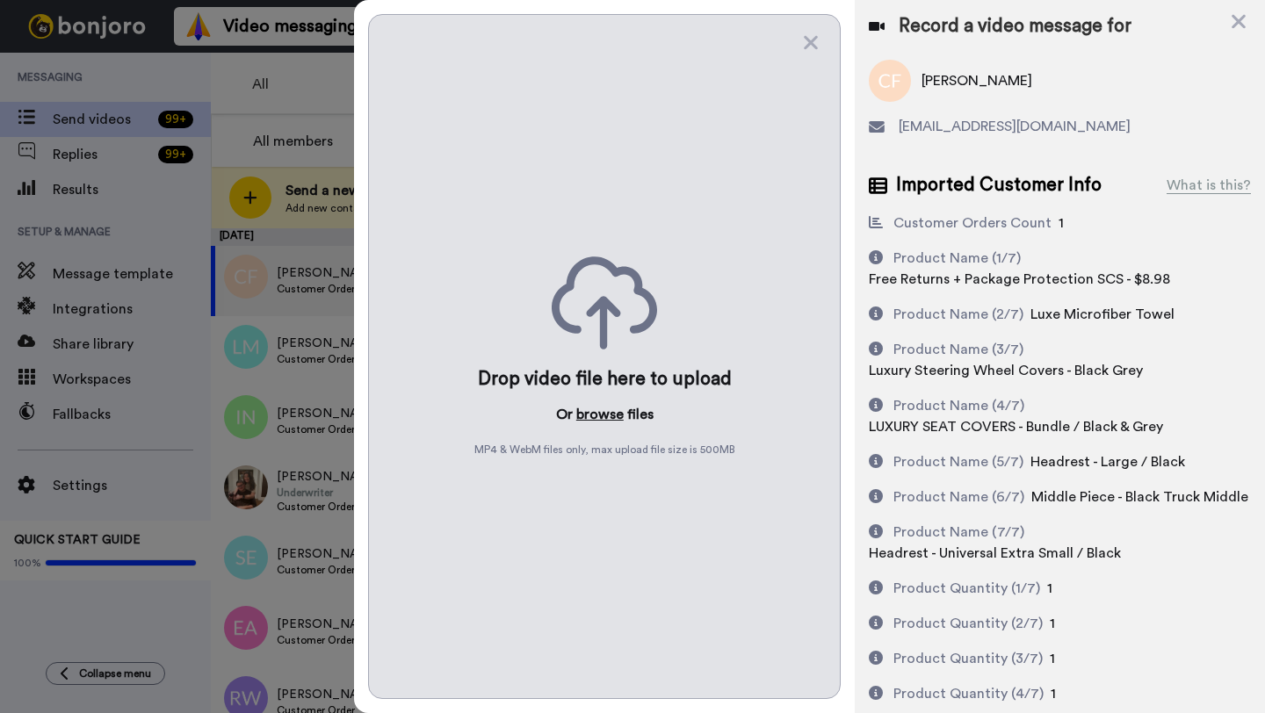
click at [599, 415] on button "browse" at bounding box center [599, 414] width 47 height 21
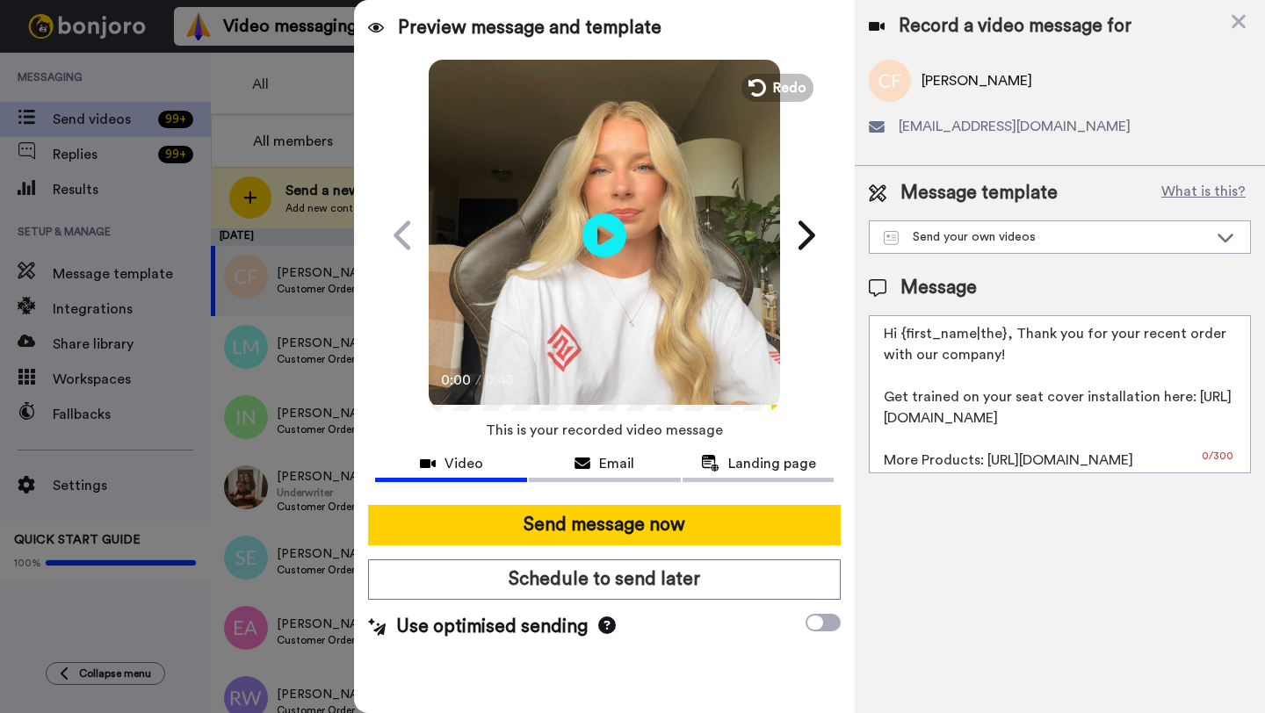
drag, startPoint x: 1003, startPoint y: 336, endPoint x: 907, endPoint y: 336, distance: 95.7
click at [907, 336] on textarea "Hi {first_name|the}, Thank you for your recent order with our company! Get trai…" at bounding box center [1060, 394] width 382 height 158
paste textarea "Carl"
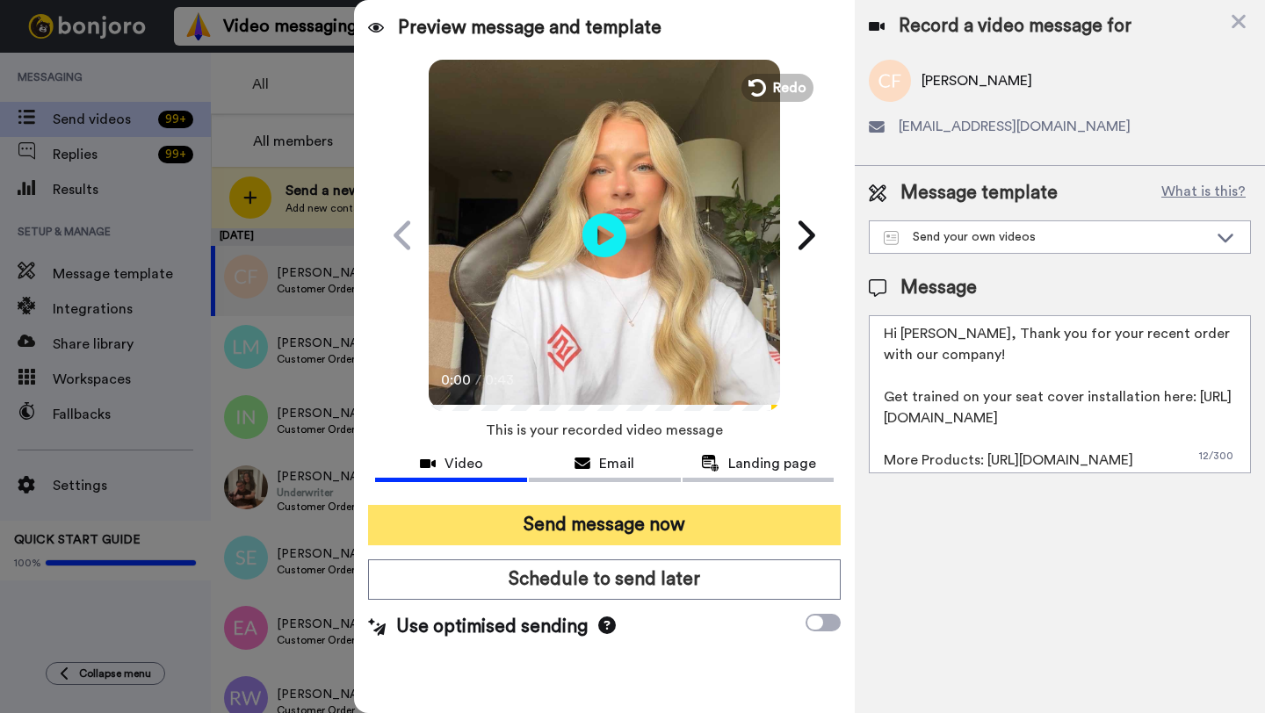
type textarea "Hi Carl, Thank you for your recent order with our company! Get trained on your …"
click at [697, 513] on button "Send message now" at bounding box center [604, 525] width 473 height 40
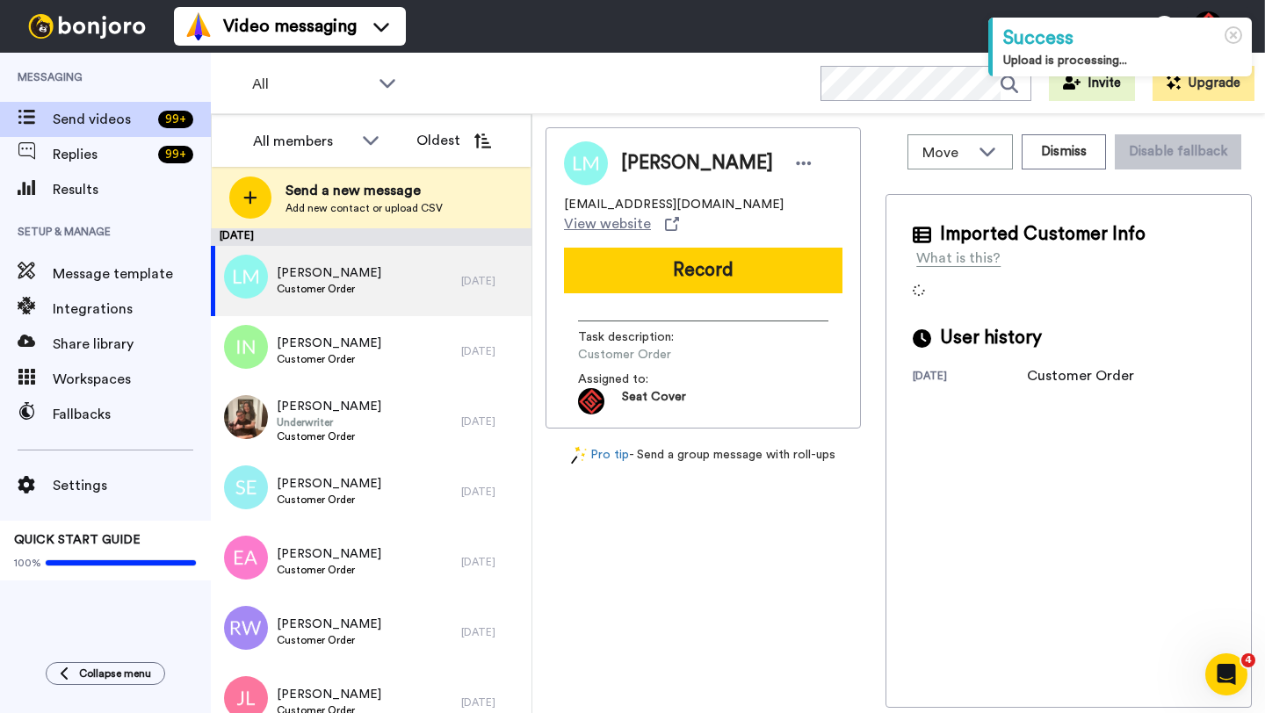
click at [642, 159] on span "Logan McQuiggan" at bounding box center [697, 163] width 152 height 26
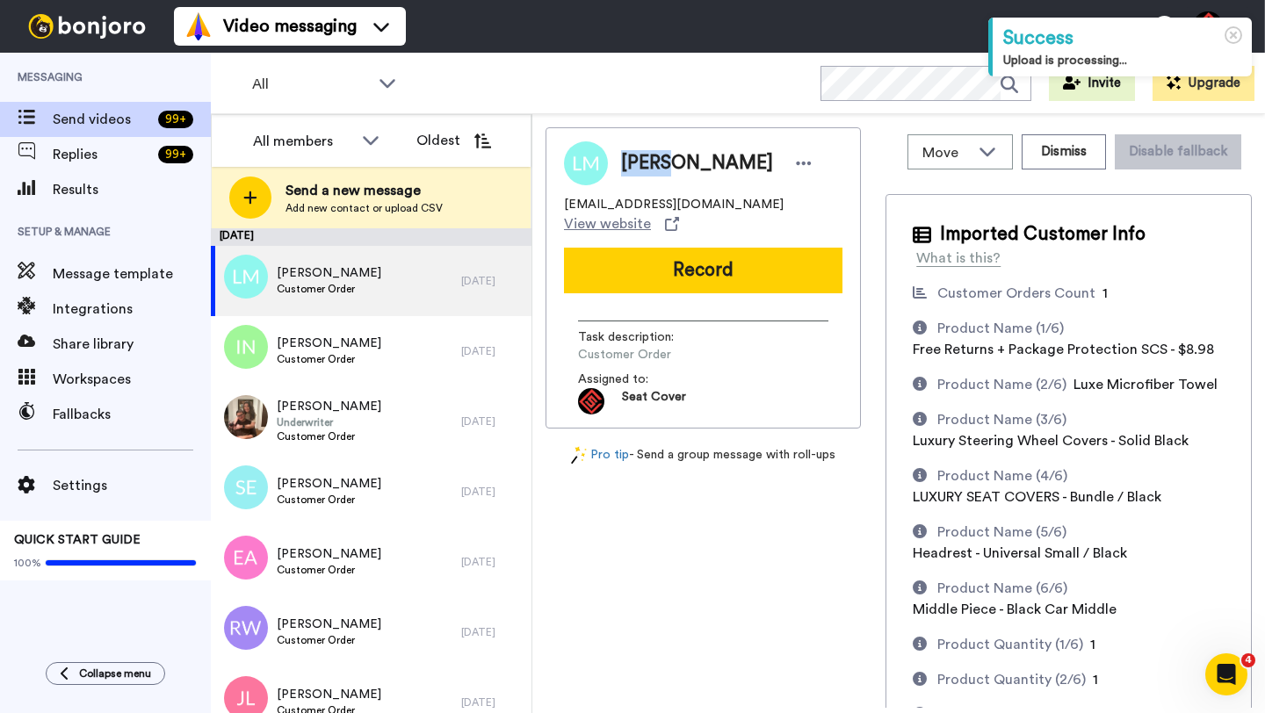
copy span "Logan"
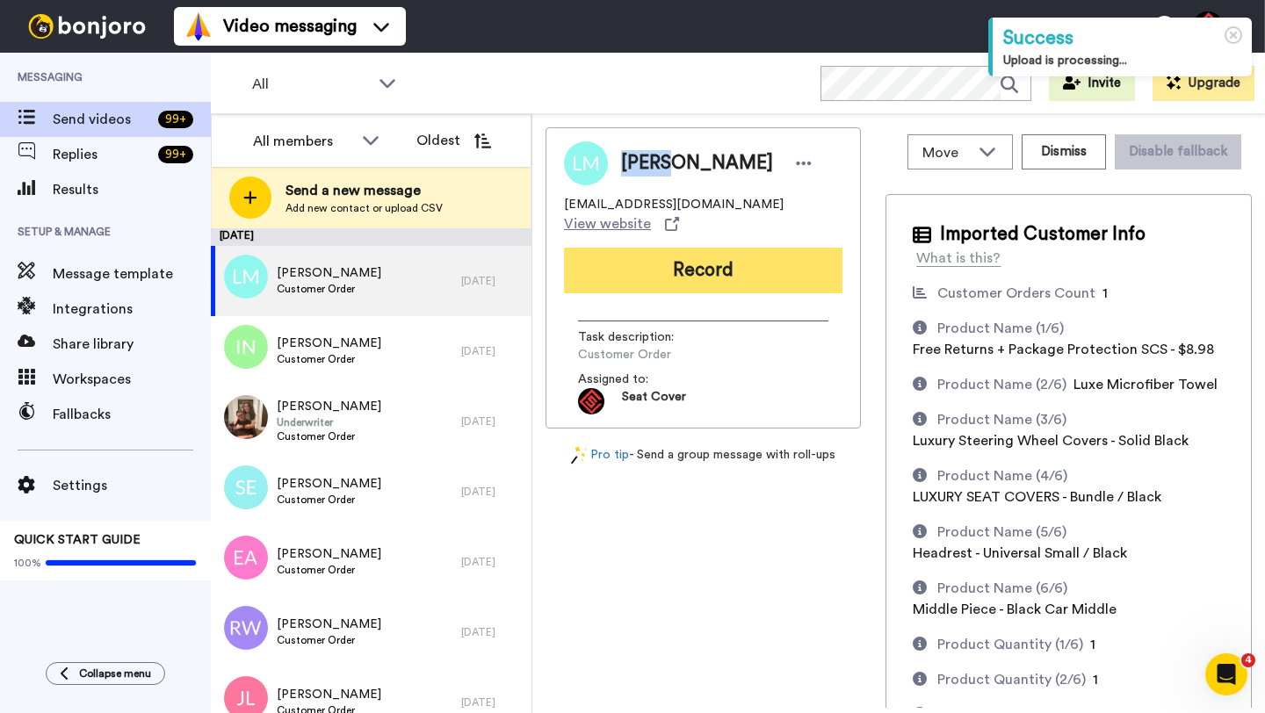
click at [692, 248] on button "Record" at bounding box center [703, 271] width 278 height 46
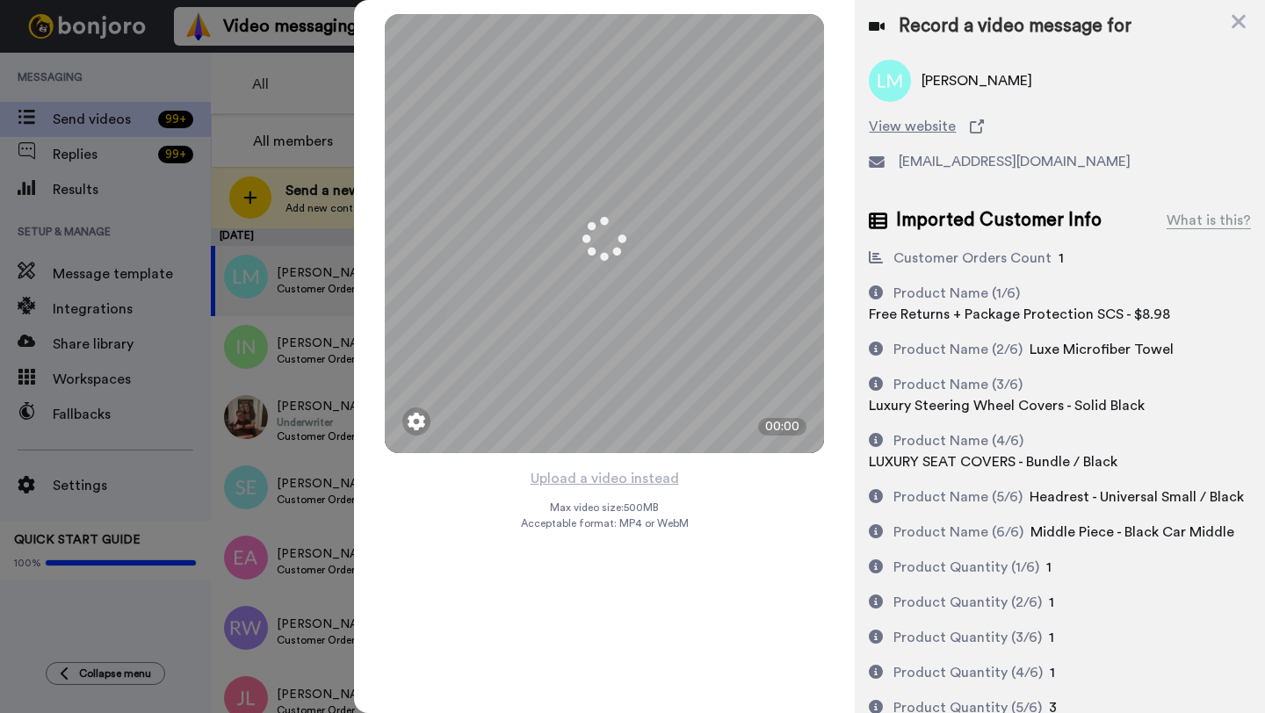
click at [593, 480] on button "Upload a video instead" at bounding box center [604, 478] width 159 height 23
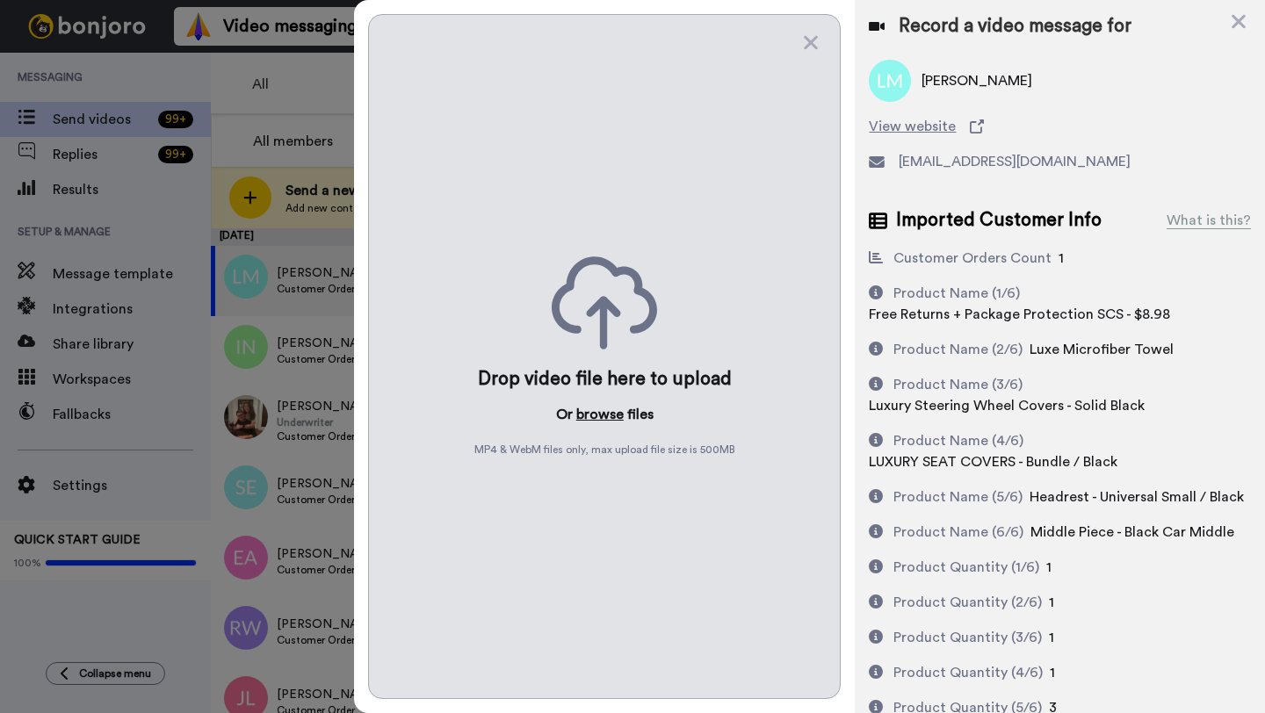
click at [598, 414] on button "browse" at bounding box center [599, 414] width 47 height 21
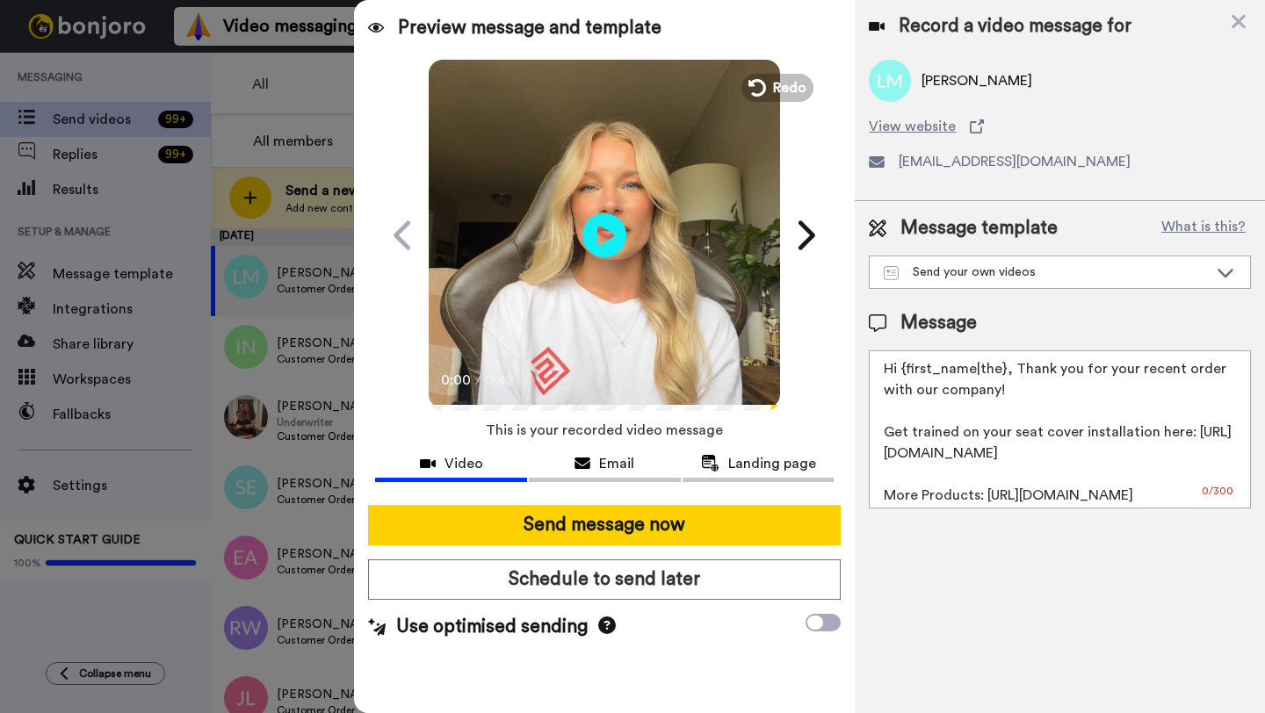
drag, startPoint x: 1004, startPoint y: 371, endPoint x: 906, endPoint y: 372, distance: 97.5
click at [906, 372] on textarea "Hi {first_name|the}, Thank you for your recent order with our company! Get trai…" at bounding box center [1060, 429] width 382 height 158
paste textarea "Logan"
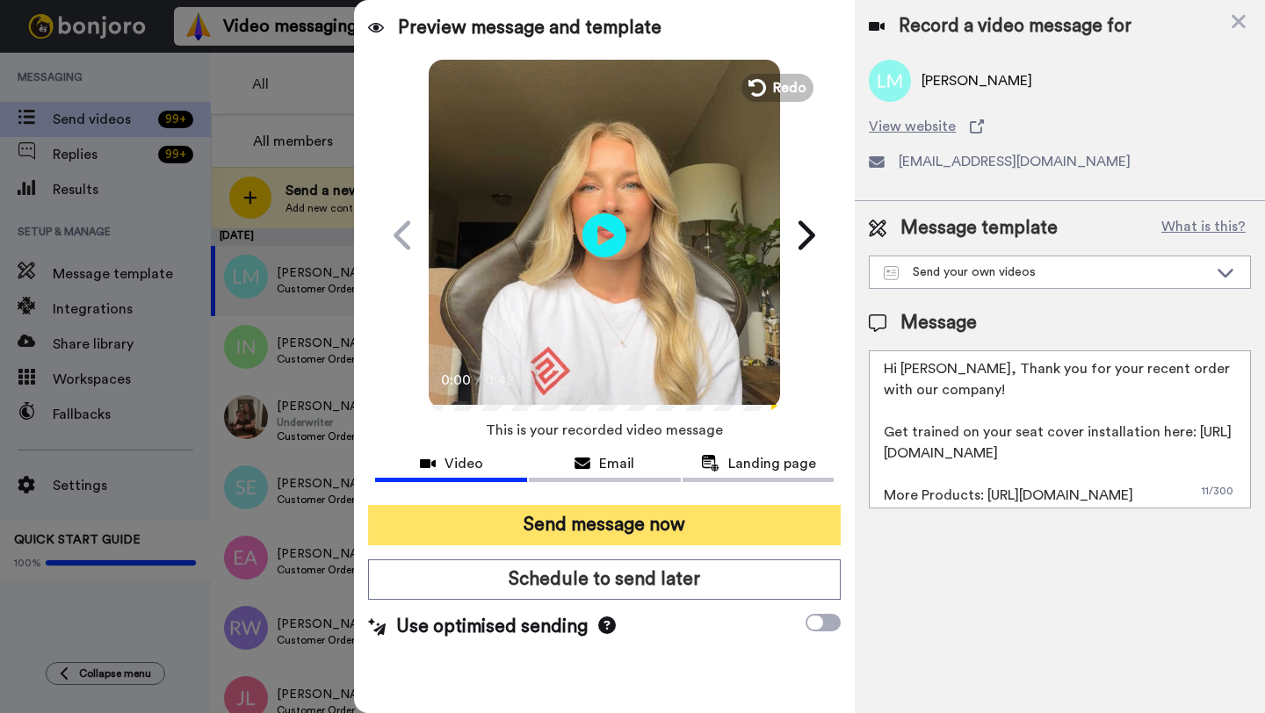
type textarea "Hi Logan, Thank you for your recent order with our company! Get trained on your…"
click at [712, 511] on button "Send message now" at bounding box center [604, 525] width 473 height 40
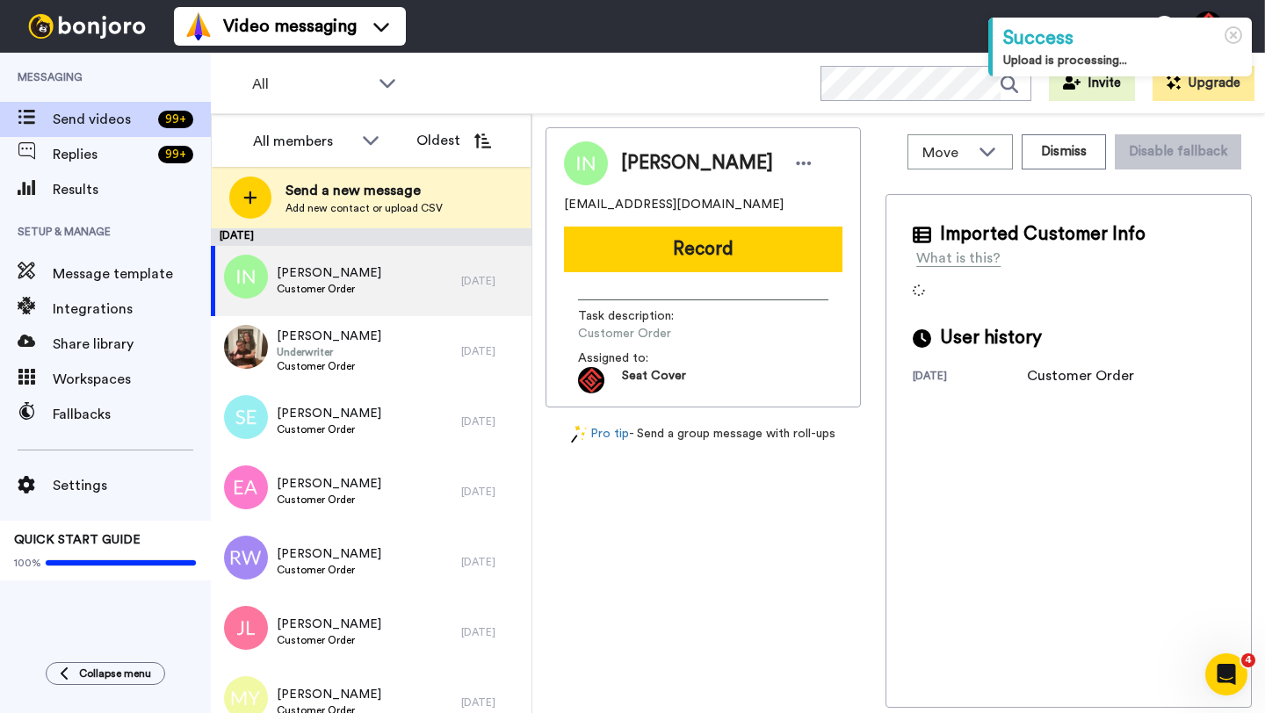
click at [649, 166] on span "[PERSON_NAME]" at bounding box center [697, 163] width 152 height 26
copy span "[PERSON_NAME]"
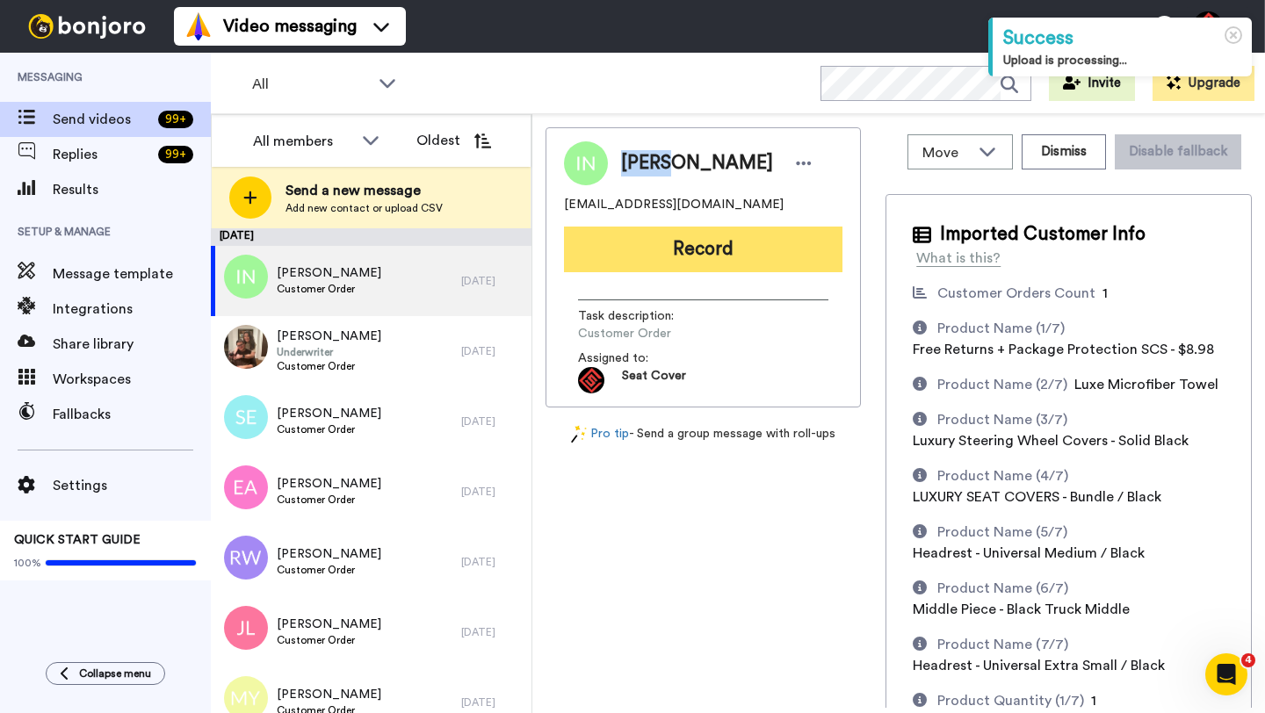
click at [682, 255] on button "Record" at bounding box center [703, 250] width 278 height 46
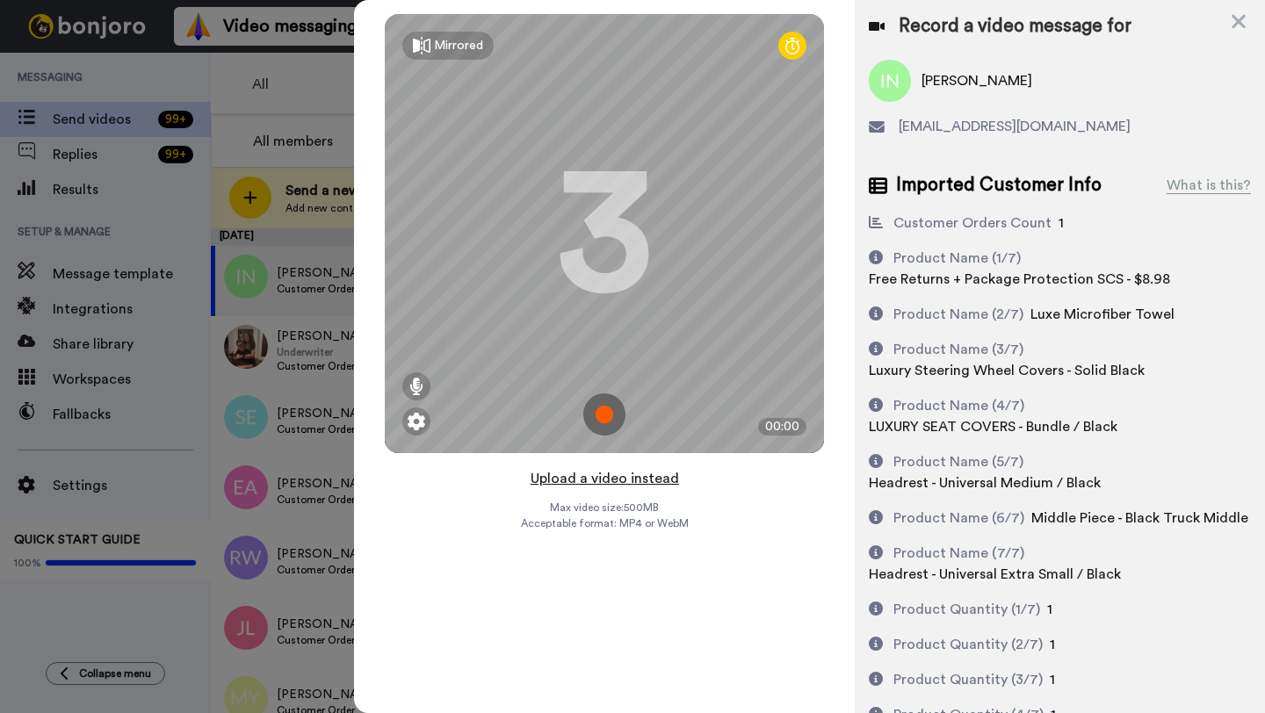
click at [603, 477] on button "Upload a video instead" at bounding box center [604, 478] width 159 height 23
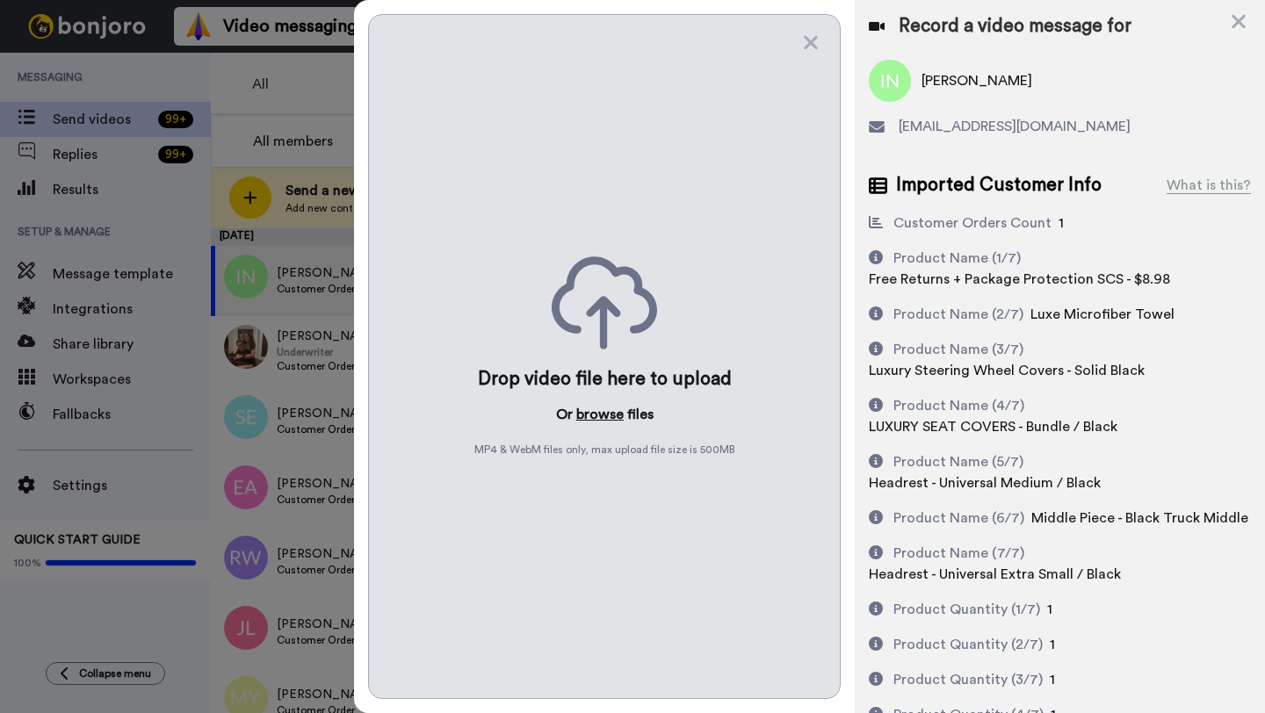
click at [589, 405] on button "browse" at bounding box center [599, 414] width 47 height 21
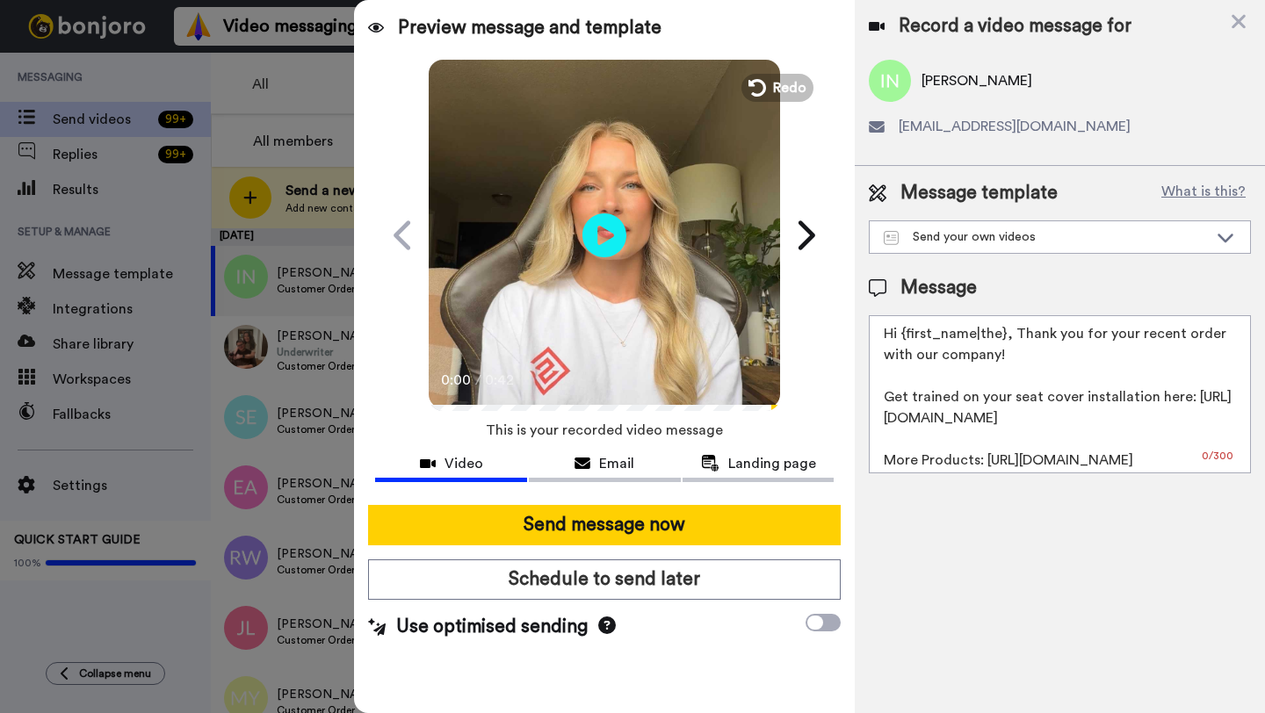
drag, startPoint x: 1001, startPoint y: 340, endPoint x: 902, endPoint y: 338, distance: 99.3
click at [902, 338] on textarea "Hi {first_name|the}, Thank you for your recent order with our company! Get trai…" at bounding box center [1060, 394] width 382 height 158
paste textarea "Isaac"
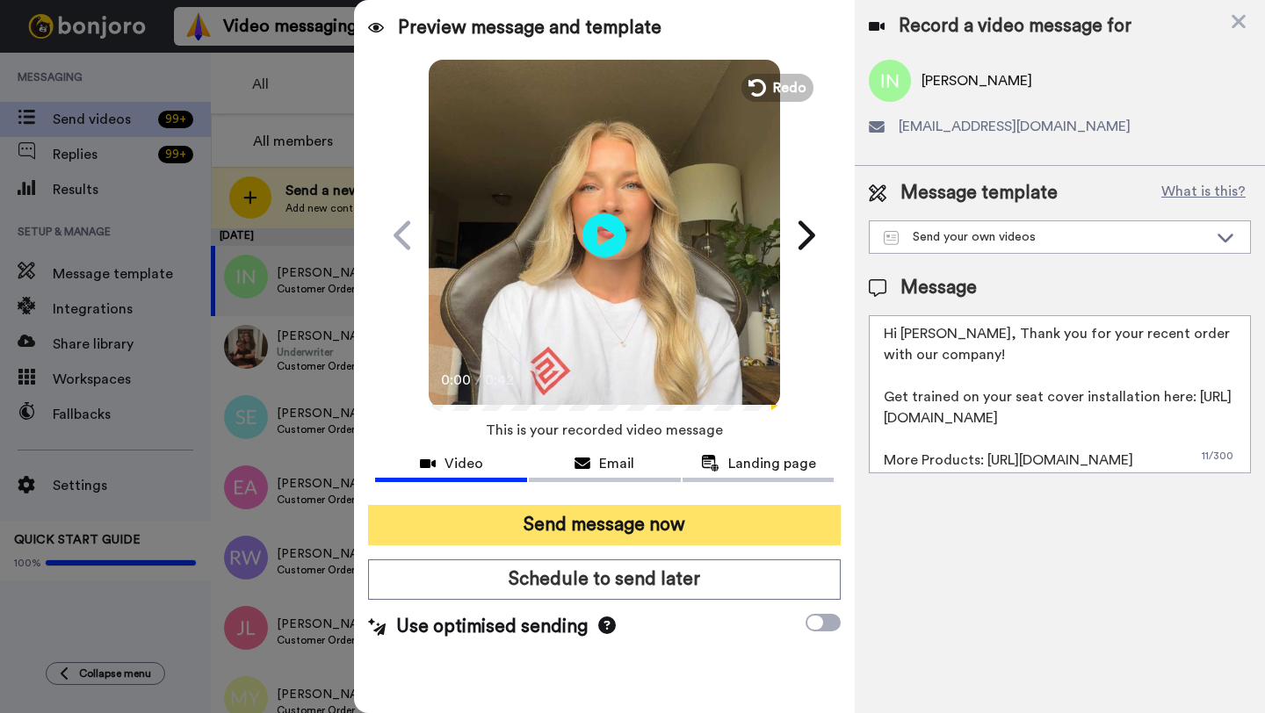
type textarea "Hi Isaac, Thank you for your recent order with our company! Get trained on your…"
click at [649, 516] on button "Send message now" at bounding box center [604, 525] width 473 height 40
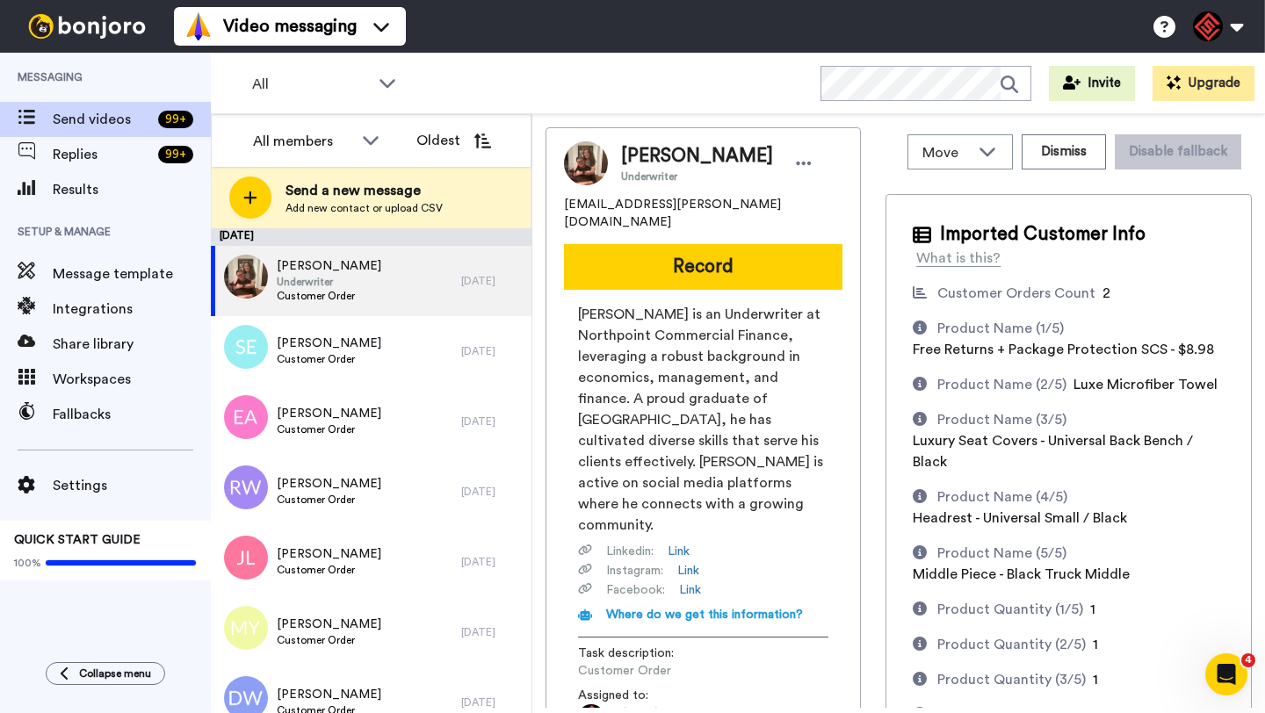
click at [651, 158] on span "[PERSON_NAME]" at bounding box center [697, 156] width 152 height 26
copy span "Peyton"
click at [1073, 155] on button "Dismiss" at bounding box center [1064, 151] width 84 height 35
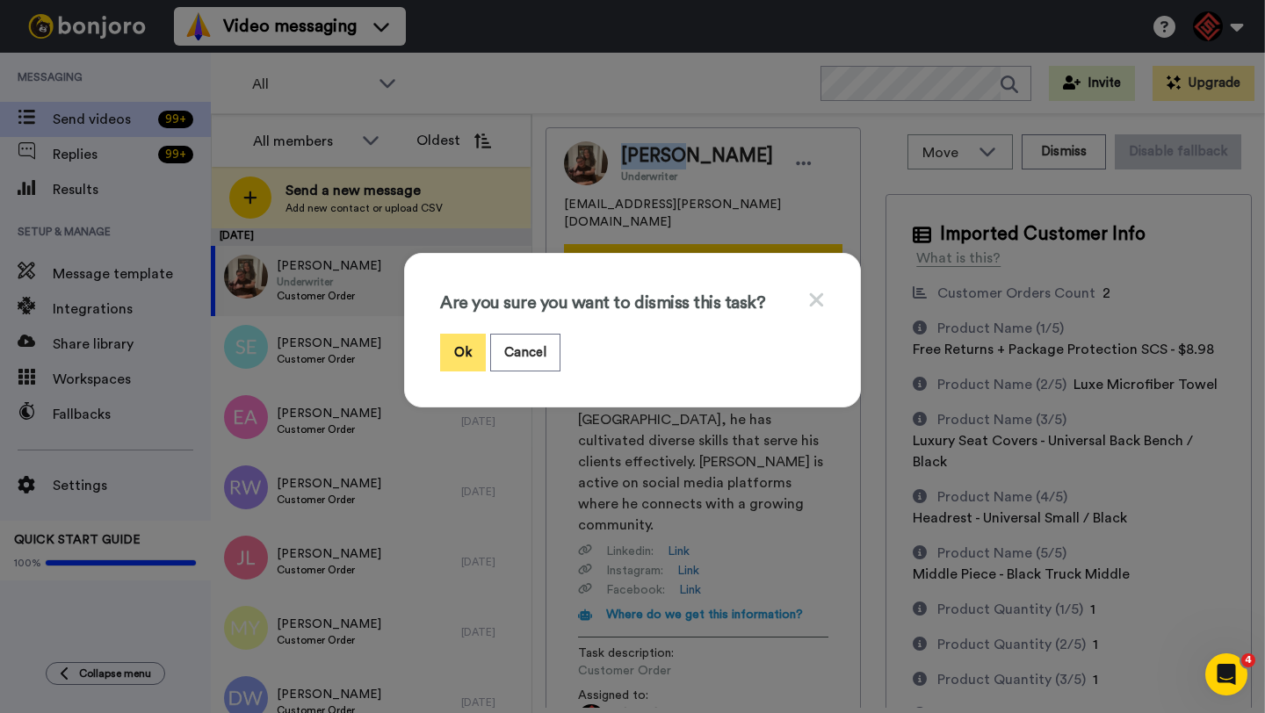
click at [456, 355] on button "Ok" at bounding box center [463, 353] width 46 height 38
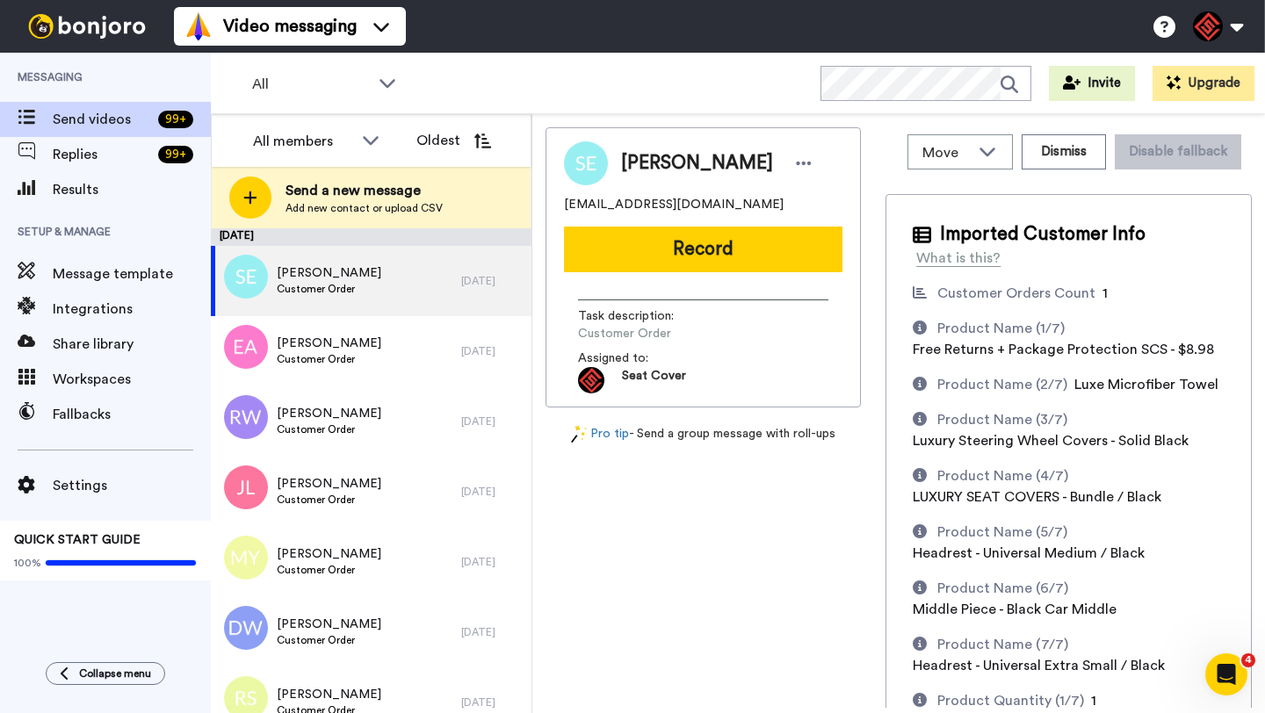
click at [648, 170] on span "Shawn Eaton" at bounding box center [697, 163] width 152 height 26
copy span "Shawn"
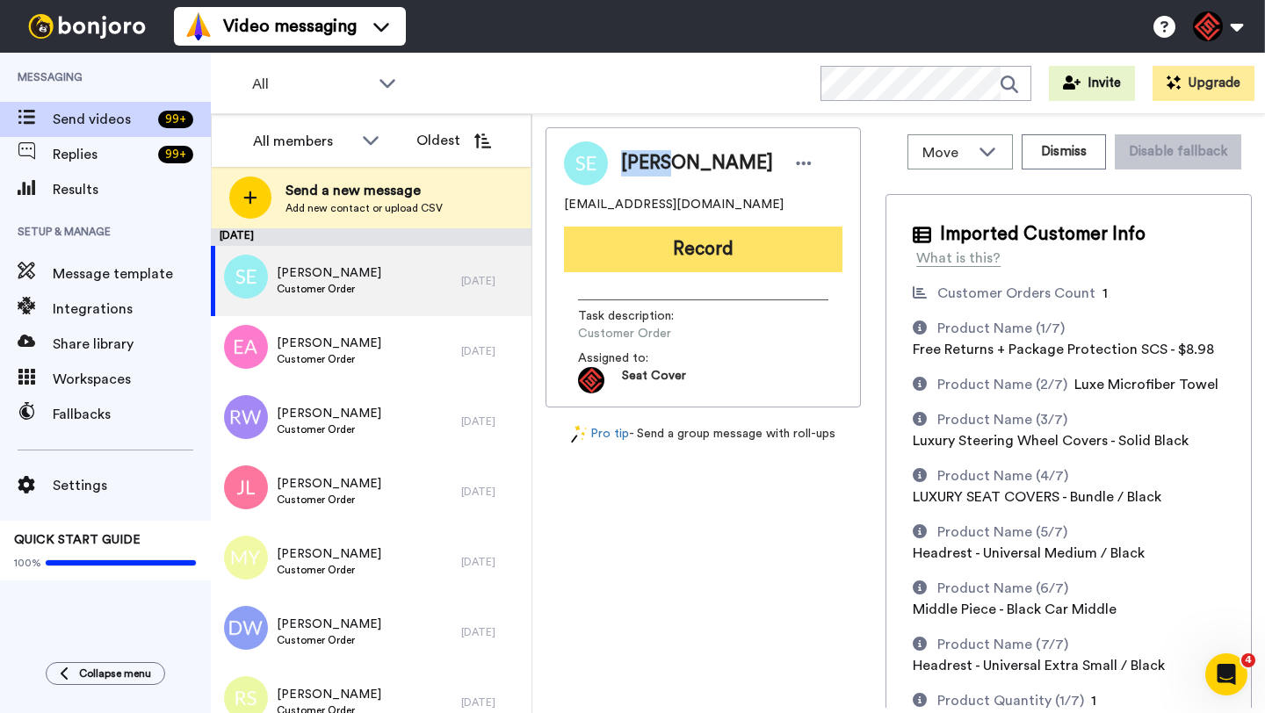
click at [723, 271] on button "Record" at bounding box center [703, 250] width 278 height 46
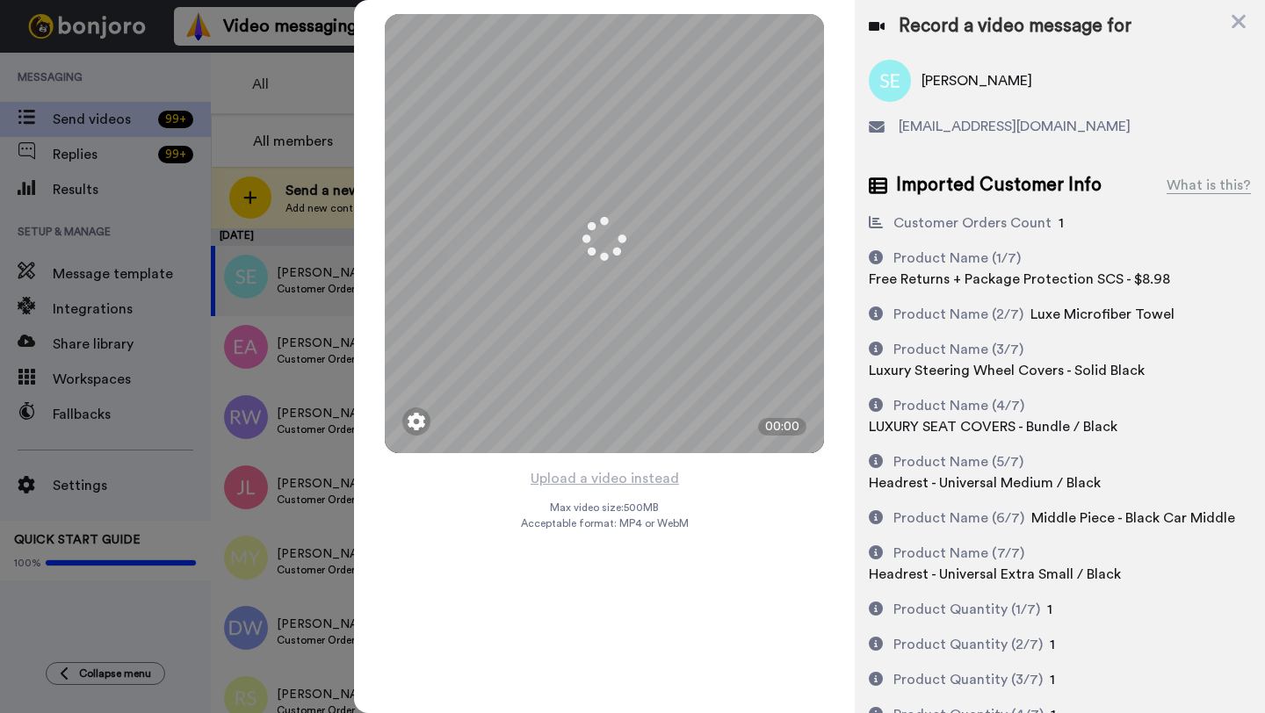
click at [608, 477] on button "Upload a video instead" at bounding box center [604, 478] width 159 height 23
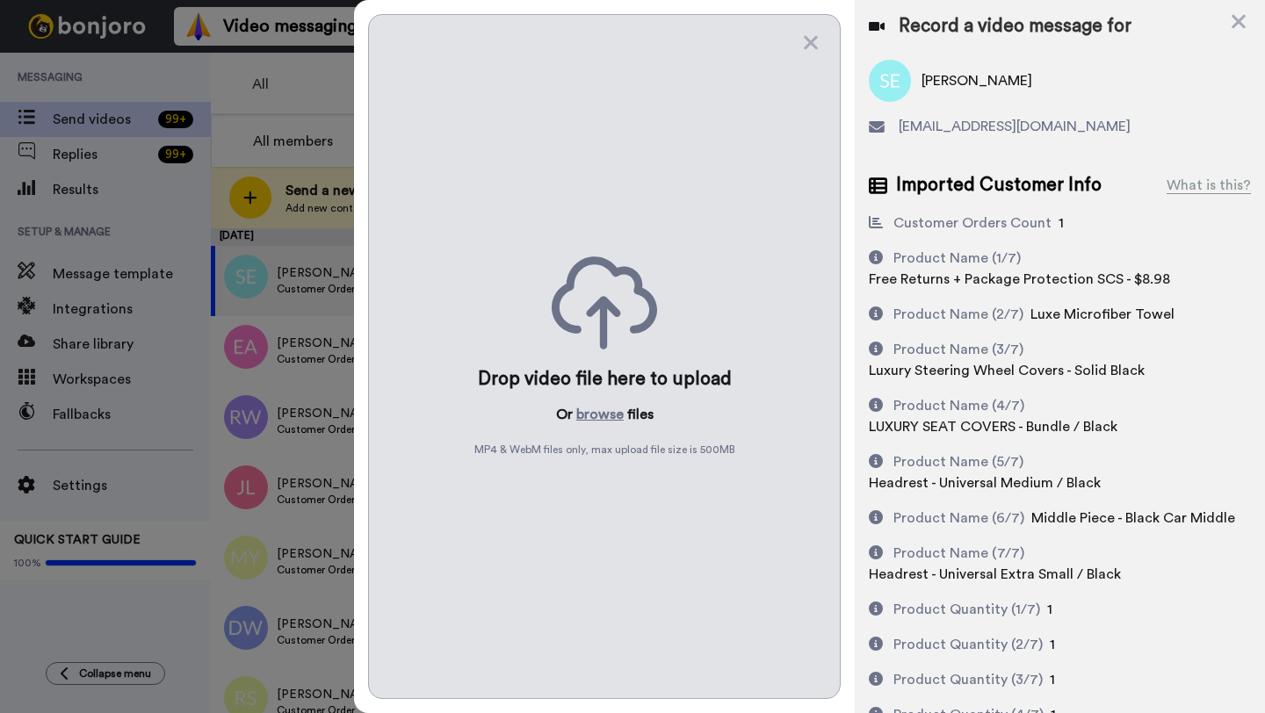
click at [599, 430] on div "Drop video file here to upload Or browse files MP4 & WebM files only, max uploa…" at bounding box center [604, 356] width 473 height 685
click at [599, 421] on button "browse" at bounding box center [599, 414] width 47 height 21
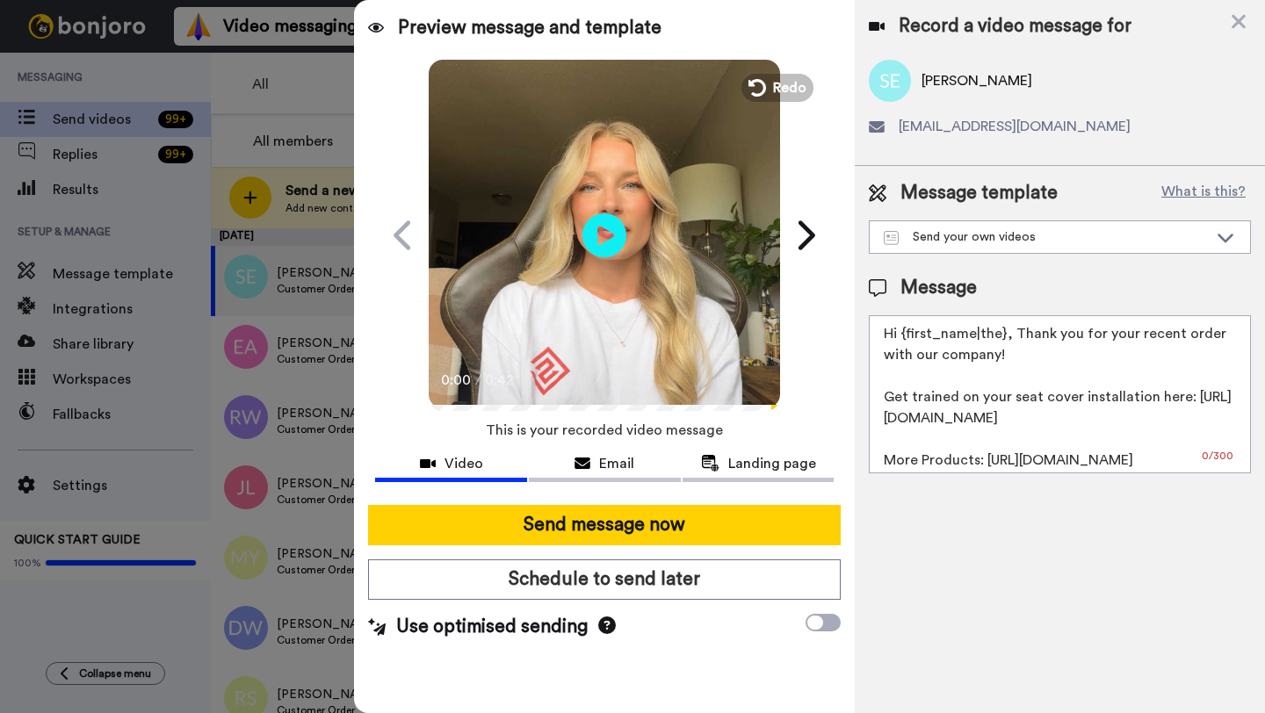
drag, startPoint x: 1005, startPoint y: 339, endPoint x: 902, endPoint y: 340, distance: 102.8
click at [902, 340] on textarea "Hi {first_name|the}, Thank you for your recent order with our company! Get trai…" at bounding box center [1060, 394] width 382 height 158
paste textarea "Shawn"
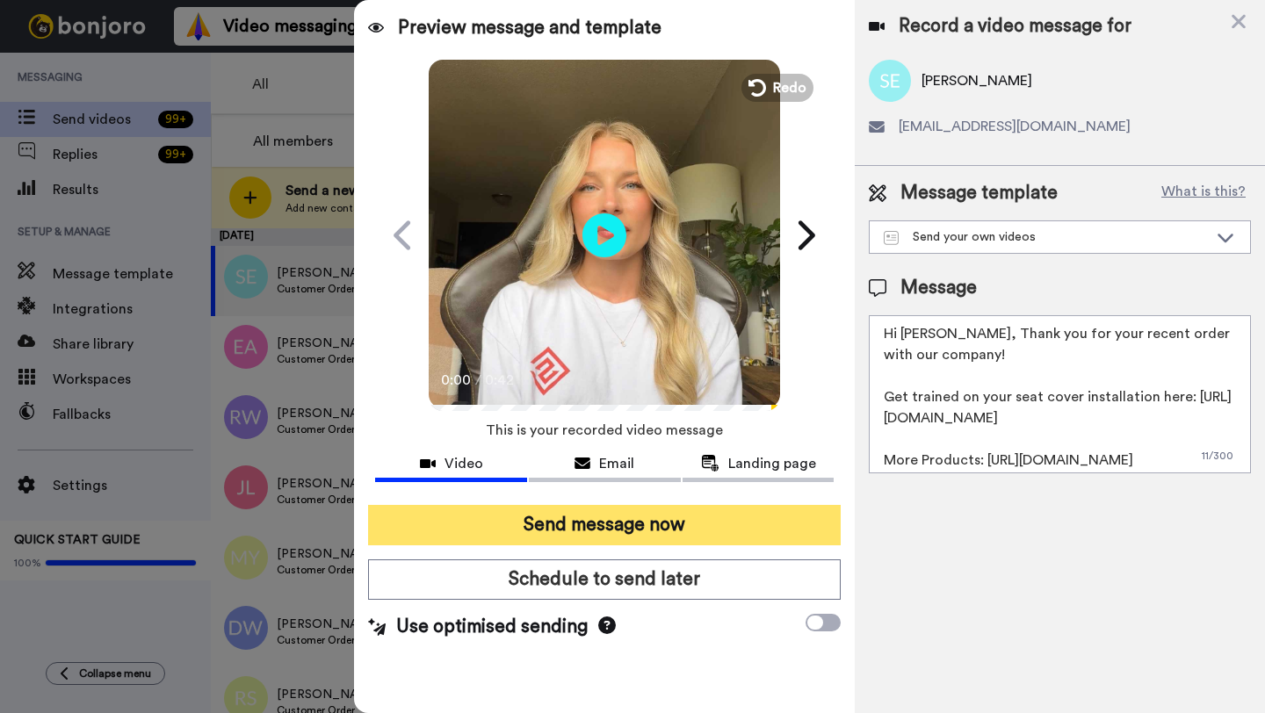
type textarea "Hi Shawn, Thank you for your recent order with our company! Get trained on your…"
click at [710, 514] on button "Send message now" at bounding box center [604, 525] width 473 height 40
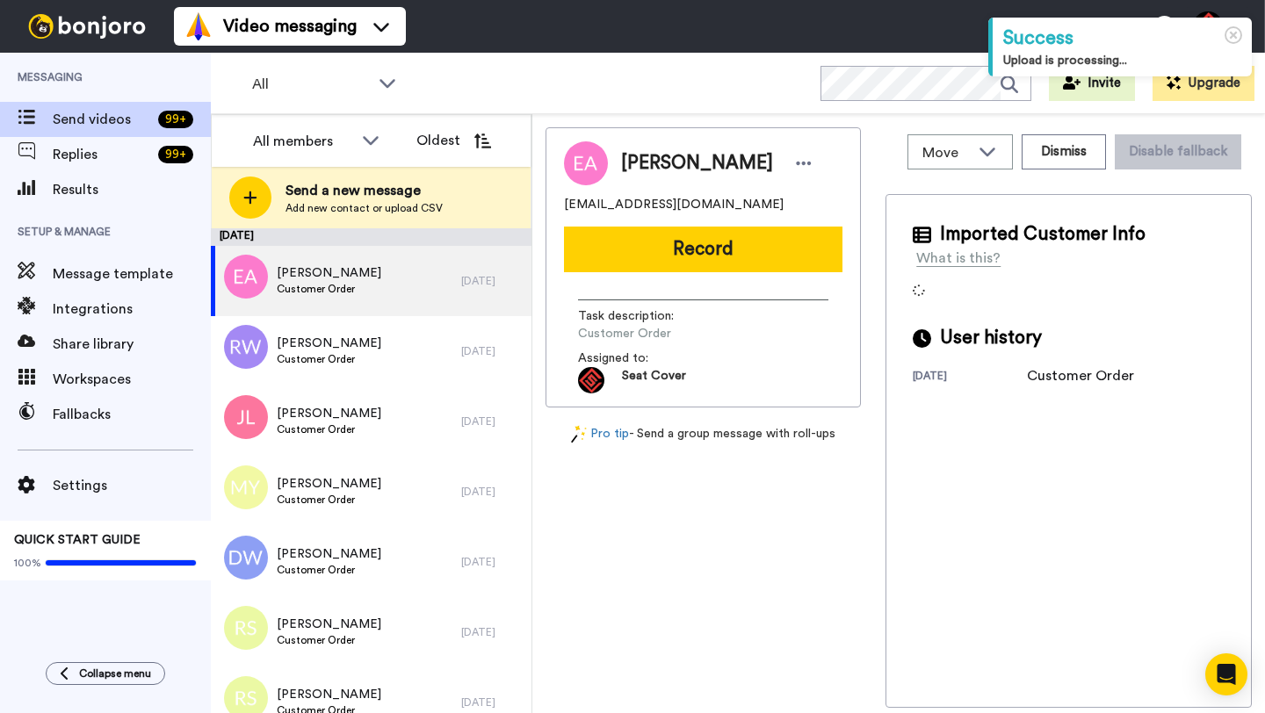
click at [647, 172] on span "[PERSON_NAME]" at bounding box center [697, 163] width 152 height 26
copy span "[PERSON_NAME]"
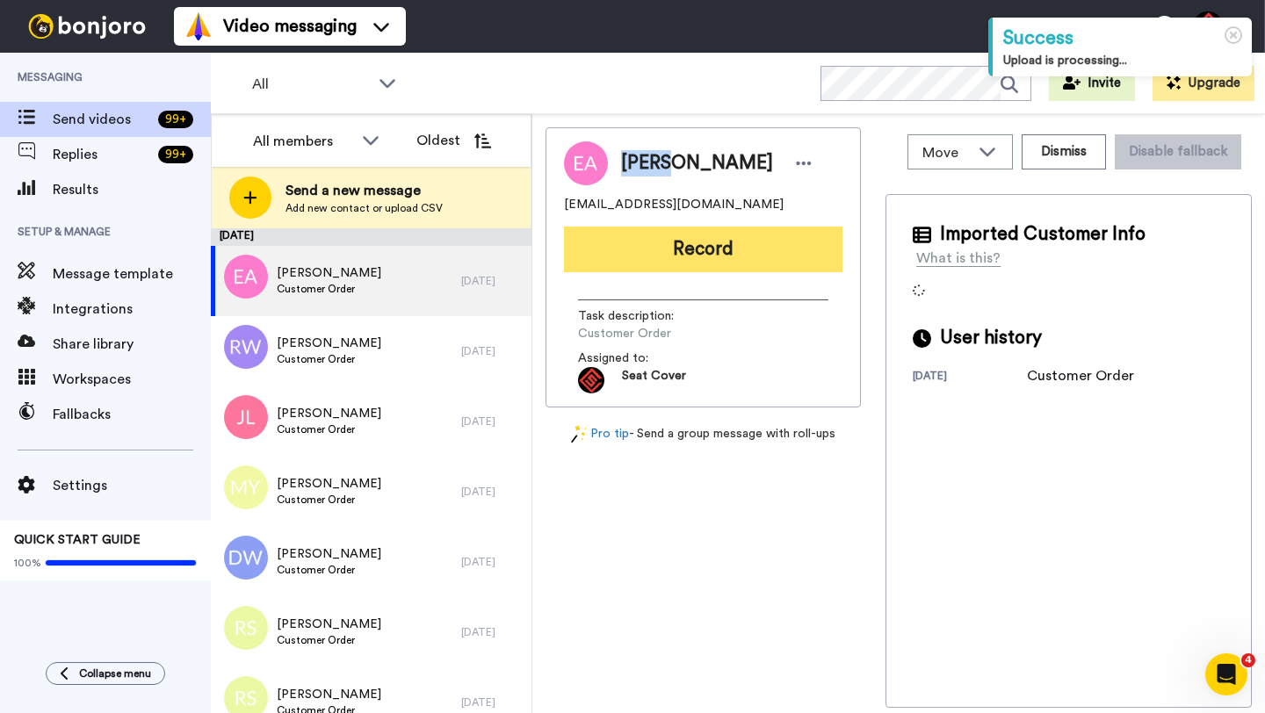
click at [691, 244] on button "Record" at bounding box center [703, 250] width 278 height 46
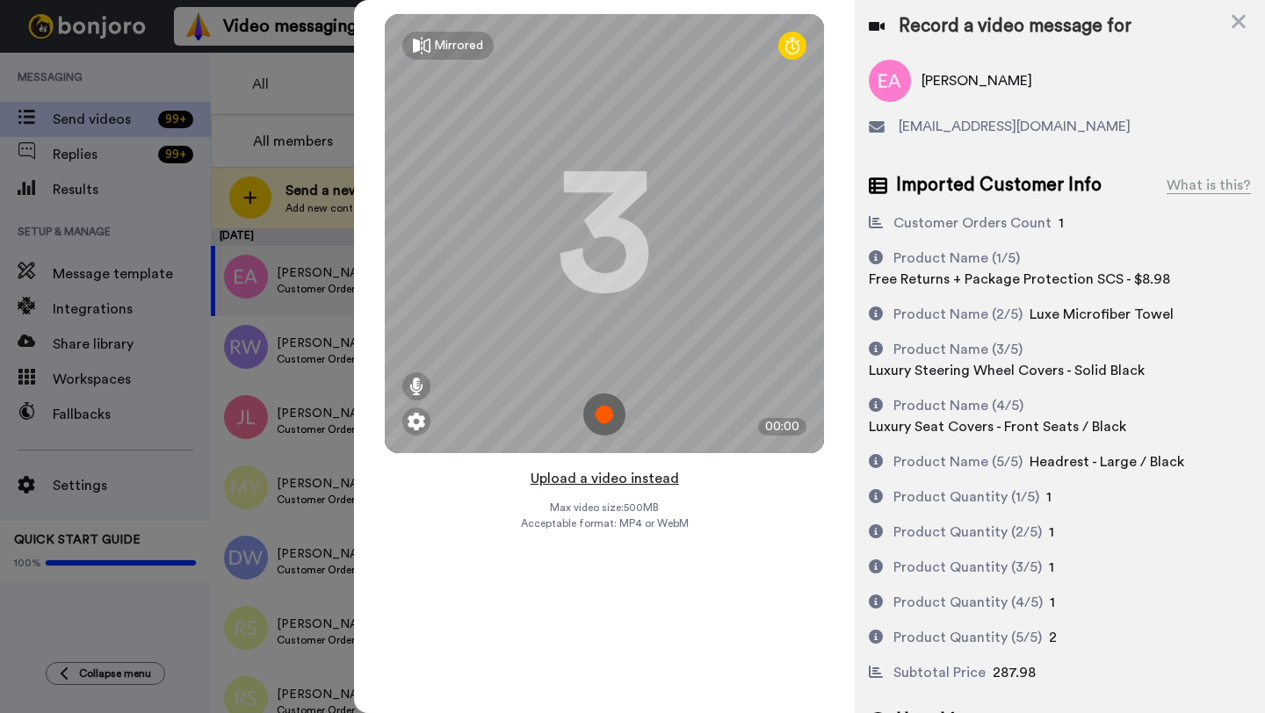
click at [603, 475] on button "Upload a video instead" at bounding box center [604, 478] width 159 height 23
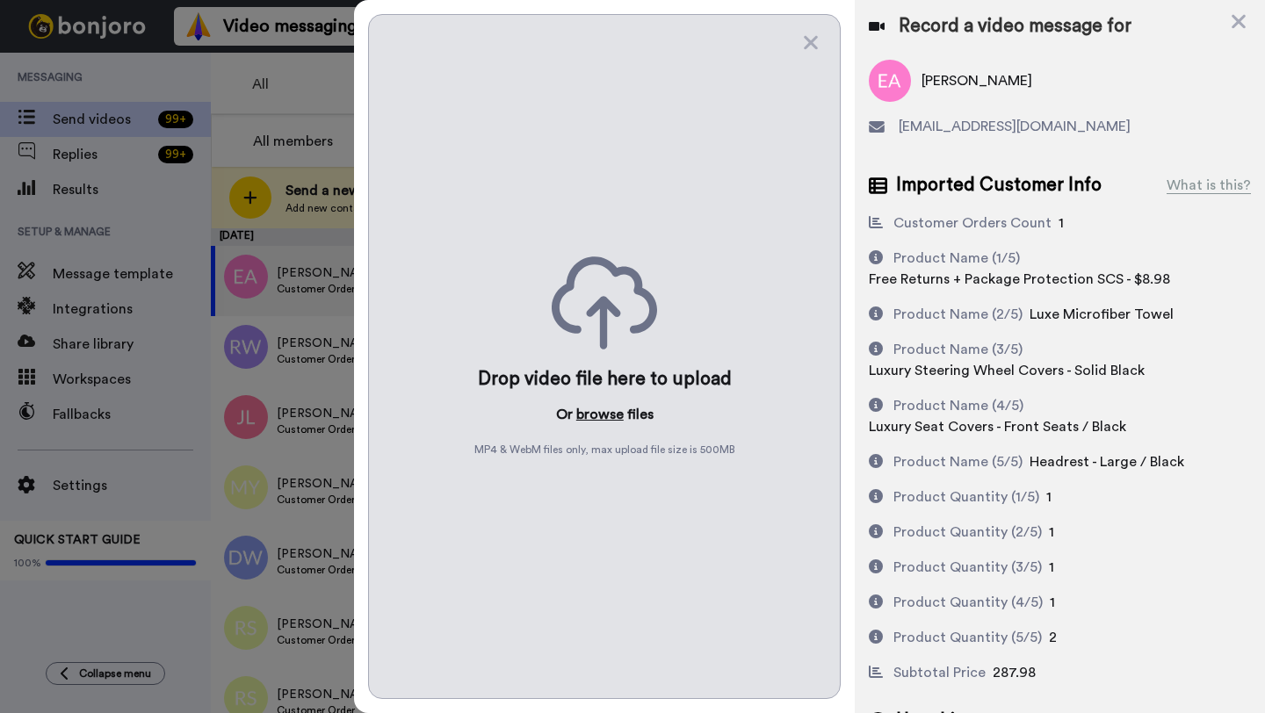
click at [602, 416] on button "browse" at bounding box center [599, 414] width 47 height 21
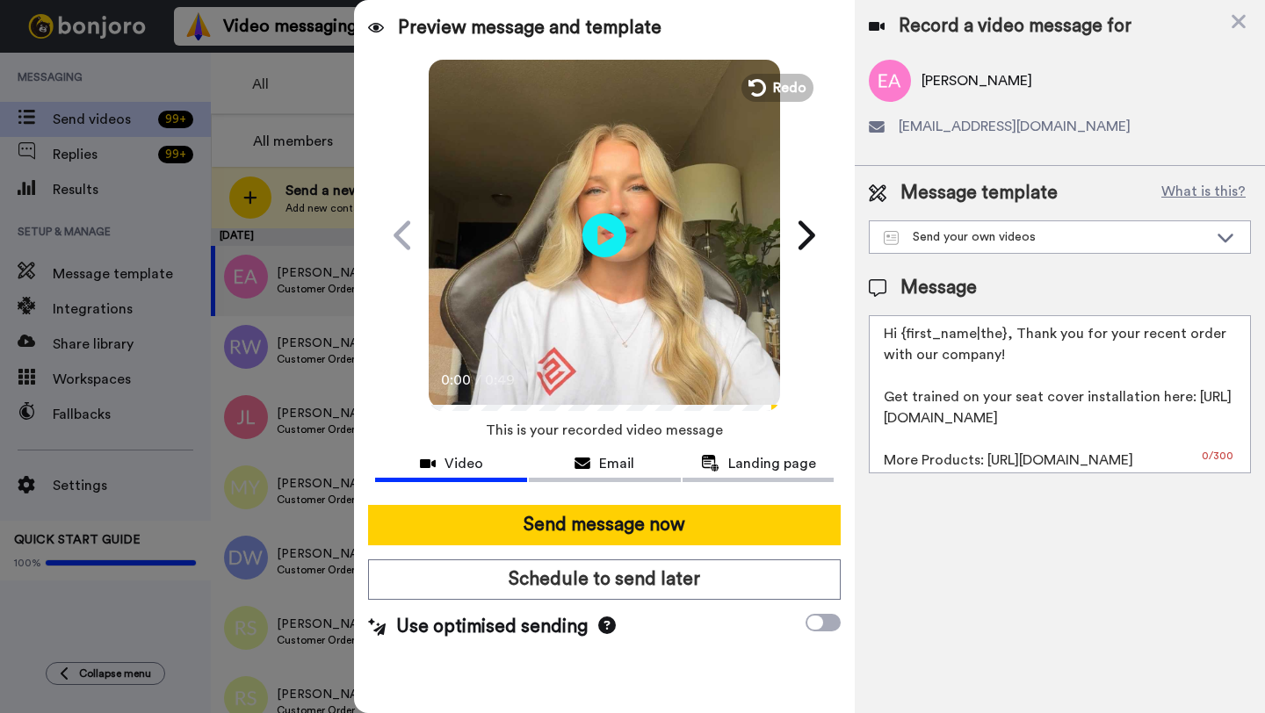
drag, startPoint x: 1003, startPoint y: 340, endPoint x: 892, endPoint y: 338, distance: 110.7
click at [892, 338] on textarea "Hi {first_name|the}, Thank you for your recent order with our company! Get trai…" at bounding box center [1060, 394] width 382 height 158
paste textarea "Edgar"
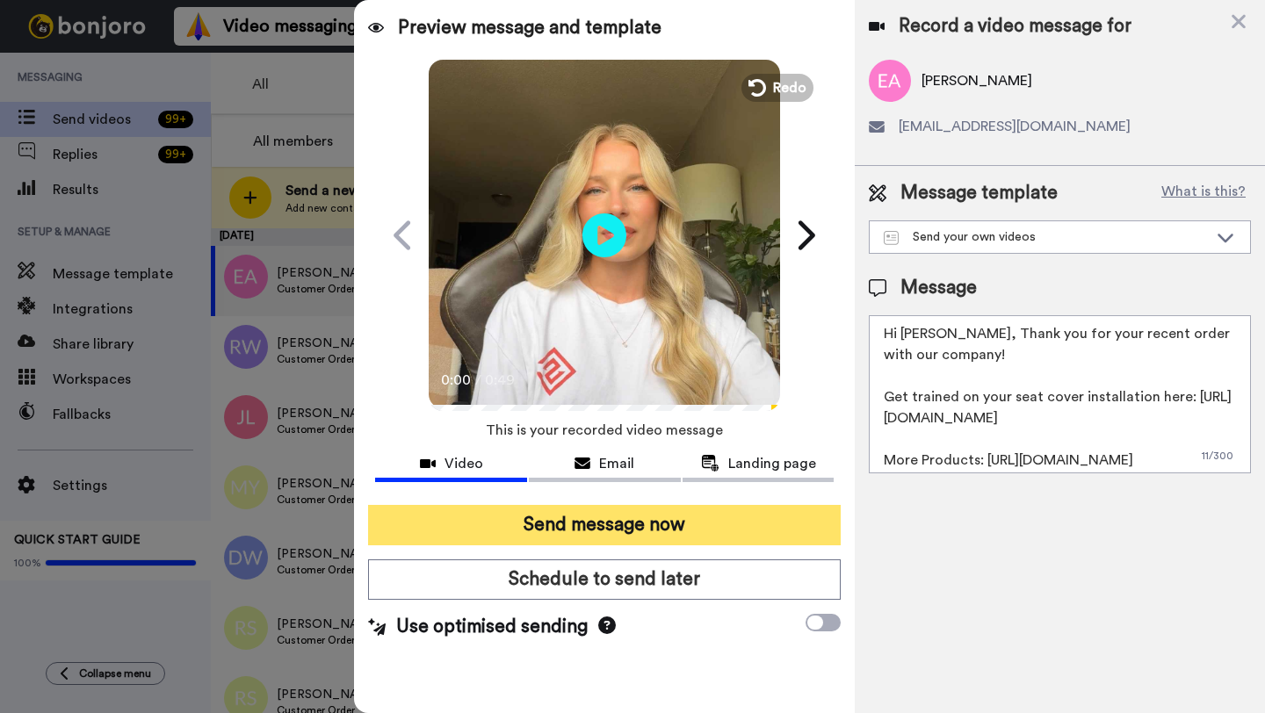
type textarea "Hi Edgar, Thank you for your recent order with our company! Get trained on your…"
click at [628, 517] on button "Send message now" at bounding box center [604, 525] width 473 height 40
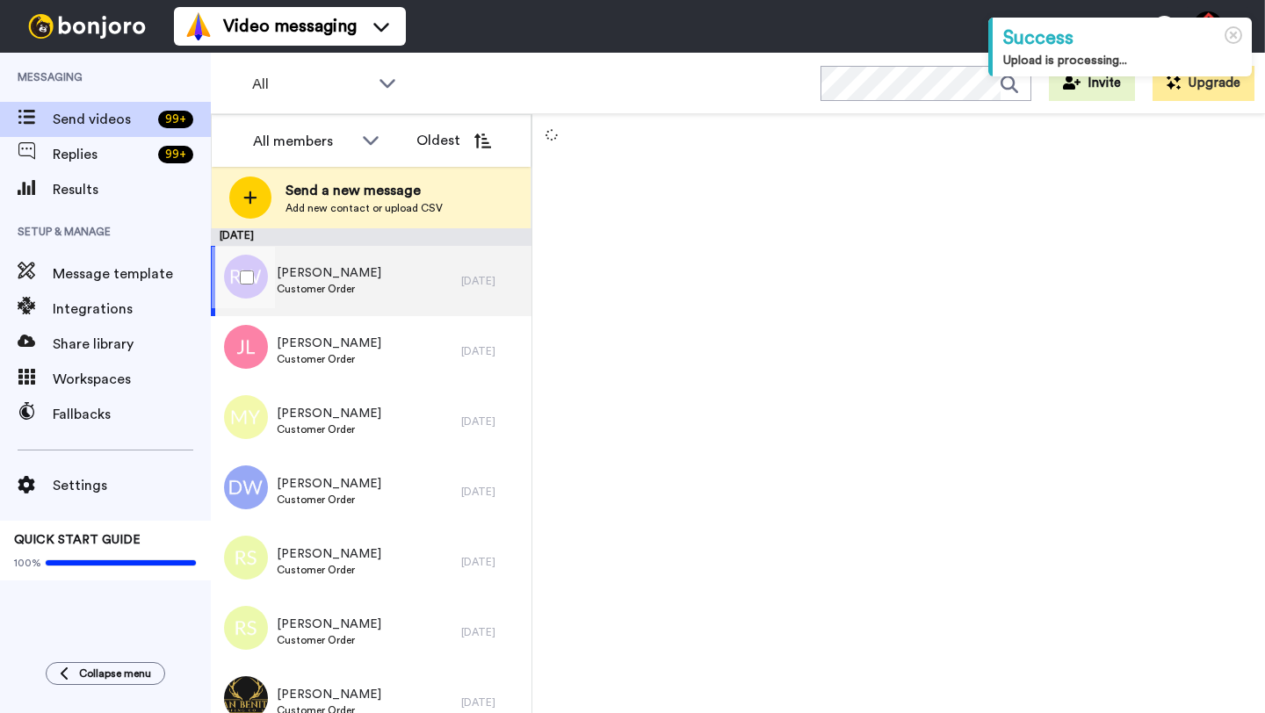
click at [434, 301] on div "[PERSON_NAME] Customer Order" at bounding box center [336, 281] width 250 height 70
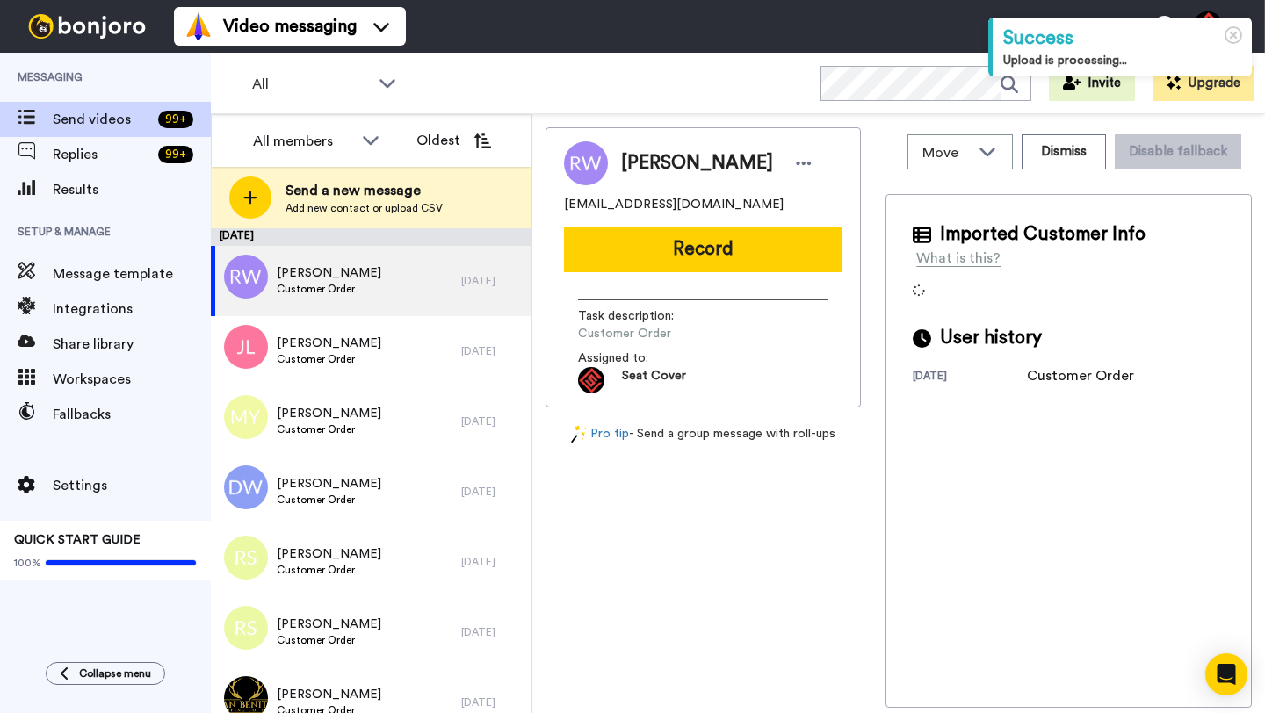
click at [634, 159] on span "[PERSON_NAME]" at bounding box center [697, 163] width 152 height 26
copy span "[PERSON_NAME]"
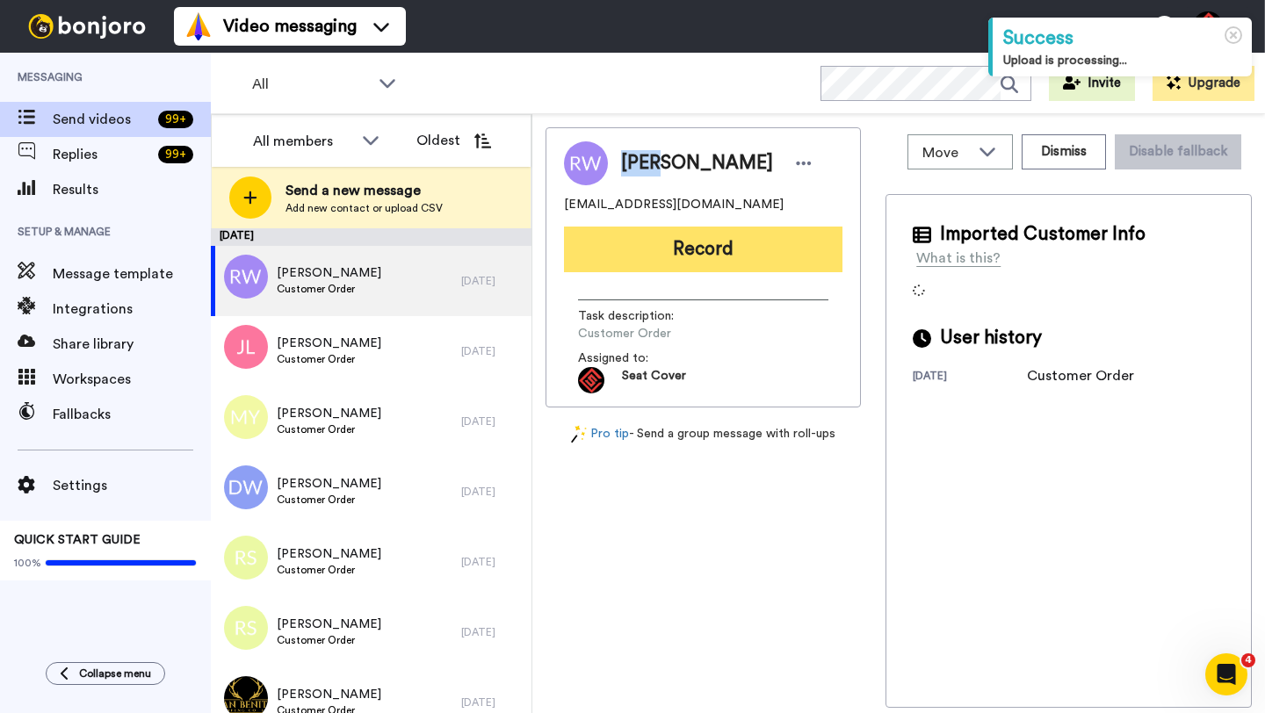
click at [674, 240] on button "Record" at bounding box center [703, 250] width 278 height 46
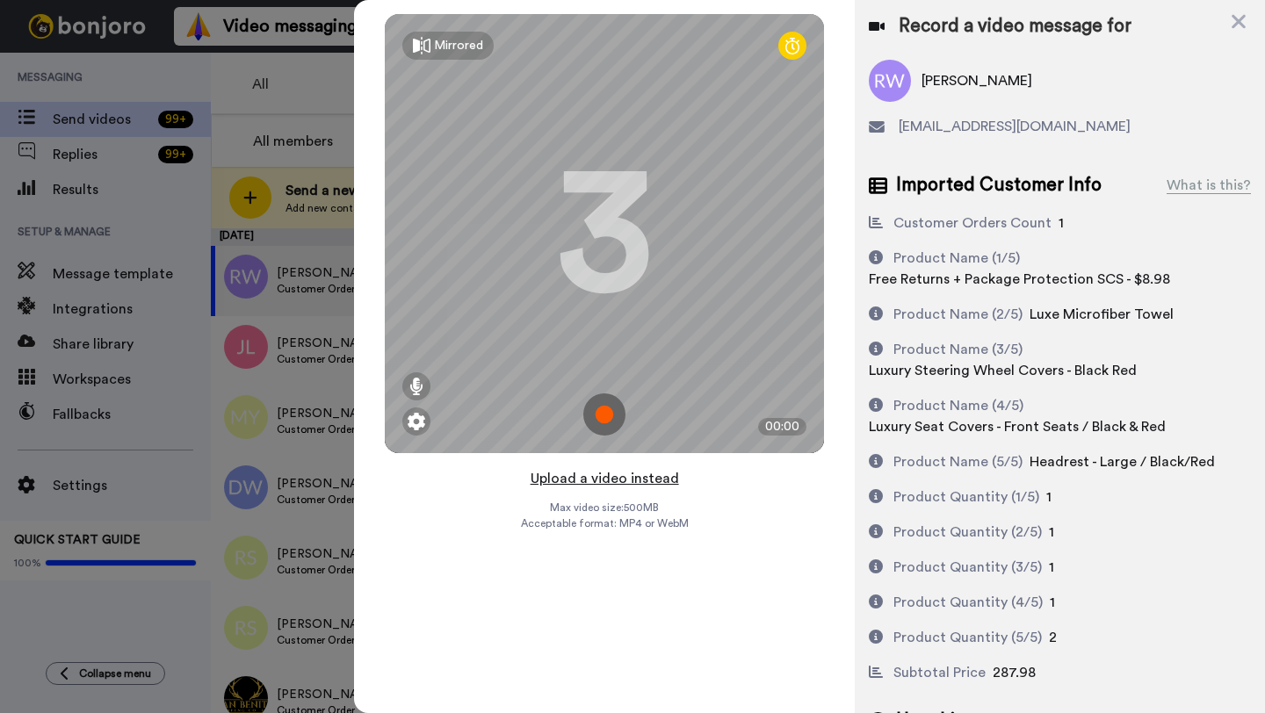
click at [589, 480] on button "Upload a video instead" at bounding box center [604, 478] width 159 height 23
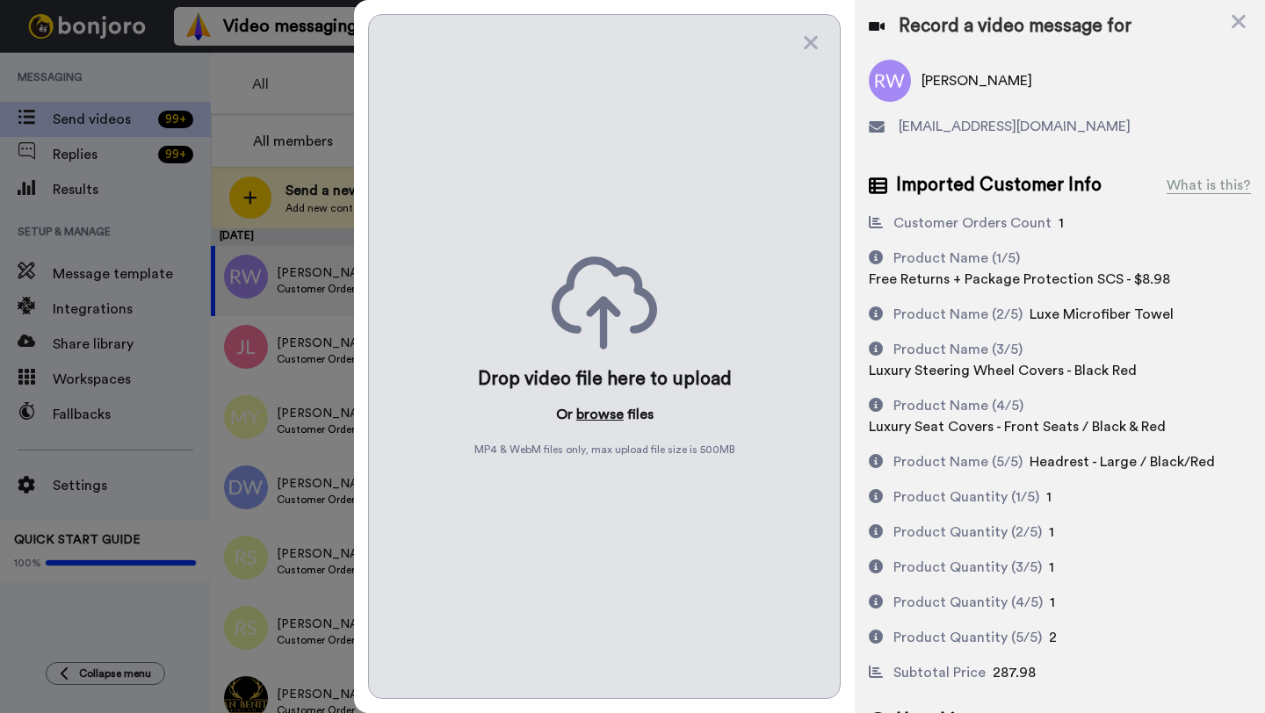
click at [591, 415] on button "browse" at bounding box center [599, 414] width 47 height 21
click at [601, 412] on button "browse" at bounding box center [599, 414] width 47 height 21
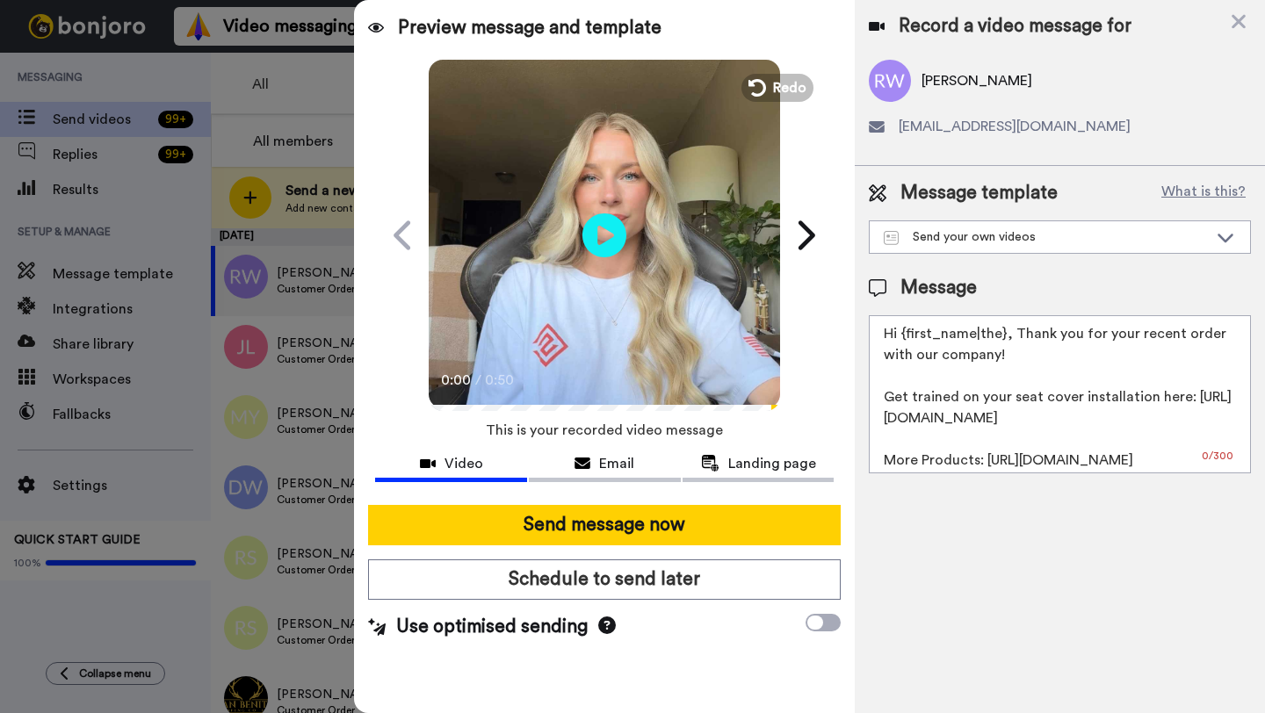
drag, startPoint x: 1001, startPoint y: 337, endPoint x: 914, endPoint y: 336, distance: 87.8
click at [914, 336] on textarea "Hi {first_name|the}, Thank you for your recent order with our company! Get trai…" at bounding box center [1060, 394] width 382 height 158
paste textarea "Rick"
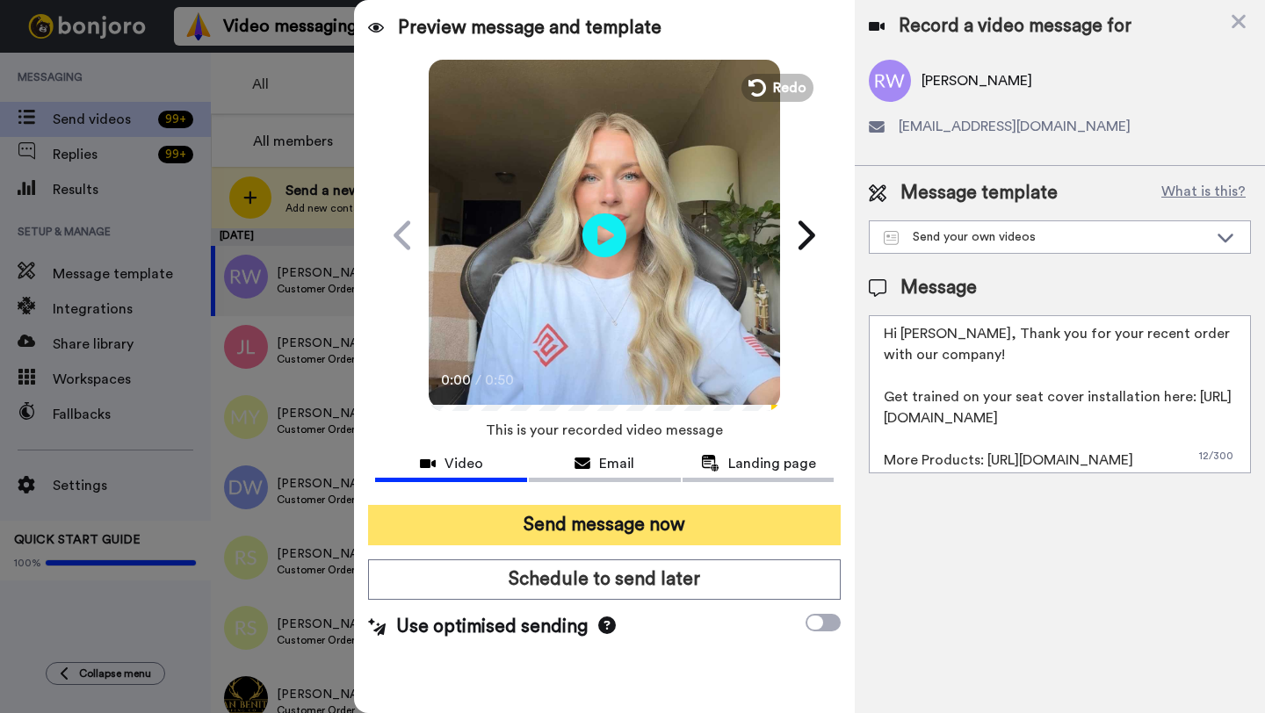
type textarea "Hi Rick, Thank you for your recent order with our company! Get trained on your …"
click at [691, 518] on button "Send message now" at bounding box center [604, 525] width 473 height 40
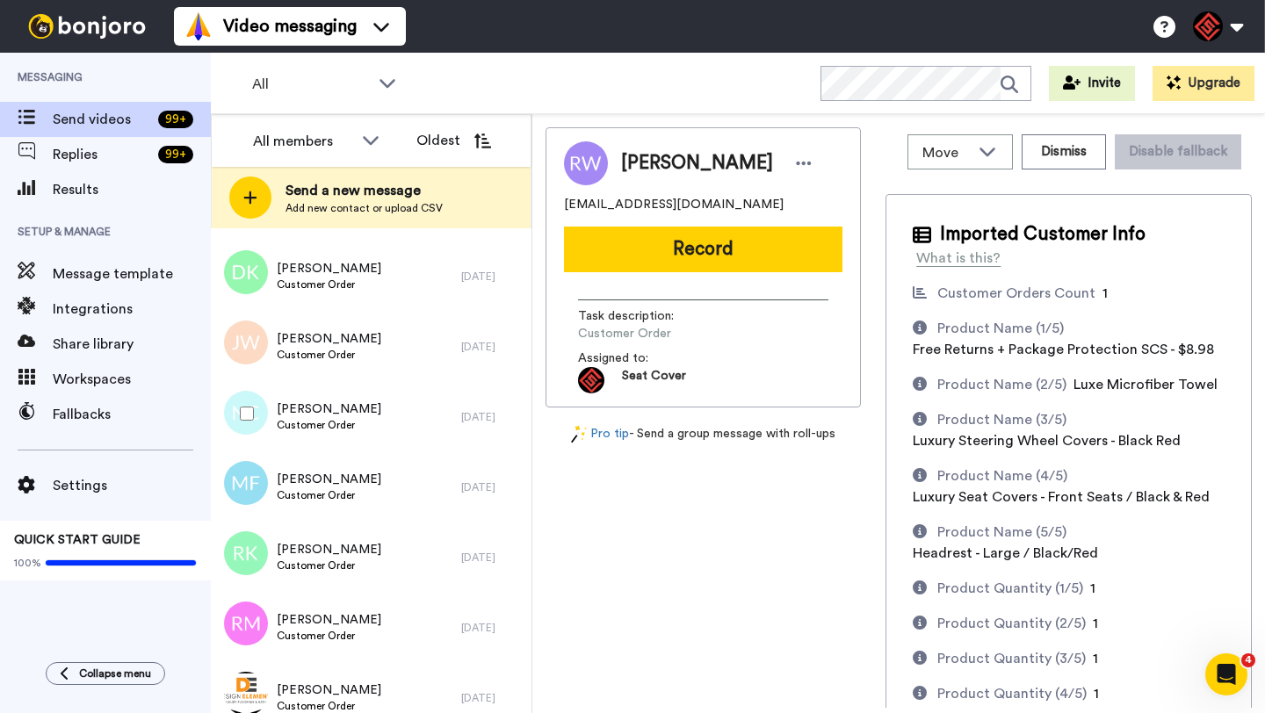
scroll to position [825, 0]
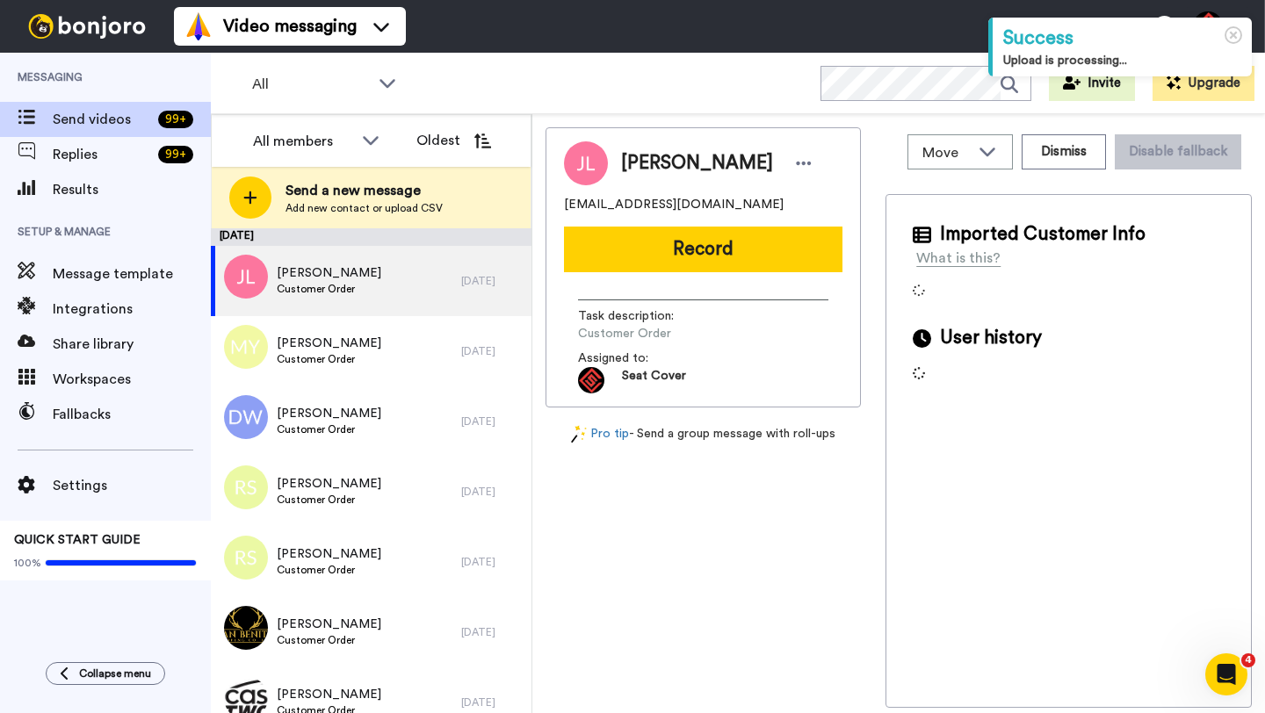
click at [647, 161] on span "Jeremy Latta" at bounding box center [697, 163] width 152 height 26
copy span "Jeremy"
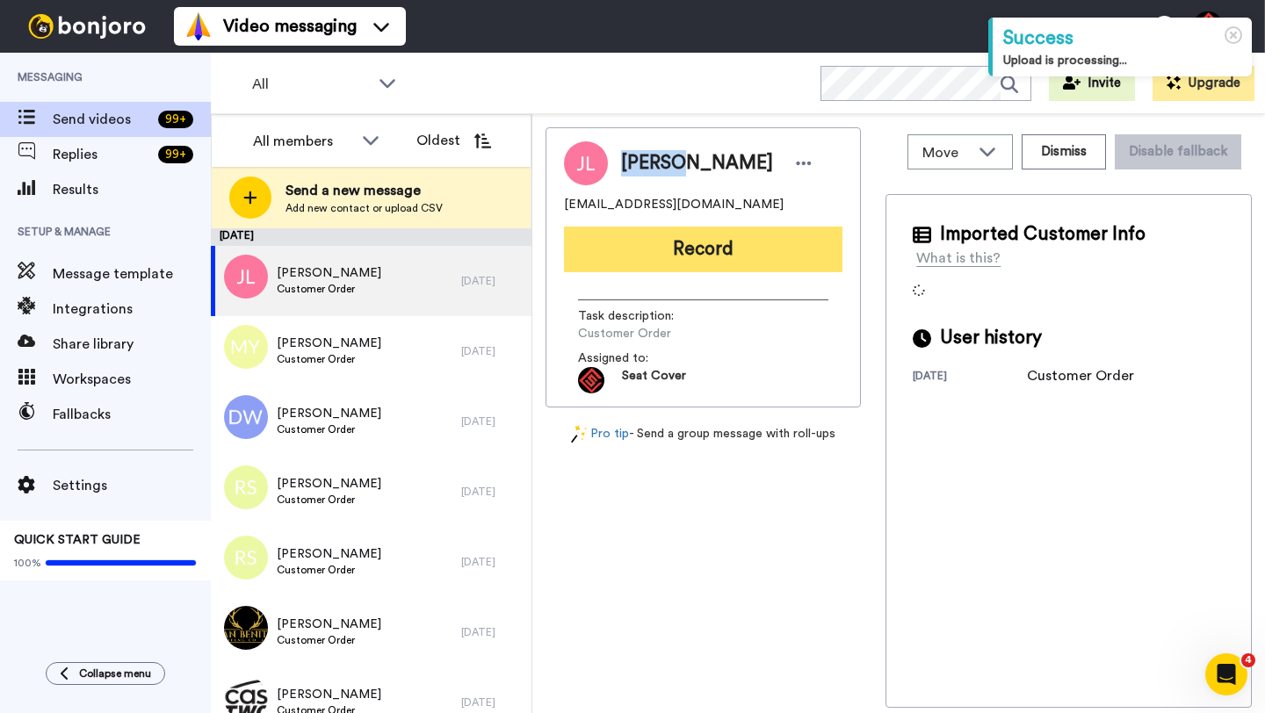
click at [681, 234] on button "Record" at bounding box center [703, 250] width 278 height 46
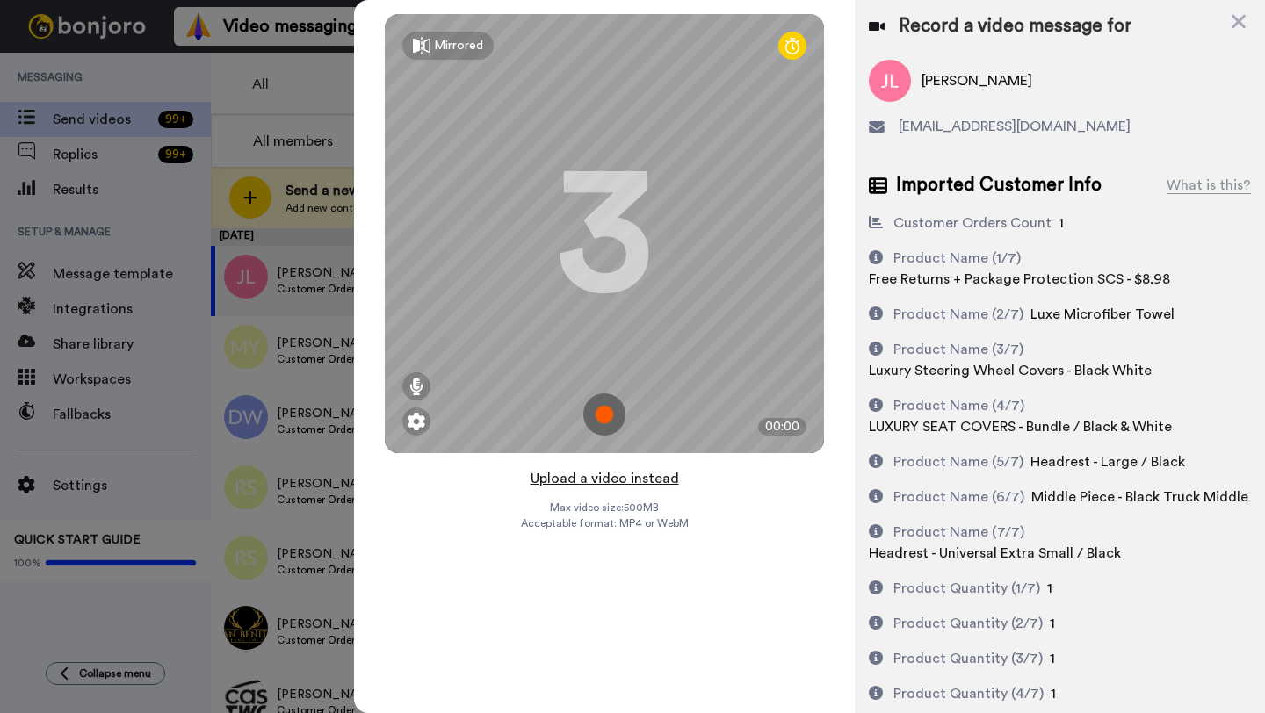
click at [598, 478] on button "Upload a video instead" at bounding box center [604, 478] width 159 height 23
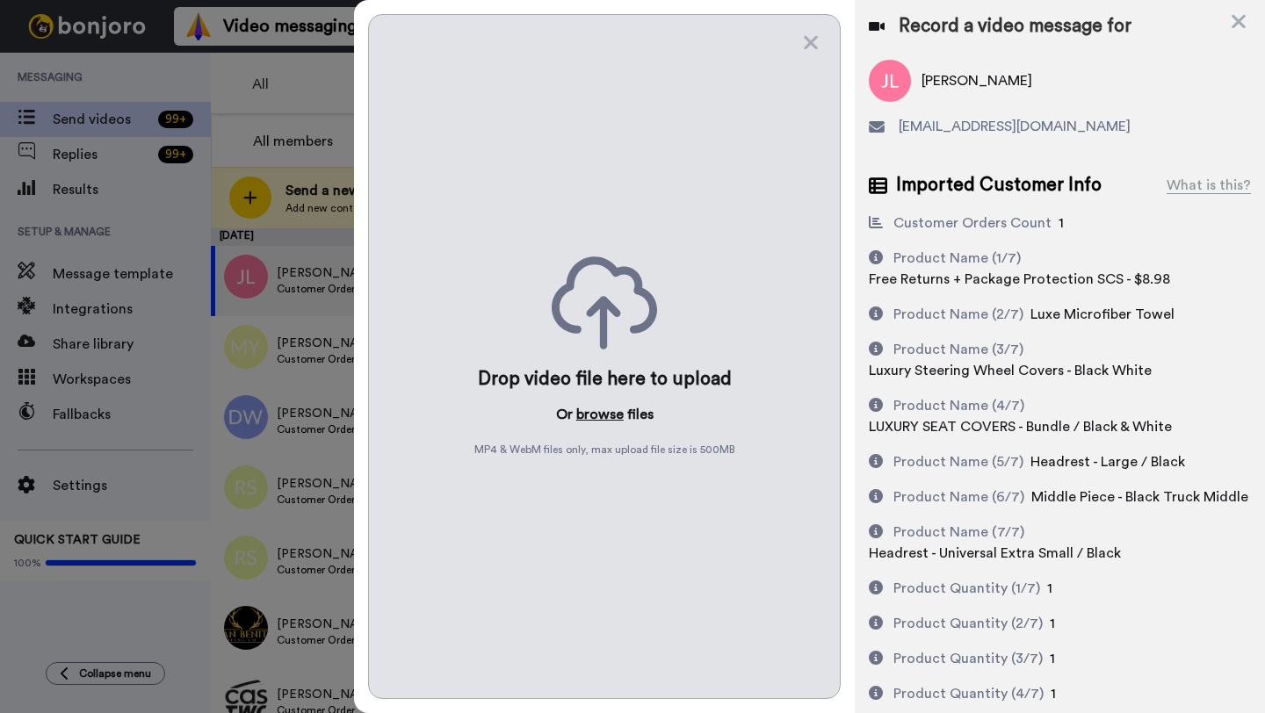
click at [590, 409] on button "browse" at bounding box center [599, 414] width 47 height 21
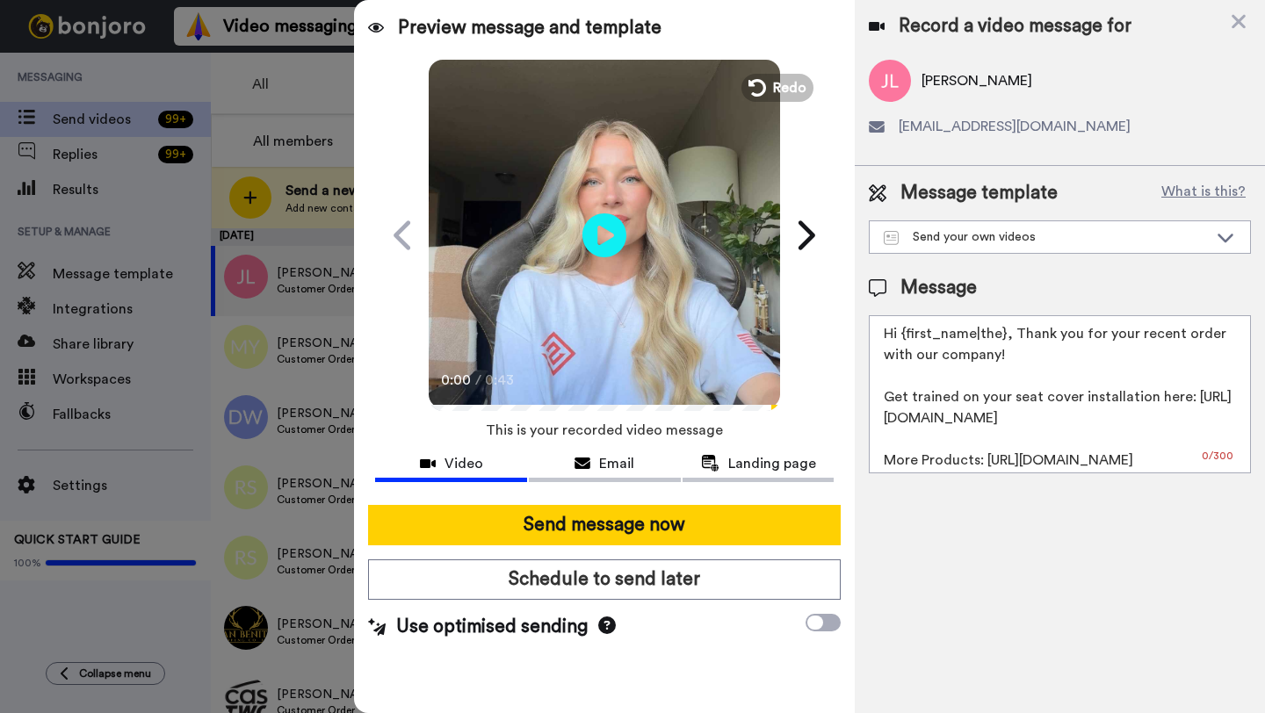
drag, startPoint x: 1003, startPoint y: 338, endPoint x: 907, endPoint y: 337, distance: 95.7
click at [907, 337] on textarea "Hi {first_name|the}, Thank you for your recent order with our company! Get trai…" at bounding box center [1060, 394] width 382 height 158
paste textarea "Jeremy"
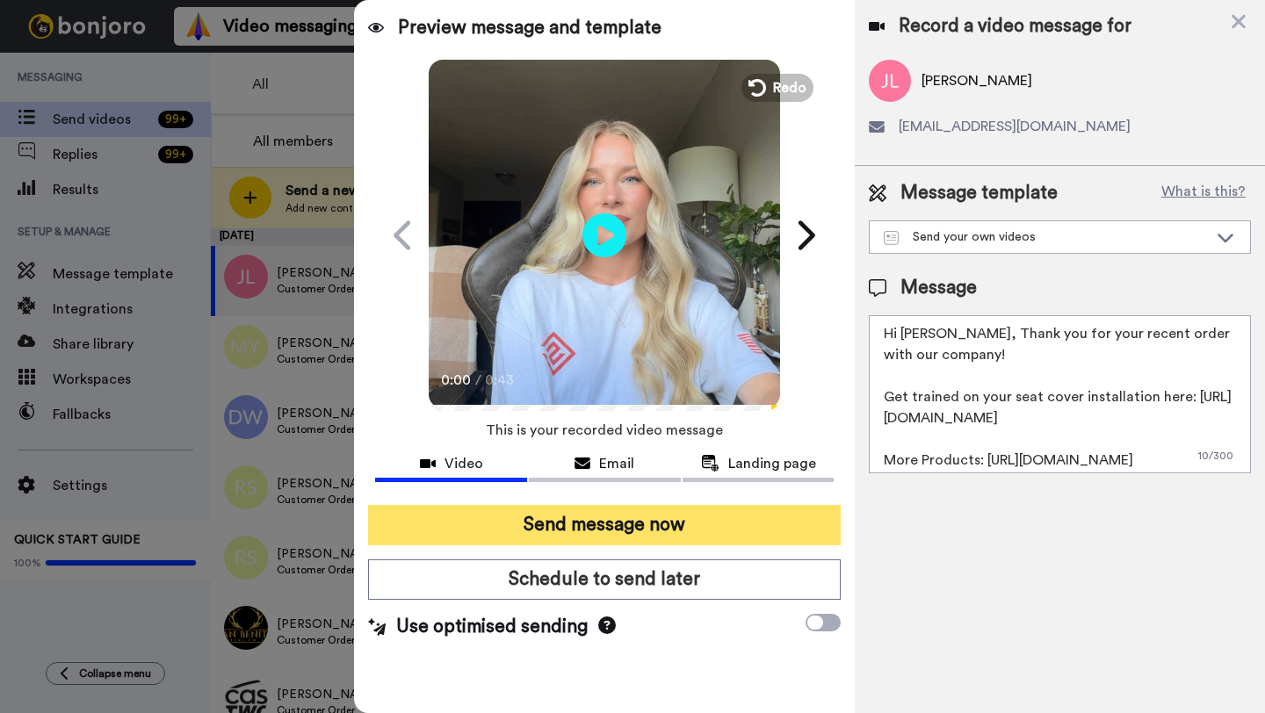
type textarea "Hi Jeremy, Thank you for your recent order with our company! Get trained on you…"
click at [654, 524] on button "Send message now" at bounding box center [604, 525] width 473 height 40
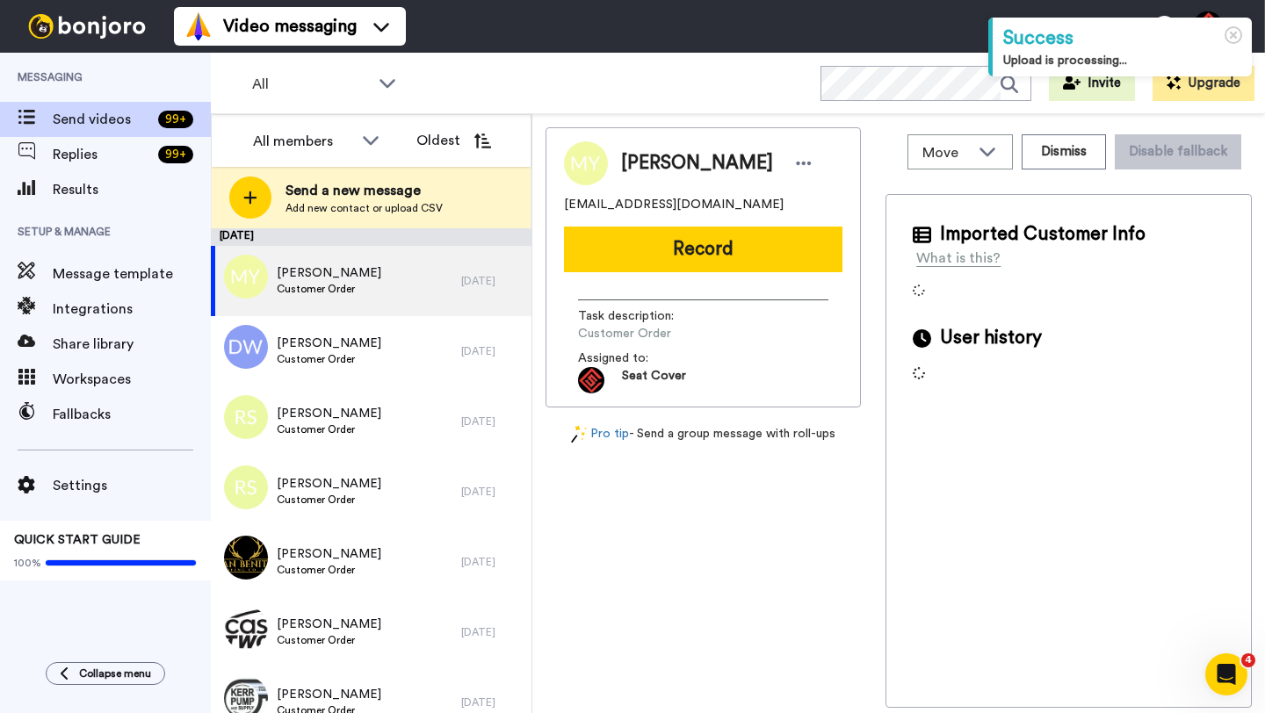
click at [642, 167] on span "[PERSON_NAME]" at bounding box center [697, 163] width 152 height 26
copy span "[PERSON_NAME]"
click at [680, 224] on div "[PERSON_NAME] [EMAIL_ADDRESS][DOMAIN_NAME] Record Task description : Customer O…" at bounding box center [702, 267] width 315 height 280
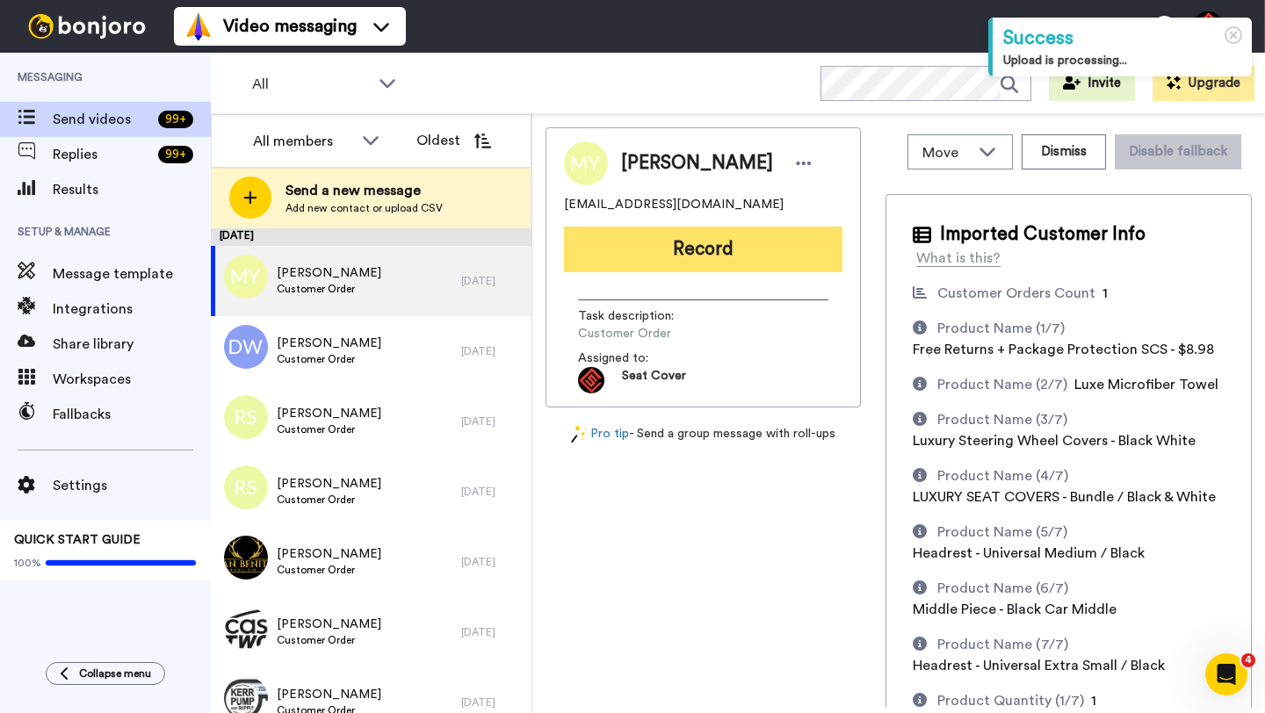
click at [680, 242] on button "Record" at bounding box center [703, 250] width 278 height 46
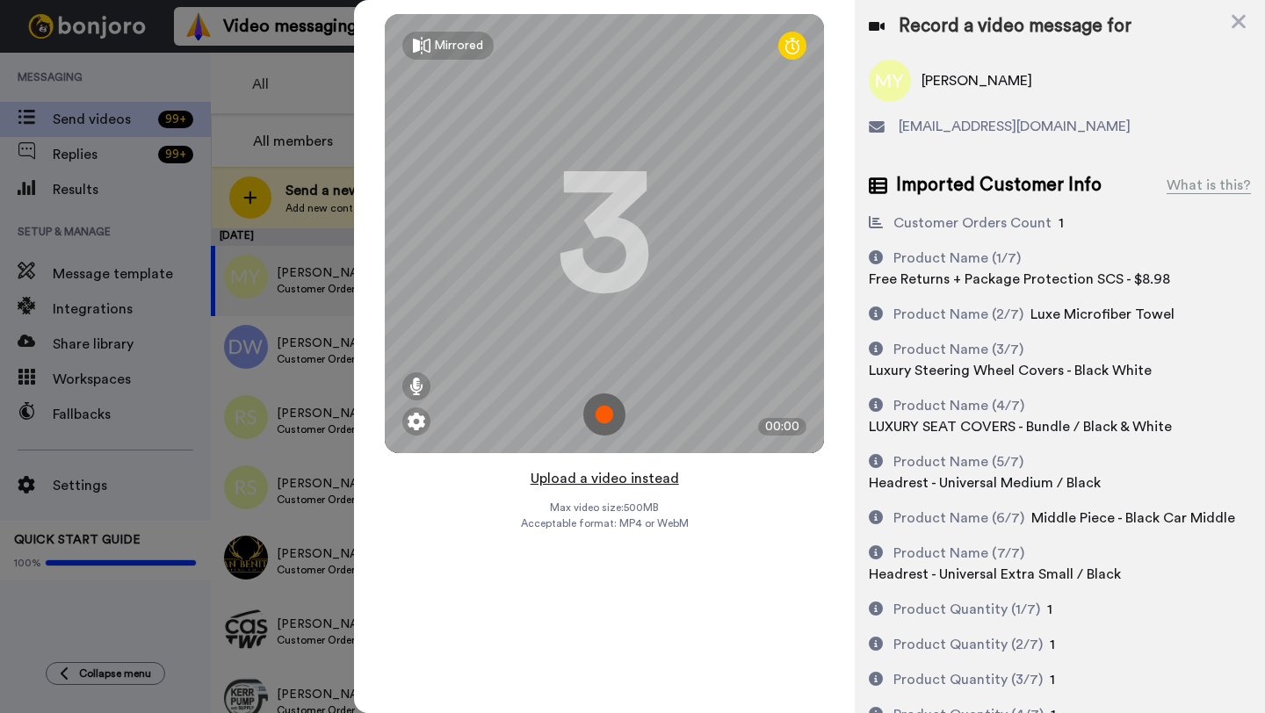
click at [600, 475] on button "Upload a video instead" at bounding box center [604, 478] width 159 height 23
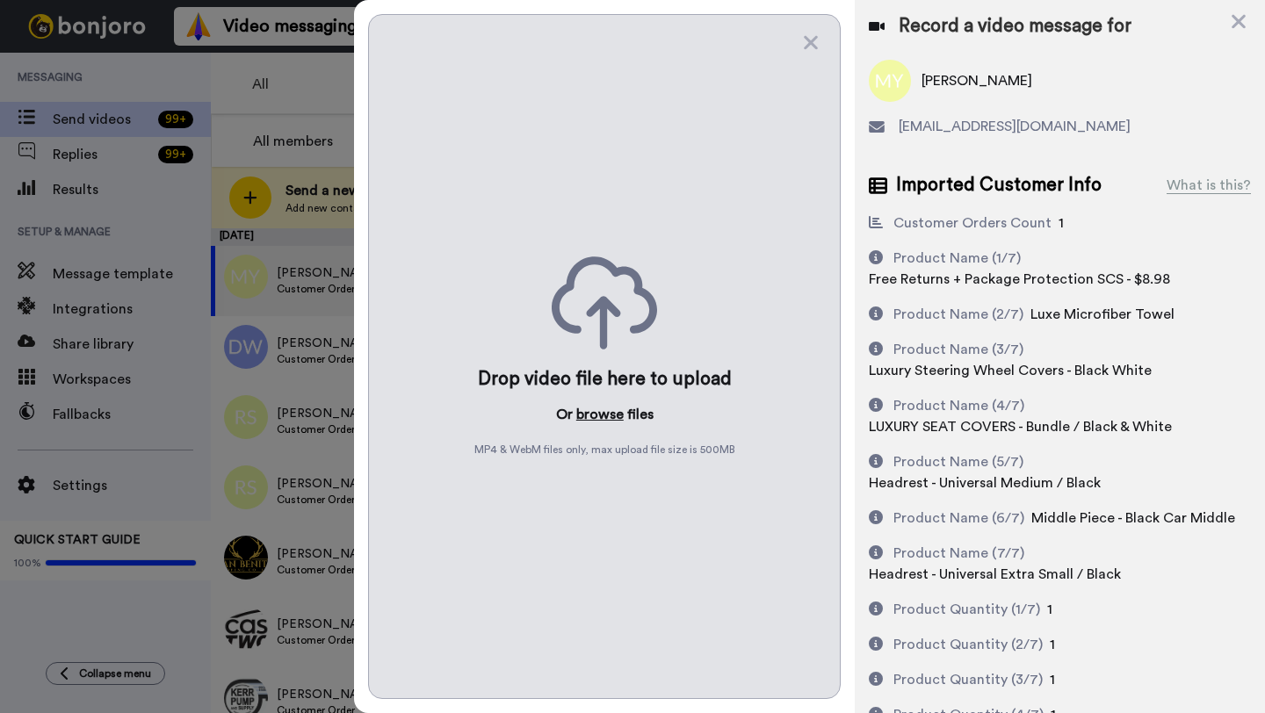
click at [598, 413] on button "browse" at bounding box center [599, 414] width 47 height 21
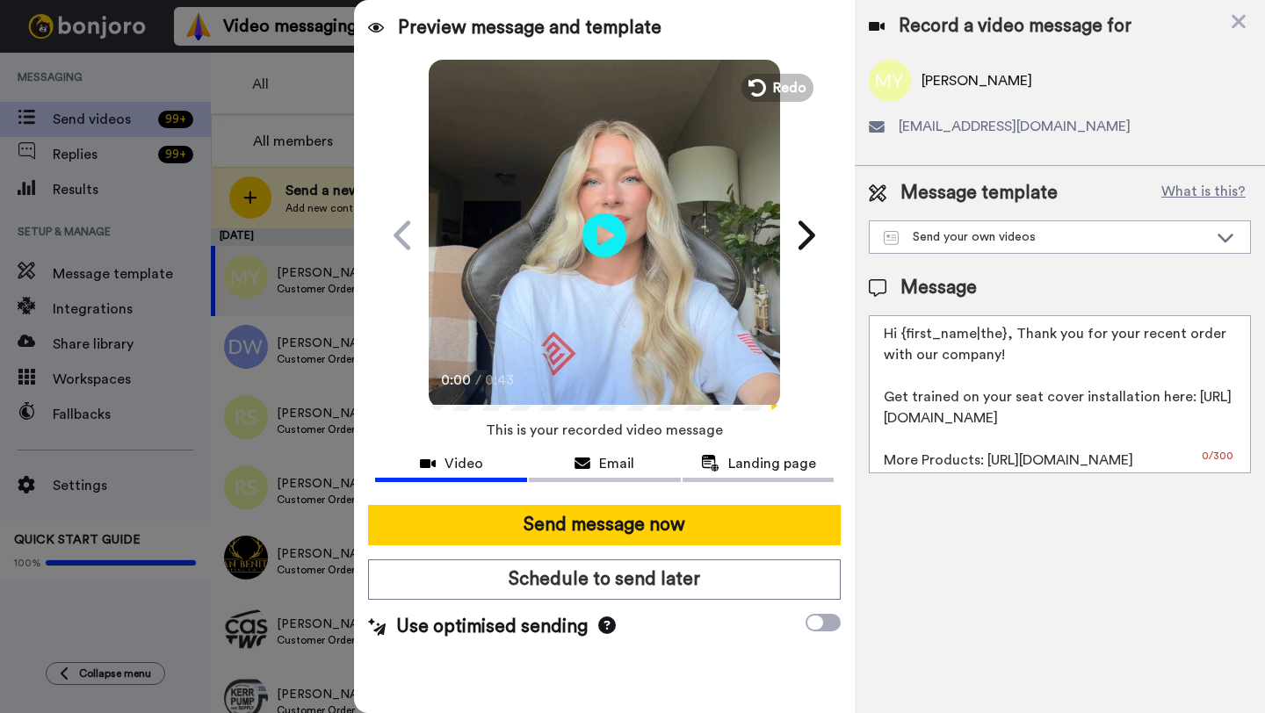
drag, startPoint x: 1002, startPoint y: 339, endPoint x: 905, endPoint y: 339, distance: 97.5
click at [905, 339] on textarea "Hi {first_name|the}, Thank you for your recent order with our company! Get trai…" at bounding box center [1060, 394] width 382 height 158
paste textarea "Mike"
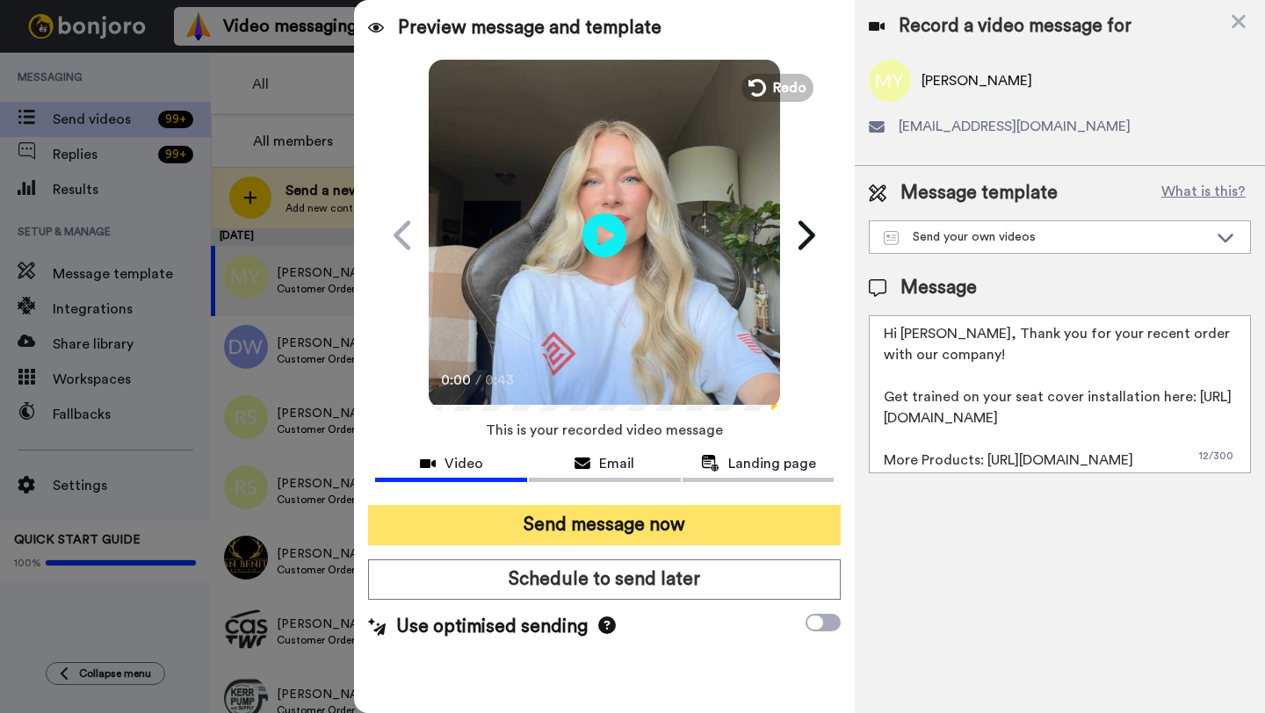
type textarea "Hi Mike, Thank you for your recent order with our company! Get trained on your …"
click at [662, 527] on button "Send message now" at bounding box center [604, 525] width 473 height 40
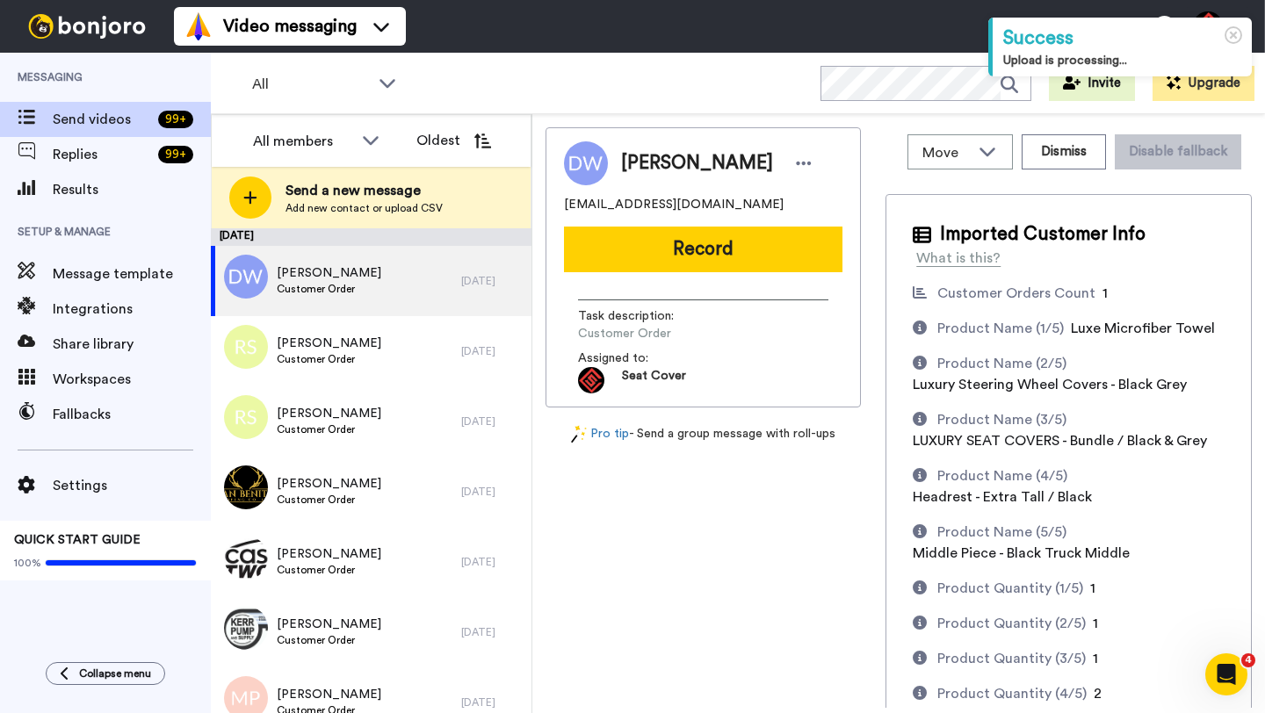
click at [647, 170] on span "[PERSON_NAME]" at bounding box center [697, 163] width 152 height 26
copy span "Dwight"
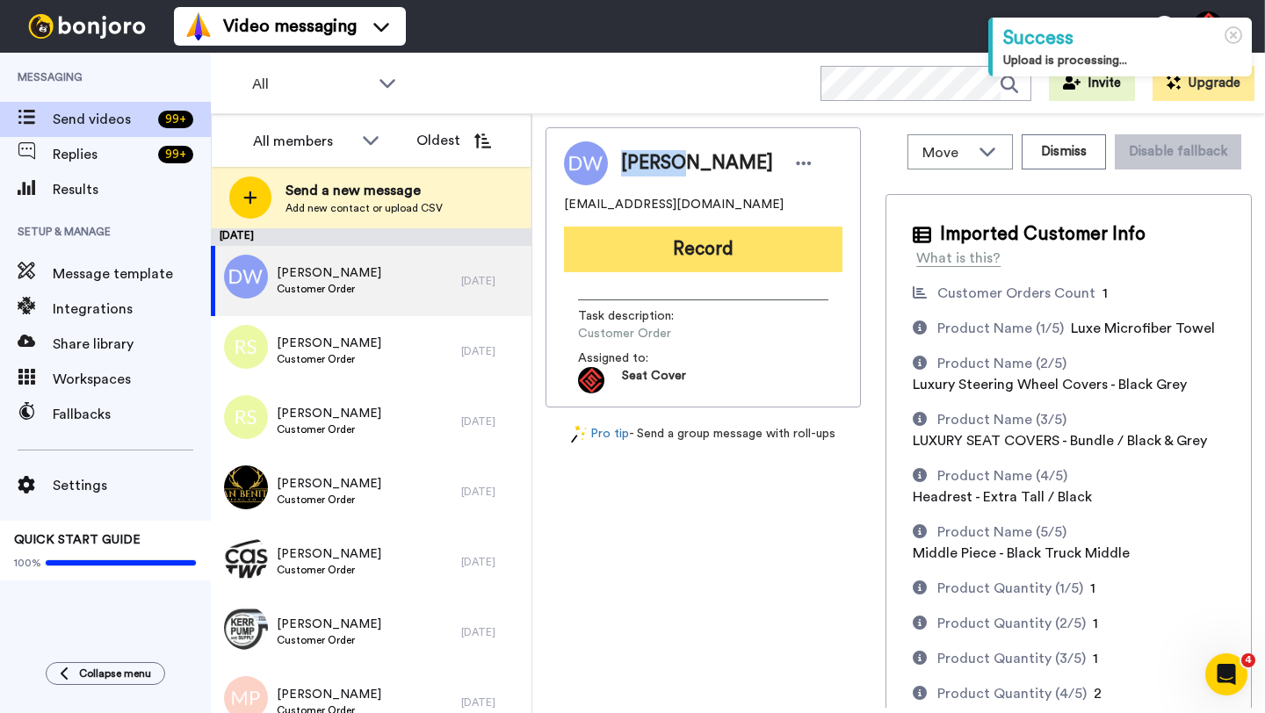
click at [680, 243] on button "Record" at bounding box center [703, 250] width 278 height 46
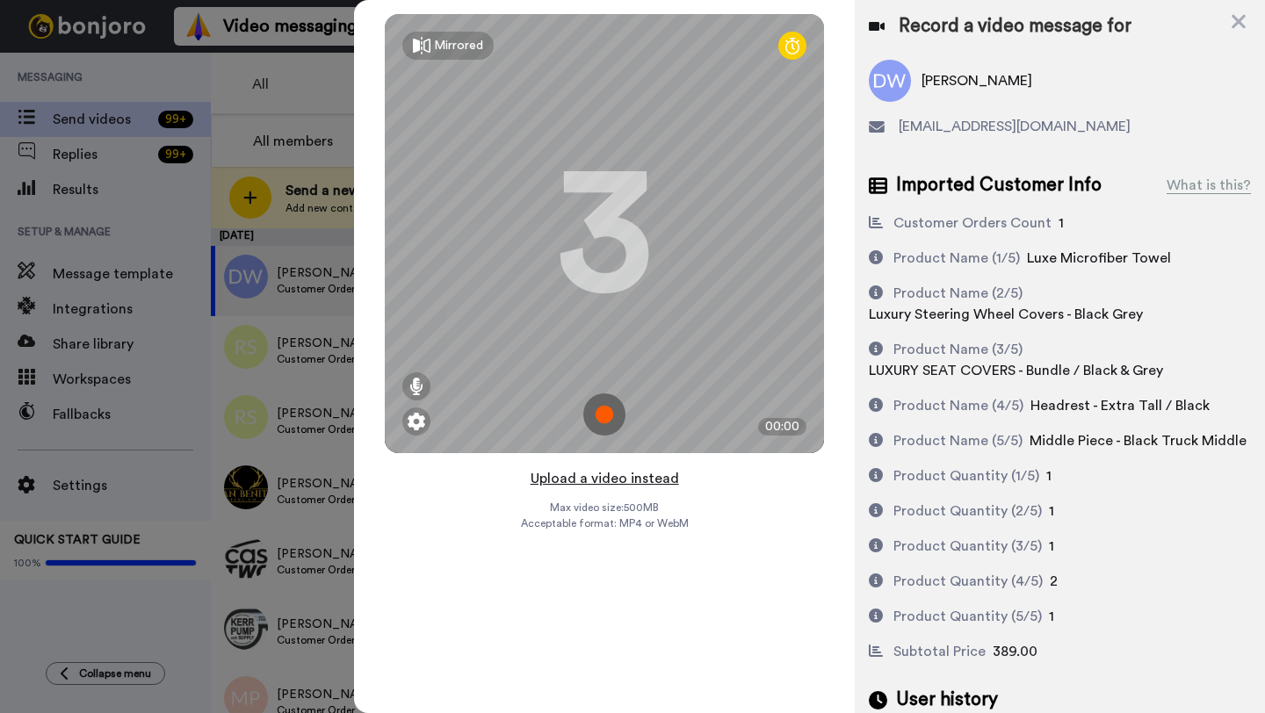
click at [600, 478] on button "Upload a video instead" at bounding box center [604, 478] width 159 height 23
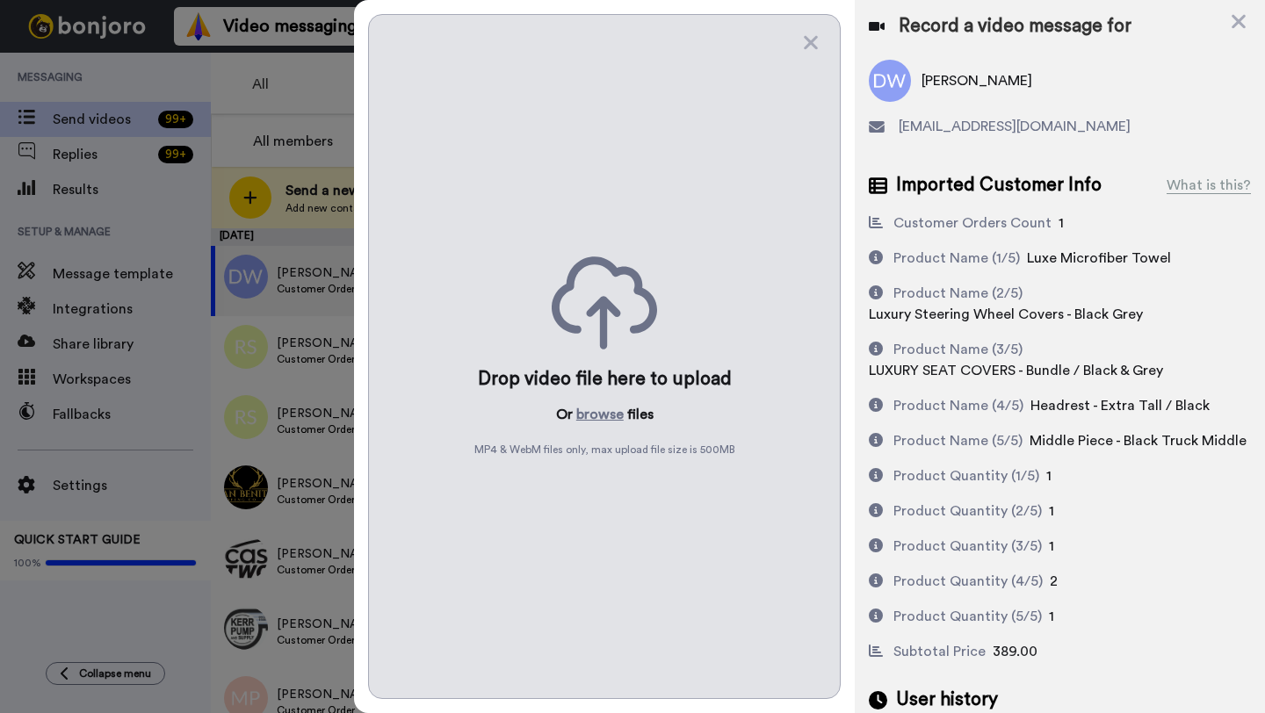
click at [597, 399] on div "Drop video file here to upload Or browse files MP4 & WebM files only, max uploa…" at bounding box center [604, 356] width 473 height 685
click at [597, 419] on button "browse" at bounding box center [599, 414] width 47 height 21
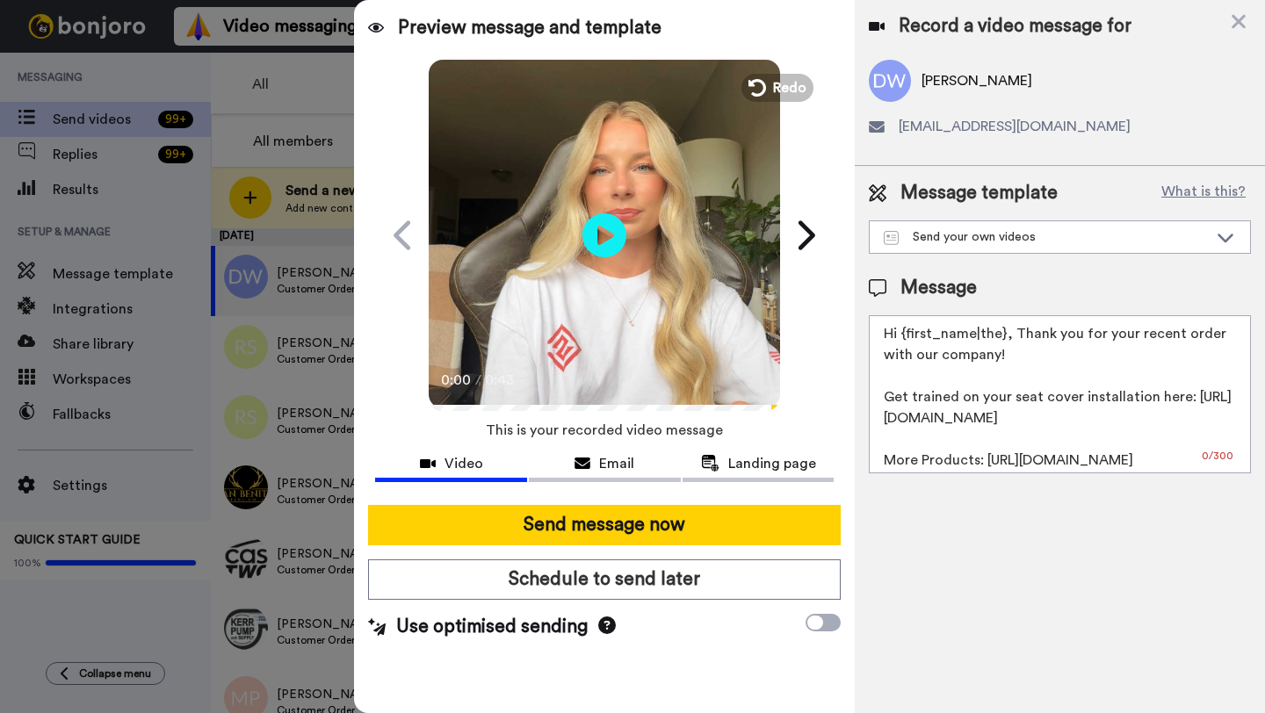
drag, startPoint x: 1001, startPoint y: 343, endPoint x: 899, endPoint y: 342, distance: 102.8
click at [899, 342] on textarea "Hi {first_name|the}, Thank you for your recent order with our company! Get trai…" at bounding box center [1060, 394] width 382 height 158
paste textarea "Dwight"
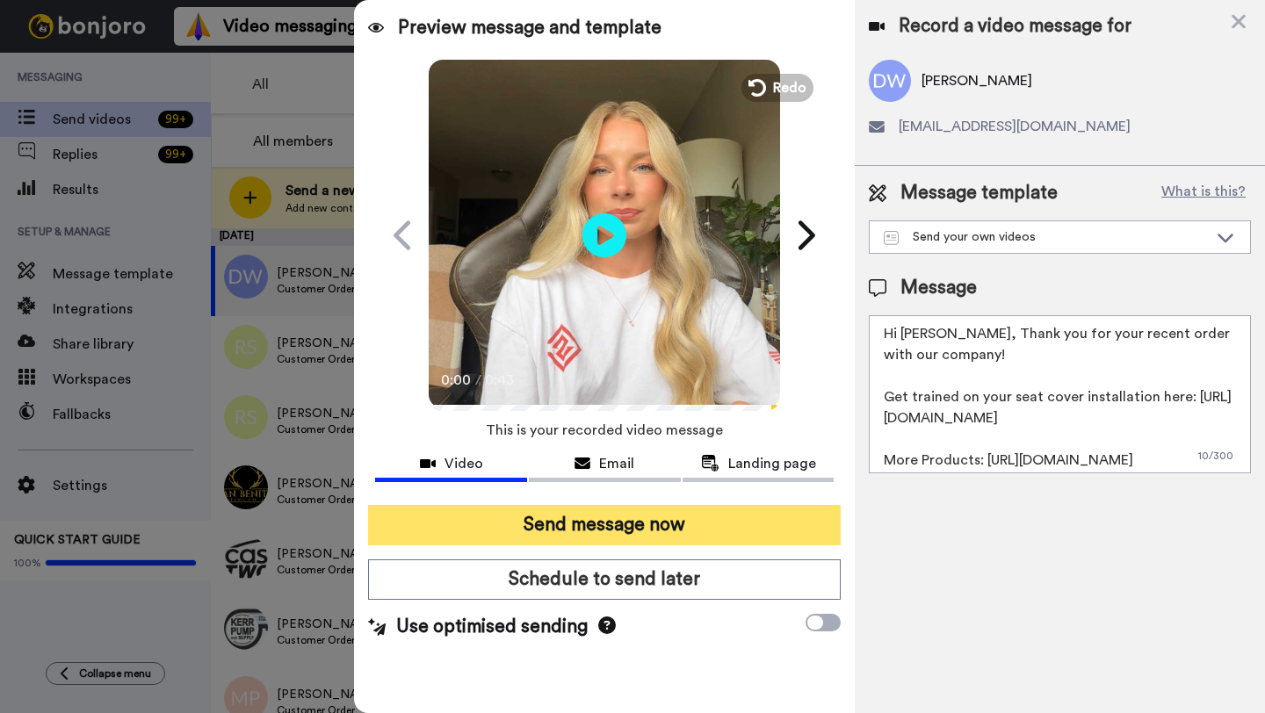
type textarea "Hi Dwight, Thank you for your recent order with our company! Get trained on you…"
click at [596, 532] on button "Send message now" at bounding box center [604, 525] width 473 height 40
